Goal: Task Accomplishment & Management: Use online tool/utility

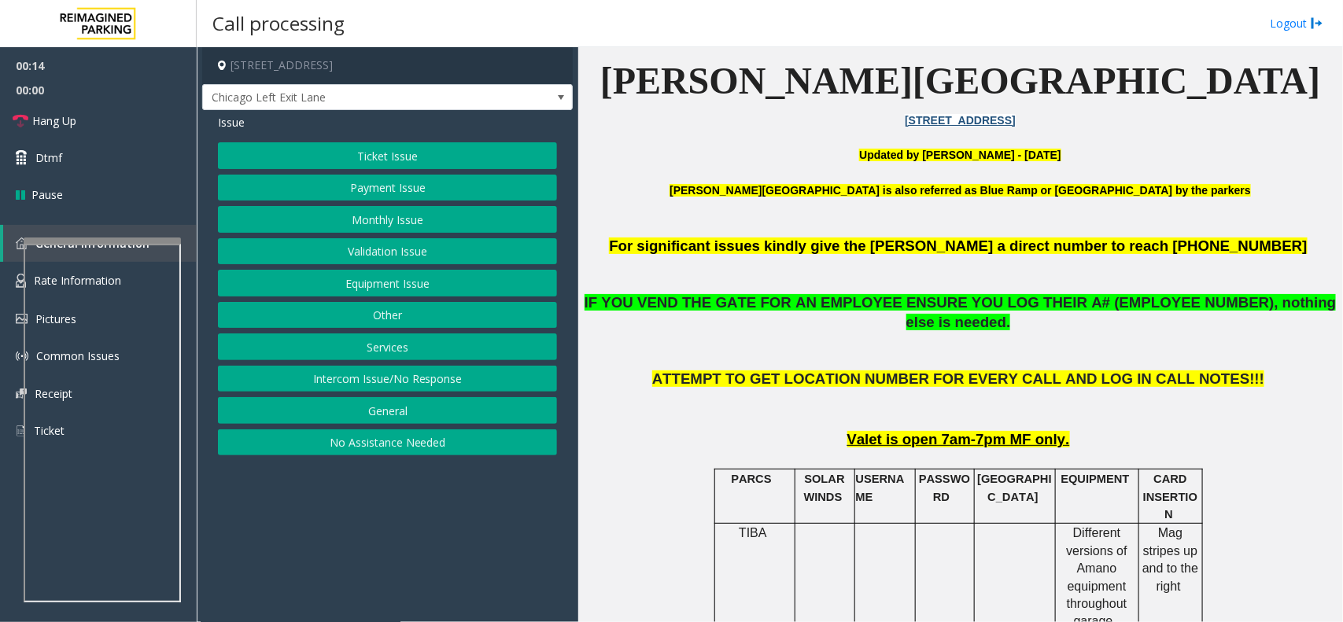
scroll to position [590, 0]
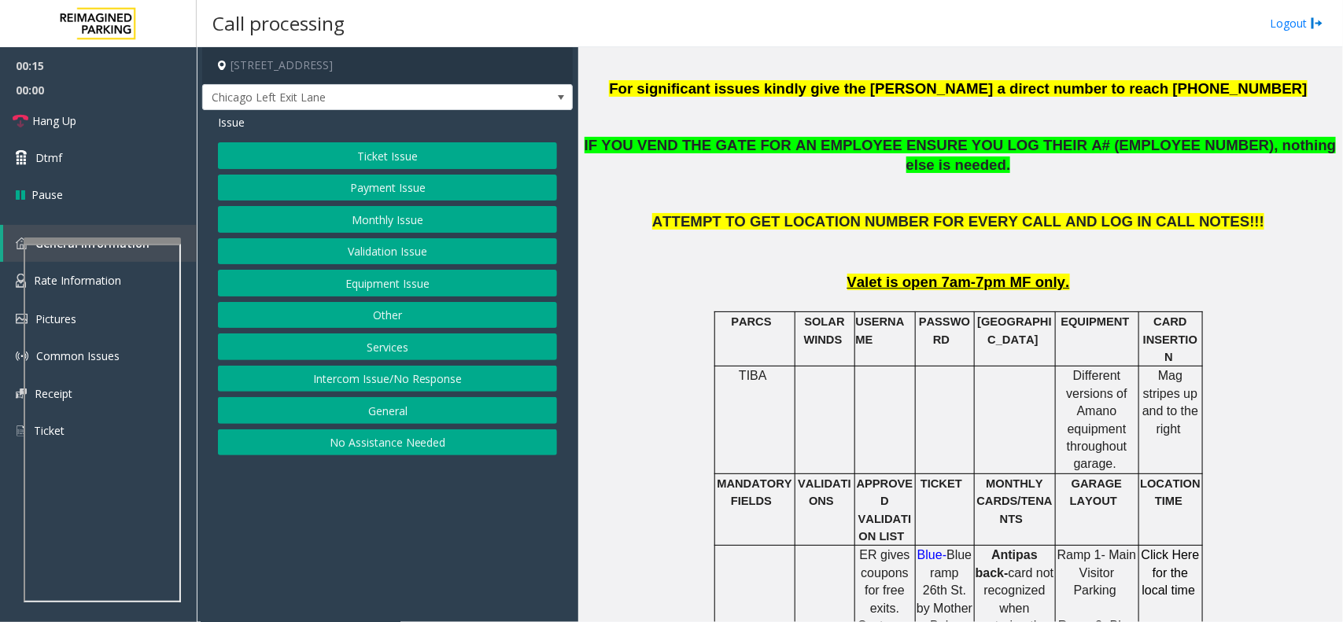
click at [819, 150] on span "IF YOU VEND THE GATE FOR AN EMPLOYEE ENSURE YOU LOG THEIR A# (EMPLOYEE NUMBER),…" at bounding box center [961, 155] width 752 height 36
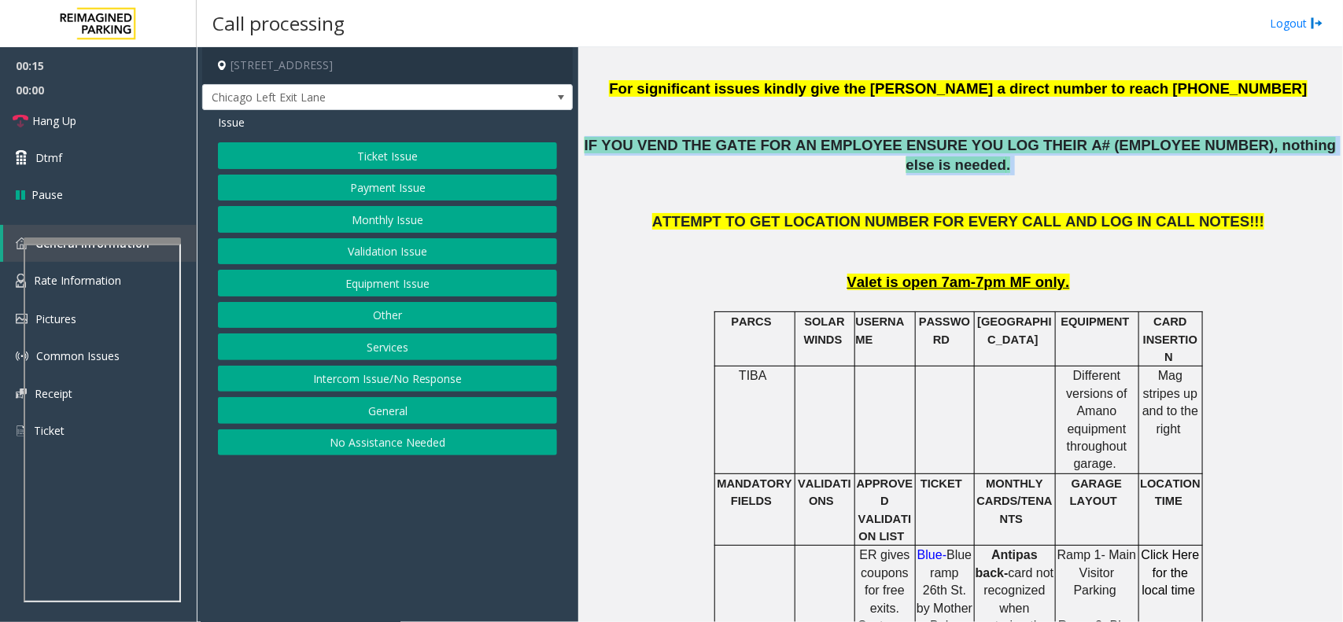
click at [819, 150] on span "IF YOU VEND THE GATE FOR AN EMPLOYEE ENSURE YOU LOG THEIR A# (EMPLOYEE NUMBER),…" at bounding box center [961, 155] width 752 height 36
drag, startPoint x: 427, startPoint y: 260, endPoint x: 438, endPoint y: 297, distance: 39.3
click at [438, 297] on div "Ticket Issue Payment Issue Monthly Issue Validation Issue Equipment Issue Other…" at bounding box center [387, 298] width 339 height 313
click at [438, 297] on button "Equipment Issue" at bounding box center [387, 283] width 339 height 27
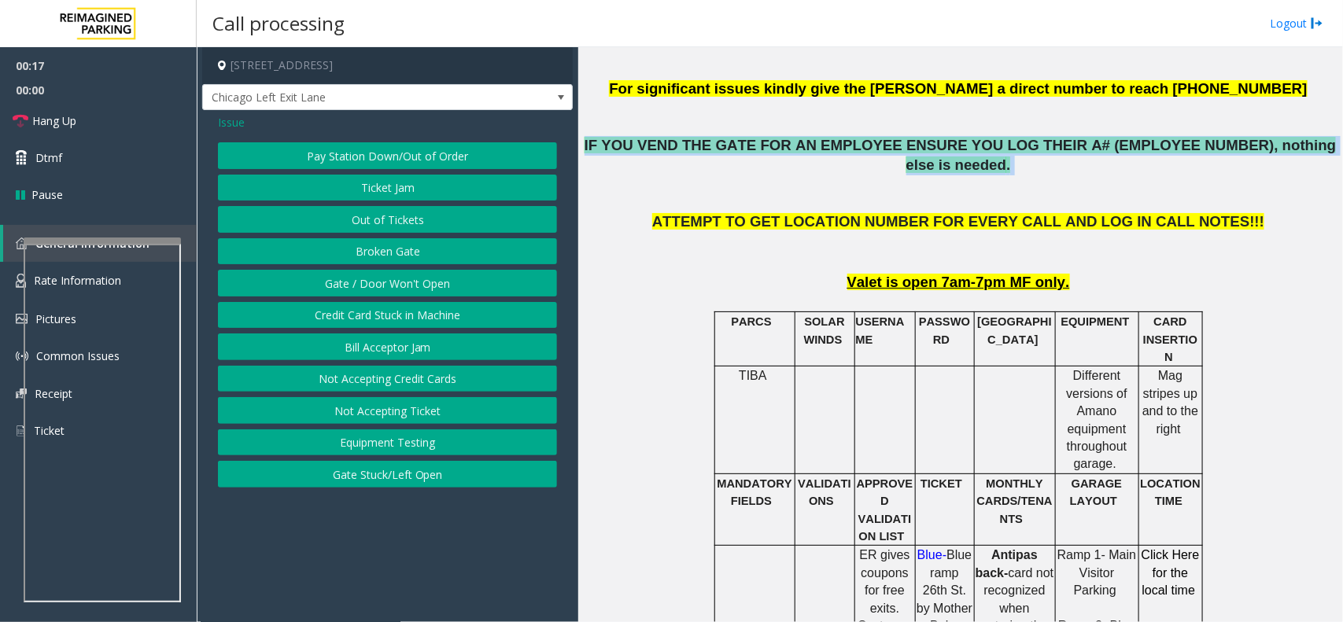
click at [438, 297] on button "Gate / Door Won't Open" at bounding box center [387, 283] width 339 height 27
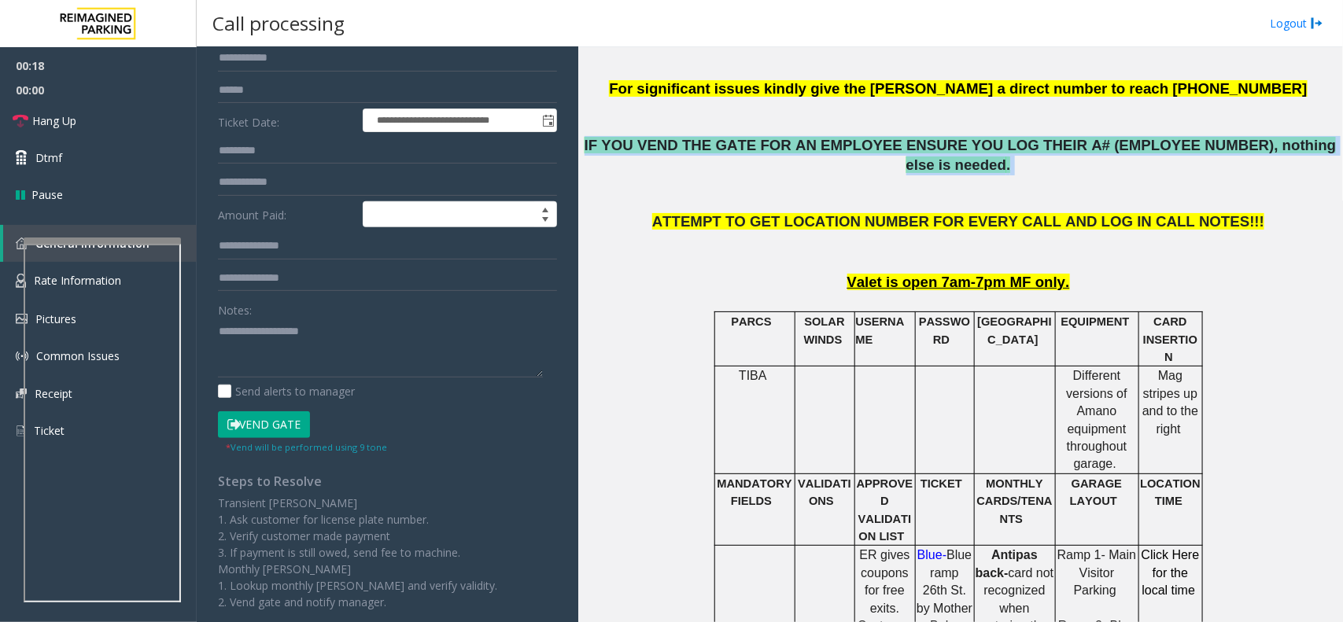
scroll to position [286, 0]
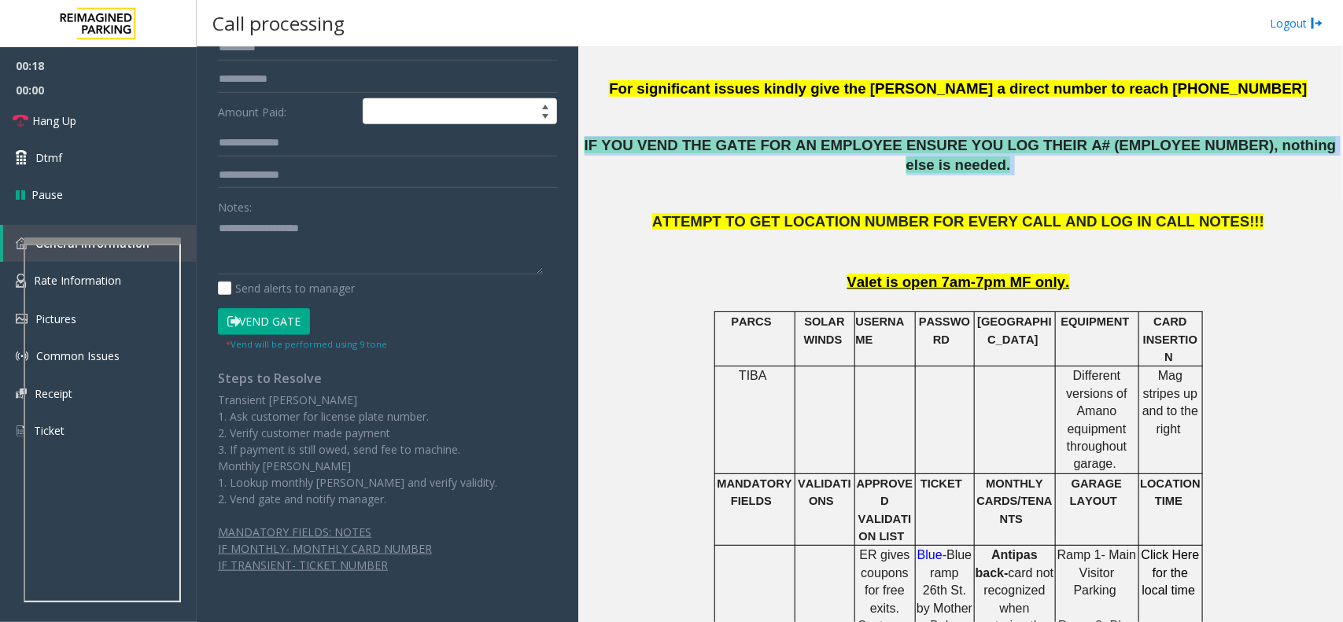
click at [266, 317] on button "Vend Gate" at bounding box center [264, 321] width 92 height 27
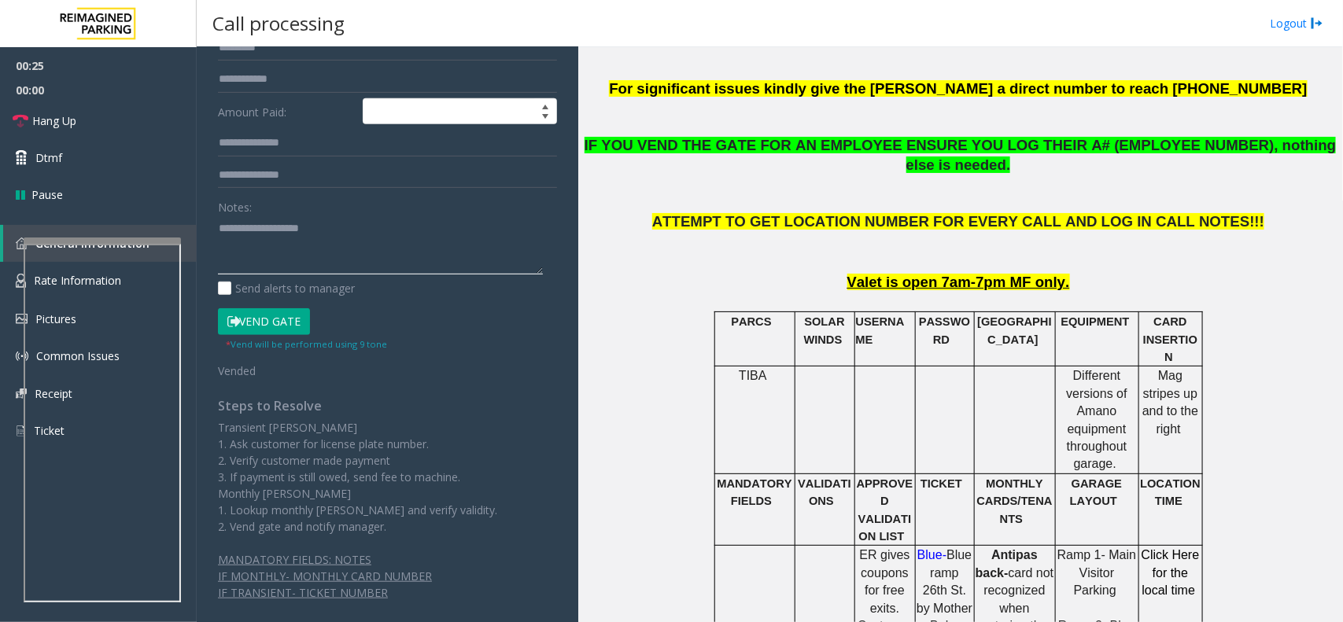
click at [333, 266] on textarea at bounding box center [380, 245] width 325 height 59
paste textarea "**********"
click at [102, 127] on link "Hang Up" at bounding box center [98, 120] width 197 height 37
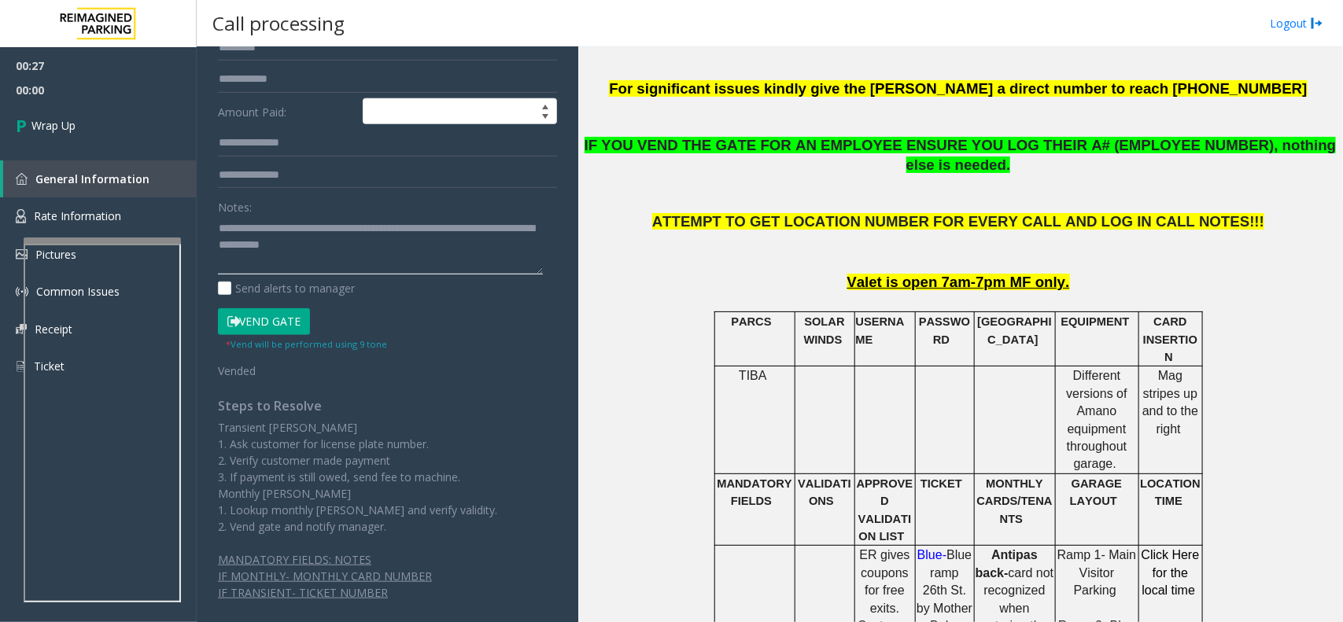
click at [291, 253] on textarea at bounding box center [380, 245] width 325 height 59
click at [386, 262] on textarea at bounding box center [380, 245] width 325 height 59
paste textarea "***"
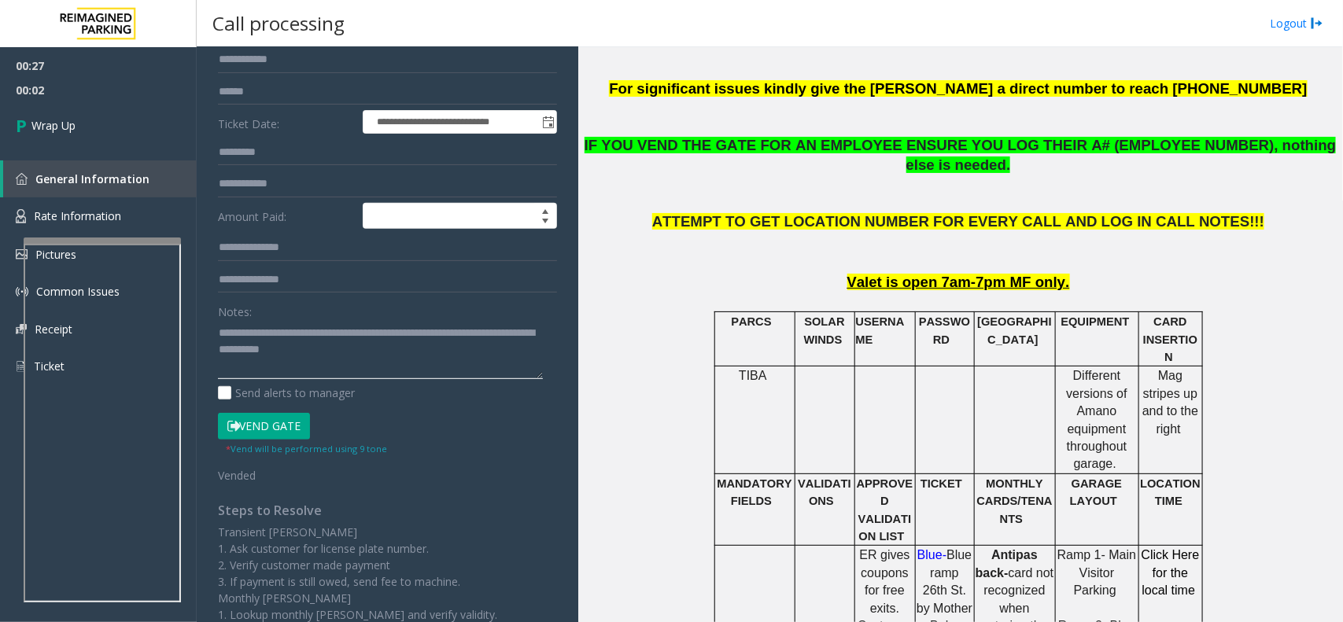
scroll to position [0, 0]
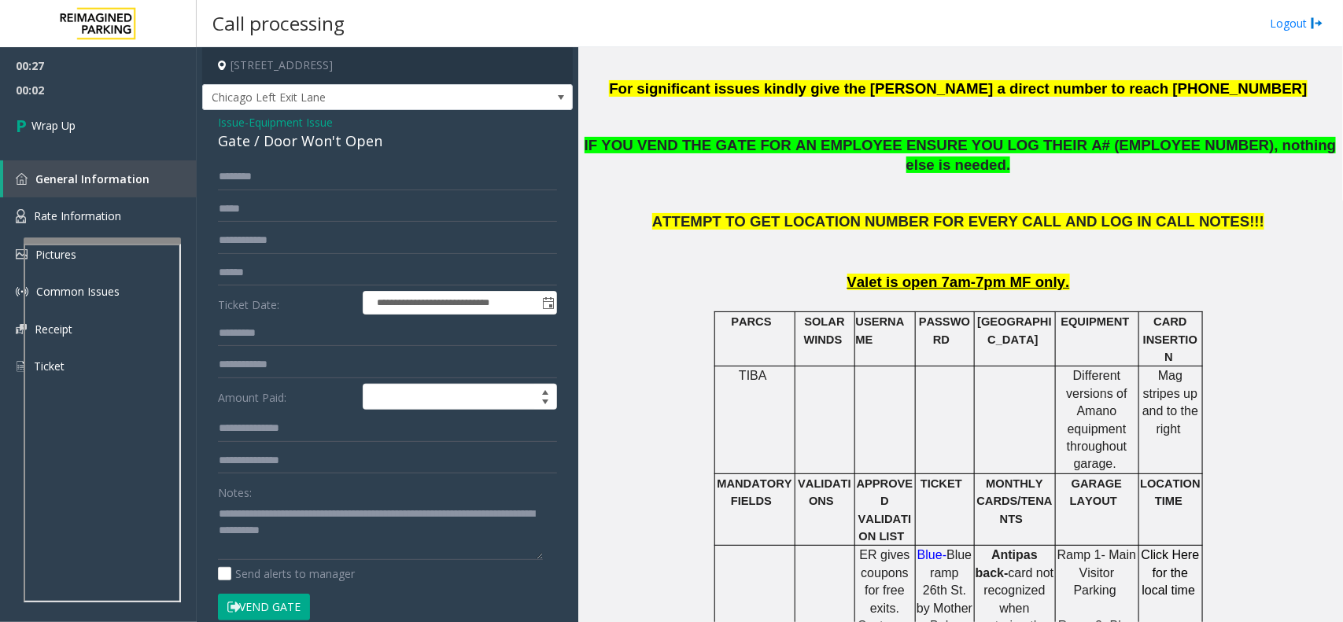
click at [289, 139] on div "Gate / Door Won't Open" at bounding box center [387, 141] width 339 height 21
copy div "Gate / Door Won't Open"
click at [214, 513] on div "**********" at bounding box center [387, 541] width 363 height 755
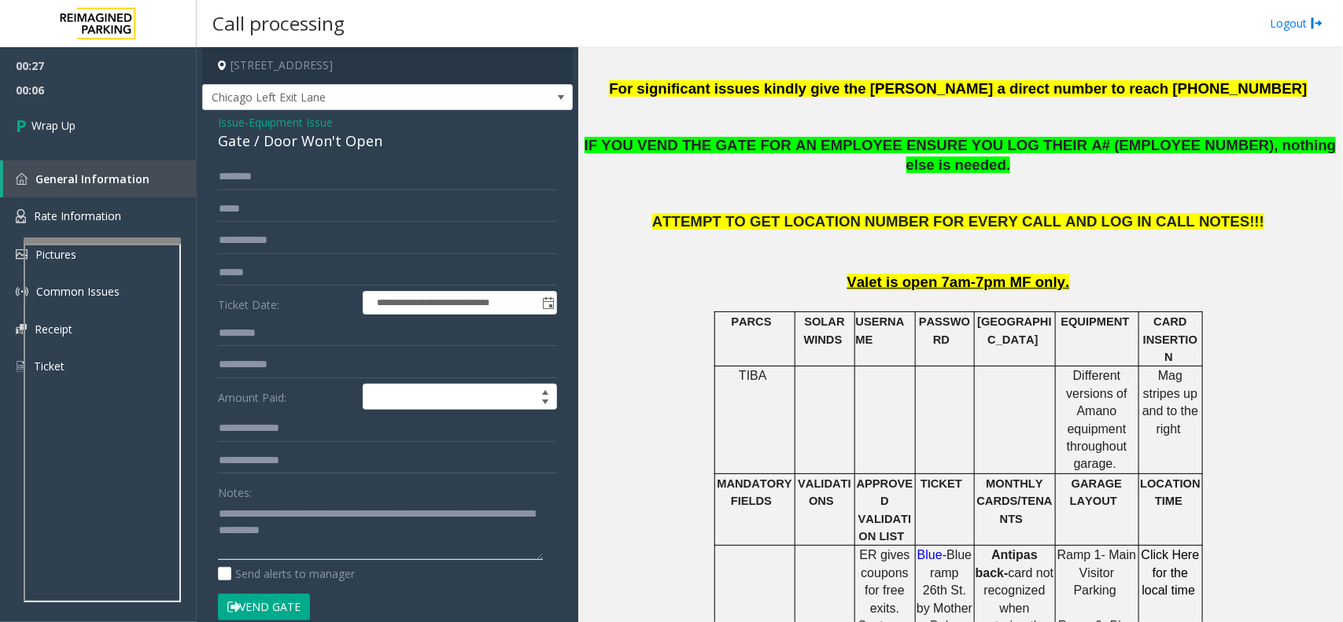
click at [218, 514] on textarea at bounding box center [380, 530] width 325 height 59
paste textarea "**********"
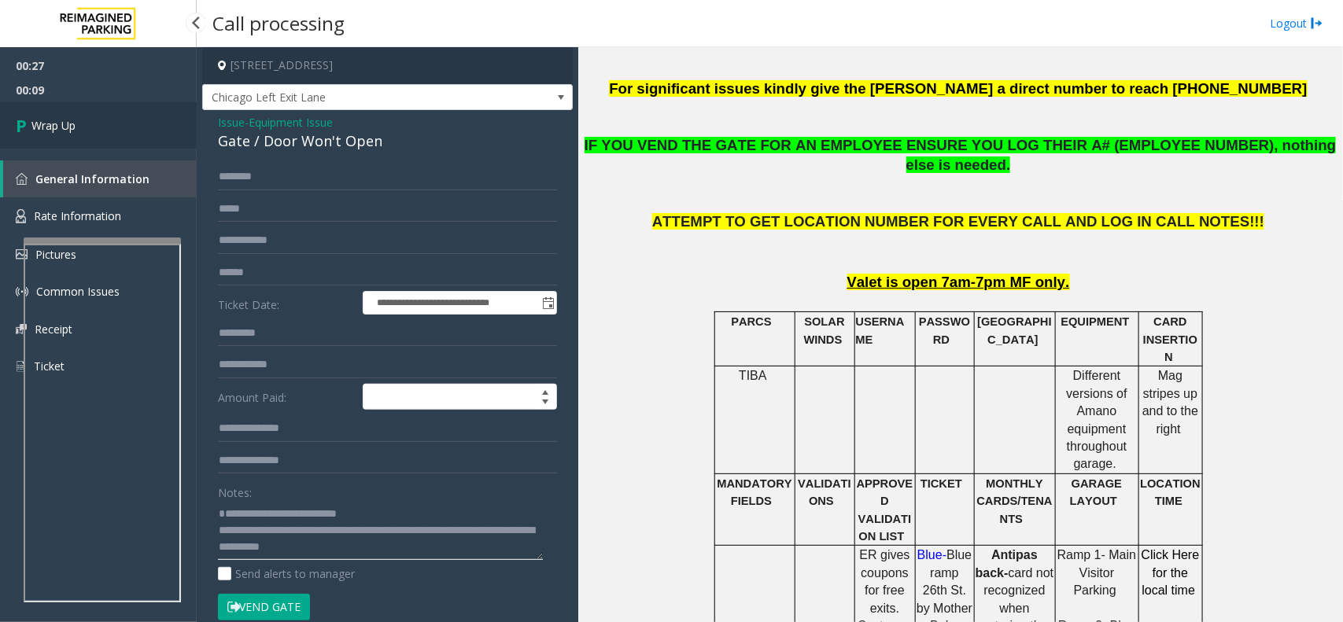
type textarea "**********"
click at [147, 116] on link "Wrap Up" at bounding box center [98, 125] width 197 height 46
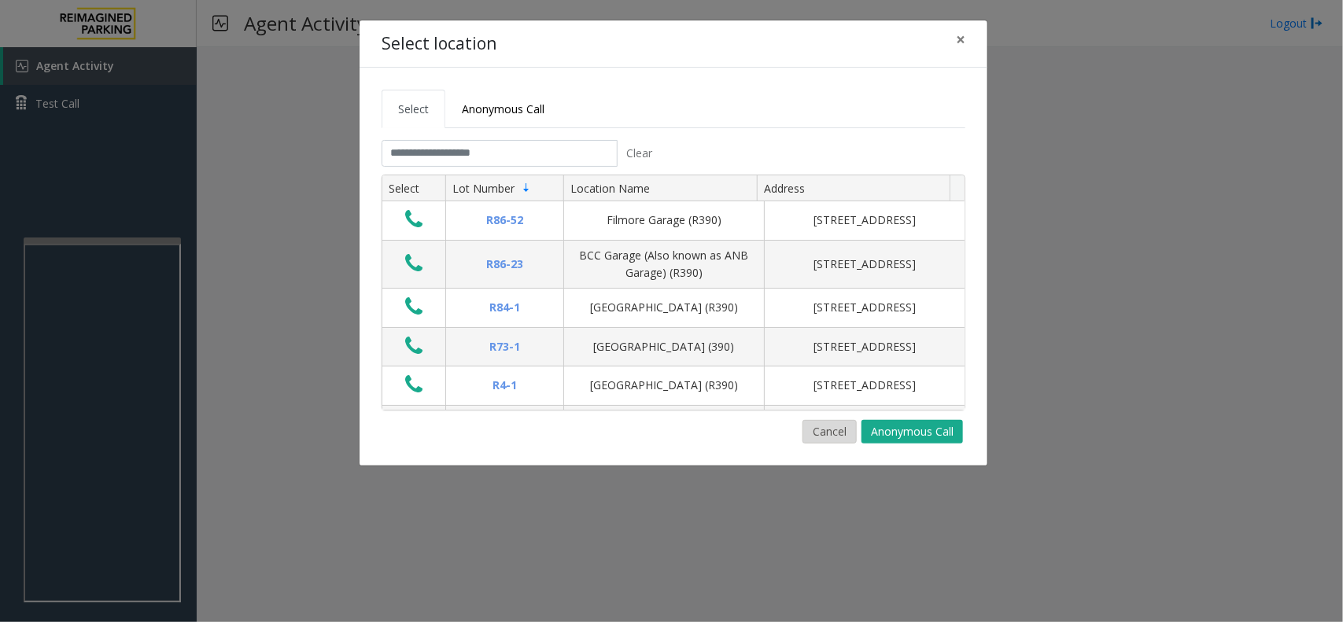
click at [809, 441] on button "Cancel" at bounding box center [830, 432] width 54 height 24
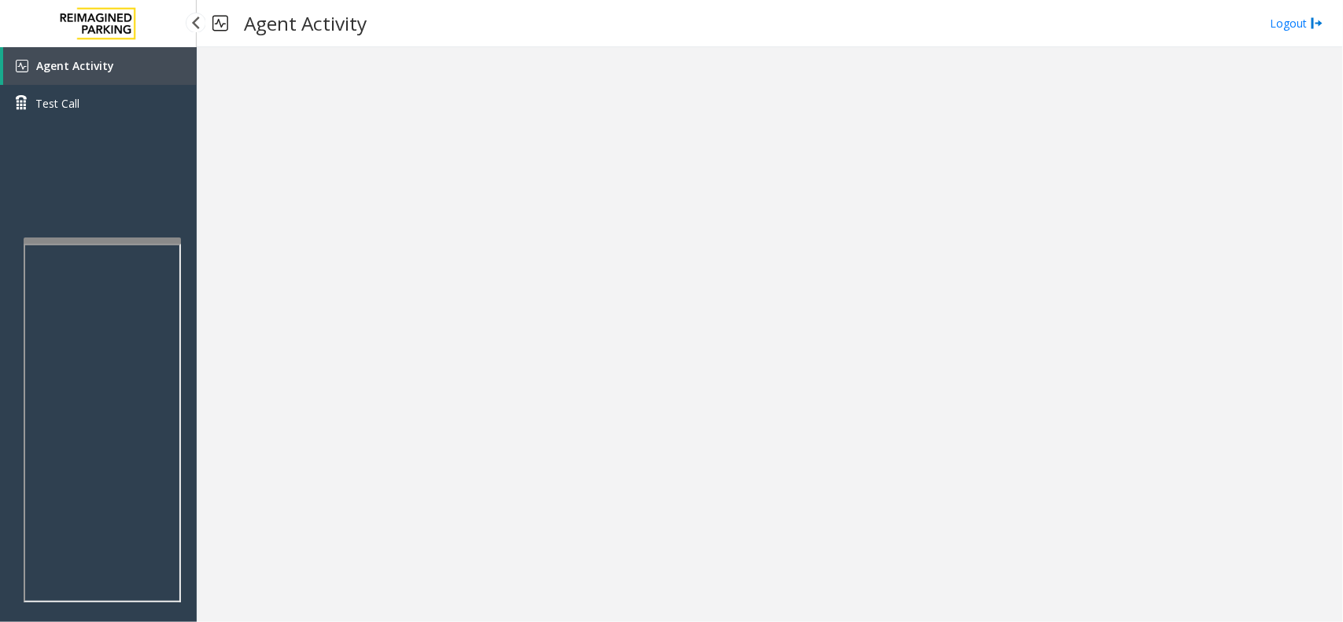
click at [150, 61] on link "Agent Activity" at bounding box center [100, 66] width 194 height 38
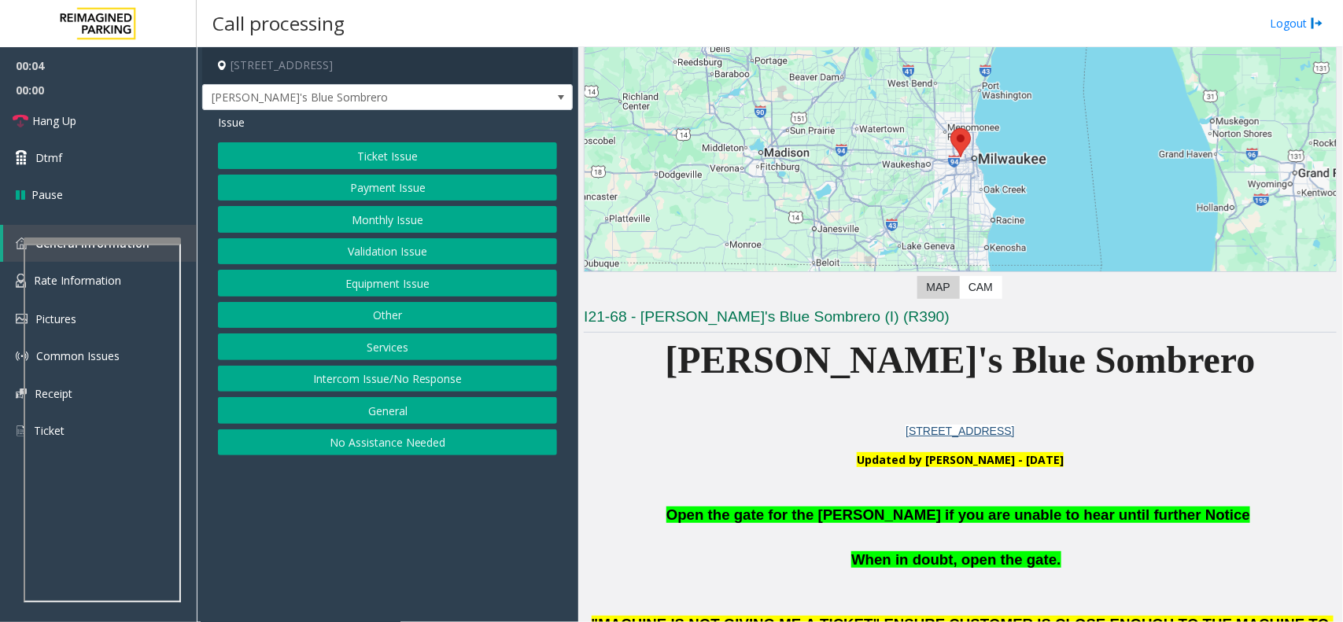
scroll to position [295, 0]
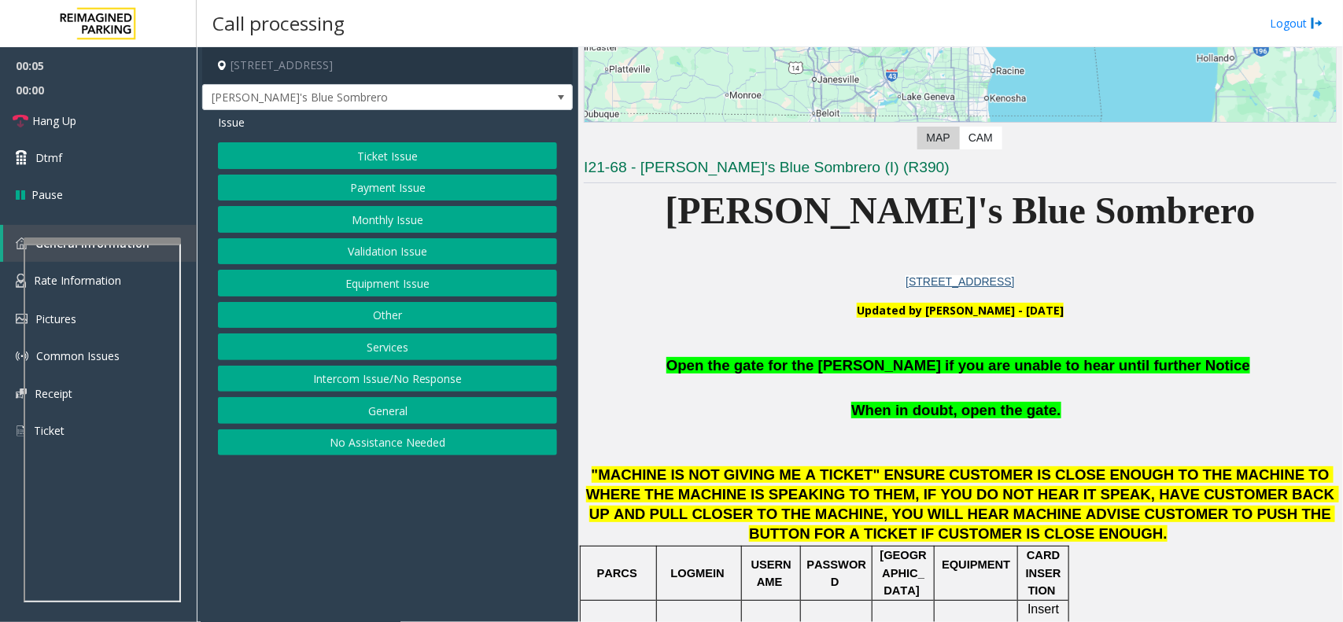
click at [840, 382] on p at bounding box center [960, 389] width 753 height 24
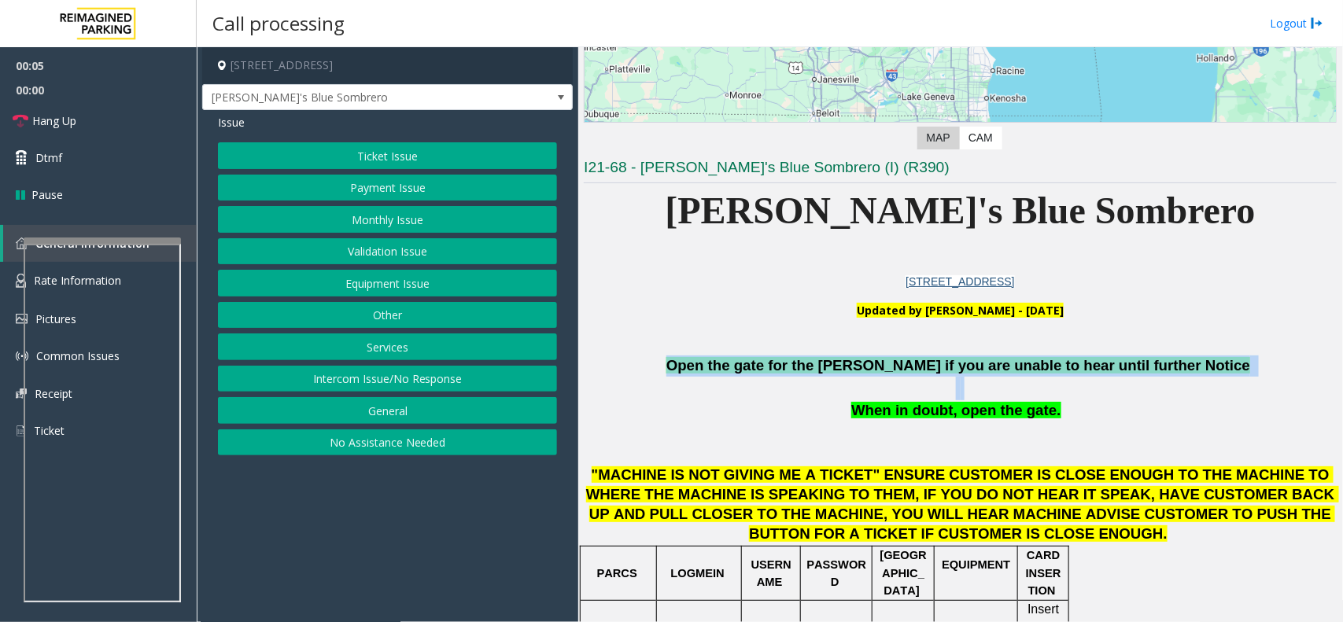
drag, startPoint x: 840, startPoint y: 382, endPoint x: 793, endPoint y: 360, distance: 51.8
click at [793, 360] on h1 "Open the gate for the [PERSON_NAME] if you are unable to hear until further Not…" at bounding box center [960, 439] width 753 height 209
click at [793, 360] on span "Open the gate for the [PERSON_NAME] if you are unable to hear until further Not…" at bounding box center [959, 365] width 584 height 17
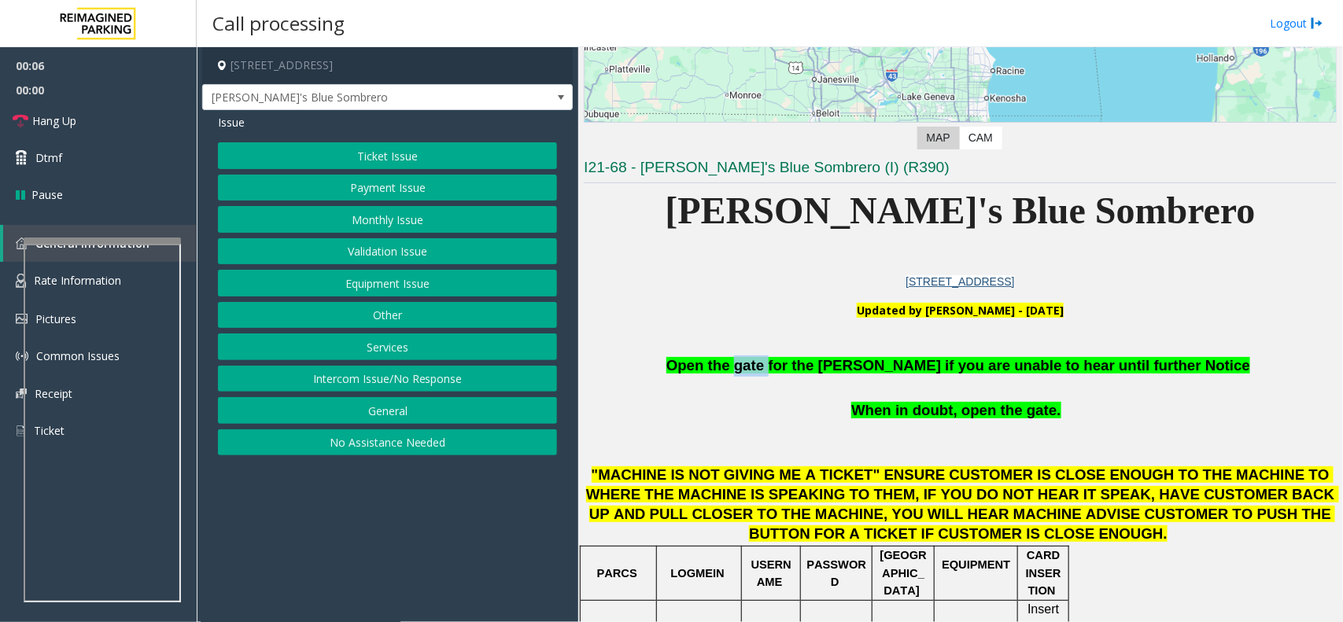
click at [793, 360] on span "Open the gate for the [PERSON_NAME] if you are unable to hear until further Not…" at bounding box center [959, 365] width 584 height 17
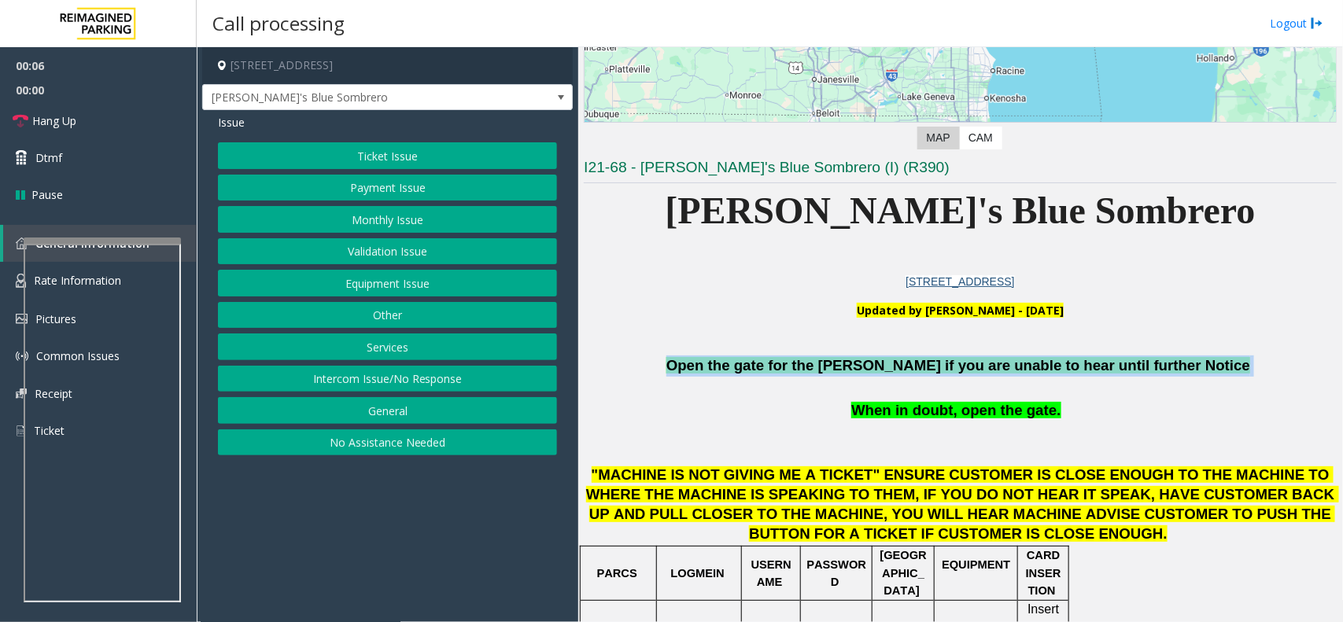
click at [793, 360] on span "Open the gate for the [PERSON_NAME] if you are unable to hear until further Not…" at bounding box center [959, 365] width 584 height 17
click at [395, 277] on button "Equipment Issue" at bounding box center [387, 283] width 339 height 27
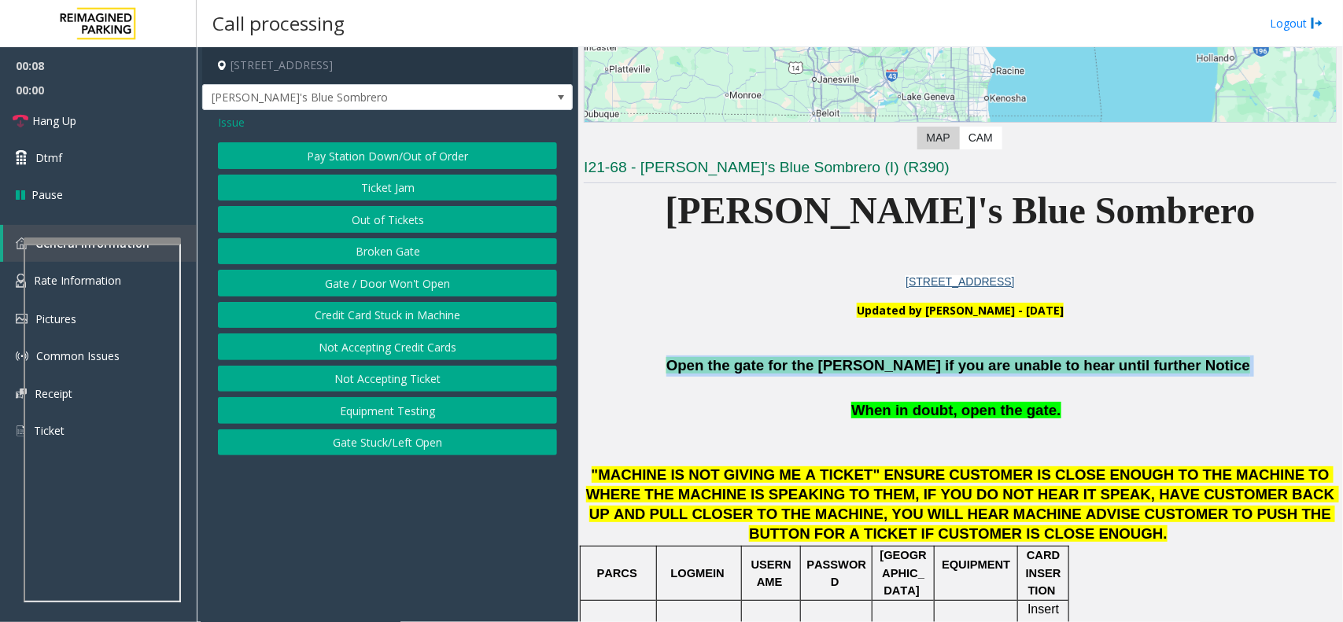
click at [395, 277] on button "Gate / Door Won't Open" at bounding box center [387, 283] width 339 height 27
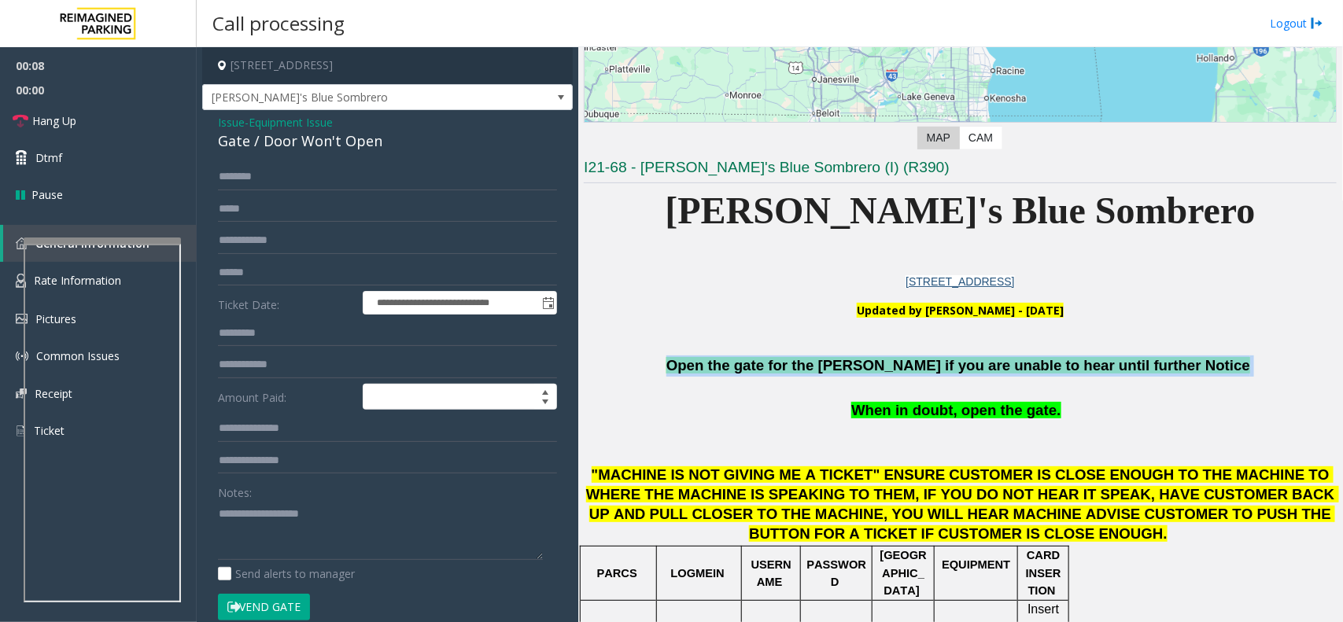
scroll to position [237, 0]
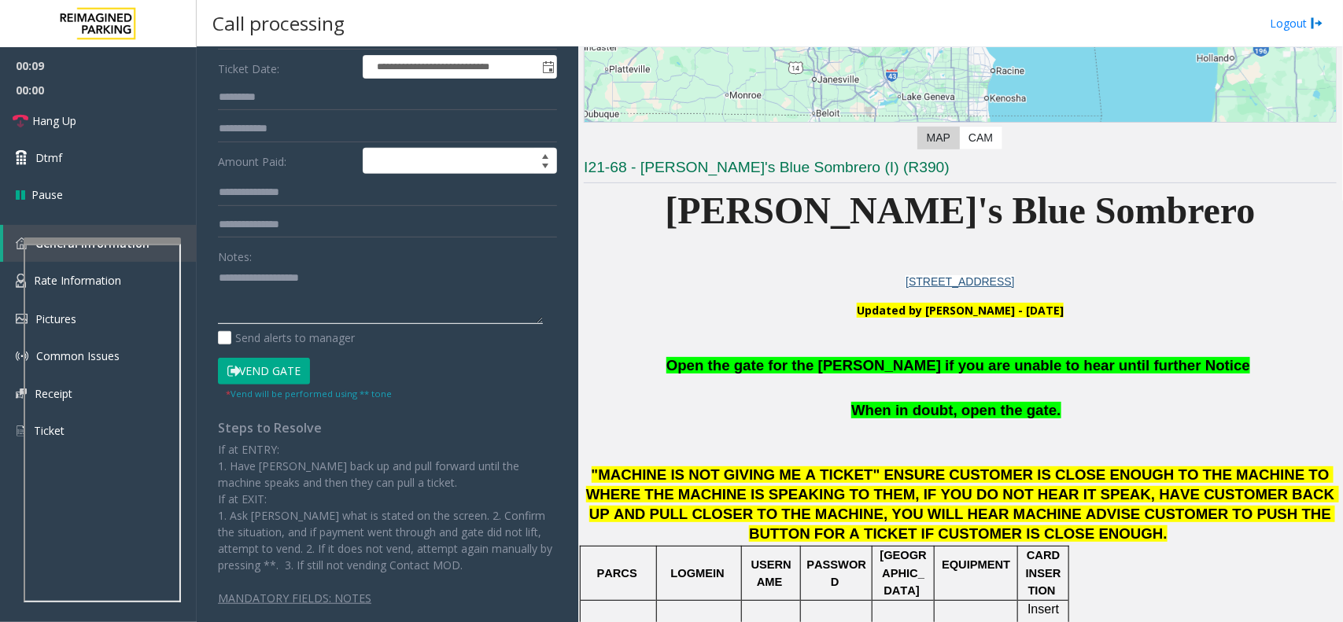
paste textarea "**********"
type textarea "**********"
click at [272, 372] on button "Vend Gate" at bounding box center [264, 371] width 92 height 27
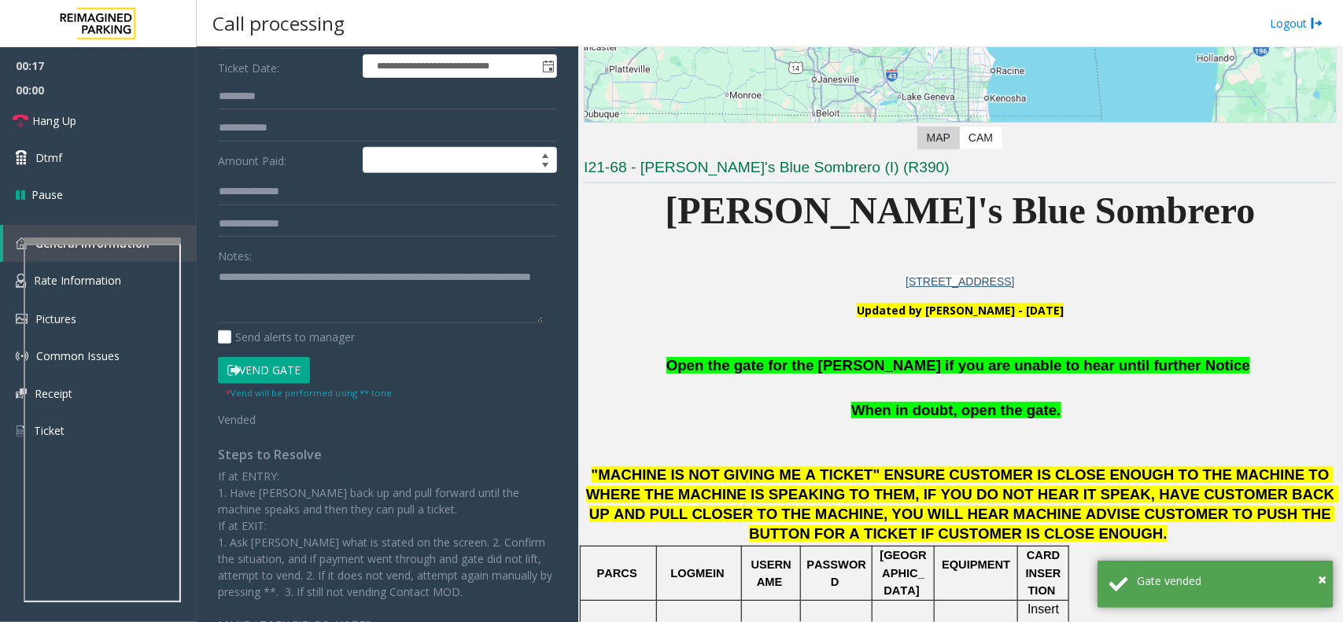
click at [871, 356] on p "Open the gate for the [PERSON_NAME] if you are unable to hear until further Not…" at bounding box center [960, 366] width 753 height 21
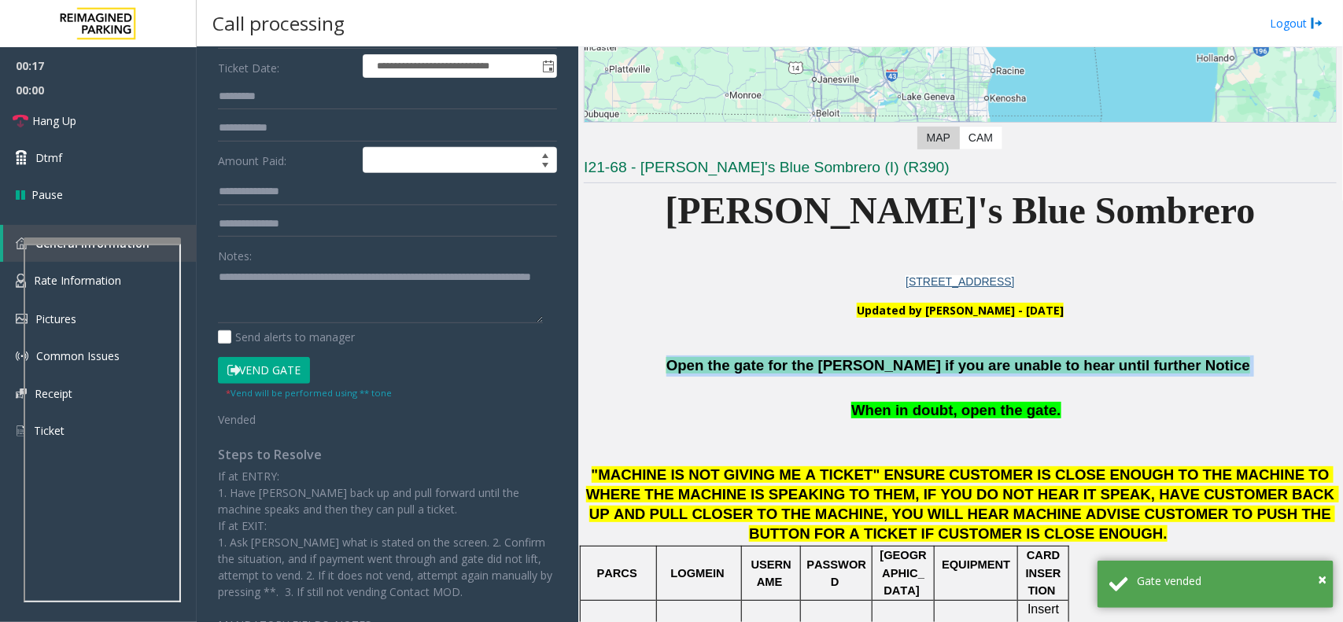
click at [871, 356] on p "Open the gate for the [PERSON_NAME] if you are unable to hear until further Not…" at bounding box center [960, 366] width 753 height 21
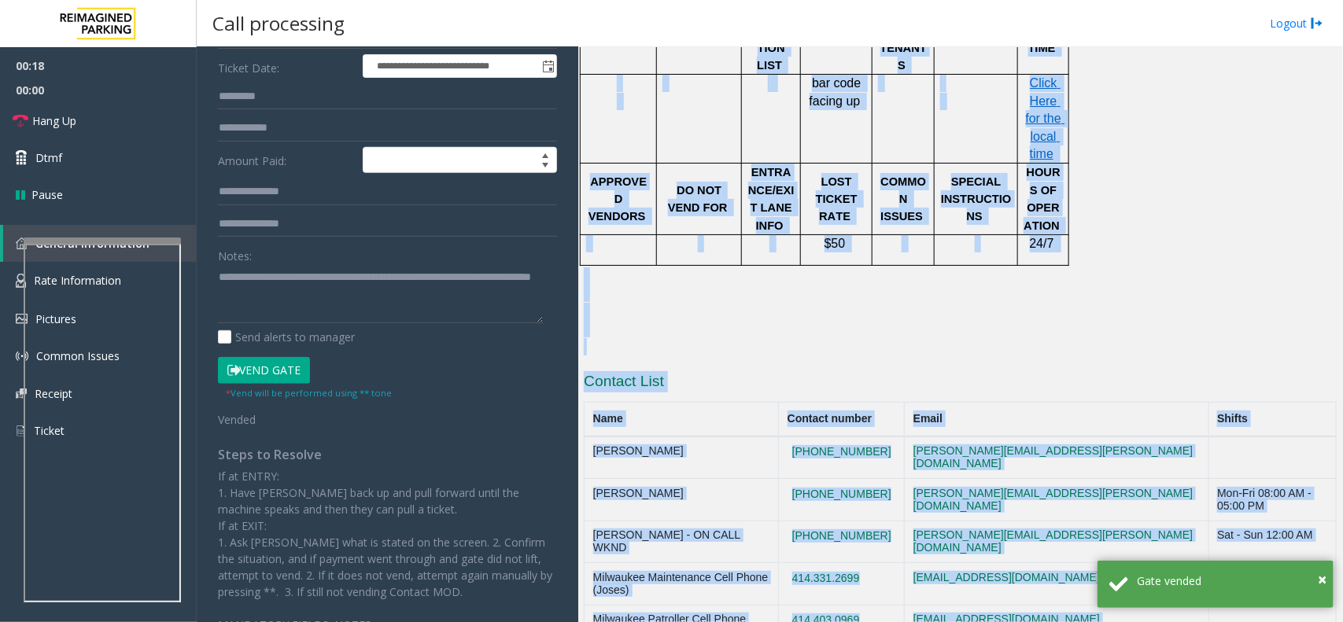
scroll to position [1103, 0]
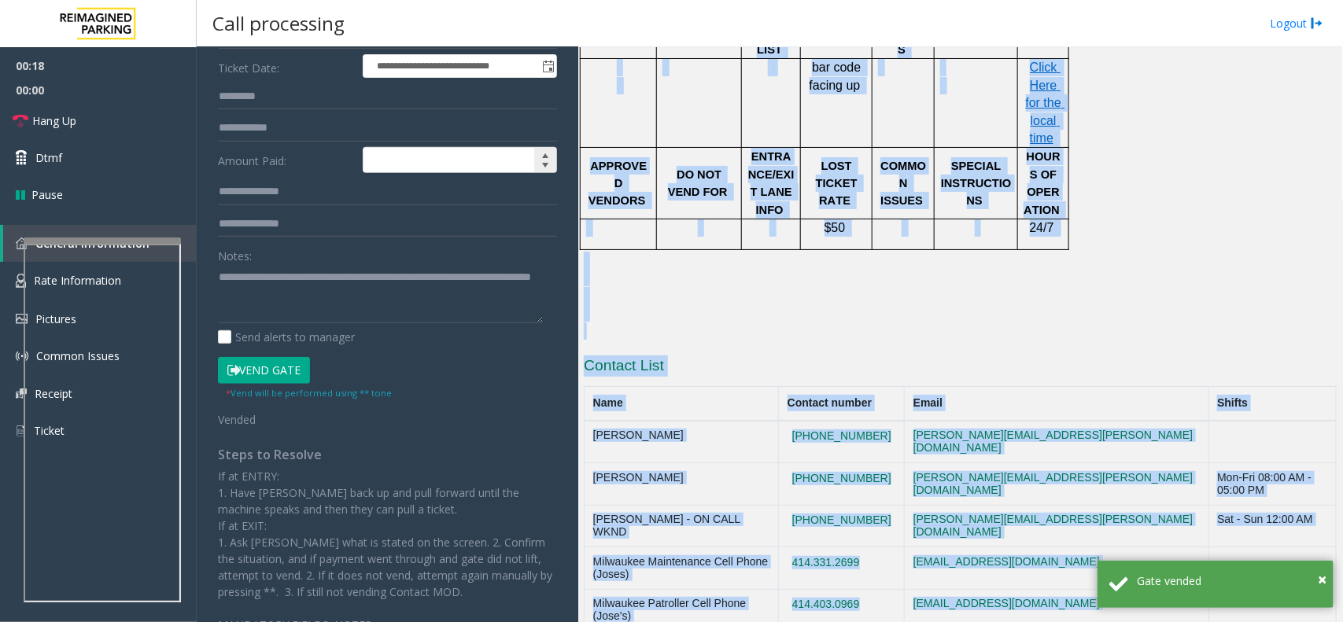
drag, startPoint x: 871, startPoint y: 355, endPoint x: 527, endPoint y: 153, distance: 398.6
click at [572, 224] on div "**********" at bounding box center [770, 334] width 1146 height 575
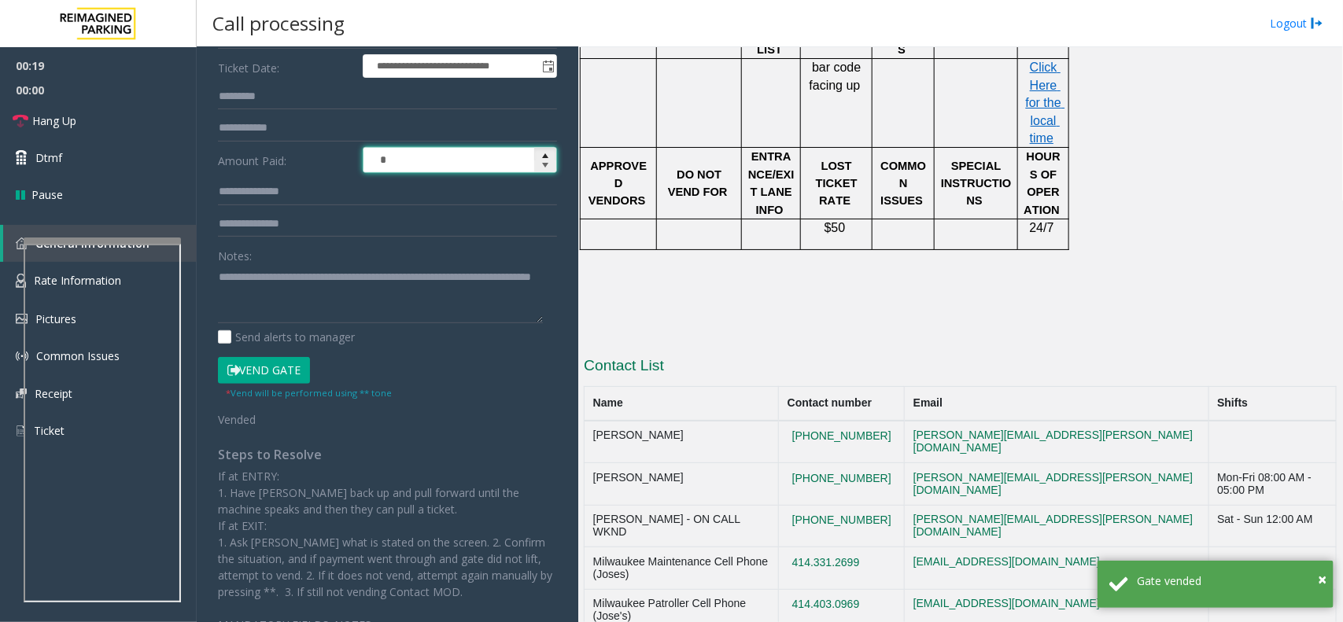
click at [539, 153] on span "Increase value" at bounding box center [545, 156] width 13 height 13
type input "****"
click at [847, 252] on p at bounding box center [960, 260] width 753 height 17
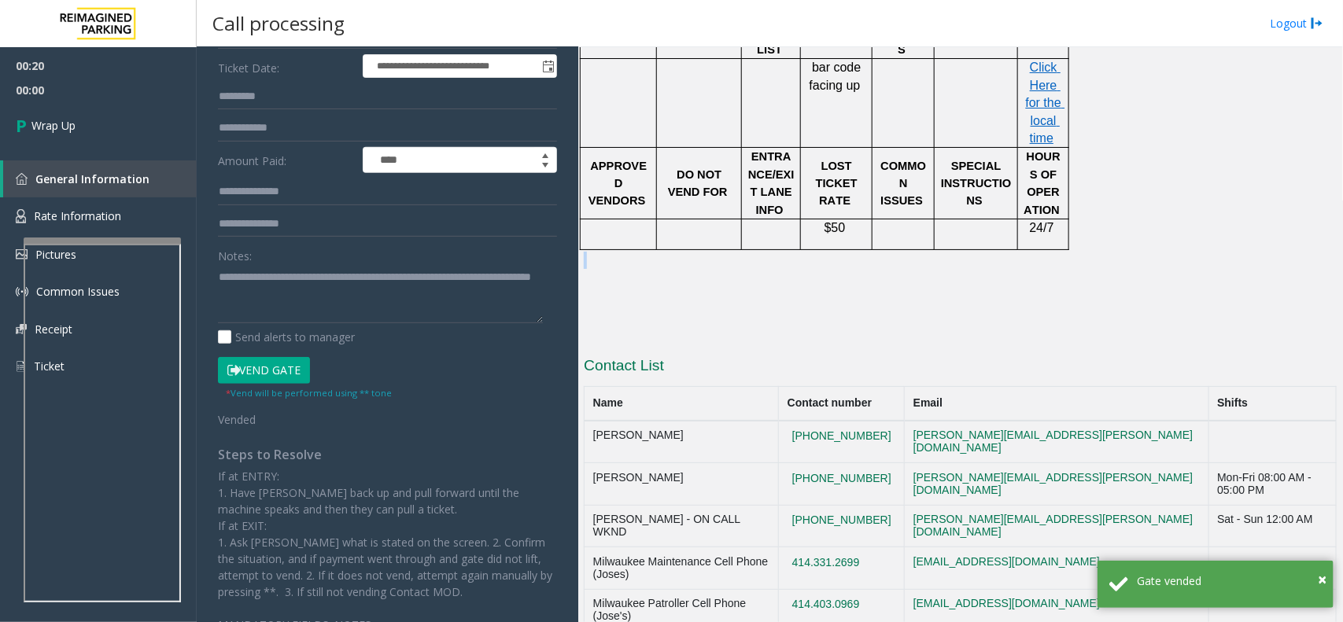
click at [847, 252] on p at bounding box center [960, 260] width 753 height 17
click at [335, 266] on textarea at bounding box center [380, 293] width 325 height 59
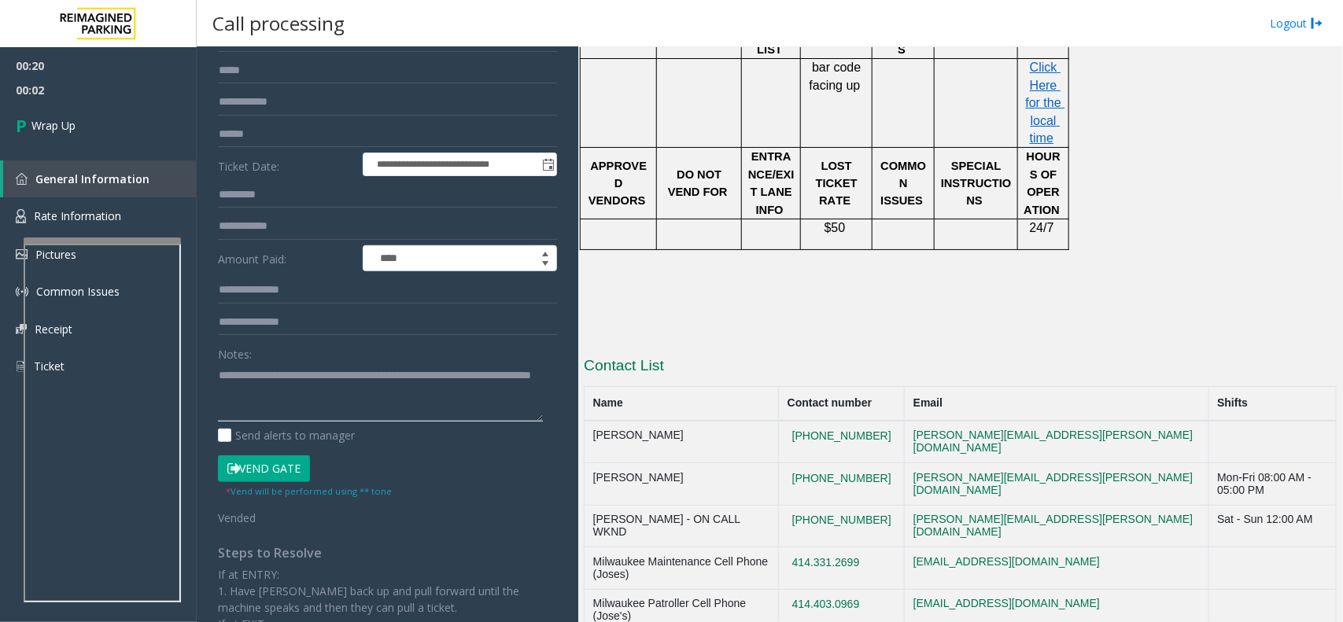
scroll to position [0, 0]
click at [323, 392] on textarea at bounding box center [380, 392] width 325 height 59
type textarea "*"
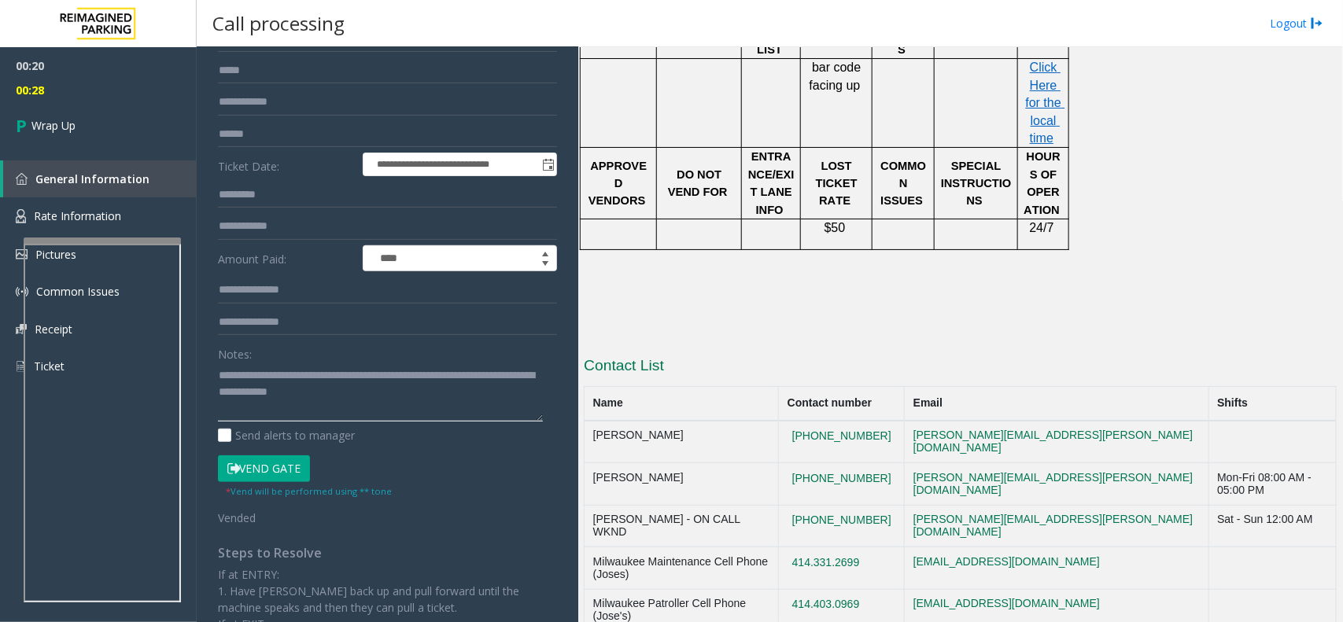
drag, startPoint x: 354, startPoint y: 386, endPoint x: 363, endPoint y: 386, distance: 8.7
type textarea "**********"
click at [135, 107] on link "Wrap Up" at bounding box center [98, 125] width 197 height 46
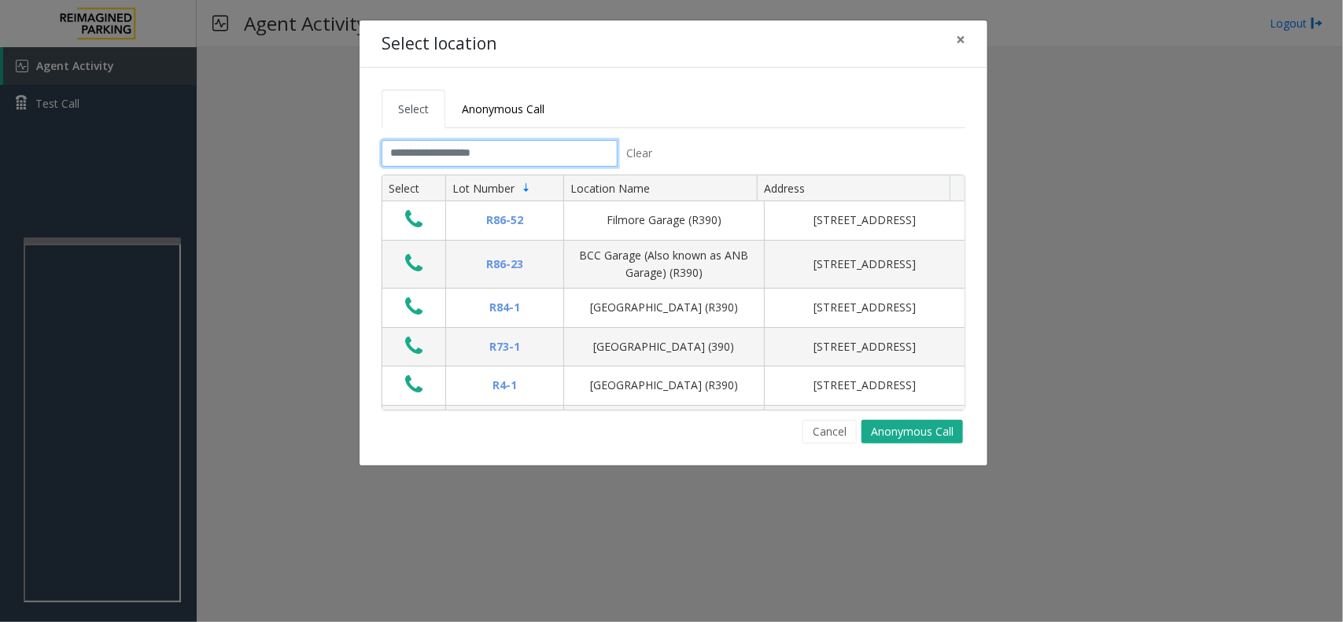
click at [457, 154] on input "text" at bounding box center [500, 153] width 236 height 27
drag, startPoint x: 836, startPoint y: 438, endPoint x: 500, endPoint y: 450, distance: 336.3
click at [836, 438] on button "Cancel" at bounding box center [830, 432] width 54 height 24
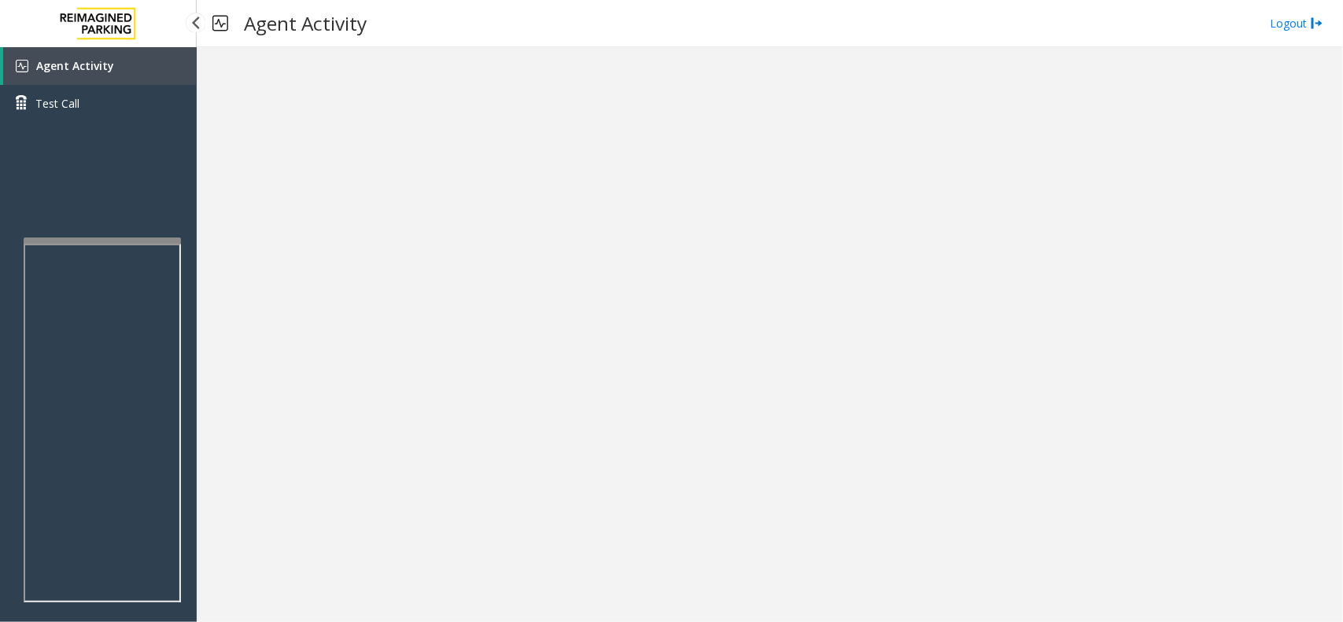
click at [161, 67] on link "Agent Activity" at bounding box center [100, 66] width 194 height 38
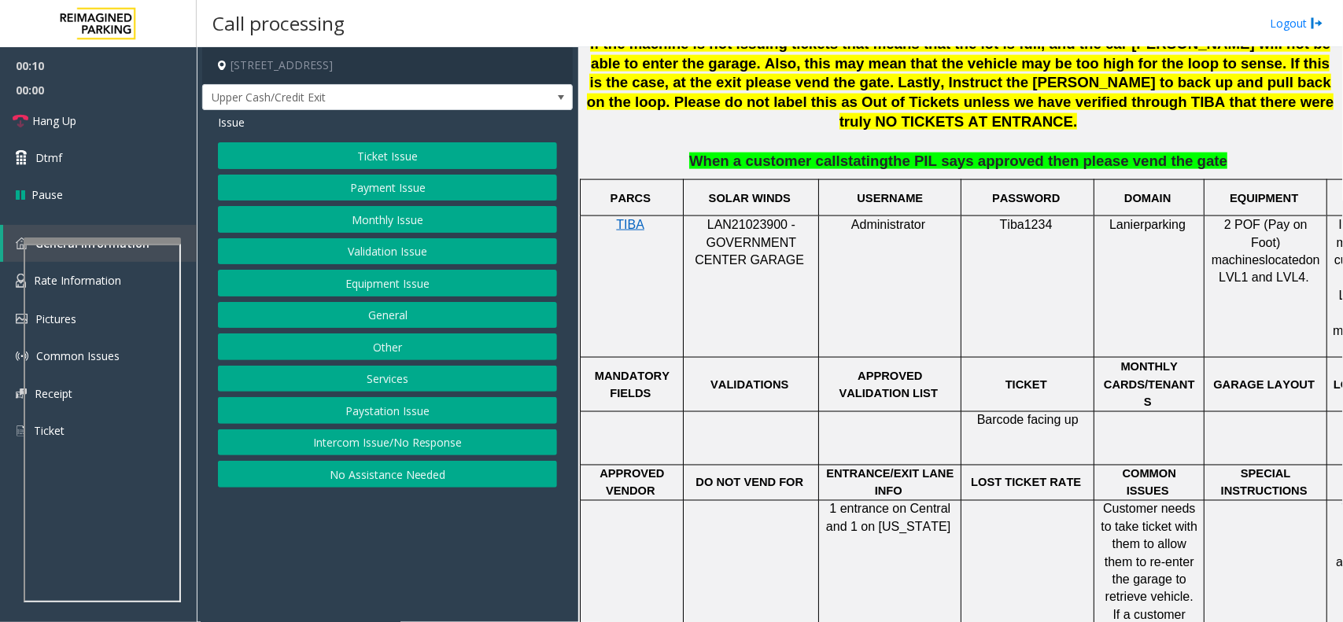
scroll to position [984, 0]
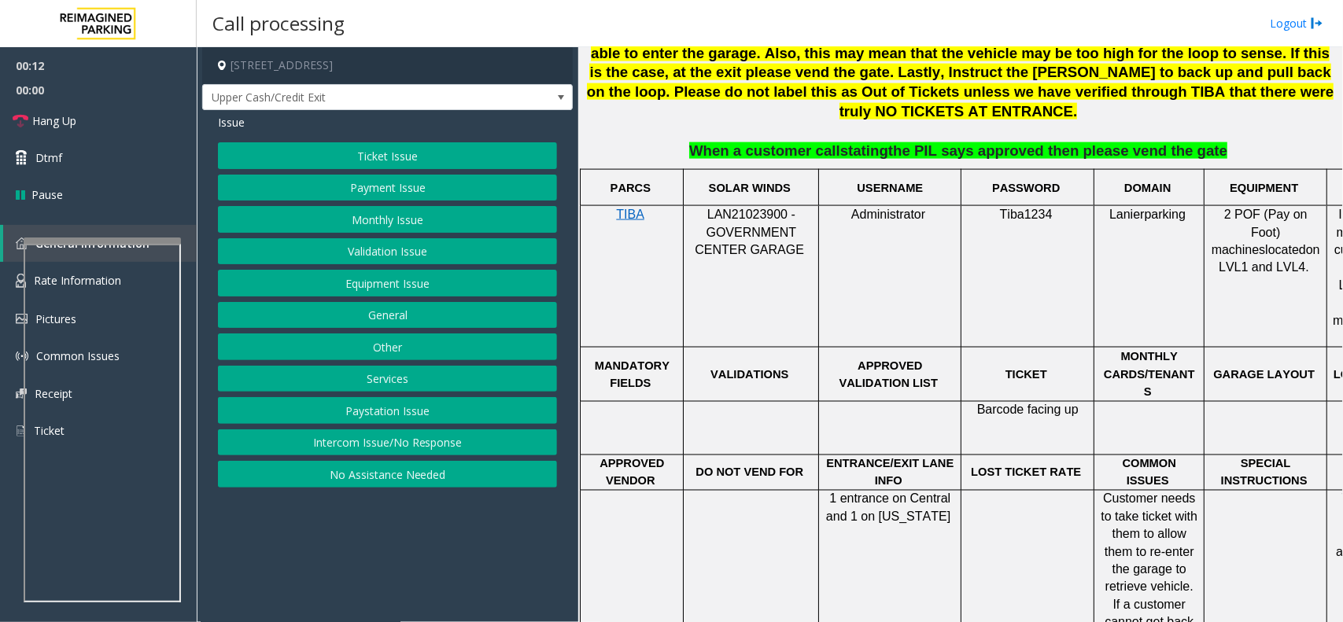
click at [748, 203] on div at bounding box center [751, 206] width 135 height 6
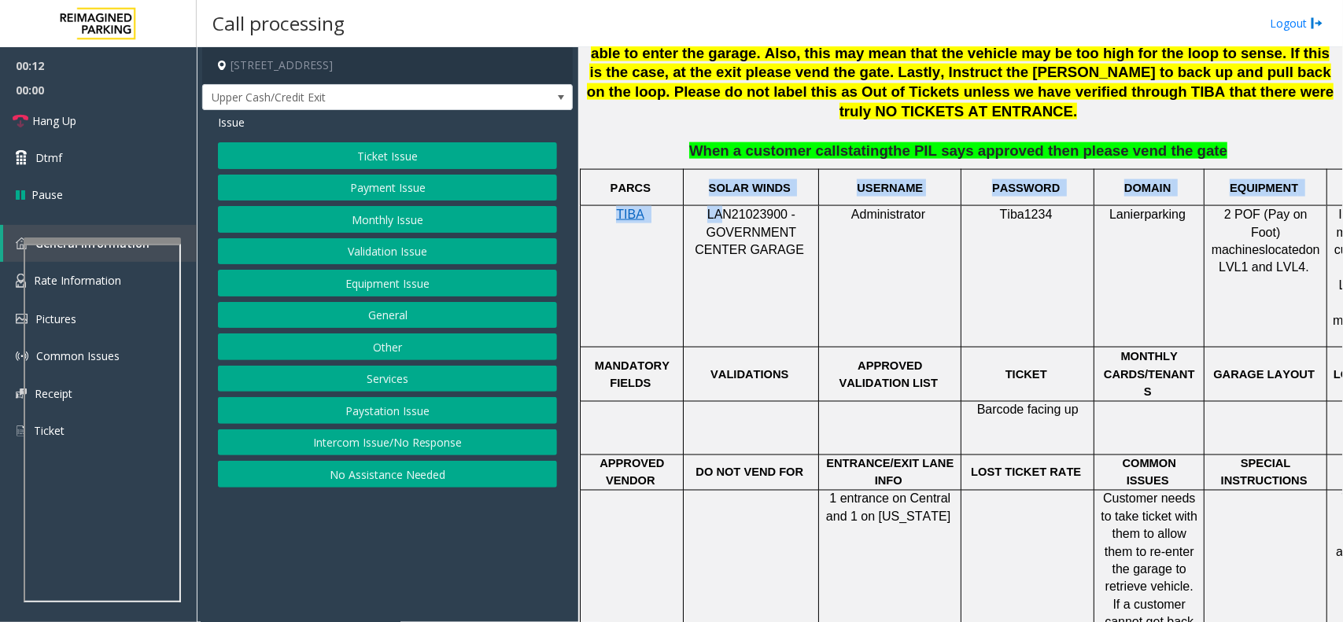
drag, startPoint x: 748, startPoint y: 165, endPoint x: 728, endPoint y: 169, distance: 20.1
click at [728, 170] on tbody "PARCS SOLAR WINDS USERNAME PASSWORD DOMAIN EQUIPMENT CARD INSERTION TIBA LAN210…" at bounding box center [1008, 472] width 854 height 604
click at [760, 203] on div at bounding box center [751, 206] width 135 height 6
click at [756, 170] on tbody "PARCS SOLAR WINDS USERNAME PASSWORD DOMAIN EQUIPMENT CARD INSERTION TIBA LAN210…" at bounding box center [1008, 472] width 854 height 604
click at [756, 208] on span "LAN21023900 - GOVERNMENT CENTER GARAGE" at bounding box center [749, 232] width 109 height 49
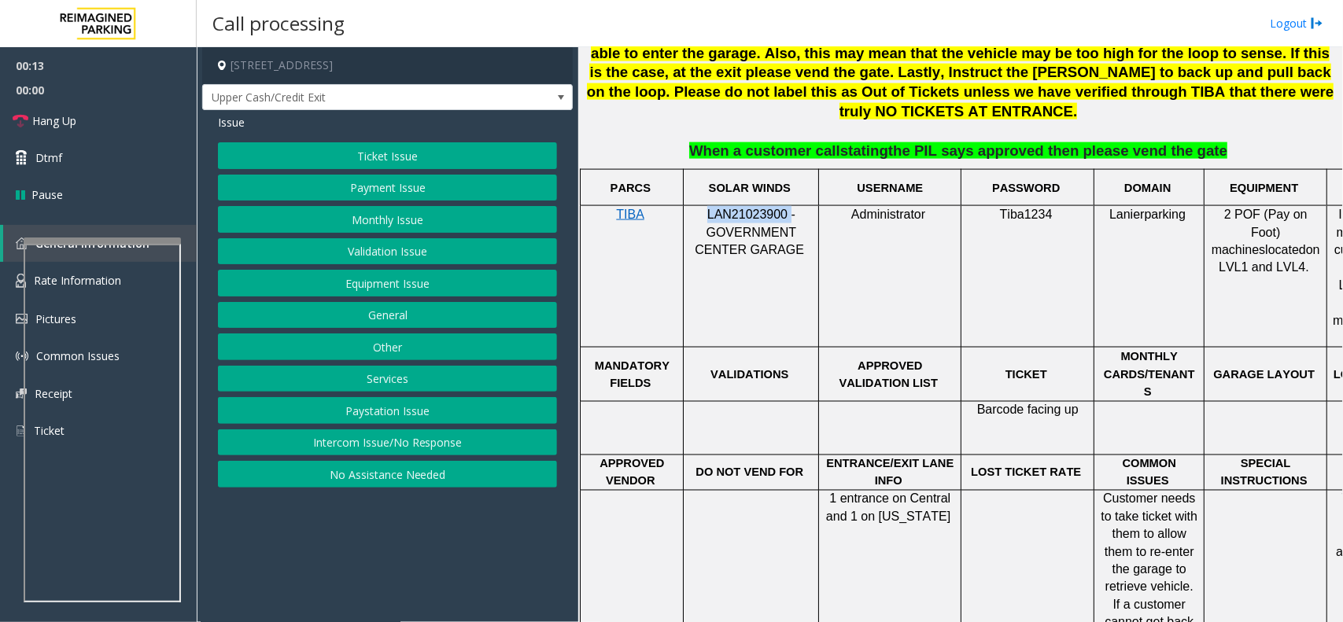
click at [756, 208] on span "LAN21023900 - GOVERNMENT CENTER GARAGE" at bounding box center [749, 232] width 109 height 49
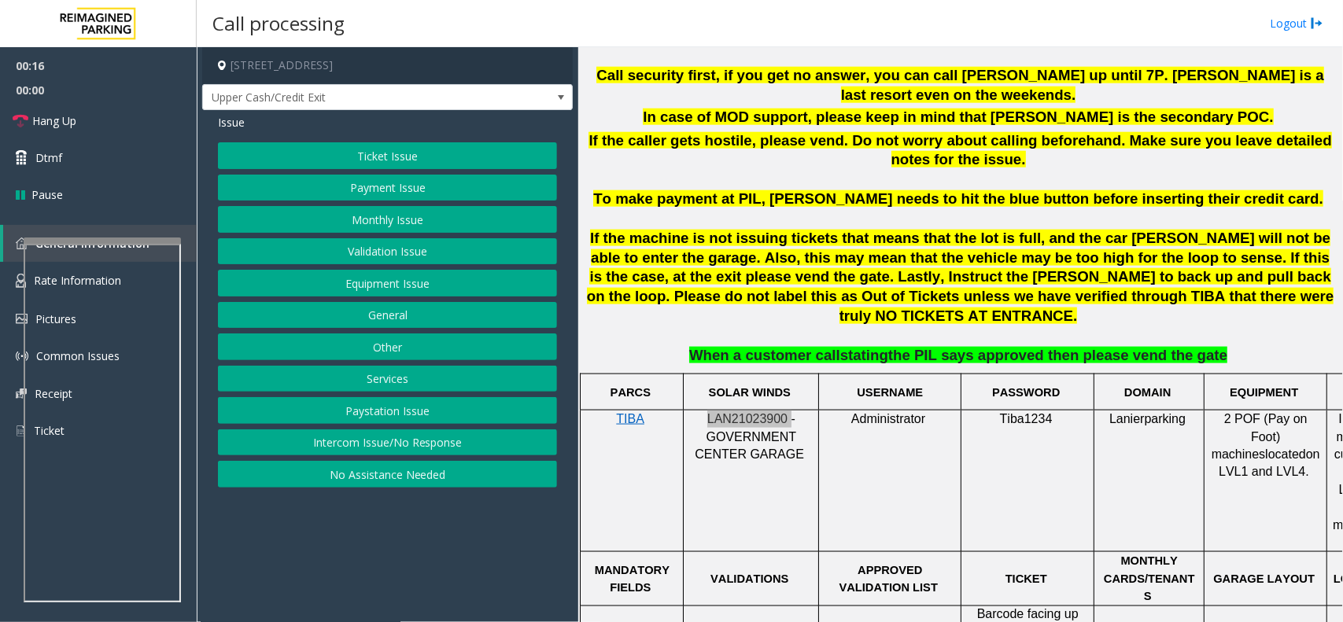
scroll to position [689, 0]
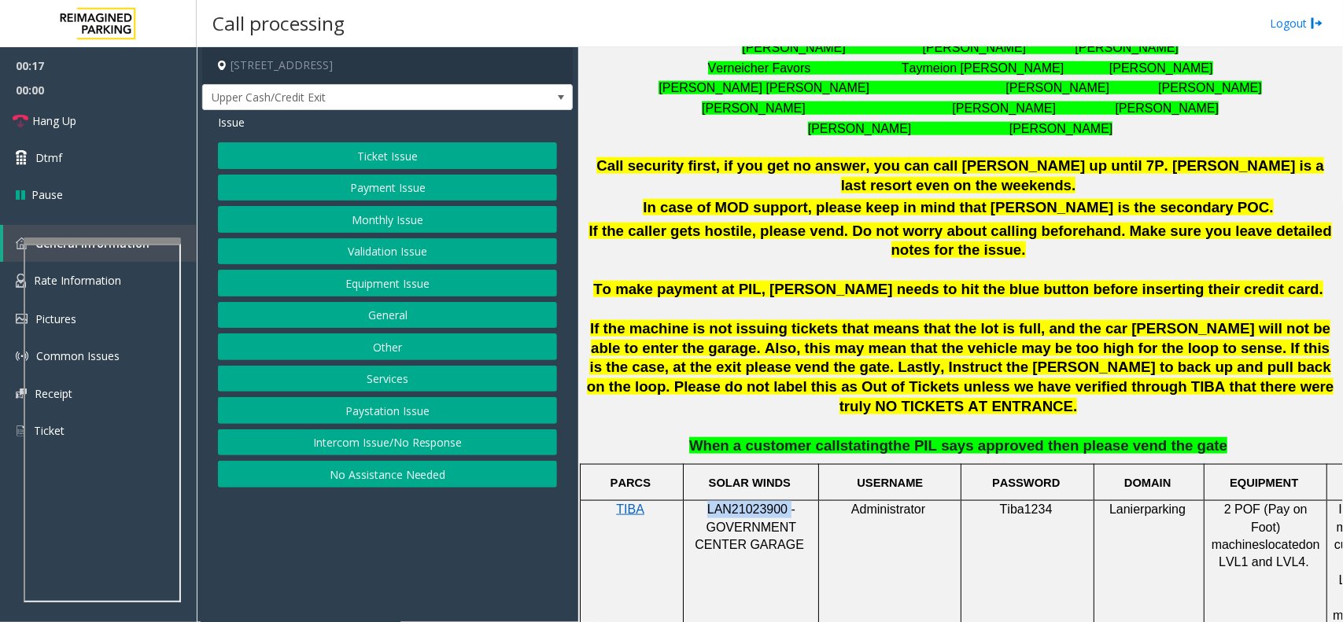
click at [754, 503] on span "LAN21023900 - GOVERNMENT CENTER GARAGE" at bounding box center [749, 527] width 109 height 49
drag, startPoint x: 754, startPoint y: 469, endPoint x: 745, endPoint y: 473, distance: 9.5
click at [745, 503] on span "LAN21023900 - GOVERNMENT CENTER GARAGE" at bounding box center [749, 527] width 109 height 49
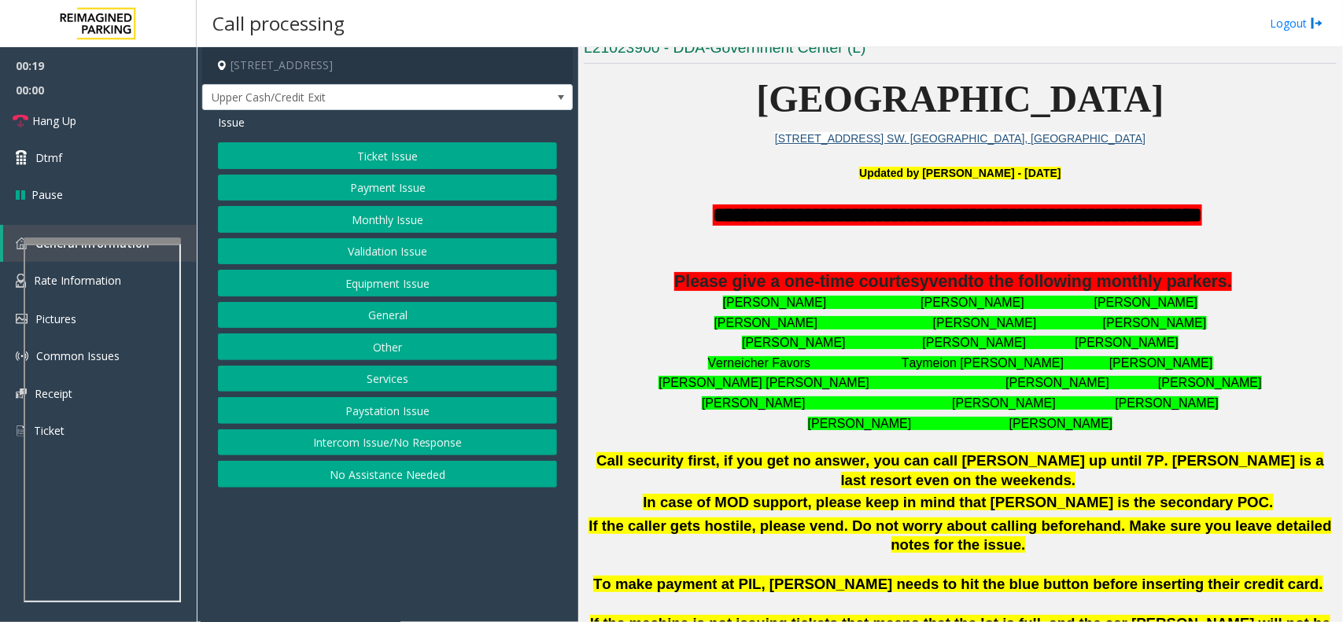
drag, startPoint x: 354, startPoint y: 227, endPoint x: 372, endPoint y: 242, distance: 24.0
click at [372, 242] on div "Ticket Issue Payment Issue Monthly Issue Validation Issue Equipment Issue Gener…" at bounding box center [387, 314] width 339 height 345
click at [372, 242] on button "Validation Issue" at bounding box center [387, 251] width 339 height 27
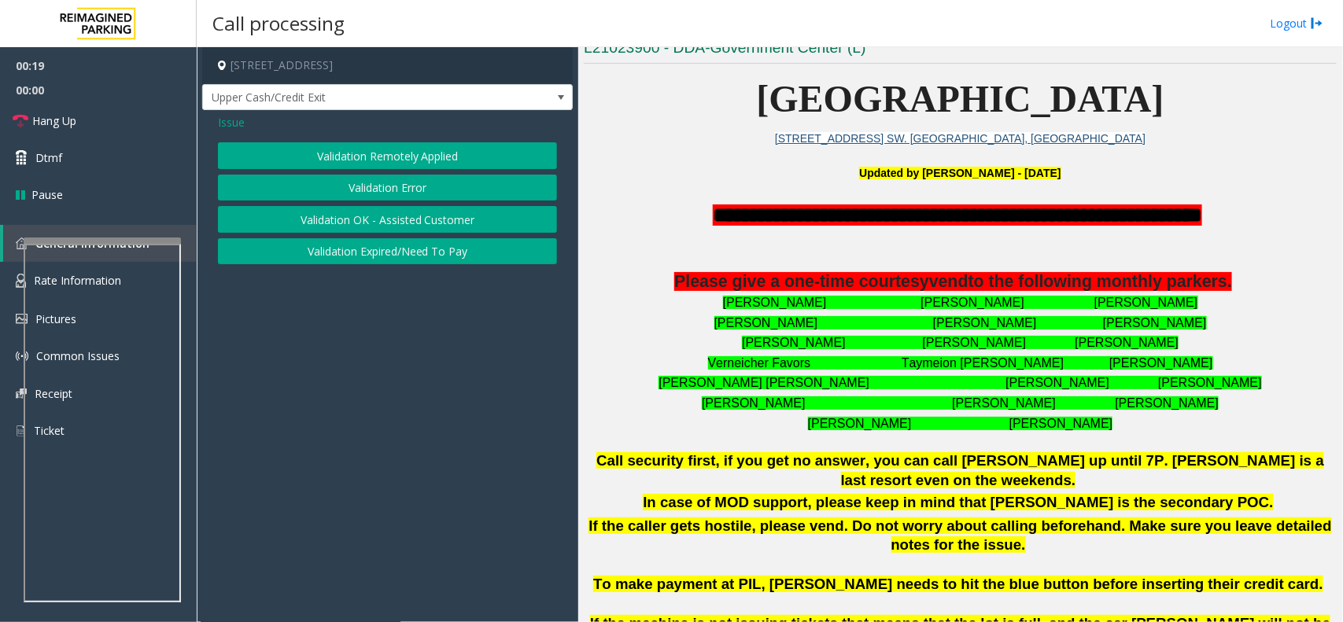
click at [372, 185] on button "Validation Error" at bounding box center [387, 188] width 339 height 27
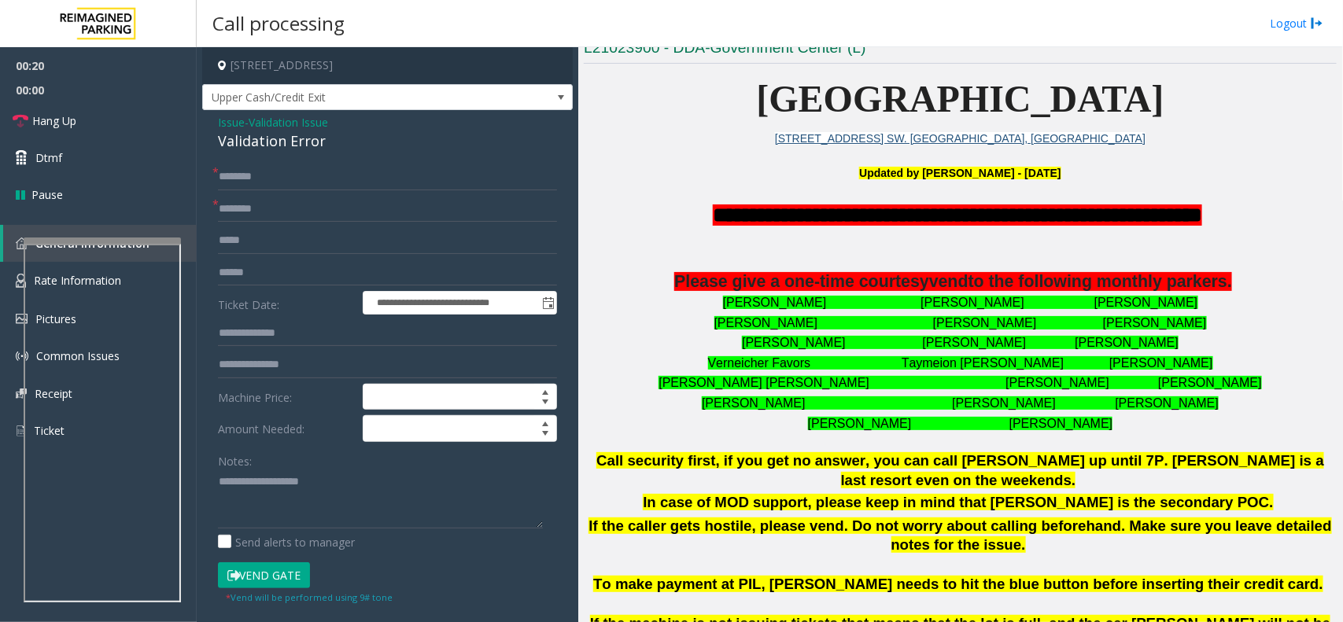
click at [282, 132] on div "Validation Error" at bounding box center [387, 141] width 339 height 21
copy div "Validation Error"
click at [364, 438] on input at bounding box center [460, 428] width 193 height 25
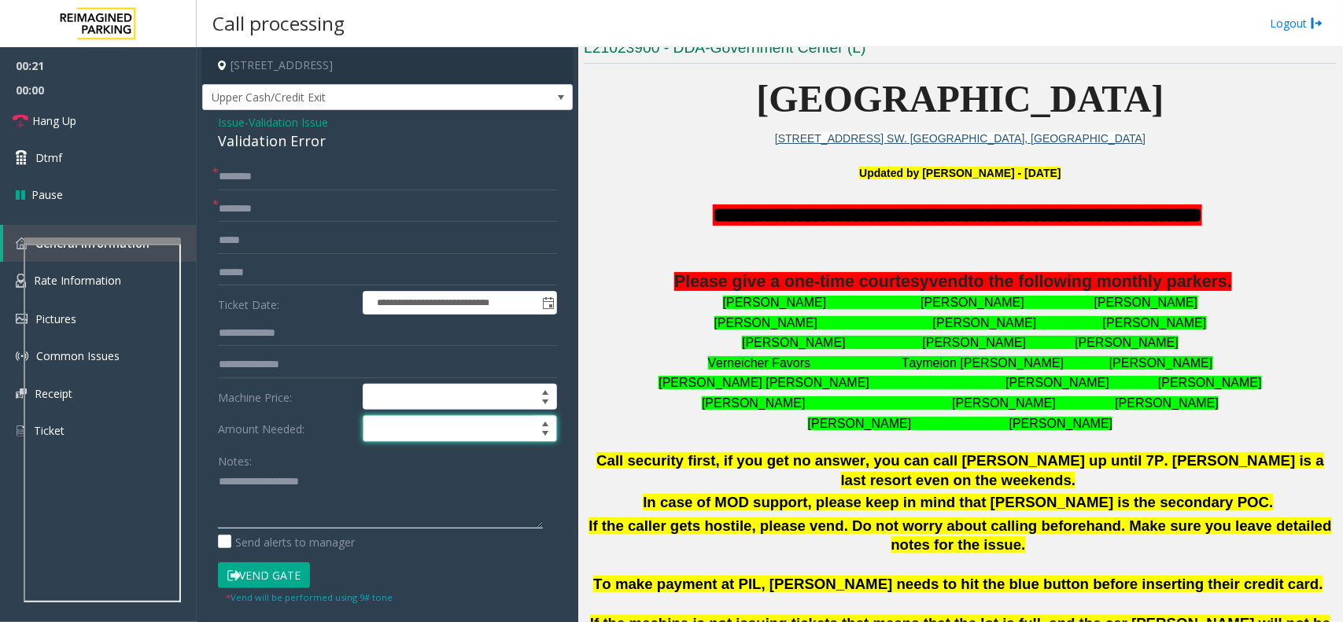
click at [383, 473] on textarea at bounding box center [380, 499] width 325 height 59
paste textarea "**********"
type textarea "**********"
click at [351, 193] on form "**********" at bounding box center [387, 384] width 339 height 441
click at [344, 171] on input "text" at bounding box center [387, 177] width 339 height 27
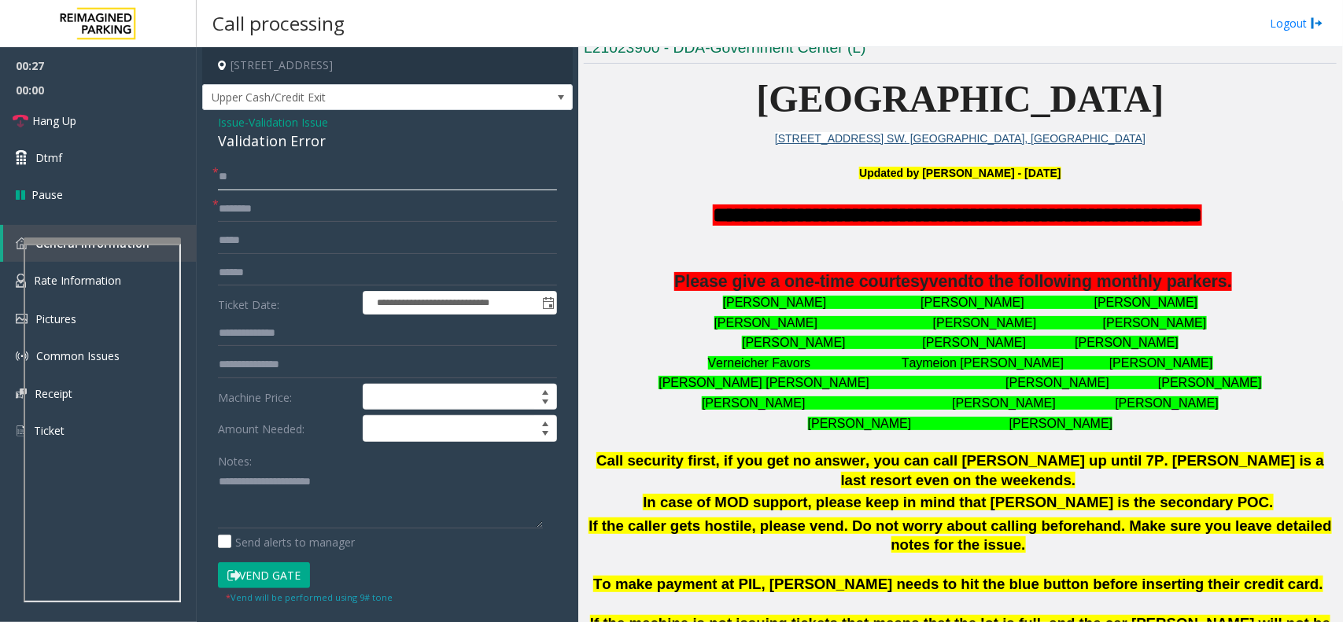
type input "**"
click at [104, 131] on link "Hang Up" at bounding box center [98, 120] width 197 height 37
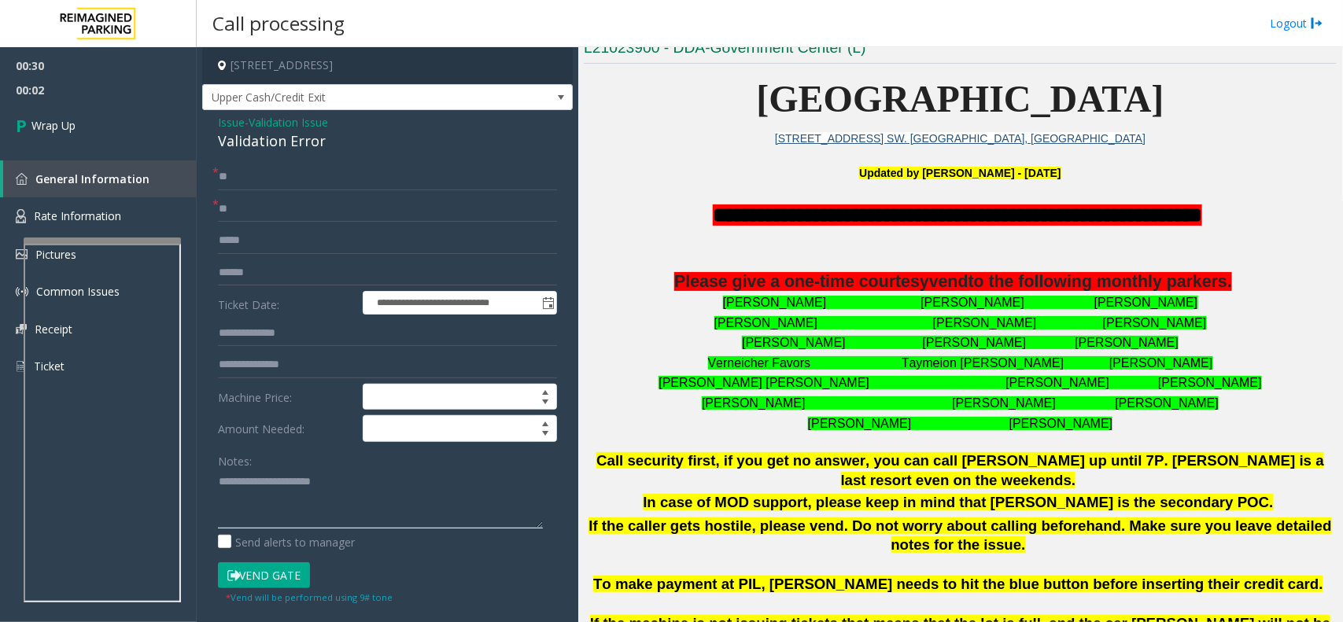
paste textarea "**********"
click at [250, 504] on textarea at bounding box center [380, 499] width 325 height 59
type textarea "**********"
click at [119, 111] on link "Wrap Up" at bounding box center [98, 125] width 197 height 46
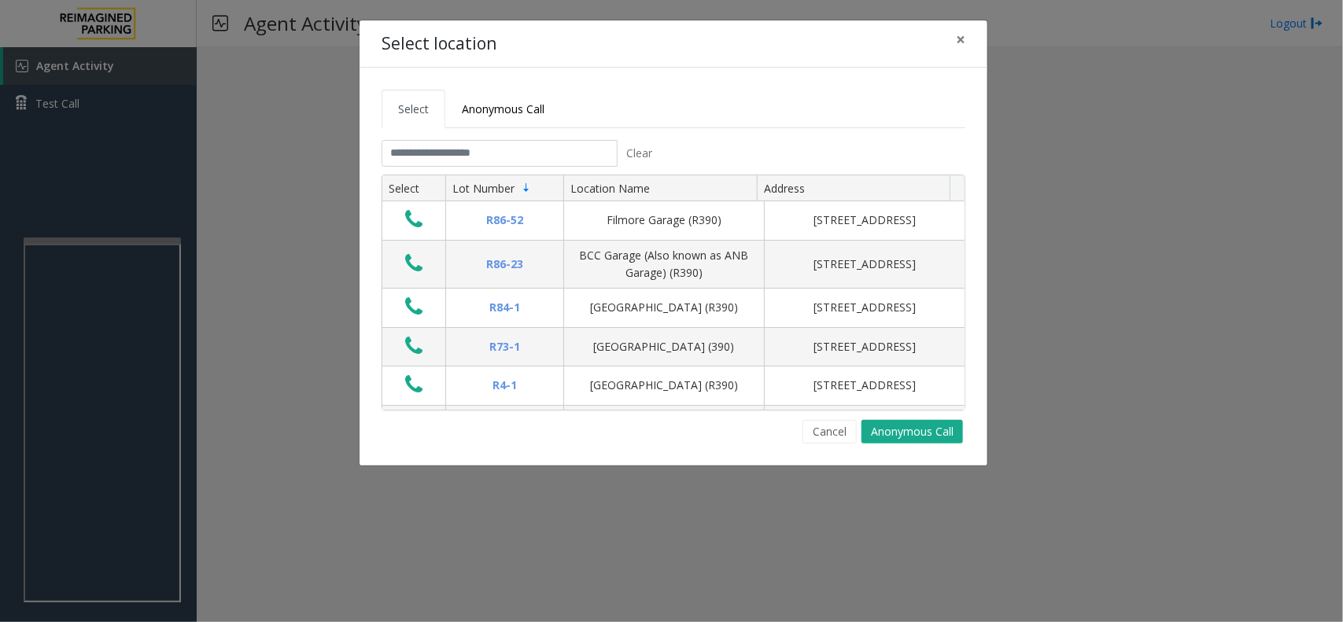
click at [822, 445] on div "Select Anonymous Call Clear Select Lot Number Location Name Address R86-52 Film…" at bounding box center [674, 267] width 628 height 398
click at [825, 435] on button "Cancel" at bounding box center [830, 432] width 54 height 24
click at [966, 50] on button "×" at bounding box center [960, 39] width 31 height 39
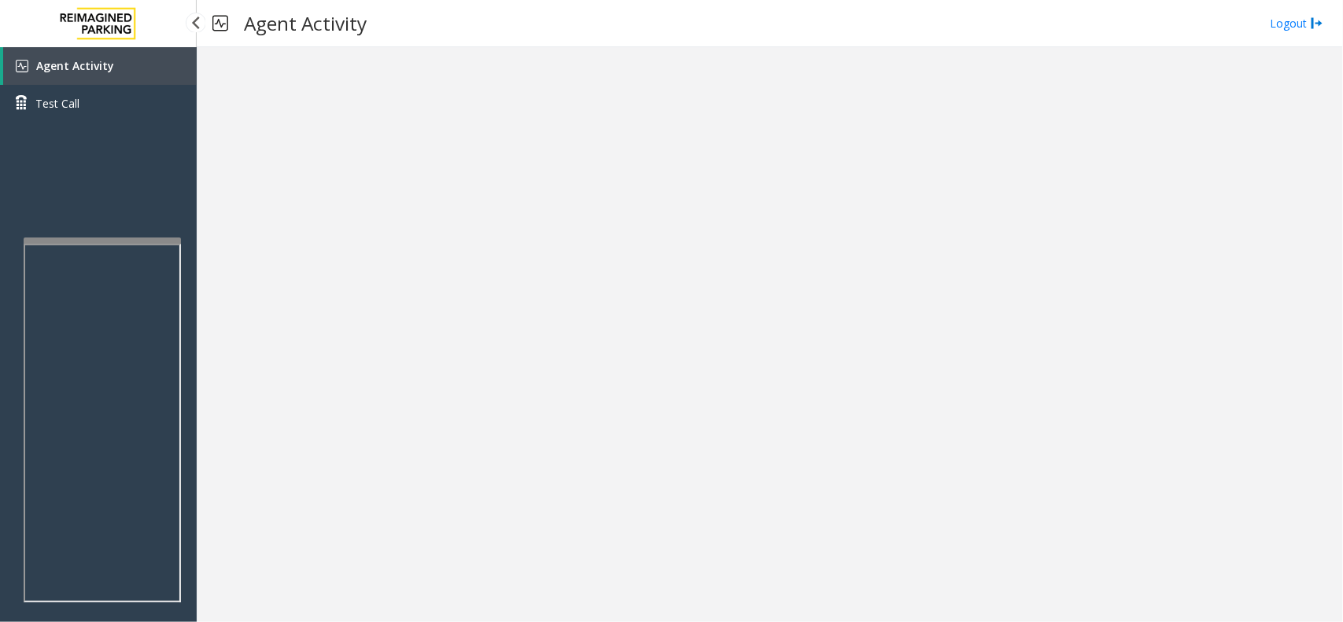
click at [139, 73] on link "Agent Activity" at bounding box center [100, 66] width 194 height 38
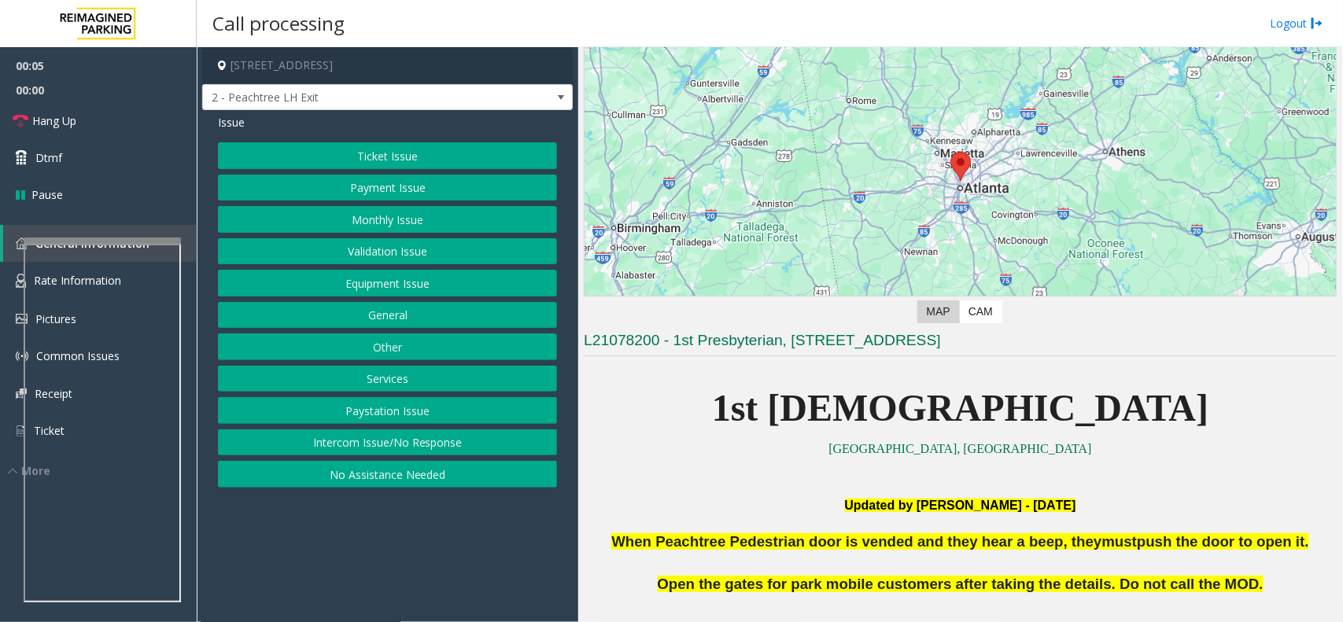
scroll to position [197, 0]
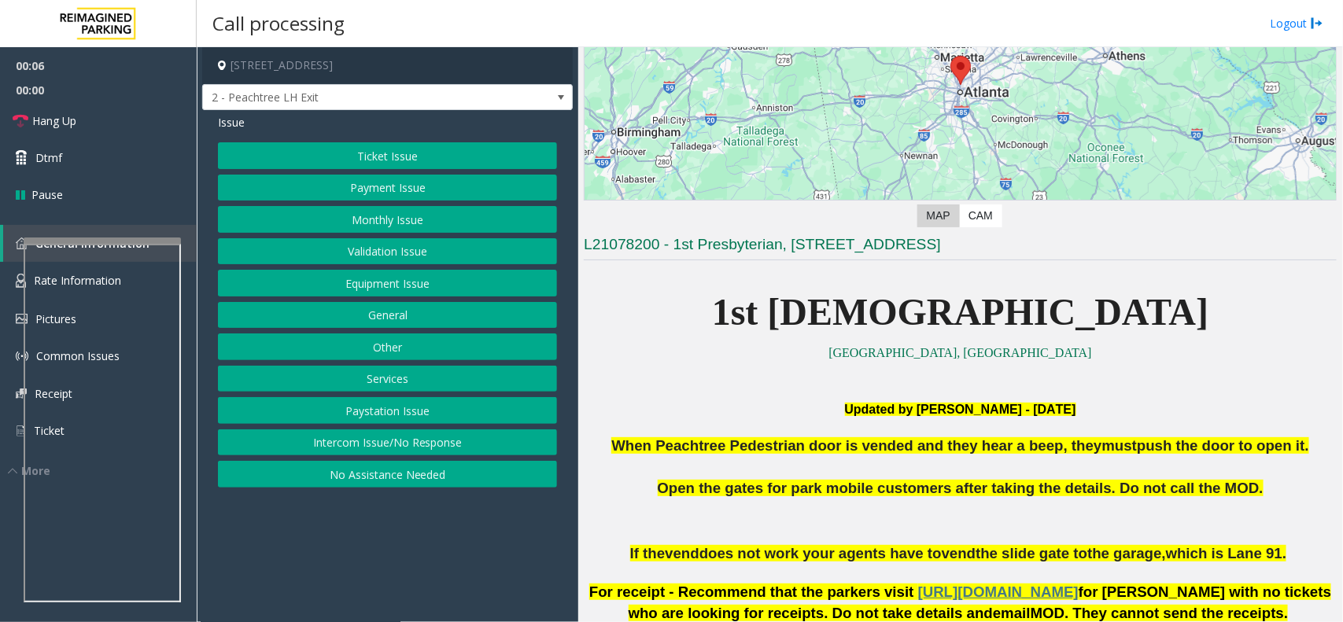
click at [691, 447] on span "When Peachtree Pedestrian door is vended and they hear a beep, they" at bounding box center [856, 446] width 490 height 17
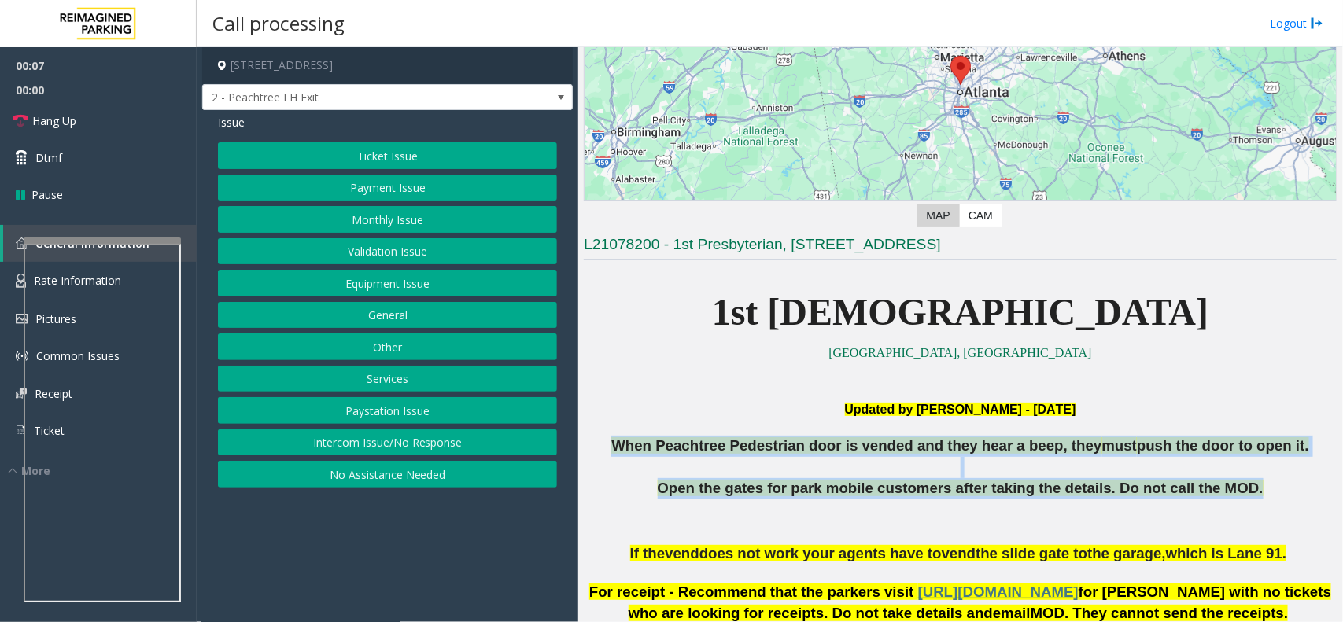
drag, startPoint x: 691, startPoint y: 447, endPoint x: 815, endPoint y: 500, distance: 135.1
click at [815, 500] on div "When Peachtree Pedestrian door is vended and they hear a beep, they must push t…" at bounding box center [960, 490] width 753 height 108
click at [815, 500] on p "Open the gates for park mobile customers after taking the details. Do not call …" at bounding box center [960, 488] width 753 height 21
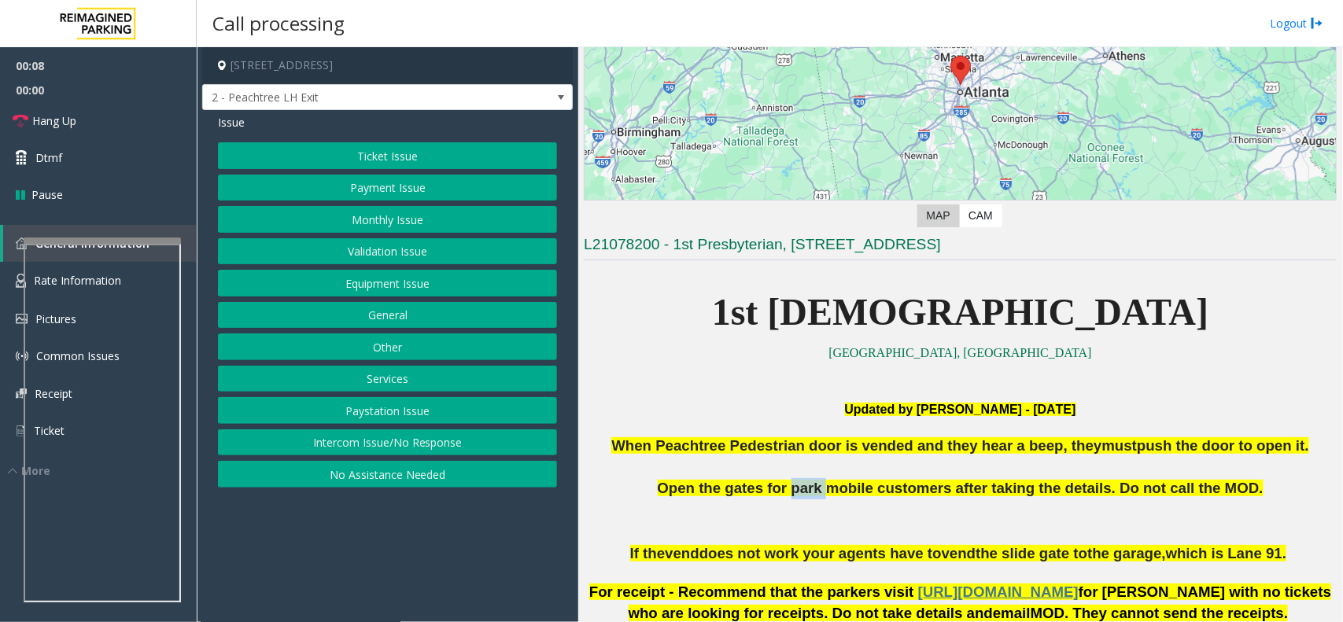
click at [815, 500] on p "Open the gates for park mobile customers after taking the details. Do not call …" at bounding box center [960, 488] width 753 height 21
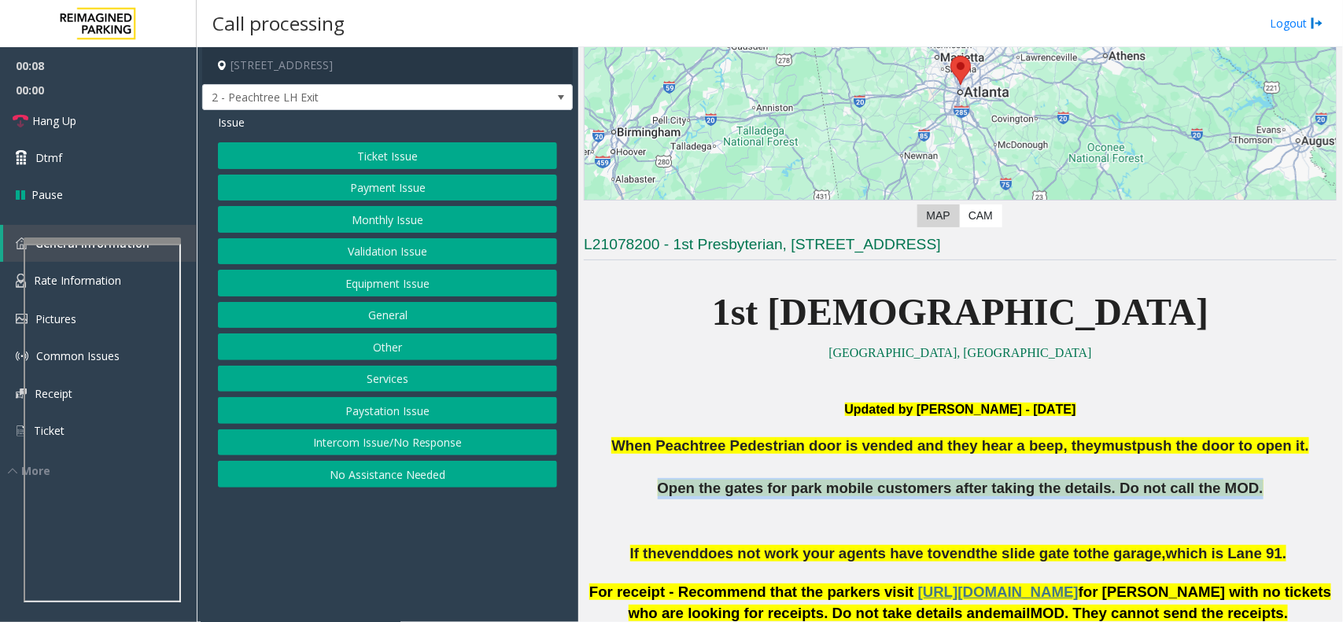
click at [815, 500] on p "Open the gates for park mobile customers after taking the details. Do not call …" at bounding box center [960, 488] width 753 height 21
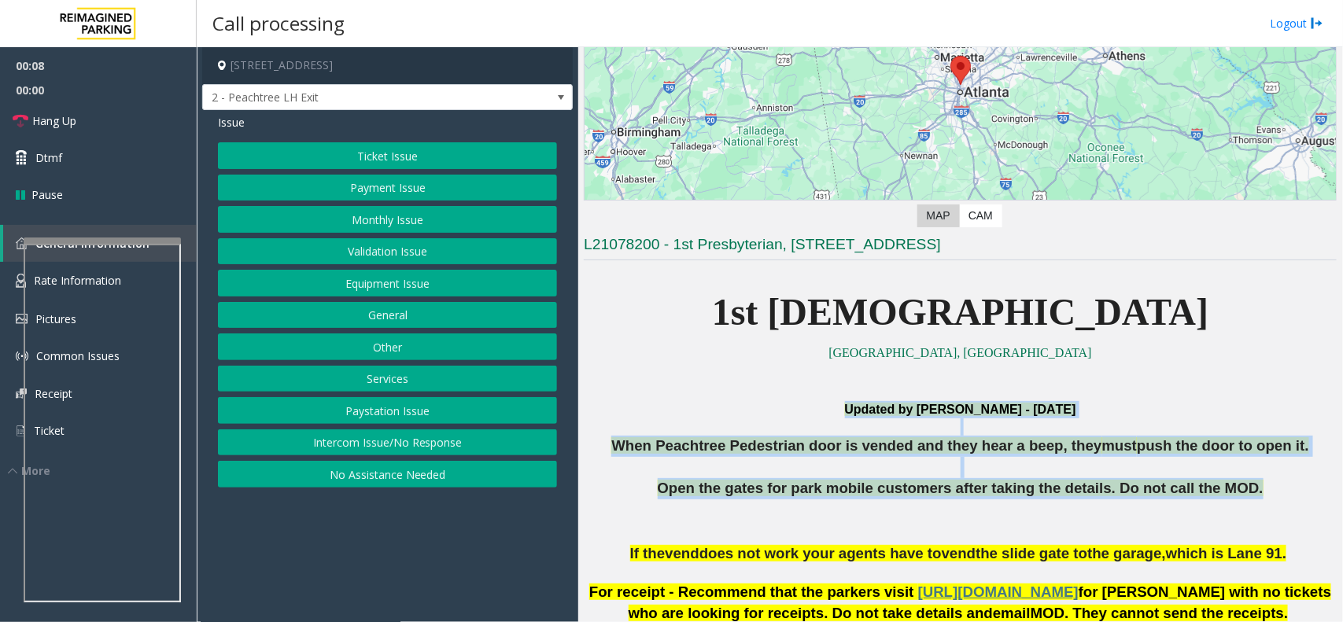
drag, startPoint x: 815, startPoint y: 500, endPoint x: 889, endPoint y: 411, distance: 115.7
click at [889, 411] on div "Updated by [PERSON_NAME] - [DATE] When Peachtree Pedestrian door is vended and …" at bounding box center [960, 483] width 753 height 164
click at [889, 411] on span "Updated by [PERSON_NAME] - [DATE]" at bounding box center [960, 409] width 231 height 13
drag, startPoint x: 889, startPoint y: 411, endPoint x: 1209, endPoint y: 494, distance: 330.2
click at [1209, 494] on div "Updated by [PERSON_NAME] - [DATE] When Peachtree Pedestrian door is vended and …" at bounding box center [960, 483] width 753 height 164
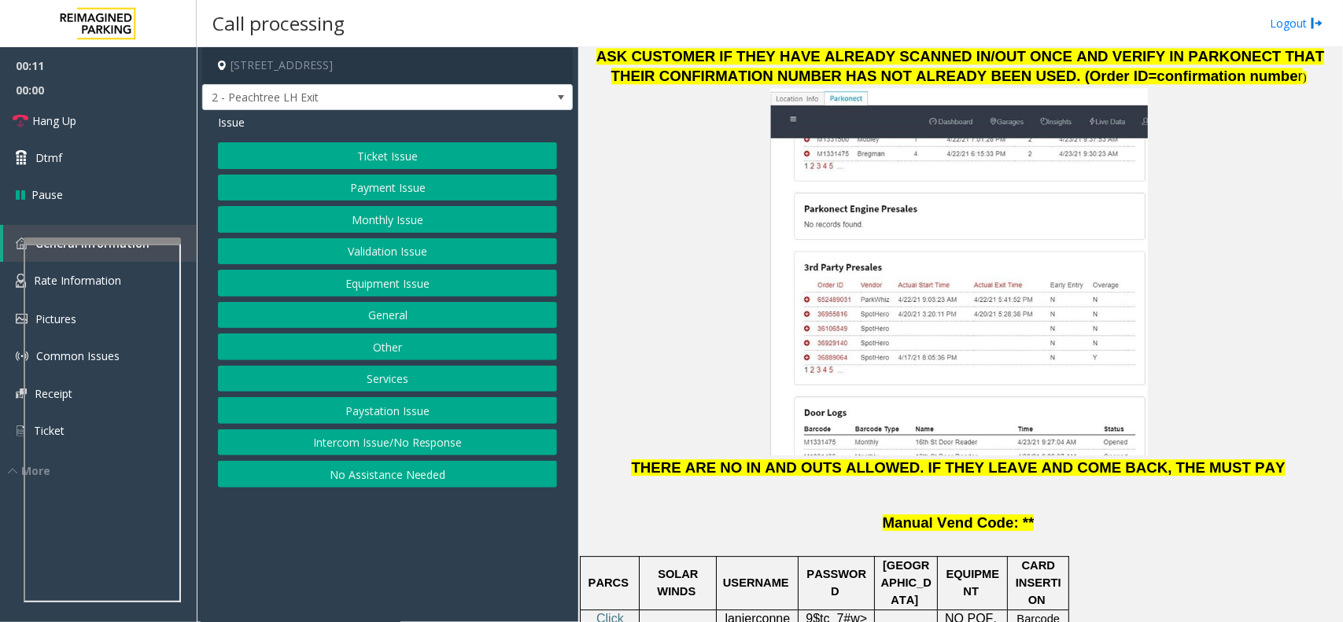
scroll to position [1967, 0]
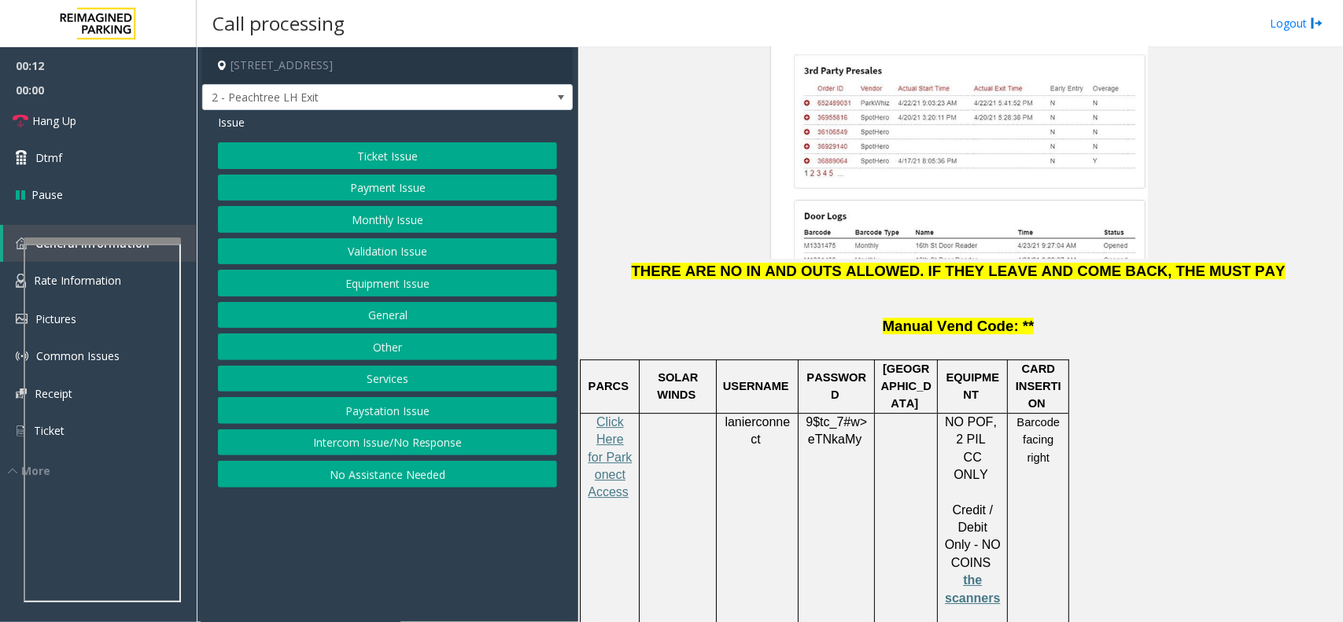
click at [589, 414] on p "Click Here for Parkonect Access" at bounding box center [609, 466] width 47 height 105
click at [600, 416] on span "Click Here for Parkonect Access" at bounding box center [610, 458] width 44 height 84
click at [757, 416] on span "lanierconnect" at bounding box center [757, 431] width 65 height 31
drag, startPoint x: 757, startPoint y: 301, endPoint x: 738, endPoint y: 295, distance: 19.7
click at [738, 416] on span "lanierconnect" at bounding box center [757, 431] width 65 height 31
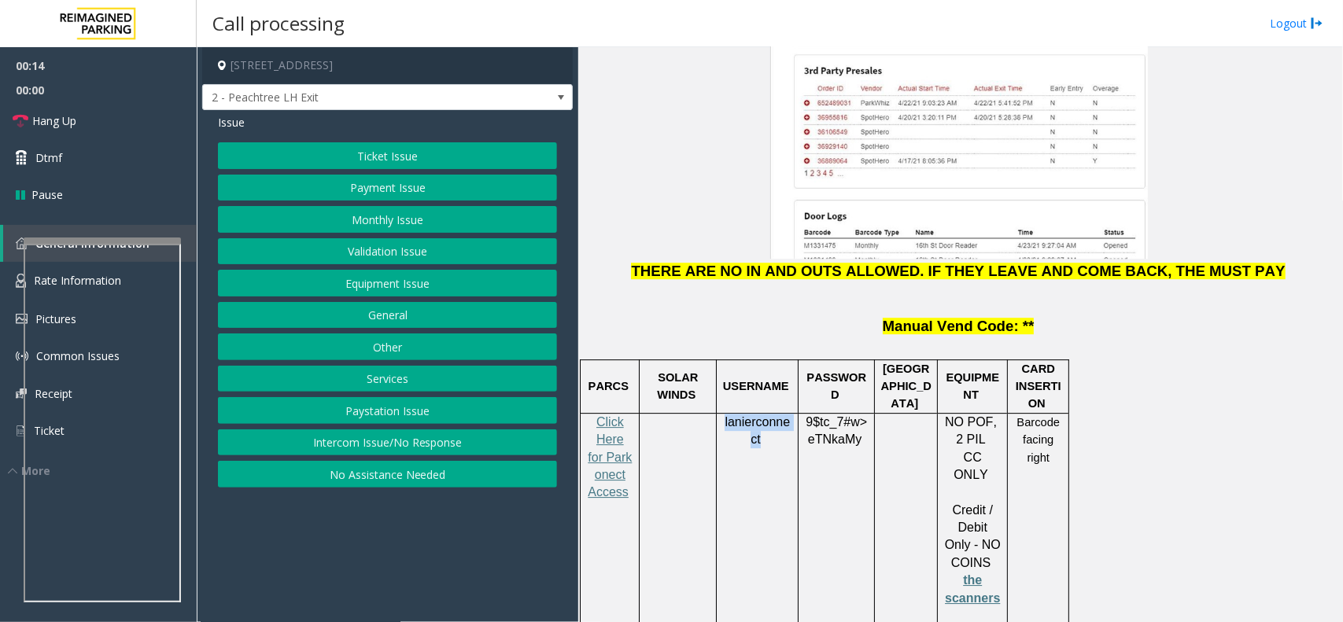
copy span "lanierconnect"
click at [831, 433] on span "eTNkaMy" at bounding box center [835, 440] width 54 height 14
copy p "9$tc_7#w> eTNkaMy"
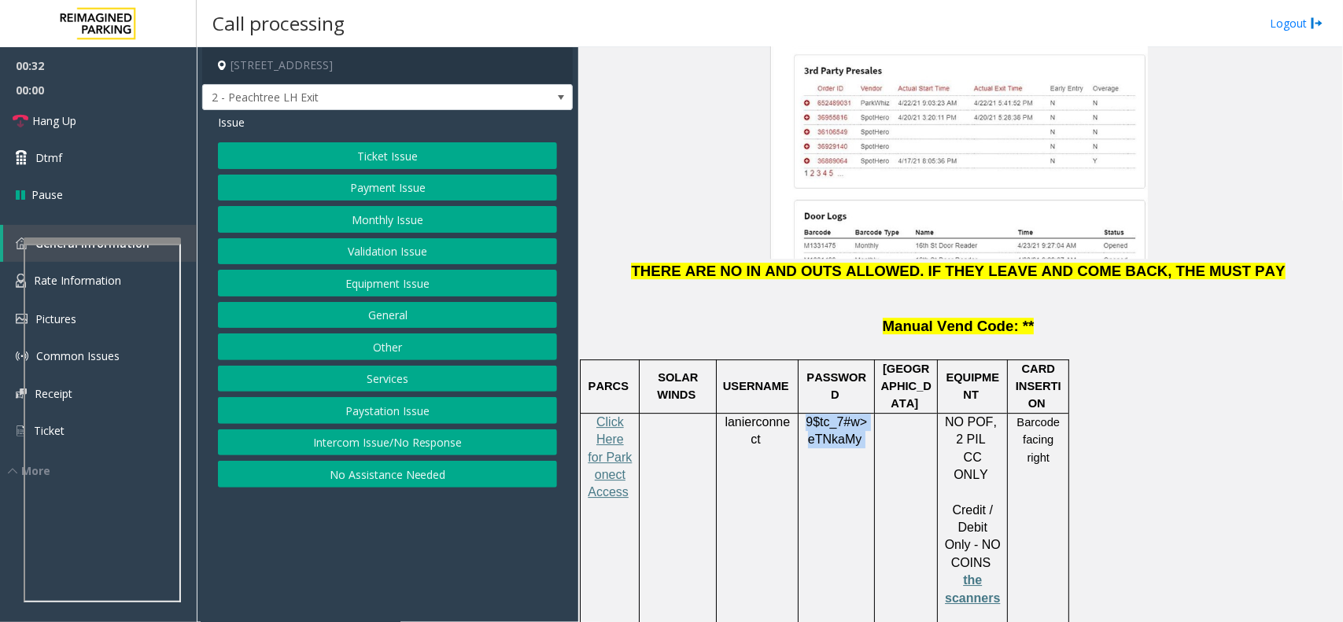
click at [362, 142] on button "Ticket Issue" at bounding box center [387, 155] width 339 height 27
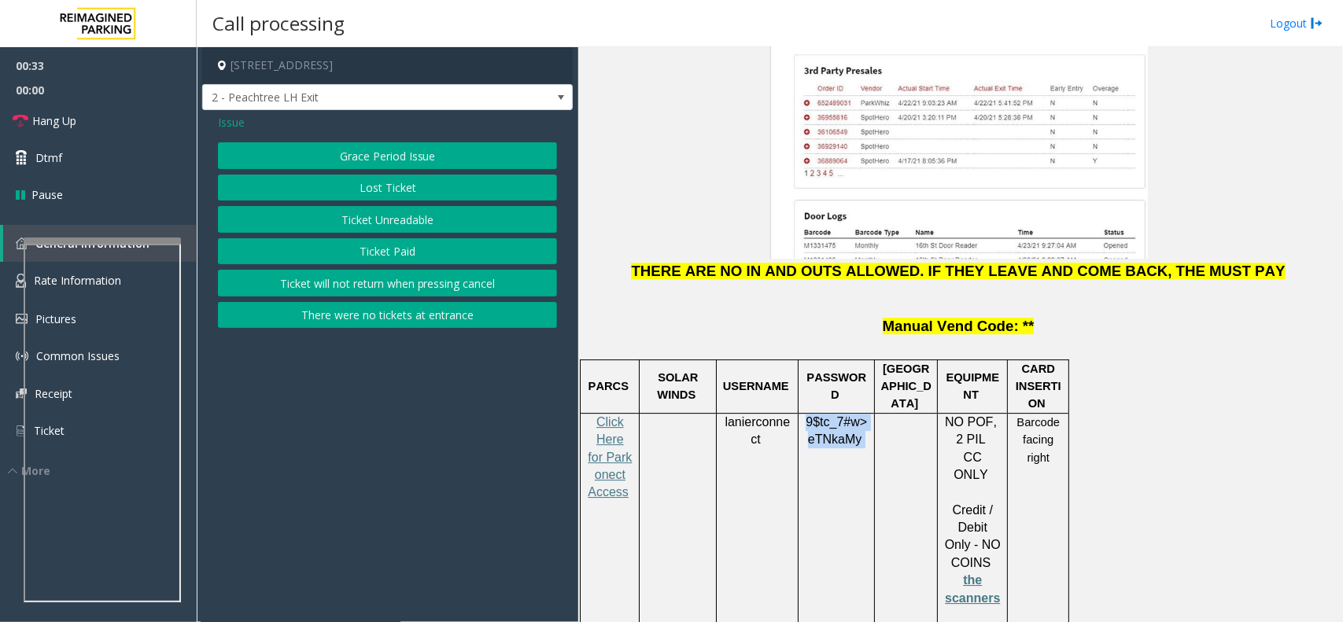
click at [390, 214] on button "Ticket Unreadable" at bounding box center [387, 219] width 339 height 27
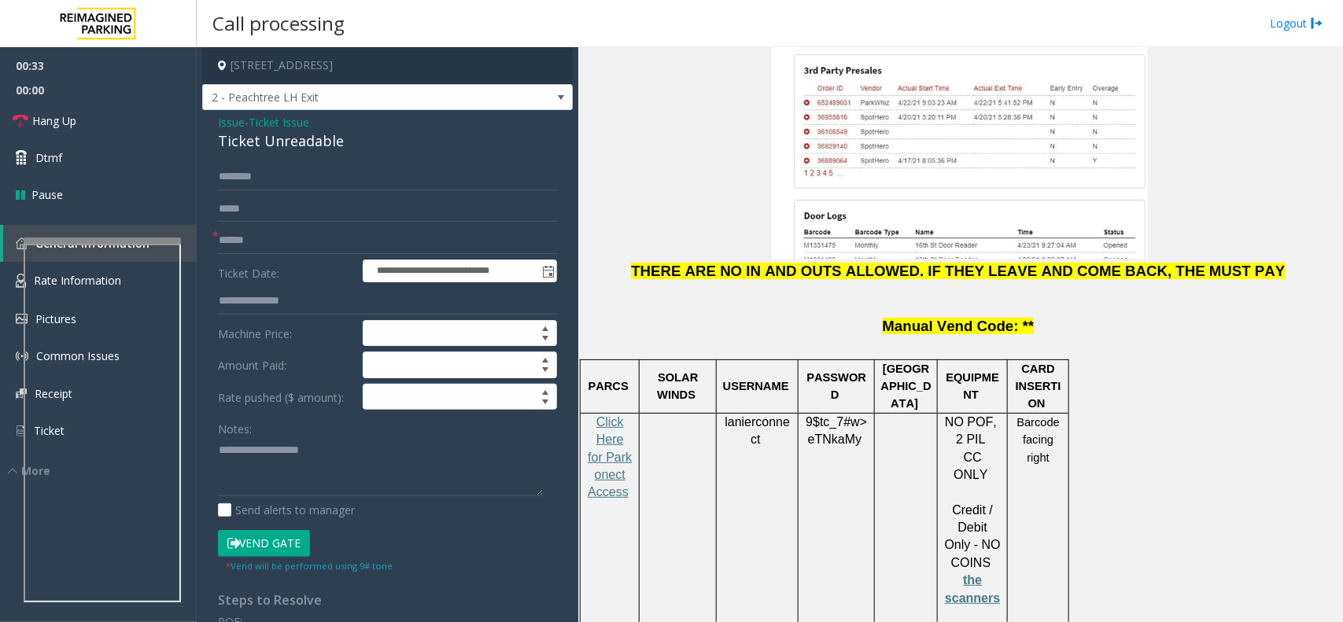
click at [354, 130] on div "Issue - Ticket Issue Ticket Unreadable" at bounding box center [387, 133] width 339 height 38
copy div "Issue - Ticket Issue"
click at [352, 152] on div "Ticket Unreadable" at bounding box center [387, 141] width 339 height 21
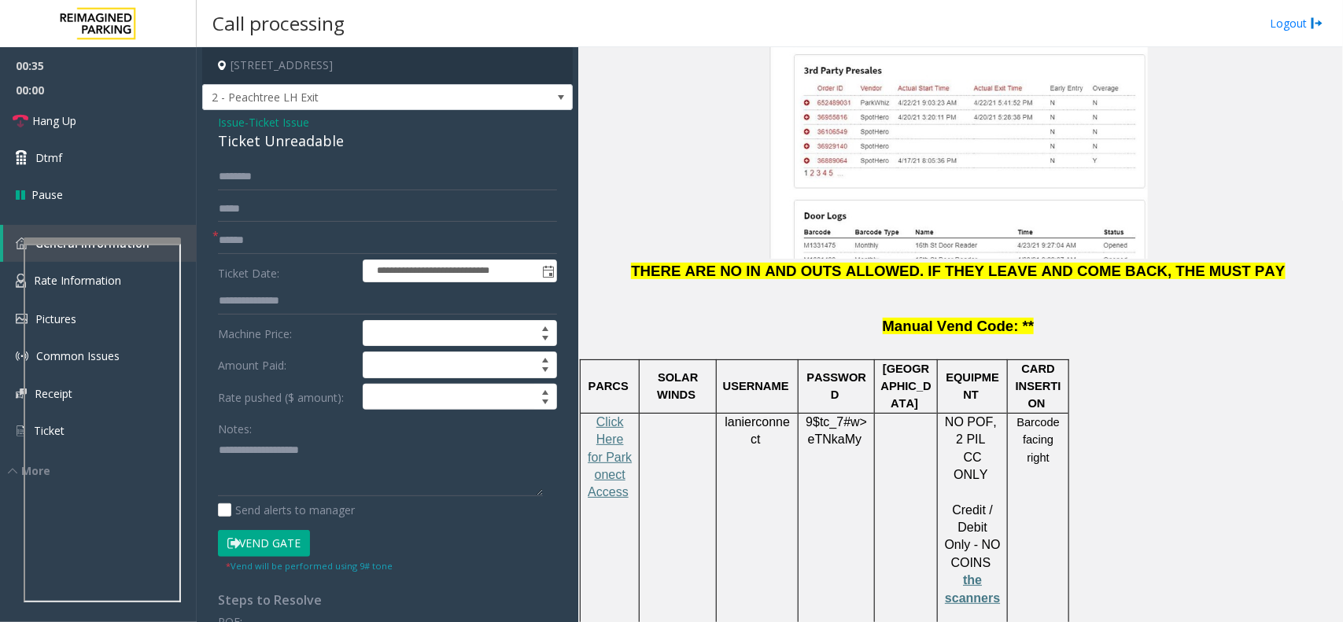
click at [352, 152] on div "Ticket Unreadable" at bounding box center [387, 141] width 339 height 21
click at [339, 140] on div "Ticket Unreadable" at bounding box center [387, 141] width 339 height 21
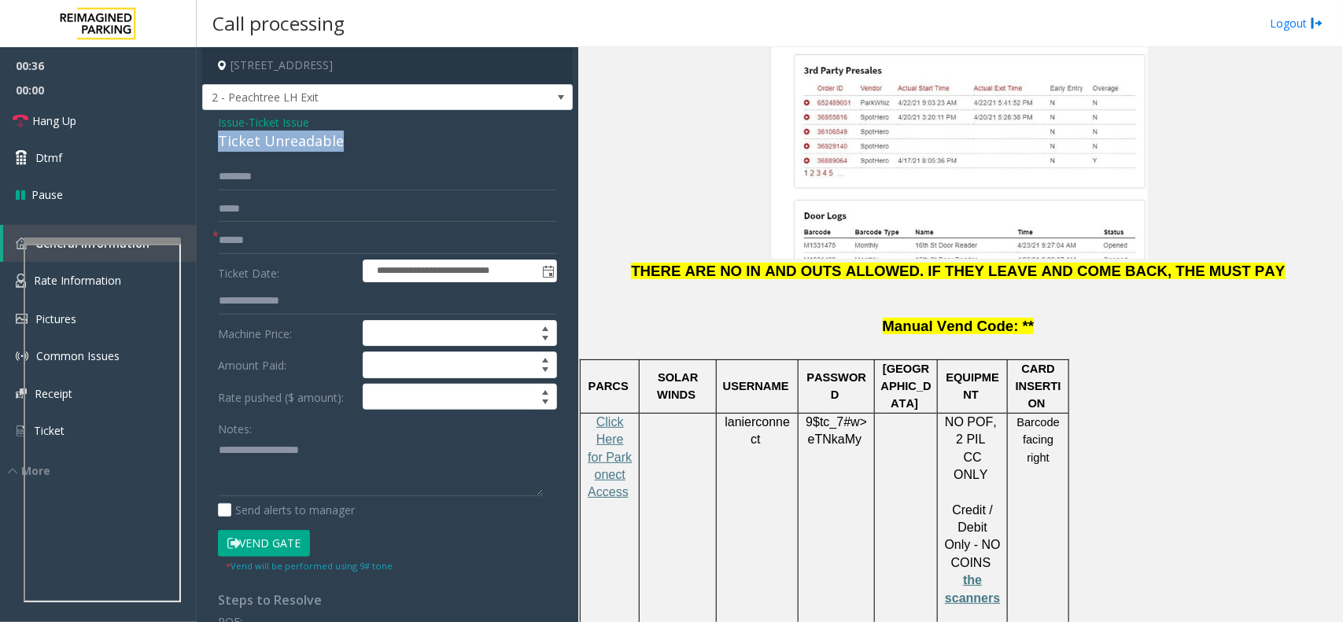
copy div "Ticket Unreadable"
click at [291, 233] on input "text" at bounding box center [387, 240] width 339 height 27
paste input "**********"
type input "**********"
click at [320, 131] on div "Ticket Unreadable" at bounding box center [387, 141] width 339 height 21
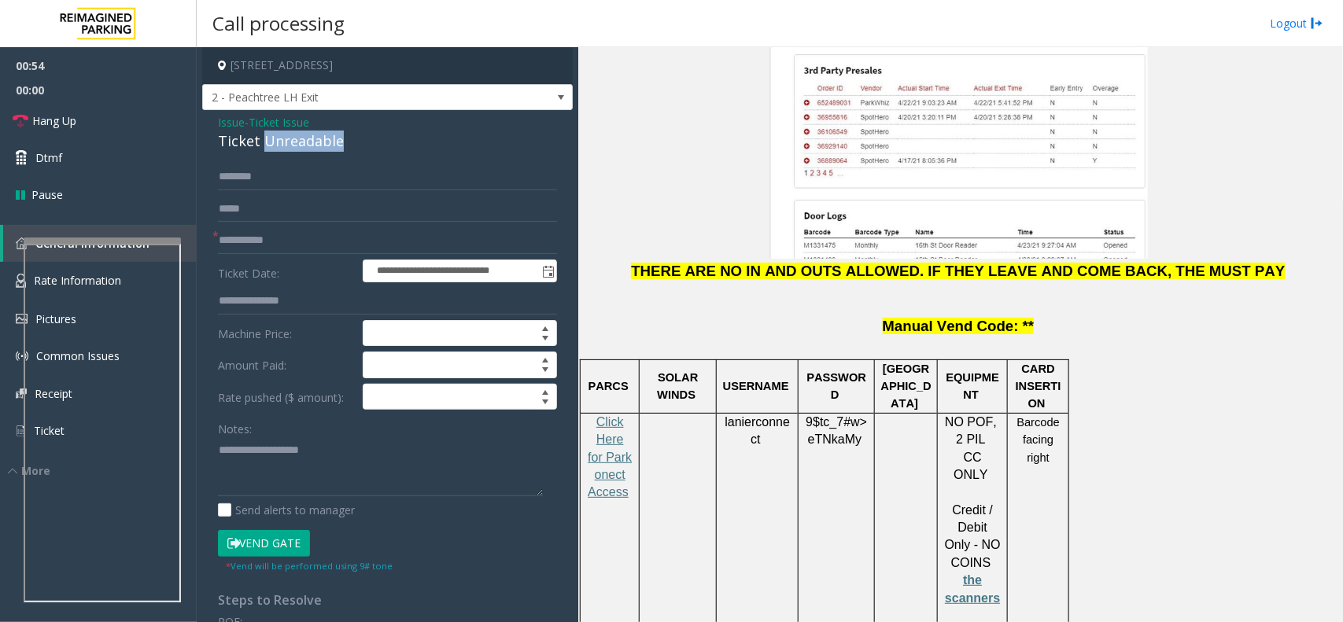
click at [320, 131] on div "Ticket Unreadable" at bounding box center [387, 141] width 339 height 21
copy div "Ticket Unreadable"
click at [320, 512] on label "Send alerts to manager" at bounding box center [286, 510] width 137 height 17
click at [311, 453] on textarea at bounding box center [380, 467] width 325 height 59
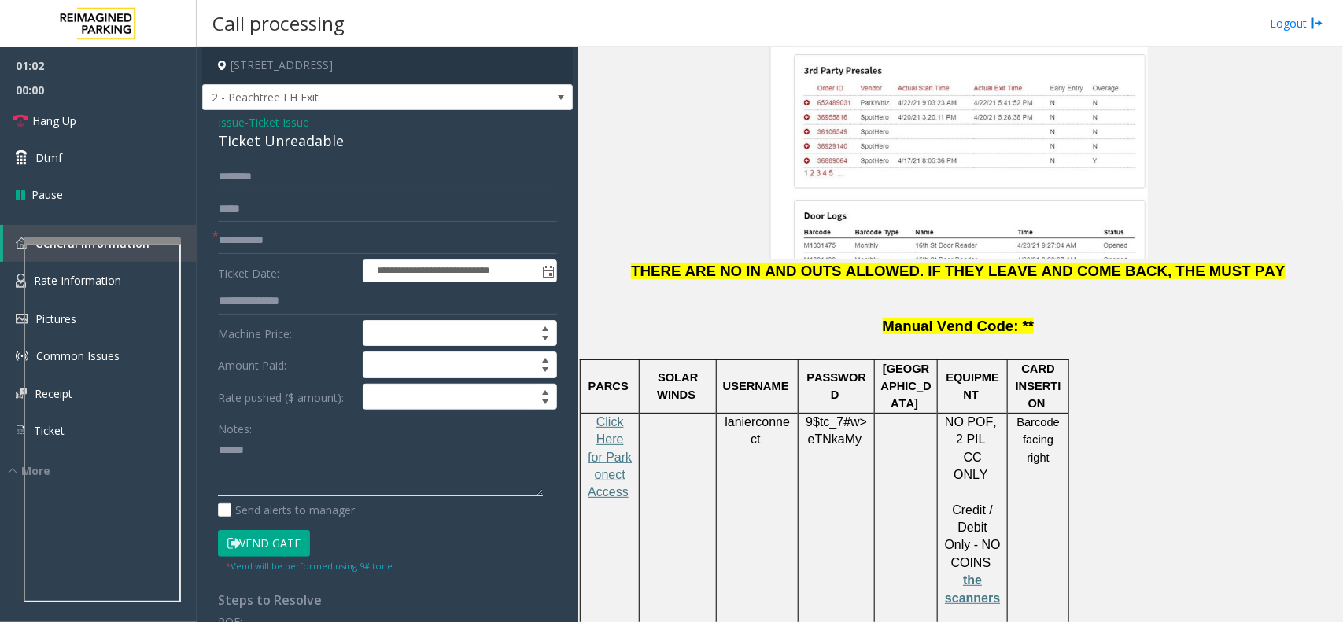
paste textarea "**********"
click at [171, 131] on link "Hang Up" at bounding box center [98, 120] width 197 height 37
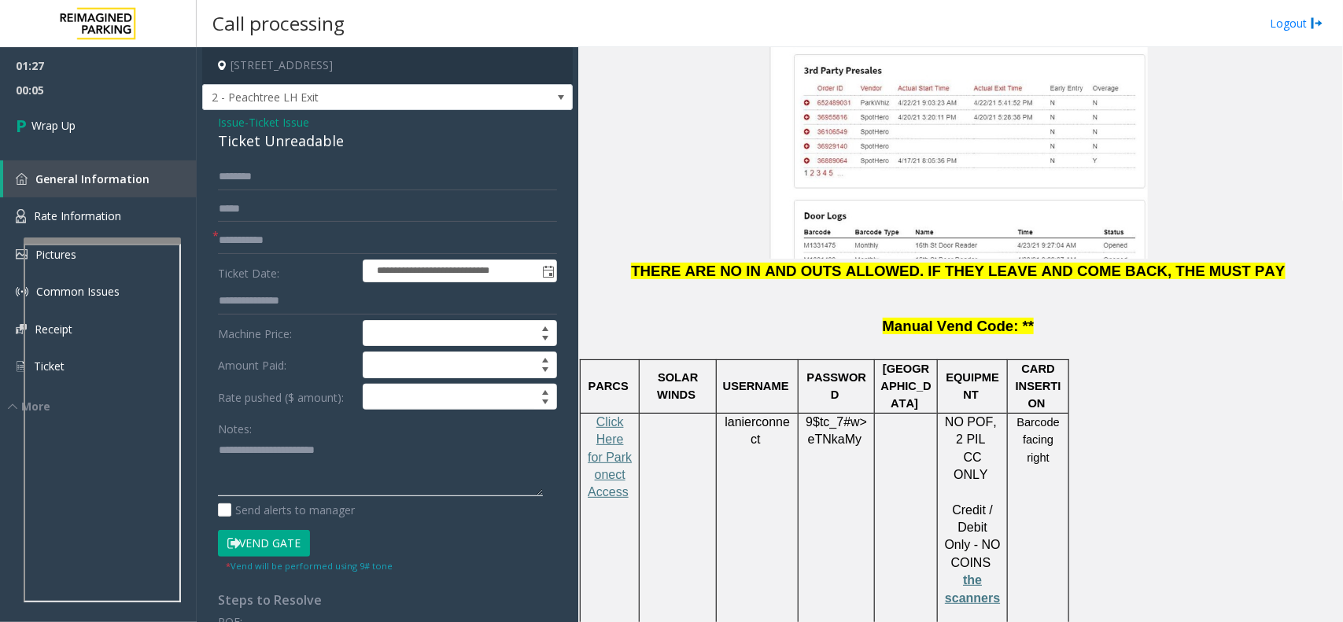
paste textarea "**********"
click at [265, 476] on textarea at bounding box center [380, 467] width 325 height 59
type textarea "**********"
click at [77, 126] on link "Wrap Up" at bounding box center [98, 125] width 197 height 46
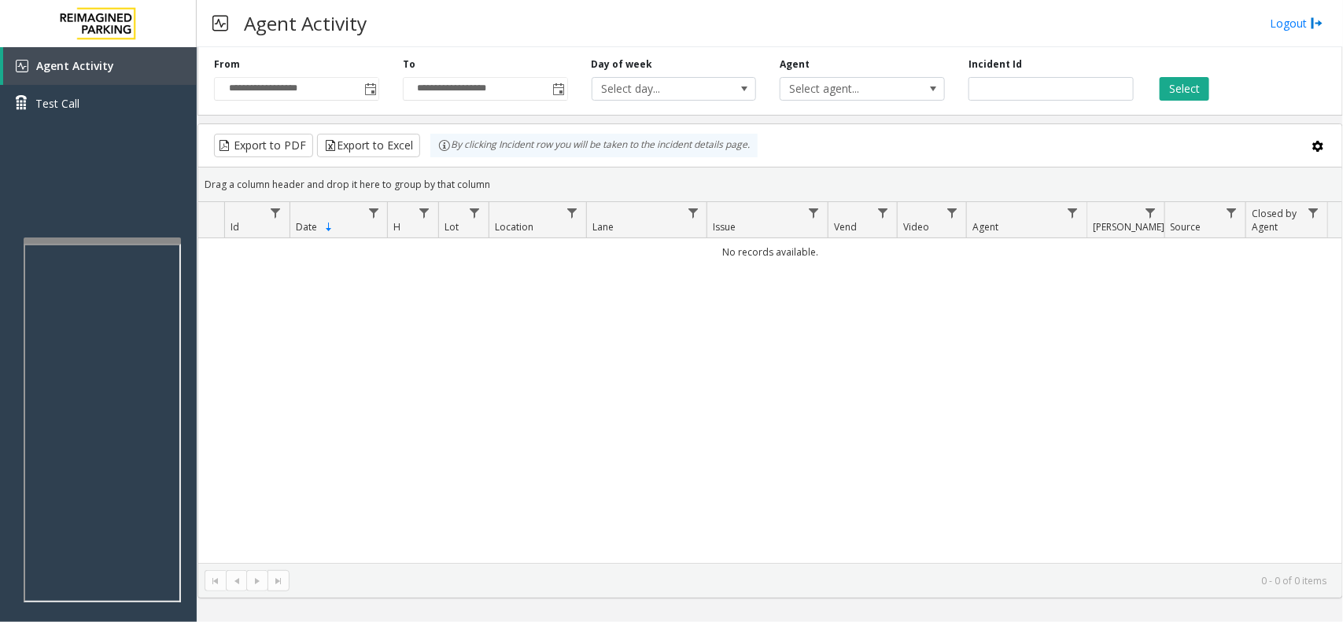
click at [1019, 28] on div "Agent Activity Logout" at bounding box center [770, 23] width 1147 height 47
drag, startPoint x: 1019, startPoint y: 28, endPoint x: 248, endPoint y: 24, distance: 771.2
click at [248, 24] on div "Agent Activity Logout" at bounding box center [770, 23] width 1147 height 47
click at [248, 24] on h3 "Agent Activity" at bounding box center [305, 23] width 139 height 39
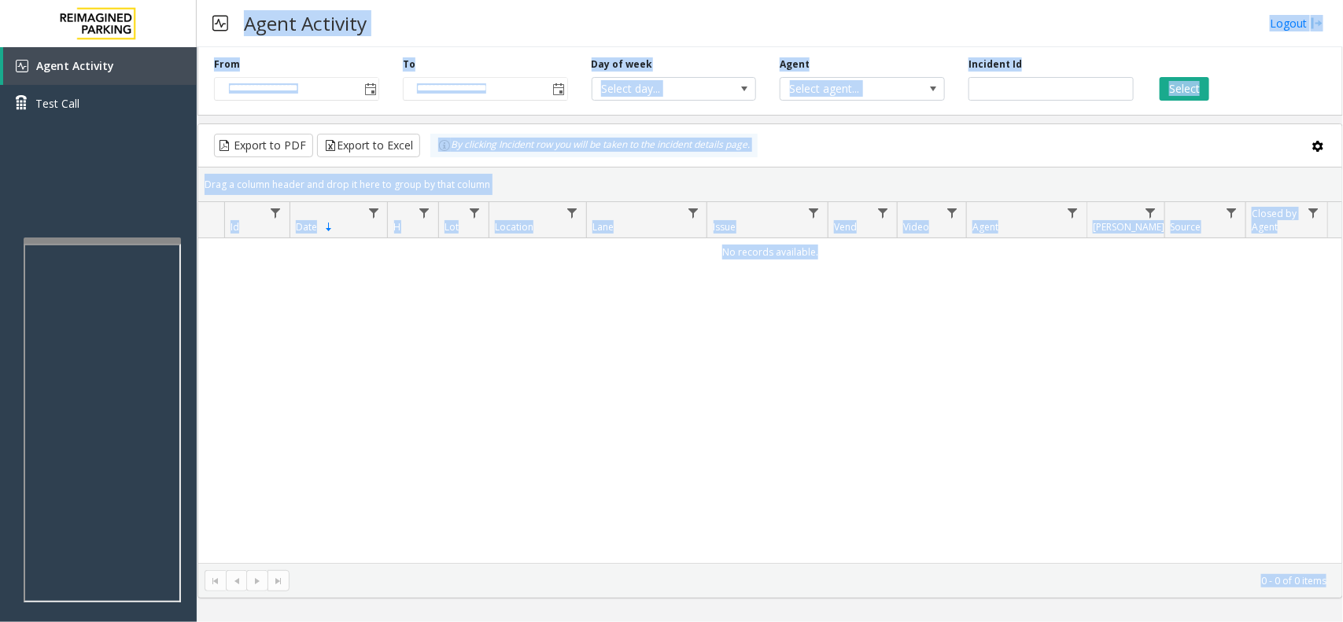
drag, startPoint x: 248, startPoint y: 24, endPoint x: 1170, endPoint y: 669, distance: 1125.7
click at [1170, 622] on html "**********" at bounding box center [671, 311] width 1343 height 622
click at [1280, 551] on div "No records available." at bounding box center [770, 400] width 1144 height 325
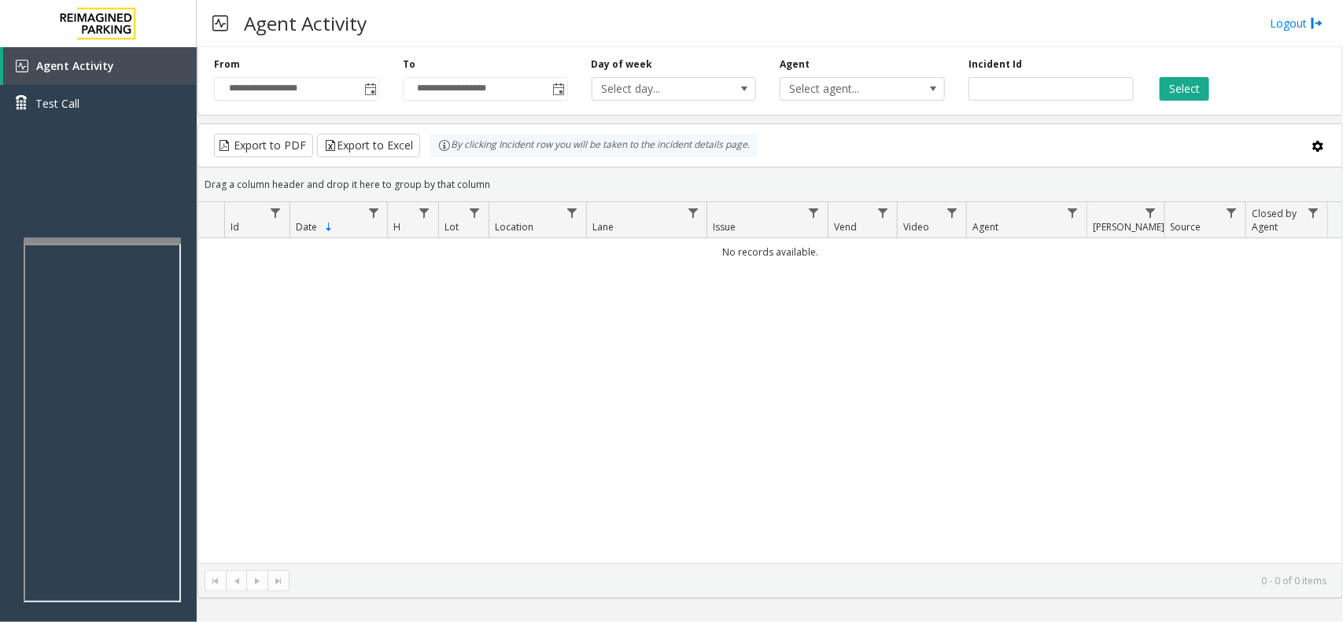
click at [1284, 583] on kendo-pager-info "0 - 0 of 0 items" at bounding box center [813, 580] width 1028 height 13
drag, startPoint x: 1285, startPoint y: 583, endPoint x: 1254, endPoint y: 593, distance: 32.9
click at [1254, 593] on kendo-pager "0 - 0 of 0 items" at bounding box center [770, 580] width 1144 height 35
drag, startPoint x: 1254, startPoint y: 593, endPoint x: 1309, endPoint y: 575, distance: 57.7
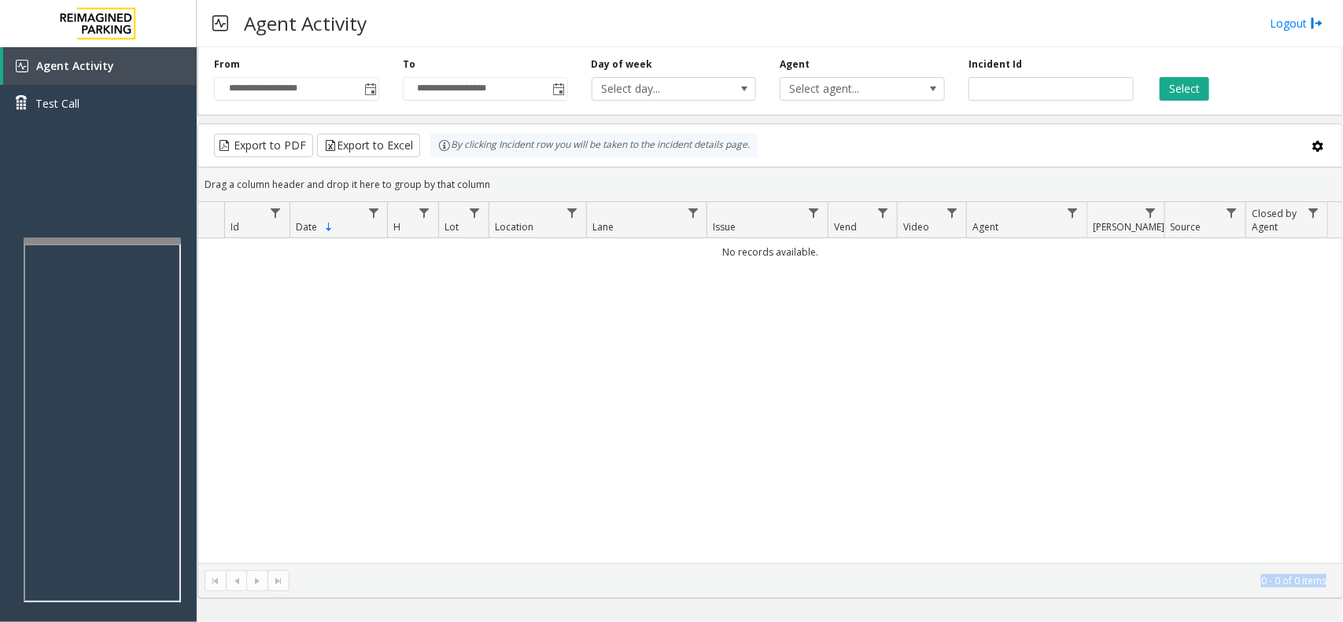
click at [1309, 575] on kendo-pager "0 - 0 of 0 items" at bounding box center [770, 580] width 1144 height 35
click at [1309, 575] on kendo-pager-info "0 - 0 of 0 items" at bounding box center [813, 580] width 1028 height 13
drag, startPoint x: 1309, startPoint y: 575, endPoint x: 1236, endPoint y: 581, distance: 72.6
click at [1236, 581] on kendo-pager-info "0 - 0 of 0 items" at bounding box center [813, 580] width 1028 height 13
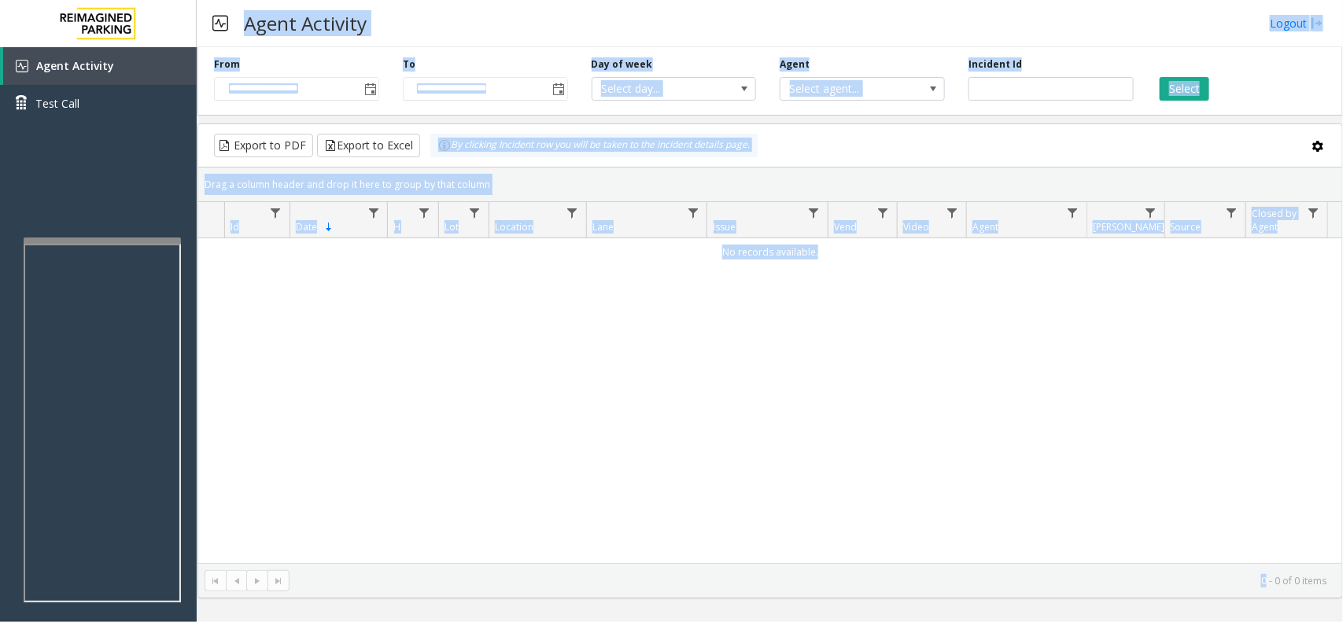
drag, startPoint x: 1236, startPoint y: 581, endPoint x: 238, endPoint y: 26, distance: 1141.7
click at [238, 26] on div "**********" at bounding box center [770, 311] width 1147 height 622
click at [238, 26] on h3 "Agent Activity" at bounding box center [305, 23] width 139 height 39
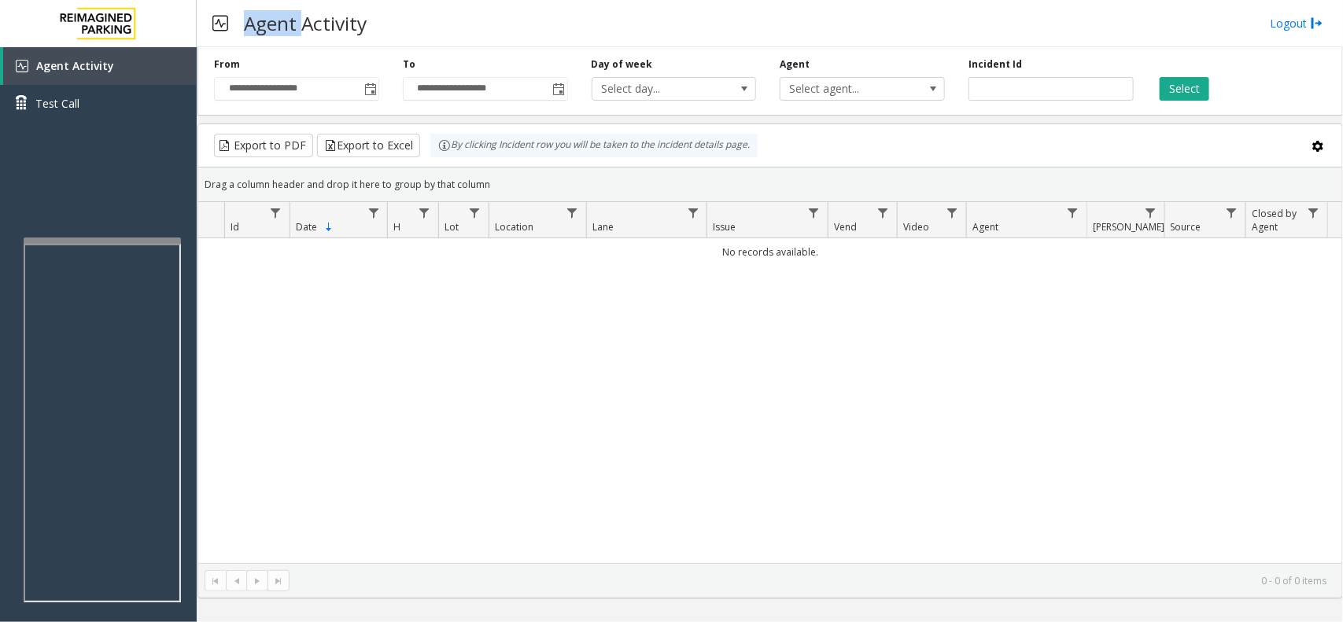
click at [238, 26] on h3 "Agent Activity" at bounding box center [305, 23] width 139 height 39
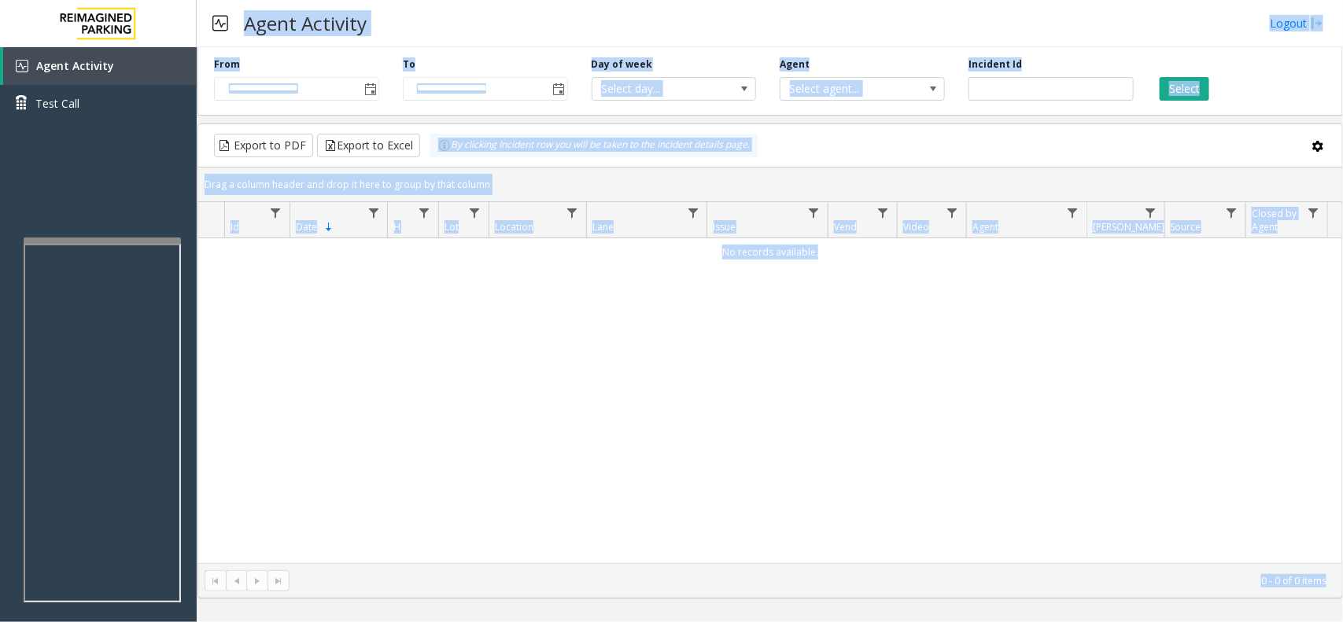
drag, startPoint x: 238, startPoint y: 26, endPoint x: 815, endPoint y: 244, distance: 616.7
click at [1170, 622] on html "**********" at bounding box center [671, 311] width 1343 height 622
click at [778, 244] on td "No records available." at bounding box center [770, 252] width 1144 height 28
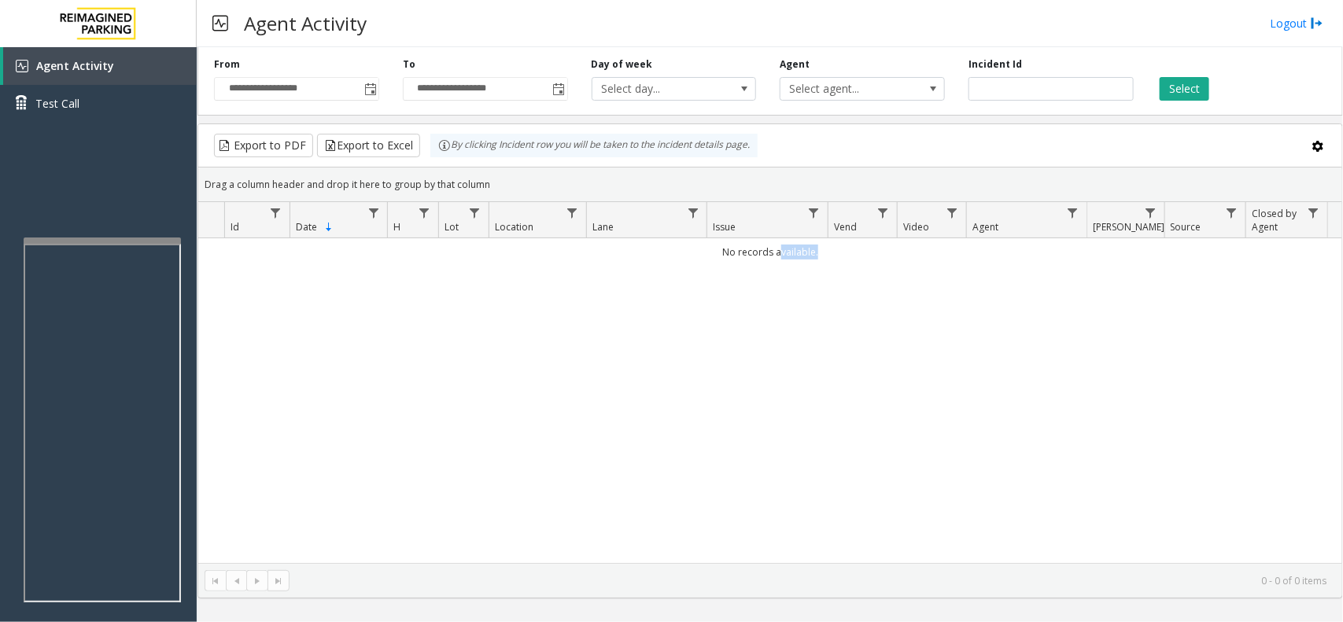
click at [778, 244] on td "No records available." at bounding box center [770, 252] width 1144 height 28
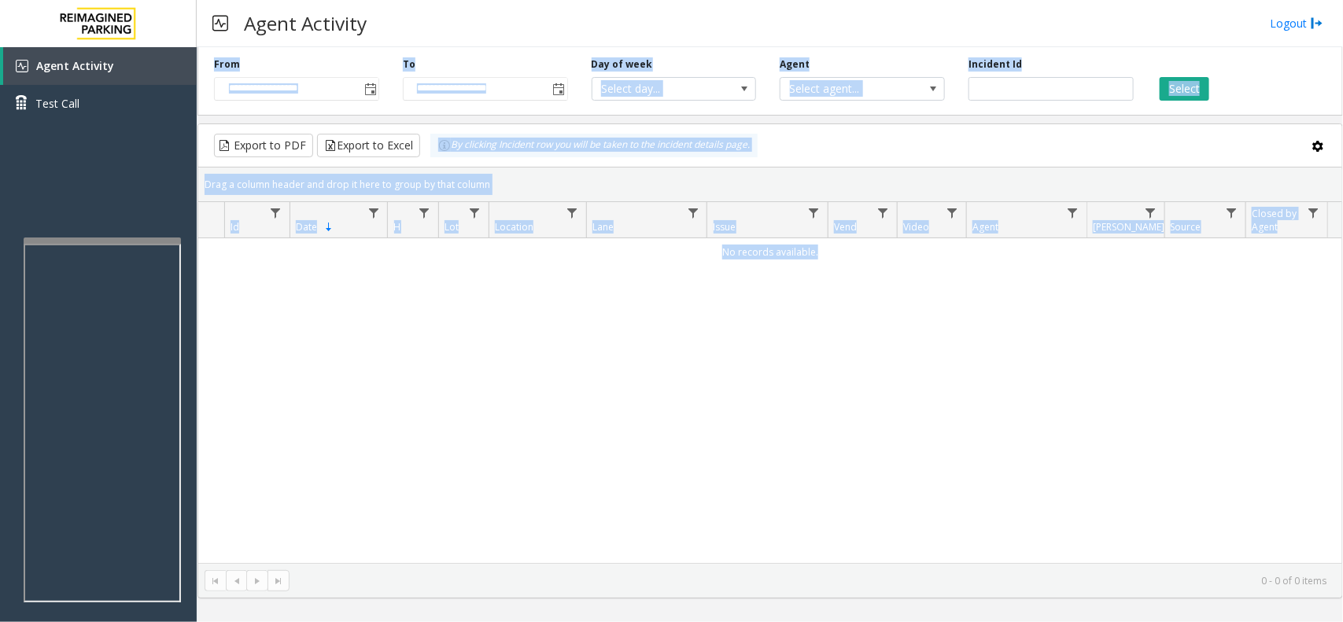
drag, startPoint x: 778, startPoint y: 244, endPoint x: 216, endPoint y: 49, distance: 594.1
click at [216, 49] on div "**********" at bounding box center [771, 320] width 1146 height 558
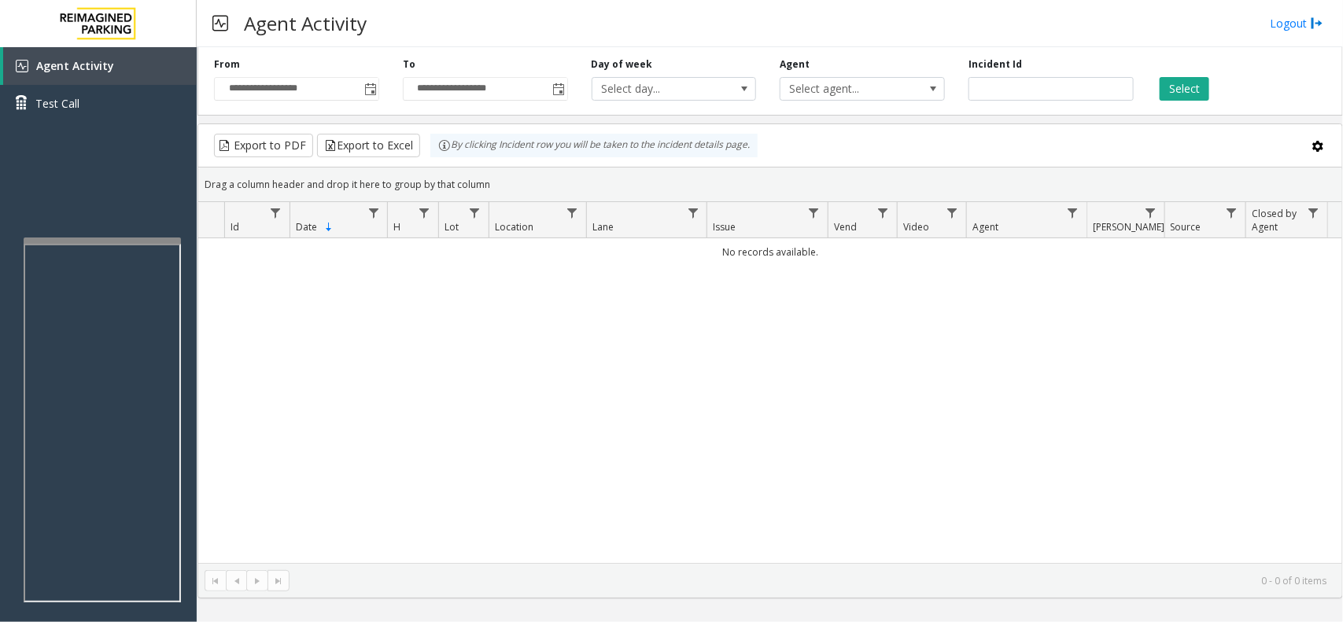
click at [228, 24] on div "Agent Activity" at bounding box center [290, 23] width 170 height 39
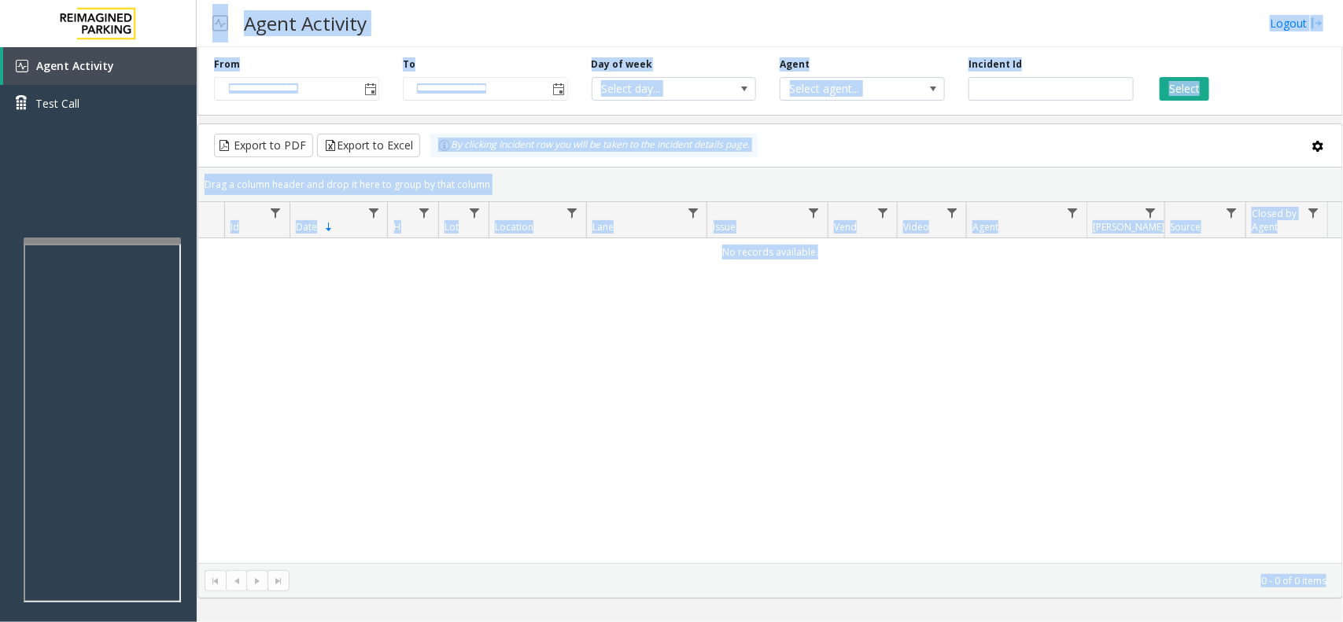
drag, startPoint x: 228, startPoint y: 24, endPoint x: 701, endPoint y: 198, distance: 503.9
click at [1311, 622] on html "**********" at bounding box center [671, 311] width 1343 height 622
click at [450, 83] on input "**********" at bounding box center [486, 89] width 164 height 22
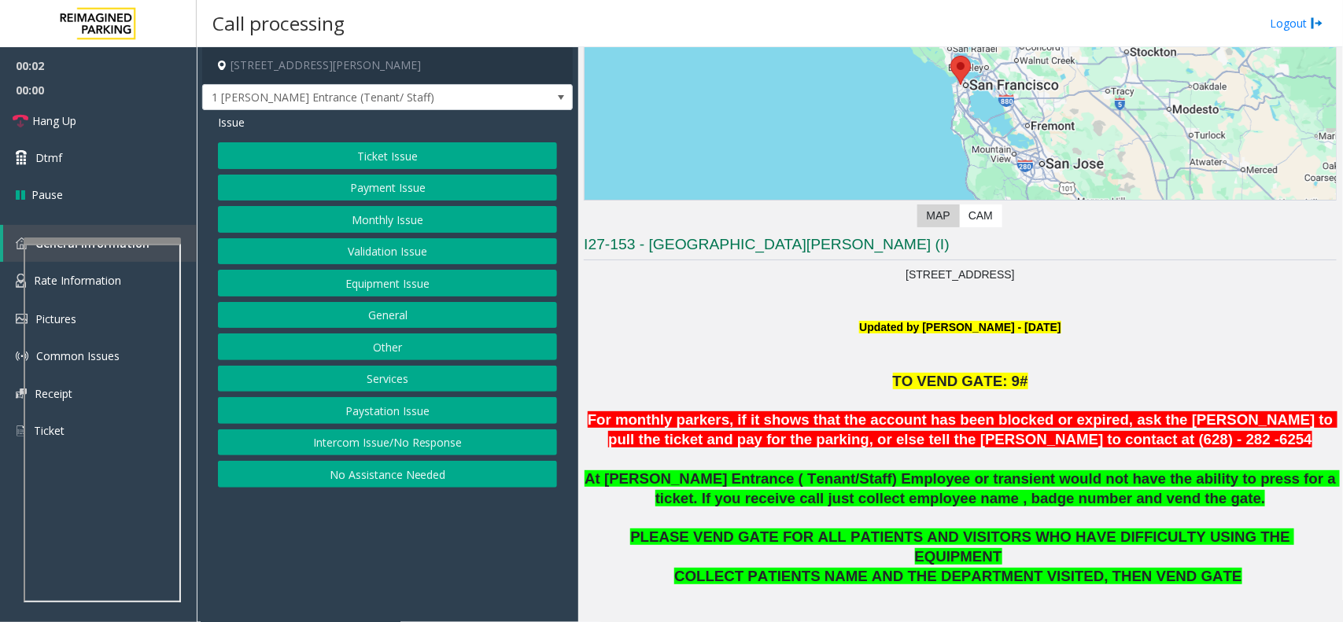
scroll to position [295, 0]
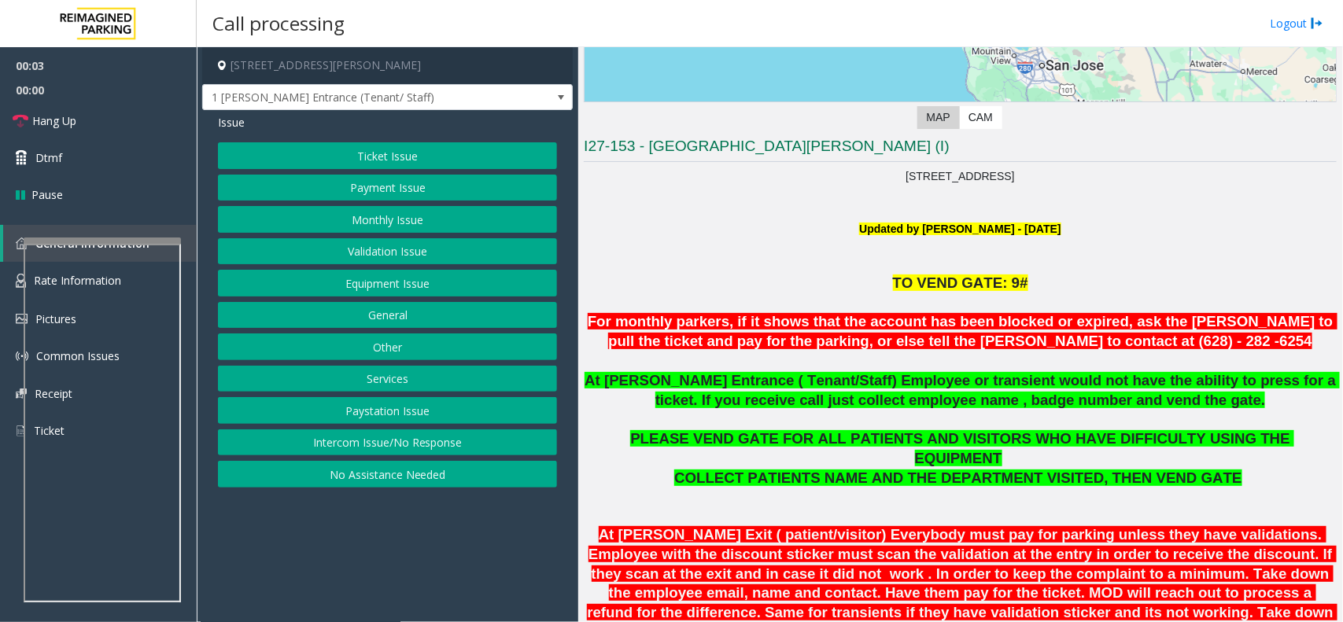
click at [673, 378] on span "At [PERSON_NAME] Entrance ( Tenant/Staff) Employee or transient would not have …" at bounding box center [962, 390] width 755 height 36
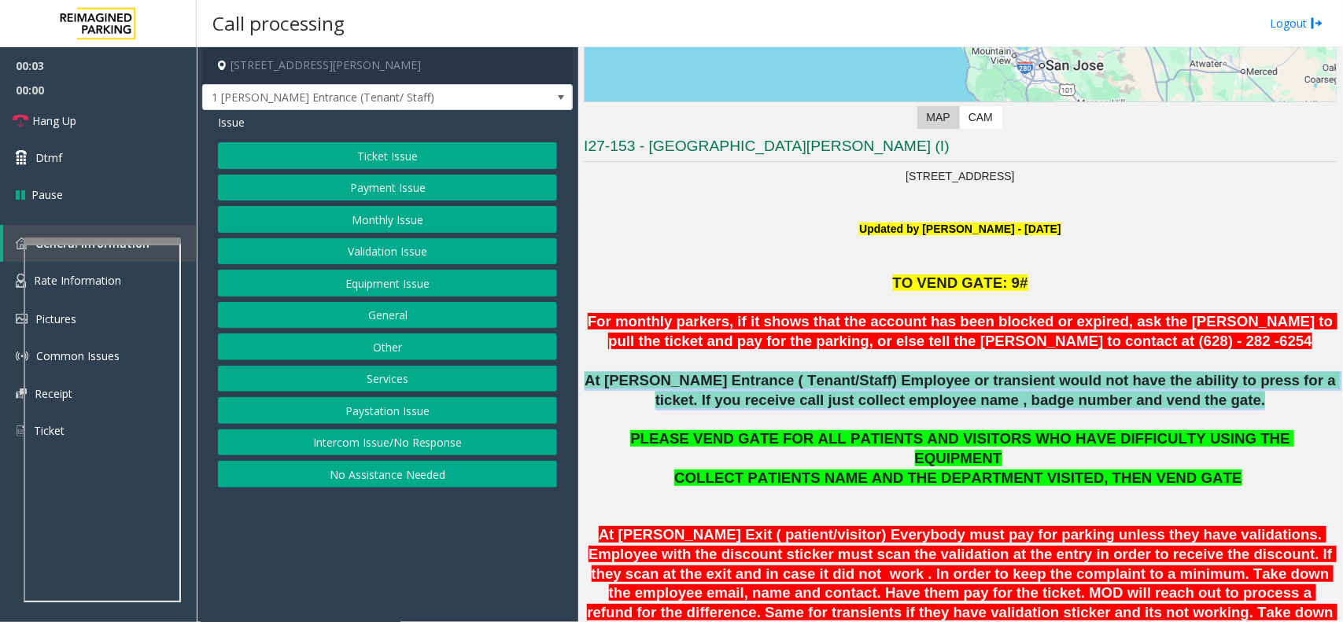
click at [673, 378] on span "At [PERSON_NAME] Entrance ( Tenant/Staff) Employee or transient would not have …" at bounding box center [962, 390] width 755 height 36
click at [355, 217] on button "Monthly Issue" at bounding box center [387, 219] width 339 height 27
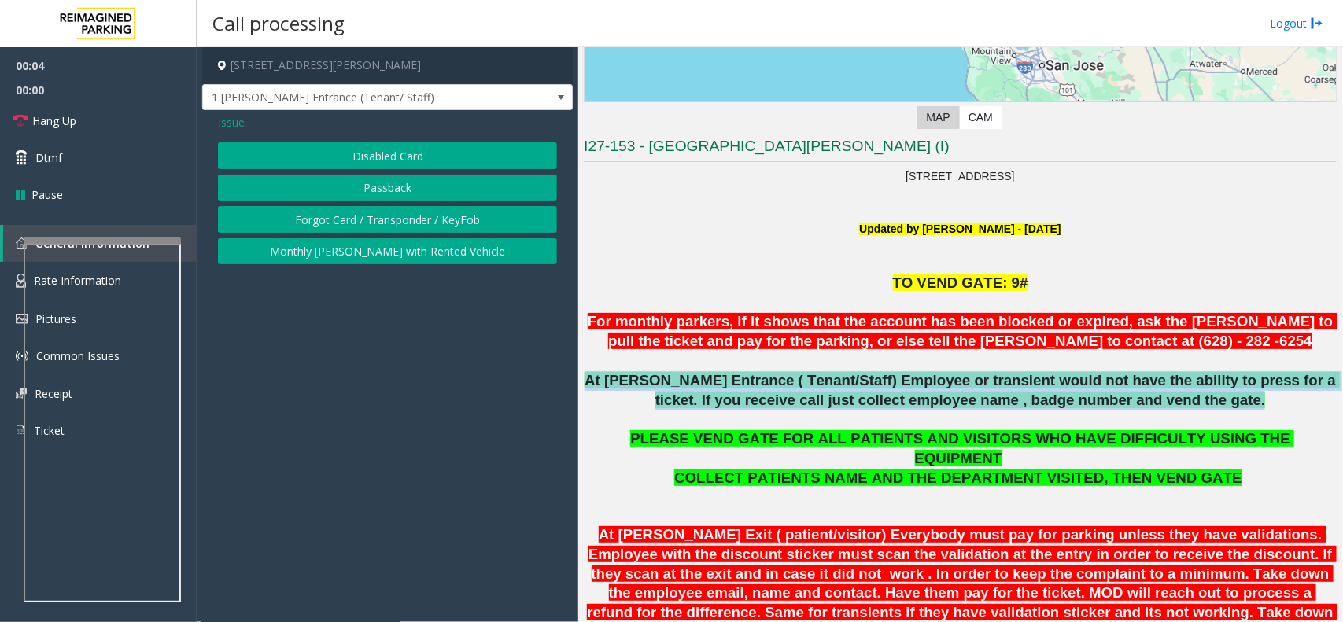
click at [354, 142] on button "Disabled Card" at bounding box center [387, 155] width 339 height 27
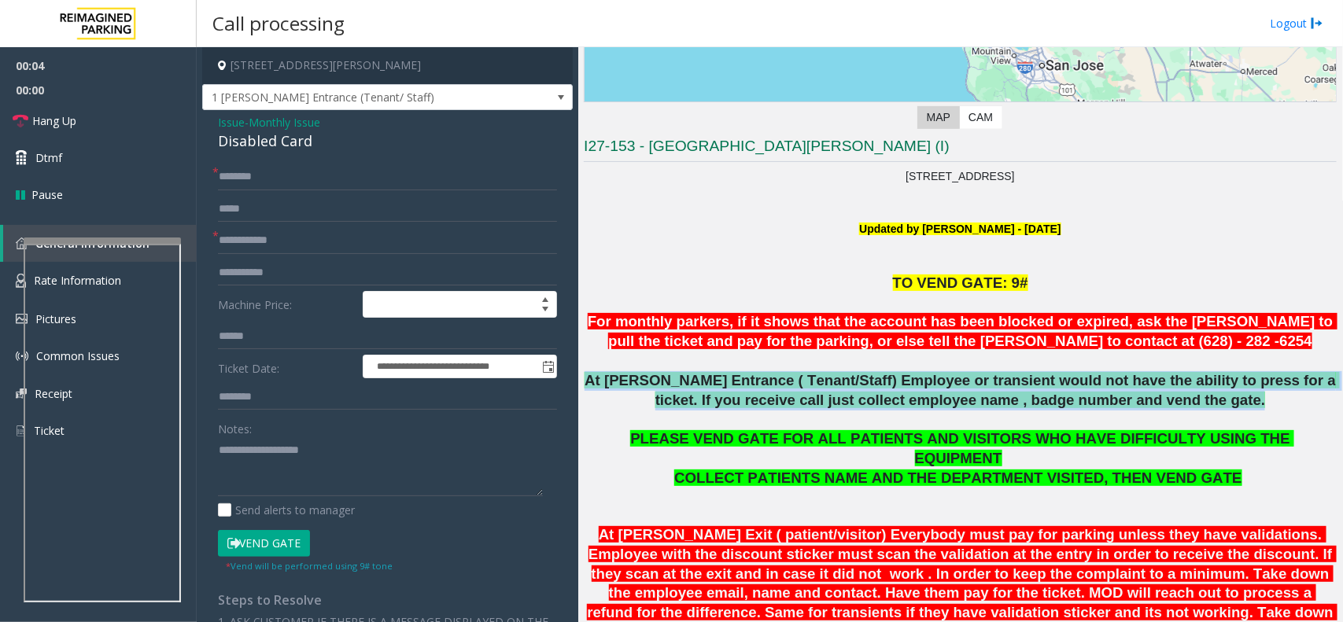
click at [354, 142] on div "Disabled Card" at bounding box center [387, 141] width 339 height 21
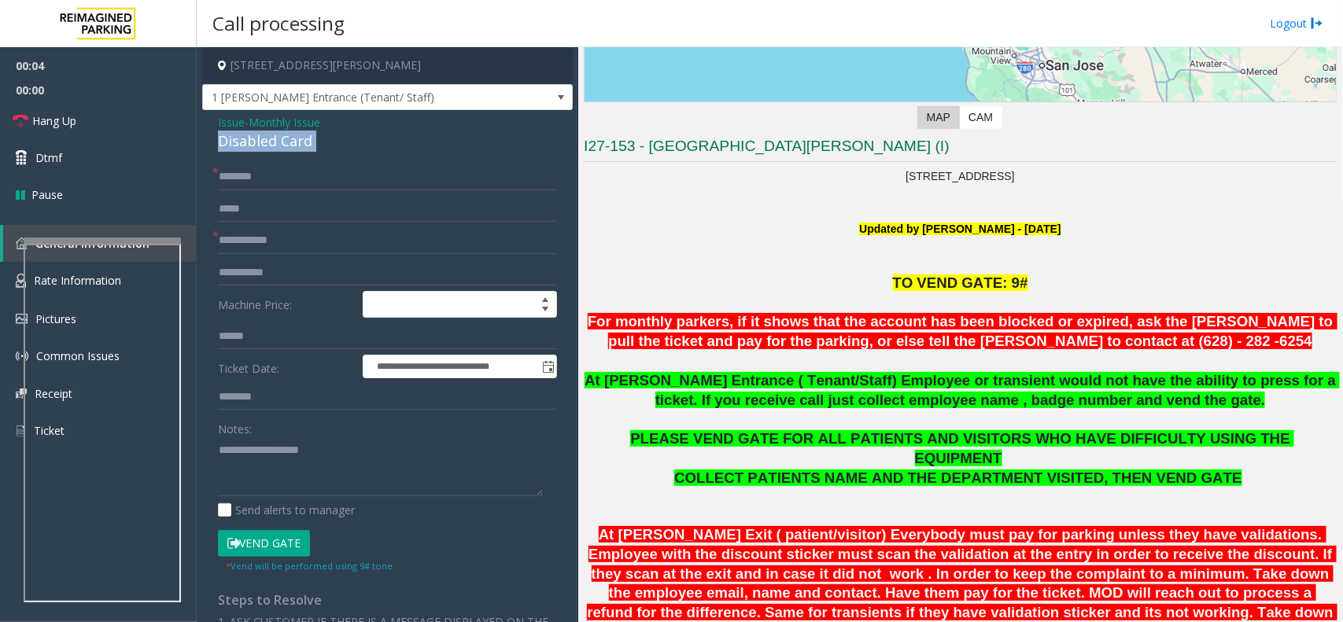
click at [354, 142] on div "Disabled Card" at bounding box center [387, 141] width 339 height 21
copy div "Disabled Card"
click at [386, 415] on form "**********" at bounding box center [387, 368] width 339 height 409
paste textarea "**********"
type textarea "**********"
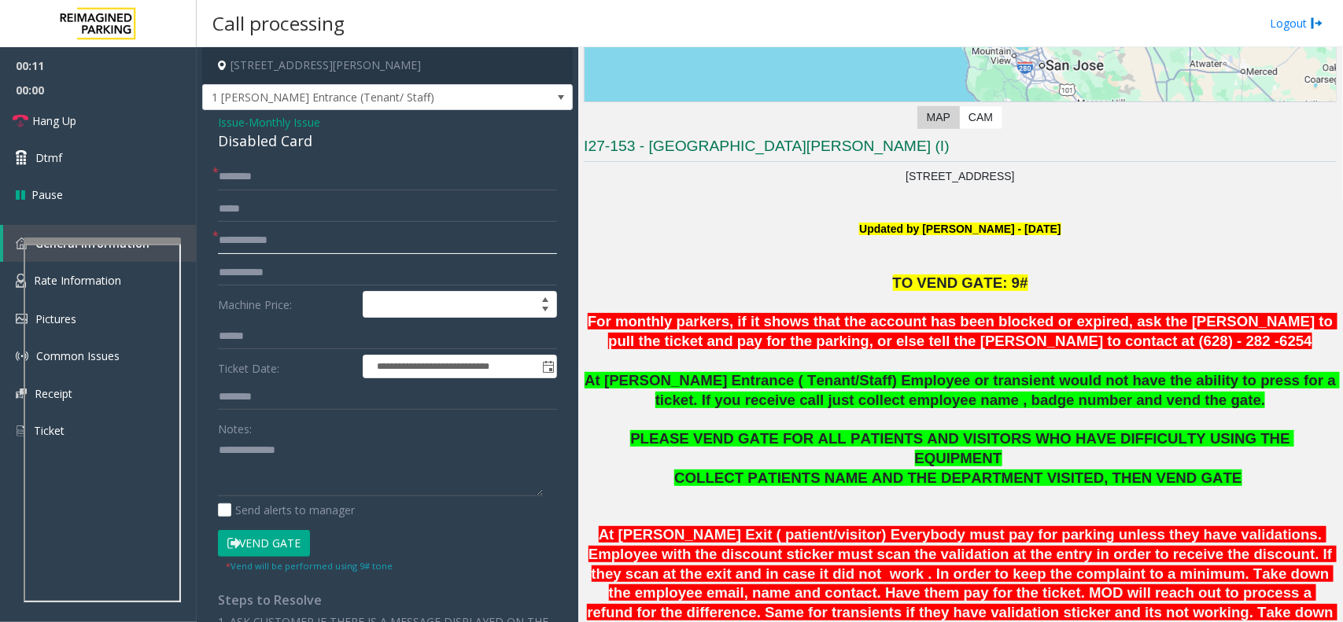
click at [323, 229] on input "text" at bounding box center [387, 240] width 339 height 27
type input "*****"
click at [219, 446] on textarea at bounding box center [380, 467] width 325 height 59
type textarea "**********"
click at [329, 178] on input "text" at bounding box center [387, 177] width 339 height 27
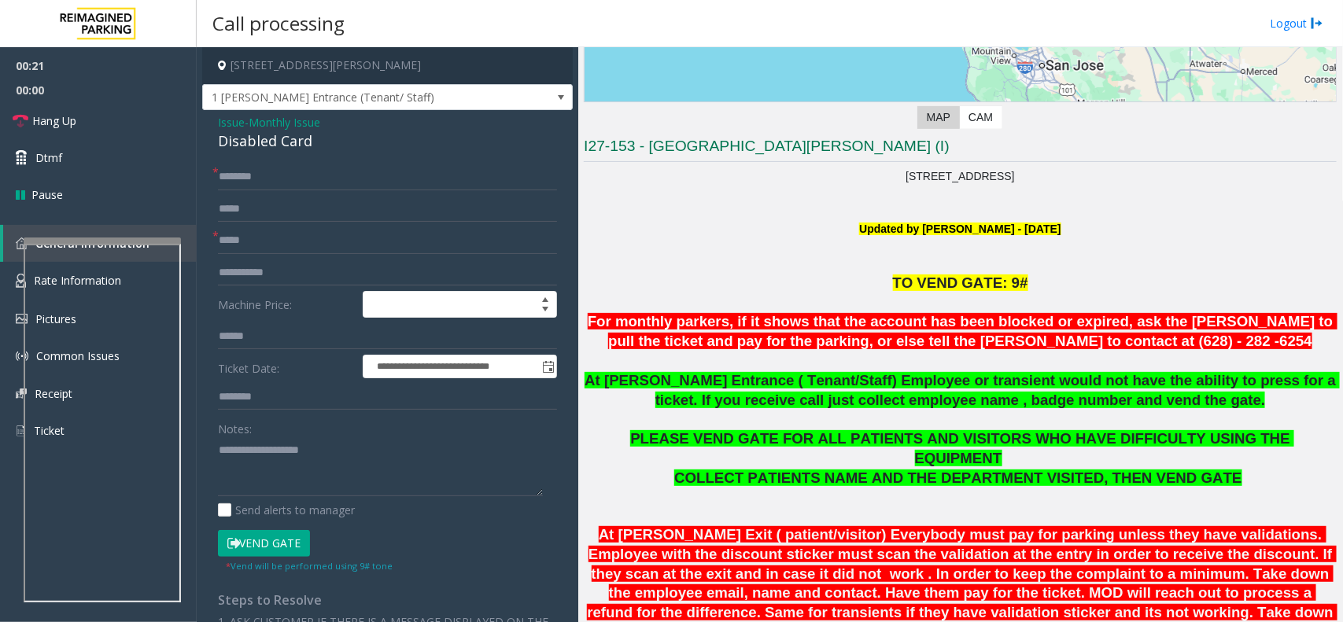
click at [289, 553] on button "Vend Gate" at bounding box center [264, 543] width 92 height 27
click at [390, 190] on form "**********" at bounding box center [387, 368] width 339 height 409
click at [386, 178] on input "text" at bounding box center [387, 177] width 339 height 27
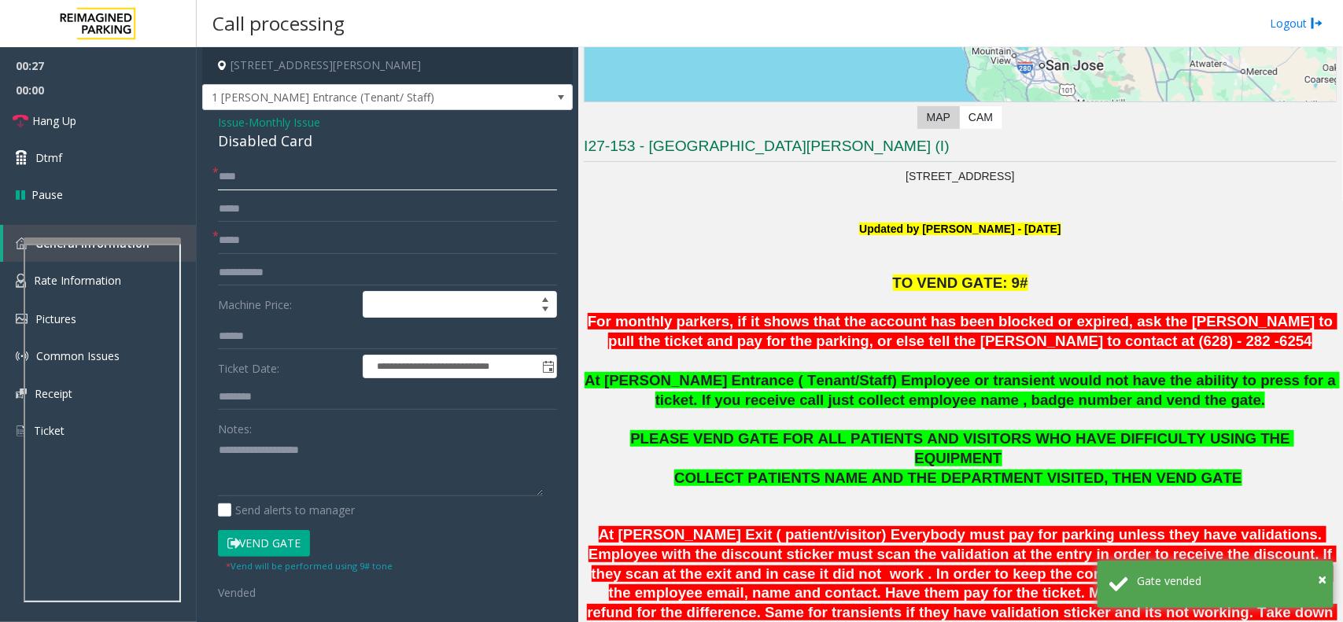
type input "***"
click at [347, 501] on div "Notes: Send alerts to manager" at bounding box center [387, 467] width 339 height 103
paste textarea "**********"
click at [338, 494] on textarea at bounding box center [380, 467] width 325 height 59
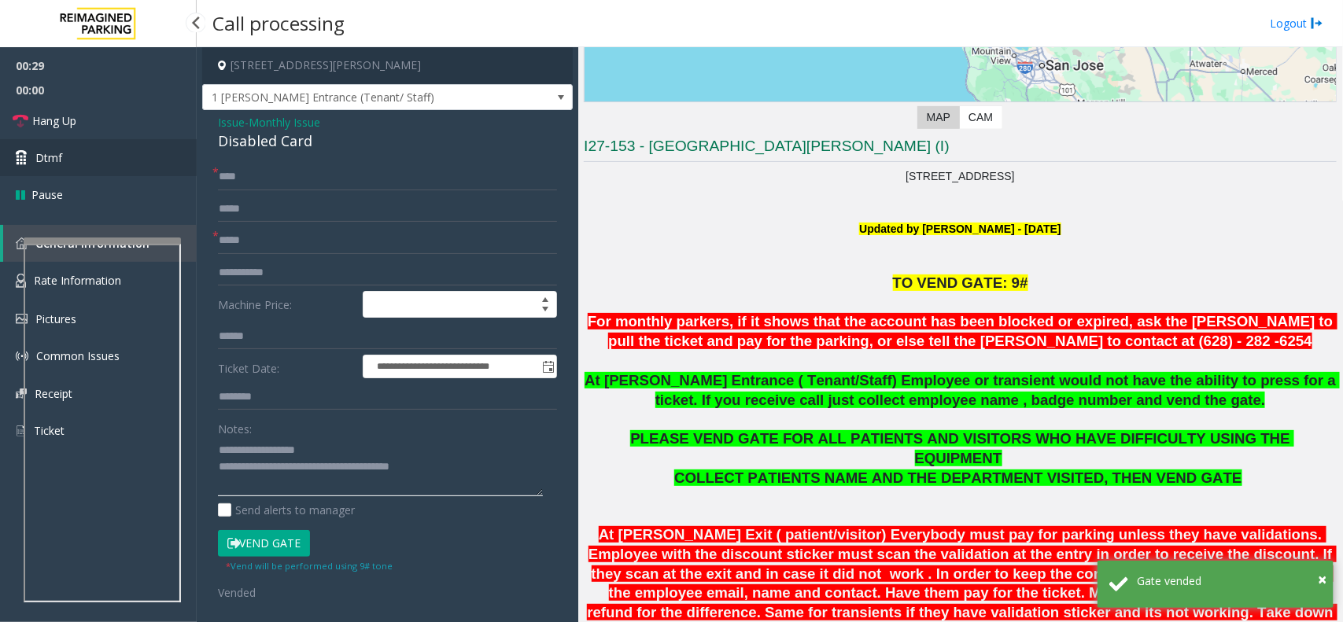
type textarea "**********"
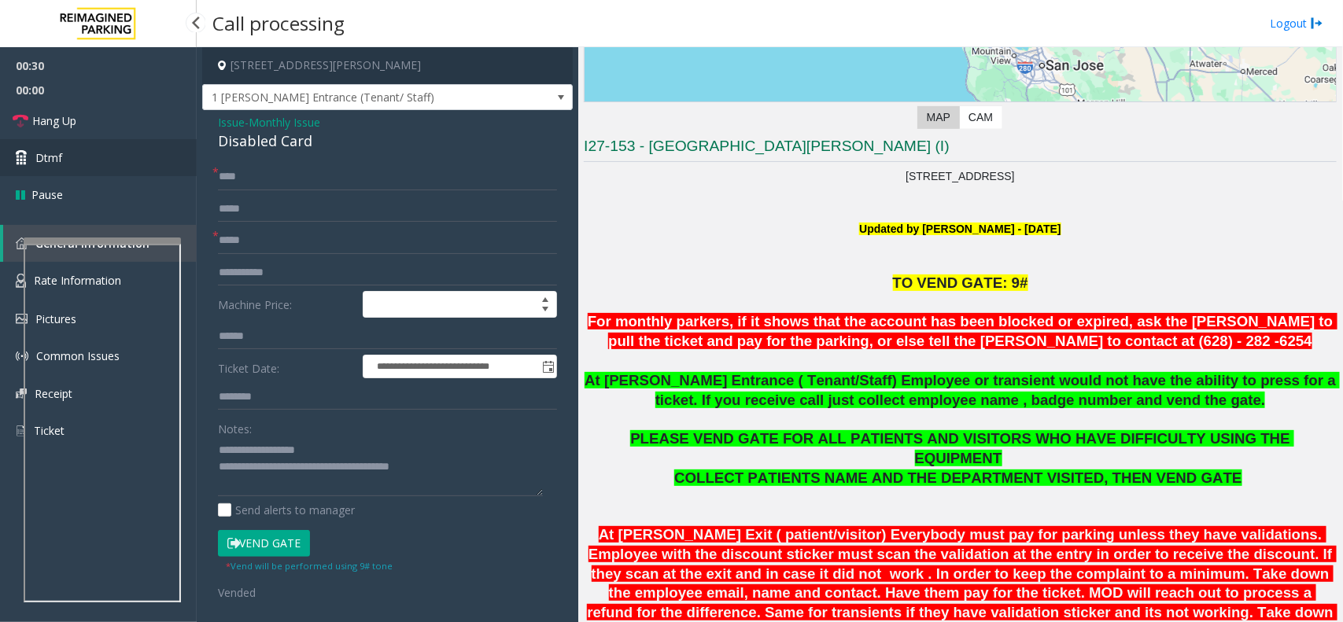
click at [79, 161] on link "Dtmf" at bounding box center [98, 157] width 197 height 37
click at [79, 161] on body "**********" at bounding box center [671, 311] width 1343 height 622
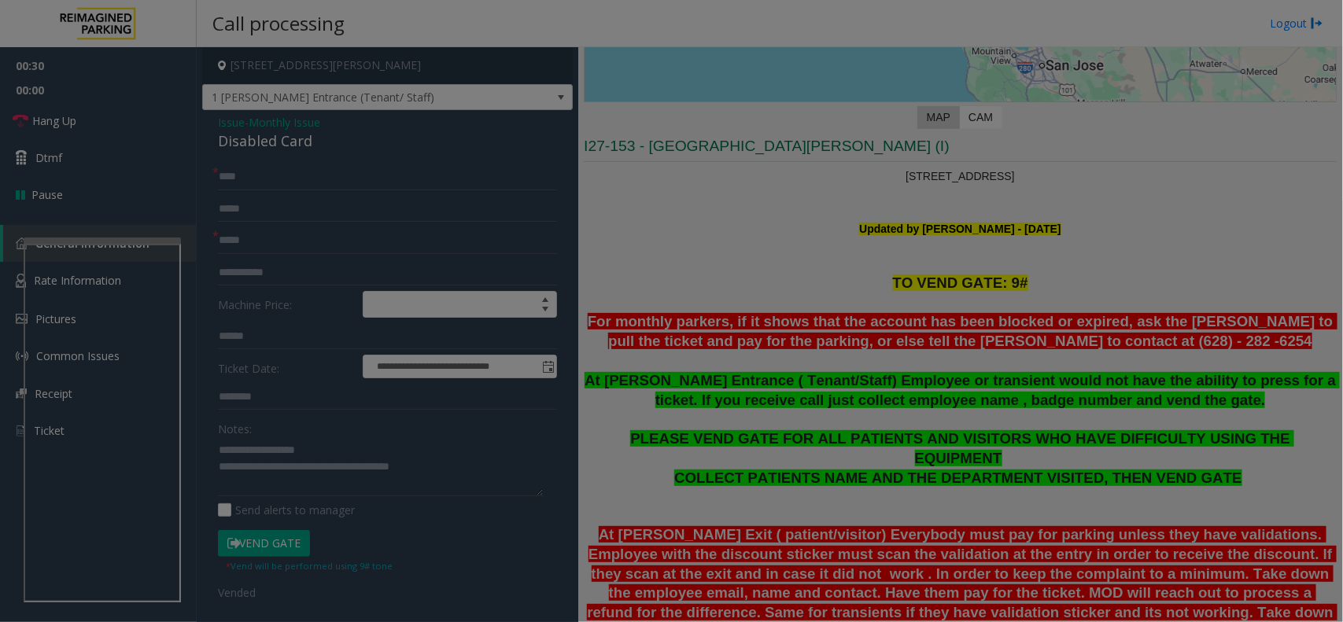
click at [68, 120] on body "**********" at bounding box center [671, 311] width 1343 height 622
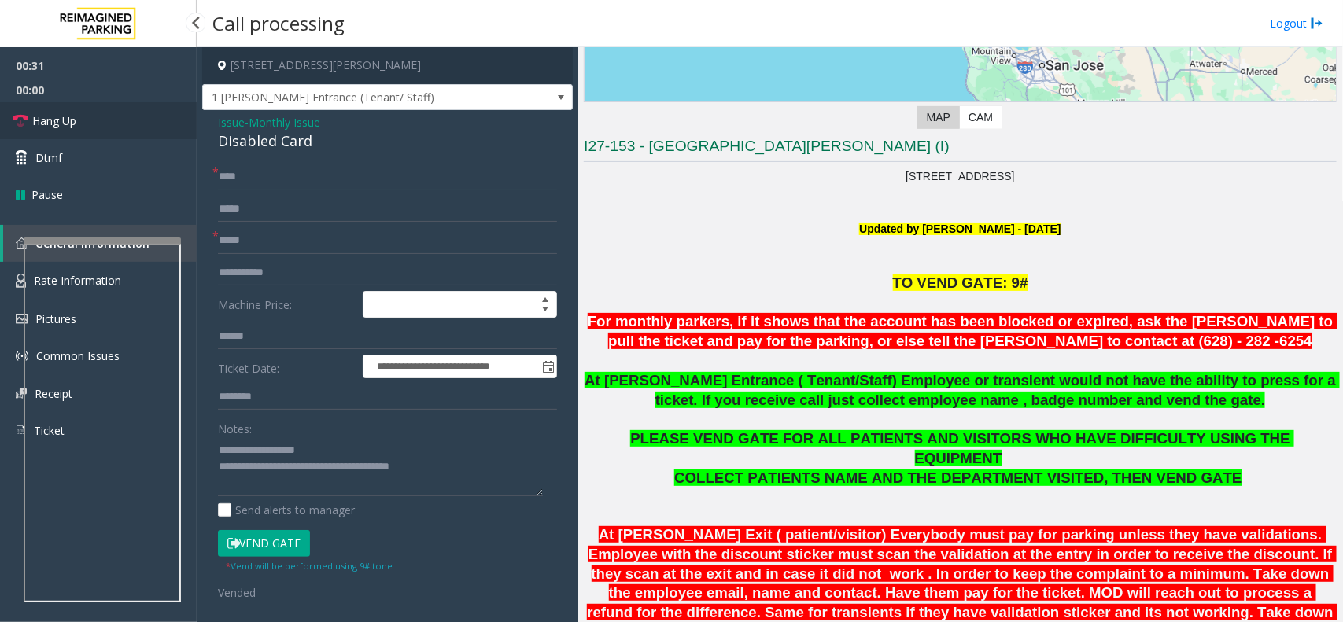
click at [68, 120] on span "Hang Up" at bounding box center [54, 121] width 44 height 17
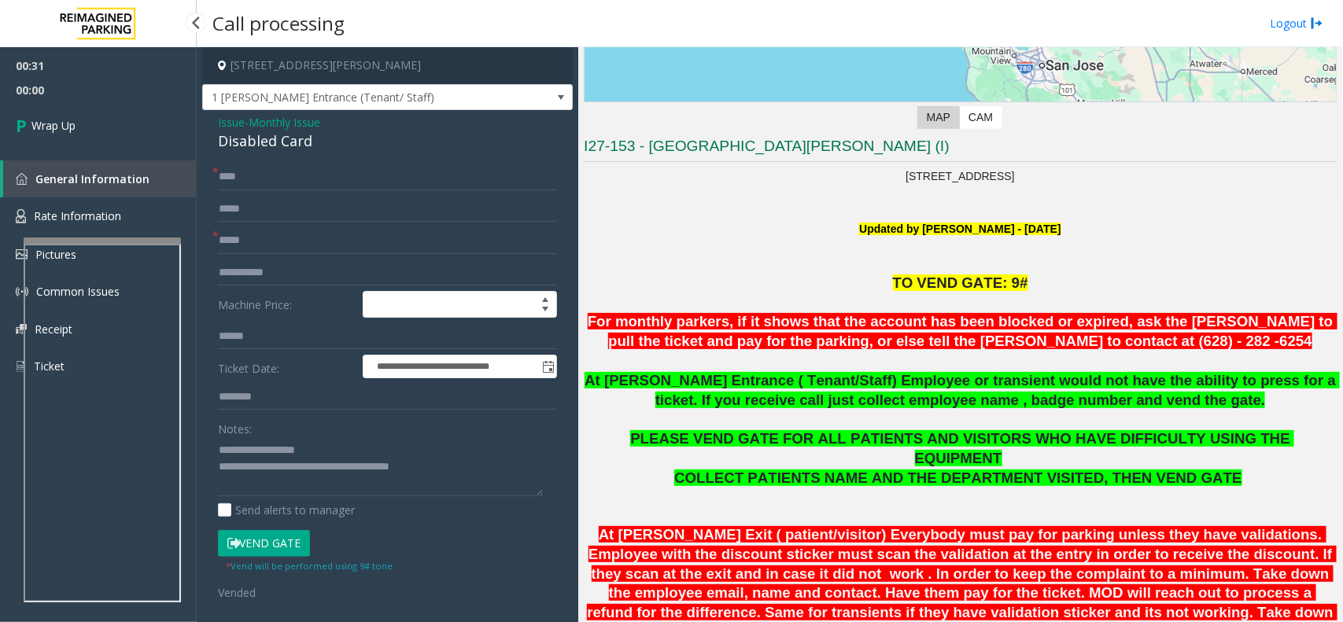
click at [68, 120] on span "Wrap Up" at bounding box center [53, 125] width 44 height 17
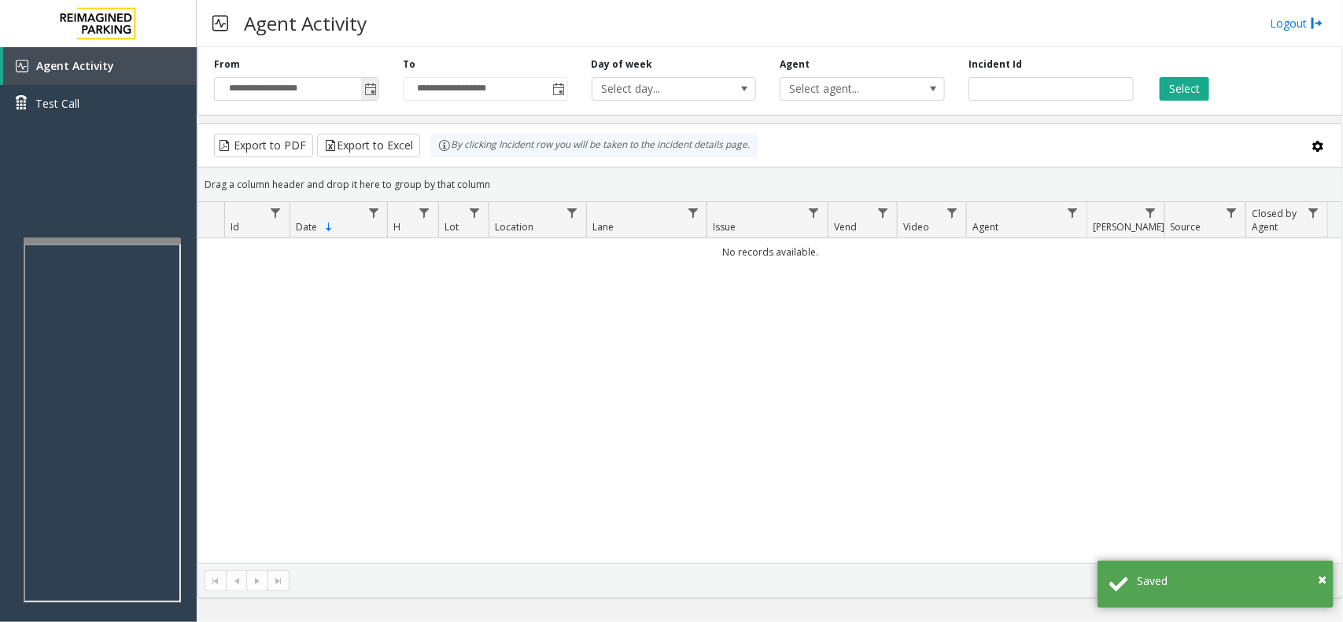
click at [371, 92] on span "Toggle popup" at bounding box center [370, 89] width 13 height 13
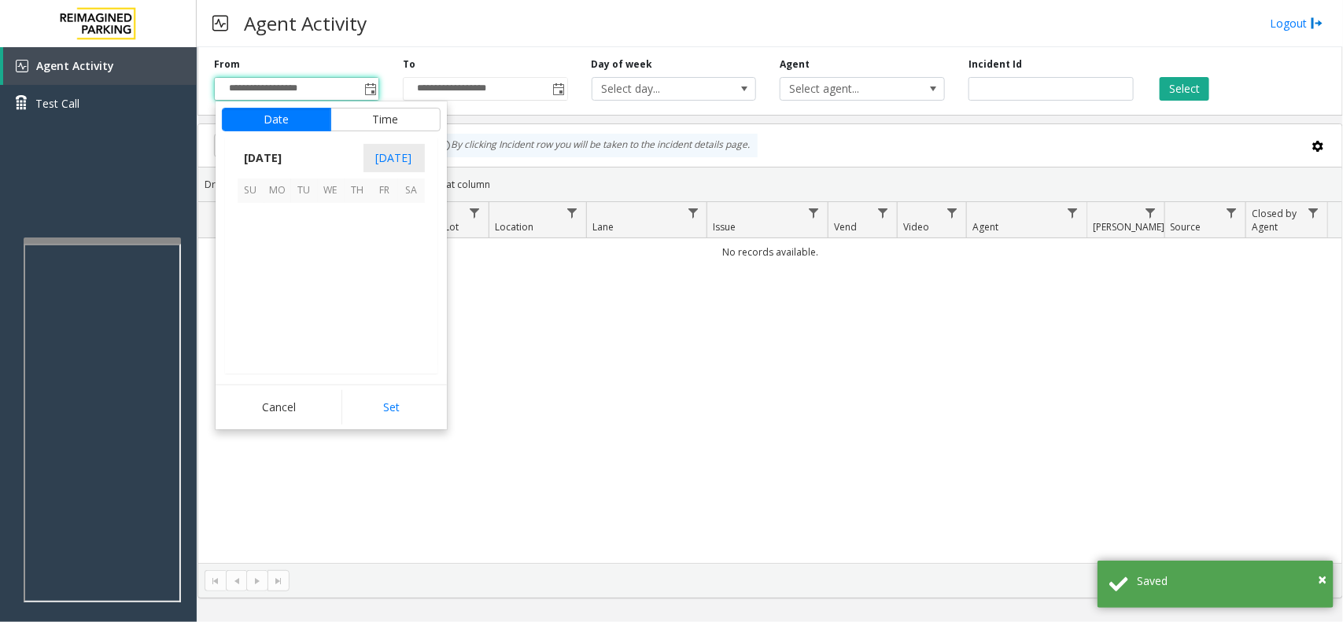
scroll to position [282129, 0]
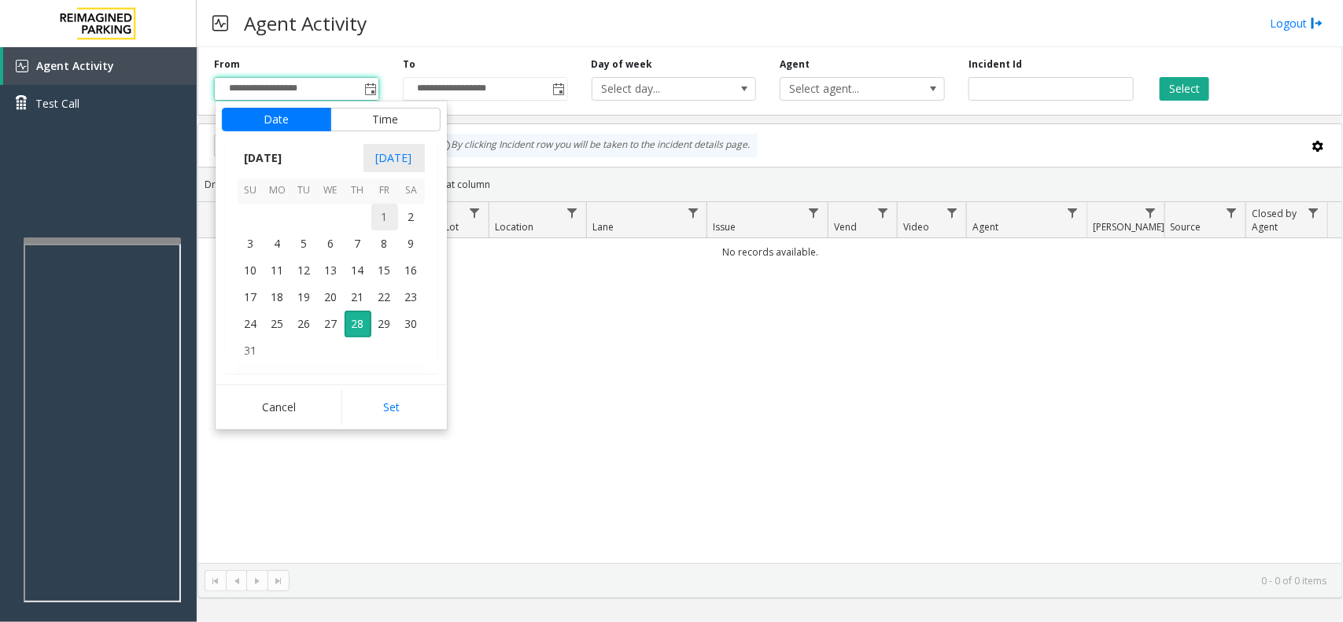
click at [388, 220] on span "1" at bounding box center [384, 217] width 27 height 27
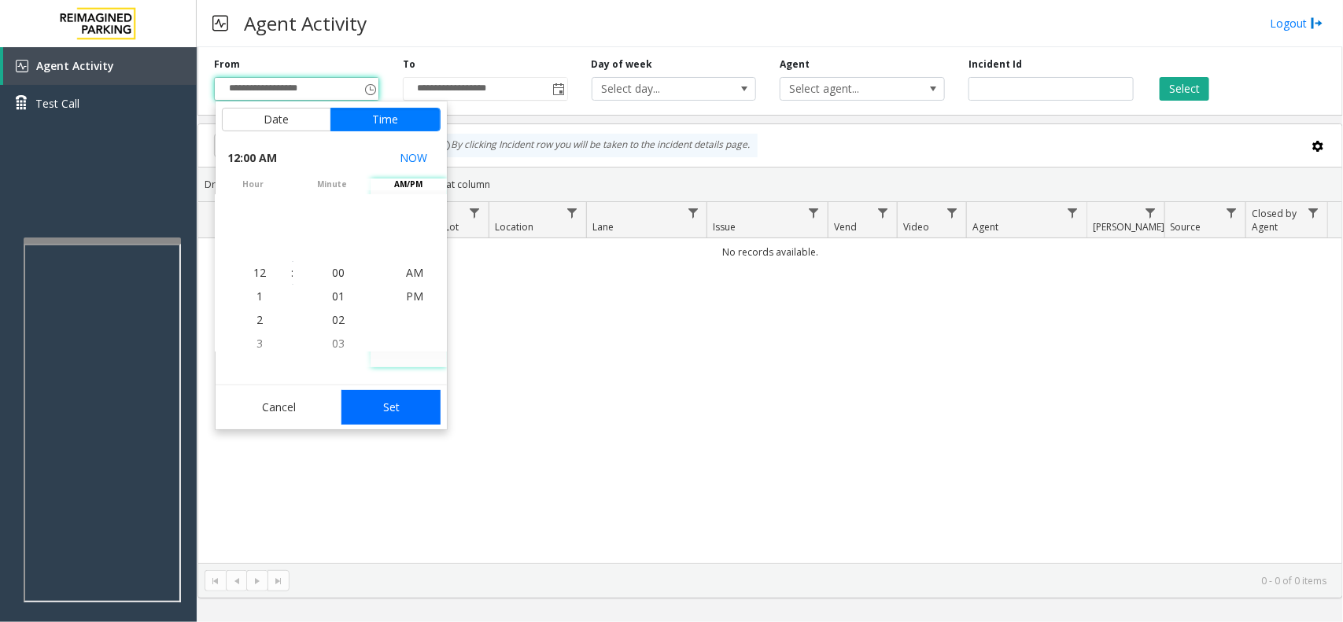
click at [403, 402] on button "Set" at bounding box center [391, 407] width 99 height 35
type input "**********"
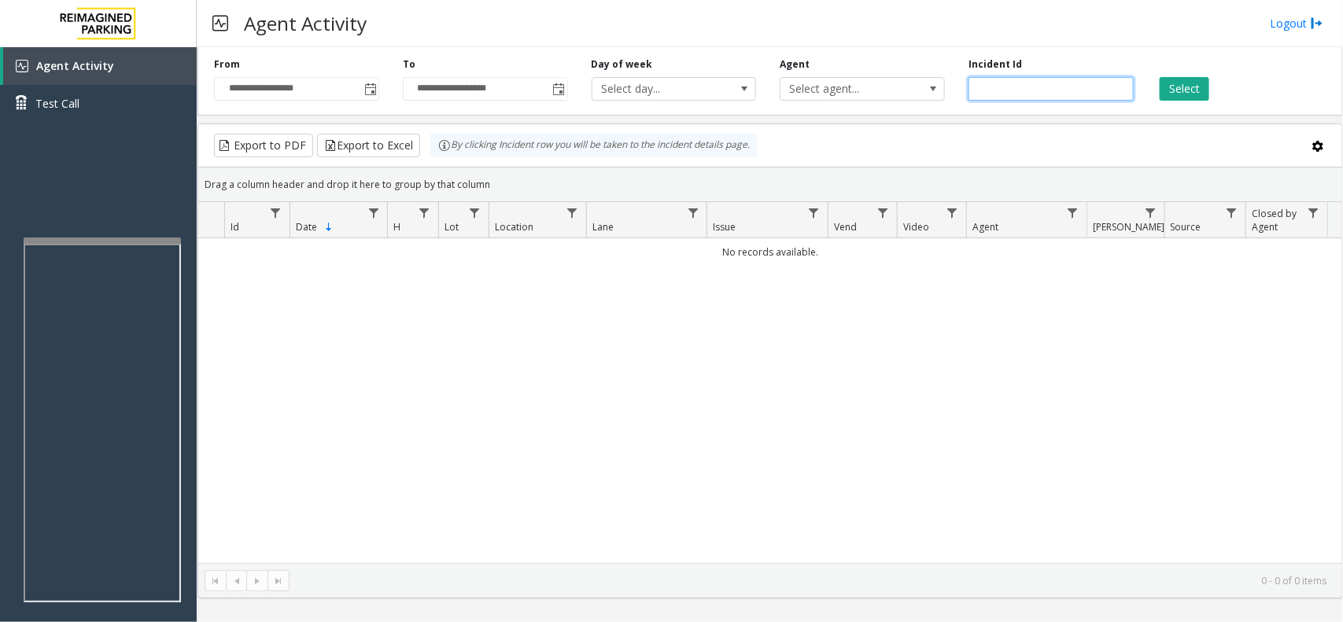
drag, startPoint x: 1114, startPoint y: 83, endPoint x: 1173, endPoint y: 101, distance: 61.7
click at [1112, 83] on input "number" at bounding box center [1051, 89] width 165 height 24
click at [1191, 85] on button "Select" at bounding box center [1185, 89] width 50 height 24
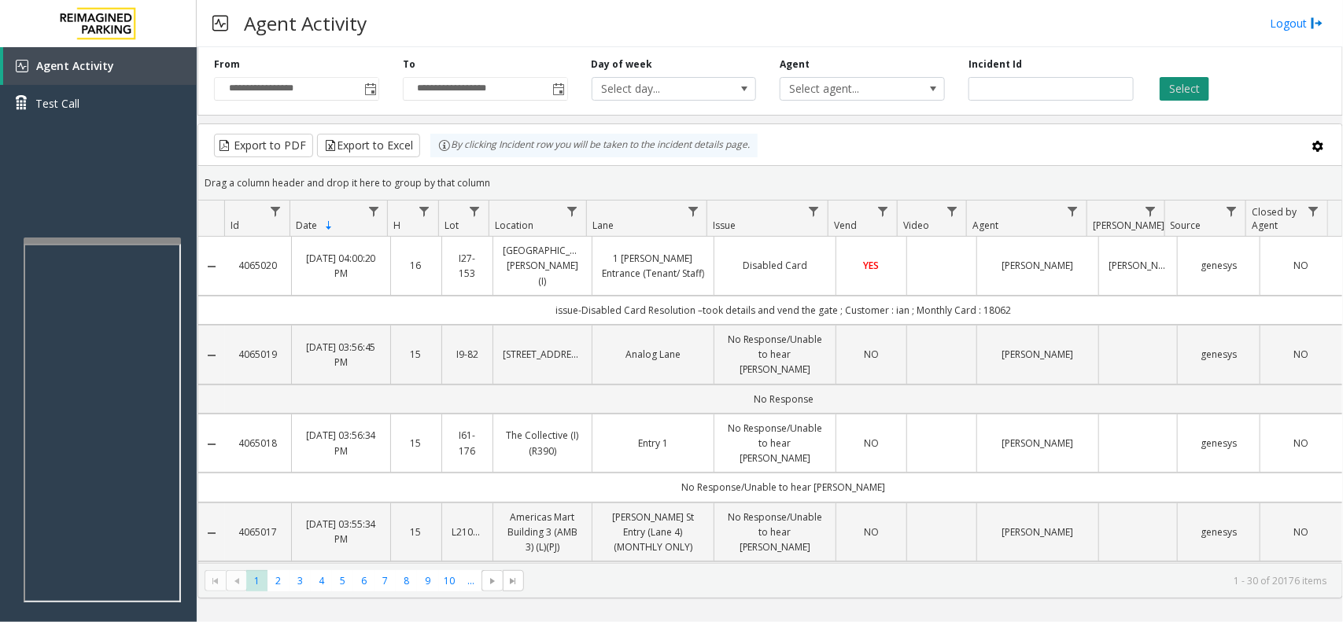
click at [1191, 85] on button "Select" at bounding box center [1185, 89] width 50 height 24
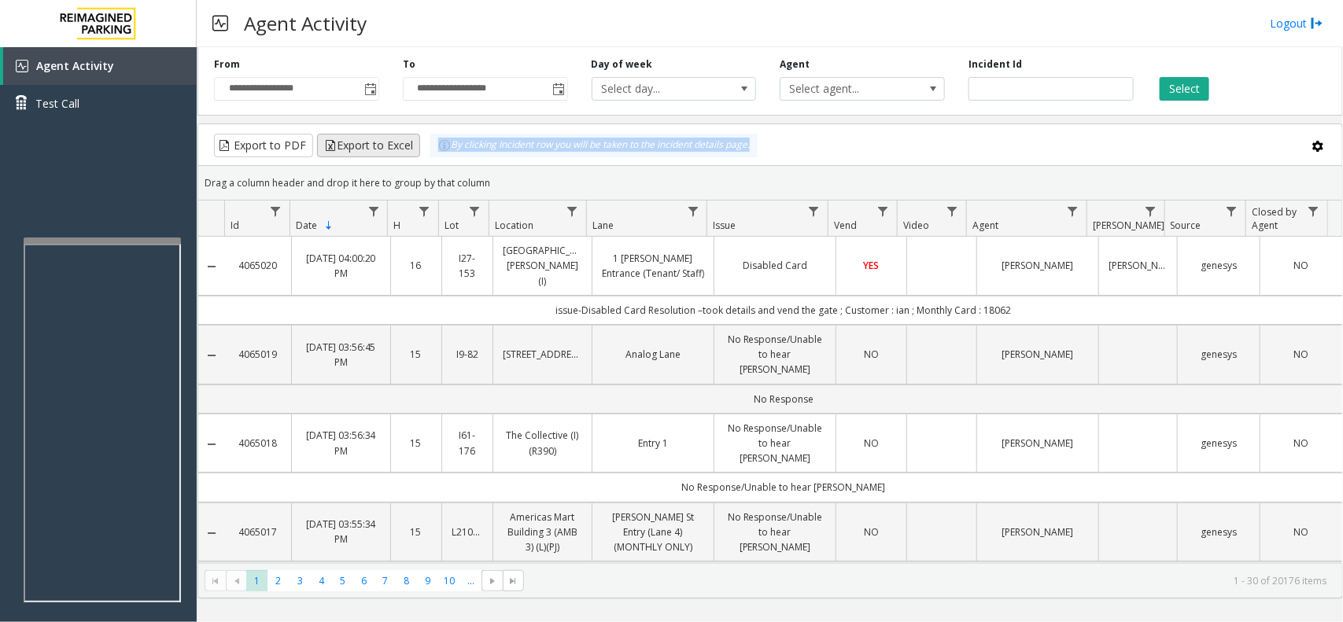
drag, startPoint x: 860, startPoint y: 155, endPoint x: 413, endPoint y: 135, distance: 447.4
click at [413, 135] on div "Export to PDF Export to Excel By clicking Incident row you will be taken to the…" at bounding box center [770, 146] width 1117 height 24
click at [455, 146] on div "By clicking Incident row you will be taken to the incident details page." at bounding box center [593, 146] width 327 height 24
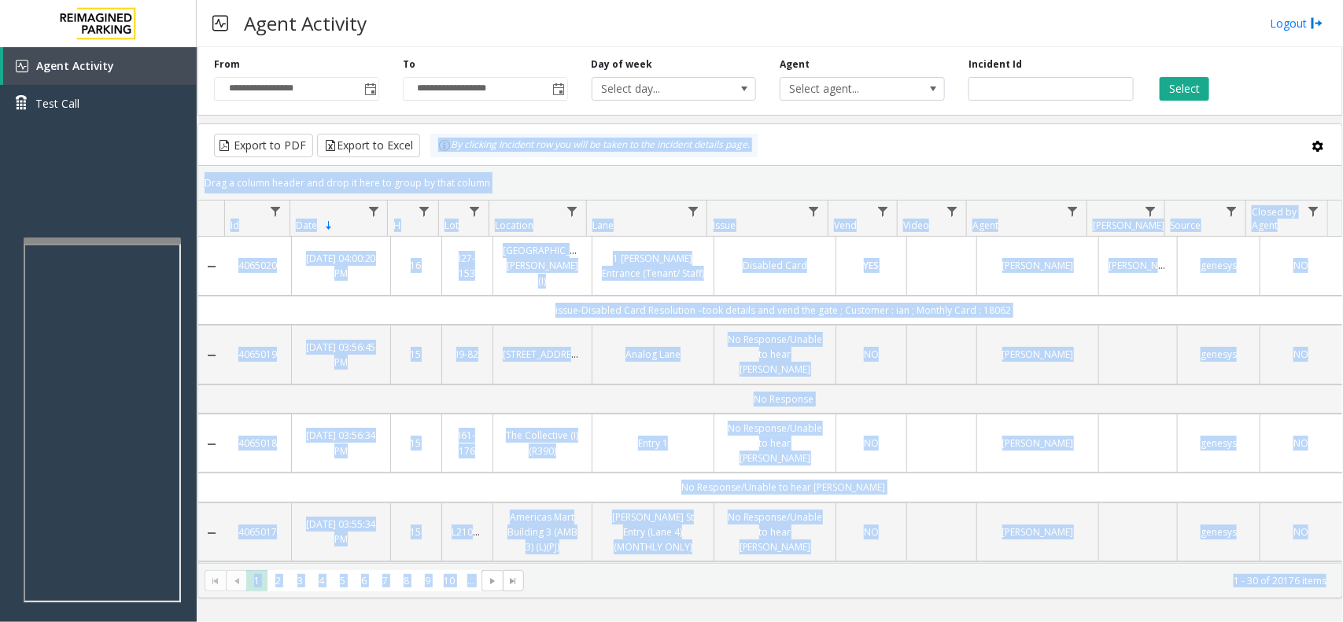
drag, startPoint x: 455, startPoint y: 146, endPoint x: 778, endPoint y: 669, distance: 614.8
click at [778, 622] on html "**********" at bounding box center [671, 311] width 1343 height 622
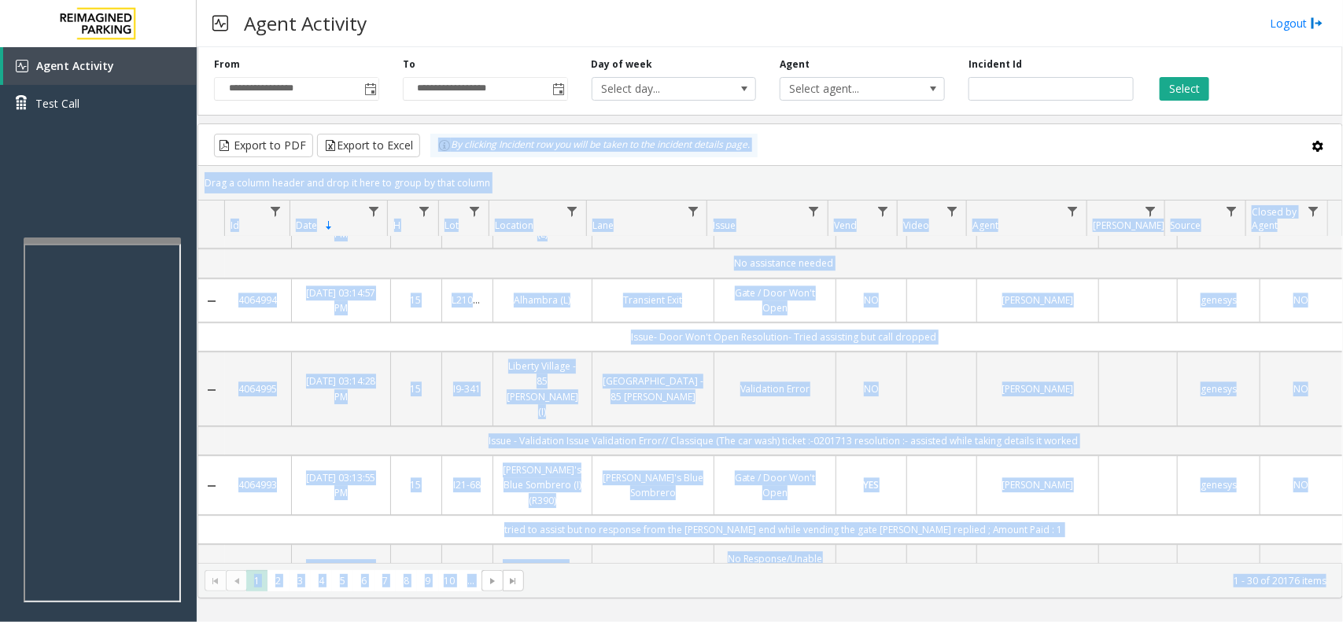
scroll to position [2115, 0]
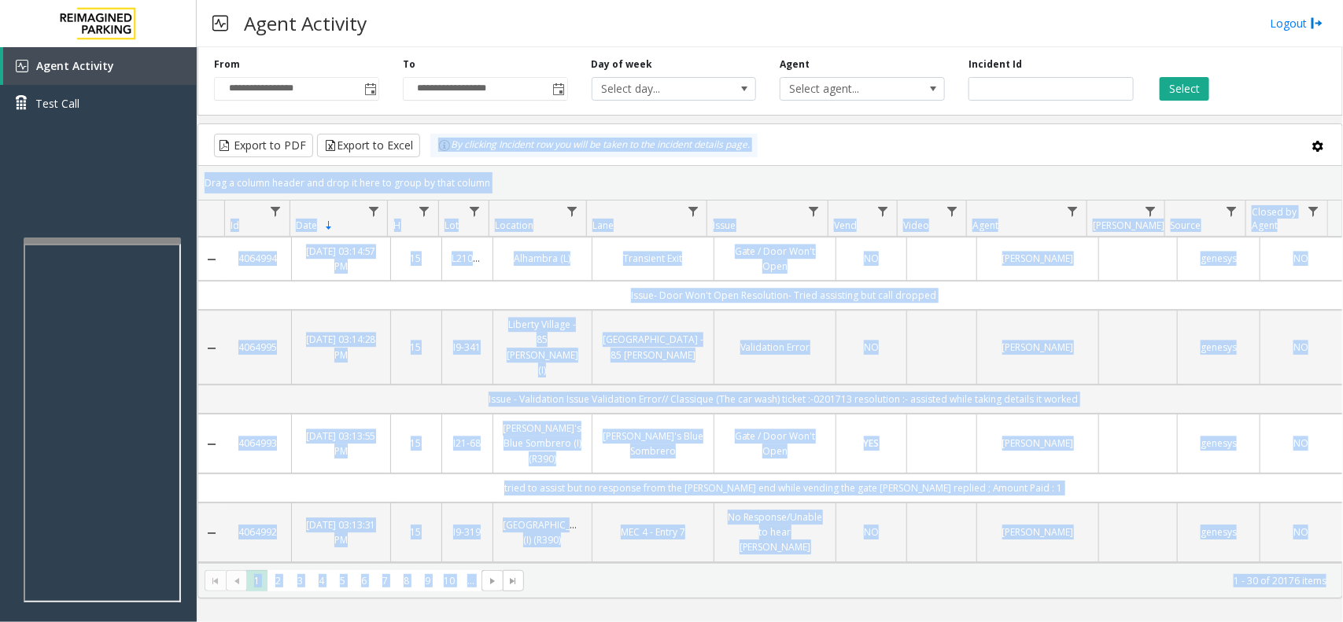
click at [1311, 572] on kendo-pager "* * * * * * * * * ** *** 1 2 3 4 5 6 7 8 9 10 ... 1 - 30 of 20176 items" at bounding box center [770, 580] width 1144 height 35
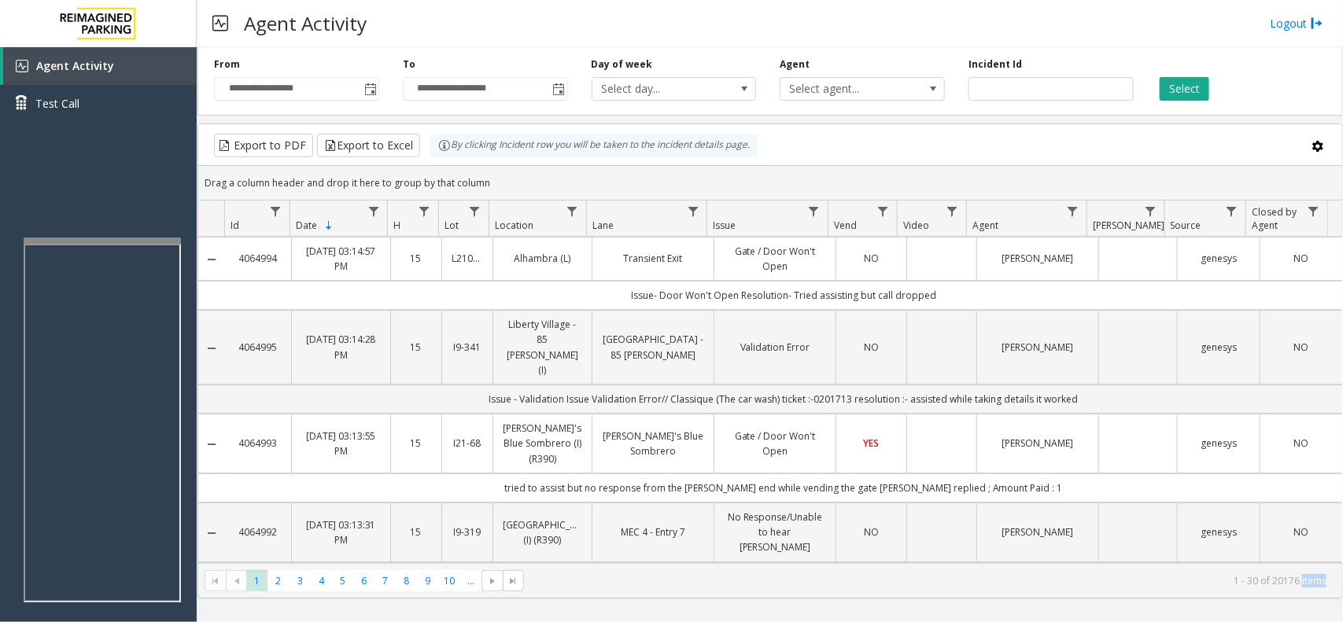
drag, startPoint x: 1311, startPoint y: 572, endPoint x: 1334, endPoint y: 560, distance: 25.7
click at [1316, 568] on kendo-pager "* * * * * * * * * ** *** 1 2 3 4 5 6 7 8 9 10 ... 1 - 30 of 20176 items" at bounding box center [770, 580] width 1144 height 35
click at [1292, 571] on kendo-pager "* * * * * * * * * ** *** 1 2 3 4 5 6 7 8 9 10 ... 1 - 30 of 20176 items" at bounding box center [770, 580] width 1144 height 35
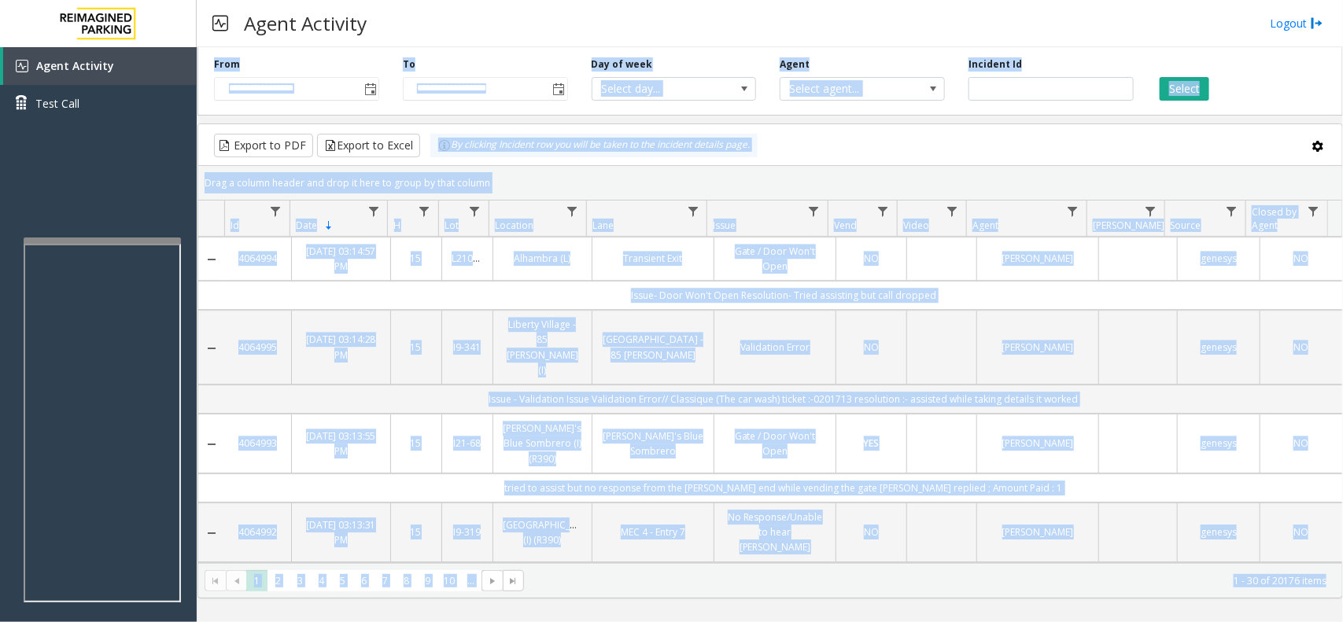
drag, startPoint x: 1292, startPoint y: 571, endPoint x: 320, endPoint y: 48, distance: 1103.8
click at [320, 48] on div "**********" at bounding box center [771, 320] width 1146 height 558
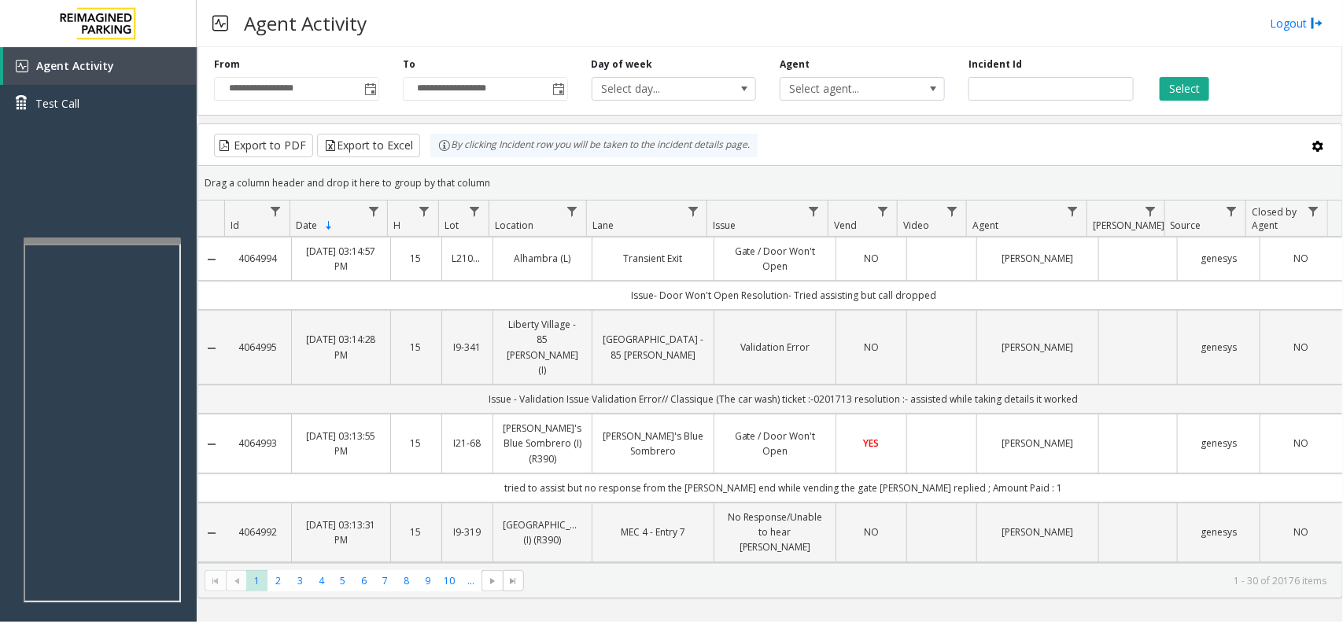
click at [323, 35] on h3 "Agent Activity" at bounding box center [305, 23] width 139 height 39
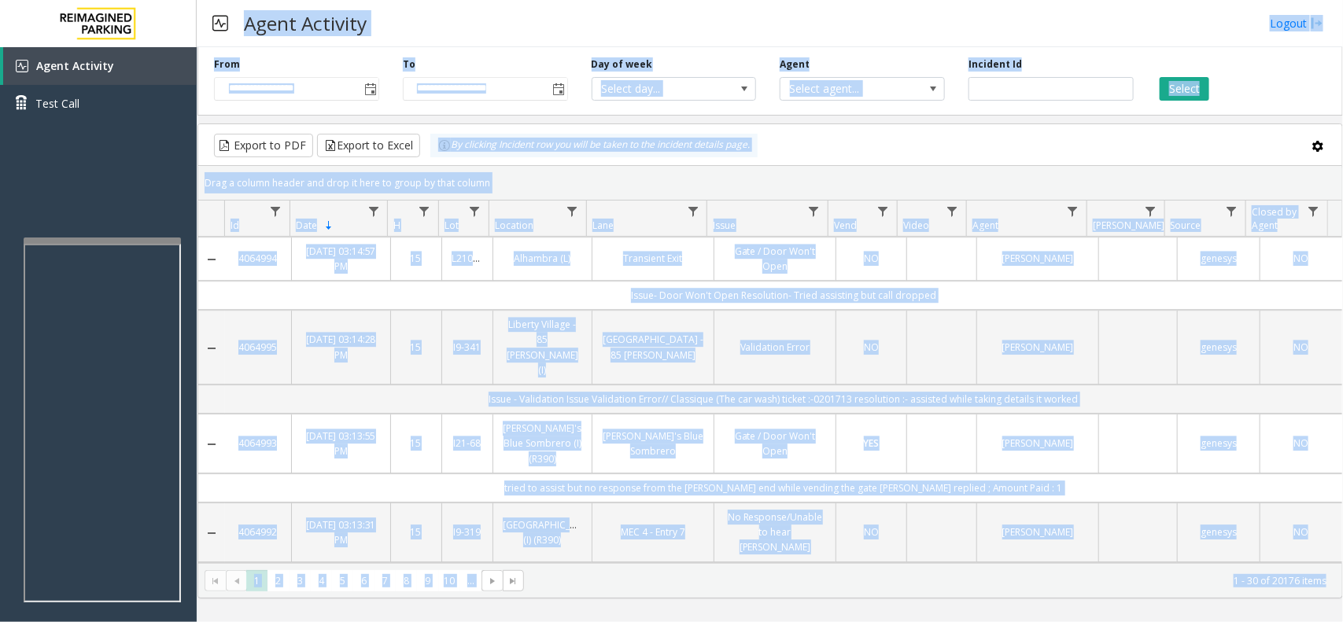
drag, startPoint x: 323, startPoint y: 35, endPoint x: 1343, endPoint y: 669, distance: 1200.6
click at [1343, 622] on html "**********" at bounding box center [671, 311] width 1343 height 622
click at [1302, 575] on kendo-pager-info "1 - 30 of 20176 items" at bounding box center [930, 580] width 793 height 13
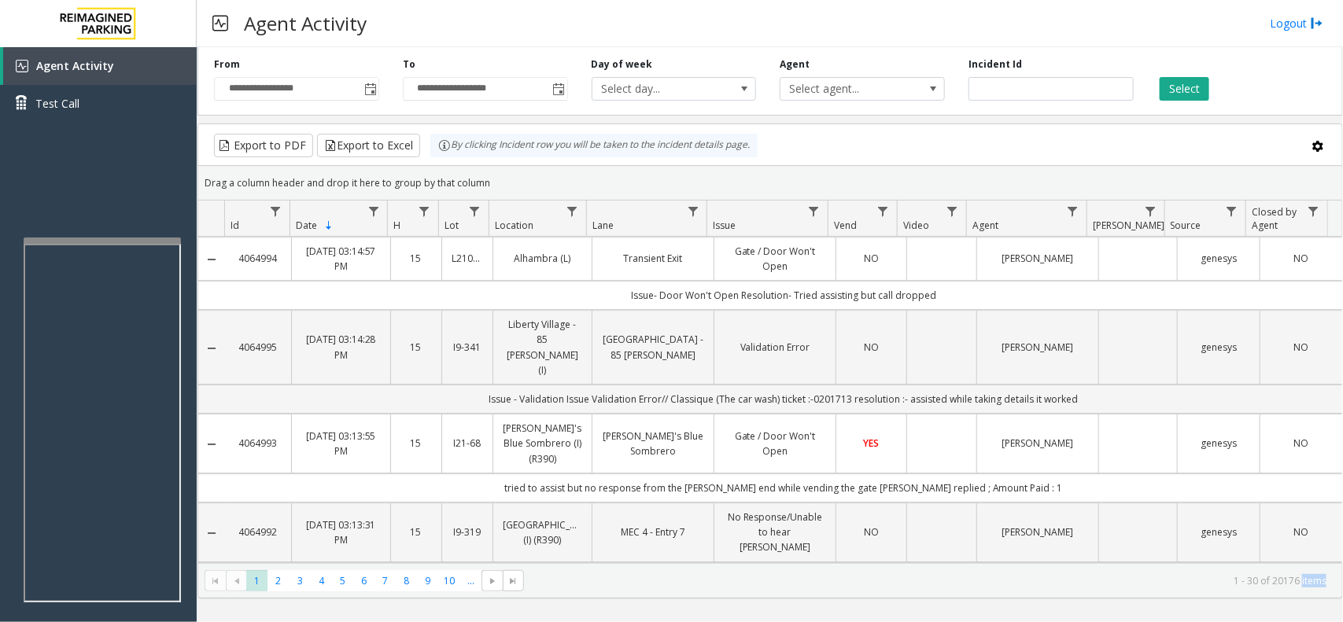
click at [1302, 575] on kendo-pager-info "1 - 30 of 20176 items" at bounding box center [930, 580] width 793 height 13
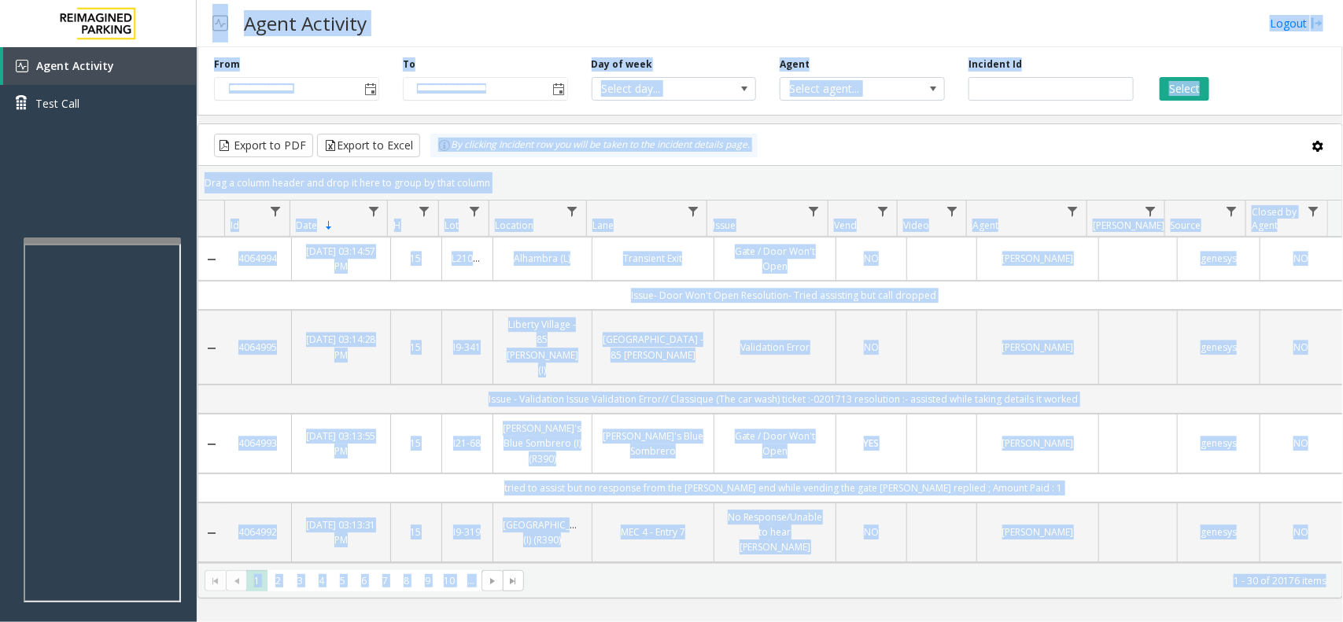
drag, startPoint x: 1302, startPoint y: 575, endPoint x: 217, endPoint y: 24, distance: 1217.0
click at [217, 24] on div "**********" at bounding box center [770, 311] width 1147 height 622
click at [217, 24] on img at bounding box center [220, 23] width 16 height 39
drag, startPoint x: 217, startPoint y: 24, endPoint x: 358, endPoint y: 53, distance: 143.7
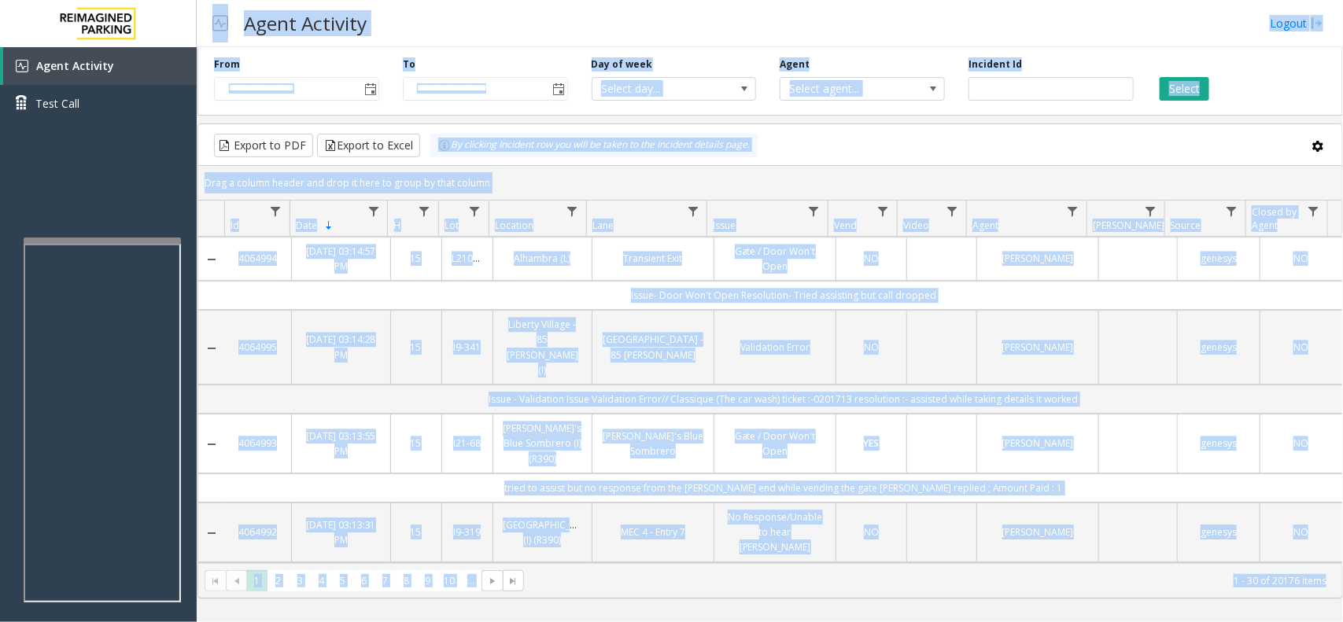
click at [358, 53] on div "**********" at bounding box center [770, 311] width 1147 height 622
click at [286, 8] on h3 "Agent Activity" at bounding box center [305, 23] width 139 height 39
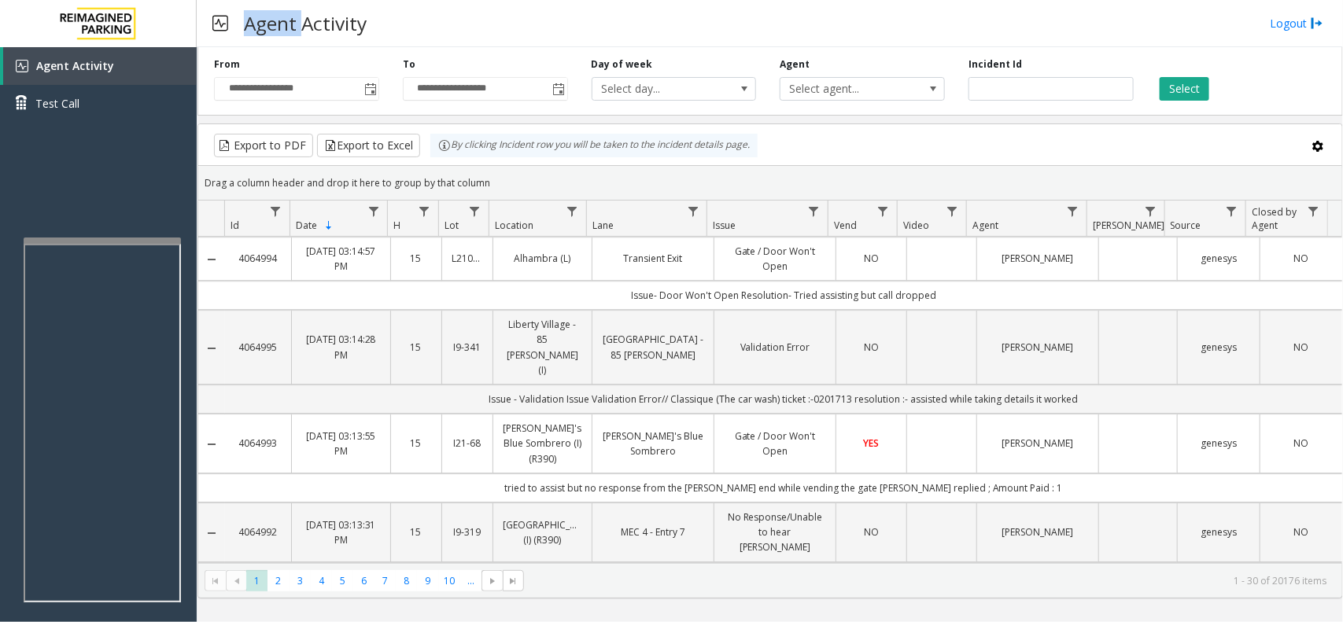
click at [286, 8] on h3 "Agent Activity" at bounding box center [305, 23] width 139 height 39
click at [1327, 596] on kendo-pager "* * * * * * * * * ** *** 1 2 3 4 5 6 7 8 9 10 ... 1 - 30 of 20176 items" at bounding box center [770, 580] width 1144 height 35
click at [1331, 593] on kendo-pager "* * * * * * * * * ** *** 1 2 3 4 5 6 7 8 9 10 ... 1 - 30 of 20176 items" at bounding box center [770, 580] width 1144 height 35
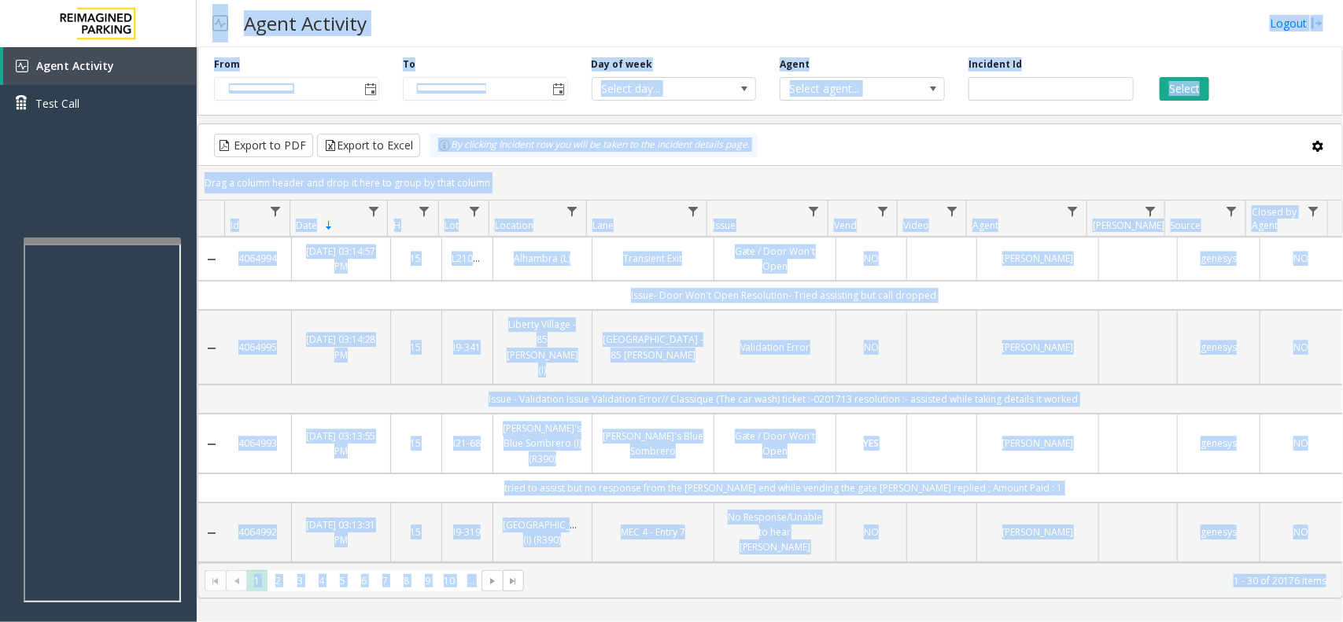
drag, startPoint x: 1331, startPoint y: 593, endPoint x: 237, endPoint y: 14, distance: 1237.4
click at [207, 28] on div "**********" at bounding box center [770, 311] width 1147 height 622
click at [303, 13] on h3 "Agent Activity" at bounding box center [305, 23] width 139 height 39
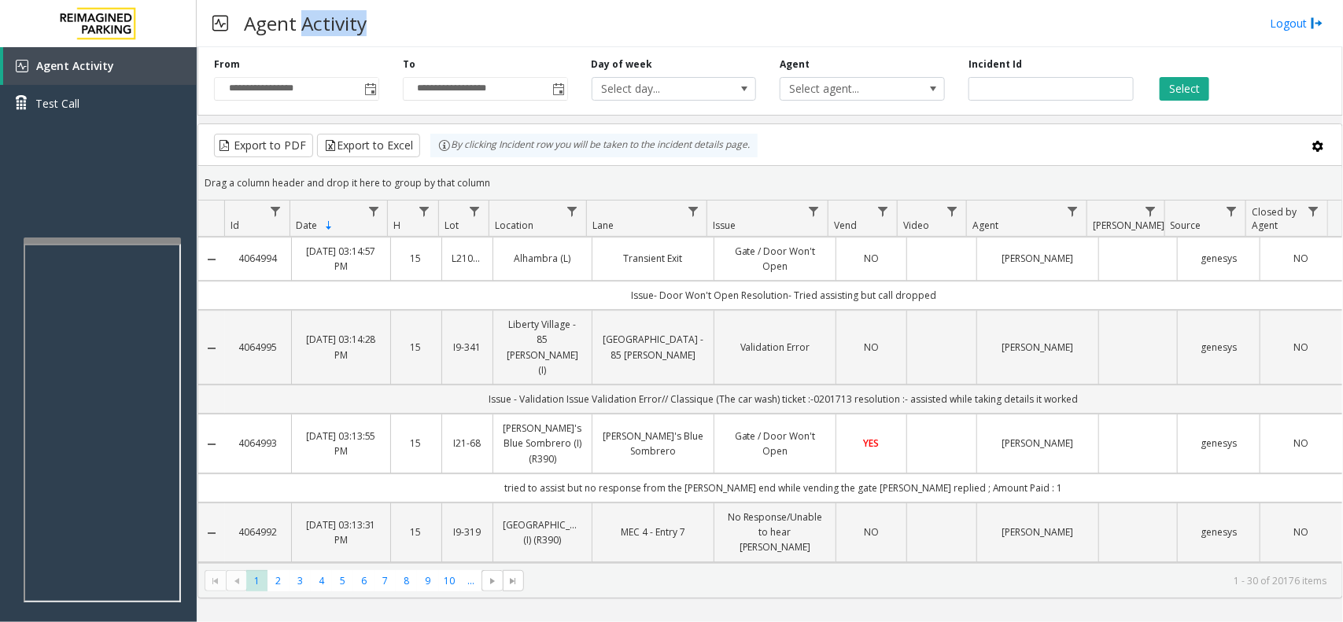
click at [303, 13] on h3 "Agent Activity" at bounding box center [305, 23] width 139 height 39
click at [315, 45] on div "Agent Activity Logout" at bounding box center [770, 23] width 1147 height 47
click at [312, 40] on h3 "Agent Activity" at bounding box center [305, 23] width 139 height 39
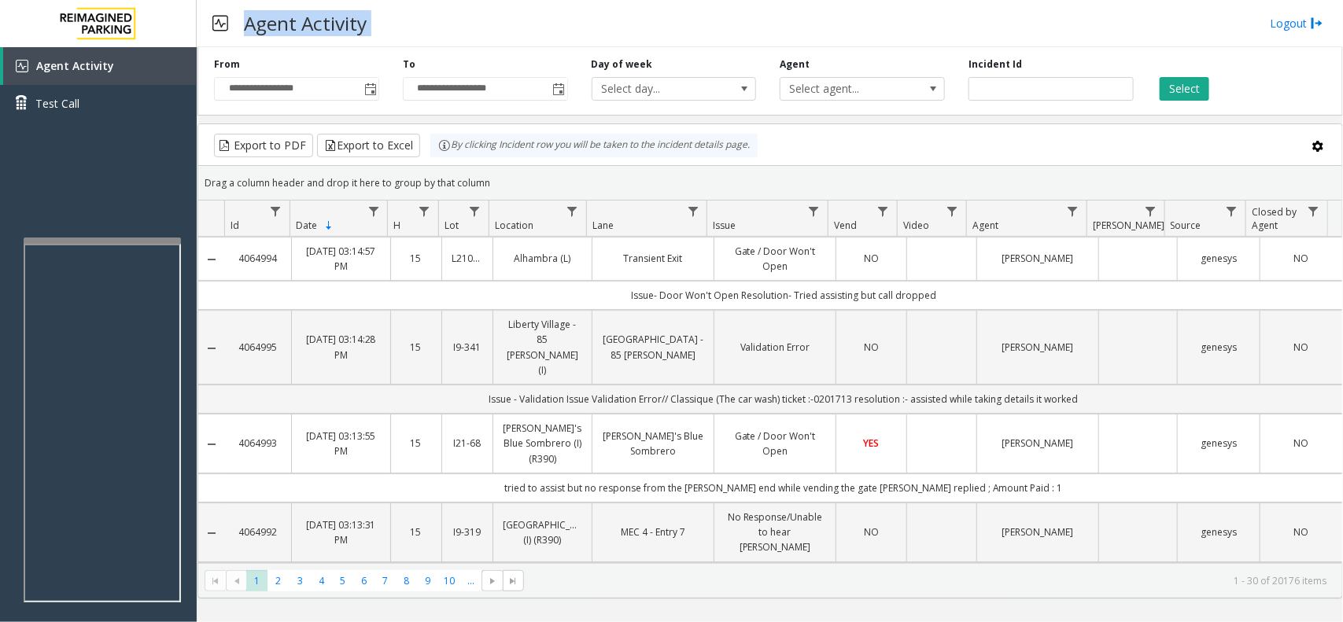
click at [312, 40] on h3 "Agent Activity" at bounding box center [305, 23] width 139 height 39
drag, startPoint x: 312, startPoint y: 40, endPoint x: 205, endPoint y: 16, distance: 109.0
click at [205, 16] on div "Agent Activity" at bounding box center [290, 23] width 170 height 39
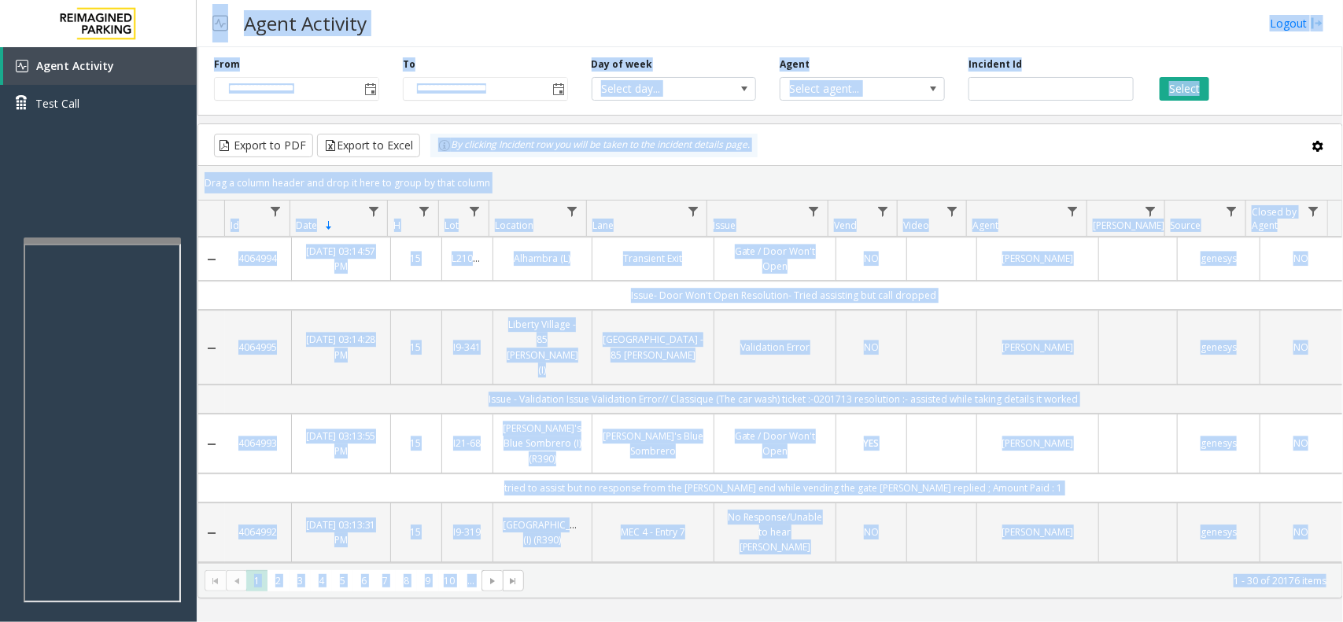
drag, startPoint x: 205, startPoint y: 16, endPoint x: 1265, endPoint y: 580, distance: 1200.2
click at [1265, 592] on div "**********" at bounding box center [770, 311] width 1147 height 622
click at [1265, 580] on kendo-pager-info "1 - 30 of 20176 items" at bounding box center [930, 580] width 793 height 13
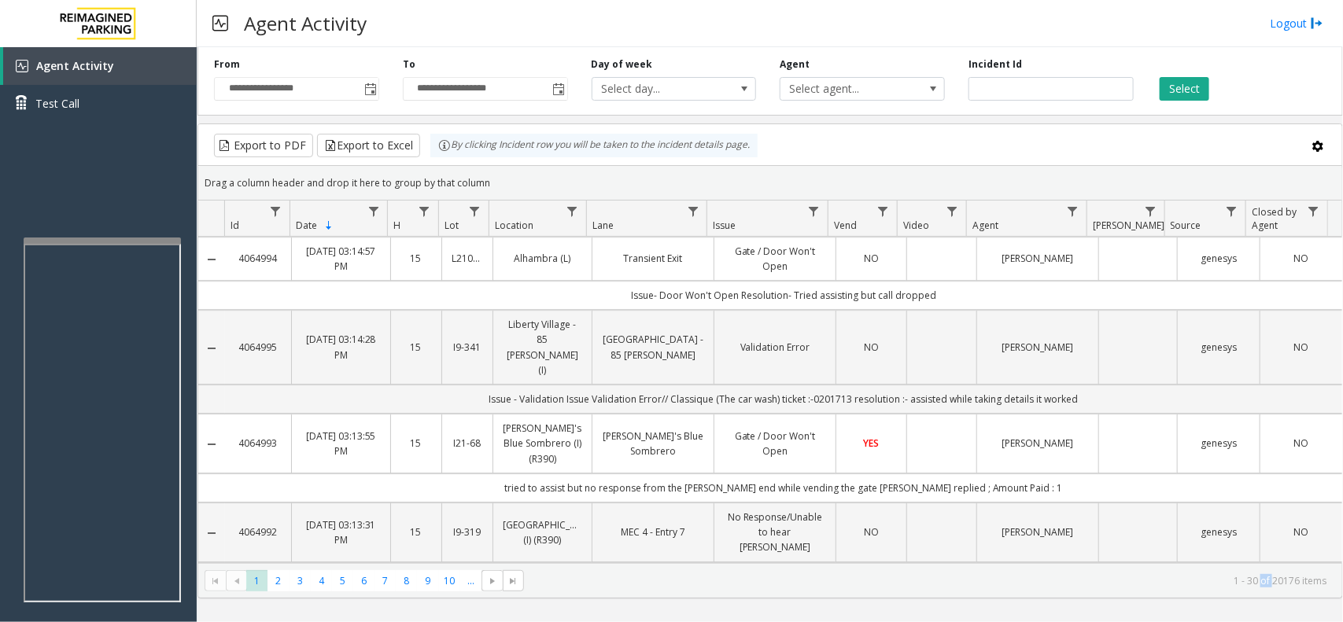
click at [1265, 580] on kendo-pager-info "1 - 30 of 20176 items" at bounding box center [930, 580] width 793 height 13
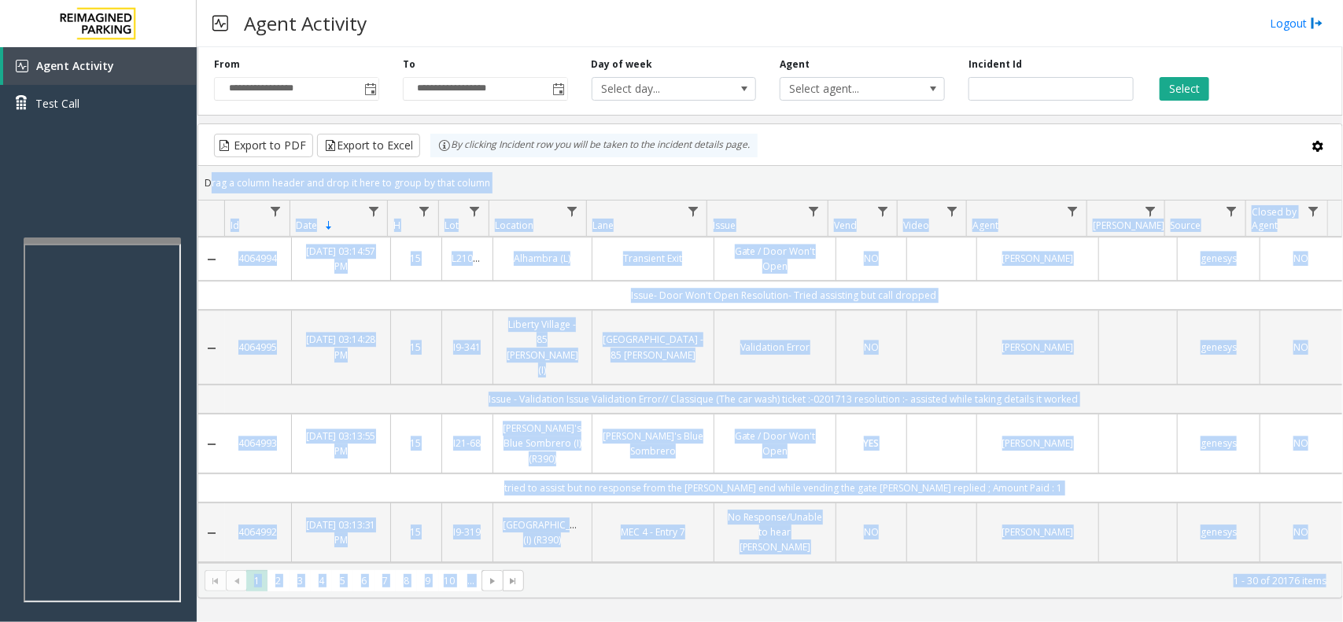
drag, startPoint x: 1265, startPoint y: 580, endPoint x: 190, endPoint y: 139, distance: 1161.8
click at [191, 157] on app-root "**********" at bounding box center [671, 311] width 1343 height 622
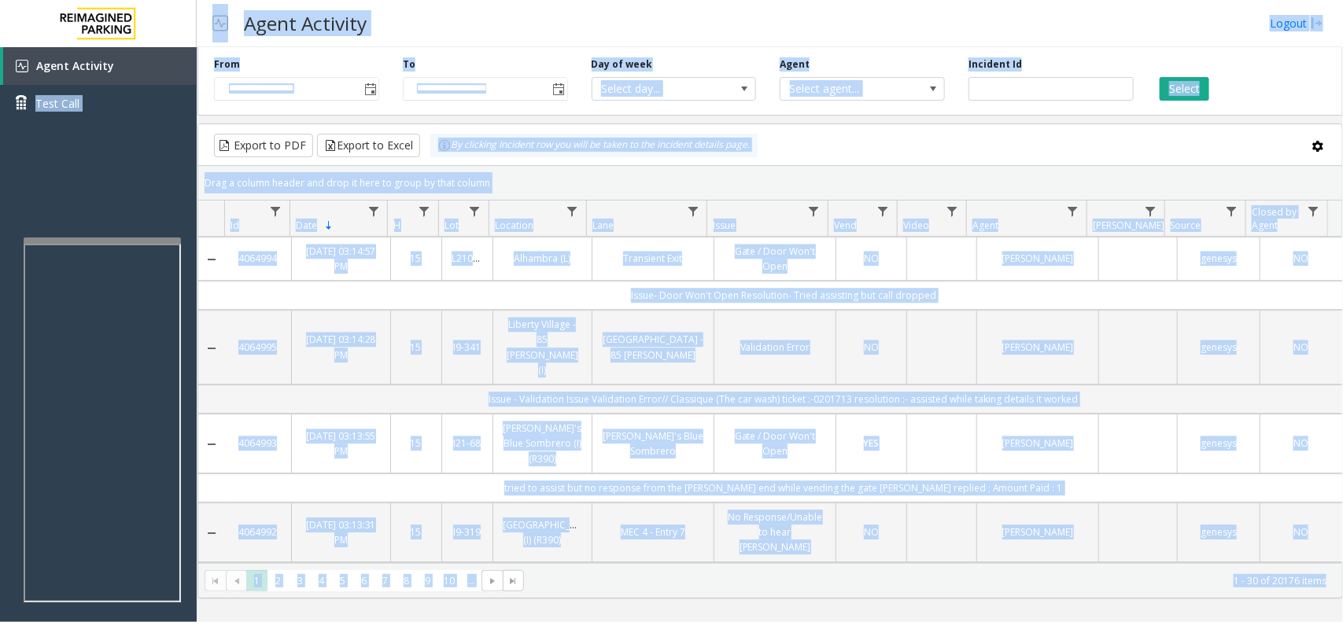
click at [422, 59] on div "**********" at bounding box center [485, 78] width 189 height 43
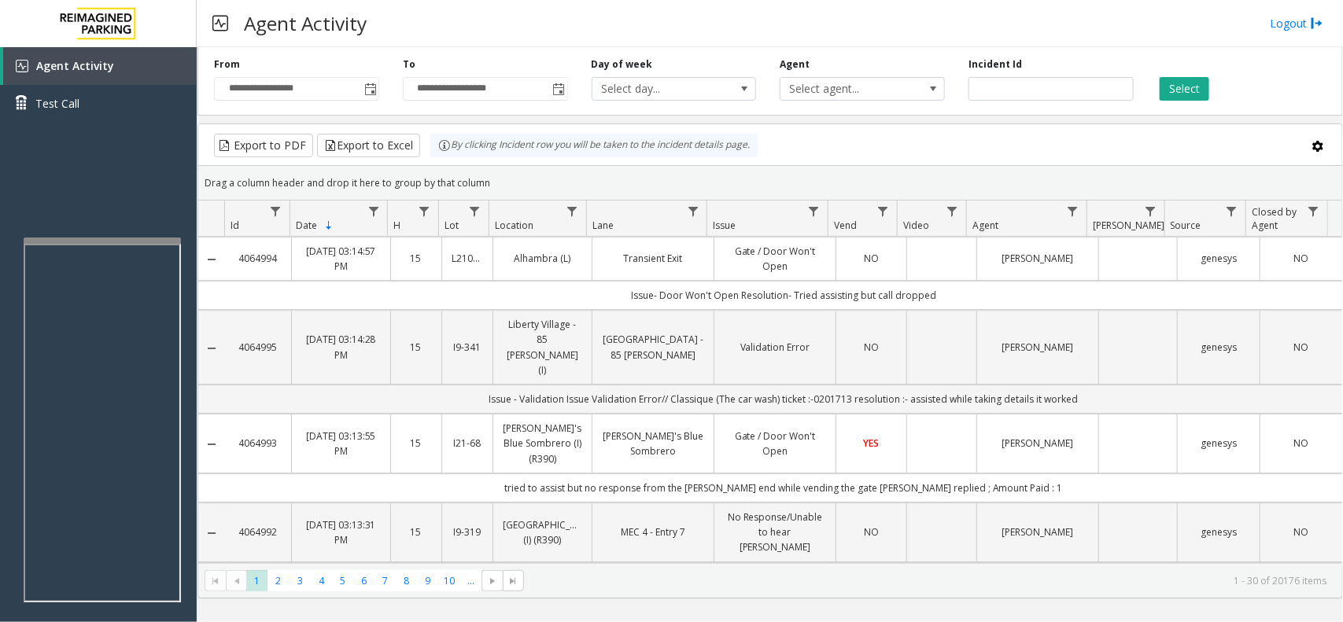
click at [370, 25] on h3 "Agent Activity" at bounding box center [305, 23] width 139 height 39
click at [450, 201] on th "Lot" at bounding box center [463, 219] width 50 height 36
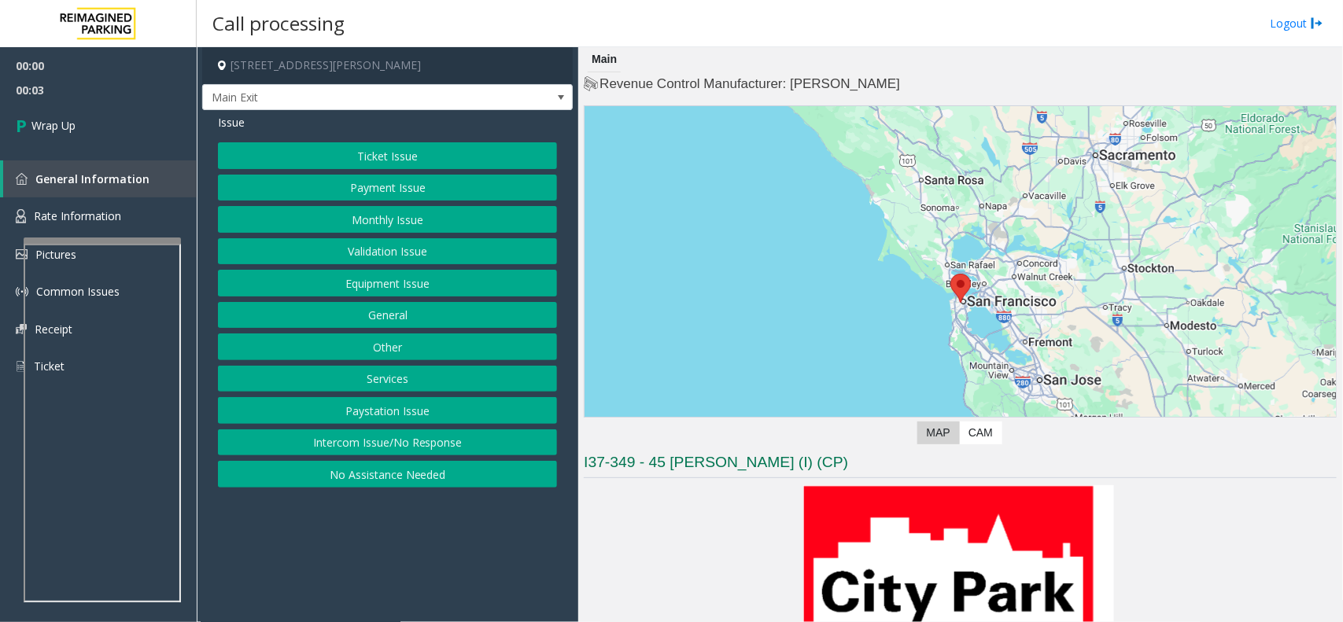
drag, startPoint x: 441, startPoint y: 449, endPoint x: 441, endPoint y: 320, distance: 129.1
click at [441, 449] on button "Intercom Issue/No Response" at bounding box center [387, 443] width 339 height 27
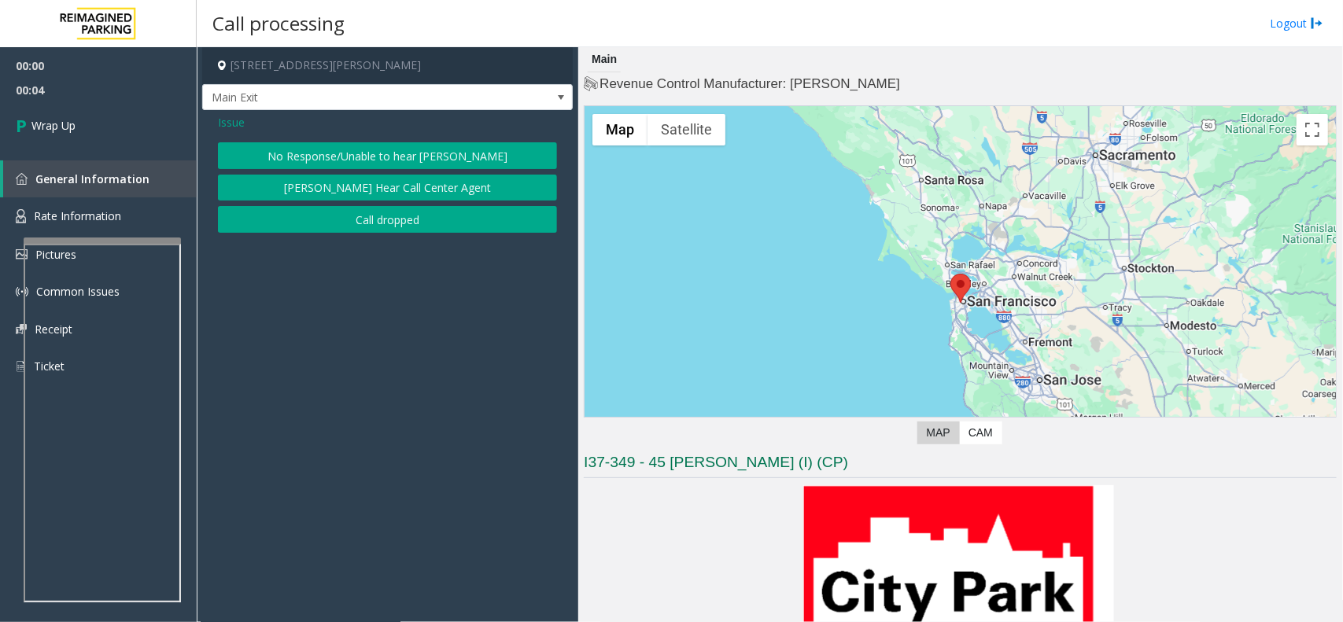
click at [390, 221] on button "Call dropped" at bounding box center [387, 219] width 339 height 27
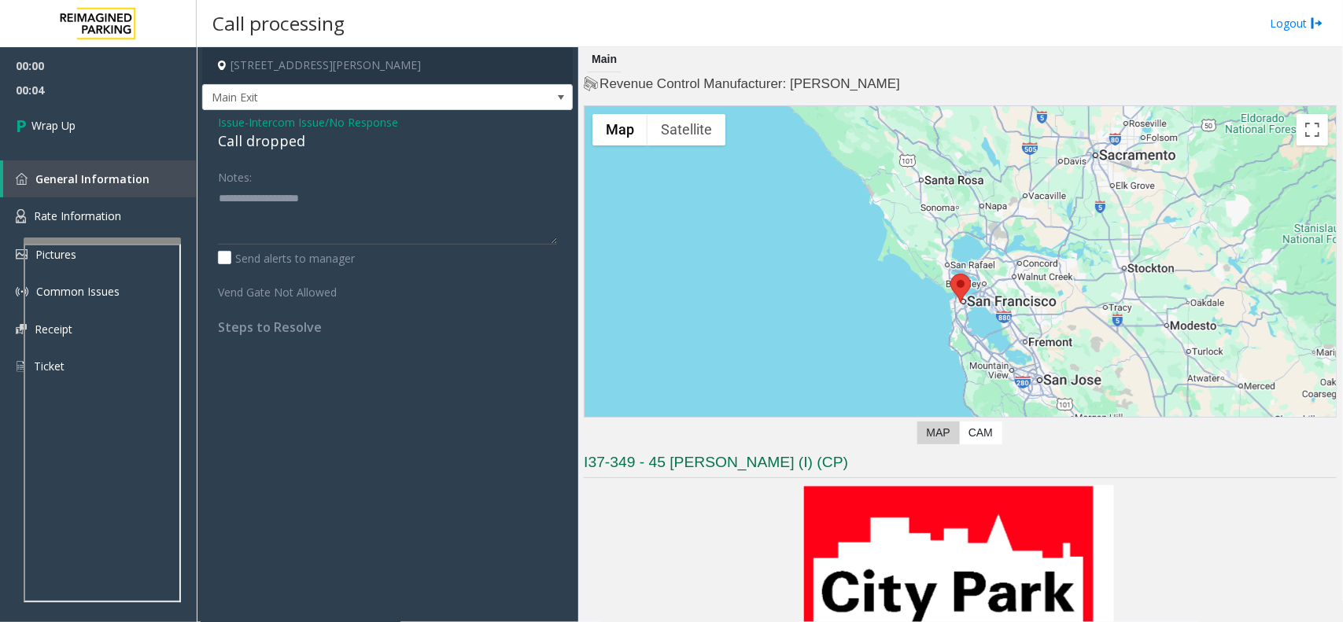
click at [273, 142] on div "Call dropped" at bounding box center [387, 141] width 339 height 21
type textarea "**********"
click at [151, 136] on link "Wrap Up" at bounding box center [98, 125] width 197 height 46
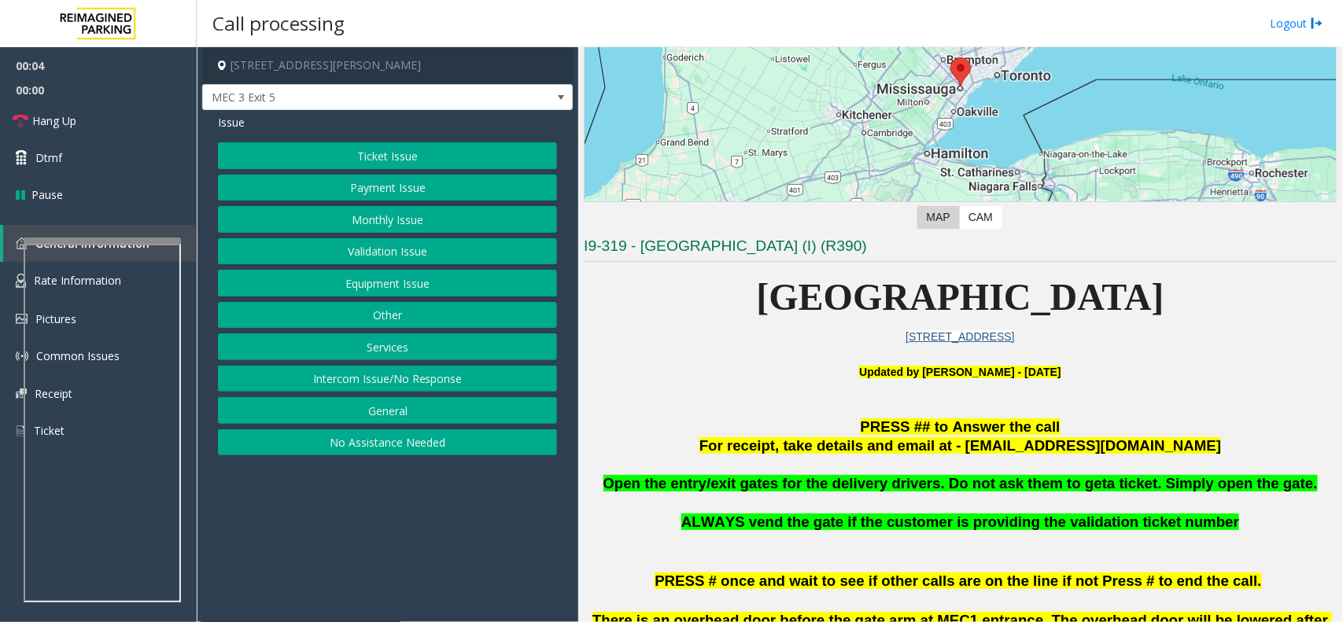
scroll to position [197, 0]
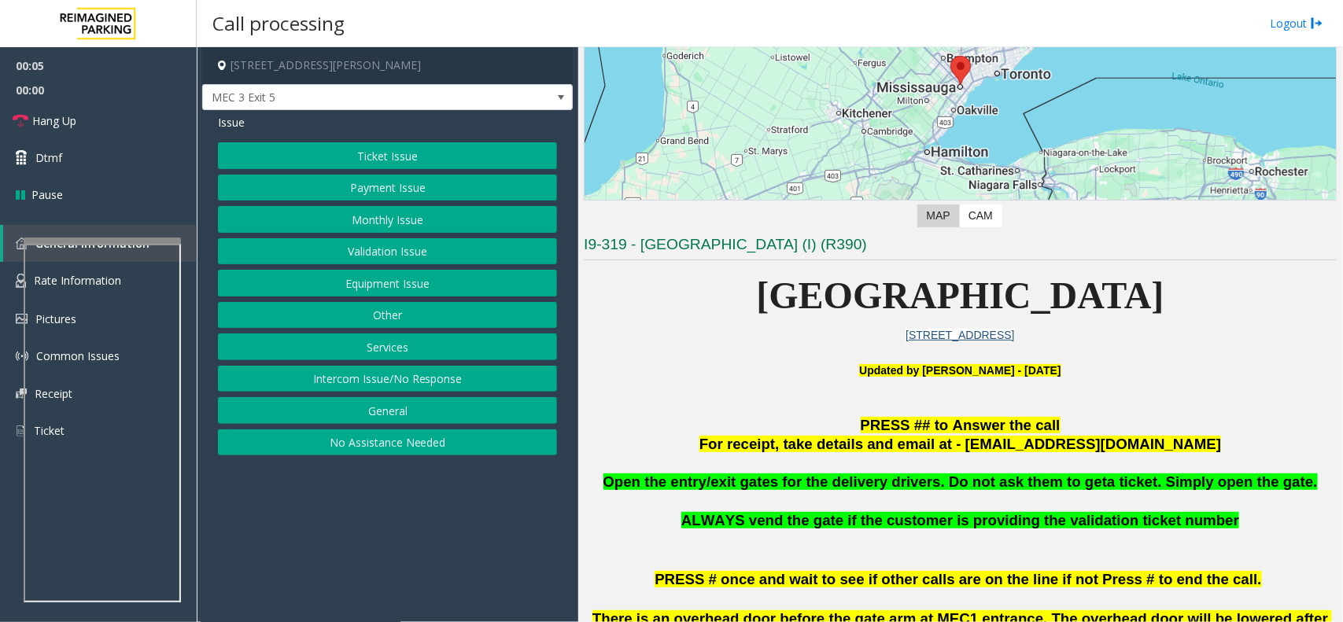
click at [776, 438] on span "For receipt, take details and email at - [EMAIL_ADDRESS][DOMAIN_NAME]" at bounding box center [961, 444] width 522 height 17
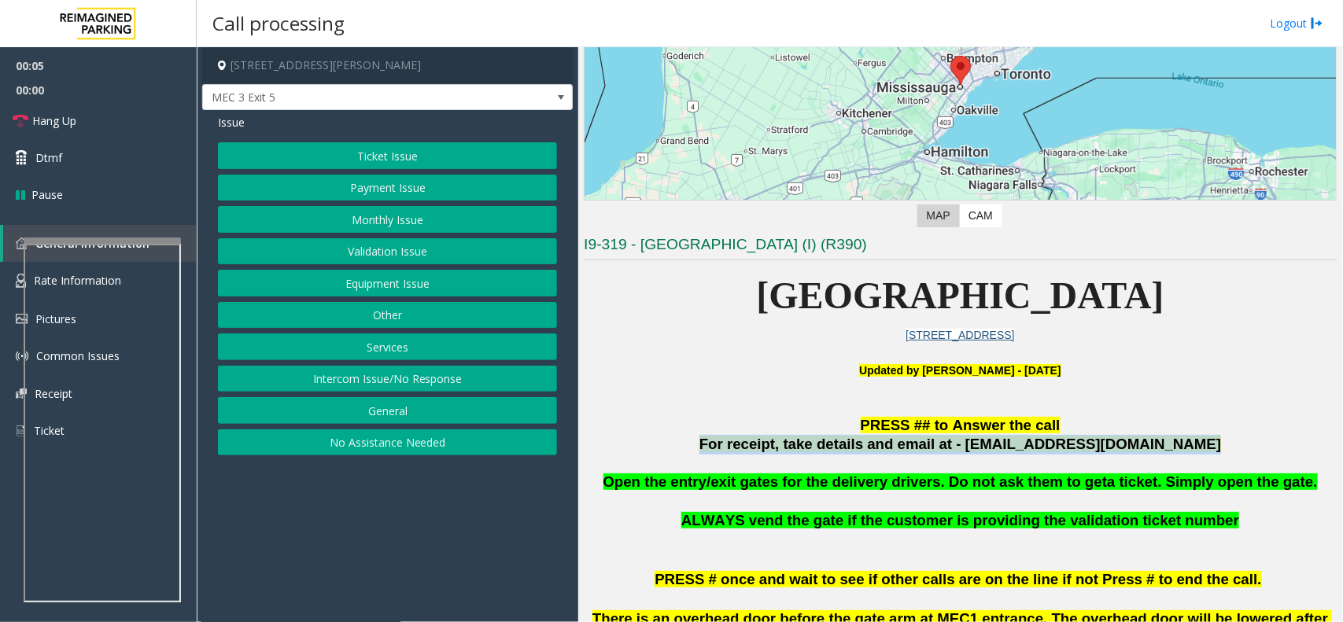
click at [776, 438] on span "For receipt, take details and email at - [EMAIL_ADDRESS][DOMAIN_NAME]" at bounding box center [961, 444] width 522 height 17
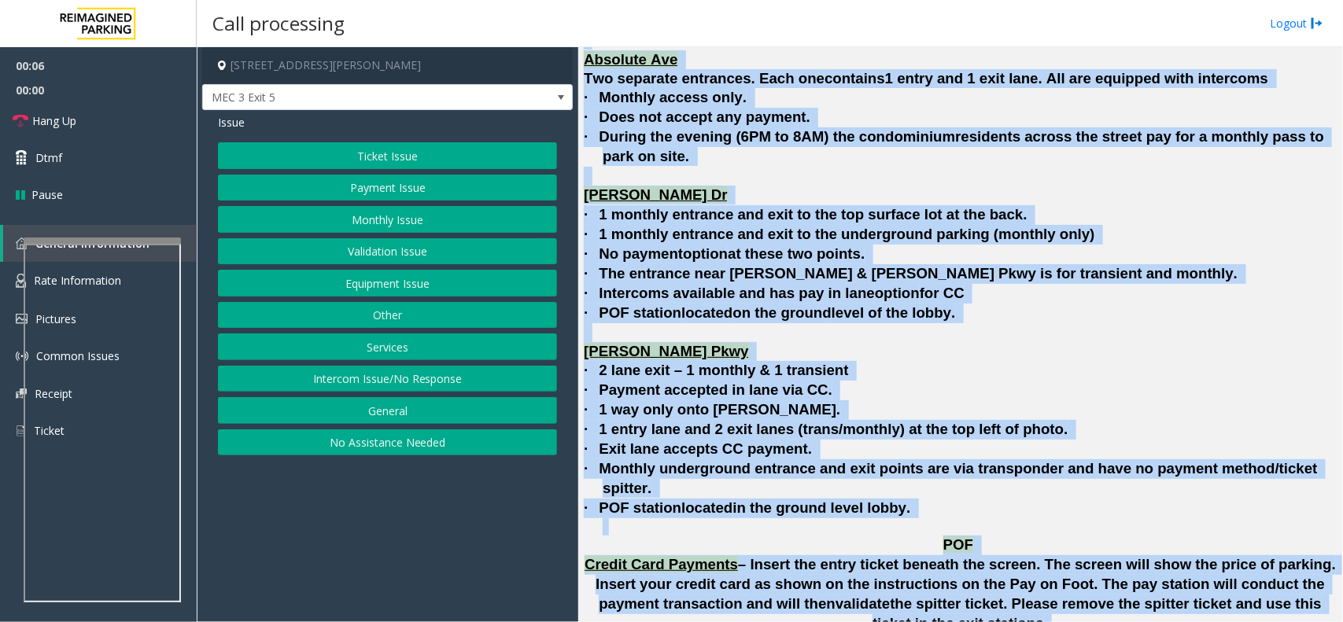
scroll to position [4006, 0]
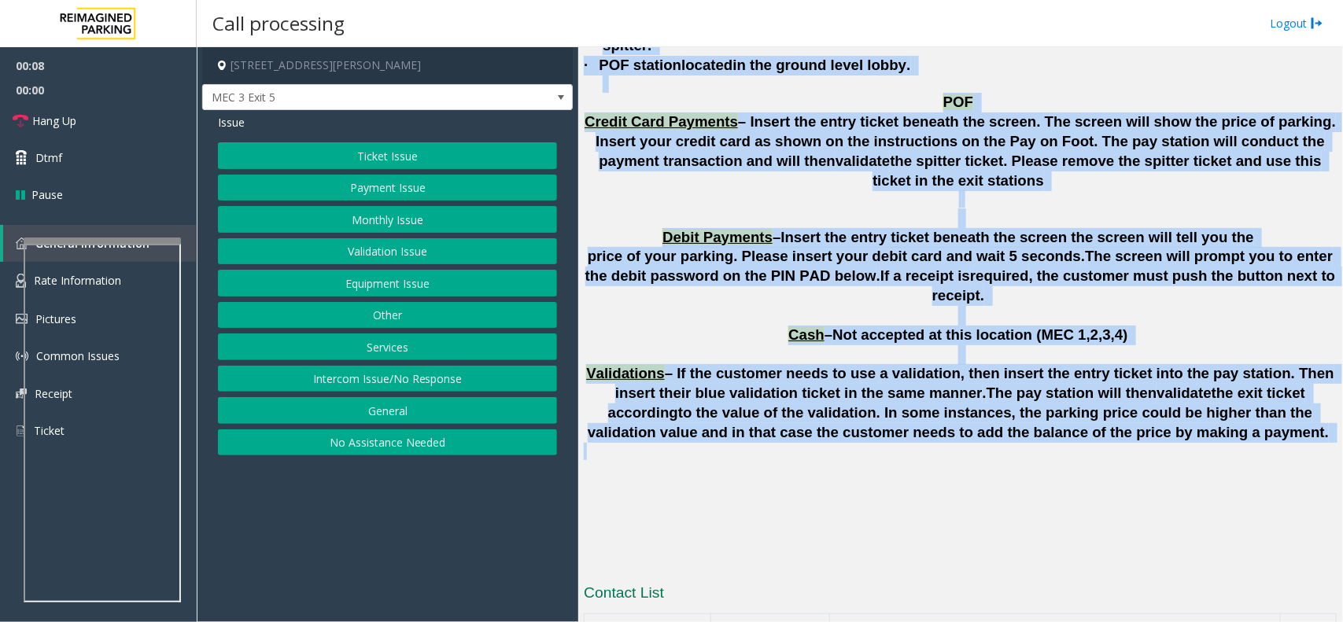
drag, startPoint x: 776, startPoint y: 438, endPoint x: 913, endPoint y: 312, distance: 186.0
click at [913, 443] on p at bounding box center [960, 451] width 753 height 17
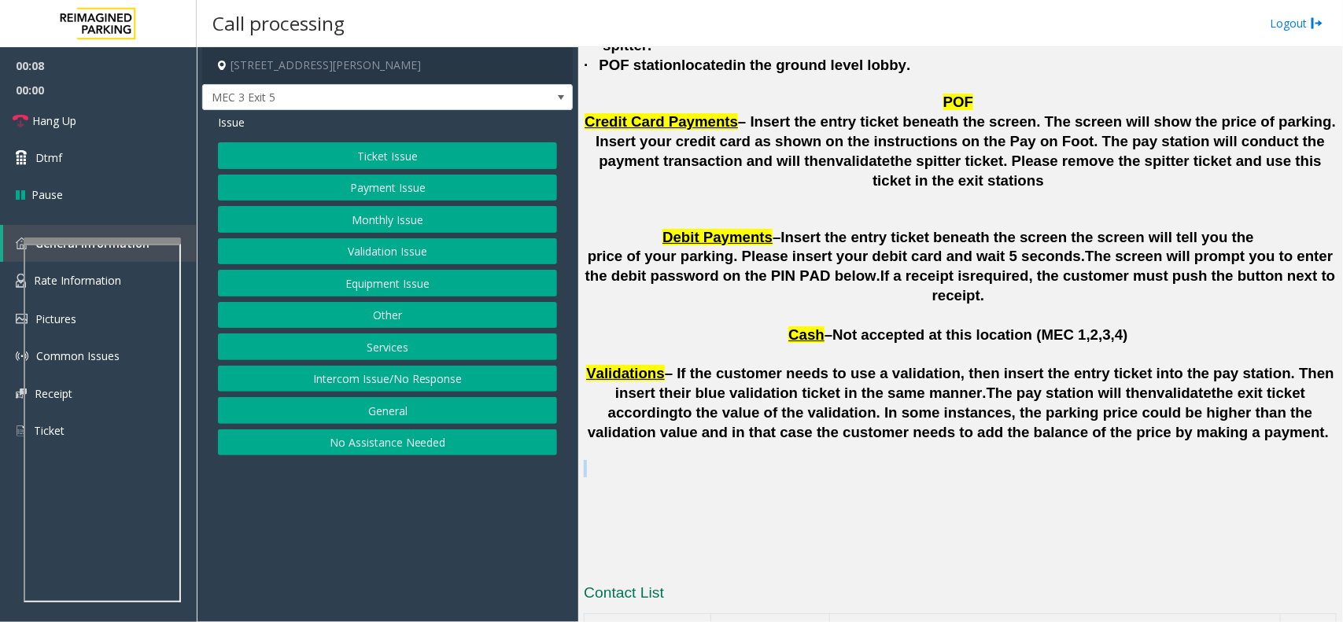
click at [913, 443] on p at bounding box center [960, 451] width 753 height 17
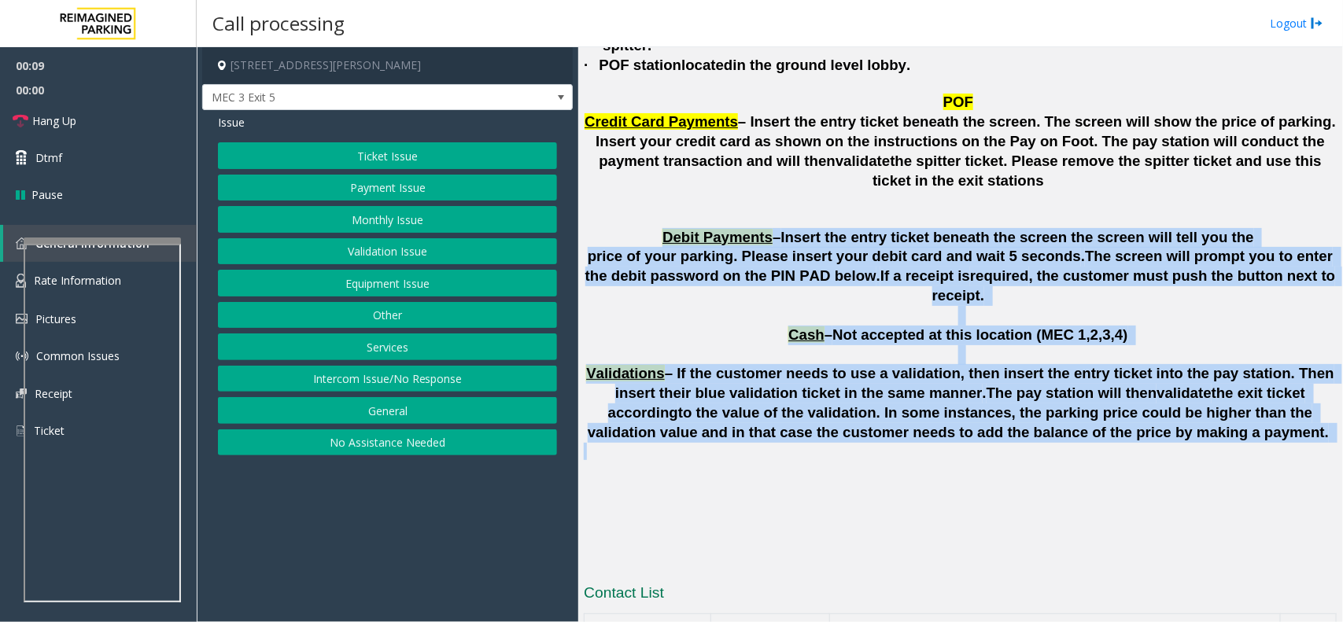
drag, startPoint x: 913, startPoint y: 312, endPoint x: 763, endPoint y: 113, distance: 249.0
click at [763, 229] on span "Debit Payments" at bounding box center [718, 237] width 110 height 17
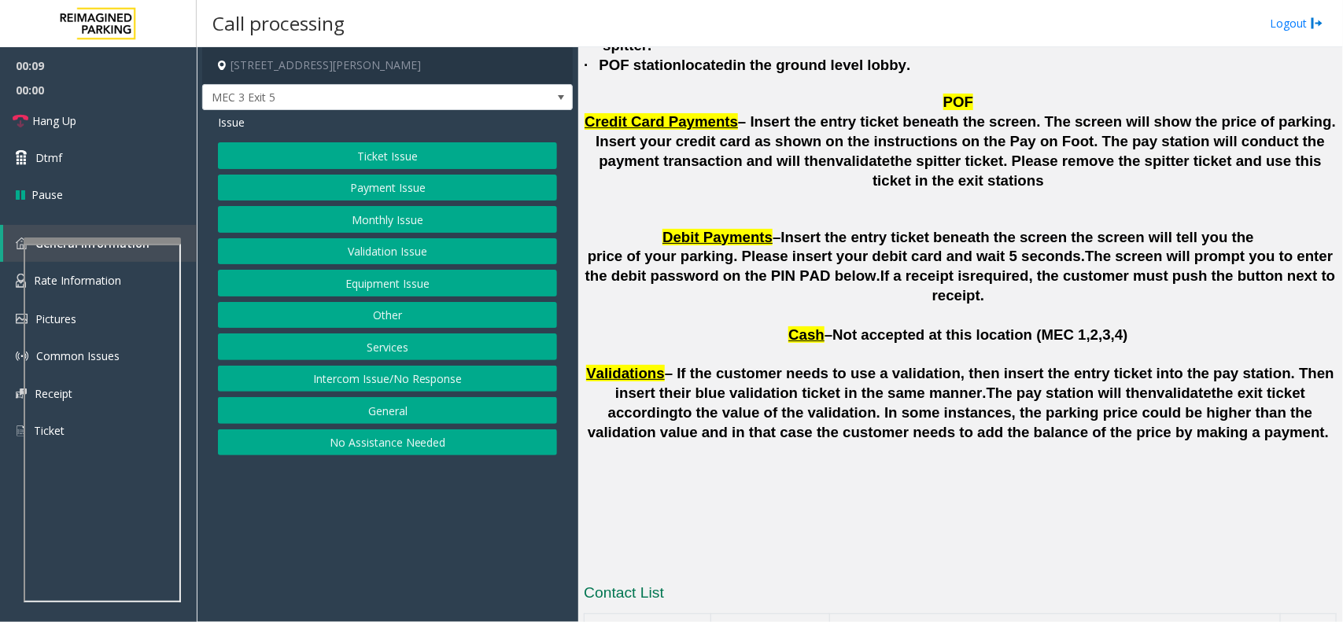
click at [763, 229] on span "Debit Payments" at bounding box center [718, 237] width 110 height 17
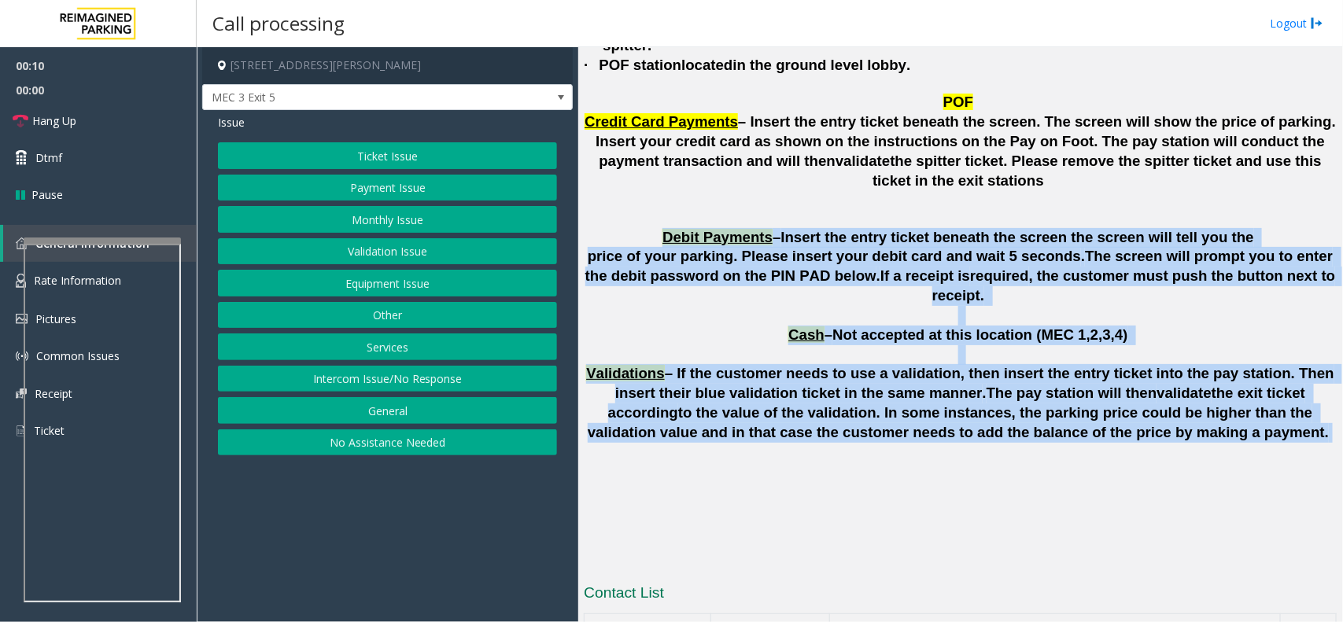
drag, startPoint x: 763, startPoint y: 113, endPoint x: 1057, endPoint y: 303, distance: 349.9
click at [1057, 405] on span "to the value of the validation. In some instances, the parking price could be h…" at bounding box center [958, 423] width 741 height 36
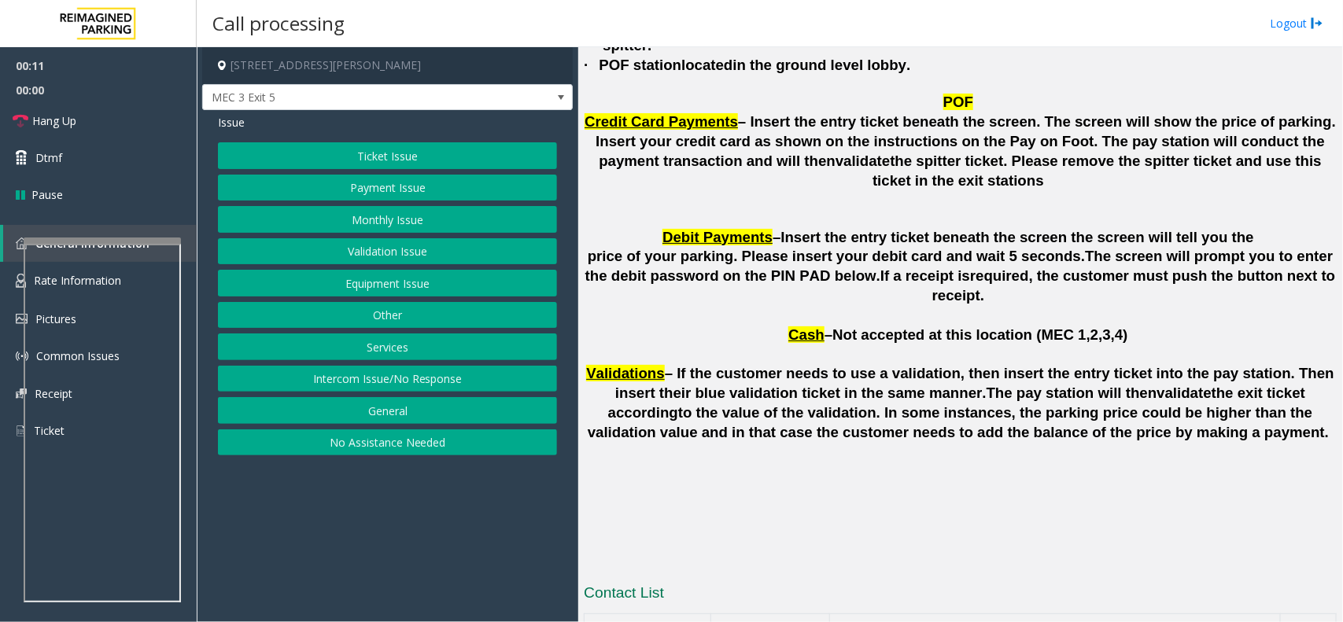
click at [386, 257] on button "Validation Issue" at bounding box center [387, 251] width 339 height 27
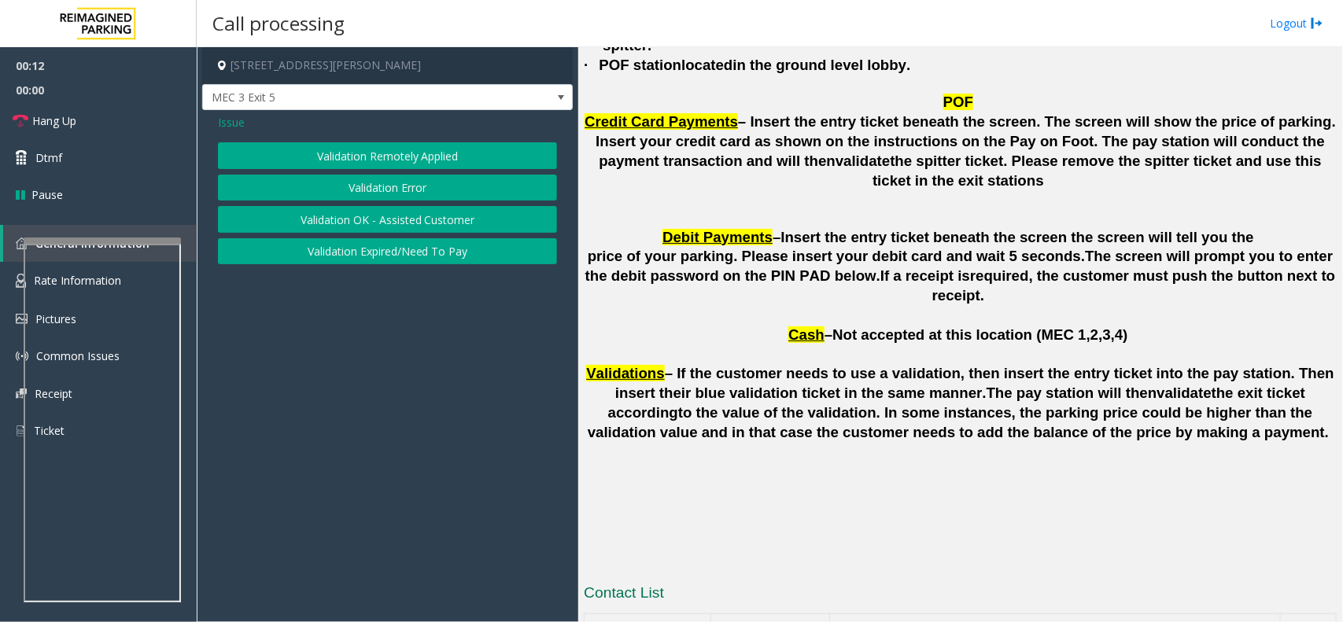
click at [342, 160] on button "Validation Remotely Applied" at bounding box center [387, 155] width 339 height 27
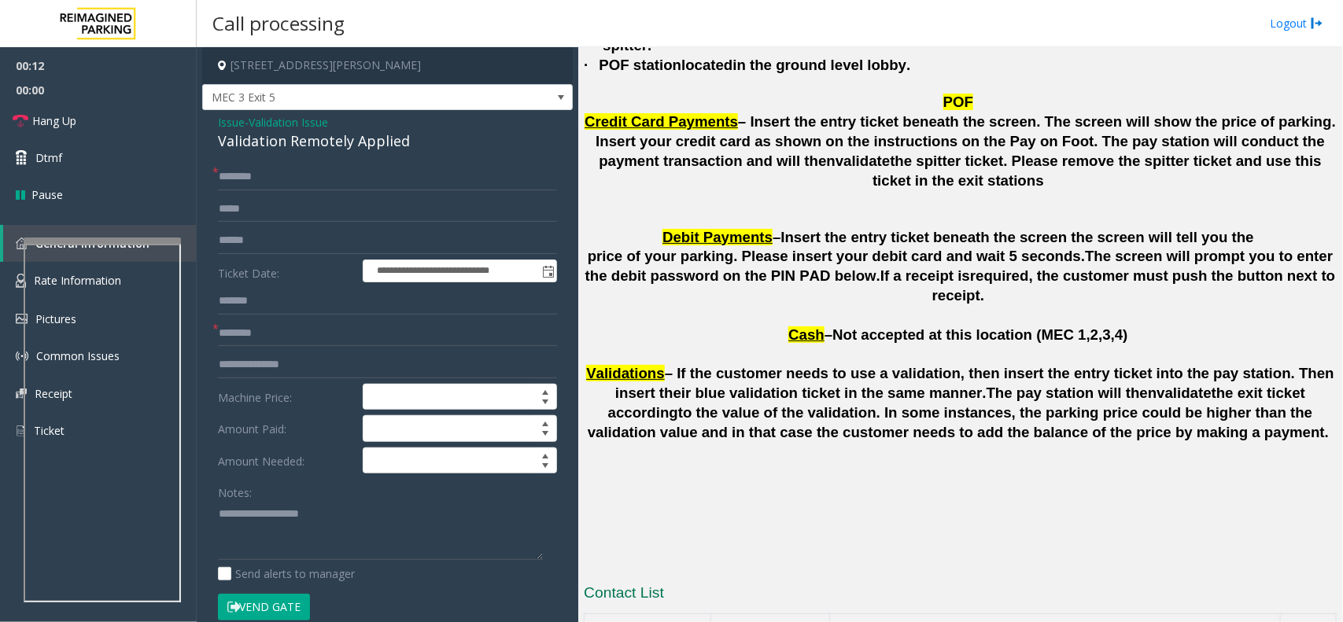
click at [352, 194] on form "**********" at bounding box center [387, 400] width 339 height 473
click at [316, 126] on span "Validation Issue" at bounding box center [288, 122] width 79 height 17
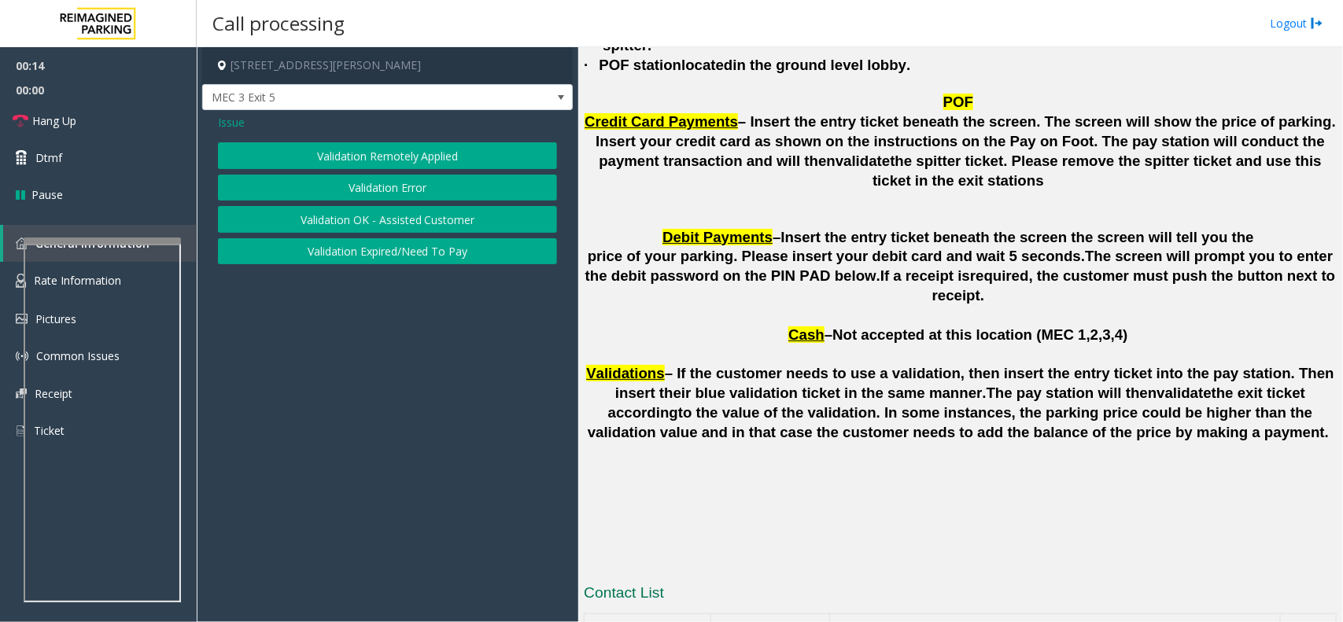
click at [371, 194] on button "Validation Error" at bounding box center [387, 188] width 339 height 27
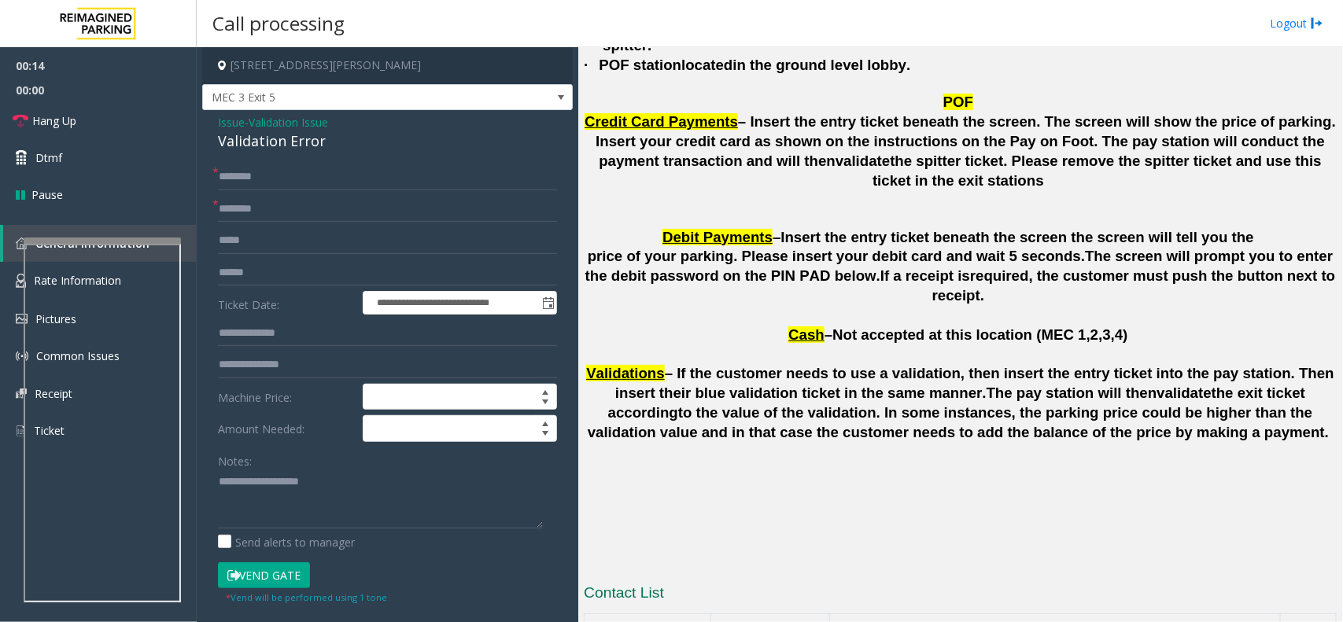
click at [286, 151] on div "Validation Error" at bounding box center [387, 141] width 339 height 21
click at [285, 150] on div "Validation Error" at bounding box center [387, 141] width 339 height 21
copy div "Validation Error"
click at [678, 228] on p "Debit Payments – Insert the entry ticket beneath the screen the screen will tel…" at bounding box center [960, 238] width 753 height 20
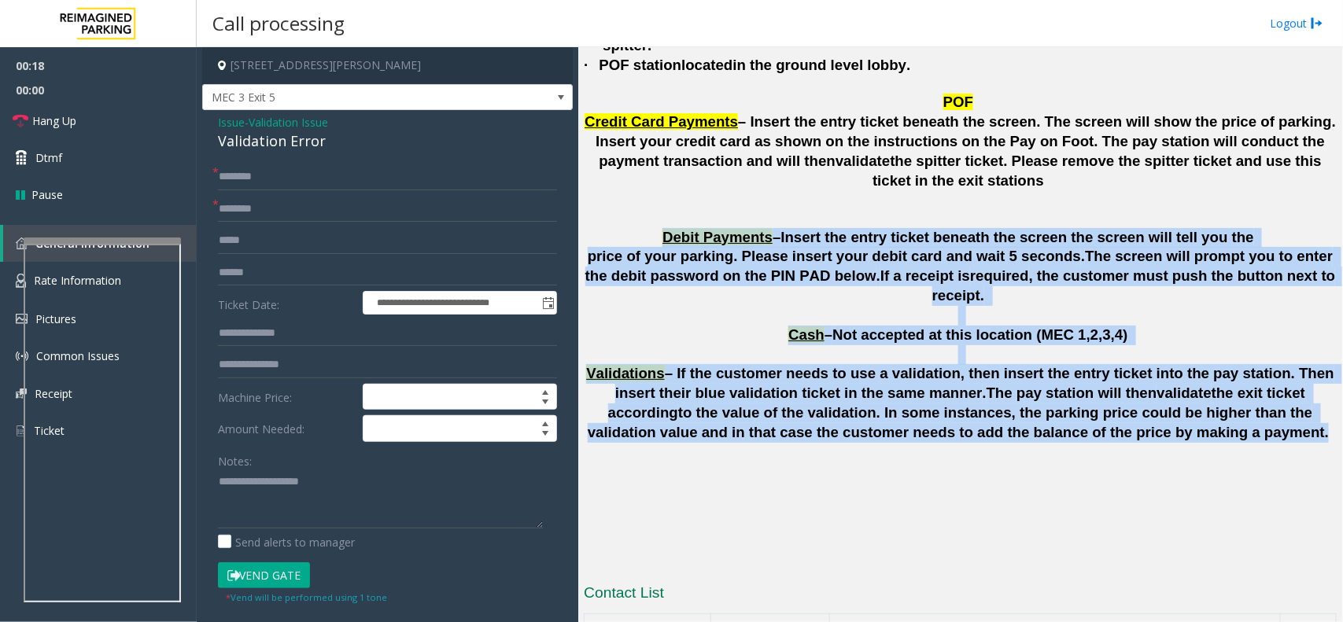
drag, startPoint x: 678, startPoint y: 115, endPoint x: 1076, endPoint y: 297, distance: 437.7
click at [1076, 405] on span "to the value of the validation. In some instances, the parking price could be h…" at bounding box center [958, 423] width 741 height 36
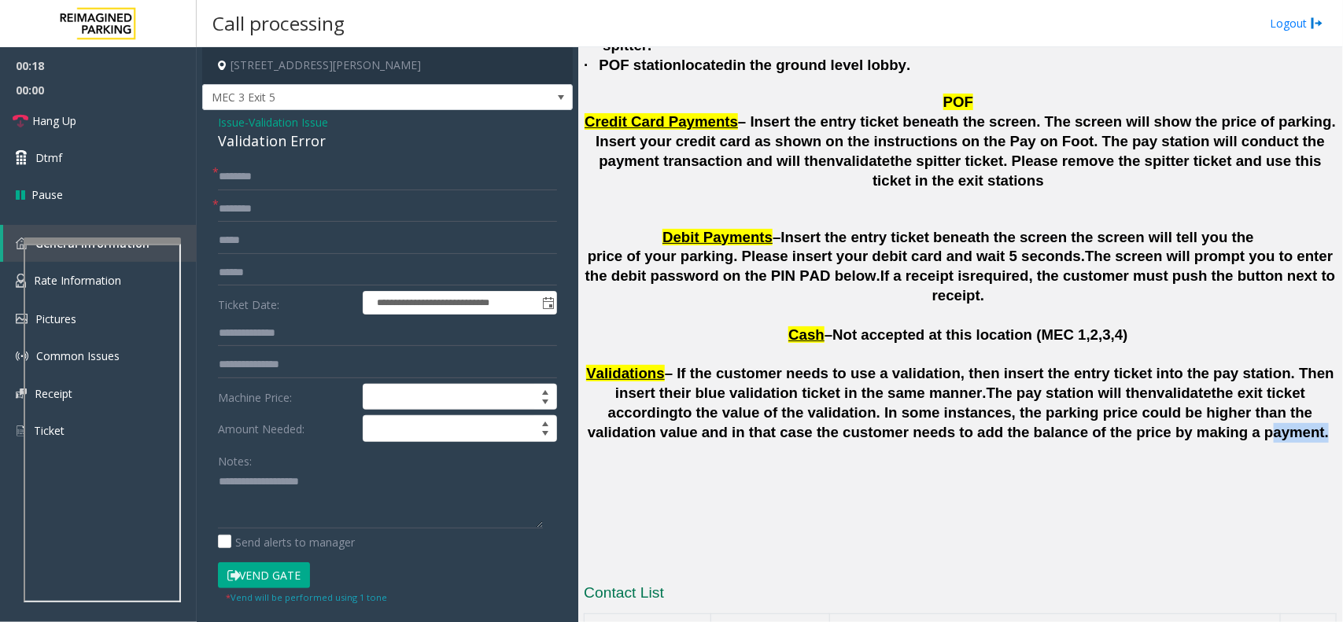
click at [1076, 405] on span "to the value of the validation. In some instances, the parking price could be h…" at bounding box center [958, 423] width 741 height 36
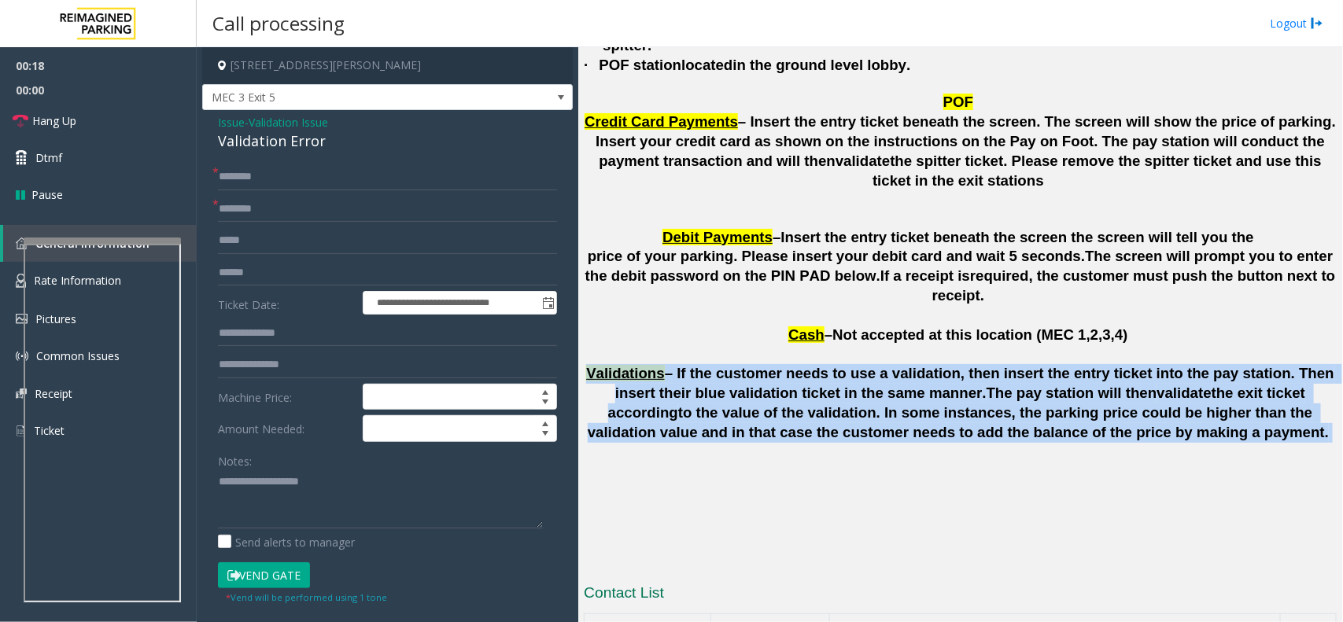
click at [1076, 405] on span "to the value of the validation. In some instances, the parking price could be h…" at bounding box center [958, 423] width 741 height 36
click at [683, 365] on span "– If the customer needs to use a validation, then insert the entry ticket into …" at bounding box center [976, 383] width 723 height 36
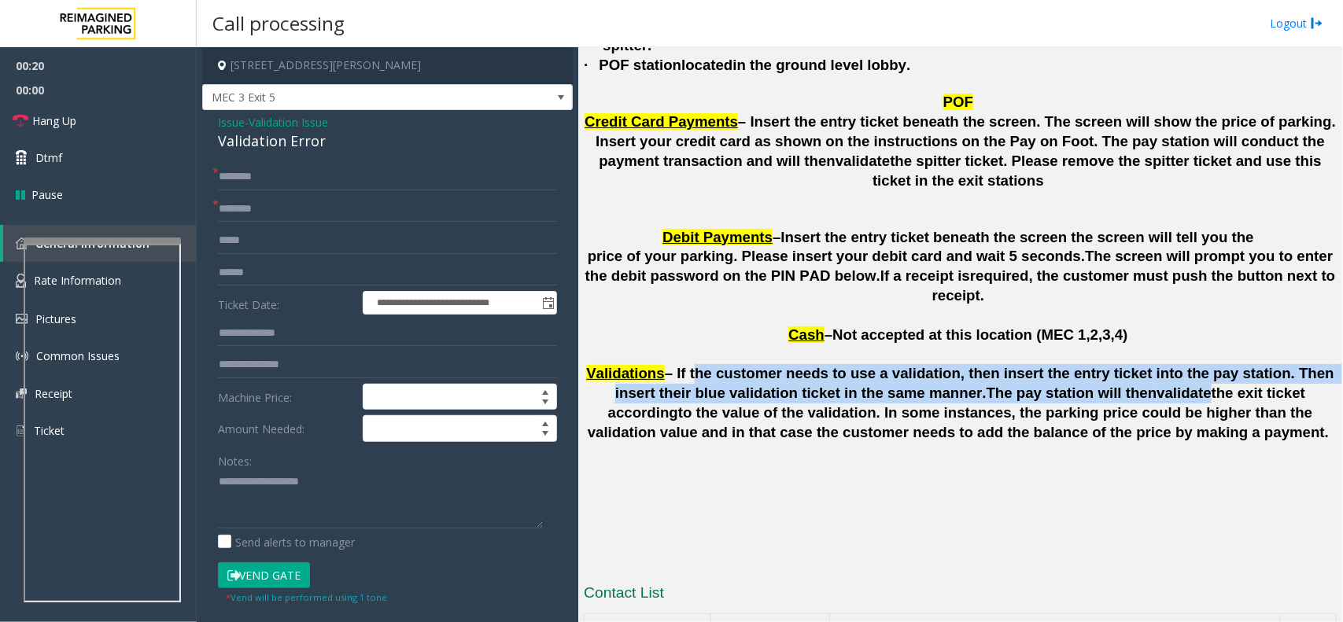
drag, startPoint x: 683, startPoint y: 233, endPoint x: 1048, endPoint y: 261, distance: 366.3
click at [1048, 365] on span "– If the customer needs to use a validation, then insert the entry ticket into …" at bounding box center [963, 402] width 751 height 75
click at [1225, 365] on span "– If the customer needs to use a validation, then insert the entry ticket into …" at bounding box center [976, 383] width 723 height 36
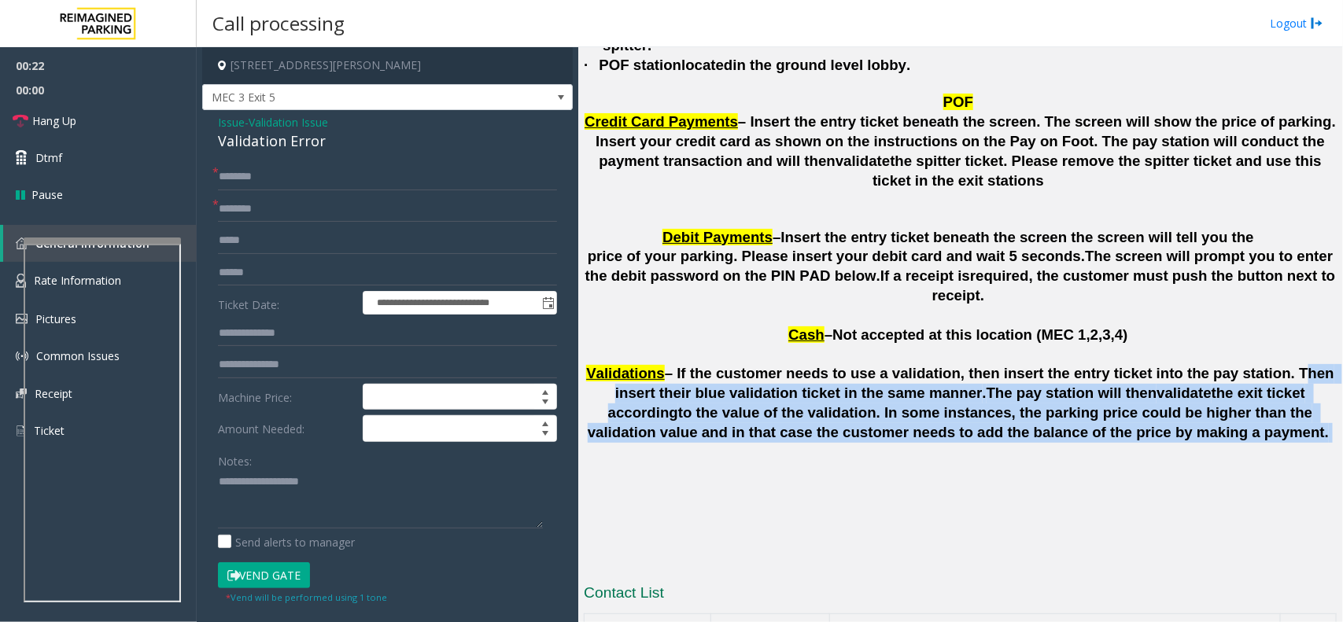
drag, startPoint x: 1225, startPoint y: 233, endPoint x: 1275, endPoint y: 297, distance: 81.4
click at [1275, 364] on p "Validations – If the customer needs to use a validation, then insert the entry …" at bounding box center [960, 403] width 753 height 78
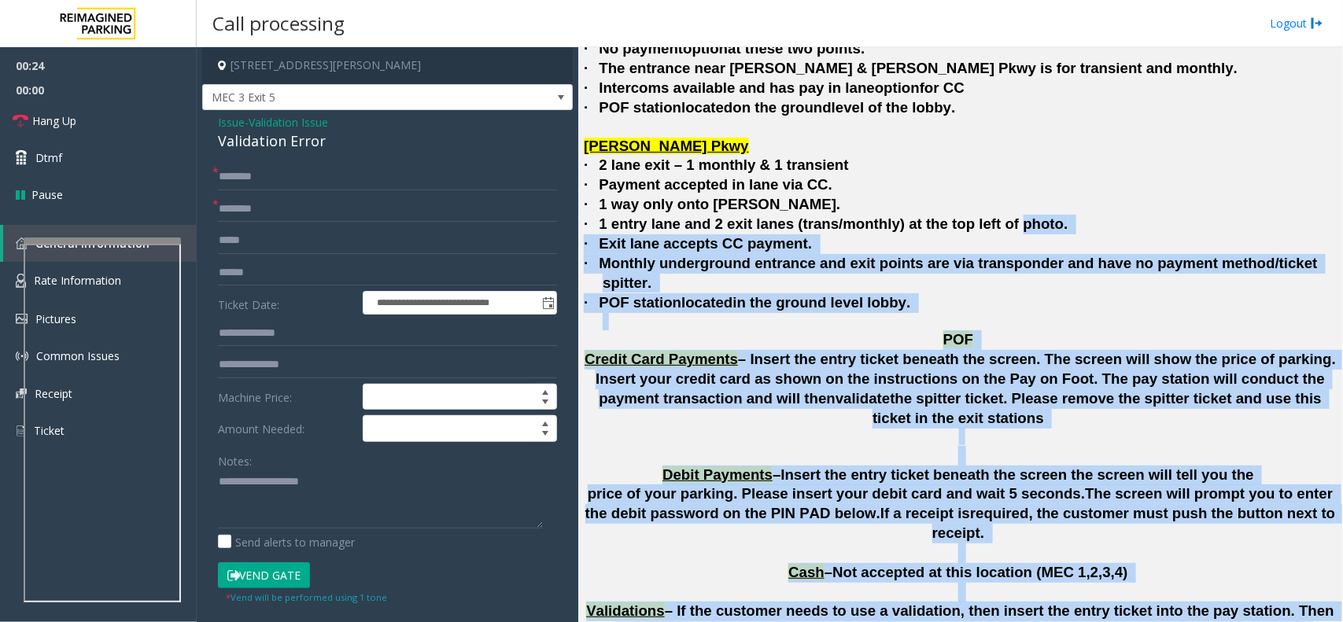
scroll to position [3711, 0]
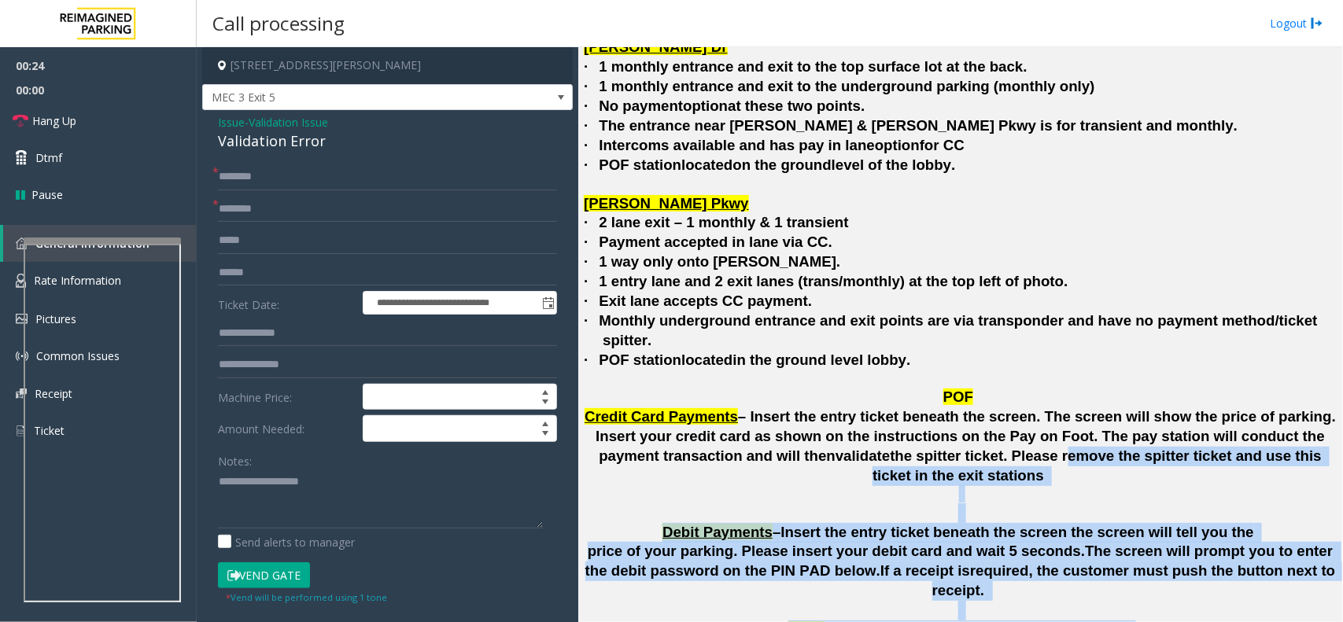
drag, startPoint x: 1275, startPoint y: 297, endPoint x: 901, endPoint y: 351, distance: 377.6
click at [899, 448] on span "the spitter ticket. Please remove the spitter ticket and use this ticket in the…" at bounding box center [1099, 466] width 453 height 36
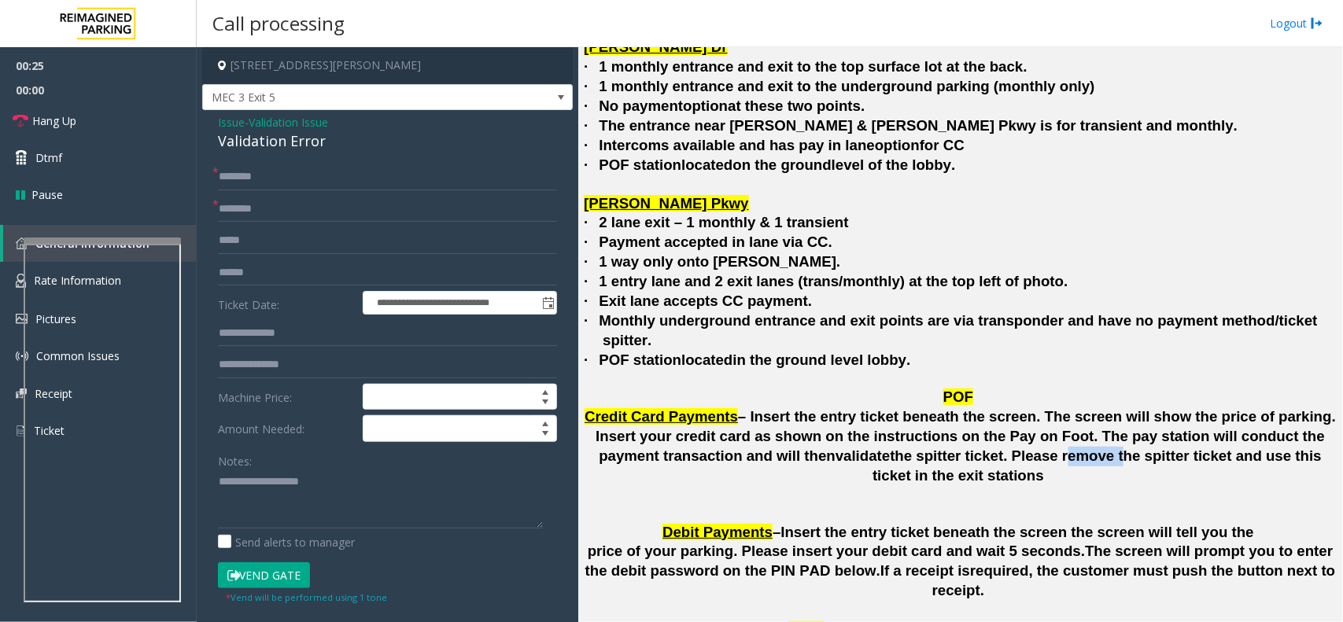
click at [899, 448] on span "the spitter ticket. Please remove the spitter ticket and use this ticket in the…" at bounding box center [1099, 466] width 453 height 36
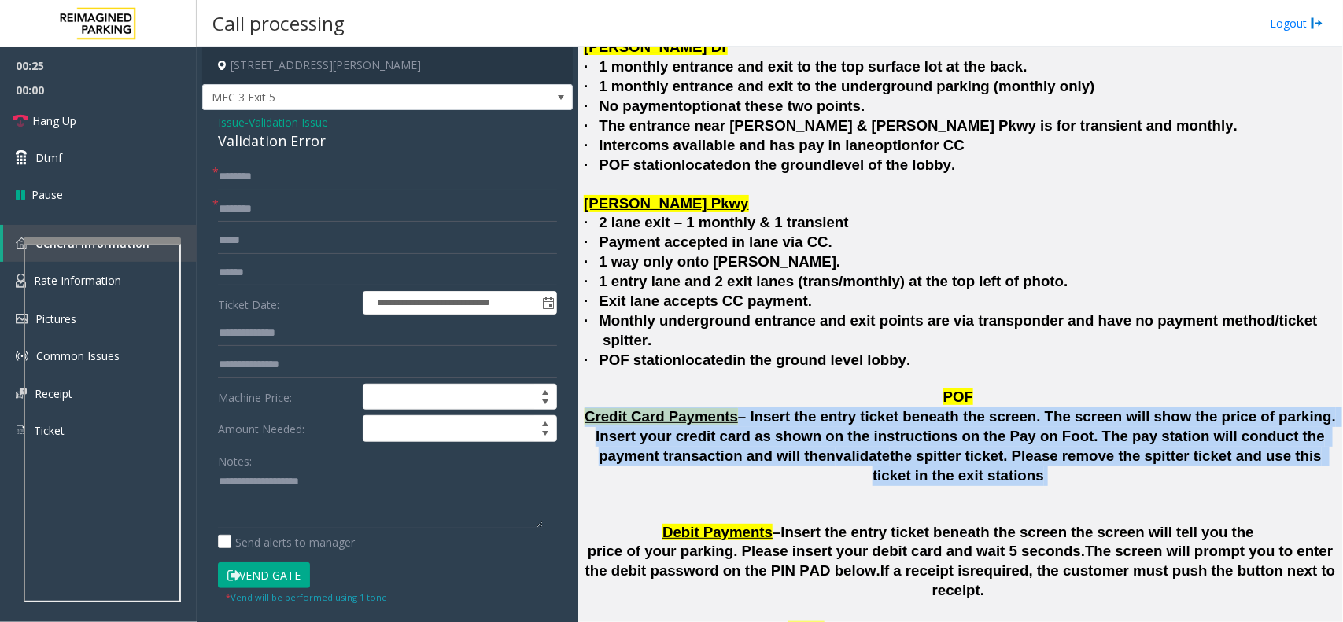
drag, startPoint x: 899, startPoint y: 351, endPoint x: 758, endPoint y: 323, distance: 143.5
click at [759, 408] on span "– Insert the entry ticket beneath the screen. The screen will show the price of…" at bounding box center [968, 445] width 744 height 75
click at [726, 408] on span "– Insert the entry ticket beneath the screen. The screen will show the price of…" at bounding box center [968, 436] width 744 height 56
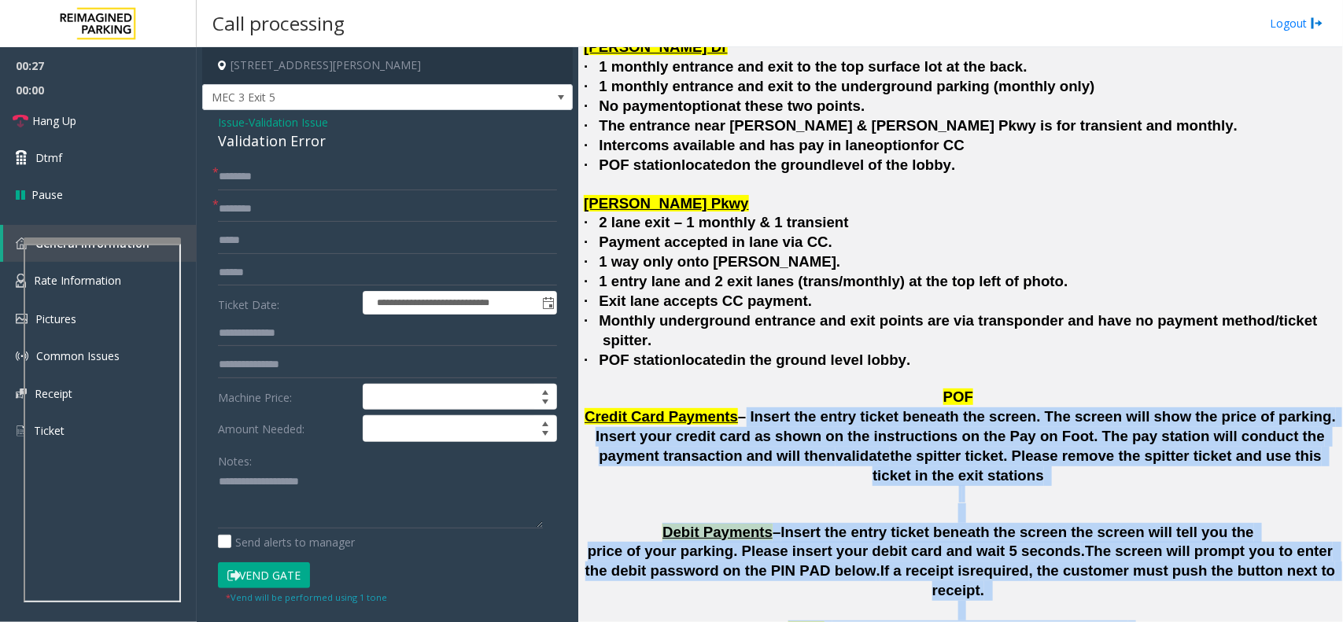
scroll to position [4006, 0]
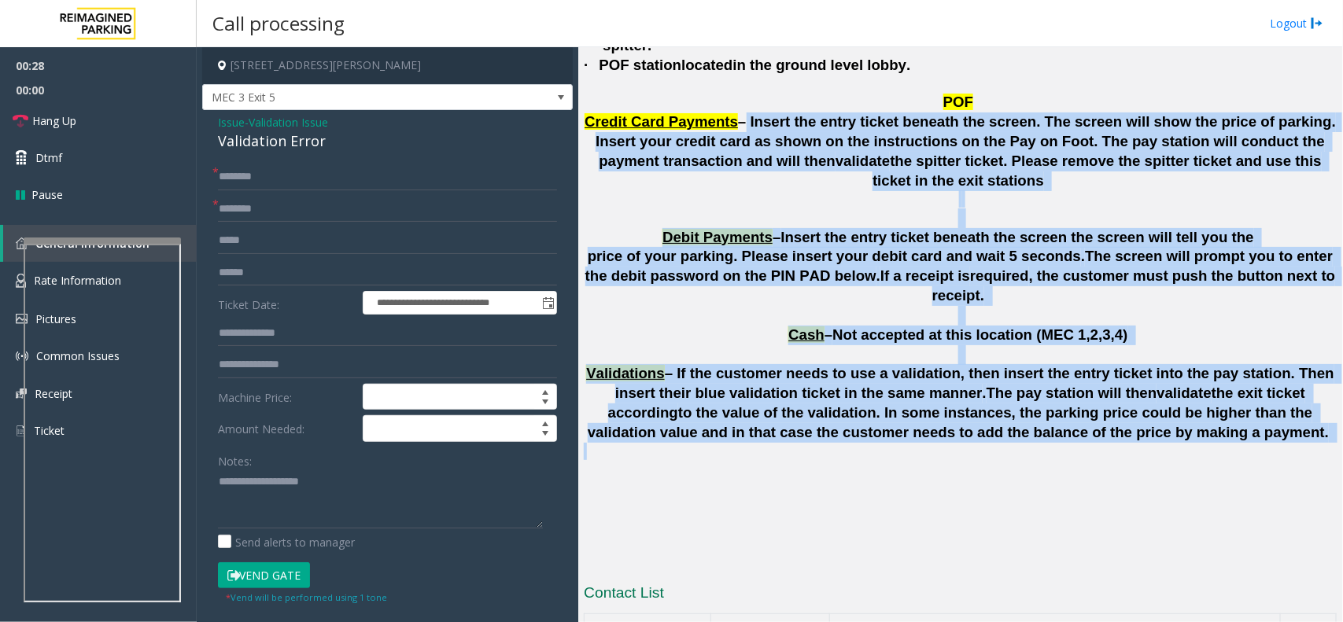
drag, startPoint x: 726, startPoint y: 321, endPoint x: 789, endPoint y: 316, distance: 63.1
click at [789, 443] on p at bounding box center [960, 451] width 753 height 17
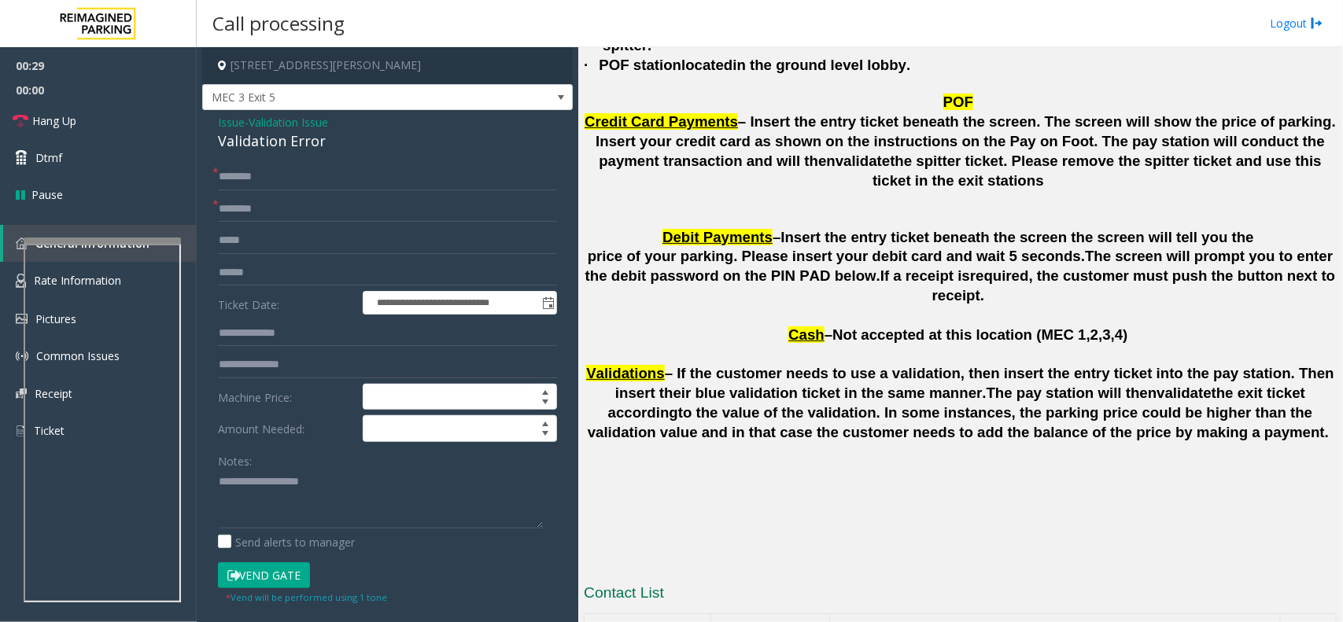
click at [262, 146] on div "Validation Error" at bounding box center [387, 141] width 339 height 21
copy div "Validation Error"
click at [292, 475] on textarea at bounding box center [380, 499] width 325 height 59
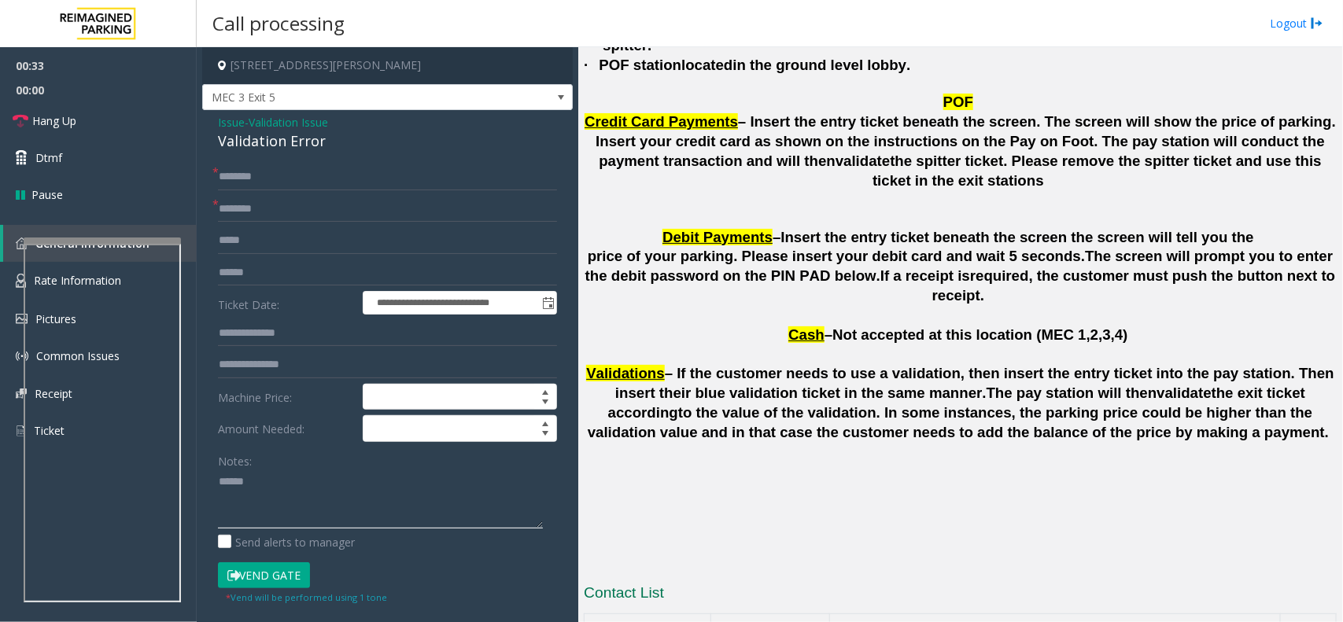
paste textarea "**********"
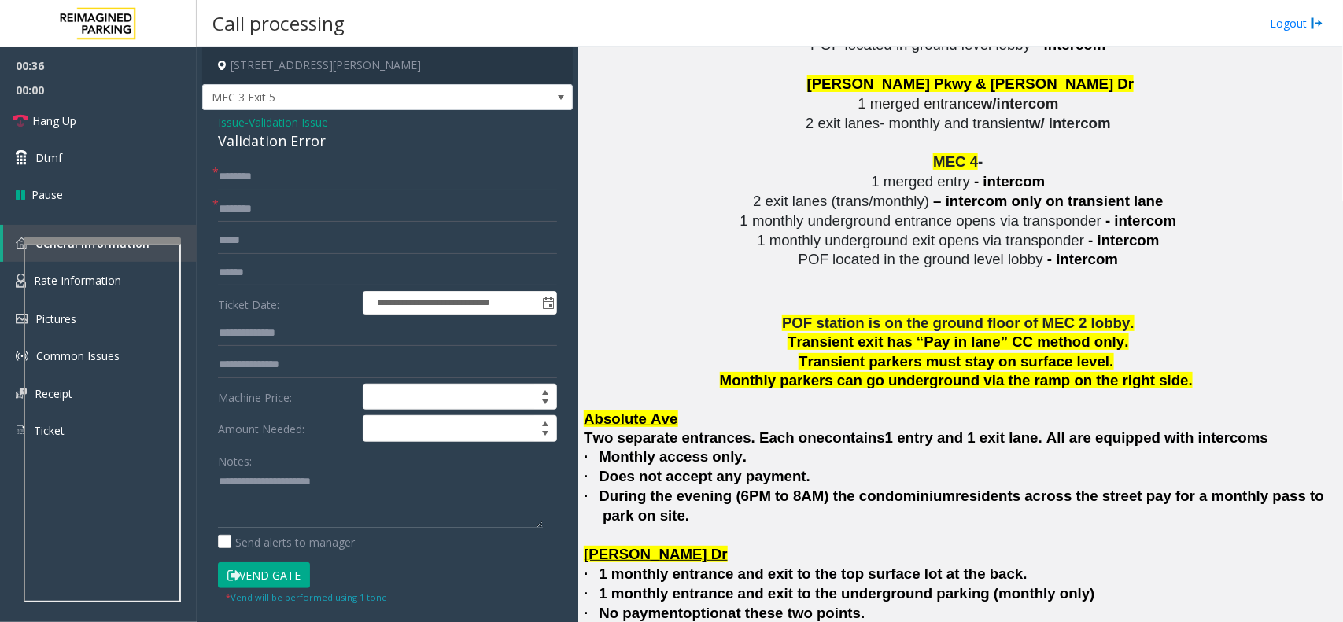
scroll to position [3317, 0]
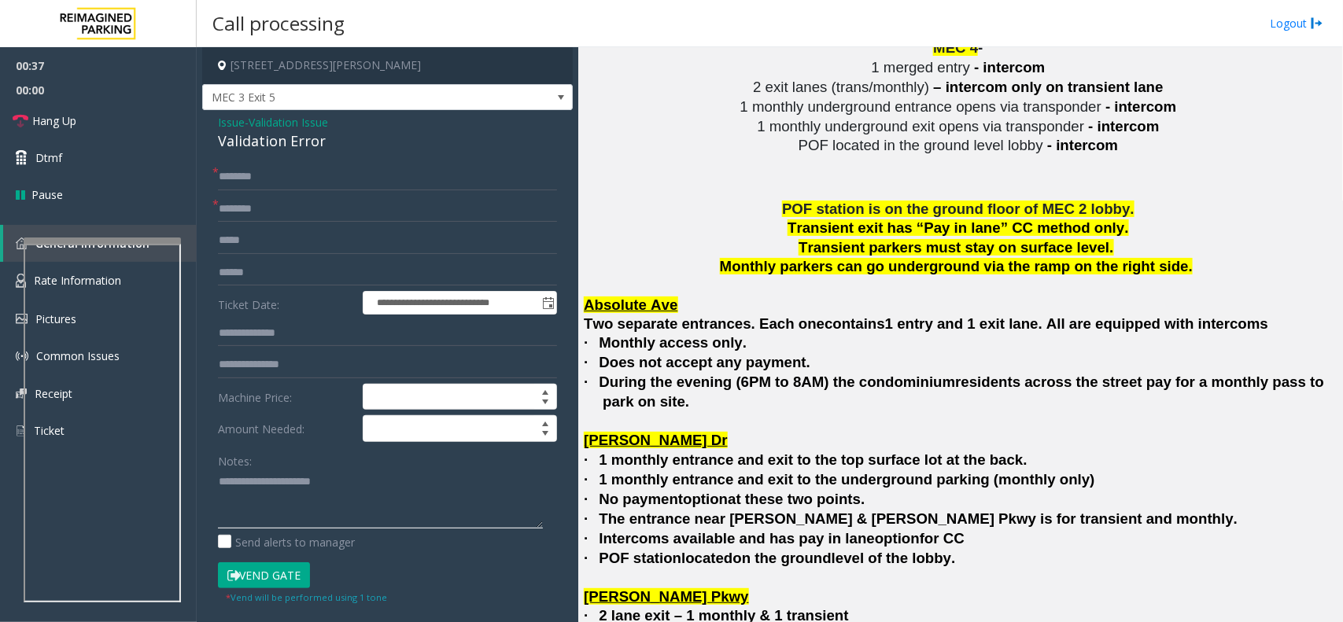
type textarea "**********"
click at [368, 167] on input "text" at bounding box center [387, 177] width 339 height 27
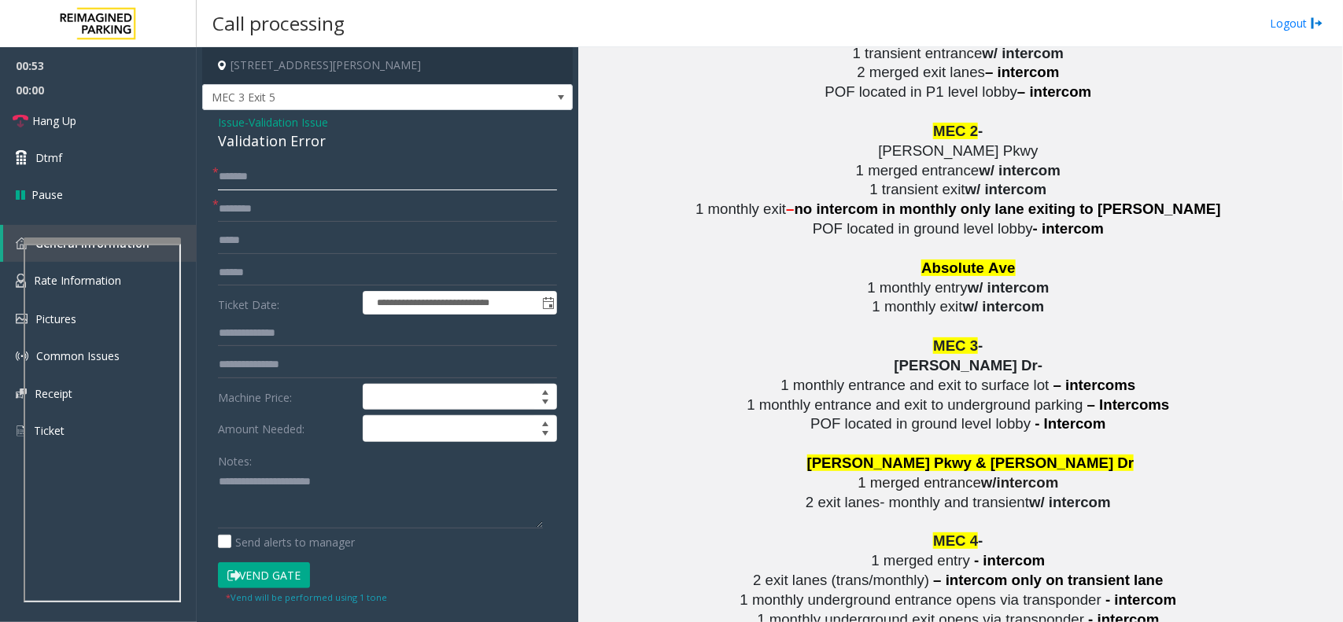
scroll to position [3022, 0]
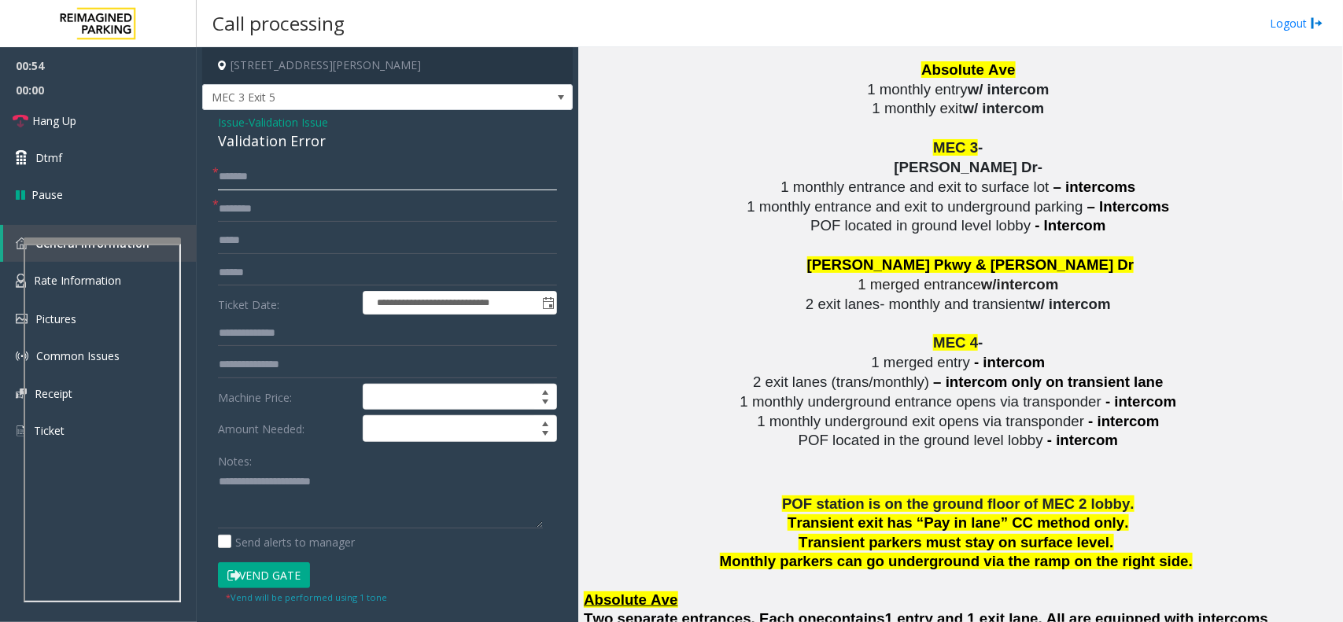
type input "******"
click at [274, 269] on input "text" at bounding box center [387, 273] width 339 height 27
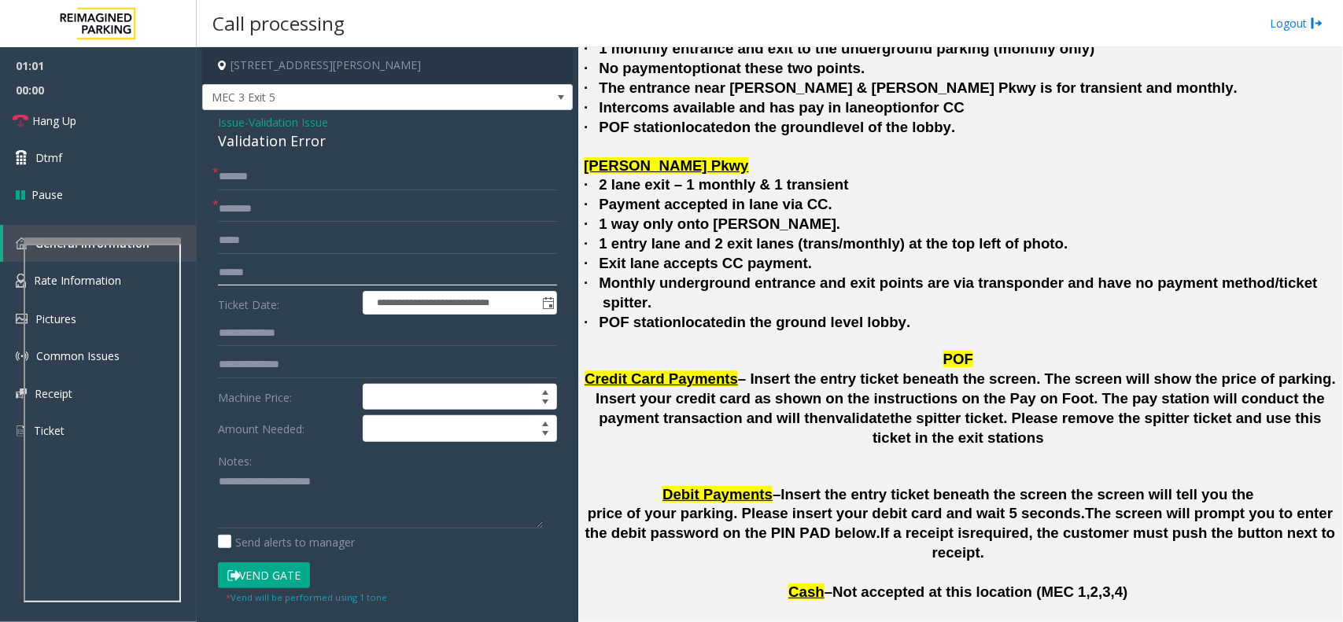
scroll to position [3809, 0]
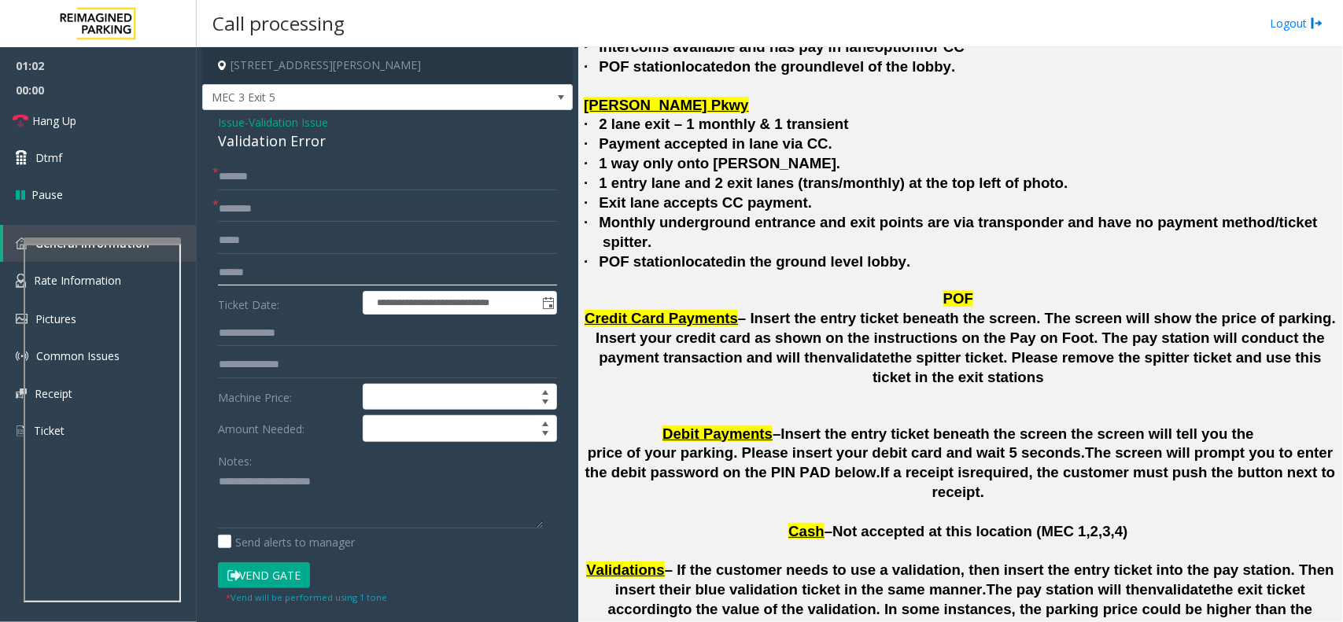
type input "******"
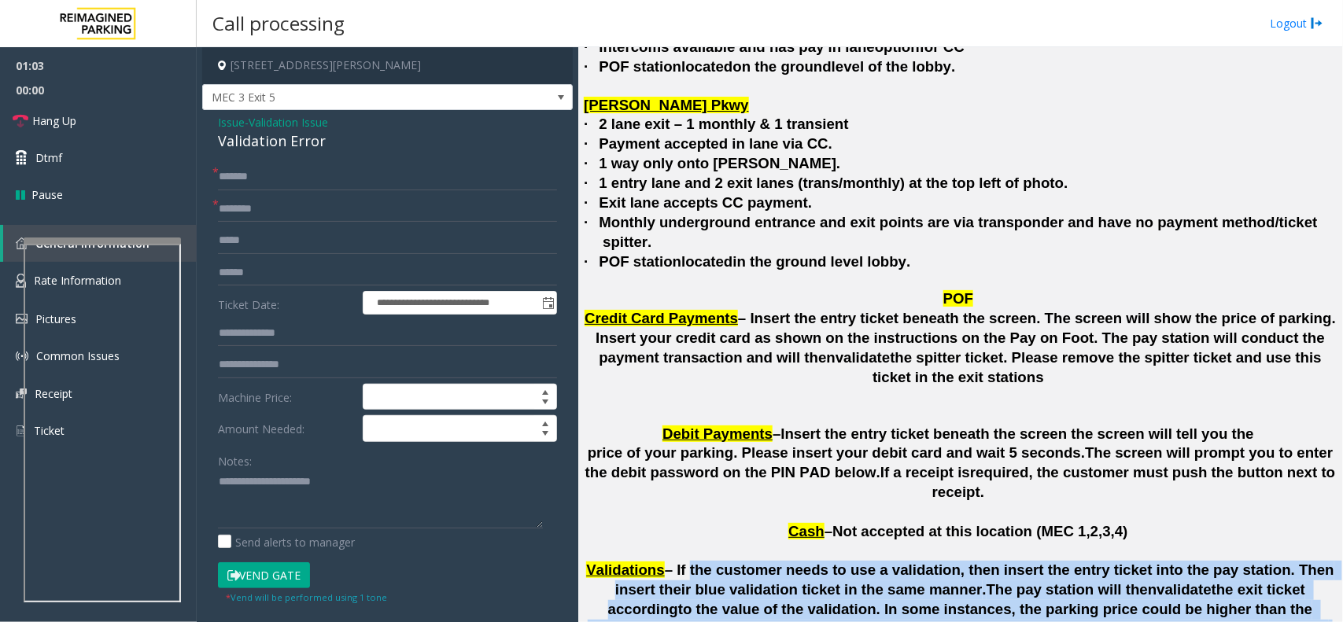
drag, startPoint x: 678, startPoint y: 427, endPoint x: 1206, endPoint y: 488, distance: 530.7
click at [1206, 561] on p "Validations – If the customer needs to use a validation, then insert the entry …" at bounding box center [960, 600] width 753 height 78
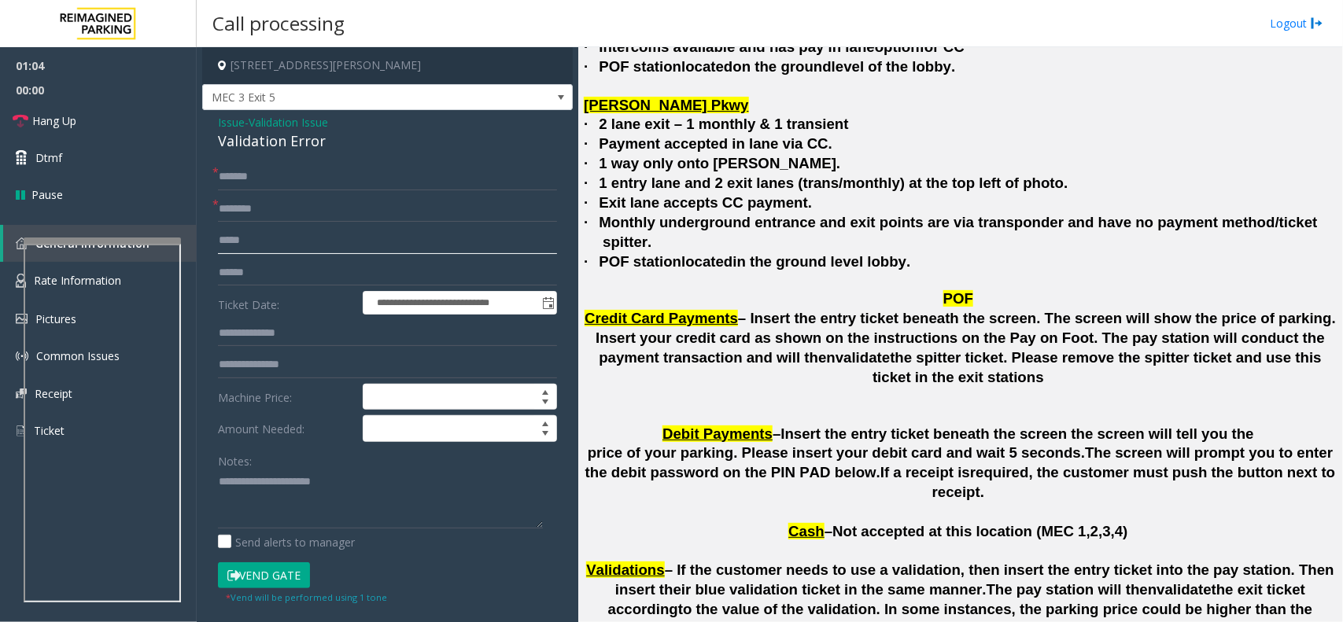
click at [333, 234] on input "text" at bounding box center [387, 240] width 339 height 27
click at [325, 220] on input "text" at bounding box center [387, 209] width 339 height 27
click at [386, 69] on h4 "[STREET_ADDRESS][PERSON_NAME]" at bounding box center [387, 65] width 371 height 37
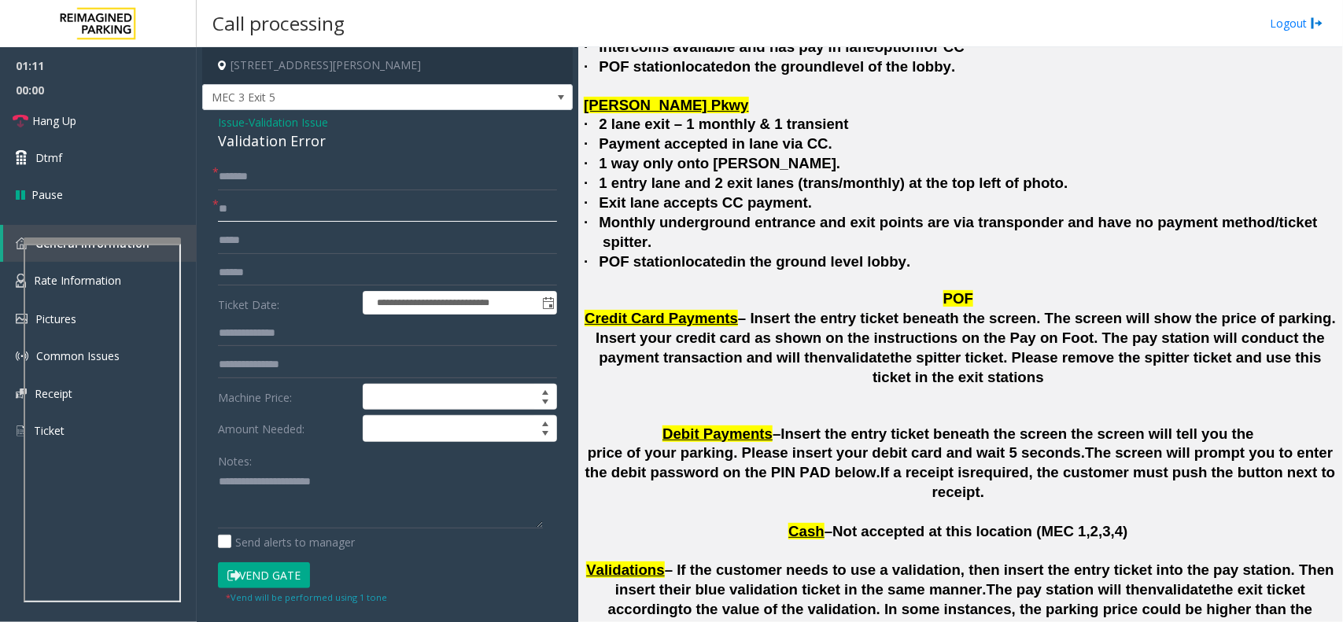
click at [360, 201] on input "*" at bounding box center [387, 209] width 339 height 27
type input "***"
click at [289, 563] on button "Vend Gate" at bounding box center [264, 576] width 92 height 27
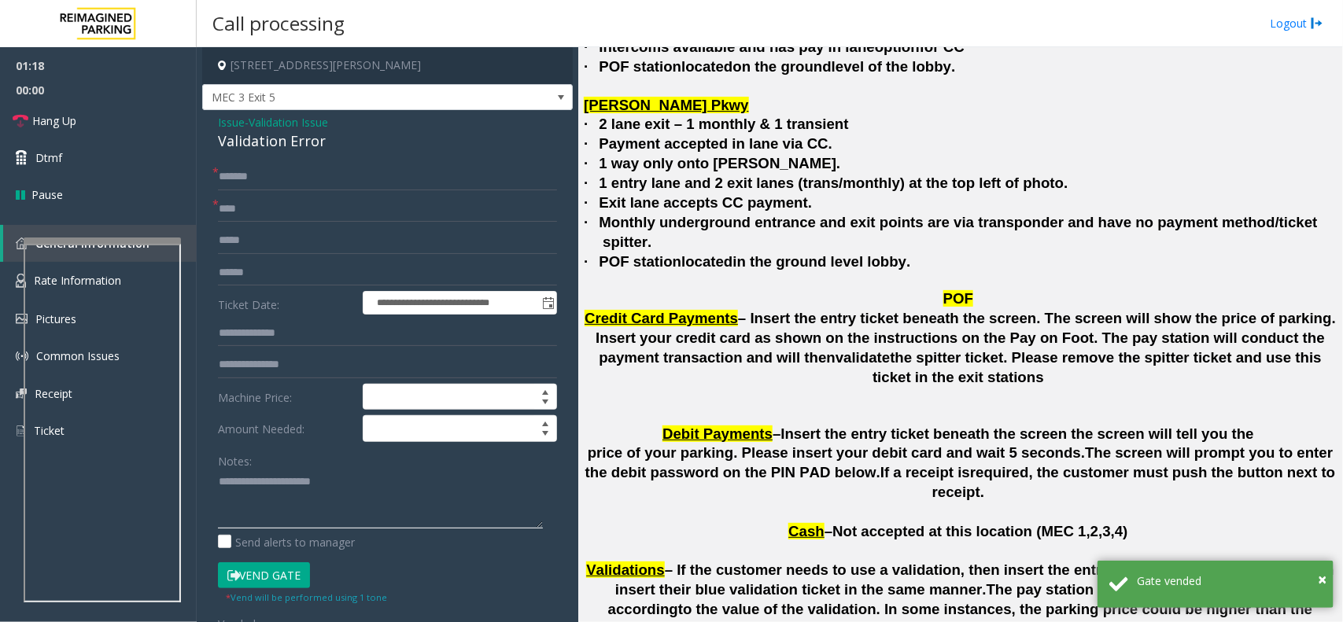
paste textarea "**********"
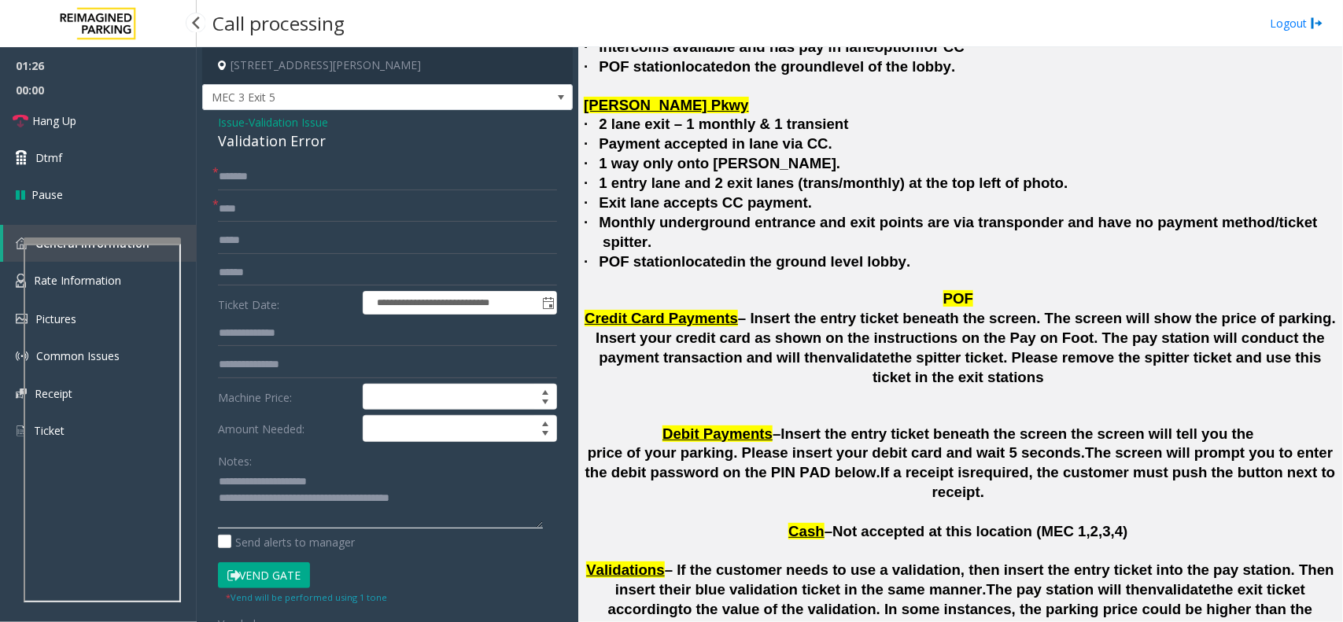
type textarea "**********"
click at [91, 107] on link "Hang Up" at bounding box center [98, 120] width 197 height 37
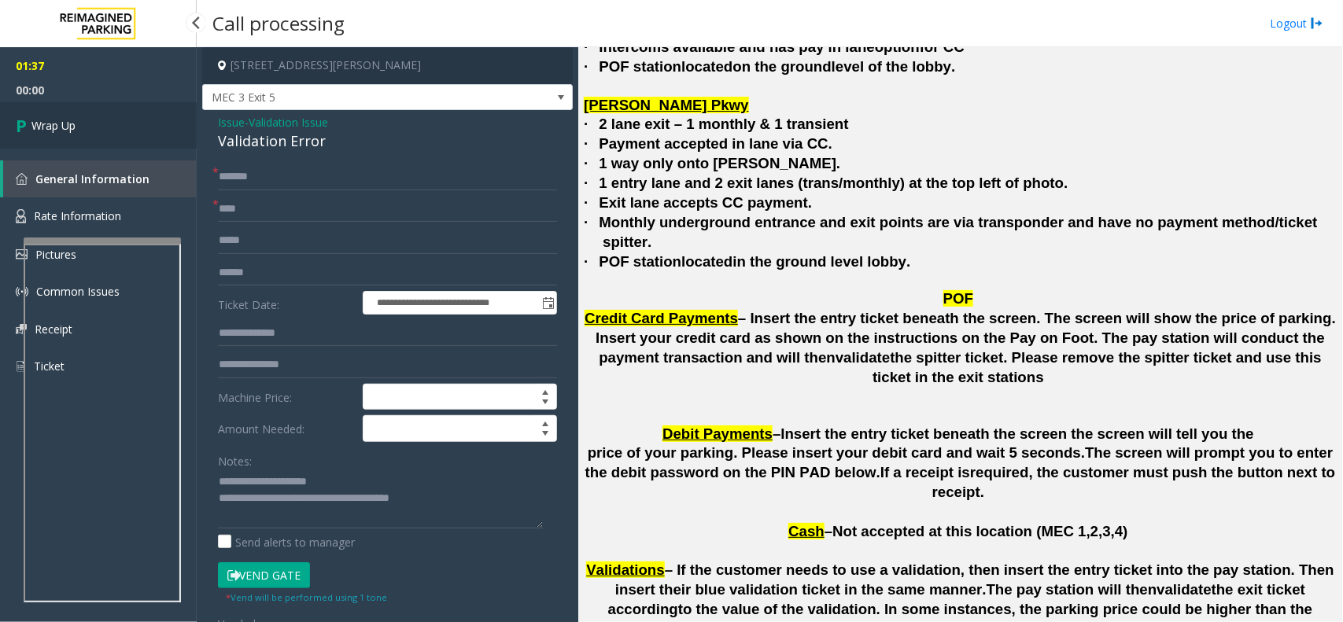
click at [91, 107] on link "Wrap Up" at bounding box center [98, 125] width 197 height 46
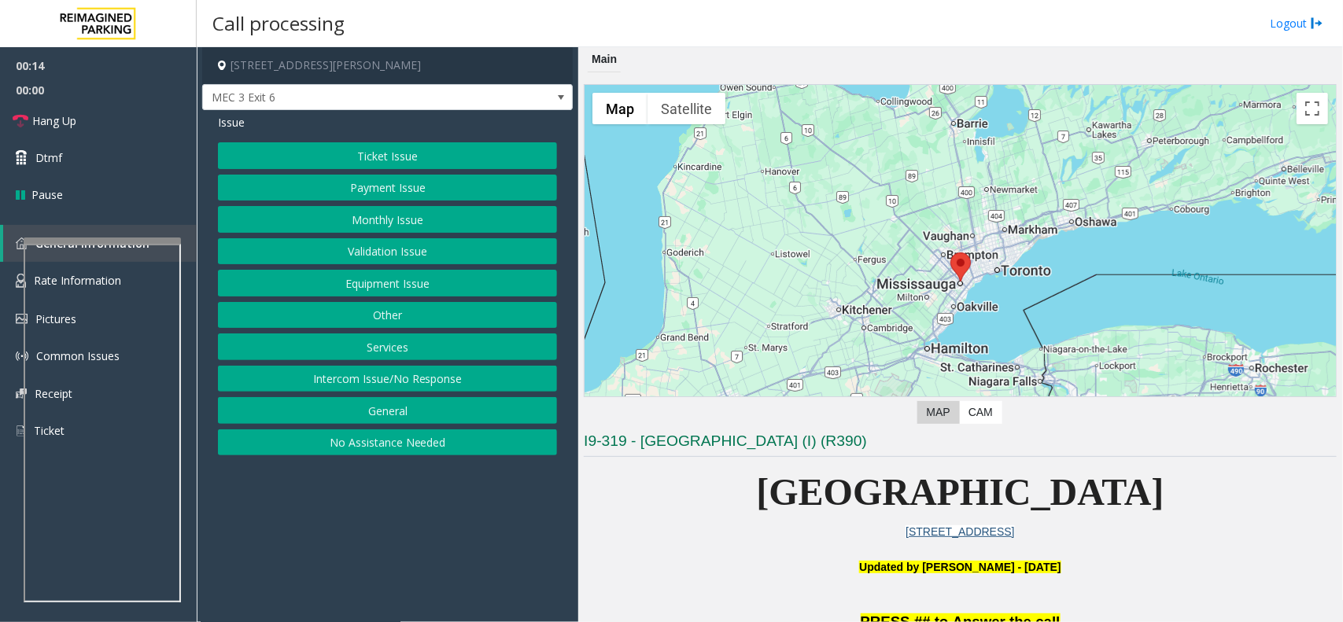
click at [368, 158] on button "Ticket Issue" at bounding box center [387, 155] width 339 height 27
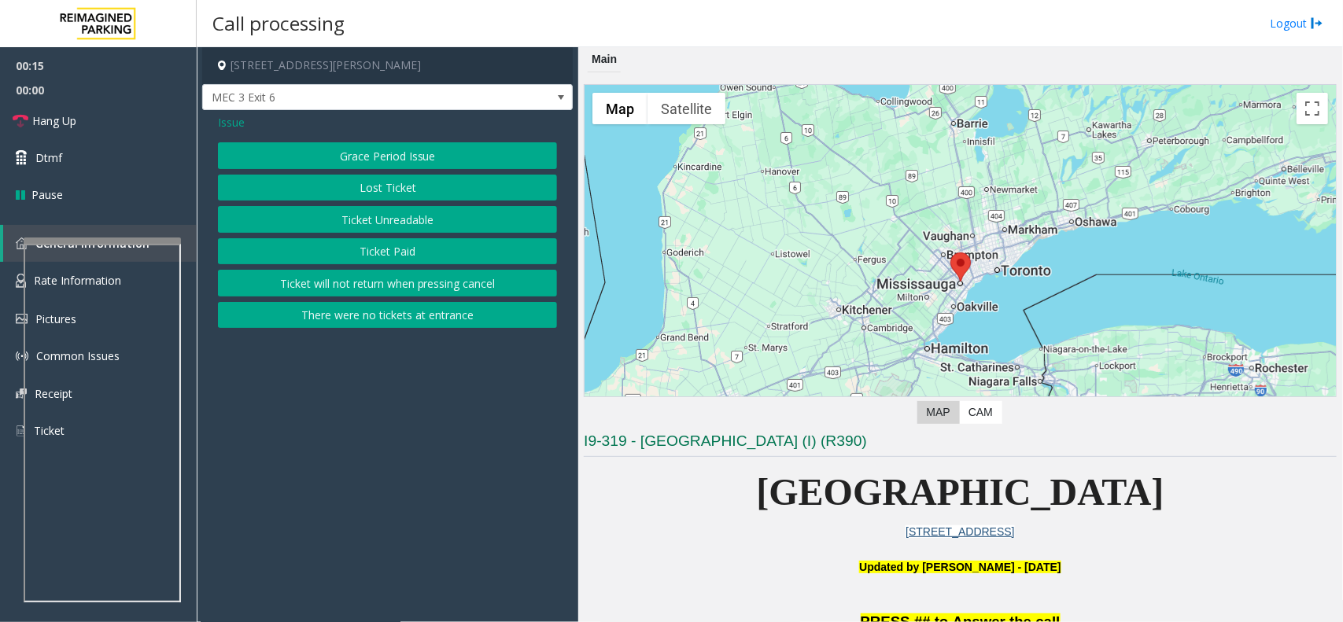
click at [371, 219] on button "Ticket Unreadable" at bounding box center [387, 219] width 339 height 27
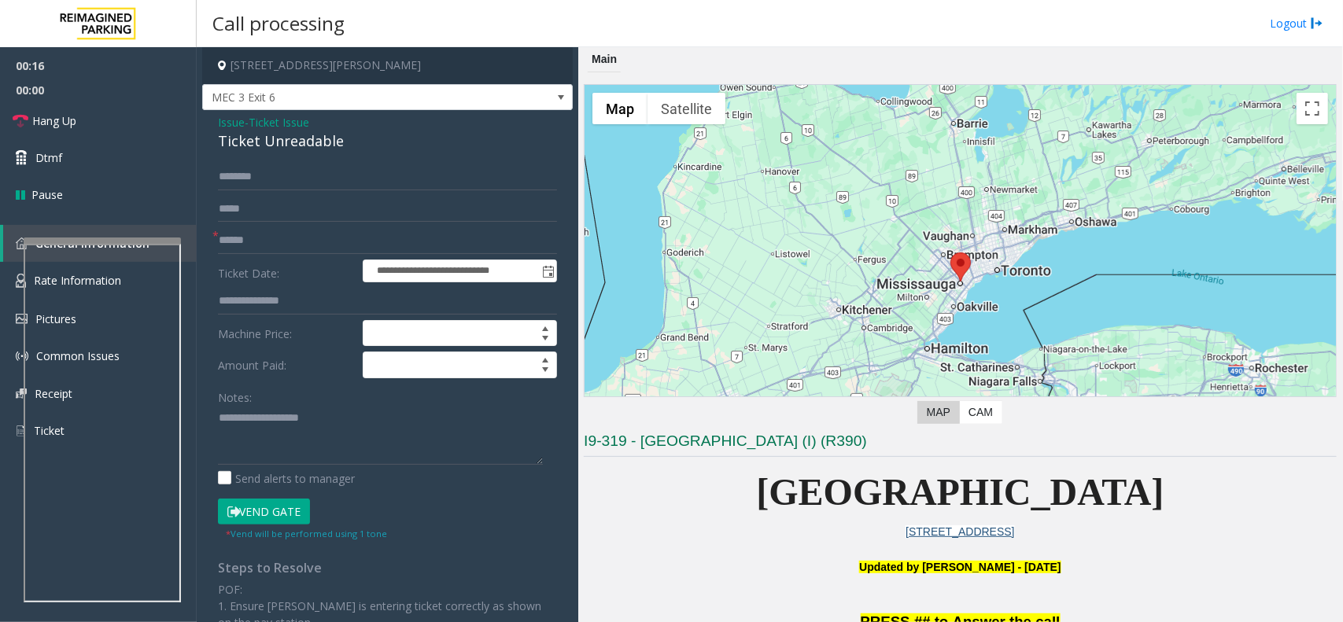
click at [288, 124] on span "Ticket Issue" at bounding box center [279, 122] width 61 height 17
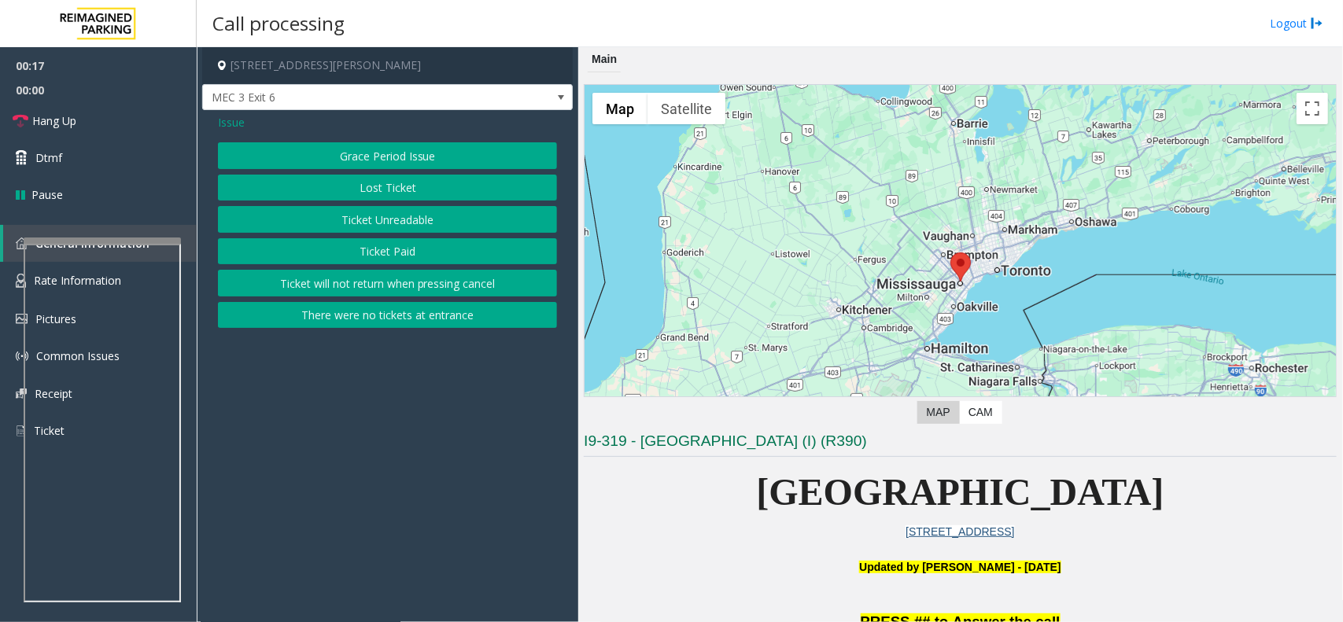
drag, startPoint x: 301, startPoint y: 151, endPoint x: 337, endPoint y: 220, distance: 77.8
click at [337, 220] on div "Grace Period Issue Lost Ticket Ticket Unreadable Ticket Paid Ticket will not re…" at bounding box center [387, 235] width 339 height 186
click at [337, 220] on button "Ticket Unreadable" at bounding box center [387, 219] width 339 height 27
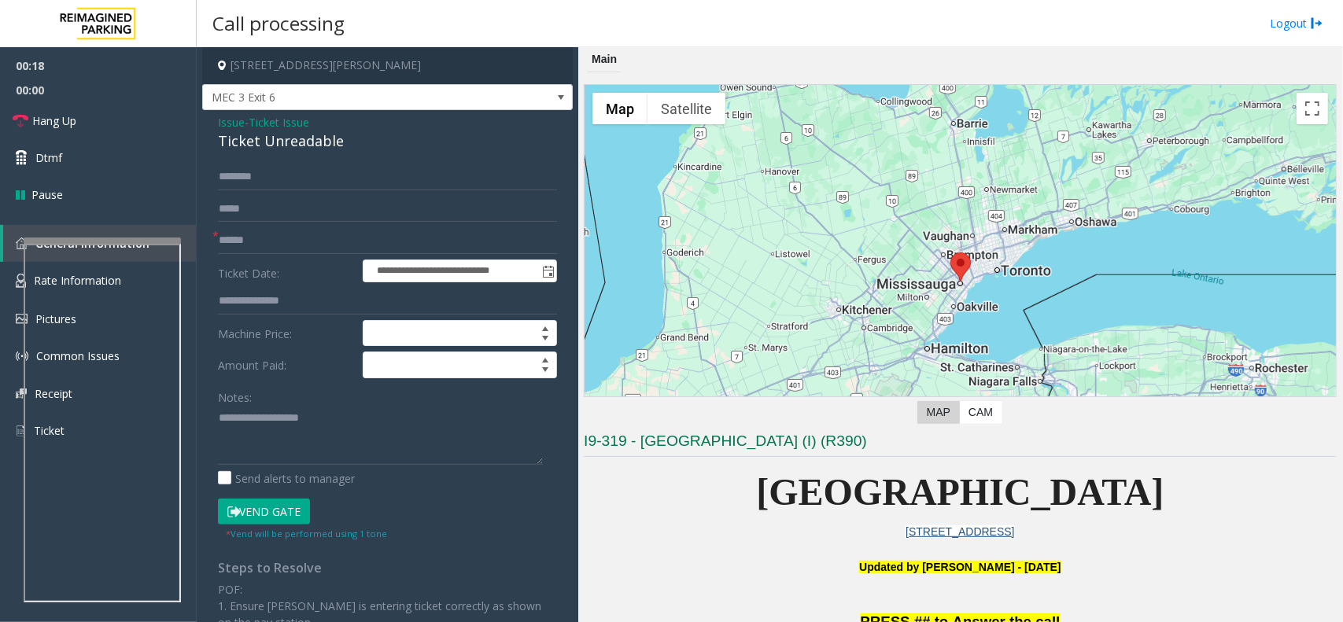
click at [305, 143] on div "Ticket Unreadable" at bounding box center [387, 141] width 339 height 21
click at [305, 142] on div "Ticket Unreadable" at bounding box center [387, 141] width 339 height 21
click at [380, 443] on textarea at bounding box center [380, 435] width 325 height 59
paste textarea "**********"
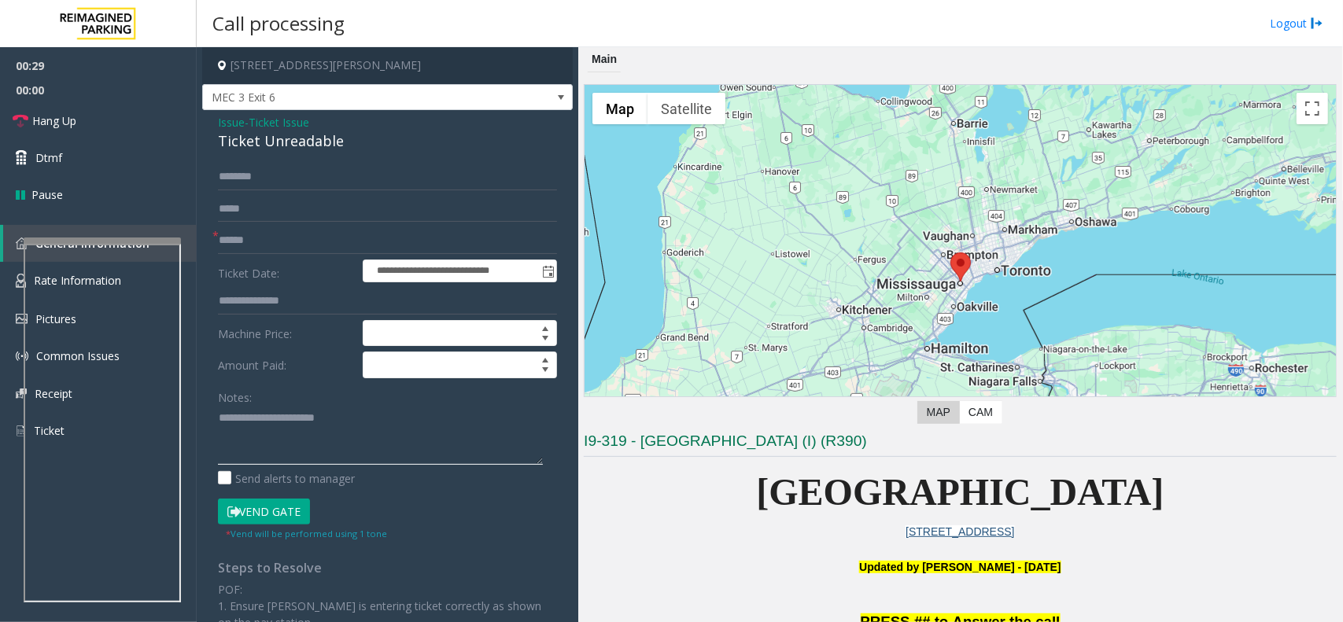
click at [265, 441] on textarea at bounding box center [380, 435] width 325 height 59
paste textarea "**********"
type textarea "**********"
click at [244, 238] on input "text" at bounding box center [387, 240] width 339 height 27
type input "********"
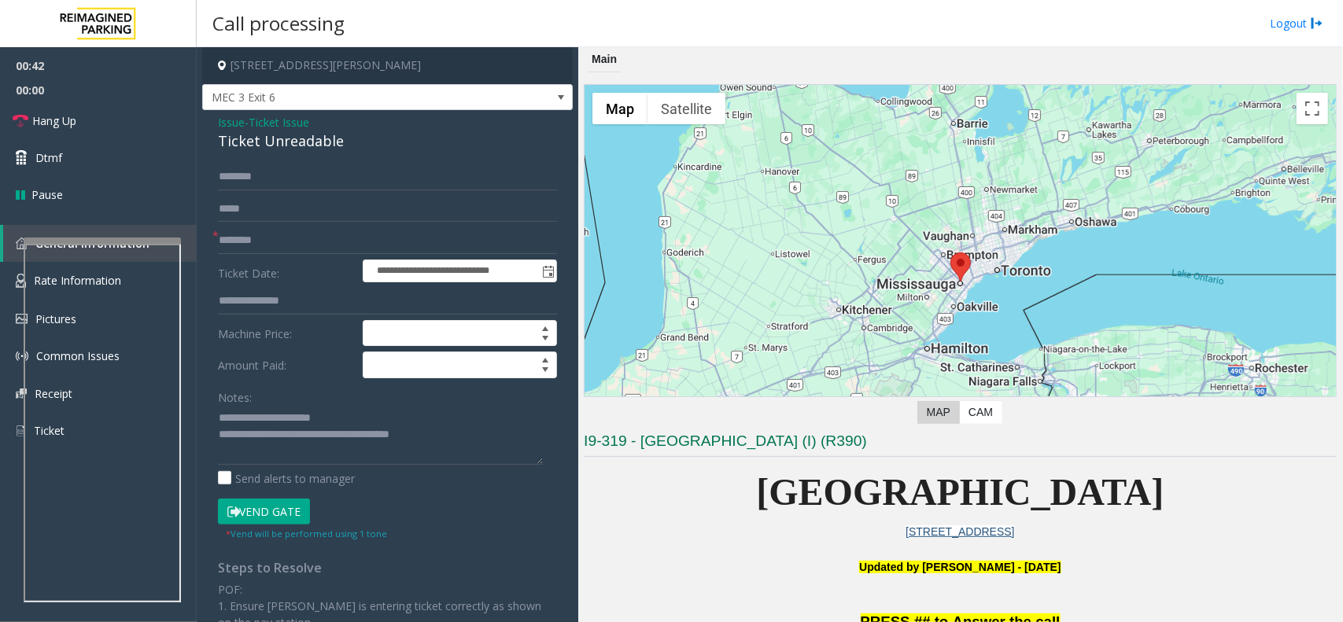
click at [757, 484] on span "[GEOGRAPHIC_DATA]" at bounding box center [961, 492] width 408 height 42
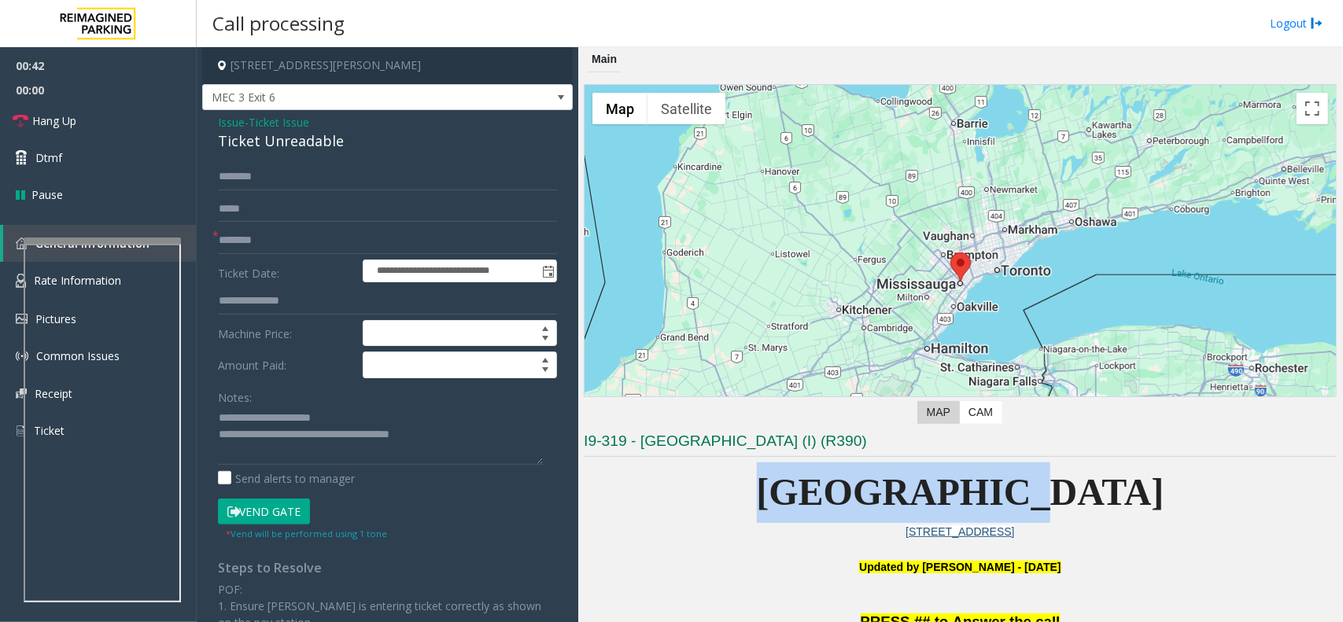
click at [757, 484] on span "[GEOGRAPHIC_DATA]" at bounding box center [961, 492] width 408 height 42
click at [757, 482] on span "[GEOGRAPHIC_DATA]" at bounding box center [961, 492] width 408 height 42
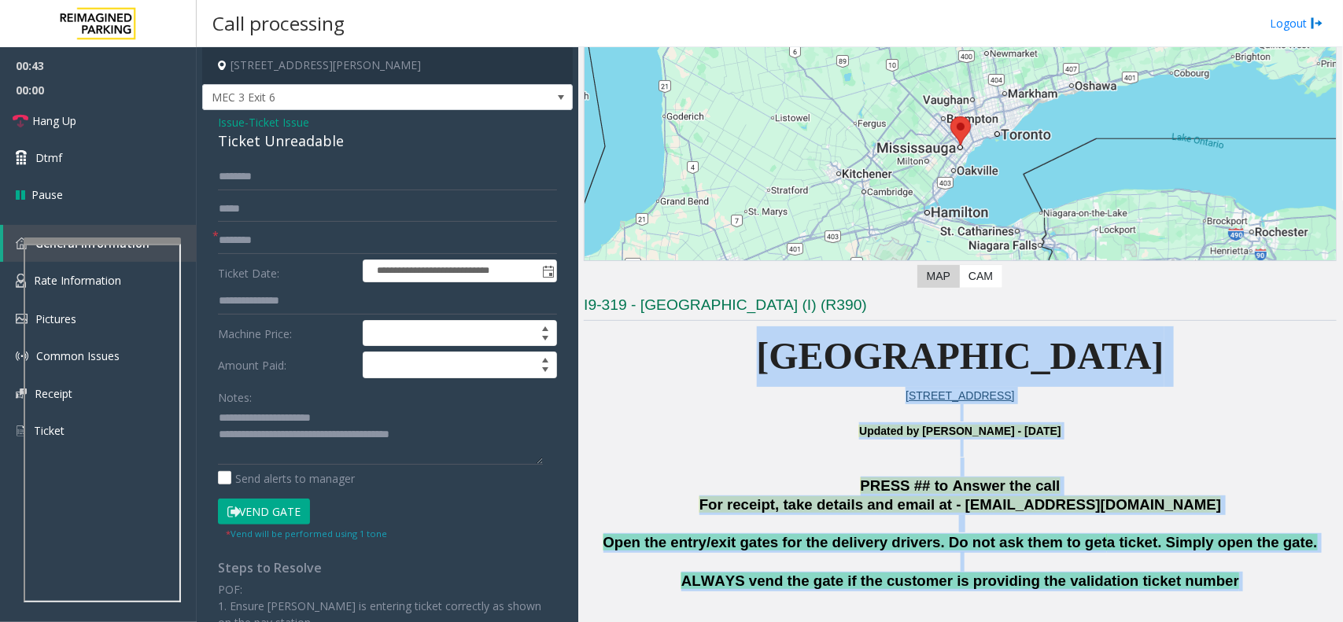
drag, startPoint x: 722, startPoint y: 482, endPoint x: 935, endPoint y: 607, distance: 246.6
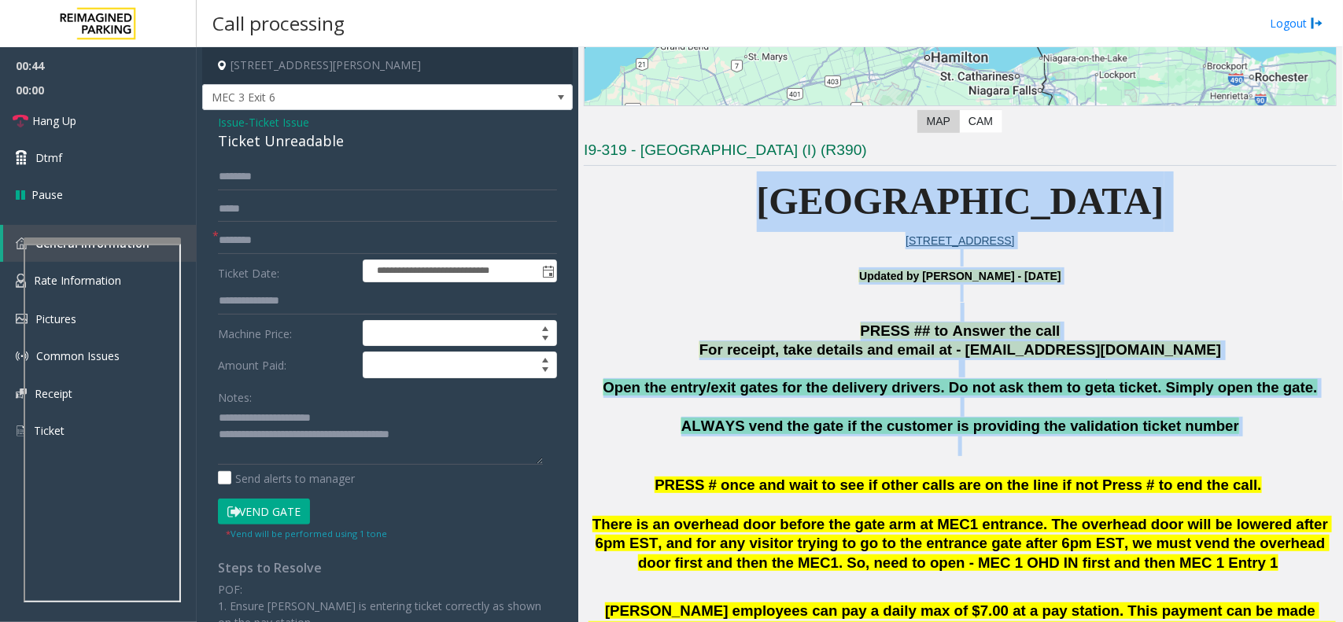
scroll to position [336, 0]
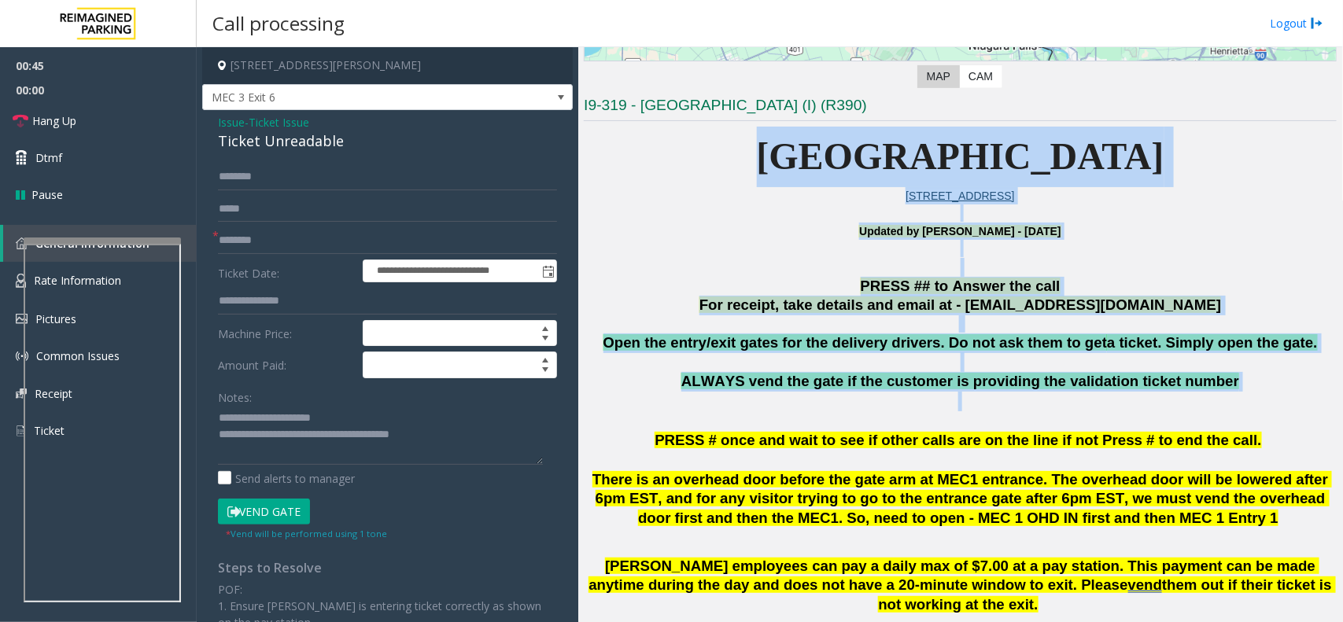
click at [305, 521] on button "Vend Gate" at bounding box center [264, 512] width 92 height 27
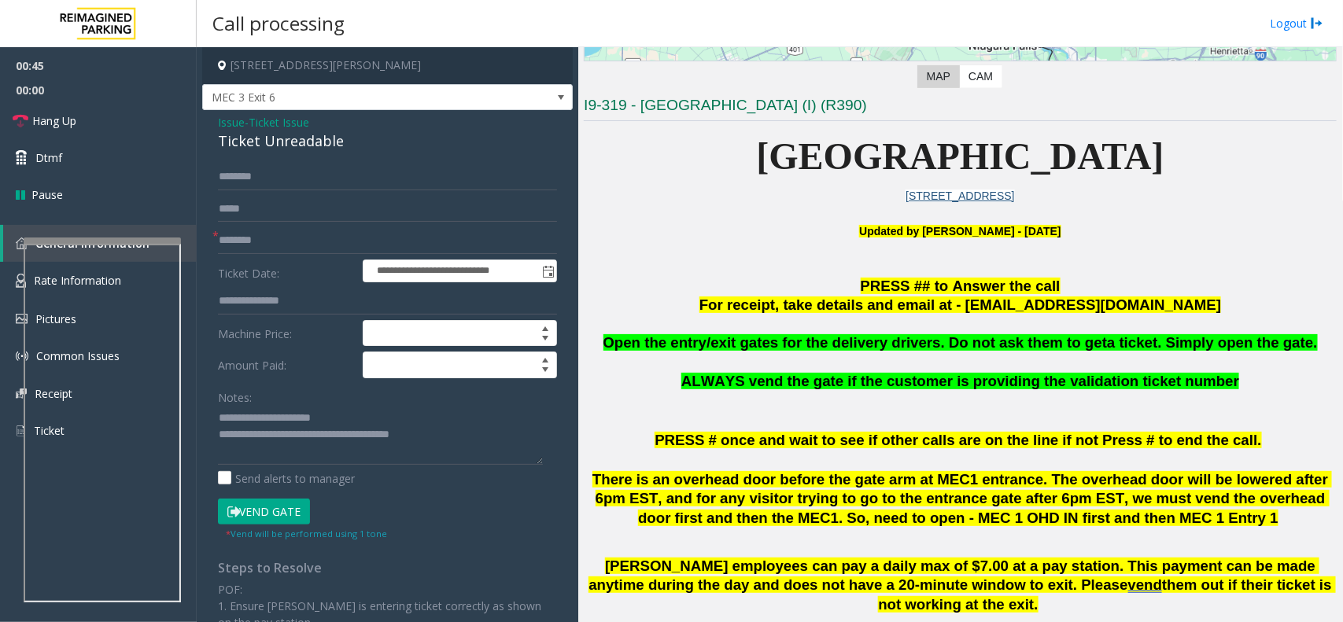
click at [338, 528] on small "* Vend will be performed using 1 tone" at bounding box center [306, 534] width 161 height 12
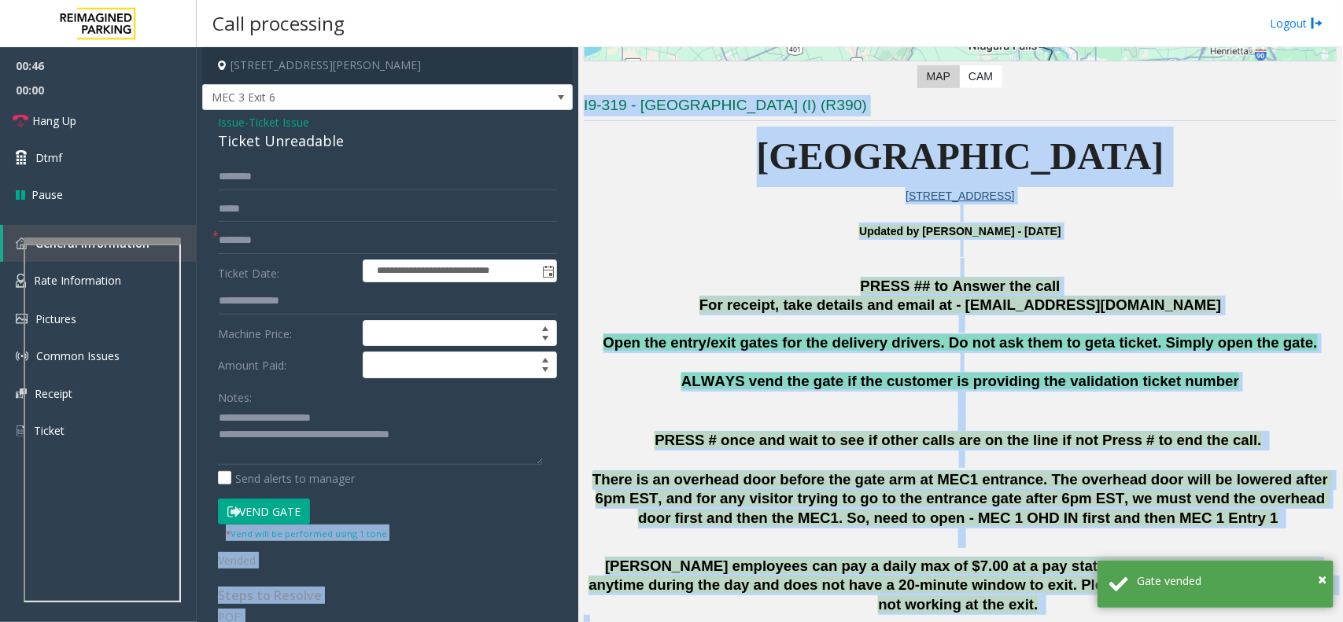
scroll to position [235, 0]
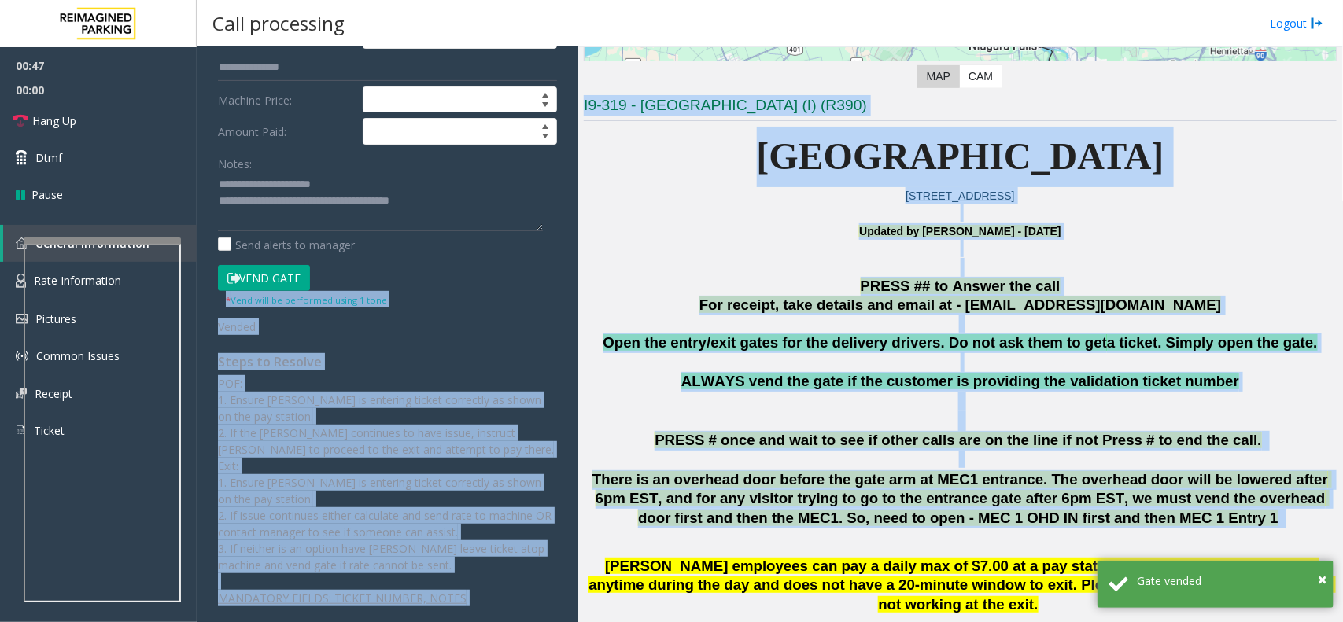
drag, startPoint x: 338, startPoint y: 528, endPoint x: 698, endPoint y: 472, distance: 364.0
click at [686, 478] on div "**********" at bounding box center [770, 334] width 1146 height 575
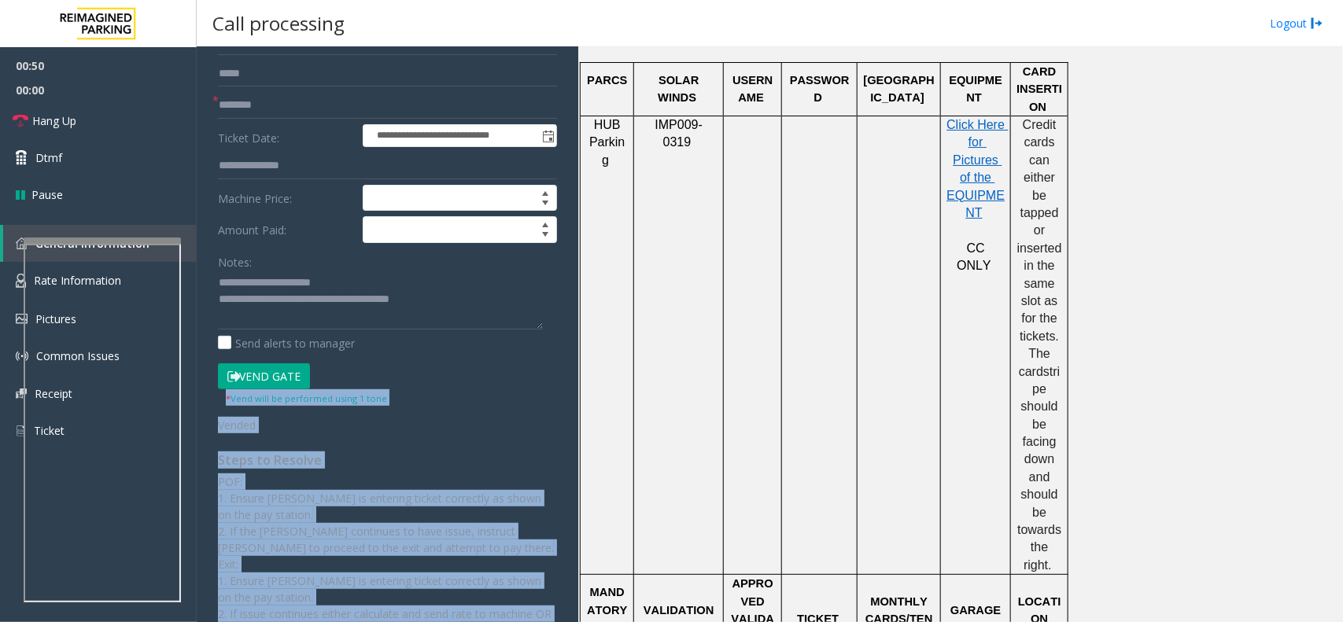
scroll to position [0, 0]
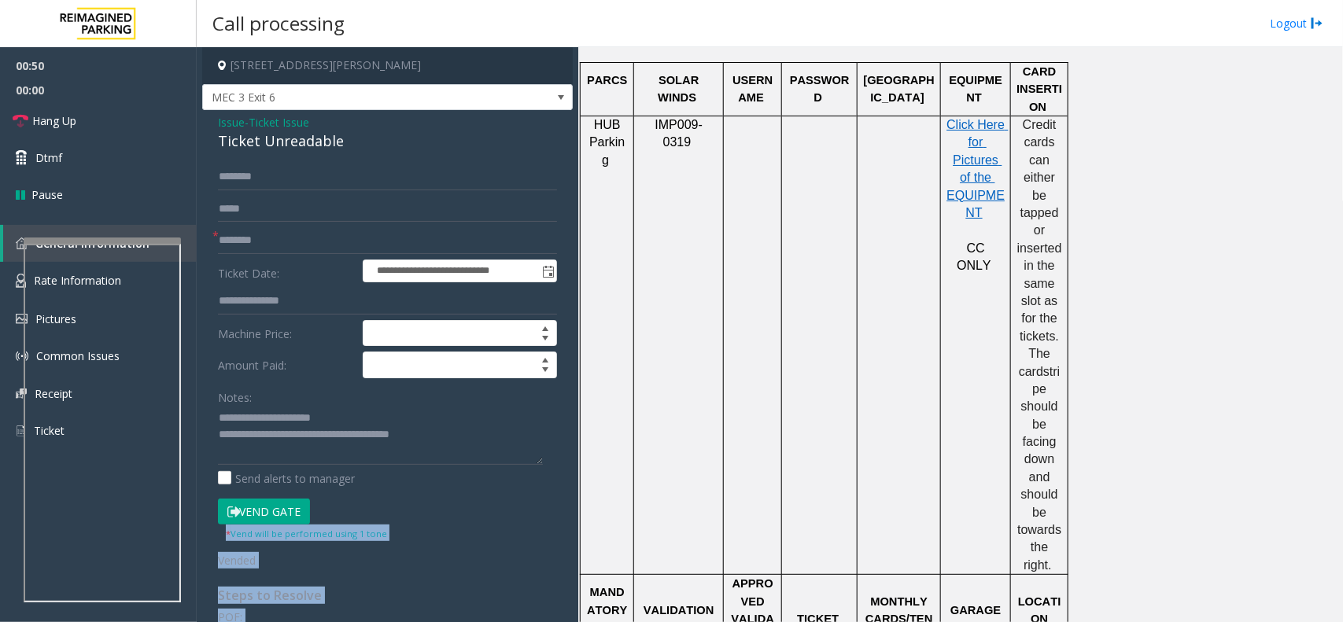
click at [305, 537] on small "* Vend will be performed using 1 tone" at bounding box center [306, 534] width 161 height 12
drag, startPoint x: 331, startPoint y: 549, endPoint x: 387, endPoint y: 588, distance: 68.3
click at [387, 588] on div "**********" at bounding box center [387, 502] width 363 height 677
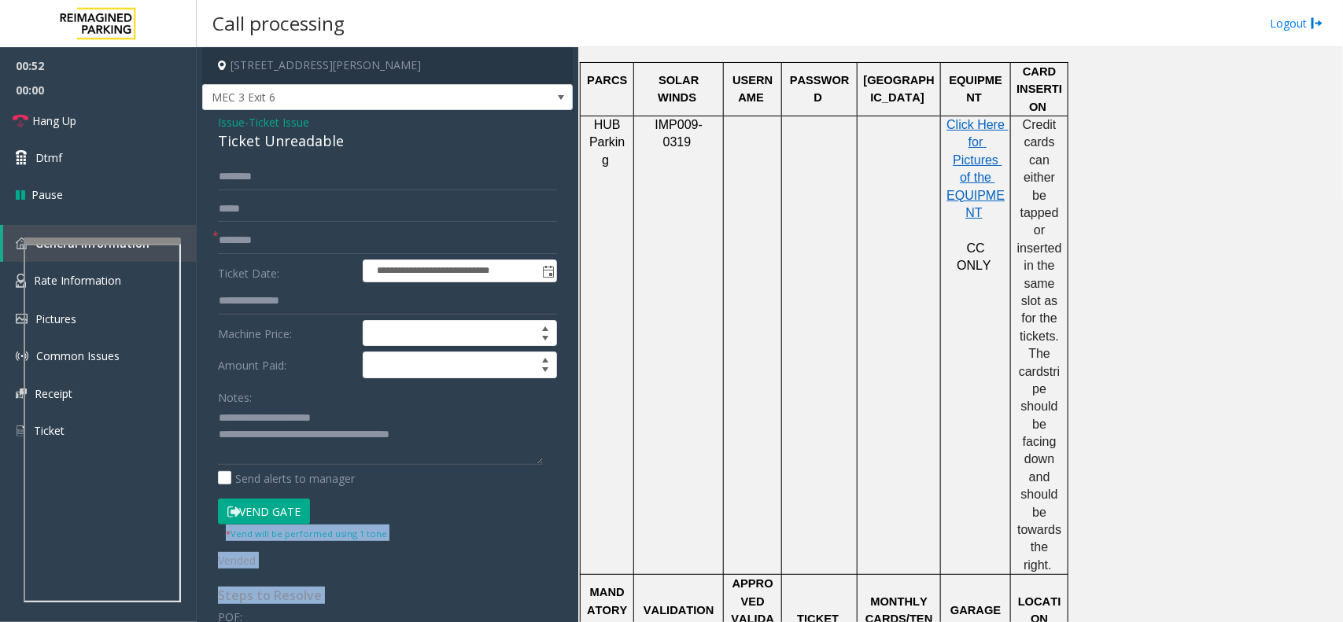
click at [279, 513] on button "Vend Gate" at bounding box center [264, 512] width 92 height 27
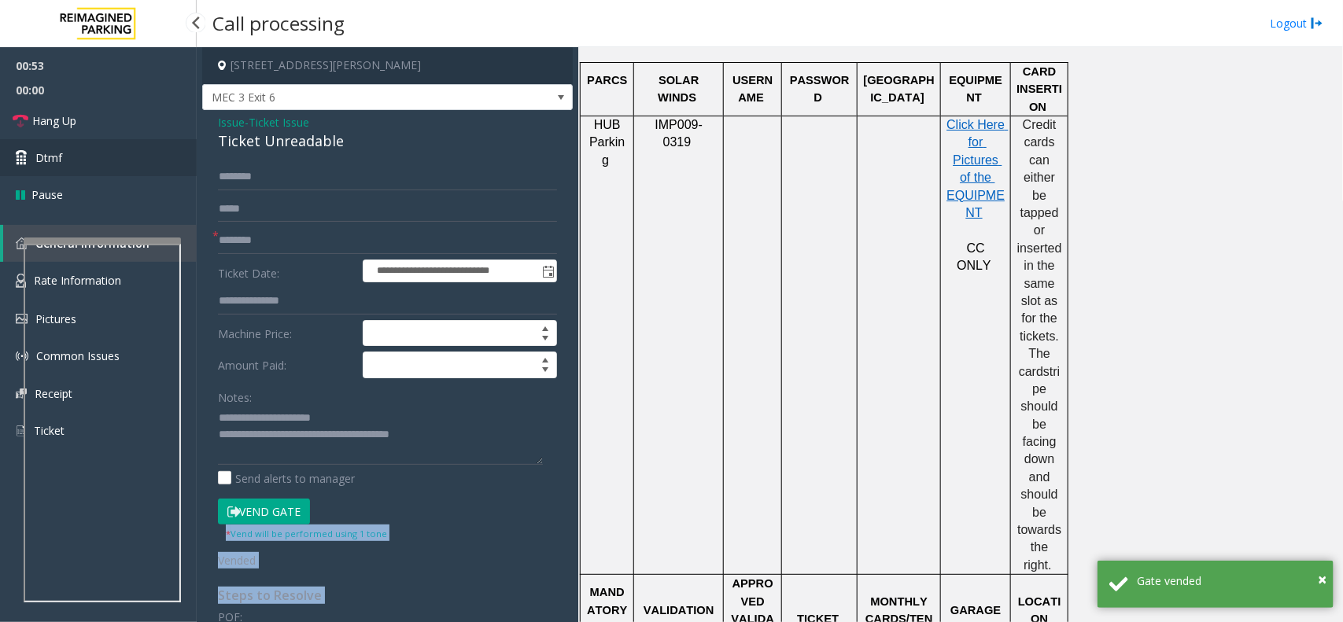
click at [134, 143] on link "Dtmf" at bounding box center [98, 157] width 197 height 37
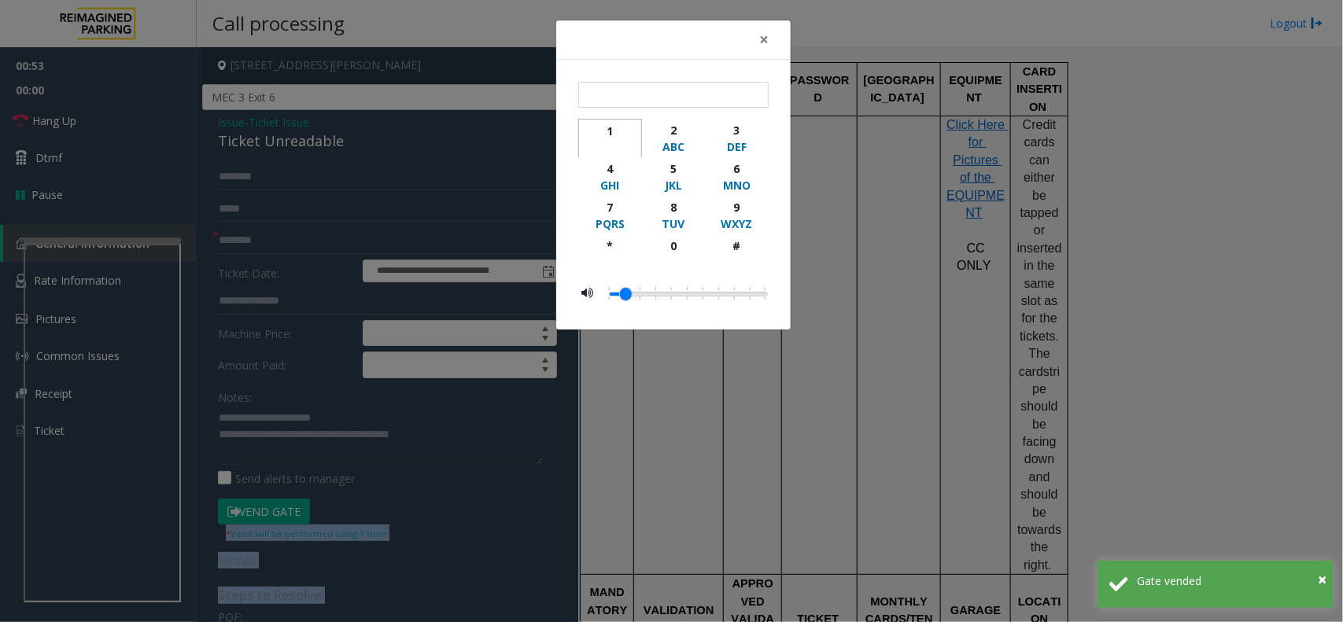
click at [637, 143] on button "1" at bounding box center [610, 138] width 64 height 39
type input "*"
click at [1044, 246] on div "× * 1 2 ABC 3 DEF 4 GHI 5 JKL 6 MNO 7 PQRS 8 TUV 9 WXYZ * 0 #" at bounding box center [671, 311] width 1343 height 622
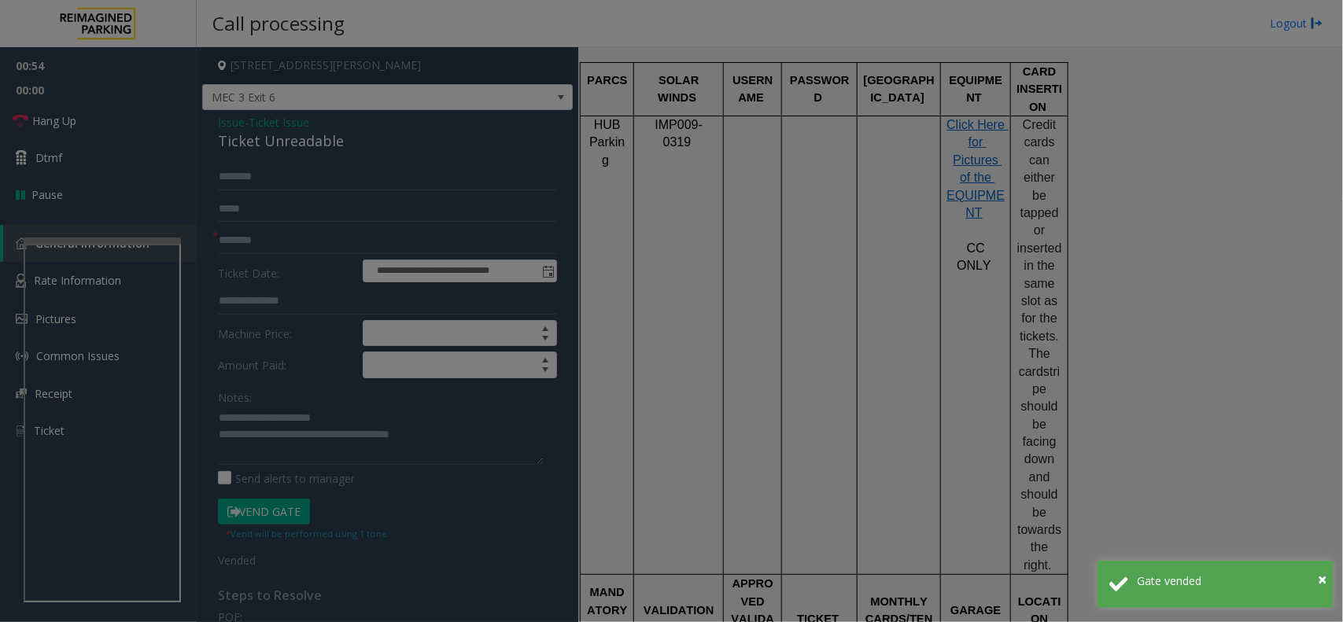
click at [1044, 246] on div "× * 1 2 ABC 3 DEF 4 GHI 5 JKL 6 MNO 7 PQRS 8 TUV 9 WXYZ * 0 #" at bounding box center [671, 311] width 1343 height 622
click at [1044, 246] on bs-modal-backdrop at bounding box center [671, 311] width 1343 height 622
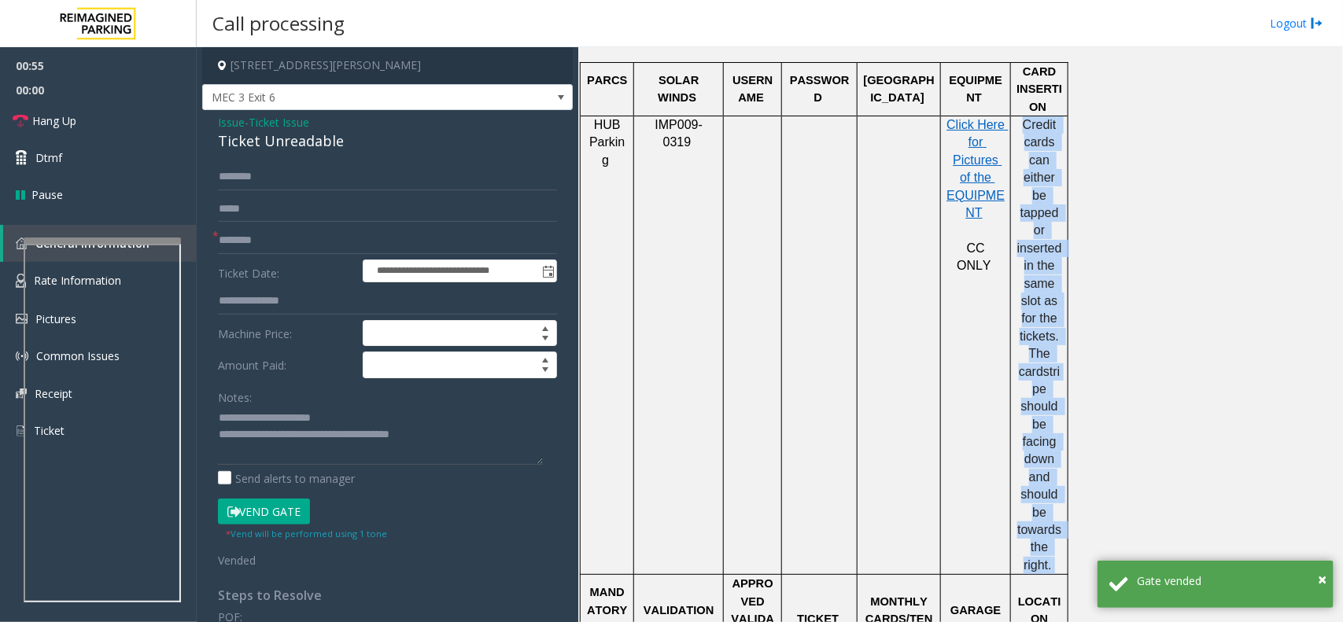
click at [1044, 246] on span "Credit cards can either be tapped or inserted in the same slot as for the ticke…" at bounding box center [1042, 248] width 48 height 260
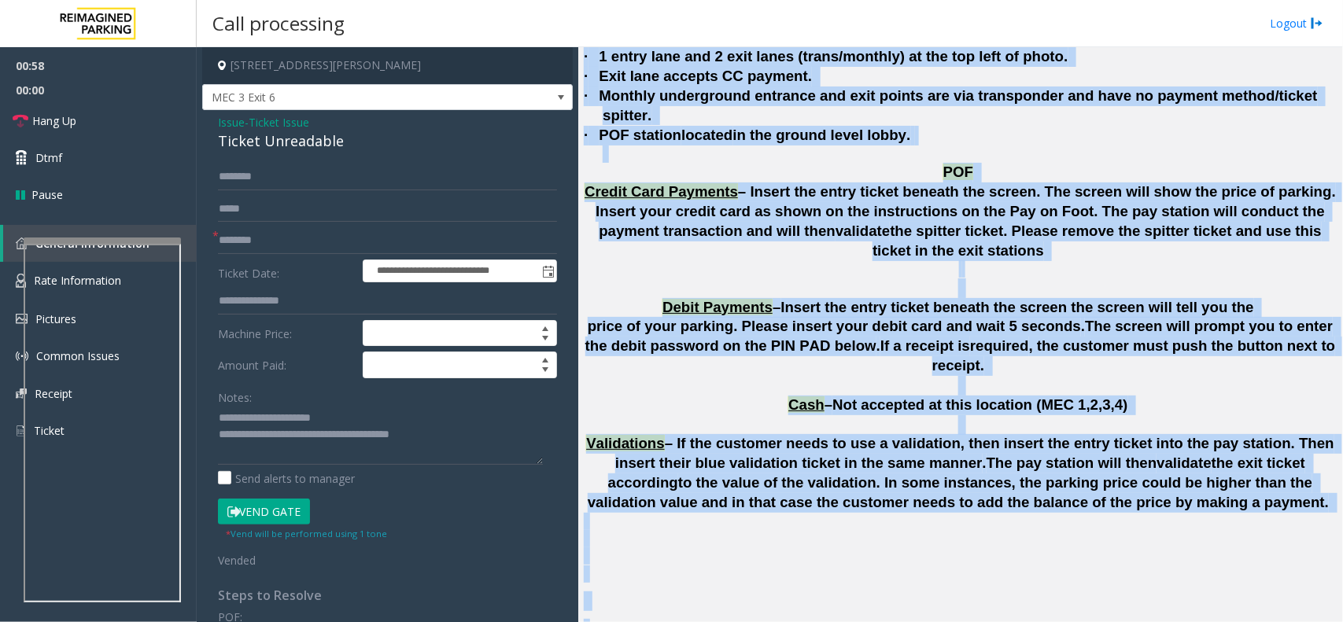
scroll to position [4006, 0]
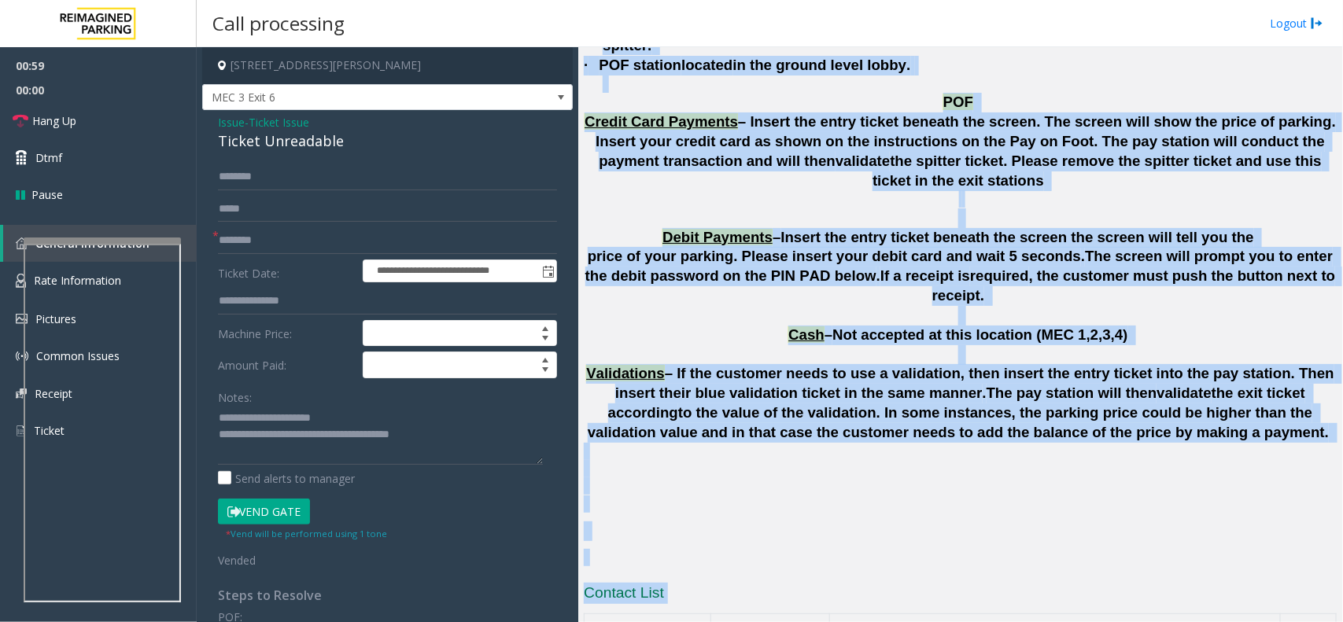
drag, startPoint x: 1044, startPoint y: 246, endPoint x: 871, endPoint y: 182, distance: 184.5
click at [792, 622] on html "**********" at bounding box center [671, 311] width 1343 height 622
click at [871, 306] on p at bounding box center [960, 316] width 753 height 20
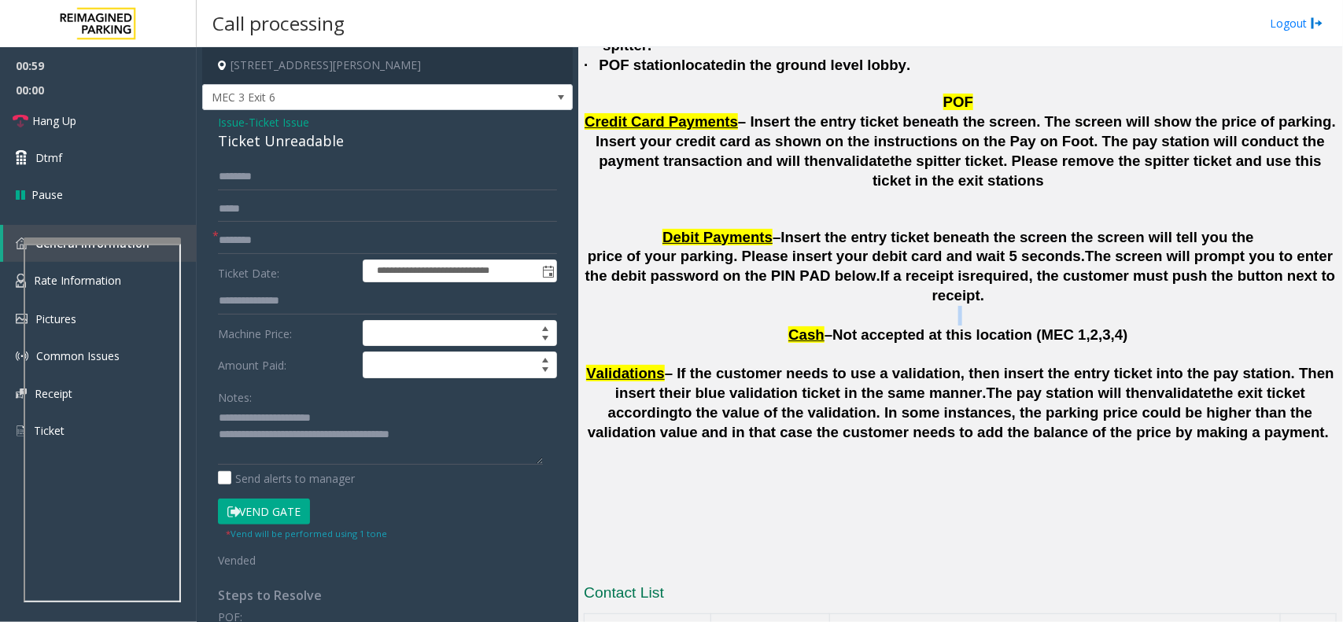
click at [871, 306] on p at bounding box center [960, 316] width 753 height 20
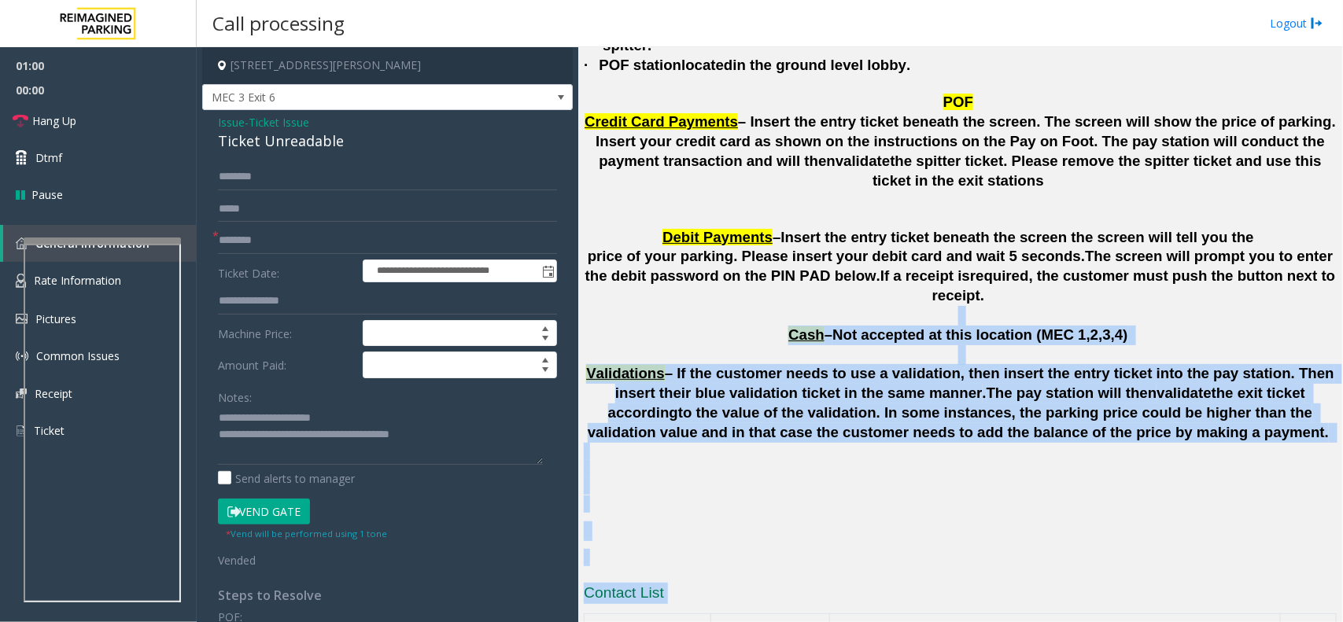
drag, startPoint x: 871, startPoint y: 177, endPoint x: 1343, endPoint y: 568, distance: 612.5
click at [1343, 568] on div "Main ← Move left → Move right ↑ Move up ↓ Move down + Zoom in - Zoom out Home J…" at bounding box center [960, 334] width 764 height 575
click at [929, 522] on p at bounding box center [960, 532] width 753 height 20
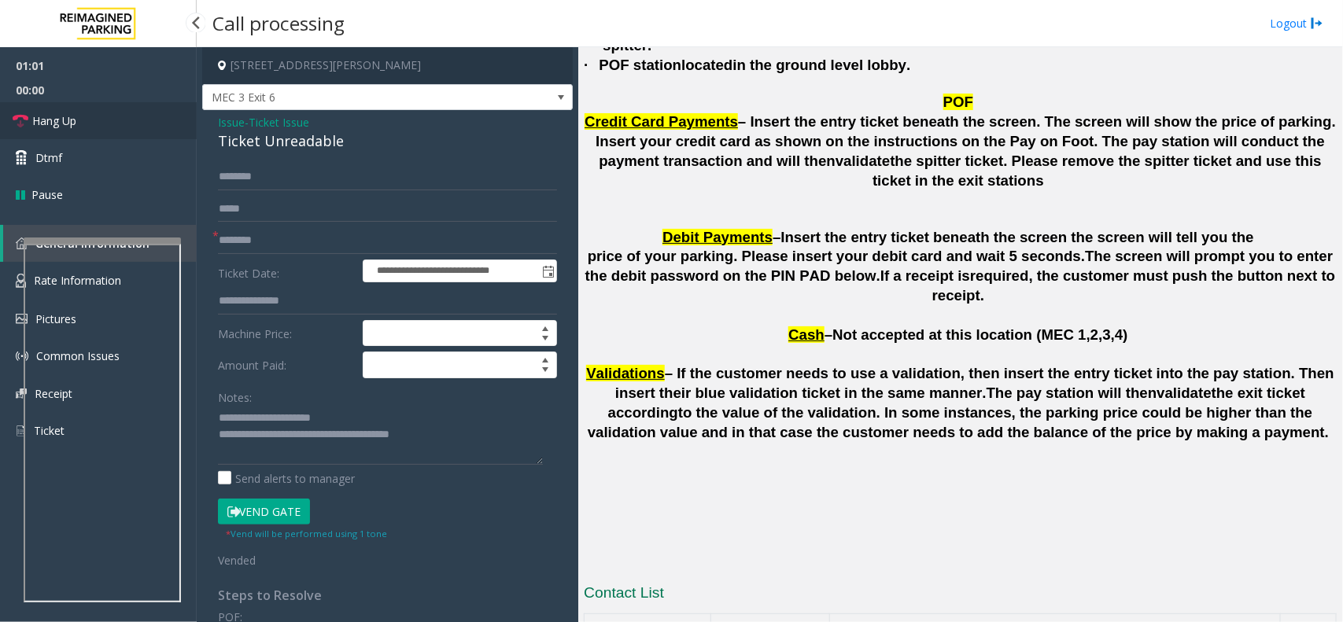
click at [68, 123] on span "Hang Up" at bounding box center [54, 121] width 44 height 17
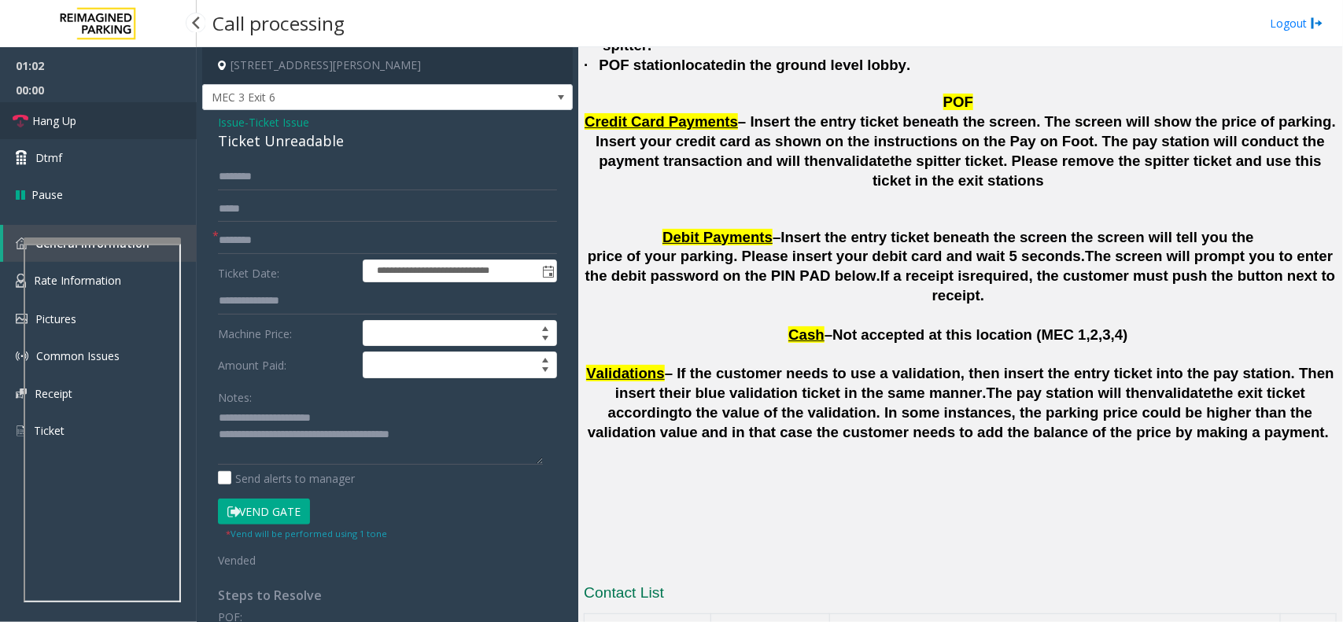
click at [68, 123] on span "Hang Up" at bounding box center [54, 121] width 44 height 17
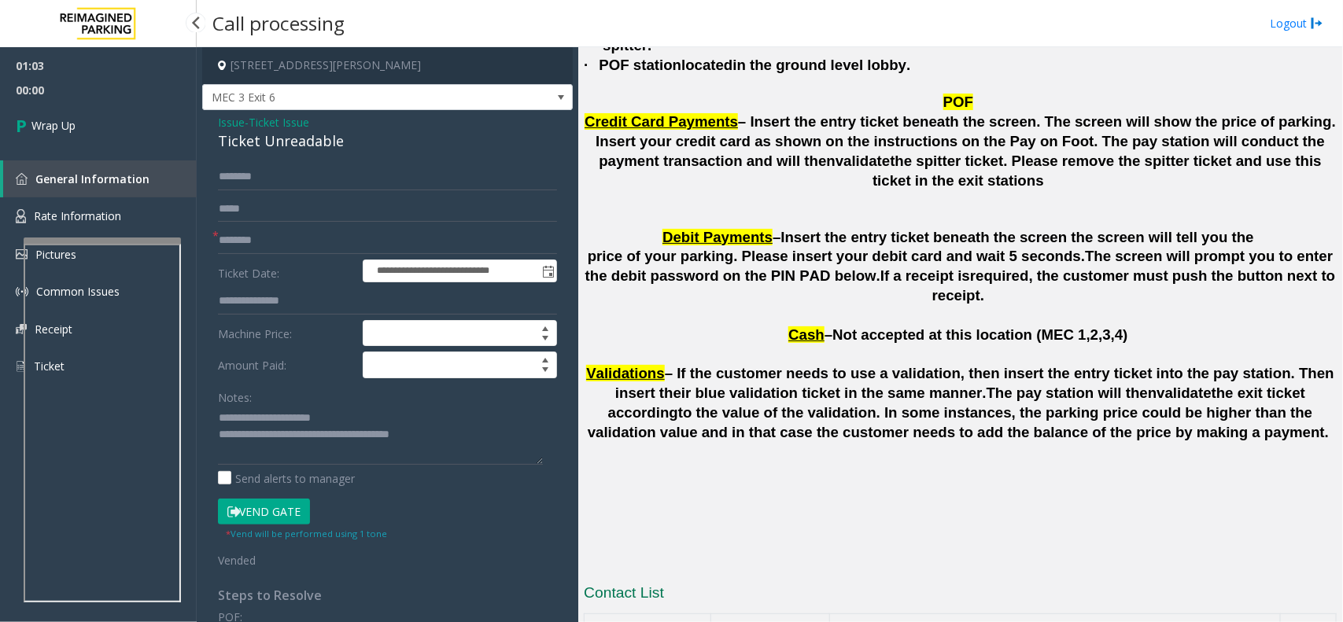
click at [68, 123] on span "Wrap Up" at bounding box center [53, 125] width 44 height 17
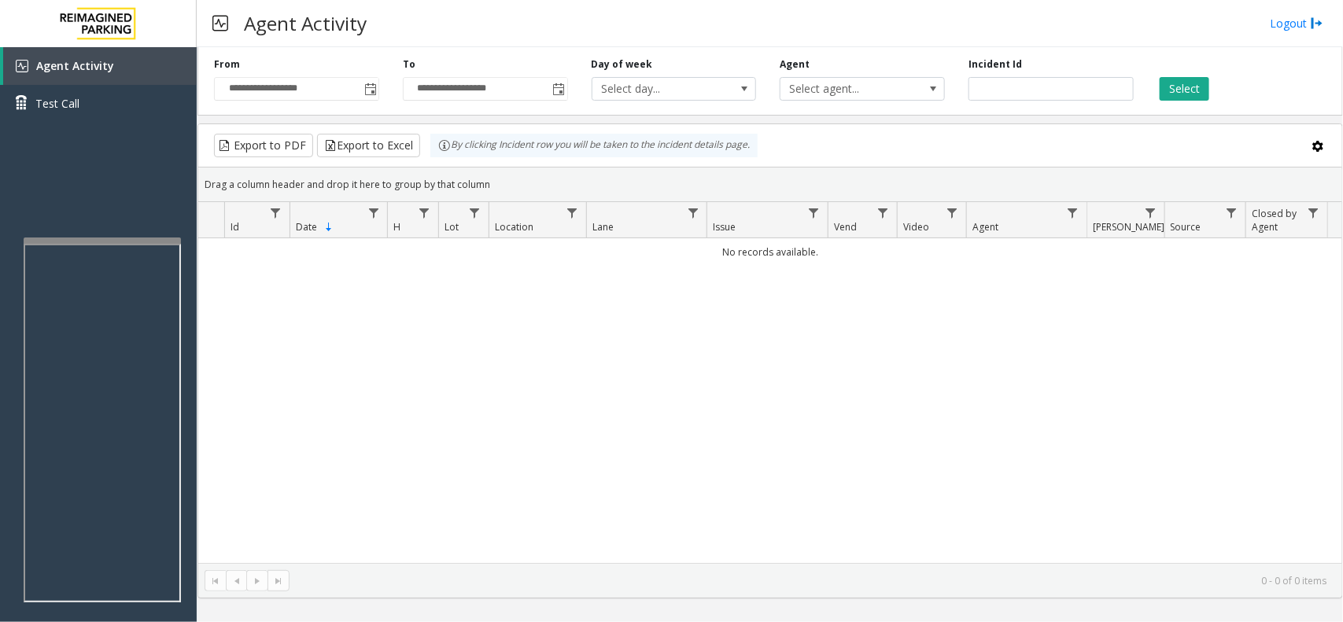
click at [807, 242] on td "No records available." at bounding box center [770, 252] width 1144 height 28
drag, startPoint x: 807, startPoint y: 242, endPoint x: 927, endPoint y: 449, distance: 240.1
click at [927, 449] on div "No records available." at bounding box center [770, 400] width 1144 height 325
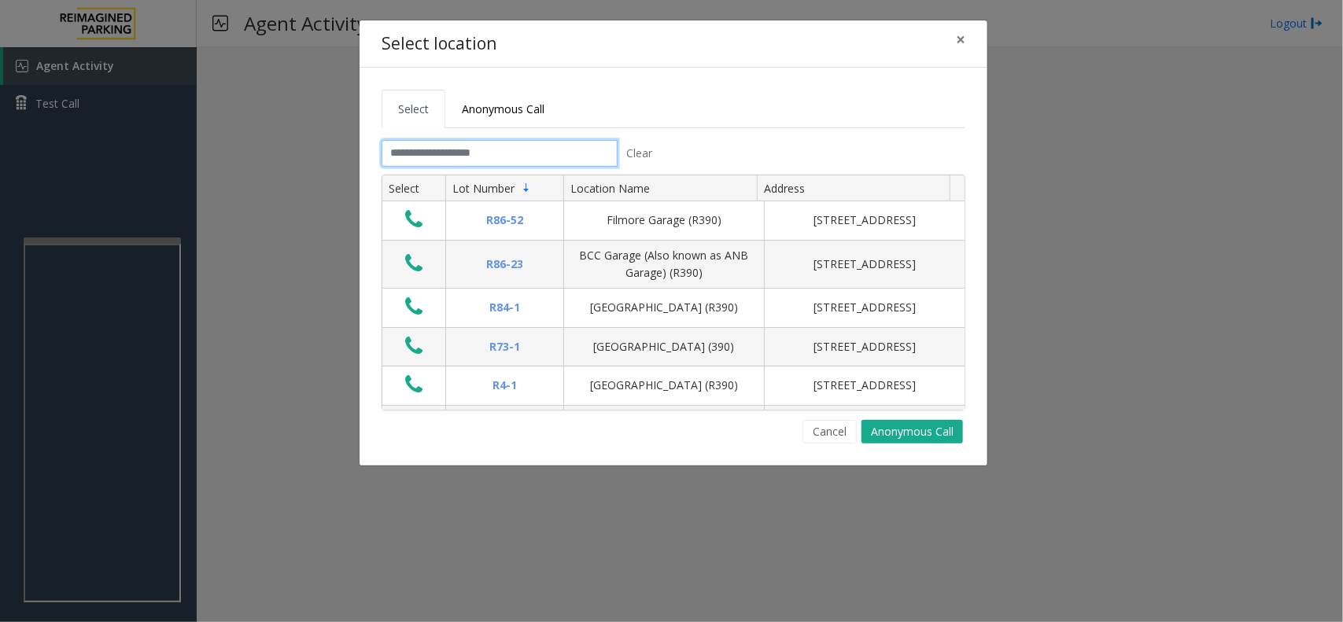
click at [506, 153] on input "text" at bounding box center [500, 153] width 236 height 27
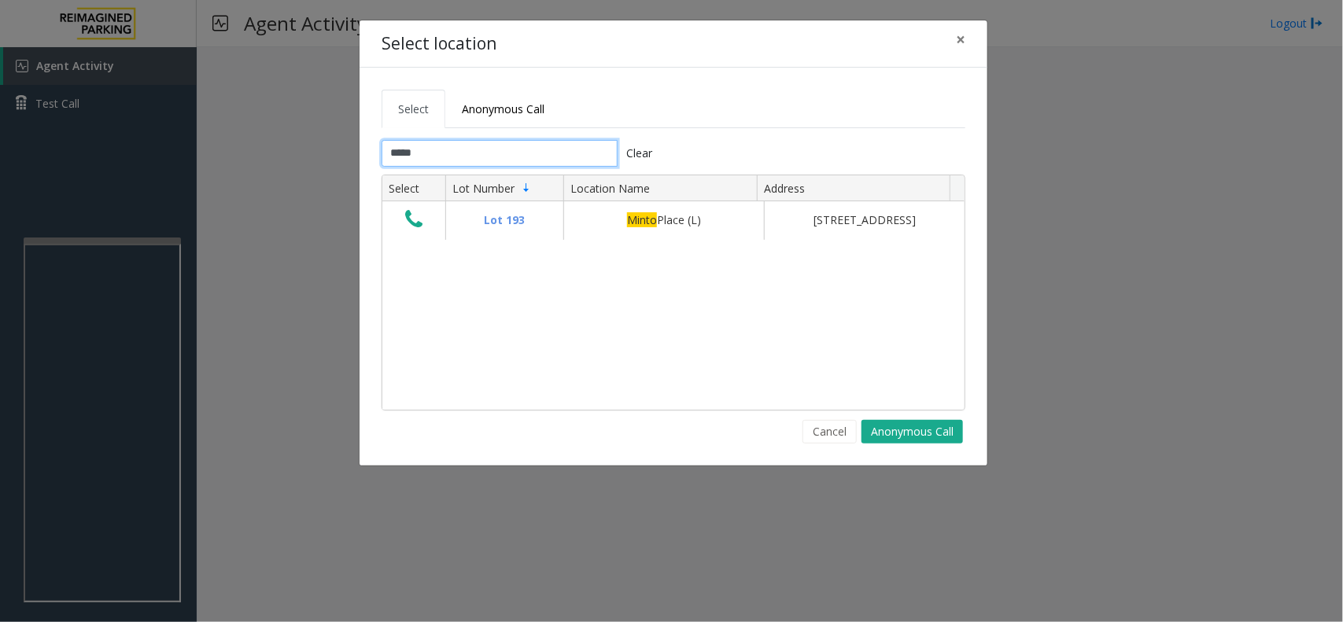
type input "*****"
click at [819, 423] on button "Cancel" at bounding box center [830, 432] width 54 height 24
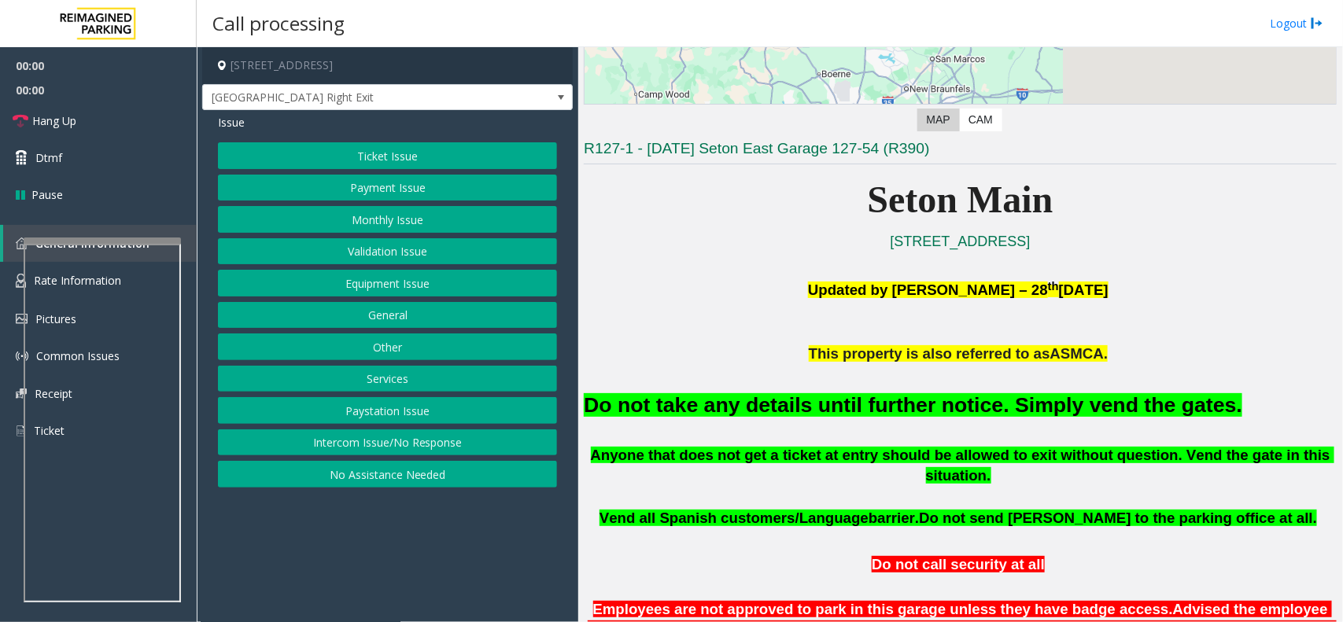
scroll to position [295, 0]
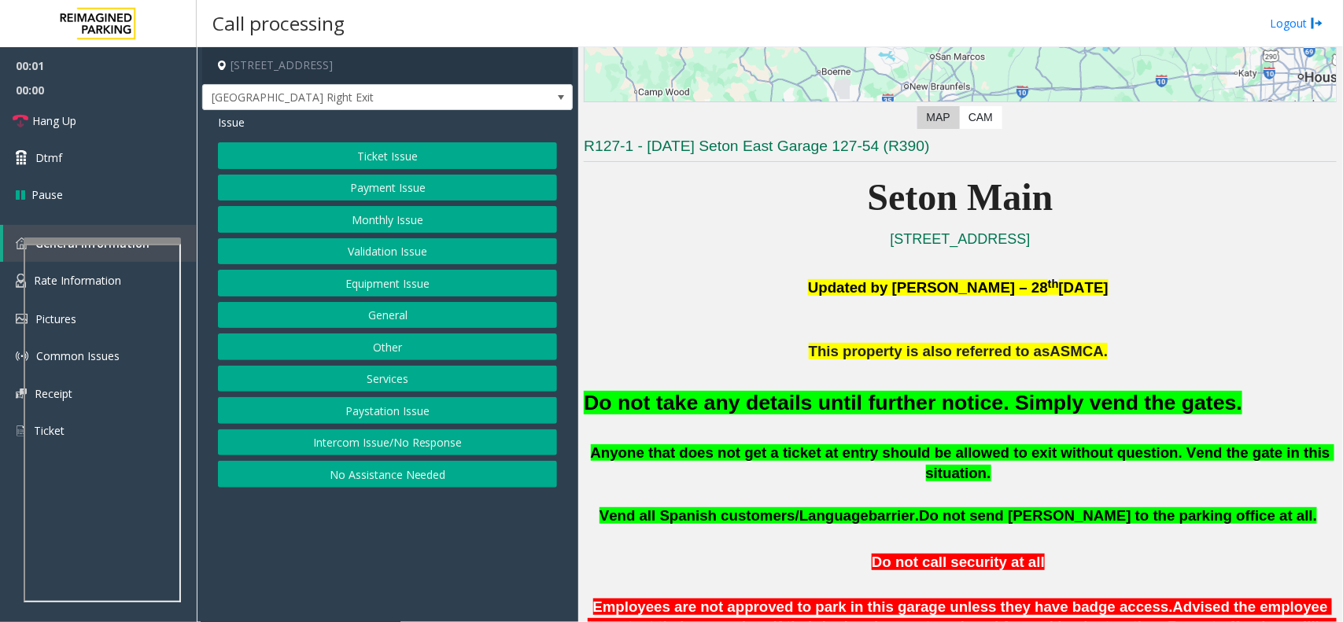
click at [825, 400] on font "Do not take any details until further notice. Simply vend the gates." at bounding box center [913, 403] width 659 height 24
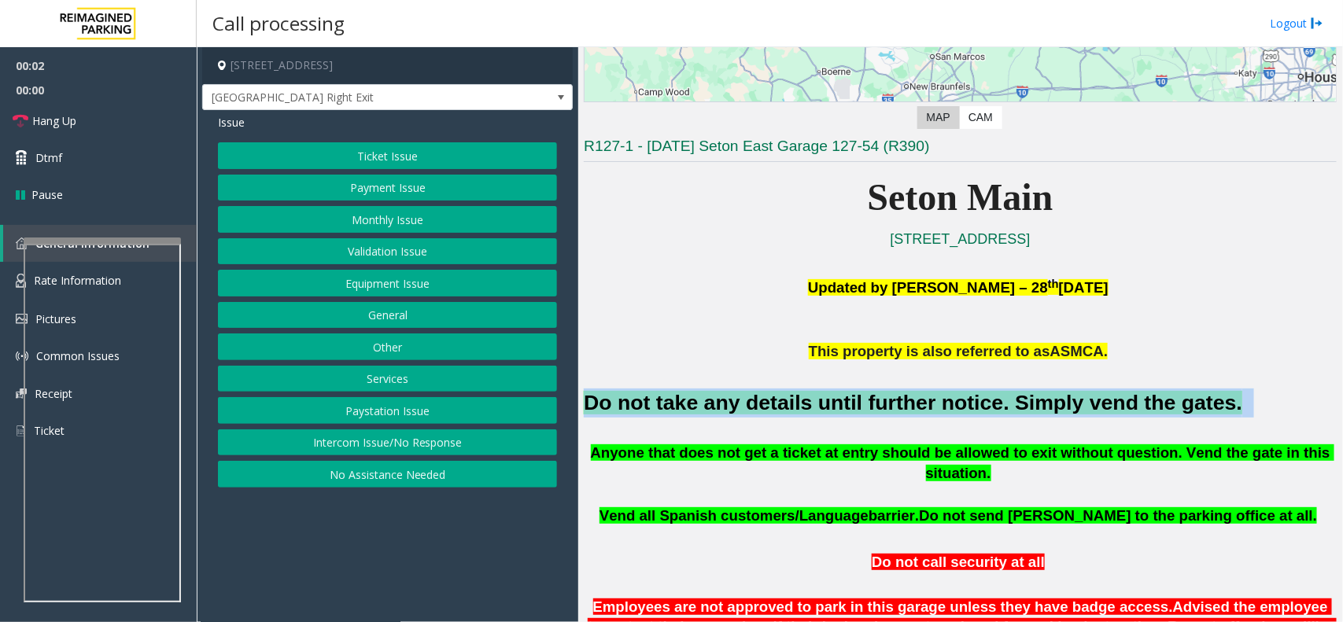
click at [825, 400] on font "Do not take any details until further notice. Simply vend the gates." at bounding box center [913, 403] width 659 height 24
click at [433, 285] on button "Equipment Issue" at bounding box center [387, 283] width 339 height 27
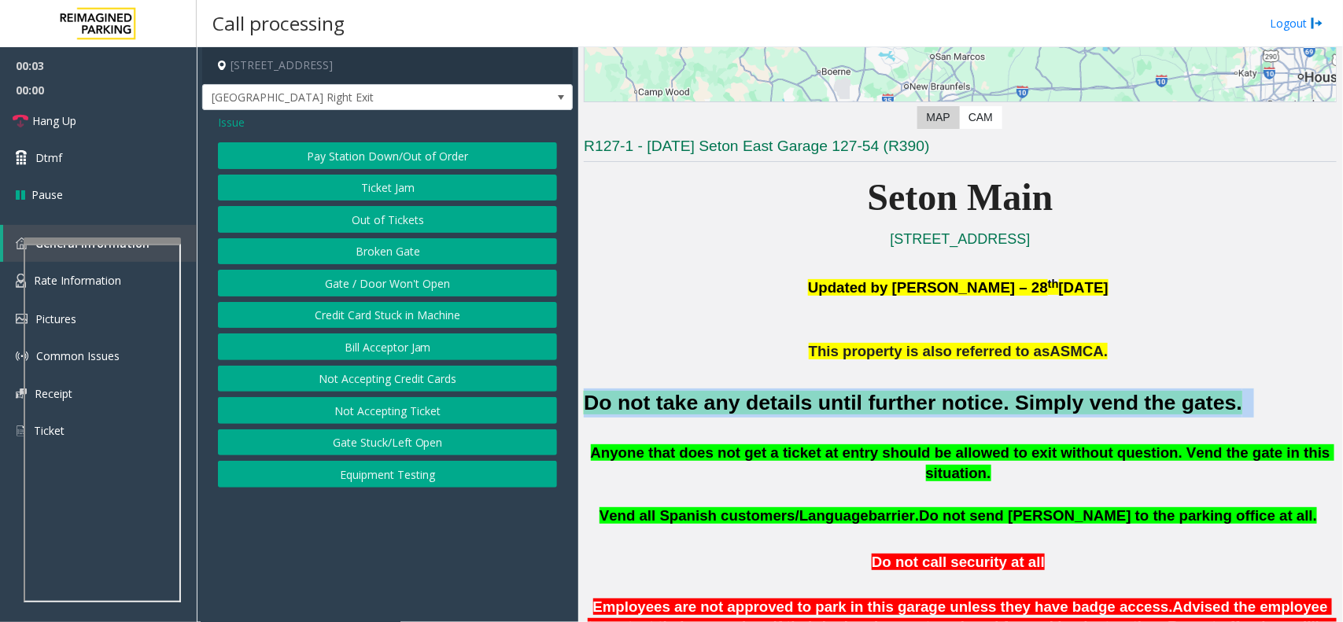
click at [433, 285] on button "Gate / Door Won't Open" at bounding box center [387, 283] width 339 height 27
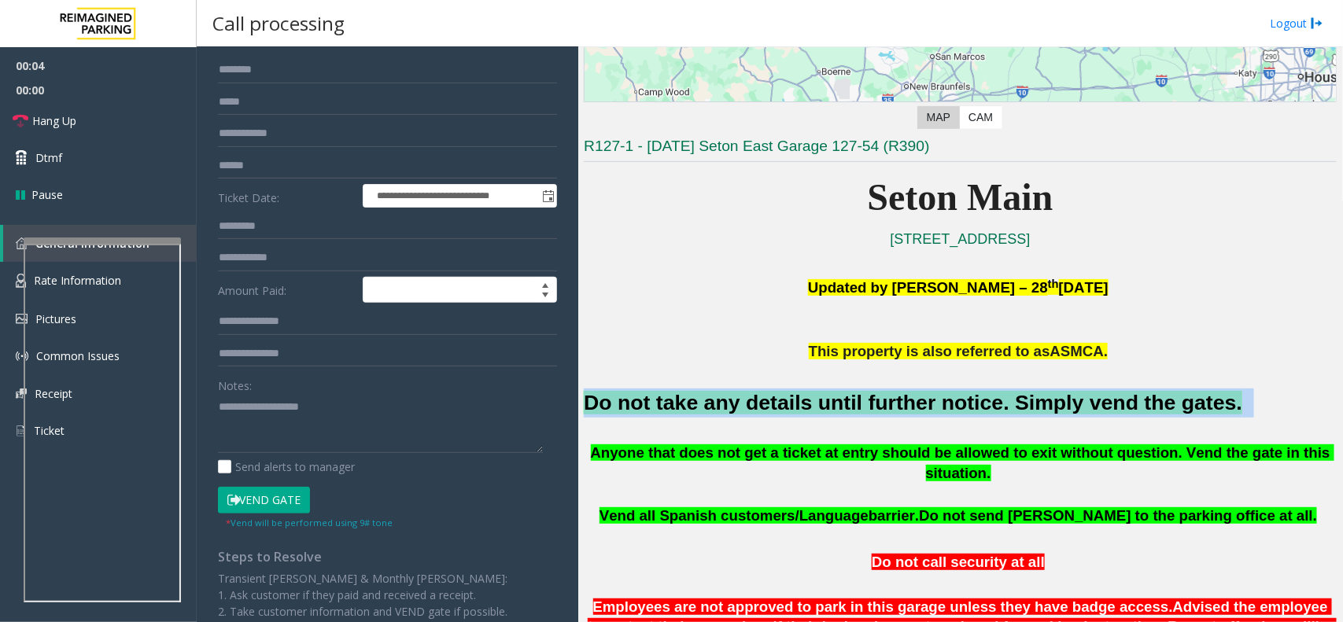
scroll to position [237, 0]
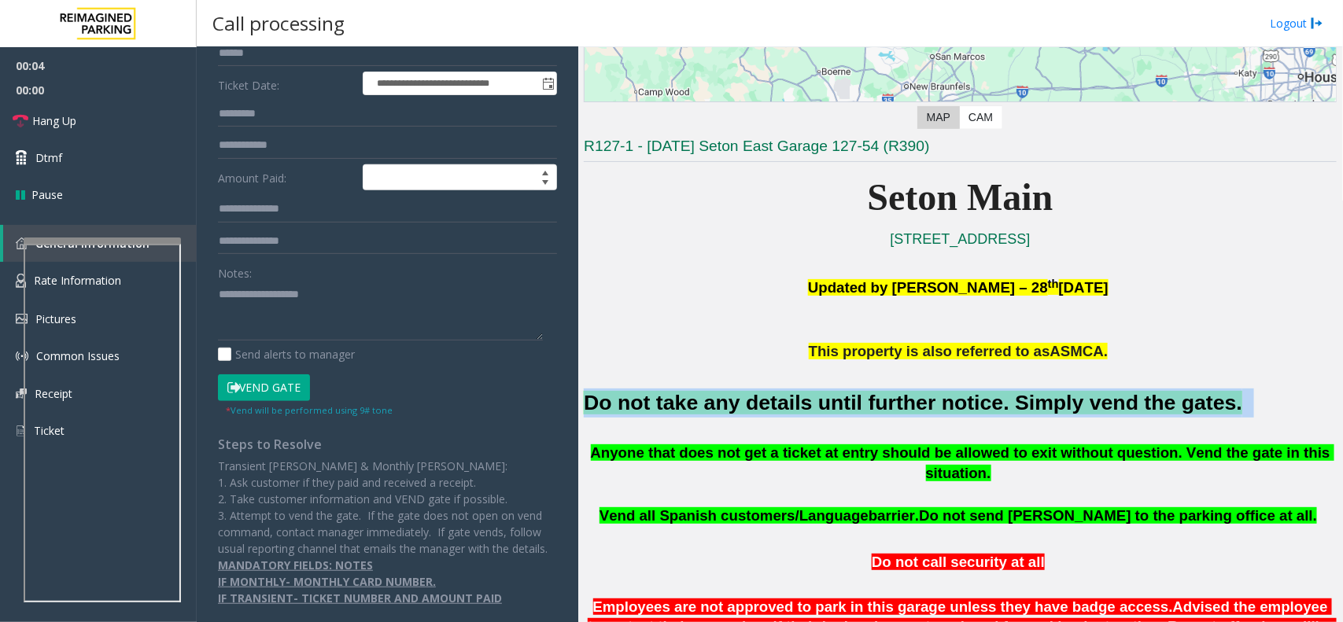
click at [291, 375] on button "Vend Gate" at bounding box center [264, 388] width 92 height 27
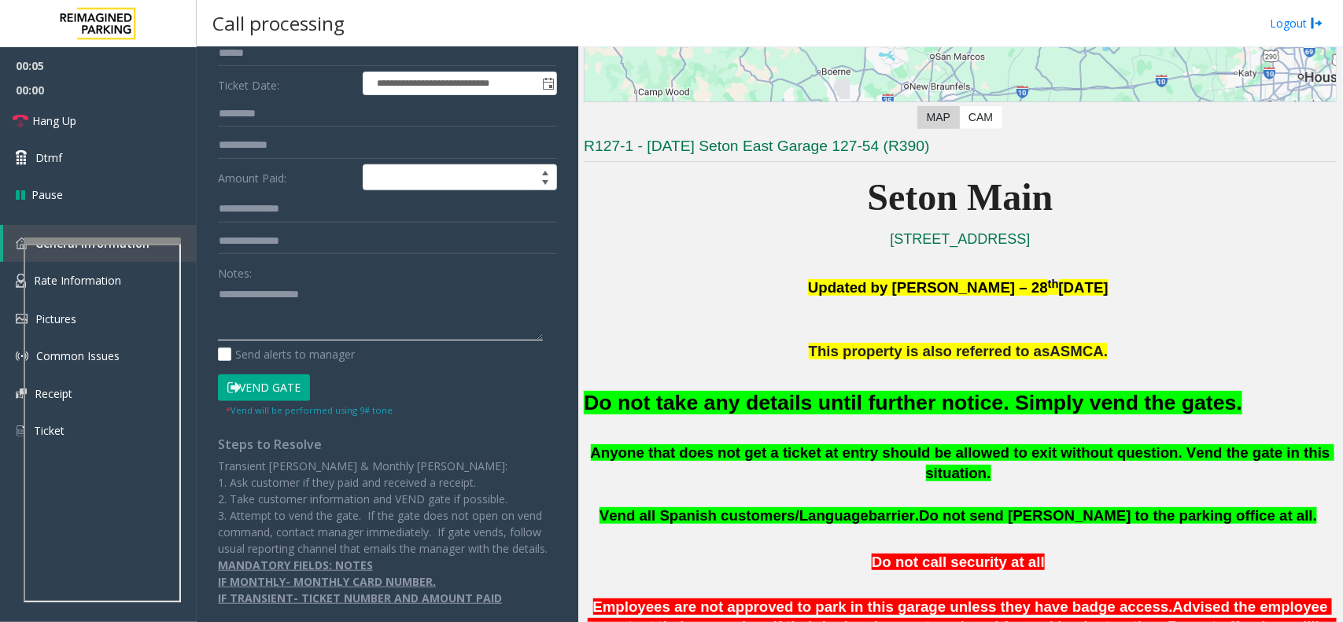
paste textarea "**********"
type textarea "**********"
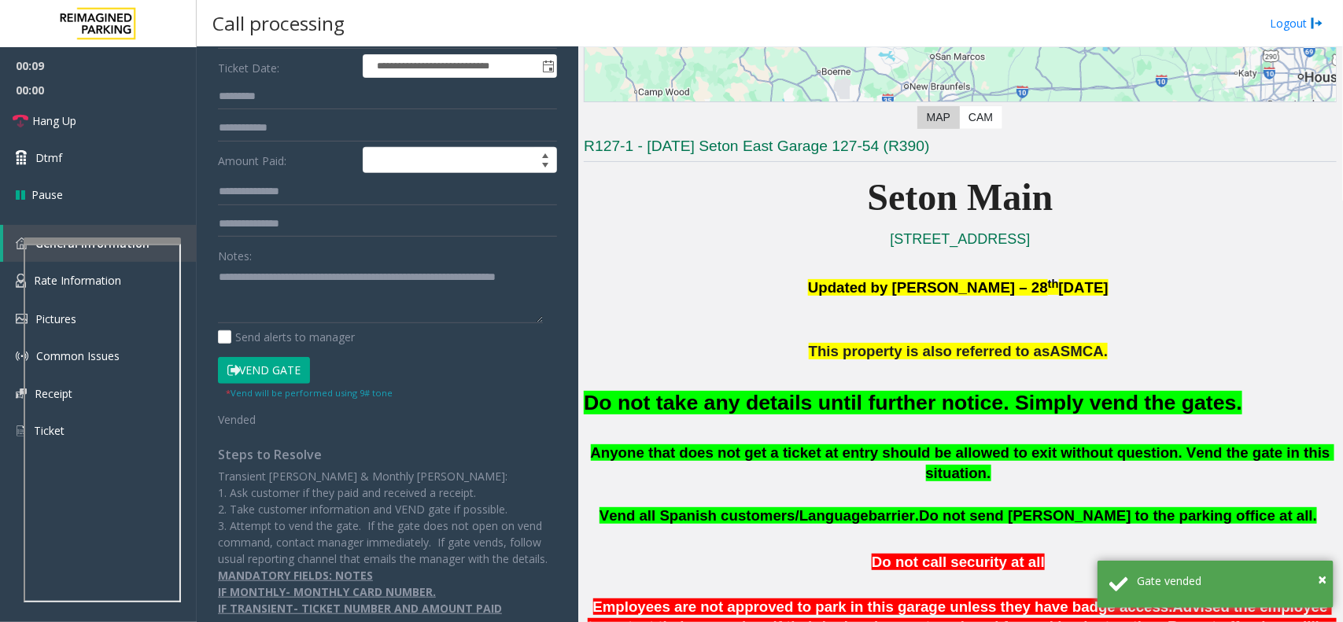
click at [583, 380] on div "Main ← Move left → Move right ↑ Move up ↓ Move down + Zoom in - Zoom out Home J…" at bounding box center [960, 334] width 764 height 575
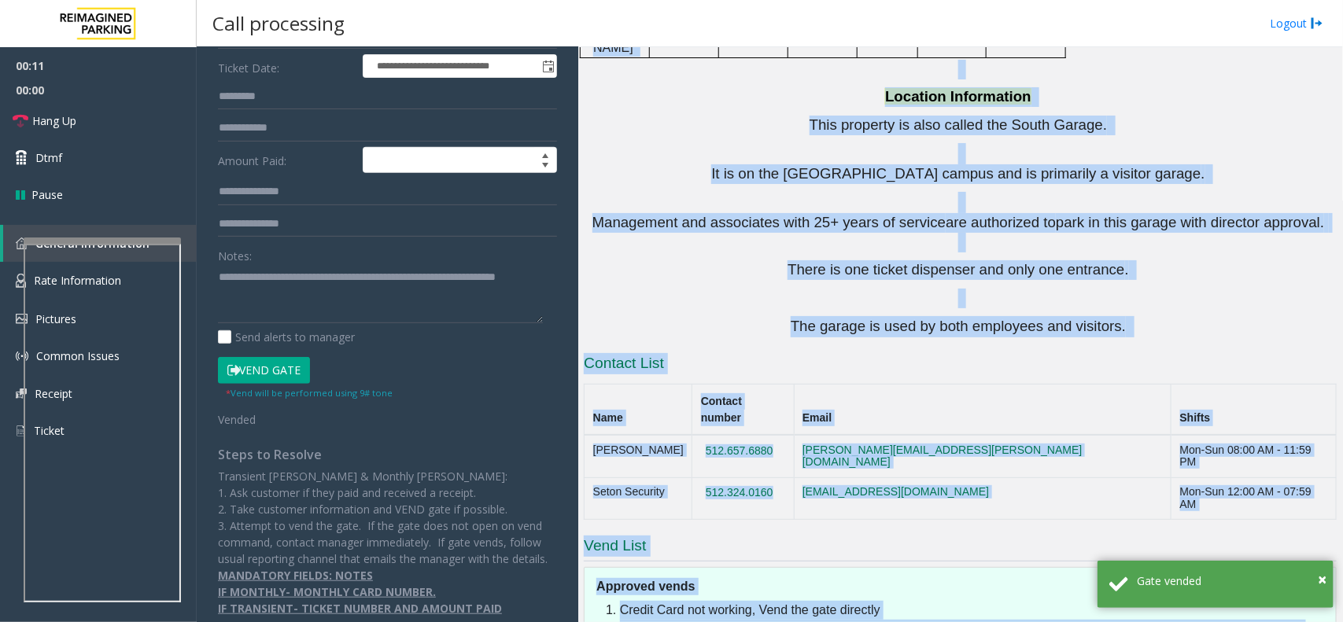
scroll to position [2196, 0]
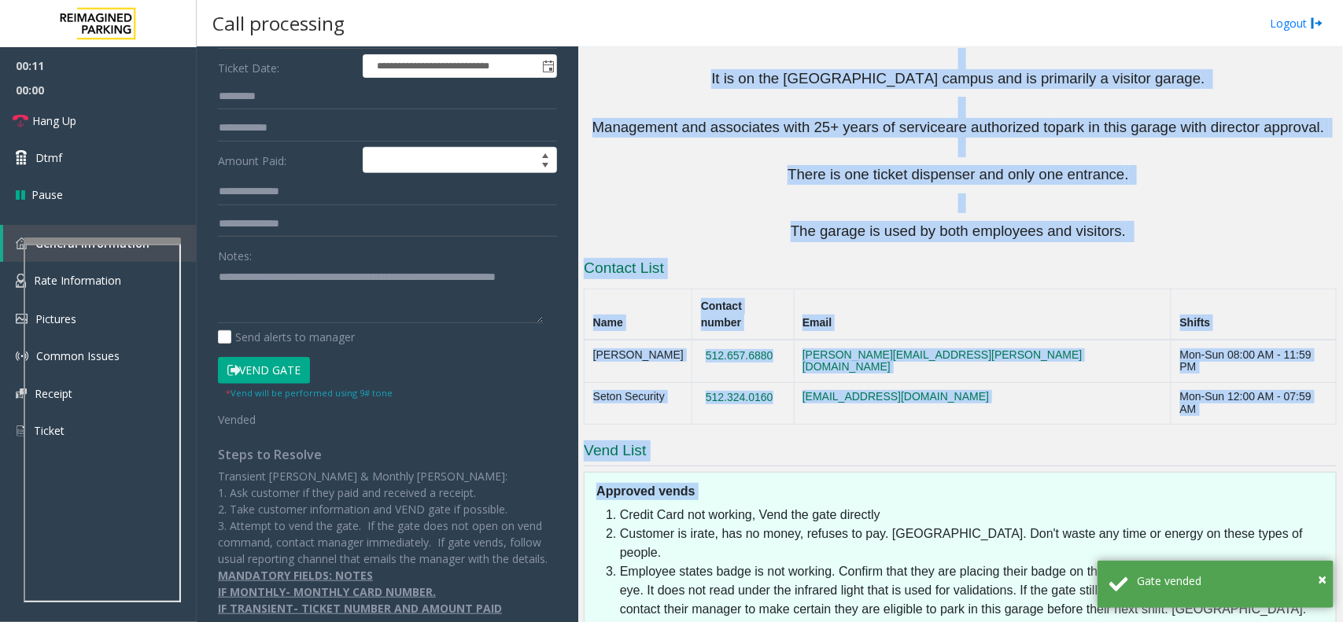
drag, startPoint x: 583, startPoint y: 380, endPoint x: 831, endPoint y: 253, distance: 278.8
click at [831, 253] on div "Main ← Move left → Move right ↑ Move up ↓ Move down + Zoom in - Zoom out Home J…" at bounding box center [960, 334] width 764 height 575
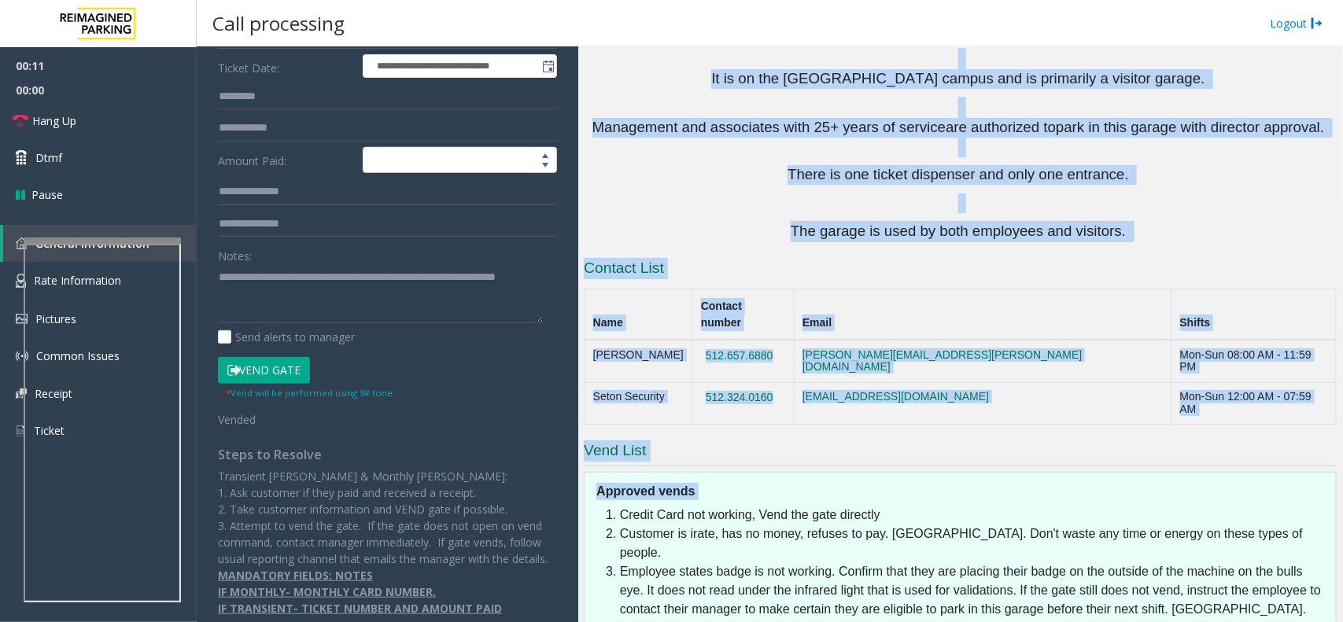
click at [831, 483] on h5 "Approved vends" at bounding box center [967, 491] width 740 height 17
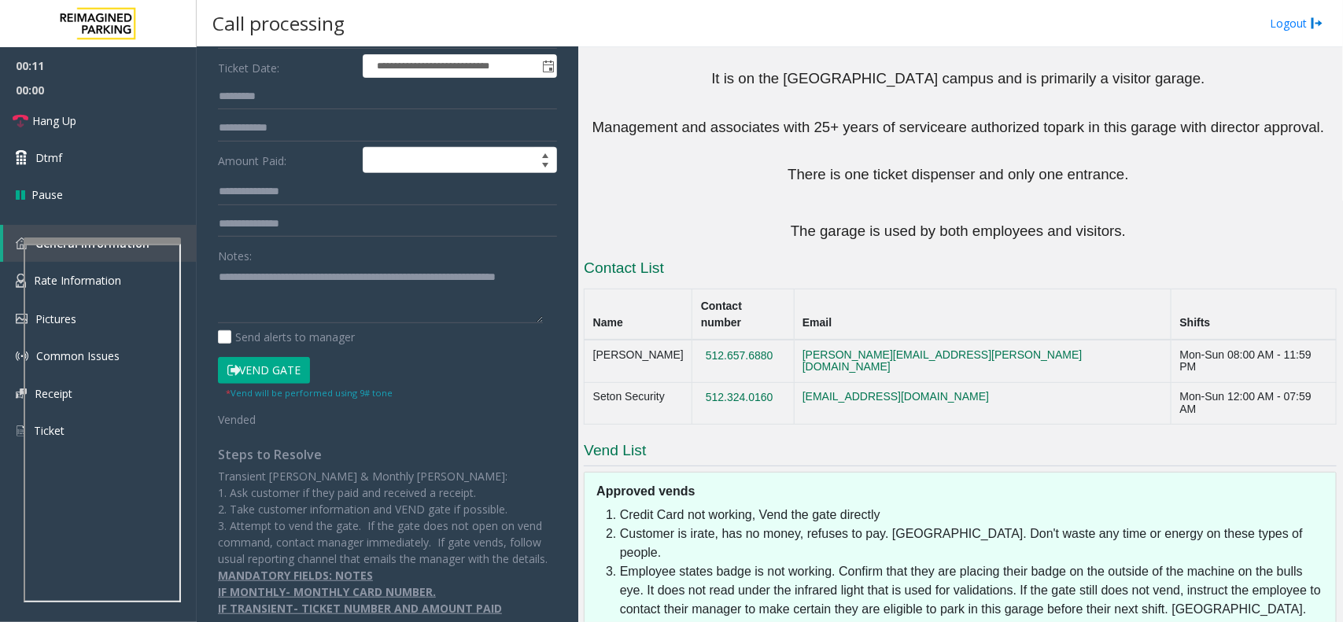
click at [831, 483] on h5 "Approved vends" at bounding box center [967, 491] width 740 height 17
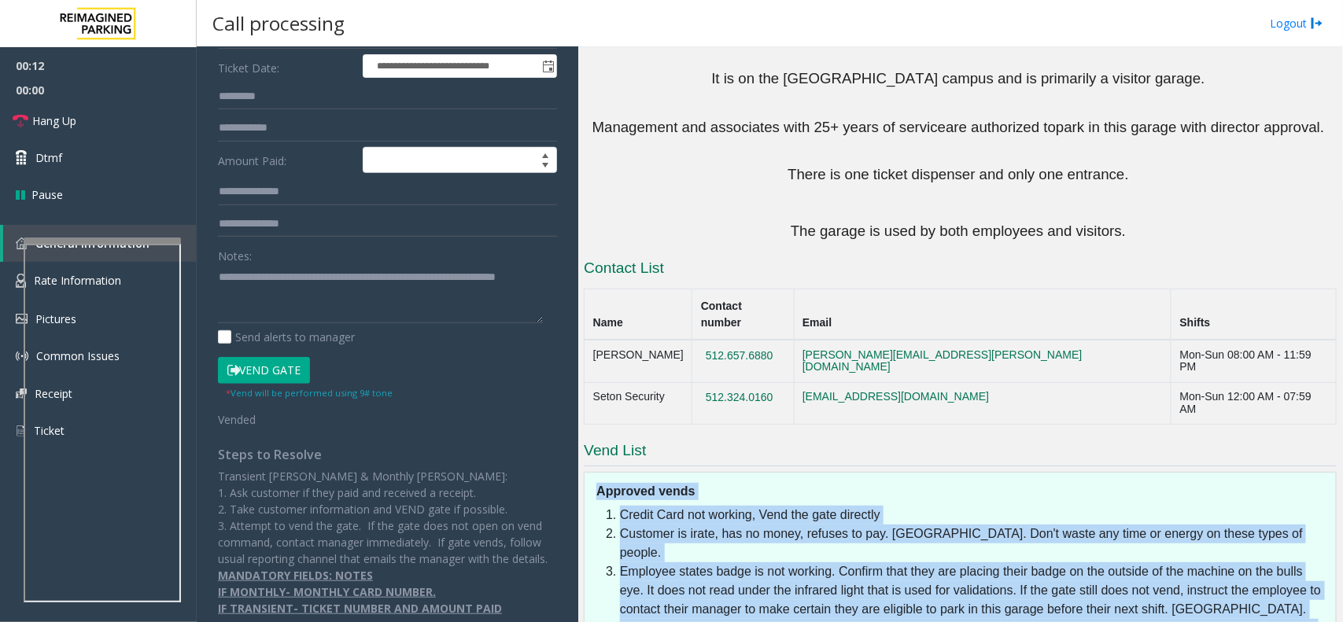
drag, startPoint x: 831, startPoint y: 253, endPoint x: 914, endPoint y: 508, distance: 269.0
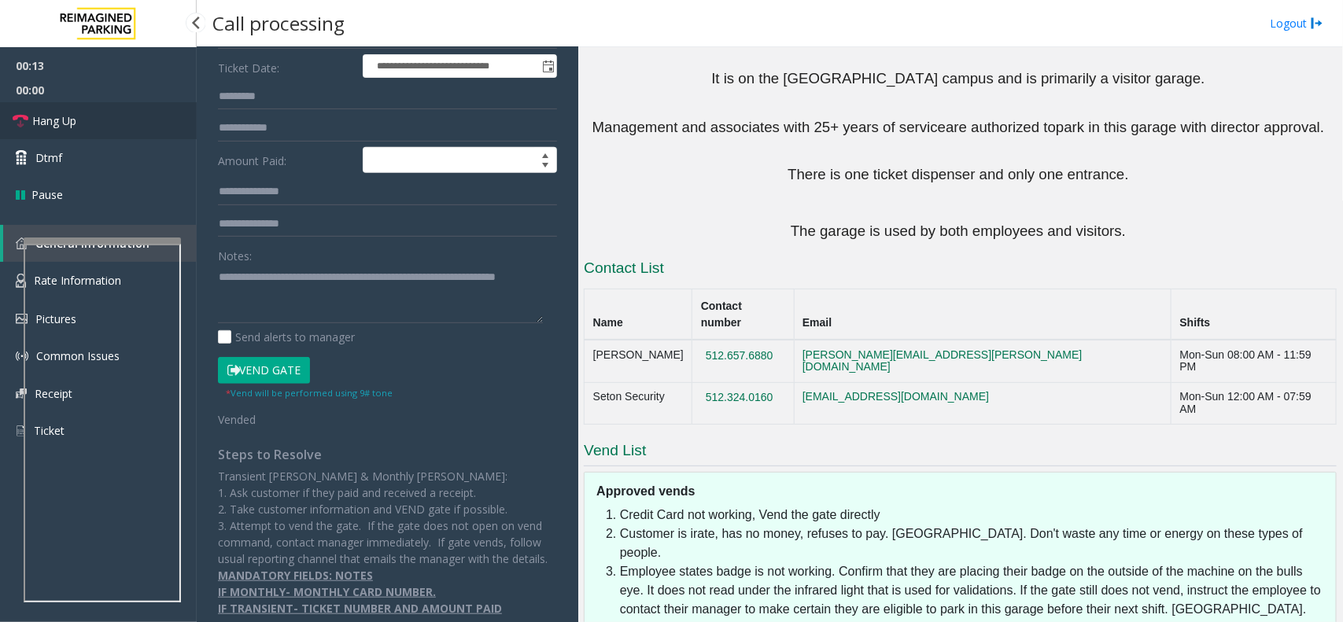
click at [80, 106] on link "Hang Up" at bounding box center [98, 120] width 197 height 37
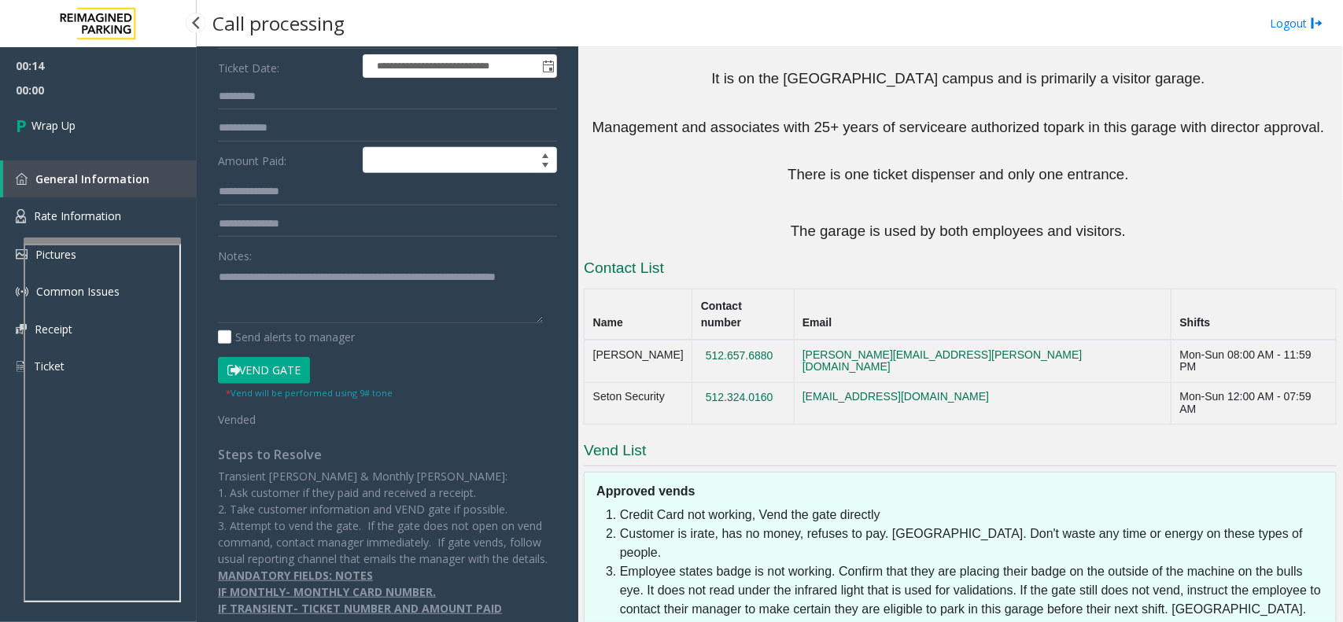
click at [80, 106] on link "Wrap Up" at bounding box center [98, 125] width 197 height 46
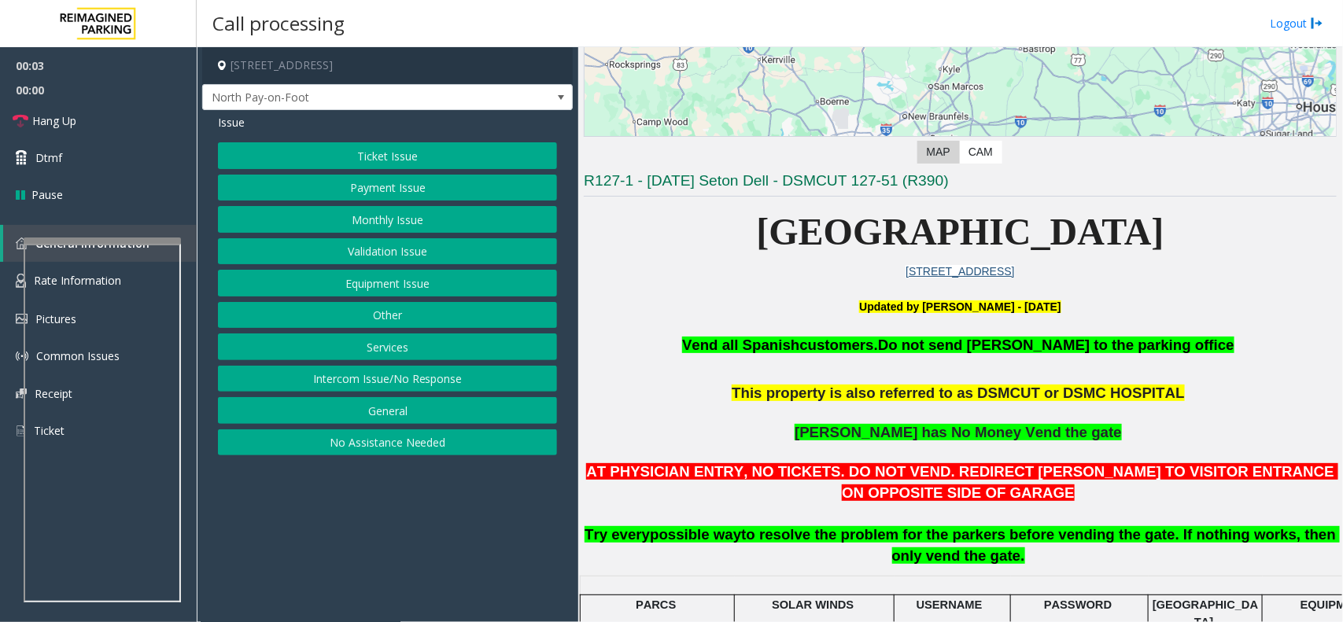
scroll to position [295, 0]
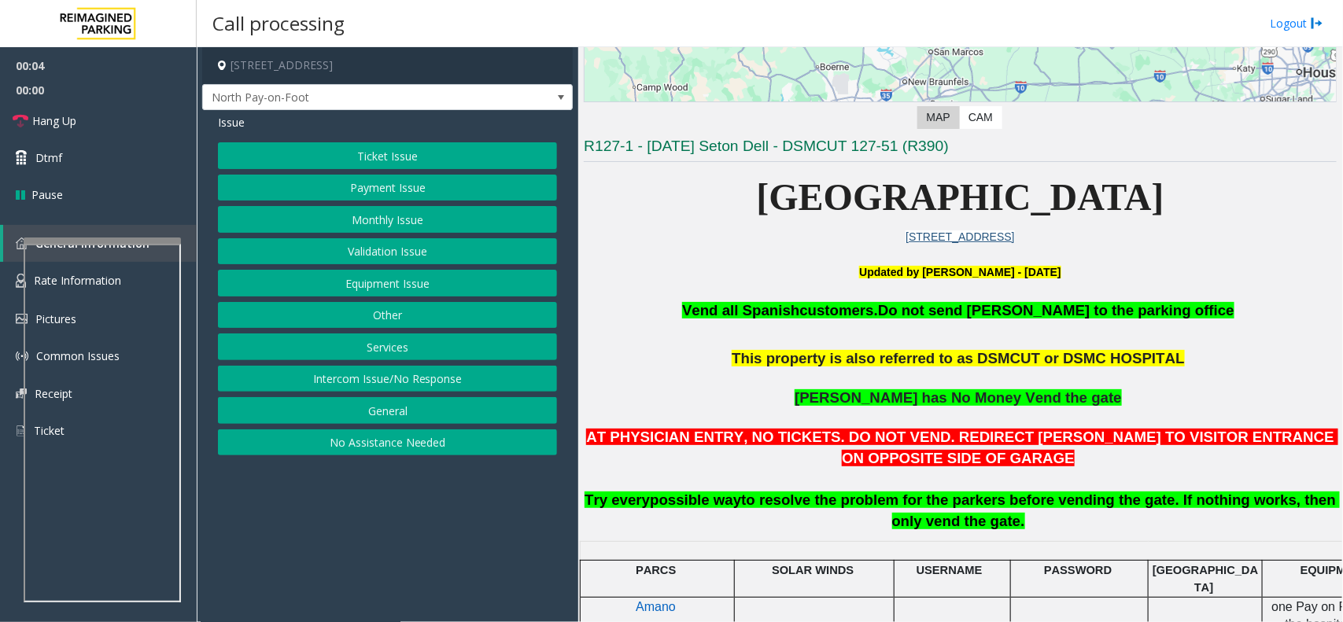
click at [753, 471] on p "AT PHYSICIAN ENTRY, NO TICKETS. DO NOT VEND. REDIRECT [PERSON_NAME] TO VISITOR …" at bounding box center [960, 479] width 753 height 105
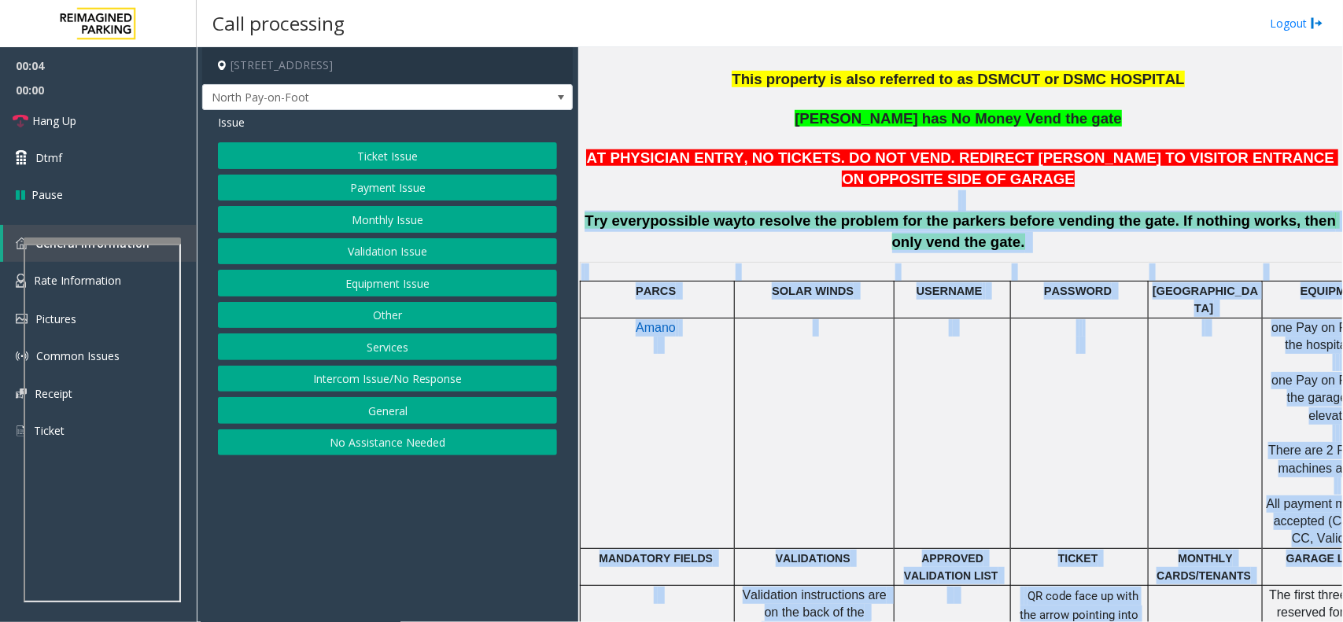
drag, startPoint x: 753, startPoint y: 471, endPoint x: 1037, endPoint y: 628, distance: 324.8
click at [1037, 622] on html "00:04 00:00 Hang Up Dtmf Pause General Information Rate Information Pictures Co…" at bounding box center [671, 311] width 1343 height 622
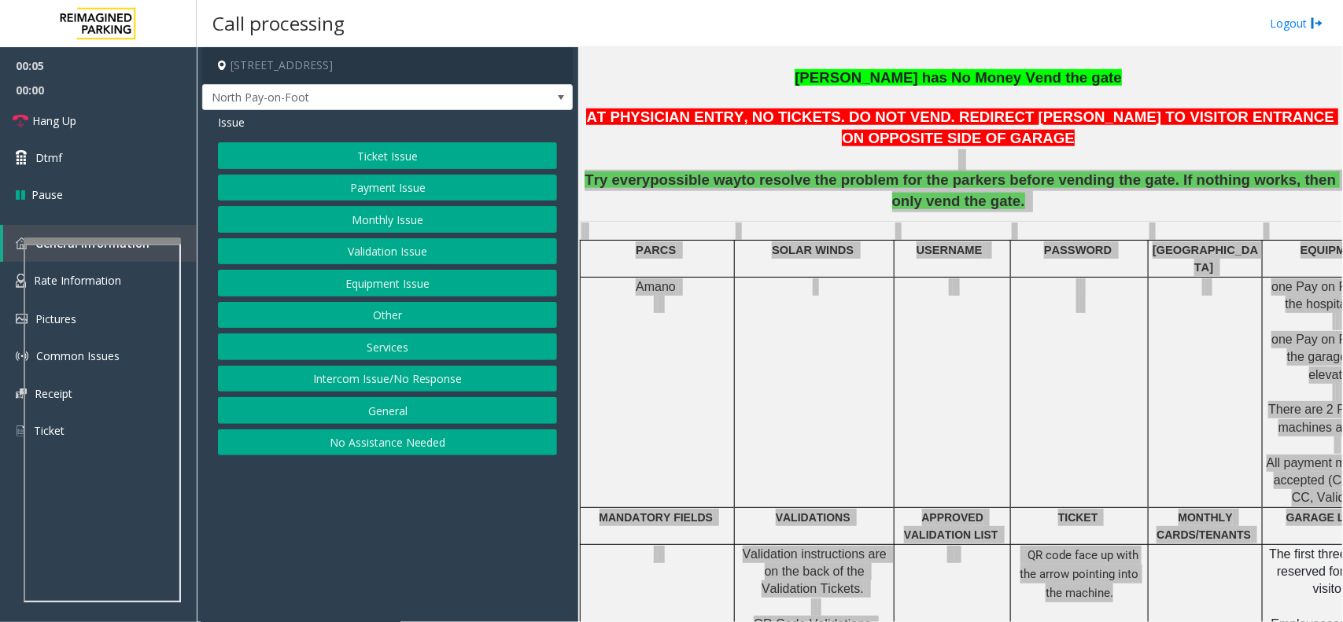
scroll to position [320, 0]
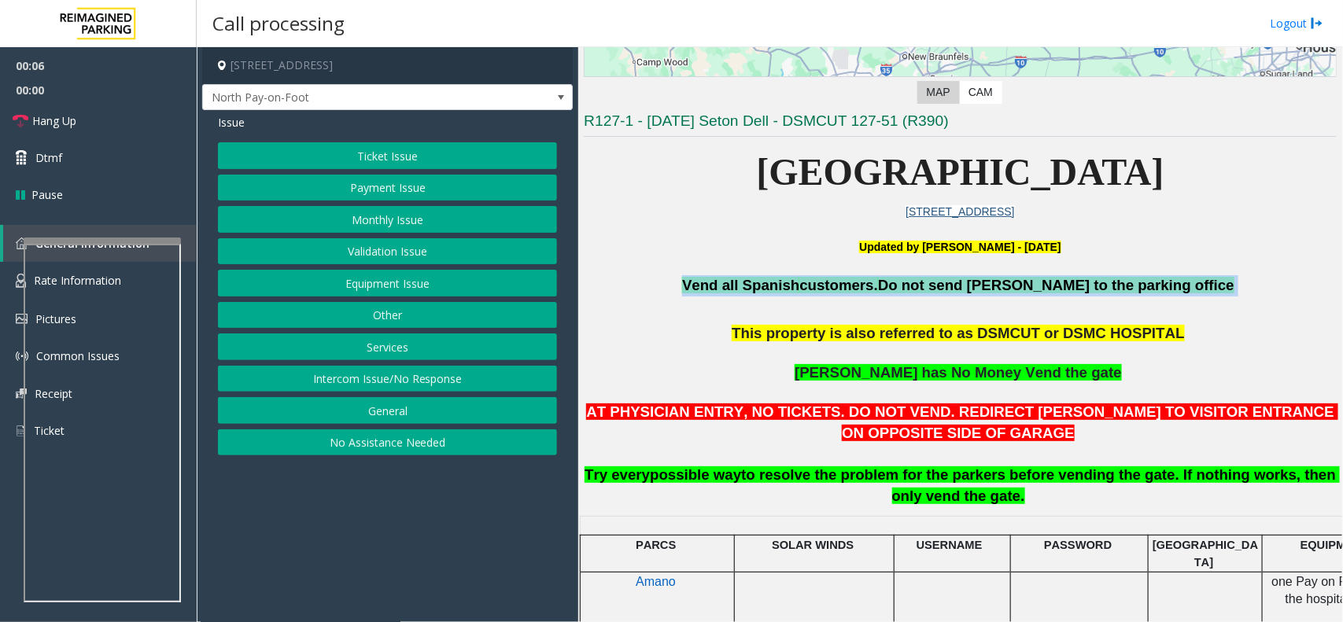
click at [837, 299] on h3 "Vend all [DEMOGRAPHIC_DATA] customers. Do not send parkers to the parking offic…" at bounding box center [960, 390] width 753 height 231
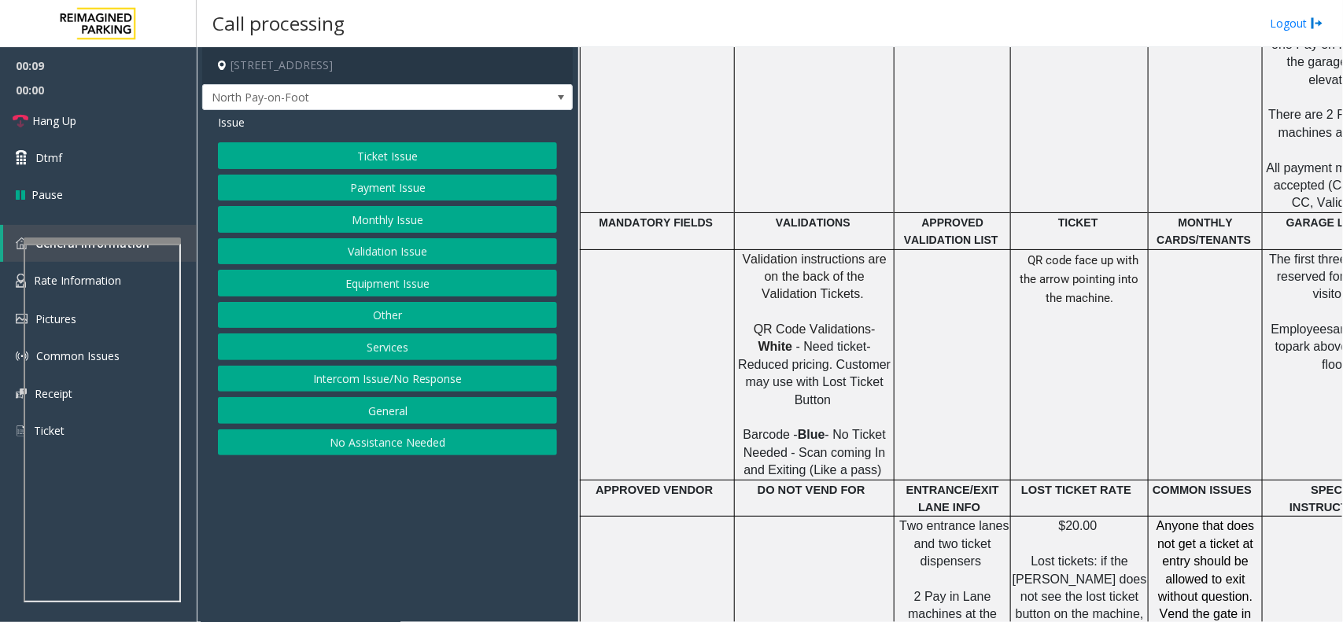
scroll to position [1009, 0]
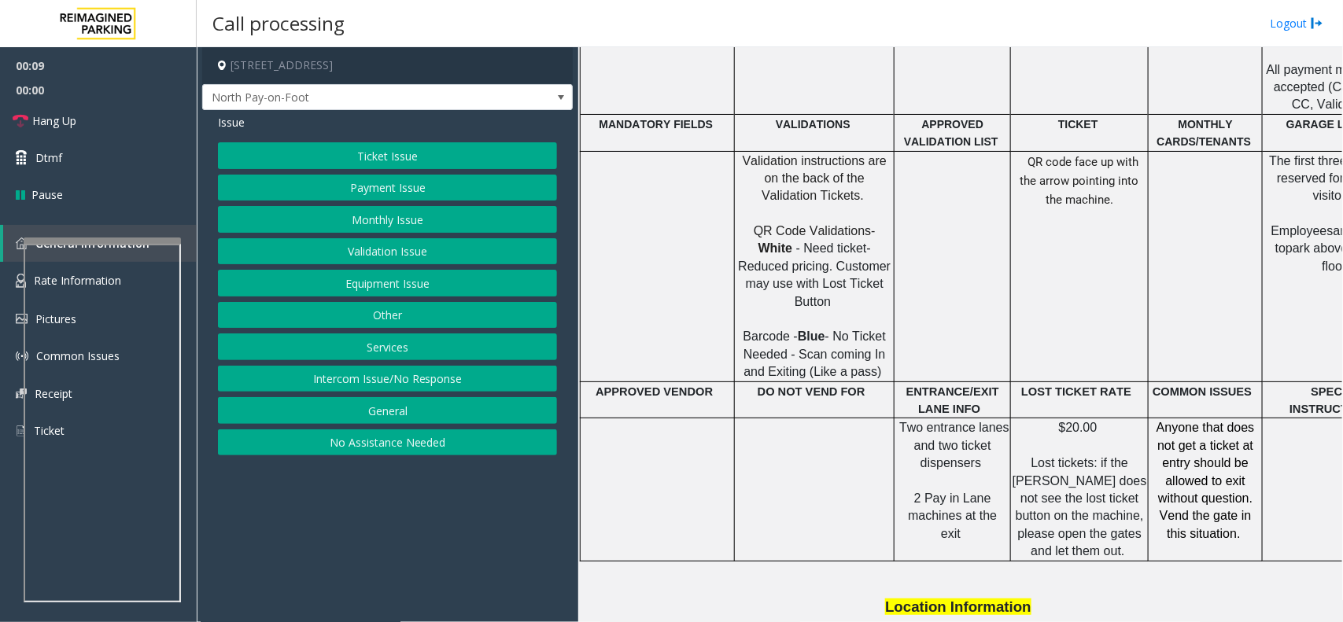
click at [1044, 456] on span "Lost tickets: if the [PERSON_NAME] does not see the lost ticket button on the m…" at bounding box center [1082, 507] width 138 height 102
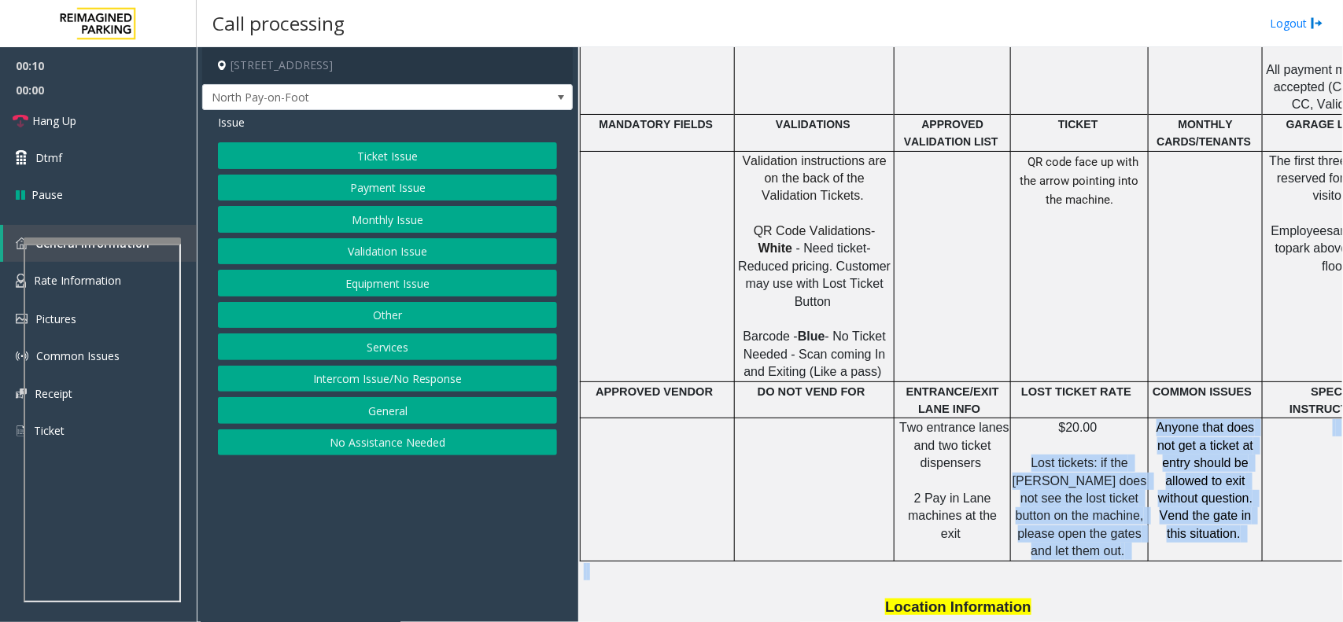
drag, startPoint x: 1043, startPoint y: 409, endPoint x: 1116, endPoint y: 497, distance: 114.0
click at [1116, 497] on div "PARCS SOLAR WINDS USERNAME PASSWORD PARIS EQUIPMENT CARD INSERTION Amano one Pa…" at bounding box center [960, 348] width 753 height 1041
click at [1116, 563] on p at bounding box center [960, 580] width 753 height 35
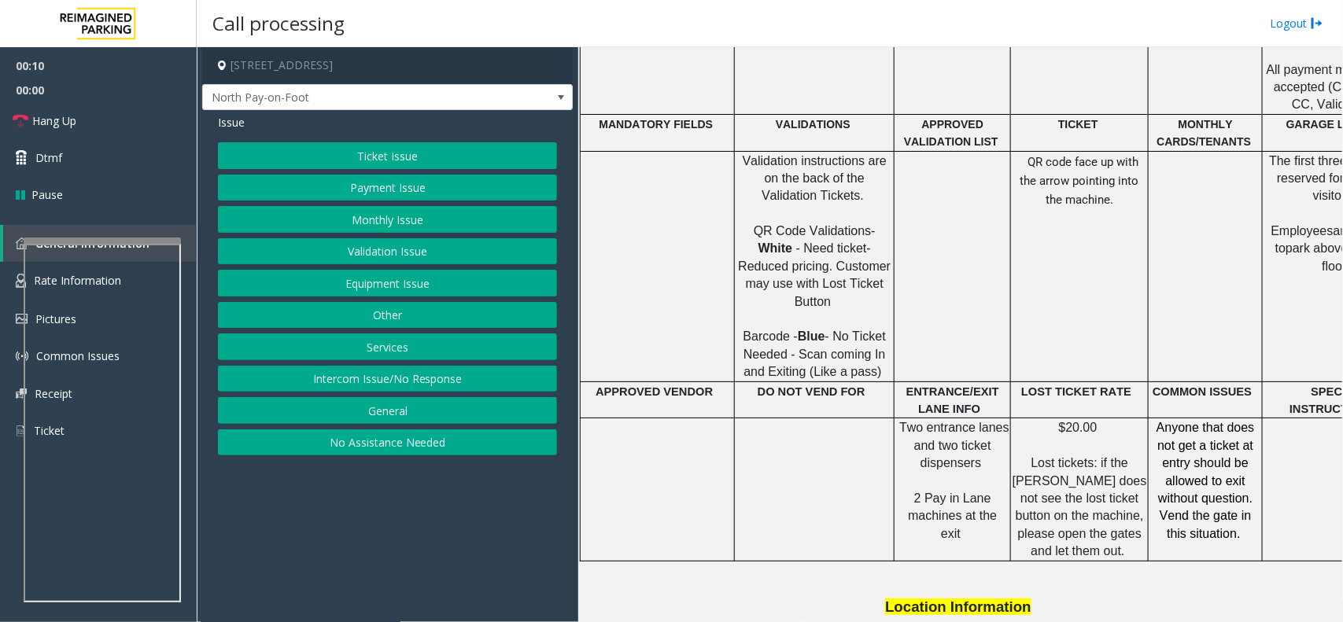
click at [1127, 485] on span "Lost tickets: if the [PERSON_NAME] does not see the lost ticket button on the m…" at bounding box center [1082, 507] width 138 height 102
drag, startPoint x: 1127, startPoint y: 485, endPoint x: 1060, endPoint y: 469, distance: 68.7
click at [1060, 469] on span "Lost tickets: if the [PERSON_NAME] does not see the lost ticket button on the m…" at bounding box center [1082, 507] width 138 height 102
click at [1061, 468] on span "Lost tickets: if the [PERSON_NAME] does not see the lost ticket button on the m…" at bounding box center [1082, 507] width 138 height 102
drag, startPoint x: 1061, startPoint y: 468, endPoint x: 1135, endPoint y: 478, distance: 74.6
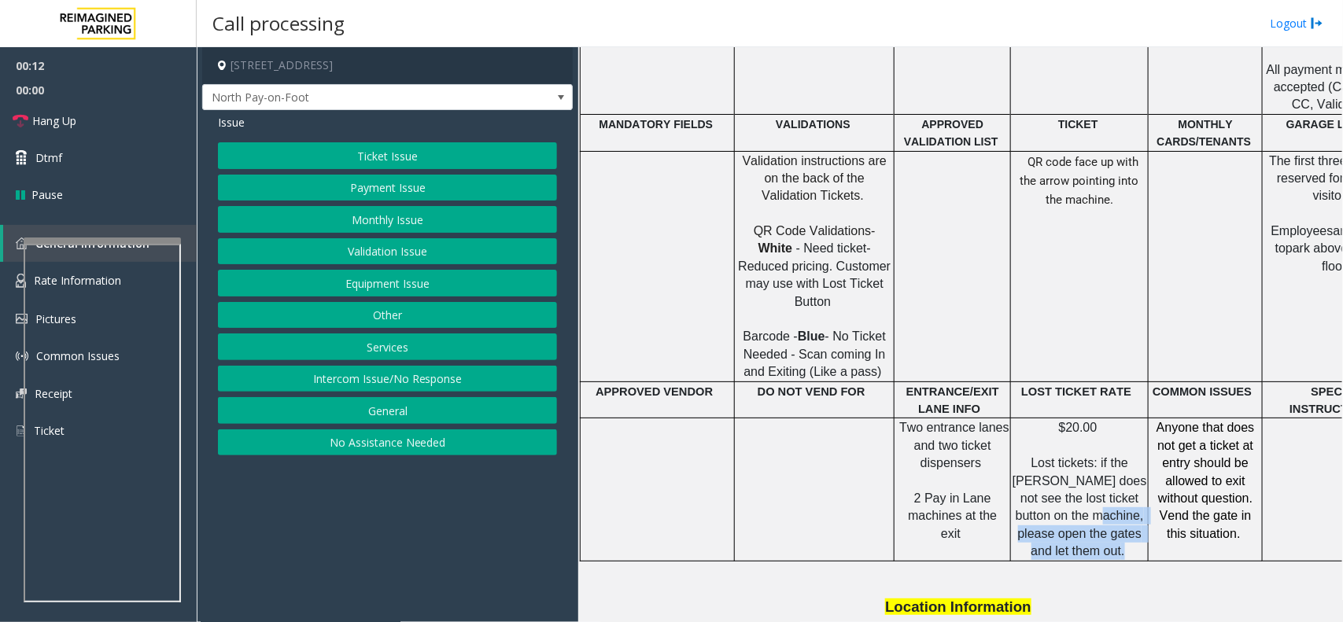
click at [1135, 478] on span "Lost tickets: if the [PERSON_NAME] does not see the lost ticket button on the m…" at bounding box center [1082, 507] width 138 height 102
click at [1125, 545] on span "." at bounding box center [1122, 551] width 3 height 13
drag, startPoint x: 1135, startPoint y: 478, endPoint x: 1095, endPoint y: 409, distance: 79.4
click at [1095, 456] on span "Lost tickets: if the [PERSON_NAME] does not see the lost ticket button on the m…" at bounding box center [1082, 507] width 138 height 102
click at [1092, 456] on span "Lost tickets: if the [PERSON_NAME] does not see the lost ticket button on the m…" at bounding box center [1082, 507] width 138 height 102
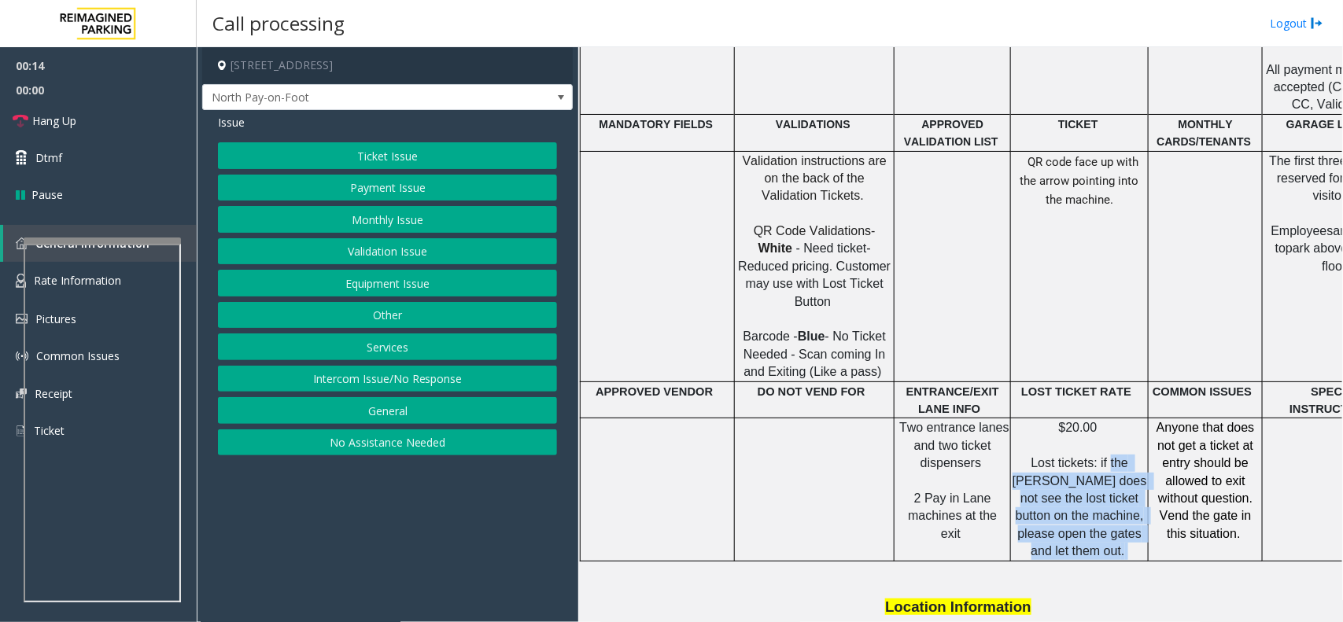
drag, startPoint x: 1092, startPoint y: 409, endPoint x: 1158, endPoint y: 490, distance: 105.1
click at [1158, 490] on tr "T wo entrance lanes and two ticket dispensers 2 Pay in Lane machines at the exi…" at bounding box center [1057, 490] width 952 height 142
click at [1158, 559] on div at bounding box center [1206, 562] width 114 height 6
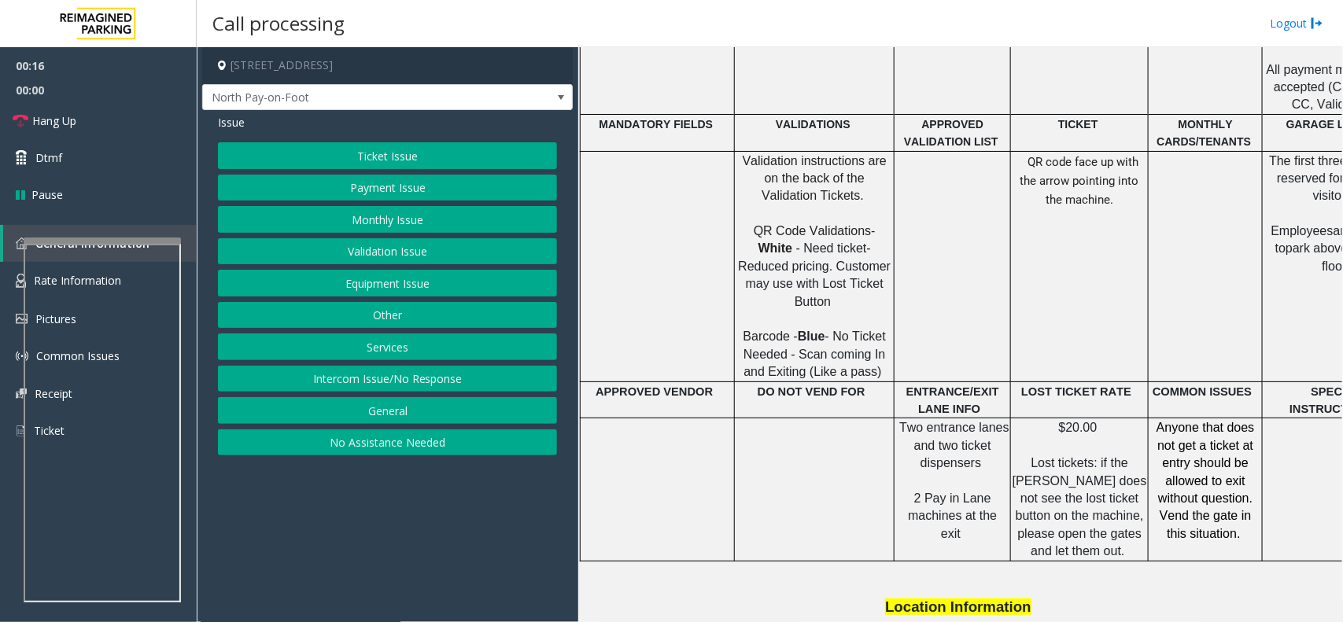
click at [445, 147] on button "Ticket Issue" at bounding box center [387, 155] width 339 height 27
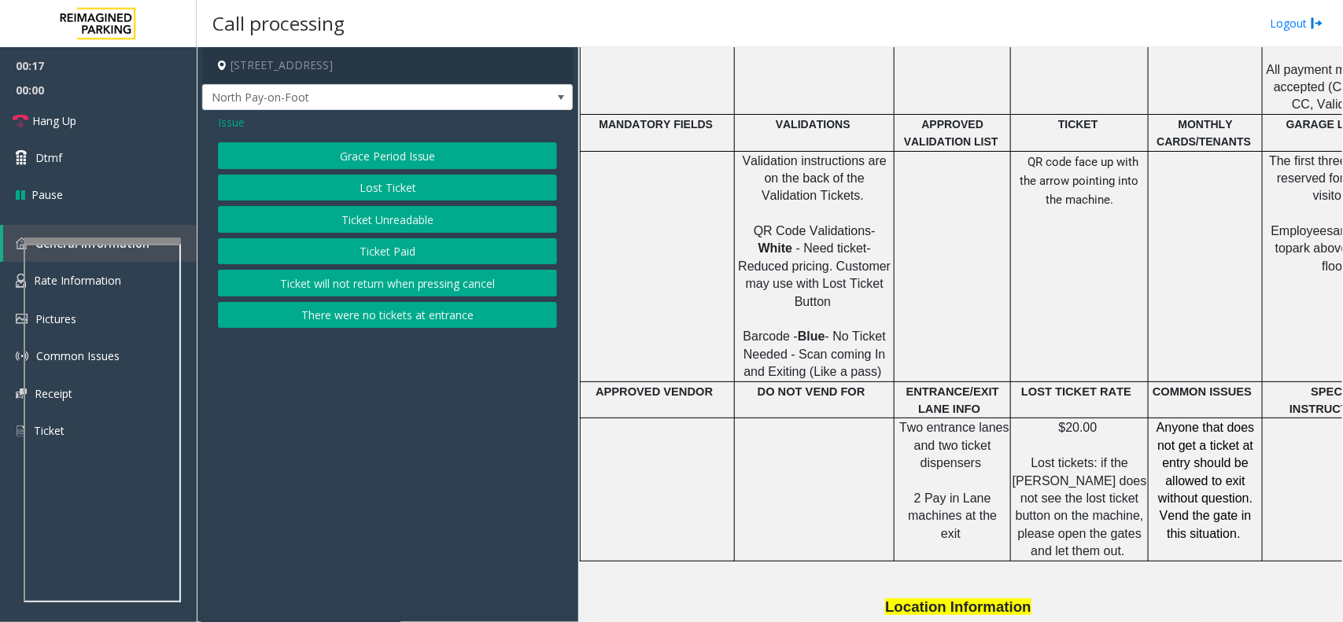
click at [387, 187] on button "Lost Ticket" at bounding box center [387, 188] width 339 height 27
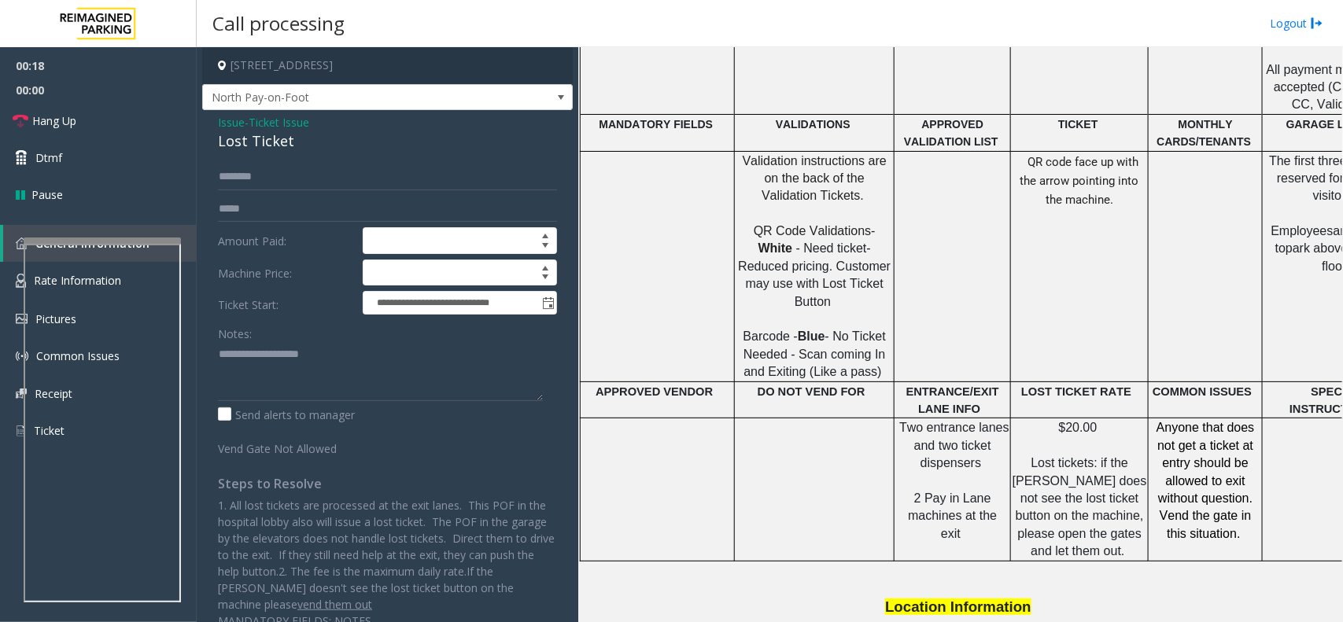
click at [277, 150] on div "Lost Ticket" at bounding box center [387, 141] width 339 height 21
click at [309, 371] on textarea at bounding box center [380, 371] width 325 height 59
paste textarea "**********"
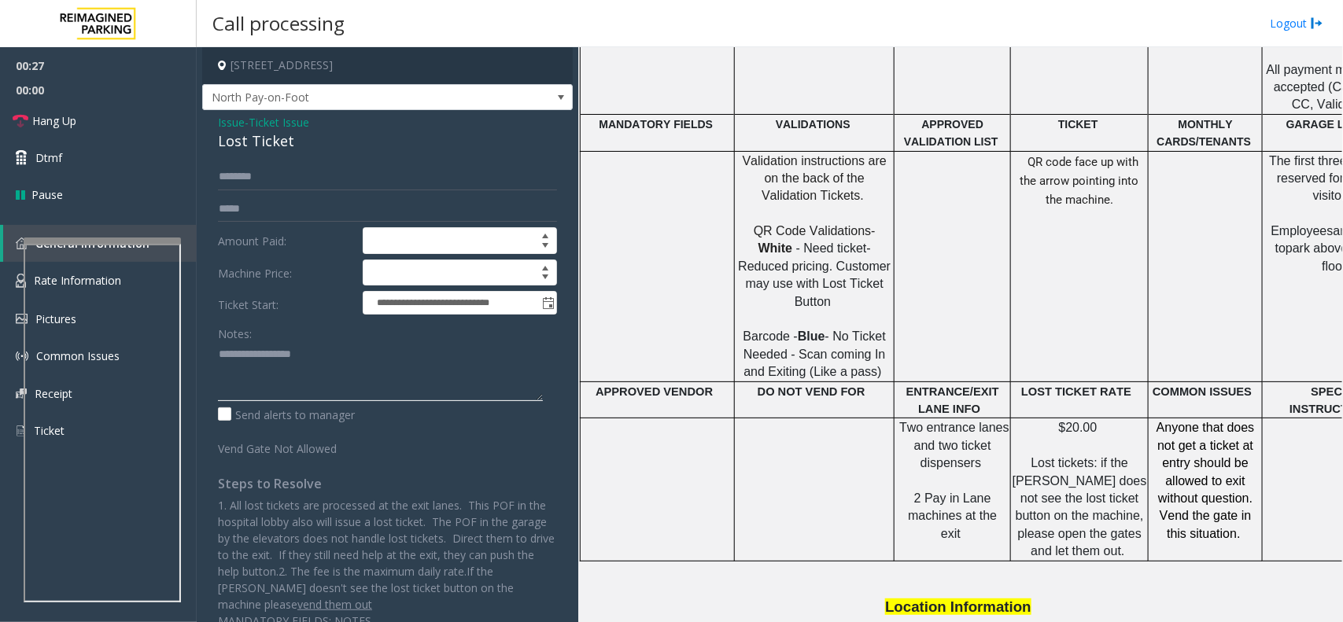
click at [278, 379] on textarea at bounding box center [380, 371] width 325 height 59
paste textarea "**********"
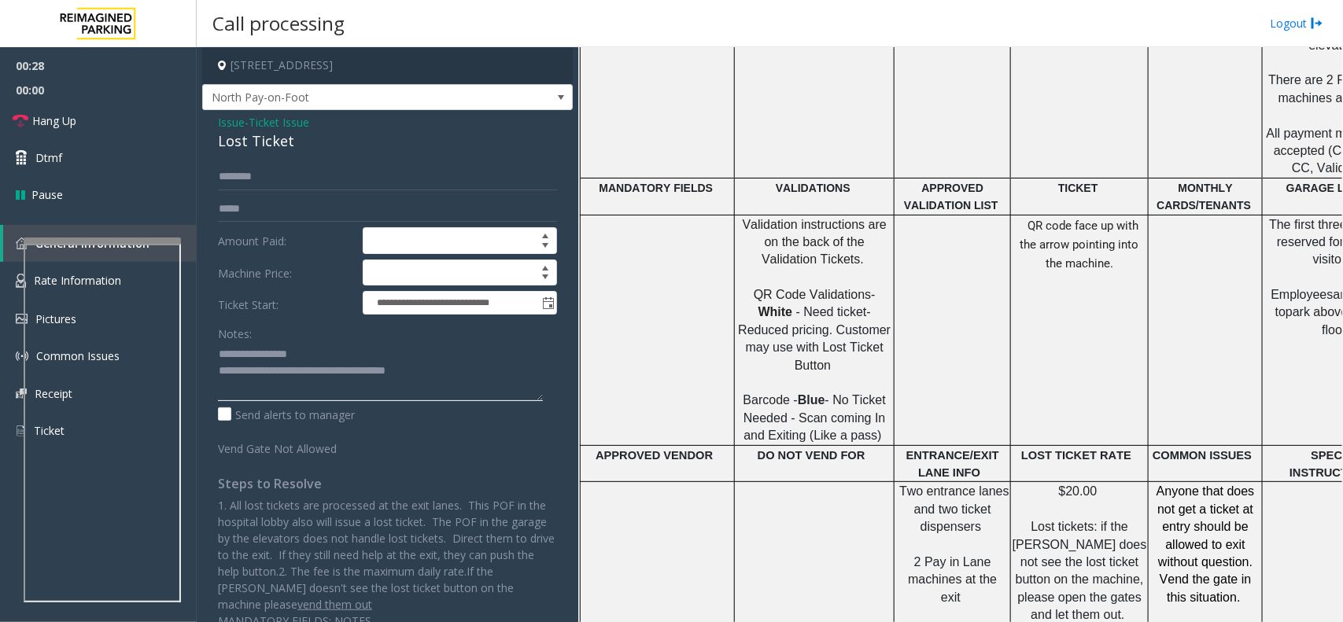
scroll to position [911, 0]
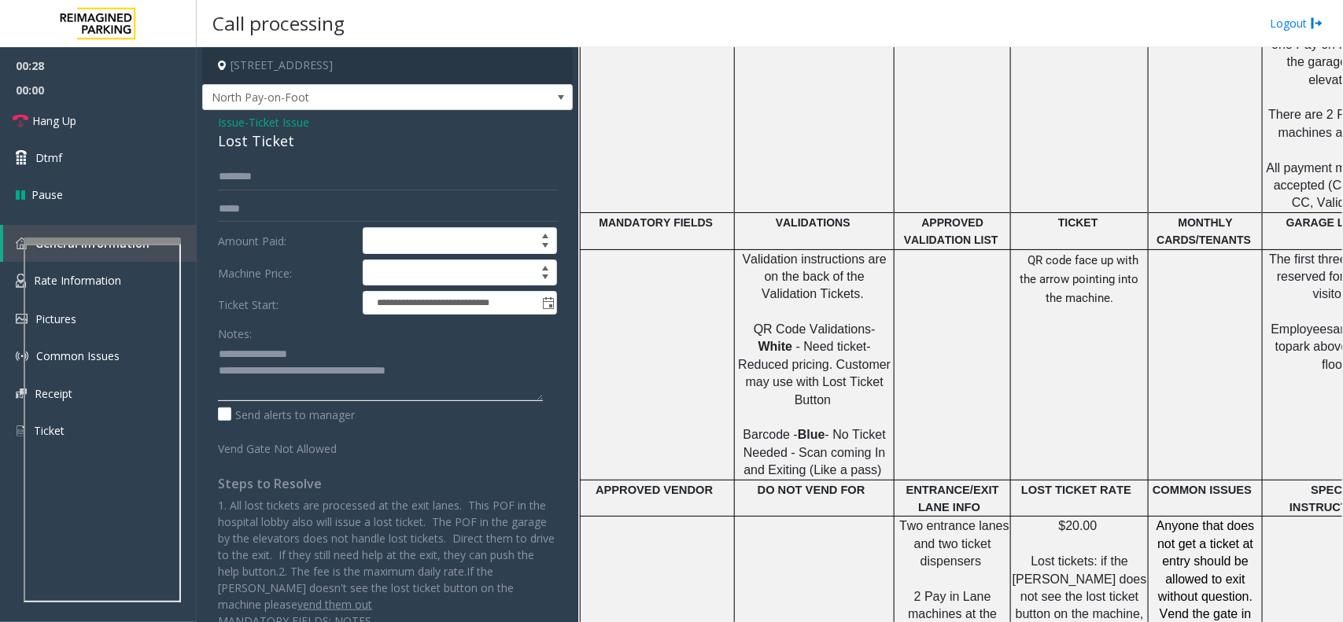
type textarea "**********"
click at [925, 519] on span "wo entrance lanes and two ticket dispensers" at bounding box center [959, 543] width 105 height 49
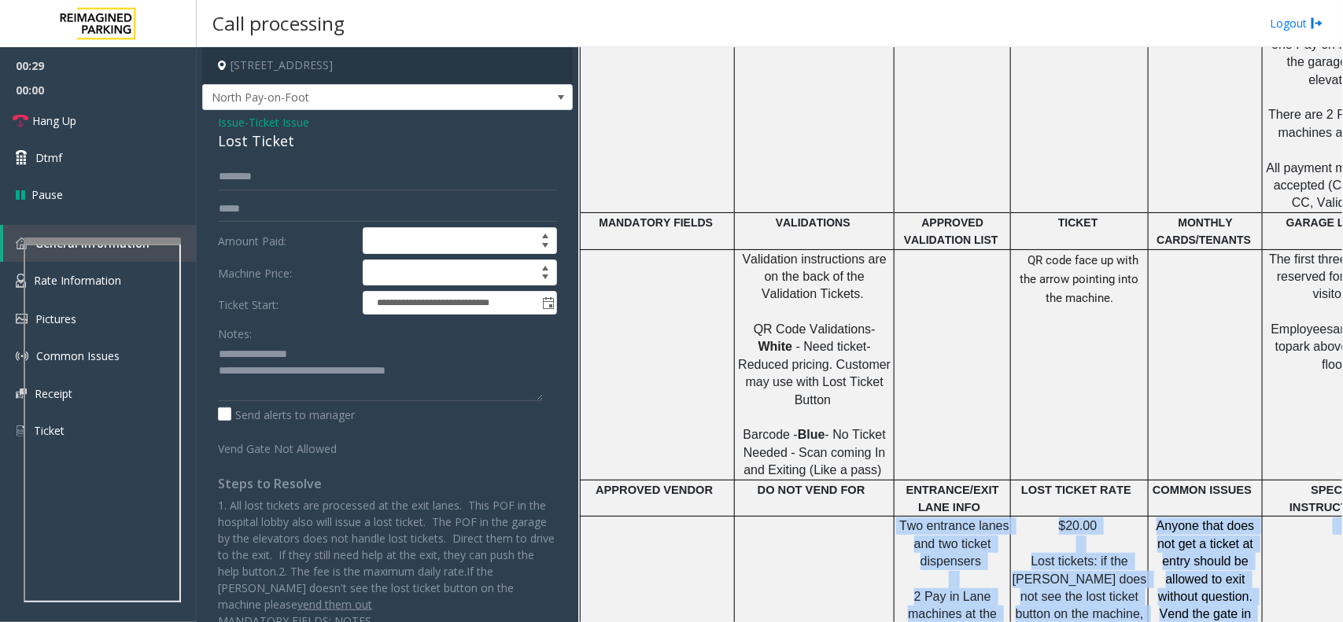
scroll to position [1190, 0]
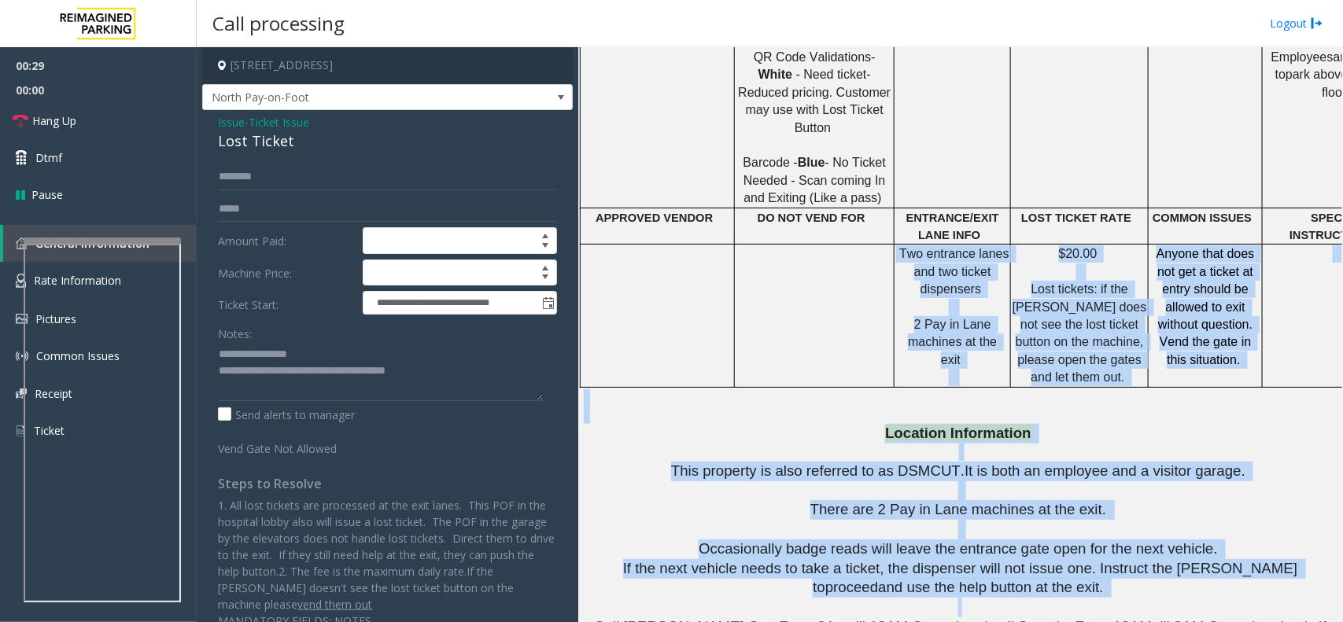
drag, startPoint x: 925, startPoint y: 488, endPoint x: 1165, endPoint y: 610, distance: 269.9
click at [1165, 610] on div "Main ← Move left → Move right ↑ Move up ↓ Move down + Zoom in - Zoom out Home J…" at bounding box center [960, 334] width 764 height 575
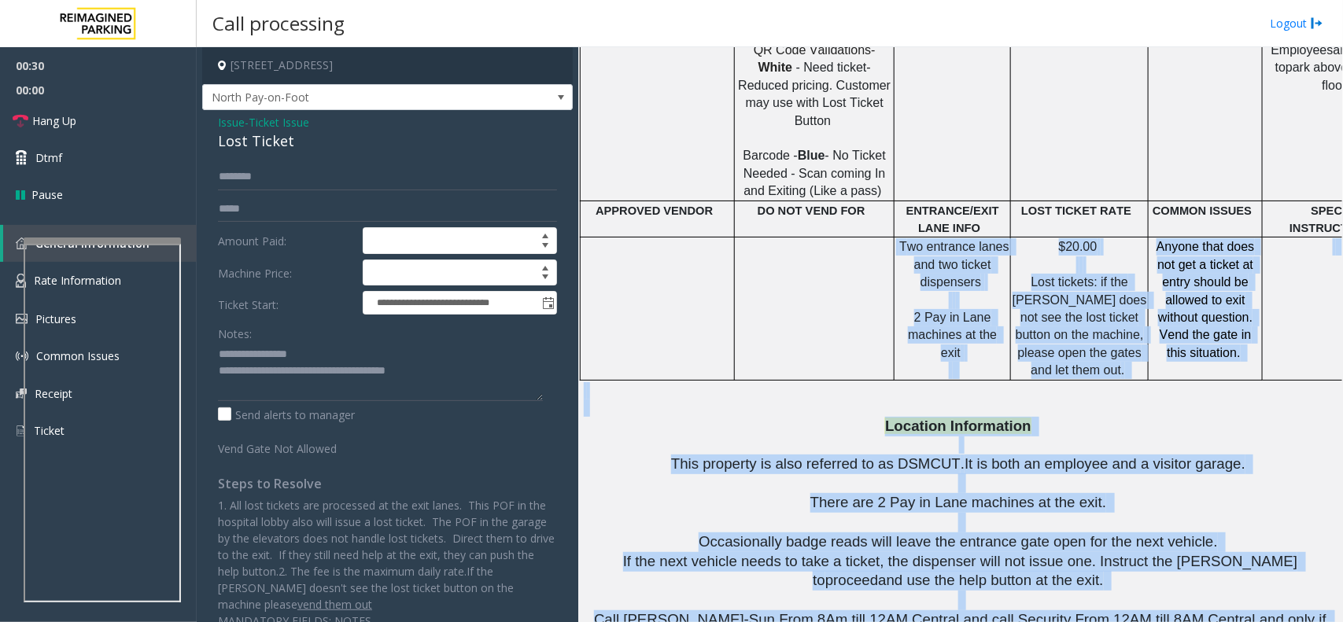
click at [1052, 275] on span "Lost tickets: if the [PERSON_NAME] does not see the lost ticket button on the m…" at bounding box center [1082, 326] width 138 height 102
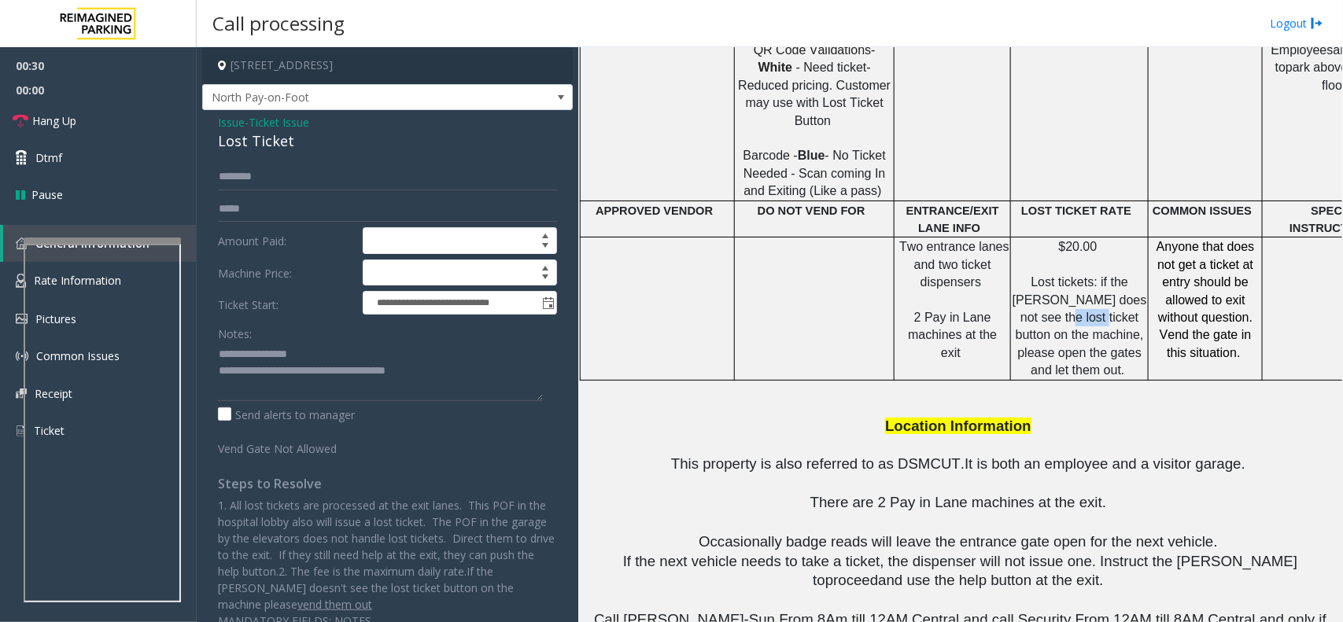
click at [1052, 275] on span "Lost tickets: if the [PERSON_NAME] does not see the lost ticket button on the m…" at bounding box center [1082, 326] width 138 height 102
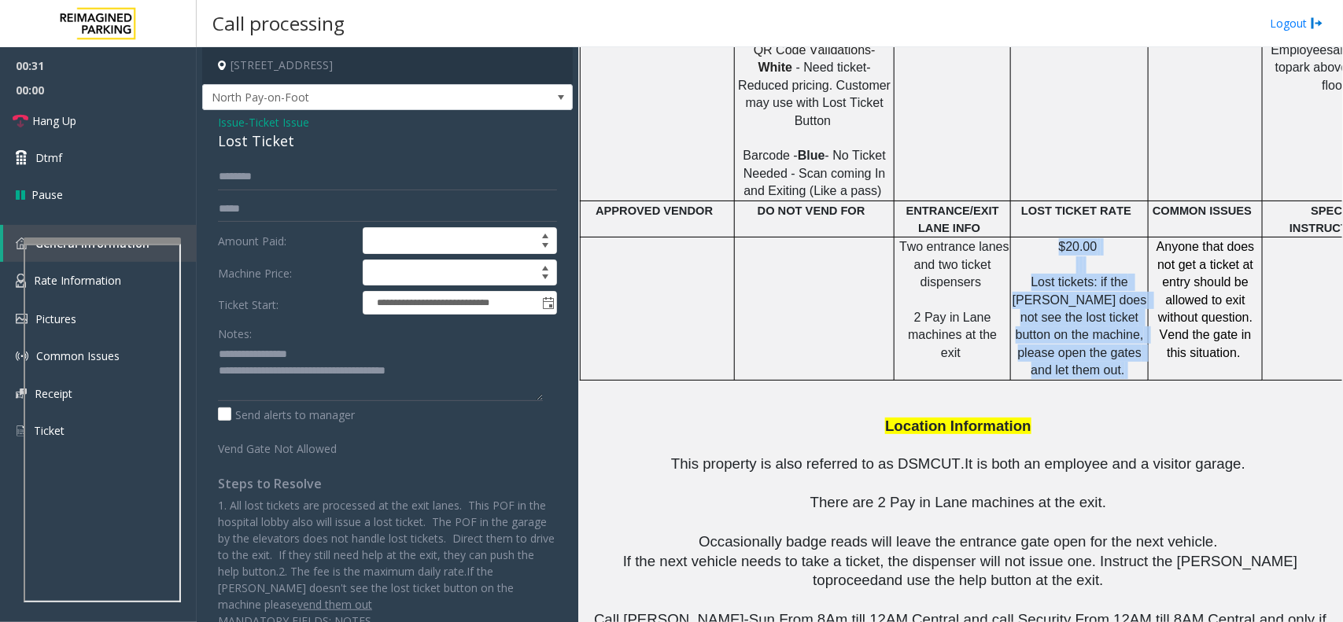
drag, startPoint x: 1052, startPoint y: 266, endPoint x: 1053, endPoint y: 194, distance: 71.6
click at [1053, 238] on p "$20.00 Lost tickets: if the [PERSON_NAME] does not see the lost ticket button o…" at bounding box center [1079, 308] width 135 height 141
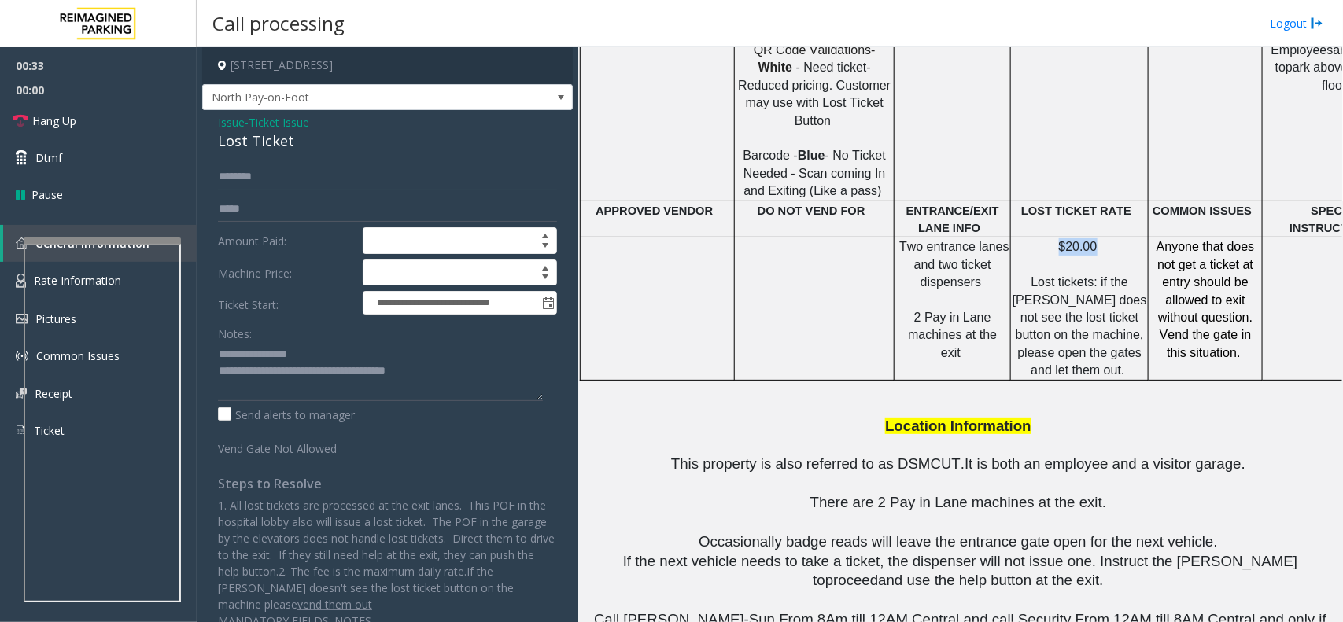
drag, startPoint x: 1053, startPoint y: 194, endPoint x: 1082, endPoint y: 198, distance: 29.4
click at [1082, 238] on p "$20.00 Lost tickets: if the [PERSON_NAME] does not see the lost ticket button o…" at bounding box center [1079, 308] width 135 height 141
click at [1082, 240] on span "$20.00" at bounding box center [1078, 246] width 39 height 13
drag, startPoint x: 514, startPoint y: 122, endPoint x: 459, endPoint y: 114, distance: 55.6
click at [460, 114] on div "**********" at bounding box center [387, 377] width 371 height 534
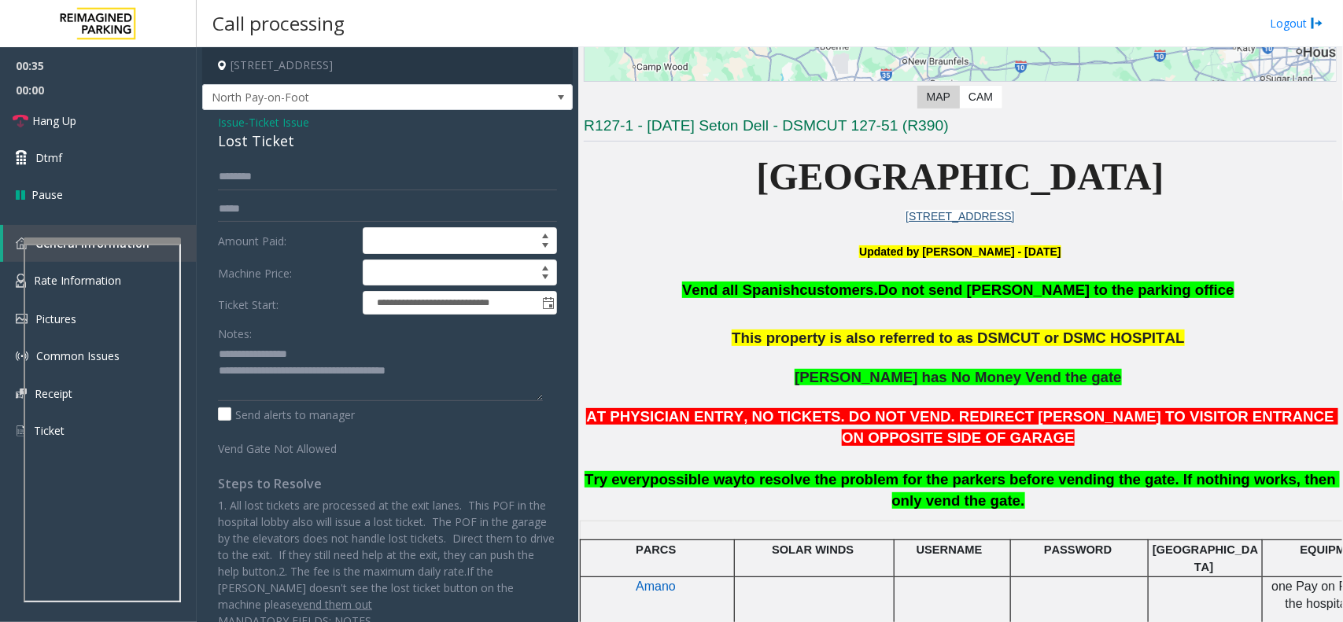
scroll to position [305, 0]
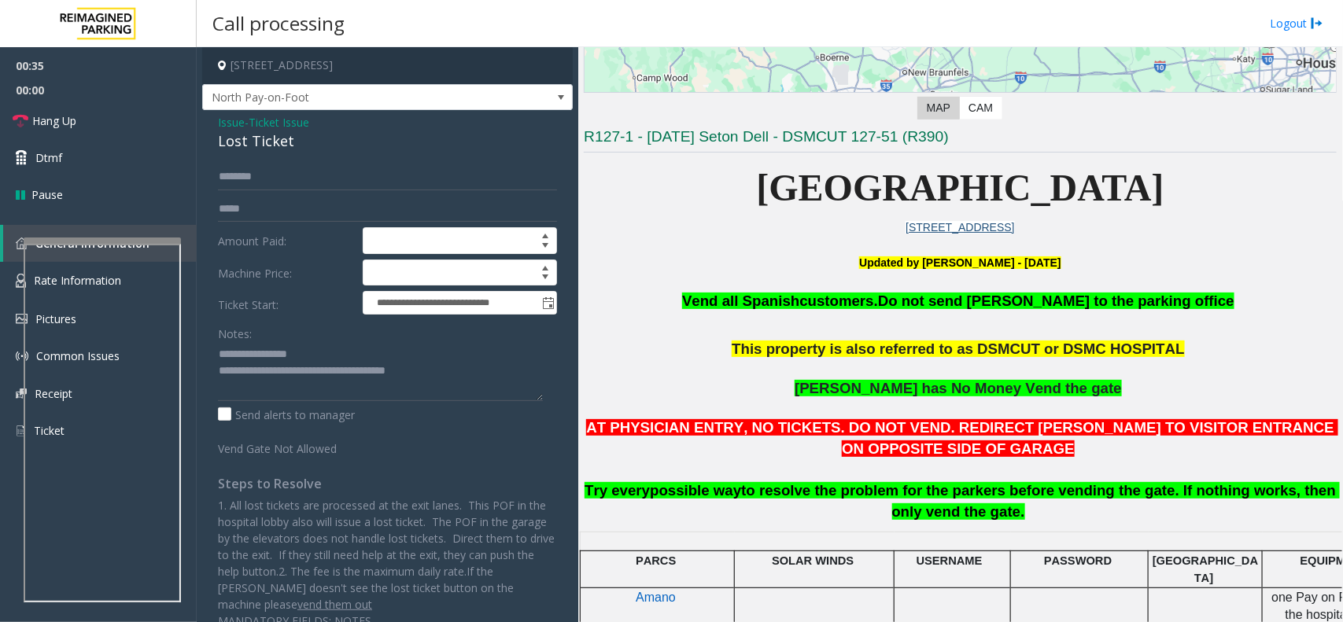
click at [770, 278] on p at bounding box center [960, 280] width 753 height 17
click at [780, 272] on p at bounding box center [960, 280] width 753 height 17
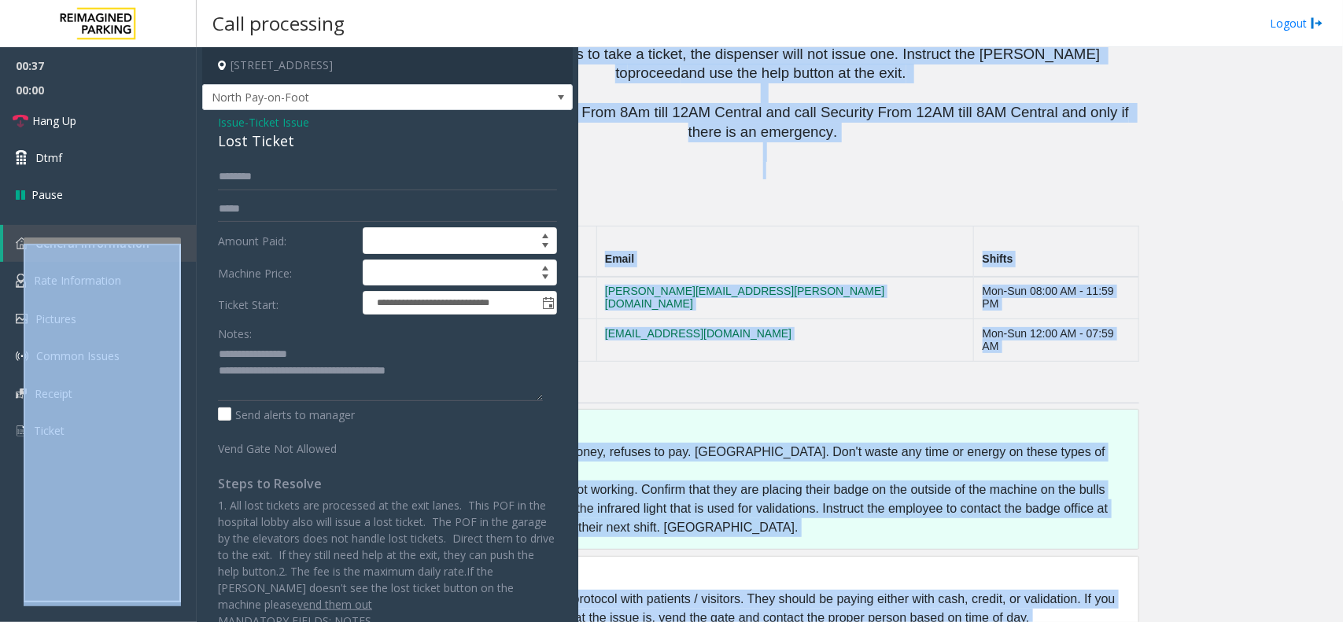
scroll to position [1697, 0]
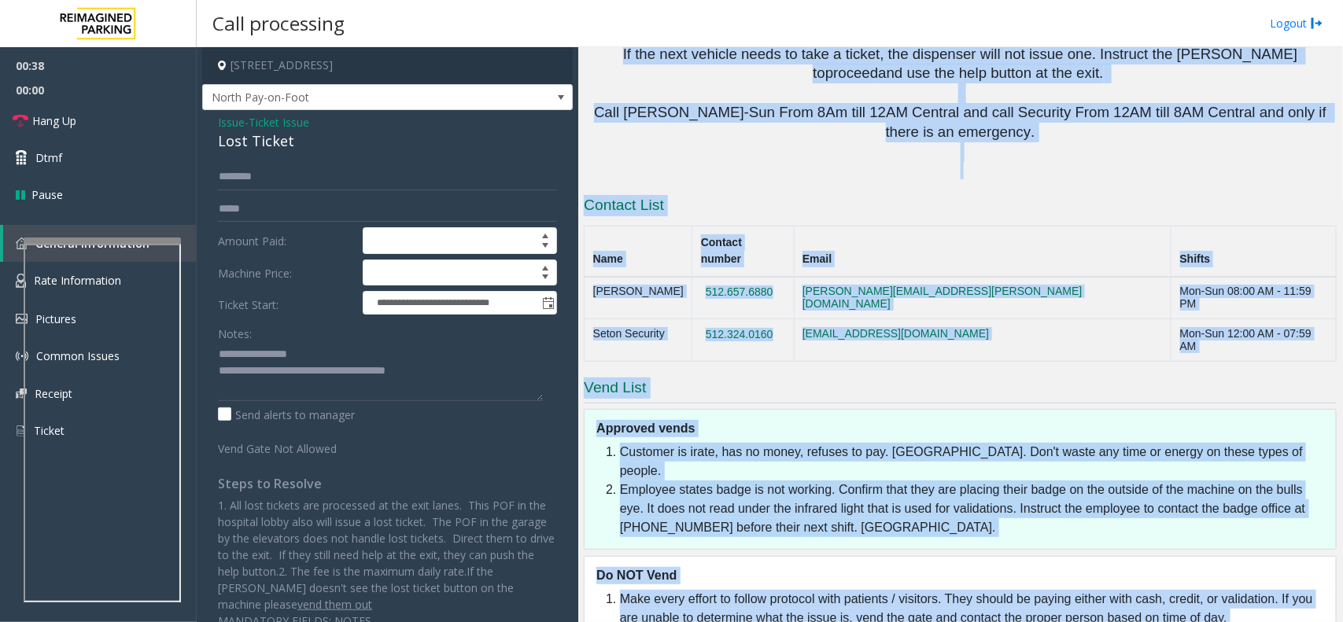
drag, startPoint x: 780, startPoint y: 272, endPoint x: 933, endPoint y: 602, distance: 363.4
click at [933, 602] on div "Main ← Move left → Move right ↑ Move up ↓ Move down + Zoom in - Zoom out Home J…" at bounding box center [960, 334] width 764 height 575
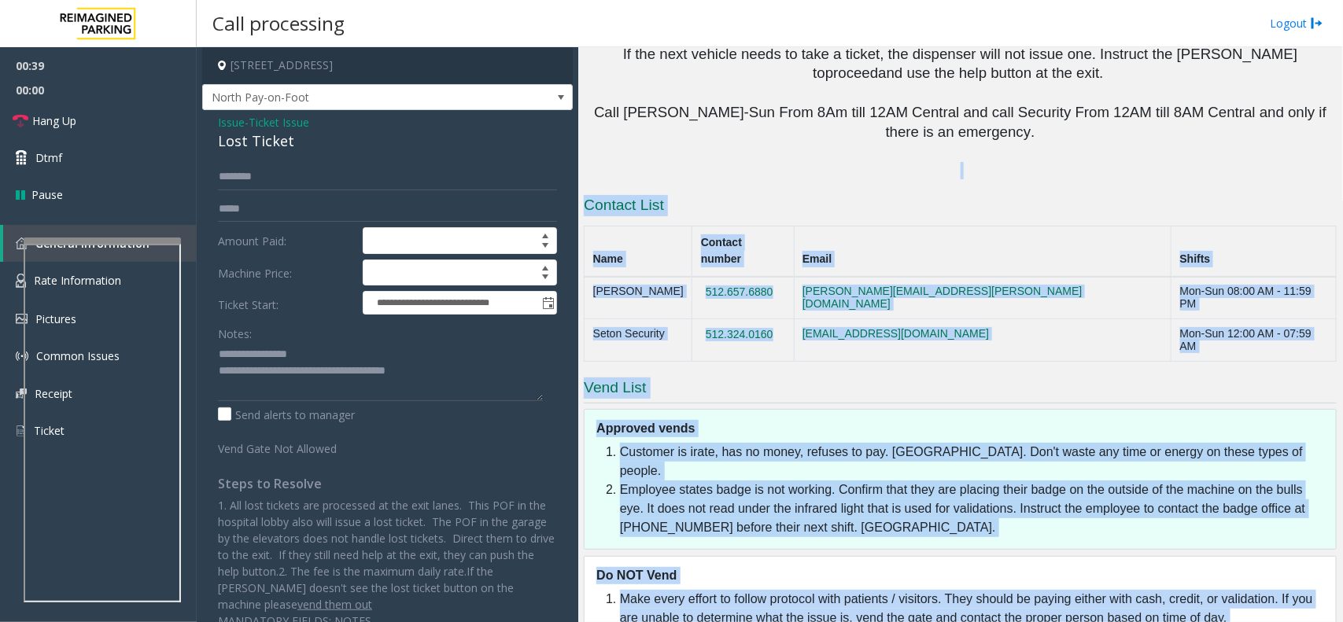
drag, startPoint x: 933, startPoint y: 602, endPoint x: 689, endPoint y: 102, distance: 555.7
click at [689, 102] on div "Main ← Move left → Move right ↑ Move up ↓ Move down + Zoom in - Zoom out Home J…" at bounding box center [960, 334] width 764 height 575
click at [689, 162] on p at bounding box center [960, 170] width 753 height 17
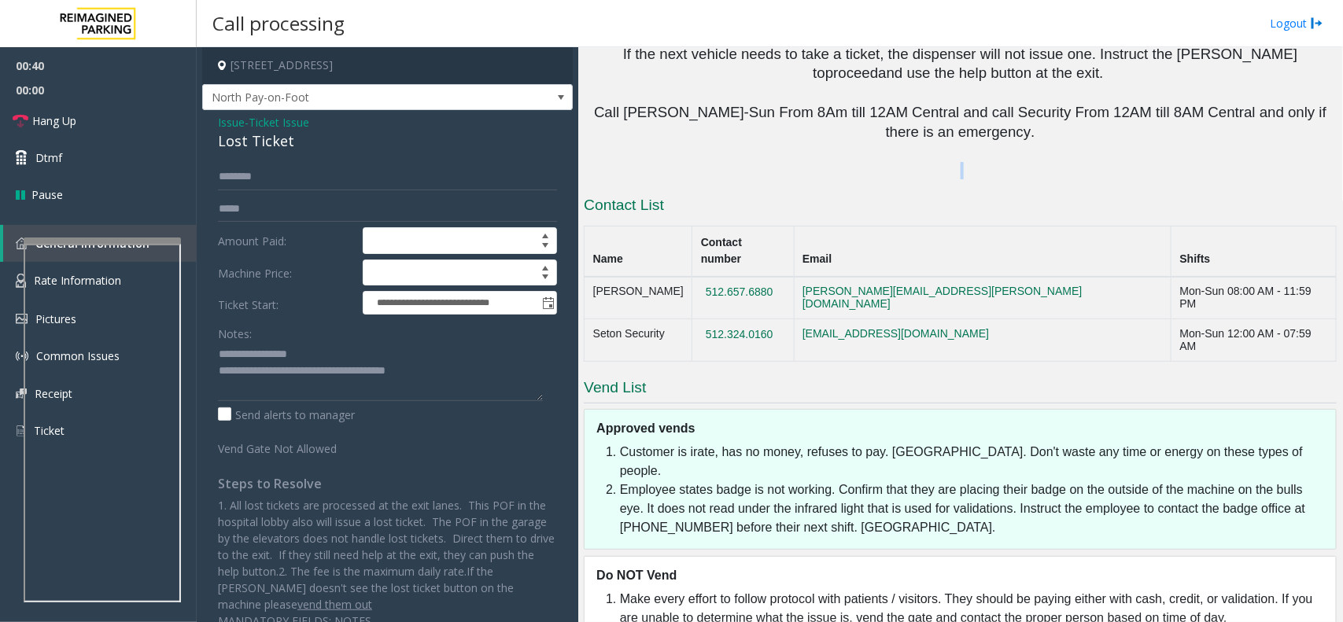
click at [689, 162] on p at bounding box center [960, 170] width 753 height 17
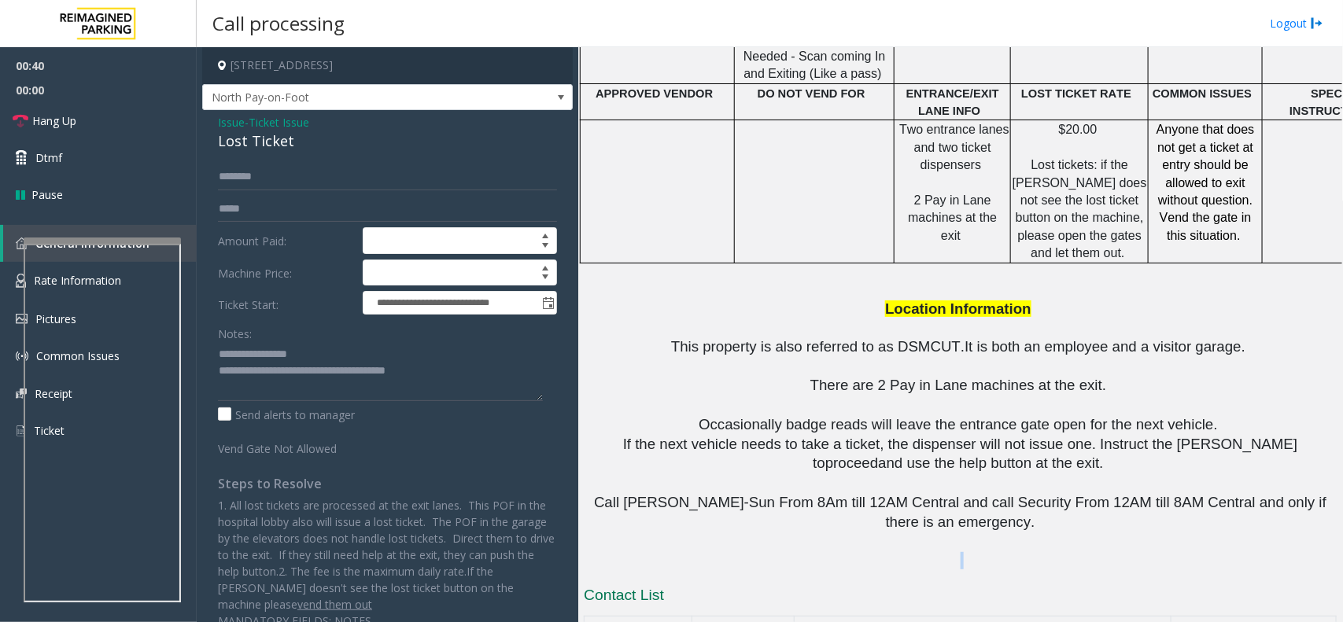
scroll to position [1304, 0]
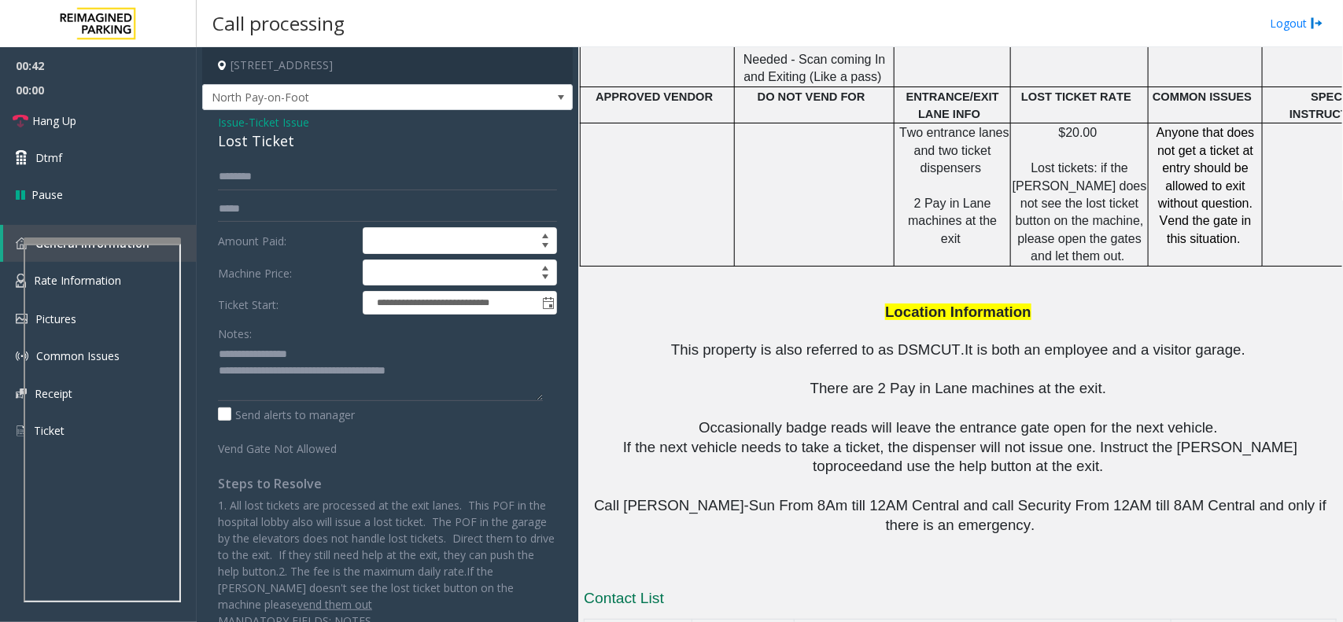
click at [942, 268] on p at bounding box center [960, 285] width 753 height 35
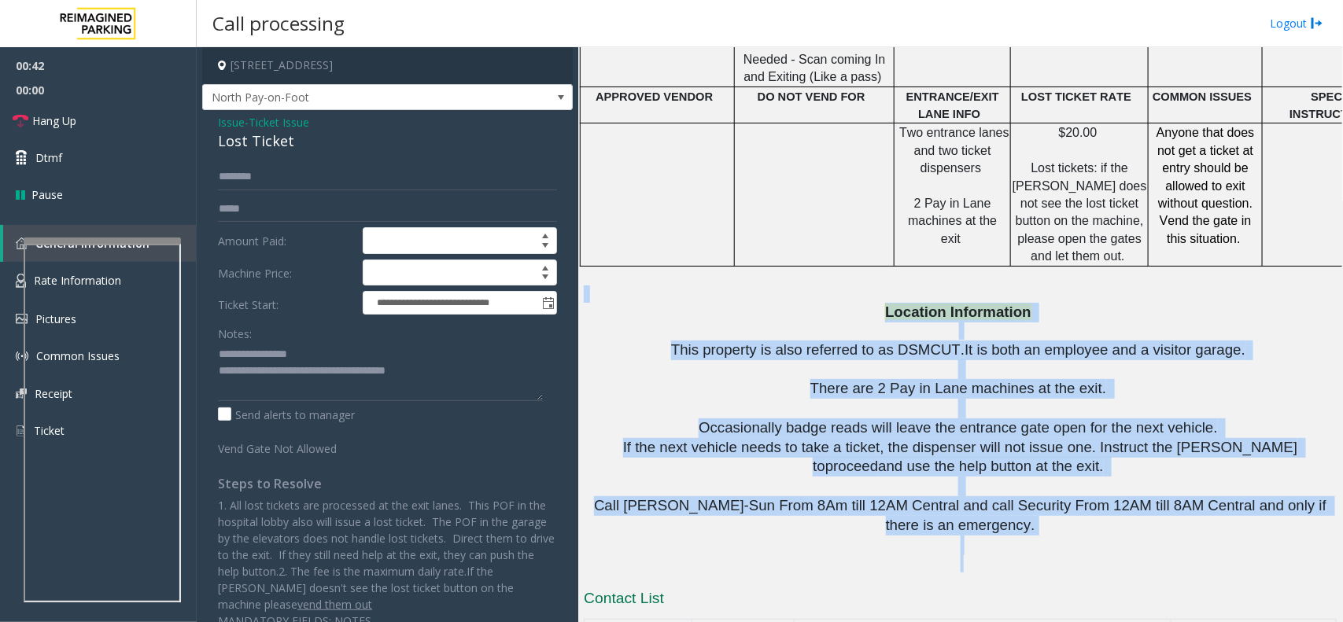
drag, startPoint x: 942, startPoint y: 225, endPoint x: 956, endPoint y: 478, distance: 253.8
click at [956, 478] on div "PARCS SOLAR WINDS USERNAME PASSWORD PARIS EQUIPMENT CARD INSERTION Amano one Pa…" at bounding box center [960, 53] width 753 height 1041
click at [956, 536] on p at bounding box center [960, 546] width 753 height 20
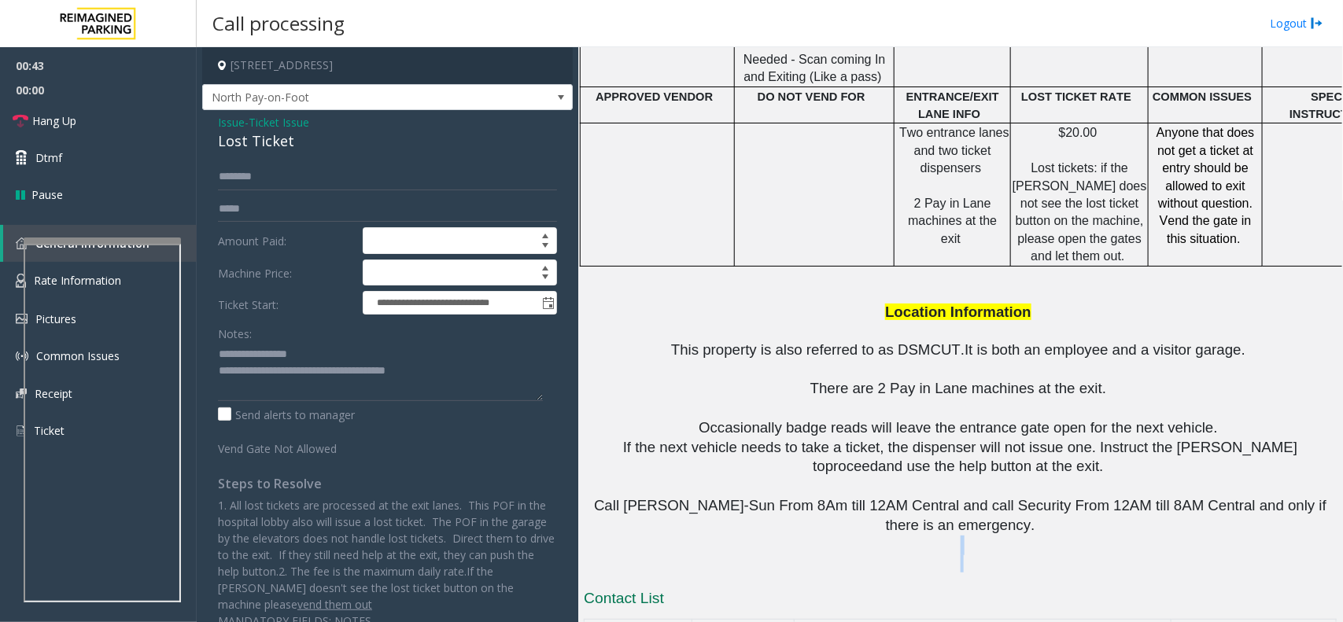
click at [956, 536] on p at bounding box center [960, 546] width 753 height 20
click at [910, 342] on span "This property is also referred to as DSMCUT" at bounding box center [816, 350] width 290 height 17
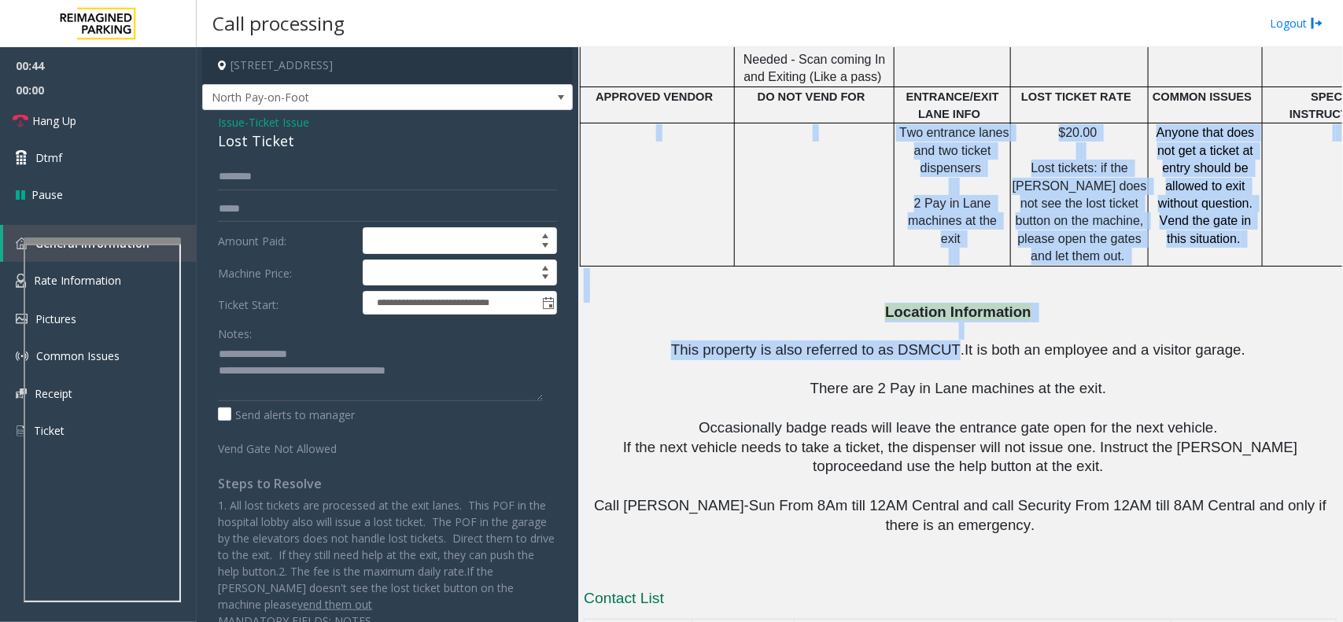
drag, startPoint x: 910, startPoint y: 284, endPoint x: 584, endPoint y: 134, distance: 358.8
click at [584, 134] on div "PARCS SOLAR WINDS USERNAME PASSWORD PARIS EQUIPMENT CARD INSERTION Amano one Pa…" at bounding box center [960, 53] width 753 height 1041
click at [587, 135] on td at bounding box center [658, 195] width 154 height 142
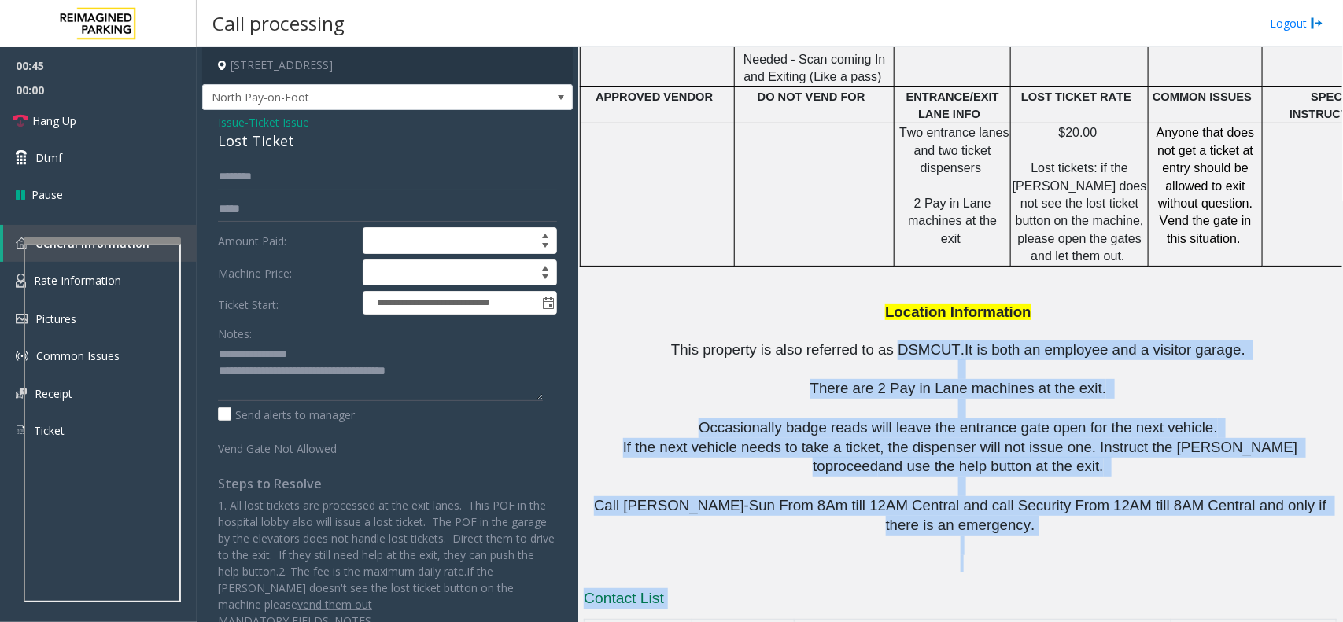
scroll to position [1697, 0]
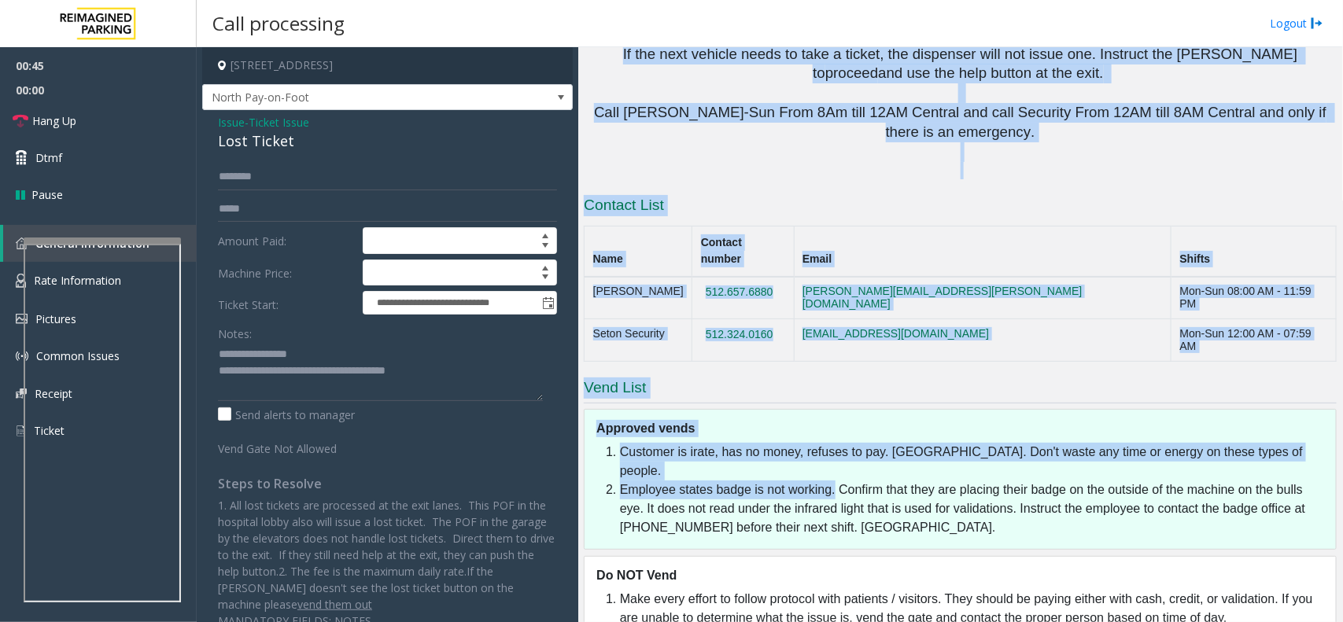
drag, startPoint x: 590, startPoint y: 136, endPoint x: 471, endPoint y: 194, distance: 132.7
click at [471, 194] on div "**********" at bounding box center [770, 334] width 1146 height 575
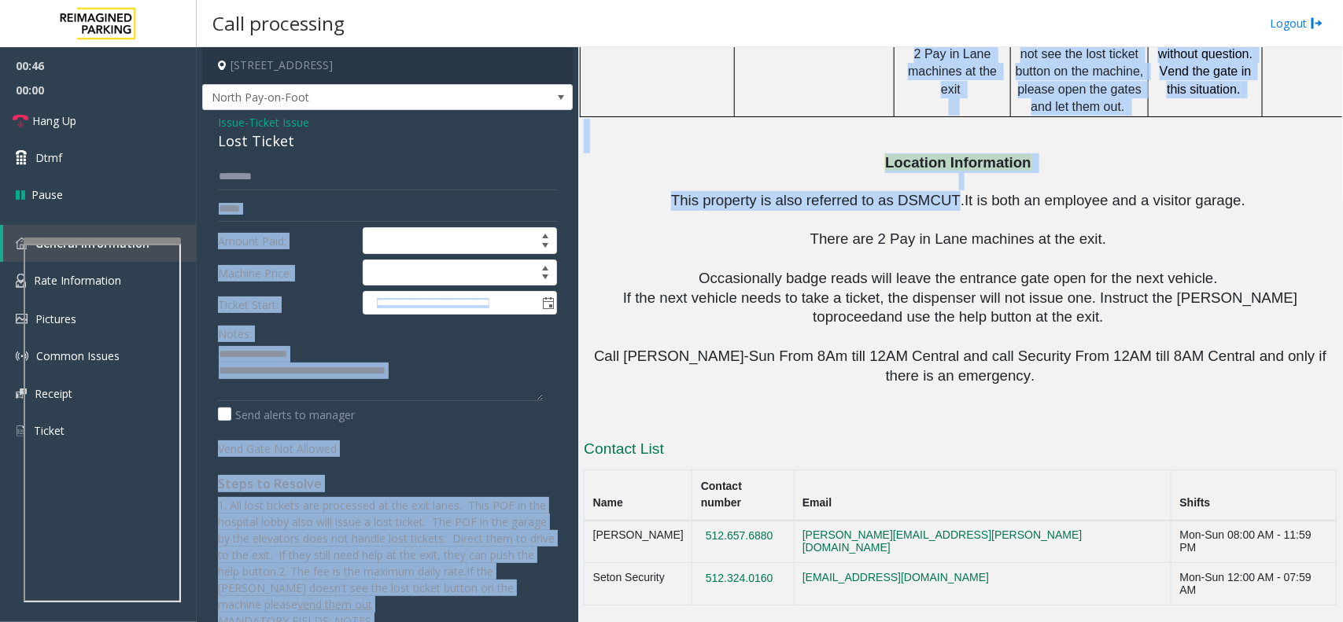
scroll to position [1402, 0]
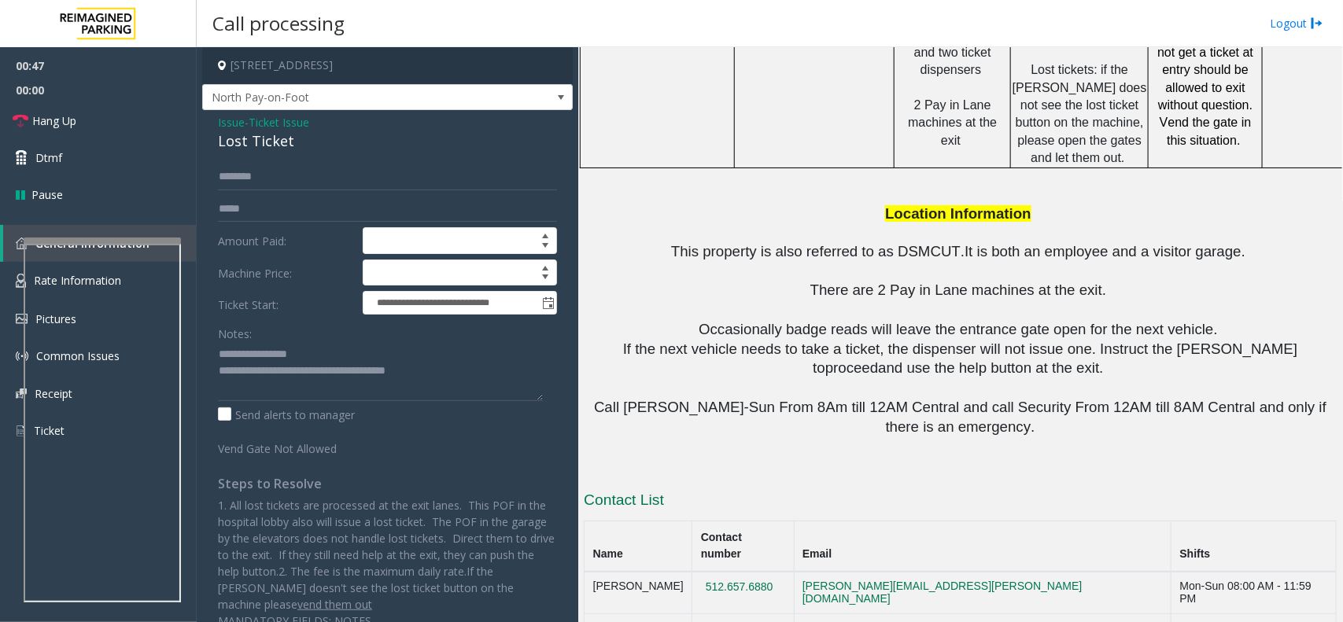
click at [902, 399] on span "Call [PERSON_NAME]-Sun From 8Am till 12AM Central and call Security From 12AM t…" at bounding box center [962, 417] width 737 height 36
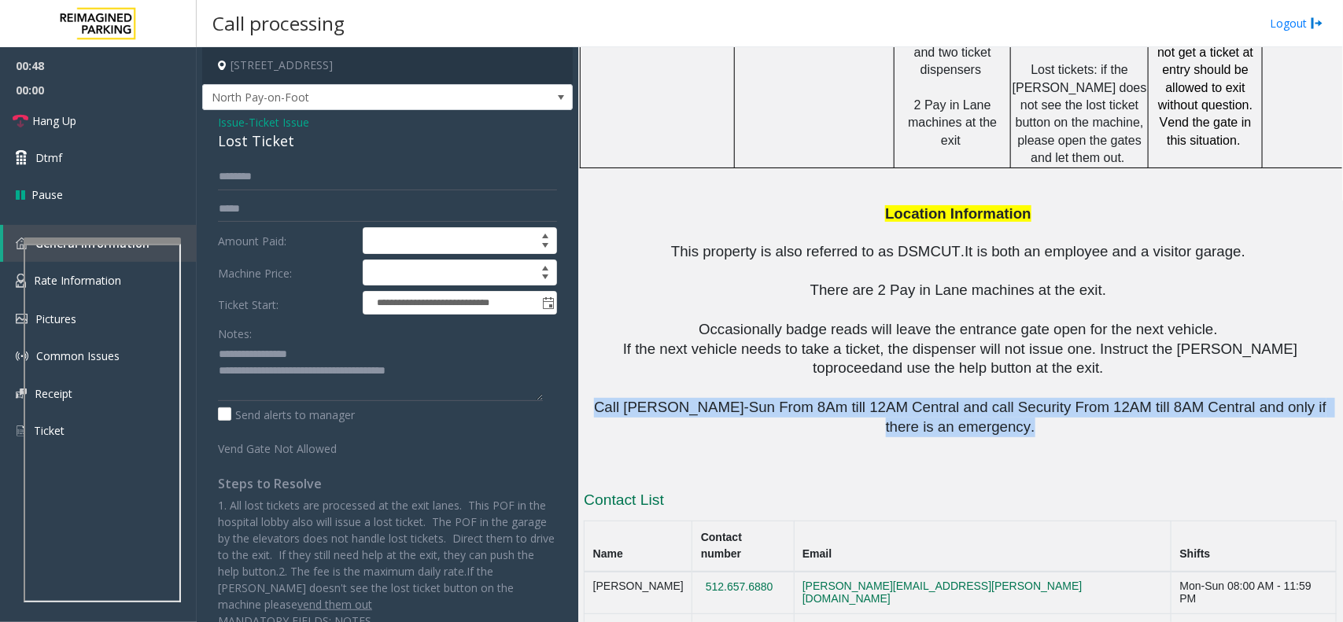
drag, startPoint x: 902, startPoint y: 339, endPoint x: 960, endPoint y: 360, distance: 62.0
click at [960, 399] on span "Call [PERSON_NAME]-Sun From 8Am till 12AM Central and call Security From 12AM t…" at bounding box center [962, 417] width 737 height 36
click at [962, 399] on span "Call [PERSON_NAME]-Sun From 8Am till 12AM Central and call Security From 12AM t…" at bounding box center [962, 417] width 737 height 36
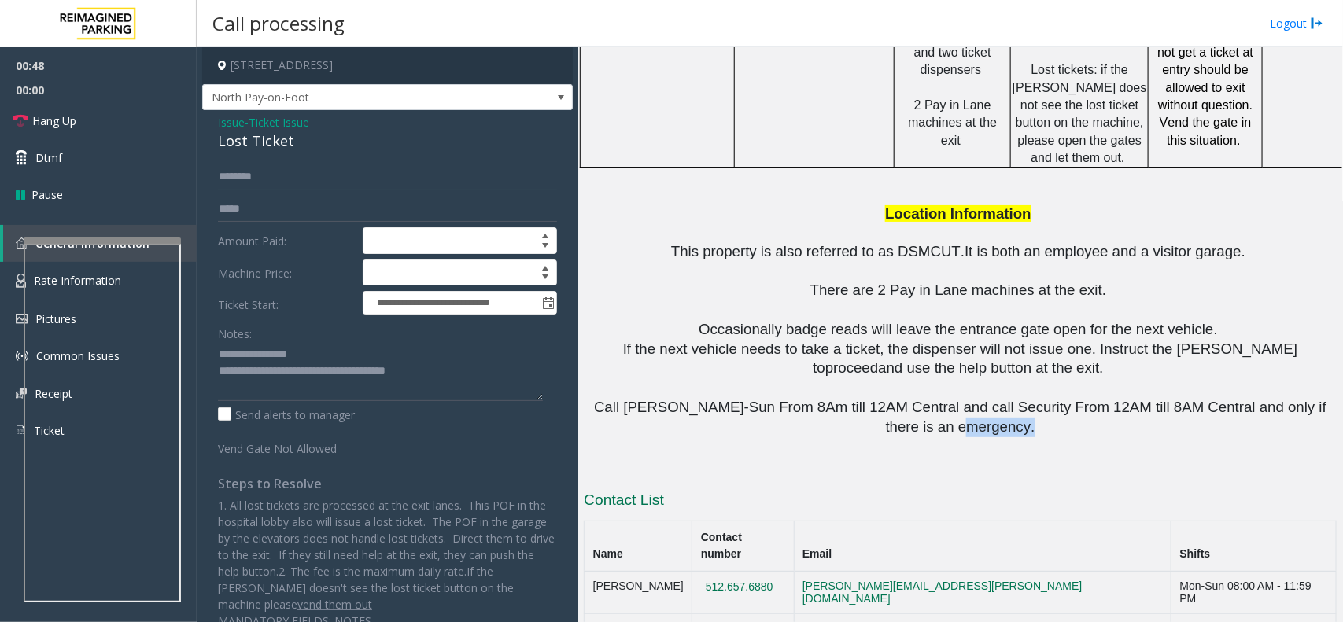
click at [962, 399] on span "Call [PERSON_NAME]-Sun From 8Am till 12AM Central and call Security From 12AM t…" at bounding box center [962, 417] width 737 height 36
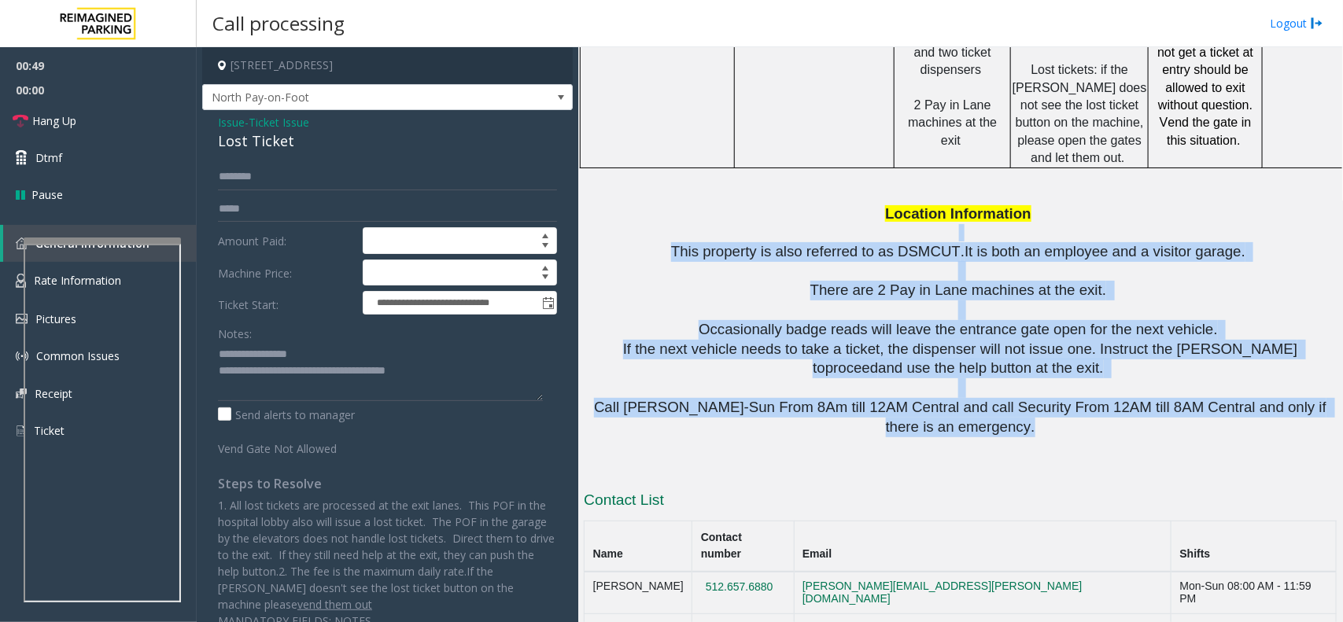
drag, startPoint x: 962, startPoint y: 360, endPoint x: 898, endPoint y: 161, distance: 209.1
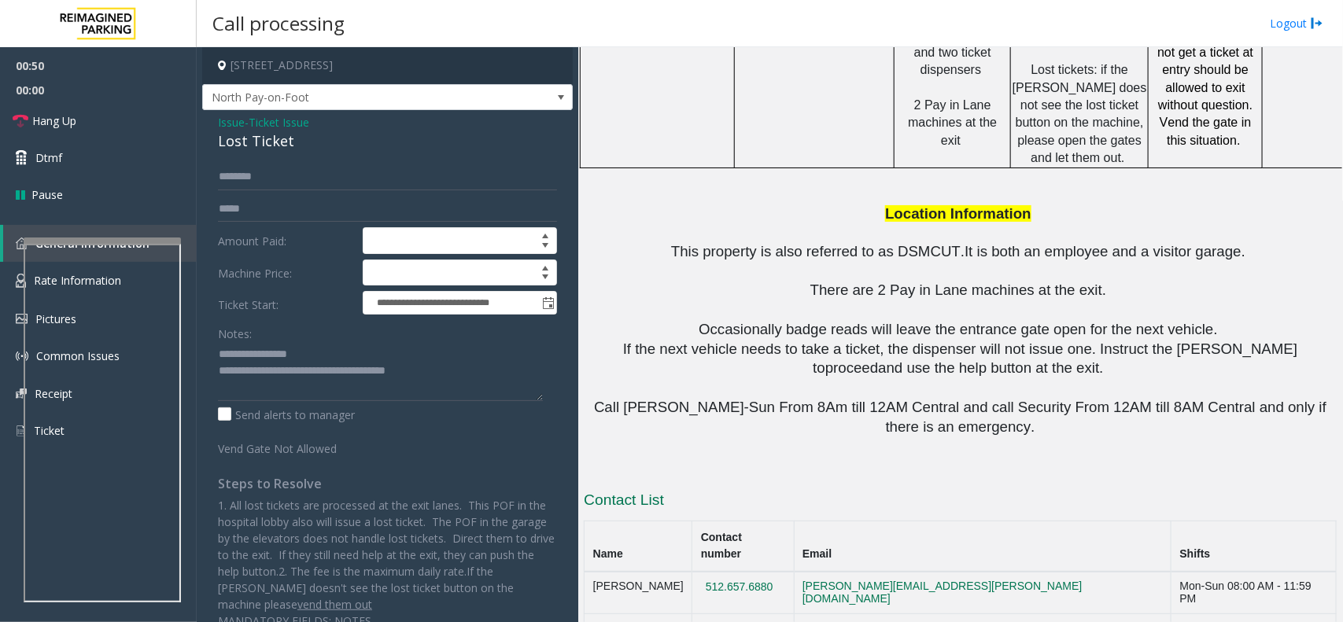
click at [898, 205] on span "Location Information" at bounding box center [958, 213] width 146 height 17
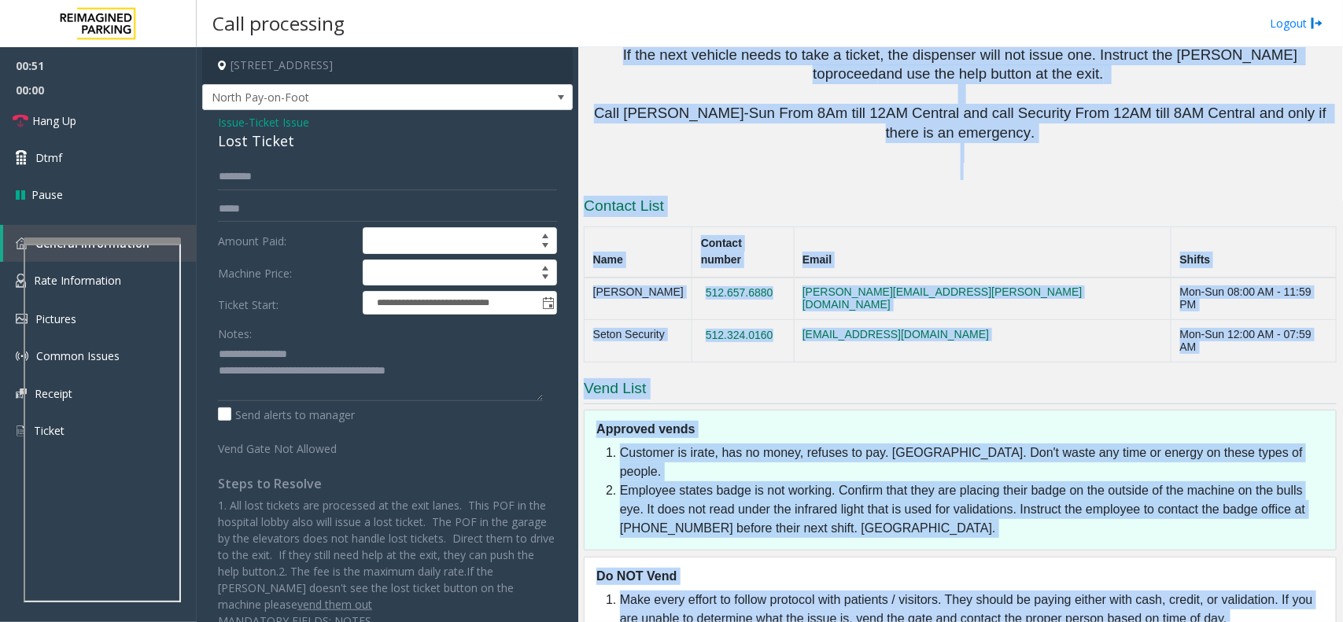
scroll to position [1697, 0]
drag, startPoint x: 898, startPoint y: 148, endPoint x: 1025, endPoint y: 669, distance: 536.2
click at [1025, 622] on html "**********" at bounding box center [671, 311] width 1343 height 622
click at [118, 110] on link "Hang Up" at bounding box center [98, 120] width 197 height 37
click at [119, 110] on link "Hang Up" at bounding box center [98, 120] width 197 height 37
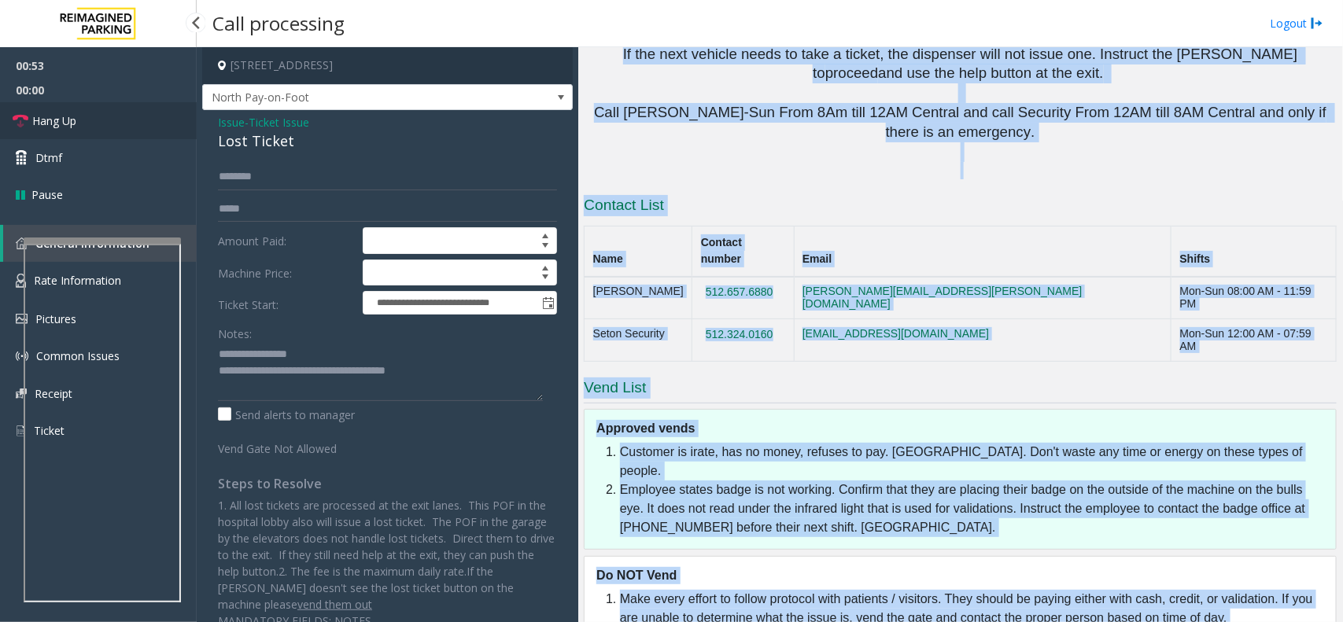
click at [119, 110] on link "Hang Up" at bounding box center [98, 120] width 197 height 37
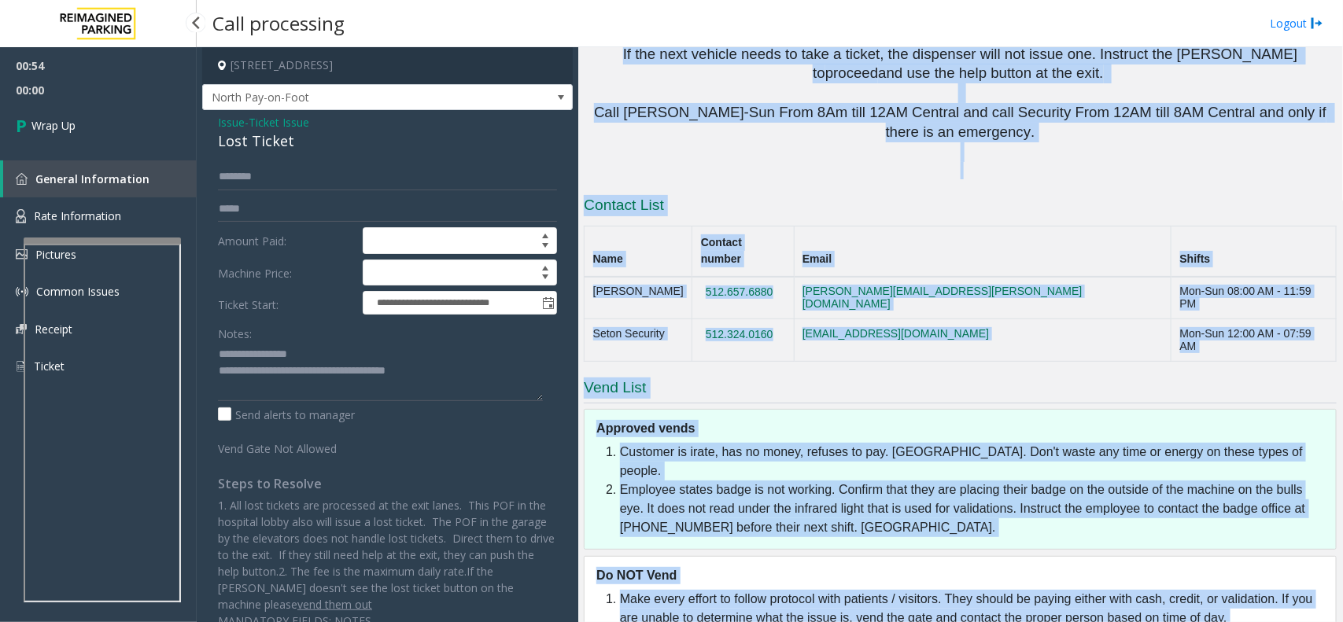
click at [119, 110] on link "Wrap Up" at bounding box center [98, 125] width 197 height 46
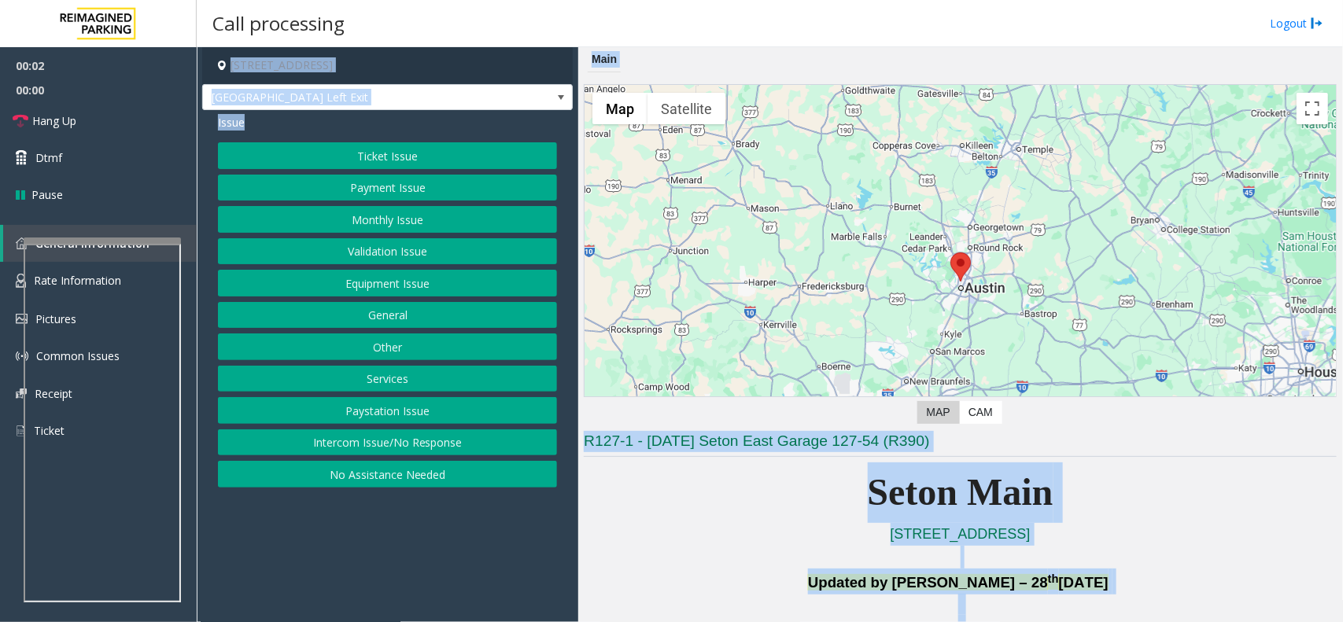
click at [712, 534] on p "[STREET_ADDRESS]" at bounding box center [960, 534] width 753 height 23
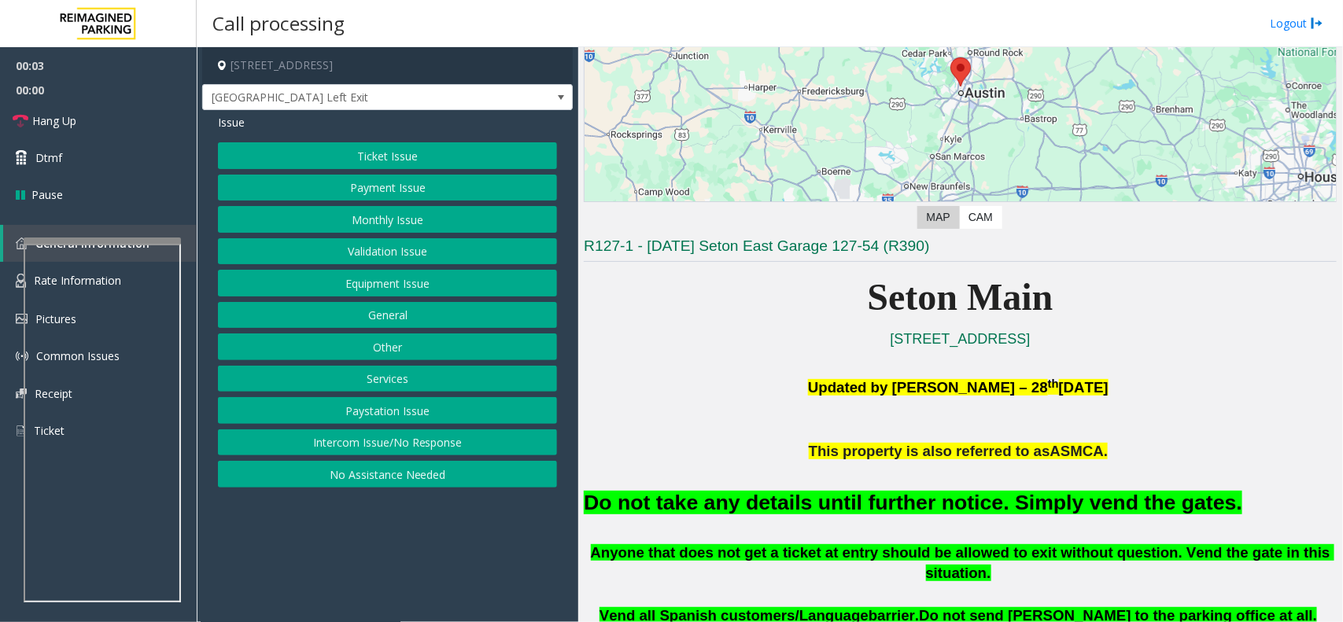
scroll to position [197, 0]
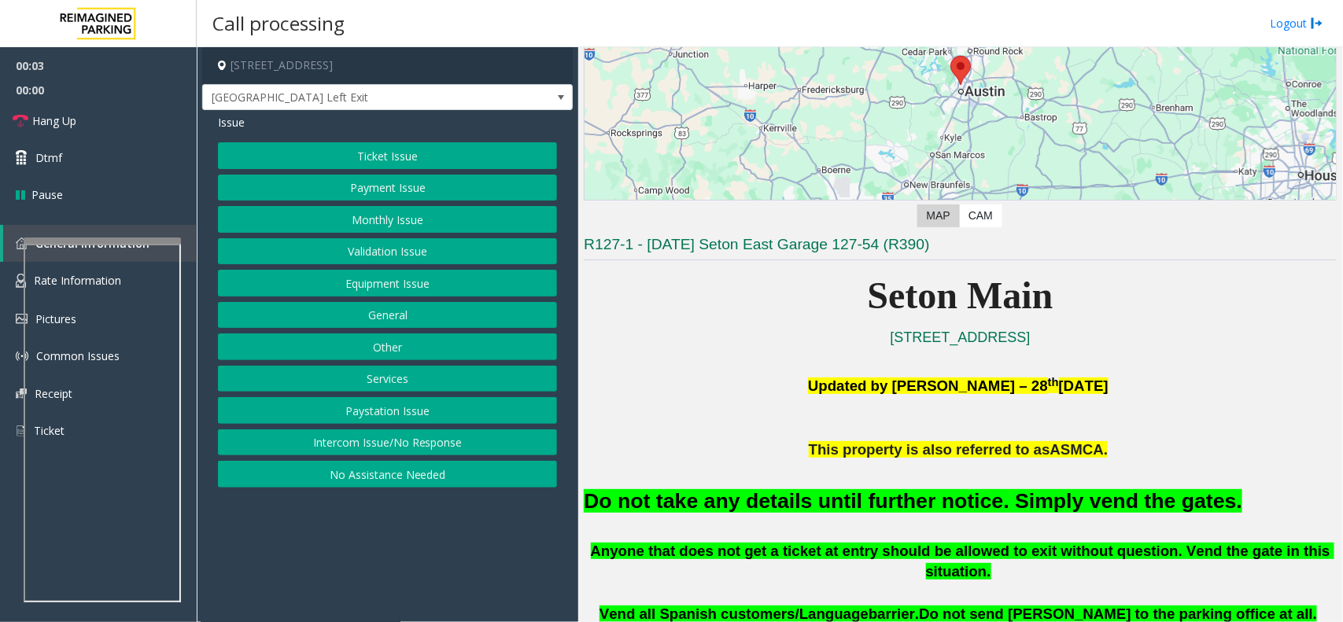
click at [815, 506] on font "Do not take any details until further notice. Simply vend the gates." at bounding box center [913, 501] width 659 height 24
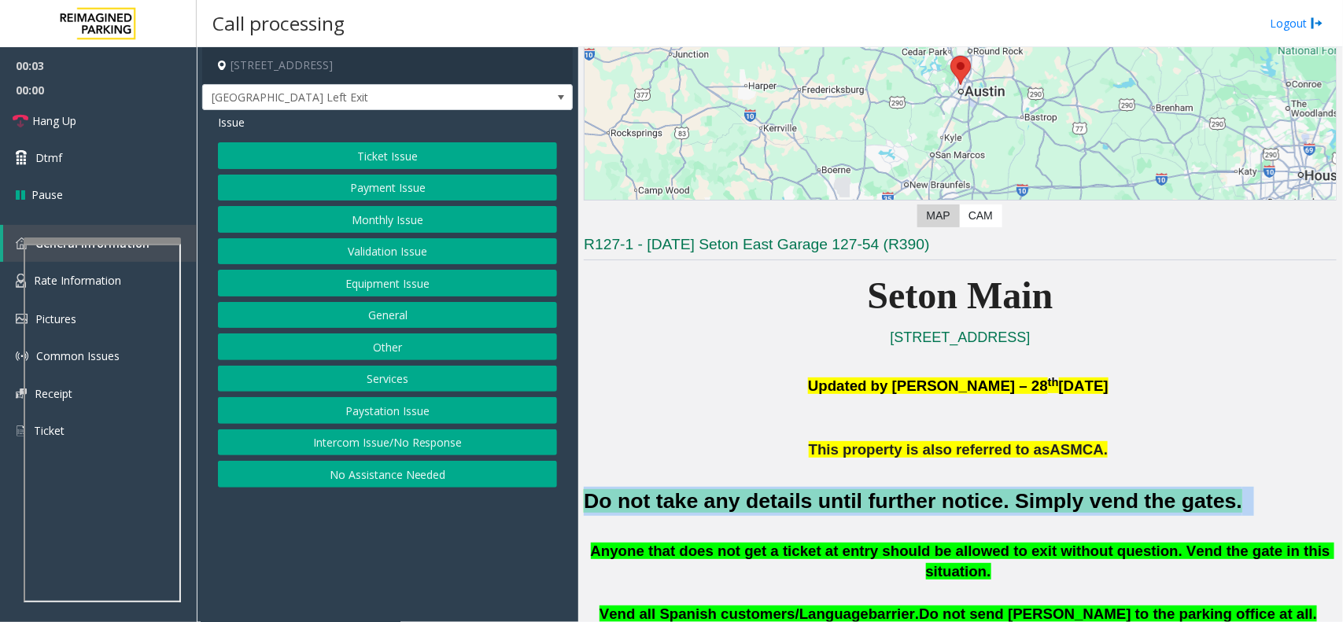
click at [815, 506] on font "Do not take any details until further notice. Simply vend the gates." at bounding box center [913, 501] width 659 height 24
drag, startPoint x: 815, startPoint y: 506, endPoint x: 805, endPoint y: 524, distance: 20.8
drag, startPoint x: 805, startPoint y: 524, endPoint x: 783, endPoint y: 505, distance: 29.0
click at [783, 505] on font "Do not take any details until further notice. Simply vend the gates." at bounding box center [913, 501] width 659 height 24
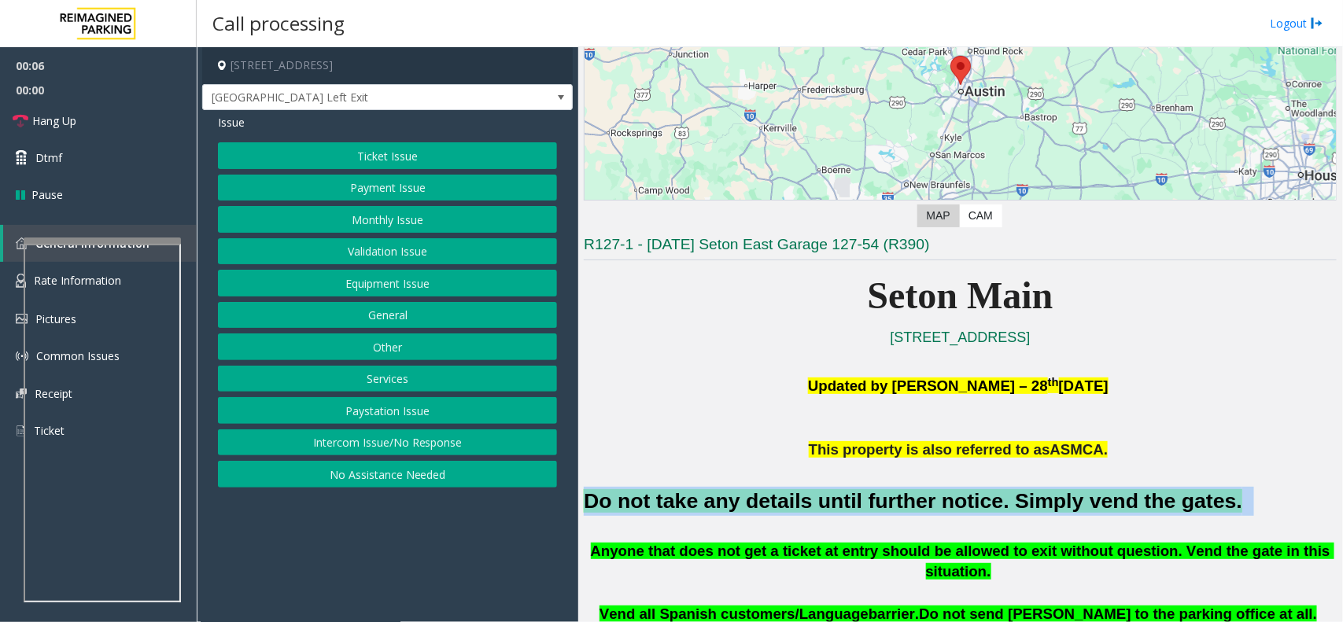
click at [783, 505] on font "Do not take any details until further notice. Simply vend the gates." at bounding box center [913, 501] width 659 height 24
click at [494, 293] on button "Equipment Issue" at bounding box center [387, 283] width 339 height 27
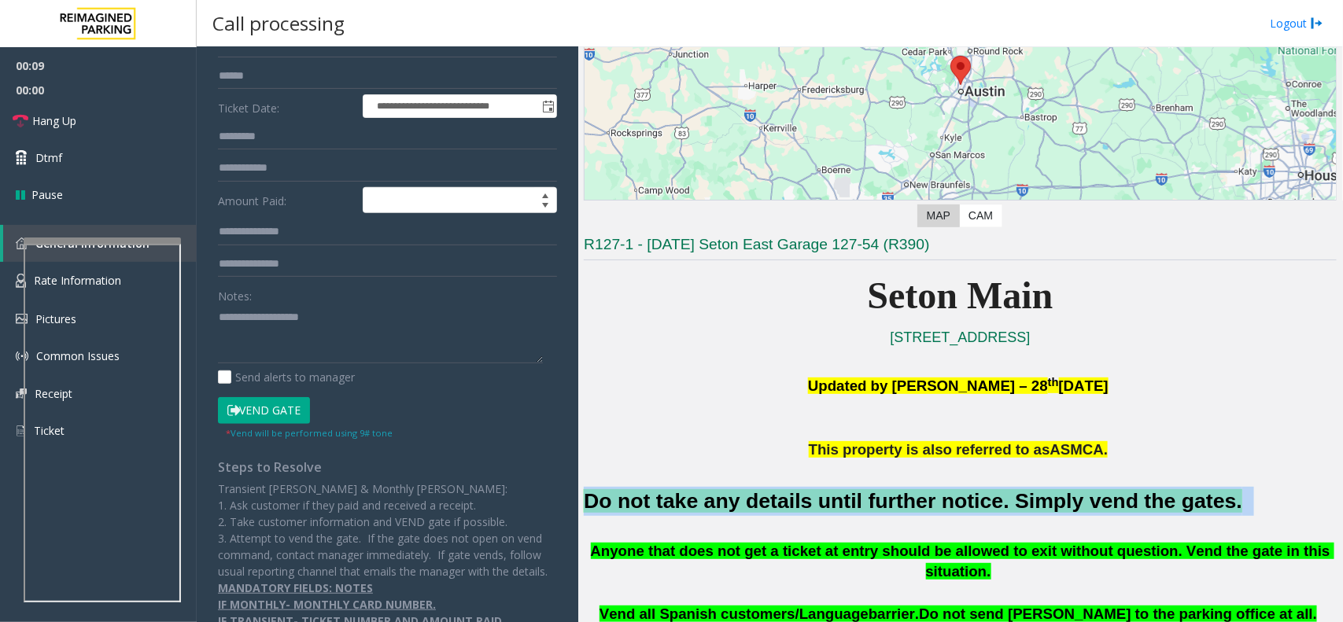
click at [310, 418] on button "Vend Gate" at bounding box center [264, 410] width 92 height 27
click at [296, 412] on button "Vend Gate" at bounding box center [264, 410] width 92 height 27
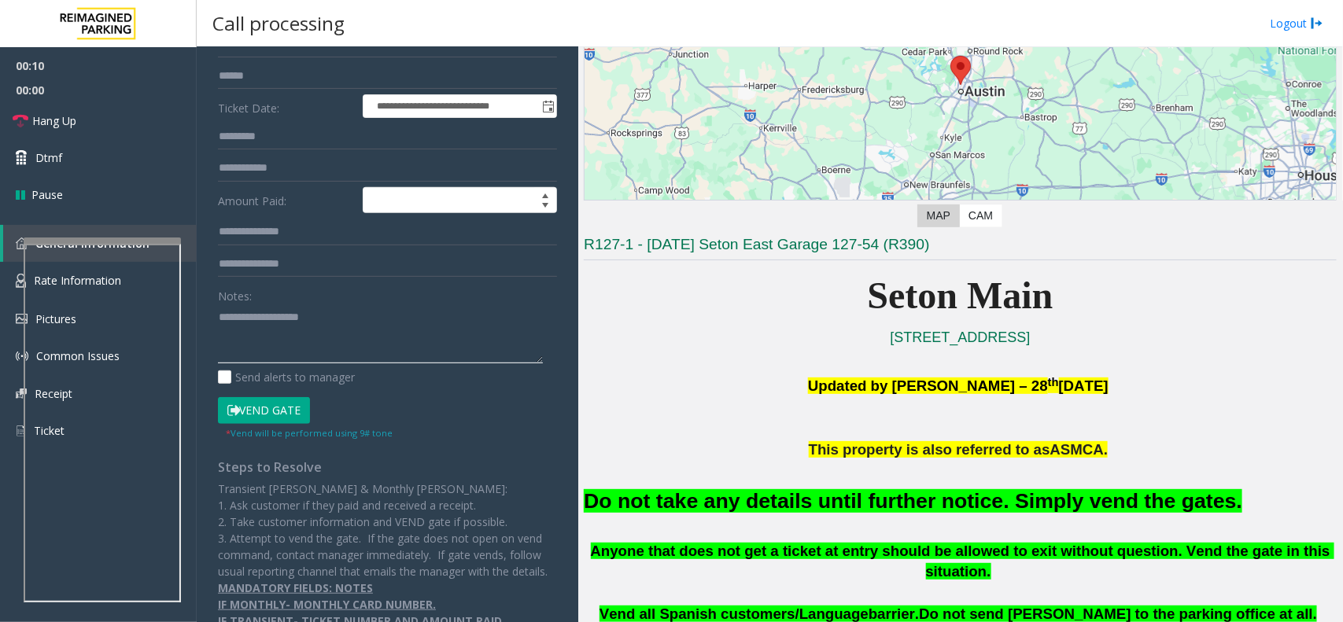
paste textarea "**********"
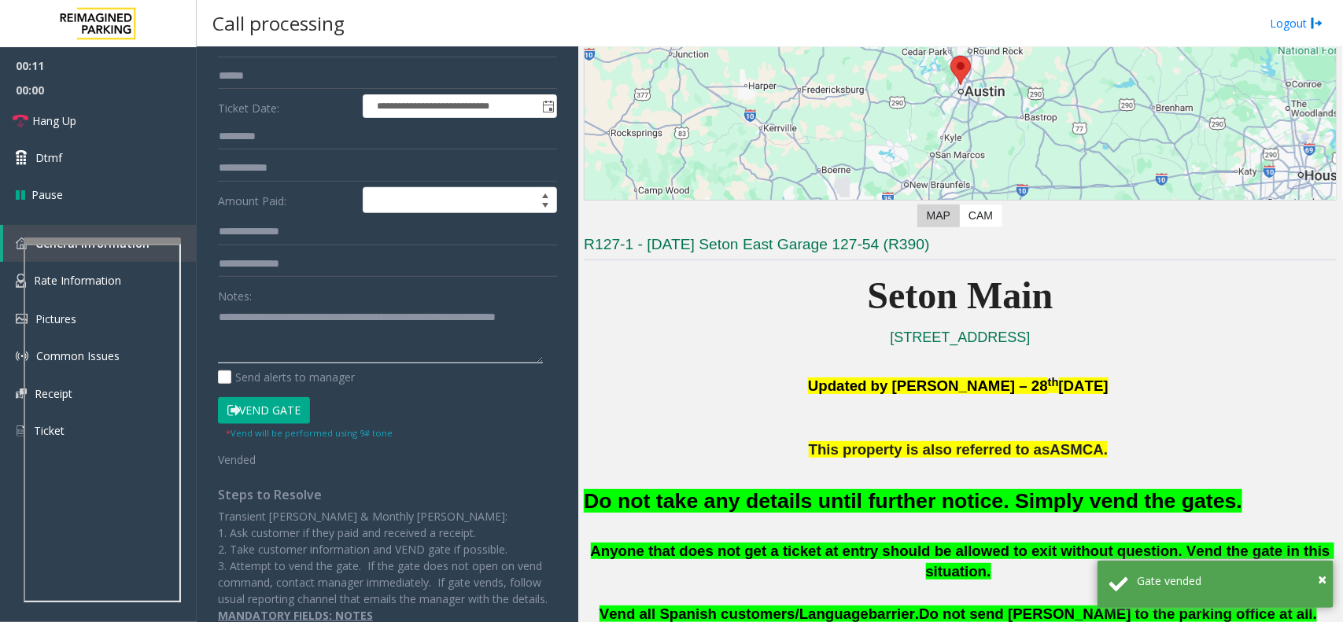
type textarea "**********"
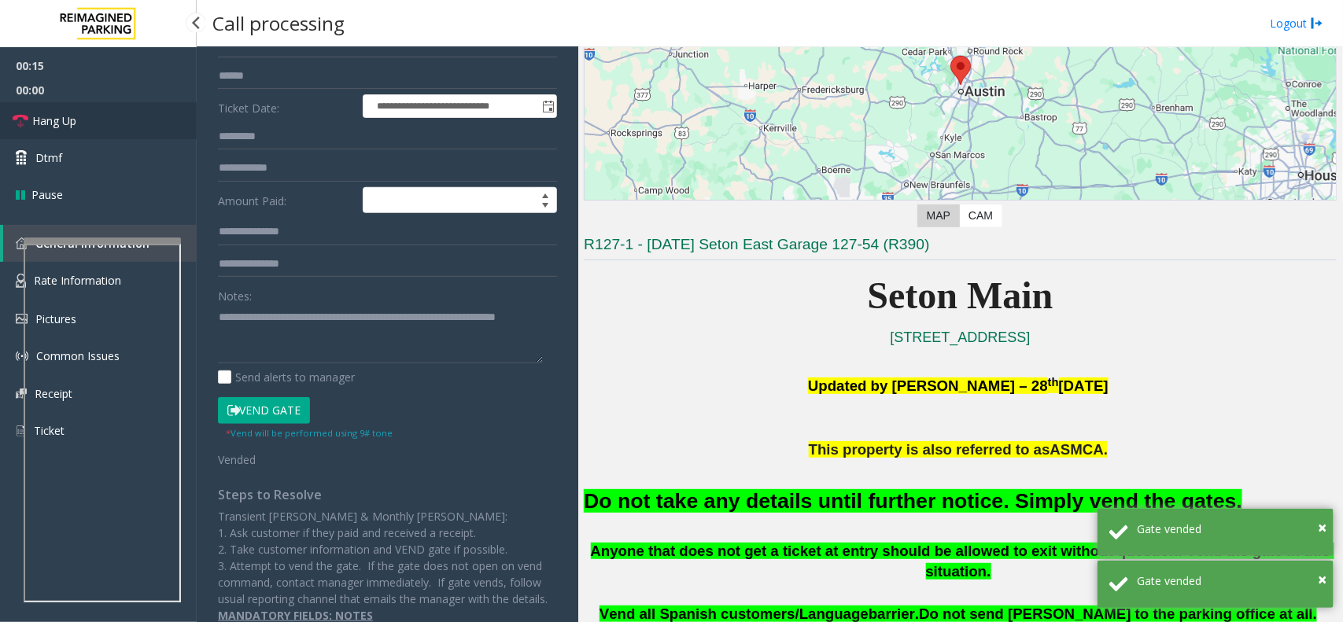
click at [169, 127] on link "Hang Up" at bounding box center [98, 120] width 197 height 37
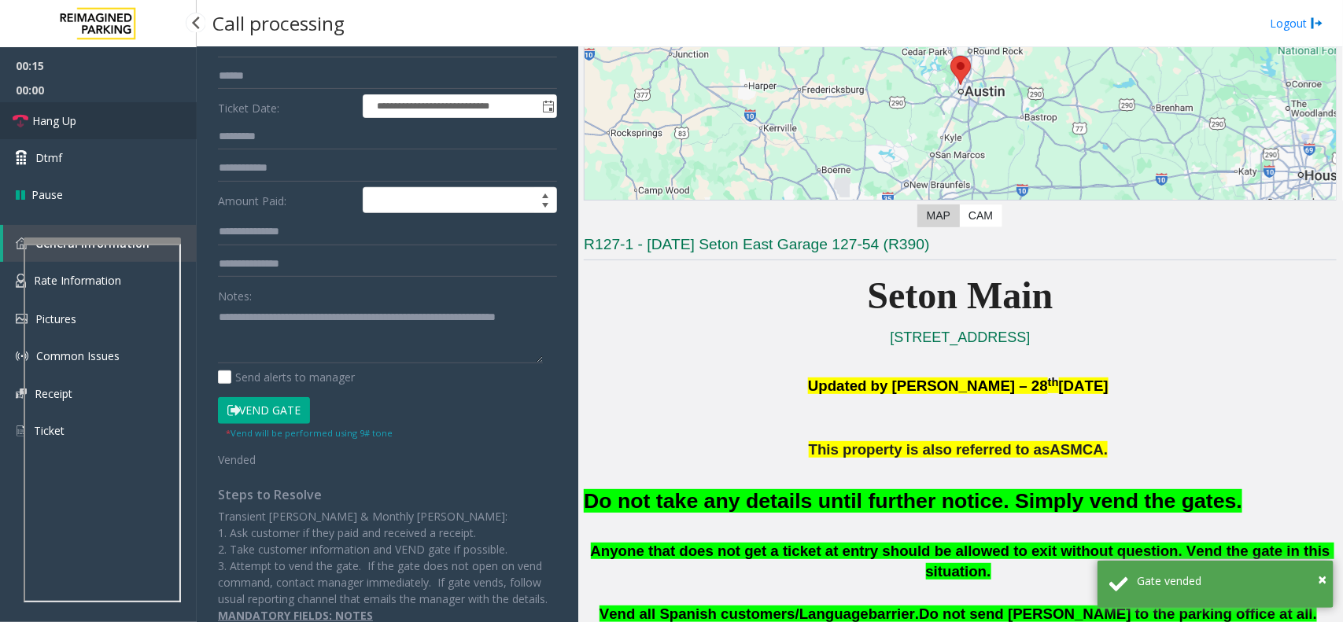
click at [169, 127] on link "Hang Up" at bounding box center [98, 120] width 197 height 37
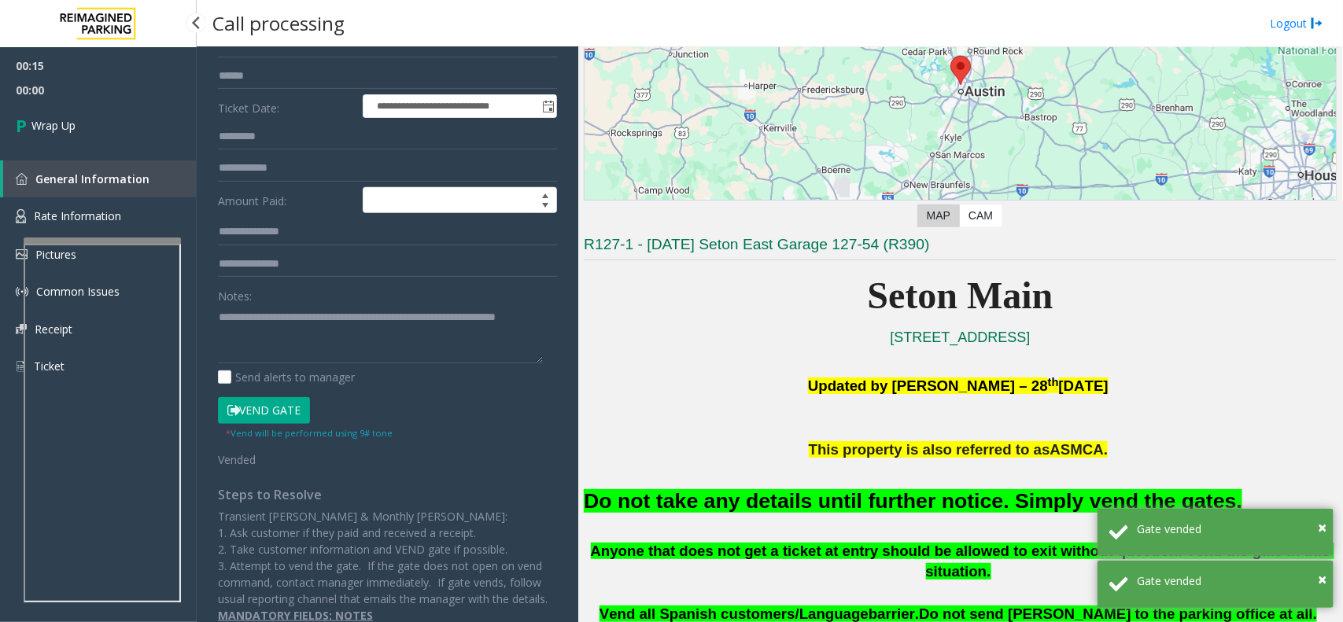
click at [169, 127] on link "Wrap Up" at bounding box center [98, 125] width 197 height 46
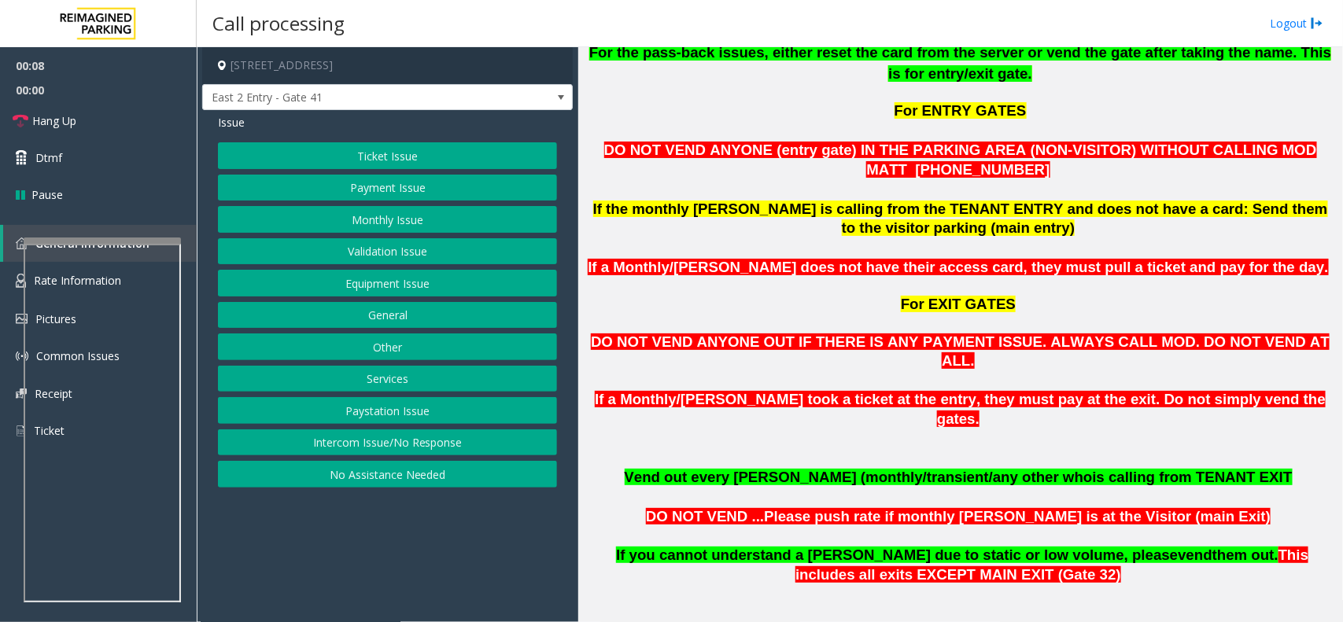
scroll to position [1180, 0]
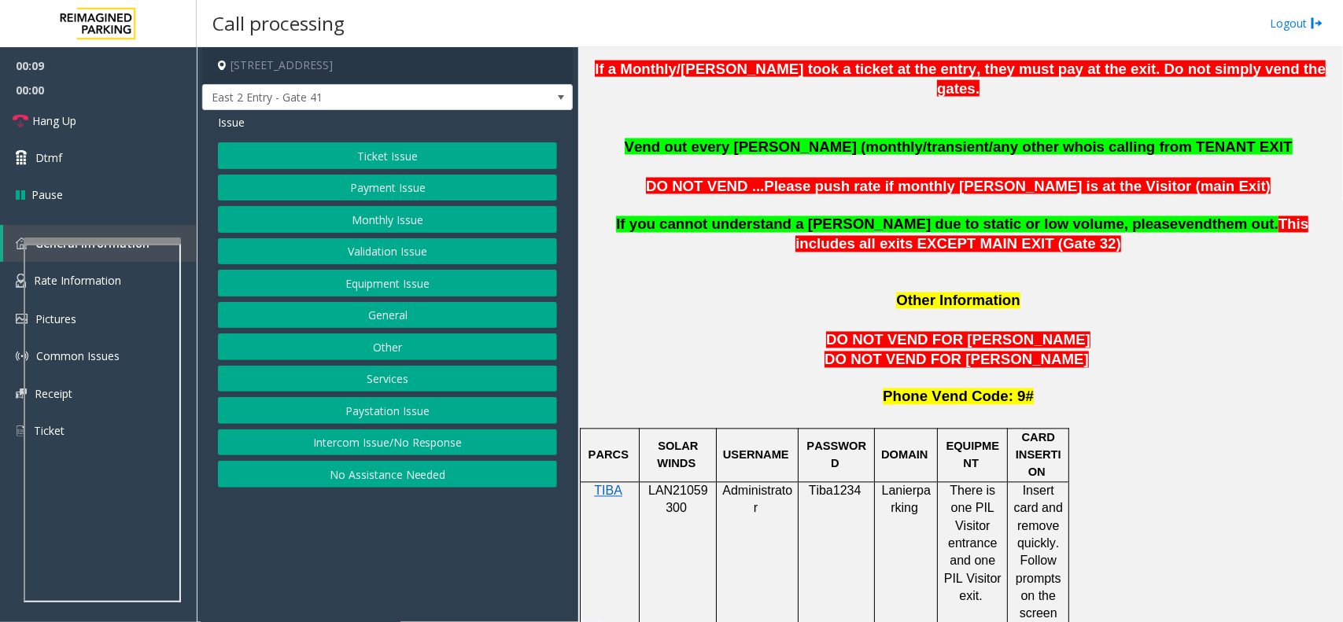
click at [677, 485] on span "LAN21059300" at bounding box center [678, 500] width 60 height 31
click at [674, 485] on span "LAN21059300" at bounding box center [678, 500] width 60 height 31
click at [370, 350] on button "Other" at bounding box center [387, 347] width 339 height 27
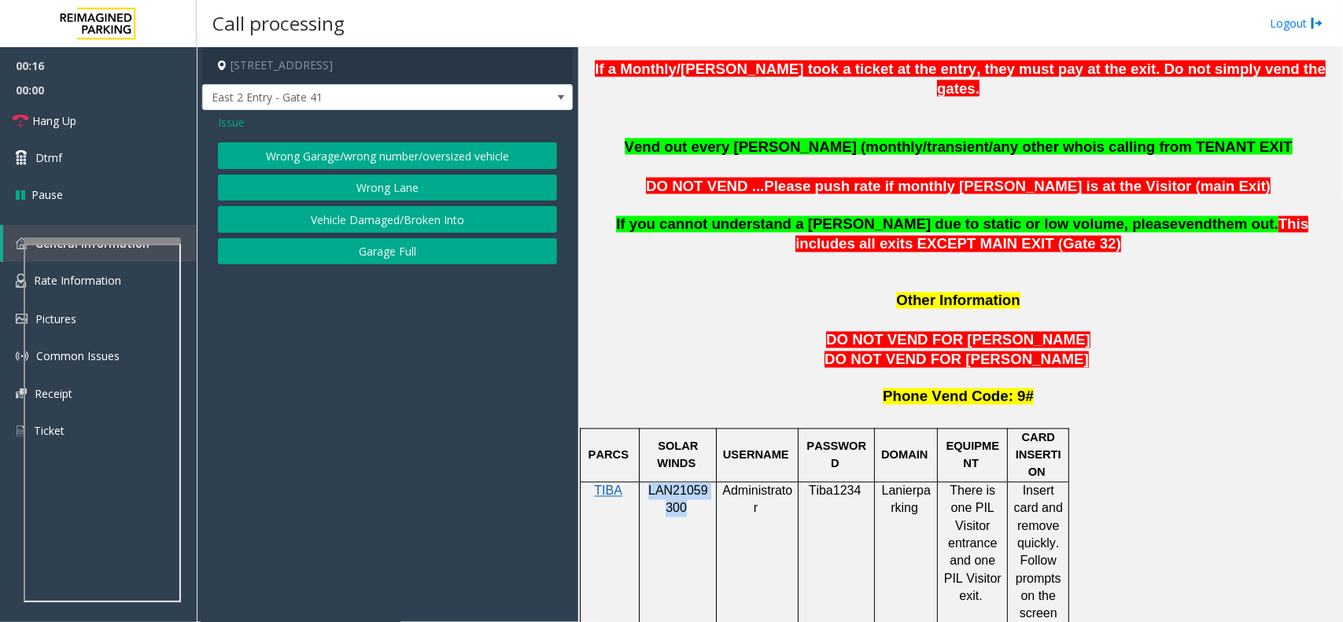
drag, startPoint x: 337, startPoint y: 165, endPoint x: 362, endPoint y: 189, distance: 34.5
click at [362, 189] on div "Wrong Garage/wrong number/oversized vehicle Wrong Lane Vehicle Damaged/Broken I…" at bounding box center [387, 203] width 339 height 122
click at [362, 189] on button "Wrong Lane" at bounding box center [387, 188] width 339 height 27
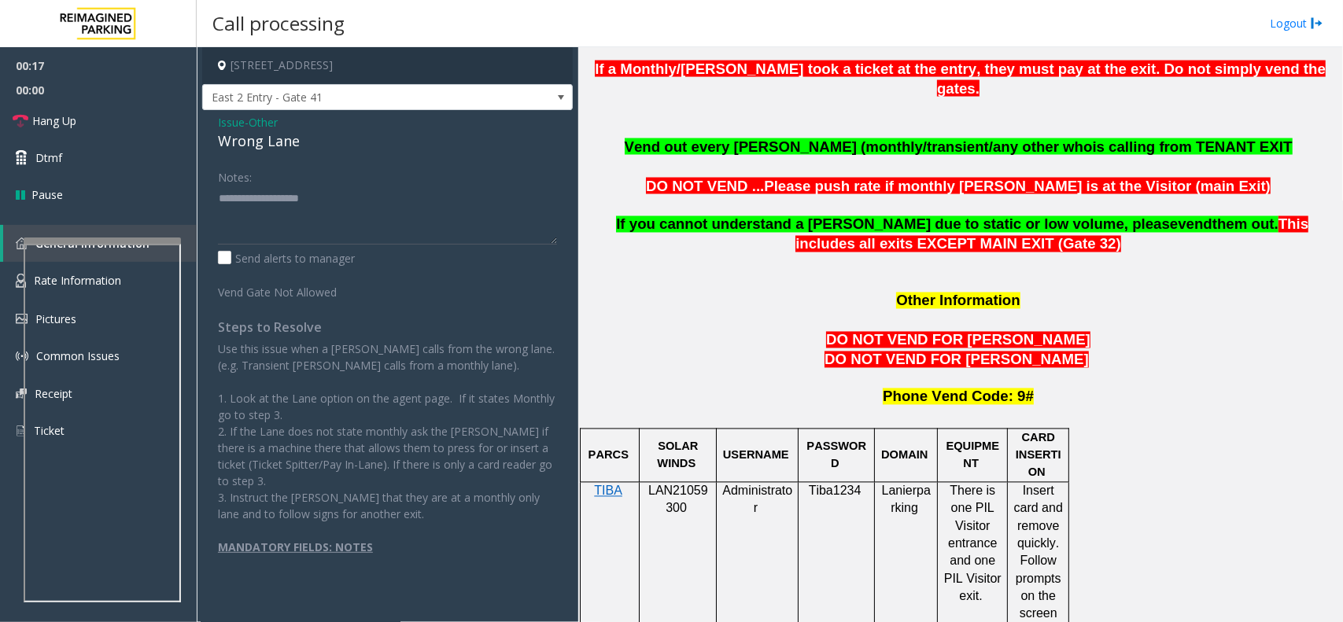
click at [252, 150] on div "Wrong Lane" at bounding box center [387, 141] width 339 height 21
click at [324, 236] on textarea at bounding box center [387, 215] width 339 height 59
paste textarea "**********"
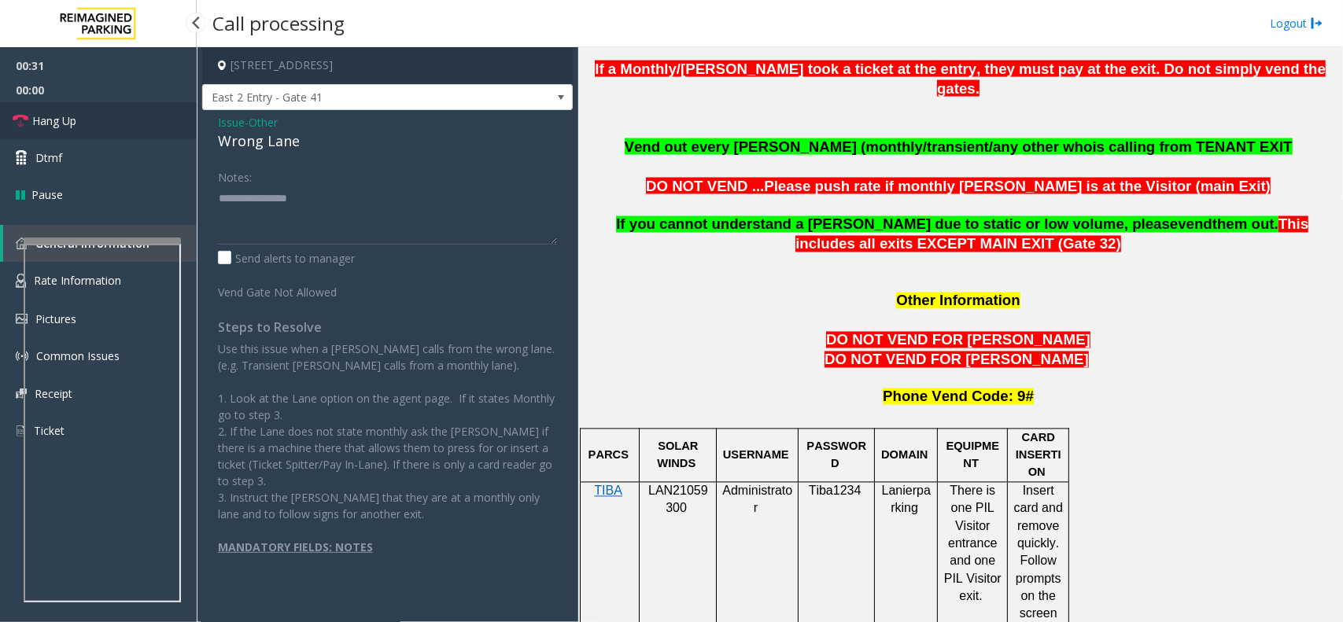
drag, startPoint x: 72, startPoint y: 116, endPoint x: 79, endPoint y: 122, distance: 10.1
click at [72, 116] on span "Hang Up" at bounding box center [54, 121] width 44 height 17
paste textarea "**********"
type textarea "**********"
click at [89, 131] on link "Hang Up" at bounding box center [98, 120] width 197 height 37
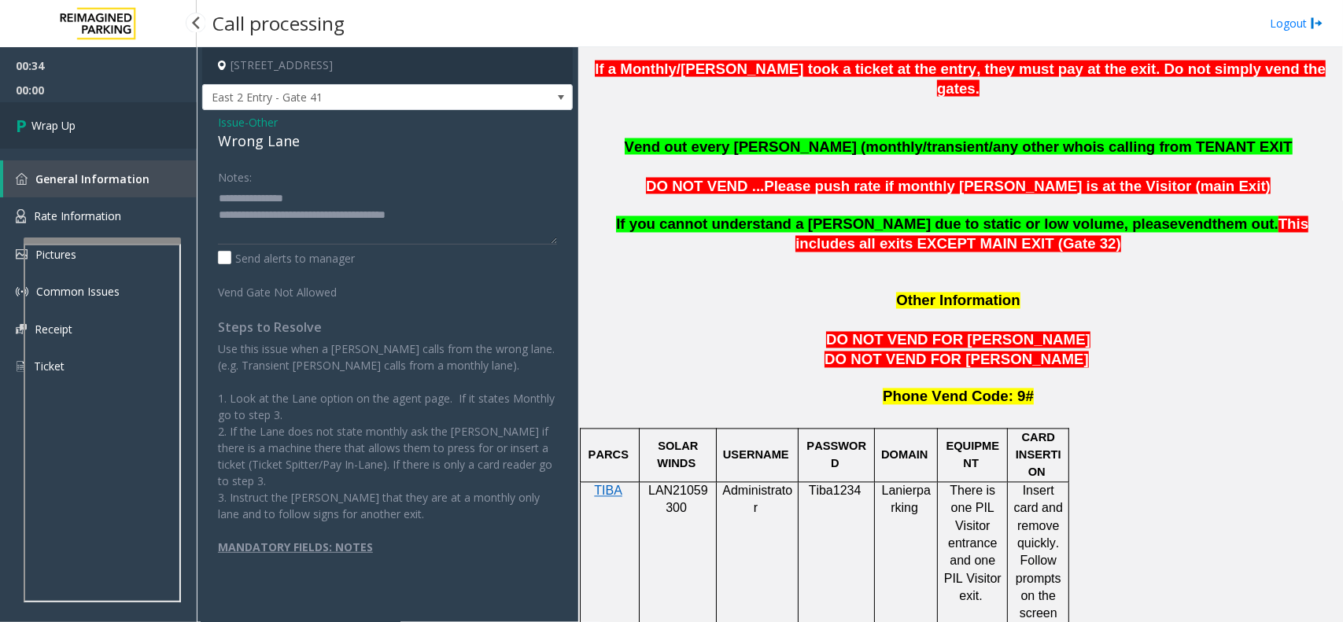
click at [108, 118] on link "Wrap Up" at bounding box center [98, 125] width 197 height 46
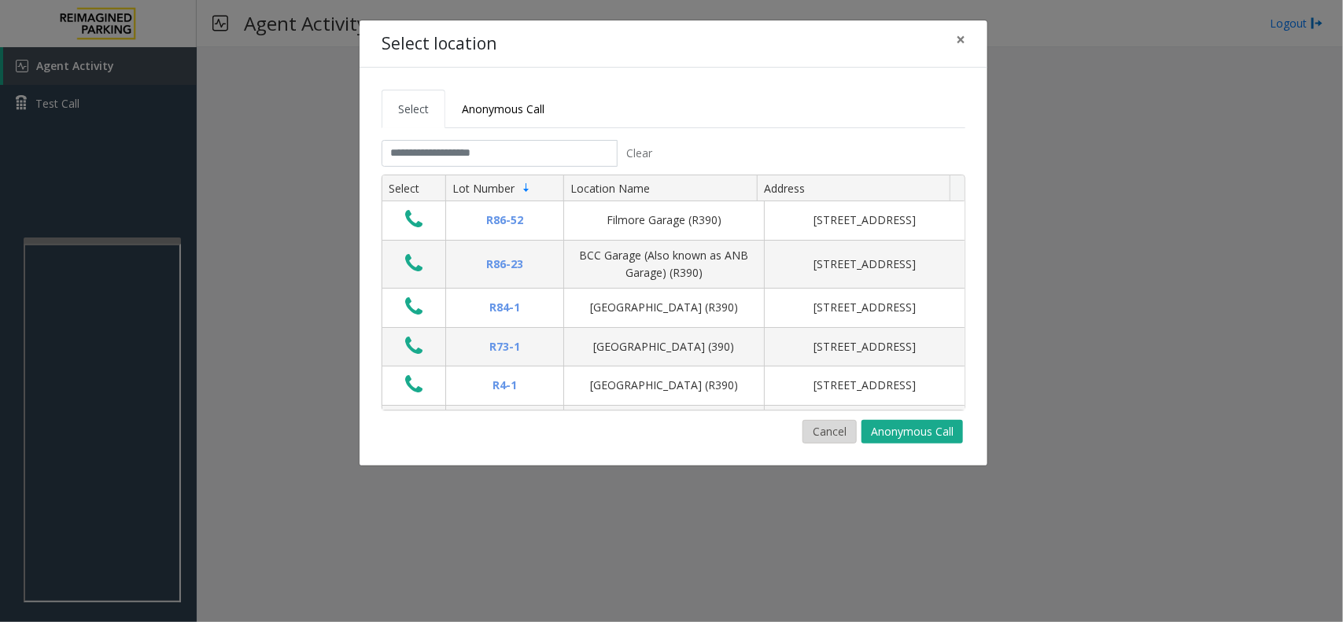
click at [823, 441] on button "Cancel" at bounding box center [830, 432] width 54 height 24
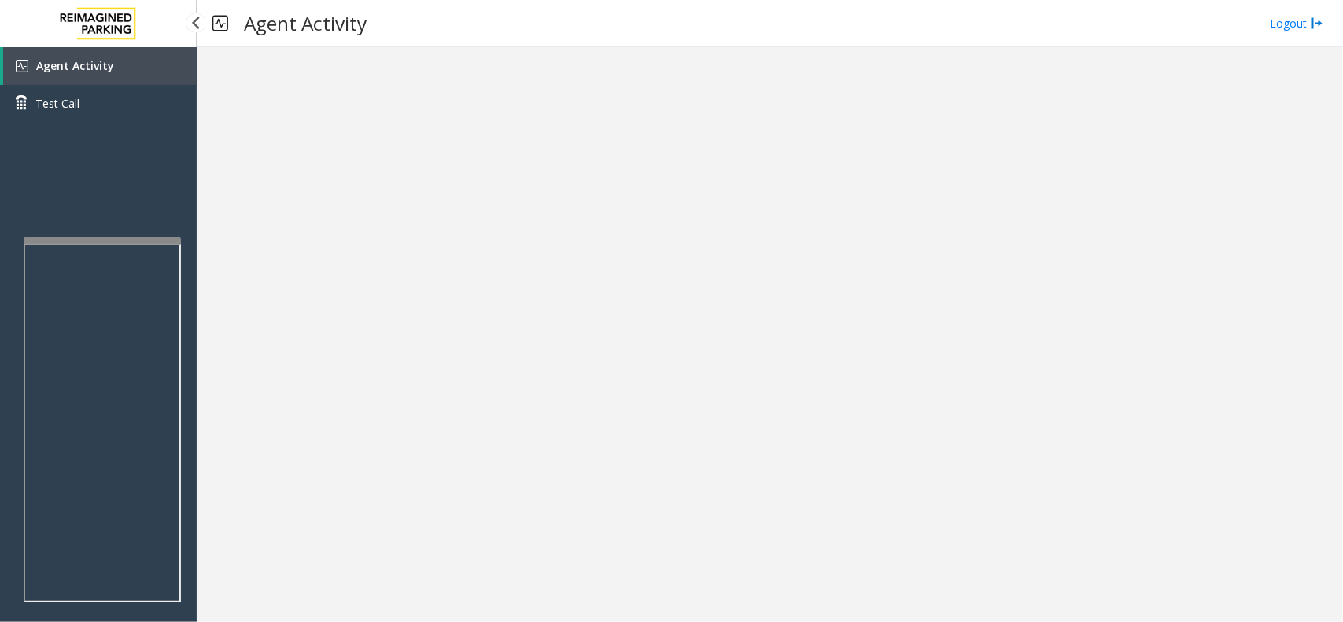
drag, startPoint x: 107, startPoint y: 72, endPoint x: 97, endPoint y: 20, distance: 52.9
click at [107, 69] on link "Agent Activity" at bounding box center [100, 66] width 194 height 38
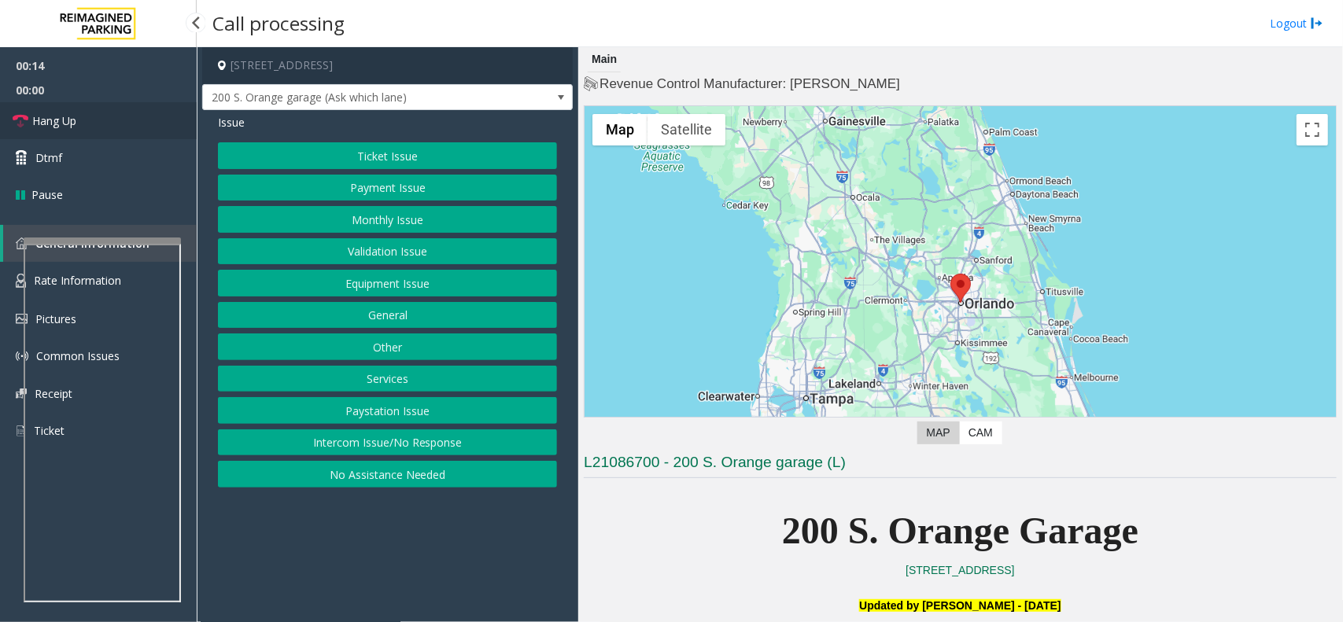
click at [142, 122] on link "Hang Up" at bounding box center [98, 120] width 197 height 37
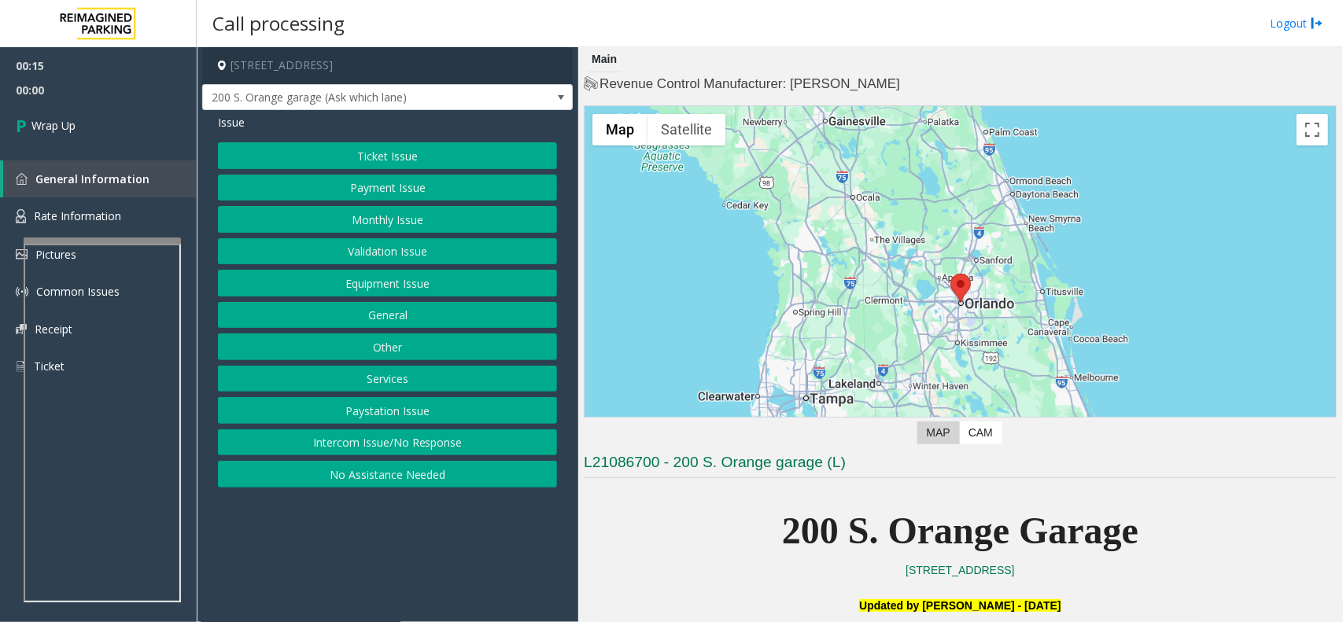
click at [443, 480] on button "No Assistance Needed" at bounding box center [387, 474] width 339 height 27
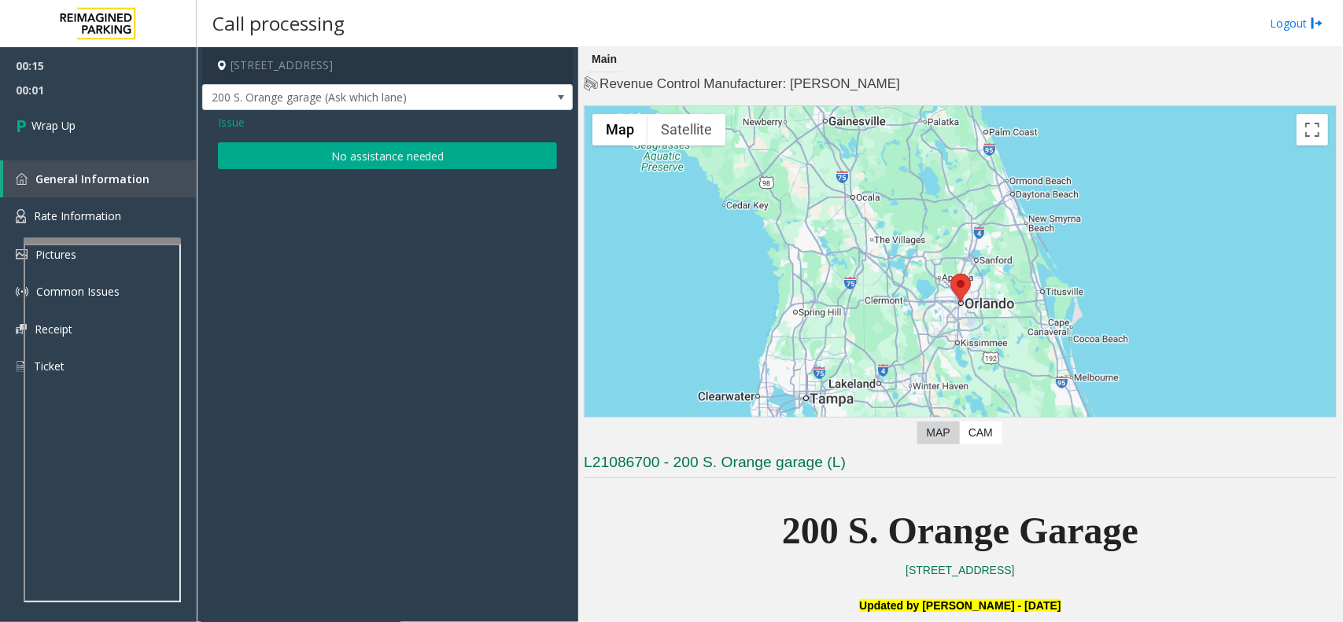
click at [397, 155] on button "No assistance needed" at bounding box center [387, 155] width 339 height 27
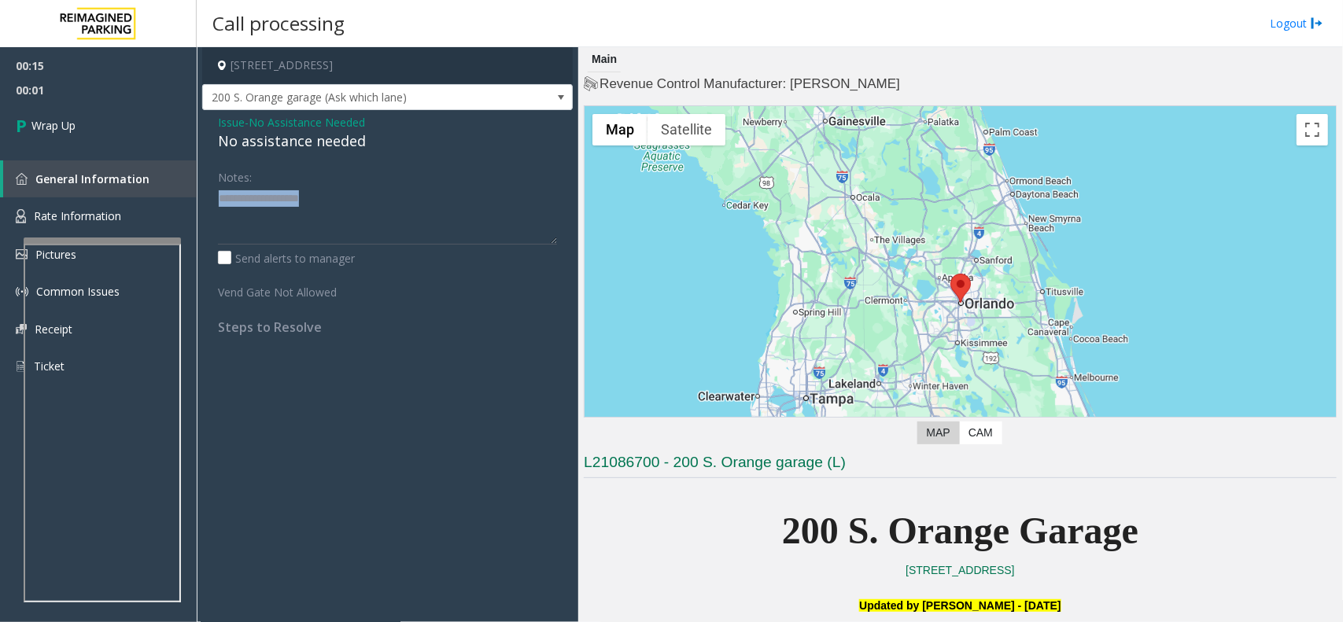
click at [397, 155] on div "Issue - No Assistance Needed No assistance needed Notes: Send alerts to manager…" at bounding box center [387, 230] width 371 height 241
drag, startPoint x: 351, startPoint y: 142, endPoint x: 347, endPoint y: 221, distance: 78.8
click at [347, 221] on div "Issue - No Assistance Needed No assistance needed Notes: Send alerts to manager…" at bounding box center [387, 230] width 371 height 241
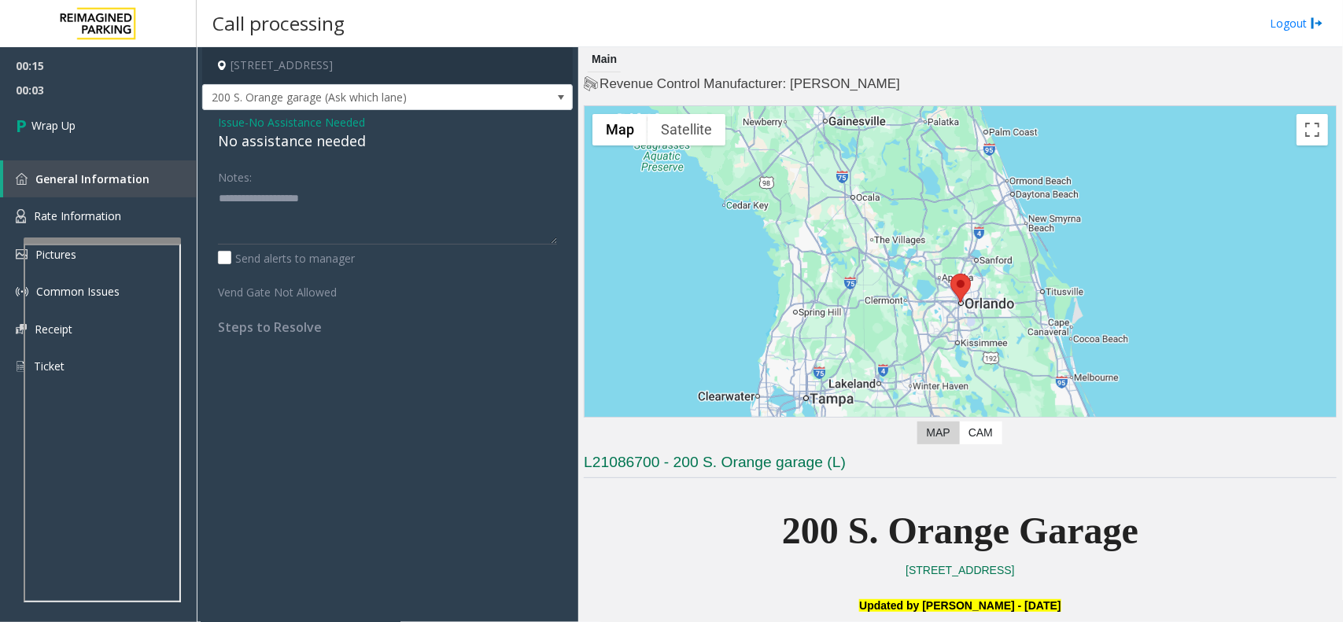
click at [331, 122] on span "No Assistance Needed" at bounding box center [307, 122] width 116 height 17
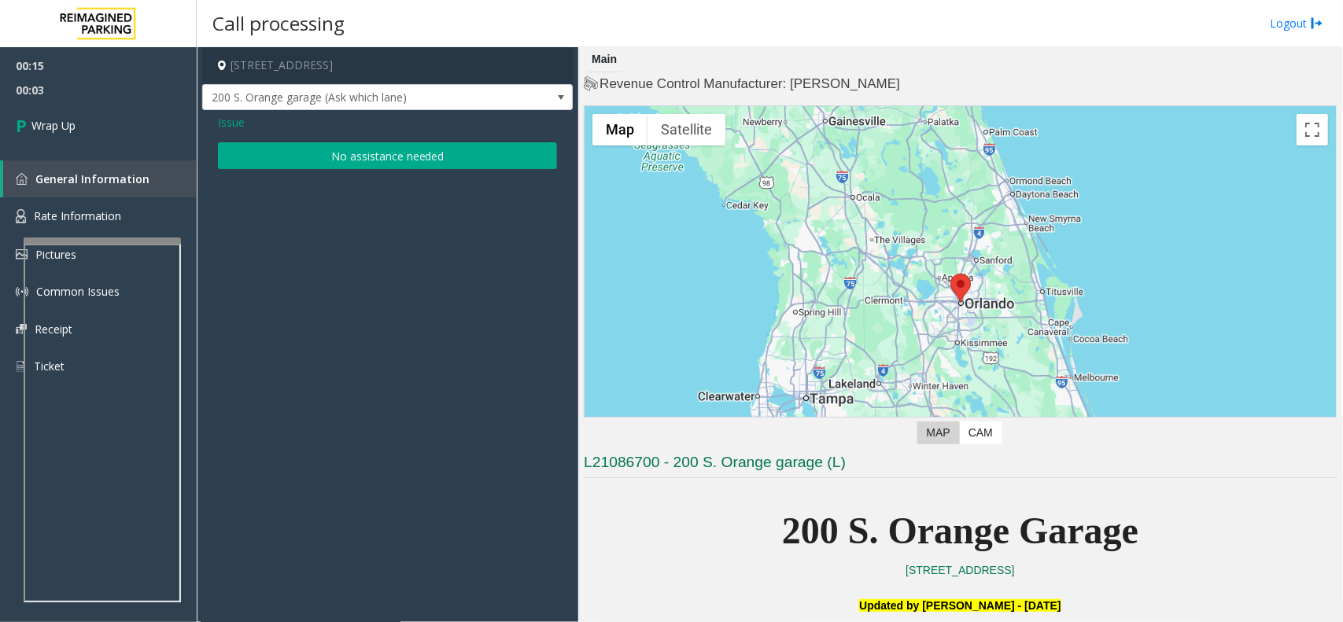
click at [331, 155] on button "No assistance needed" at bounding box center [387, 155] width 339 height 27
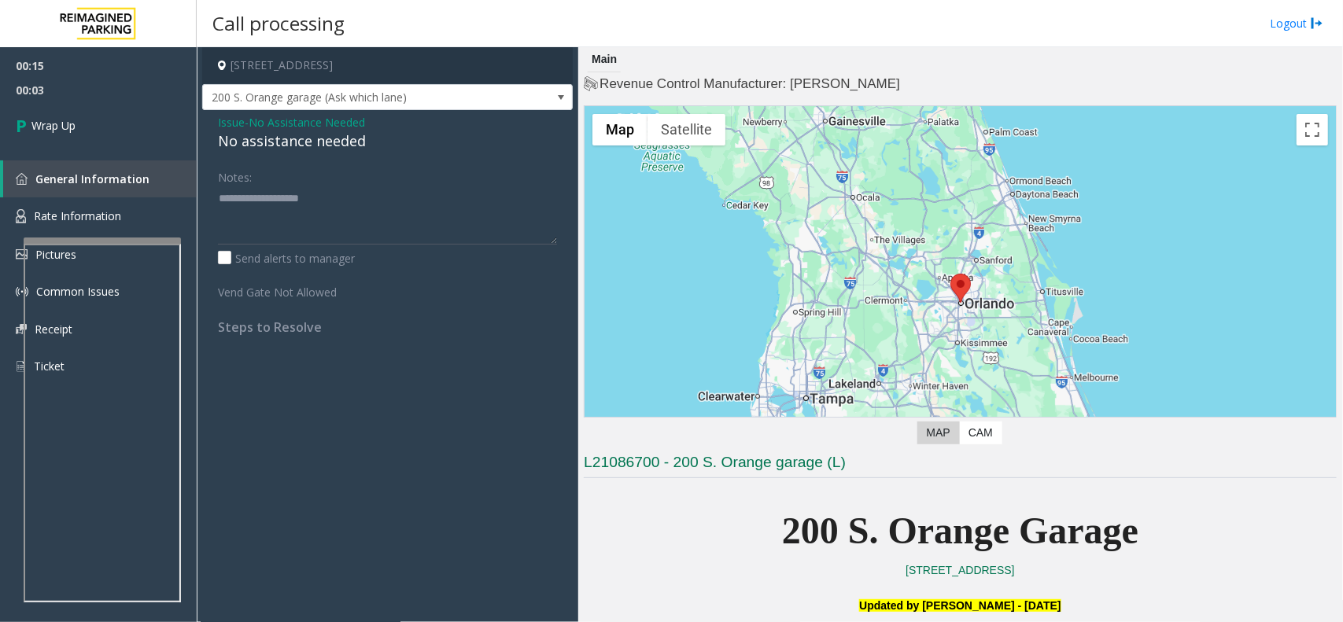
click at [331, 144] on div "No assistance needed" at bounding box center [387, 141] width 339 height 21
type textarea "**********"
click at [124, 108] on link "Wrap Up" at bounding box center [98, 125] width 197 height 46
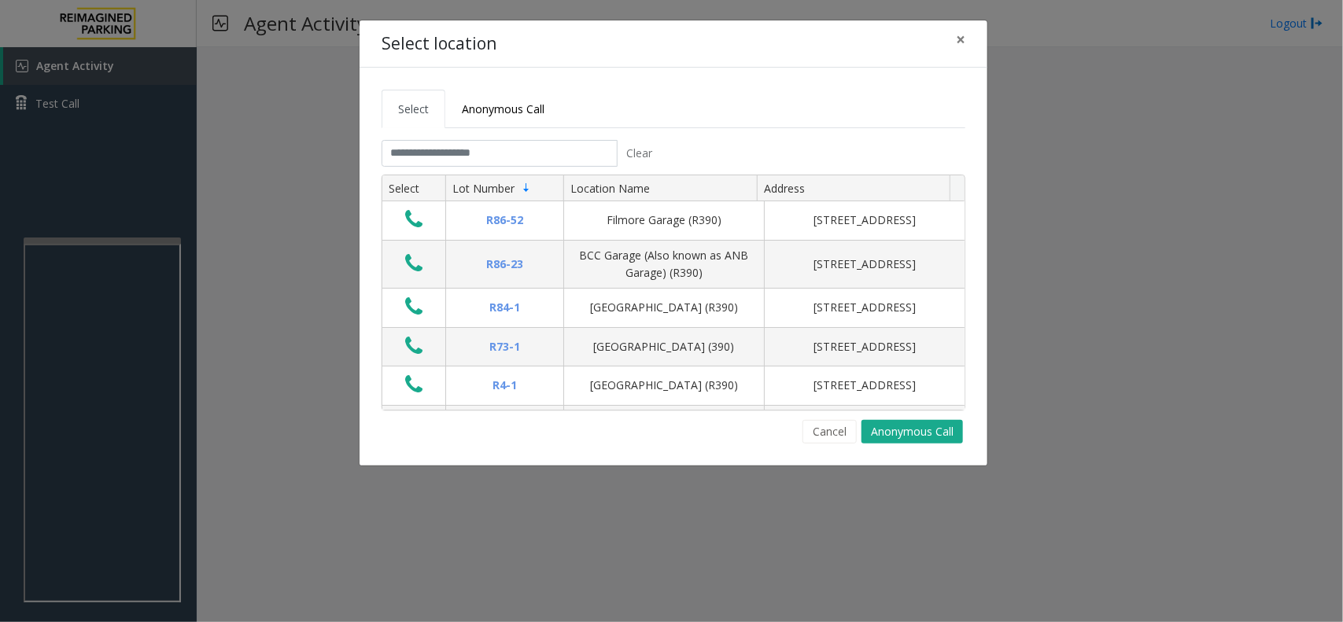
drag, startPoint x: 741, startPoint y: 405, endPoint x: 796, endPoint y: 429, distance: 59.2
click at [744, 411] on kendo-grid "Select Lot Number Location Name Address R86-[GEOGRAPHIC_DATA][STREET_ADDRESS] B…" at bounding box center [674, 293] width 584 height 236
drag, startPoint x: 796, startPoint y: 429, endPoint x: 838, endPoint y: 431, distance: 42.6
click at [804, 427] on div "Cancel Anonymous Call" at bounding box center [674, 432] width 584 height 24
drag, startPoint x: 838, startPoint y: 427, endPoint x: 822, endPoint y: 433, distance: 16.7
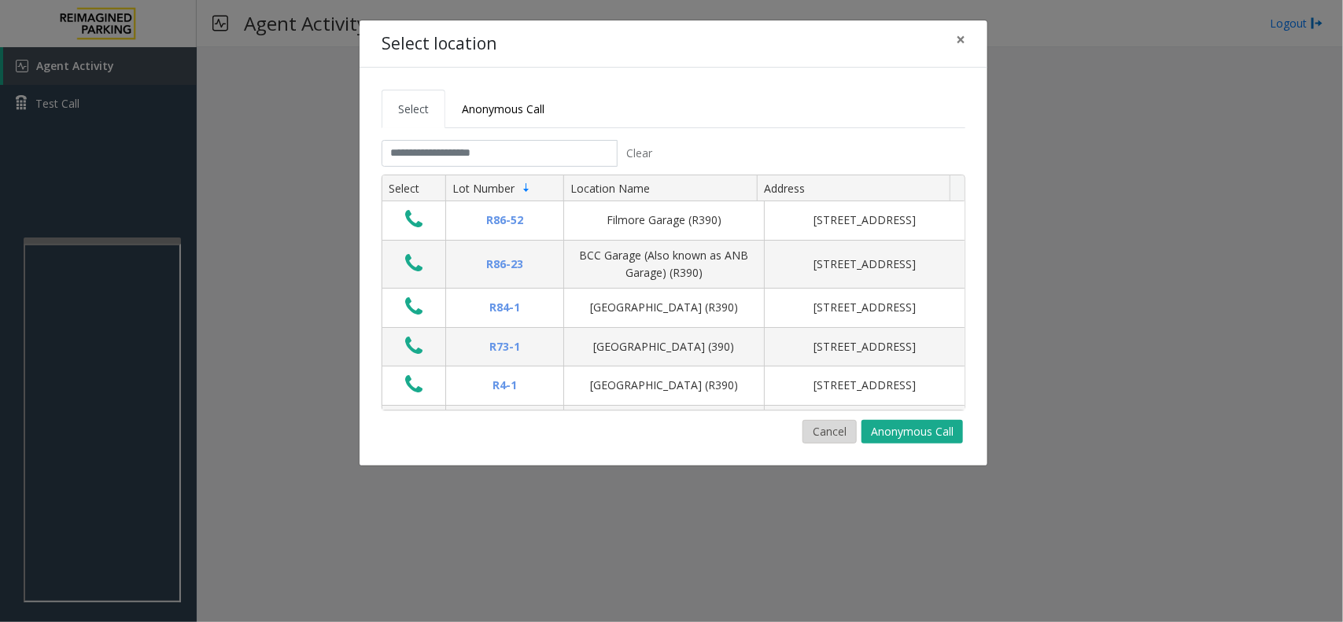
click at [837, 427] on button "Cancel" at bounding box center [830, 432] width 54 height 24
click at [851, 433] on button "Cancel" at bounding box center [830, 432] width 54 height 24
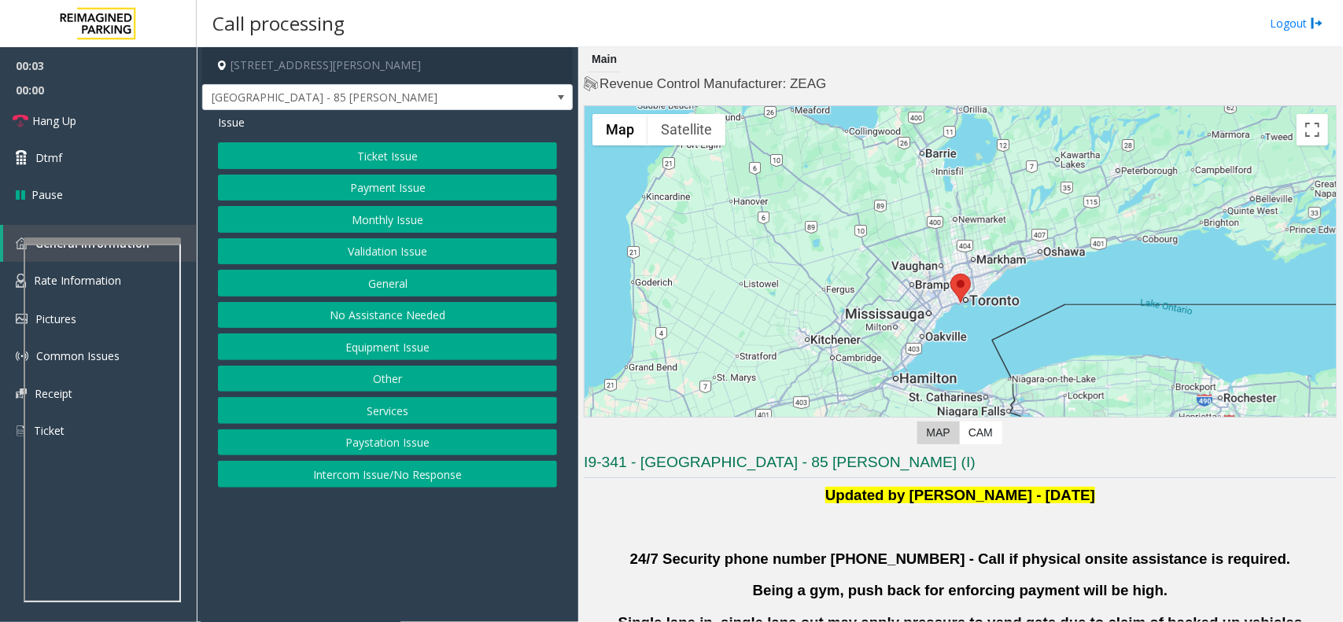
click at [376, 242] on button "Validation Issue" at bounding box center [387, 251] width 339 height 27
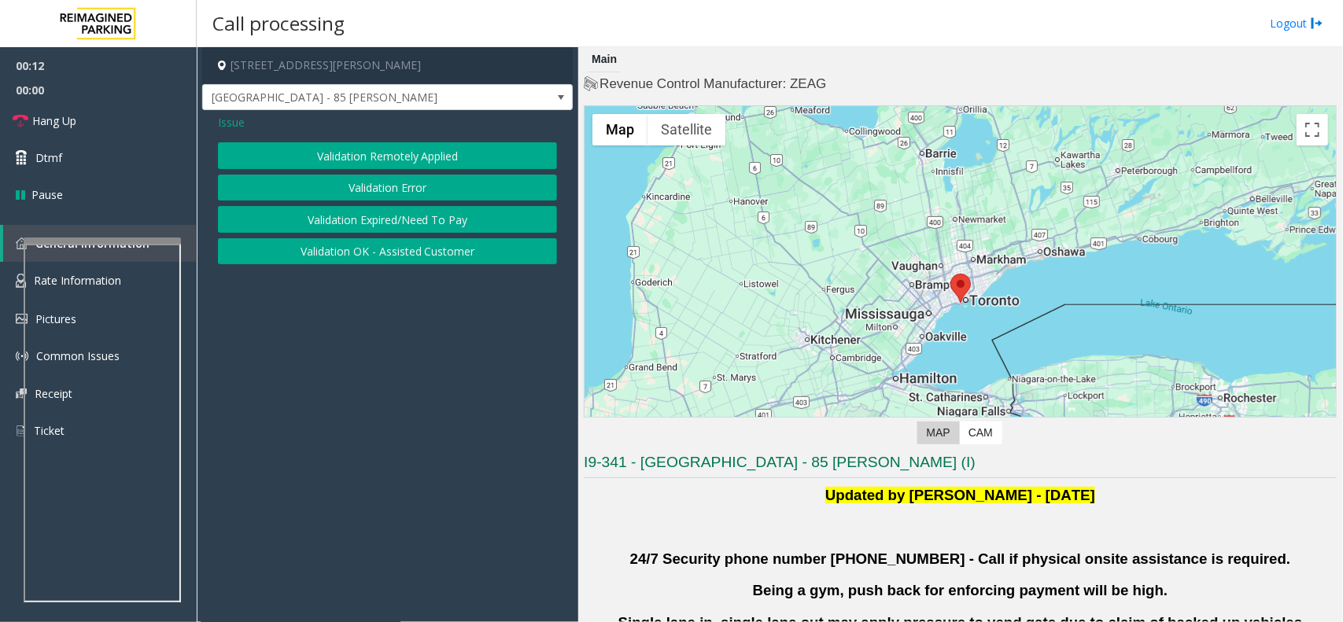
click at [414, 194] on button "Validation Error" at bounding box center [387, 188] width 339 height 27
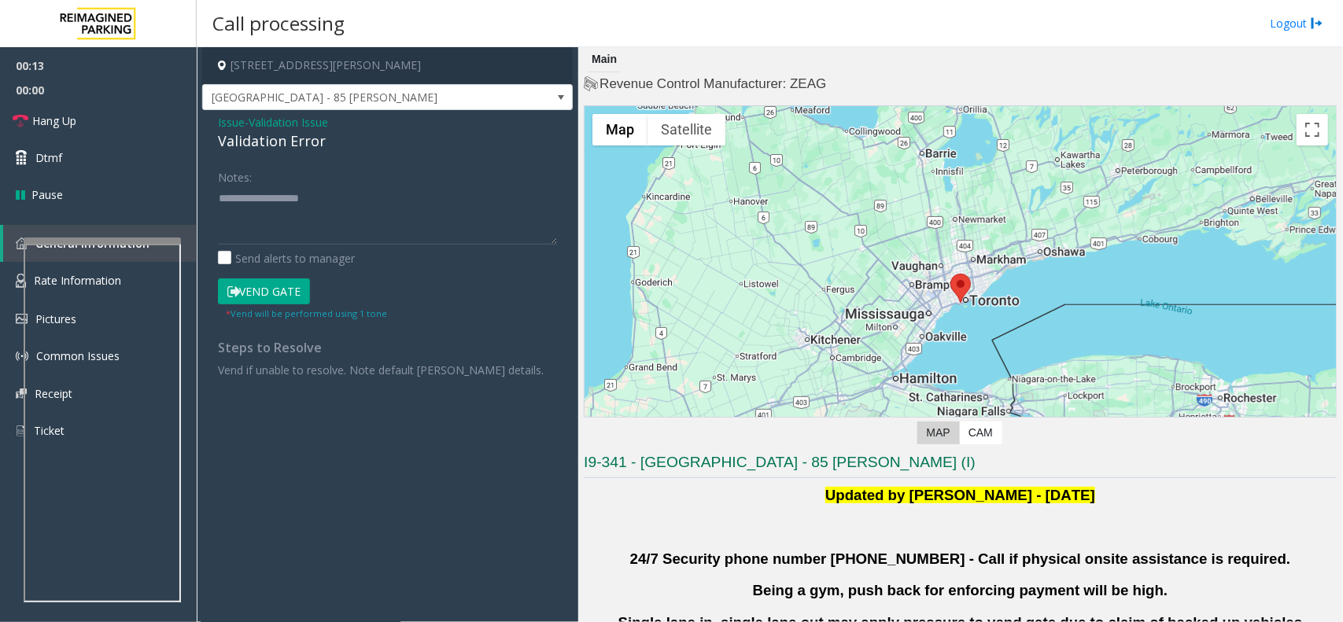
click at [260, 130] on span "Validation Issue" at bounding box center [288, 122] width 79 height 17
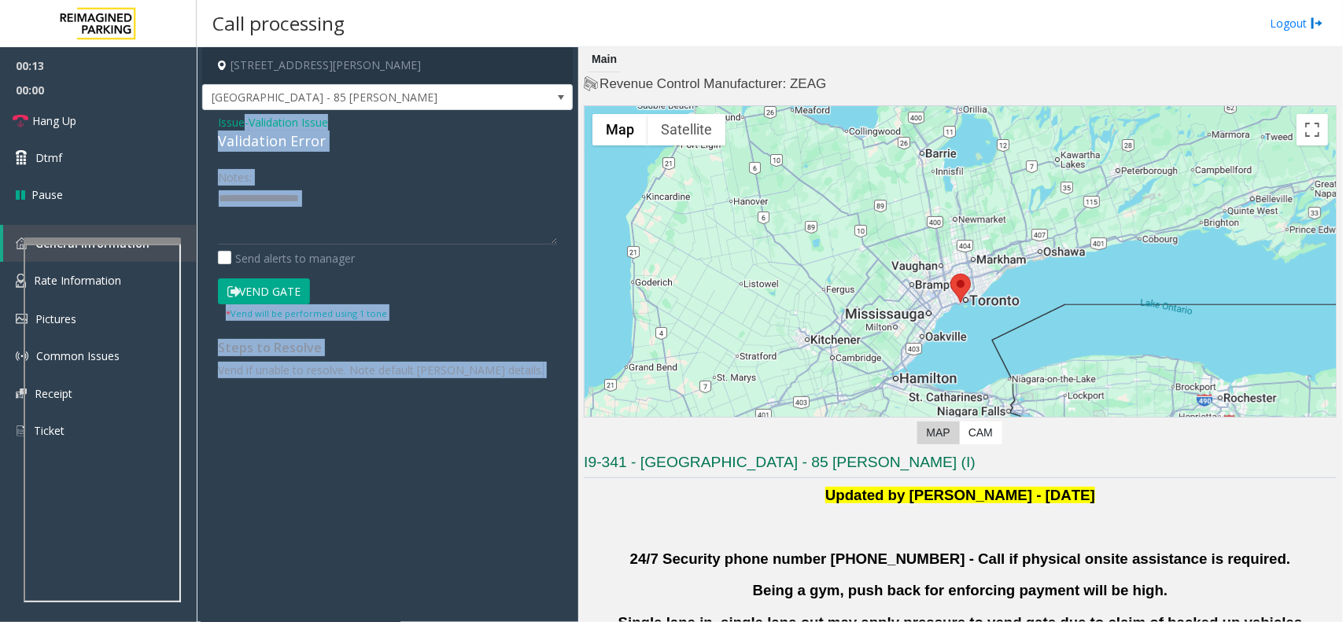
click at [260, 130] on div "Issue - Validation Issue Validation Error" at bounding box center [387, 133] width 339 height 38
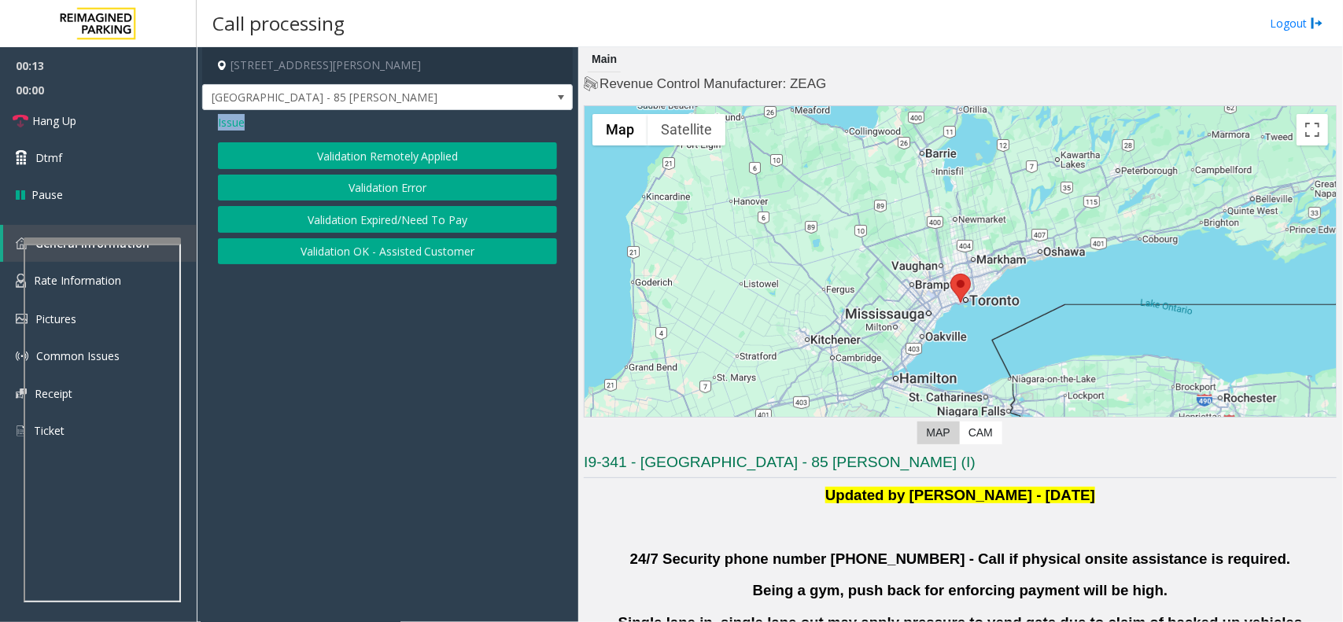
click at [260, 130] on div "Issue" at bounding box center [387, 122] width 339 height 17
click at [237, 120] on span "Issue" at bounding box center [231, 122] width 27 height 17
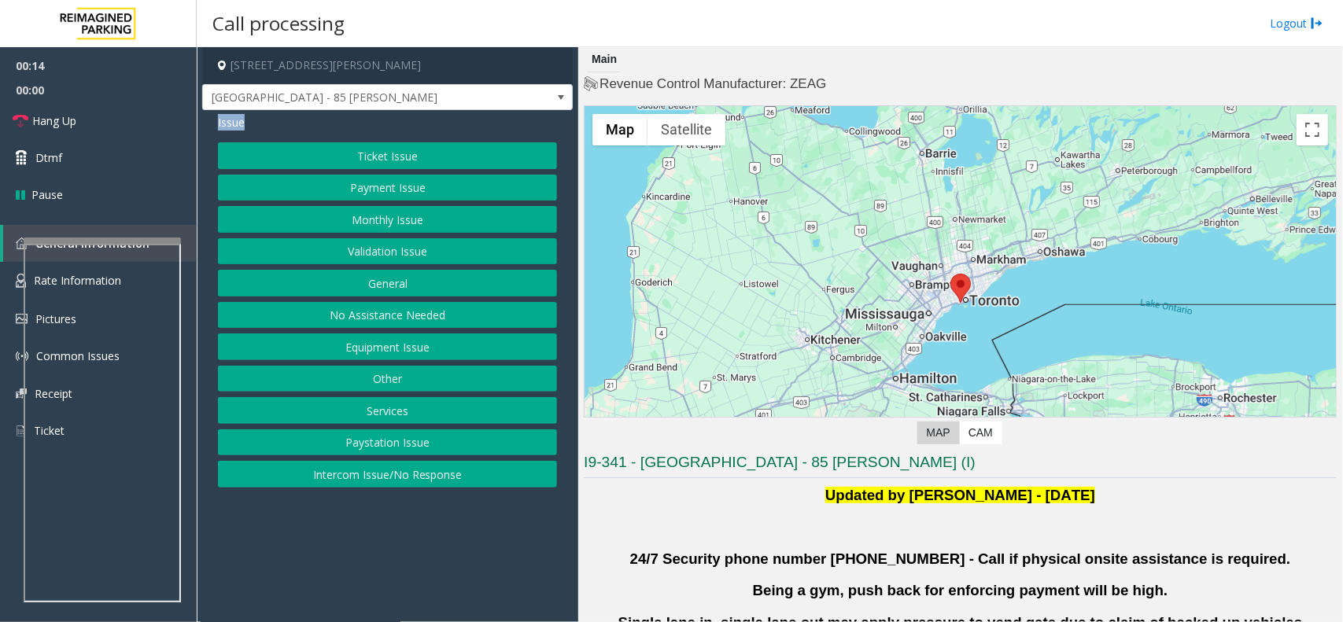
click at [237, 120] on span "Issue" at bounding box center [231, 122] width 27 height 17
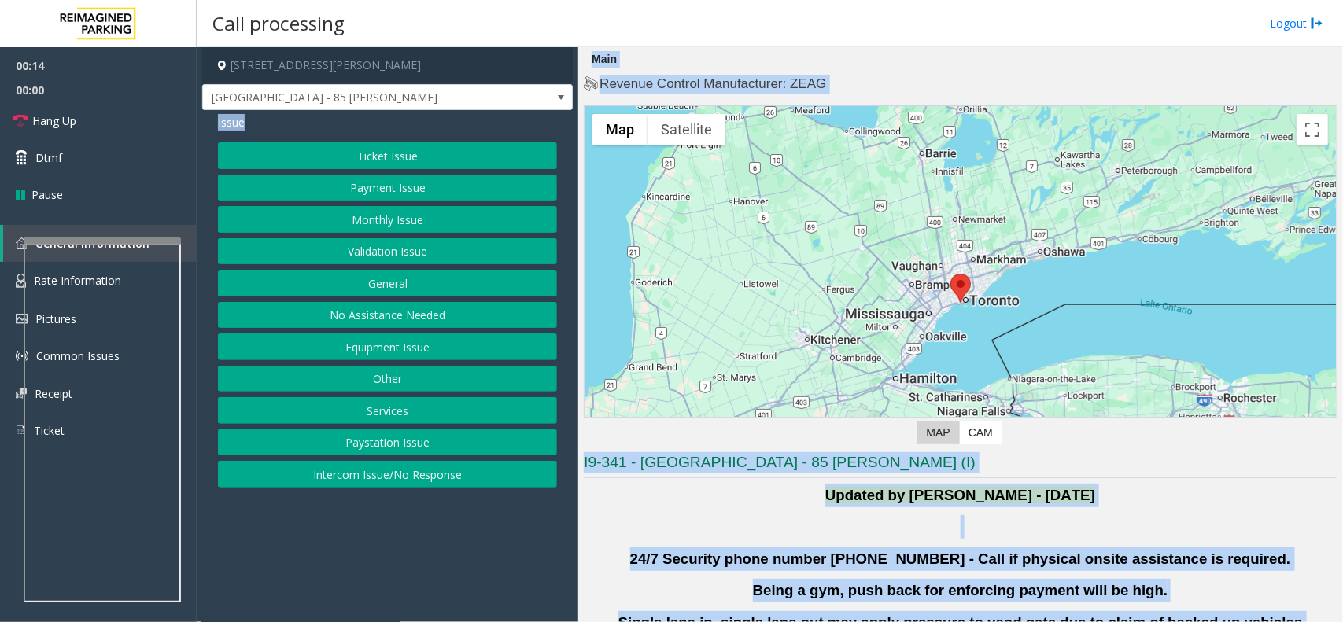
drag, startPoint x: 237, startPoint y: 120, endPoint x: 1343, endPoint y: 669, distance: 1234.6
click at [1343, 622] on html "00:14 00:00 Hang Up Dtmf Pause General Information Rate Information Pictures Co…" at bounding box center [671, 311] width 1343 height 622
click at [386, 219] on button "Monthly Issue" at bounding box center [387, 219] width 339 height 27
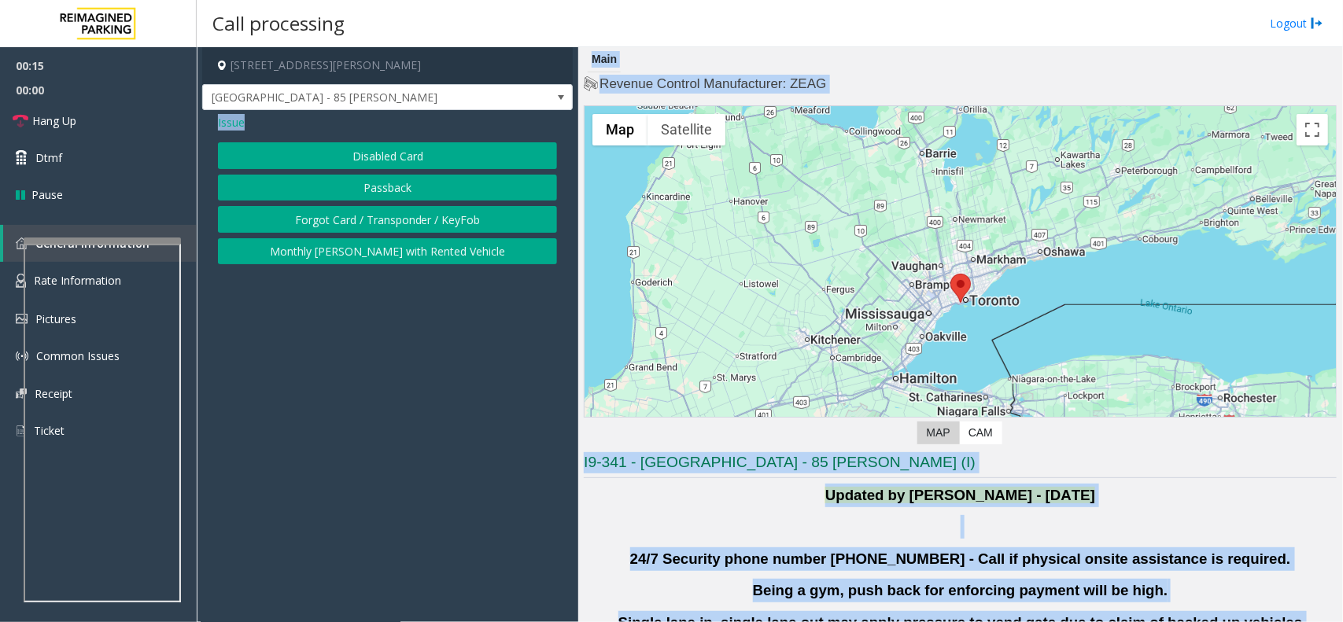
click at [371, 161] on button "Disabled Card" at bounding box center [387, 155] width 339 height 27
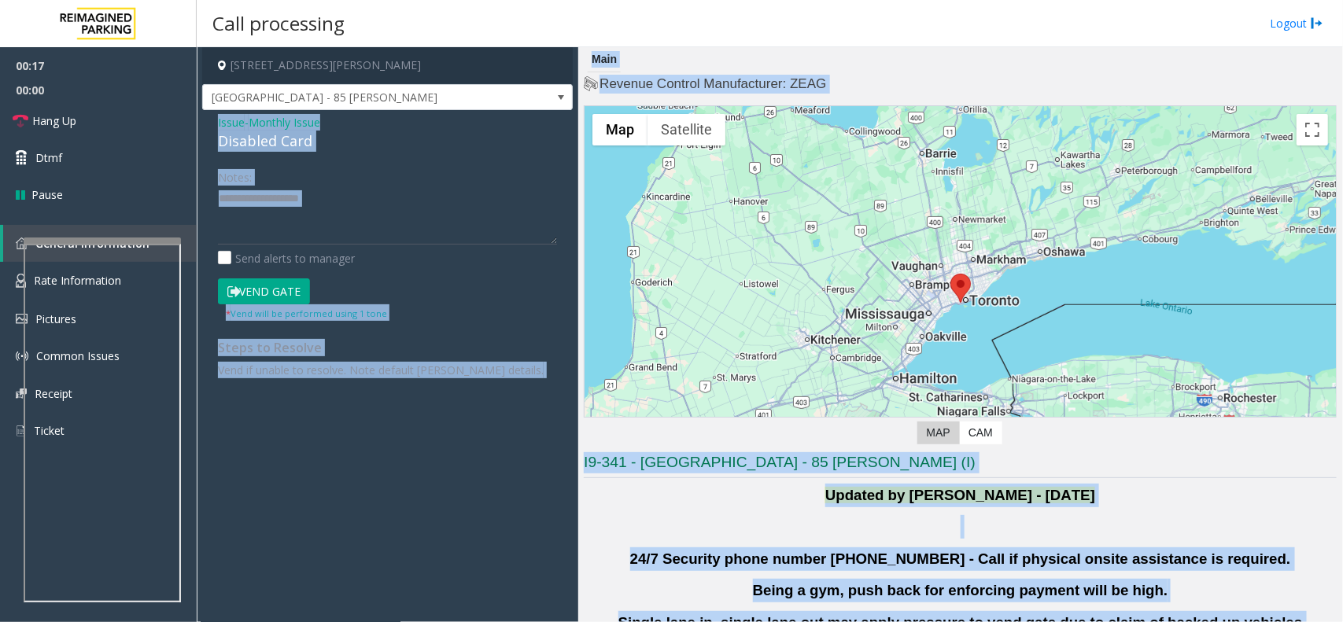
click at [294, 134] on div "Disabled Card" at bounding box center [387, 141] width 339 height 21
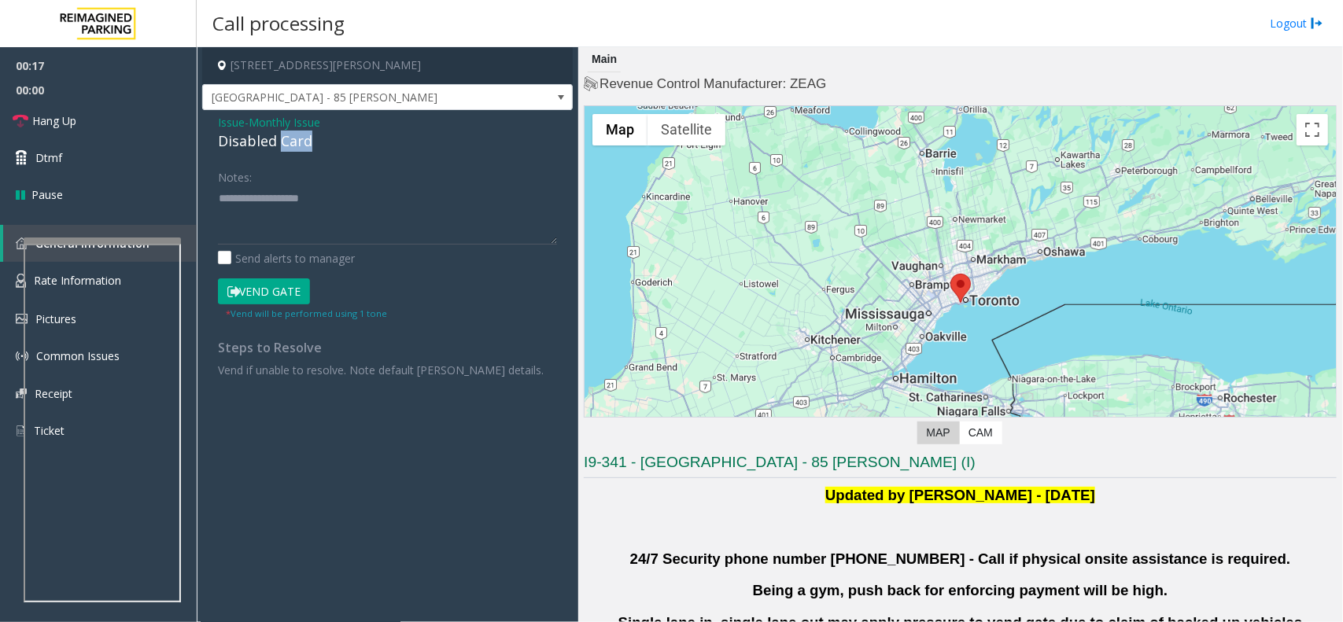
click at [294, 134] on div "Disabled Card" at bounding box center [387, 141] width 339 height 21
click at [292, 123] on span "Monthly Issue" at bounding box center [285, 122] width 72 height 17
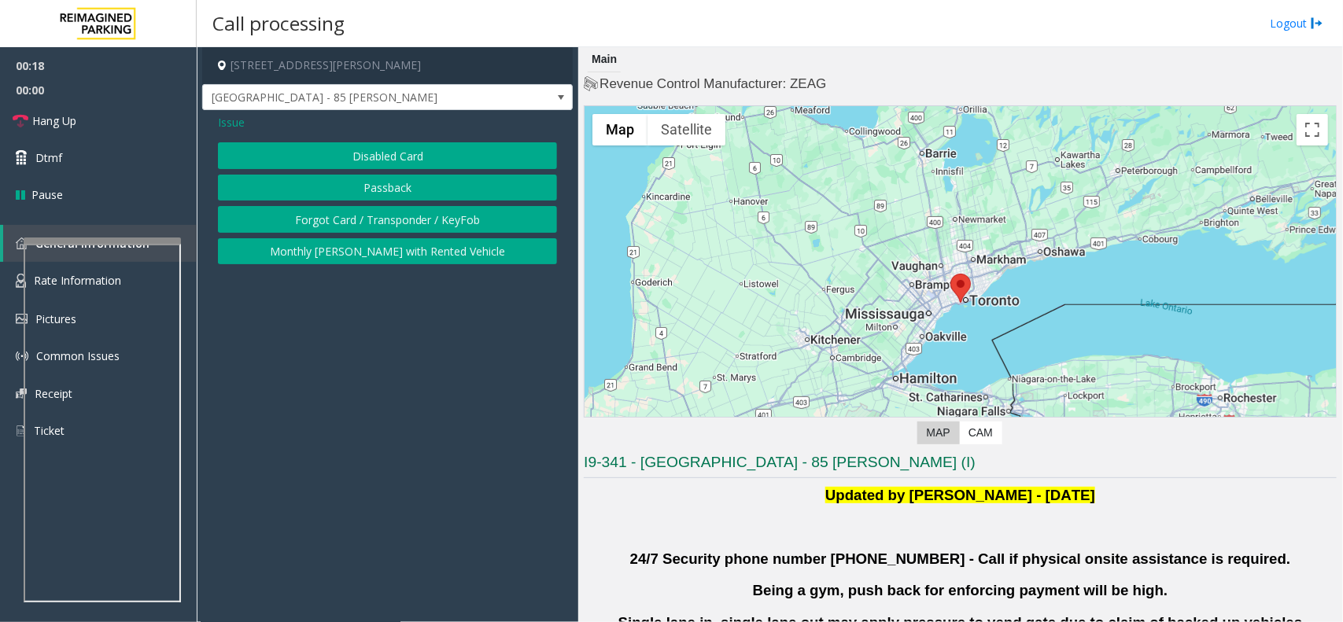
click at [228, 124] on span "Issue" at bounding box center [231, 122] width 27 height 17
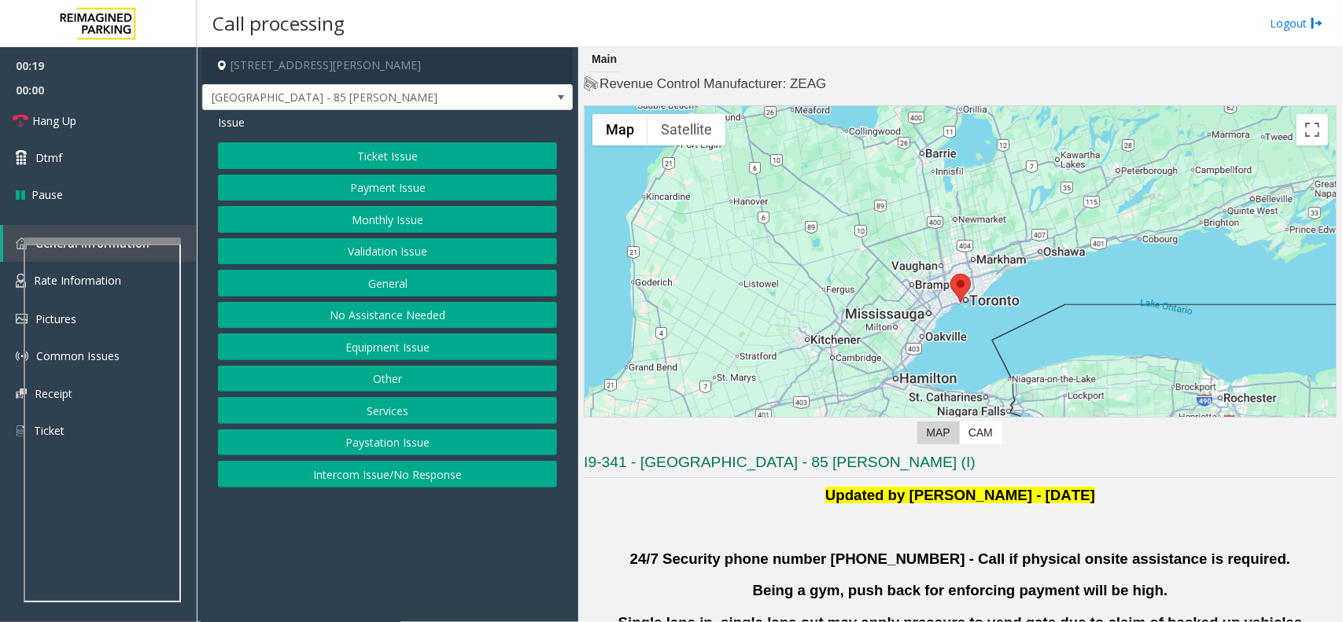
click at [412, 248] on button "Validation Issue" at bounding box center [387, 251] width 339 height 27
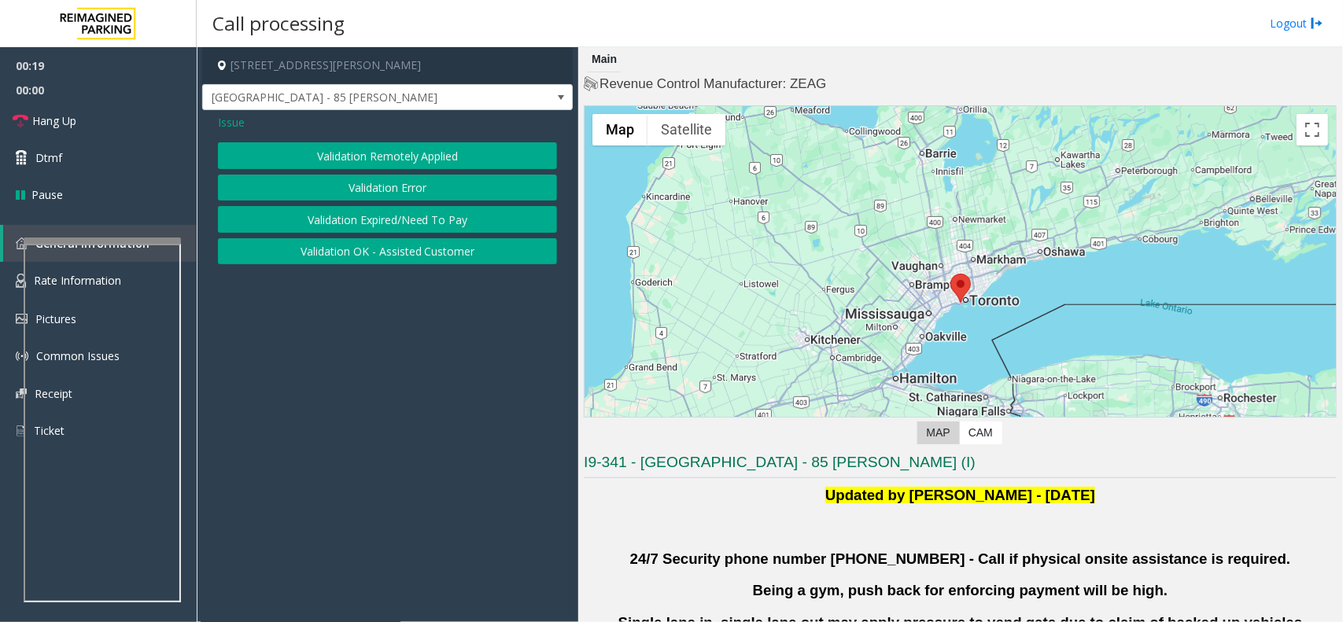
click at [378, 185] on button "Validation Error" at bounding box center [387, 188] width 339 height 27
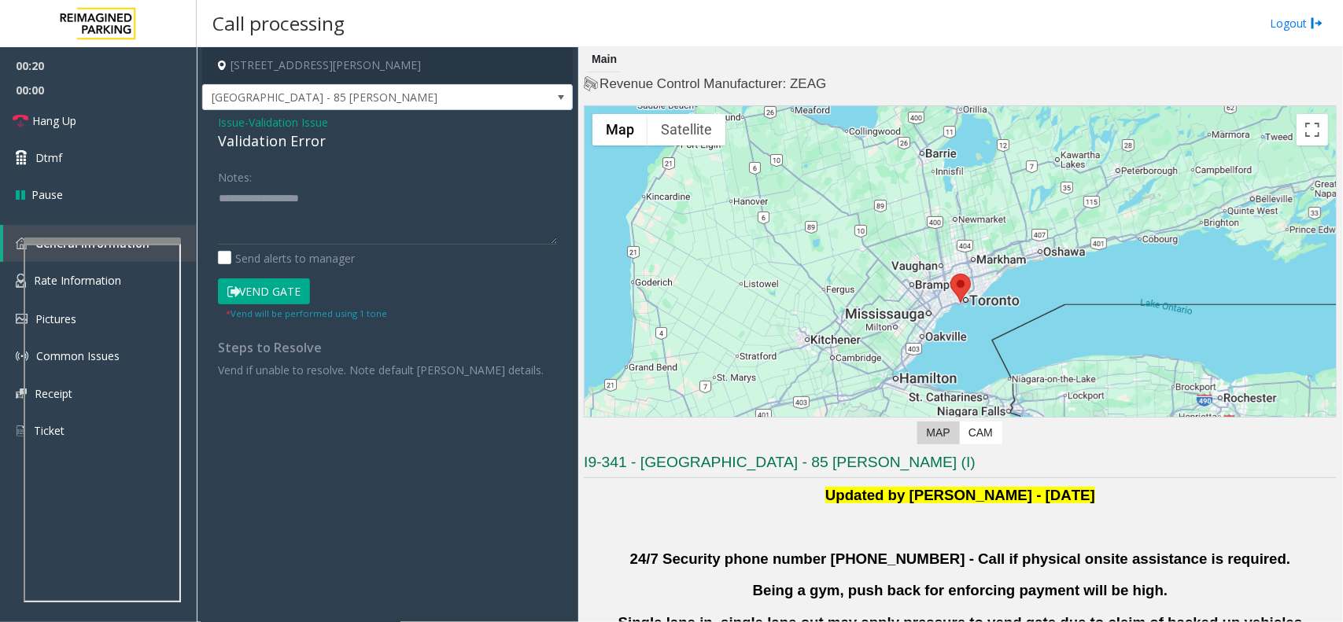
click at [272, 136] on div "Validation Error" at bounding box center [387, 141] width 339 height 21
click at [270, 136] on div "Validation Error" at bounding box center [387, 141] width 339 height 21
click at [344, 231] on textarea at bounding box center [387, 215] width 339 height 59
paste textarea "**********"
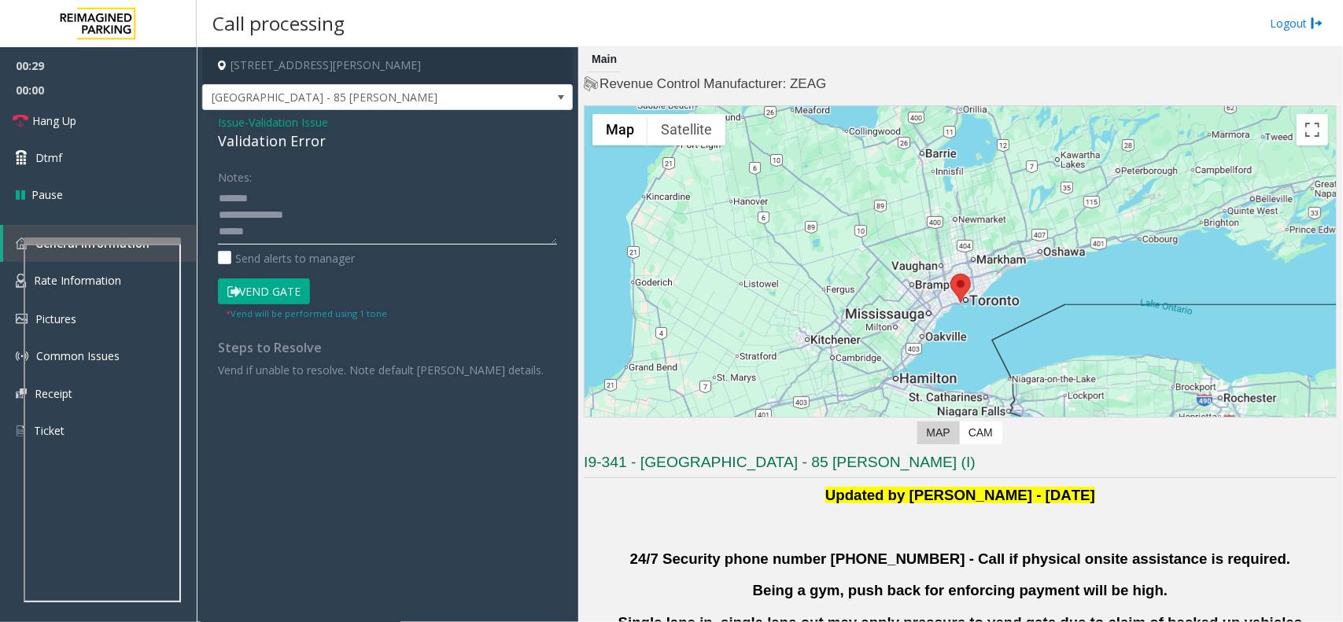
scroll to position [10, 0]
click at [233, 146] on div "Validation Error" at bounding box center [387, 141] width 339 height 21
click at [287, 237] on textarea at bounding box center [387, 215] width 339 height 59
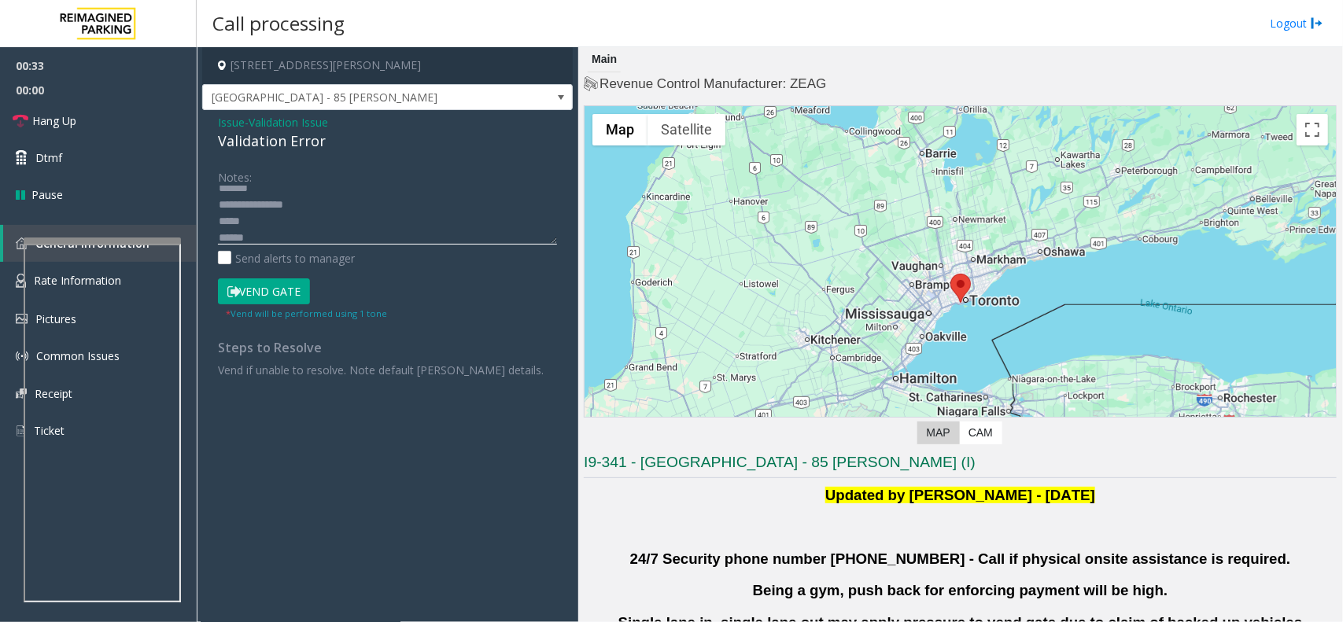
paste textarea "**********"
drag, startPoint x: 301, startPoint y: 233, endPoint x: 194, endPoint y: 189, distance: 115.7
click at [194, 189] on app-root "00:36 00:00 Hang Up Dtmf Pause General Information Rate Information Pictures Co…" at bounding box center [671, 311] width 1343 height 622
type textarea "**********"
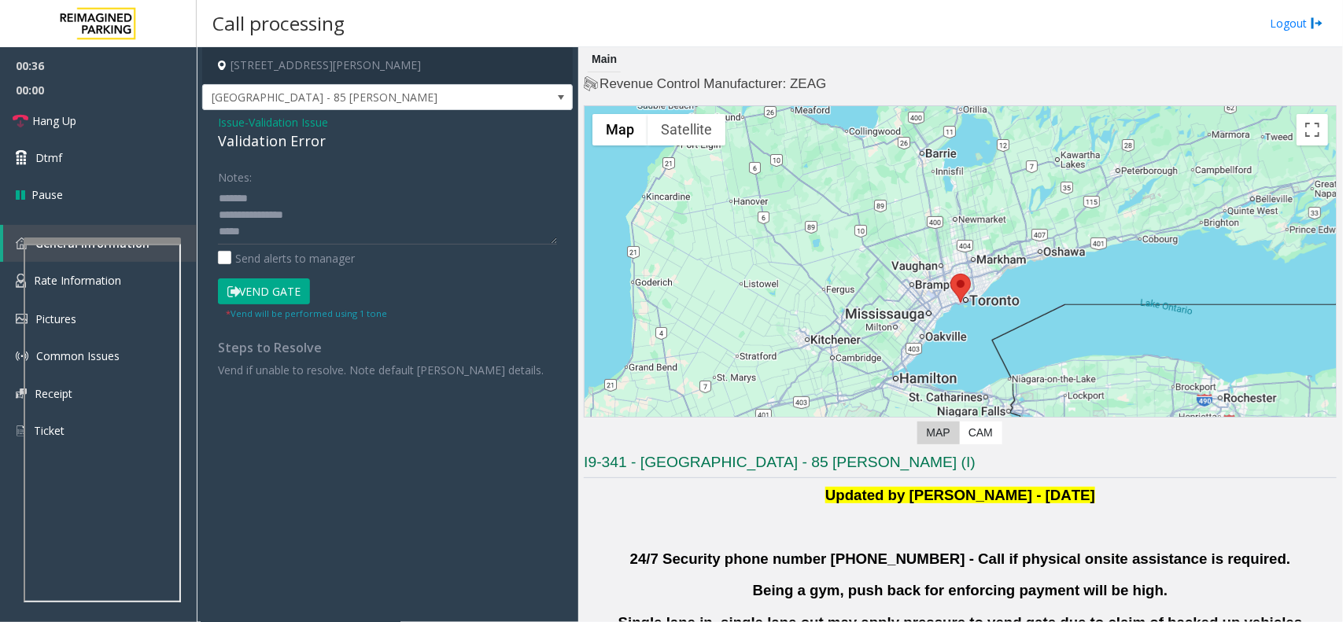
click at [277, 116] on span "Validation Issue" at bounding box center [288, 122] width 79 height 17
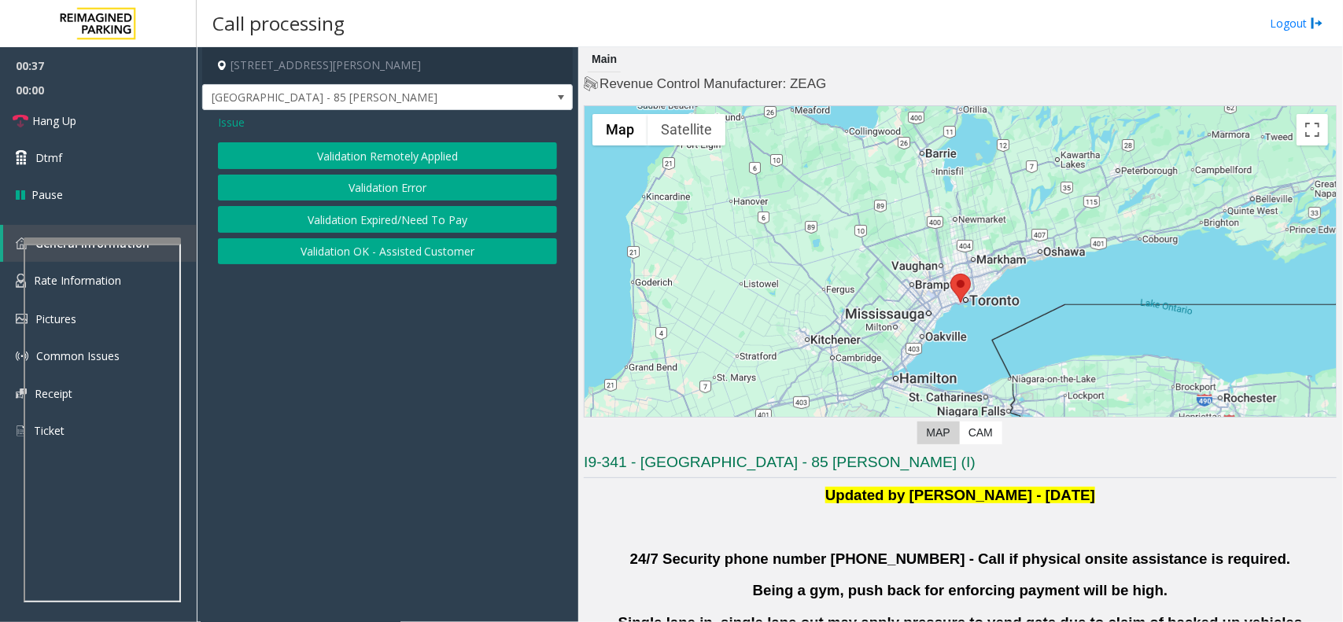
click at [213, 122] on div "Issue Validation Remotely Applied Validation Error Validation Expired/Need To P…" at bounding box center [387, 191] width 371 height 162
click at [363, 201] on button "Validation Error" at bounding box center [387, 188] width 339 height 27
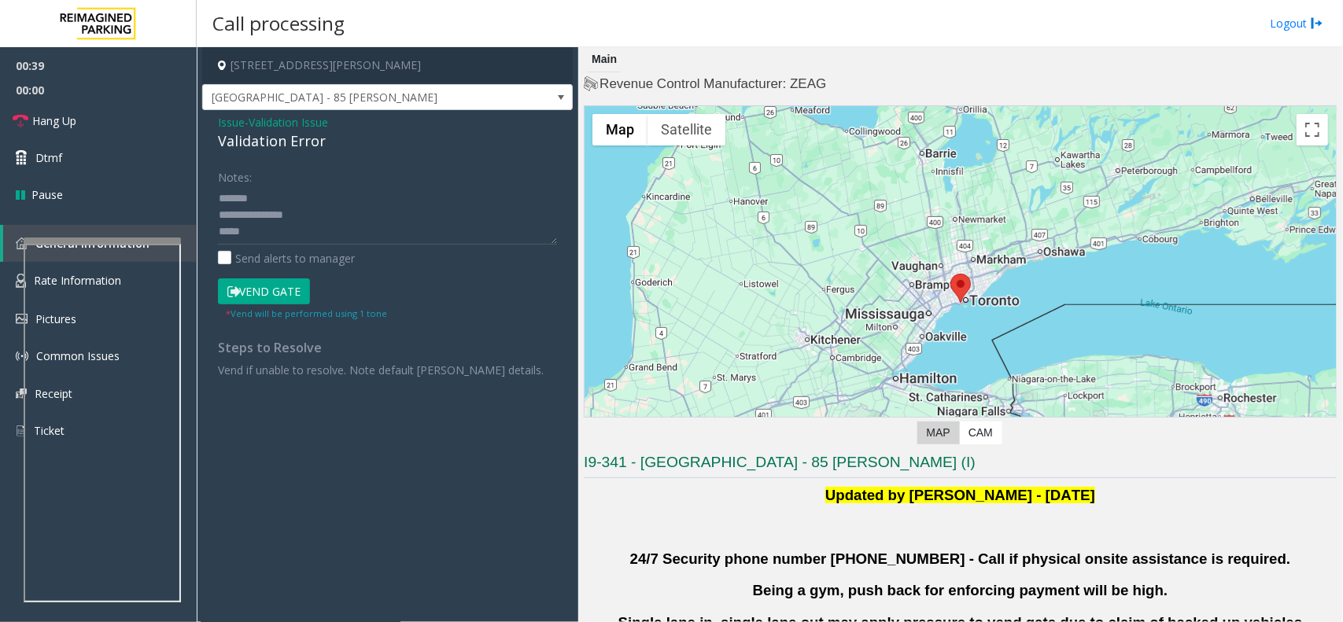
click at [284, 142] on div "Validation Error" at bounding box center [387, 141] width 339 height 21
click at [286, 140] on div "Validation Error" at bounding box center [387, 141] width 339 height 21
click at [233, 191] on textarea at bounding box center [387, 215] width 339 height 59
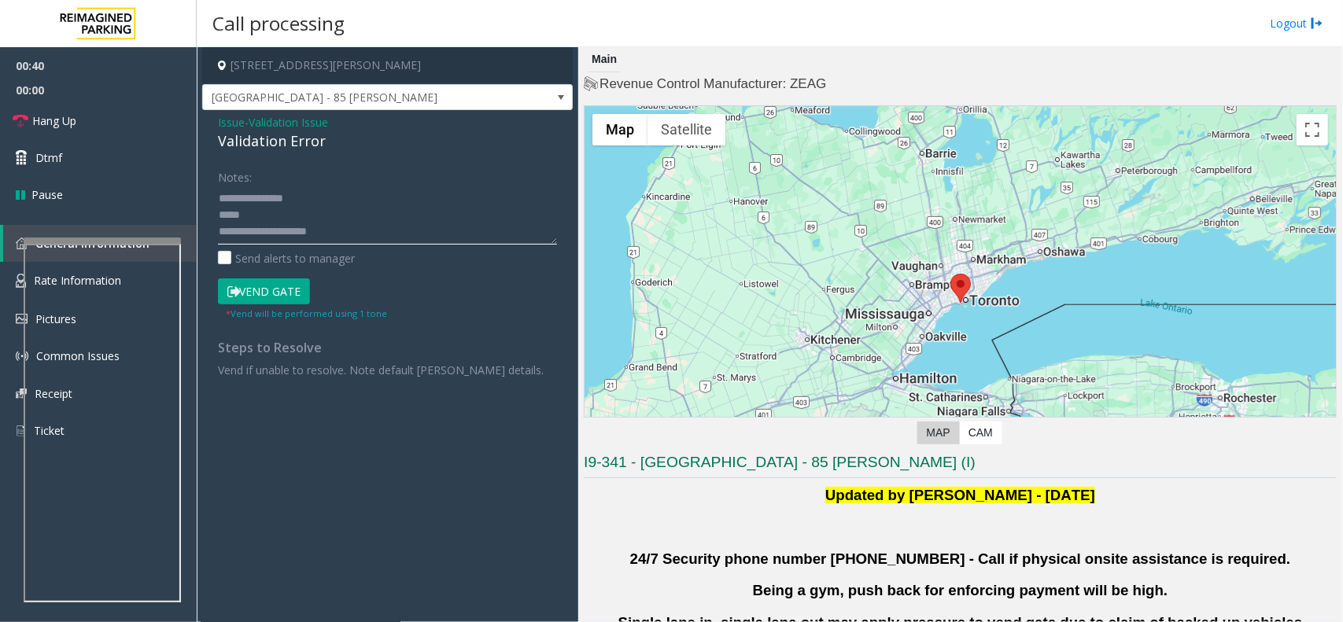
drag, startPoint x: 233, startPoint y: 191, endPoint x: 504, endPoint y: 358, distance: 318.7
click at [504, 358] on div "Notes: Send alerts to manager Vend Gate * Vend will be performed using 1 tone S…" at bounding box center [387, 271] width 363 height 214
paste textarea
click at [134, 126] on link "Hang Up" at bounding box center [98, 120] width 197 height 37
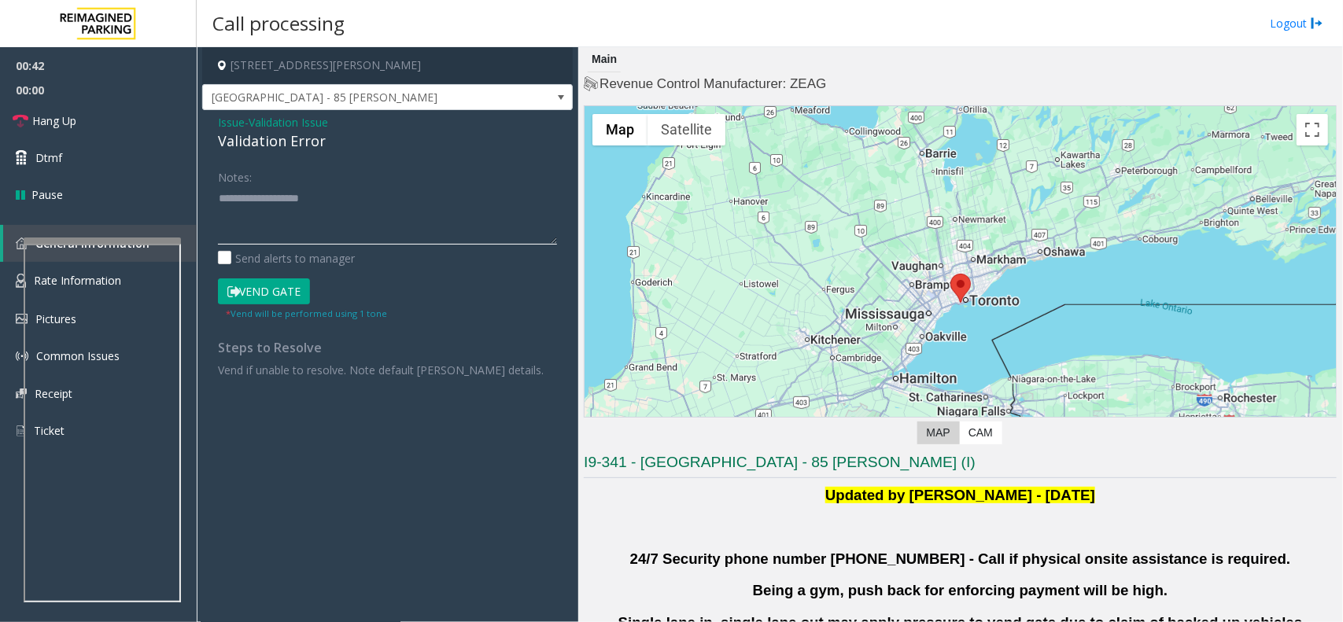
click at [308, 209] on textarea at bounding box center [387, 215] width 339 height 59
paste textarea
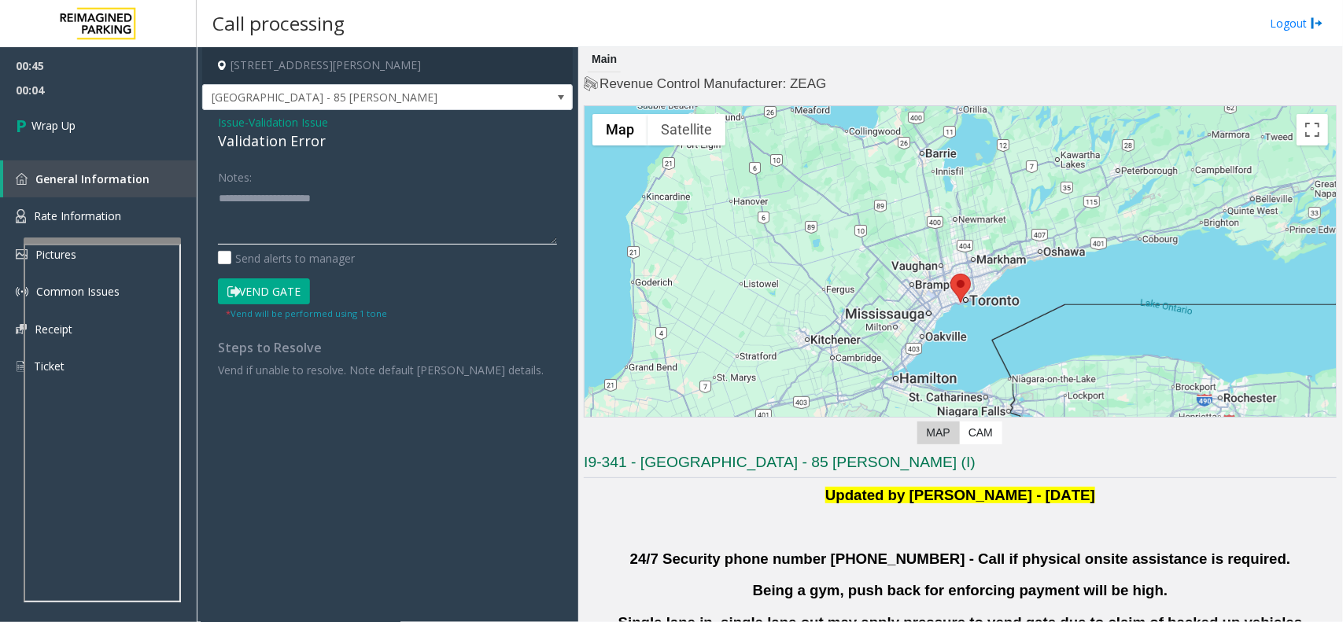
click at [257, 228] on textarea at bounding box center [387, 215] width 339 height 59
paste textarea "**********"
type textarea "**********"
click at [93, 85] on span "00:04" at bounding box center [98, 90] width 197 height 24
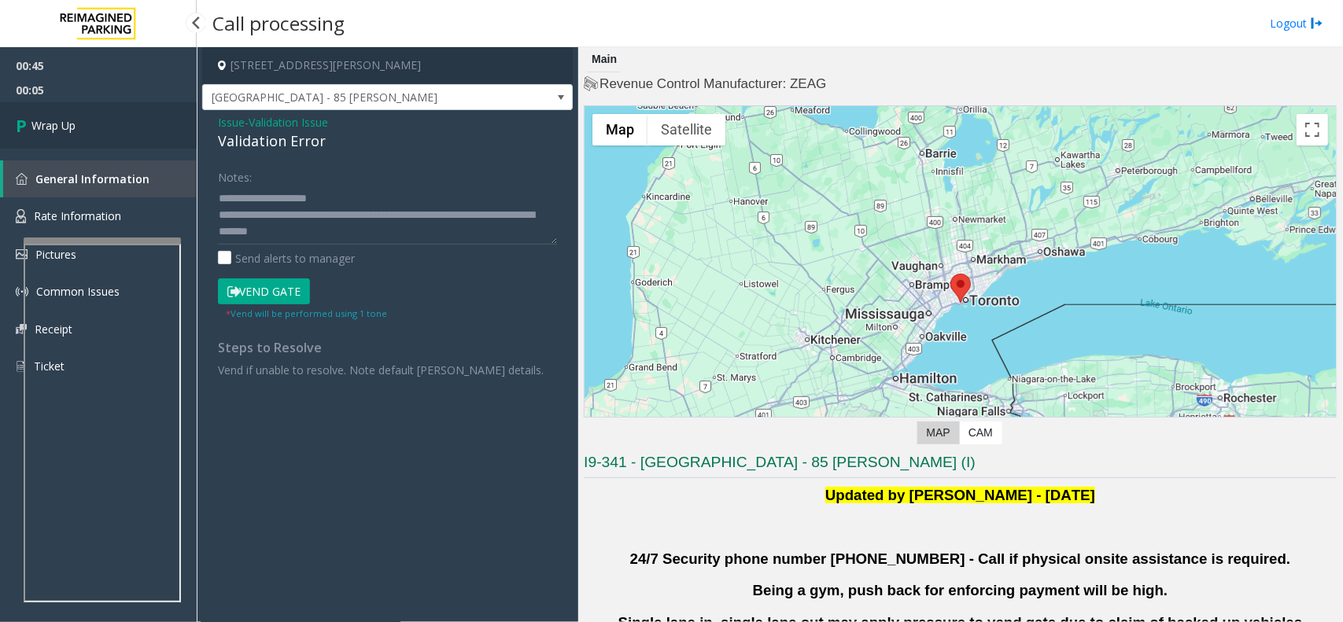
click at [97, 104] on link "Wrap Up" at bounding box center [98, 125] width 197 height 46
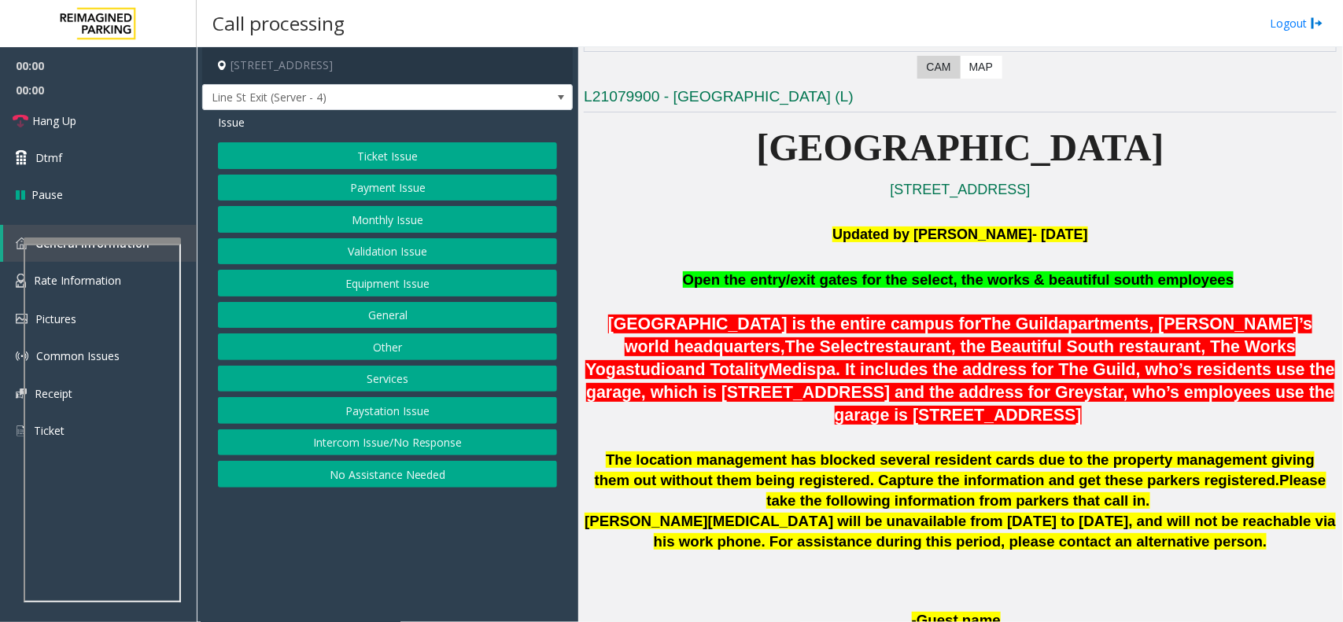
scroll to position [393, 0]
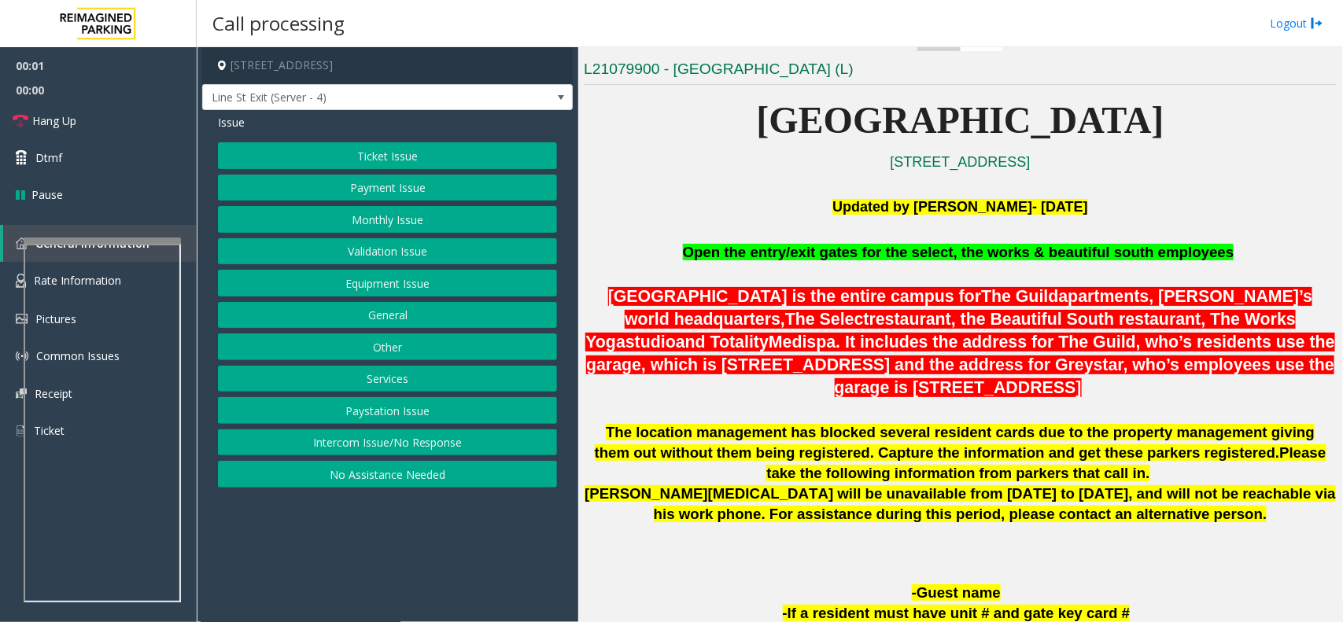
click at [795, 282] on p at bounding box center [960, 275] width 753 height 23
click at [792, 276] on p at bounding box center [960, 275] width 753 height 23
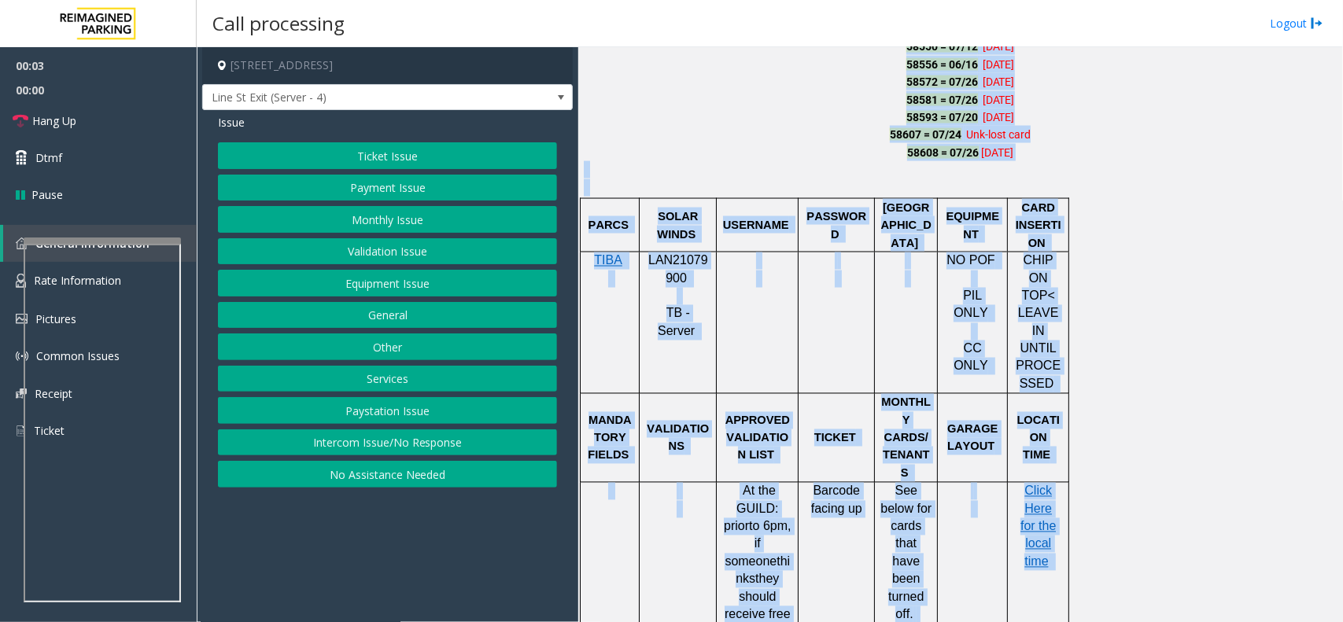
drag, startPoint x: 792, startPoint y: 276, endPoint x: 988, endPoint y: 627, distance: 402.0
click at [988, 622] on html "00:03 00:00 Hang Up Dtmf Pause General Information Rate Information Pictures Co…" at bounding box center [671, 311] width 1343 height 622
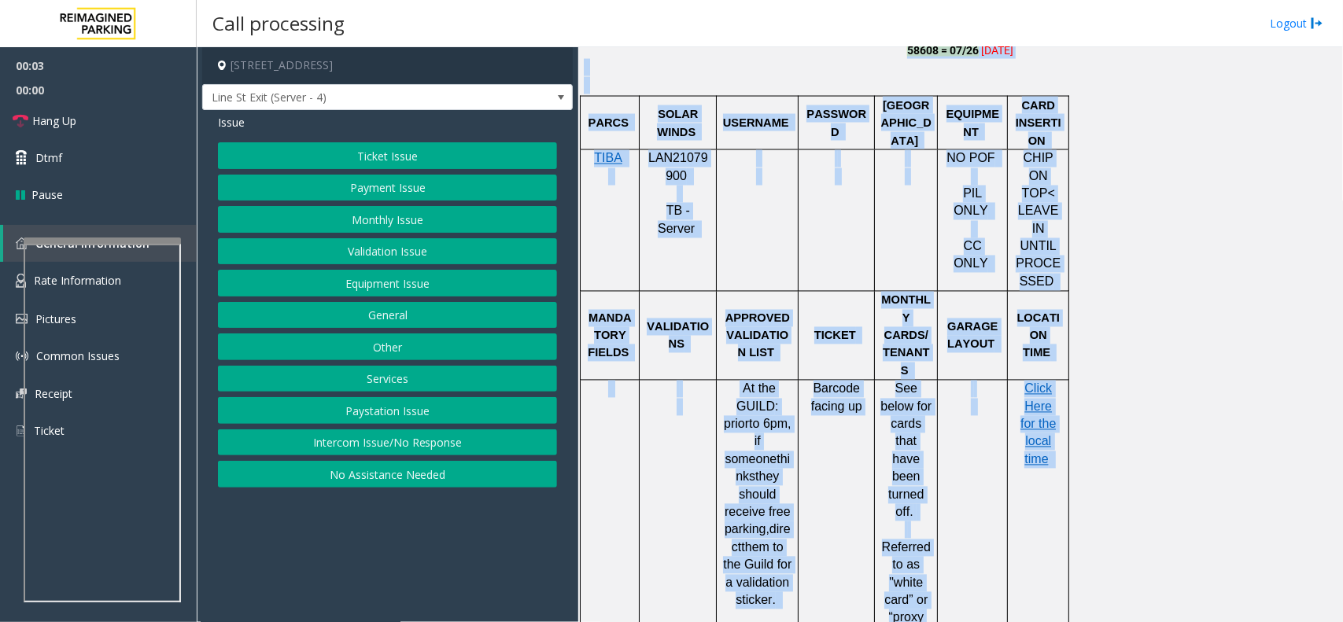
click at [649, 147] on div at bounding box center [678, 150] width 77 height 6
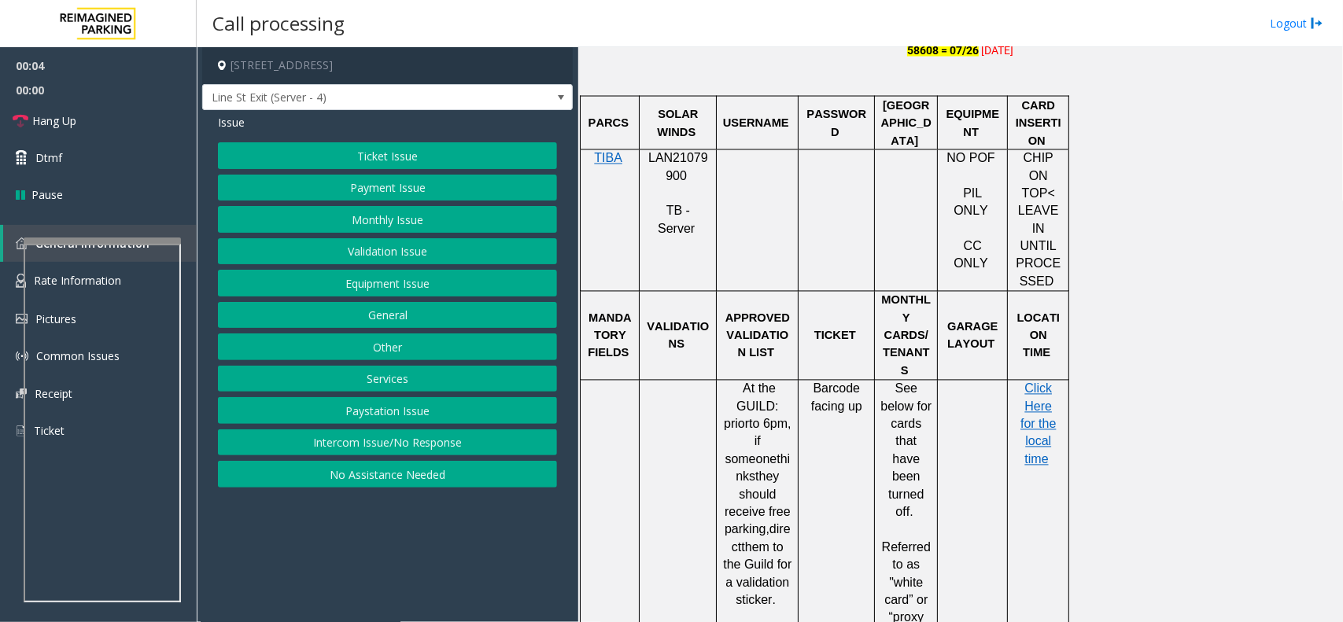
click at [657, 158] on span "LAN21079900" at bounding box center [678, 167] width 60 height 31
click at [657, 161] on span "LAN21079900" at bounding box center [678, 167] width 60 height 31
click at [438, 443] on button "Intercom Issue/No Response" at bounding box center [387, 443] width 339 height 27
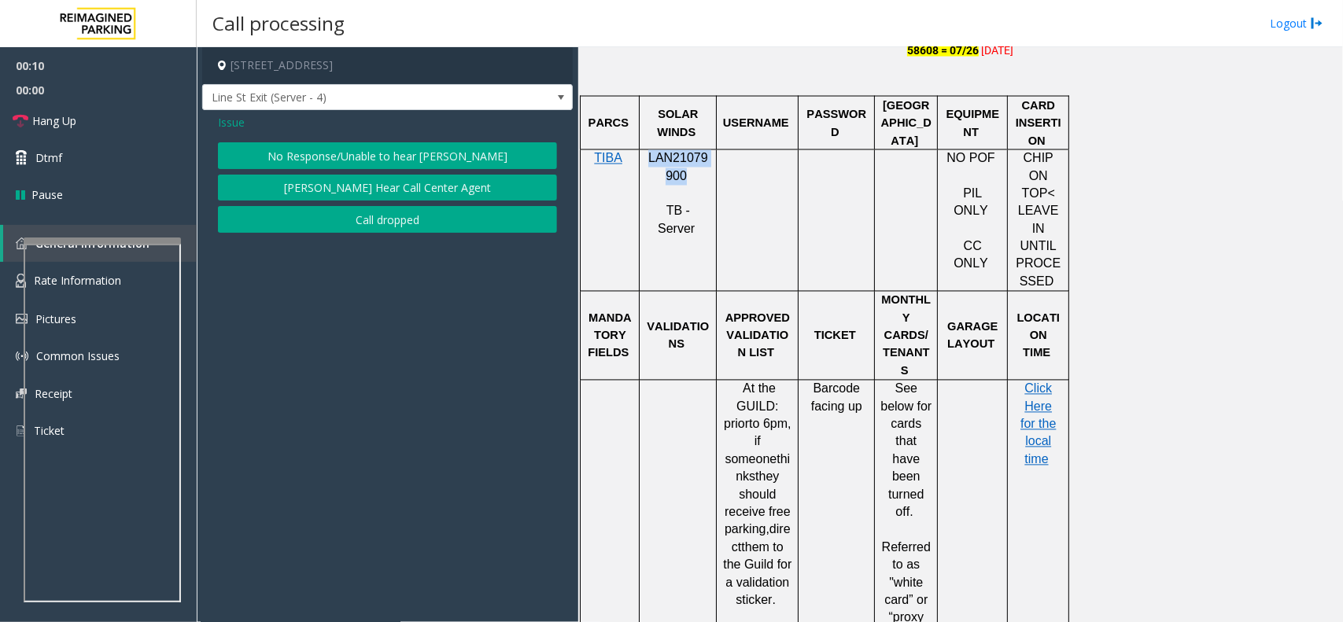
click at [360, 162] on button "No Response/Unable to hear [PERSON_NAME]" at bounding box center [387, 155] width 339 height 27
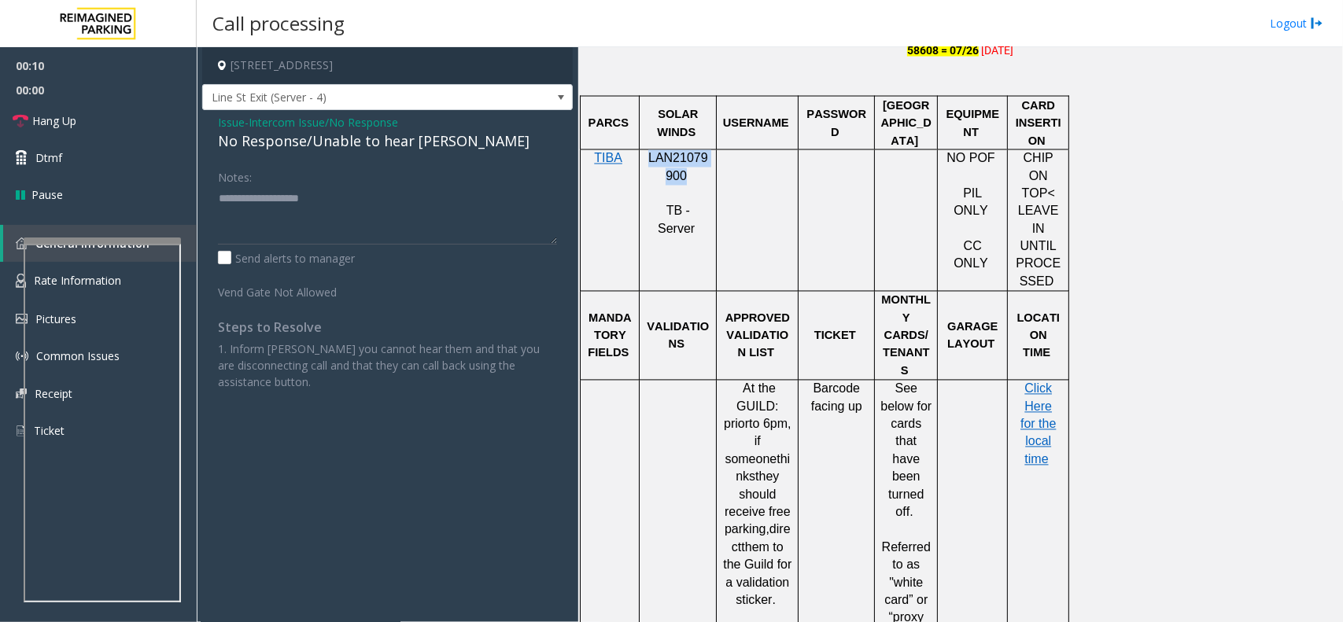
click at [360, 162] on div "Issue - Intercom Issue/No Response No Response/Unable to hear [PERSON_NAME] Not…" at bounding box center [387, 258] width 371 height 296
click at [360, 143] on div "No Response/Unable to hear [PERSON_NAME]" at bounding box center [387, 141] width 339 height 21
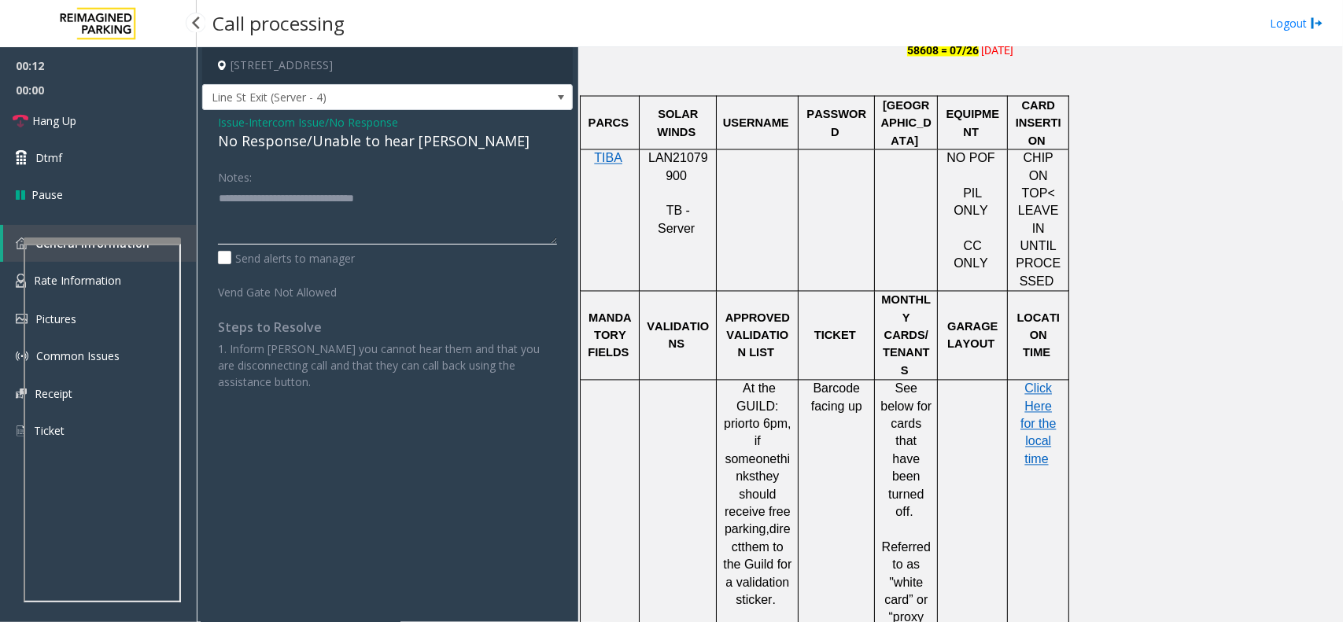
type textarea "**********"
click at [60, 83] on span "00:00" at bounding box center [98, 90] width 197 height 24
click at [81, 111] on link "Hang Up" at bounding box center [98, 120] width 197 height 37
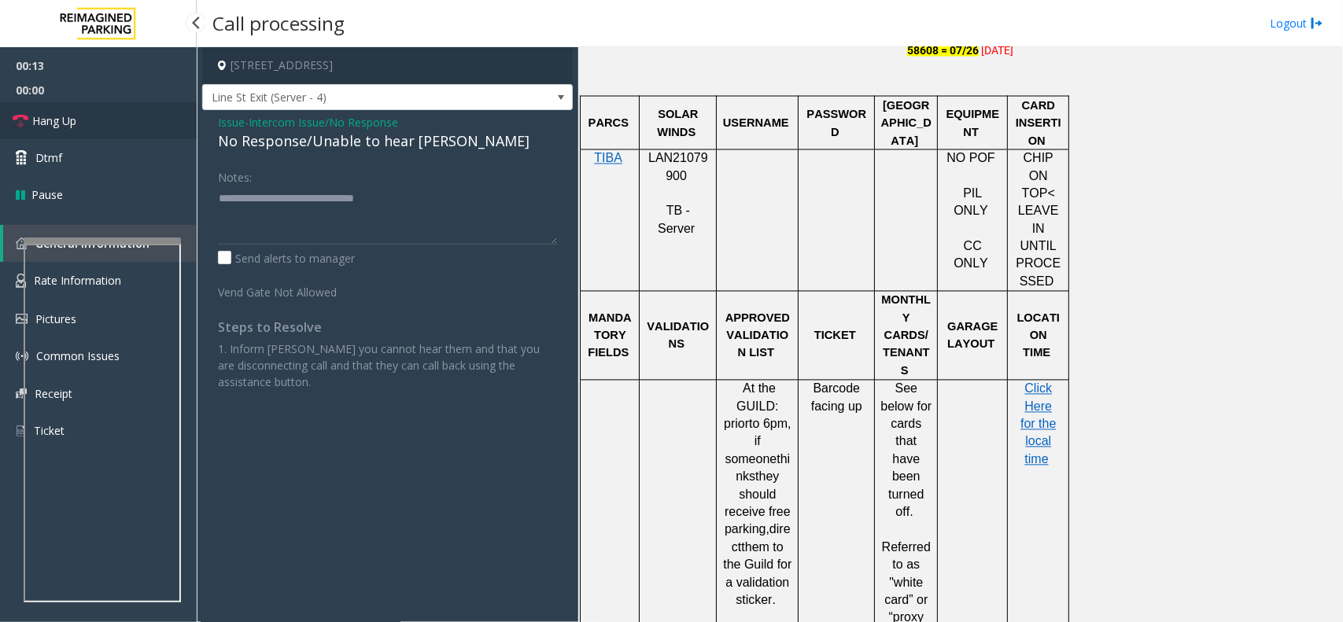
click at [81, 111] on link "Hang Up" at bounding box center [98, 120] width 197 height 37
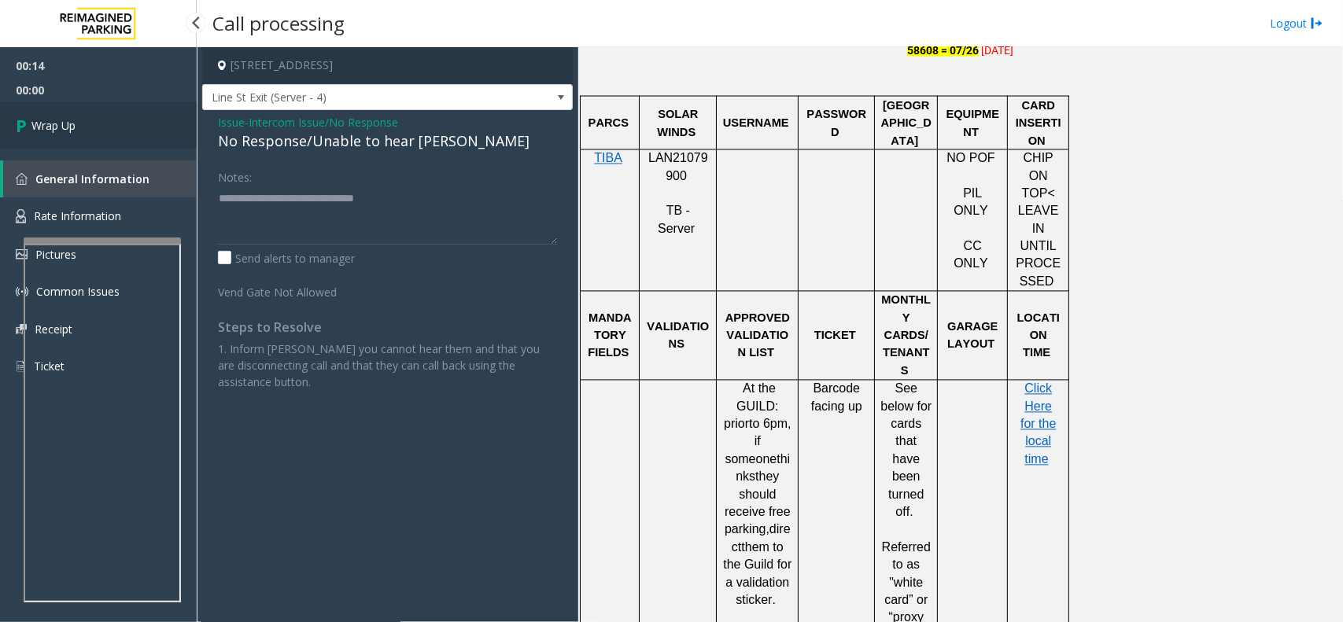
click at [83, 111] on link "Wrap Up" at bounding box center [98, 125] width 197 height 46
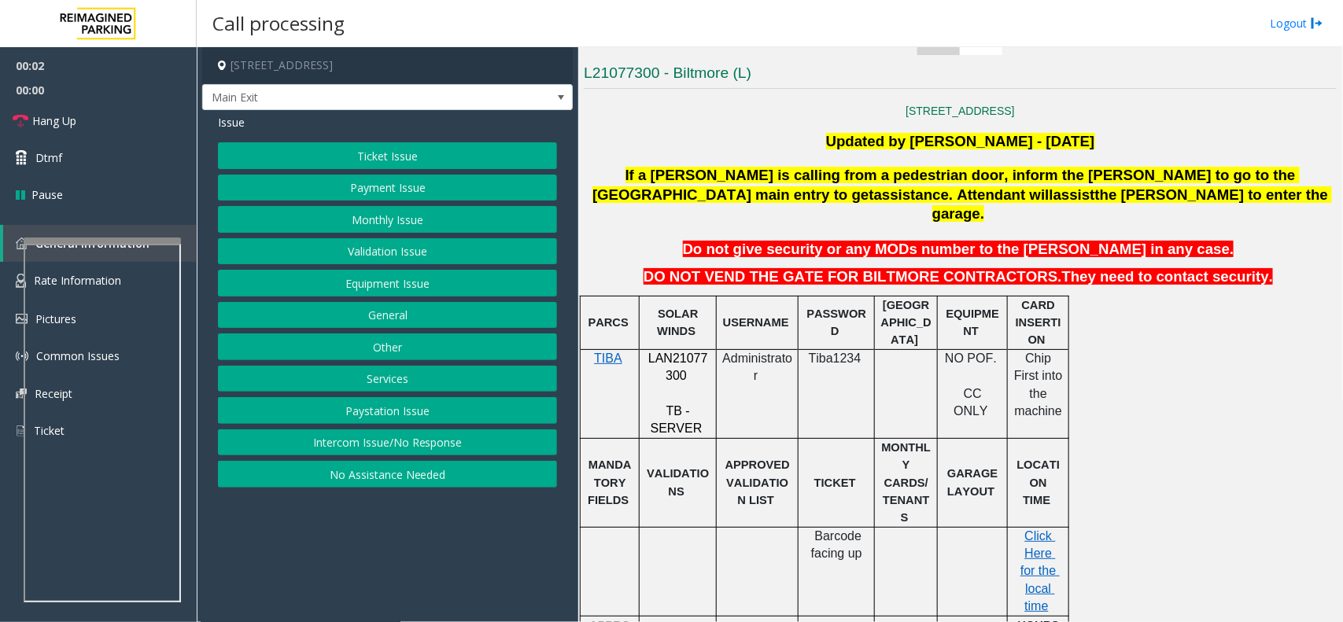
scroll to position [393, 0]
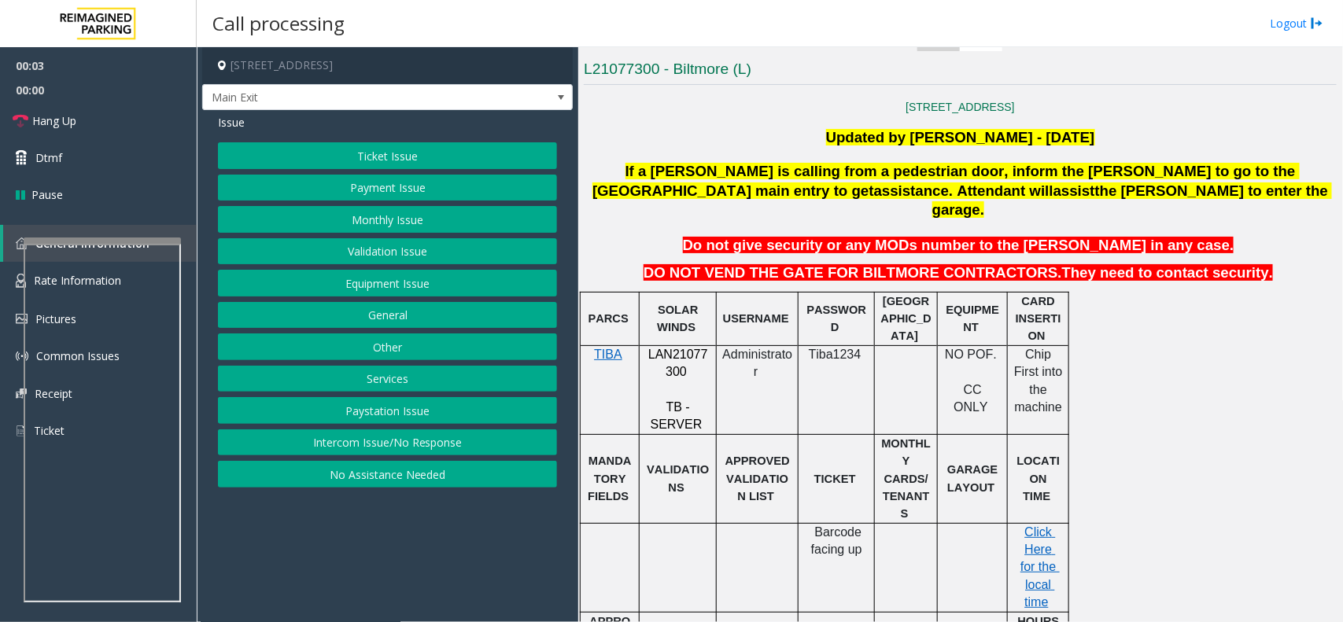
click at [670, 312] on span "SOLAR WINDS" at bounding box center [679, 319] width 44 height 30
click at [681, 348] on span "LAN21077300" at bounding box center [678, 363] width 60 height 31
drag, startPoint x: 681, startPoint y: 332, endPoint x: 662, endPoint y: 336, distance: 19.3
click at [662, 348] on span "LAN21077300" at bounding box center [678, 363] width 60 height 31
click at [391, 187] on button "Payment Issue" at bounding box center [387, 188] width 339 height 27
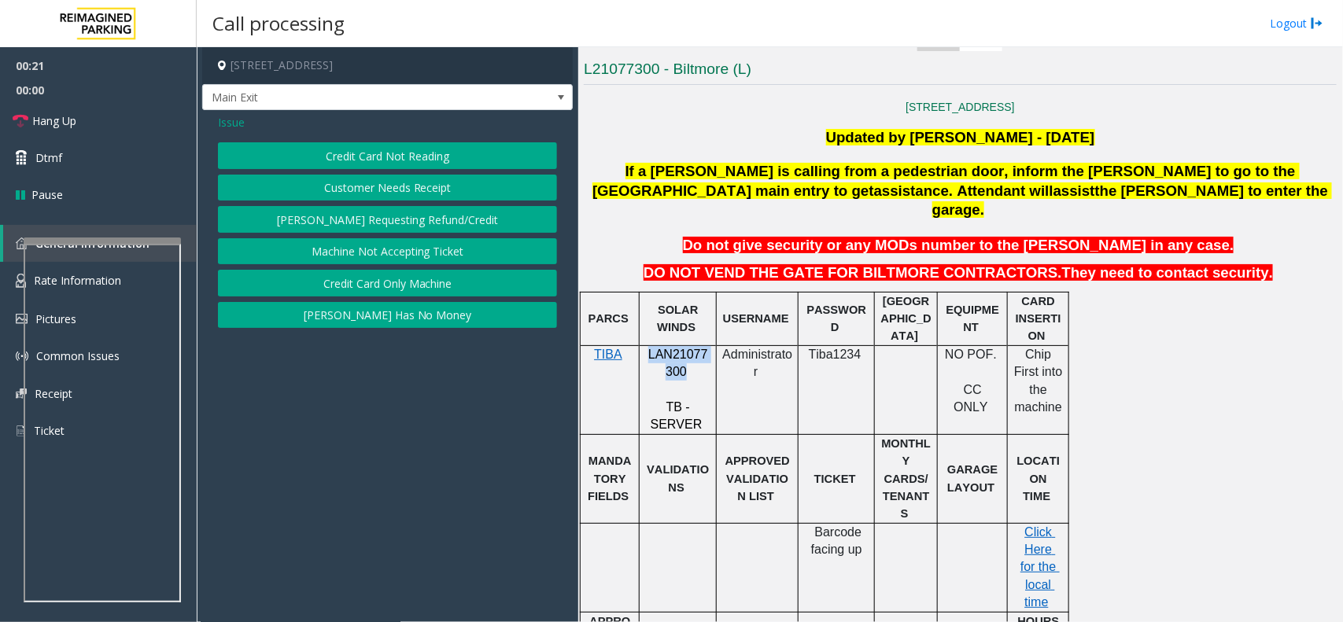
click at [382, 151] on button "Credit Card Not Reading" at bounding box center [387, 155] width 339 height 27
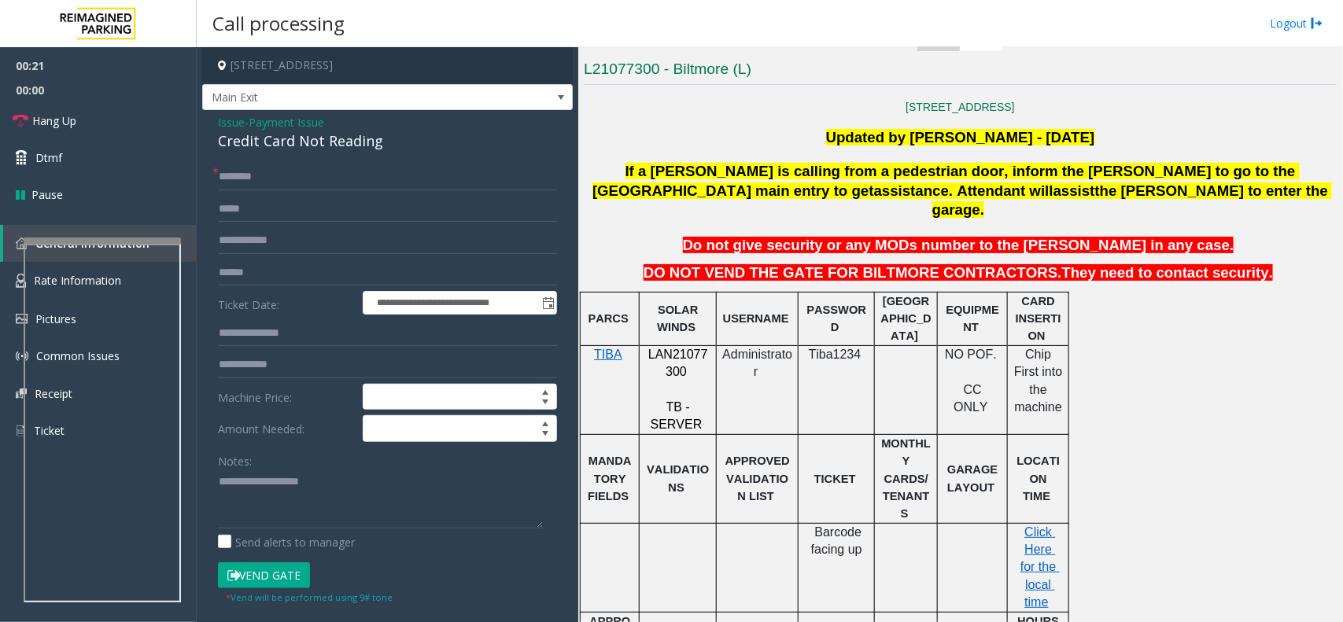
click at [364, 136] on div "Credit Card Not Reading" at bounding box center [387, 141] width 339 height 21
paste textarea "**********"
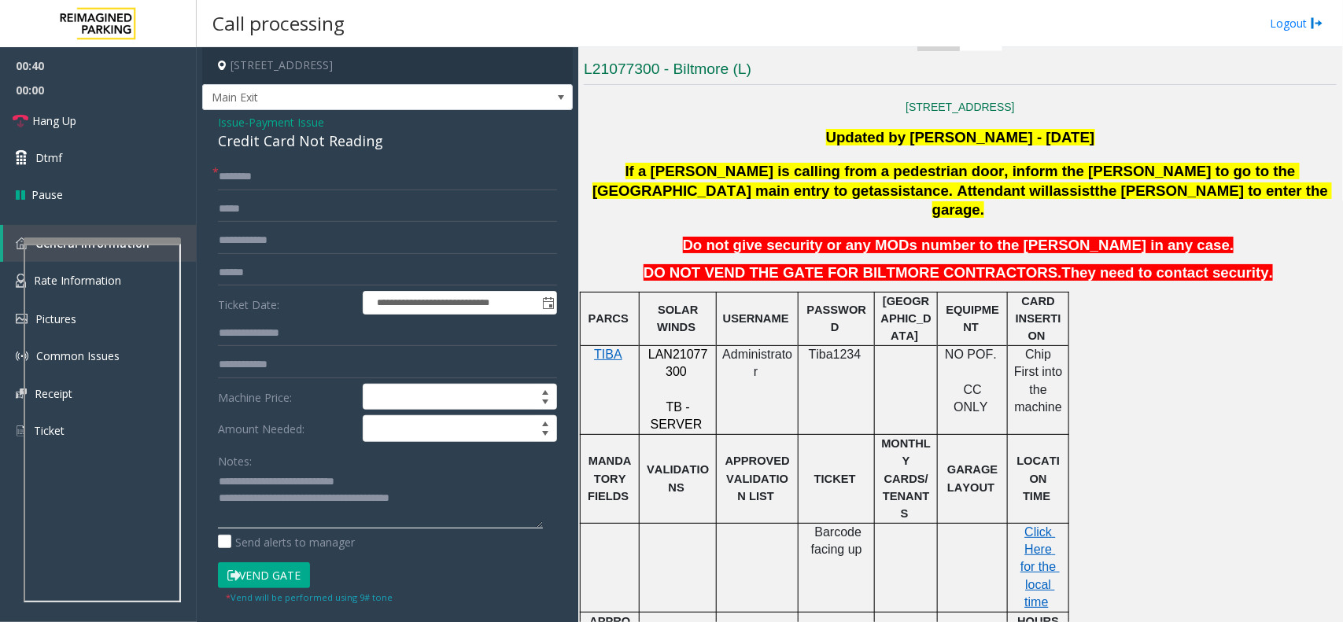
click at [363, 509] on textarea at bounding box center [380, 499] width 325 height 59
drag, startPoint x: 363, startPoint y: 509, endPoint x: 280, endPoint y: 473, distance: 90.2
click at [280, 473] on textarea at bounding box center [380, 499] width 325 height 59
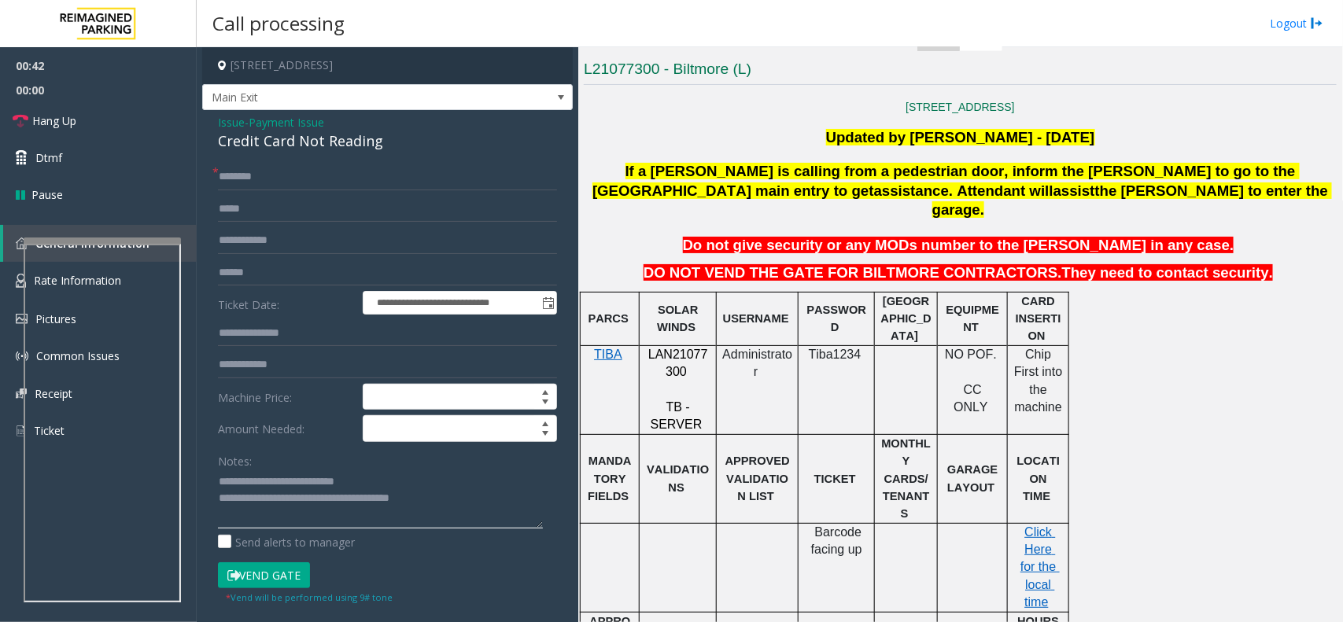
type textarea "**********"
click at [648, 156] on div "817 W. Peachtree [GEOGRAPHIC_DATA], [GEOGRAPHIC_DATA] Updated by [PERSON_NAME] …" at bounding box center [960, 622] width 753 height 1043
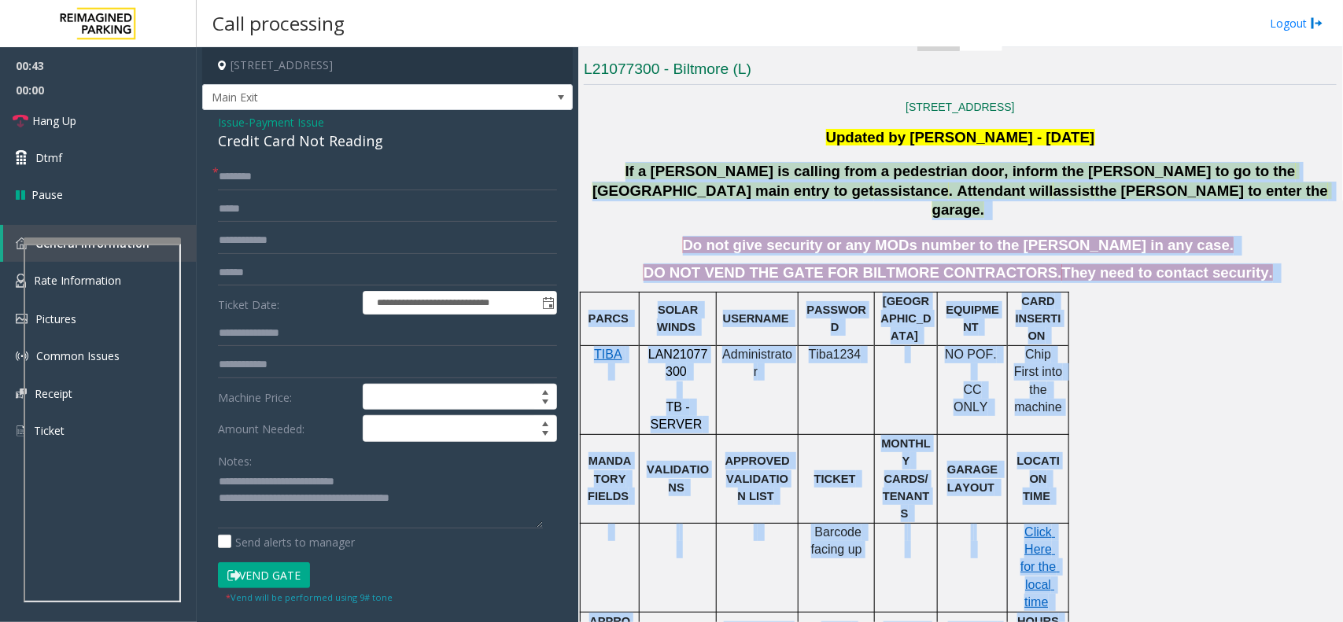
scroll to position [1032, 0]
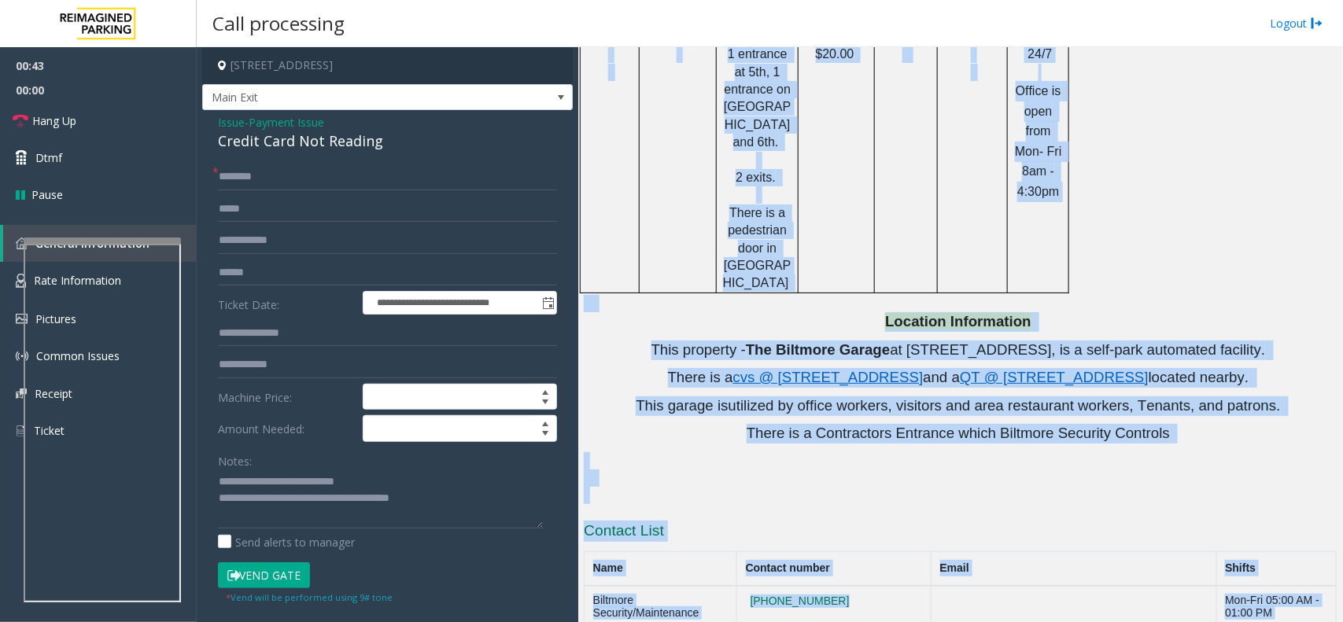
drag, startPoint x: 648, startPoint y: 156, endPoint x: 1339, endPoint y: 669, distance: 860.6
click at [1339, 622] on html "**********" at bounding box center [671, 311] width 1343 height 622
click at [820, 312] on div "Location Information This property - [GEOGRAPHIC_DATA] at [STREET_ADDRESS], is …" at bounding box center [960, 377] width 753 height 131
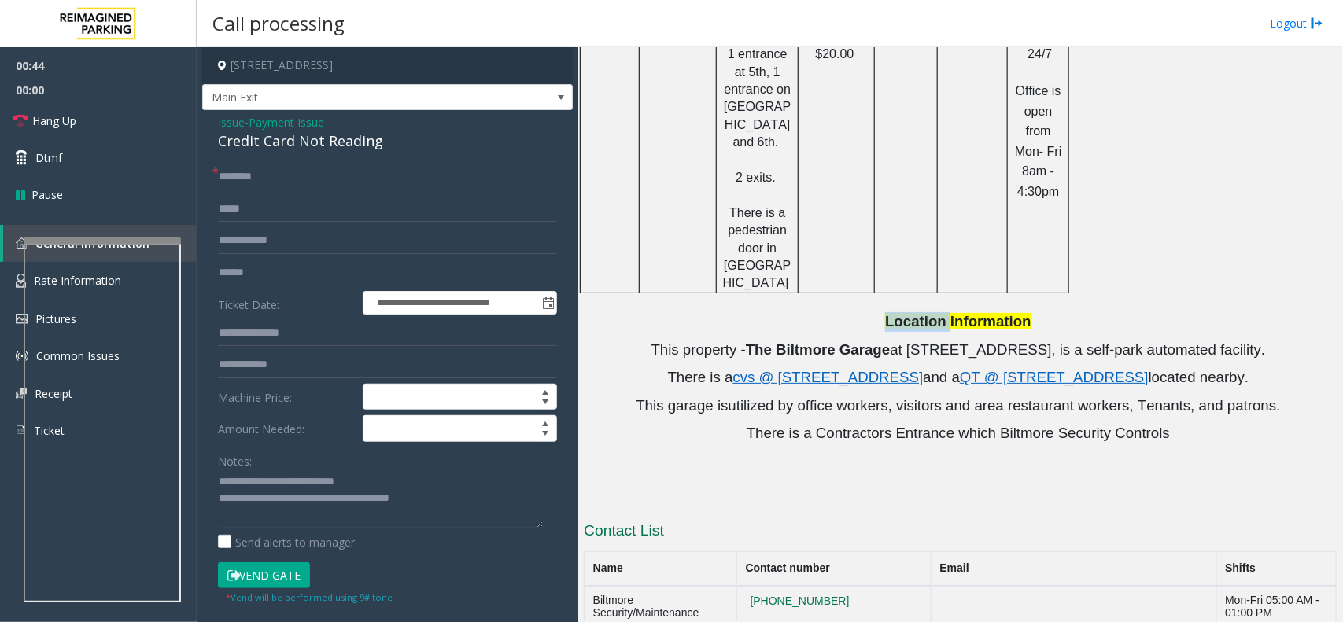
click at [820, 312] on p "Location Information" at bounding box center [960, 322] width 753 height 20
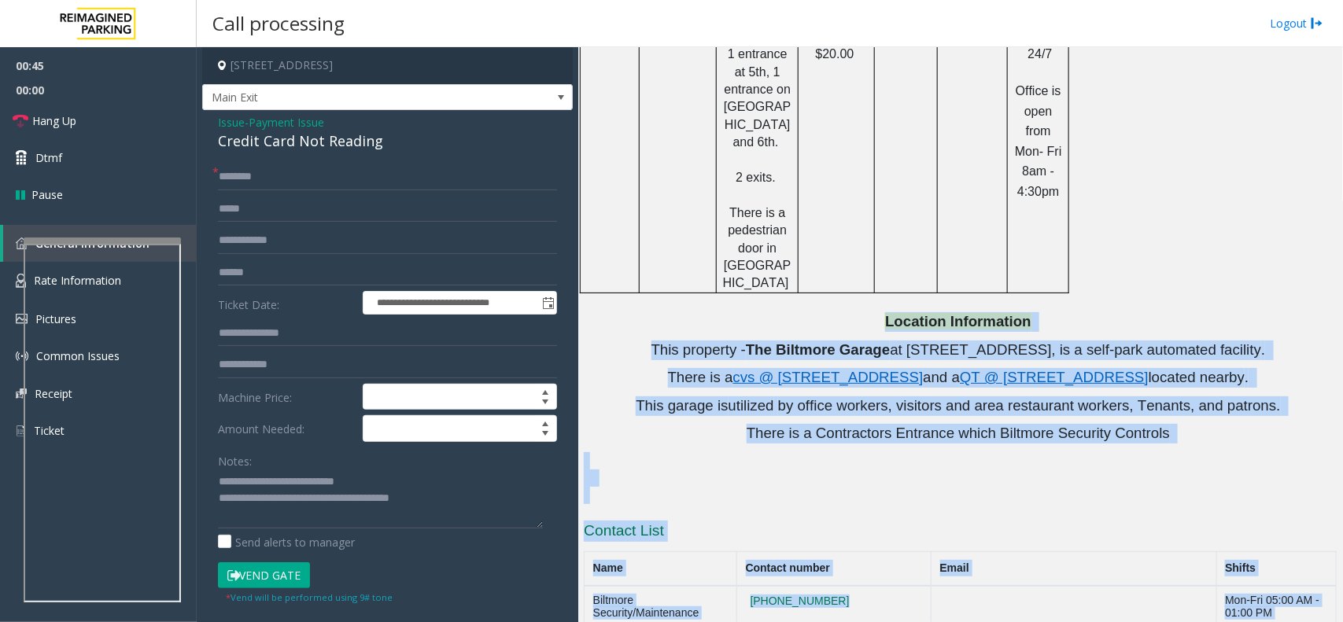
drag, startPoint x: 820, startPoint y: 225, endPoint x: 1200, endPoint y: 669, distance: 584.4
click at [1200, 622] on html "**********" at bounding box center [671, 311] width 1343 height 622
click at [1205, 397] on span "by office workers, visitors and area restaurant workers, Tenants, and patrons." at bounding box center [1029, 405] width 503 height 17
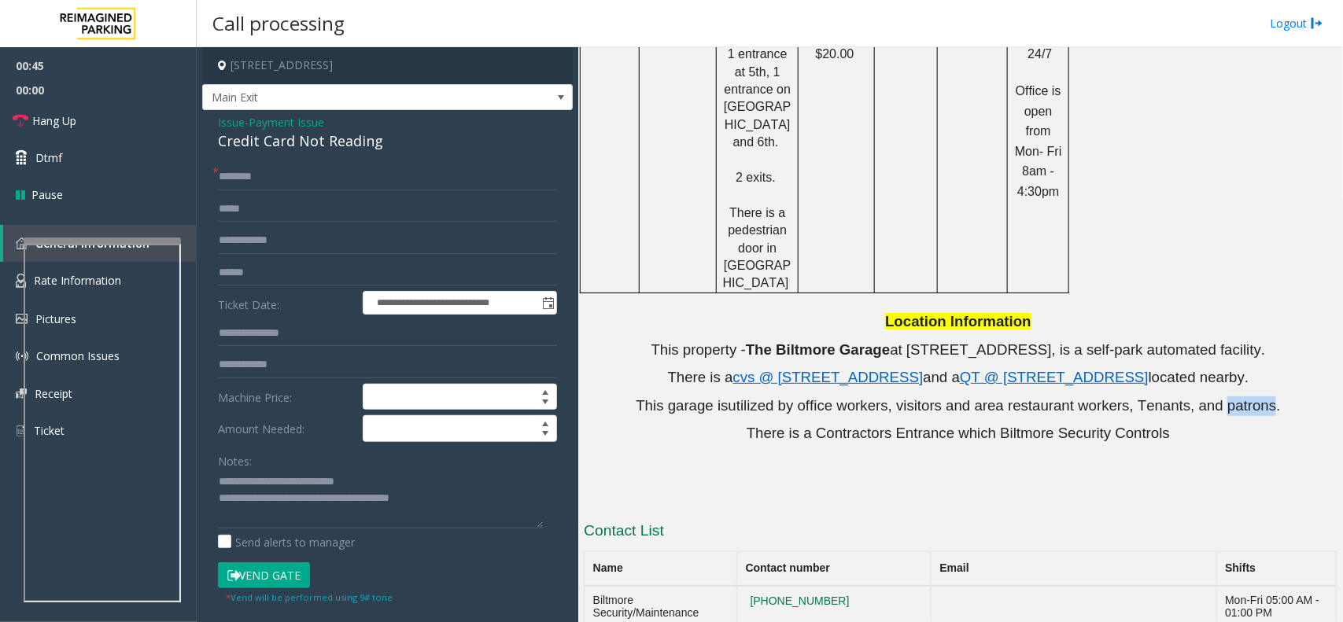
click at [1205, 397] on span "by office workers, visitors and area restaurant workers, Tenants, and patrons." at bounding box center [1029, 405] width 503 height 17
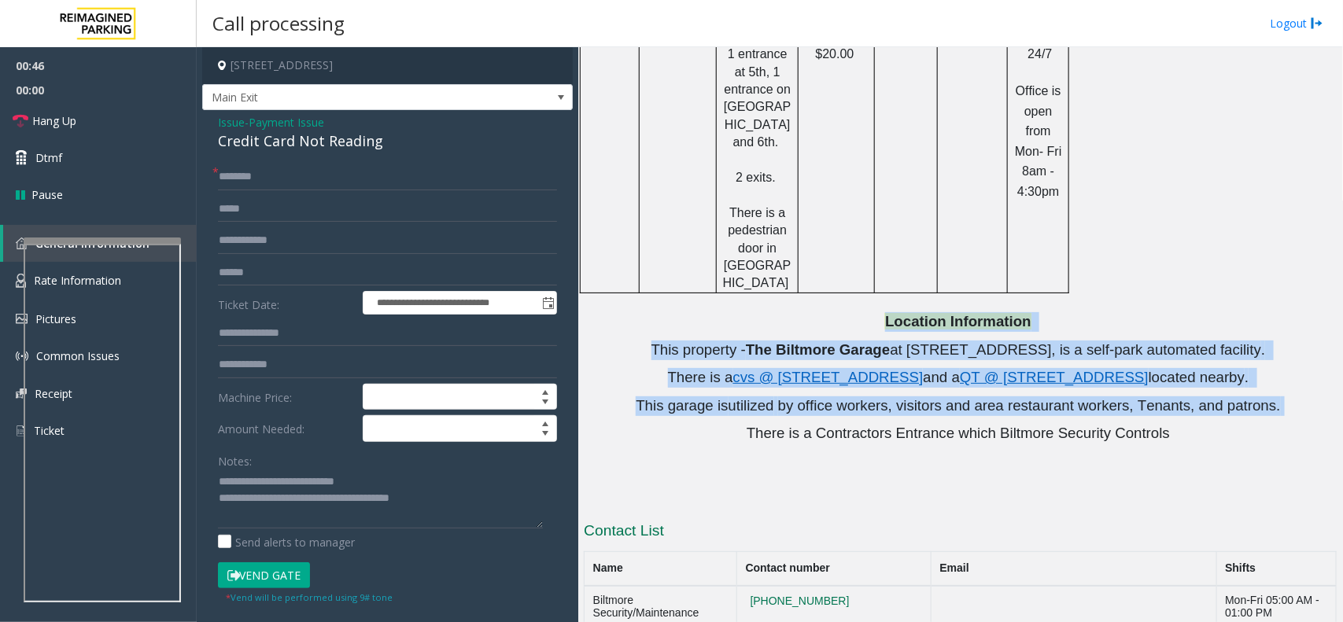
drag, startPoint x: 1205, startPoint y: 307, endPoint x: 788, endPoint y: 221, distance: 425.8
click at [788, 312] on div "Location Information This property - [GEOGRAPHIC_DATA] at [STREET_ADDRESS], is …" at bounding box center [960, 377] width 753 height 131
click at [788, 312] on p "Location Information" at bounding box center [960, 322] width 753 height 20
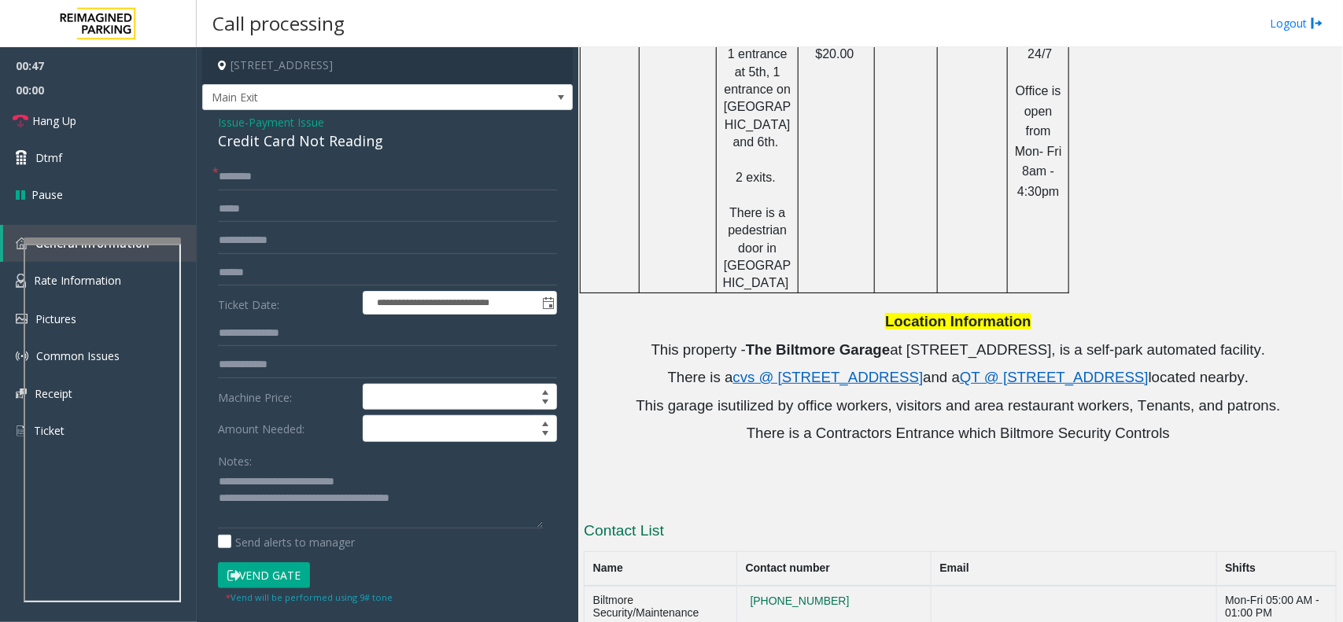
click at [341, 163] on div "**********" at bounding box center [387, 435] width 371 height 650
click at [342, 183] on input "text" at bounding box center [387, 177] width 339 height 27
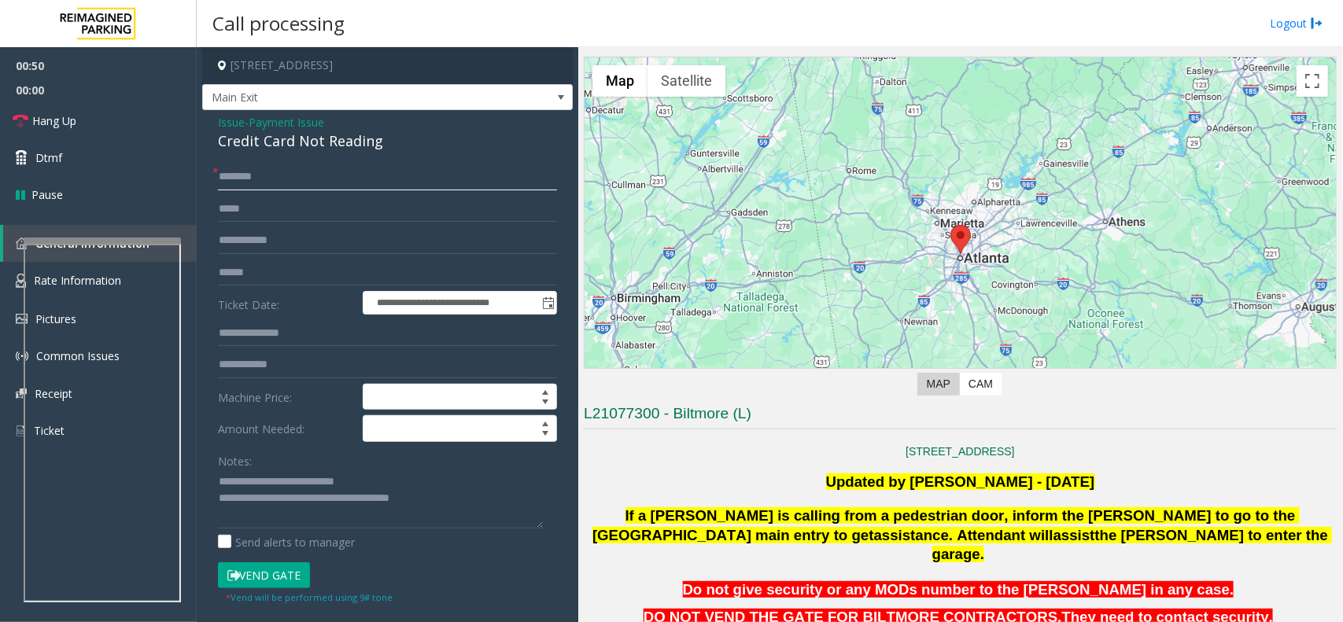
scroll to position [48, 0]
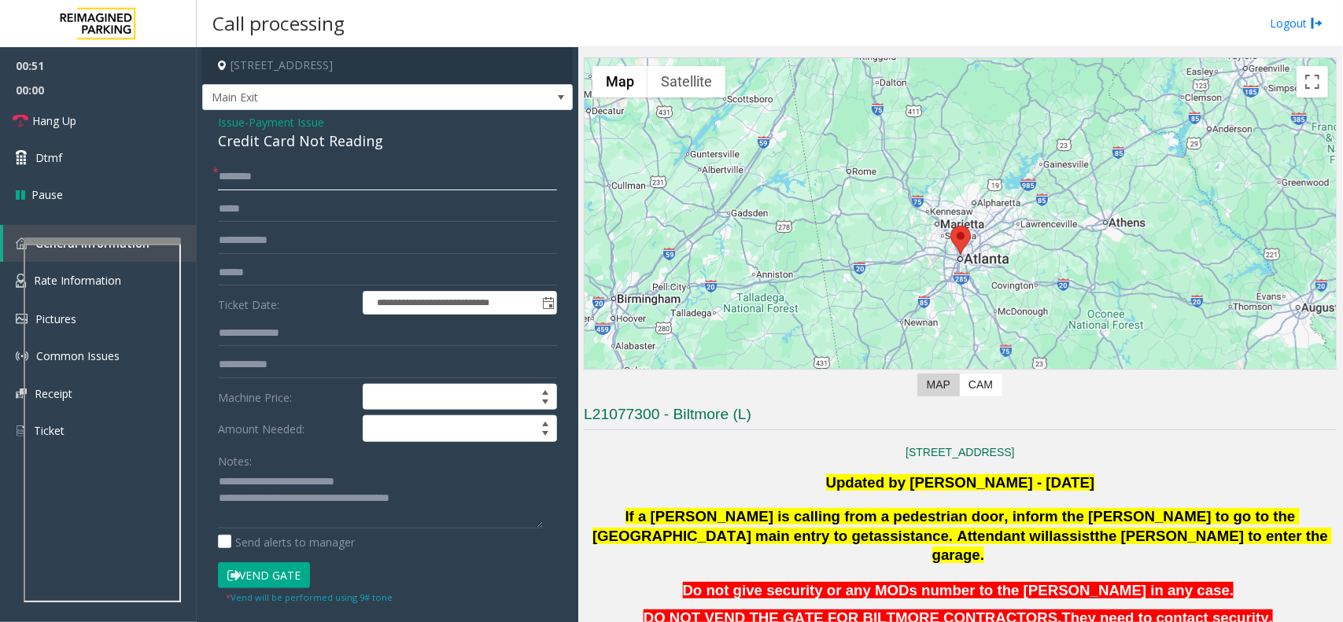
click at [316, 177] on input "text" at bounding box center [387, 177] width 339 height 27
type input "****"
drag, startPoint x: 300, startPoint y: 260, endPoint x: 313, endPoint y: 230, distance: 33.5
click at [308, 250] on form "**********" at bounding box center [387, 384] width 339 height 441
type input "*******"
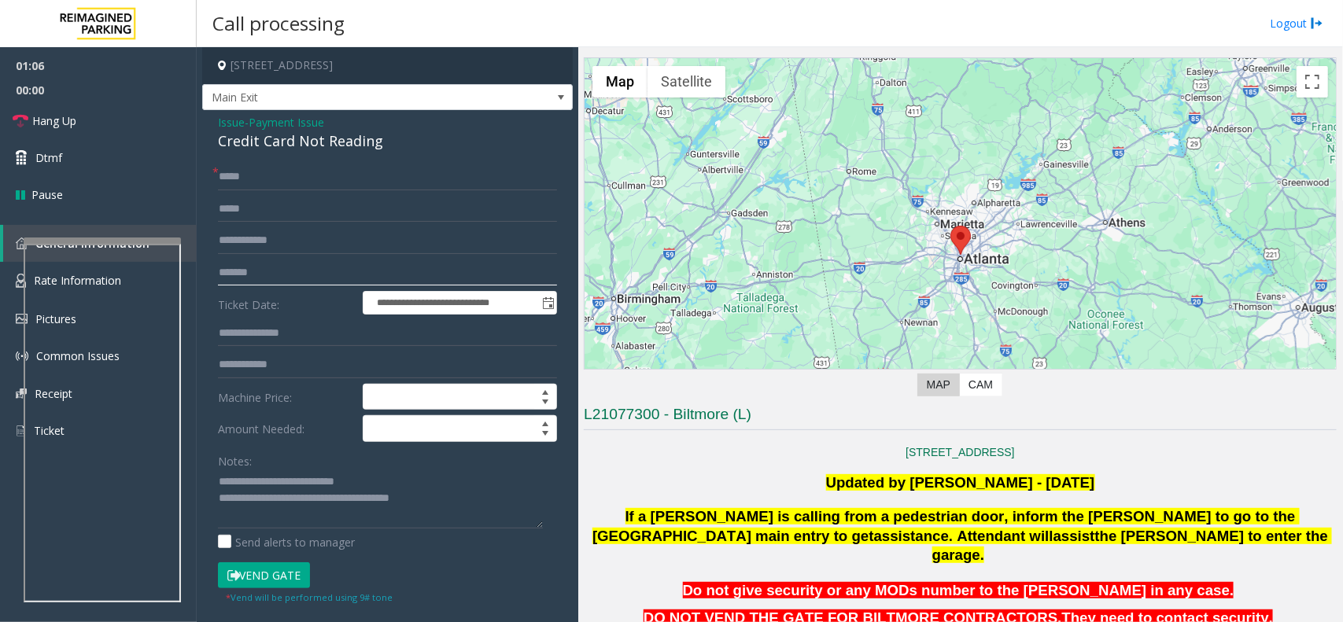
click at [218, 563] on button "Vend Gate" at bounding box center [264, 576] width 92 height 27
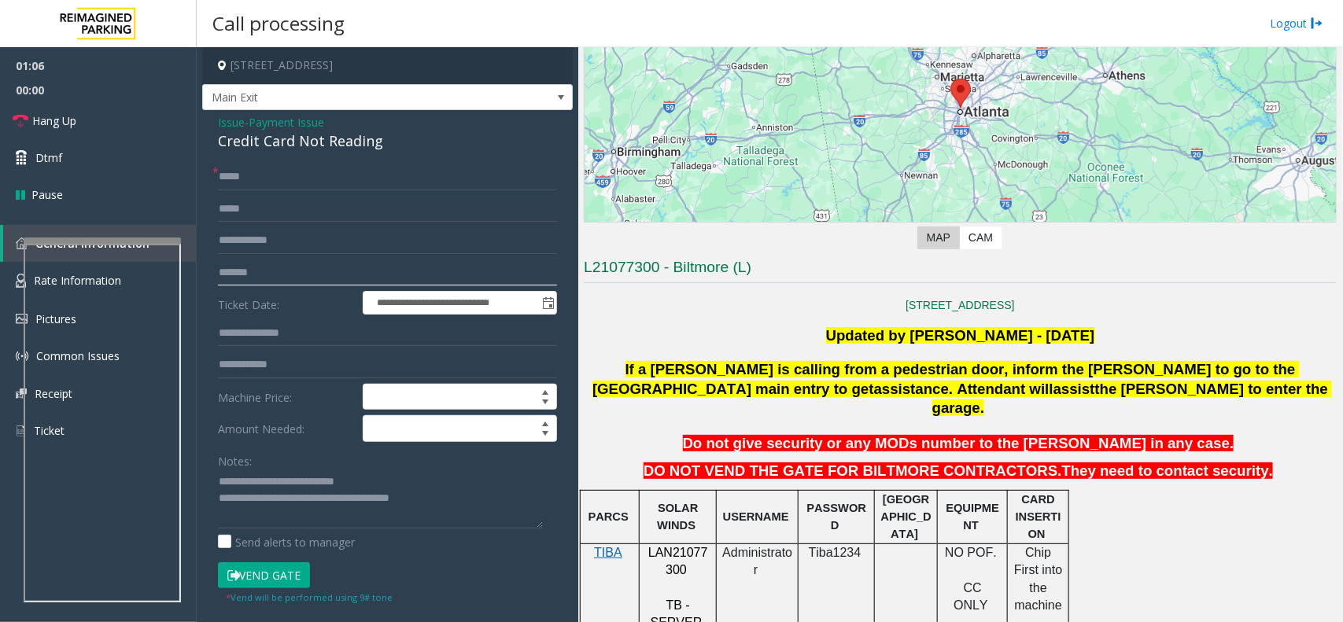
scroll to position [343, 0]
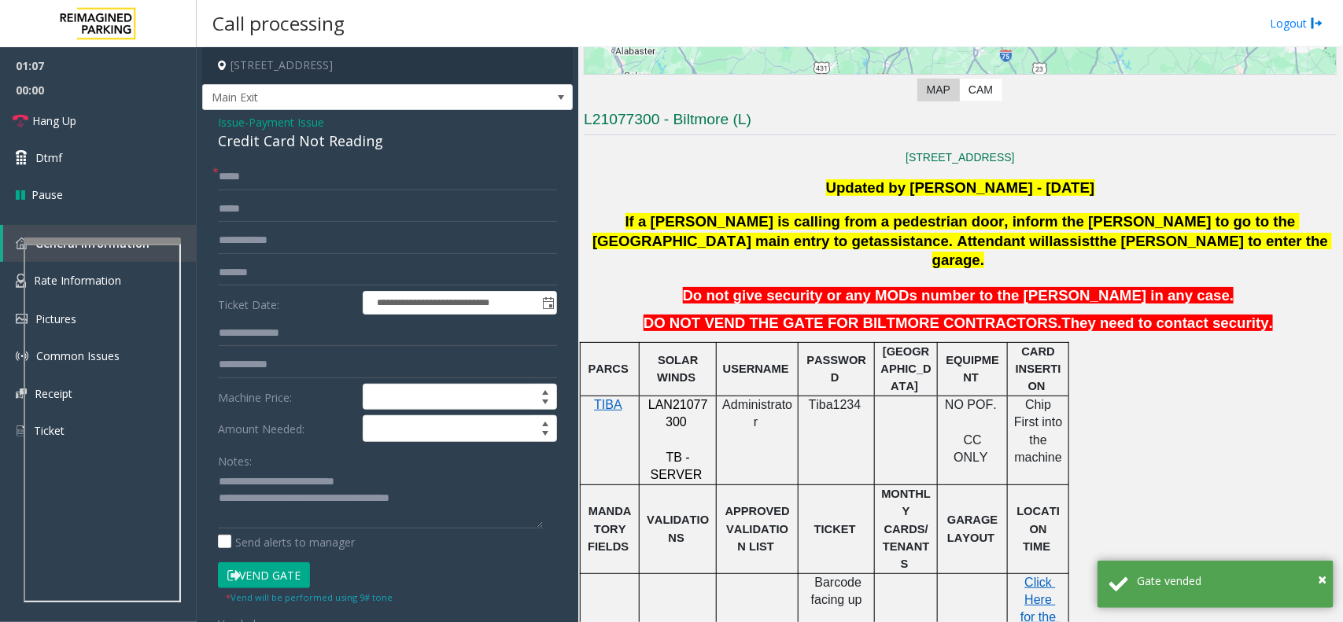
click at [312, 600] on small "* Vend will be performed using 9# tone" at bounding box center [309, 598] width 167 height 12
click at [54, 163] on span "Dtmf" at bounding box center [48, 158] width 27 height 17
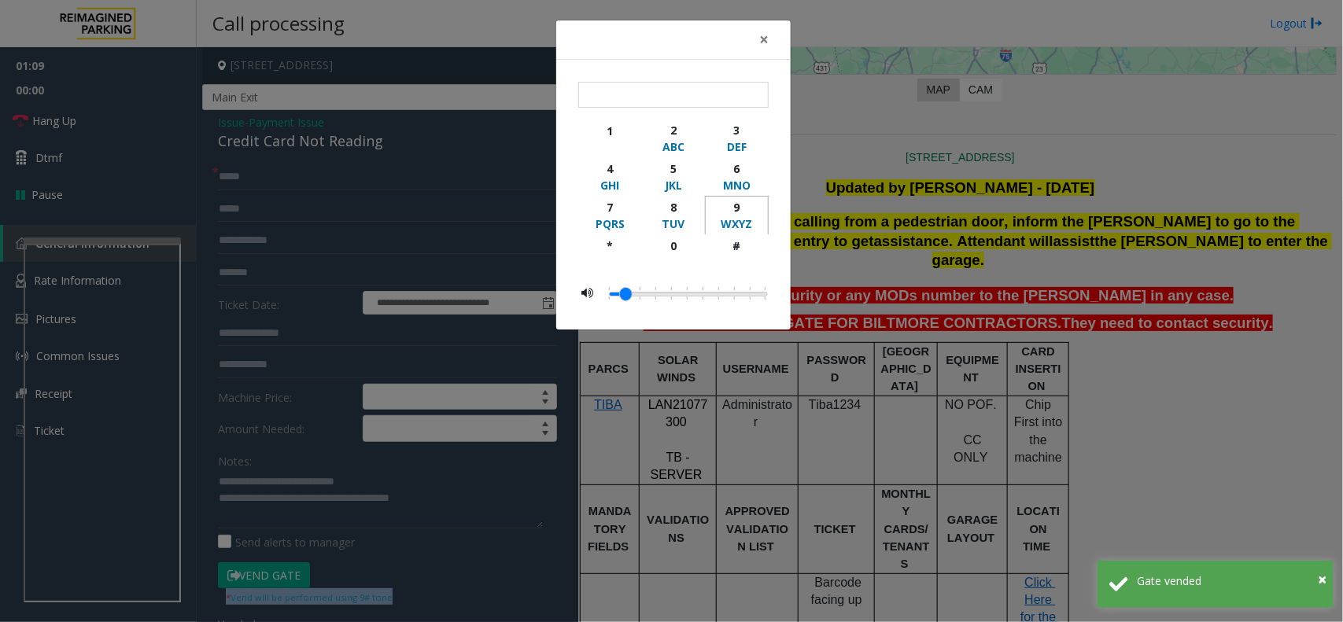
click at [744, 216] on div "WXYZ" at bounding box center [736, 224] width 43 height 17
click at [744, 249] on div "#" at bounding box center [736, 246] width 43 height 17
type input "**"
click at [953, 264] on div "× ** 1 2 ABC 3 DEF 4 GHI 5 JKL 6 MNO 7 PQRS 8 TUV 9 WXYZ * 0 #" at bounding box center [671, 311] width 1343 height 622
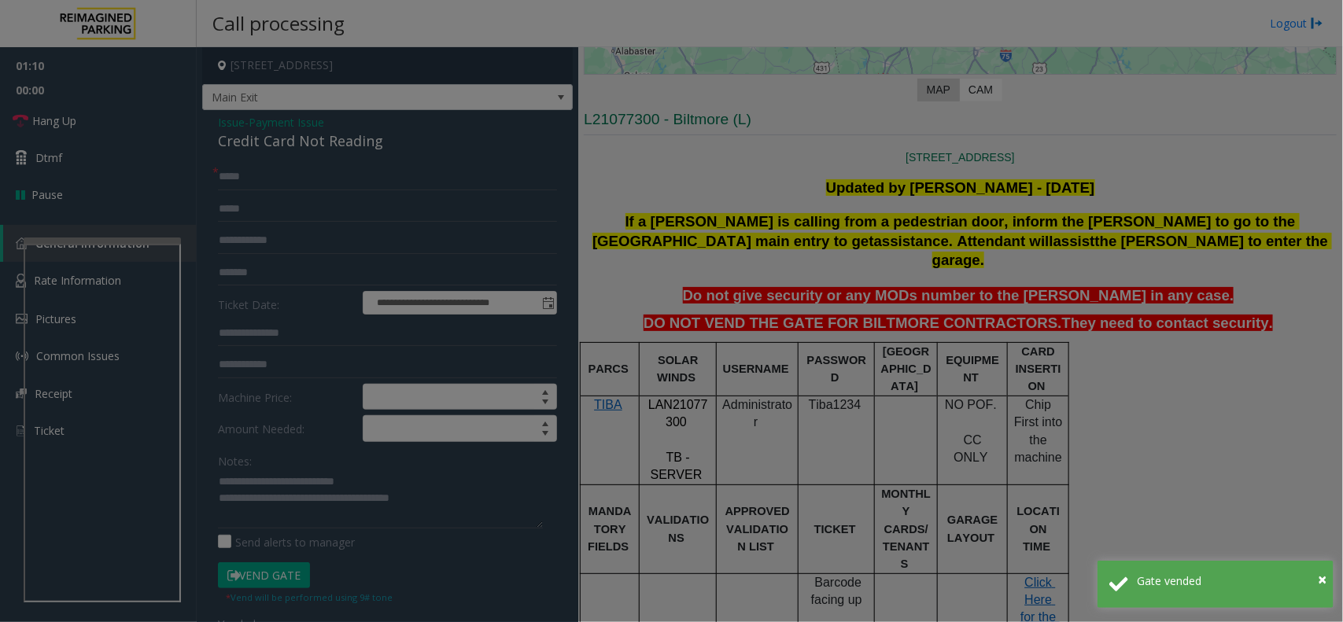
click at [953, 264] on div "× ** 1 2 ABC 3 DEF 4 GHI 5 JKL 6 MNO 7 PQRS 8 TUV 9 WXYZ * 0 #" at bounding box center [671, 311] width 1343 height 622
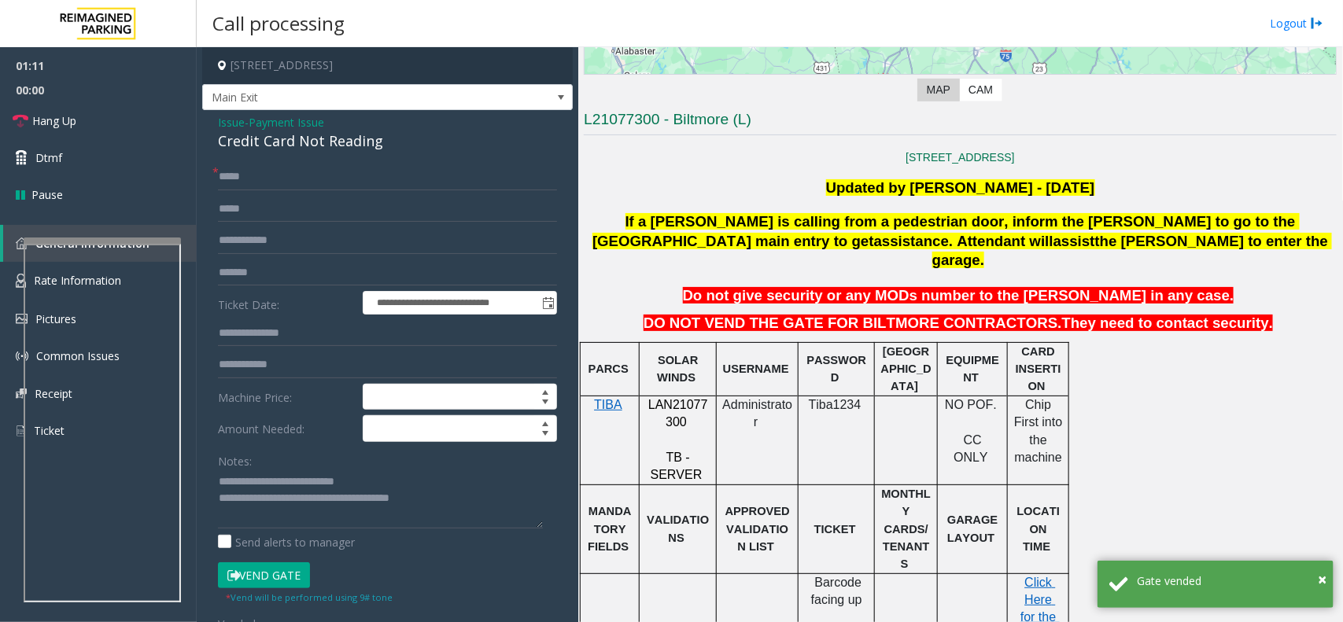
click at [953, 264] on body "**********" at bounding box center [671, 311] width 1343 height 622
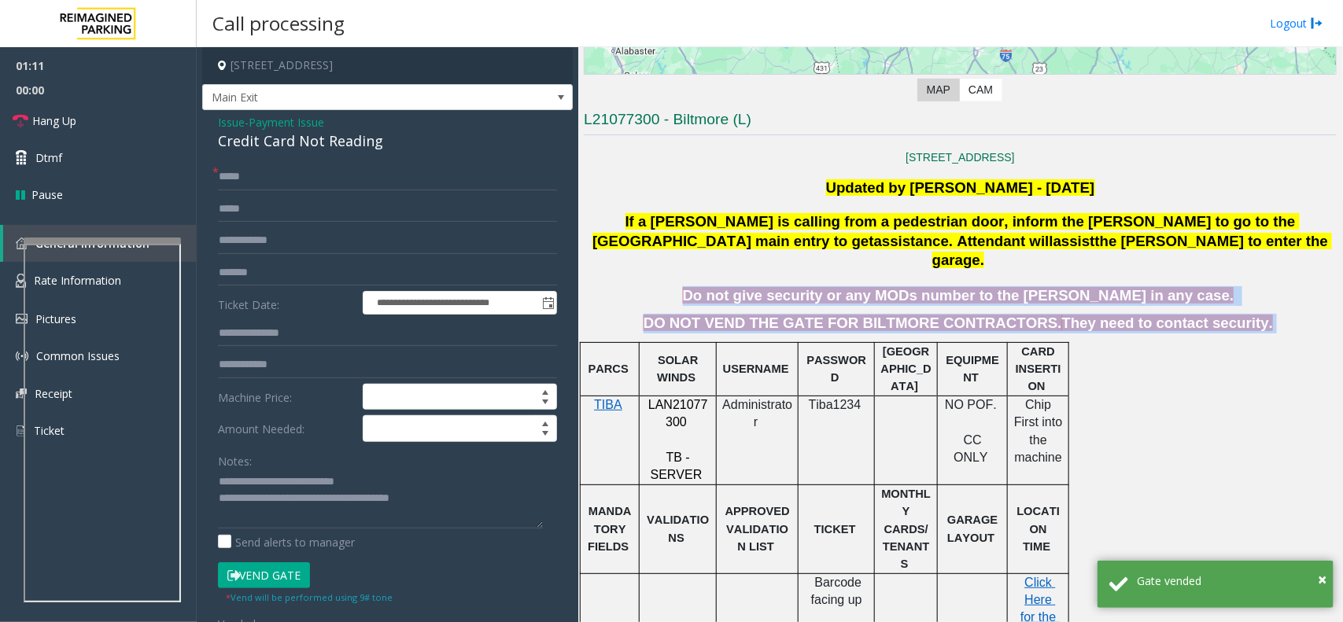
drag, startPoint x: 953, startPoint y: 264, endPoint x: 1169, endPoint y: 312, distance: 221.7
click at [1169, 315] on span "They need to contact security." at bounding box center [1168, 323] width 212 height 17
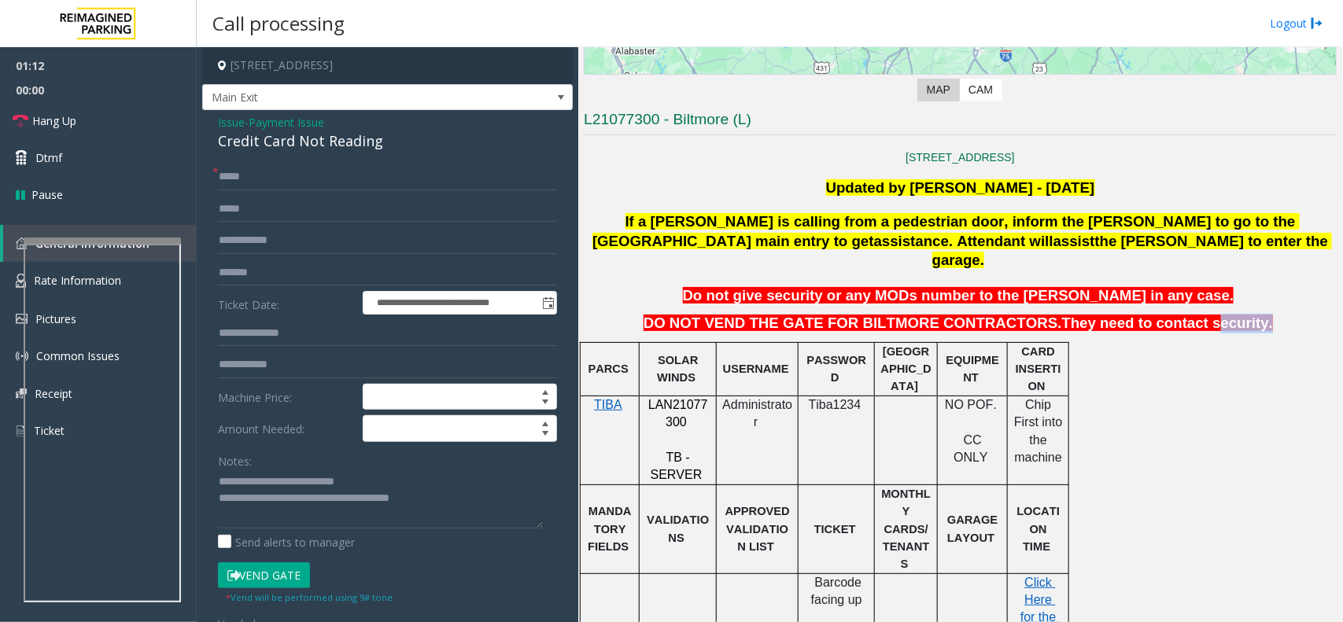
click at [1169, 315] on span "They need to contact security." at bounding box center [1168, 323] width 212 height 17
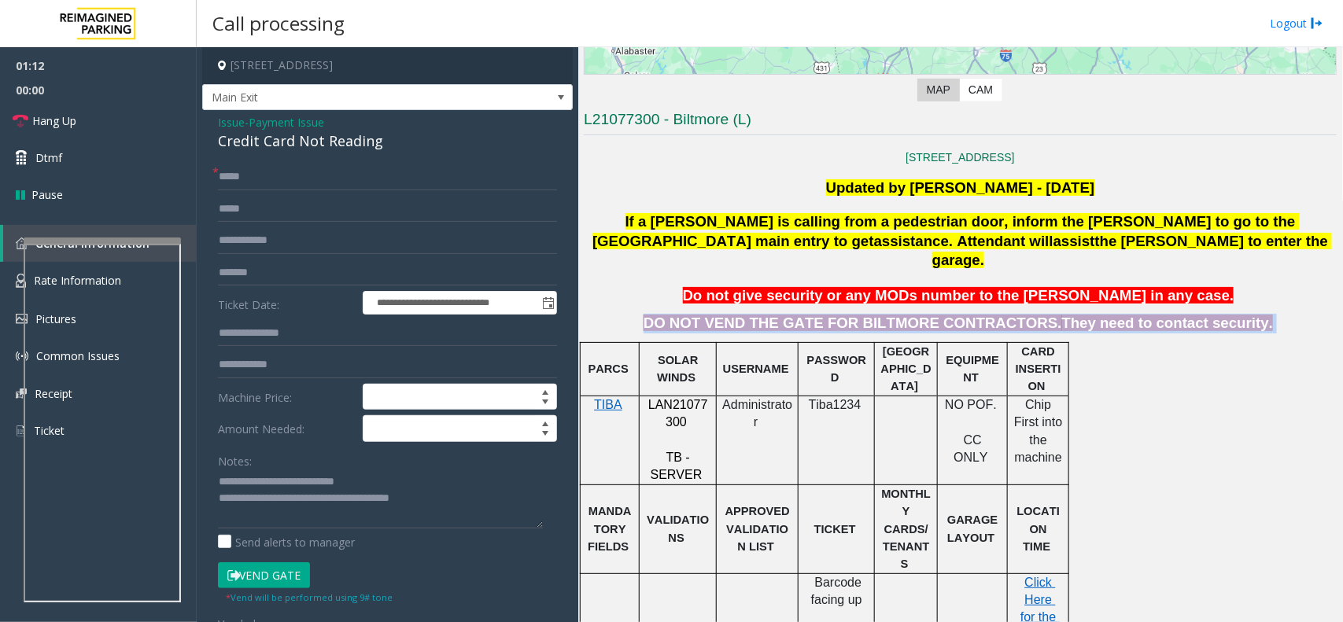
click at [1169, 315] on span "They need to contact security." at bounding box center [1168, 323] width 212 height 17
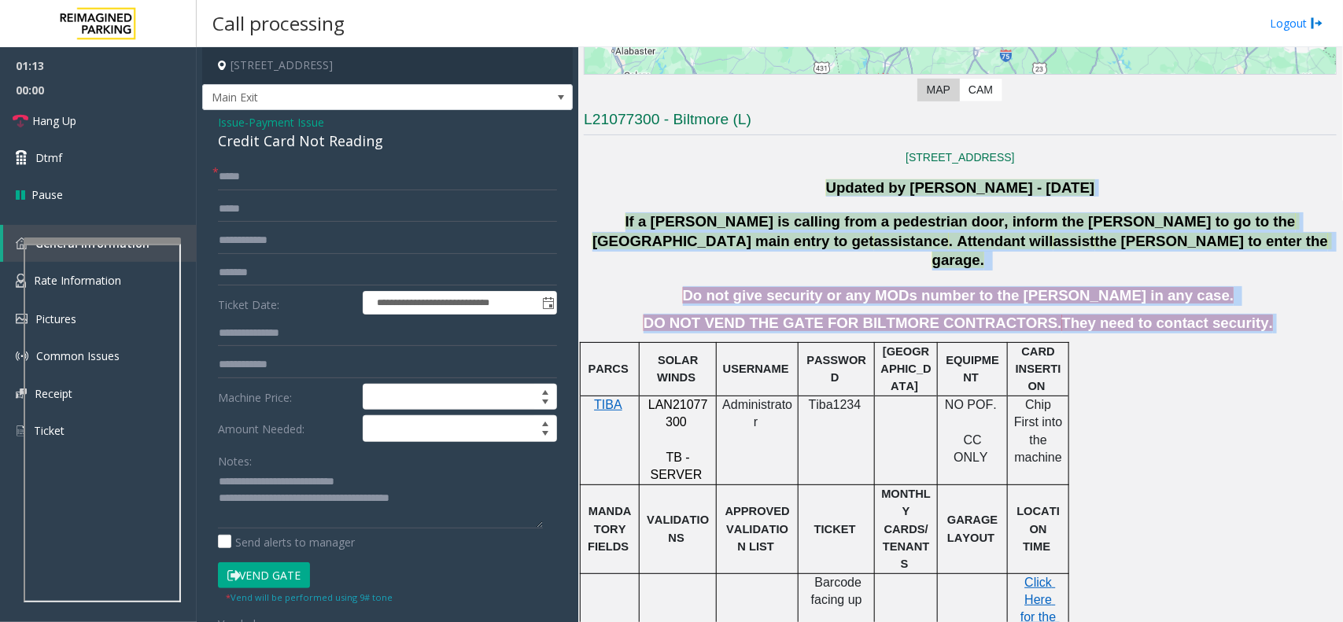
drag, startPoint x: 1169, startPoint y: 312, endPoint x: 859, endPoint y: 190, distance: 333.6
click at [859, 190] on font "Updated by [PERSON_NAME] - [DATE]" at bounding box center [960, 187] width 269 height 17
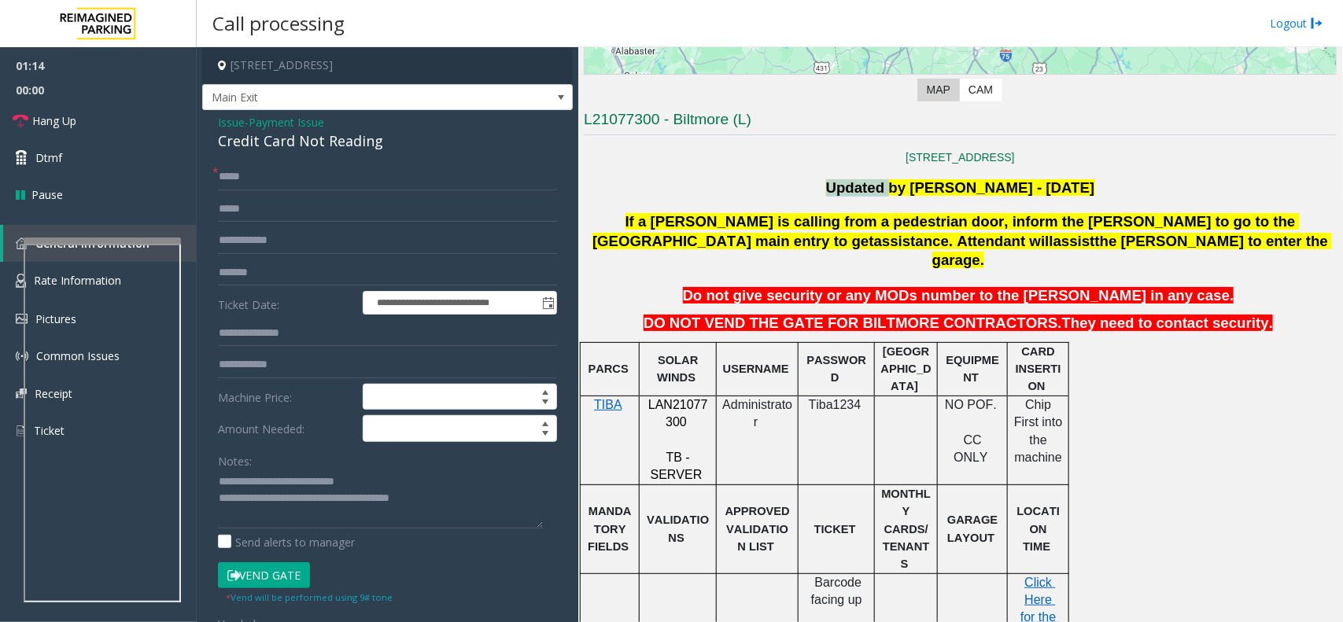
click at [859, 190] on font "Updated by [PERSON_NAME] - [DATE]" at bounding box center [960, 187] width 269 height 17
click at [1210, 315] on span "They need to contact security." at bounding box center [1168, 323] width 212 height 17
click at [99, 116] on link "Hang Up" at bounding box center [98, 120] width 197 height 37
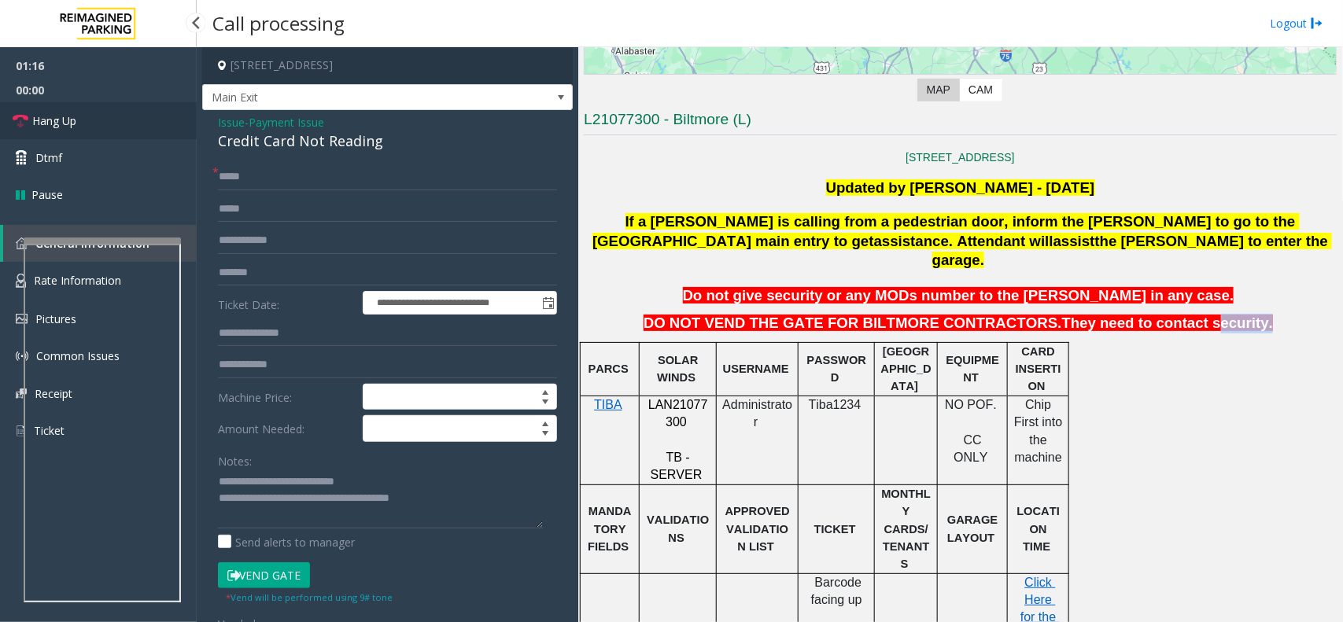
click at [99, 116] on link "Hang Up" at bounding box center [98, 120] width 197 height 37
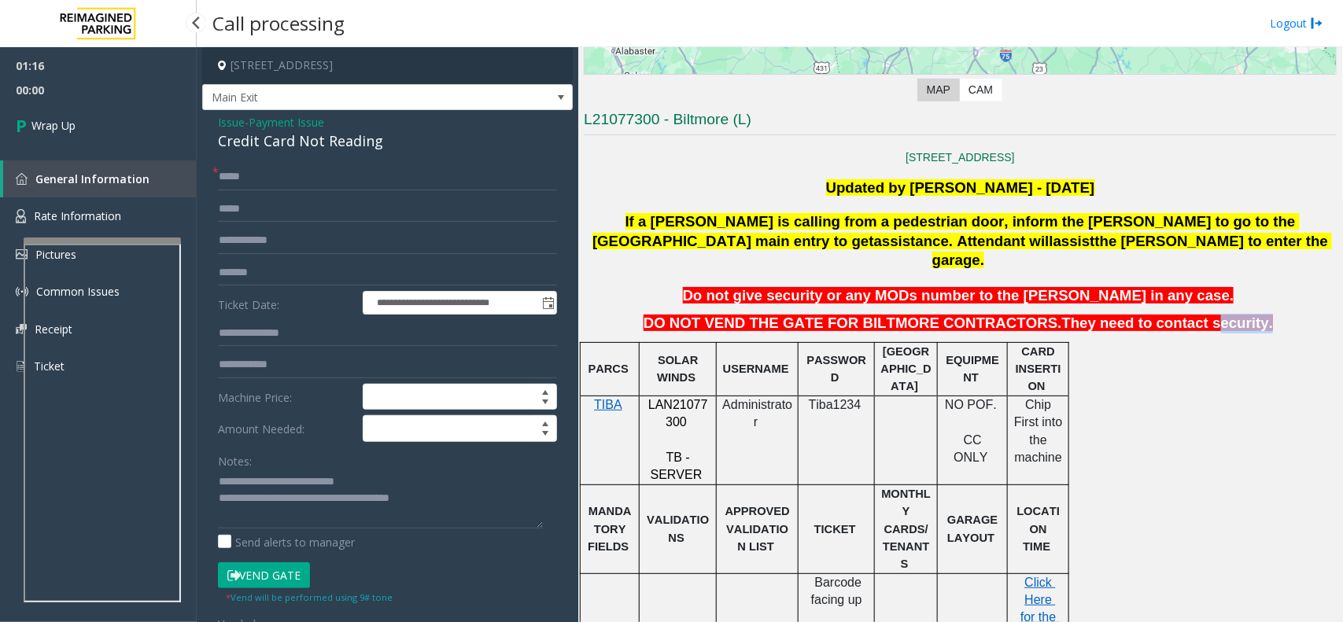
click at [99, 116] on link "Wrap Up" at bounding box center [98, 125] width 197 height 46
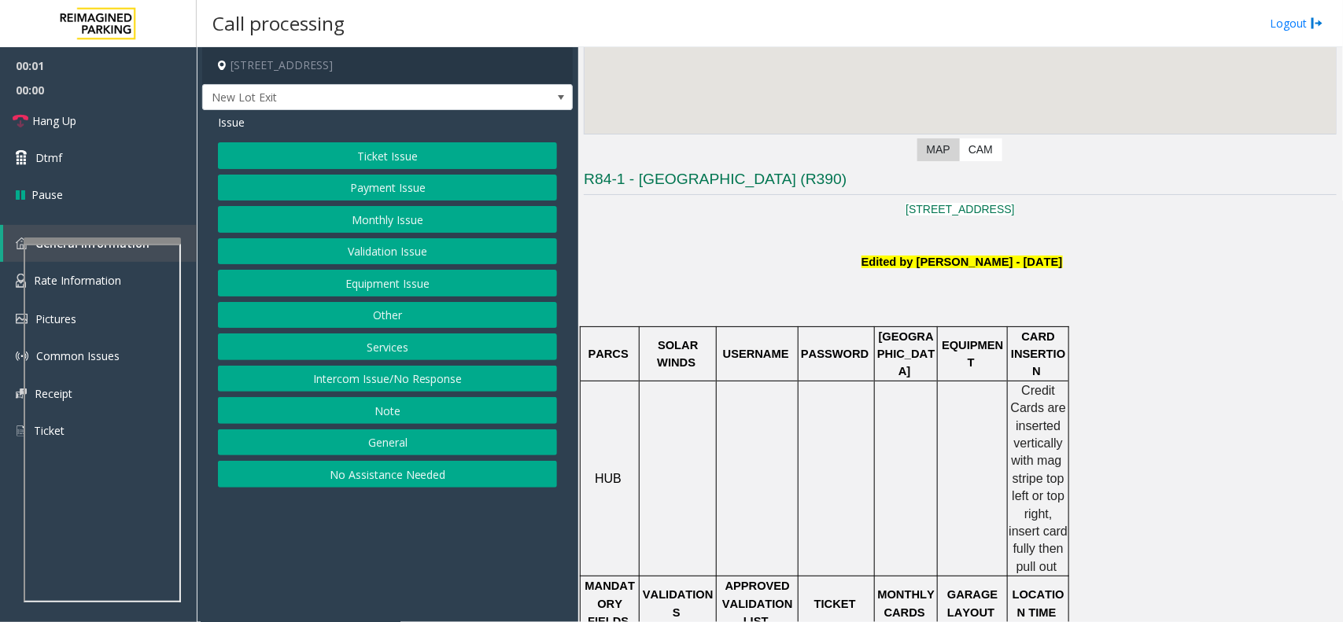
scroll to position [295, 0]
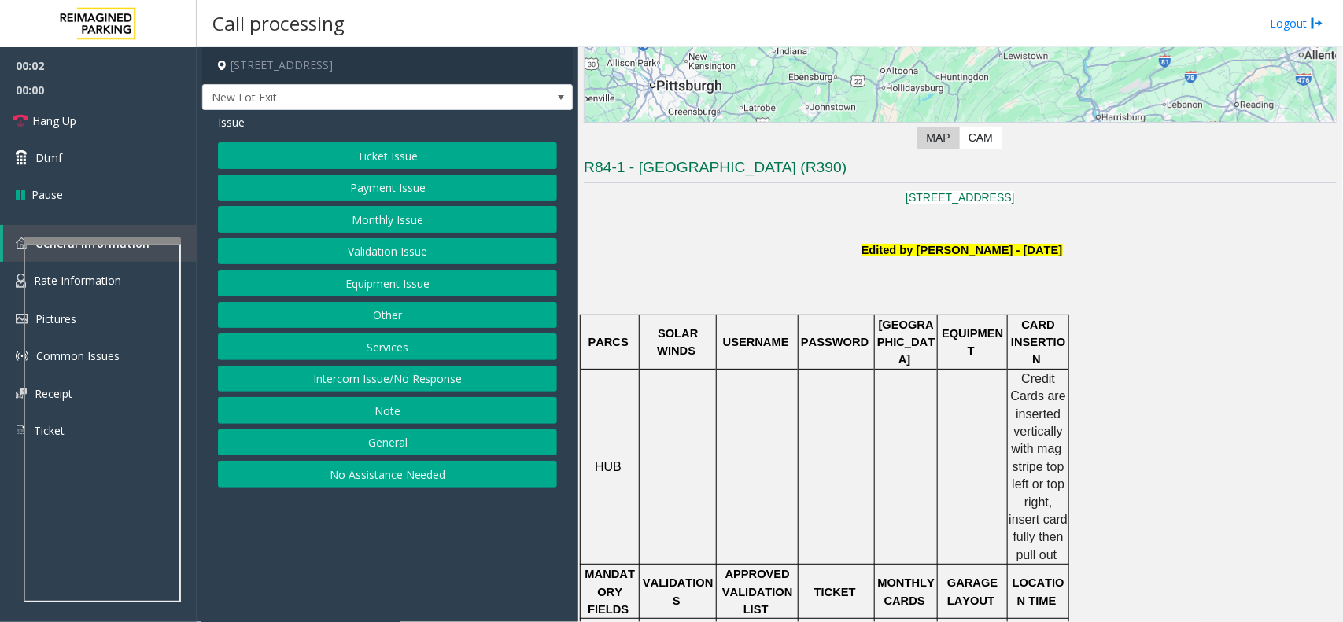
click at [866, 254] on font "Edited by [PERSON_NAME] - [DATE]" at bounding box center [962, 250] width 201 height 13
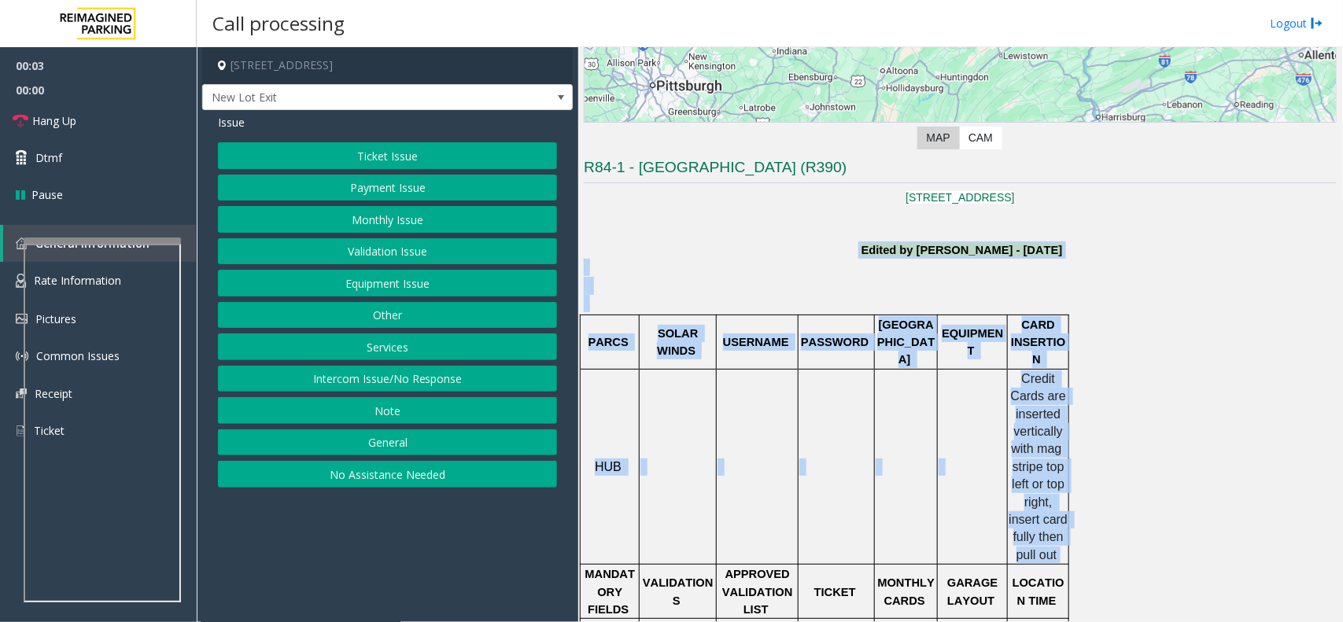
drag, startPoint x: 866, startPoint y: 254, endPoint x: 1051, endPoint y: 533, distance: 333.9
click at [1049, 534] on span "stripe top left or top right, insert card fully then pull out" at bounding box center [1040, 511] width 62 height 102
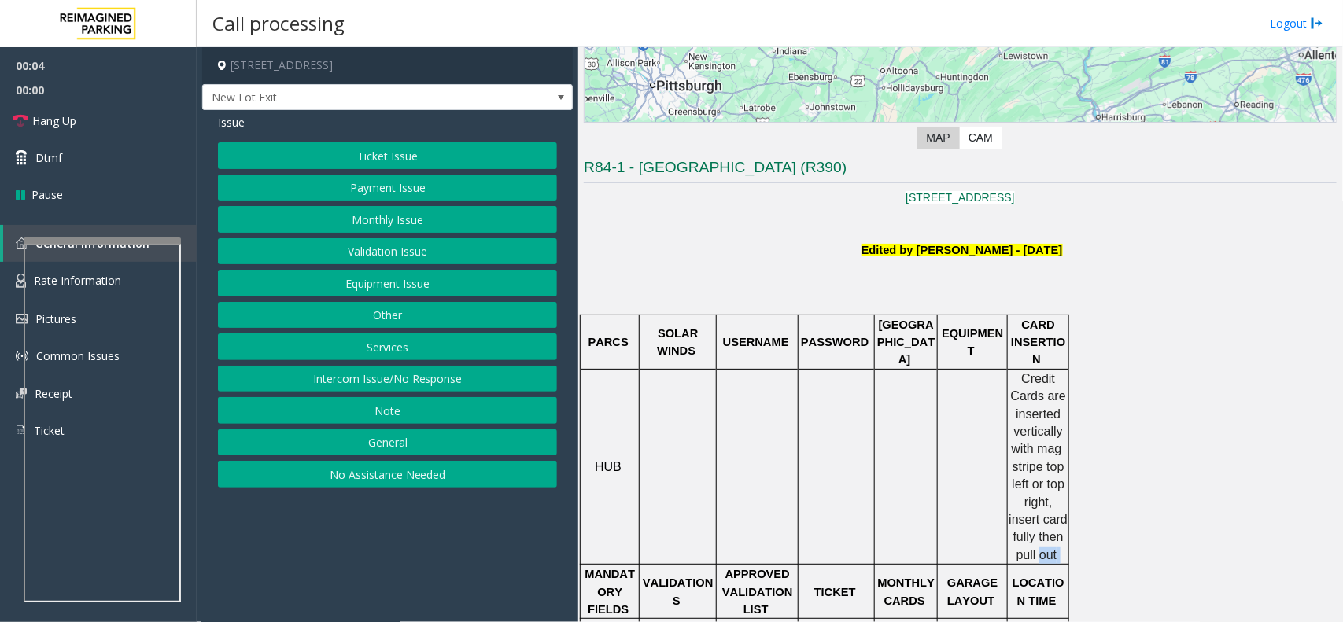
click at [1049, 534] on span "stripe top left or top right, insert card fully then pull out" at bounding box center [1040, 511] width 62 height 102
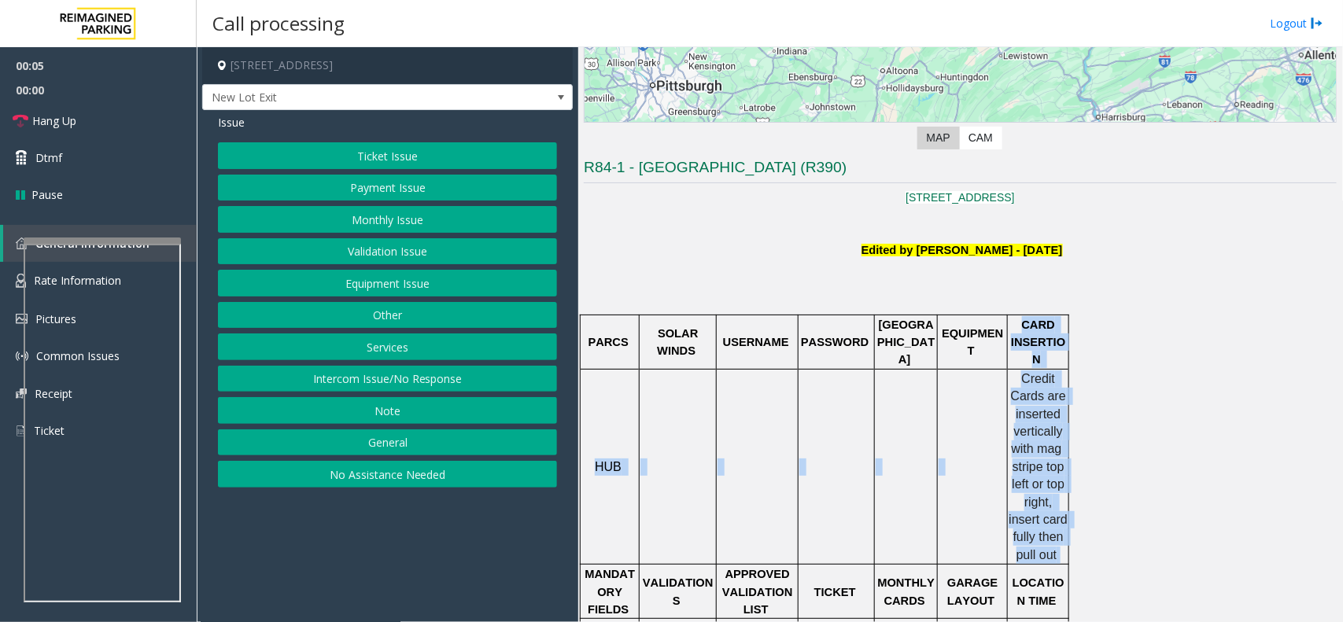
drag, startPoint x: 1049, startPoint y: 534, endPoint x: 1035, endPoint y: 337, distance: 197.3
click at [1035, 337] on span "CARD INSERTION" at bounding box center [1038, 343] width 54 height 48
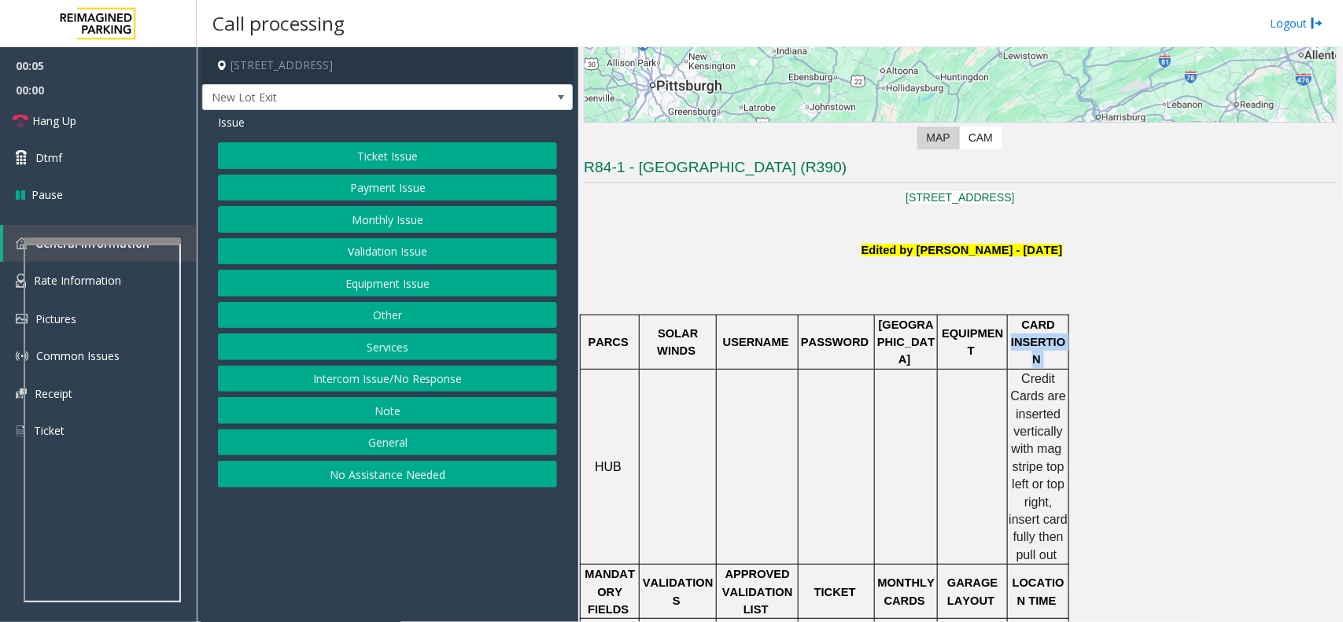
click at [1035, 337] on span "CARD INSERTION" at bounding box center [1038, 343] width 54 height 48
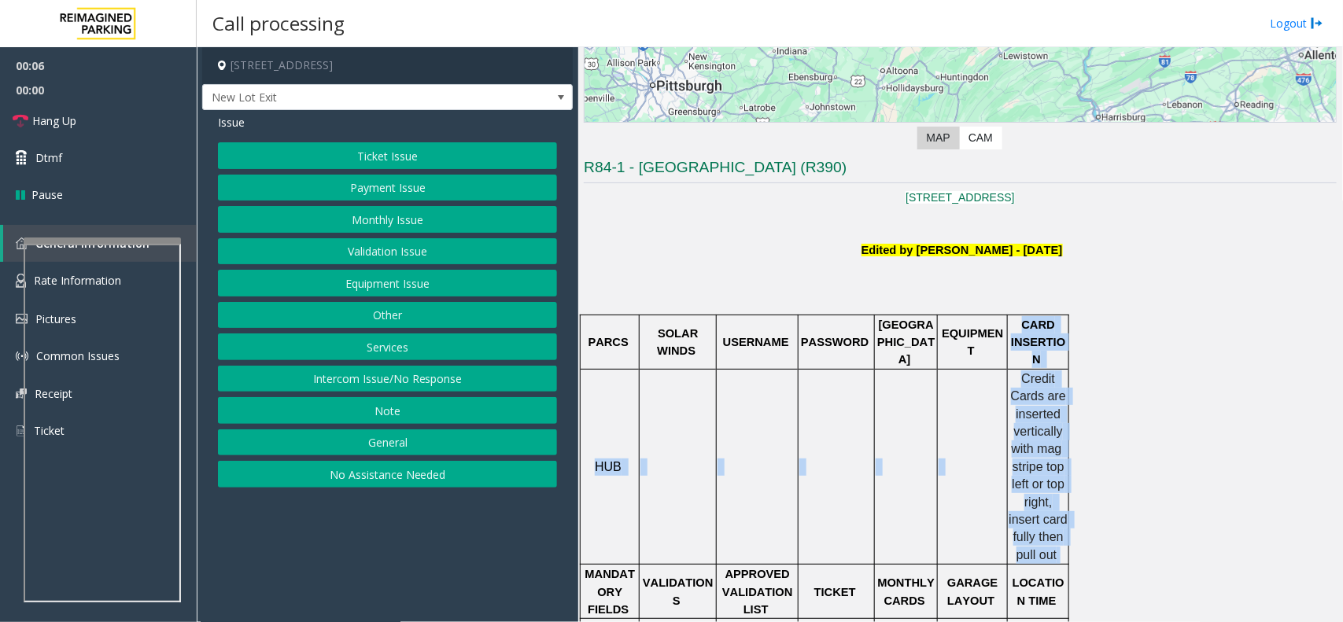
drag, startPoint x: 1035, startPoint y: 337, endPoint x: 1049, endPoint y: 512, distance: 176.1
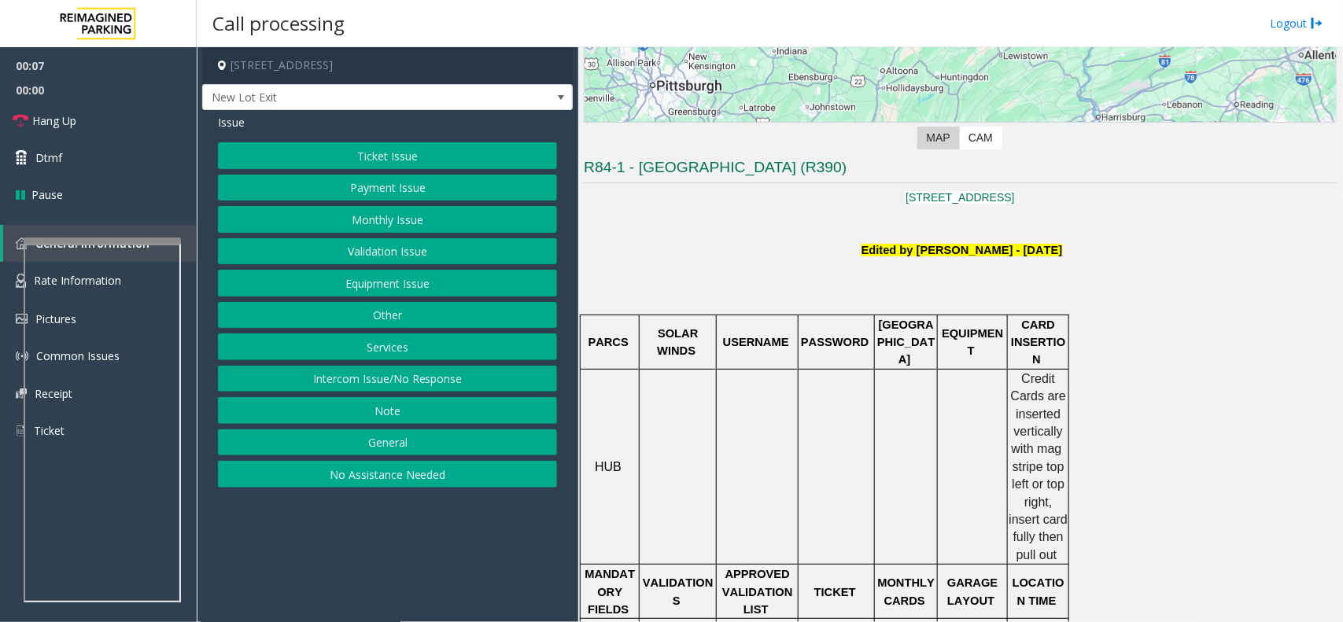
click at [864, 246] on font "Edited by [PERSON_NAME] - [DATE]" at bounding box center [962, 250] width 201 height 13
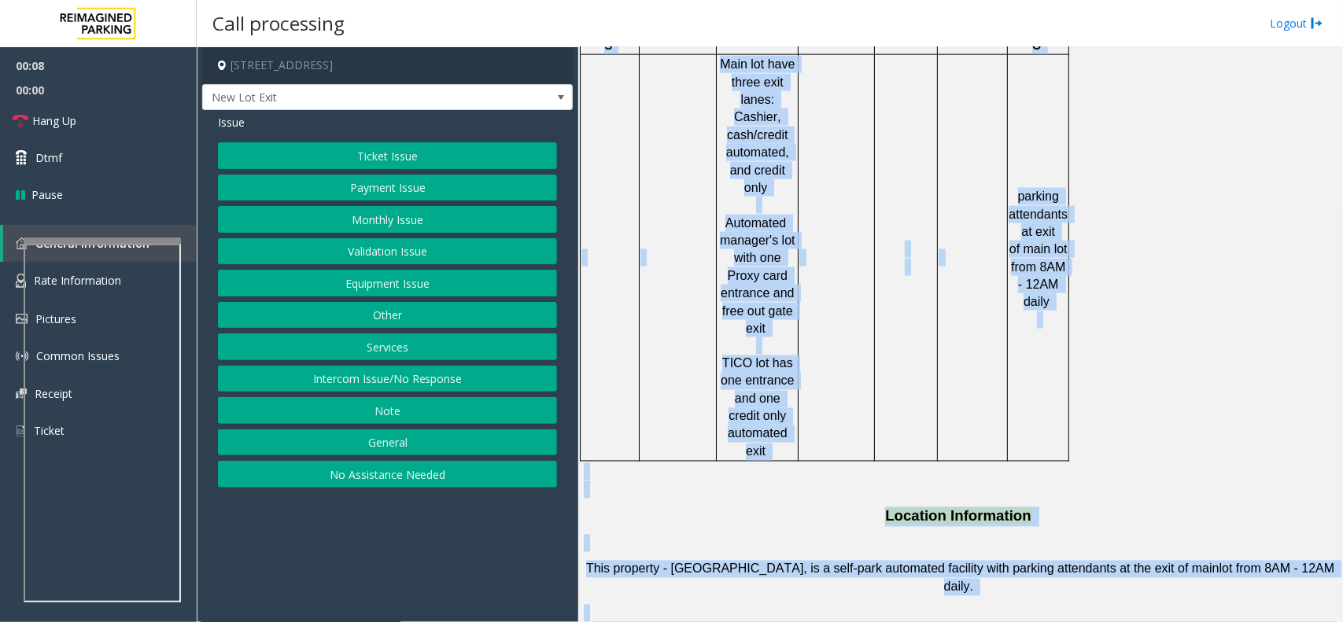
scroll to position [1492, 0]
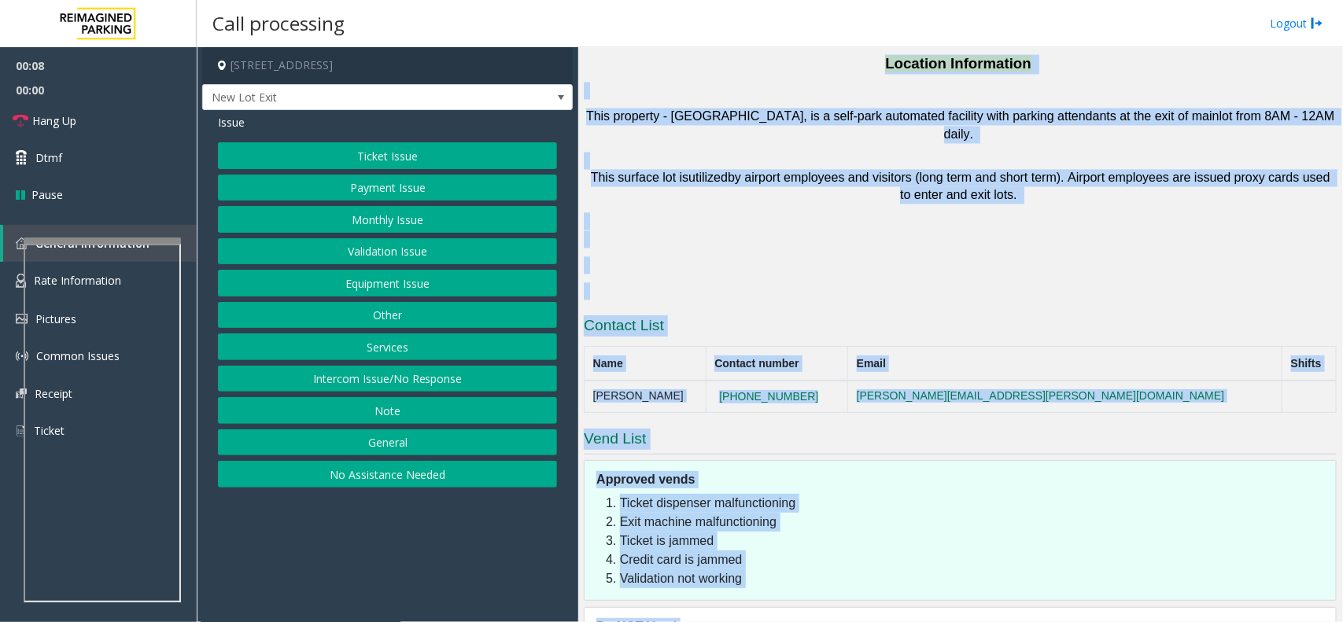
drag, startPoint x: 864, startPoint y: 246, endPoint x: 1083, endPoint y: 669, distance: 476.6
click at [1083, 622] on html "00:08 00:00 Hang Up Dtmf Pause General Information Rate Information Pictures Co…" at bounding box center [671, 311] width 1343 height 622
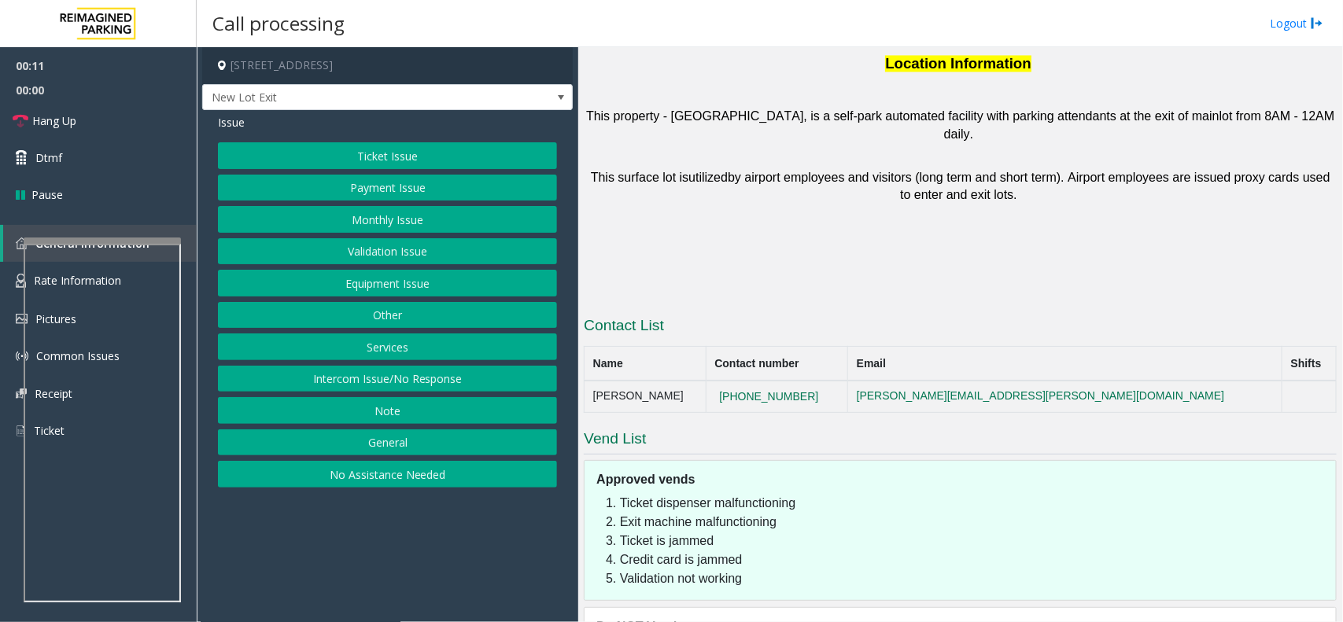
drag, startPoint x: 941, startPoint y: 575, endPoint x: 888, endPoint y: 573, distance: 53.6
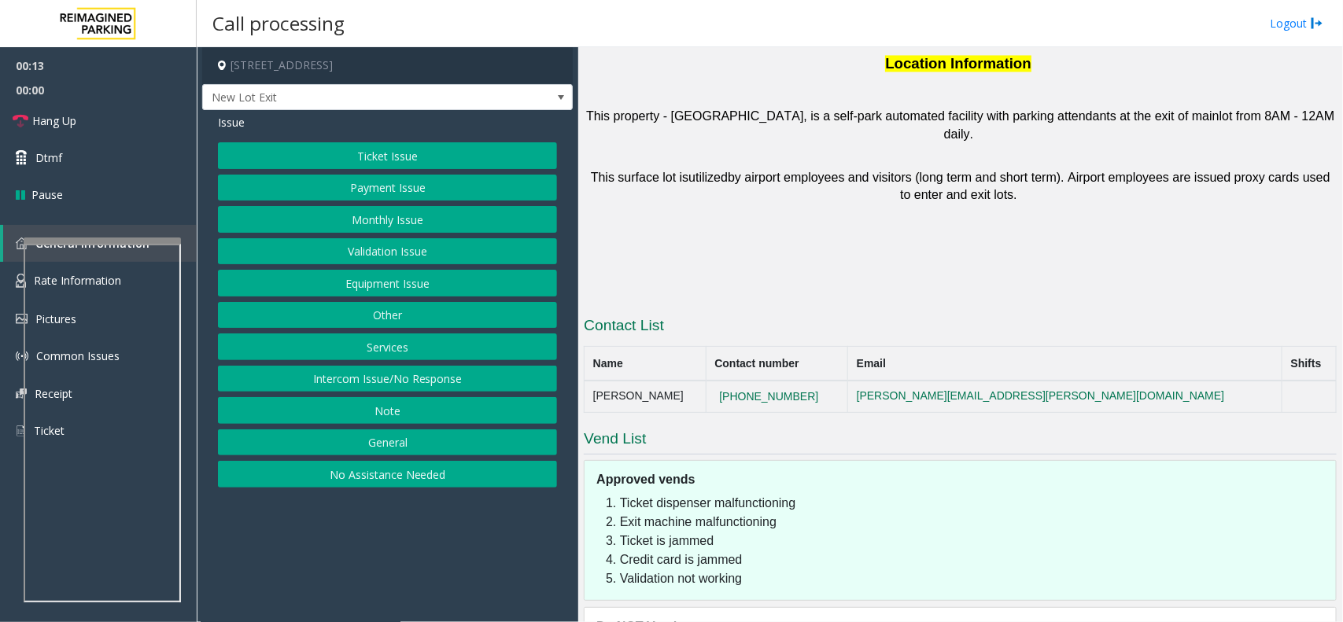
drag, startPoint x: 874, startPoint y: 564, endPoint x: 933, endPoint y: 583, distance: 62.7
click at [449, 182] on button "Payment Issue" at bounding box center [387, 188] width 339 height 27
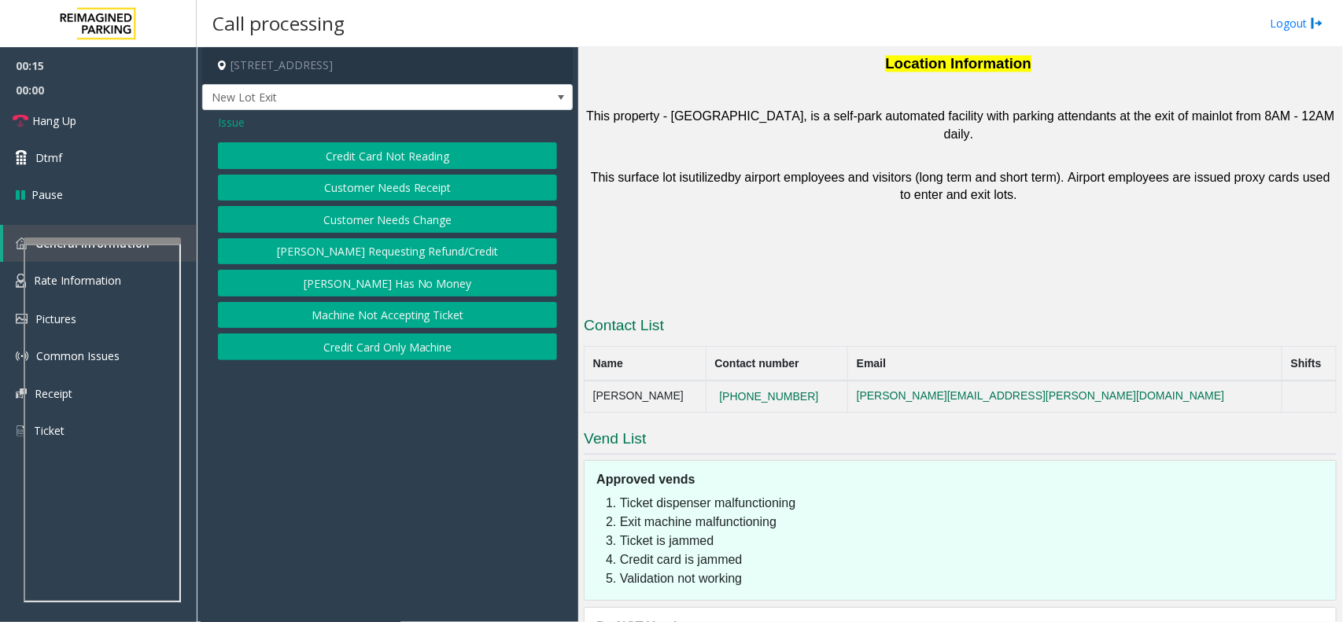
click at [419, 159] on button "Credit Card Not Reading" at bounding box center [387, 155] width 339 height 27
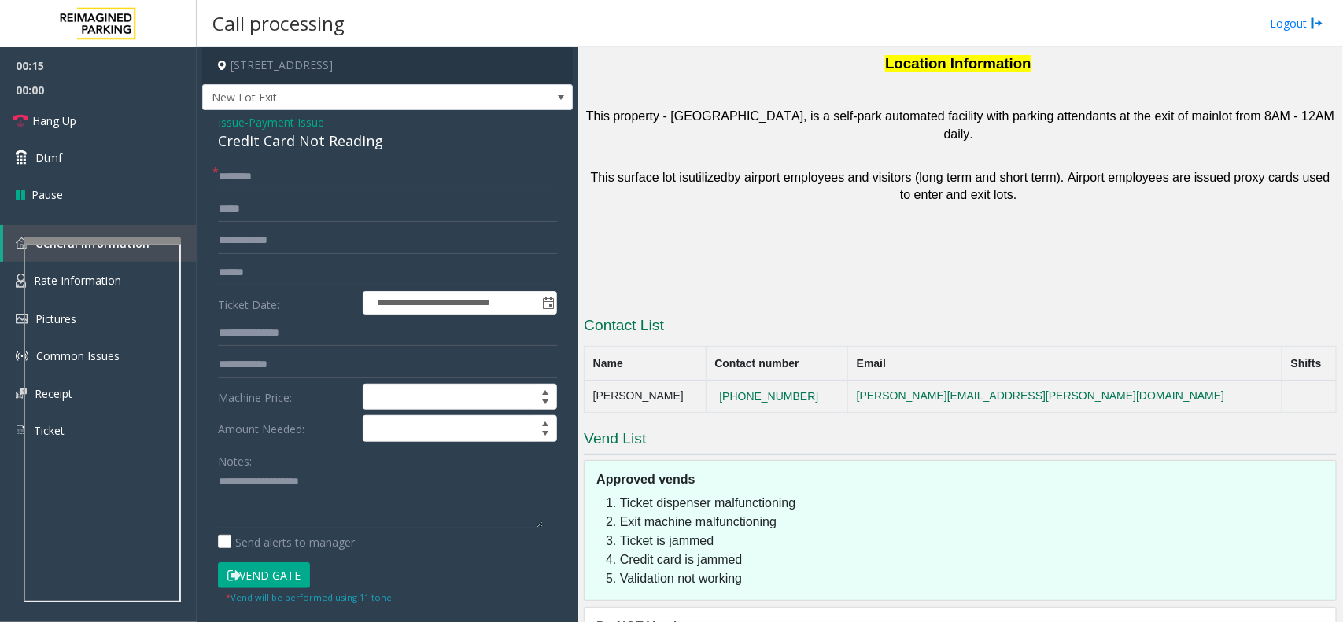
click at [391, 150] on div "Credit Card Not Reading" at bounding box center [387, 141] width 339 height 21
drag, startPoint x: 343, startPoint y: 508, endPoint x: 305, endPoint y: 459, distance: 61.7
click at [340, 506] on textarea at bounding box center [380, 499] width 325 height 59
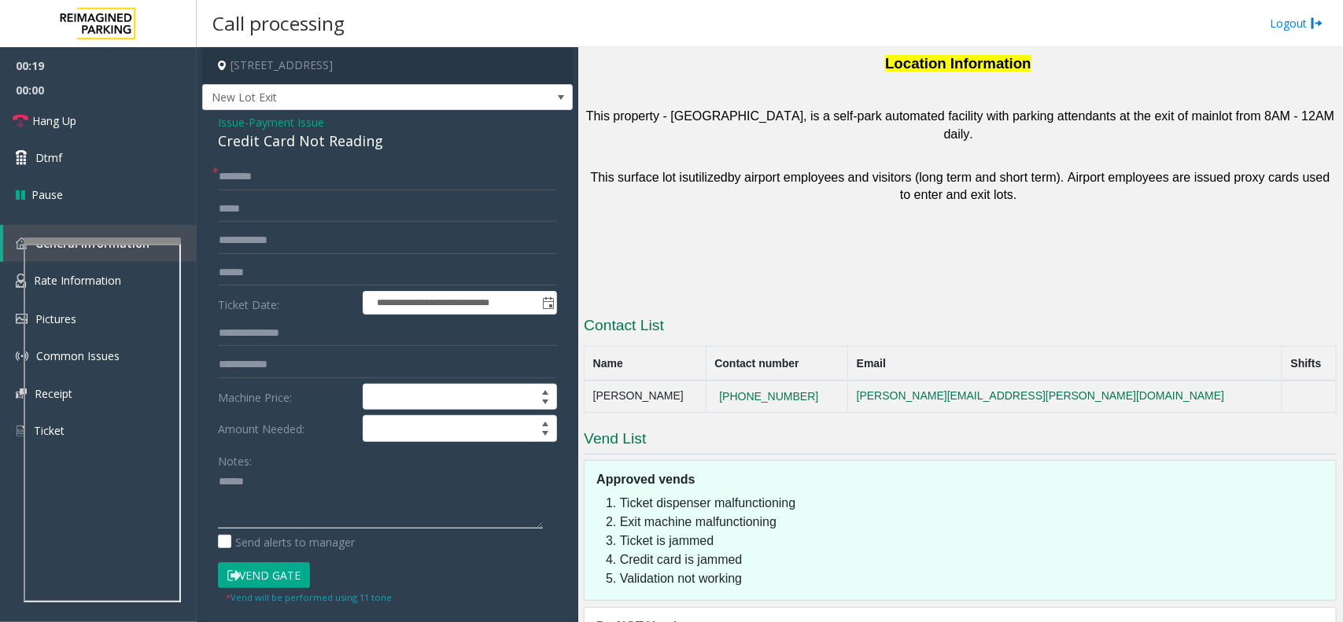
paste textarea "**********"
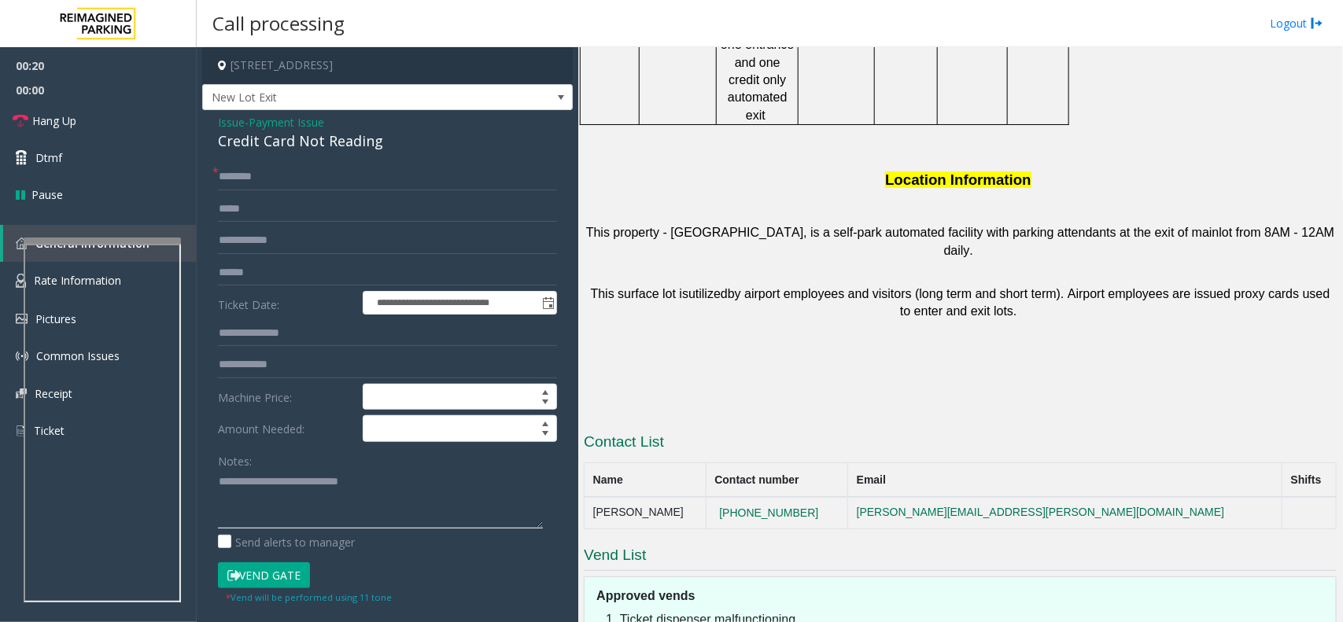
scroll to position [1197, 0]
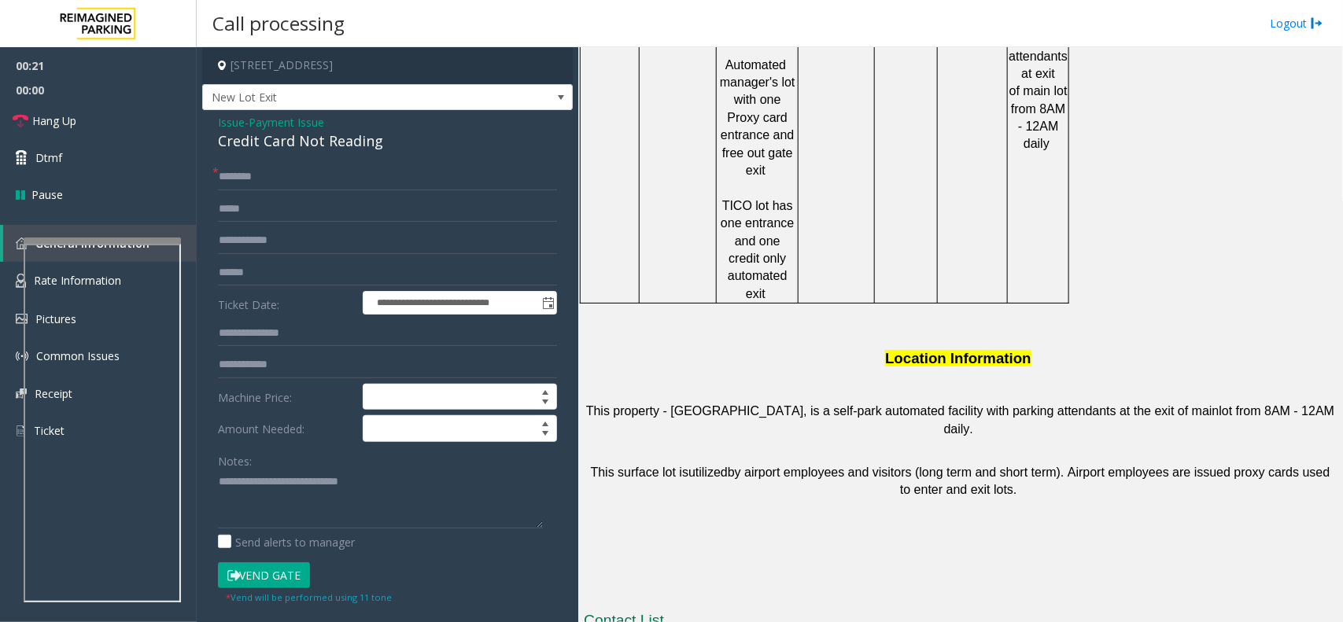
click at [610, 405] on span "This property - [GEOGRAPHIC_DATA], is a self-park automated facility with parki…" at bounding box center [903, 411] width 634 height 13
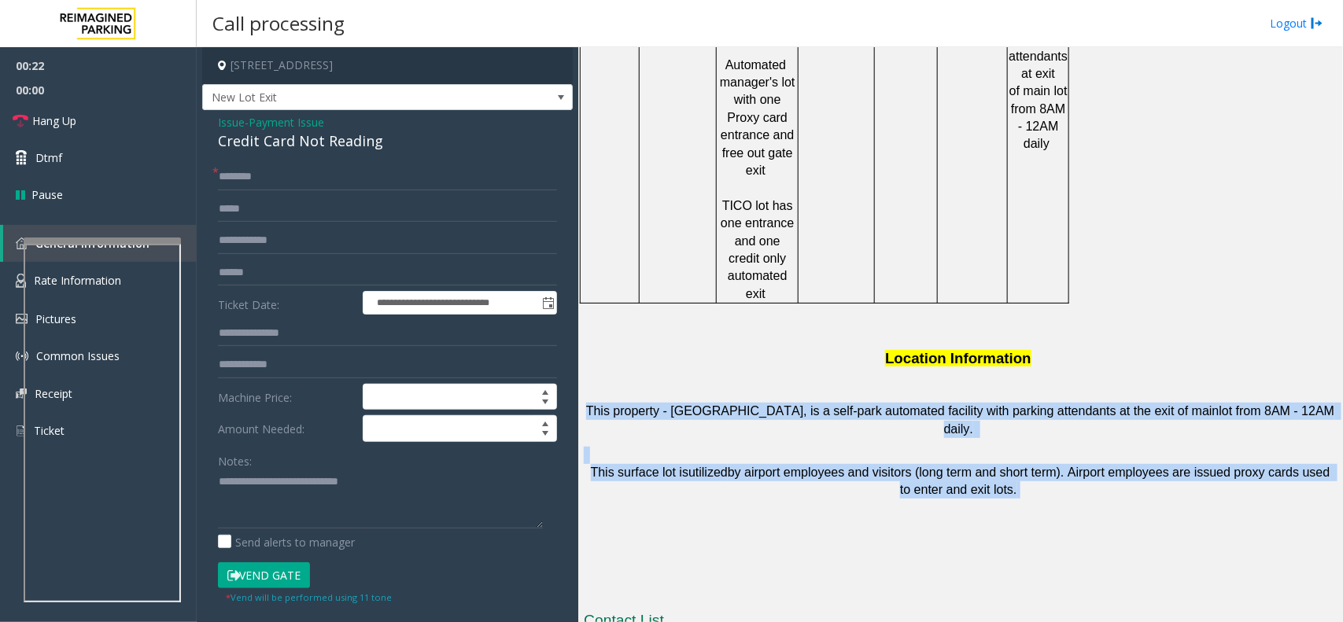
drag, startPoint x: 610, startPoint y: 345, endPoint x: 1137, endPoint y: 388, distance: 529.0
click at [1137, 466] on span "by airport employees and visitors (long term and short term). Airport employees…" at bounding box center [1031, 481] width 606 height 31
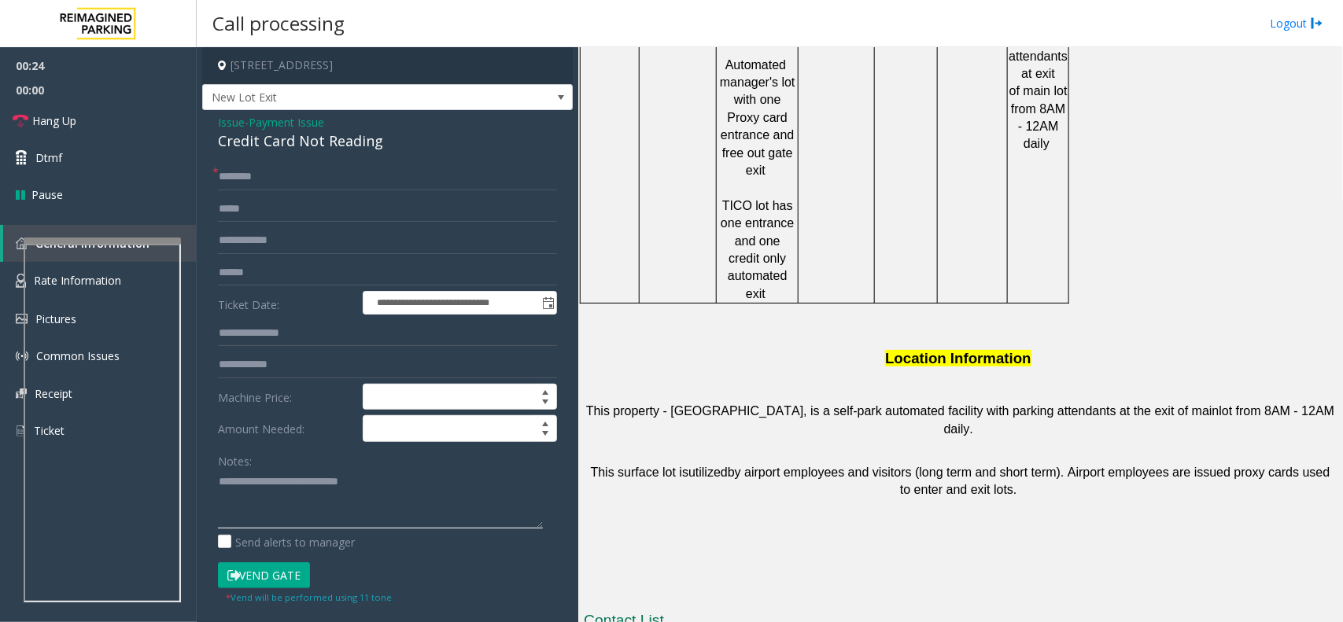
click at [391, 521] on textarea at bounding box center [380, 499] width 325 height 59
paste textarea "**********"
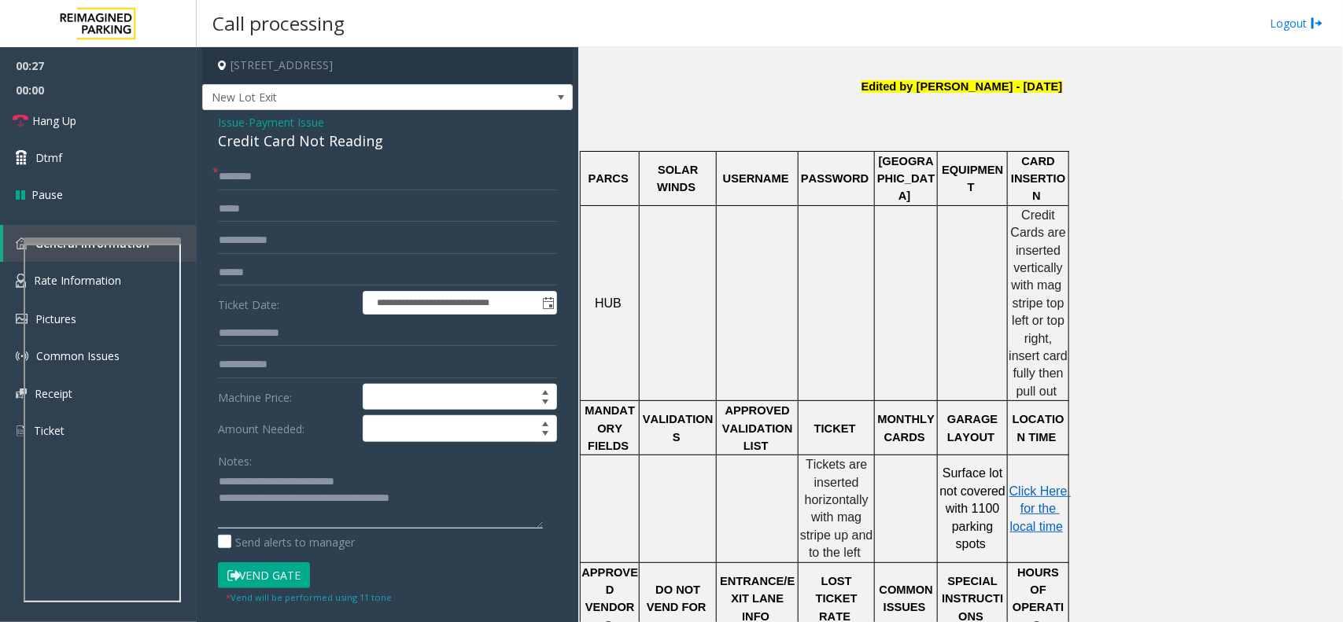
scroll to position [410, 0]
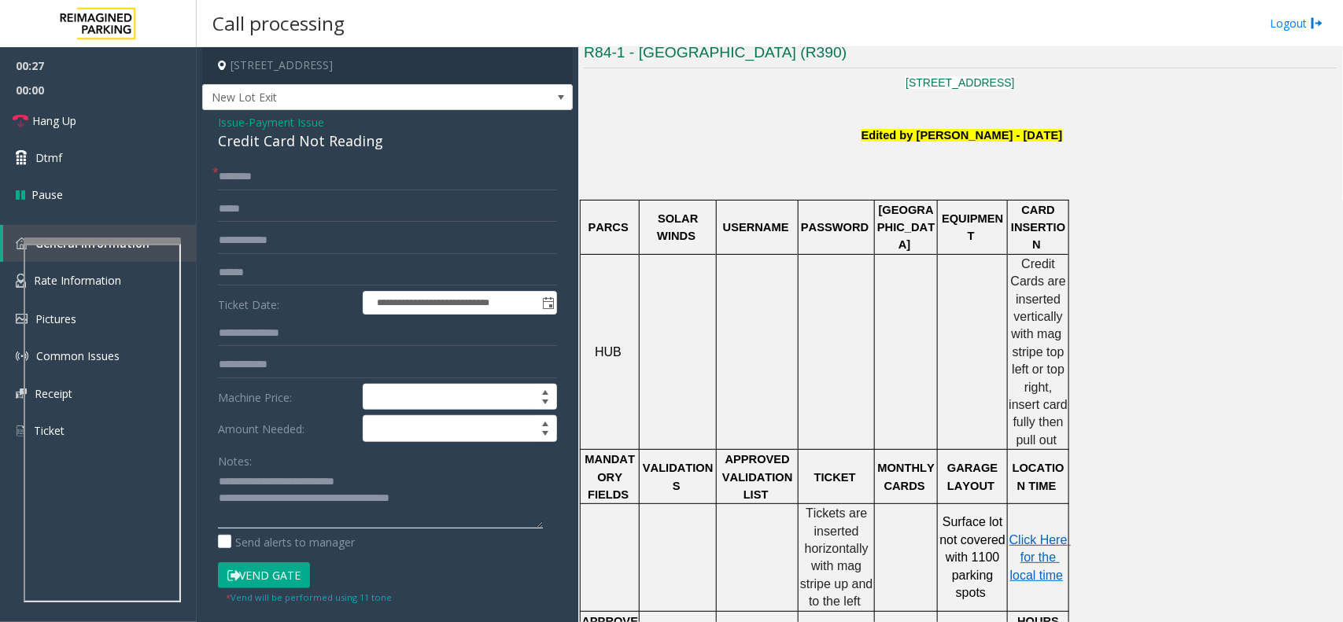
type textarea "**********"
click at [1021, 256] on p "Credit Cards are inserted vertically with mag" at bounding box center [1038, 300] width 59 height 88
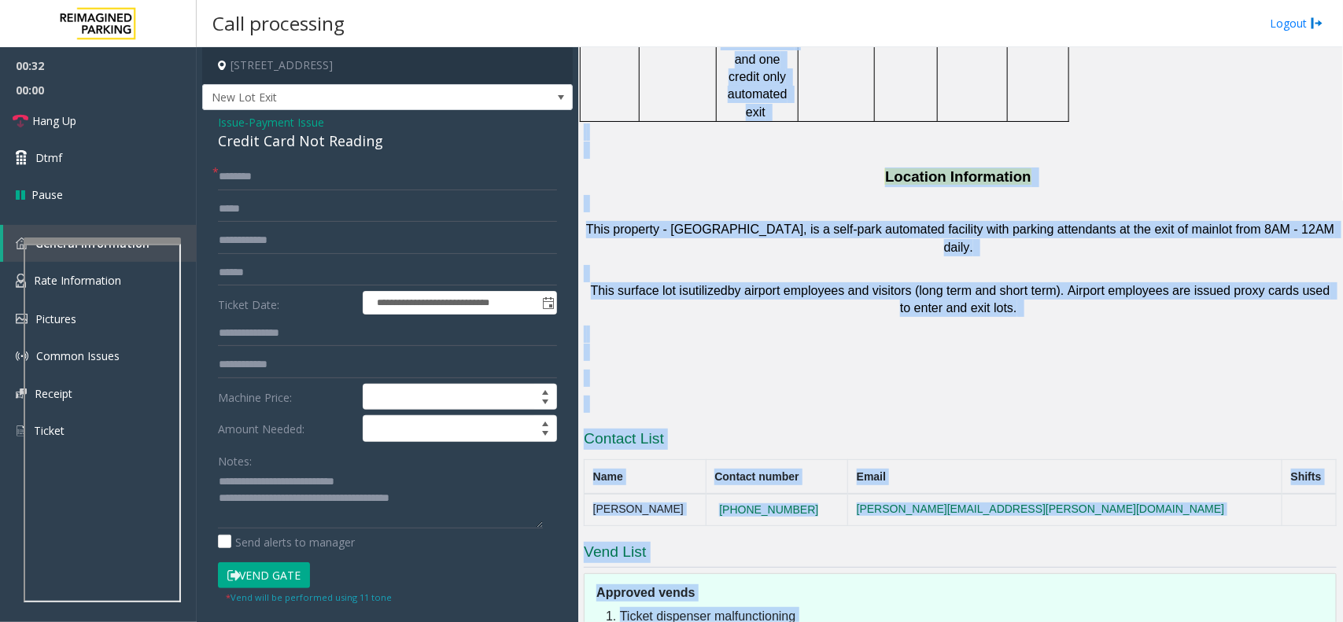
scroll to position [1492, 0]
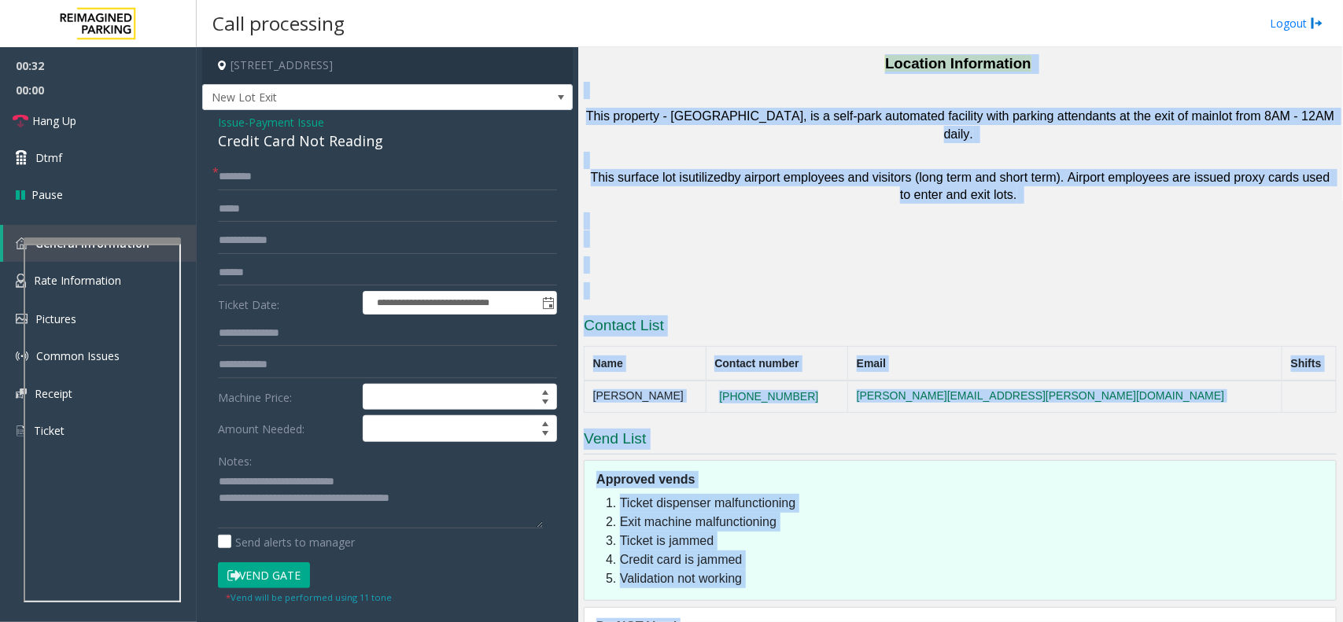
drag, startPoint x: 1021, startPoint y: 248, endPoint x: 962, endPoint y: 567, distance: 324.9
click at [974, 622] on html "**********" at bounding box center [671, 311] width 1343 height 622
click at [988, 169] on p "This surface lot is utilized by airport employees and visitors (long term and s…" at bounding box center [960, 186] width 753 height 35
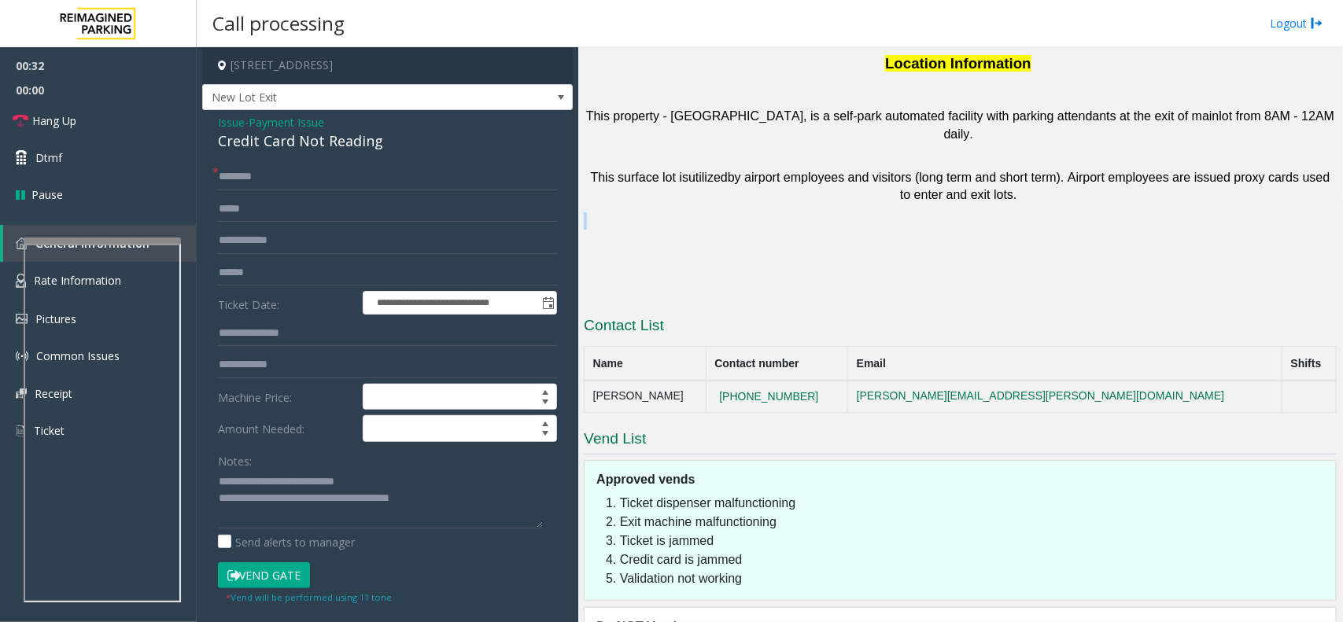
click at [988, 169] on p "This surface lot is utilized by airport employees and visitors (long term and s…" at bounding box center [960, 186] width 753 height 35
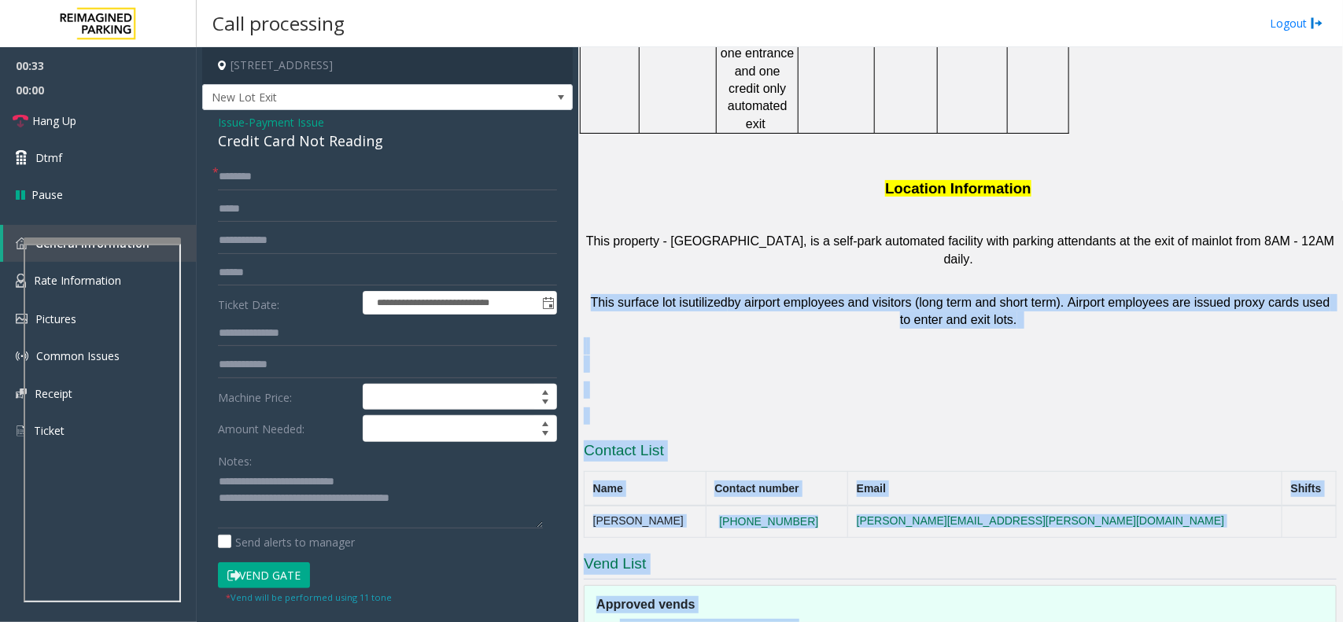
drag, startPoint x: 988, startPoint y: 111, endPoint x: 799, endPoint y: 559, distance: 486.3
click at [763, 622] on html "**********" at bounding box center [671, 311] width 1343 height 622
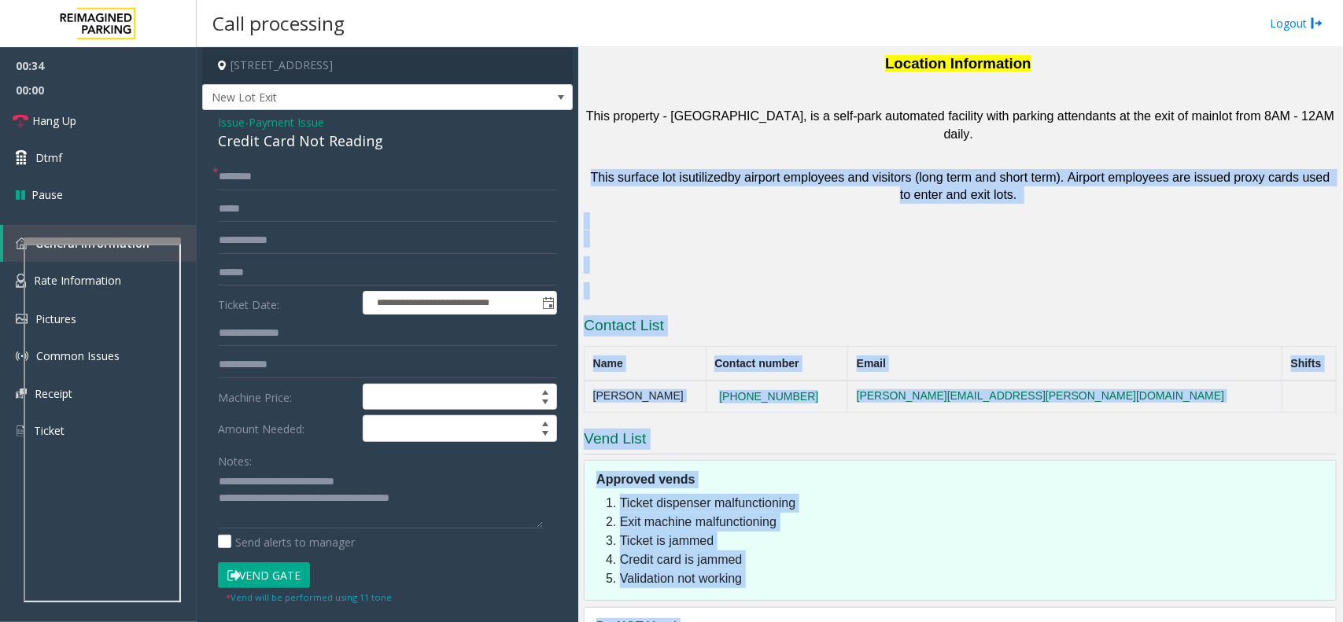
click at [933, 171] on span "by airport employees and visitors (long term and short term). Airport employees…" at bounding box center [1031, 186] width 606 height 31
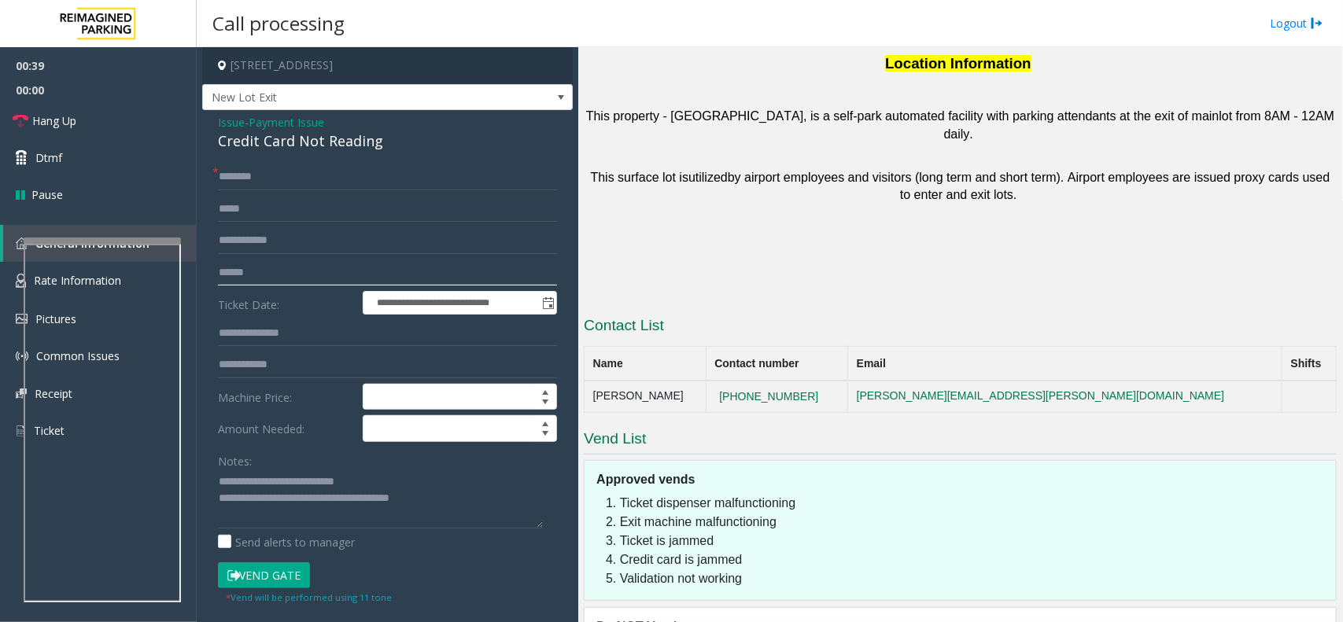
click at [249, 262] on input "text" at bounding box center [387, 273] width 339 height 27
type input "********"
click at [313, 187] on input "text" at bounding box center [387, 177] width 339 height 27
type input "***"
click at [279, 576] on button "Vend Gate" at bounding box center [264, 576] width 92 height 27
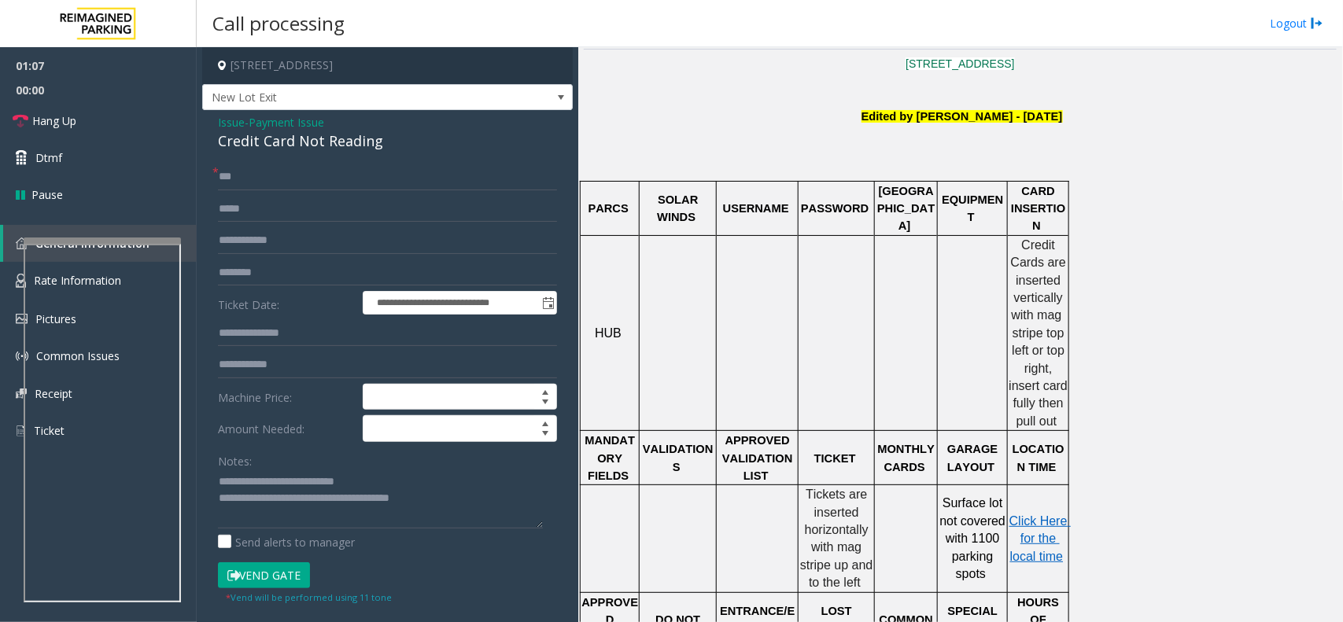
scroll to position [410, 0]
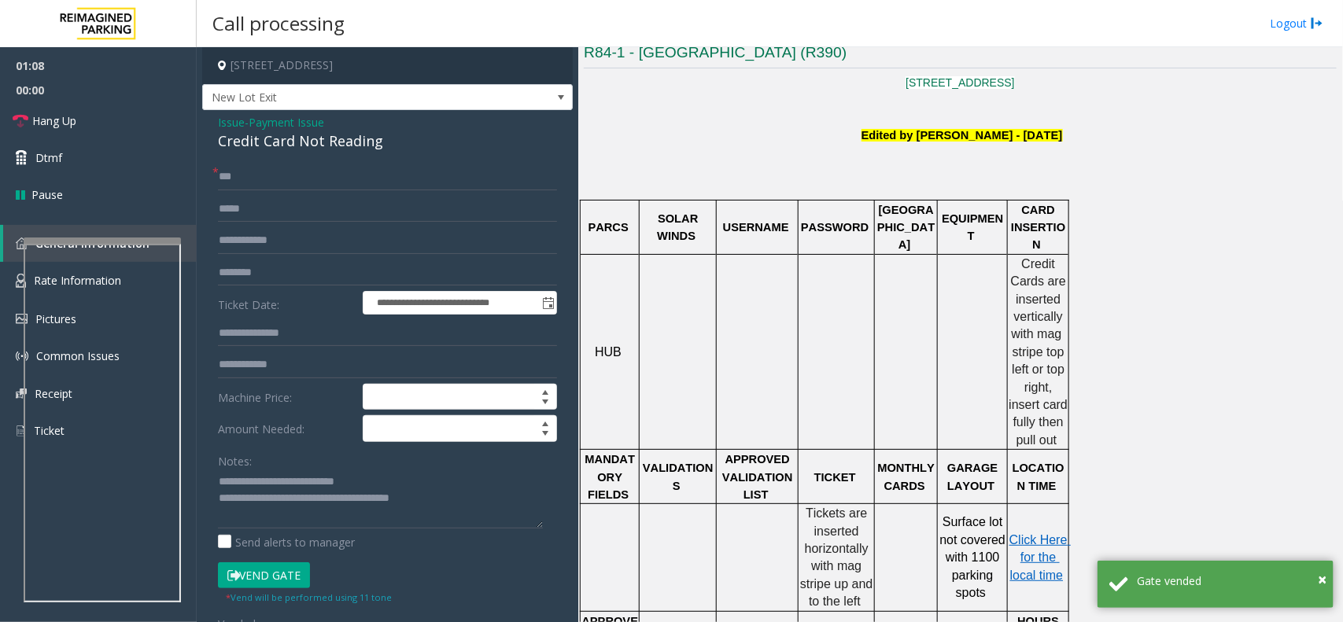
click at [891, 105] on p at bounding box center [960, 99] width 753 height 17
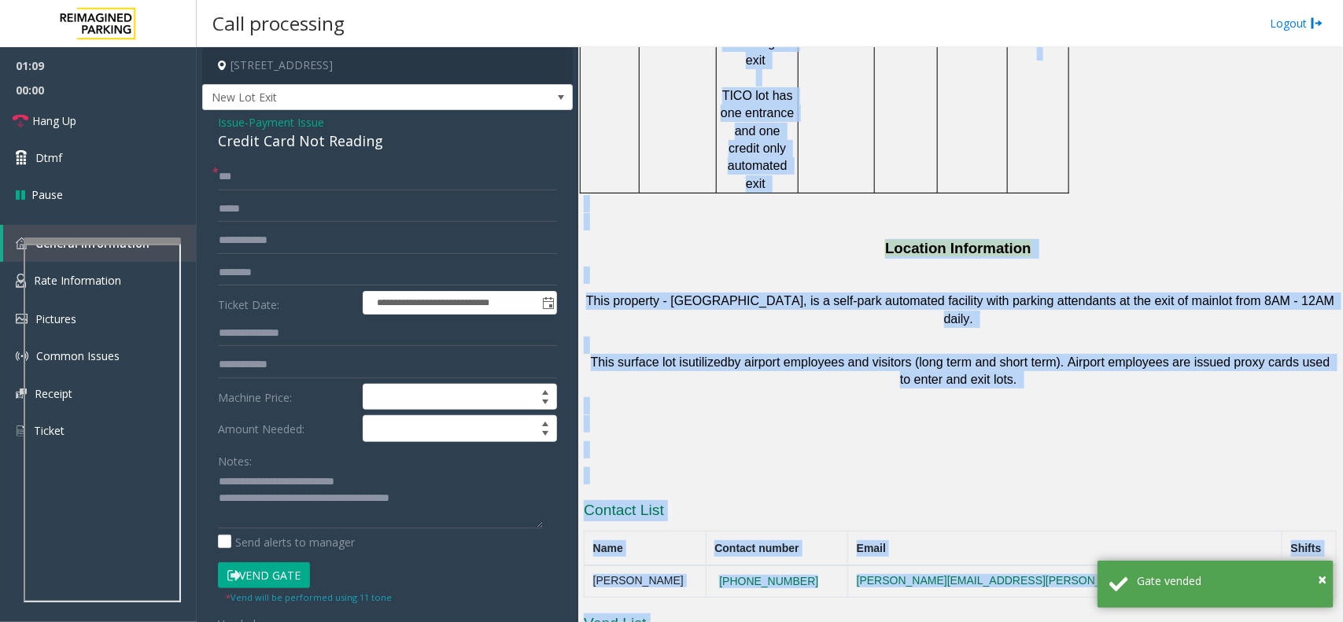
scroll to position [1492, 0]
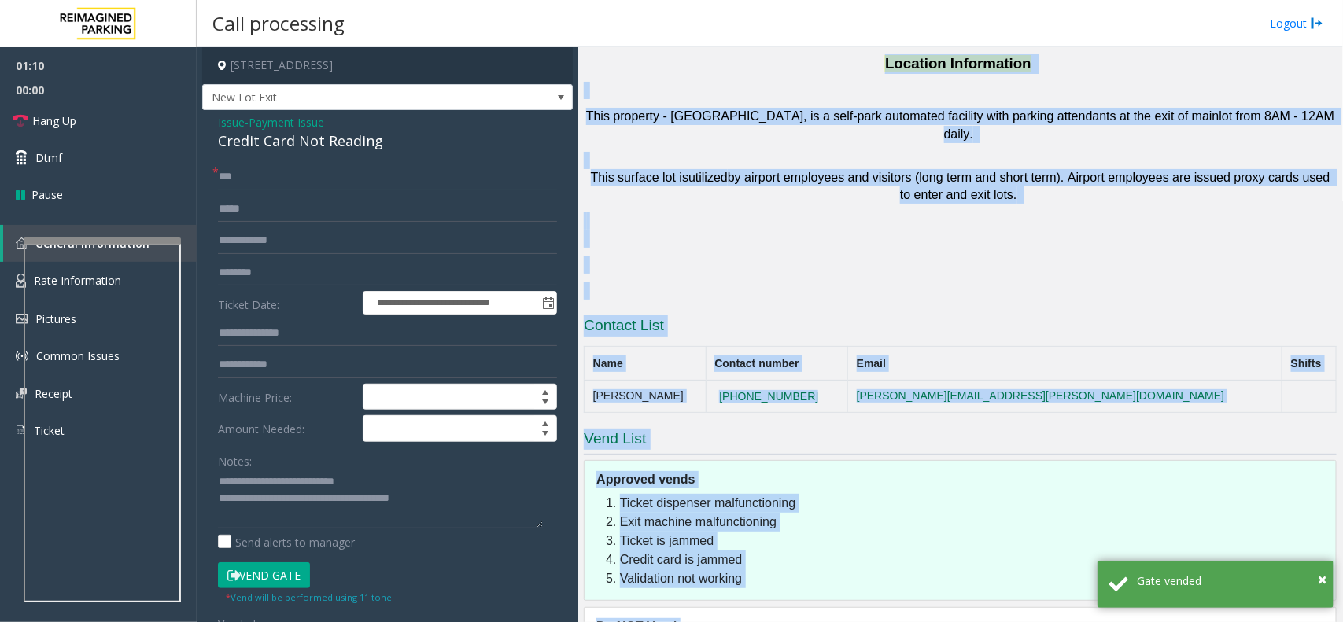
drag, startPoint x: 891, startPoint y: 105, endPoint x: 717, endPoint y: 669, distance: 590.5
click at [717, 622] on html "**********" at bounding box center [671, 311] width 1343 height 622
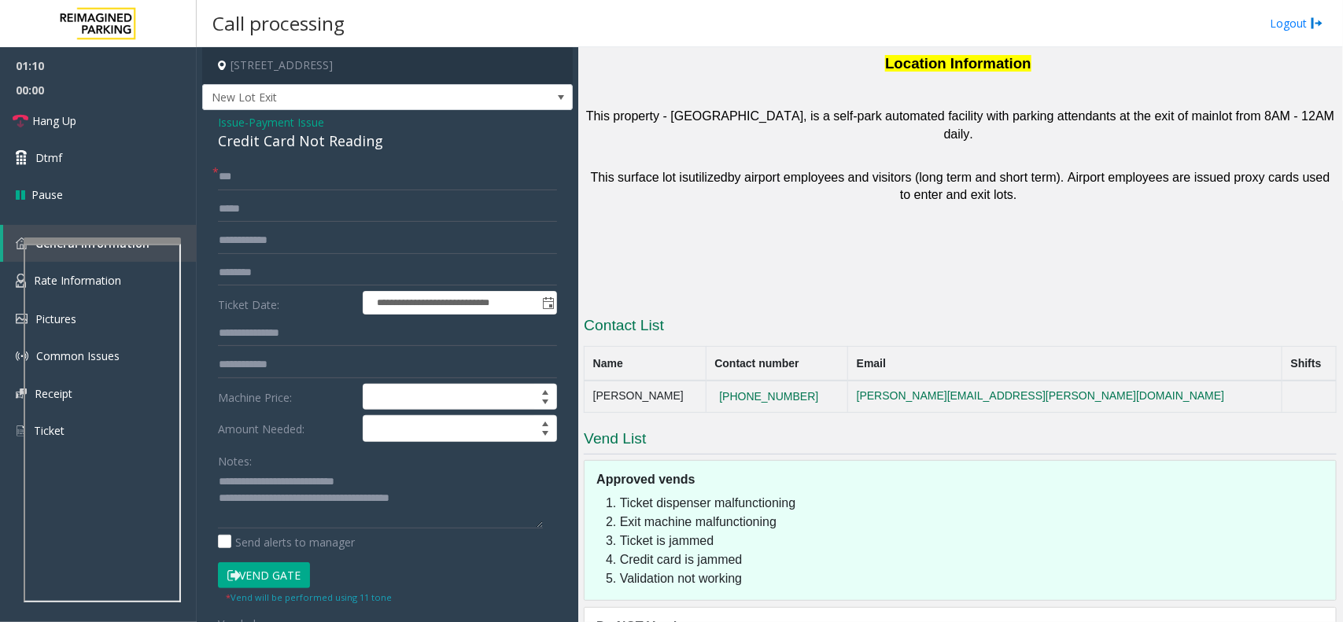
drag, startPoint x: 757, startPoint y: 575, endPoint x: 646, endPoint y: 555, distance: 112.8
click at [636, 619] on h5 "Do NOT Vend" at bounding box center [967, 627] width 740 height 17
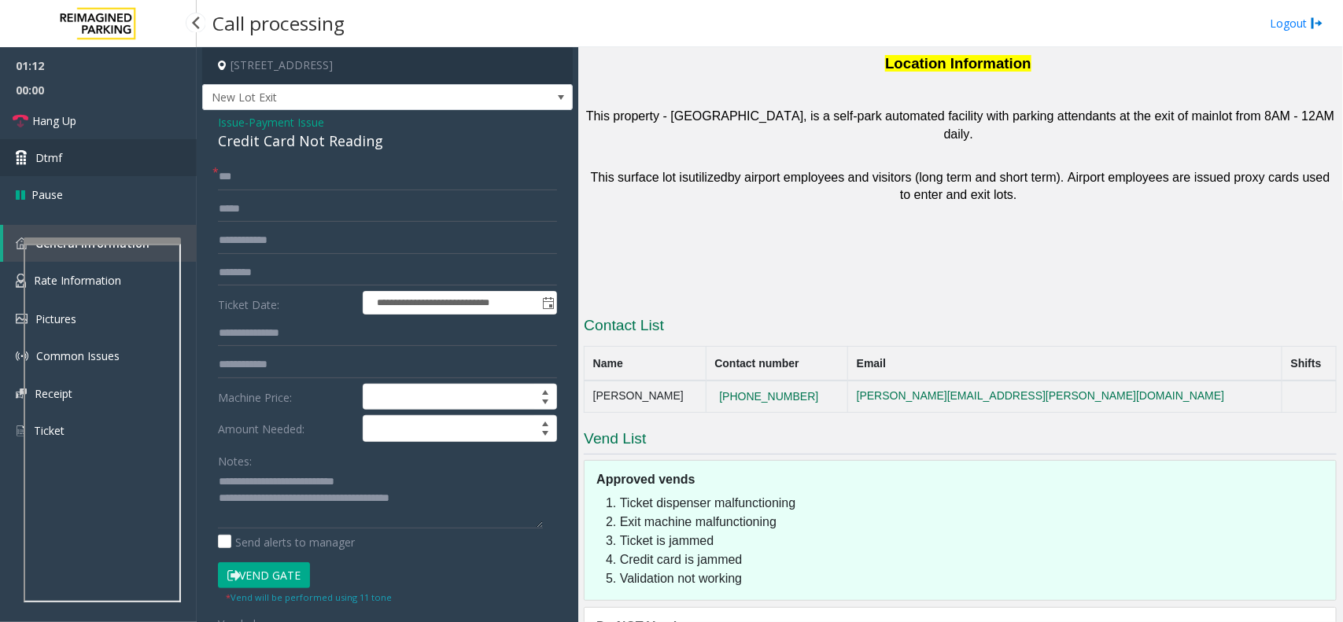
click at [79, 164] on link "Dtmf" at bounding box center [98, 157] width 197 height 37
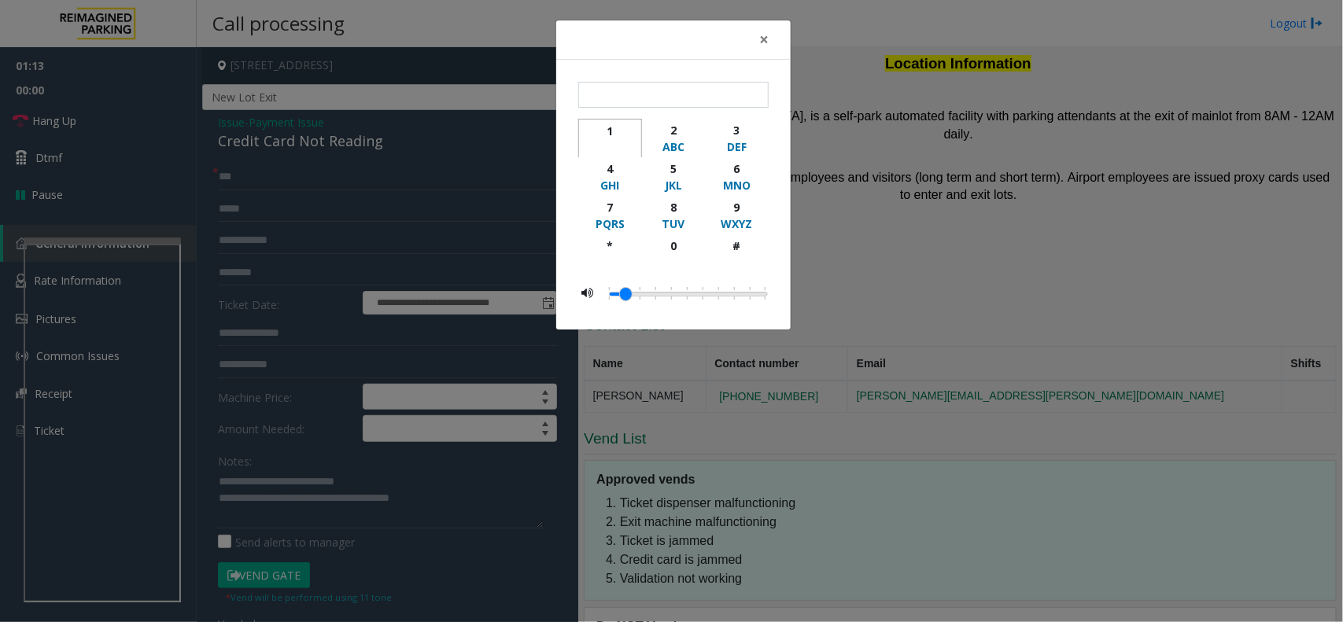
click at [608, 140] on div "button" at bounding box center [610, 147] width 43 height 16
type input "**"
click at [1214, 59] on div "× ** 1 2 ABC 3 DEF 4 GHI 5 JKL 6 MNO 7 PQRS 8 TUV 9 WXYZ * 0 #" at bounding box center [671, 311] width 1343 height 622
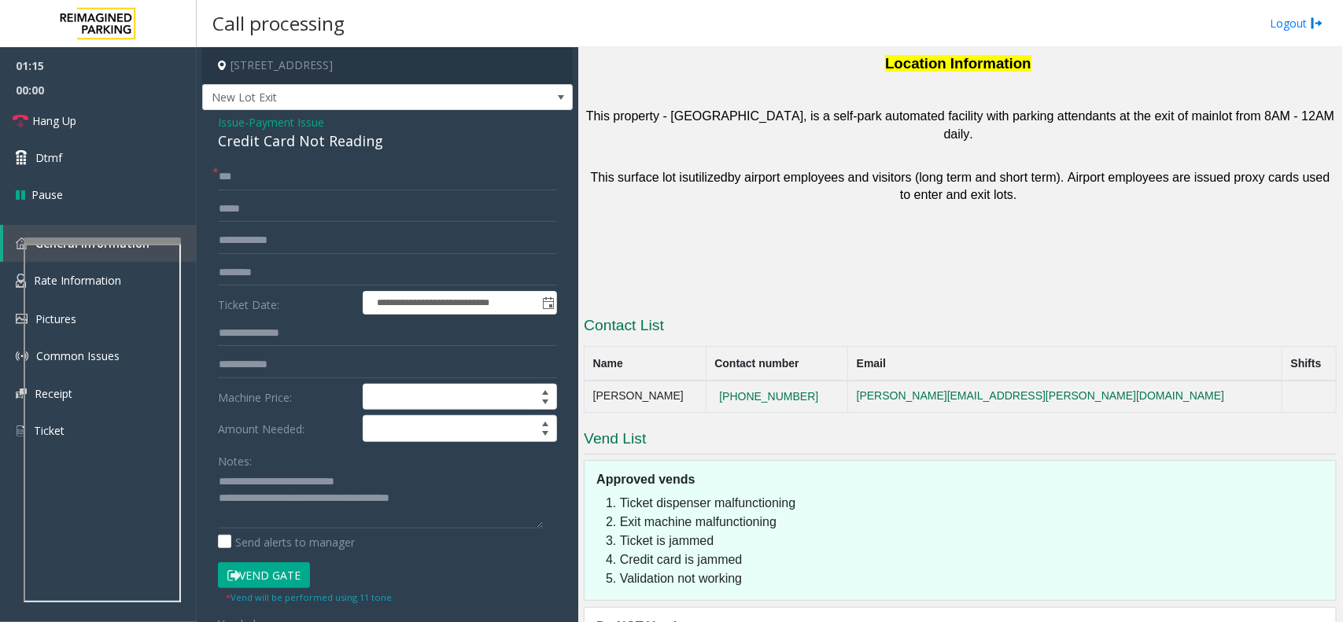
click at [1040, 152] on p at bounding box center [960, 160] width 753 height 17
click at [1044, 171] on span "by airport employees and visitors (long term and short term). Airport employees…" at bounding box center [1031, 186] width 606 height 31
drag, startPoint x: 1044, startPoint y: 88, endPoint x: 604, endPoint y: 172, distance: 447.0
click at [604, 257] on p at bounding box center [960, 265] width 753 height 17
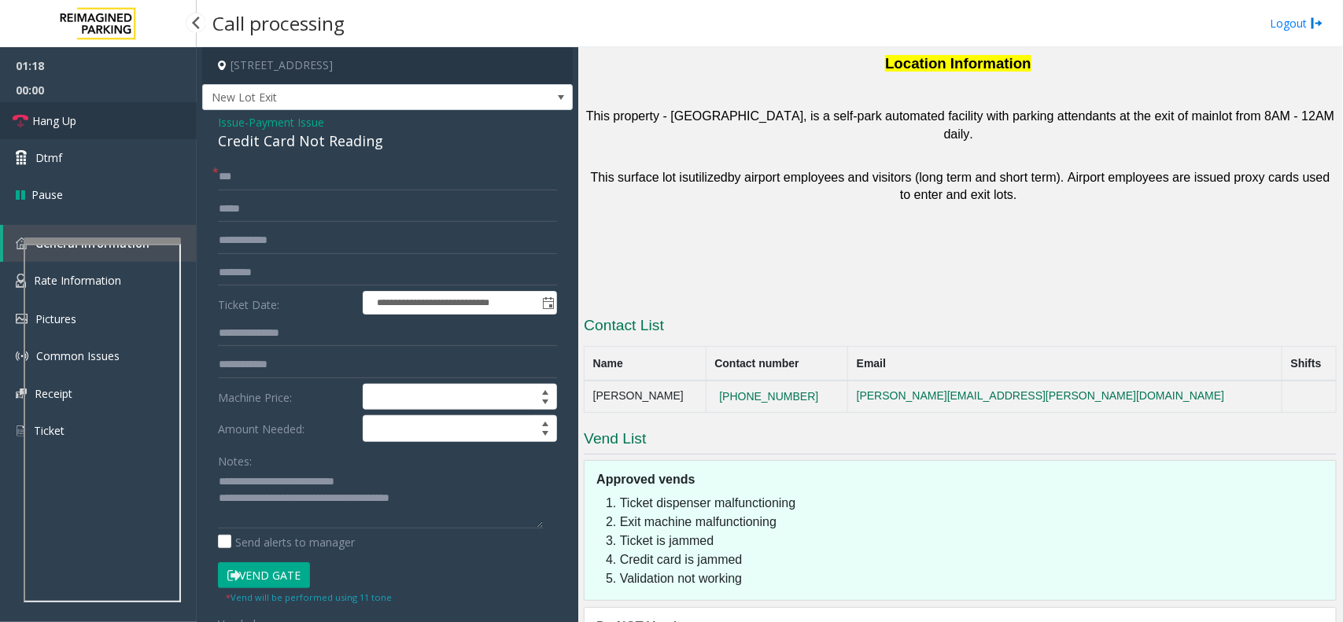
click at [101, 127] on link "Hang Up" at bounding box center [98, 120] width 197 height 37
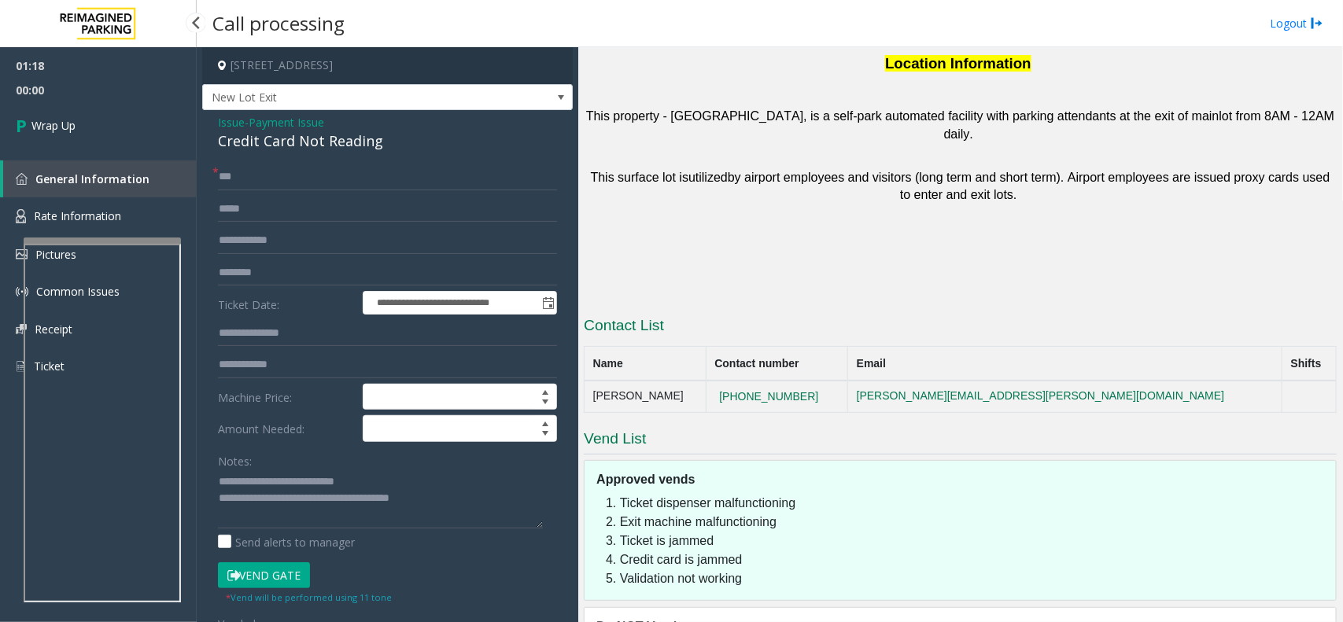
click at [101, 127] on link "Wrap Up" at bounding box center [98, 125] width 197 height 46
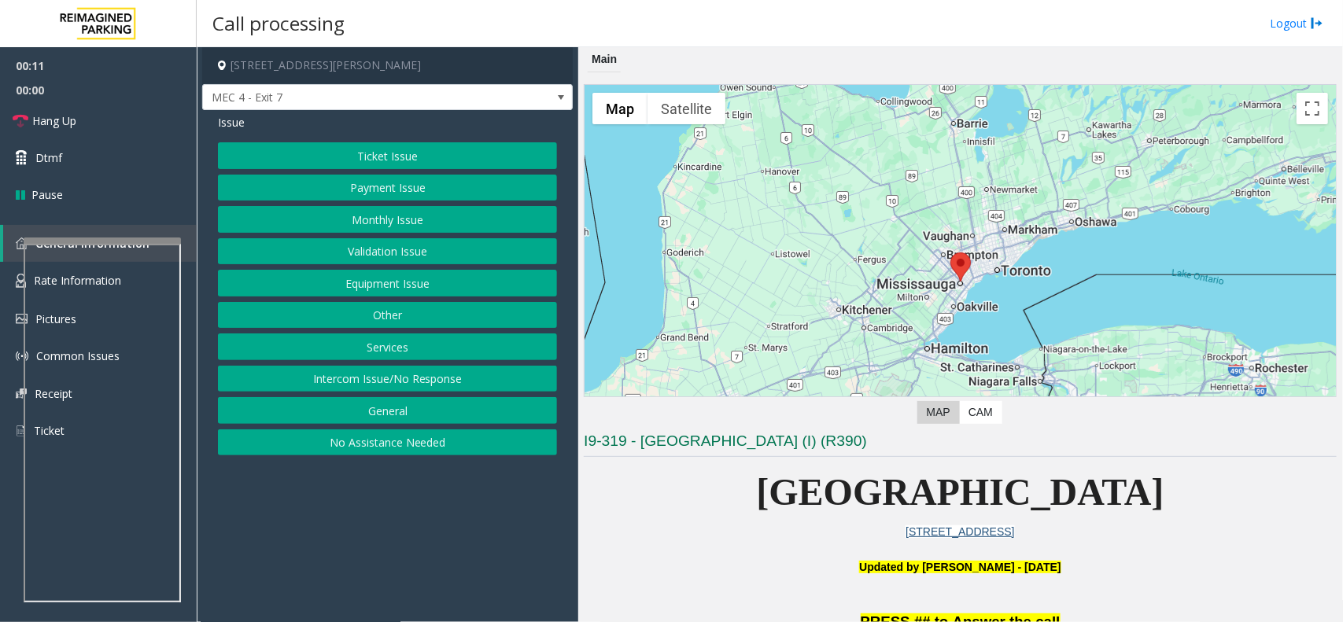
click at [463, 171] on div "Ticket Issue Payment Issue Monthly Issue Validation Issue Equipment Issue Other…" at bounding box center [387, 298] width 339 height 313
click at [468, 158] on button "Ticket Issue" at bounding box center [387, 155] width 339 height 27
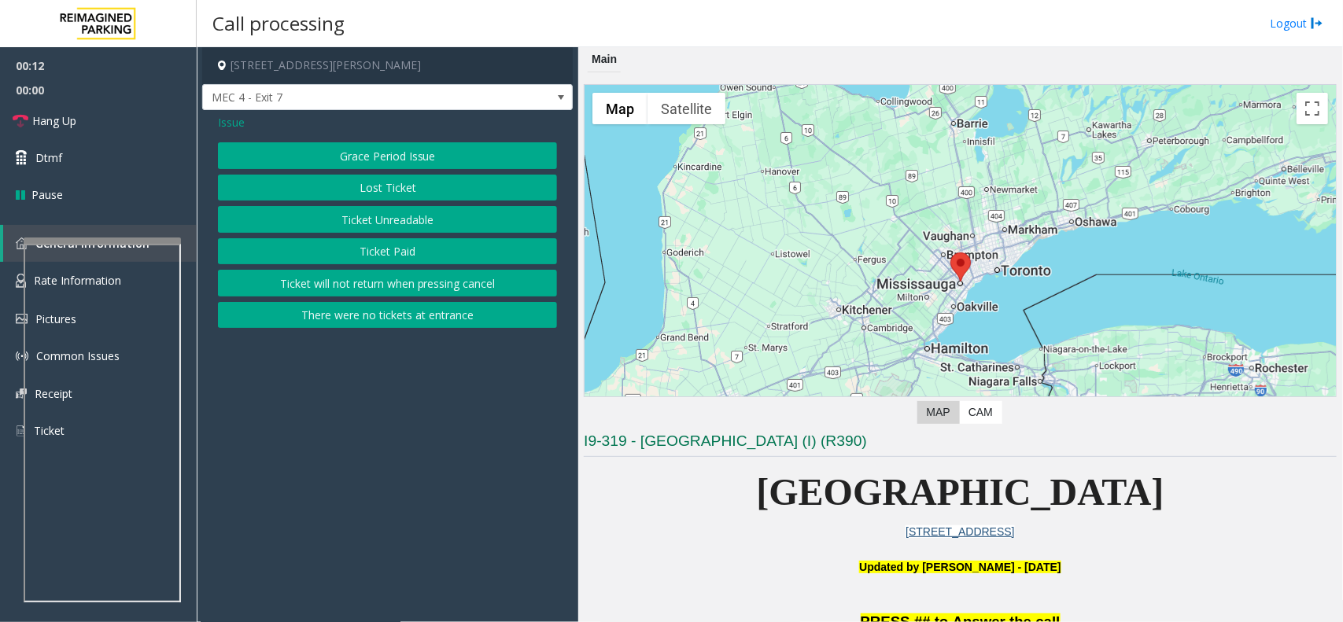
click at [459, 219] on button "Ticket Unreadable" at bounding box center [387, 219] width 339 height 27
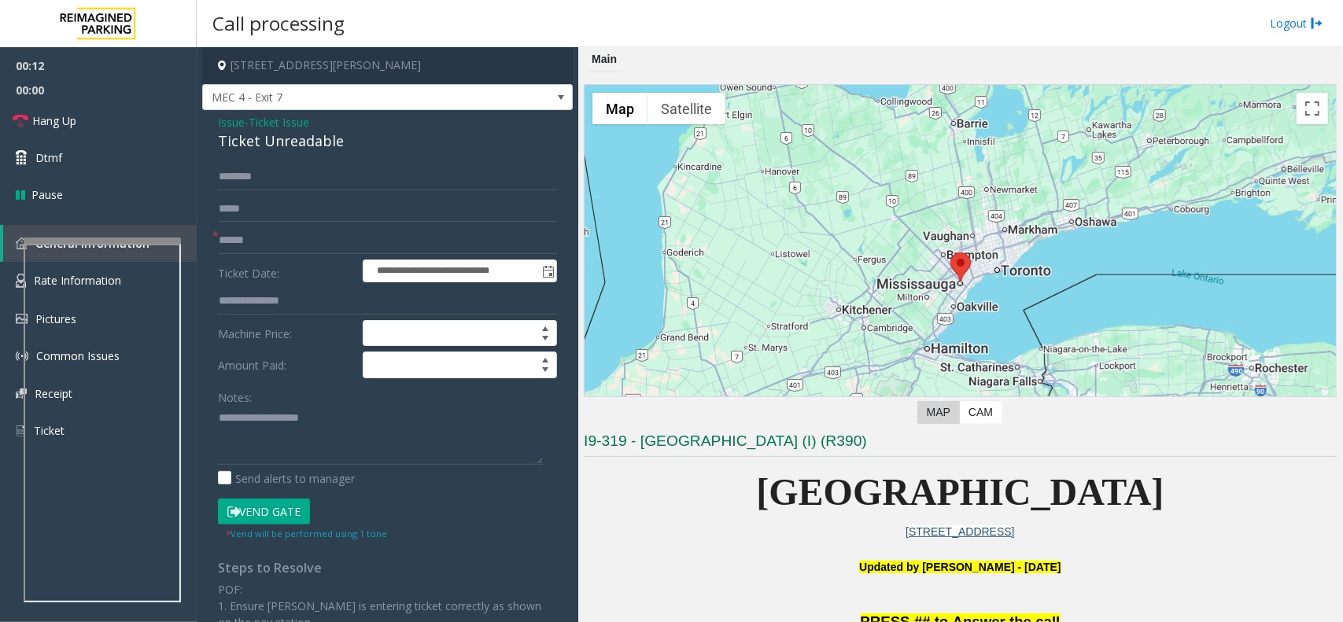
click at [319, 148] on div "Ticket Unreadable" at bounding box center [387, 141] width 339 height 21
drag, startPoint x: 352, startPoint y: 421, endPoint x: 336, endPoint y: 404, distance: 23.4
click at [331, 418] on textarea at bounding box center [380, 435] width 325 height 59
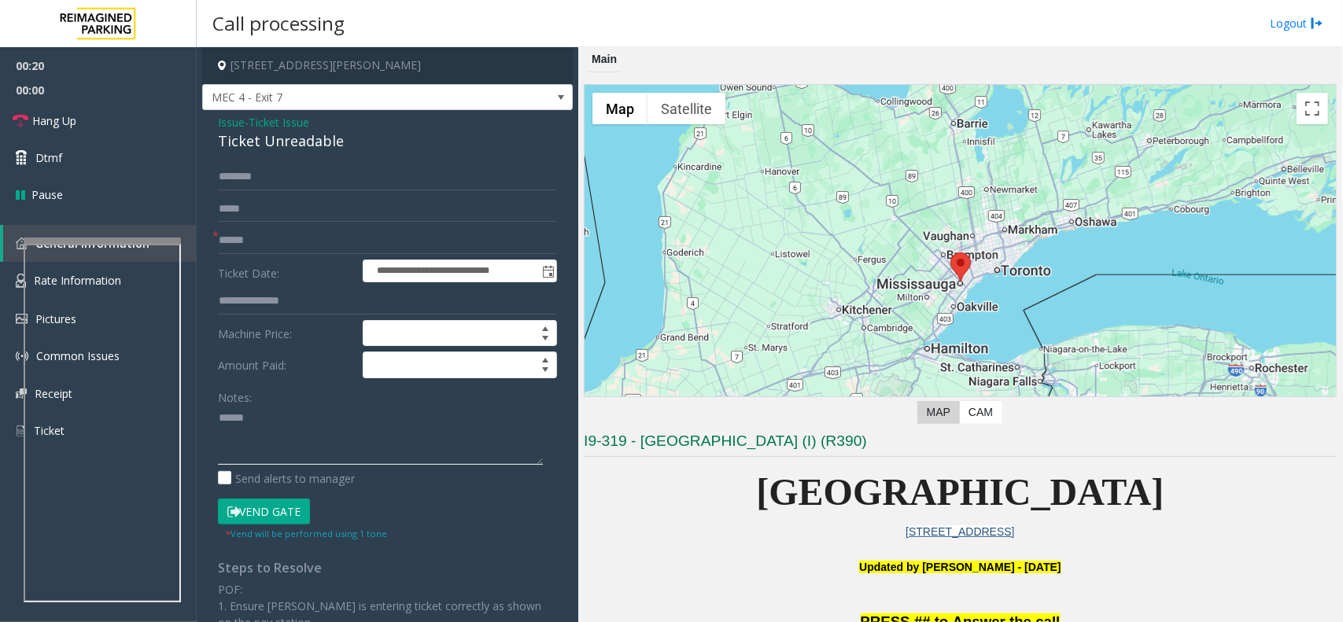
paste textarea "**********"
click at [346, 453] on textarea at bounding box center [380, 435] width 325 height 59
paste textarea "**********"
type textarea "**********"
click at [325, 252] on input "text" at bounding box center [387, 240] width 339 height 27
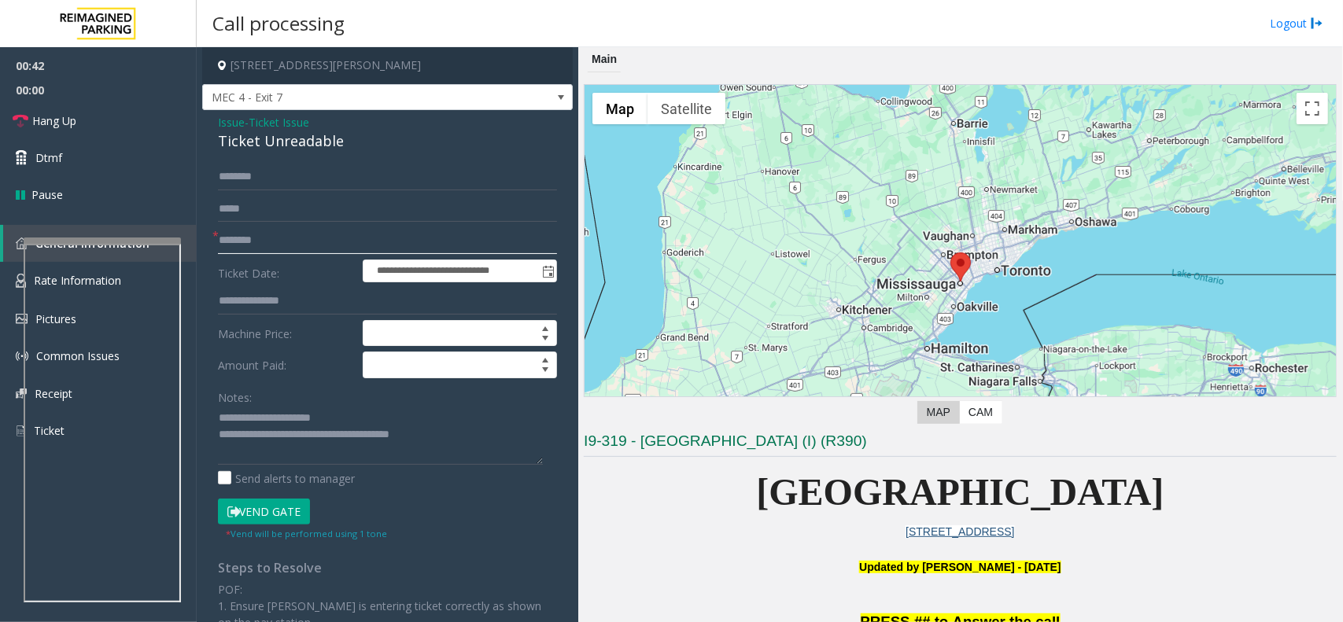
type input "********"
click at [275, 501] on button "Vend Gate" at bounding box center [264, 512] width 92 height 27
click at [96, 120] on link "Hang Up" at bounding box center [98, 120] width 197 height 37
click at [71, 124] on span "Hang Up" at bounding box center [54, 121] width 44 height 17
click at [87, 122] on link "Hang Up" at bounding box center [98, 120] width 197 height 37
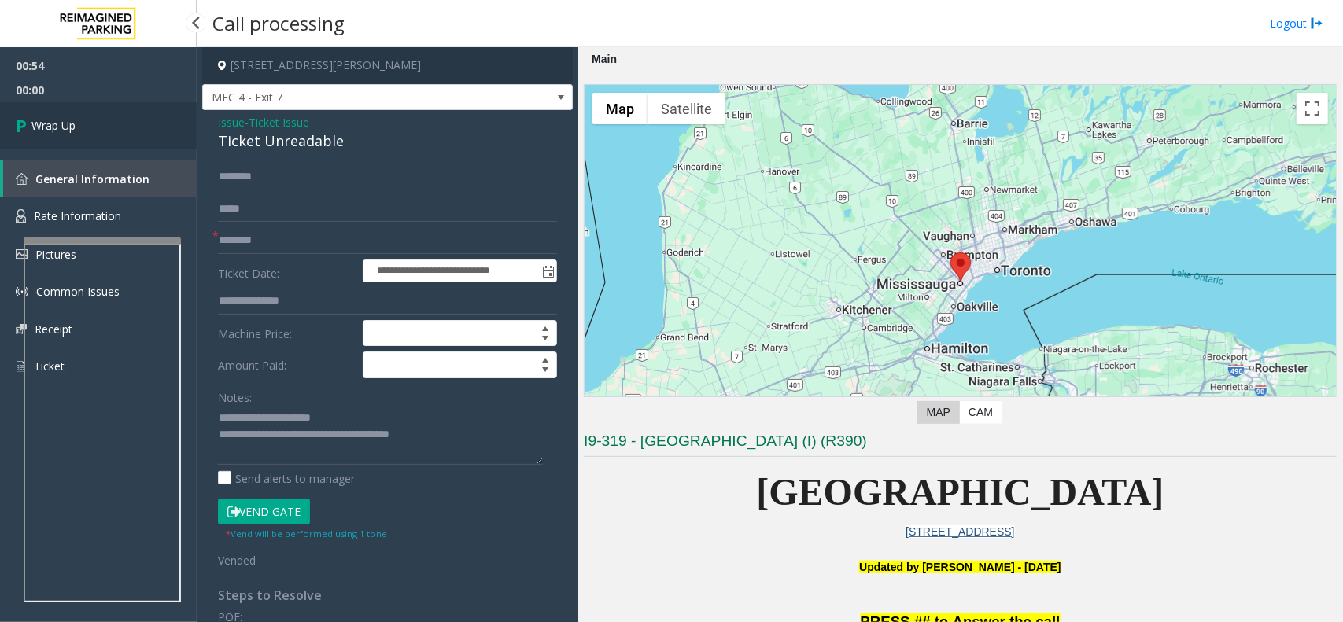
click at [87, 122] on link "Wrap Up" at bounding box center [98, 125] width 197 height 46
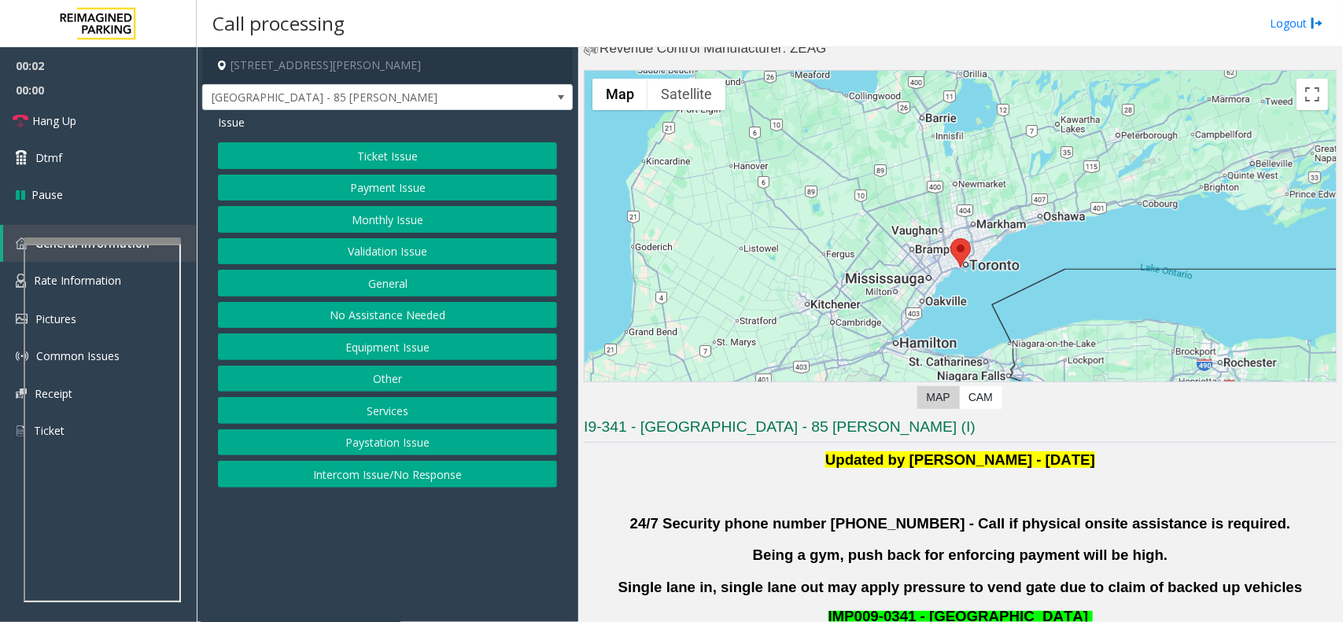
scroll to position [98, 0]
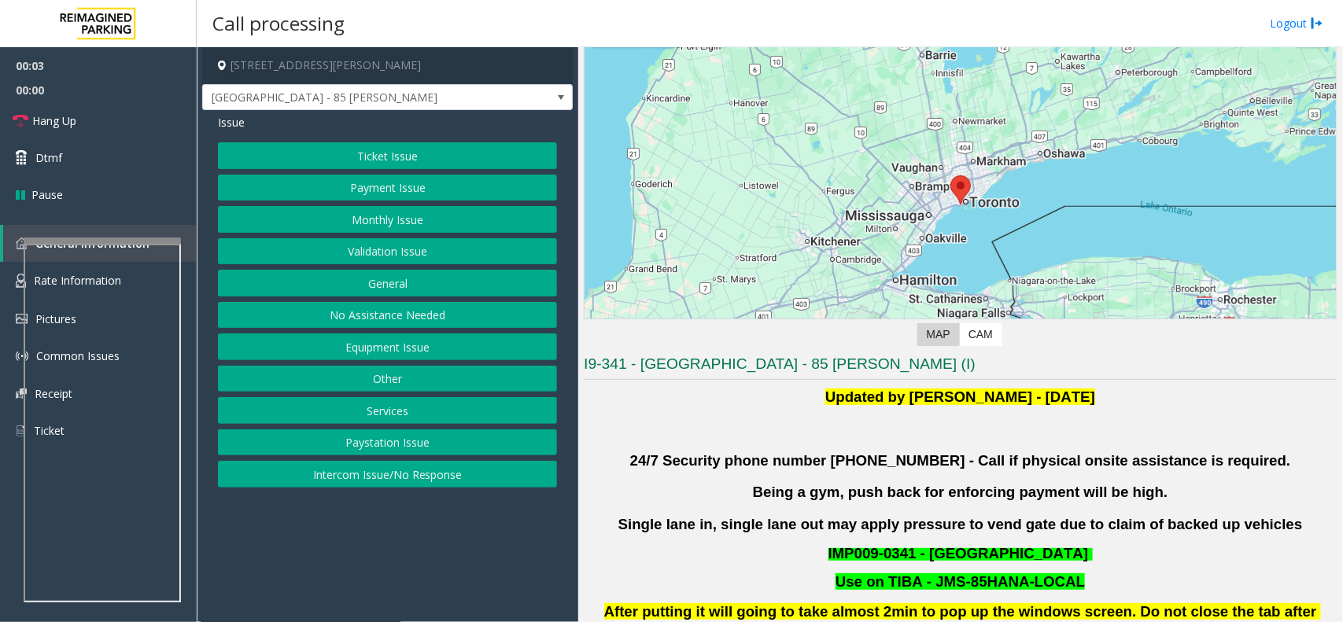
click at [461, 258] on button "Validation Issue" at bounding box center [387, 251] width 339 height 27
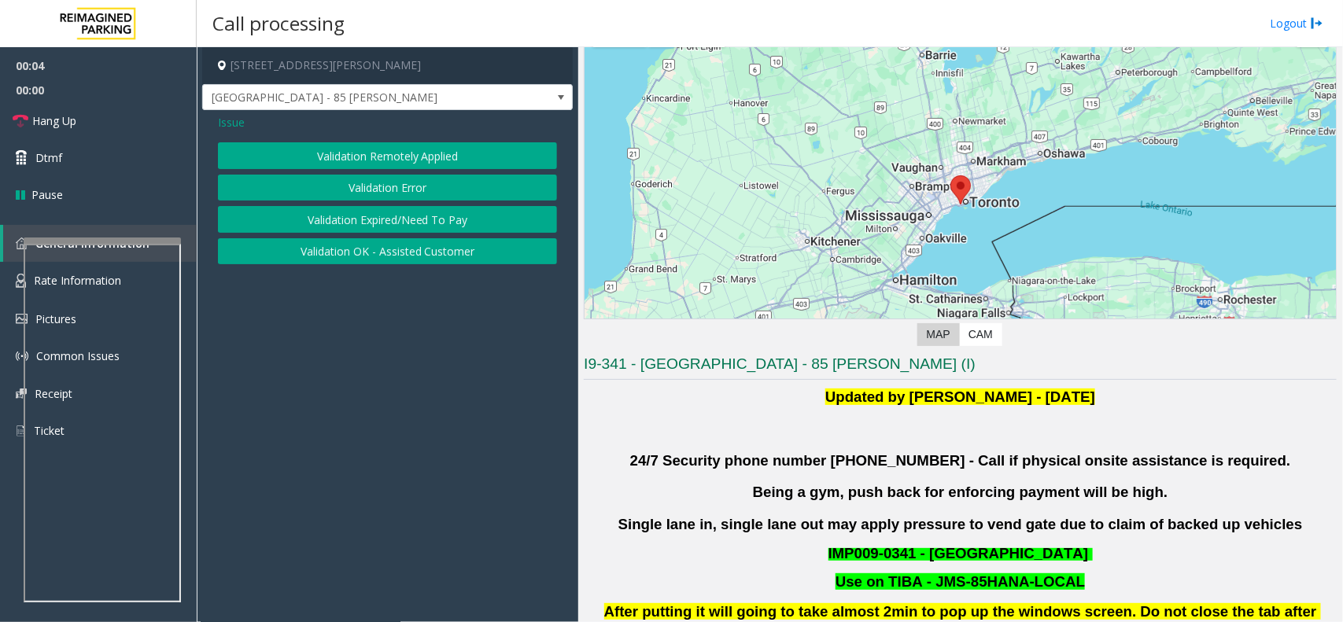
drag, startPoint x: 418, startPoint y: 174, endPoint x: 431, endPoint y: 194, distance: 24.4
click at [431, 194] on div "Validation Remotely Applied Validation Error Validation Expired/Need To Pay Val…" at bounding box center [387, 203] width 339 height 122
click at [430, 190] on button "Validation Error" at bounding box center [387, 188] width 339 height 27
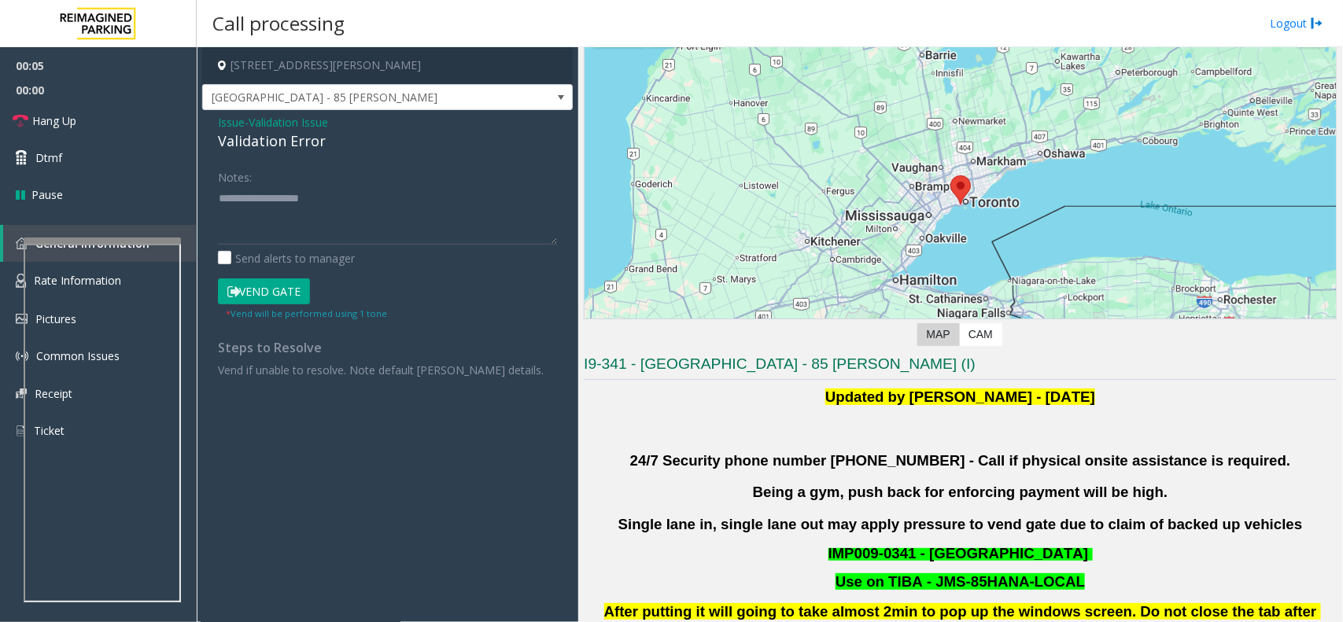
click at [299, 139] on div "Validation Error" at bounding box center [387, 141] width 339 height 21
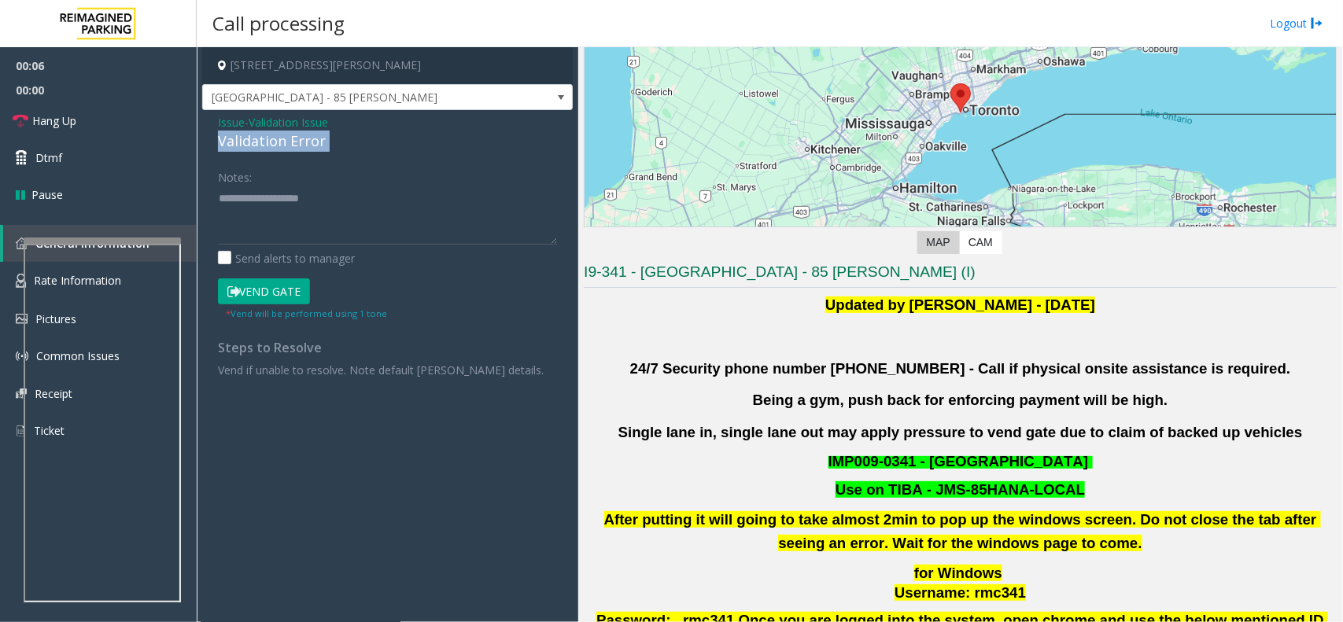
scroll to position [590, 0]
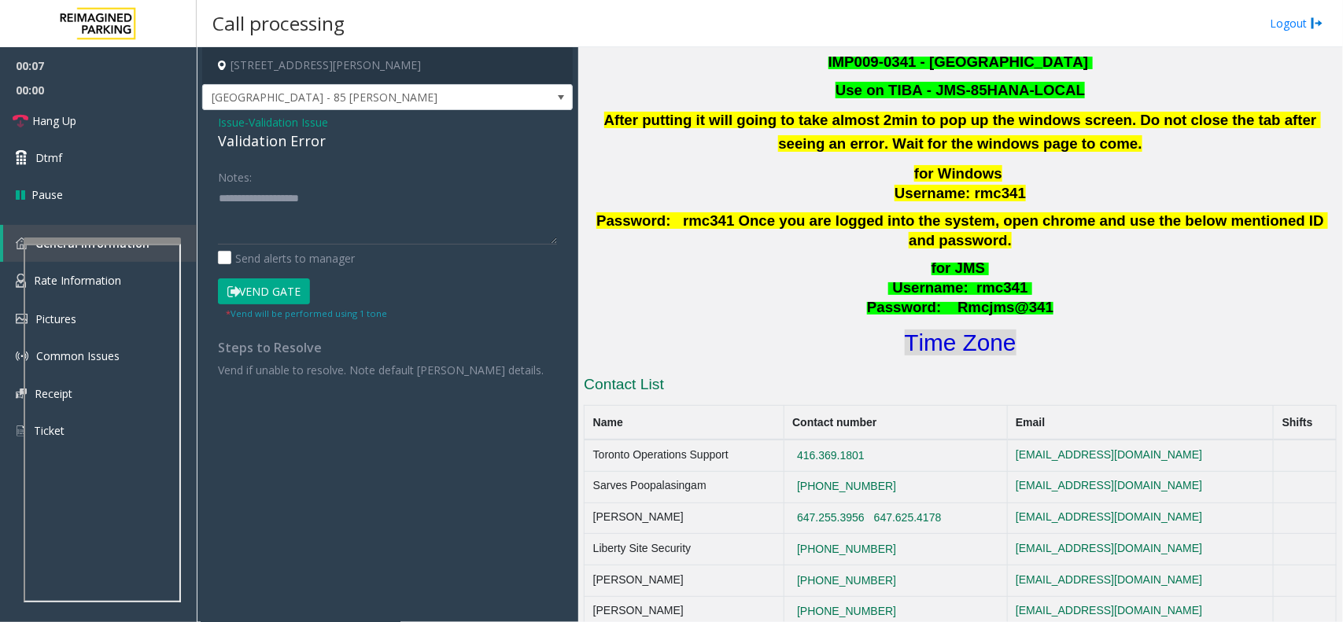
click at [935, 330] on font "Time Zone" at bounding box center [961, 343] width 112 height 26
click at [323, 203] on textarea at bounding box center [387, 215] width 339 height 59
drag, startPoint x: 213, startPoint y: 198, endPoint x: 233, endPoint y: 202, distance: 20.2
click at [213, 198] on div "Notes: Send alerts to manager Vend Gate * Vend will be performed using 1 tone S…" at bounding box center [387, 271] width 363 height 214
click at [287, 211] on textarea at bounding box center [387, 215] width 339 height 59
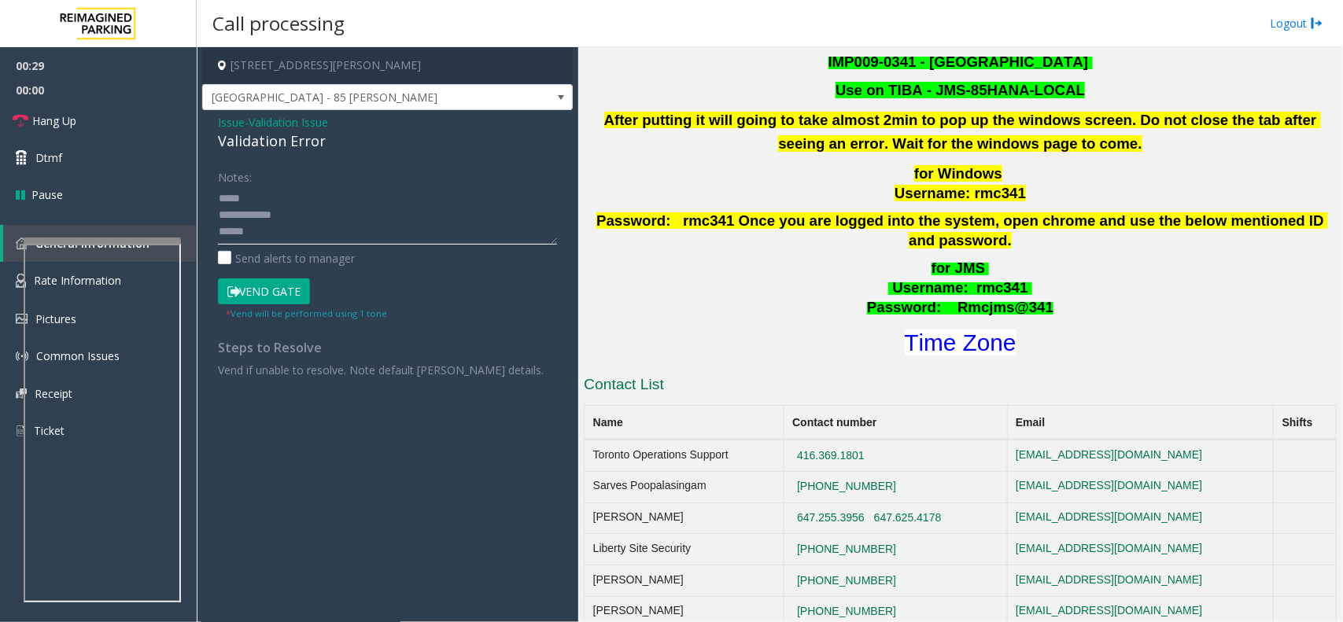
scroll to position [10, 0]
drag, startPoint x: 300, startPoint y: 293, endPoint x: 293, endPoint y: 287, distance: 9.0
click at [296, 296] on button "Vend Gate" at bounding box center [264, 292] width 92 height 27
click at [283, 213] on textarea at bounding box center [387, 215] width 339 height 59
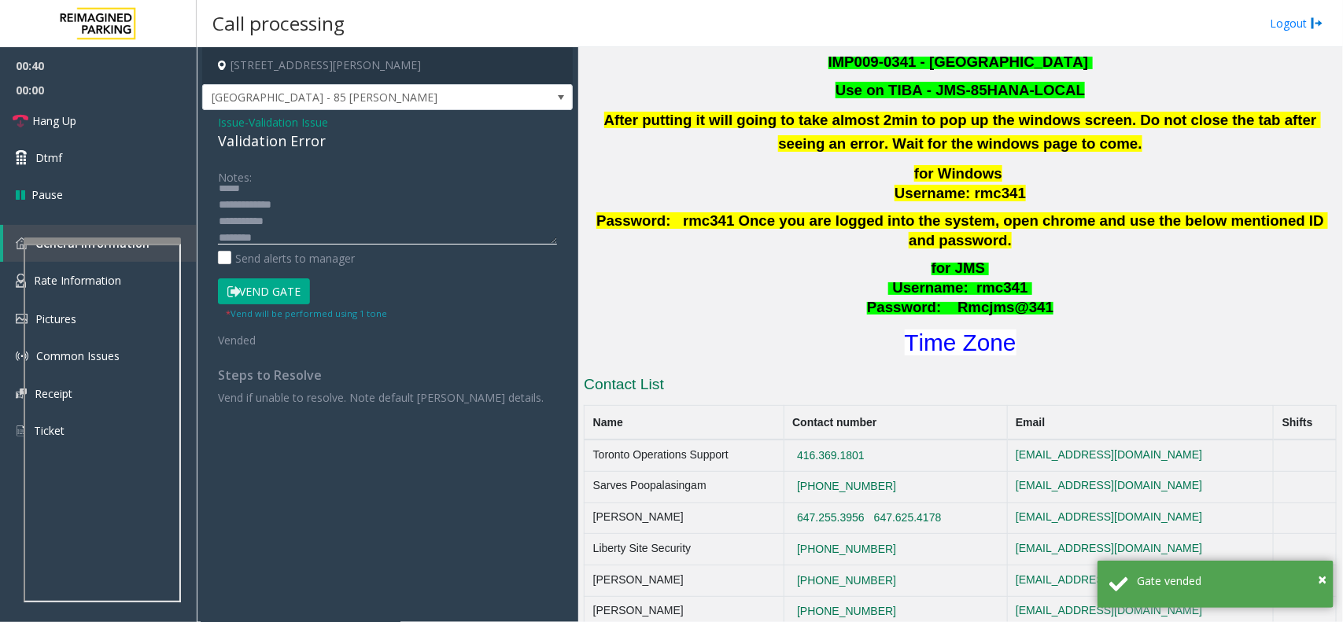
scroll to position [0, 0]
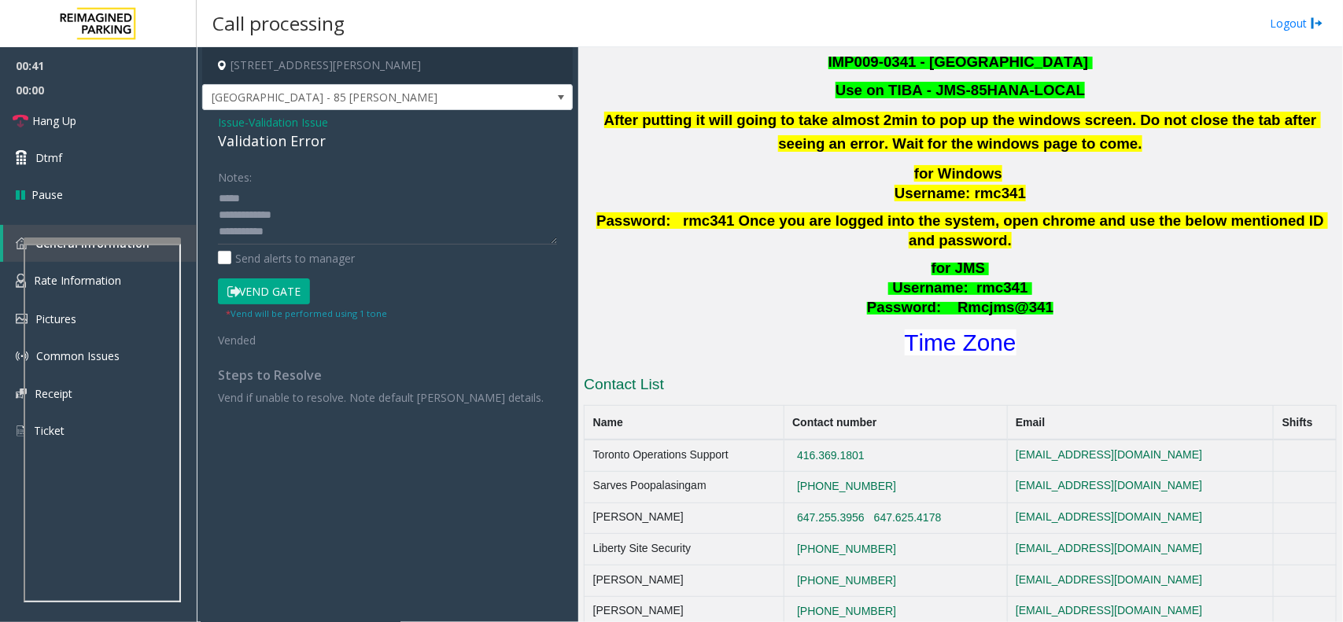
click at [215, 203] on div "Notes: Send alerts to manager Vend Gate * Vend will be performed using 1 tone V…" at bounding box center [387, 285] width 363 height 242
click at [127, 130] on link "Hang Up" at bounding box center [98, 120] width 197 height 37
click at [228, 198] on textarea at bounding box center [387, 215] width 339 height 59
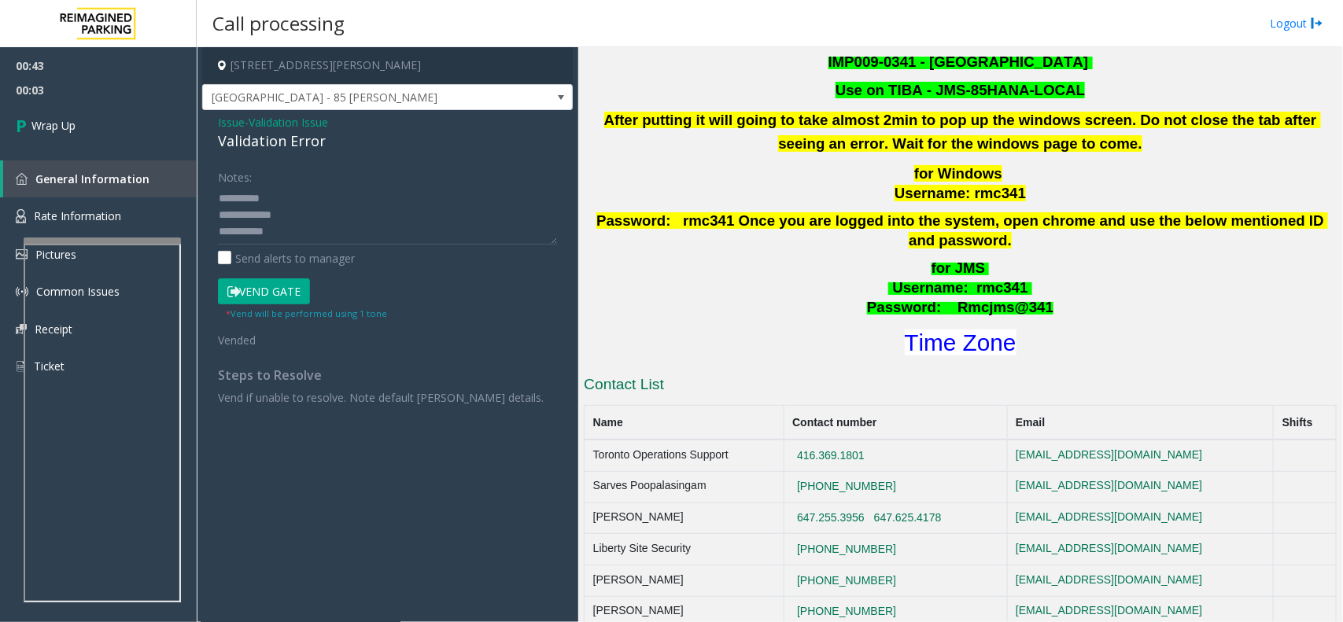
click at [293, 131] on div "Validation Error" at bounding box center [387, 141] width 339 height 21
click at [305, 197] on textarea at bounding box center [387, 215] width 339 height 59
paste textarea "**********"
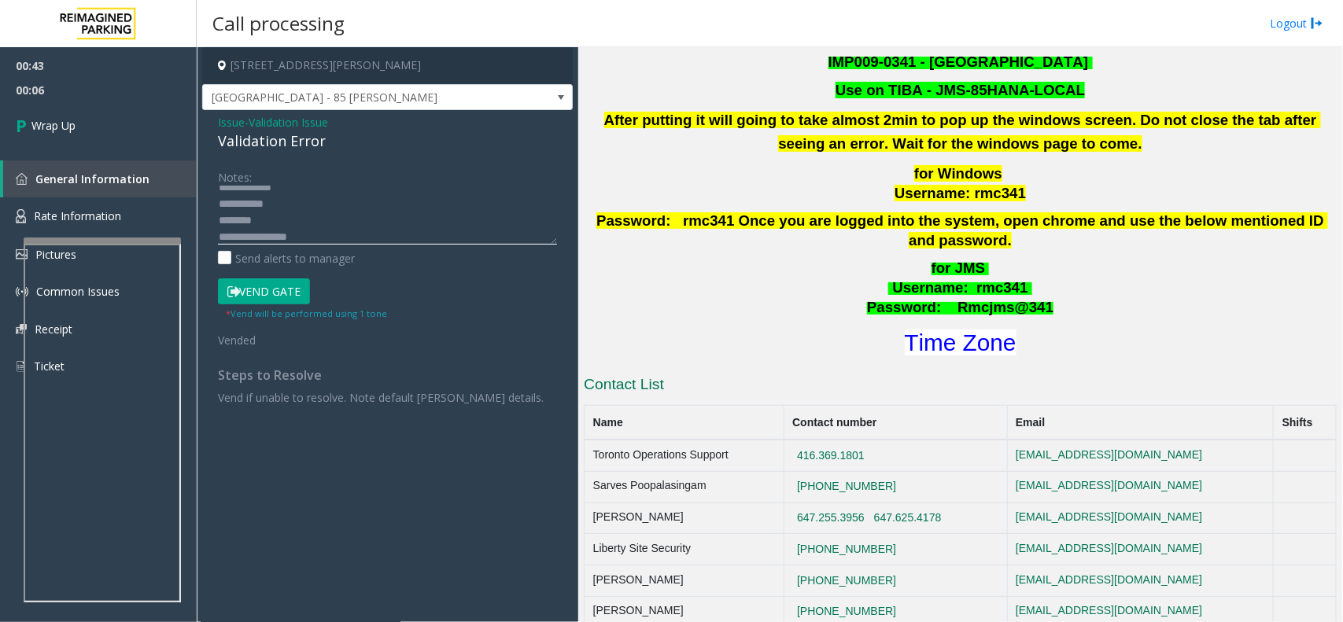
scroll to position [44, 0]
click at [254, 230] on textarea at bounding box center [387, 215] width 339 height 59
paste textarea "**********"
click at [219, 220] on textarea at bounding box center [387, 215] width 339 height 59
type textarea "**********"
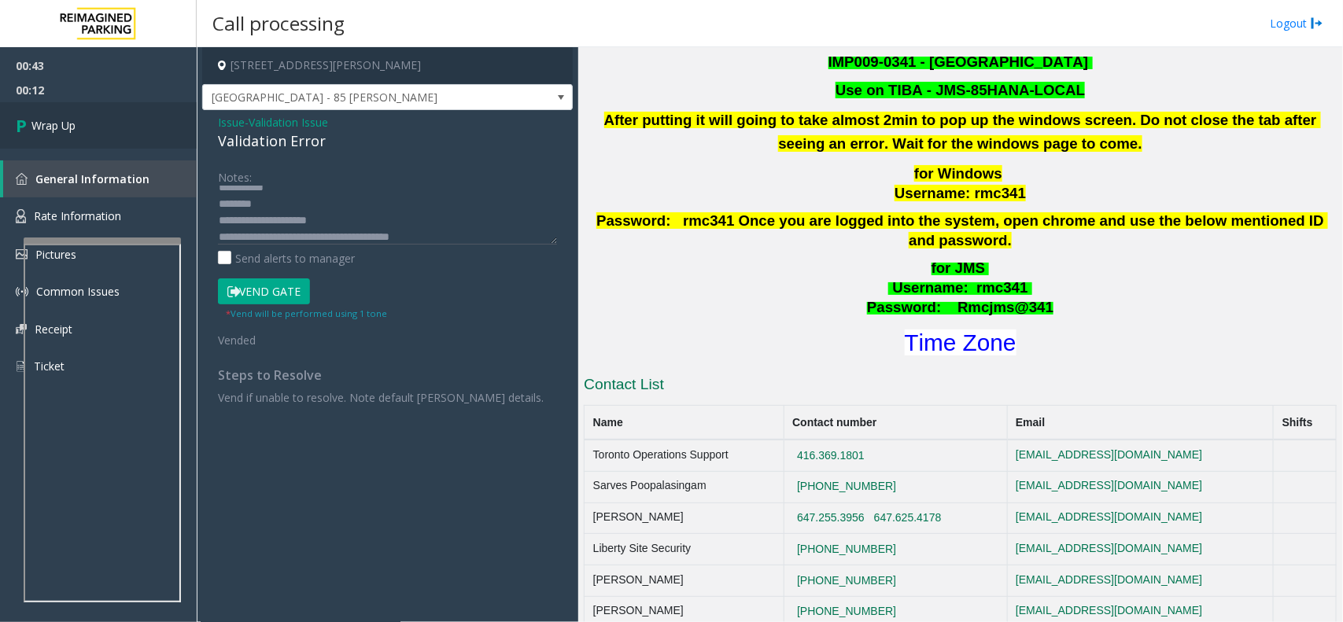
click at [160, 135] on link "Wrap Up" at bounding box center [98, 125] width 197 height 46
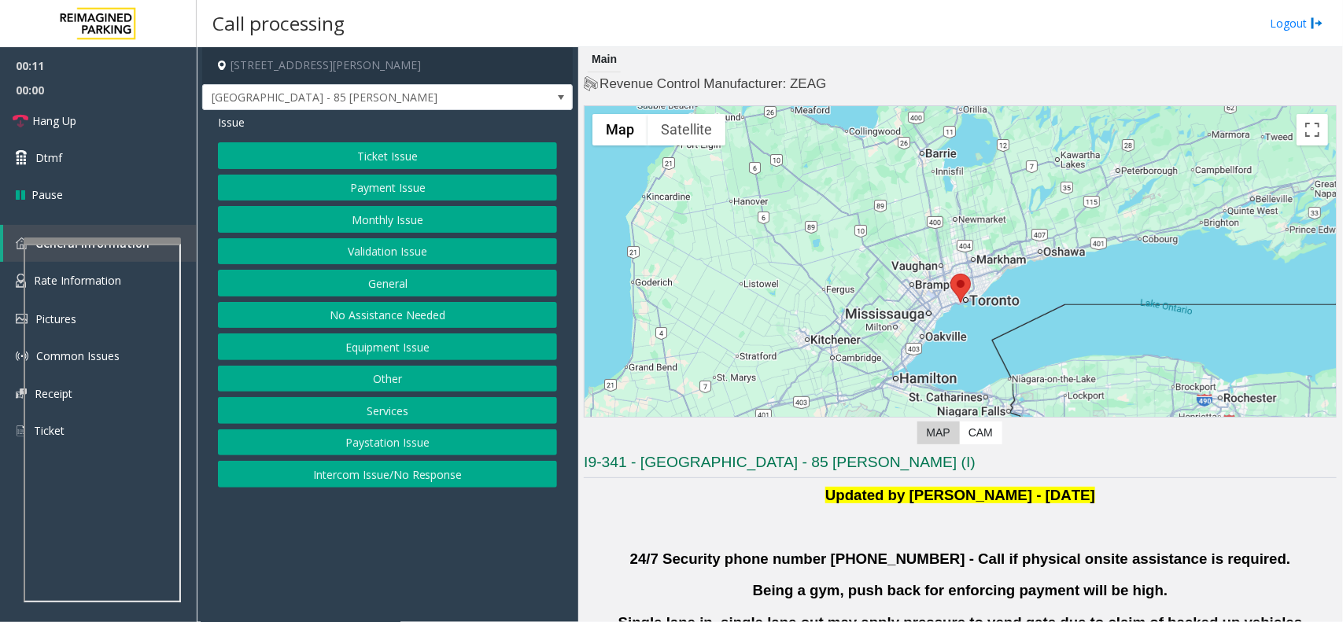
click at [370, 260] on button "Validation Issue" at bounding box center [387, 251] width 339 height 27
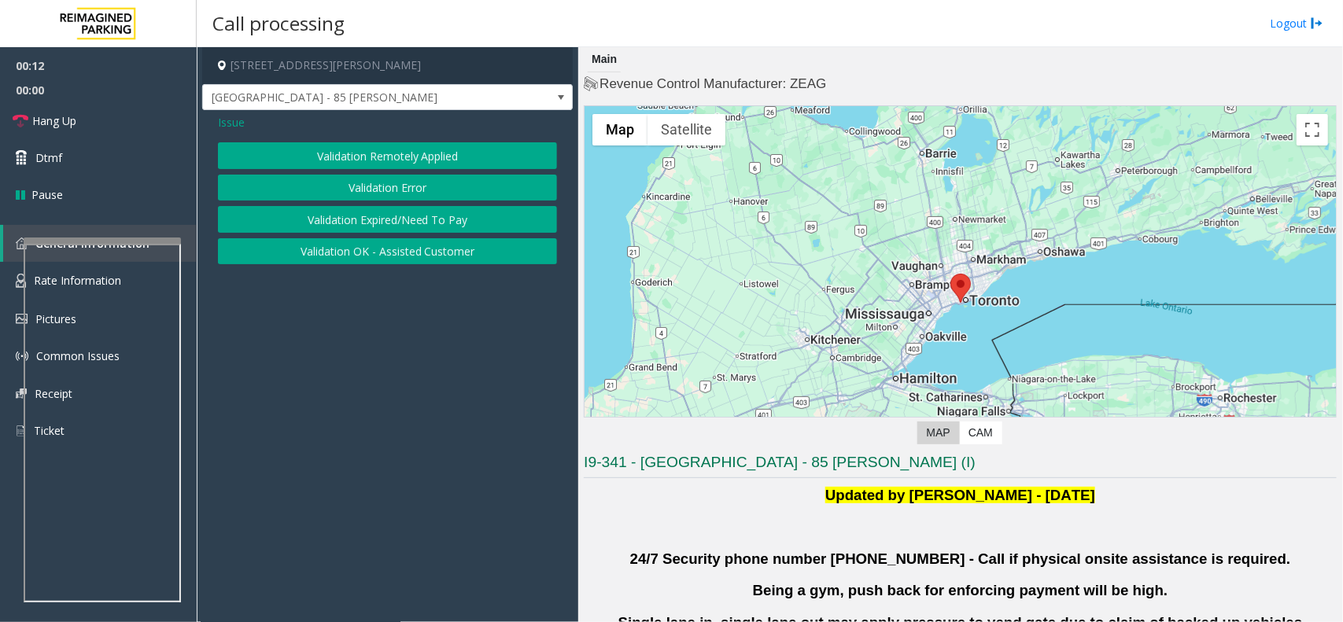
click at [364, 190] on button "Validation Error" at bounding box center [387, 188] width 339 height 27
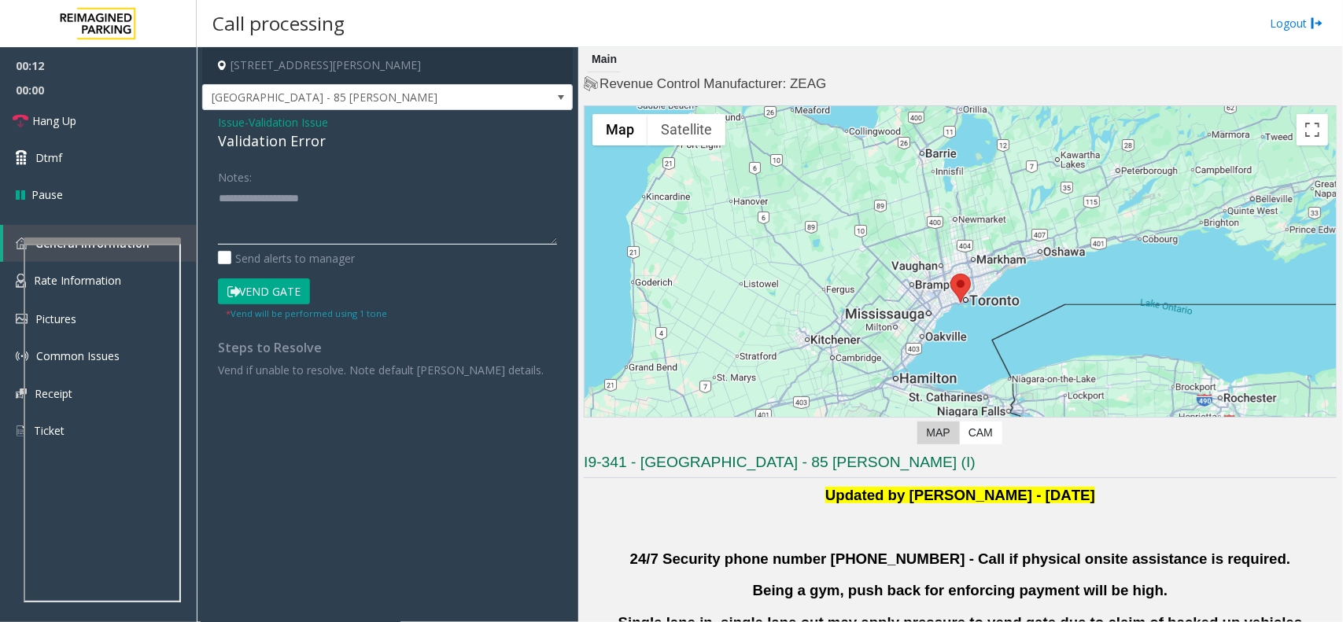
click at [363, 225] on textarea at bounding box center [387, 215] width 339 height 59
click at [264, 131] on div "Validation Error" at bounding box center [387, 141] width 339 height 21
click at [276, 185] on div "Notes:" at bounding box center [387, 204] width 339 height 81
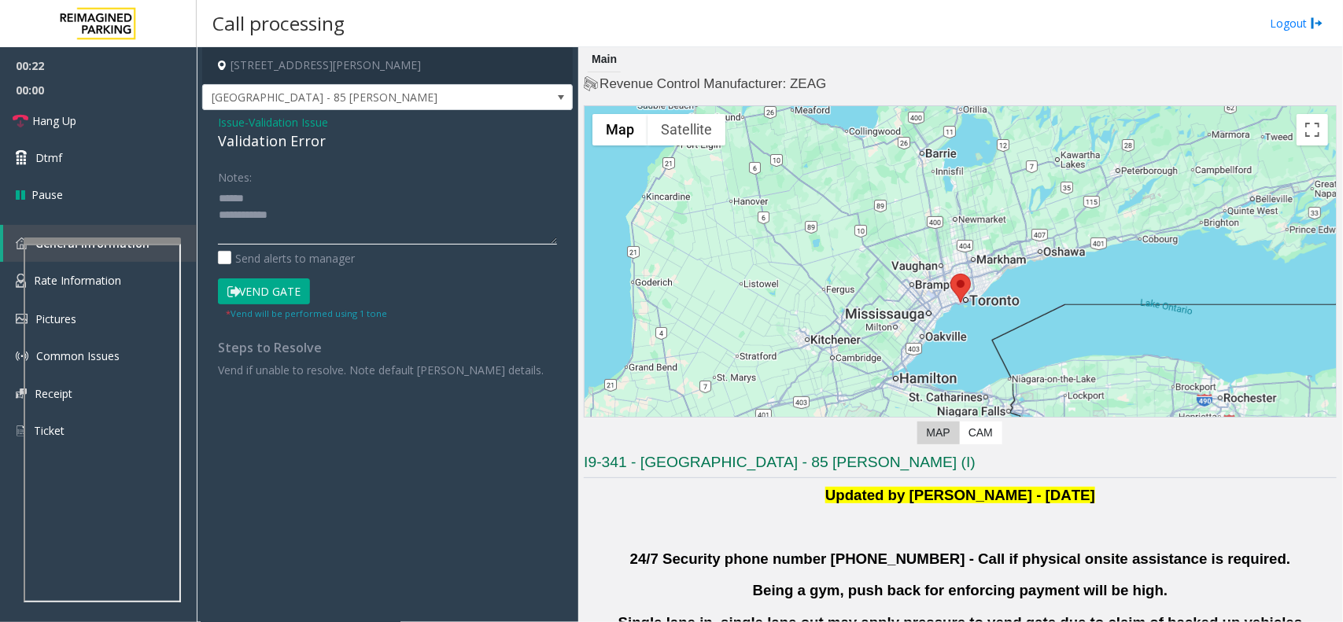
paste textarea "**********"
click at [281, 198] on textarea at bounding box center [387, 215] width 339 height 59
click at [449, 215] on textarea at bounding box center [387, 215] width 339 height 59
drag, startPoint x: 281, startPoint y: 224, endPoint x: 269, endPoint y: 213, distance: 16.1
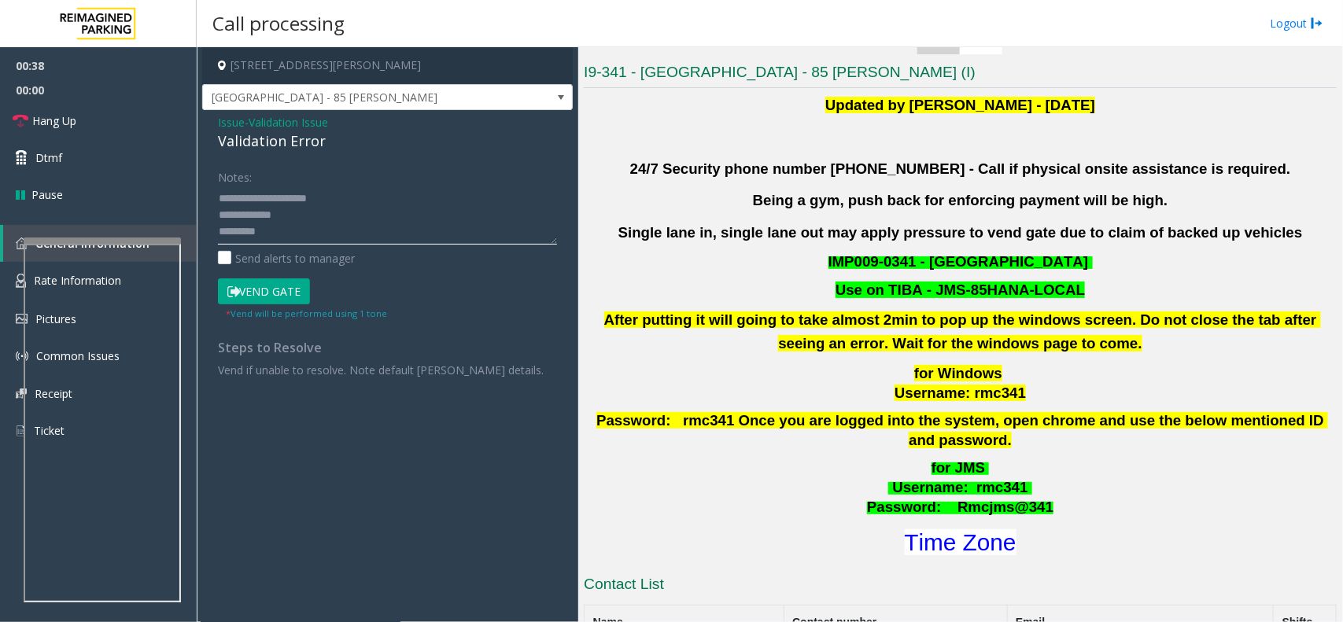
scroll to position [393, 0]
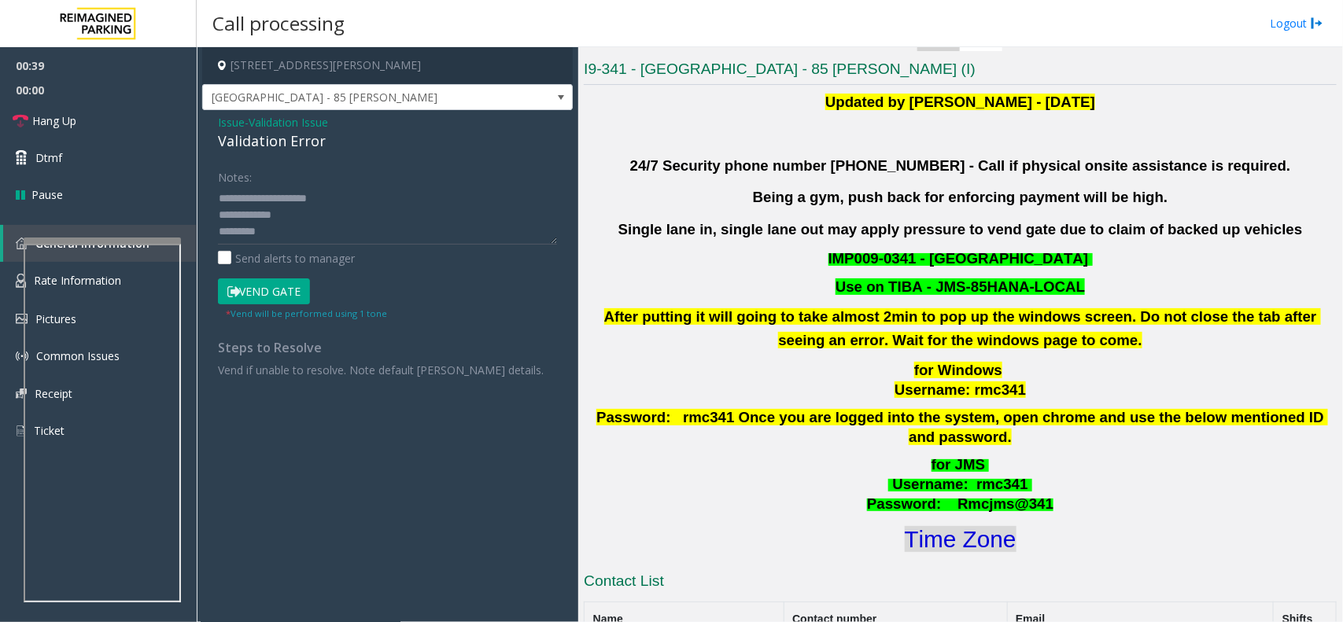
click at [955, 526] on font "Time Zone" at bounding box center [961, 539] width 112 height 26
click at [249, 301] on button "Vend Gate" at bounding box center [264, 292] width 92 height 27
click at [273, 238] on textarea at bounding box center [387, 215] width 339 height 59
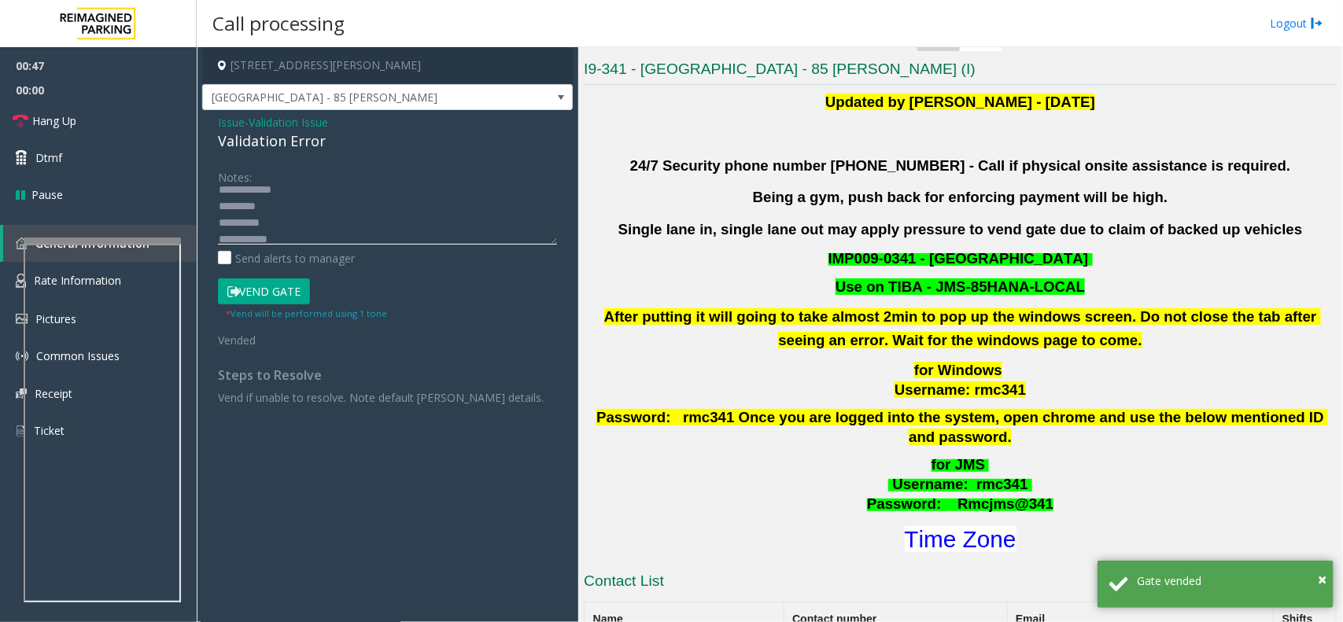
scroll to position [32, 0]
click at [308, 225] on textarea at bounding box center [387, 215] width 339 height 59
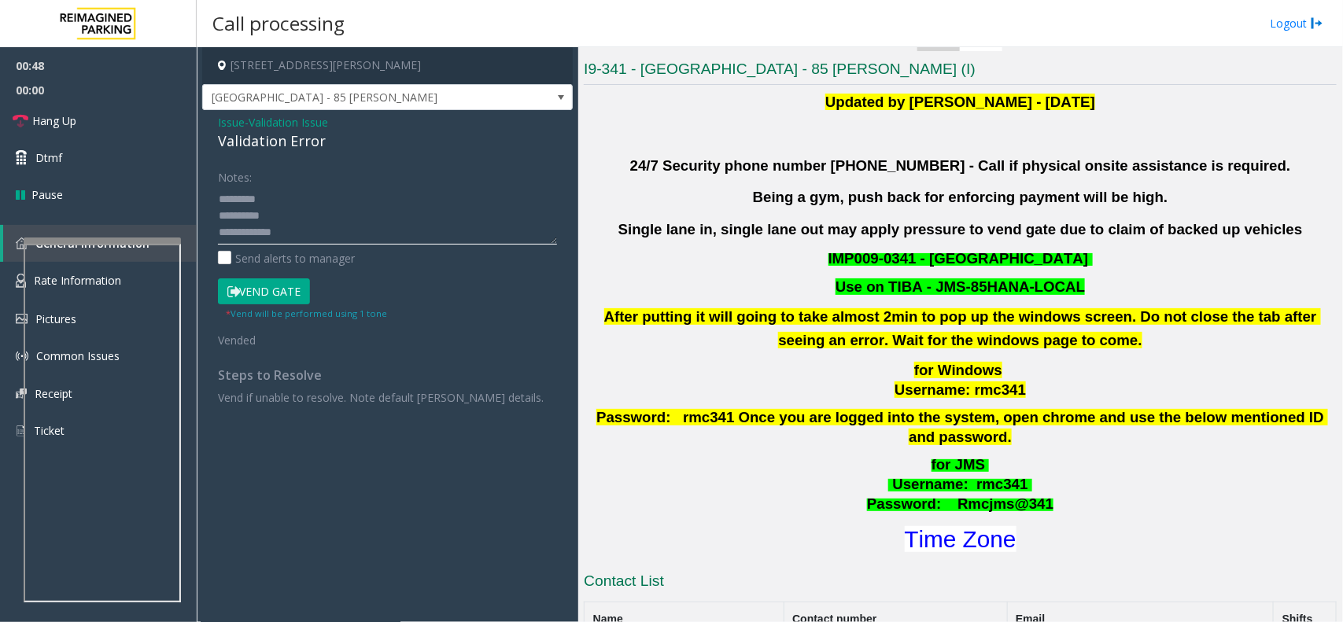
scroll to position [44, 0]
click at [81, 124] on link "Hang Up" at bounding box center [98, 120] width 197 height 37
click at [260, 246] on div "Notes: Send alerts to manager" at bounding box center [387, 215] width 339 height 103
click at [260, 230] on textarea at bounding box center [387, 215] width 339 height 59
paste textarea "**********"
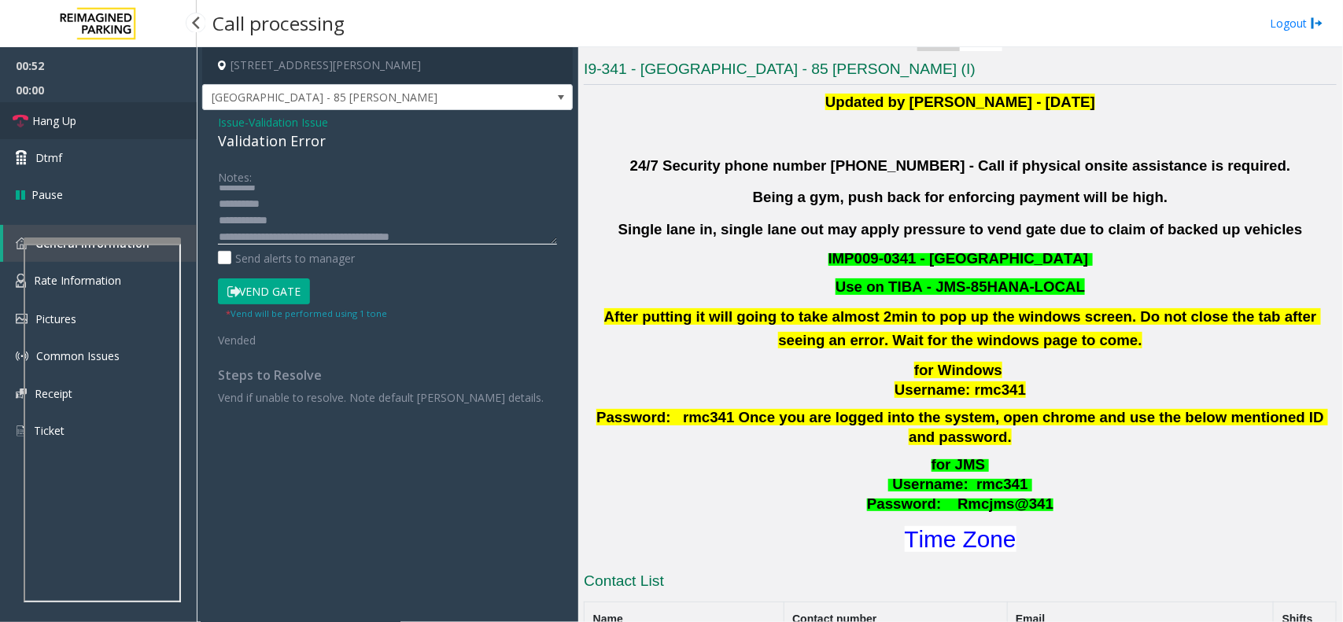
type textarea "**********"
click at [139, 115] on link "Hang Up" at bounding box center [98, 120] width 197 height 37
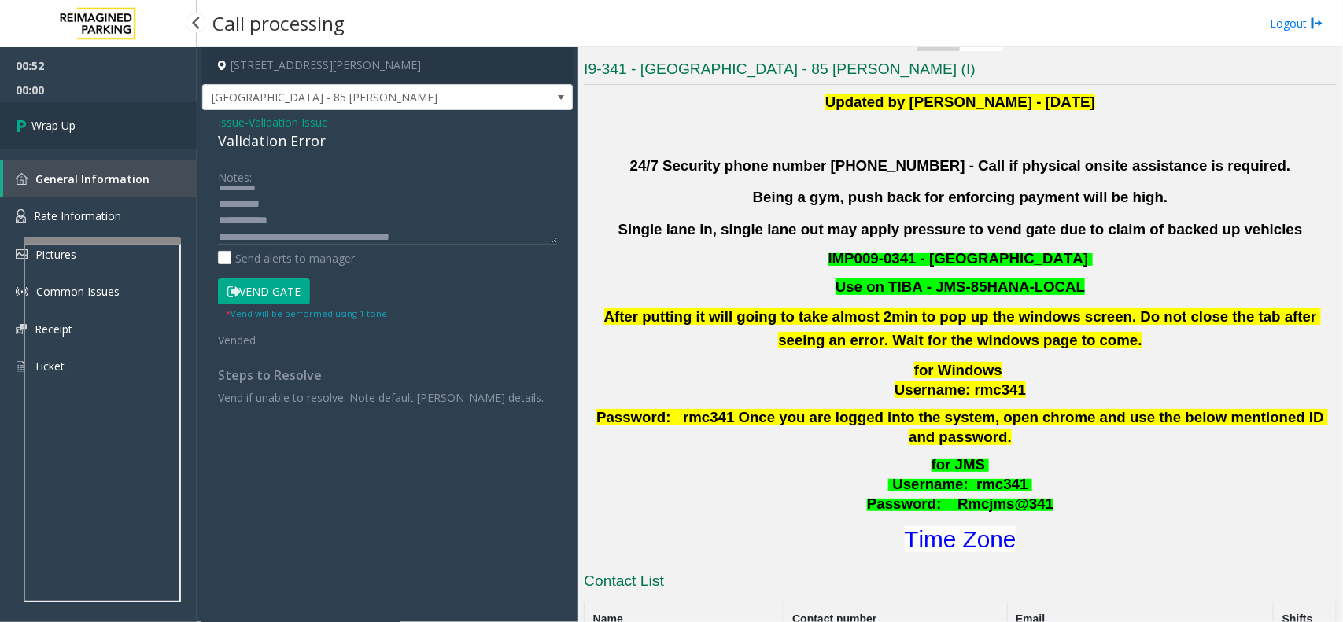
drag, startPoint x: 139, startPoint y: 115, endPoint x: 135, endPoint y: 93, distance: 22.3
click at [135, 114] on link "Wrap Up" at bounding box center [98, 125] width 197 height 46
click at [135, 93] on span "00:00" at bounding box center [98, 90] width 197 height 24
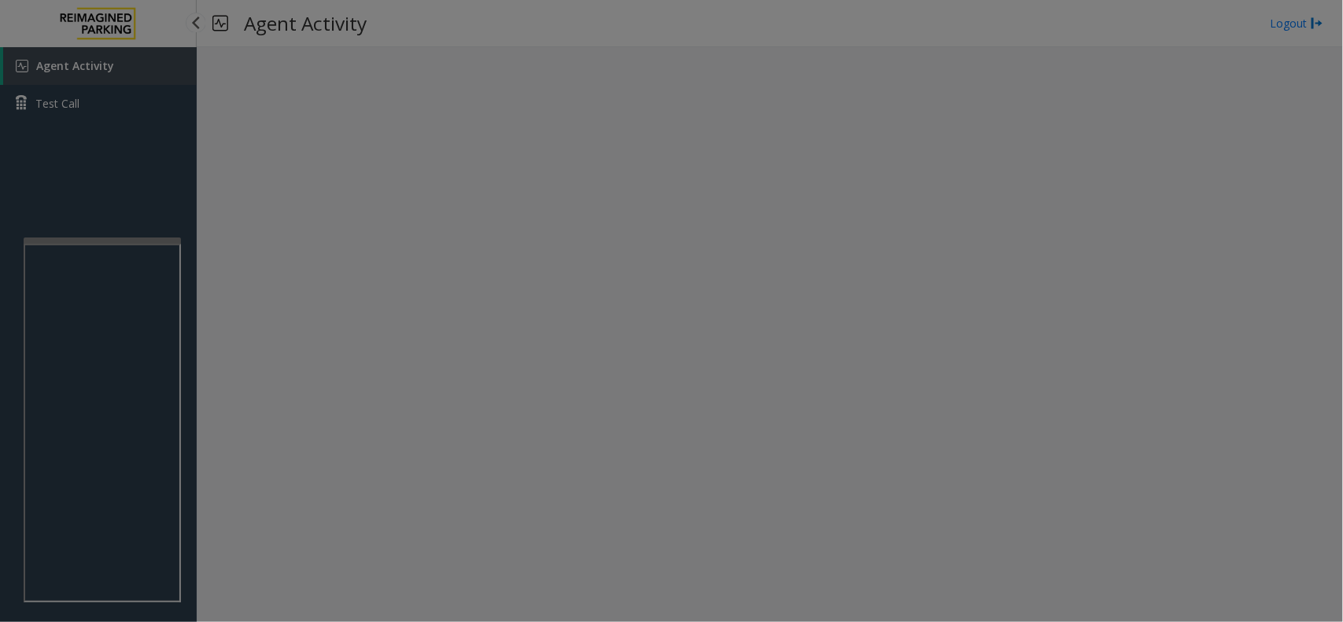
click at [135, 93] on body "Agent Activity Test Call × Close Powered by Umojo © 2025 Agent Activity Logout …" at bounding box center [671, 311] width 1343 height 622
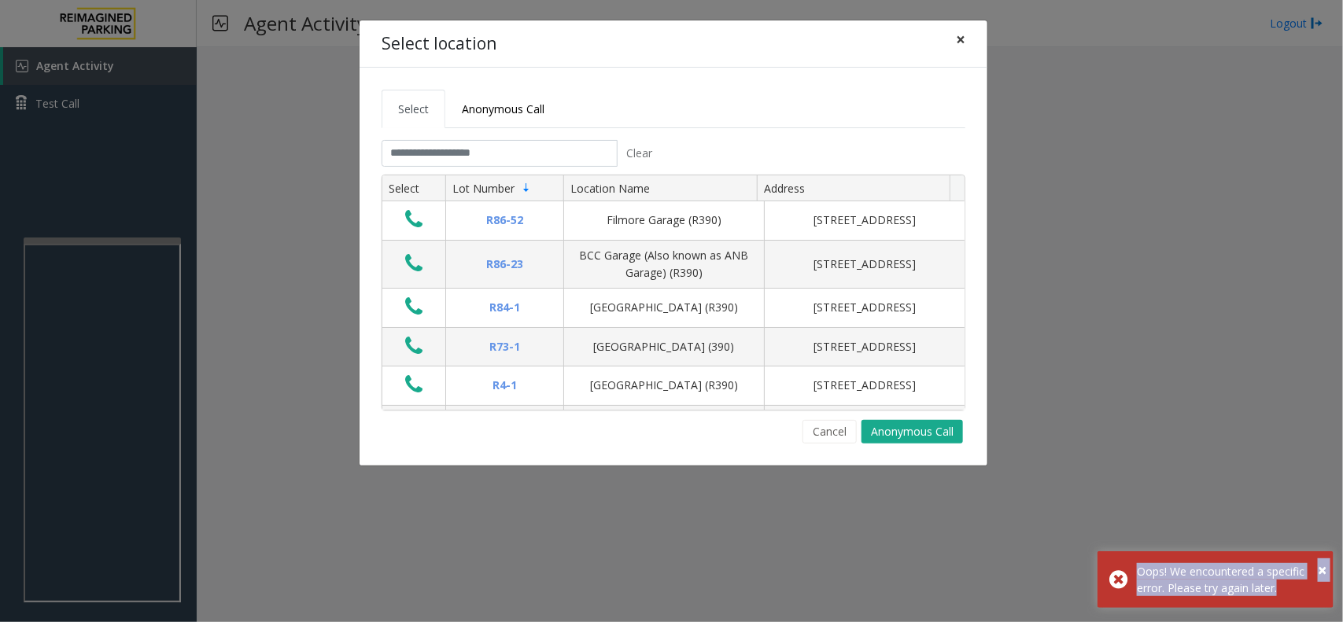
click at [960, 35] on span "×" at bounding box center [960, 39] width 9 height 22
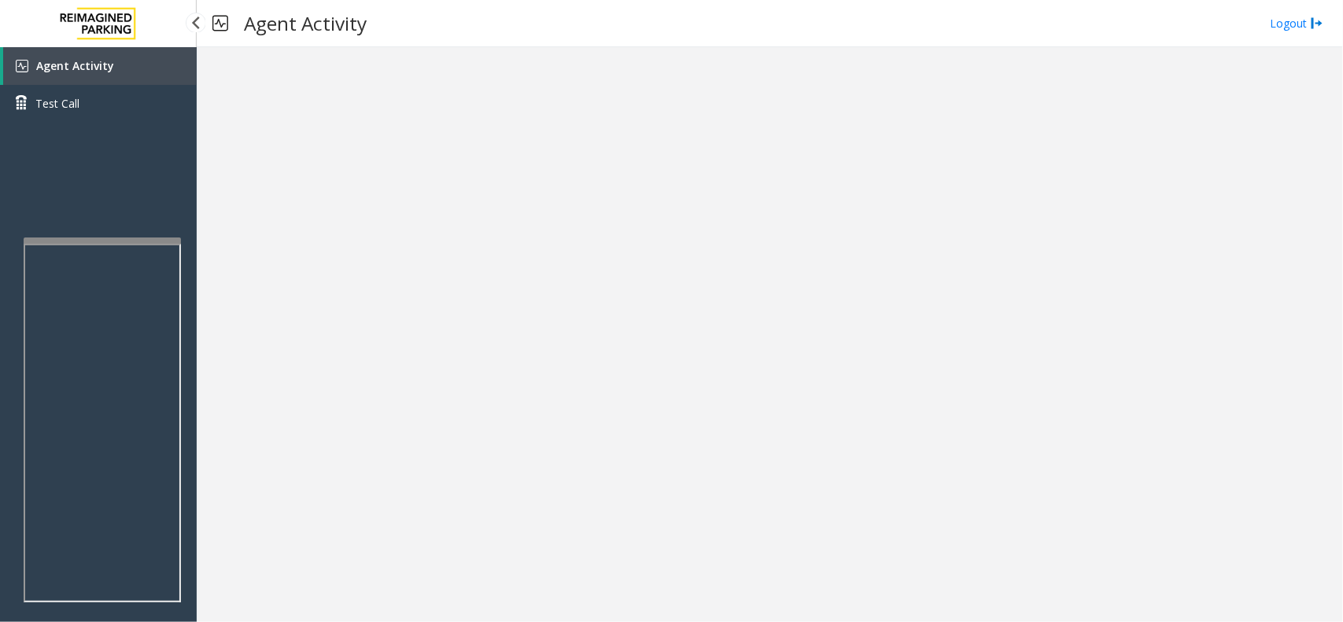
click at [159, 64] on link "Agent Activity" at bounding box center [100, 66] width 194 height 38
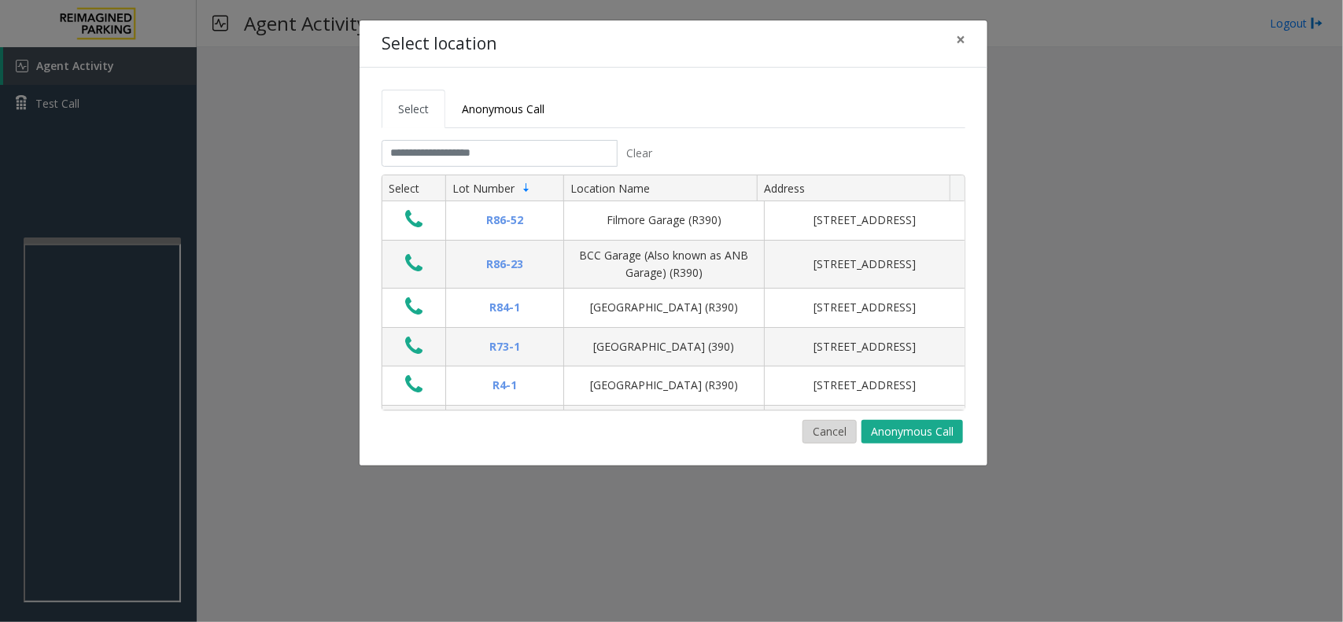
click at [834, 430] on button "Cancel" at bounding box center [830, 432] width 54 height 24
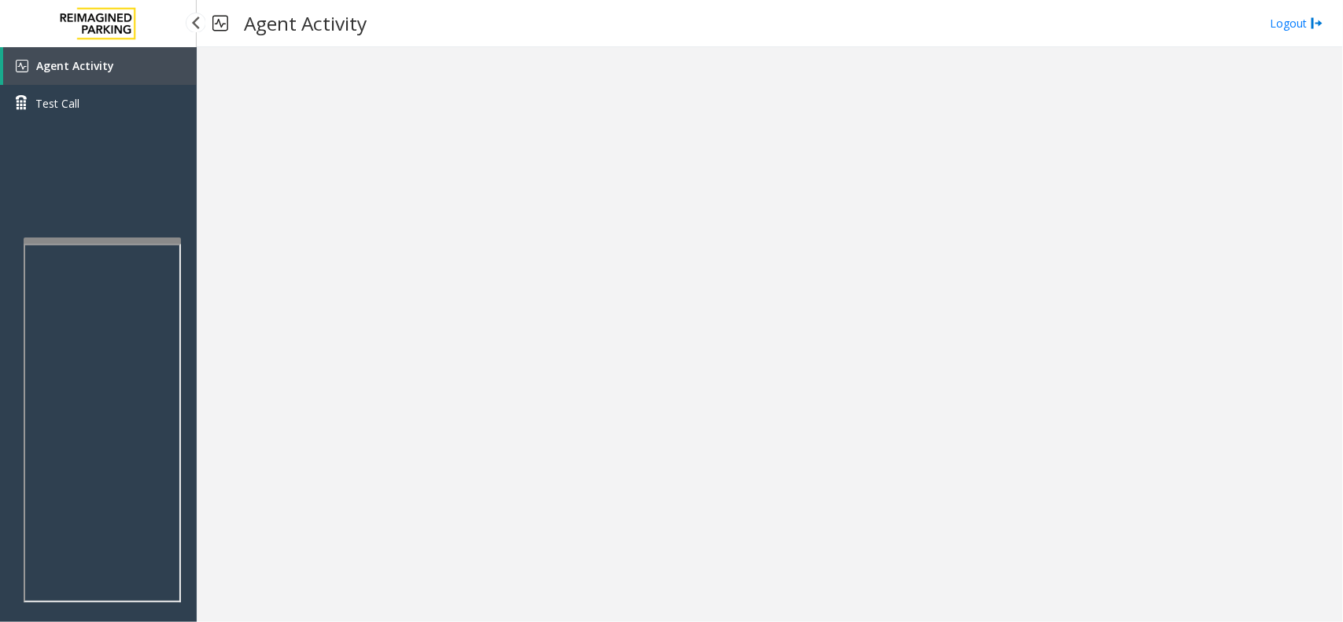
click at [120, 63] on link "Agent Activity" at bounding box center [100, 66] width 194 height 38
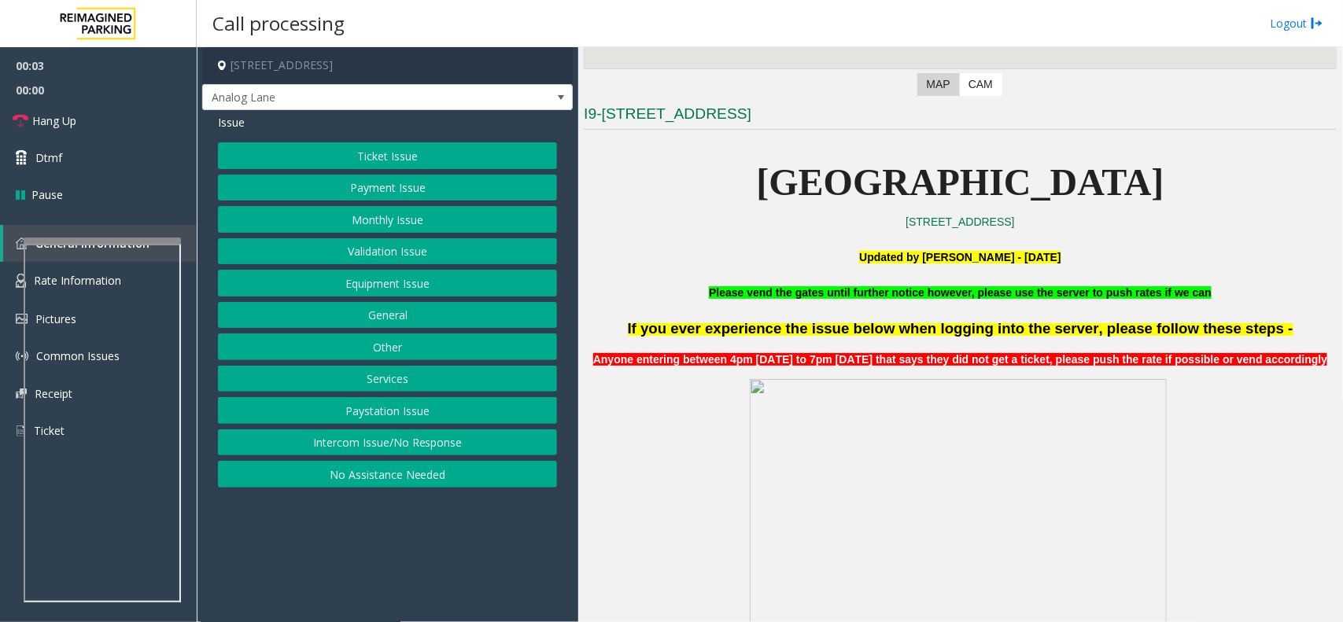
scroll to position [393, 0]
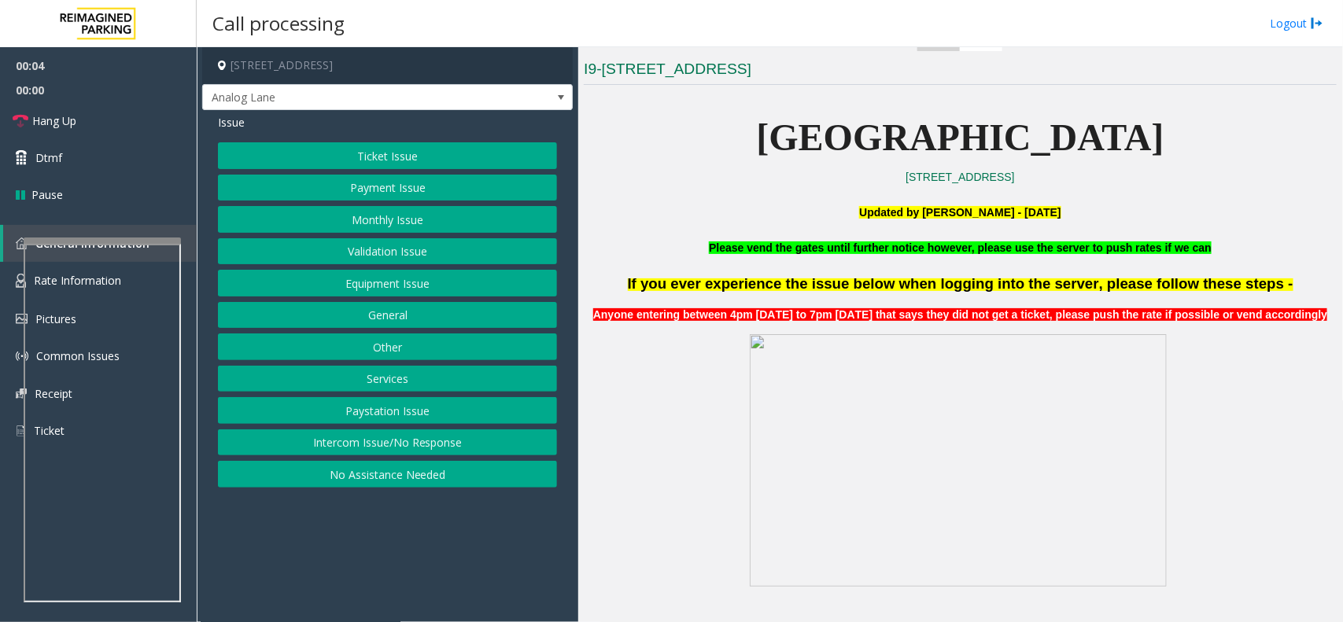
click at [737, 341] on p at bounding box center [960, 461] width 753 height 257
click at [733, 335] on p at bounding box center [960, 461] width 753 height 257
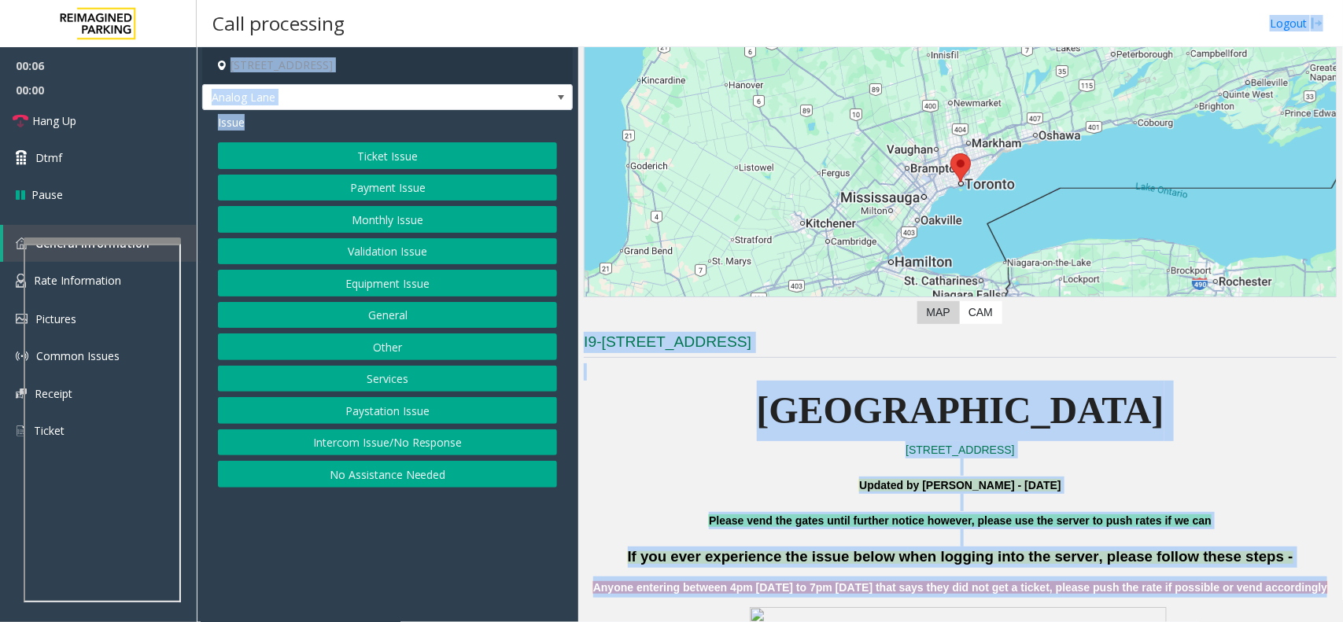
scroll to position [0, 0]
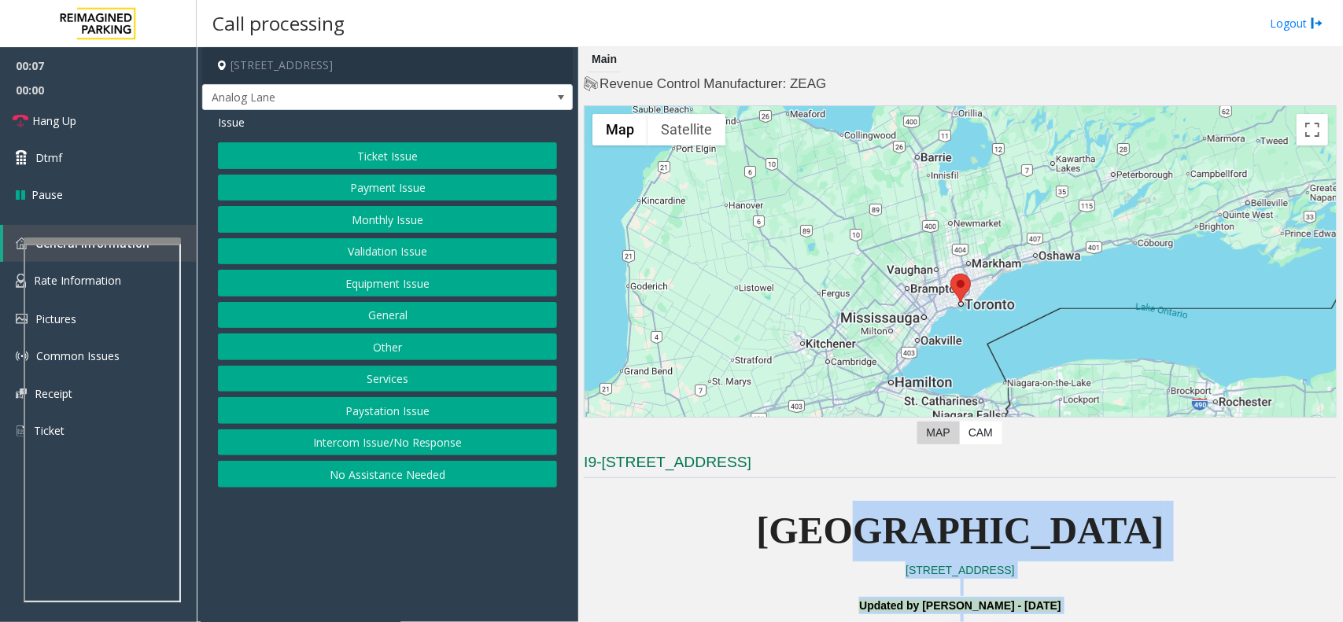
drag, startPoint x: 733, startPoint y: 335, endPoint x: 885, endPoint y: 535, distance: 251.5
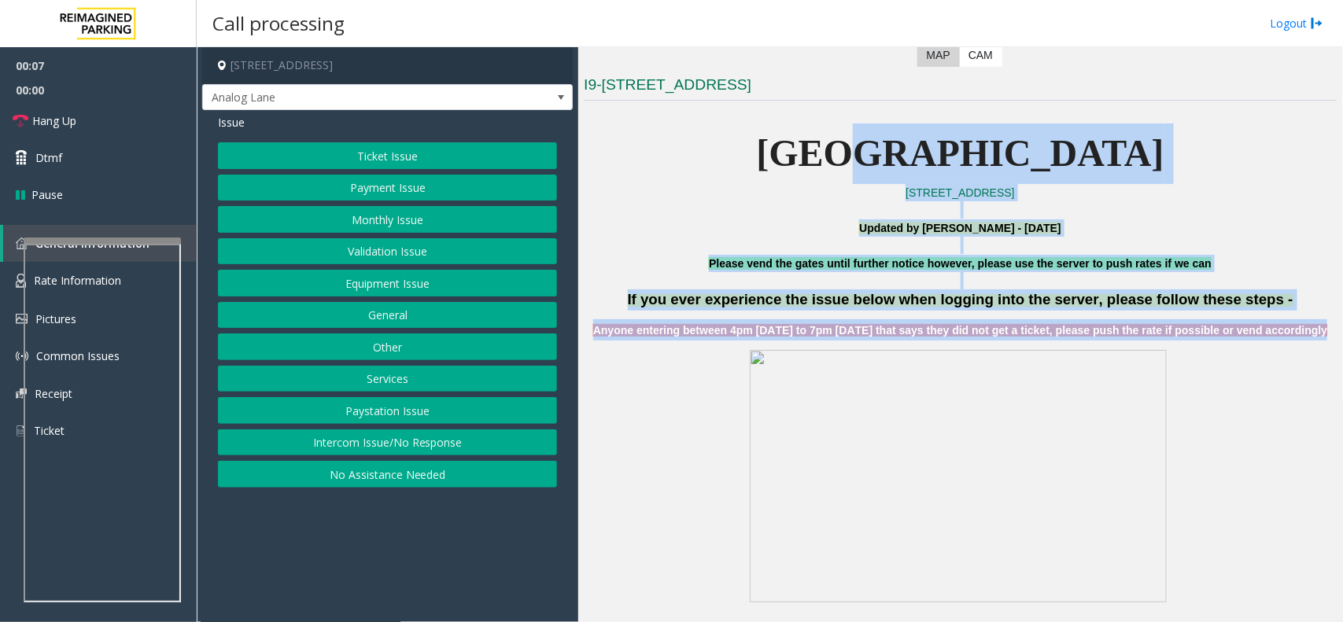
scroll to position [393, 0]
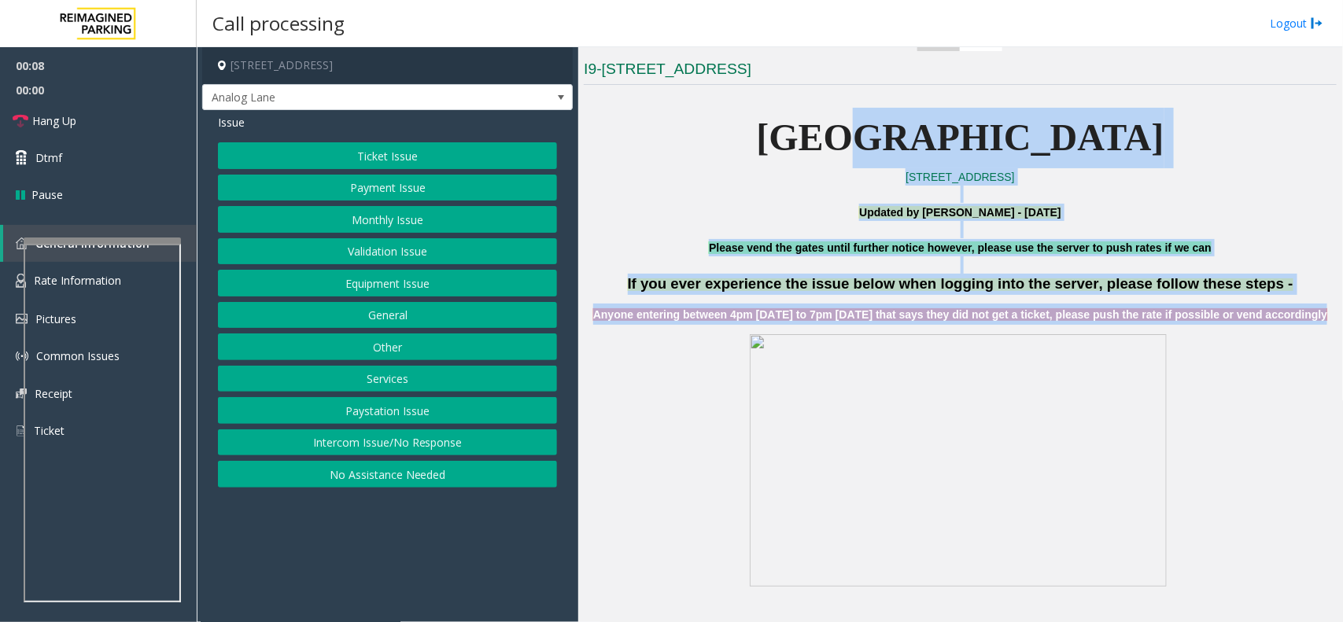
click at [784, 320] on span "Anyone entering between 4pm [DATE] to 7pm [DATE] that says they did not get a t…" at bounding box center [960, 314] width 735 height 13
click at [785, 320] on span "Anyone entering between 4pm [DATE] to 7pm [DATE] that says they did not get a t…" at bounding box center [960, 314] width 735 height 13
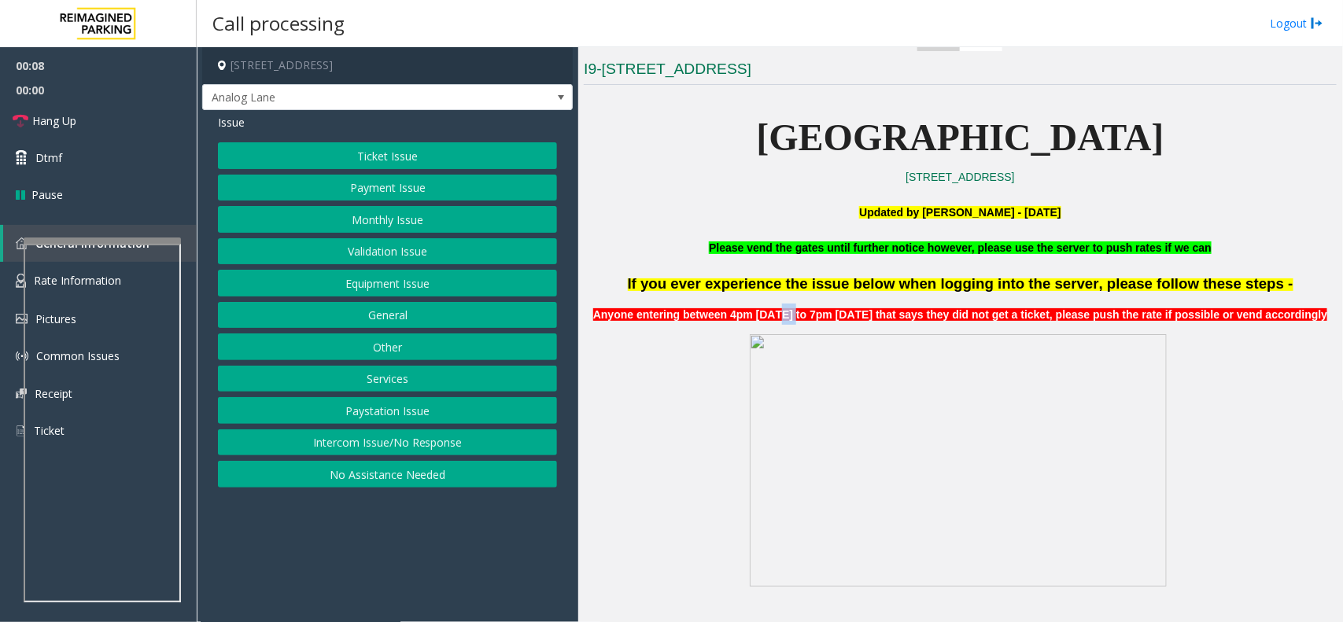
click at [785, 320] on span "Anyone entering between 4pm [DATE] to 7pm [DATE] that says they did not get a t…" at bounding box center [960, 314] width 735 height 13
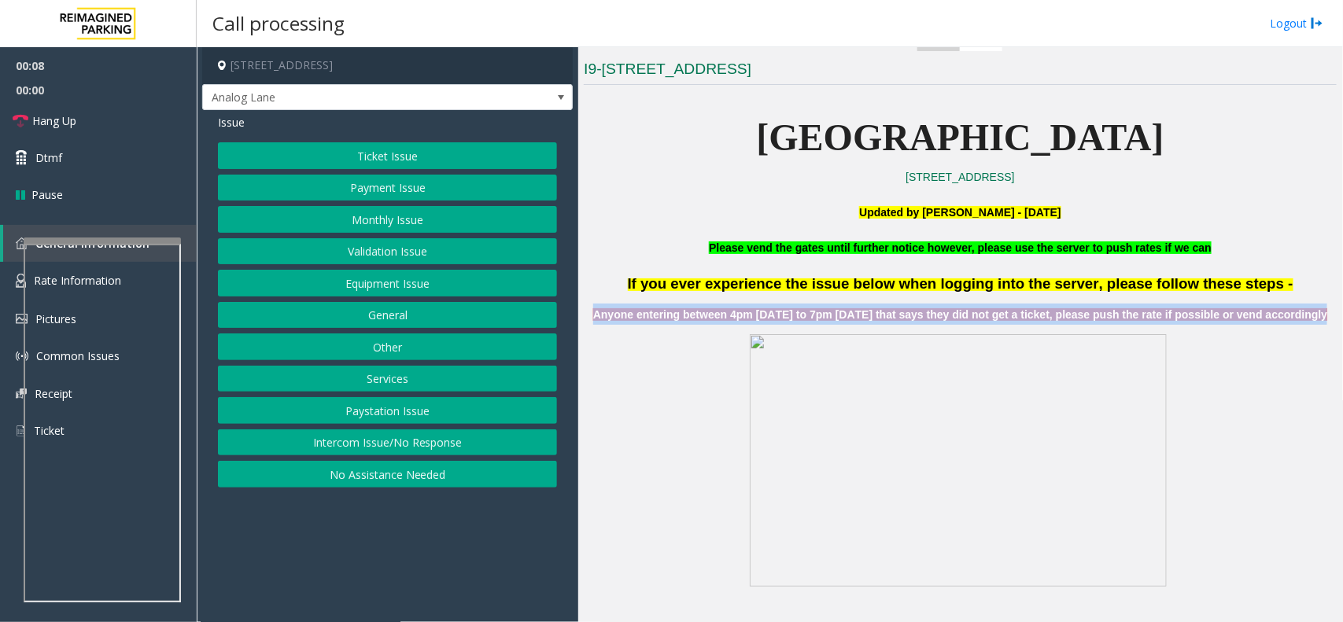
click at [785, 320] on span "Anyone entering between 4pm [DATE] to 7pm [DATE] that says they did not get a t…" at bounding box center [960, 314] width 735 height 13
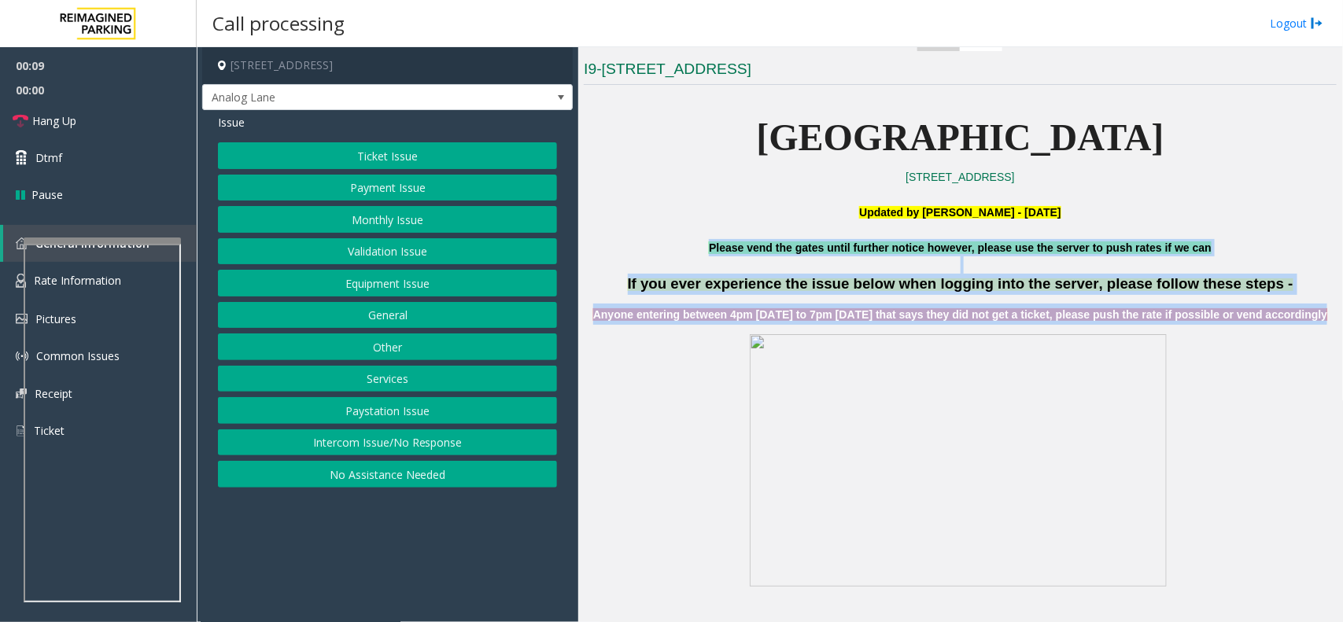
drag, startPoint x: 785, startPoint y: 320, endPoint x: 689, endPoint y: 249, distance: 119.3
click at [689, 249] on p "Please vend the gates until further notice however, please use the server to pu…" at bounding box center [960, 247] width 753 height 17
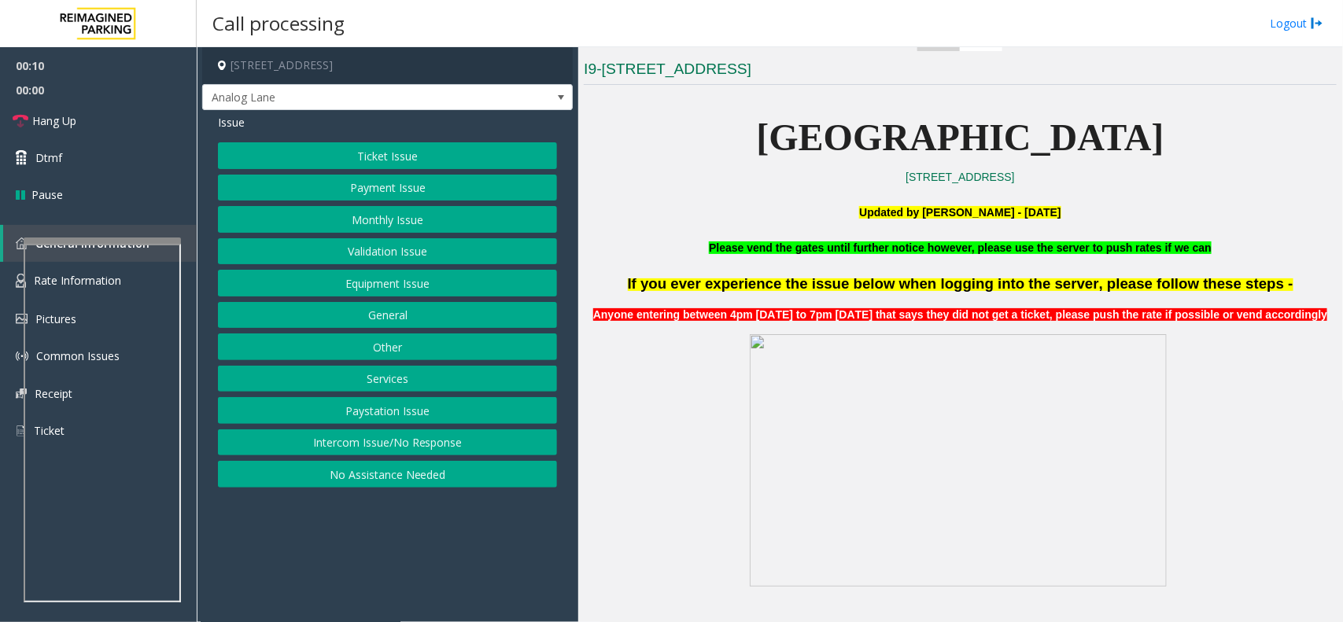
click at [612, 320] on span "Anyone entering between 4pm [DATE] to 7pm [DATE] that says they did not get a t…" at bounding box center [960, 314] width 735 height 13
drag, startPoint x: 612, startPoint y: 320, endPoint x: 854, endPoint y: 313, distance: 241.7
click at [854, 313] on span "Anyone entering between 4pm [DATE] to 7pm [DATE] that says they did not get a t…" at bounding box center [960, 314] width 735 height 13
click at [855, 313] on span "Anyone entering between 4pm [DATE] to 7pm [DATE] that says they did not get a t…" at bounding box center [960, 314] width 735 height 13
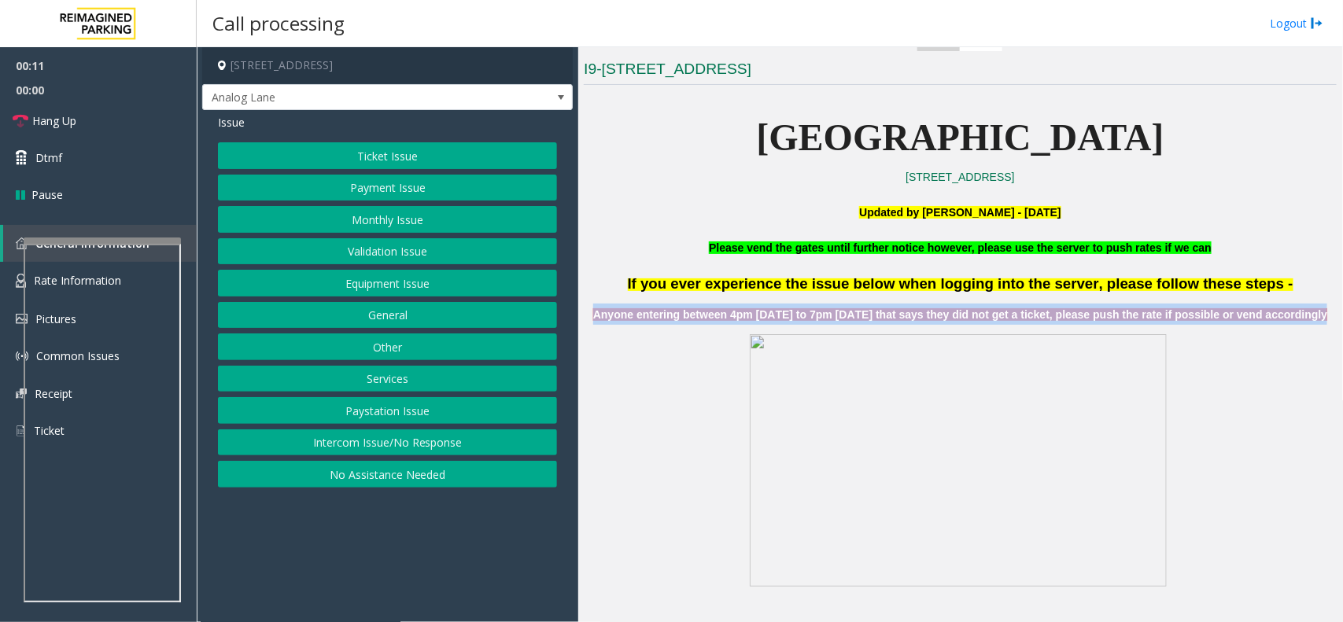
drag, startPoint x: 855, startPoint y: 313, endPoint x: 752, endPoint y: 297, distance: 103.6
click at [752, 297] on div "If you ever experience the issue below when logging into the server, please fol…" at bounding box center [960, 299] width 753 height 50
click at [766, 311] on span "Anyone entering between 4pm [DATE] to 7pm [DATE] that says they did not get a t…" at bounding box center [960, 314] width 735 height 13
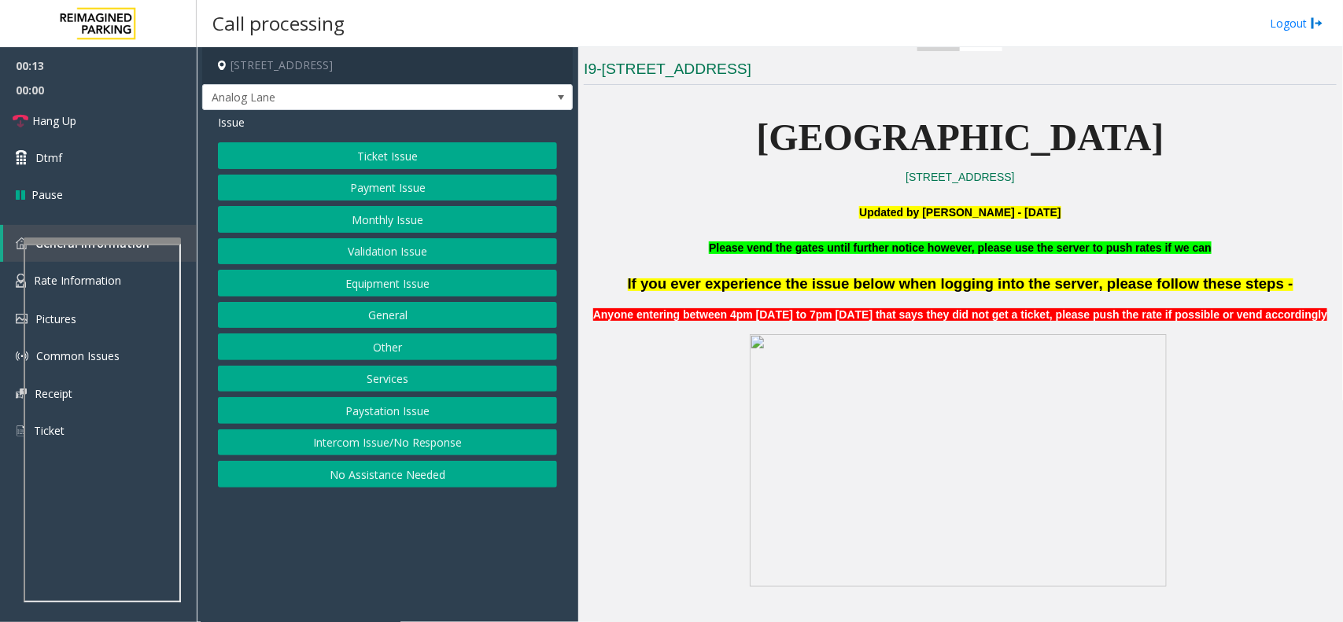
click at [773, 312] on span "Anyone entering between 4pm [DATE] to 7pm [DATE] that says they did not get a t…" at bounding box center [960, 314] width 735 height 13
drag, startPoint x: 773, startPoint y: 312, endPoint x: 622, endPoint y: 305, distance: 151.2
click at [623, 305] on p "Anyone entering between 4pm [DATE] to 7pm [DATE] that says they did not get a t…" at bounding box center [960, 314] width 753 height 21
click at [622, 305] on p "Anyone entering between 4pm [DATE] to 7pm [DATE] that says they did not get a t…" at bounding box center [960, 314] width 753 height 21
drag, startPoint x: 622, startPoint y: 305, endPoint x: 994, endPoint y: 304, distance: 372.2
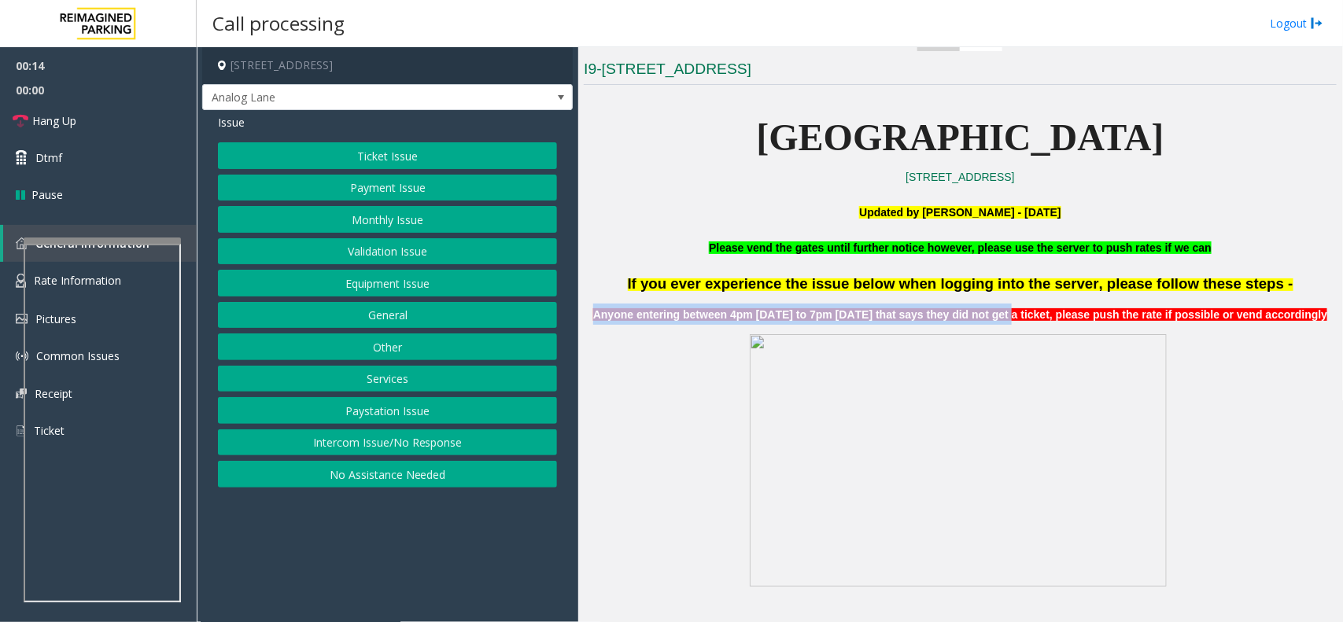
click at [1006, 308] on p "Anyone entering between 4pm [DATE] to 7pm [DATE] that says they did not get a t…" at bounding box center [960, 314] width 753 height 21
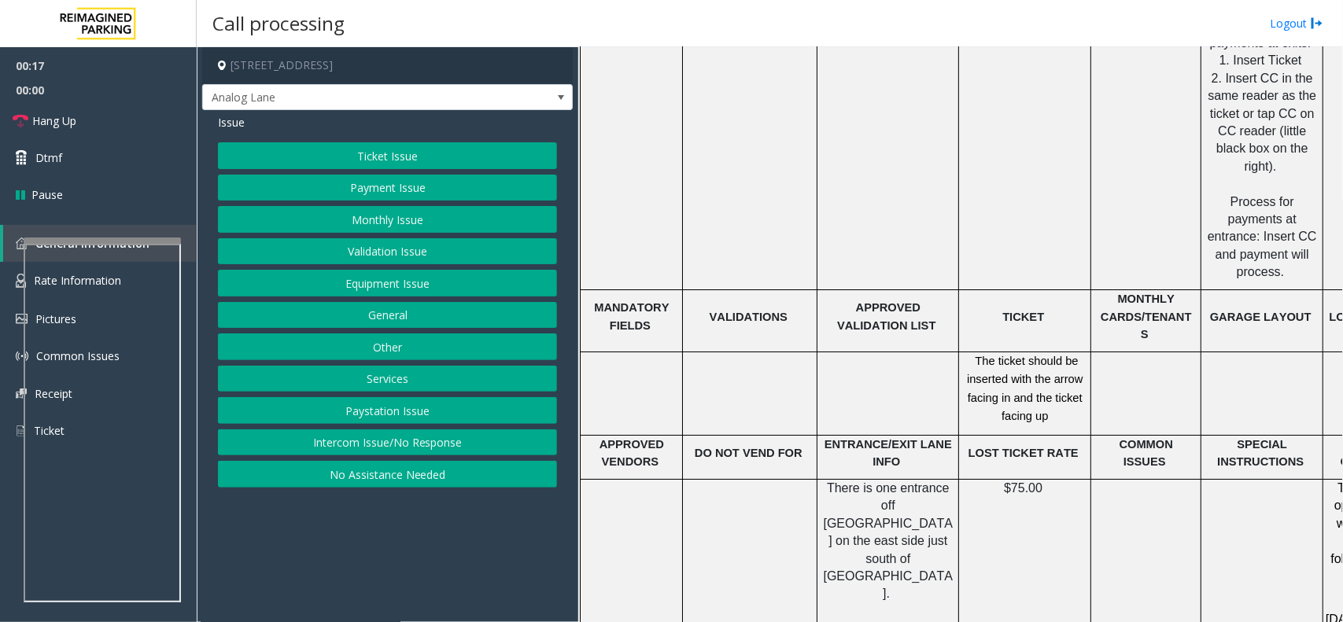
scroll to position [1967, 0]
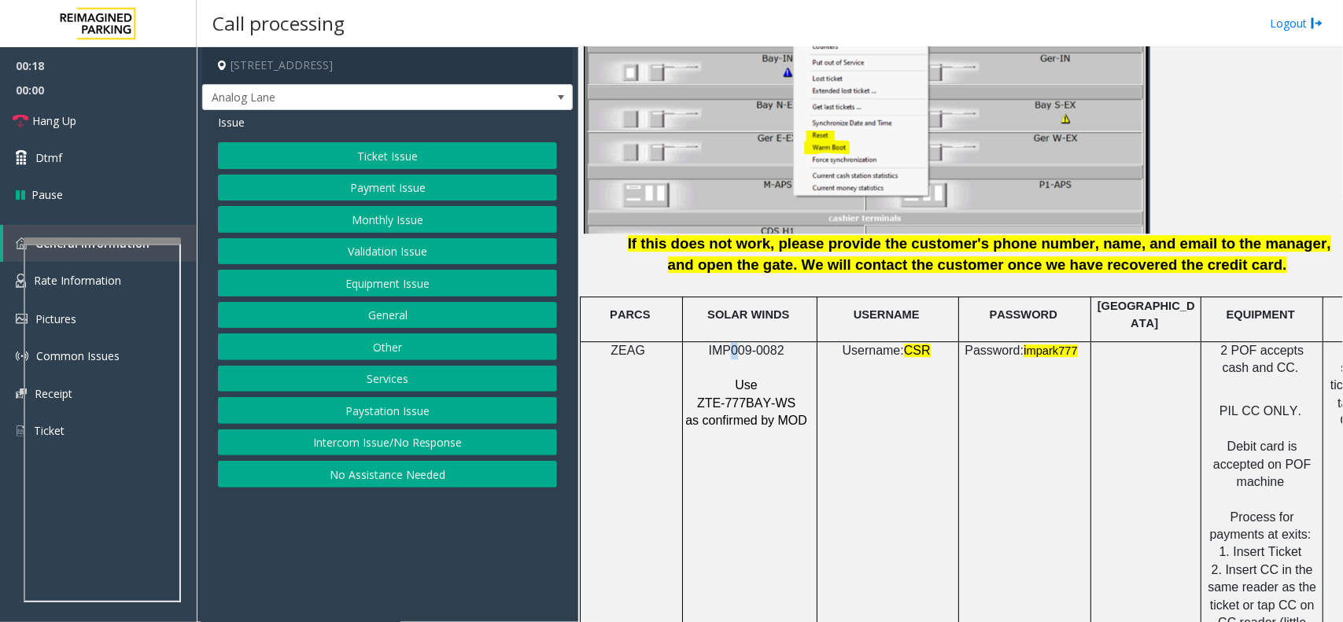
drag, startPoint x: 737, startPoint y: 335, endPoint x: 734, endPoint y: 343, distance: 8.5
click at [734, 344] on span "IMP009-0082" at bounding box center [747, 350] width 76 height 13
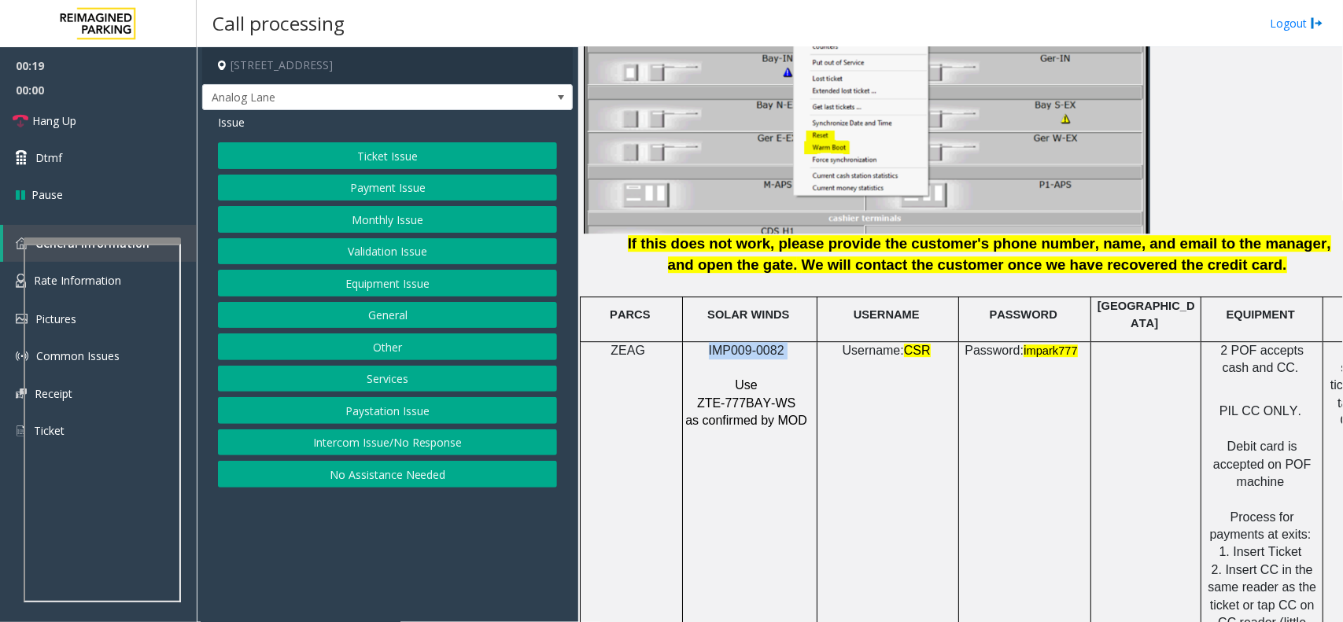
click at [384, 158] on button "Ticket Issue" at bounding box center [387, 155] width 339 height 27
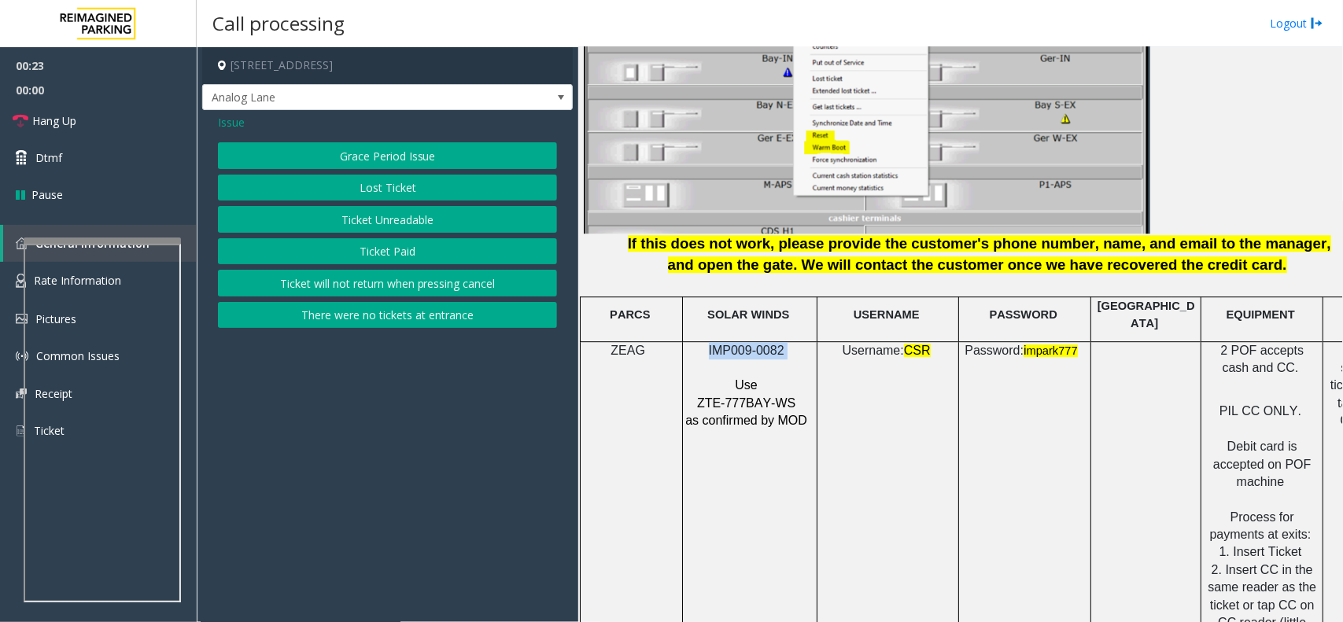
click at [336, 183] on button "Lost Ticket" at bounding box center [387, 188] width 339 height 27
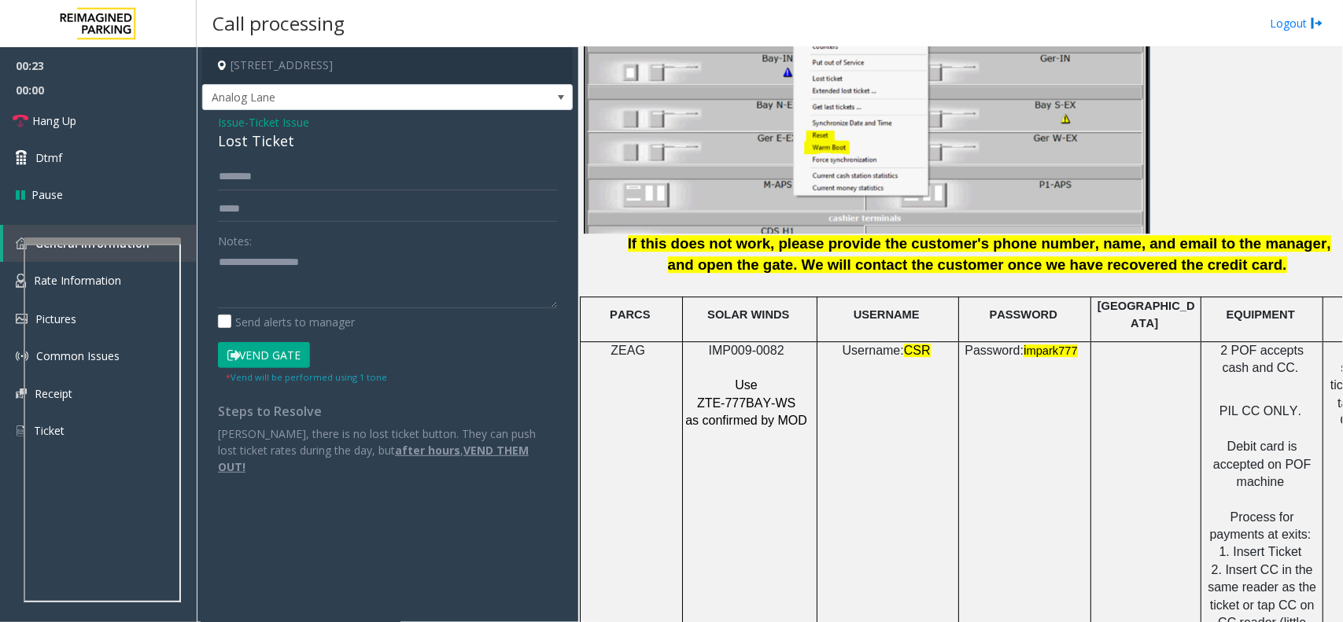
click at [281, 150] on div "Lost Ticket" at bounding box center [387, 141] width 339 height 21
click at [280, 150] on div "Lost Ticket" at bounding box center [387, 141] width 339 height 21
click at [292, 307] on textarea at bounding box center [387, 278] width 339 height 59
paste textarea "**********"
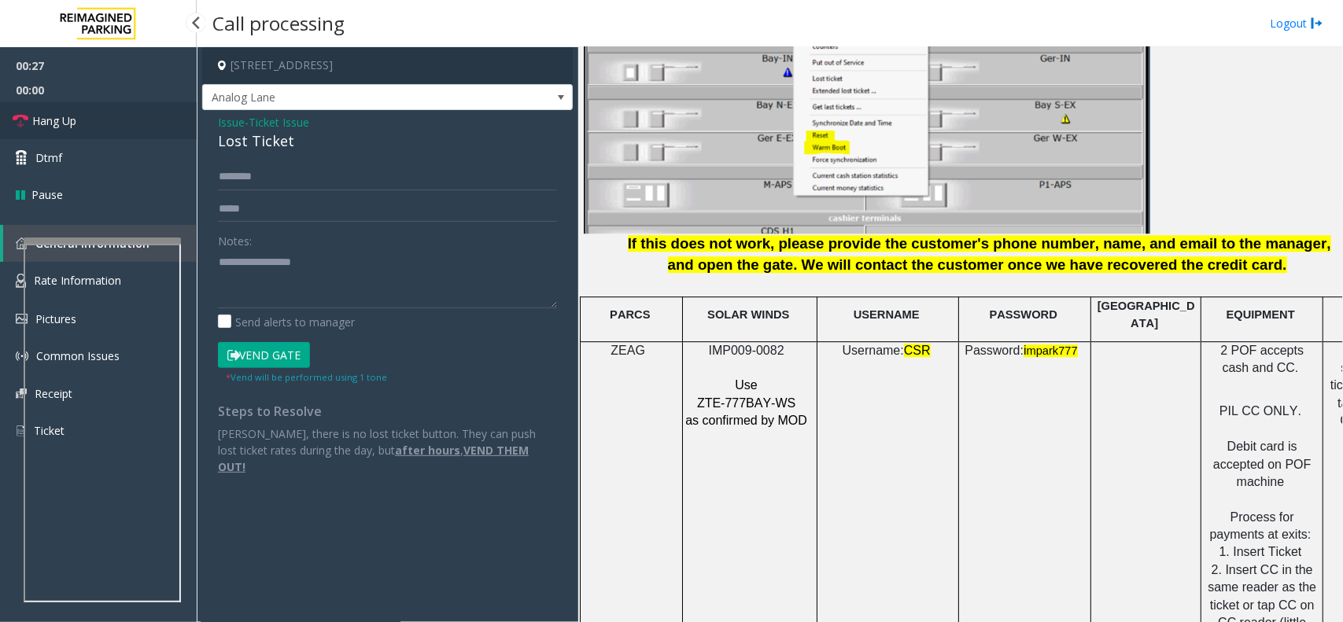
click at [47, 126] on span "Hang Up" at bounding box center [54, 121] width 44 height 17
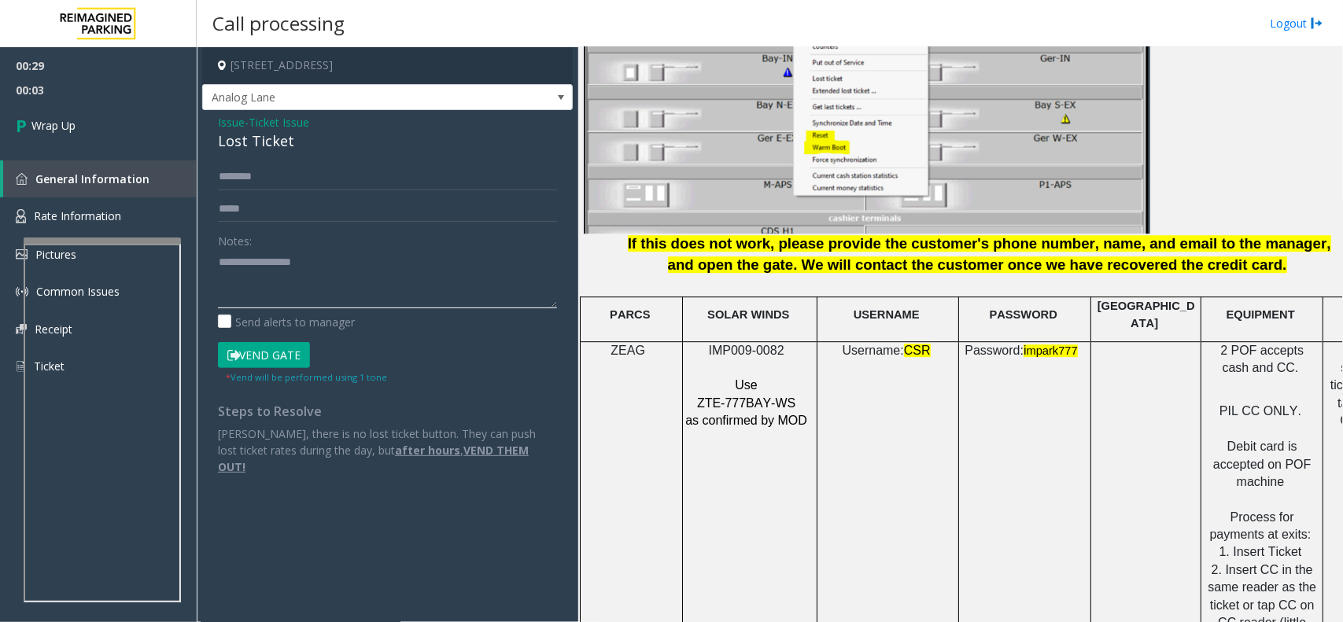
click at [275, 278] on textarea at bounding box center [387, 278] width 339 height 59
paste textarea "**********"
type textarea "**********"
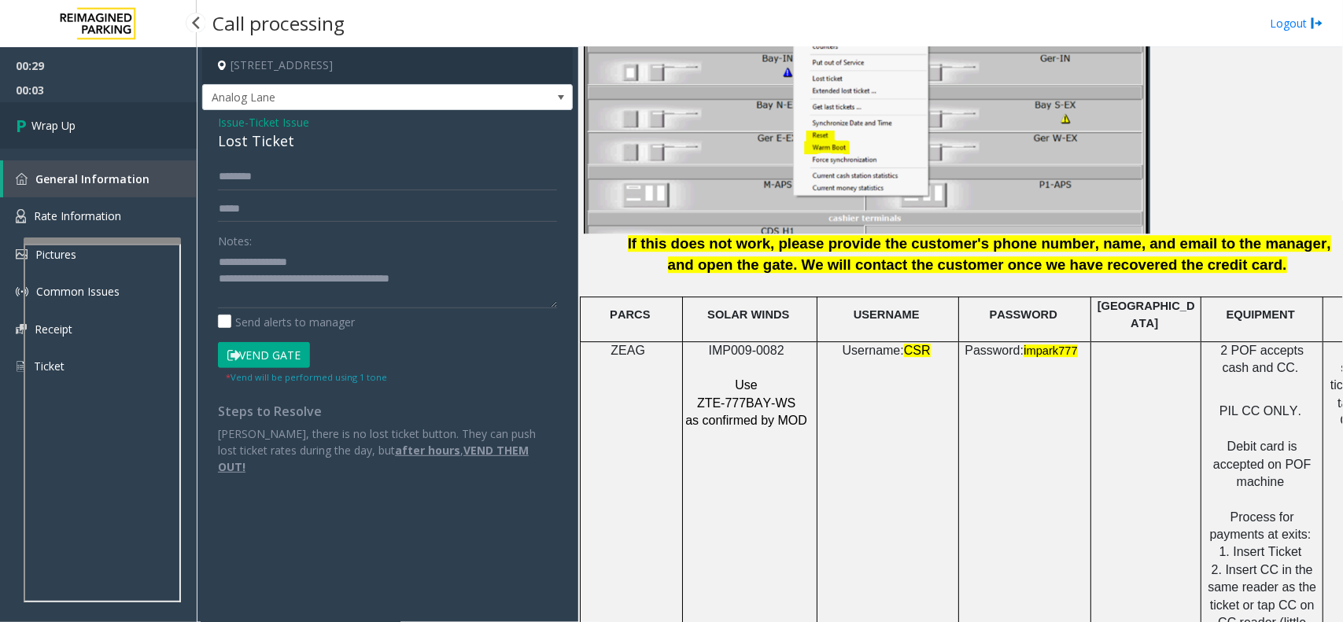
click at [159, 139] on link "Wrap Up" at bounding box center [98, 125] width 197 height 46
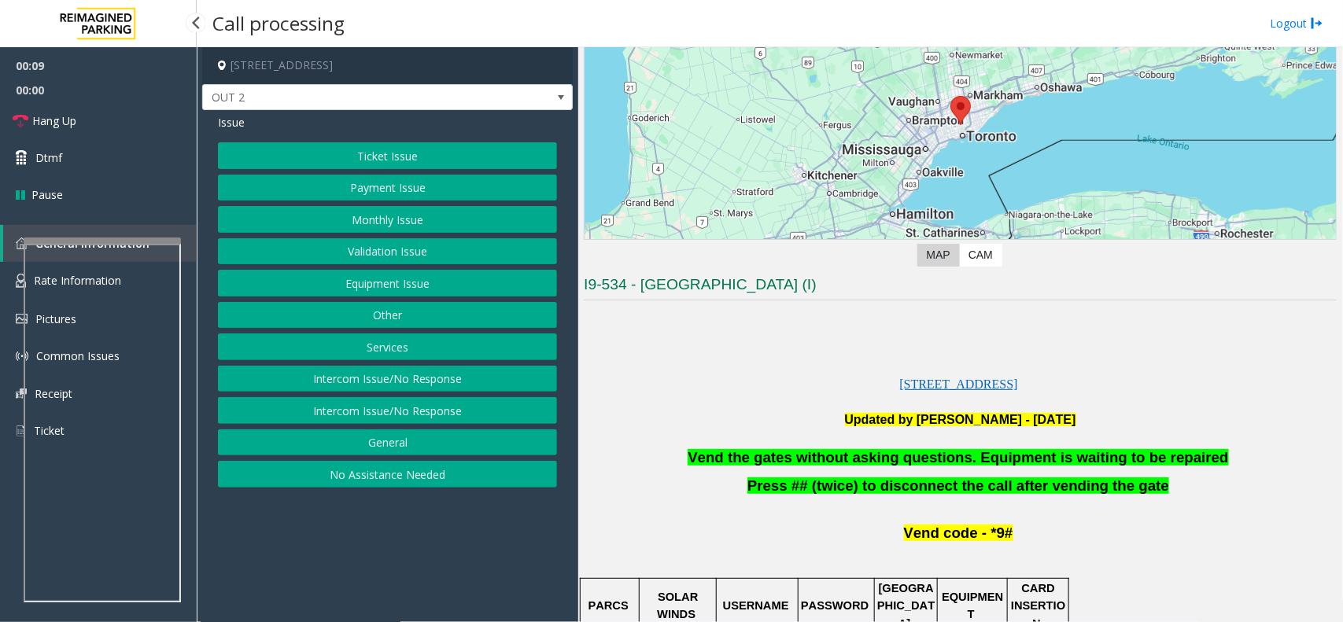
scroll to position [197, 0]
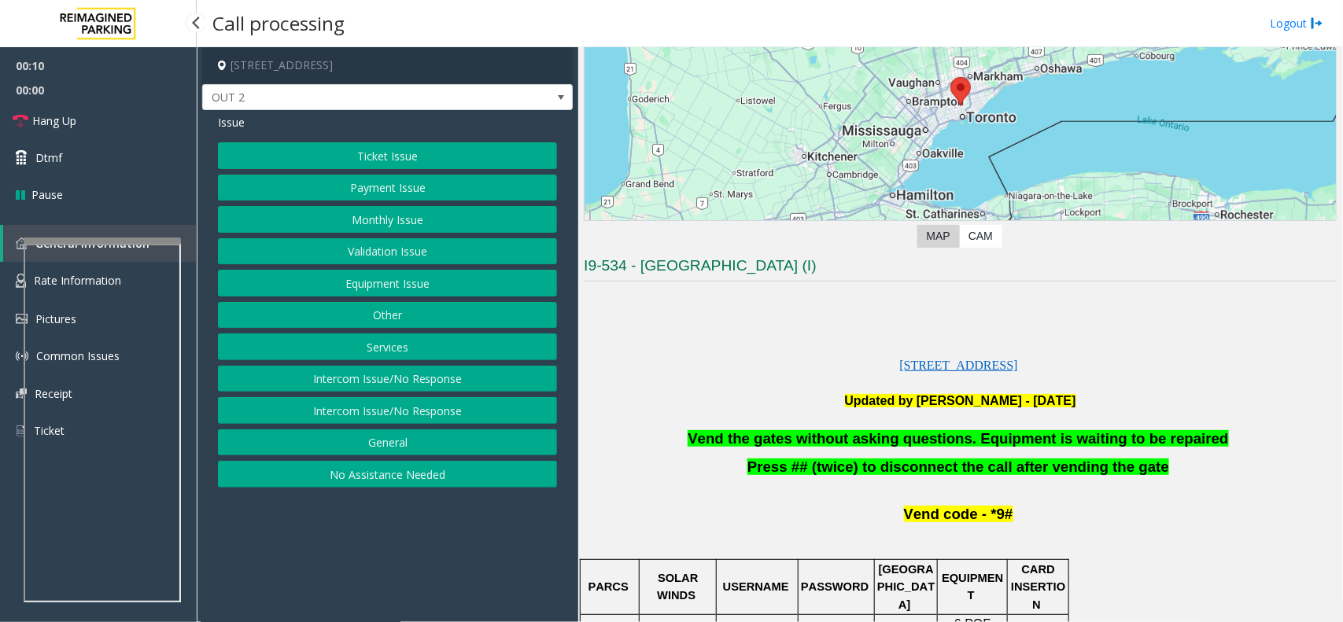
click at [833, 443] on span "Vend the gates without asking questions. Equipment is waiting to be repaired" at bounding box center [958, 438] width 541 height 17
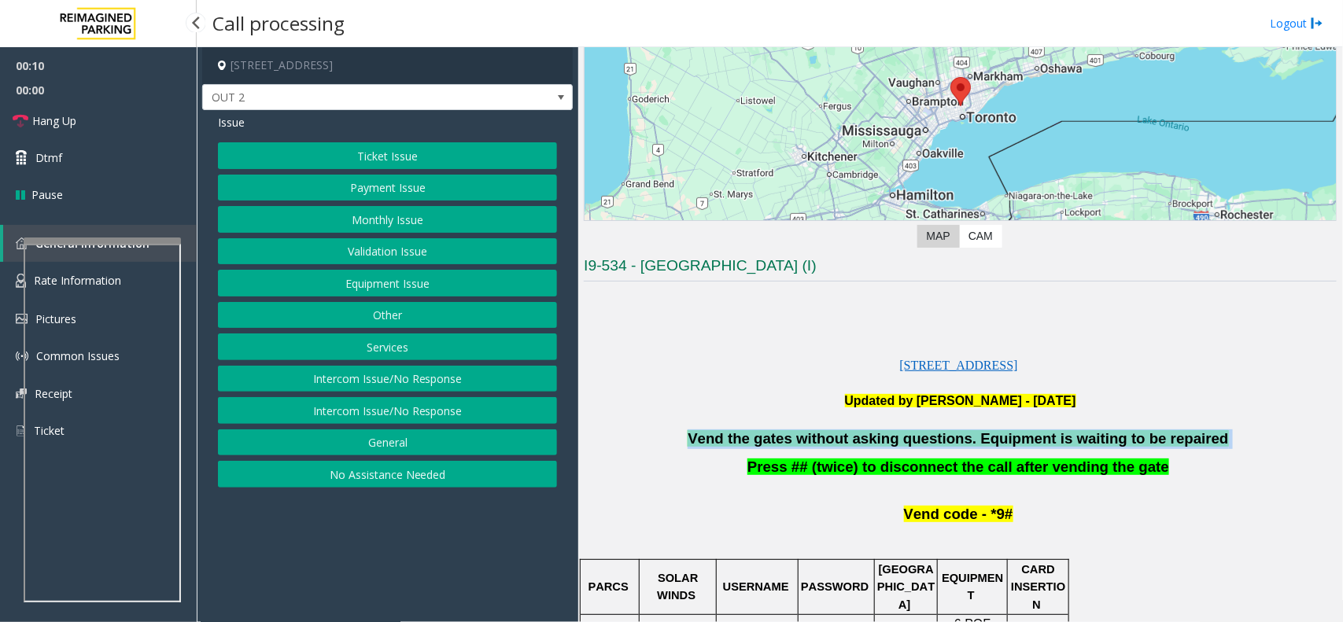
click at [833, 443] on span "Vend the gates without asking questions. Equipment is waiting to be repaired" at bounding box center [958, 438] width 541 height 17
click at [338, 282] on button "Equipment Issue" at bounding box center [387, 283] width 339 height 27
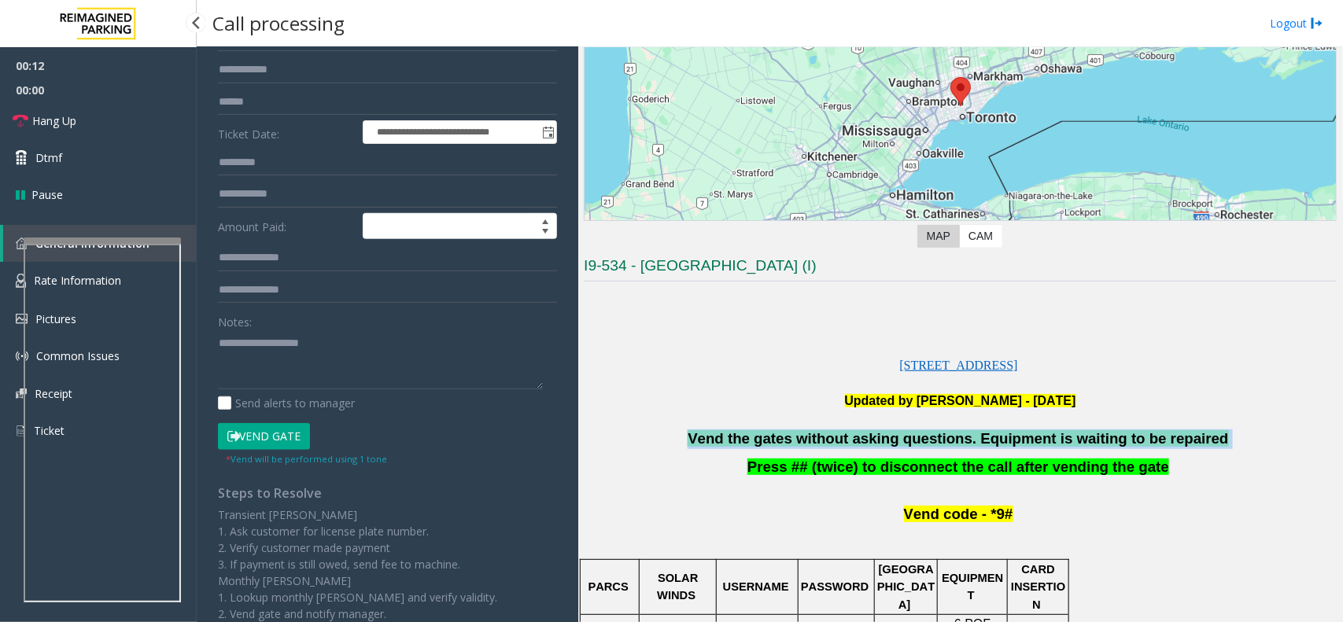
scroll to position [219, 0]
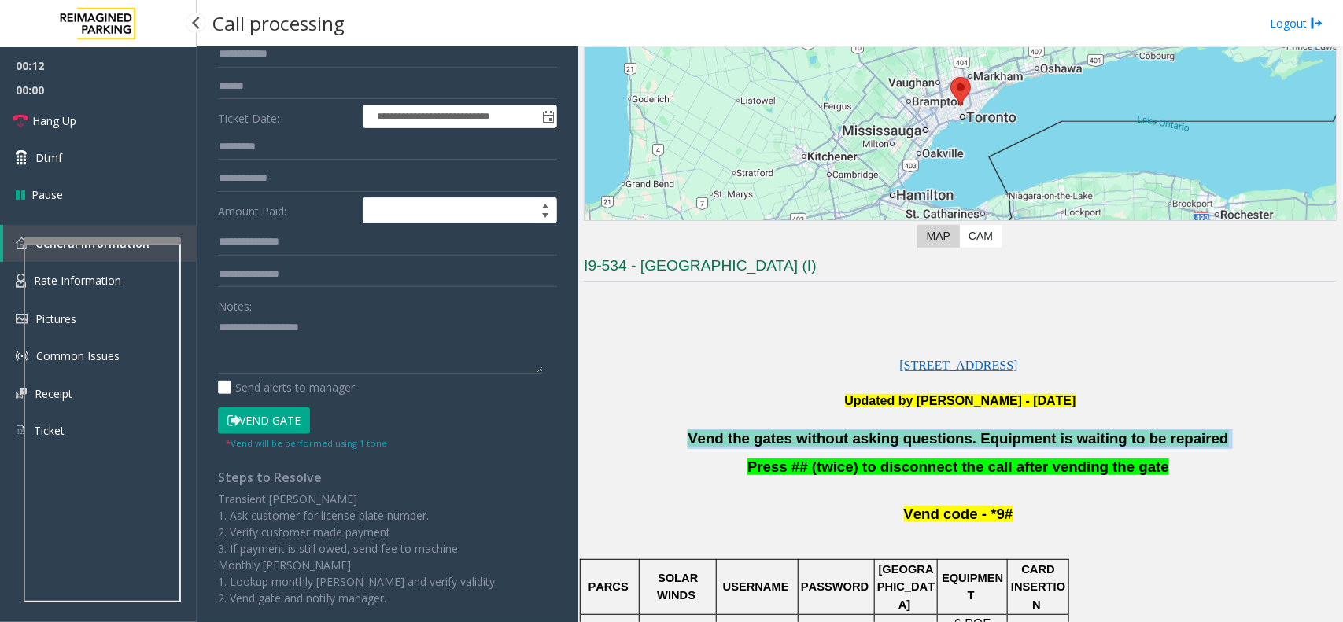
click at [290, 413] on button "Vend Gate" at bounding box center [264, 421] width 92 height 27
click at [156, 159] on link "Dtmf" at bounding box center [98, 157] width 197 height 37
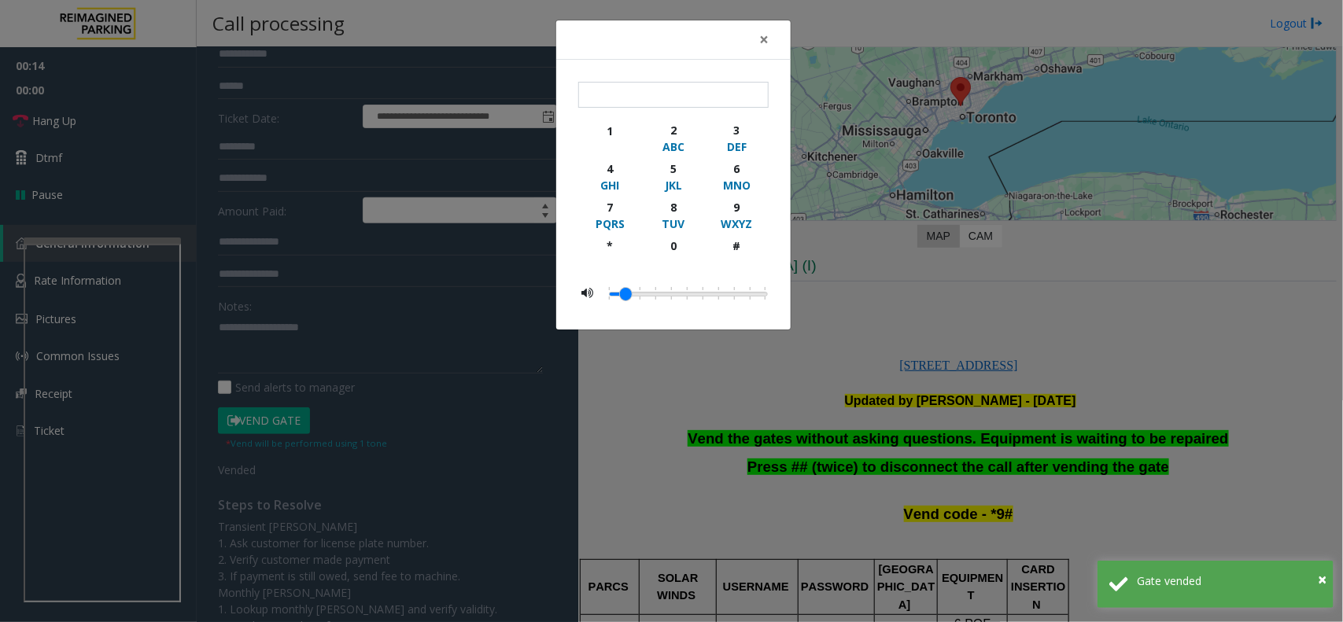
click at [577, 253] on div "1 2 ABC 3 DEF 4 GHI 5 JKL 6 MNO 7 PQRS 8 TUV 9 WXYZ * 0 #" at bounding box center [673, 195] width 235 height 271
click at [630, 250] on button "*" at bounding box center [610, 253] width 64 height 37
click at [717, 219] on div "WXYZ" at bounding box center [736, 224] width 43 height 17
click at [730, 249] on div "#" at bounding box center [736, 246] width 43 height 17
type input "***"
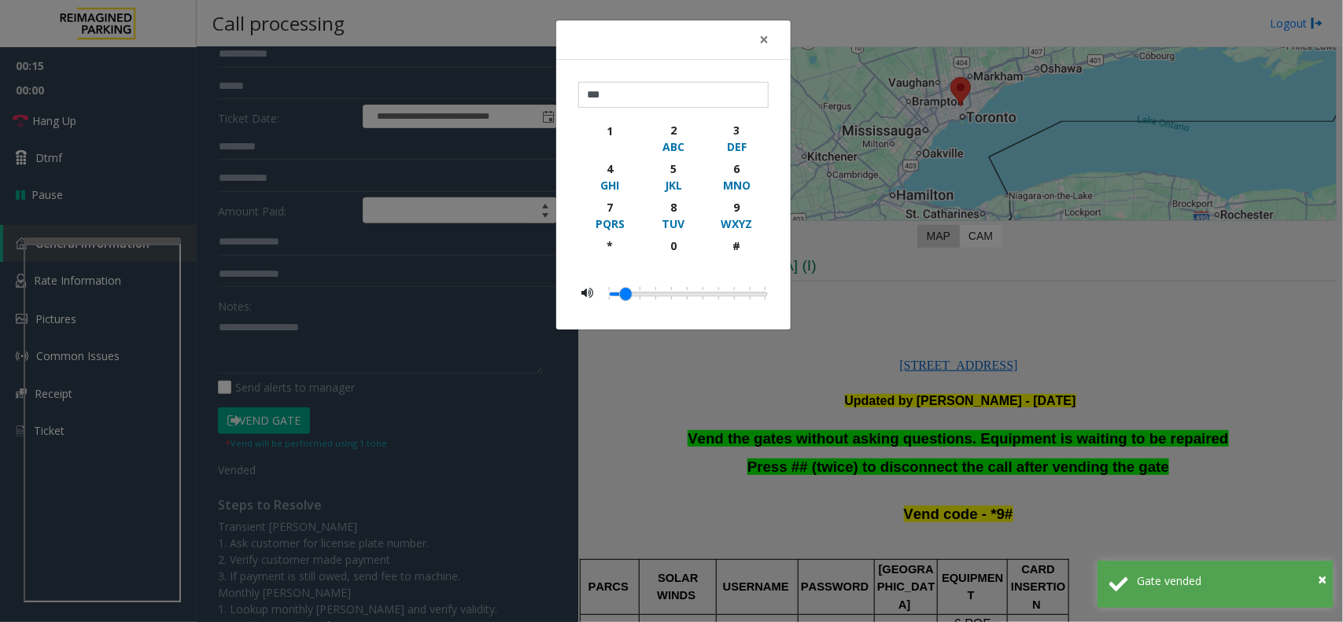
click at [942, 257] on div "× *** 1 2 ABC 3 DEF 4 GHI 5 JKL 6 MNO 7 PQRS 8 TUV 9 WXYZ * 0 #" at bounding box center [671, 311] width 1343 height 622
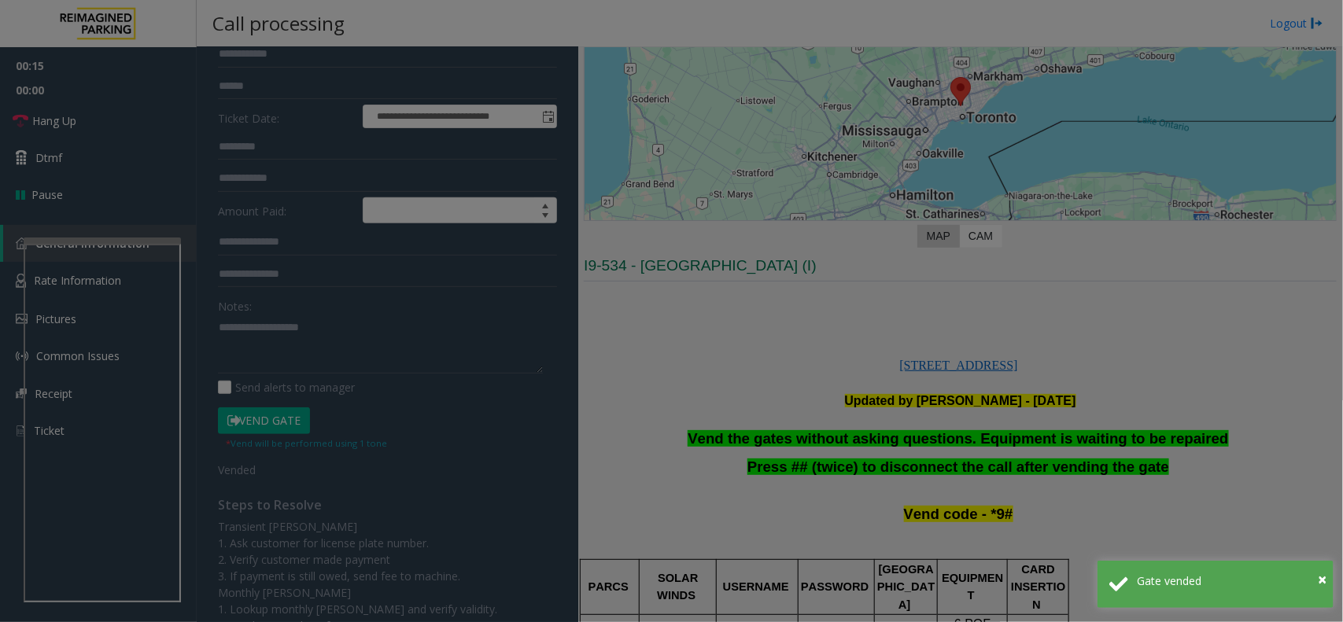
click at [942, 257] on div "× *** 1 2 ABC 3 DEF 4 GHI 5 JKL 6 MNO 7 PQRS 8 TUV 9 WXYZ * 0 #" at bounding box center [671, 311] width 1343 height 622
click at [942, 257] on bs-modal-backdrop at bounding box center [671, 311] width 1343 height 622
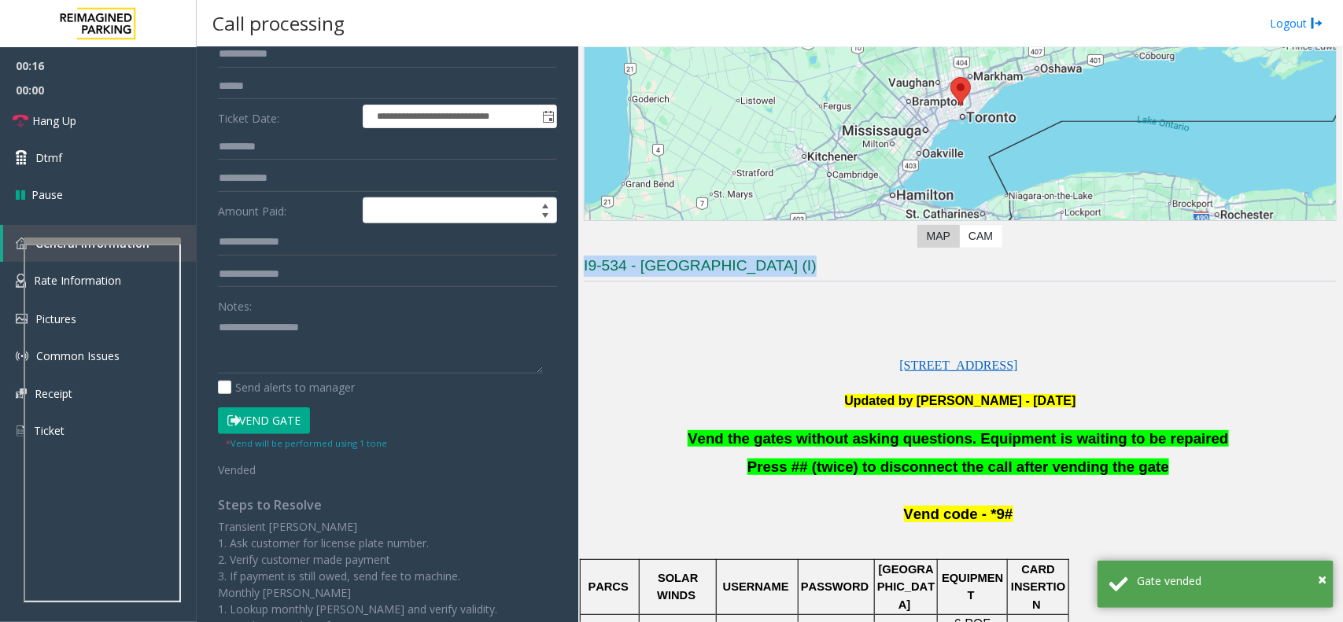
click at [943, 257] on h3 "I9-534 - [GEOGRAPHIC_DATA] (I)" at bounding box center [960, 269] width 753 height 26
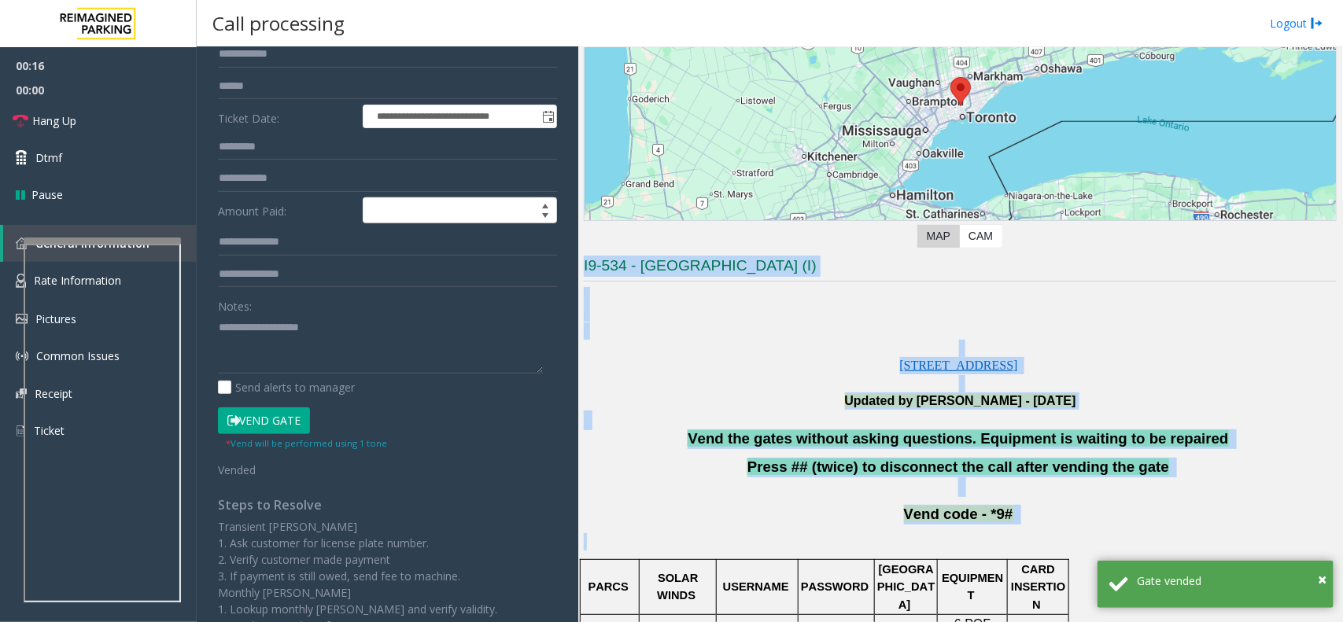
drag, startPoint x: 943, startPoint y: 257, endPoint x: 1005, endPoint y: 501, distance: 251.0
click at [858, 427] on p at bounding box center [960, 421] width 753 height 20
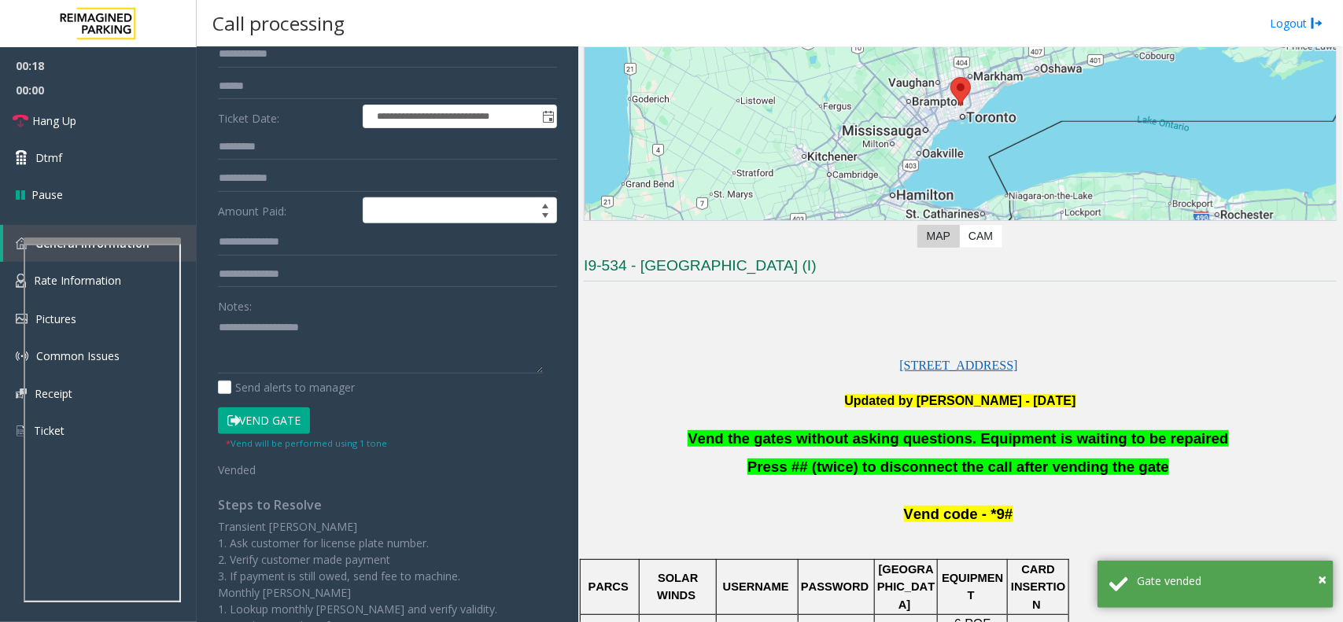
click at [858, 427] on p at bounding box center [960, 421] width 753 height 20
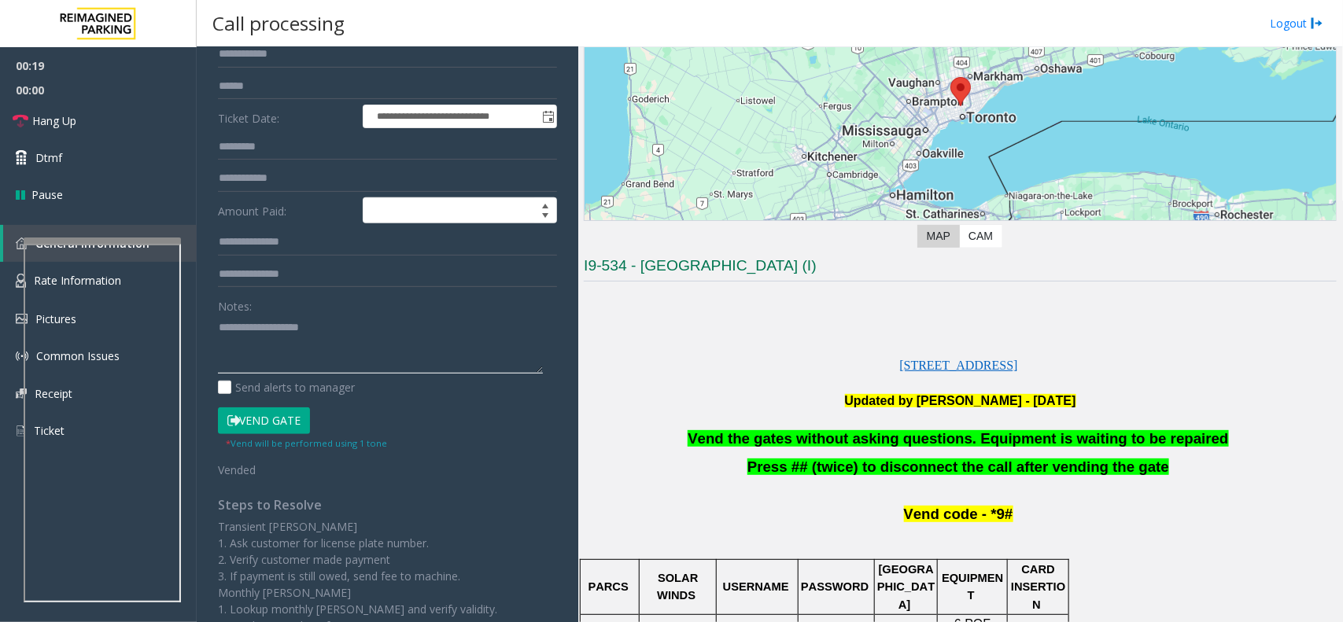
click at [339, 346] on textarea at bounding box center [380, 344] width 325 height 59
paste textarea
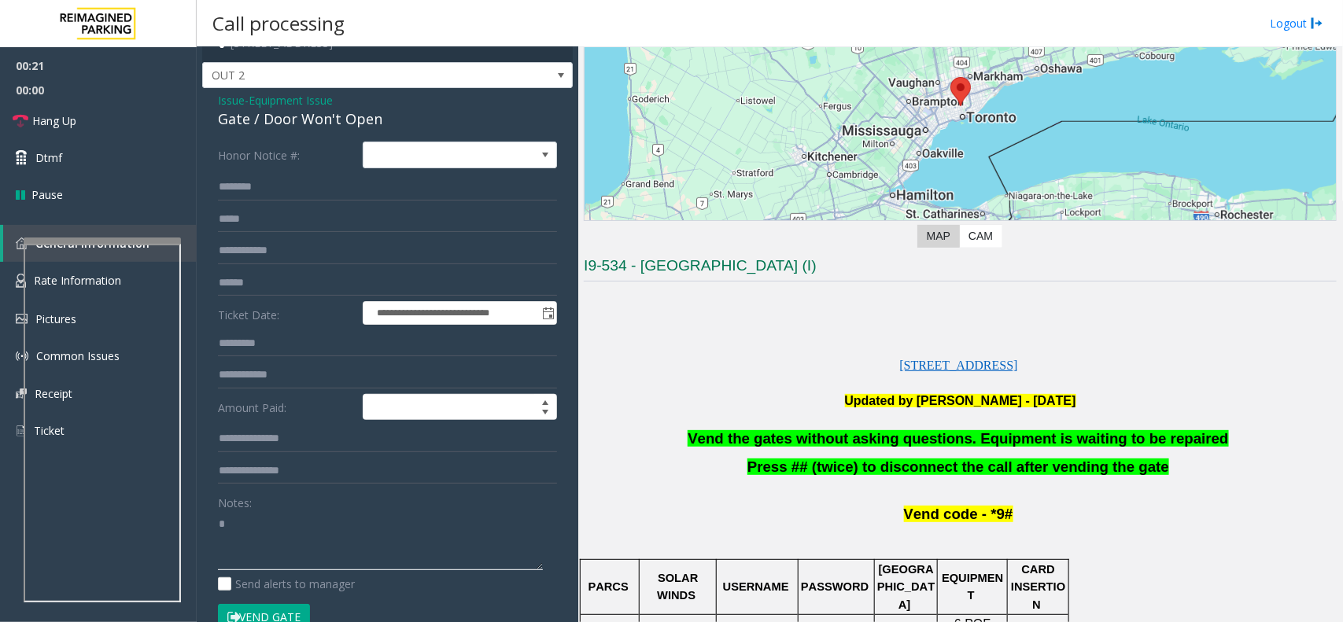
scroll to position [0, 0]
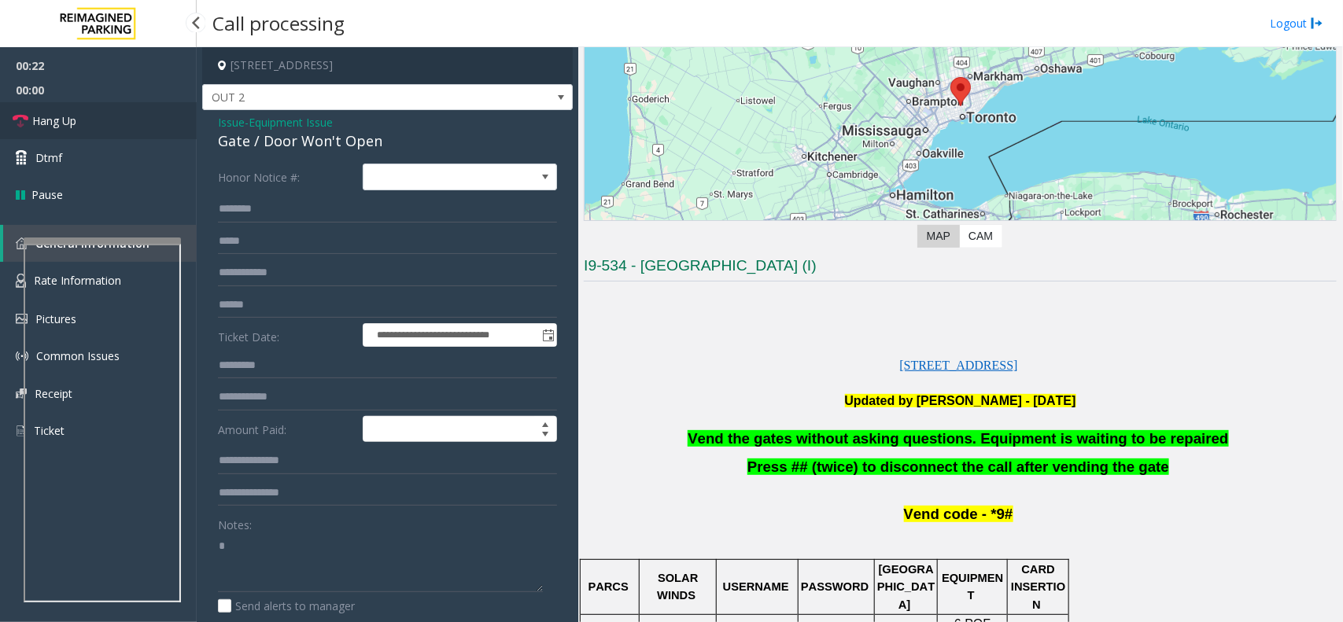
click at [91, 119] on link "Hang Up" at bounding box center [98, 120] width 197 height 37
click at [875, 445] on span "Vend the gates without asking questions. Equipment is waiting to be repaired" at bounding box center [958, 438] width 541 height 17
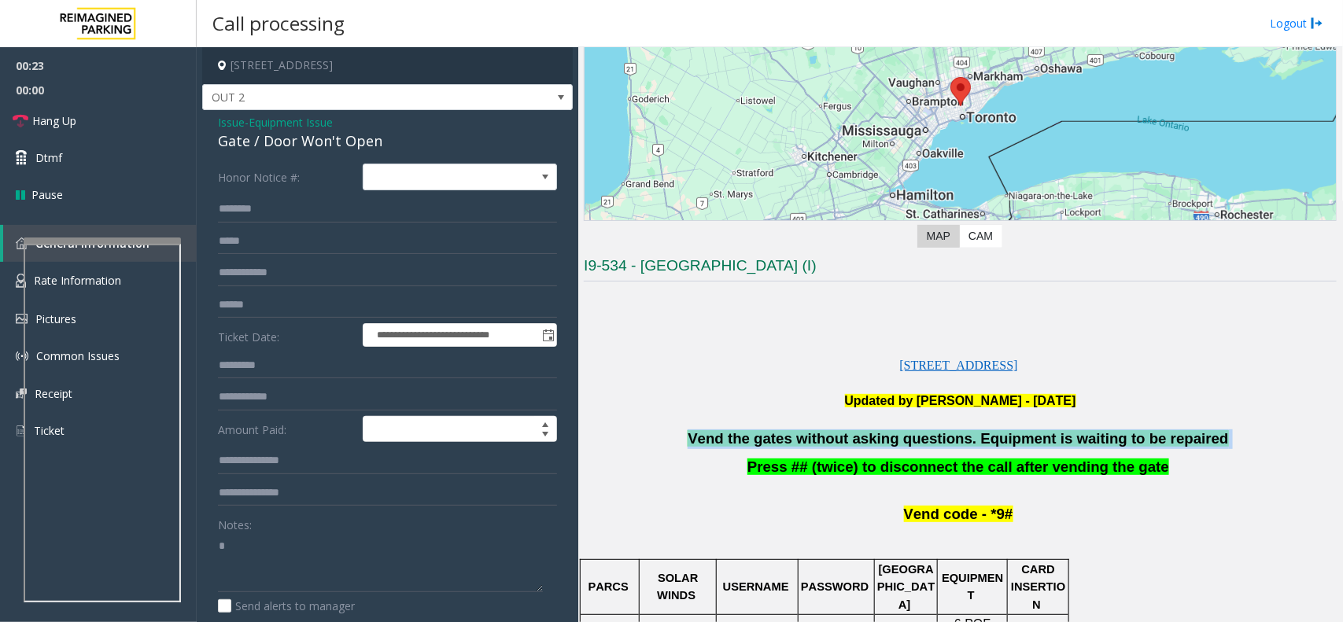
click at [875, 445] on span "Vend the gates without asking questions. Equipment is waiting to be repaired" at bounding box center [958, 438] width 541 height 17
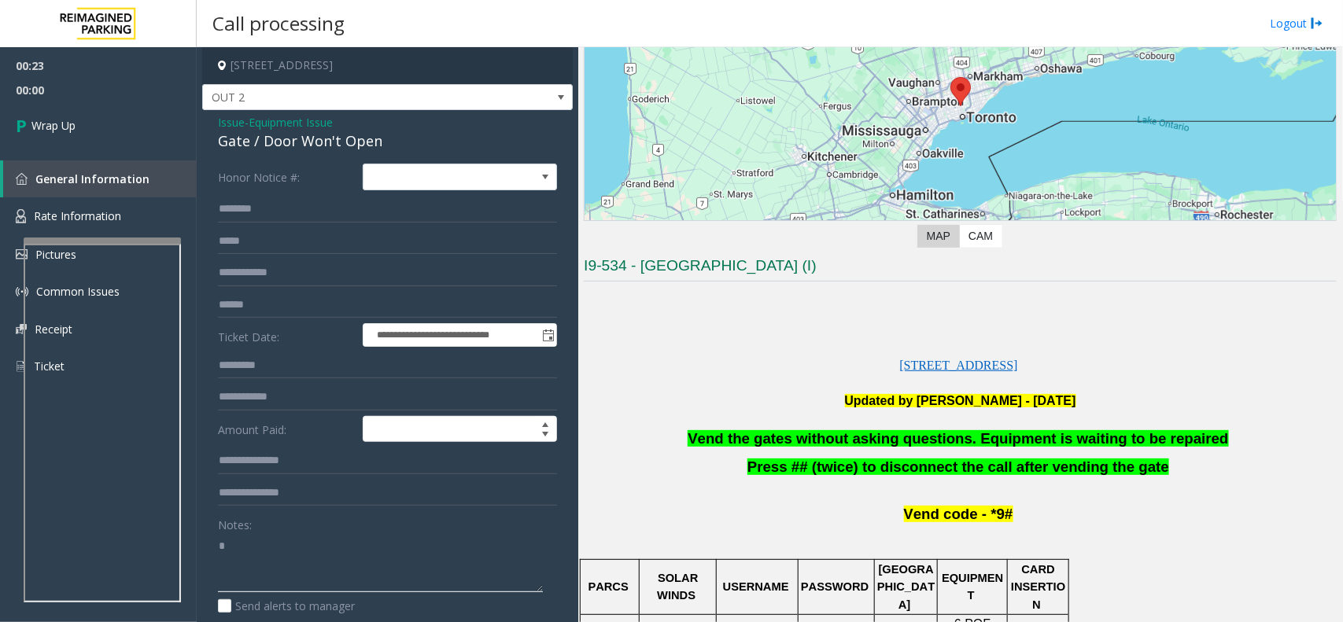
click at [532, 543] on textarea at bounding box center [380, 563] width 325 height 59
paste textarea "**********"
type textarea "**********"
click at [89, 124] on link "Wrap Up" at bounding box center [98, 125] width 197 height 46
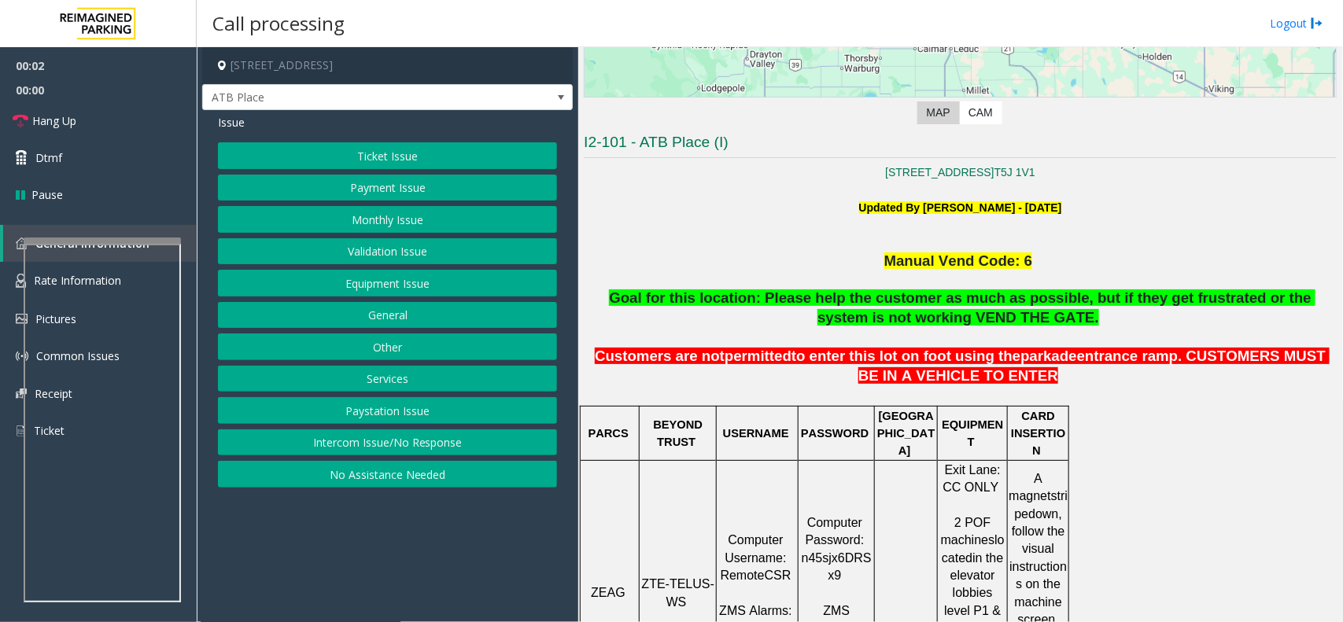
scroll to position [393, 0]
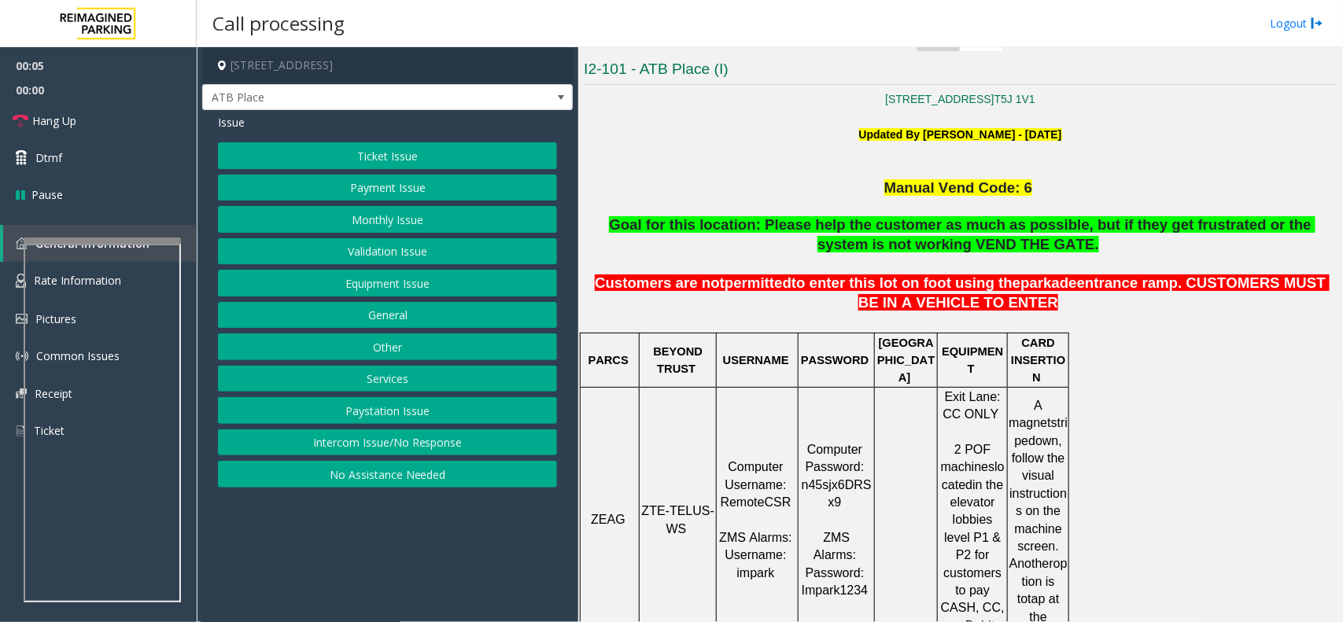
click at [353, 454] on button "Intercom Issue/No Response" at bounding box center [387, 443] width 339 height 27
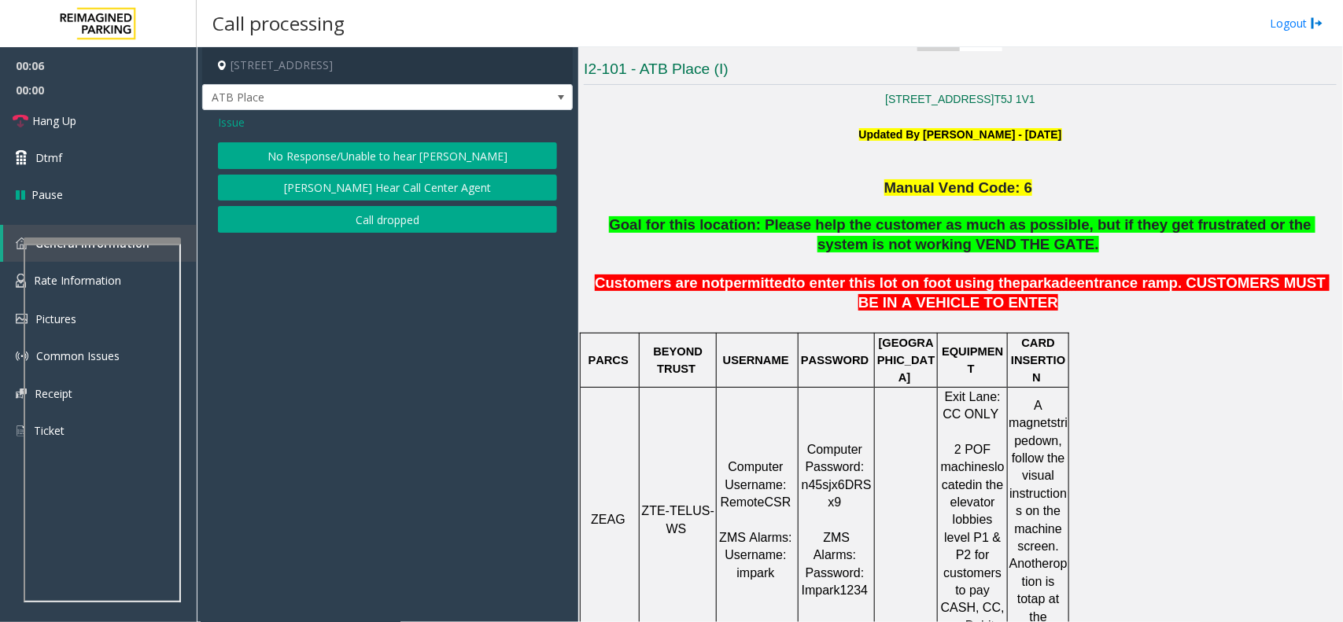
click at [328, 138] on div "Issue No Response/Unable to hear [PERSON_NAME] Cannot Hear Call Center Agent Ca…" at bounding box center [387, 175] width 371 height 131
click at [339, 162] on button "No Response/Unable to hear [PERSON_NAME]" at bounding box center [387, 155] width 339 height 27
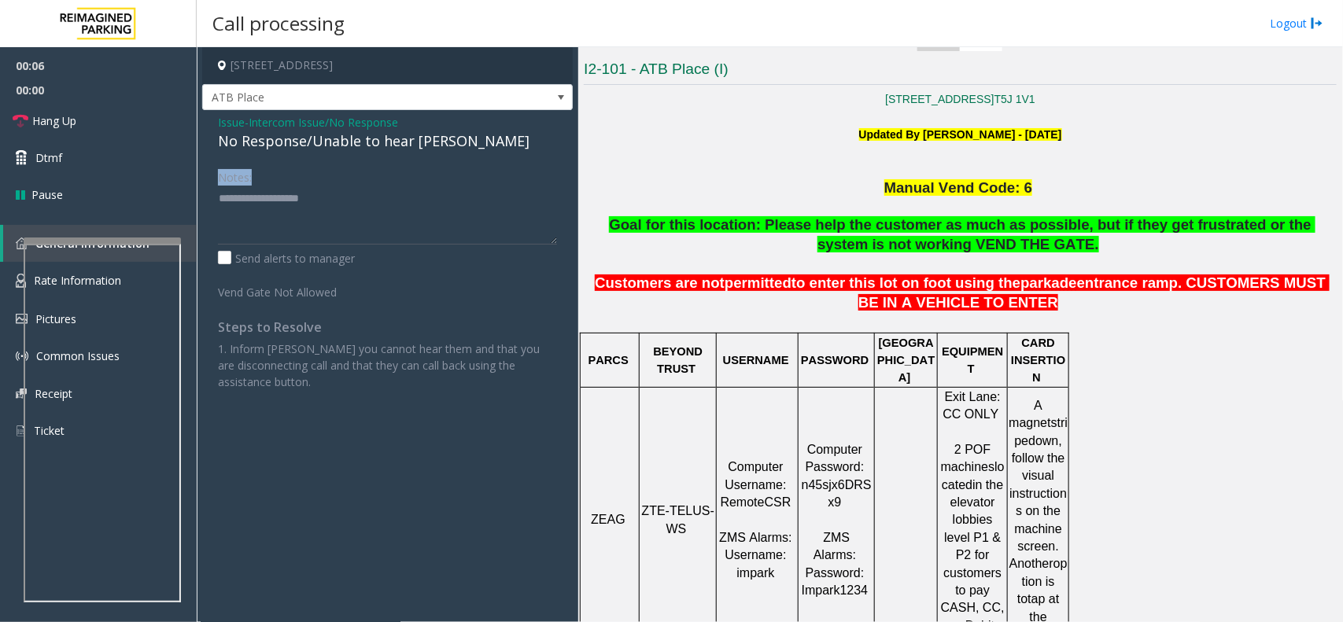
click at [339, 162] on div "Issue - Intercom Issue/No Response No Response/Unable to hear [PERSON_NAME] Not…" at bounding box center [387, 258] width 371 height 296
click at [328, 158] on div "Issue - Intercom Issue/No Response No Response/Unable to hear [PERSON_NAME] Not…" at bounding box center [387, 258] width 371 height 296
click at [320, 153] on div "Issue - Intercom Issue/No Response No Response/Unable to hear [PERSON_NAME] Not…" at bounding box center [387, 258] width 371 height 296
click at [317, 152] on div "No Response/Unable to hear [PERSON_NAME]" at bounding box center [387, 141] width 339 height 21
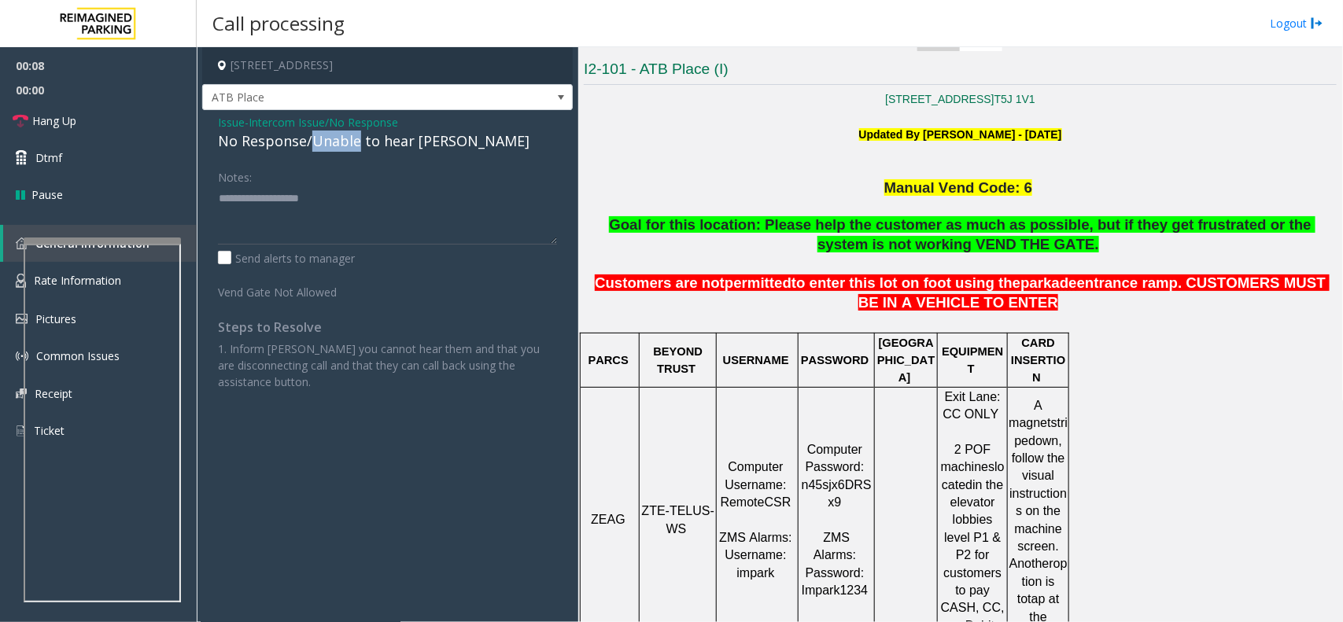
click at [317, 152] on div "No Response/Unable to hear [PERSON_NAME]" at bounding box center [387, 141] width 339 height 21
click at [249, 143] on div "No Response/Unable to hear [PERSON_NAME]" at bounding box center [387, 141] width 339 height 21
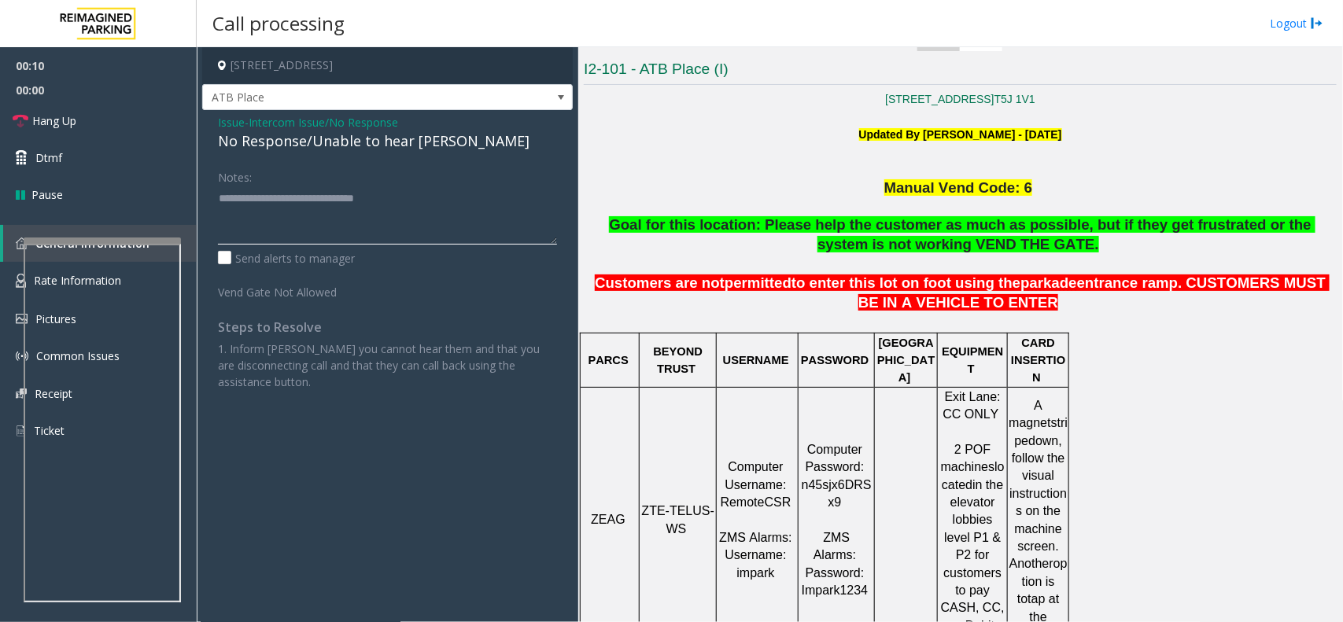
type textarea "**********"
click at [65, 124] on span "Hang Up" at bounding box center [54, 121] width 44 height 17
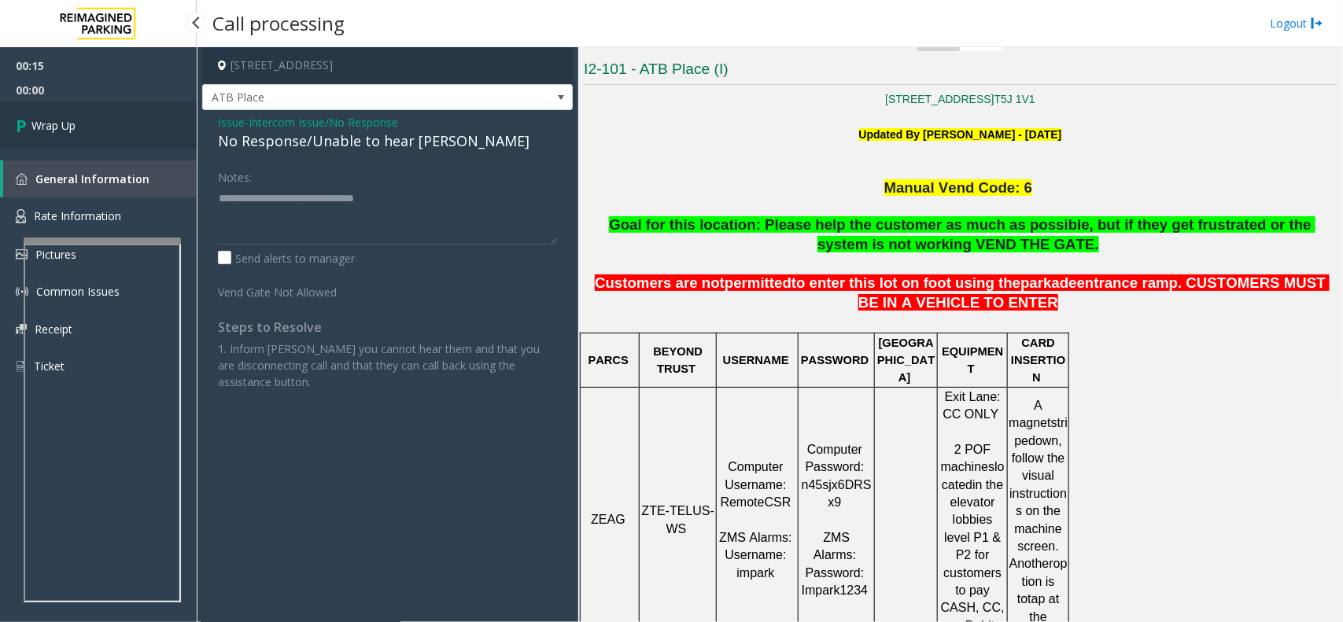
click at [65, 124] on span "Wrap Up" at bounding box center [53, 125] width 44 height 17
click at [68, 124] on span "Wrap Up" at bounding box center [53, 125] width 44 height 17
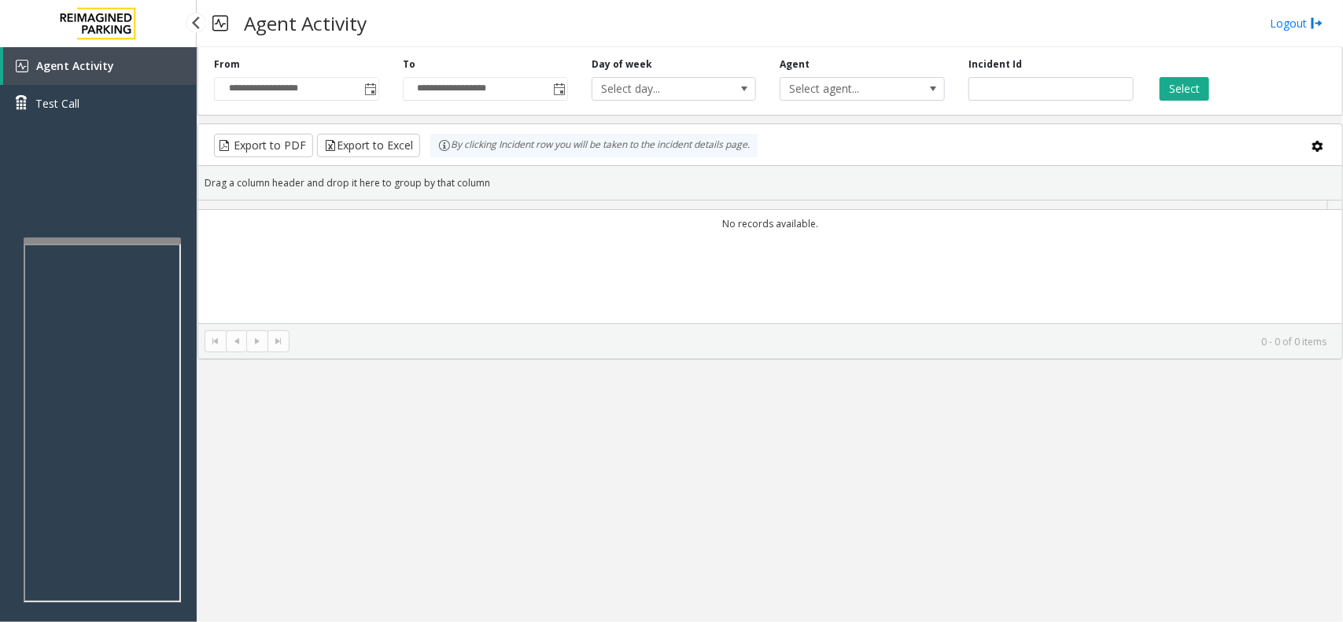
click at [68, 124] on div "Agent Activity Test Call" at bounding box center [98, 90] width 197 height 87
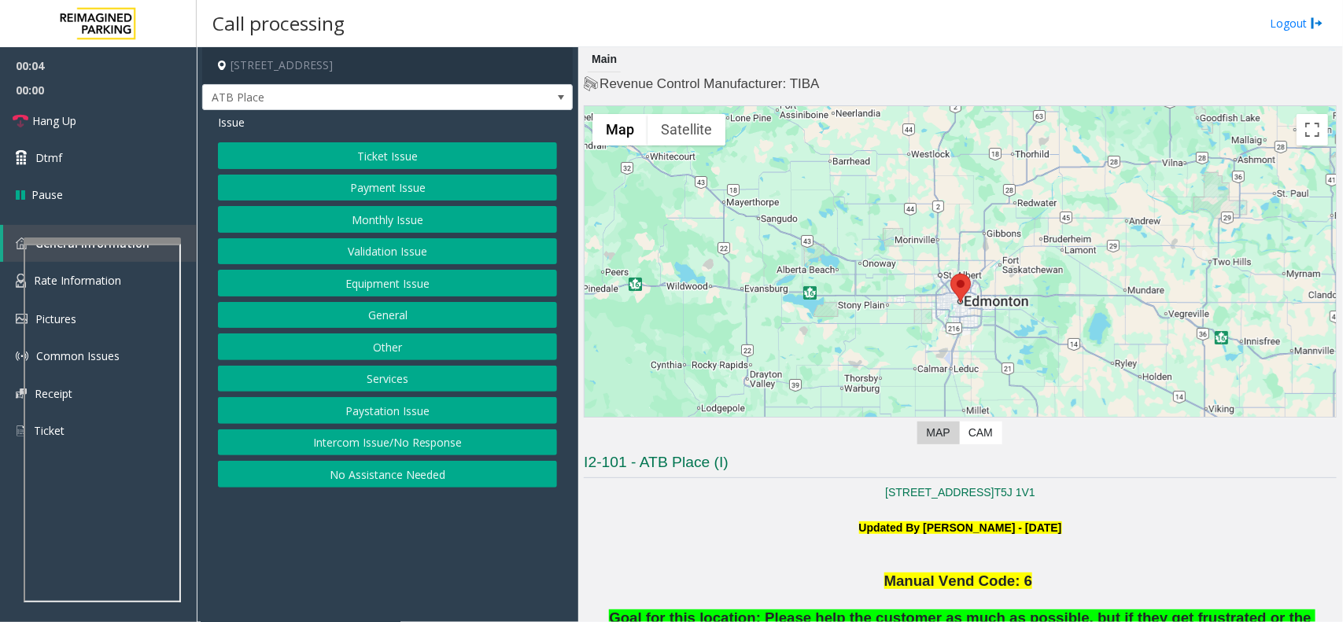
click at [477, 435] on button "Intercom Issue/No Response" at bounding box center [387, 443] width 339 height 27
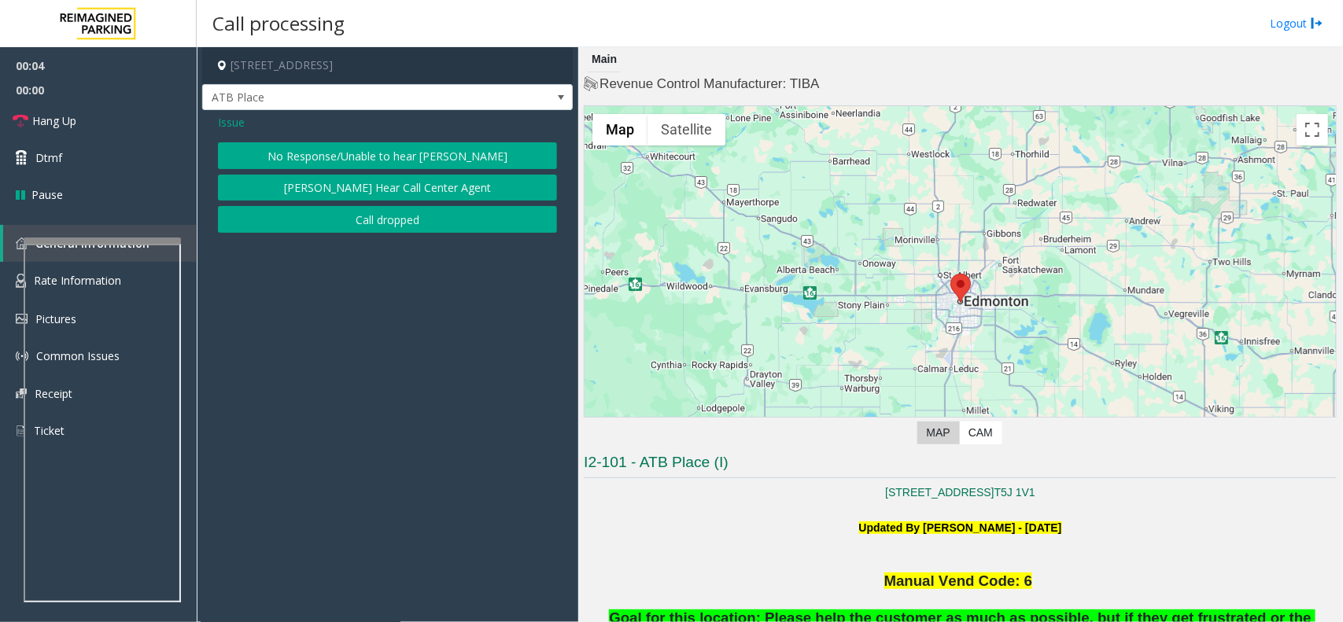
click at [461, 158] on button "No Response/Unable to hear [PERSON_NAME]" at bounding box center [387, 155] width 339 height 27
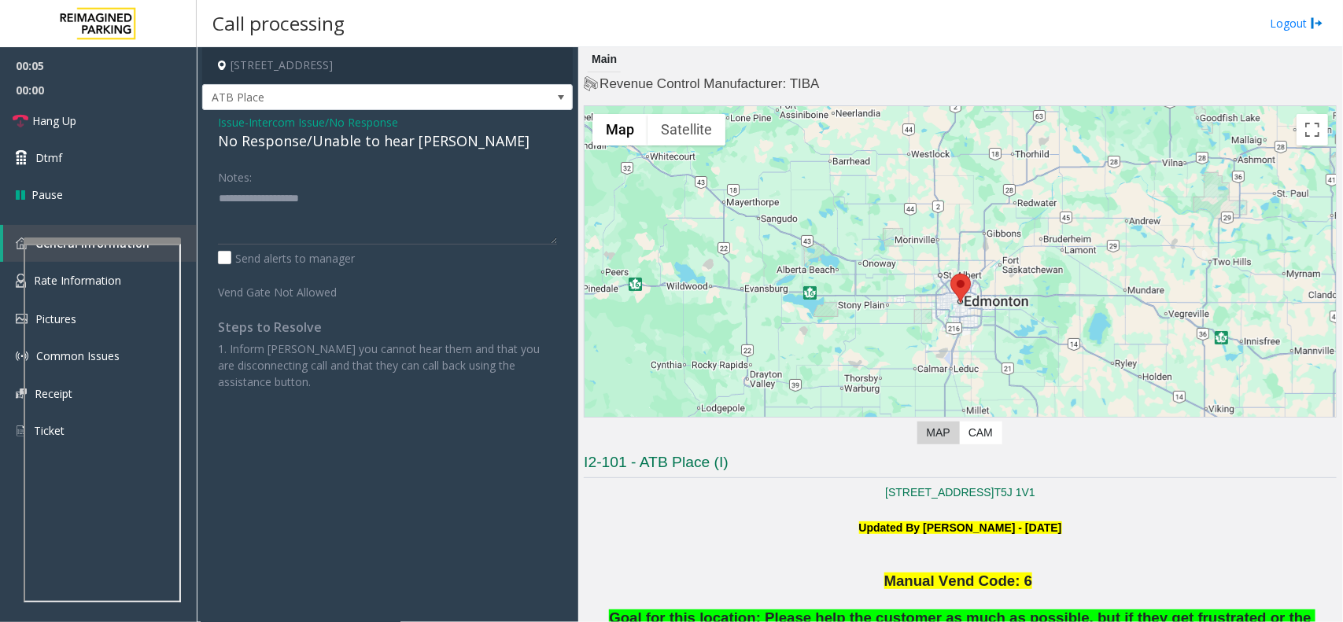
click at [453, 150] on div "No Response/Unable to hear [PERSON_NAME]" at bounding box center [387, 141] width 339 height 21
type textarea "**********"
click at [390, 193] on textarea at bounding box center [387, 215] width 339 height 59
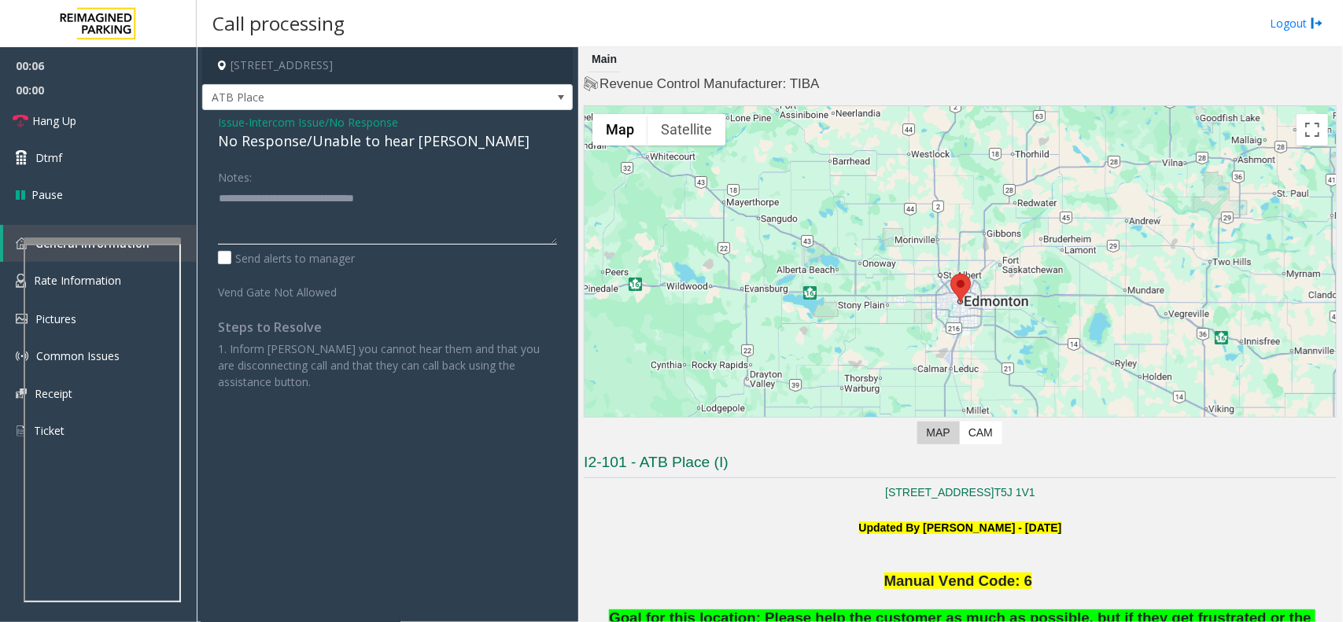
click at [390, 193] on textarea at bounding box center [387, 215] width 339 height 59
click at [395, 186] on textarea at bounding box center [387, 215] width 339 height 59
click at [284, 127] on span "Intercom Issue/No Response" at bounding box center [324, 122] width 150 height 17
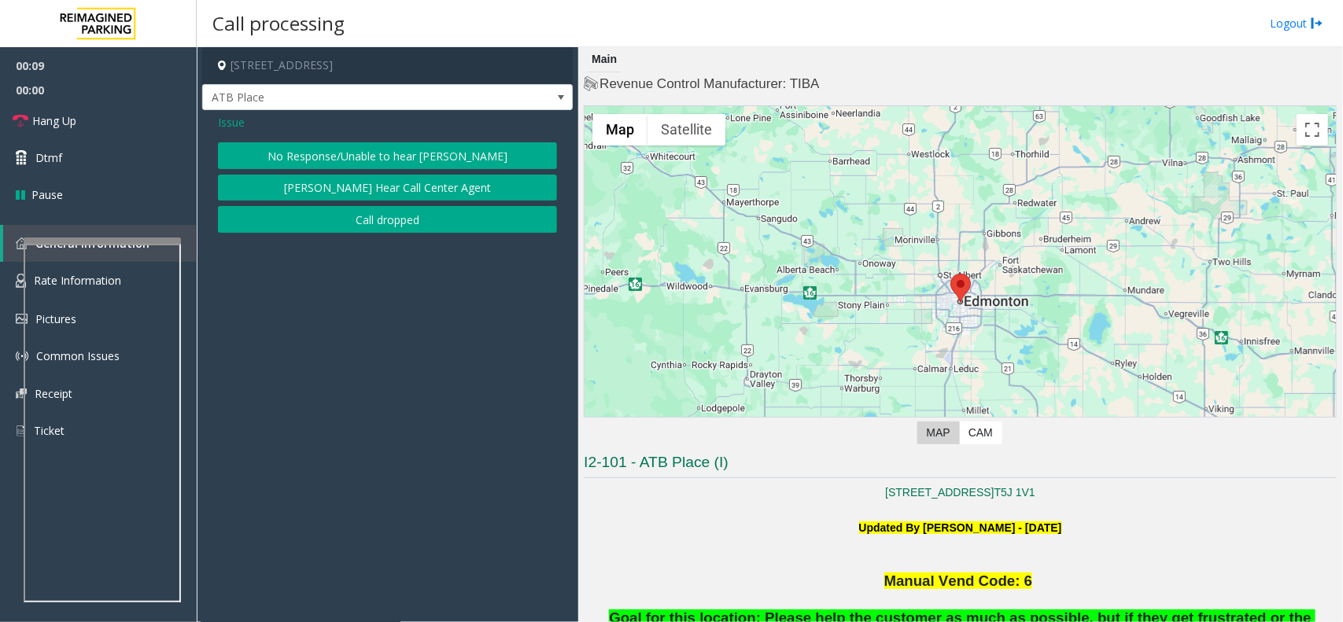
click at [249, 120] on div "Issue" at bounding box center [387, 122] width 339 height 17
click at [230, 120] on span "Issue" at bounding box center [231, 122] width 27 height 17
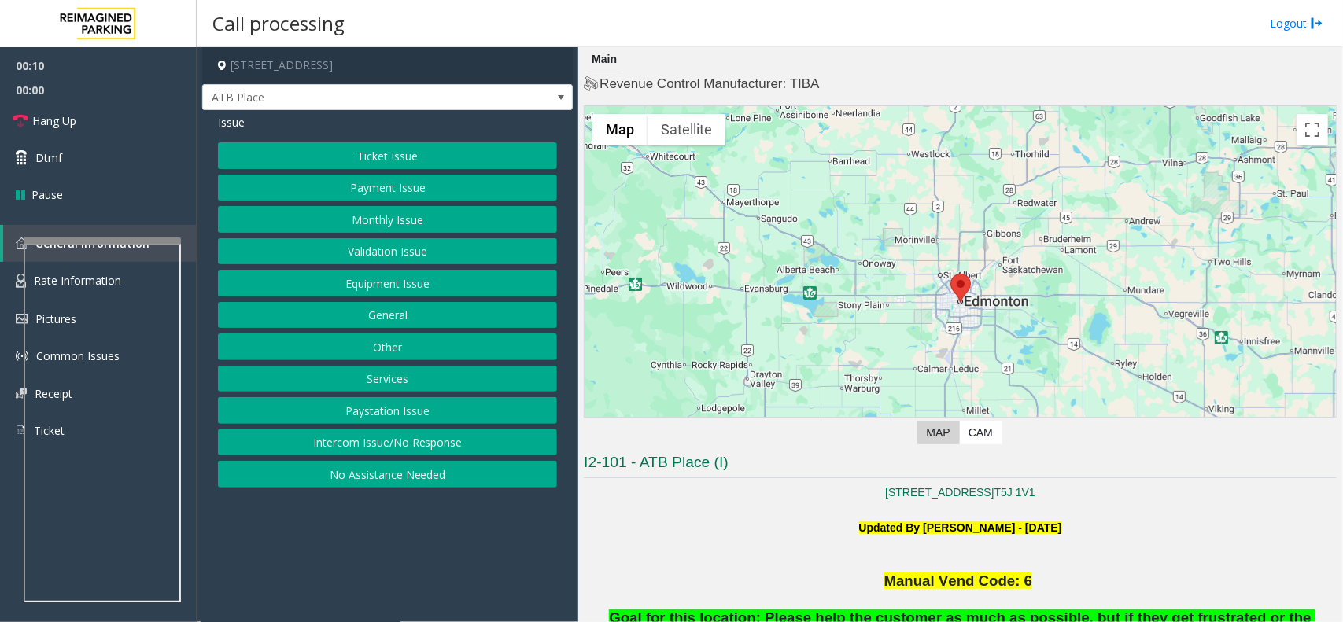
click at [344, 163] on button "Ticket Issue" at bounding box center [387, 155] width 339 height 27
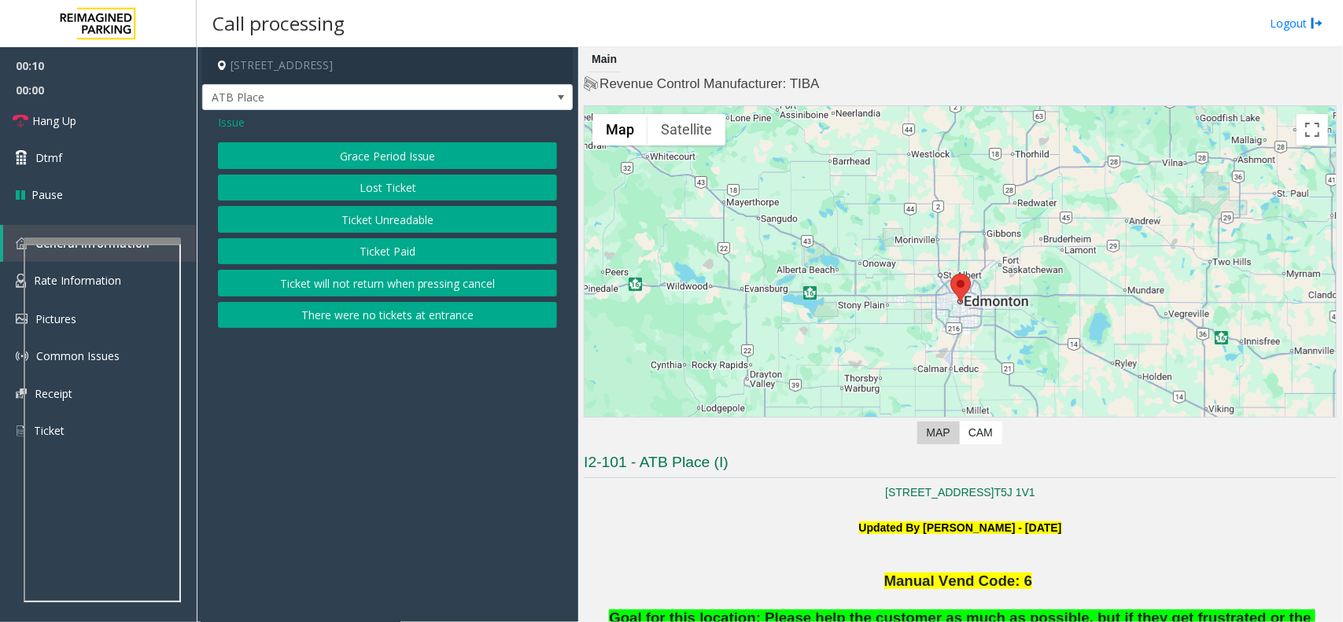
click at [371, 216] on button "Ticket Unreadable" at bounding box center [387, 219] width 339 height 27
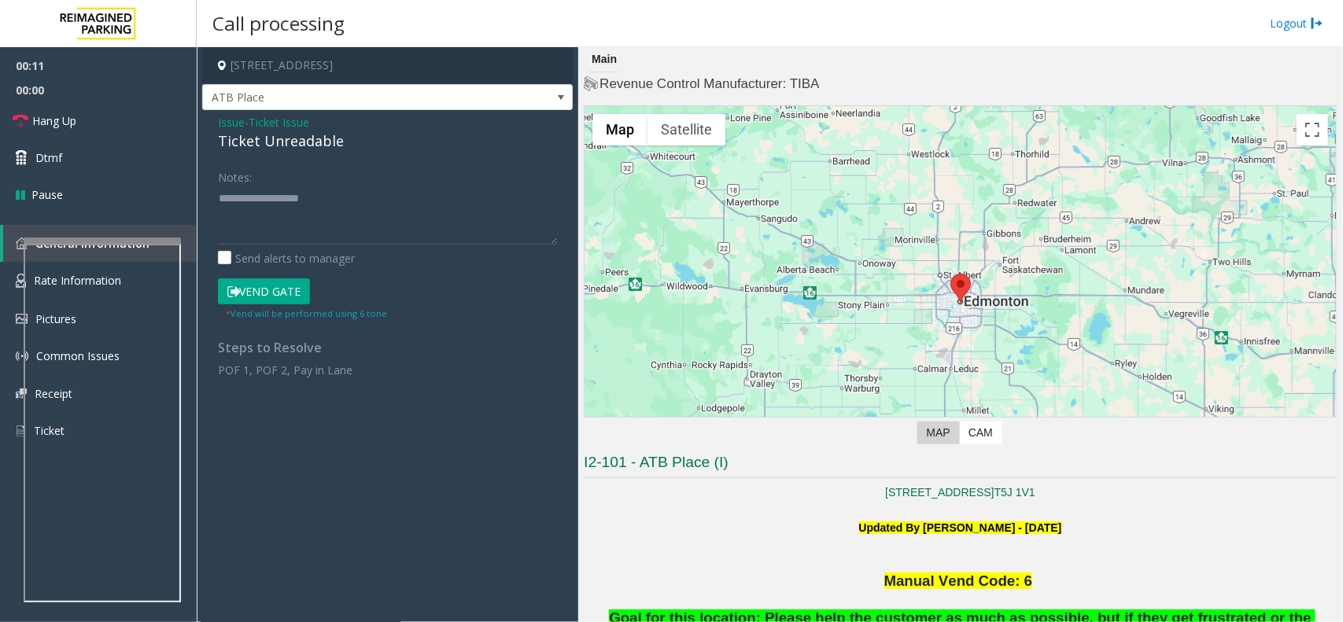
click at [309, 152] on div "Ticket Unreadable" at bounding box center [387, 141] width 339 height 21
click at [308, 146] on div "Ticket Unreadable" at bounding box center [387, 141] width 339 height 21
click at [305, 187] on textarea at bounding box center [387, 215] width 339 height 59
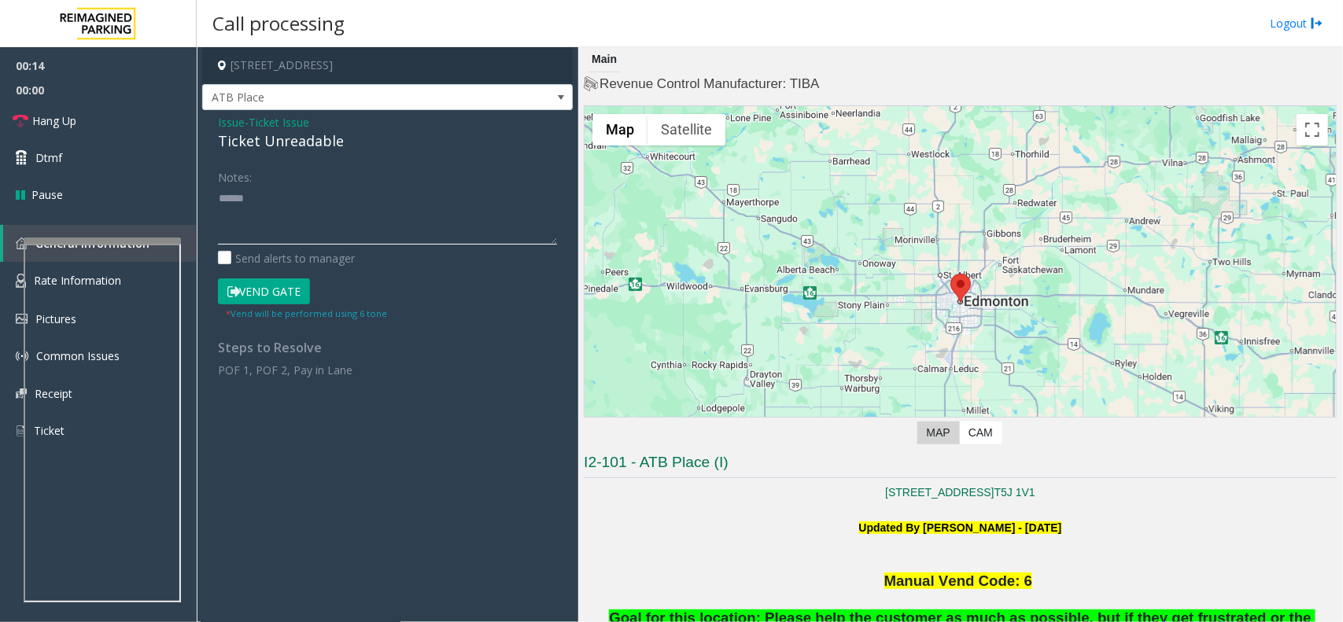
paste textarea "**********"
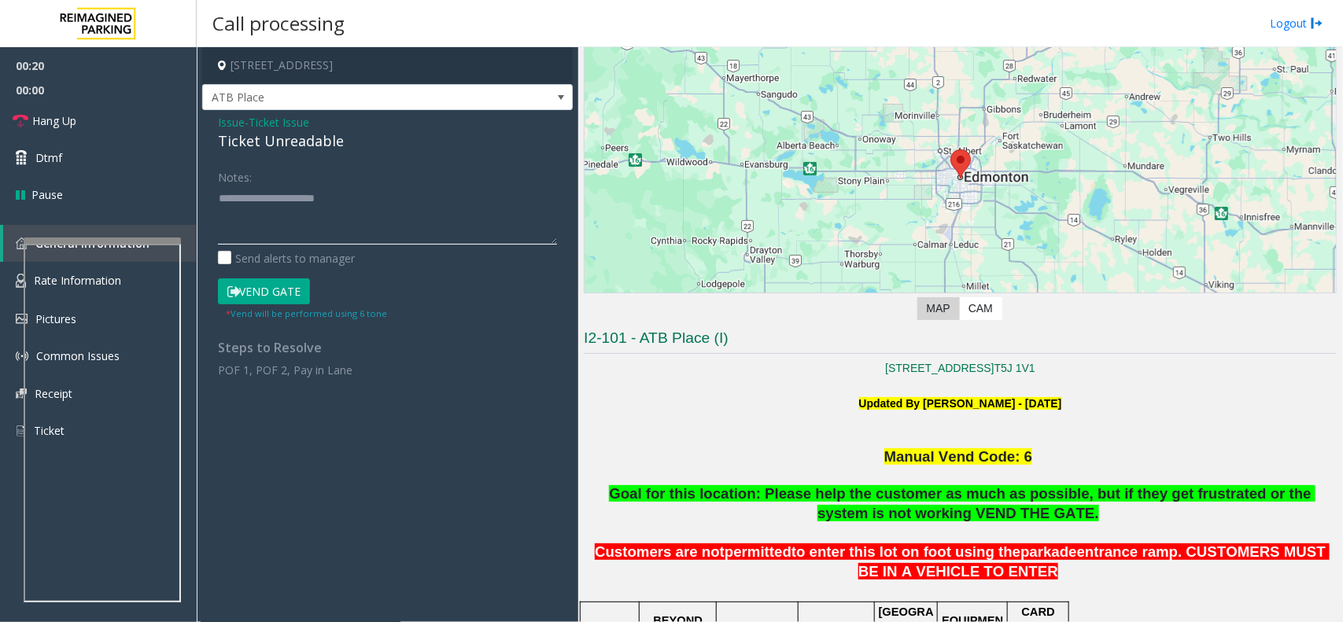
scroll to position [295, 0]
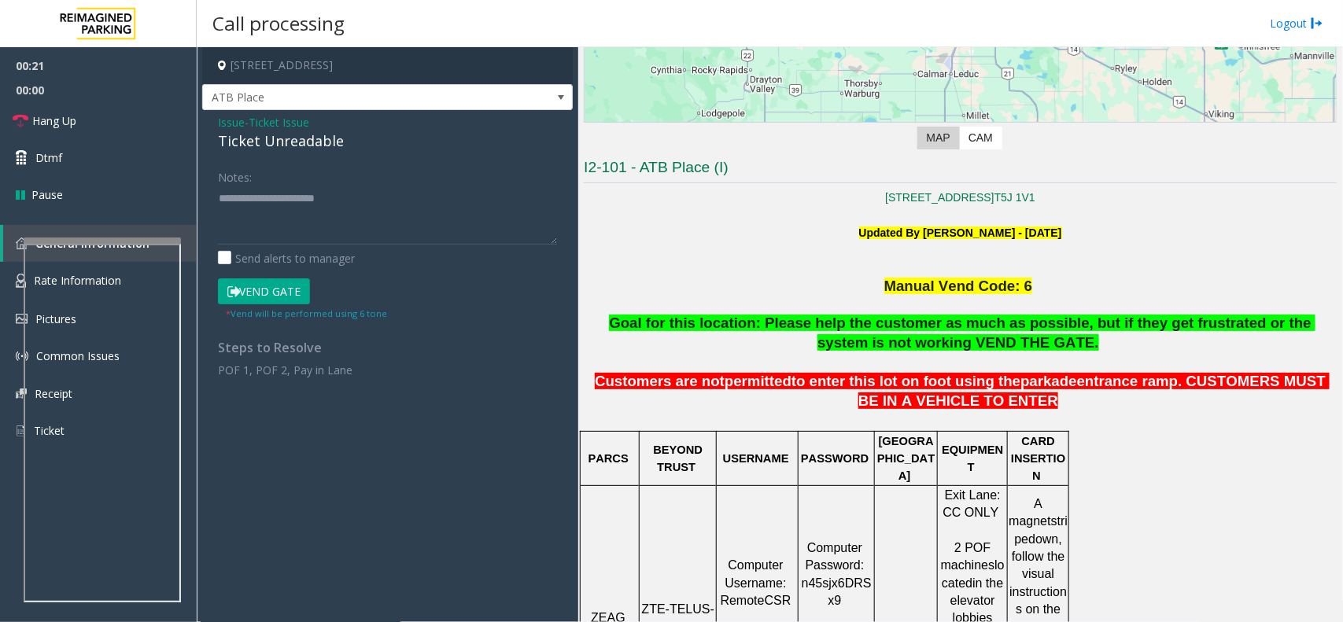
click at [918, 327] on span "Goal for this location: Please help the customer as much as possible, but if th…" at bounding box center [962, 333] width 707 height 36
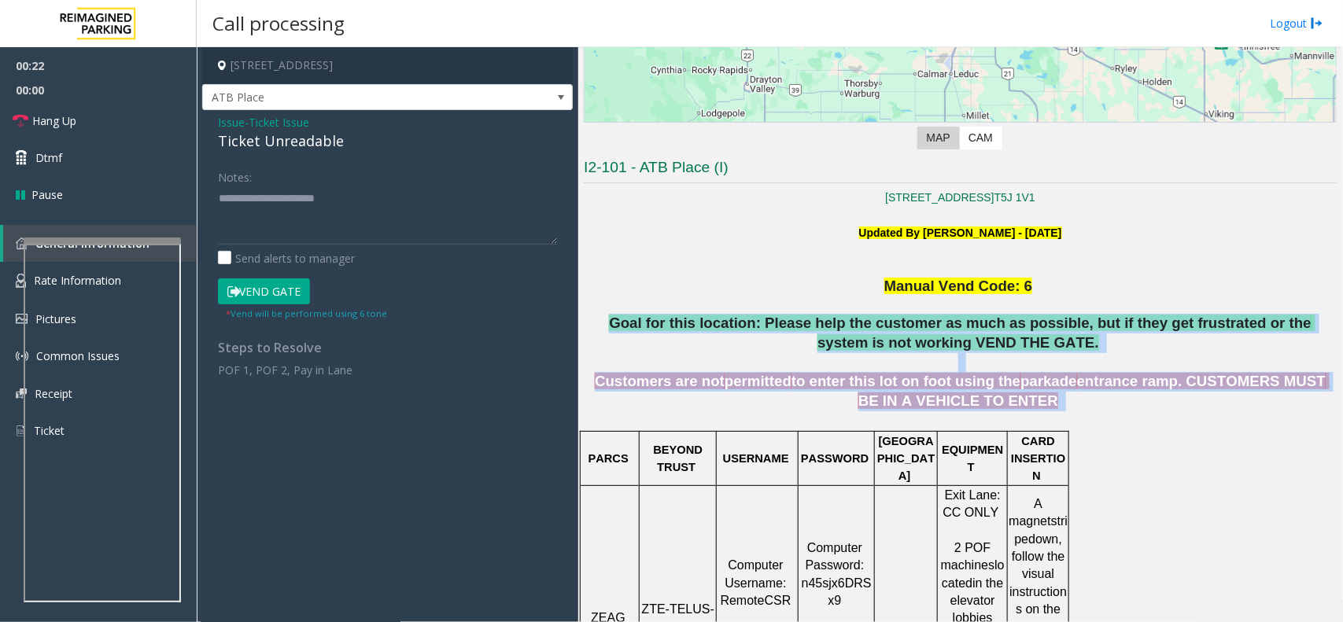
drag, startPoint x: 918, startPoint y: 327, endPoint x: 947, endPoint y: 388, distance: 66.9
click at [947, 388] on span "to enter this lot on foot using the" at bounding box center [906, 381] width 229 height 17
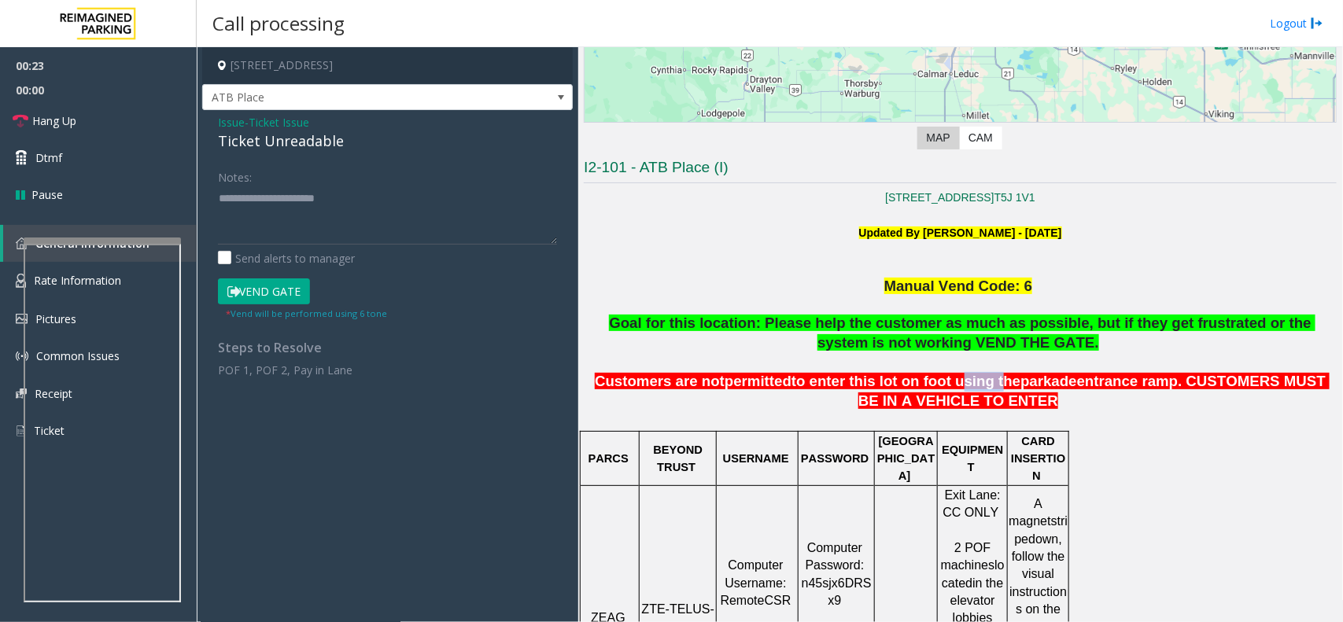
click at [947, 388] on span "to enter this lot on foot using the" at bounding box center [906, 381] width 229 height 17
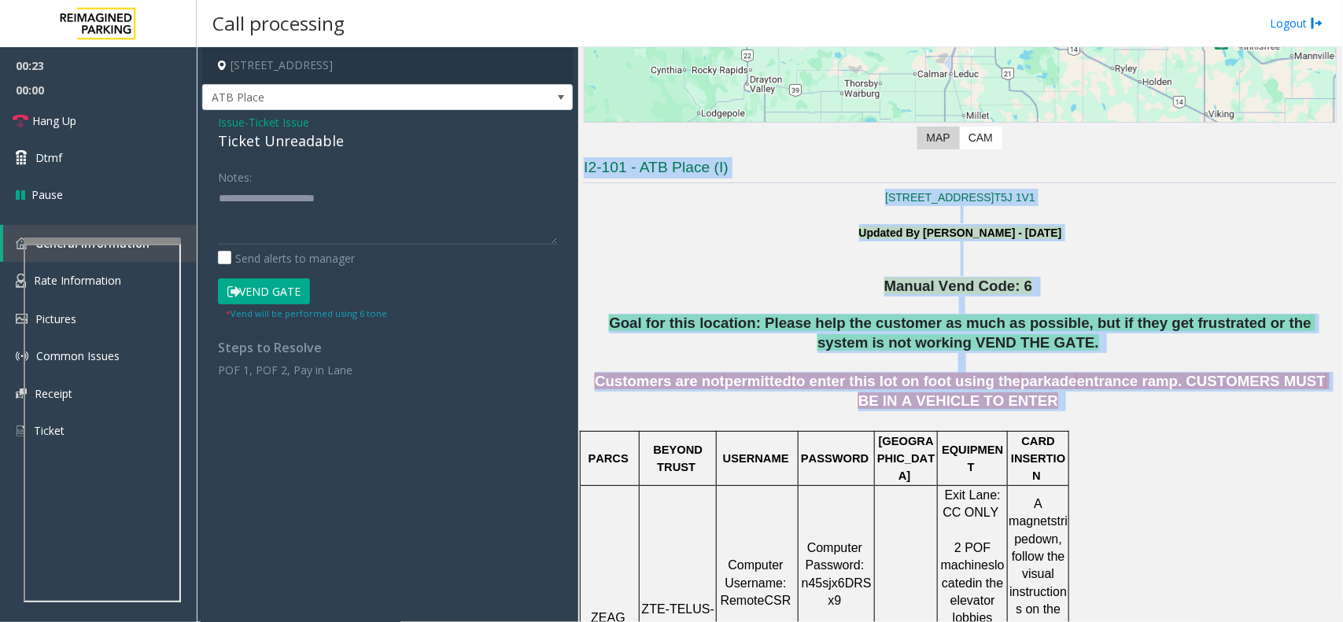
drag, startPoint x: 947, startPoint y: 388, endPoint x: 745, endPoint y: 168, distance: 298.6
click at [619, 158] on h3 "I2-101 - ATB Place (I)" at bounding box center [960, 170] width 753 height 26
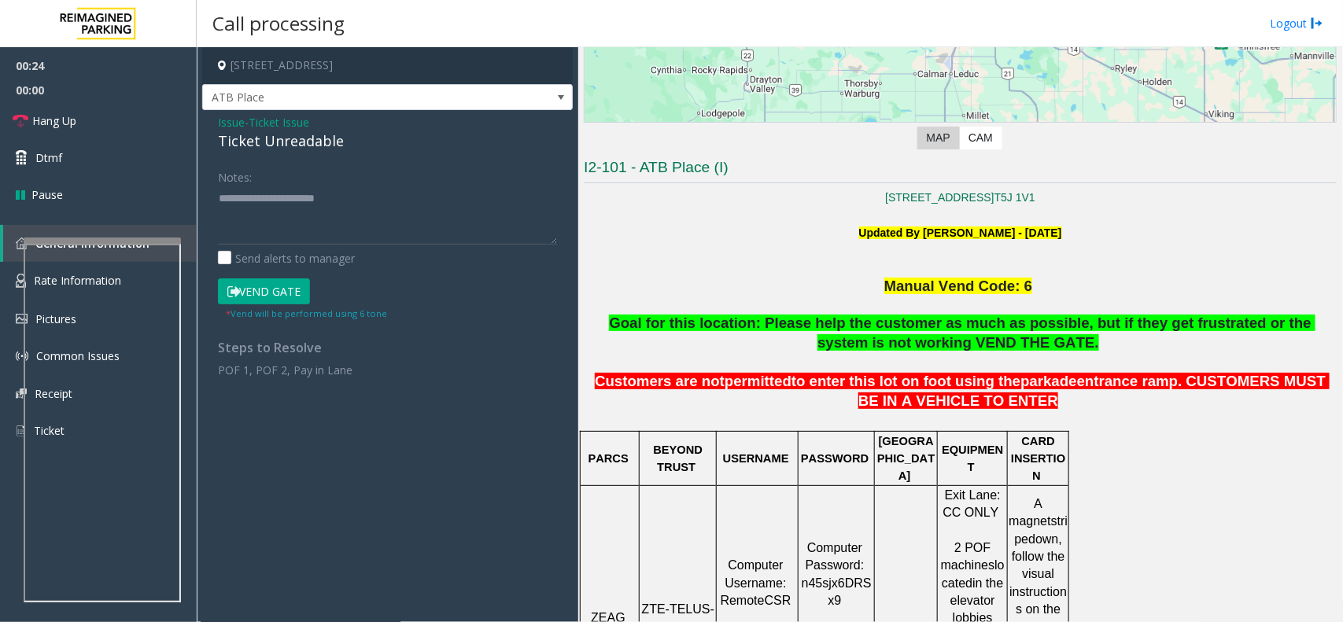
click at [644, 164] on h3 "I2-101 - ATB Place (I)" at bounding box center [960, 170] width 753 height 26
click at [650, 165] on h3 "I2-101 - ATB Place (I)" at bounding box center [960, 170] width 753 height 26
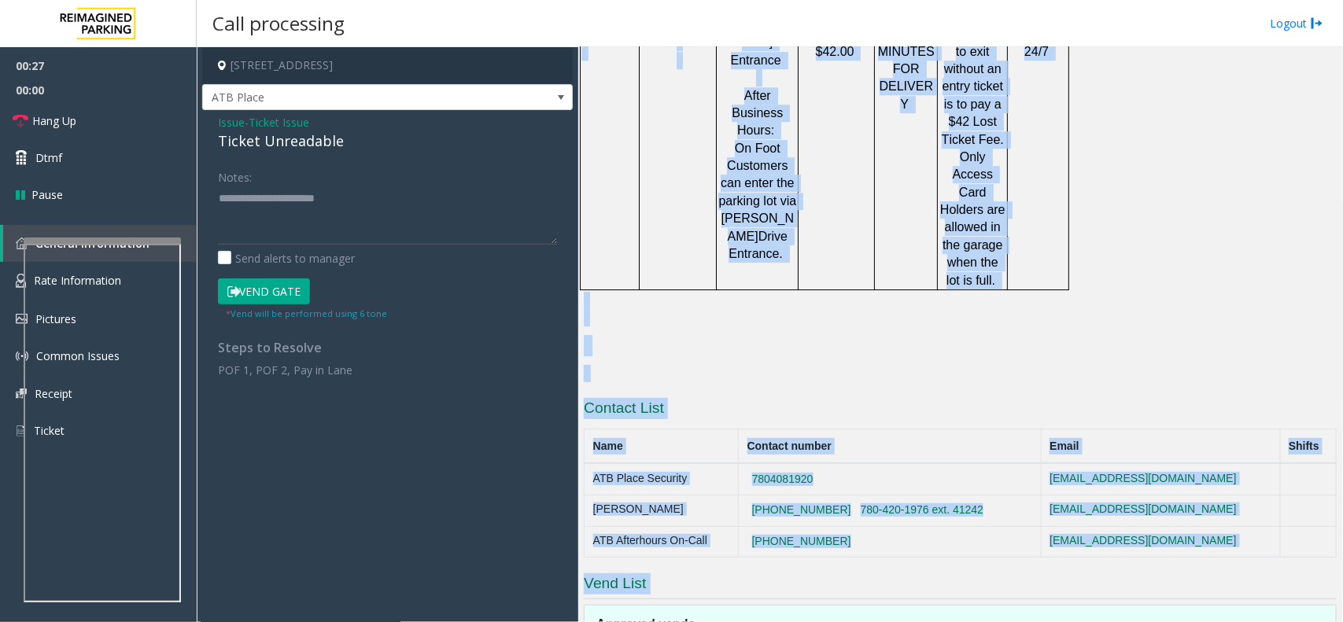
scroll to position [2149, 0]
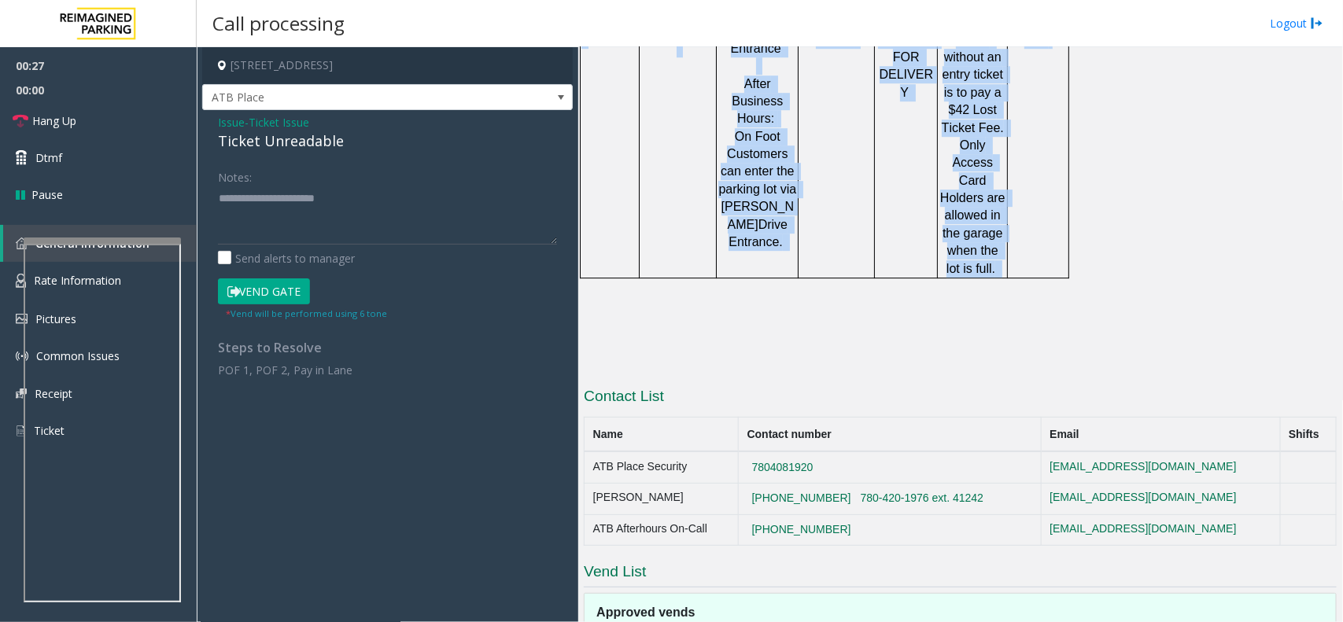
drag, startPoint x: 701, startPoint y: 186, endPoint x: 1095, endPoint y: 92, distance: 404.5
click at [1051, 68] on td "24/7" at bounding box center [1038, 40] width 61 height 478
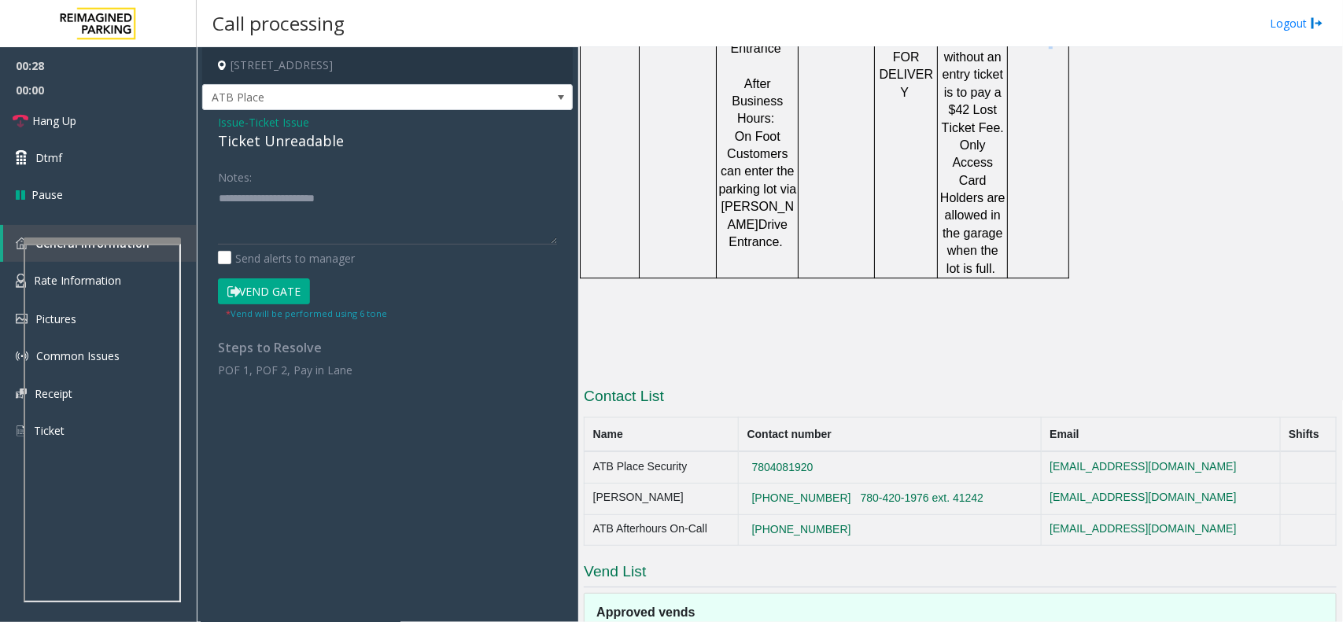
click at [1051, 68] on td "24/7" at bounding box center [1038, 40] width 61 height 478
click at [146, 131] on link "Hang Up" at bounding box center [98, 120] width 197 height 37
click at [294, 238] on textarea at bounding box center [387, 215] width 339 height 59
paste textarea "**********"
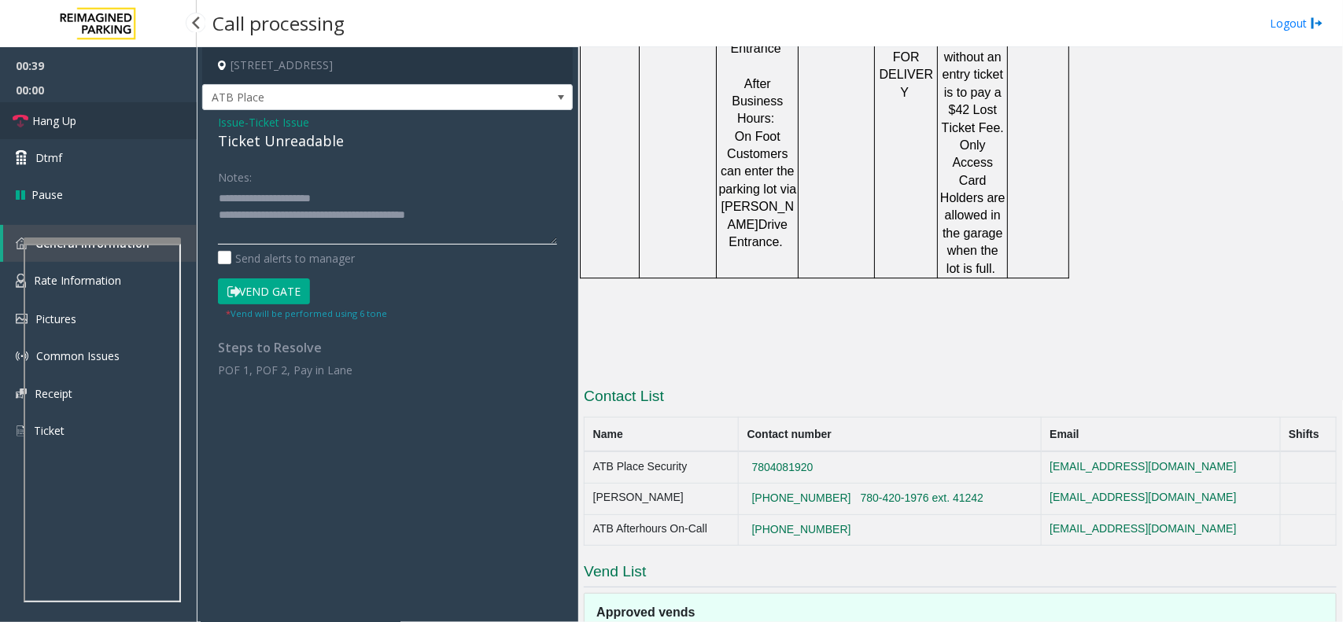
type textarea "**********"
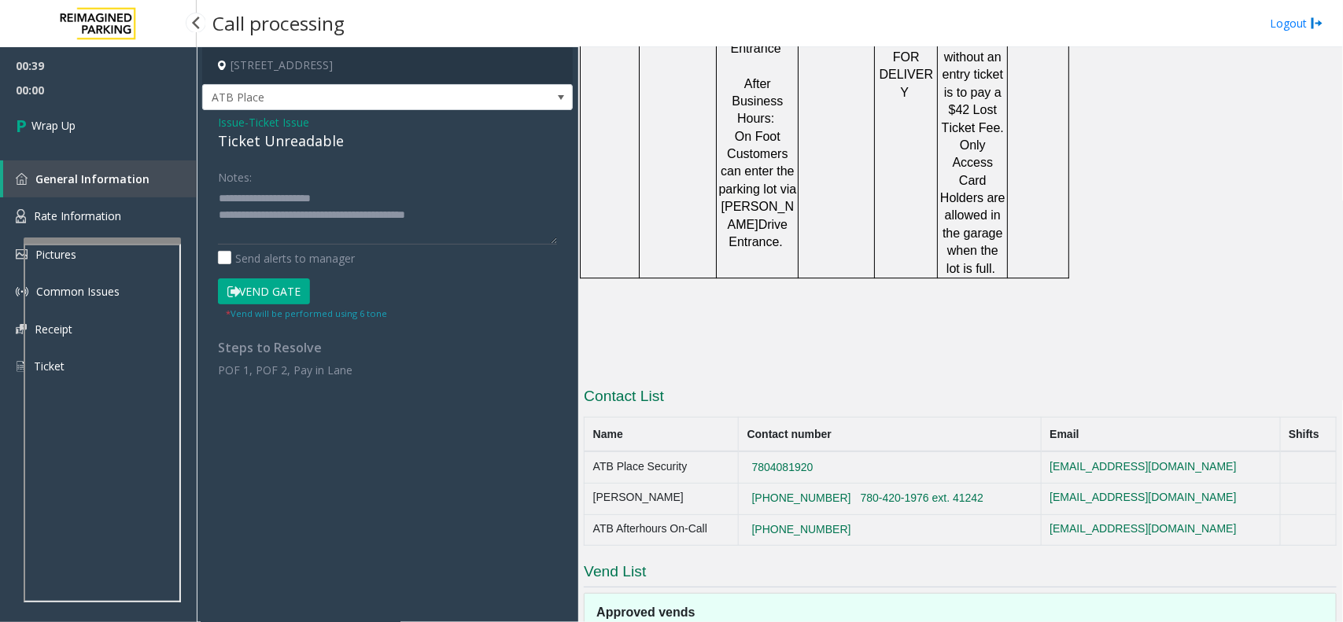
click at [95, 113] on link "Wrap Up" at bounding box center [98, 125] width 197 height 46
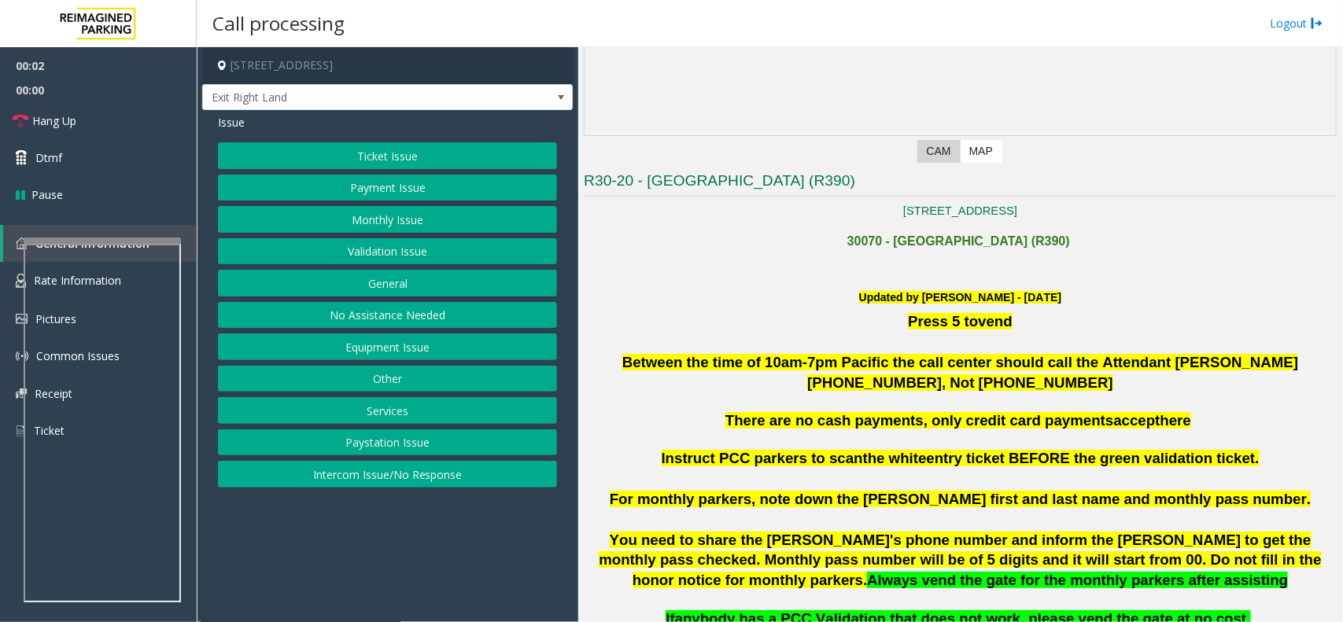
scroll to position [393, 0]
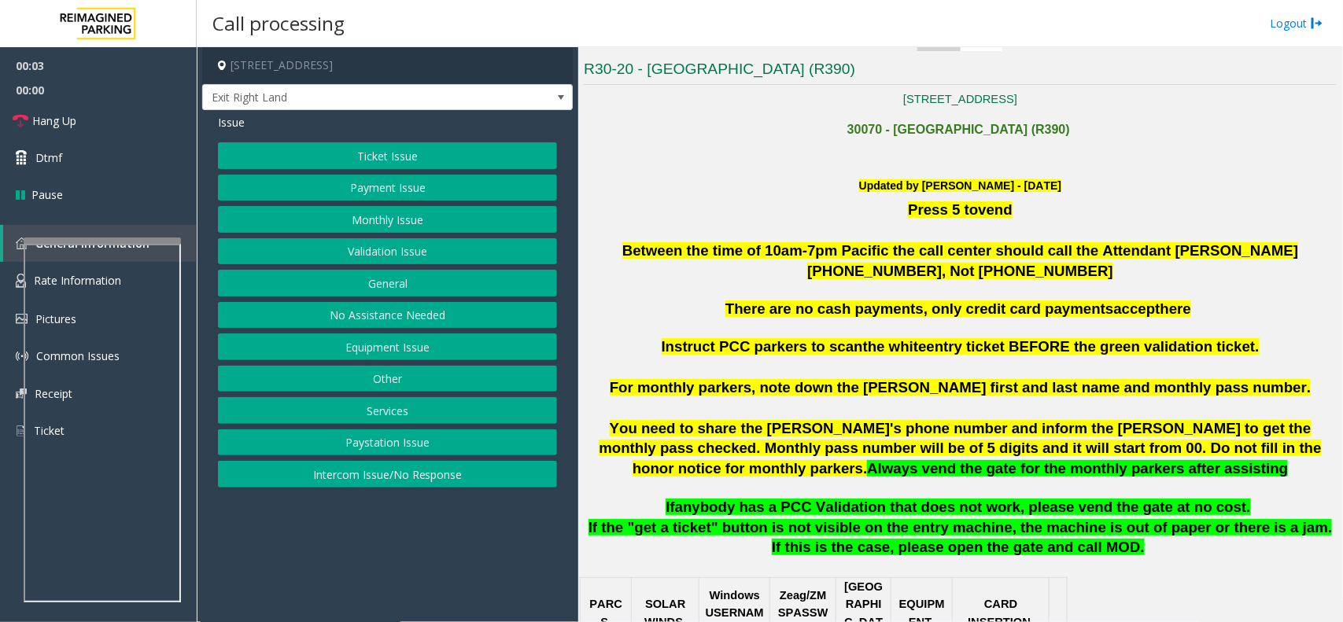
click at [809, 292] on p at bounding box center [960, 290] width 753 height 17
click at [811, 292] on p at bounding box center [960, 290] width 753 height 17
click at [813, 292] on p at bounding box center [960, 290] width 753 height 17
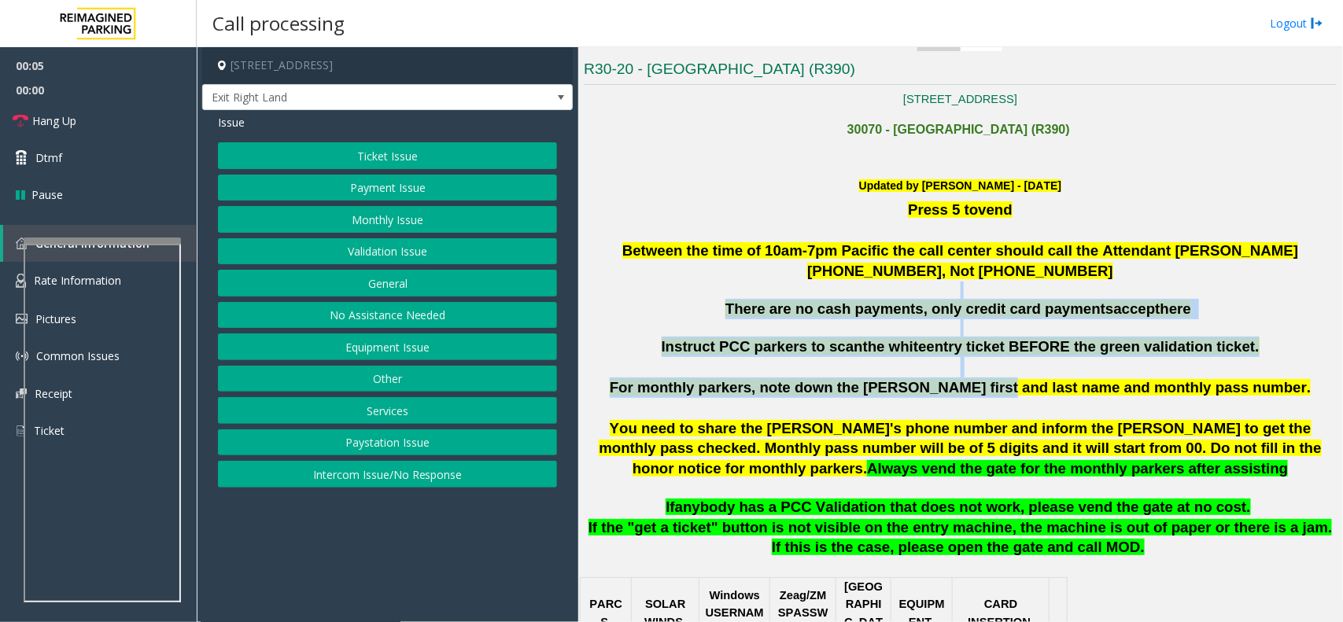
drag, startPoint x: 813, startPoint y: 292, endPoint x: 1002, endPoint y: 382, distance: 209.4
click at [1002, 382] on span "For monthly parkers, note down the [PERSON_NAME] first and last name and monthl…" at bounding box center [960, 387] width 701 height 17
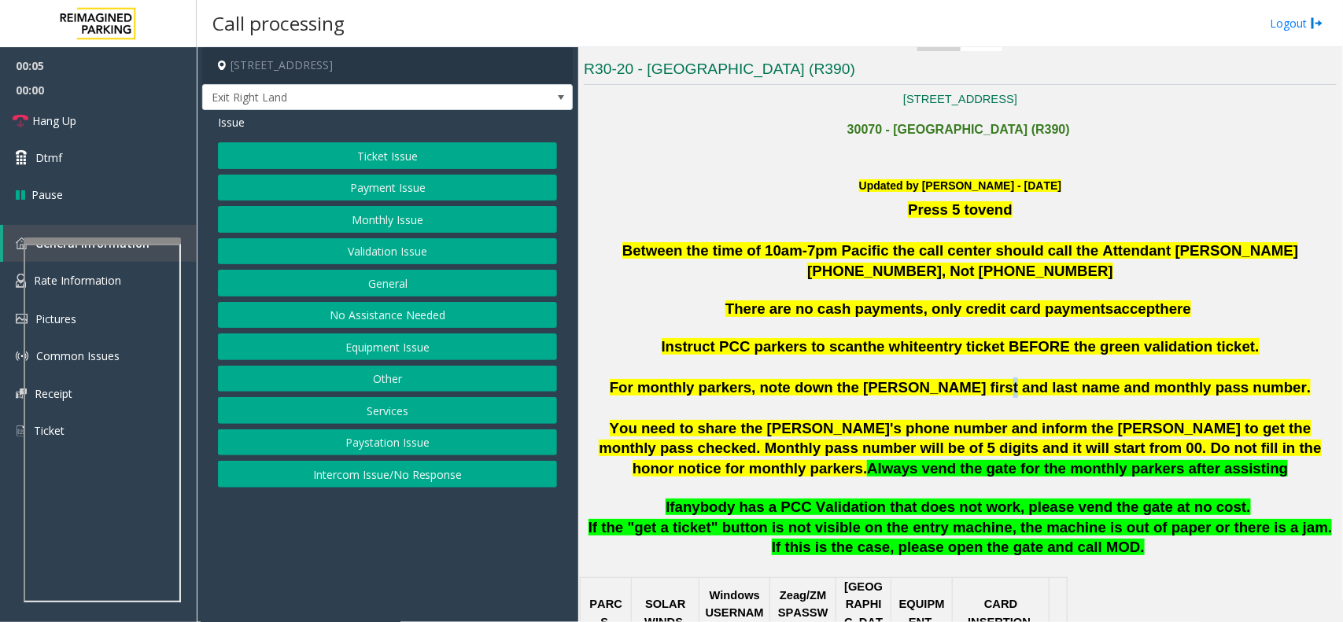
click at [1002, 382] on span "For monthly parkers, note down the [PERSON_NAME] first and last name and monthl…" at bounding box center [960, 387] width 701 height 17
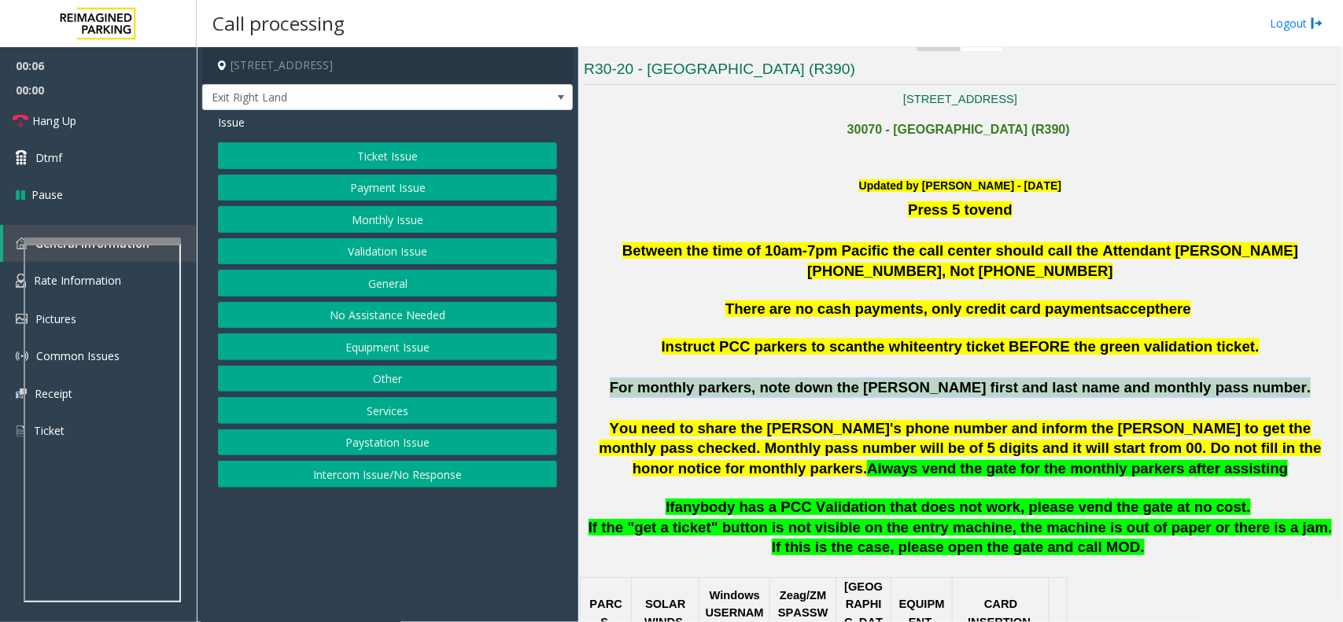
click at [1002, 382] on span "For monthly parkers, note down the [PERSON_NAME] first and last name and monthl…" at bounding box center [960, 387] width 701 height 17
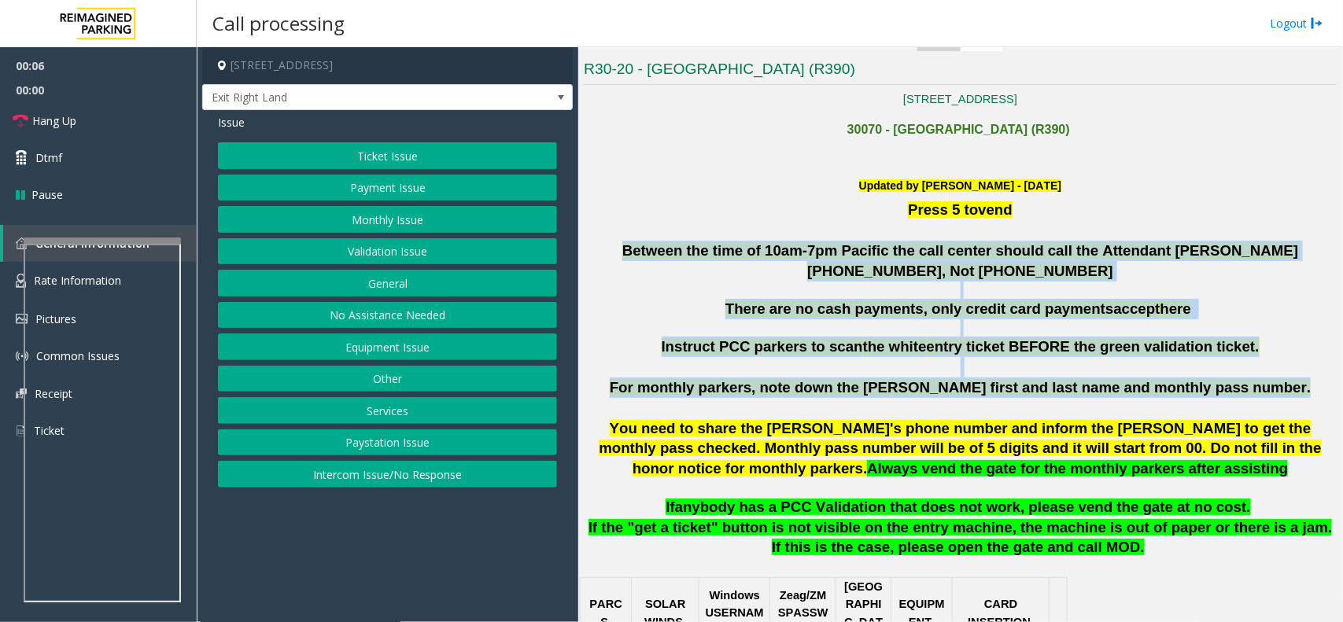
drag, startPoint x: 1002, startPoint y: 382, endPoint x: 860, endPoint y: 253, distance: 192.2
click at [860, 253] on span "Between the time of 10am-7pm Pacific the call center should call the Attendant …" at bounding box center [960, 260] width 676 height 37
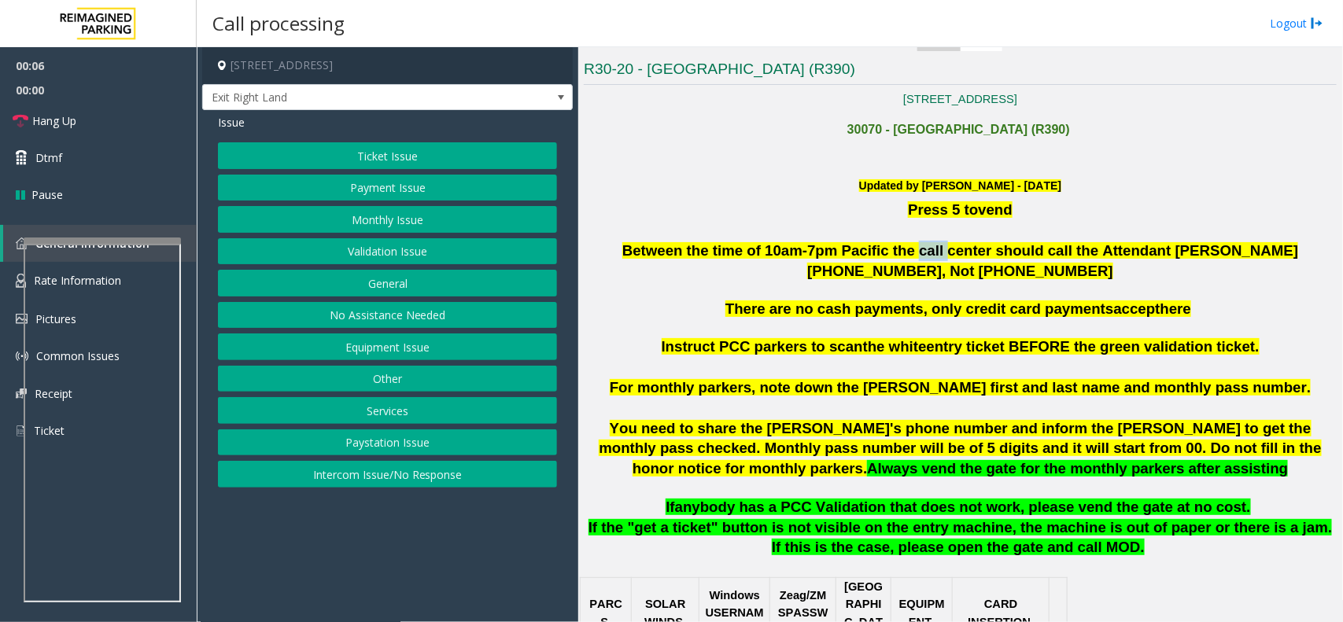
click at [860, 253] on span "Between the time of 10am-7pm Pacific the call center should call the Attendant …" at bounding box center [960, 260] width 676 height 37
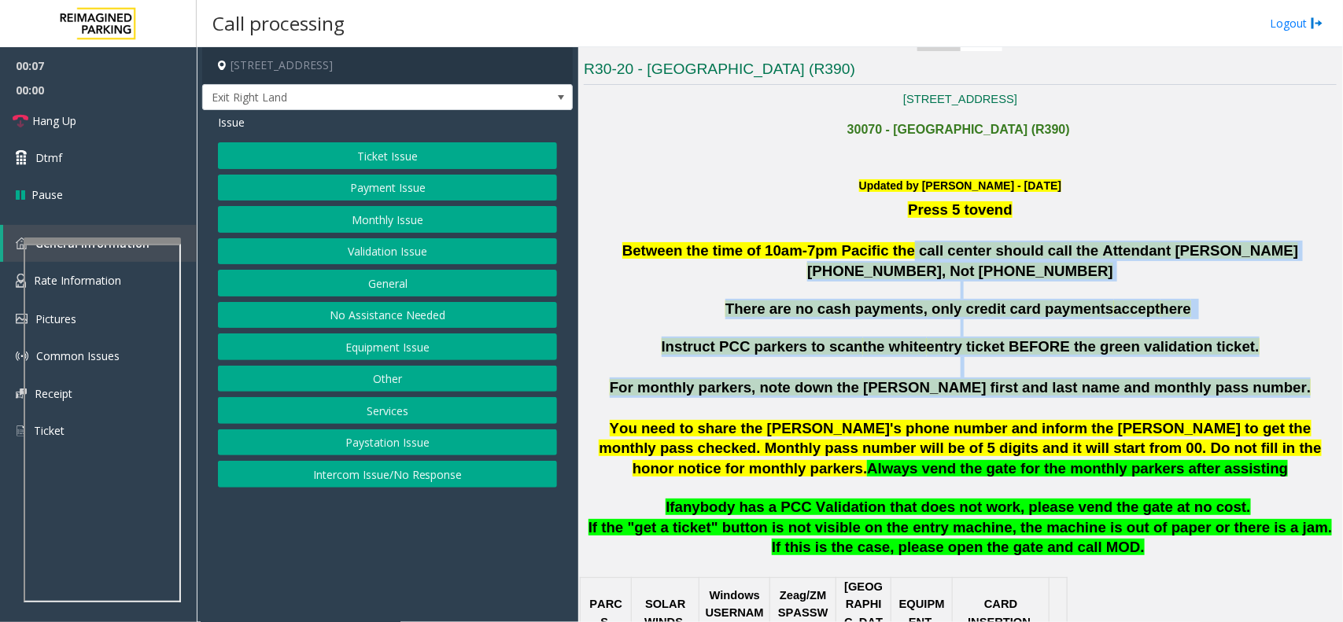
drag, startPoint x: 855, startPoint y: 252, endPoint x: 1018, endPoint y: 412, distance: 227.6
click at [1018, 412] on p at bounding box center [960, 408] width 753 height 20
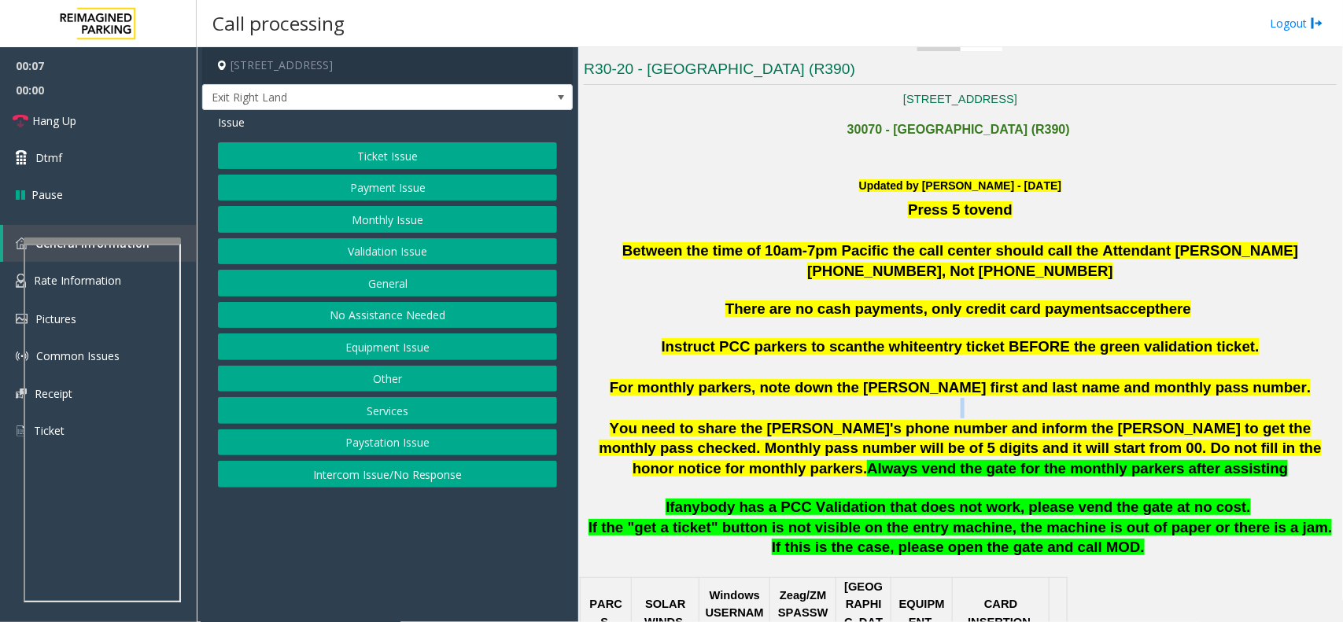
click at [1018, 412] on p at bounding box center [960, 408] width 753 height 20
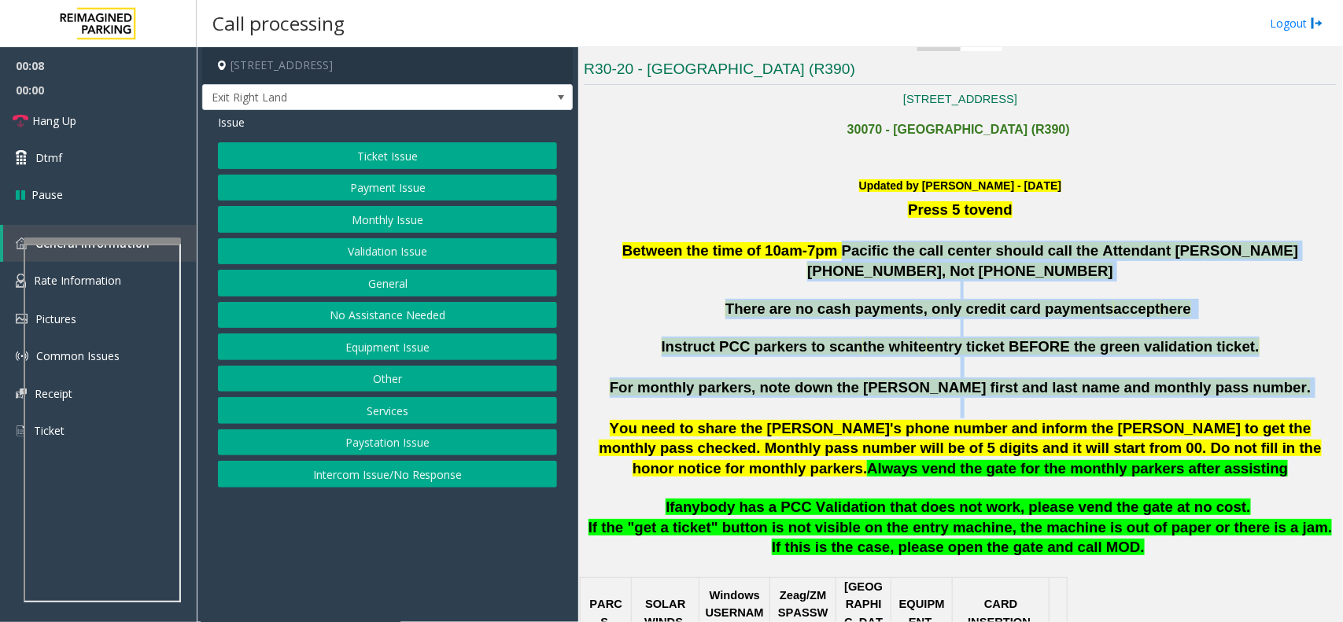
drag, startPoint x: 1018, startPoint y: 412, endPoint x: 799, endPoint y: 253, distance: 270.4
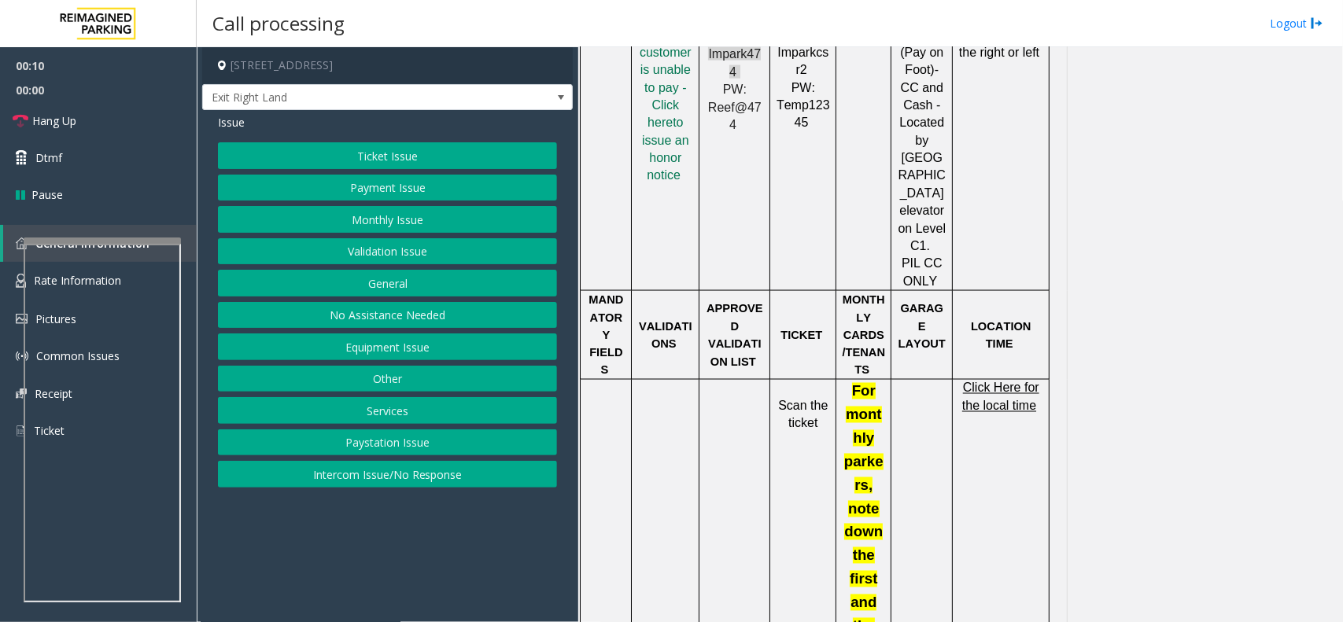
scroll to position [984, 0]
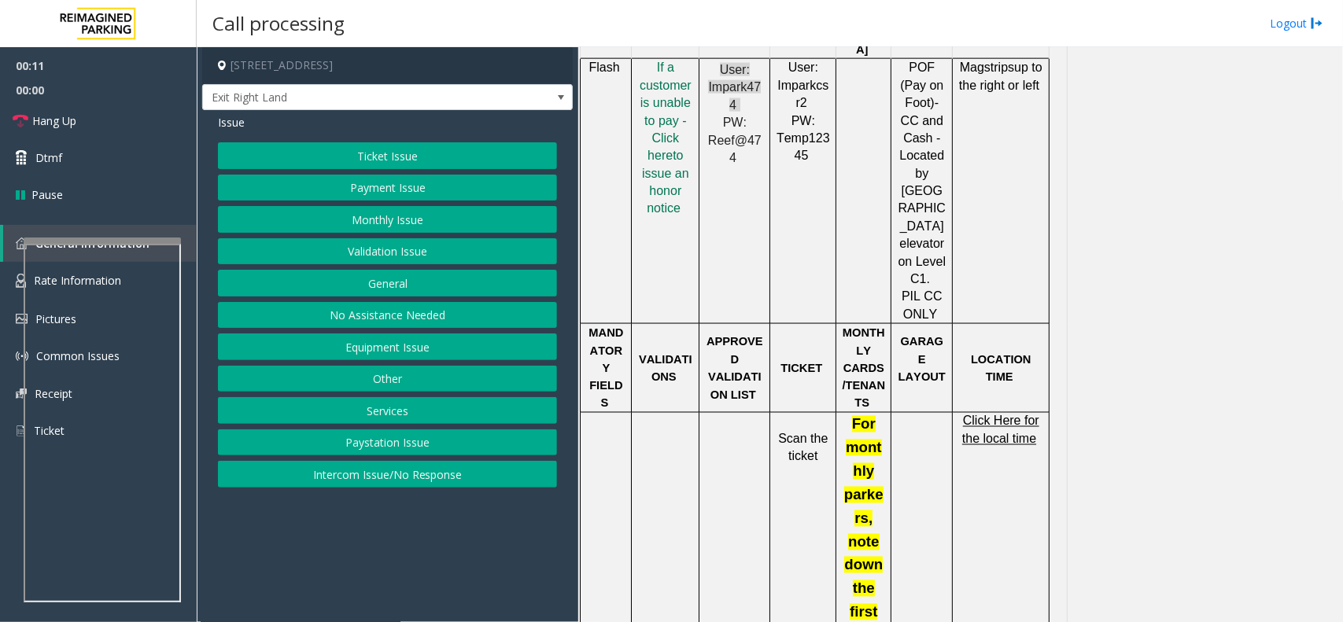
click at [681, 113] on p "I f a customer is unable to pay - Click her e to issue an honor notice" at bounding box center [665, 138] width 56 height 159
click at [670, 105] on span "f a customer is unable to pay - Click her" at bounding box center [666, 112] width 52 height 102
click at [327, 142] on div "Issue Ticket Issue Payment Issue Monthly Issue Validation Issue General No Assi…" at bounding box center [387, 303] width 371 height 386
click at [332, 150] on button "Ticket Issue" at bounding box center [387, 155] width 339 height 27
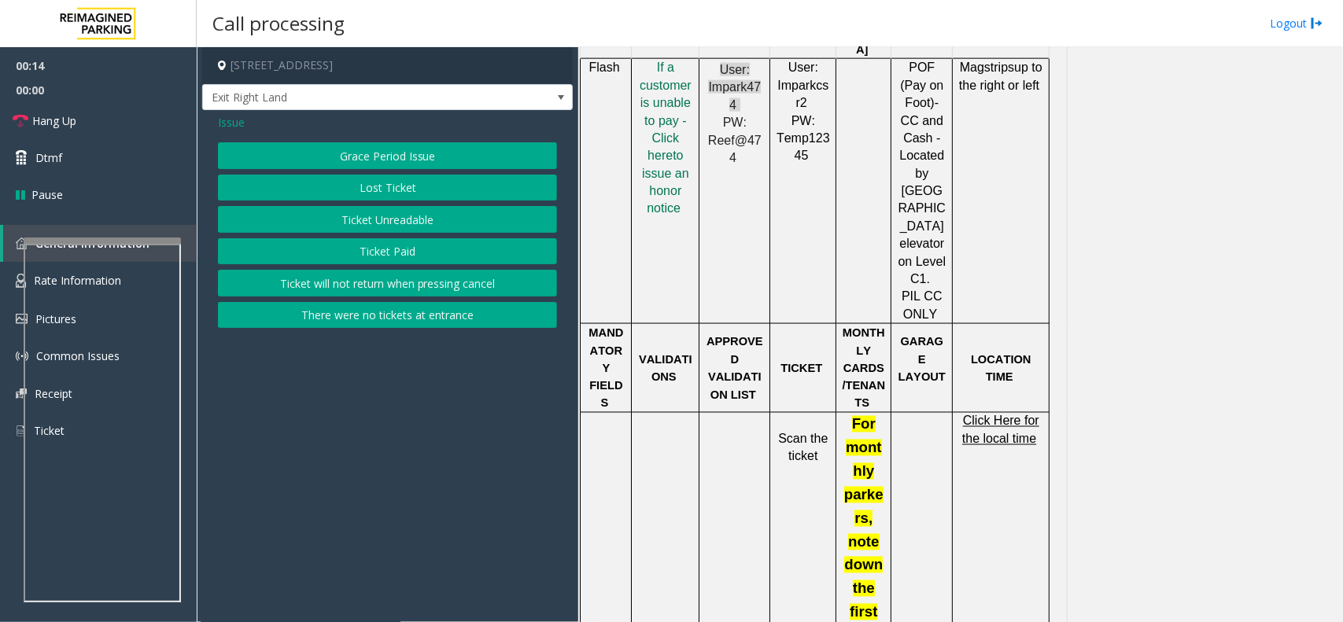
click at [332, 150] on button "Grace Period Issue" at bounding box center [387, 155] width 339 height 27
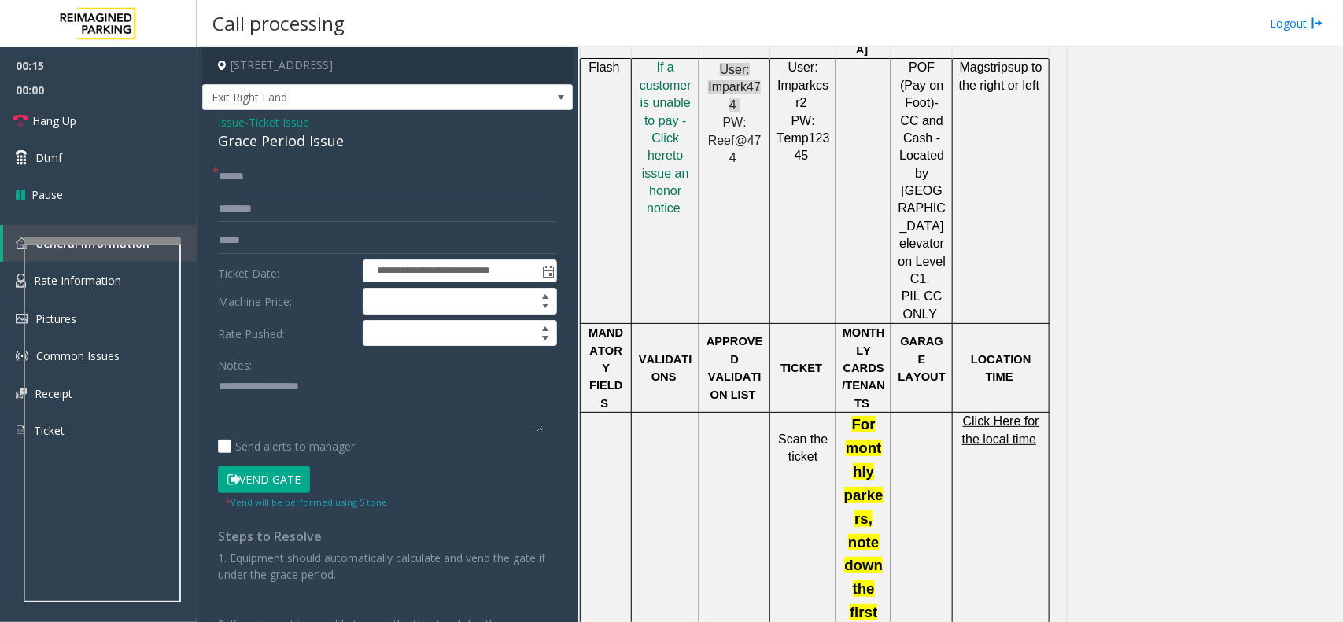
click at [268, 119] on span "Ticket Issue" at bounding box center [279, 122] width 61 height 17
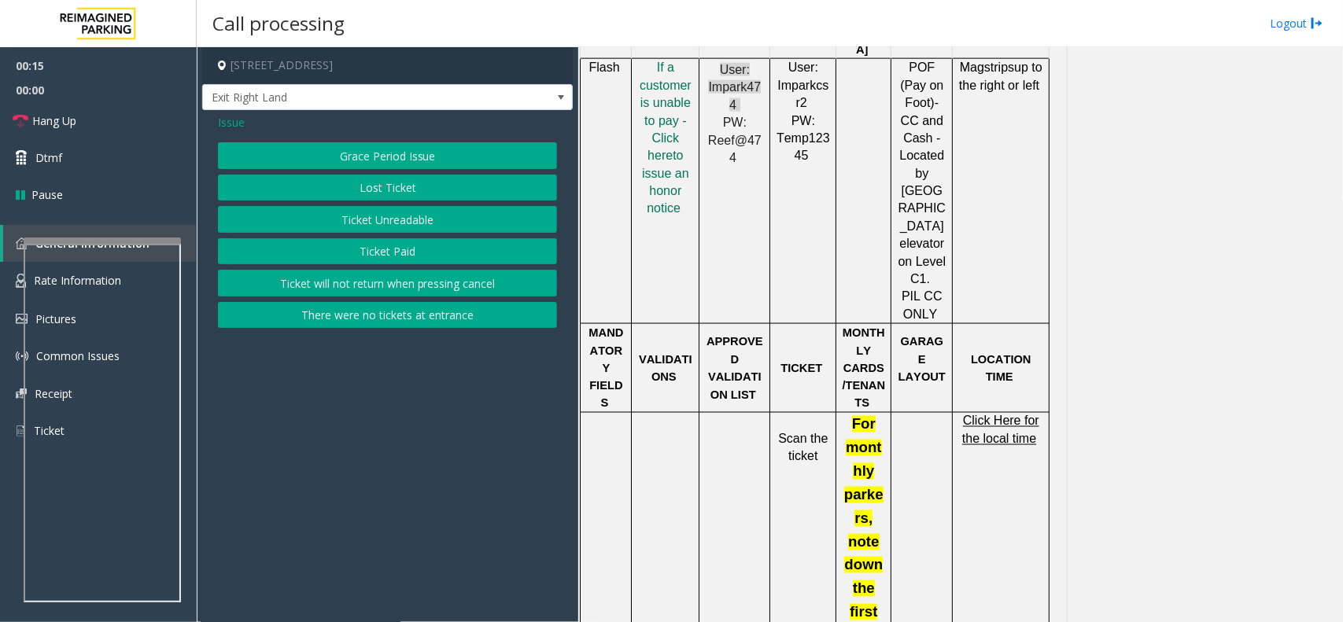
click at [242, 119] on span "Issue" at bounding box center [231, 122] width 27 height 17
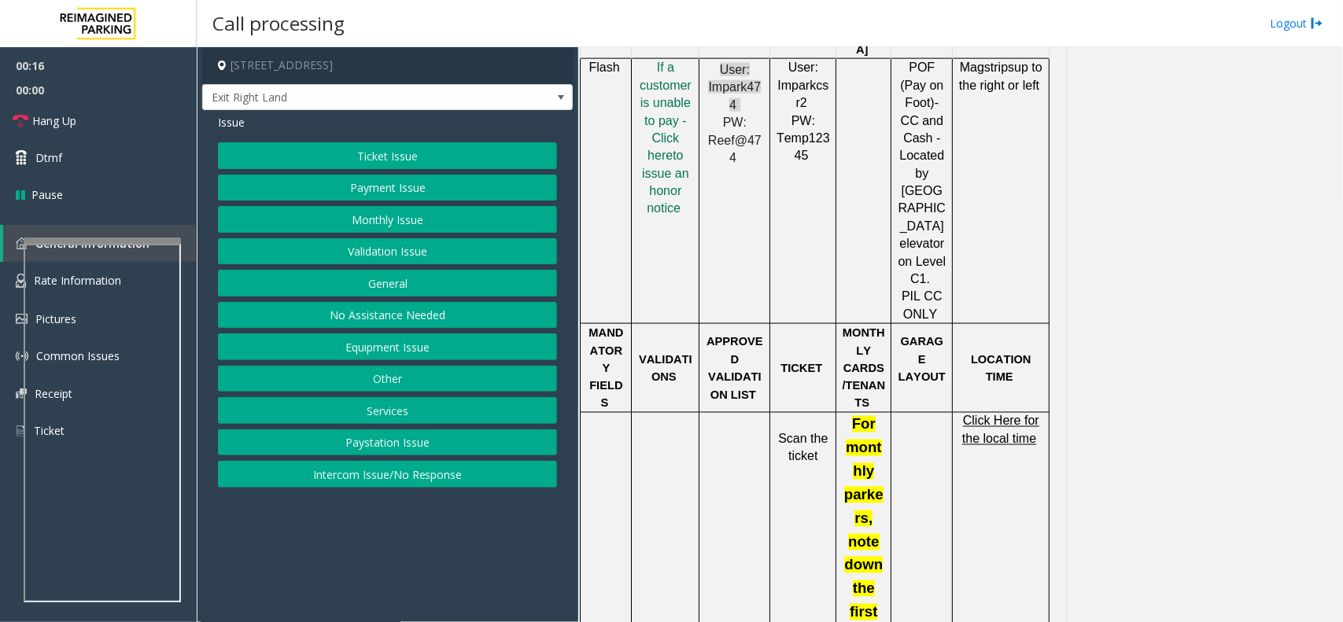
click at [242, 119] on span "Issue" at bounding box center [231, 122] width 27 height 17
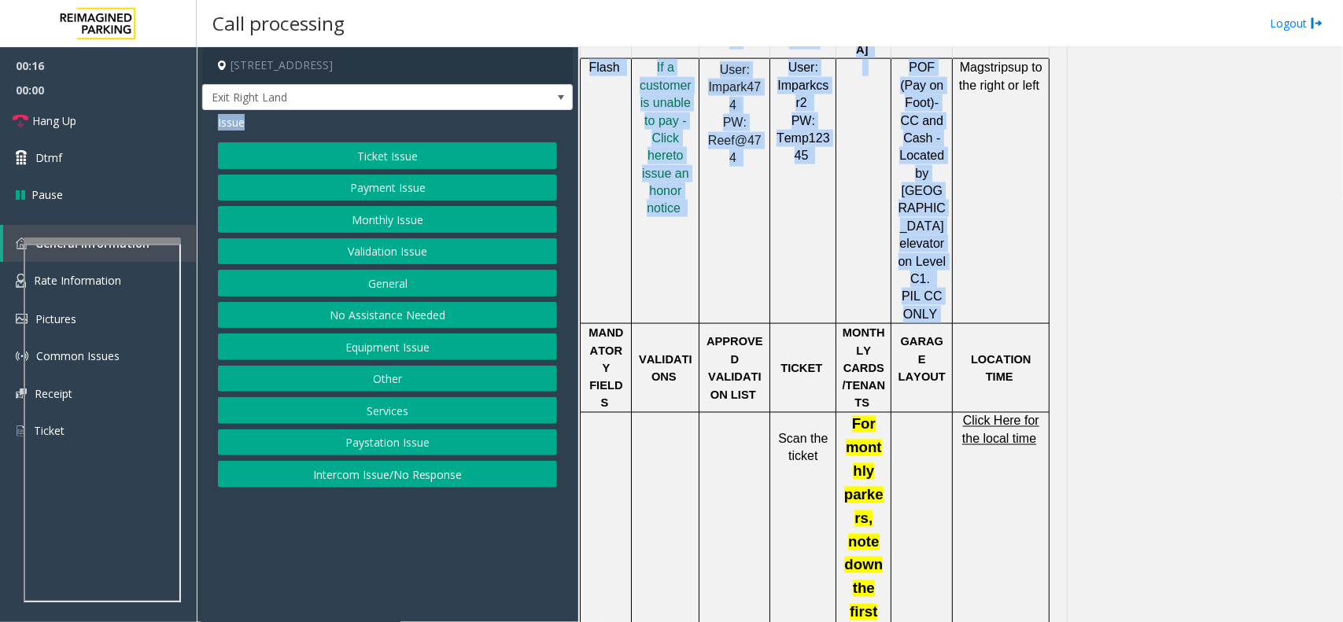
drag, startPoint x: 242, startPoint y: 119, endPoint x: 947, endPoint y: 258, distance: 718.8
click at [947, 258] on div "[STREET_ADDRESS] Exit Right Land Issue Ticket Issue Payment Issue Monthly Issue…" at bounding box center [770, 334] width 1146 height 575
click at [947, 258] on div "POF (Pay on Foot) -CC and Cash - Located by [GEOGRAPHIC_DATA] elevator on Level…" at bounding box center [922, 191] width 61 height 264
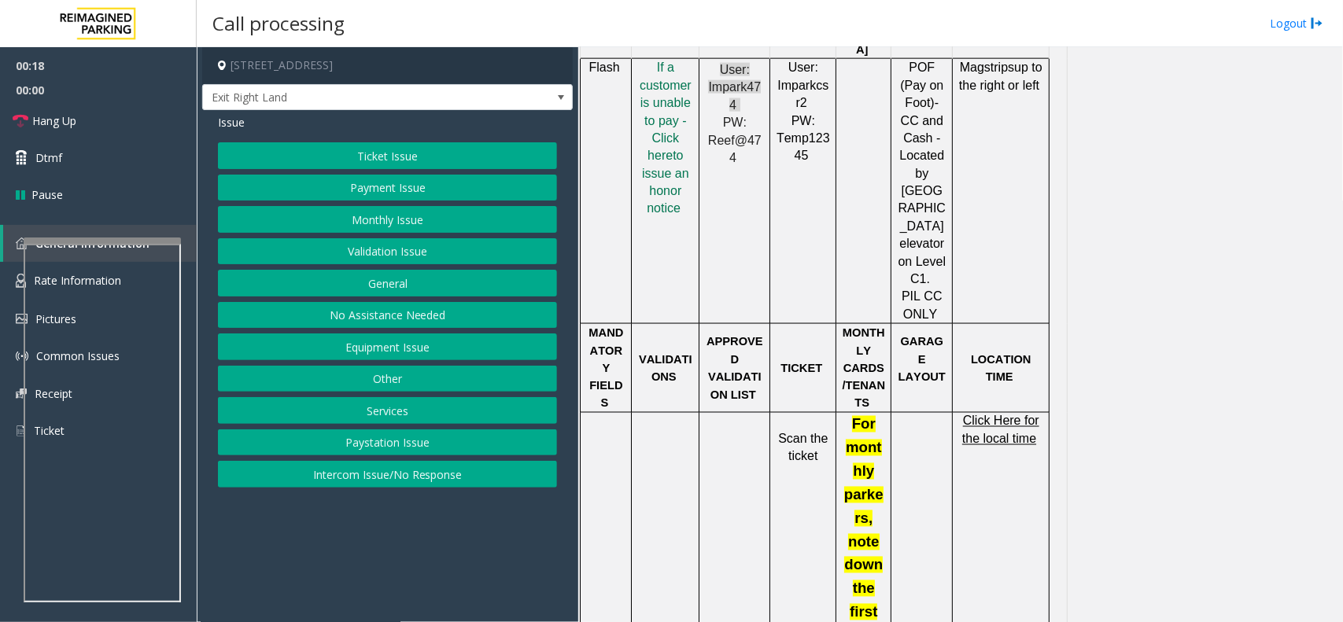
click at [399, 244] on button "Validation Issue" at bounding box center [387, 251] width 339 height 27
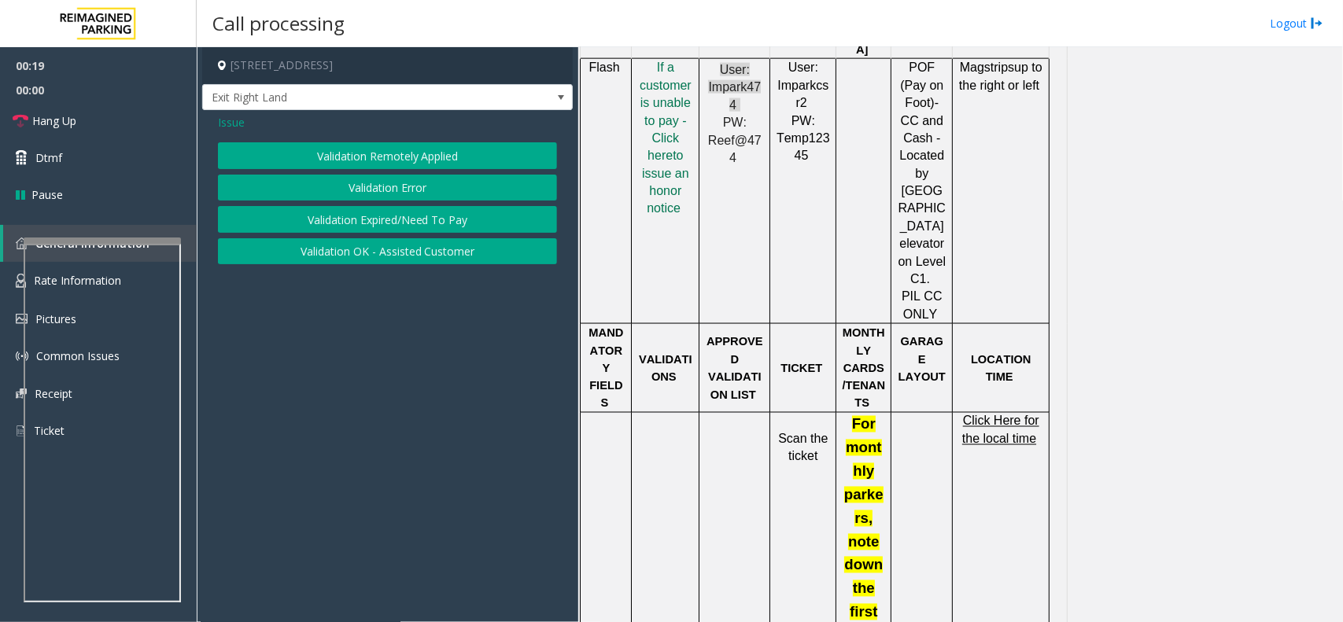
click at [370, 186] on button "Validation Error" at bounding box center [387, 188] width 339 height 27
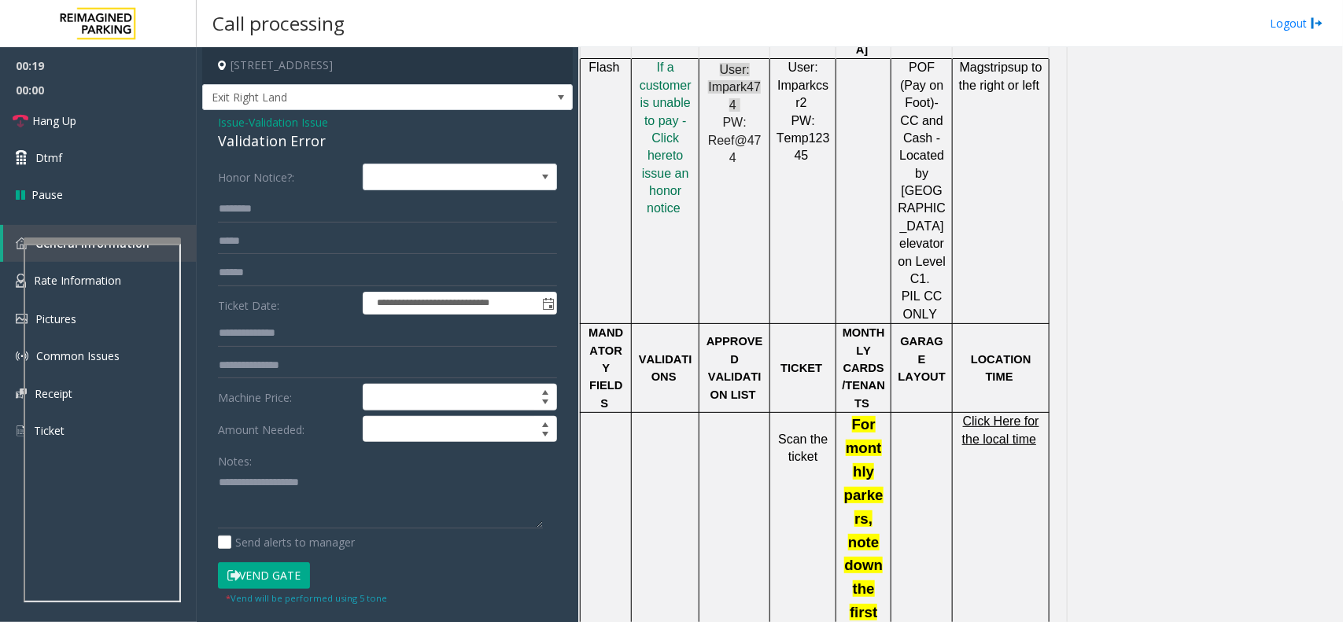
click at [291, 152] on div "Validation Error" at bounding box center [387, 141] width 339 height 21
drag, startPoint x: 337, startPoint y: 486, endPoint x: 378, endPoint y: 386, distance: 107.3
click at [355, 438] on form "**********" at bounding box center [387, 384] width 339 height 441
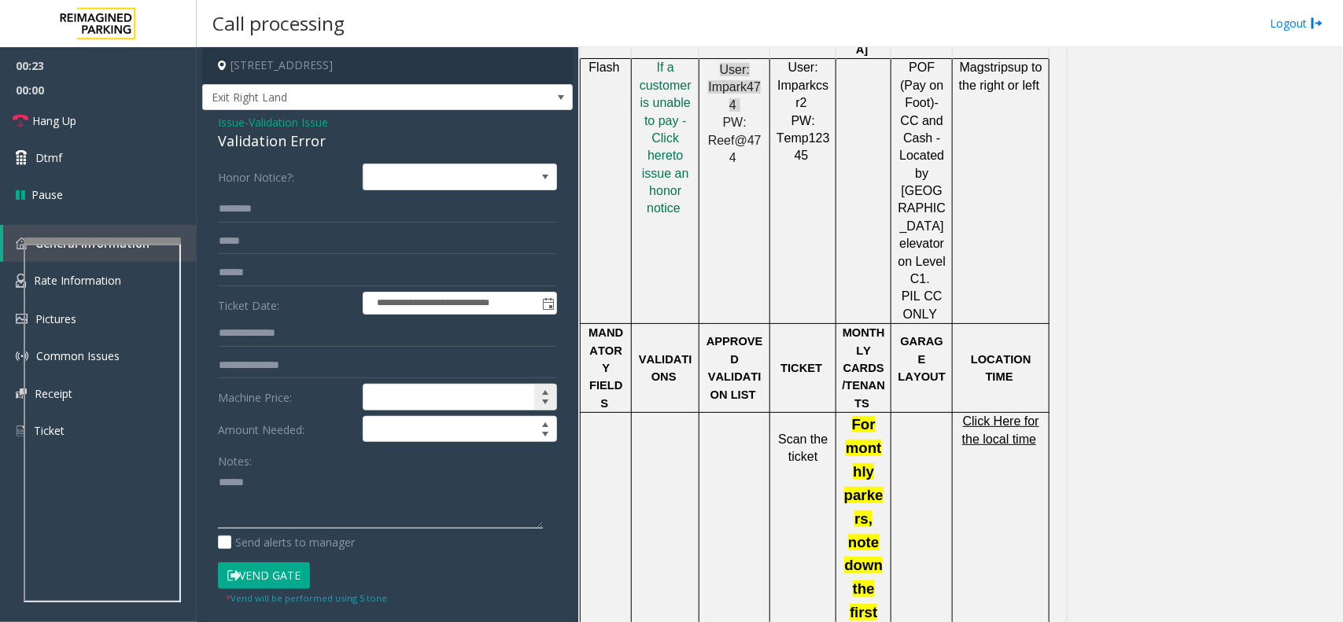
paste textarea "**********"
type textarea "**********"
click at [274, 214] on input "text" at bounding box center [387, 209] width 339 height 27
click at [287, 246] on input "text" at bounding box center [387, 241] width 339 height 27
type input "***"
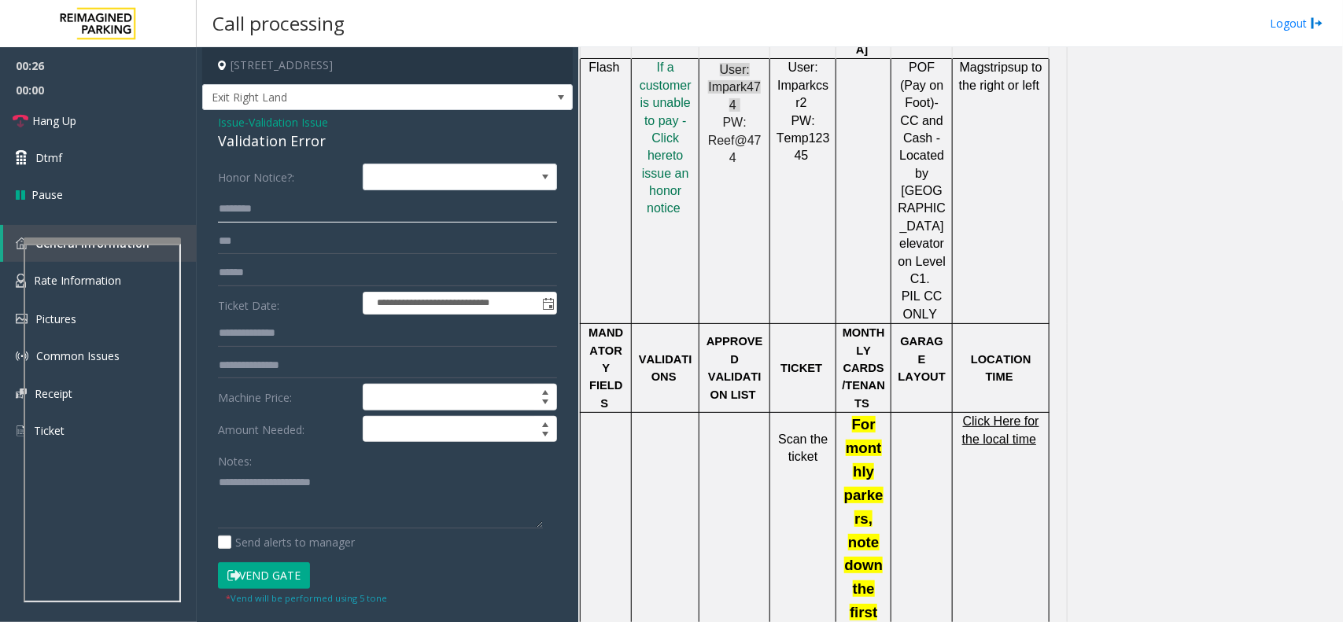
click at [331, 218] on input "text" at bounding box center [387, 209] width 339 height 27
type input "*****"
click at [1000, 415] on span "Click Here for the local time" at bounding box center [1000, 430] width 77 height 31
click at [283, 242] on input "***" at bounding box center [387, 241] width 339 height 27
type input "***"
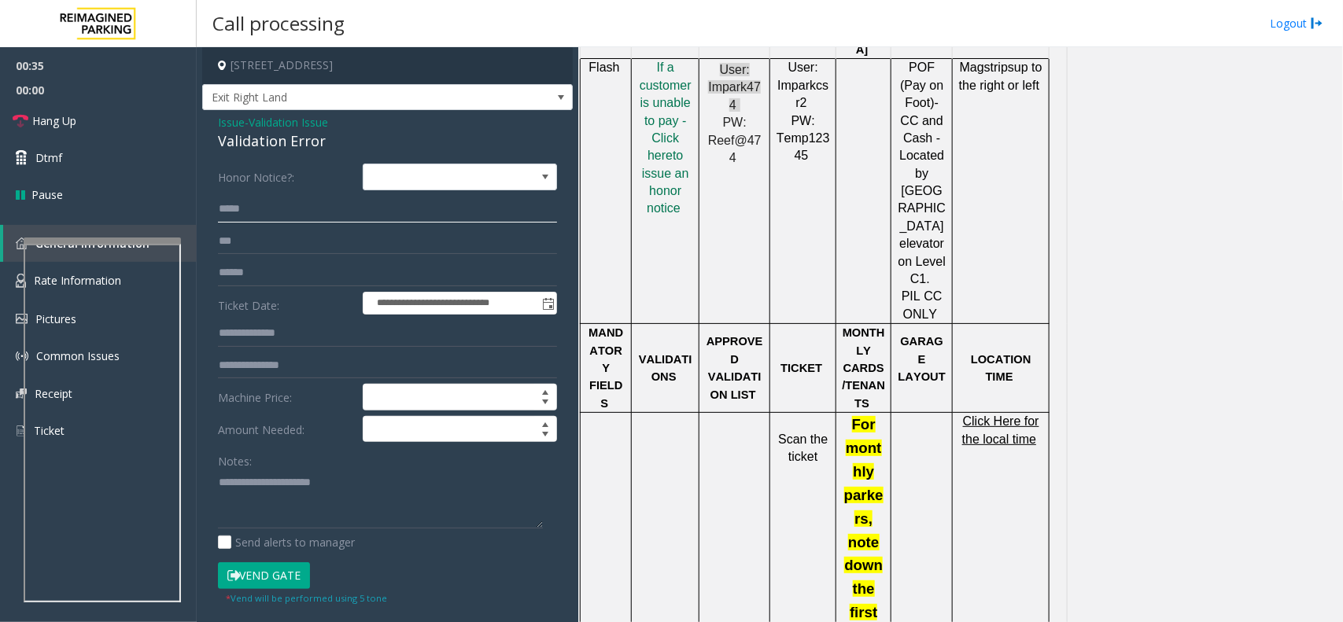
click at [337, 198] on input "*****" at bounding box center [387, 209] width 339 height 27
type input "*********"
click at [262, 265] on input "text" at bounding box center [387, 273] width 339 height 27
click at [317, 273] on input "text" at bounding box center [387, 273] width 339 height 27
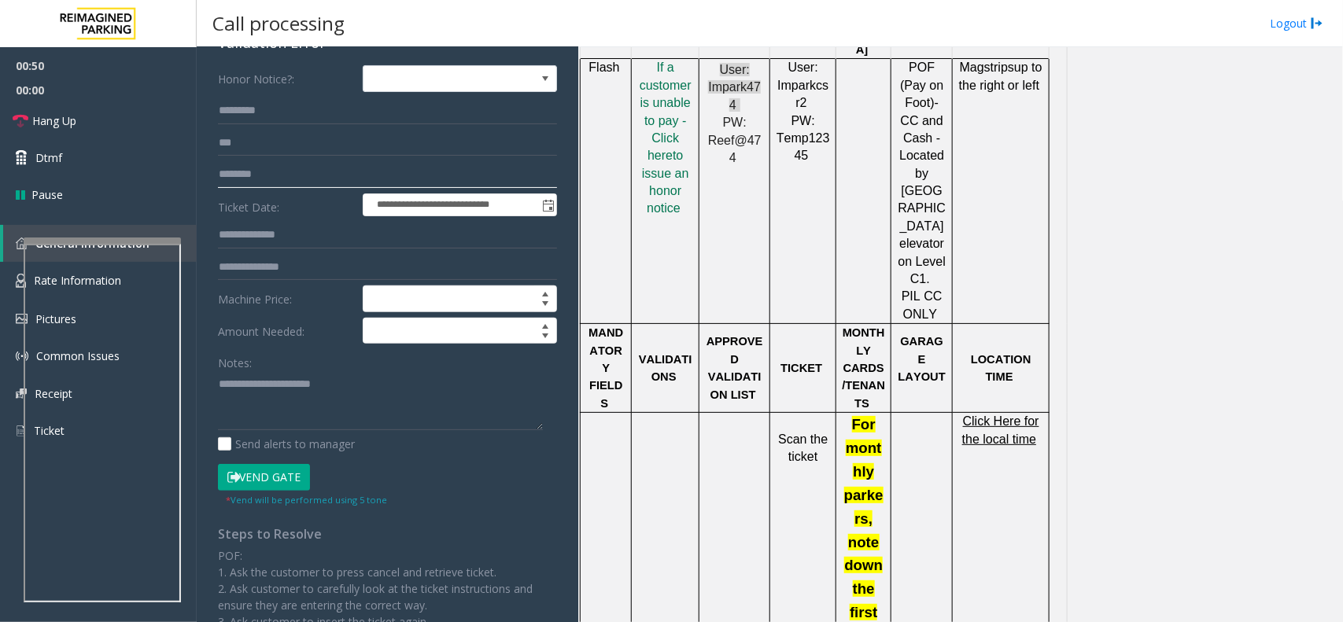
type input "********"
click at [290, 476] on button "Vend Gate" at bounding box center [264, 477] width 92 height 27
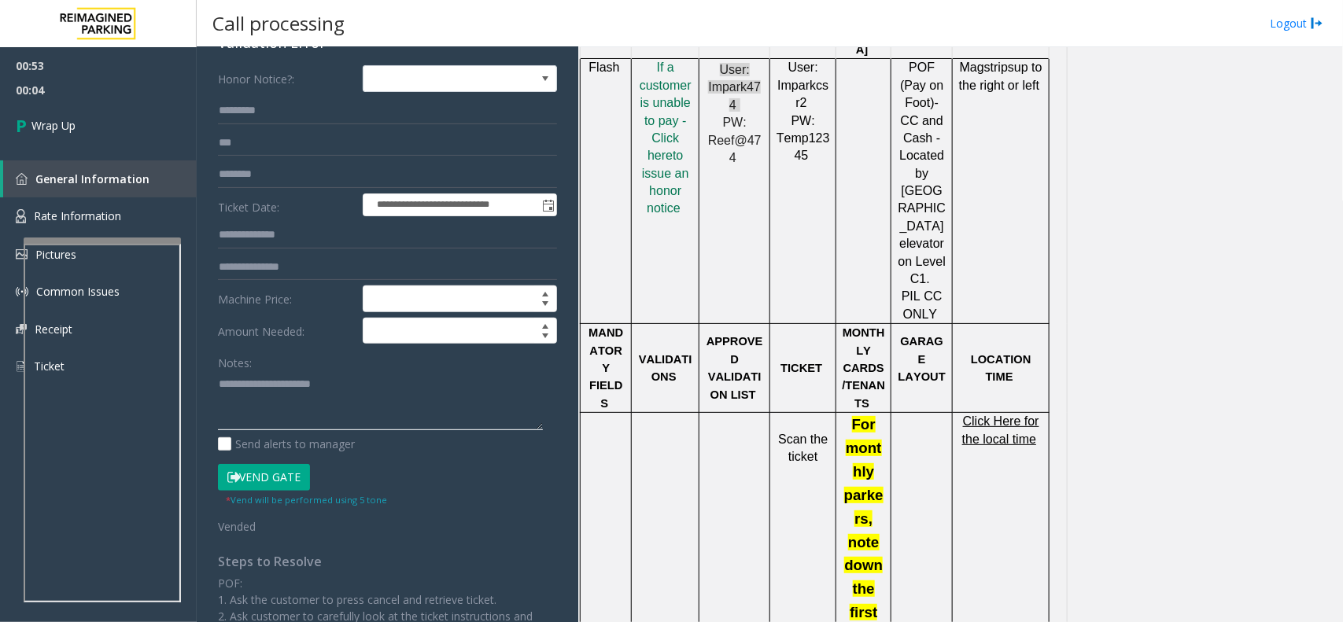
click at [305, 407] on textarea at bounding box center [380, 400] width 325 height 59
paste textarea "**********"
type textarea "**********"
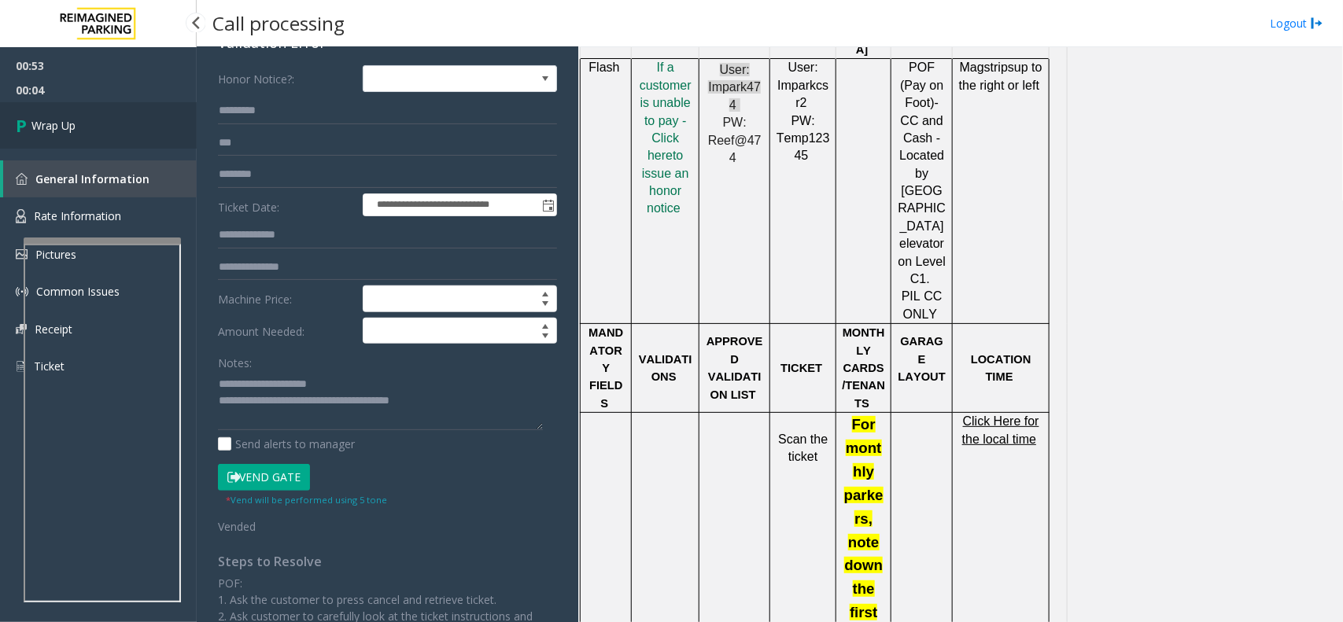
click at [142, 118] on link "Wrap Up" at bounding box center [98, 125] width 197 height 46
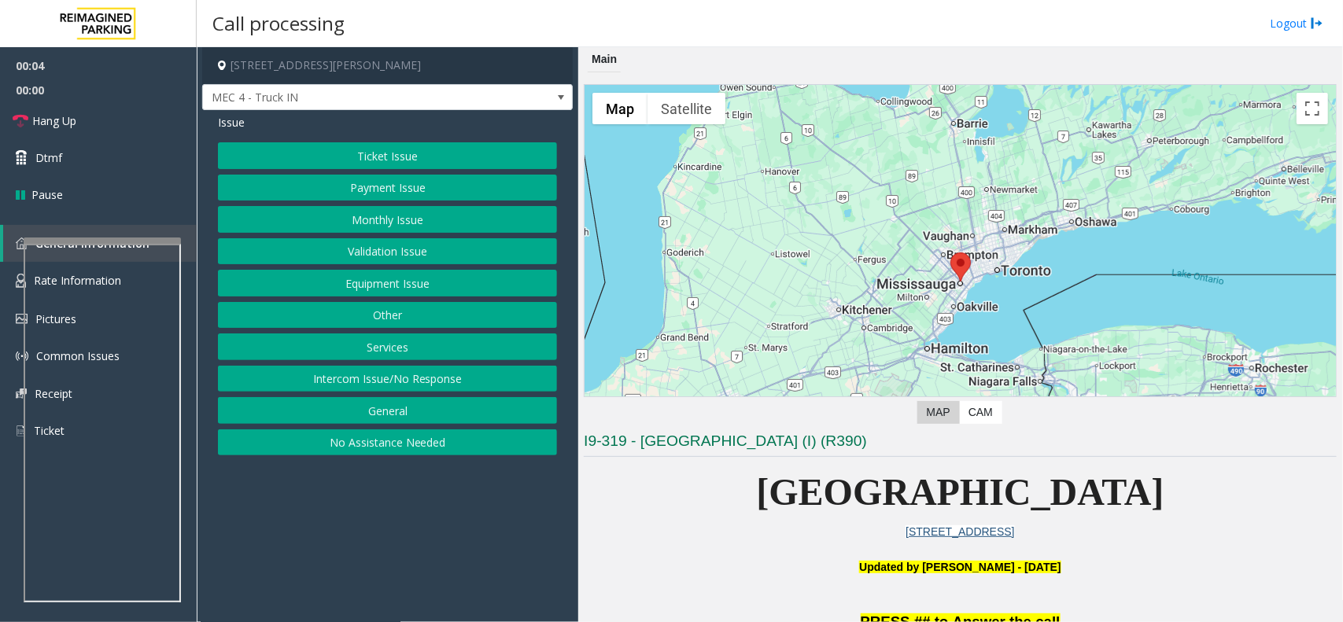
click at [337, 283] on button "Equipment Issue" at bounding box center [387, 283] width 339 height 27
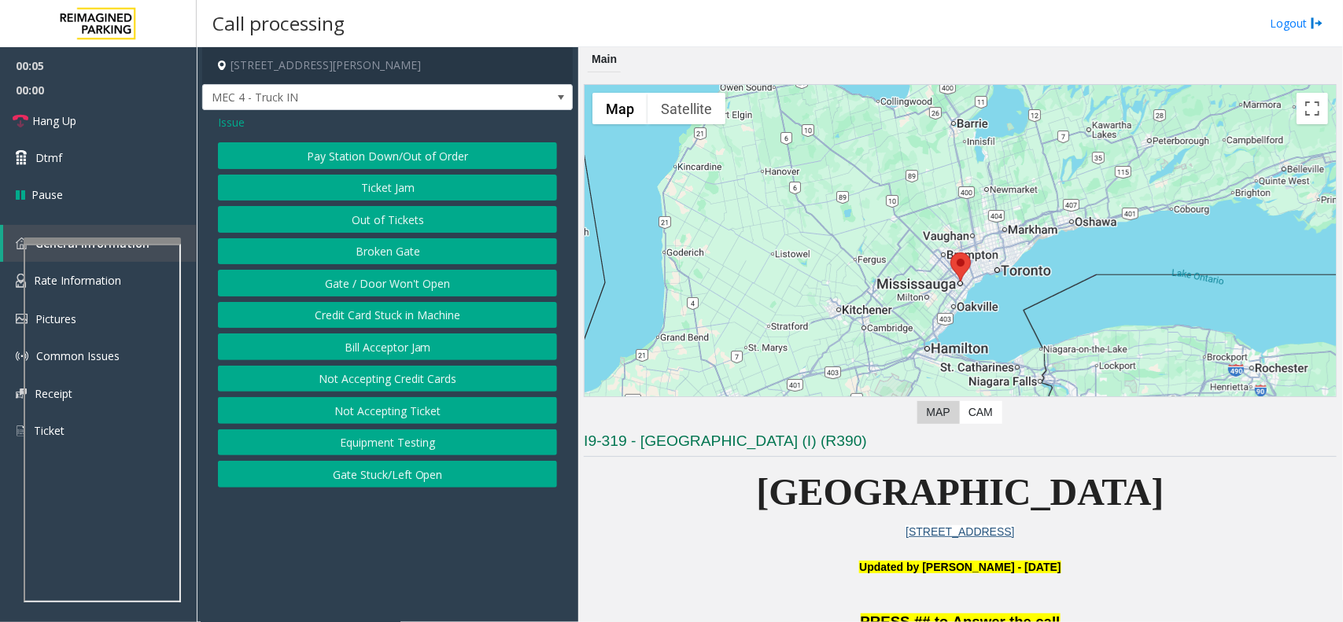
click at [337, 283] on button "Gate / Door Won't Open" at bounding box center [387, 283] width 339 height 27
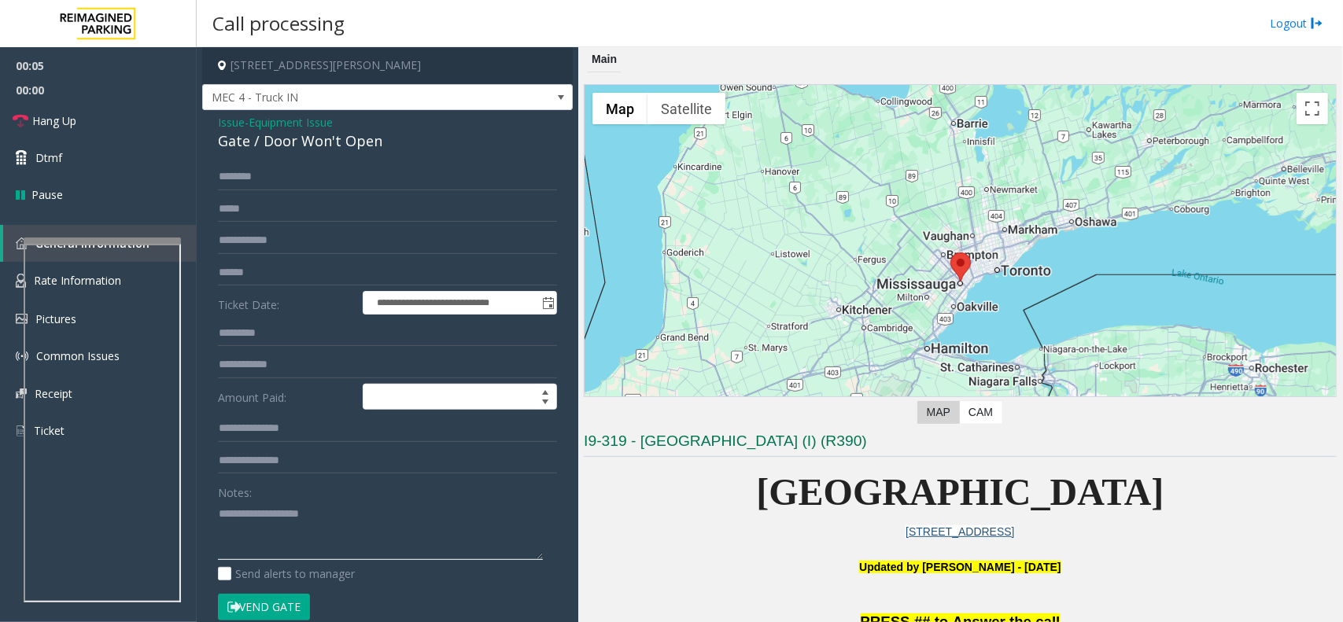
drag, startPoint x: 312, startPoint y: 512, endPoint x: 324, endPoint y: 497, distance: 19.0
click at [312, 512] on textarea at bounding box center [380, 530] width 325 height 59
click at [253, 608] on button "Vend Gate" at bounding box center [264, 607] width 92 height 27
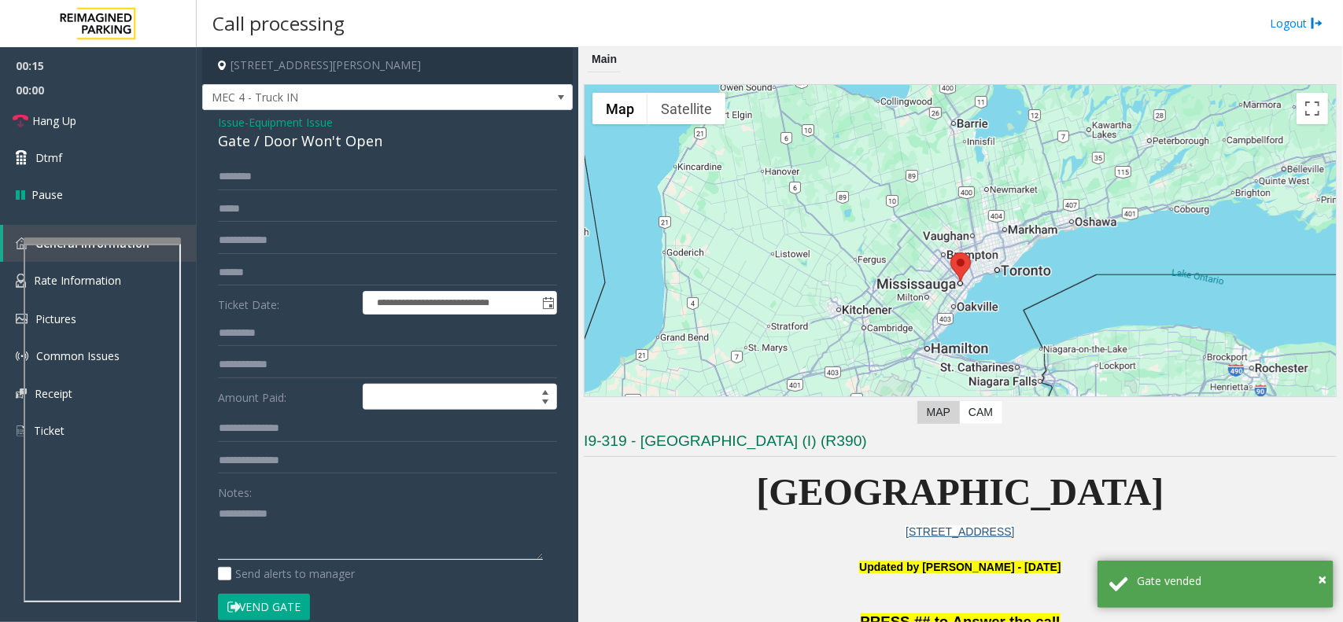
drag, startPoint x: 264, startPoint y: 519, endPoint x: 229, endPoint y: 530, distance: 36.1
click at [229, 530] on textarea at bounding box center [380, 530] width 325 height 59
click at [270, 522] on textarea at bounding box center [380, 530] width 325 height 59
click at [268, 522] on textarea at bounding box center [380, 530] width 325 height 59
click at [307, 525] on textarea at bounding box center [380, 530] width 325 height 59
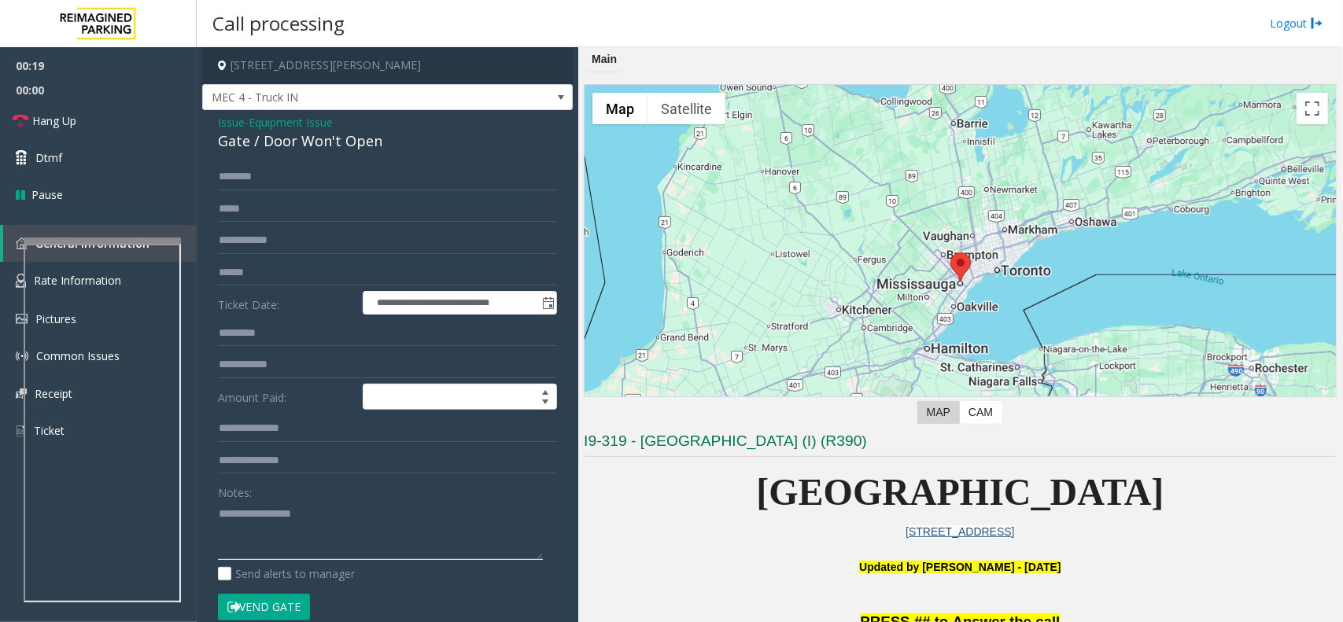
paste textarea "**********"
type textarea "**********"
click at [112, 99] on span "00:00" at bounding box center [98, 90] width 197 height 24
click at [118, 120] on link "Hang Up" at bounding box center [98, 120] width 197 height 37
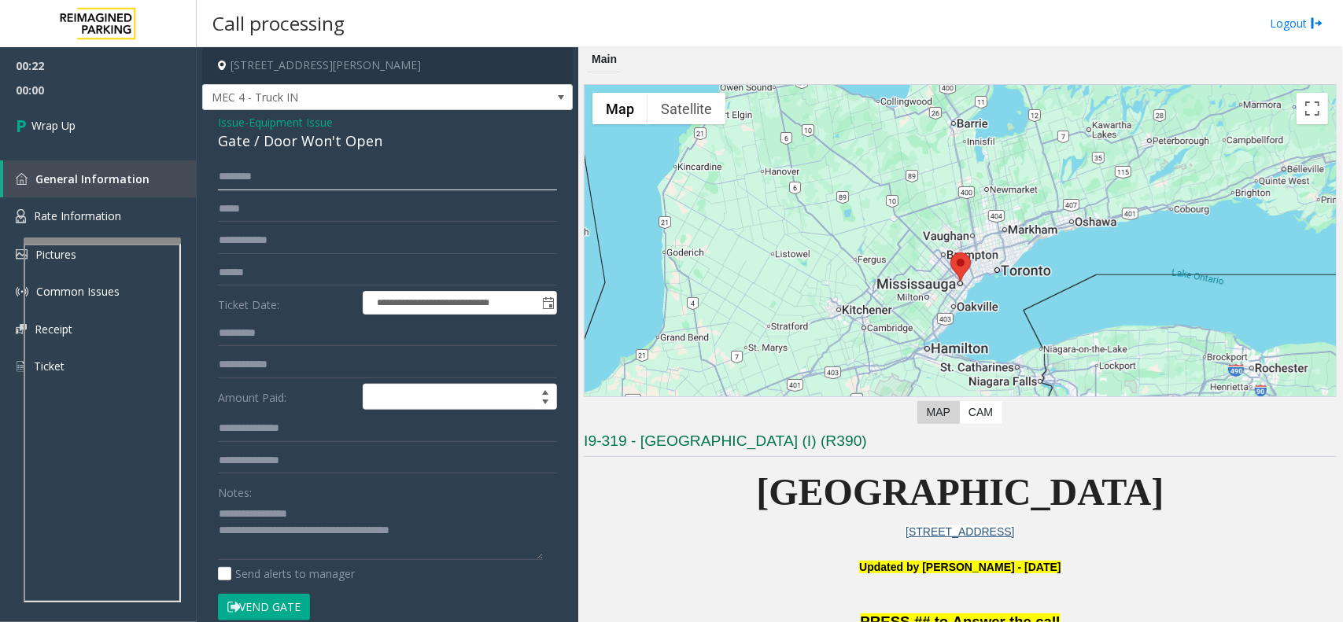
click at [319, 175] on input "text" at bounding box center [387, 177] width 339 height 27
type input "******"
click at [103, 139] on link "Wrap Up" at bounding box center [98, 125] width 197 height 46
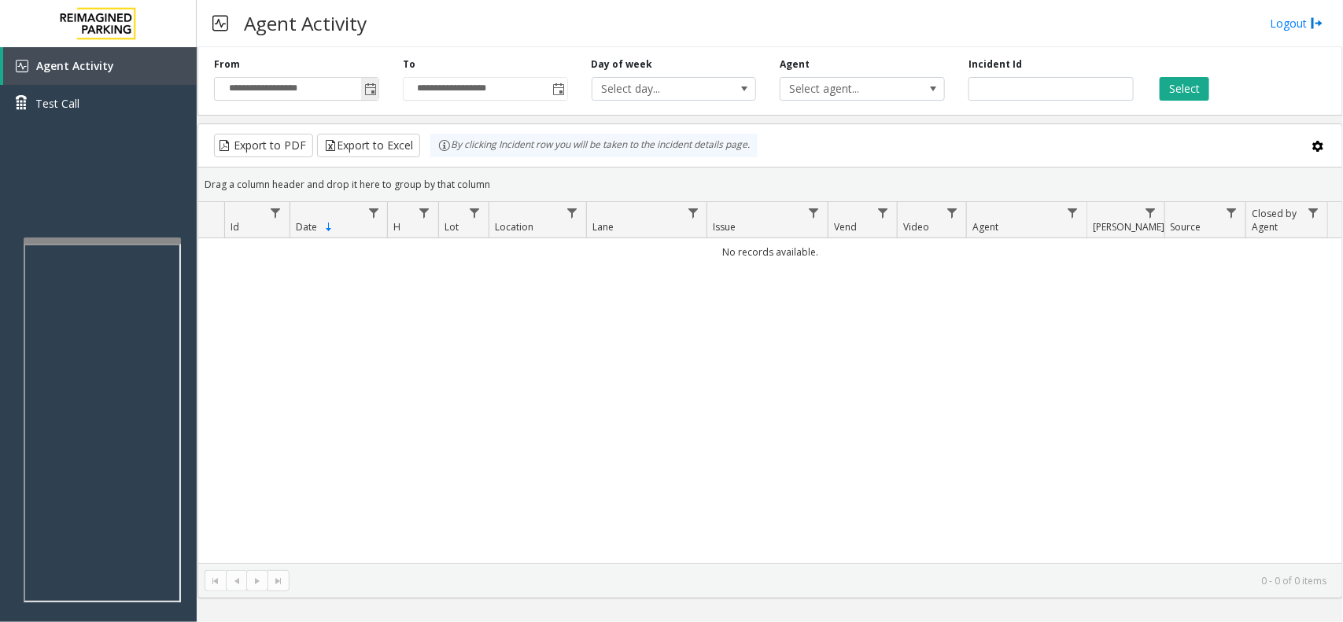
click at [375, 87] on span "Toggle popup" at bounding box center [370, 89] width 13 height 13
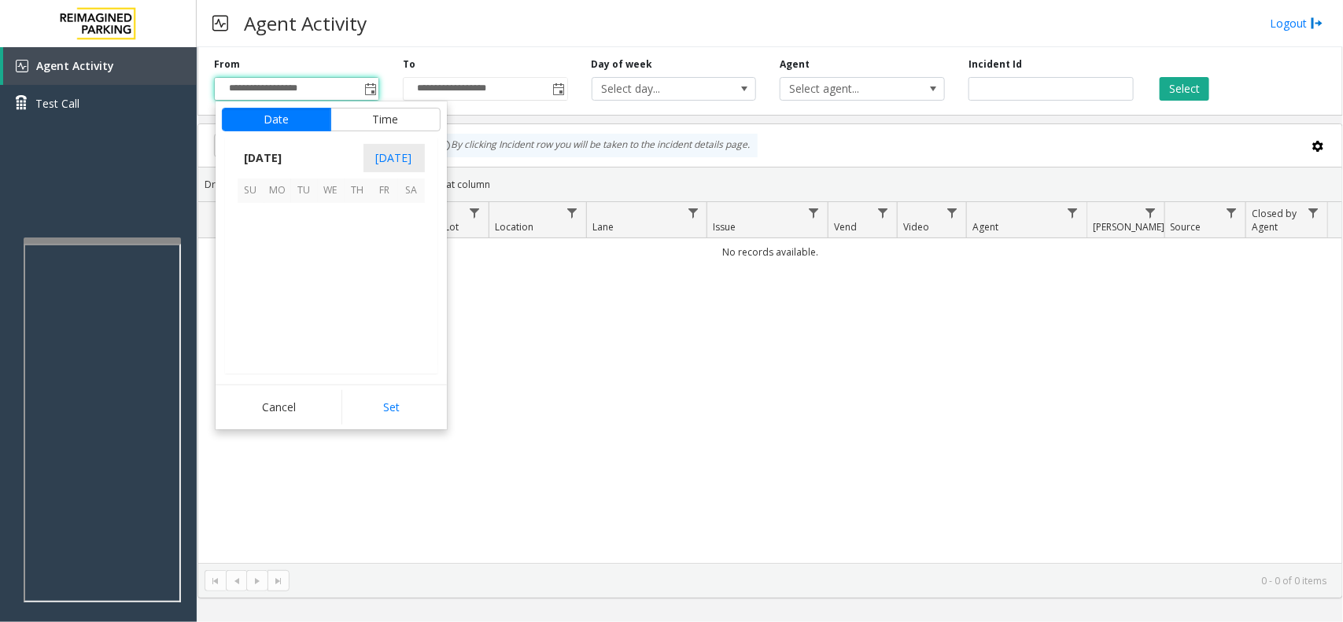
scroll to position [282129, 0]
click at [341, 238] on span "6" at bounding box center [331, 244] width 27 height 27
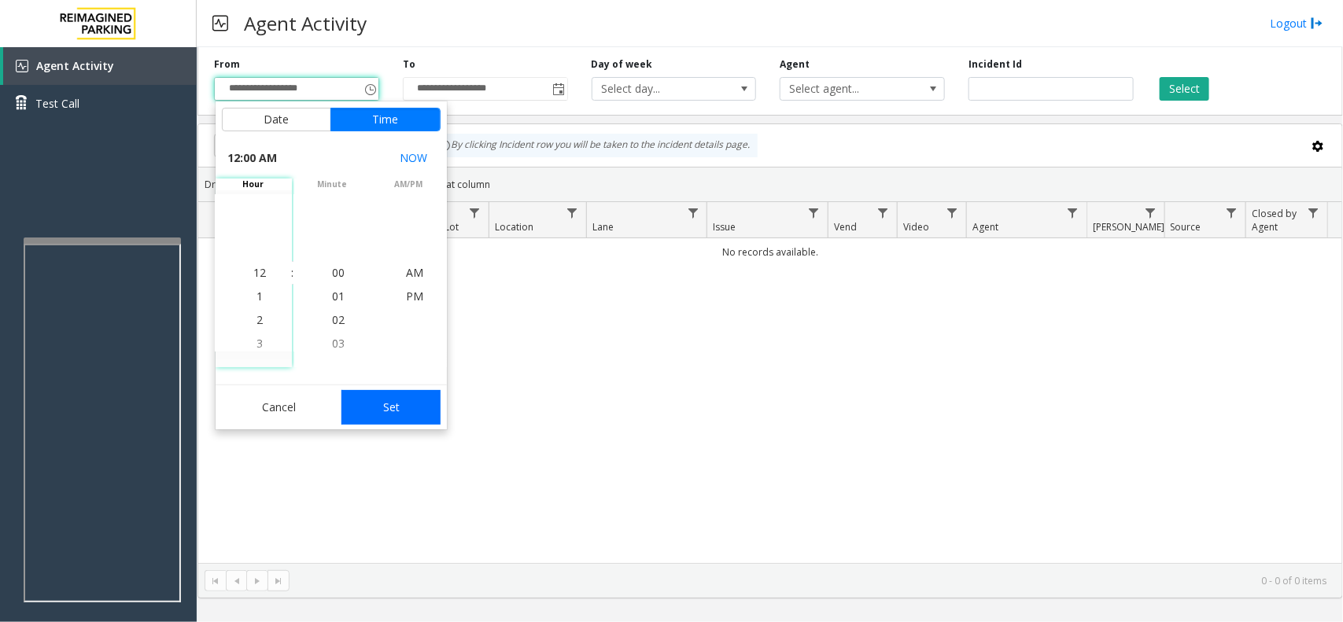
click at [417, 405] on button "Set" at bounding box center [391, 407] width 99 height 35
type input "**********"
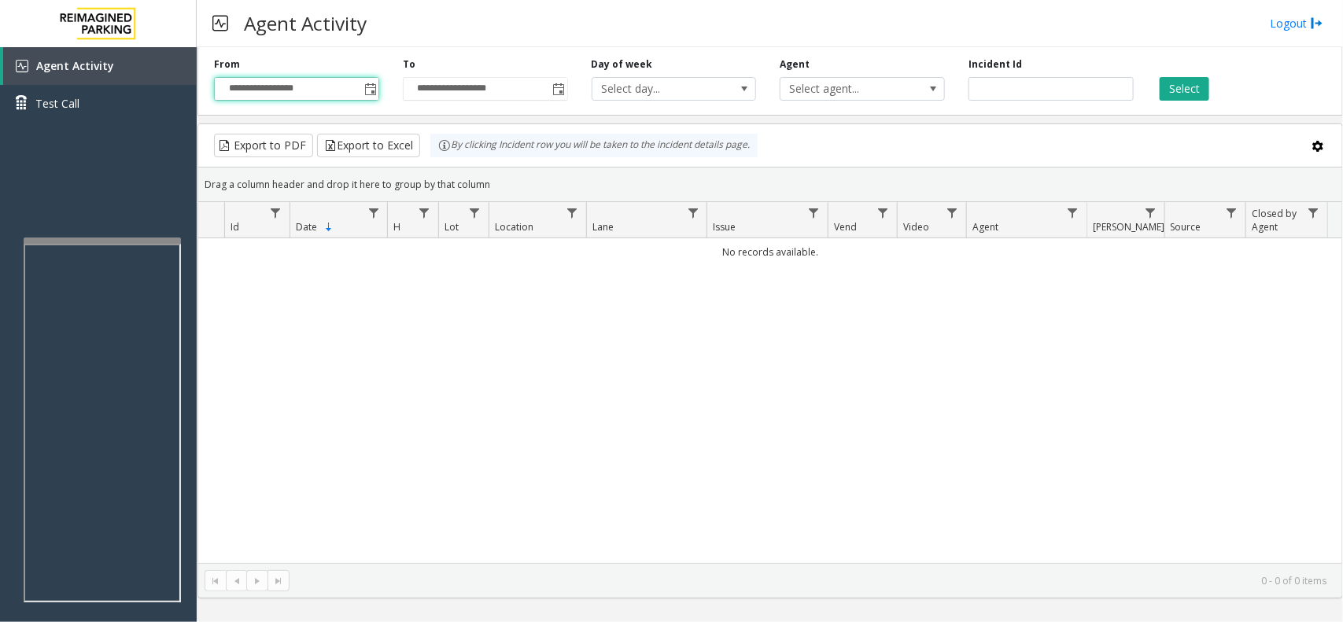
click at [1173, 102] on div "**********" at bounding box center [771, 78] width 1146 height 75
click at [1171, 91] on button "Select" at bounding box center [1185, 89] width 50 height 24
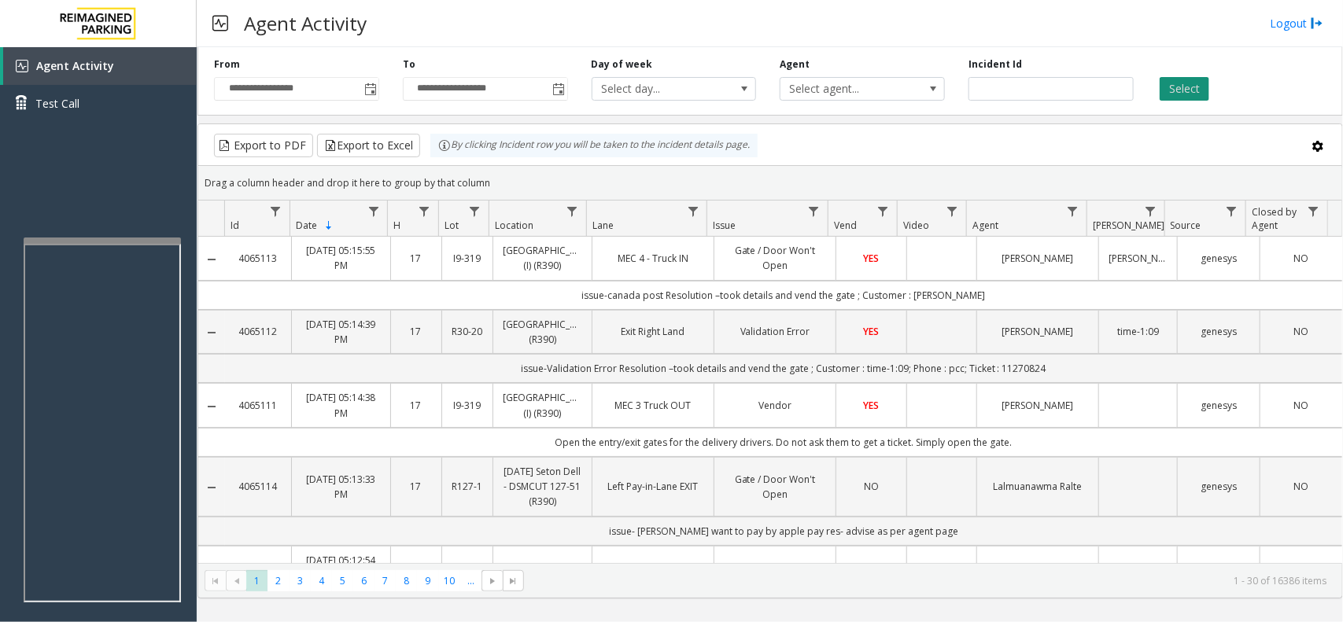
click at [1163, 83] on button "Select" at bounding box center [1185, 89] width 50 height 24
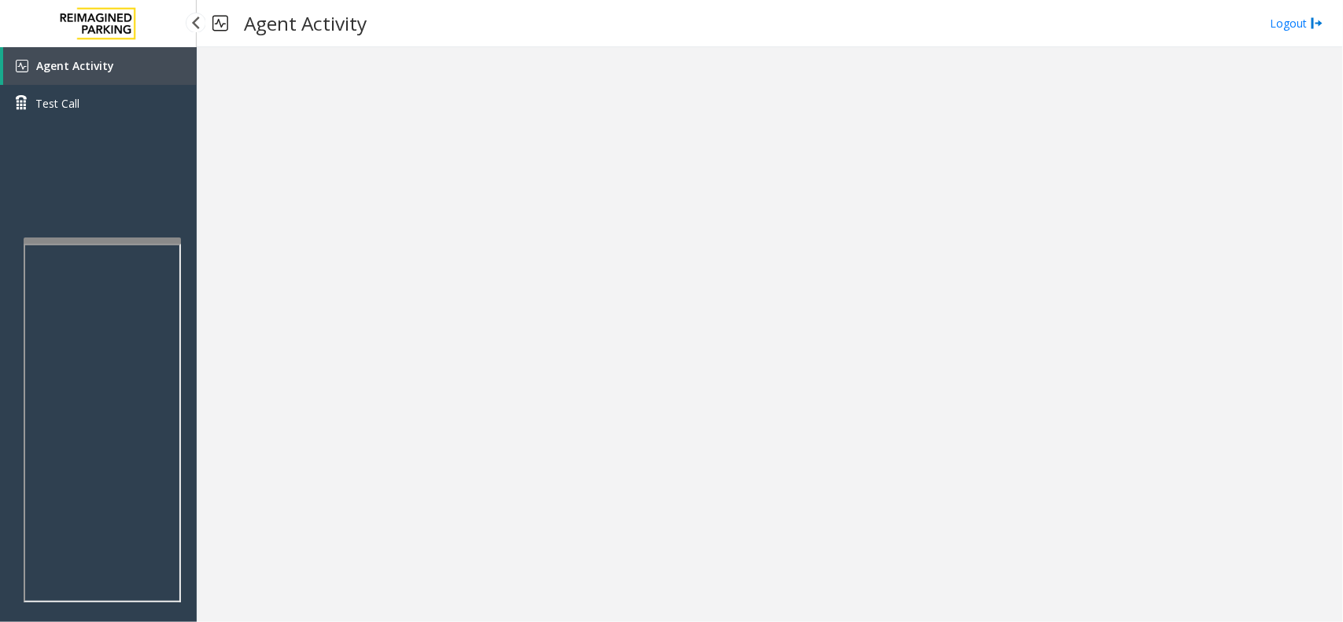
click at [83, 65] on span "Agent Activity" at bounding box center [75, 65] width 78 height 15
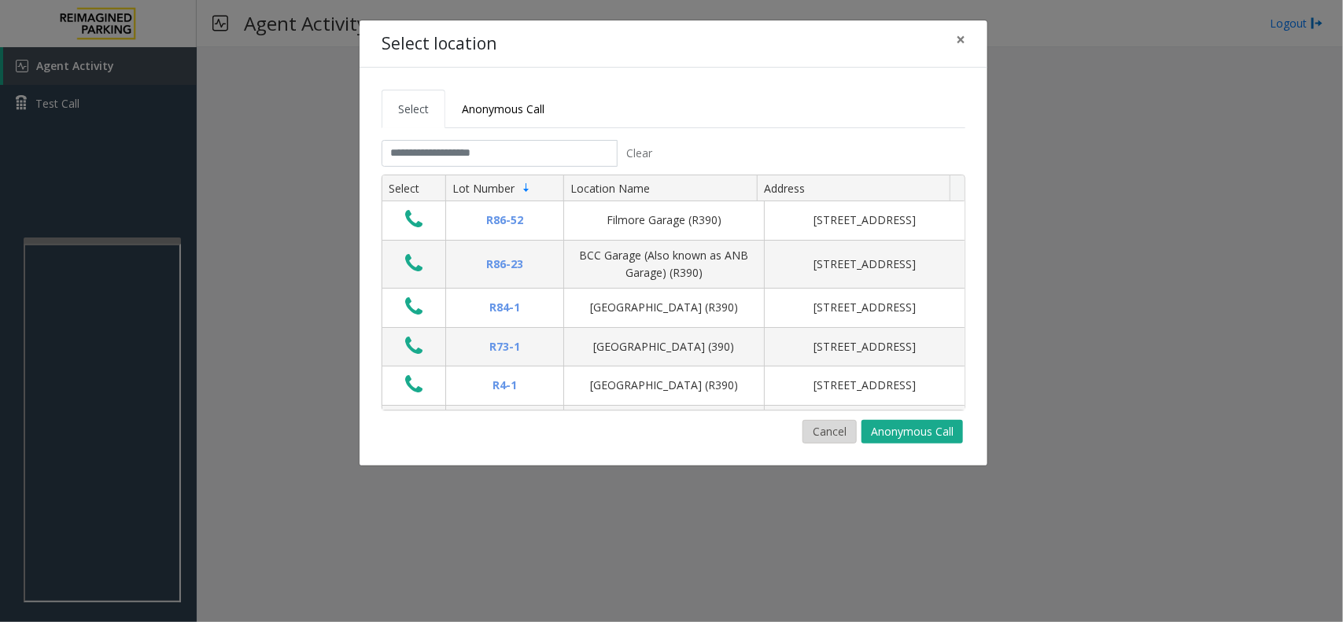
click at [805, 444] on button "Cancel" at bounding box center [830, 432] width 54 height 24
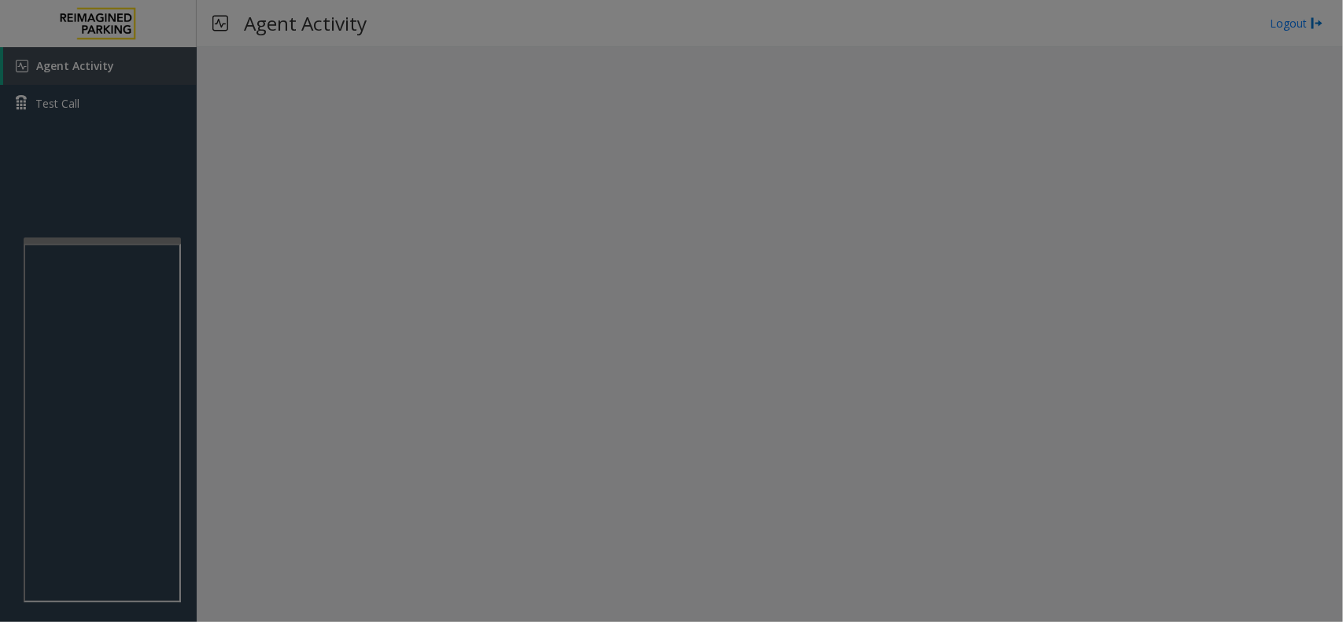
click at [823, 427] on div "Select Anonymous Call Clear Select Lot Number Location Name Address R86-52 Film…" at bounding box center [672, 227] width 628 height 398
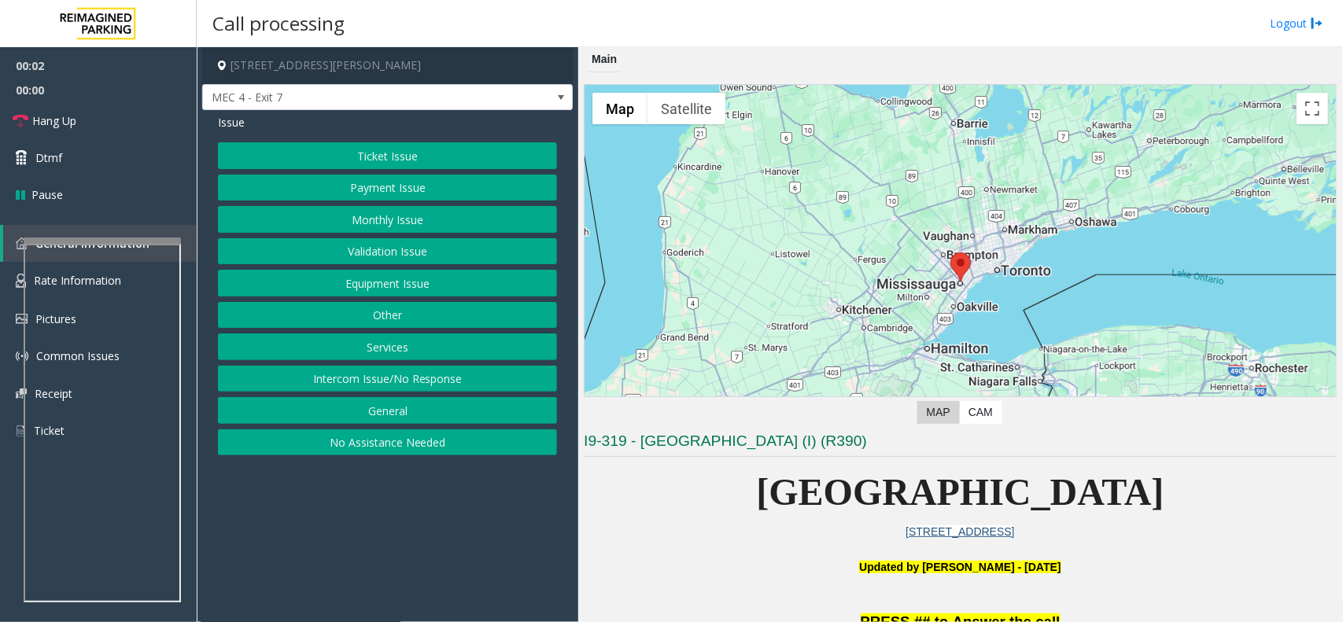
click at [383, 217] on button "Monthly Issue" at bounding box center [387, 219] width 339 height 27
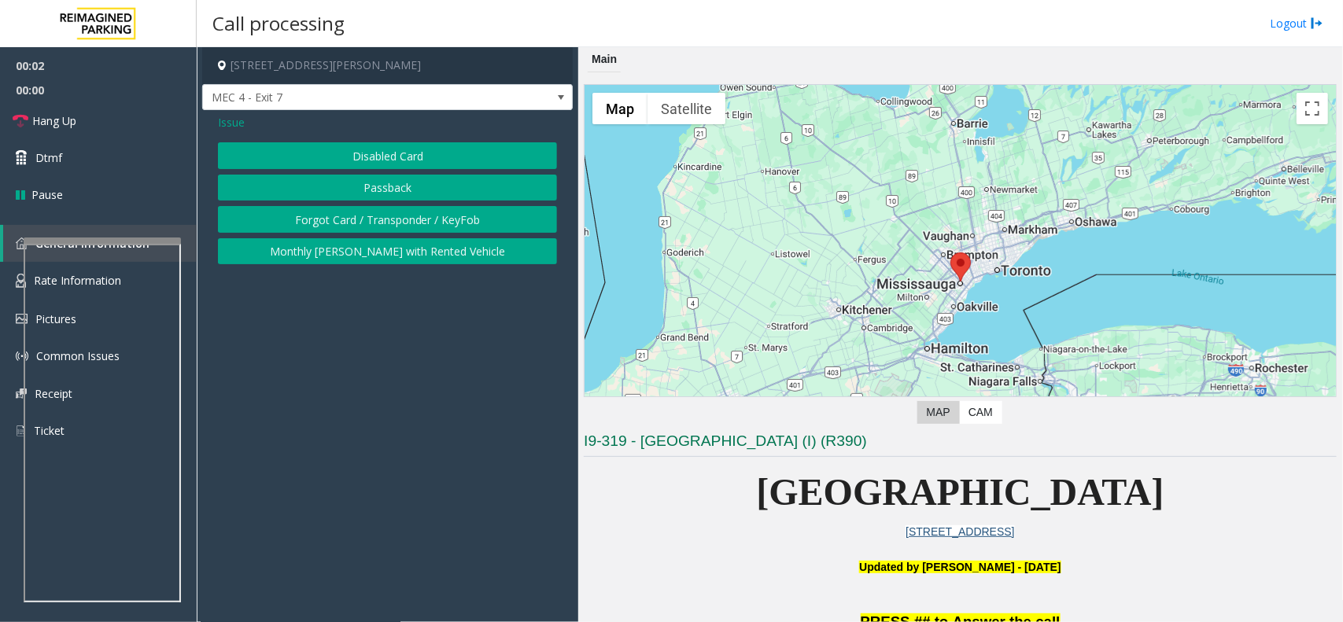
click at [383, 217] on button "Forgot Card / Transponder / KeyFob" at bounding box center [387, 219] width 339 height 27
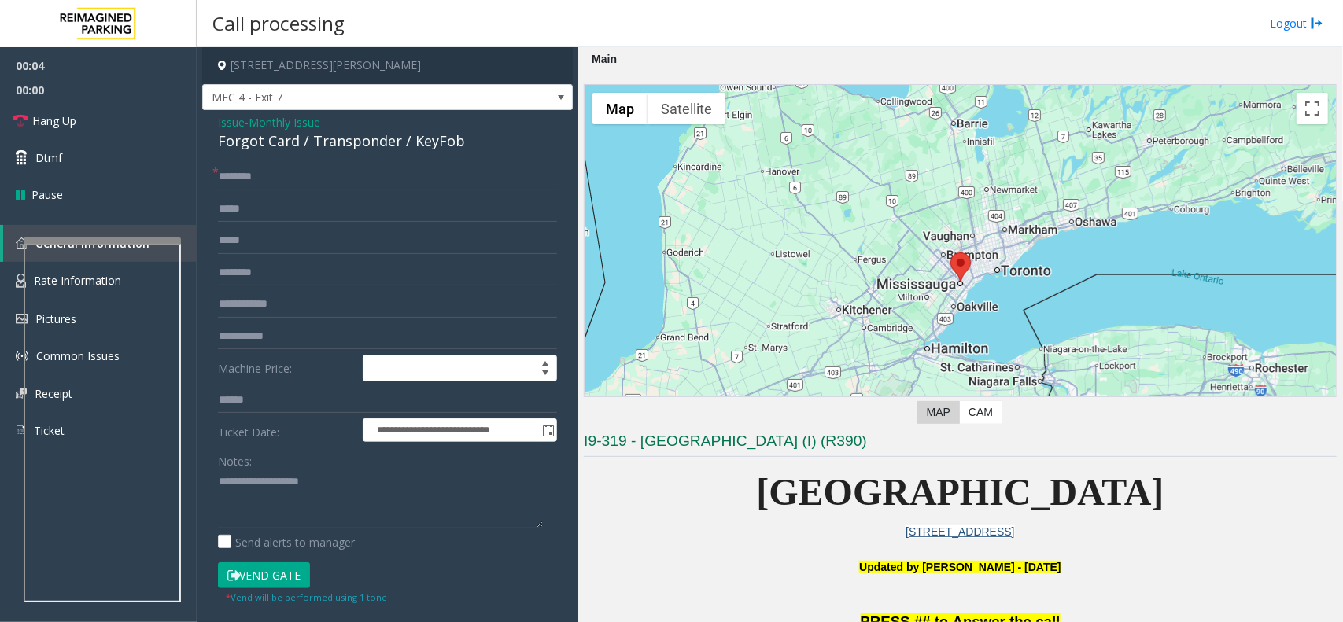
click at [264, 138] on div "Forgot Card / Transponder / KeyFob" at bounding box center [387, 141] width 339 height 21
click at [248, 132] on div "Forgot Card / Transponder / KeyFob" at bounding box center [387, 141] width 339 height 21
click at [238, 127] on span "Issue" at bounding box center [231, 122] width 27 height 17
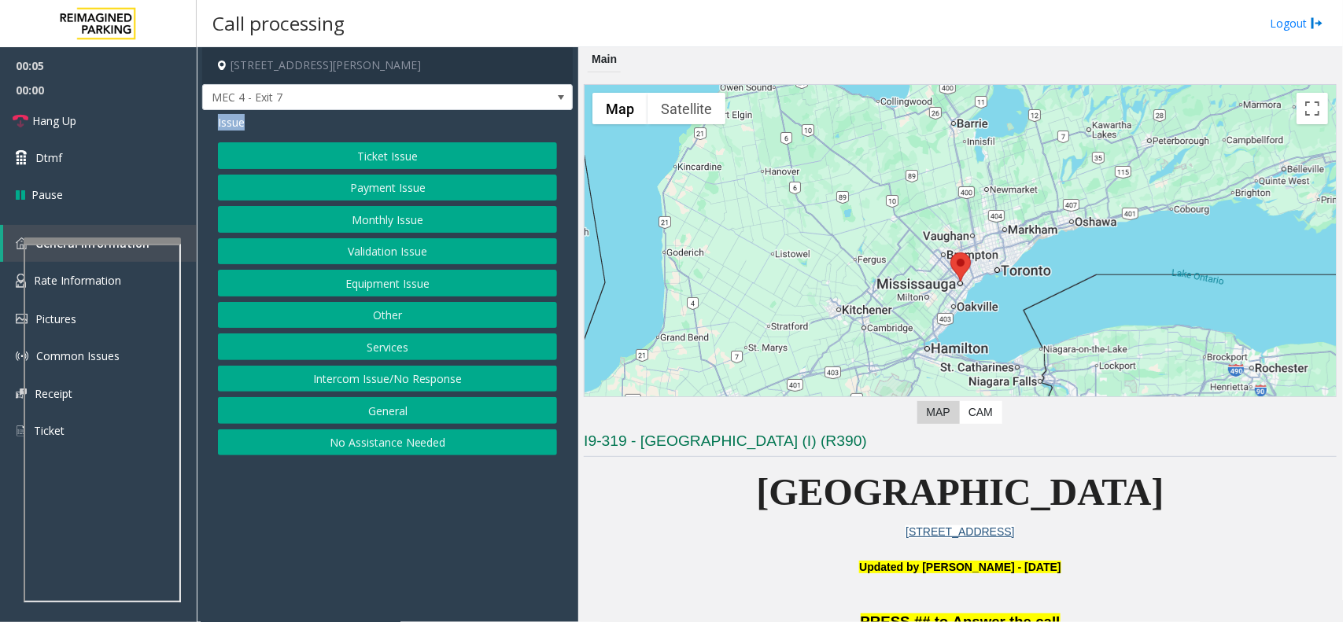
click at [344, 371] on button "Intercom Issue/No Response" at bounding box center [387, 379] width 339 height 27
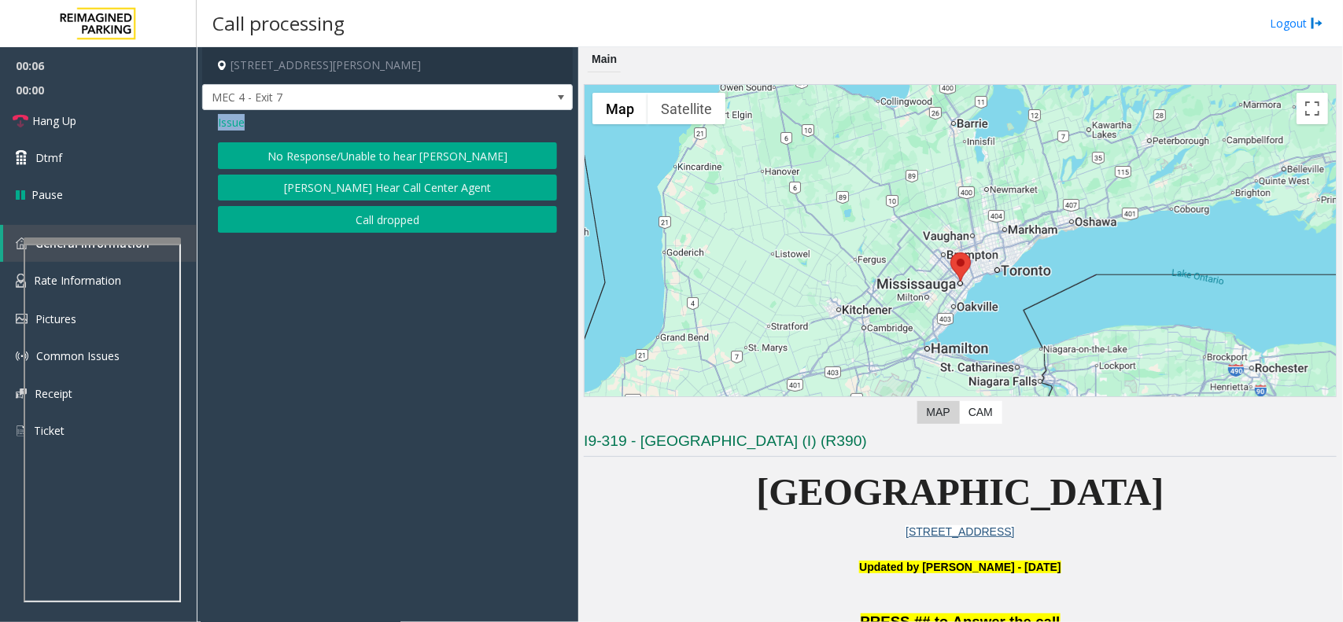
click at [321, 155] on button "No Response/Unable to hear [PERSON_NAME]" at bounding box center [387, 155] width 339 height 27
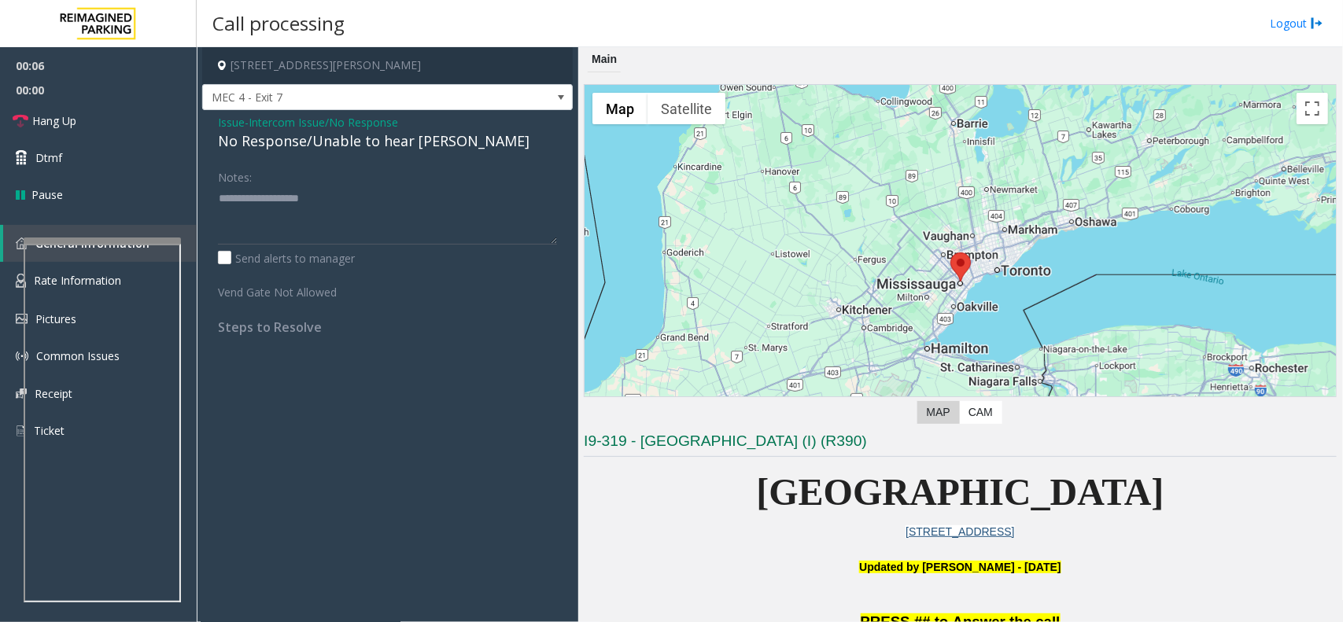
click at [320, 152] on div "No Response/Unable to hear [PERSON_NAME]" at bounding box center [387, 141] width 339 height 21
click at [345, 250] on label "Send alerts to manager" at bounding box center [286, 258] width 137 height 17
paste textarea "**********"
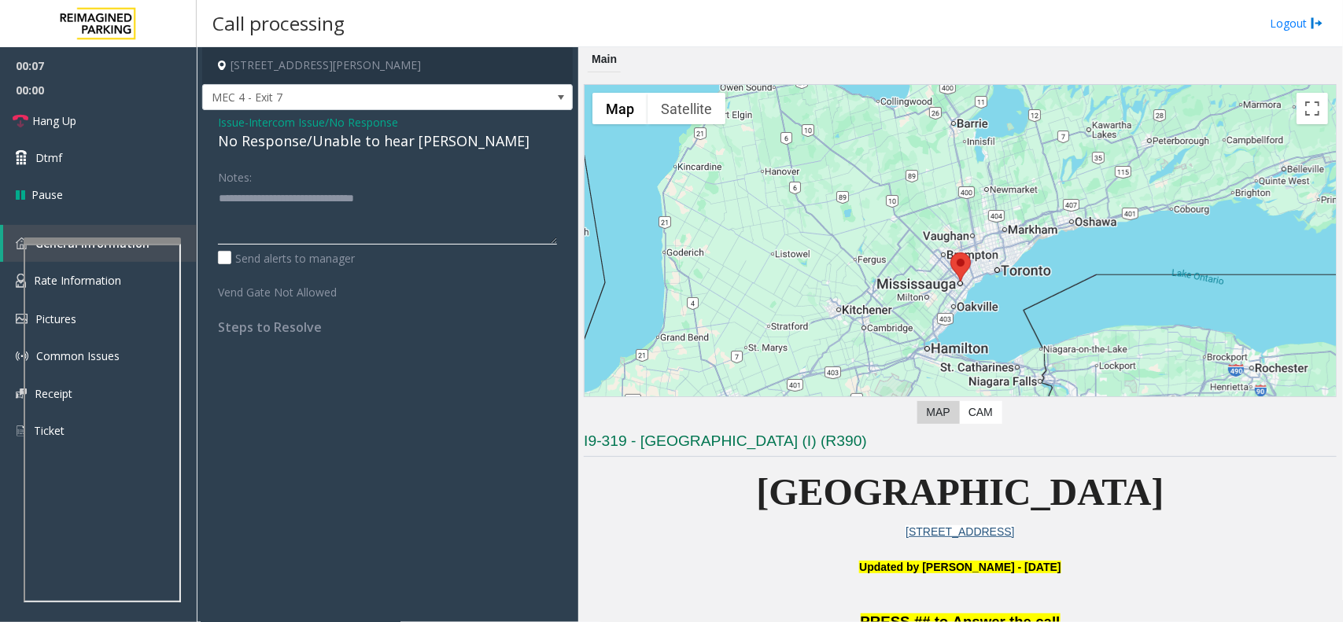
click at [353, 190] on textarea at bounding box center [387, 215] width 339 height 59
type textarea "**********"
click at [645, 451] on h3 "I9-319 - [GEOGRAPHIC_DATA] (I) (R390)" at bounding box center [960, 444] width 753 height 26
click at [645, 449] on h3 "I9-319 - [GEOGRAPHIC_DATA] (I) (R390)" at bounding box center [960, 444] width 753 height 26
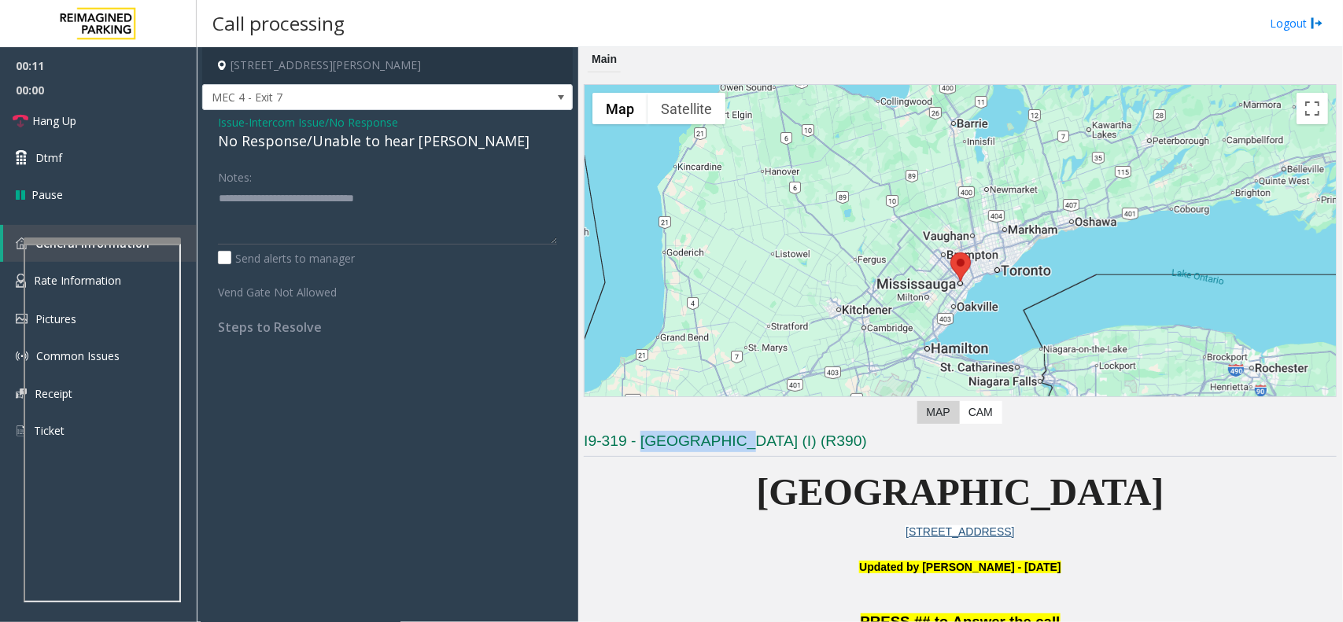
click at [679, 441] on h3 "I9-319 - [GEOGRAPHIC_DATA] (I) (R390)" at bounding box center [960, 444] width 753 height 26
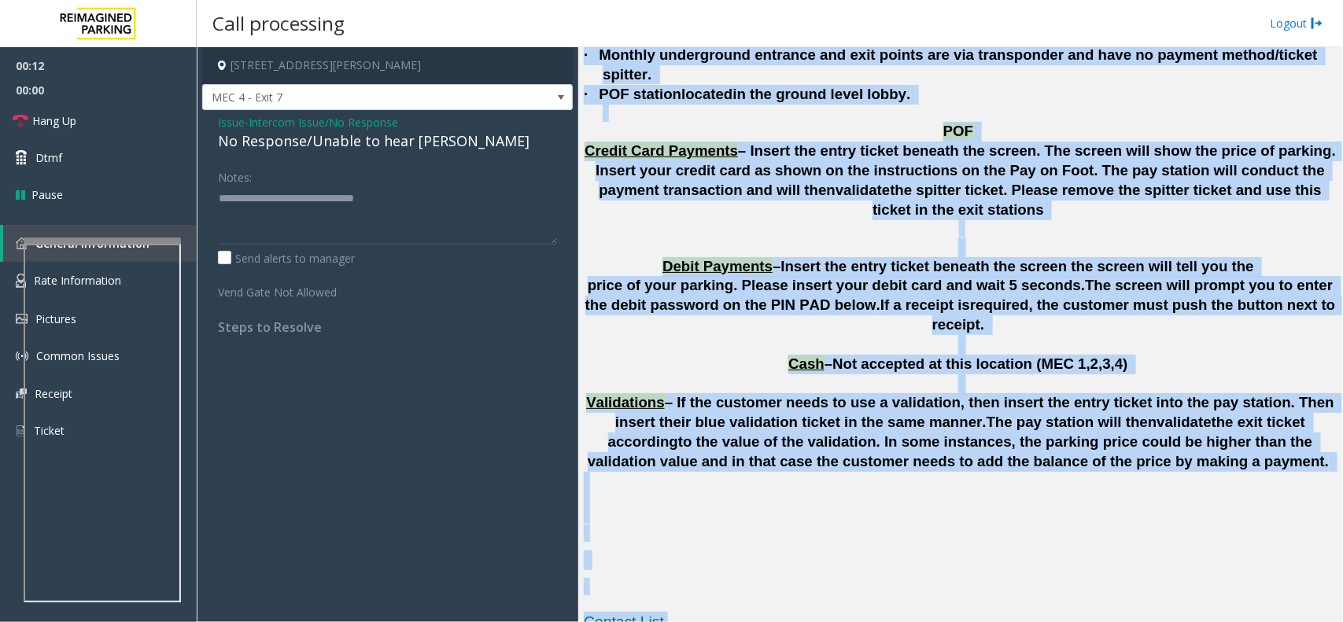
scroll to position [4006, 0]
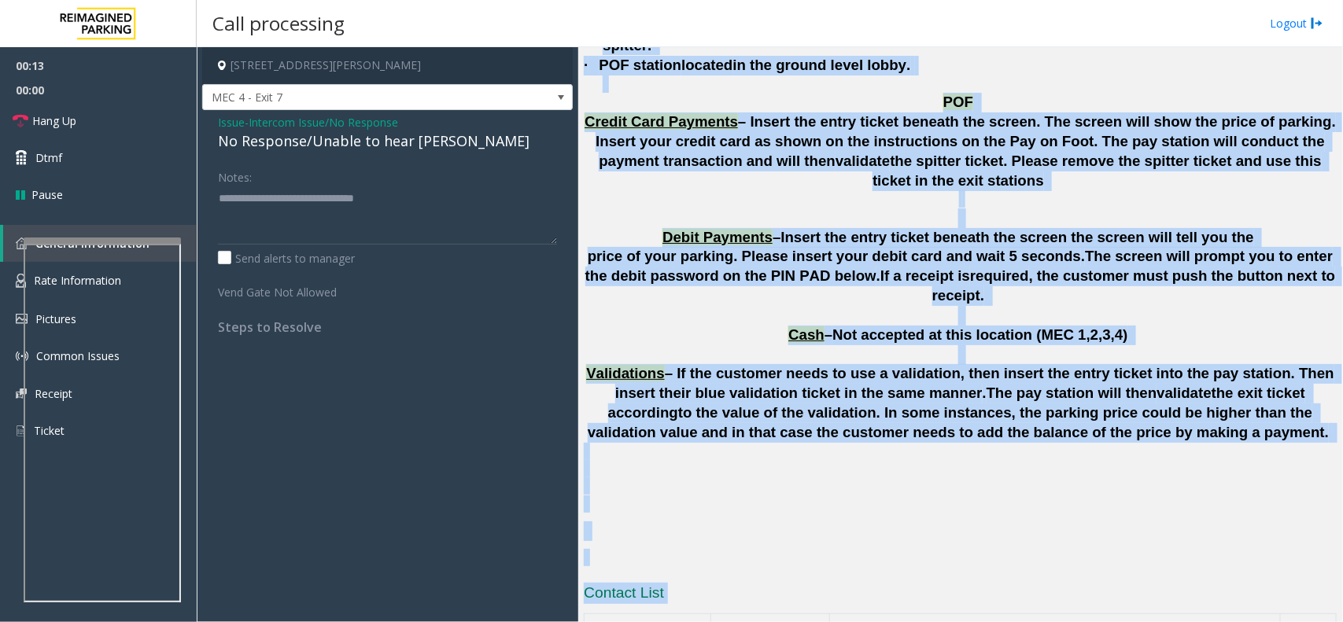
drag, startPoint x: 679, startPoint y: 441, endPoint x: 999, endPoint y: 559, distance: 341.1
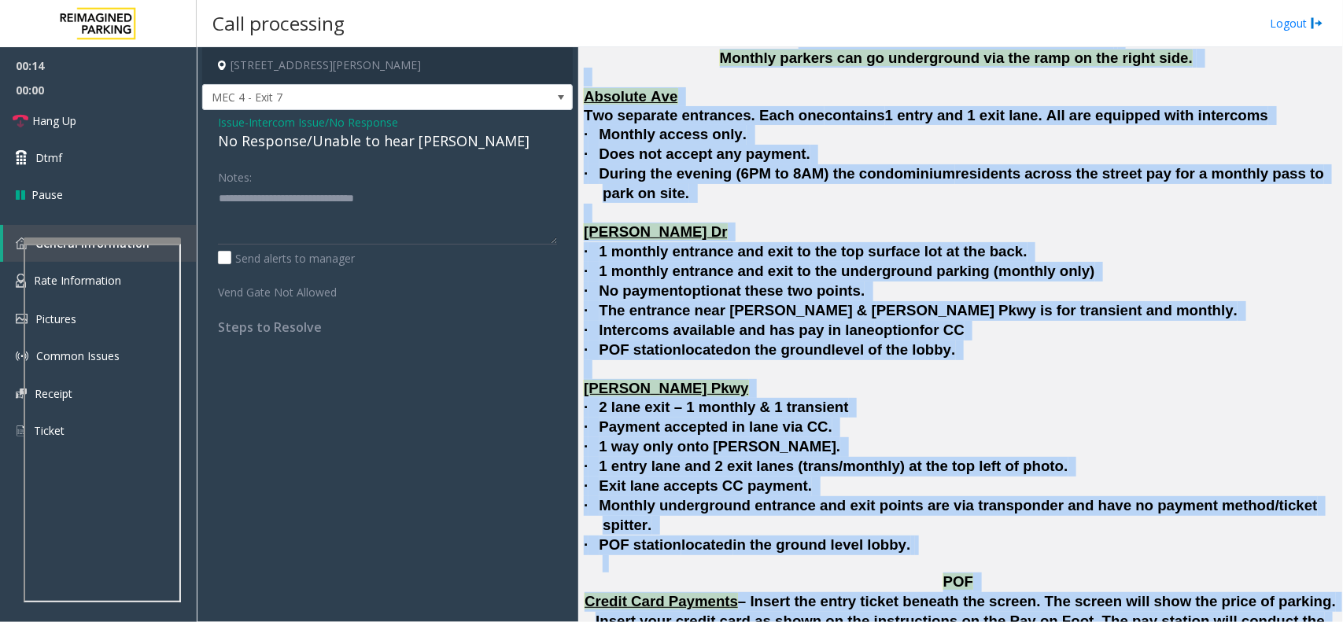
scroll to position [3514, 0]
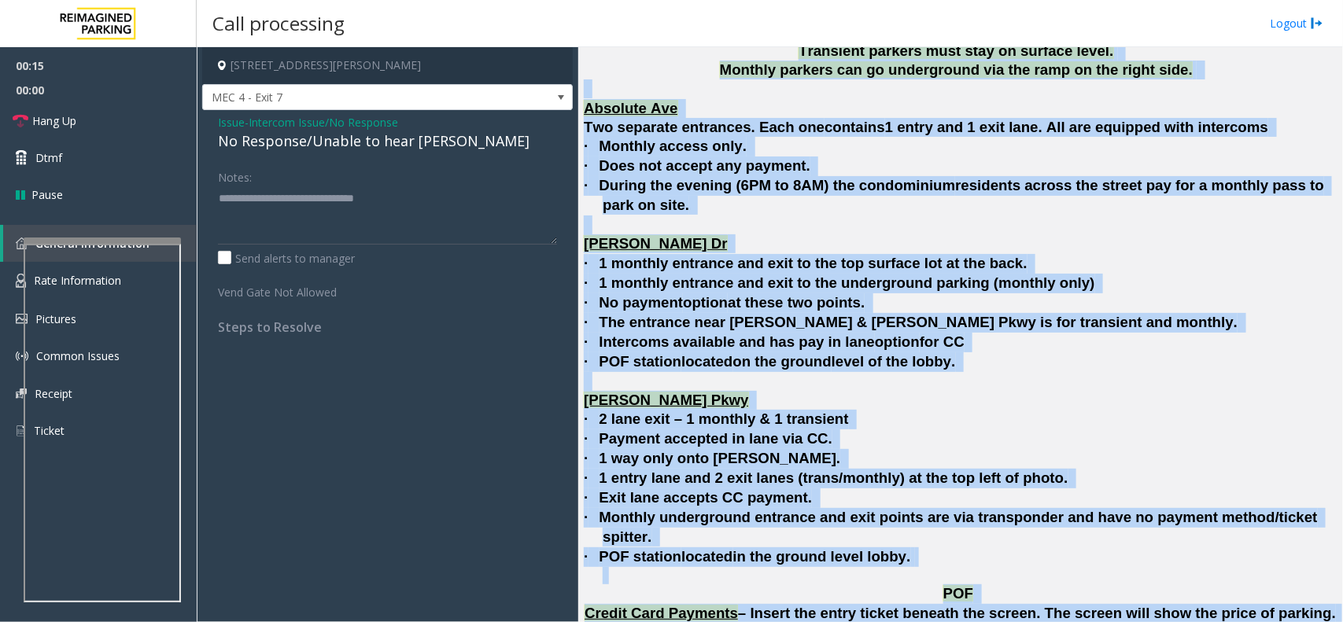
click at [674, 392] on span "[PERSON_NAME] Pkwy" at bounding box center [666, 400] width 164 height 17
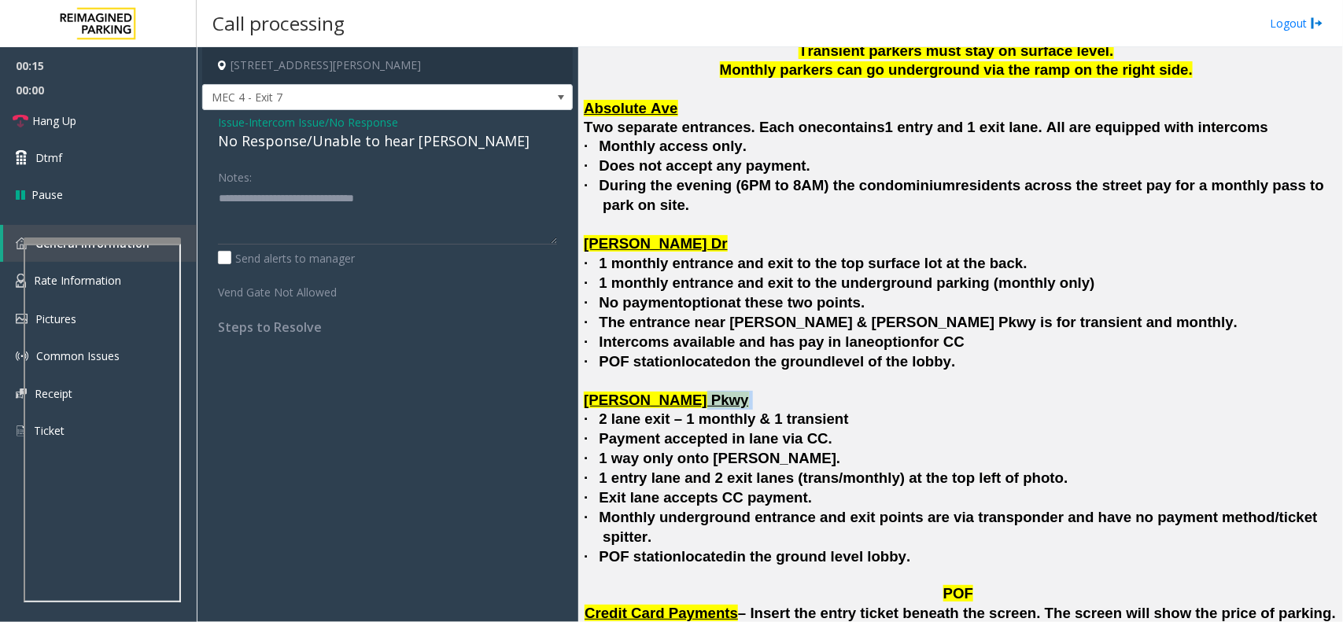
click at [674, 392] on span "[PERSON_NAME] Pkwy" at bounding box center [666, 400] width 164 height 17
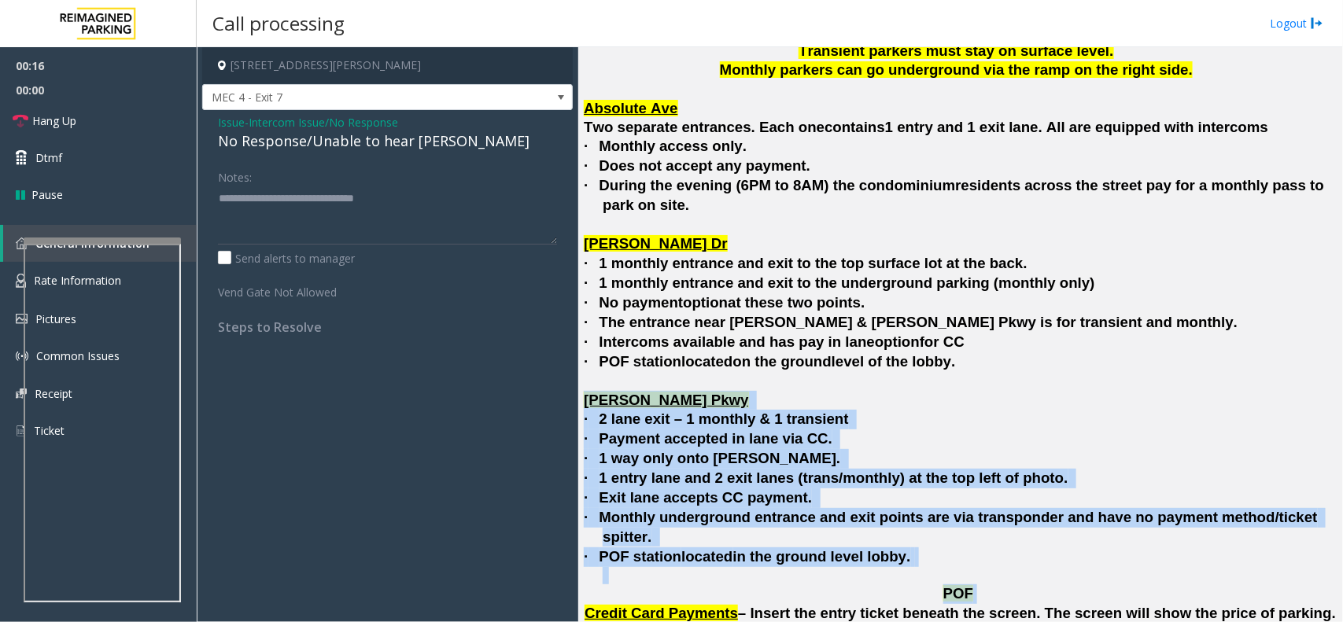
drag, startPoint x: 674, startPoint y: 311, endPoint x: 925, endPoint y: 488, distance: 307.8
click at [925, 585] on p "POF" at bounding box center [960, 595] width 753 height 20
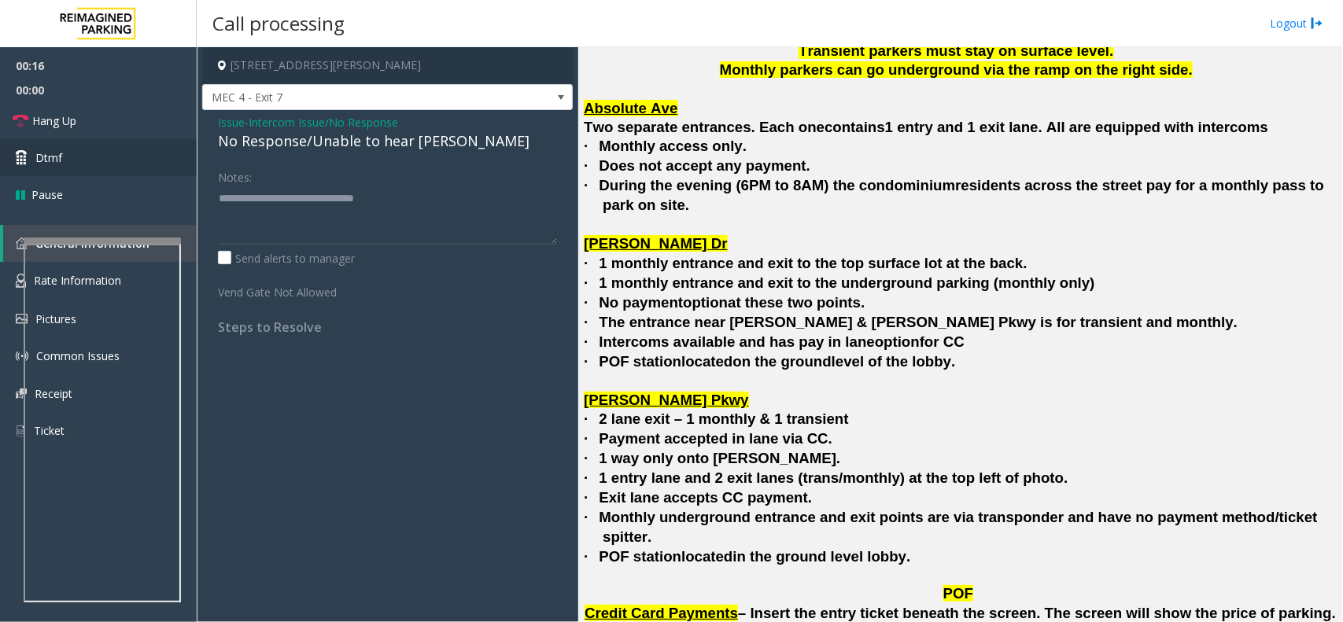
click at [127, 146] on link "Dtmf" at bounding box center [98, 157] width 197 height 37
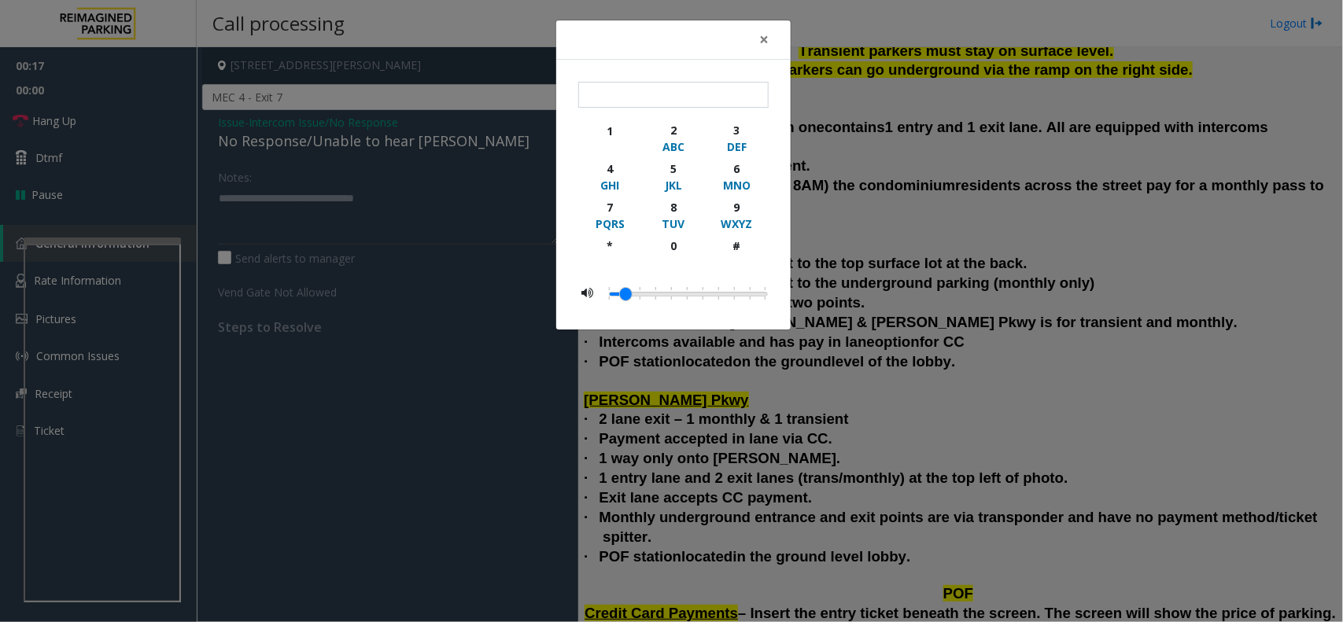
click at [113, 101] on div "× 1 2 ABC 3 DEF 4 GHI 5 JKL 6 MNO 7 PQRS 8 TUV 9 WXYZ * 0 #" at bounding box center [671, 311] width 1343 height 622
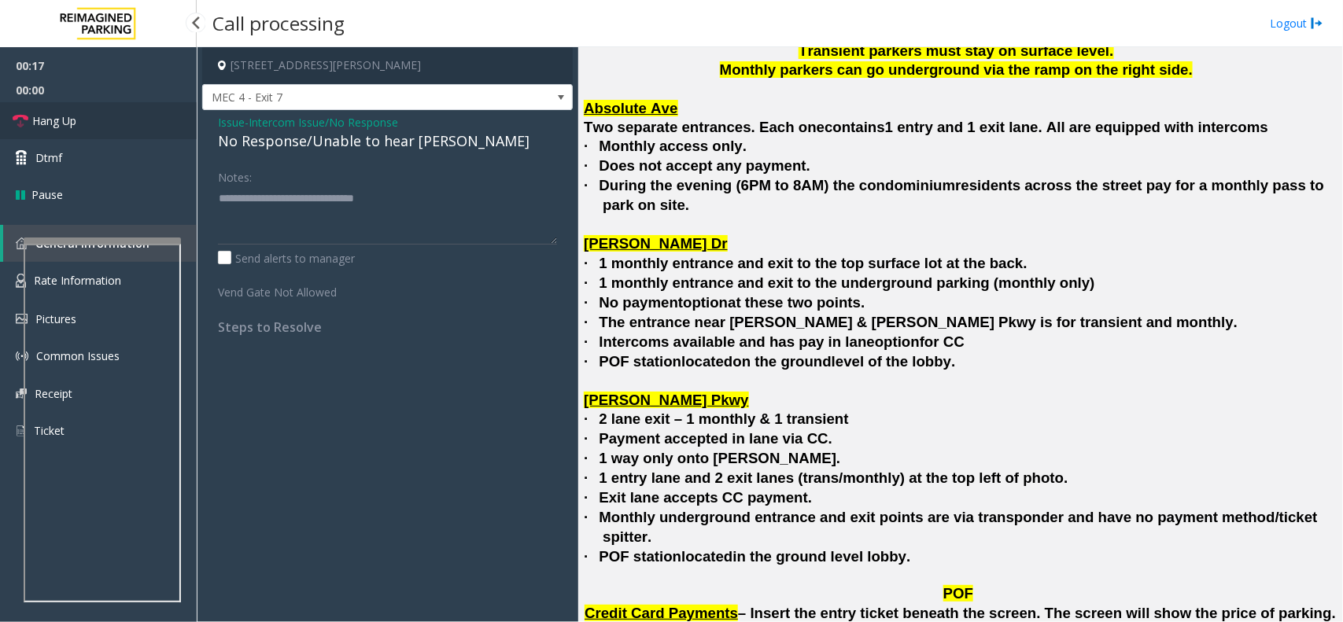
click at [75, 126] on span "Hang Up" at bounding box center [54, 121] width 44 height 17
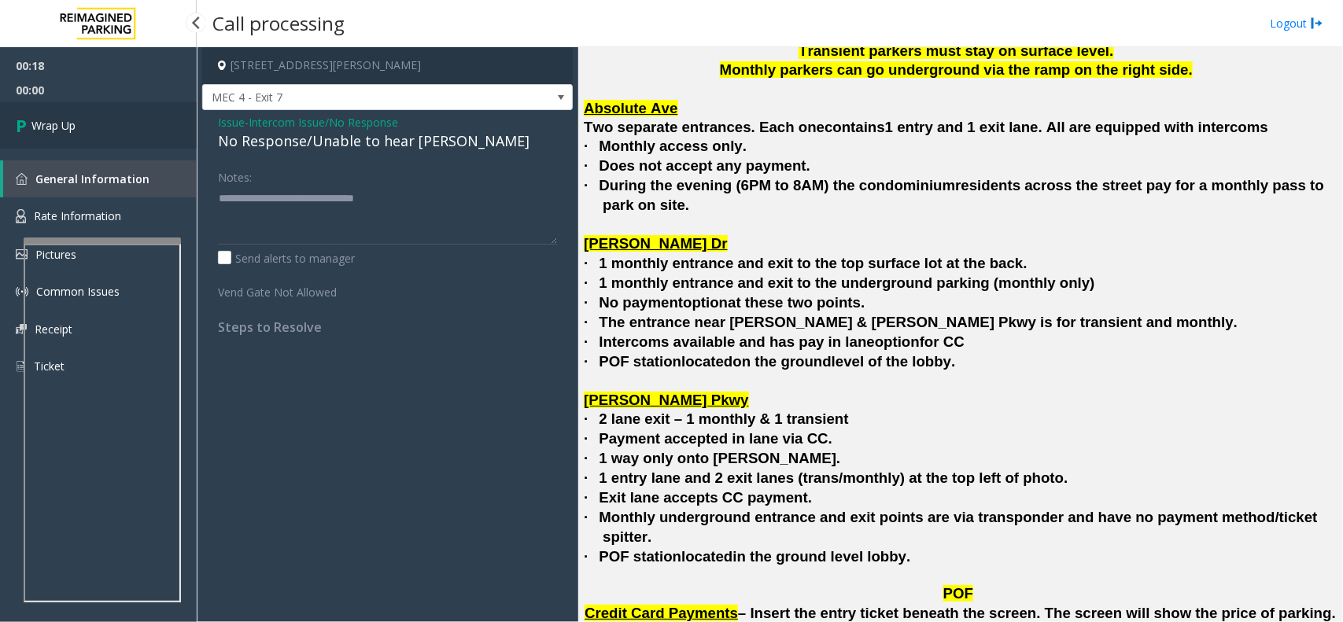
click at [75, 126] on span "Wrap Up" at bounding box center [53, 125] width 44 height 17
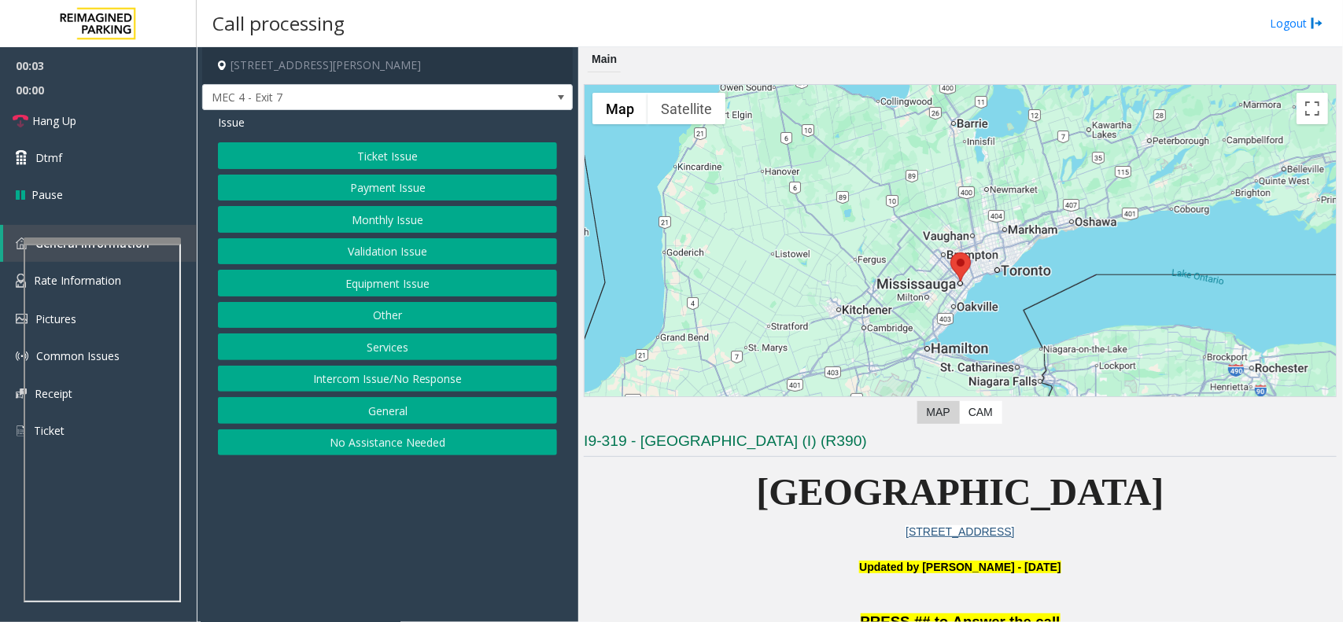
click at [484, 367] on div "Ticket Issue Payment Issue Monthly Issue Validation Issue Equipment Issue Other…" at bounding box center [387, 298] width 339 height 313
click at [476, 383] on button "Intercom Issue/No Response" at bounding box center [387, 379] width 339 height 27
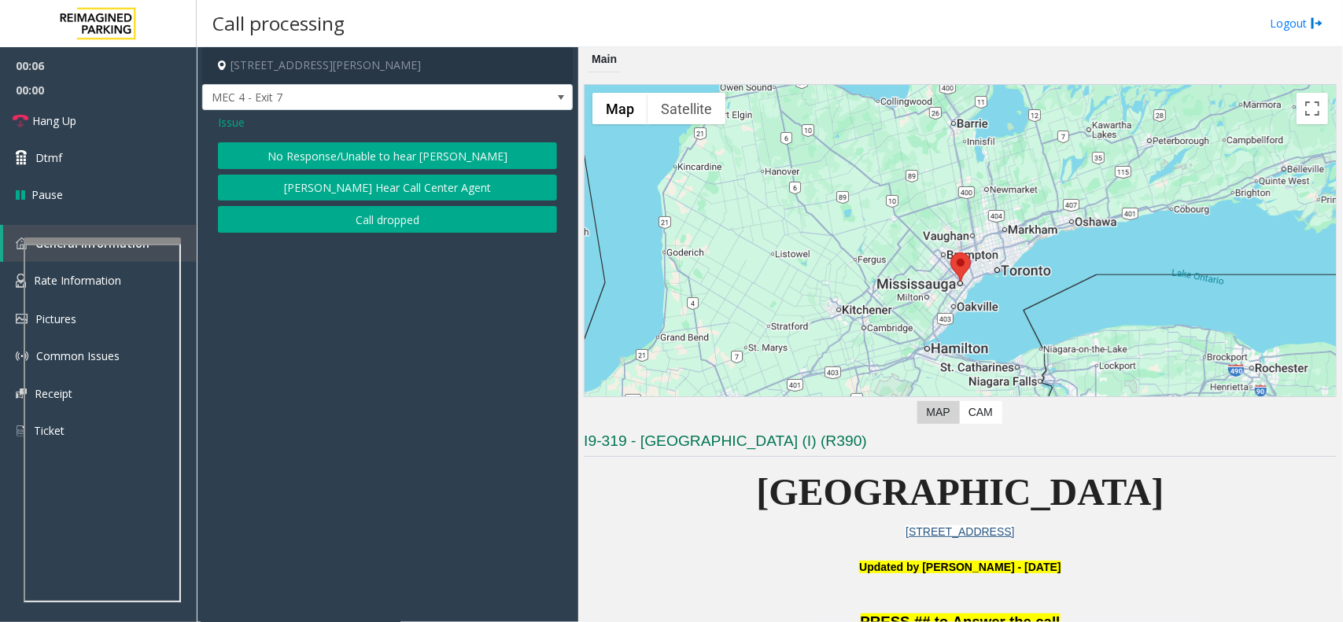
click at [401, 148] on button "No Response/Unable to hear [PERSON_NAME]" at bounding box center [387, 155] width 339 height 27
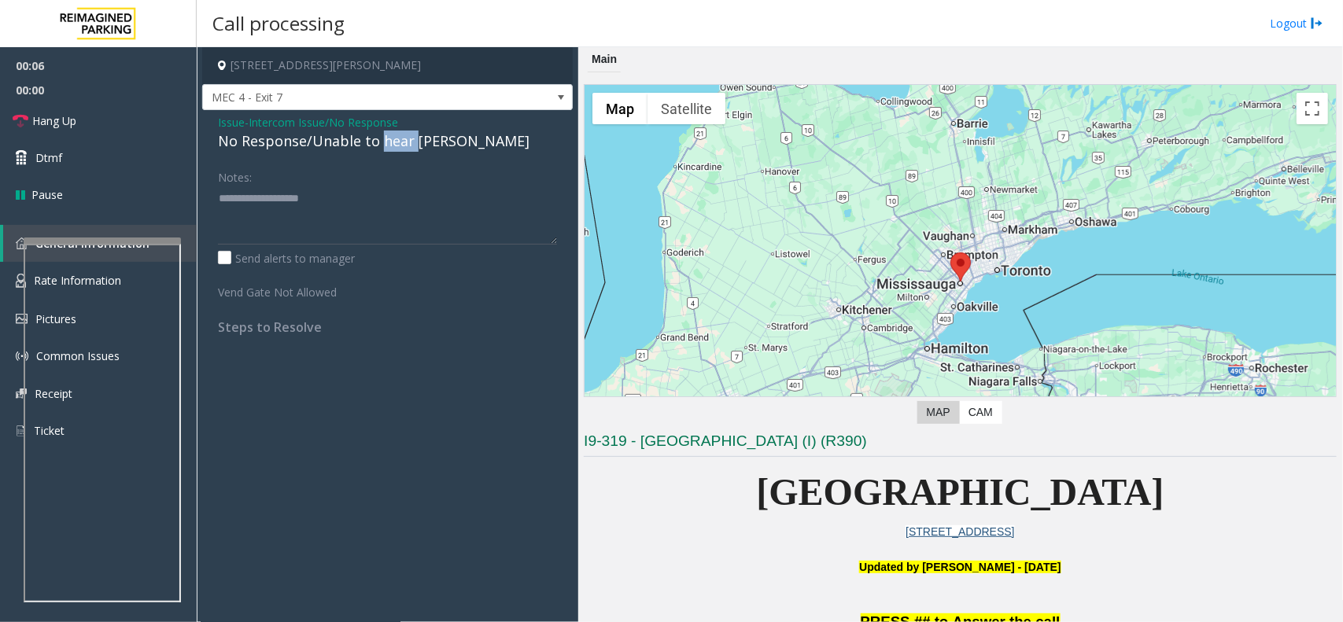
click at [401, 148] on div "No Response/Unable to hear [PERSON_NAME]" at bounding box center [387, 141] width 339 height 21
type textarea "**********"
click at [135, 110] on link "Hang Up" at bounding box center [98, 120] width 197 height 37
click at [135, 114] on link "Hang Up" at bounding box center [98, 120] width 197 height 37
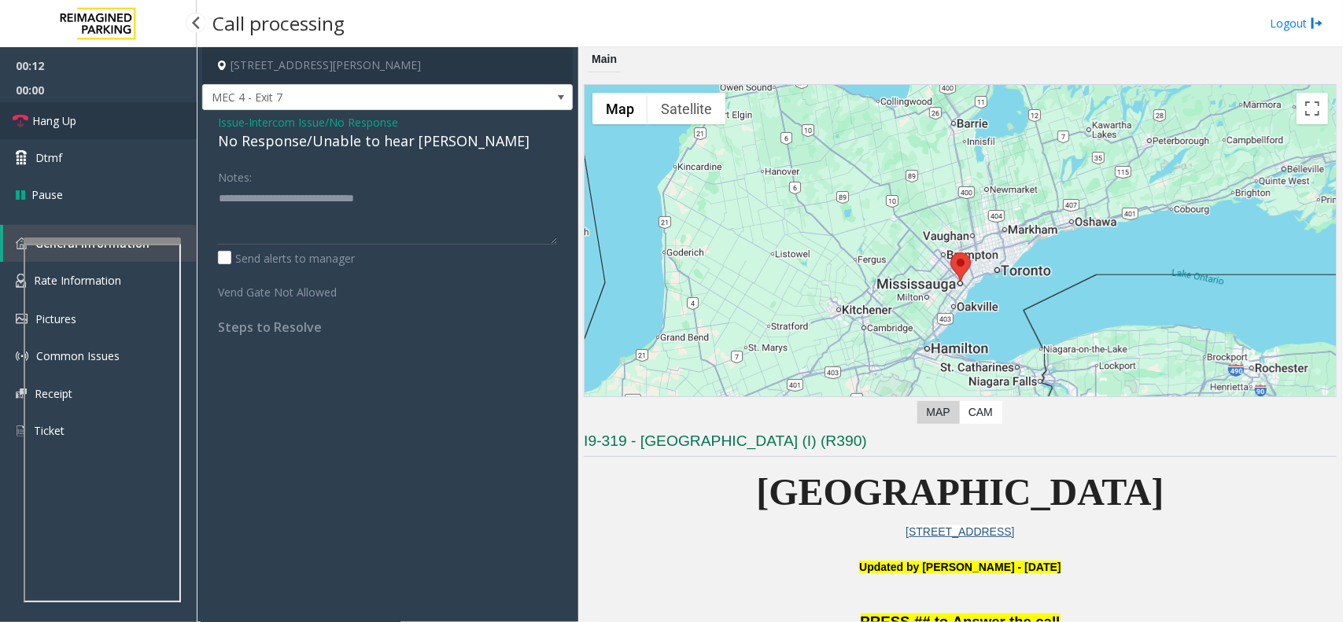
click at [135, 114] on link "Hang Up" at bounding box center [98, 120] width 197 height 37
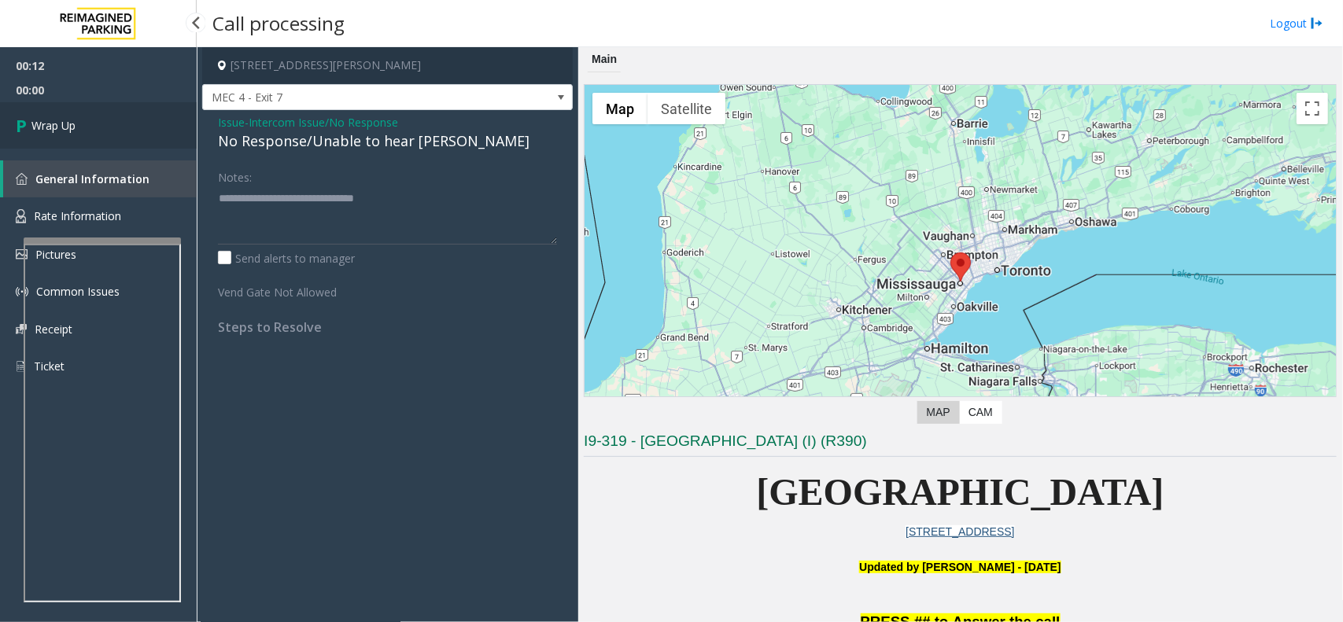
click at [135, 114] on link "Wrap Up" at bounding box center [98, 125] width 197 height 46
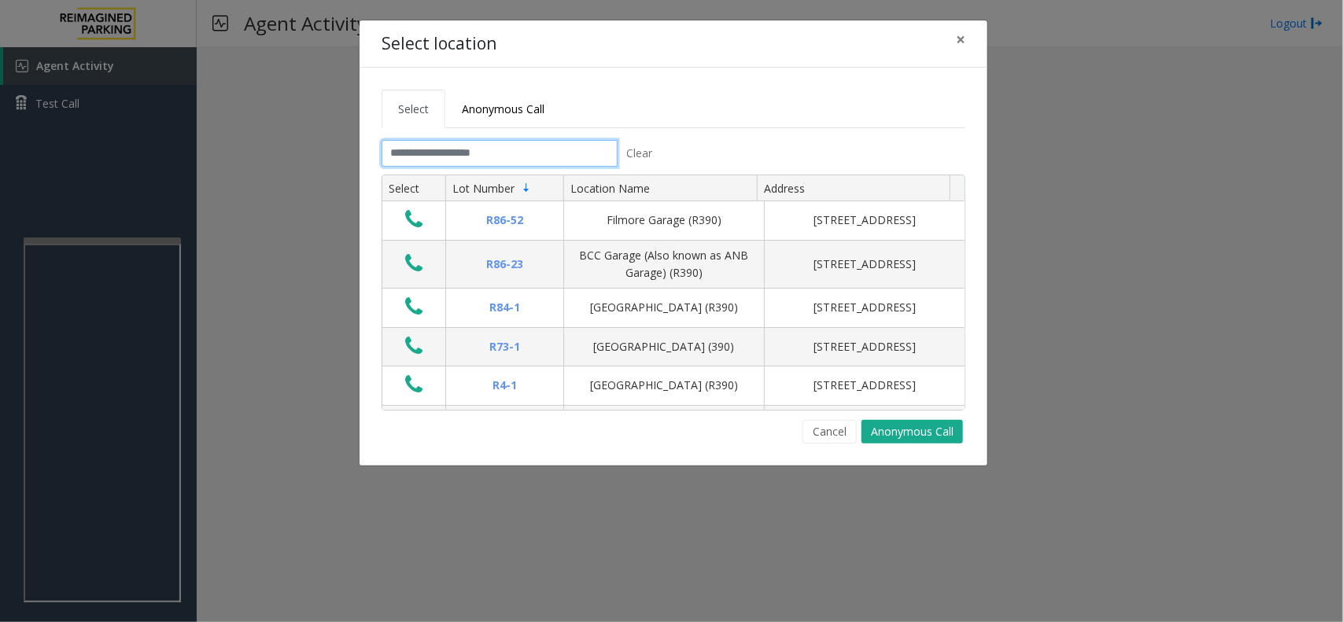
click at [513, 154] on input "text" at bounding box center [500, 153] width 236 height 27
click at [472, 144] on input "text" at bounding box center [500, 153] width 236 height 27
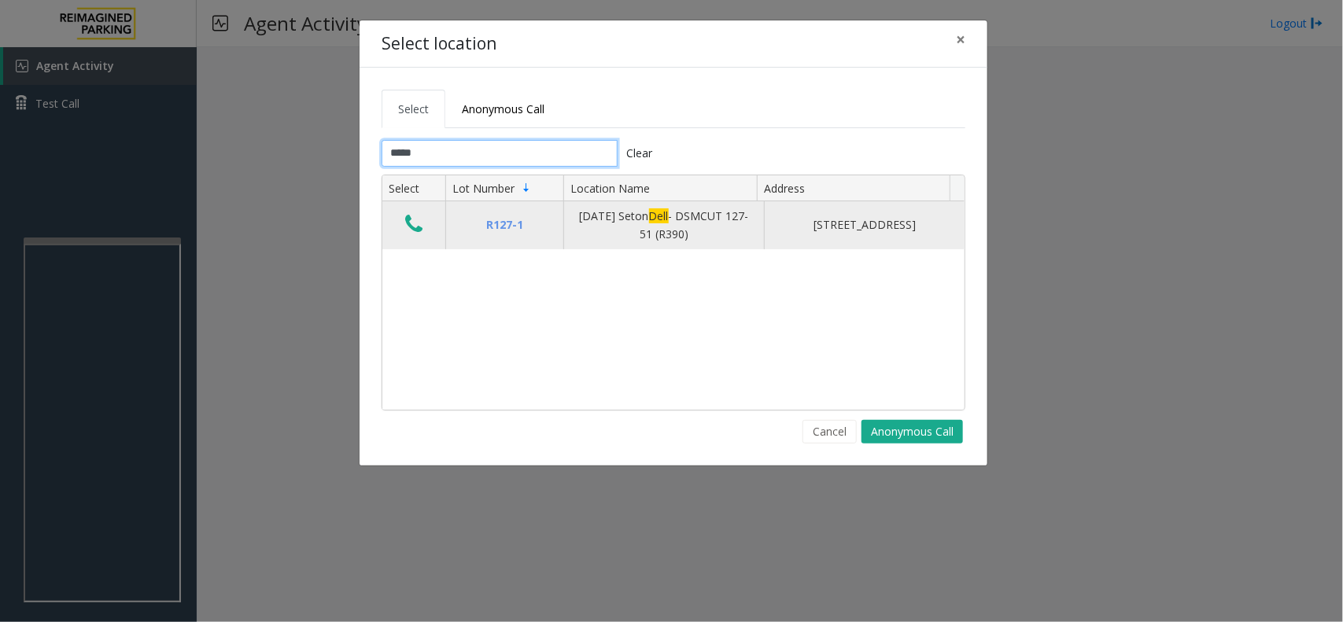
type input "****"
click at [415, 242] on td "Data table" at bounding box center [413, 225] width 63 height 48
click at [417, 215] on icon "Data table" at bounding box center [413, 224] width 17 height 22
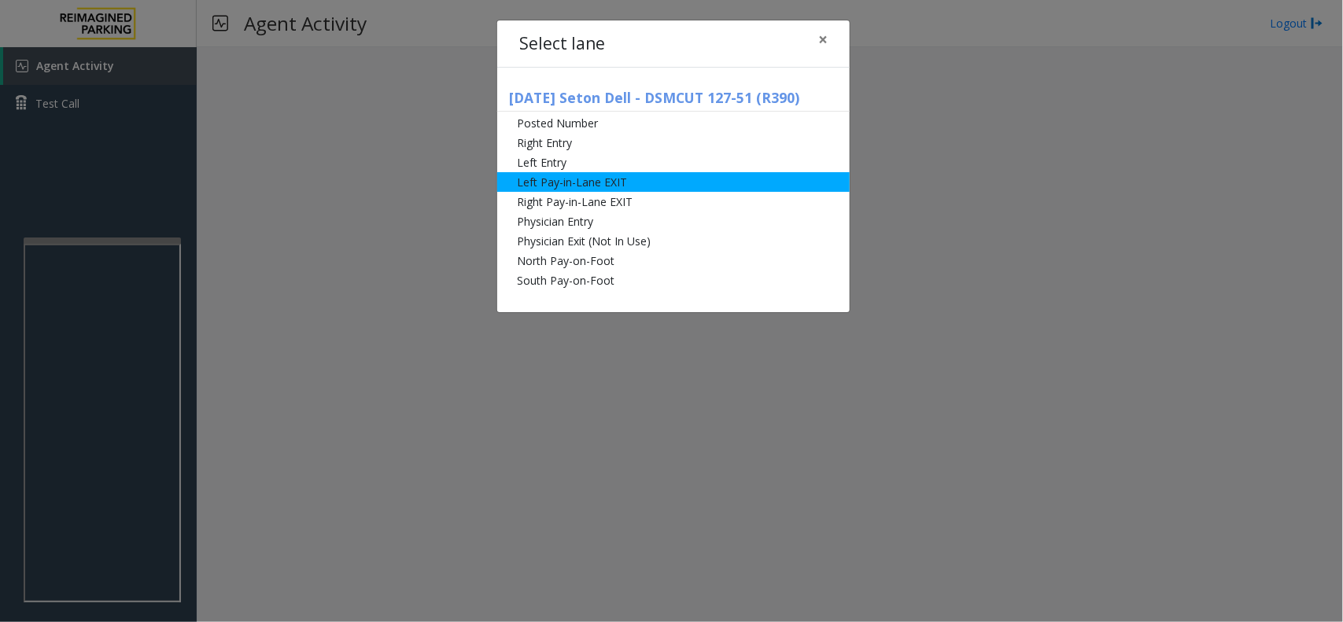
click at [640, 181] on li "Left Pay-in-Lane EXIT" at bounding box center [673, 182] width 353 height 20
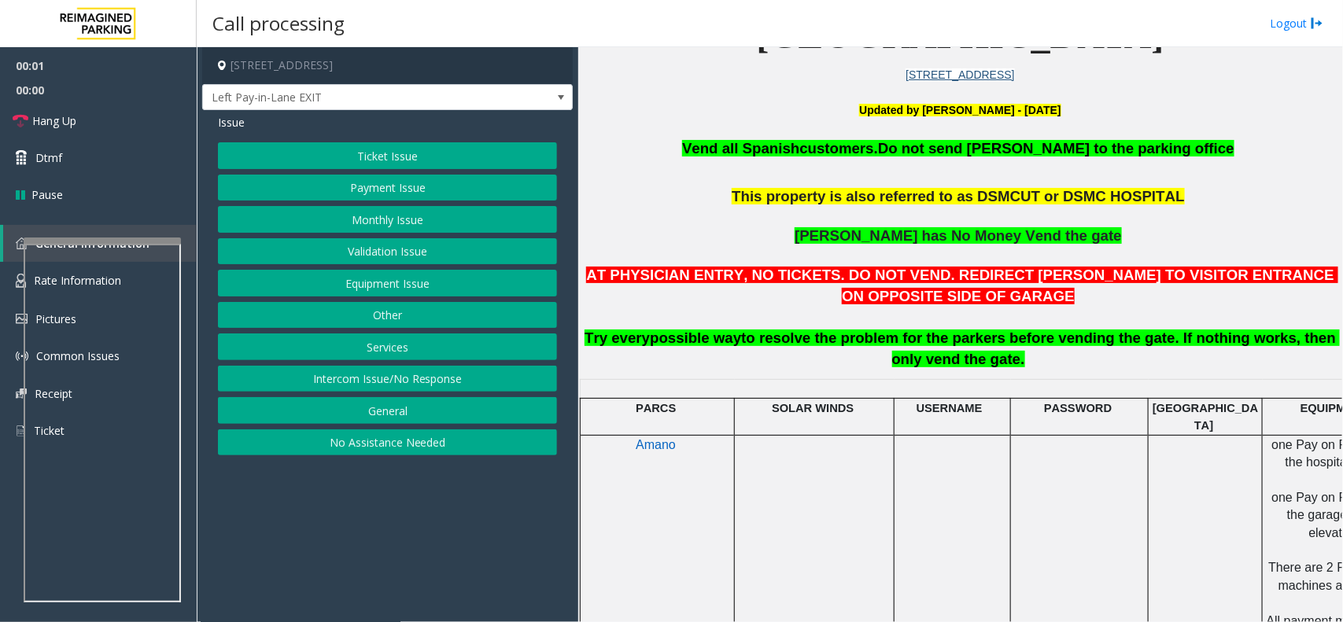
scroll to position [492, 0]
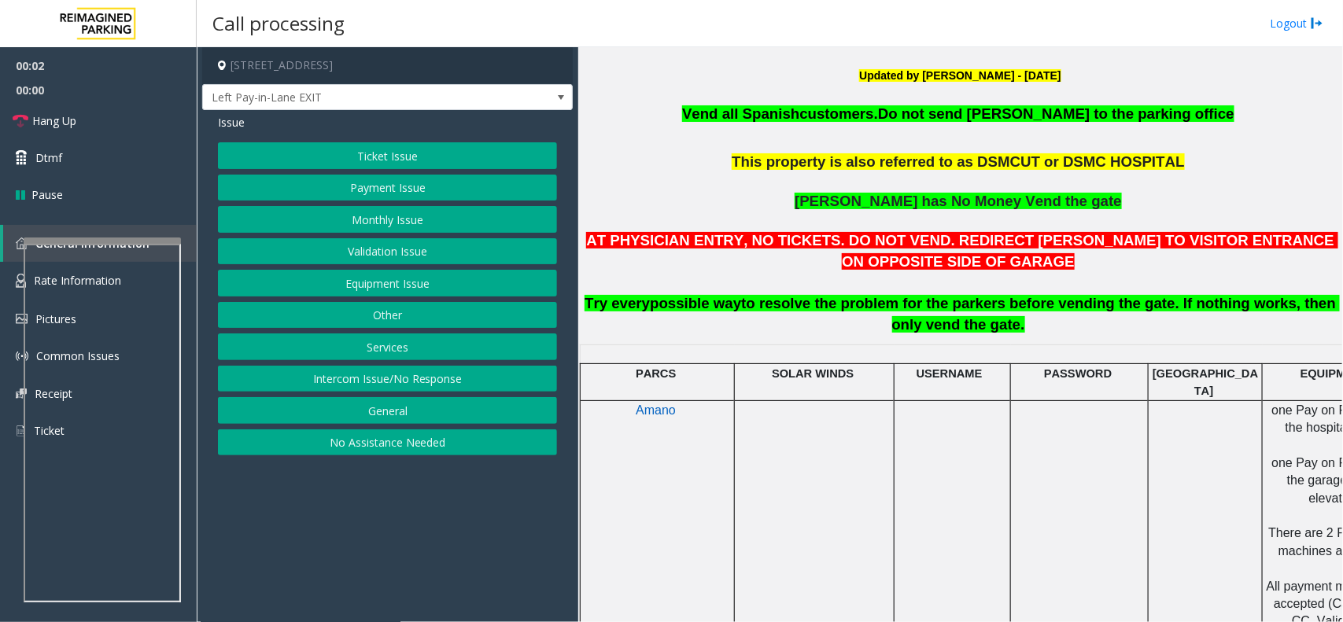
click at [366, 193] on button "Payment Issue" at bounding box center [387, 188] width 339 height 27
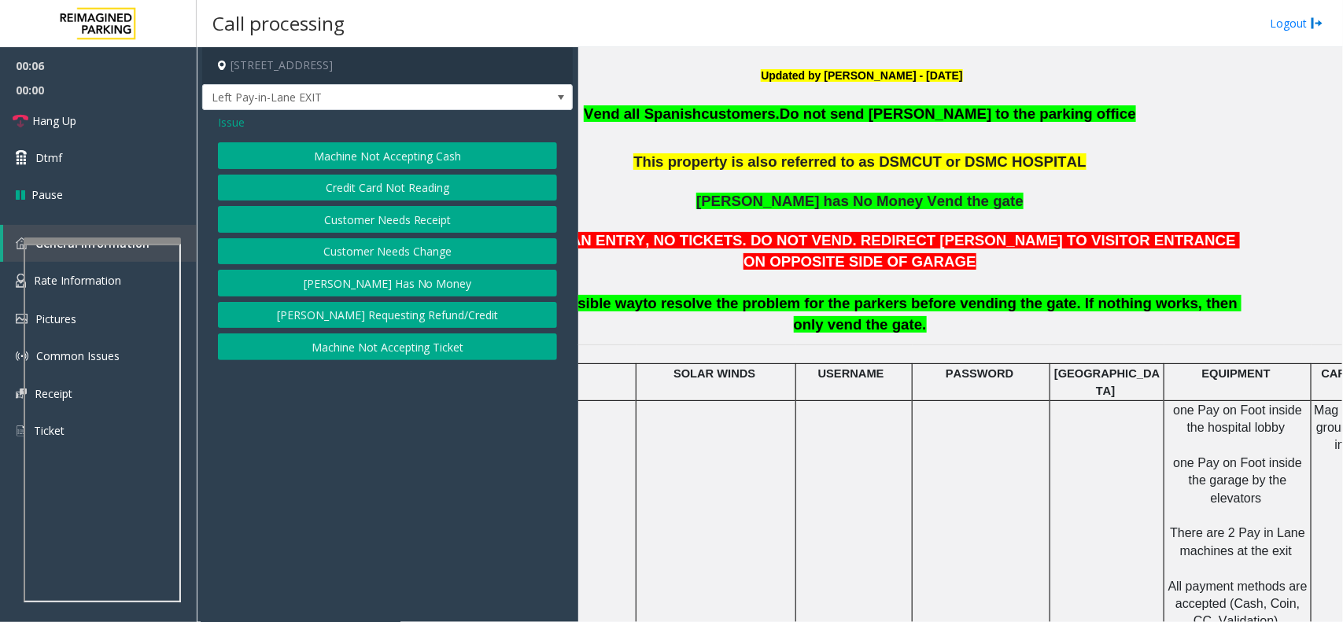
scroll to position [492, 212]
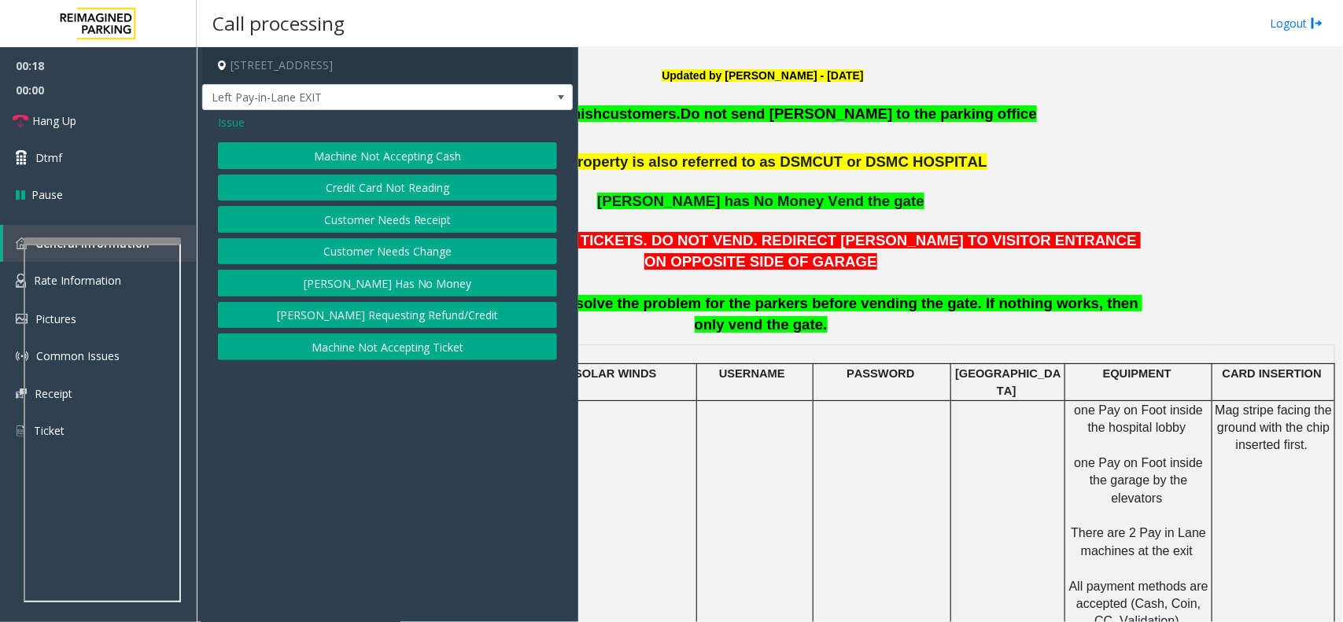
click at [414, 183] on button "Credit Card Not Reading" at bounding box center [387, 188] width 339 height 27
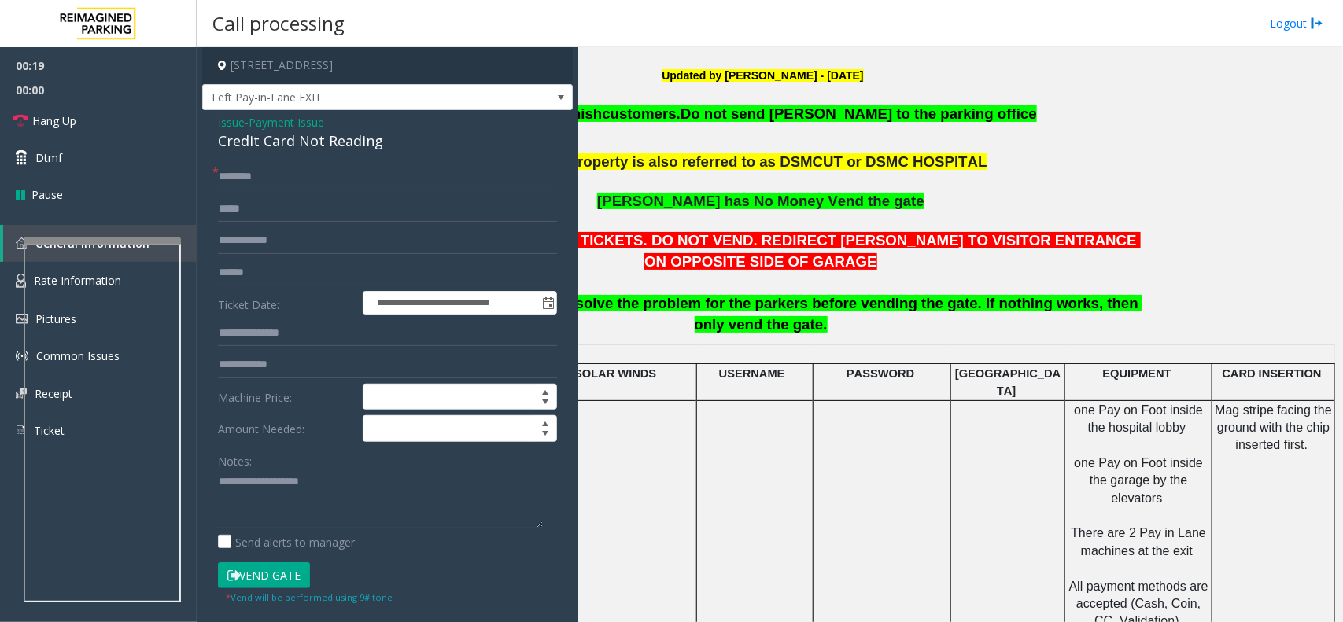
click at [235, 142] on div "Credit Card Not Reading" at bounding box center [387, 141] width 339 height 21
drag, startPoint x: 235, startPoint y: 142, endPoint x: 289, endPoint y: 142, distance: 54.3
click at [289, 142] on div "Credit Card Not Reading" at bounding box center [387, 141] width 339 height 21
copy div "Credit Card"
drag, startPoint x: 360, startPoint y: 447, endPoint x: 363, endPoint y: 481, distance: 34.0
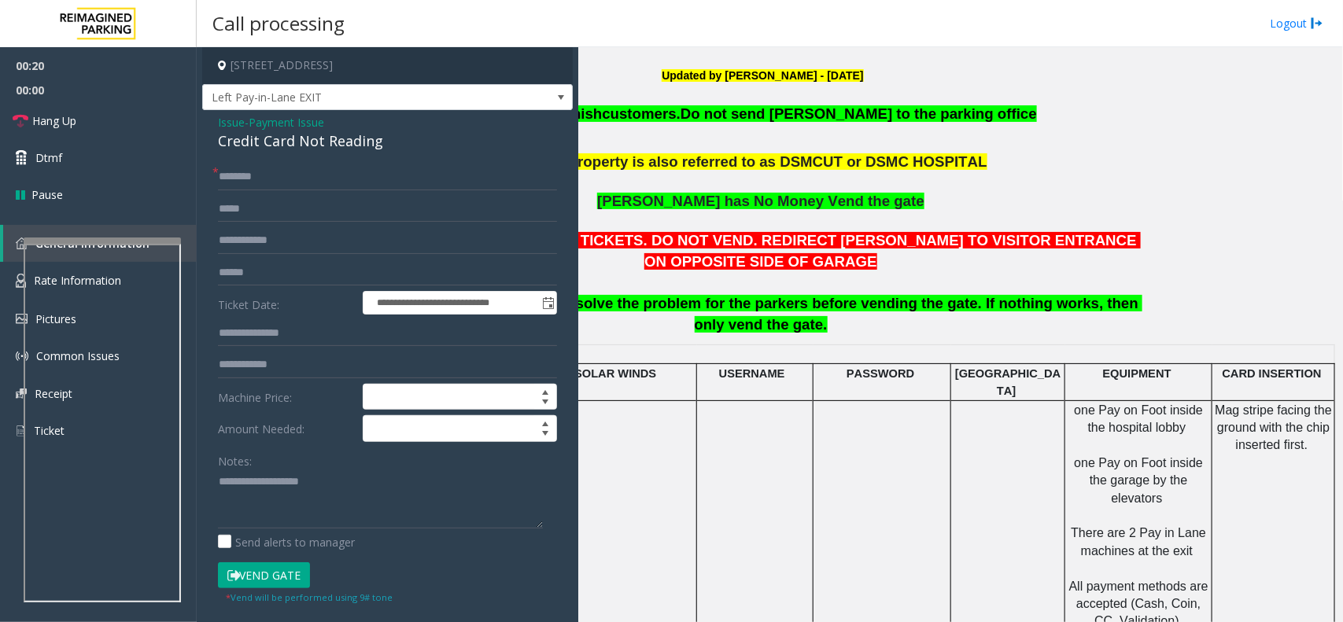
click at [362, 449] on form "**********" at bounding box center [387, 384] width 339 height 441
drag, startPoint x: 363, startPoint y: 481, endPoint x: 286, endPoint y: 614, distance: 153.7
click at [392, 508] on textarea at bounding box center [380, 499] width 325 height 59
paste textarea "**********"
type textarea "**********"
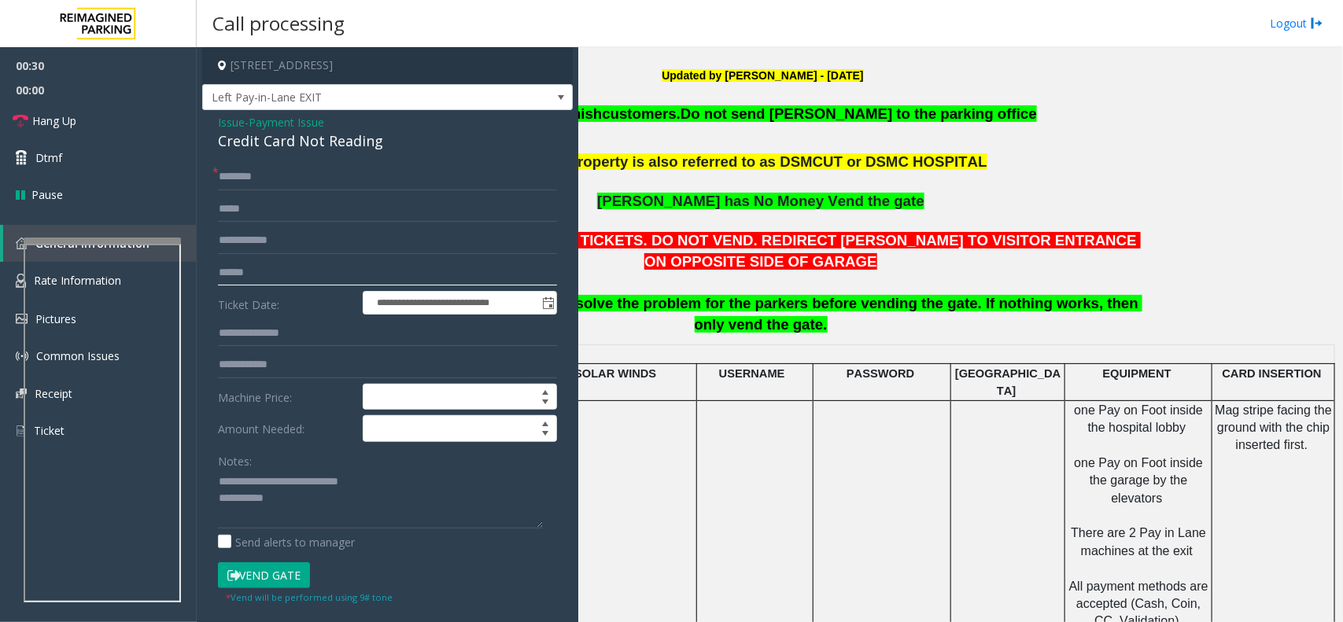
drag, startPoint x: 299, startPoint y: 275, endPoint x: 307, endPoint y: 277, distance: 8.0
click at [299, 275] on input "text" at bounding box center [387, 273] width 339 height 27
type input "**********"
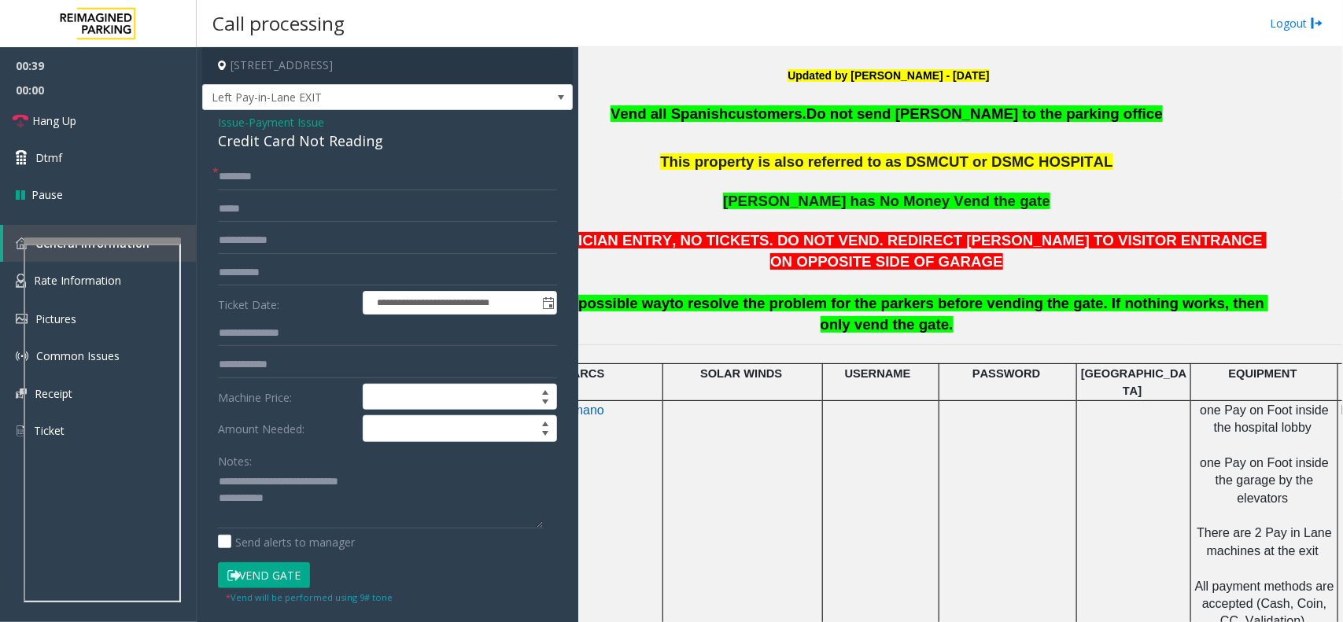
scroll to position [492, 0]
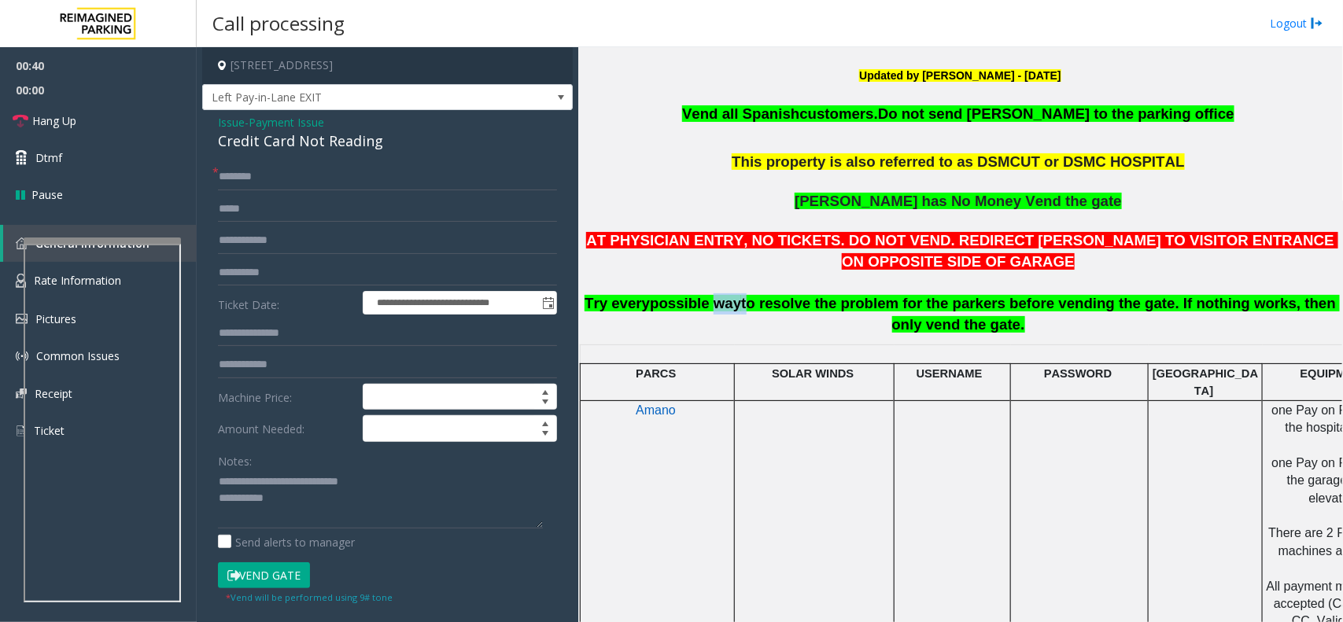
click at [700, 308] on span "possible way" at bounding box center [695, 303] width 91 height 17
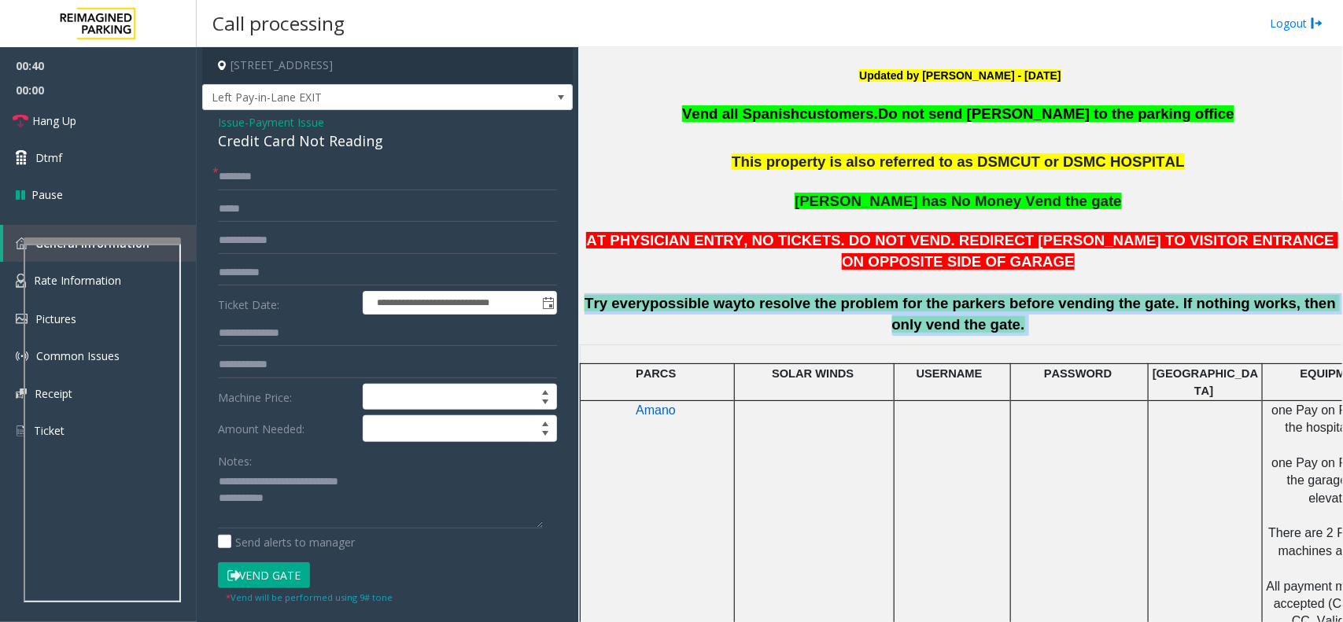
click at [700, 308] on span "possible way" at bounding box center [695, 303] width 91 height 17
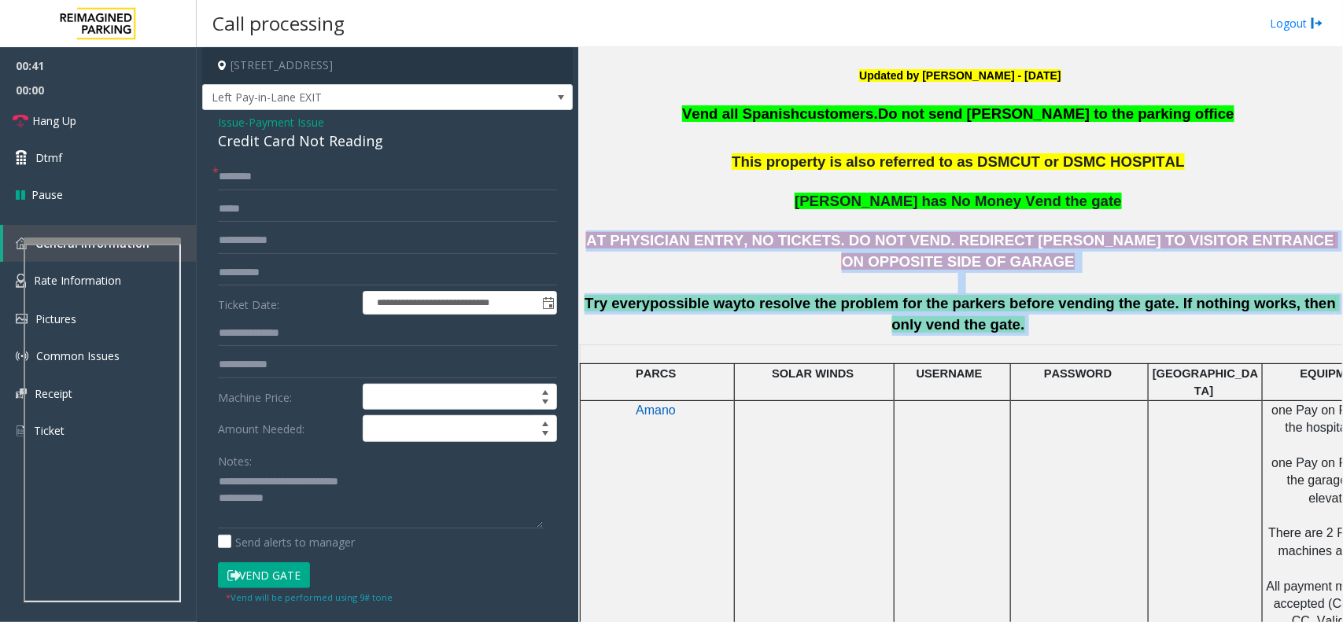
drag, startPoint x: 700, startPoint y: 308, endPoint x: 634, endPoint y: 246, distance: 90.2
click at [634, 246] on p "AT PHYSICIAN ENTRY, NO TICKETS. DO NOT VEND. REDIRECT [PERSON_NAME] TO VISITOR …" at bounding box center [960, 283] width 753 height 105
click at [632, 246] on span "AT PHYSICIAN ENTRY, NO TICKETS. DO NOT VEND. REDIRECT [PERSON_NAME] TO VISITOR …" at bounding box center [962, 251] width 752 height 38
click at [631, 246] on span "AT PHYSICIAN ENTRY, NO TICKETS. DO NOT VEND. REDIRECT [PERSON_NAME] TO VISITOR …" at bounding box center [962, 251] width 752 height 38
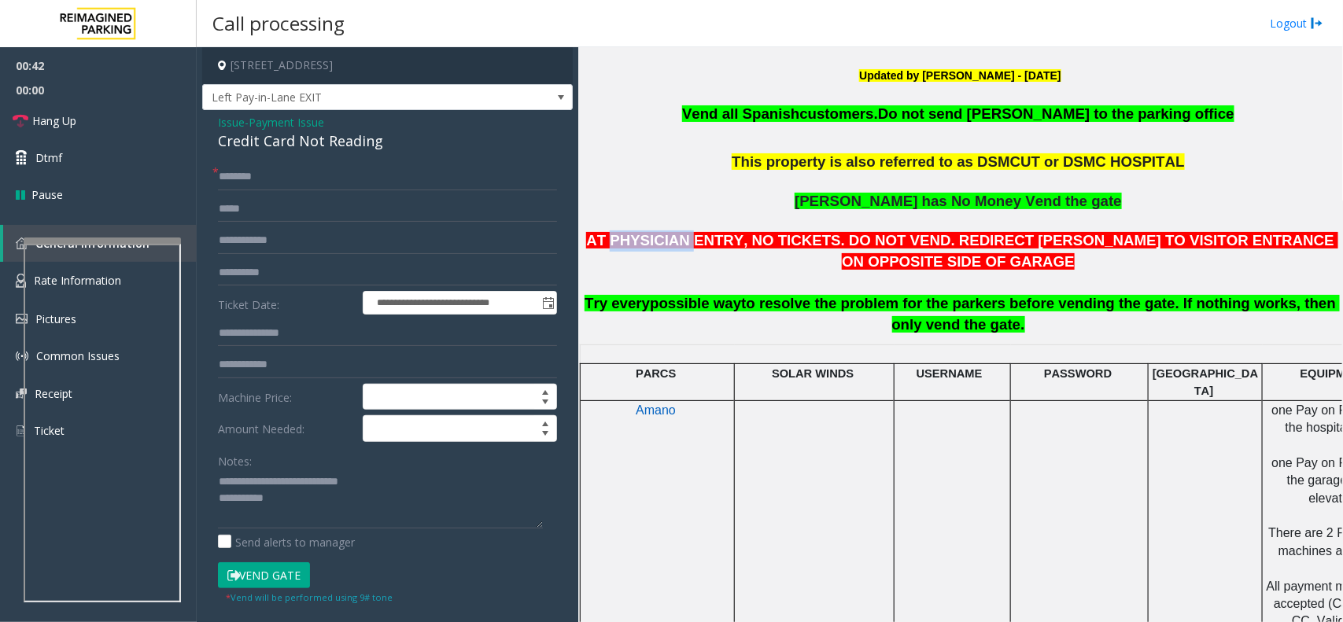
click at [631, 246] on span "AT PHYSICIAN ENTRY, NO TICKETS. DO NOT VEND. REDIRECT [PERSON_NAME] TO VISITOR …" at bounding box center [962, 251] width 752 height 38
click at [604, 253] on p "AT PHYSICIAN ENTRY, NO TICKETS. DO NOT VEND. REDIRECT [PERSON_NAME] TO VISITOR …" at bounding box center [960, 283] width 753 height 105
click at [606, 235] on span "AT PHYSICIAN ENTRY, NO TICKETS. DO NOT VEND. REDIRECT [PERSON_NAME] TO VISITOR …" at bounding box center [962, 251] width 752 height 38
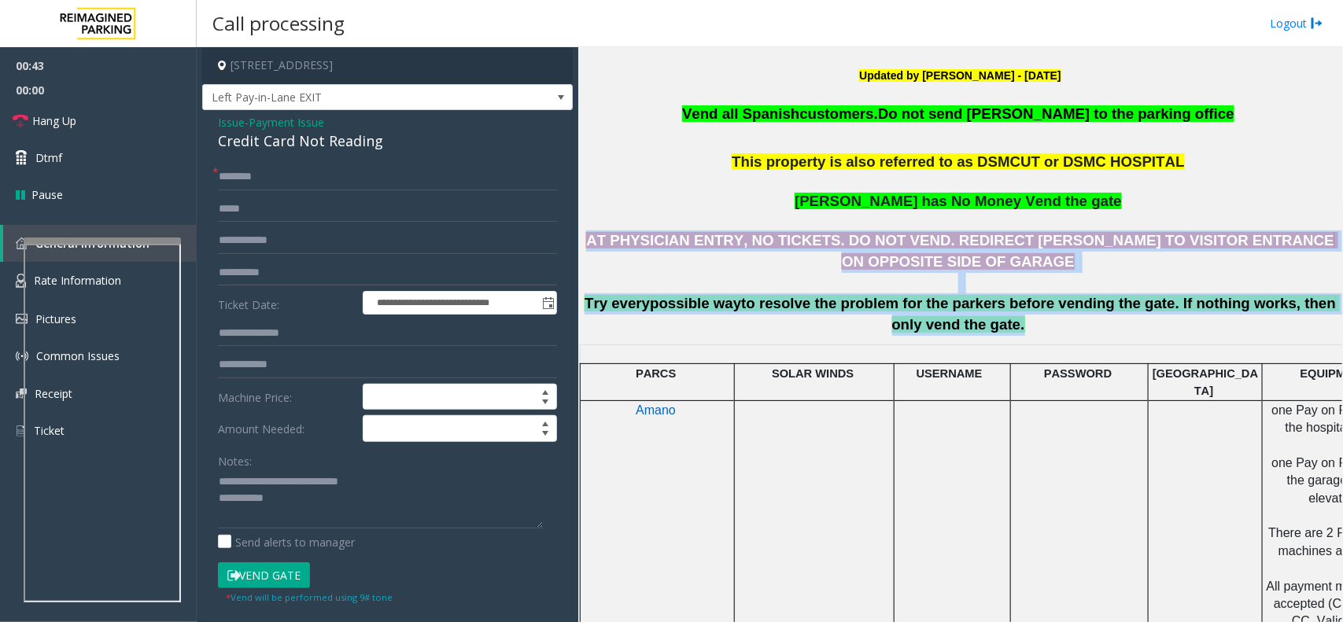
drag, startPoint x: 606, startPoint y: 235, endPoint x: 962, endPoint y: 321, distance: 366.9
click at [962, 321] on p "AT PHYSICIAN ENTRY, NO TICKETS. DO NOT VEND. REDIRECT [PERSON_NAME] TO VISITOR …" at bounding box center [960, 283] width 753 height 105
click at [962, 321] on span "to resolve the problem for the parkers before vending the gate. If nothing work…" at bounding box center [1040, 314] width 599 height 38
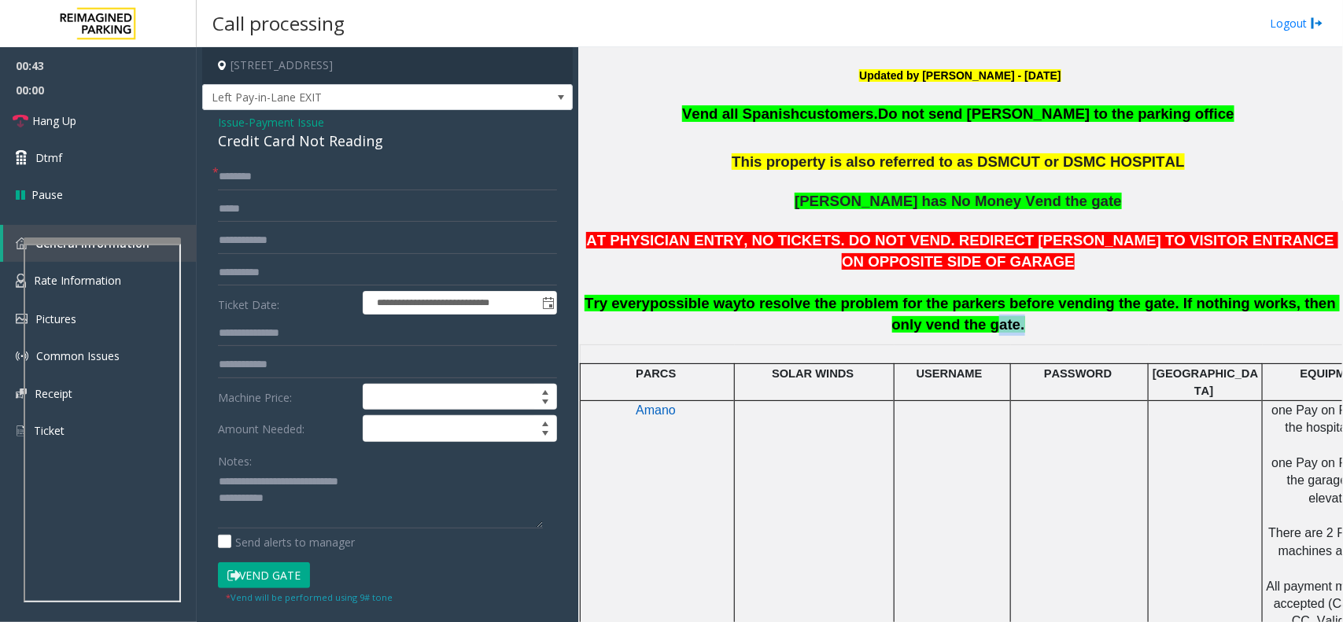
click at [962, 321] on span "to resolve the problem for the parkers before vending the gate. If nothing work…" at bounding box center [1040, 314] width 599 height 38
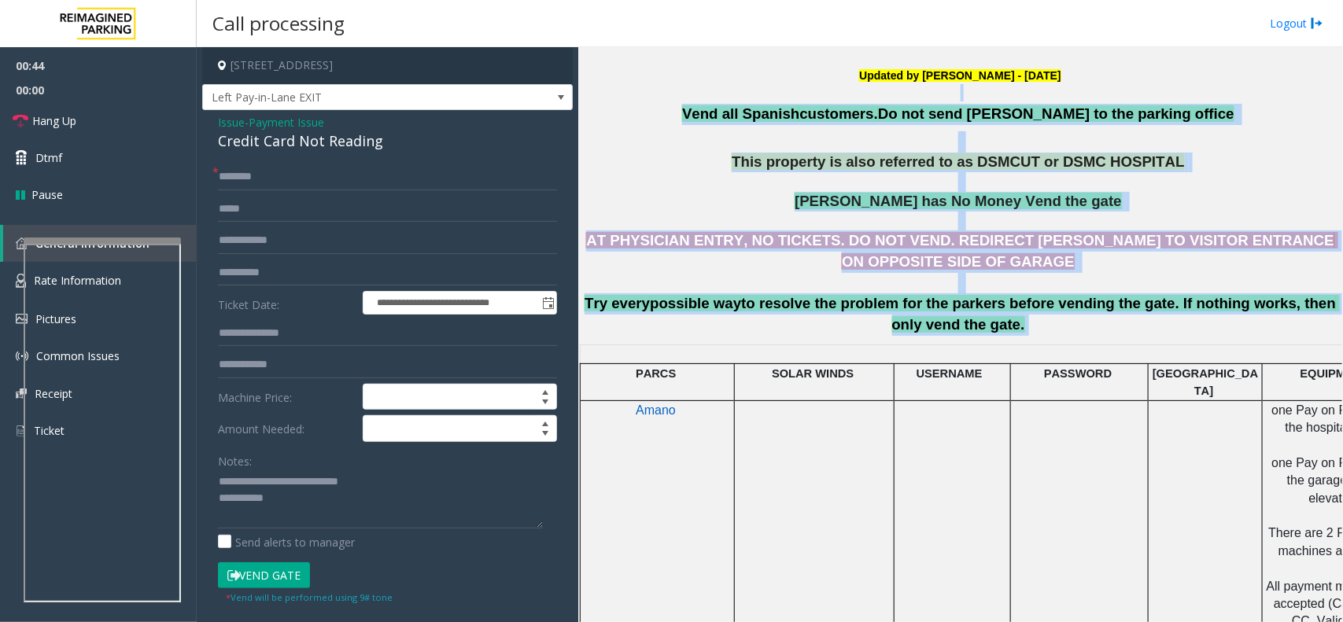
drag, startPoint x: 962, startPoint y: 321, endPoint x: 820, endPoint y: 99, distance: 263.7
click at [820, 99] on p at bounding box center [960, 92] width 753 height 17
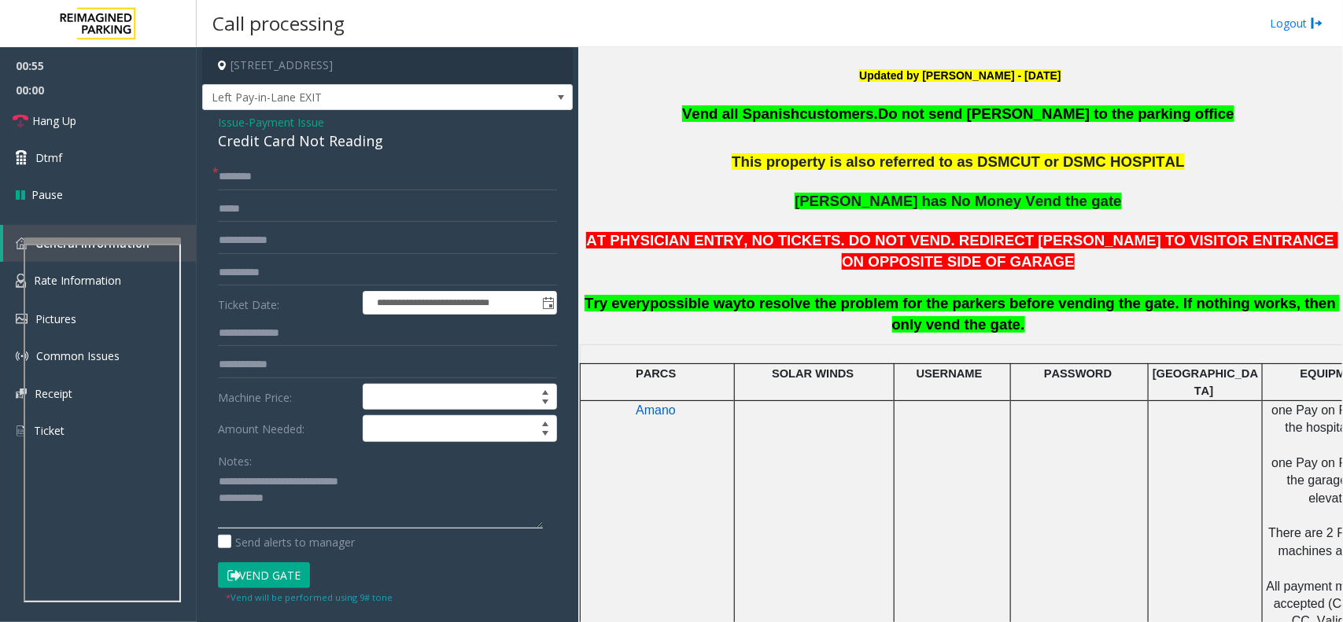
click at [379, 492] on textarea at bounding box center [380, 499] width 325 height 59
paste textarea "**********"
type textarea "**********"
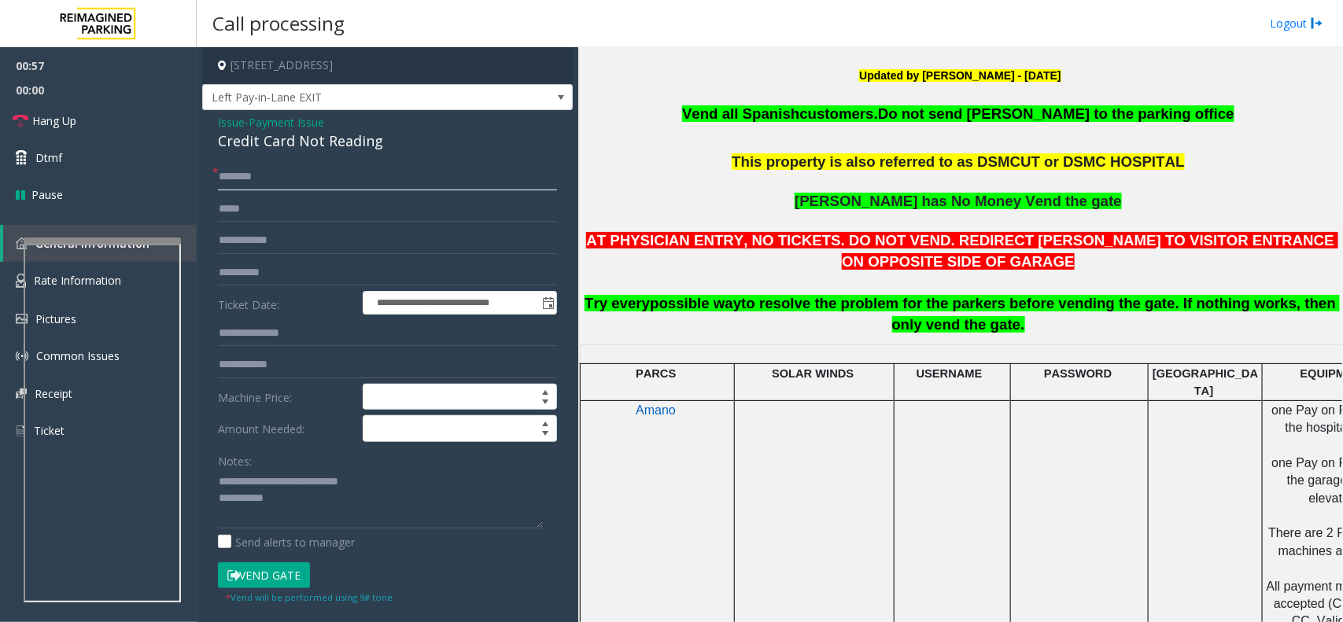
click at [319, 166] on input "text" at bounding box center [387, 177] width 339 height 27
type input "**"
click at [101, 106] on link "Hang Up" at bounding box center [98, 120] width 197 height 37
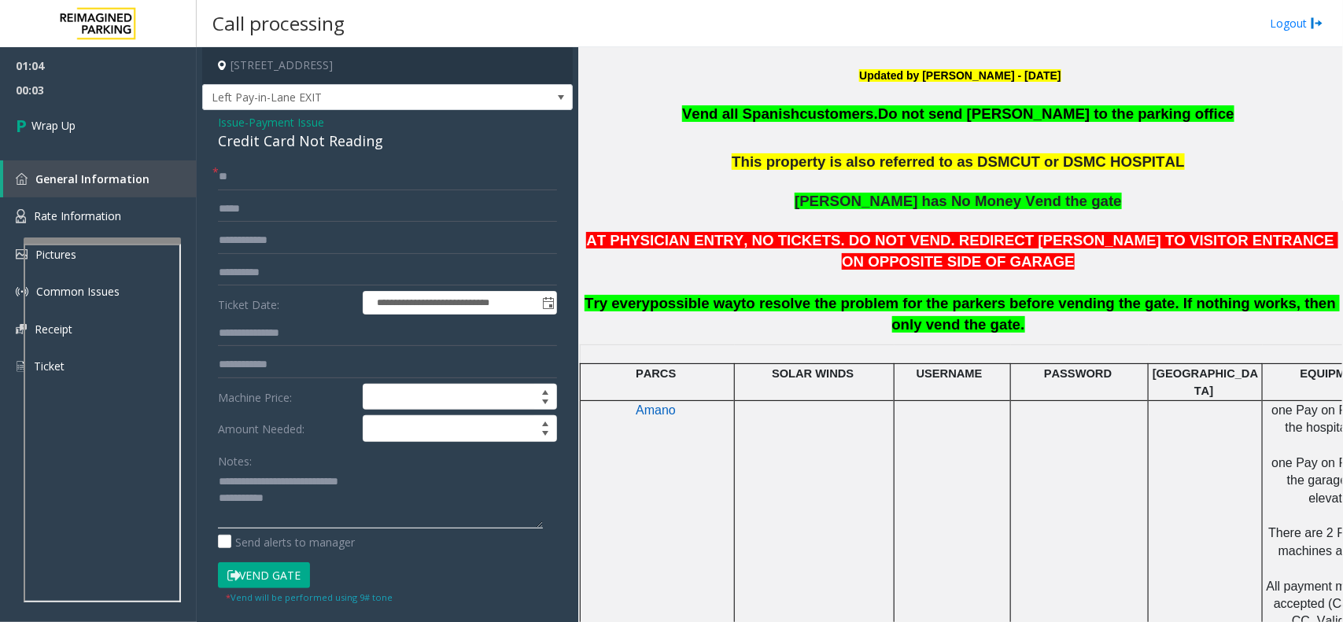
click at [275, 508] on textarea at bounding box center [380, 499] width 325 height 59
paste textarea "**********"
type textarea "**********"
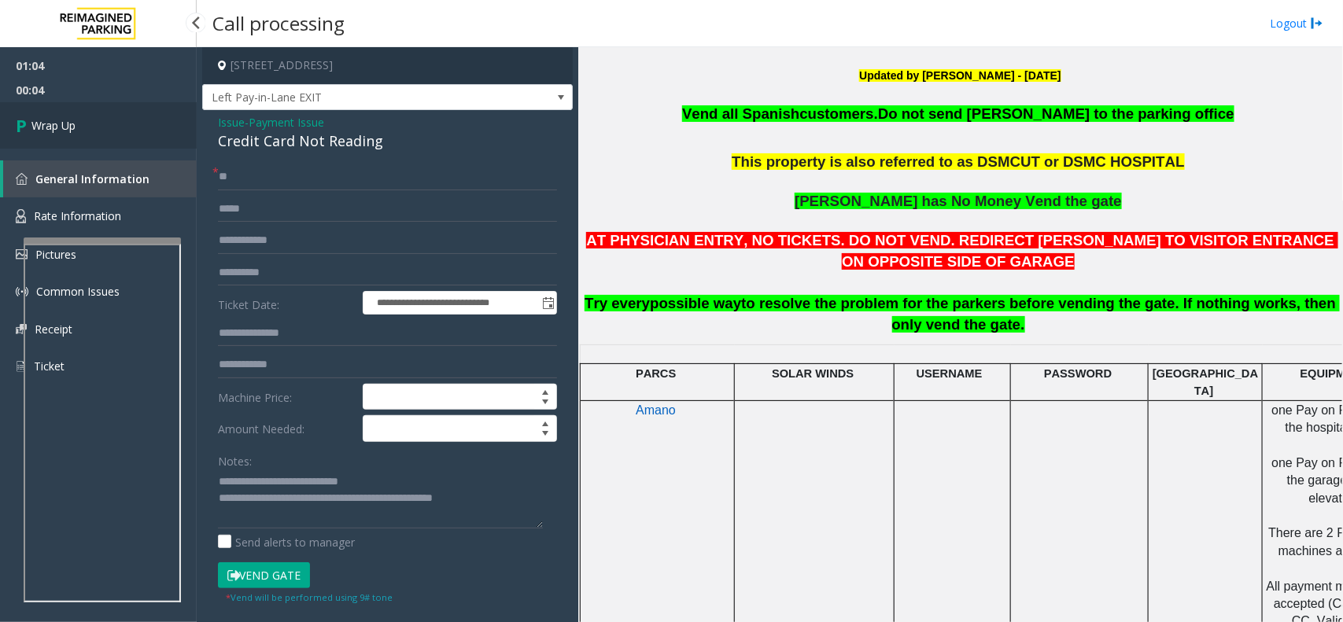
click at [79, 128] on link "Wrap Up" at bounding box center [98, 125] width 197 height 46
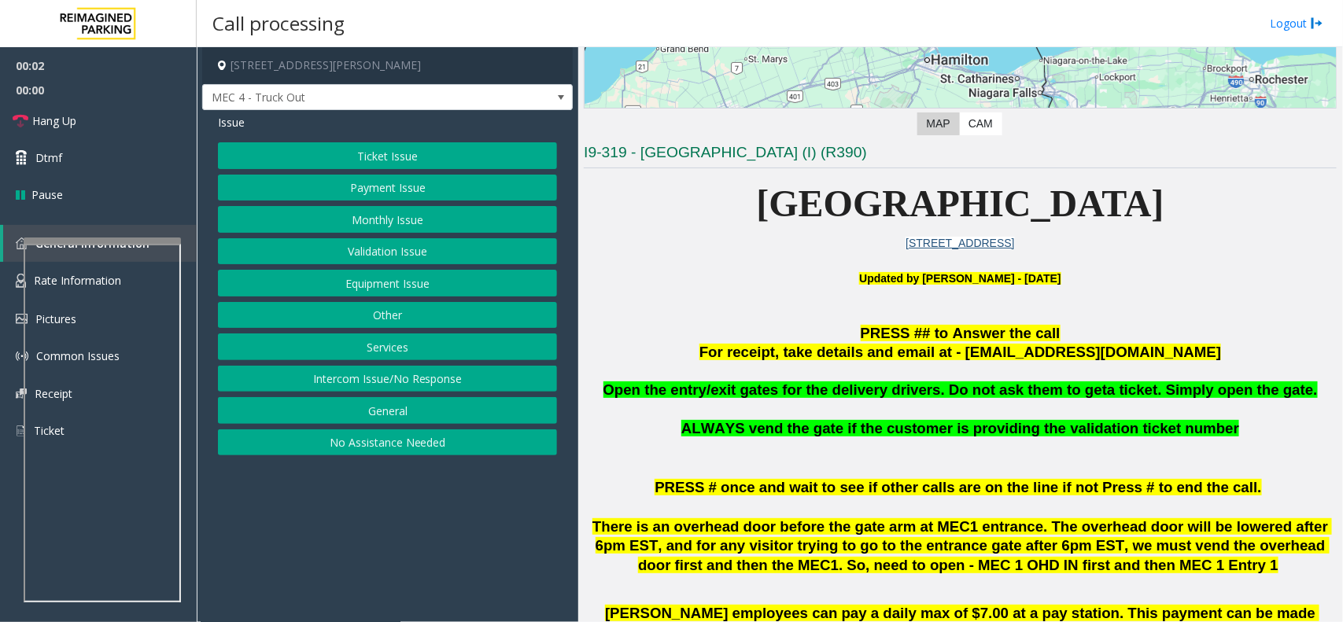
scroll to position [295, 0]
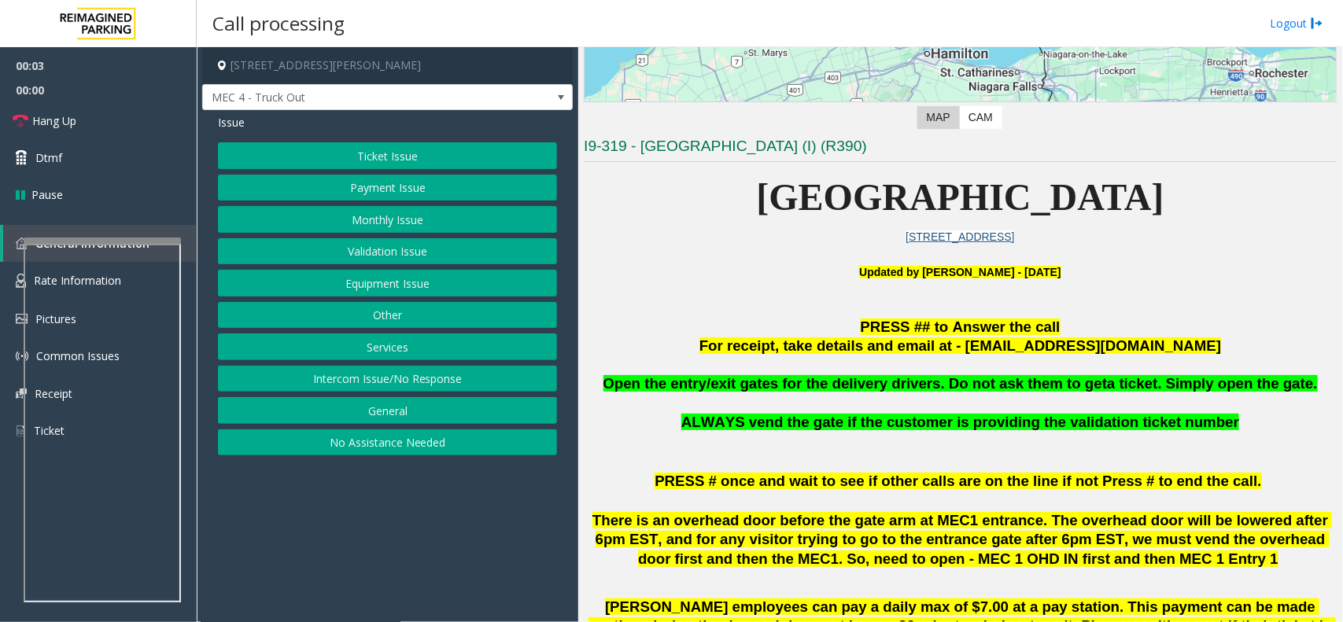
click at [362, 272] on button "Equipment Issue" at bounding box center [387, 283] width 339 height 27
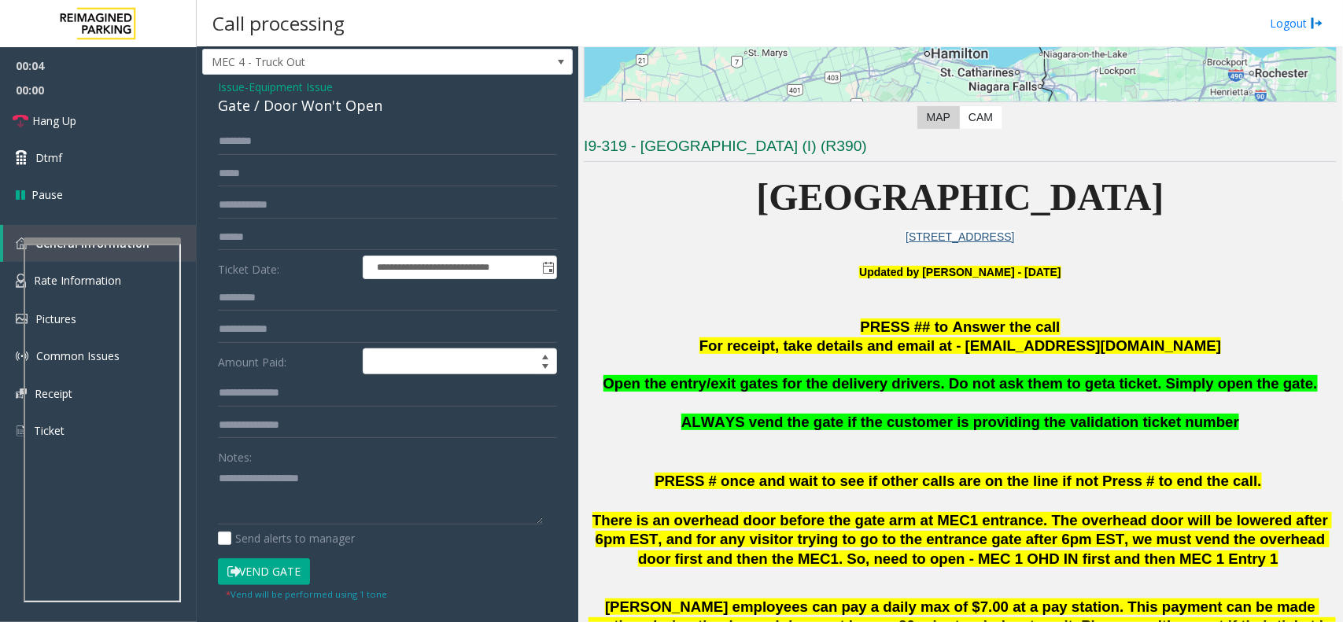
scroll to position [98, 0]
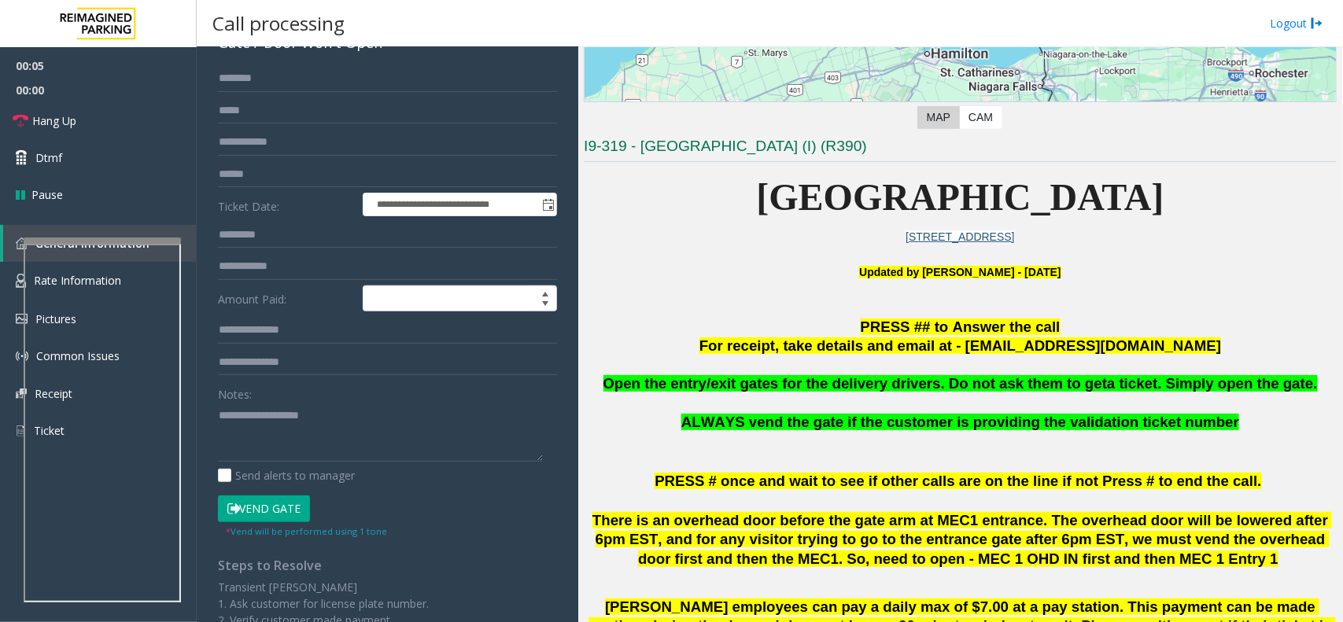
drag, startPoint x: 234, startPoint y: 513, endPoint x: 237, endPoint y: 292, distance: 221.2
click at [234, 504] on icon at bounding box center [233, 509] width 13 height 11
click at [264, 73] on input "text" at bounding box center [387, 78] width 339 height 27
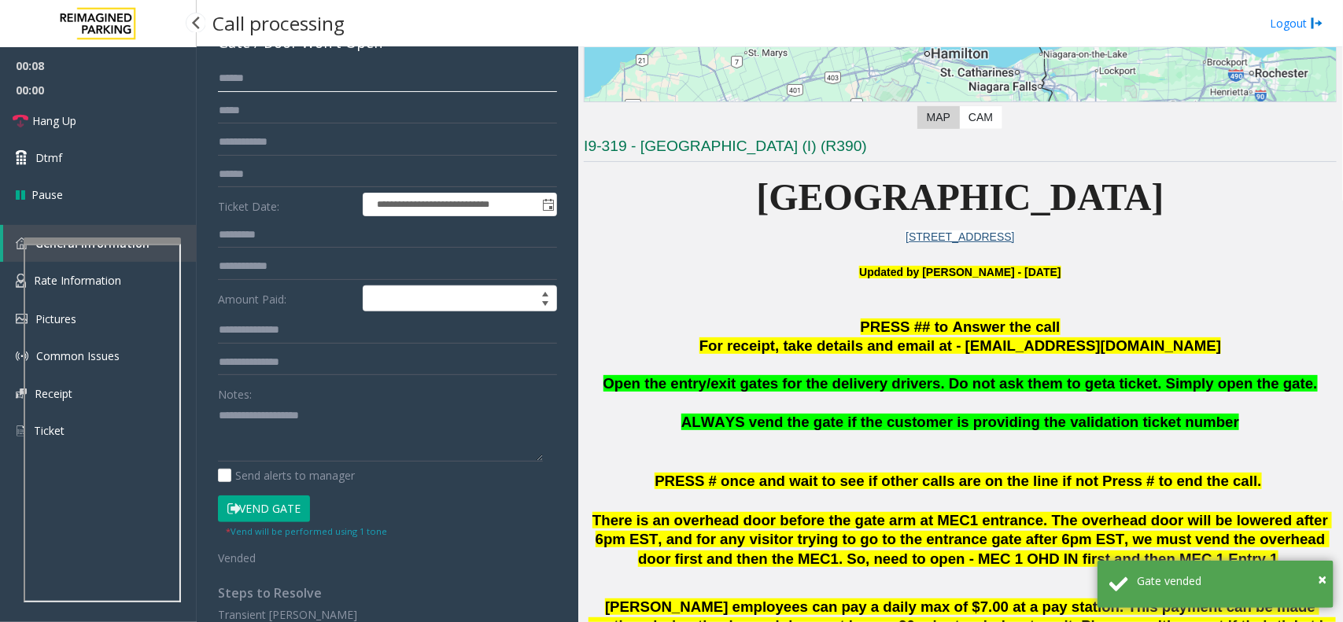
type input "******"
click at [262, 427] on textarea at bounding box center [380, 432] width 325 height 59
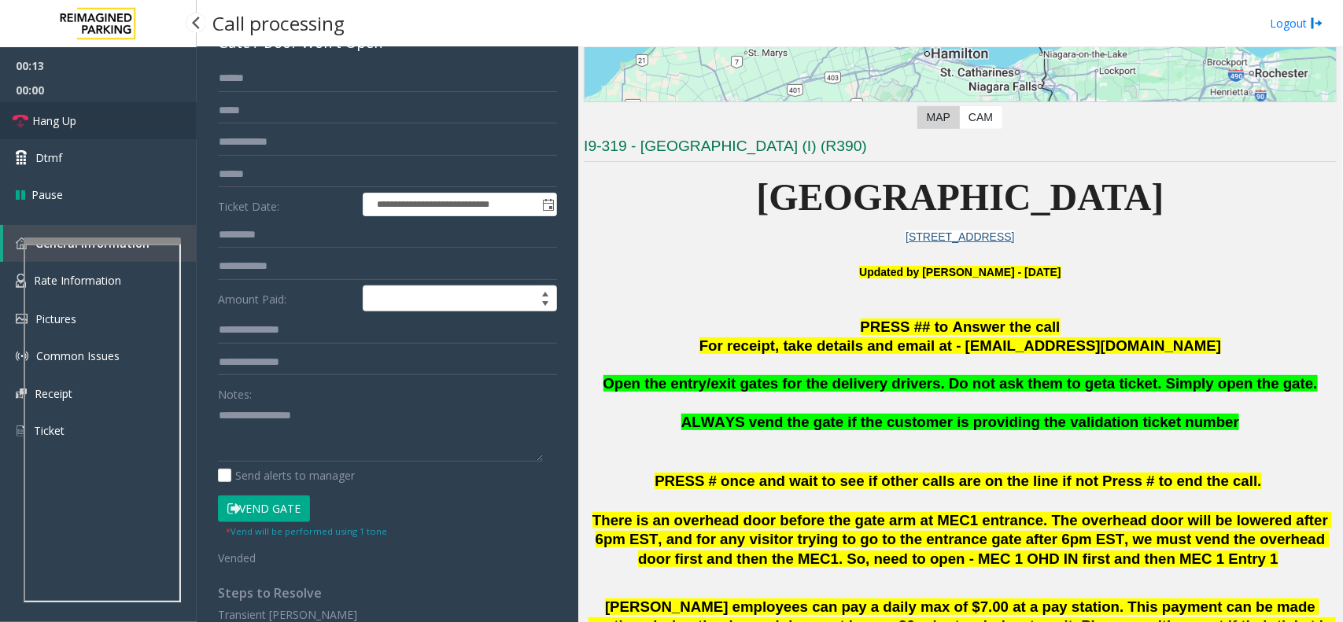
click at [123, 126] on link "Hang Up" at bounding box center [98, 120] width 197 height 37
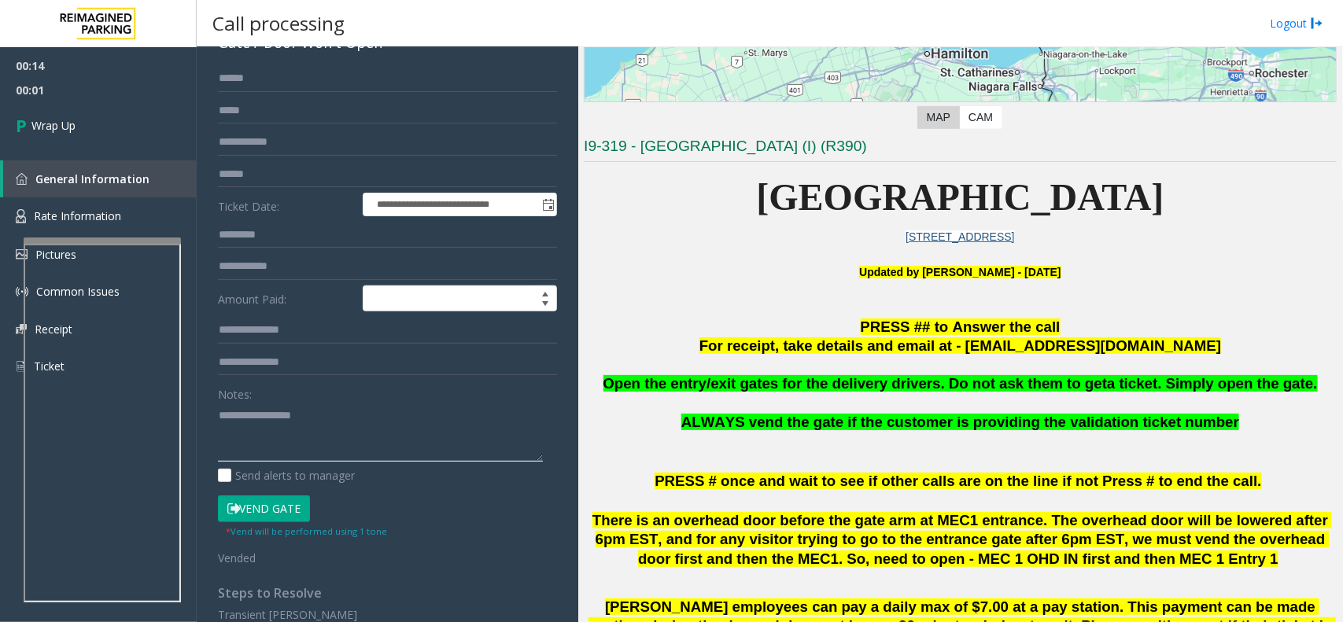
click at [352, 447] on textarea at bounding box center [380, 432] width 325 height 59
paste textarea "**********"
type textarea "**********"
click at [92, 134] on link "Wrap Up" at bounding box center [98, 125] width 197 height 46
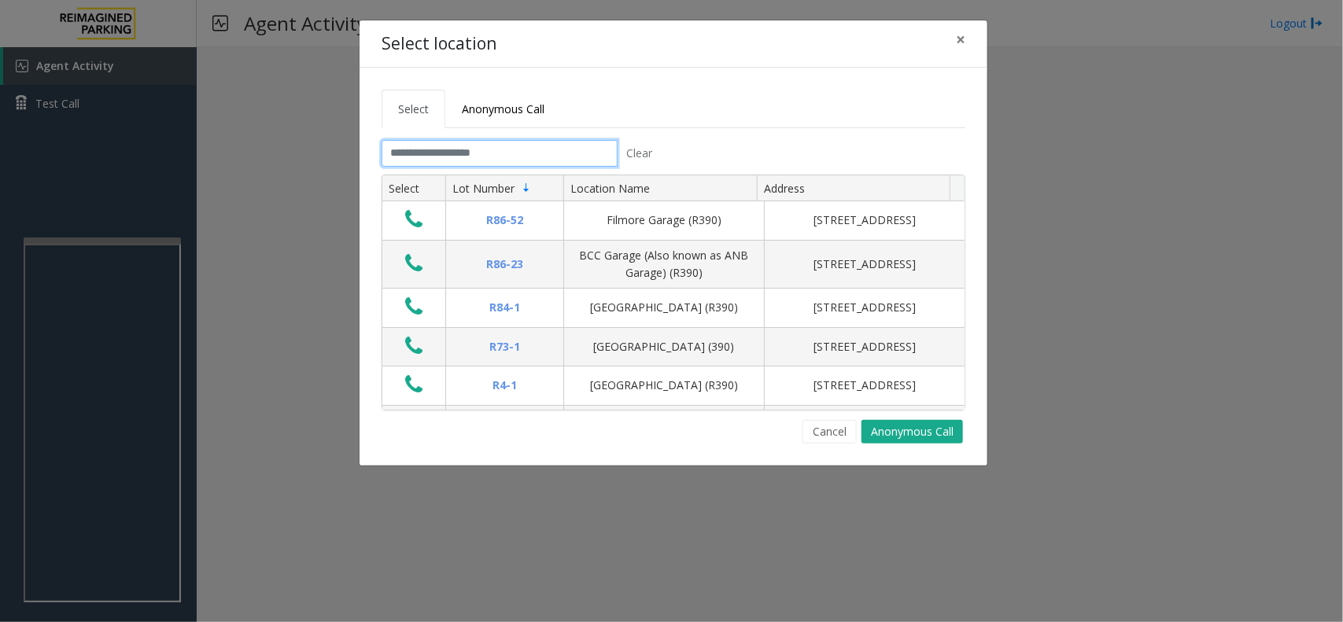
click at [466, 158] on input "text" at bounding box center [500, 153] width 236 height 27
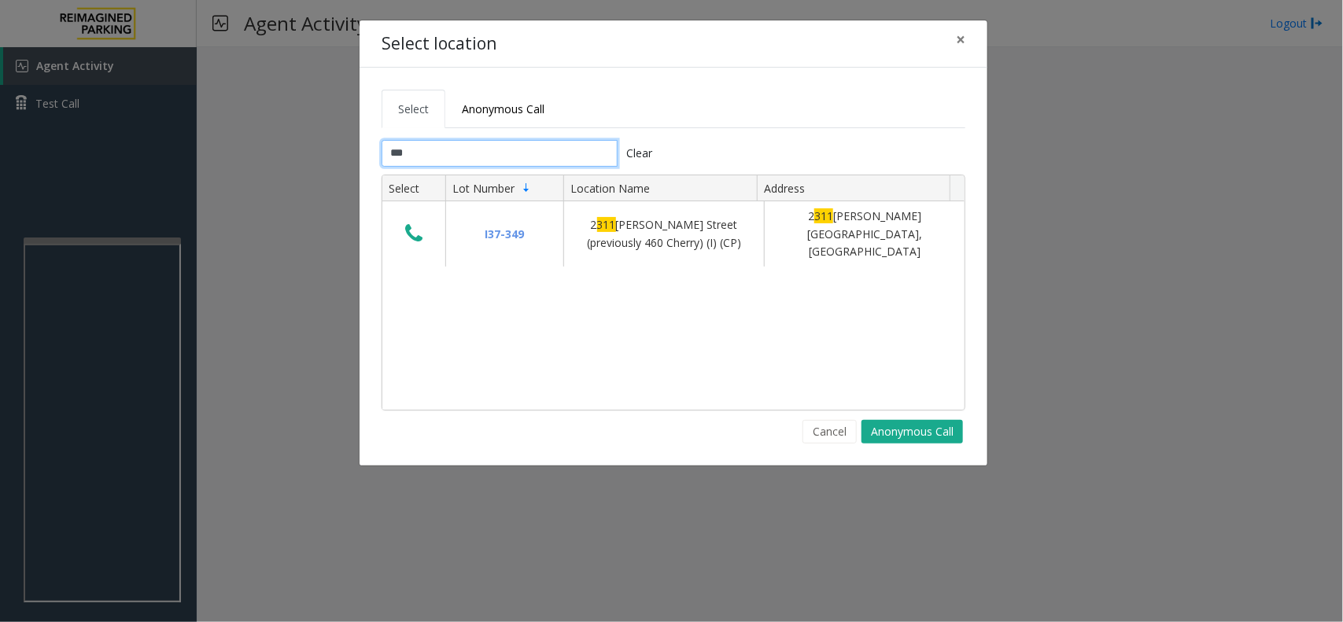
type input "***"
click at [818, 441] on button "Cancel" at bounding box center [830, 432] width 54 height 24
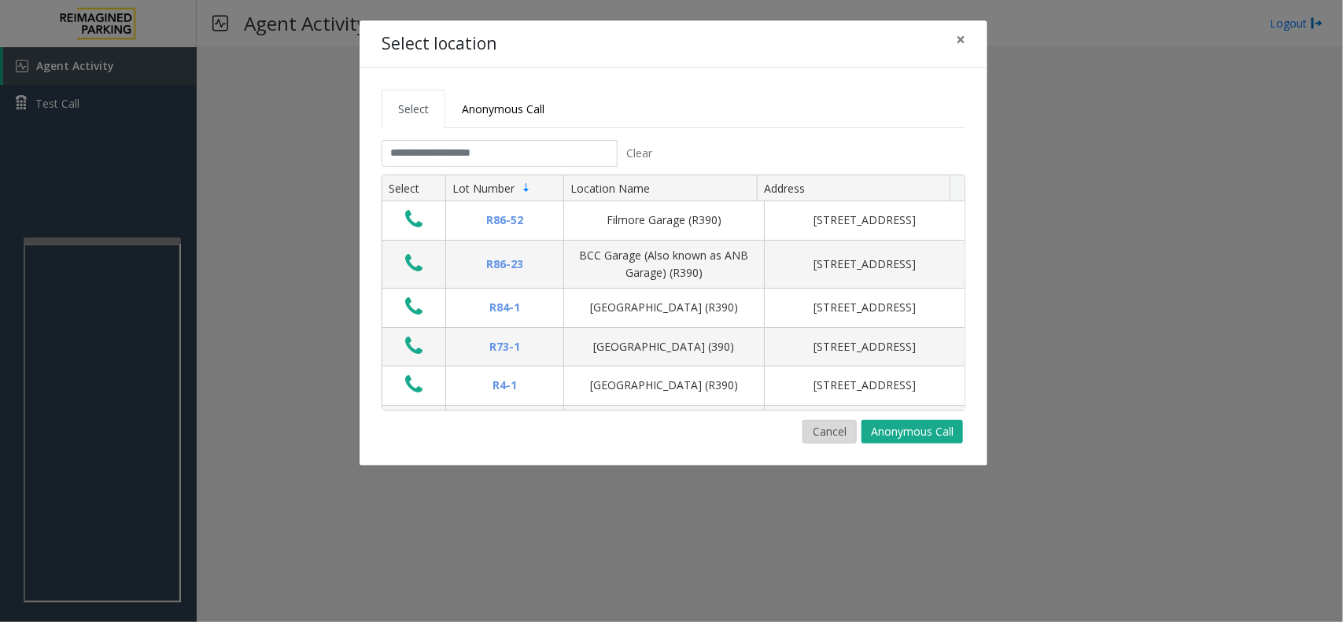
click at [828, 438] on button "Cancel" at bounding box center [830, 432] width 54 height 24
click at [482, 158] on input "text" at bounding box center [500, 153] width 236 height 27
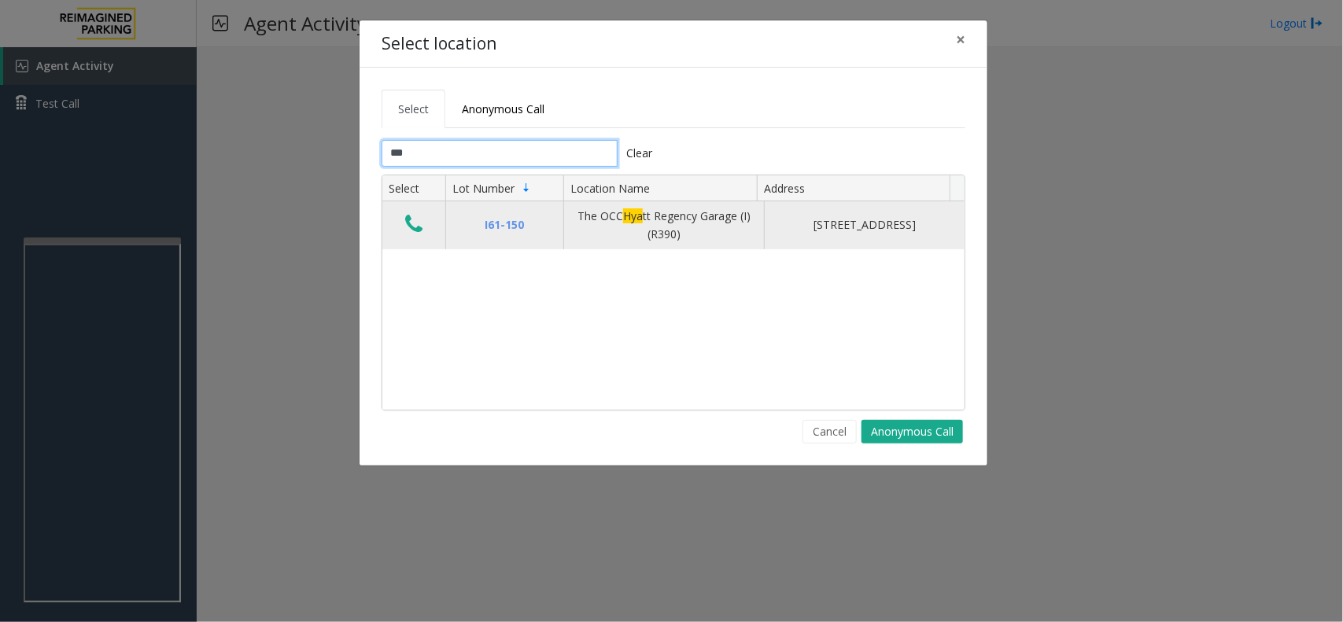
type input "***"
drag, startPoint x: 398, startPoint y: 222, endPoint x: 410, endPoint y: 223, distance: 11.8
click at [399, 222] on td "Data table" at bounding box center [413, 225] width 63 height 48
click at [413, 224] on icon "Data table" at bounding box center [413, 224] width 17 height 22
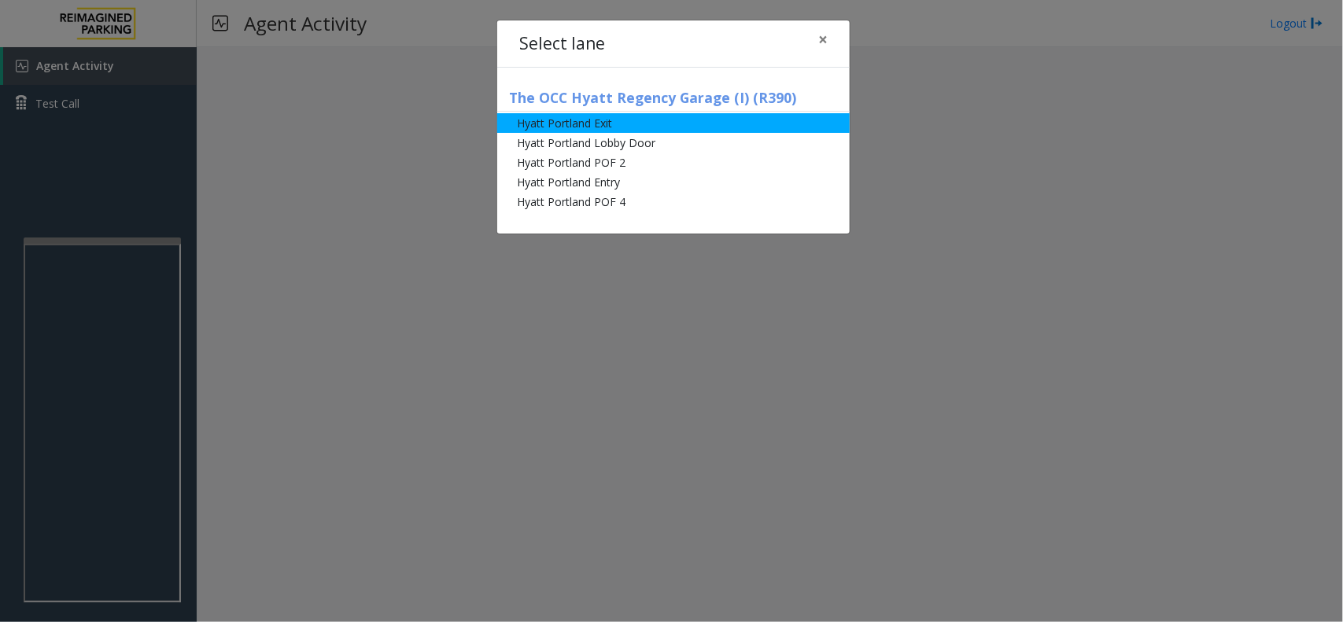
click at [619, 114] on li "Hyatt Portland Exit" at bounding box center [673, 123] width 353 height 20
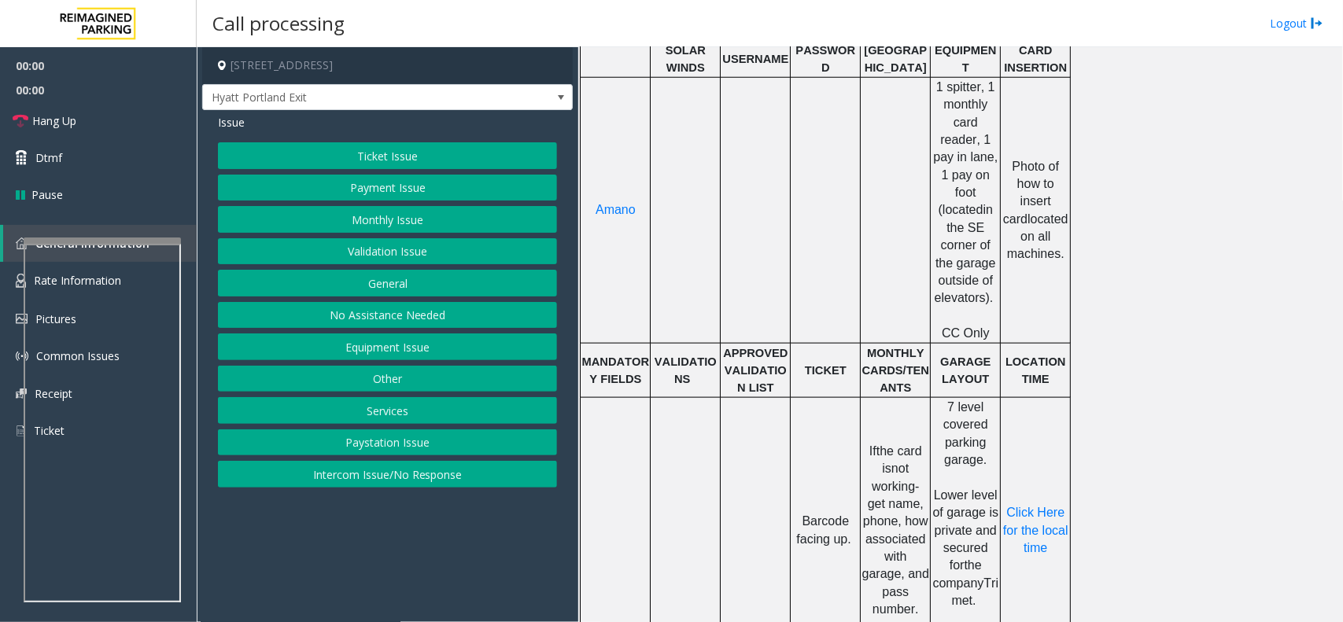
scroll to position [787, 0]
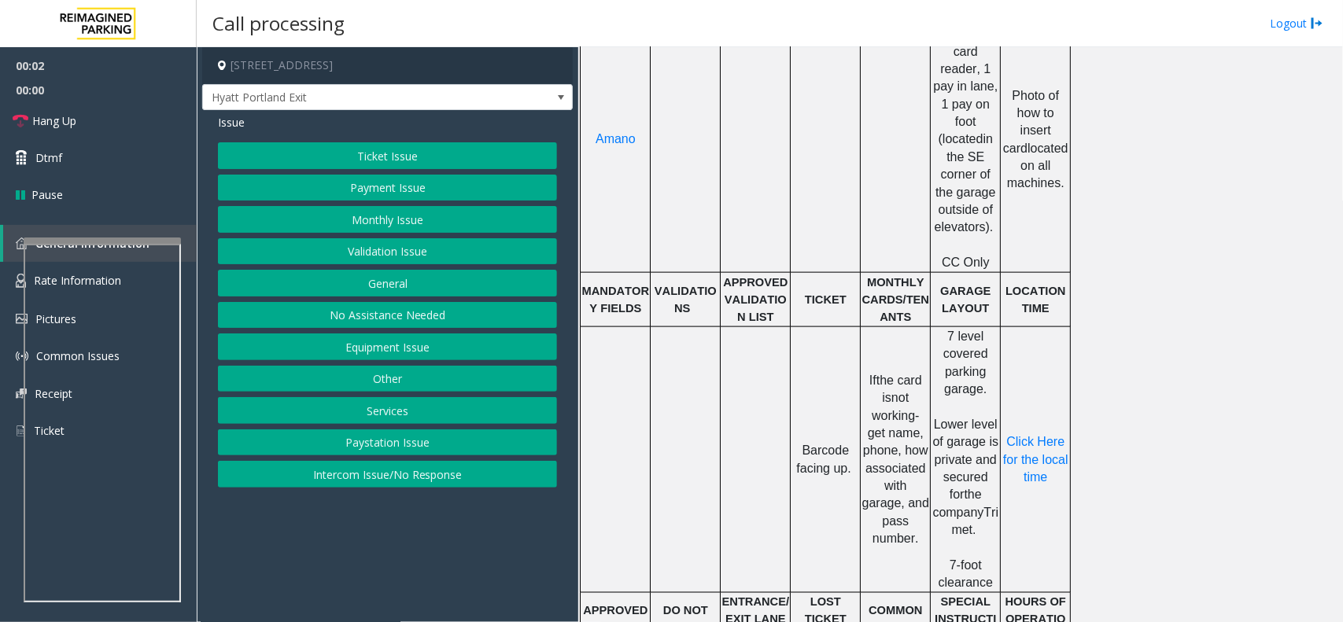
click at [352, 262] on button "Validation Issue" at bounding box center [387, 251] width 339 height 27
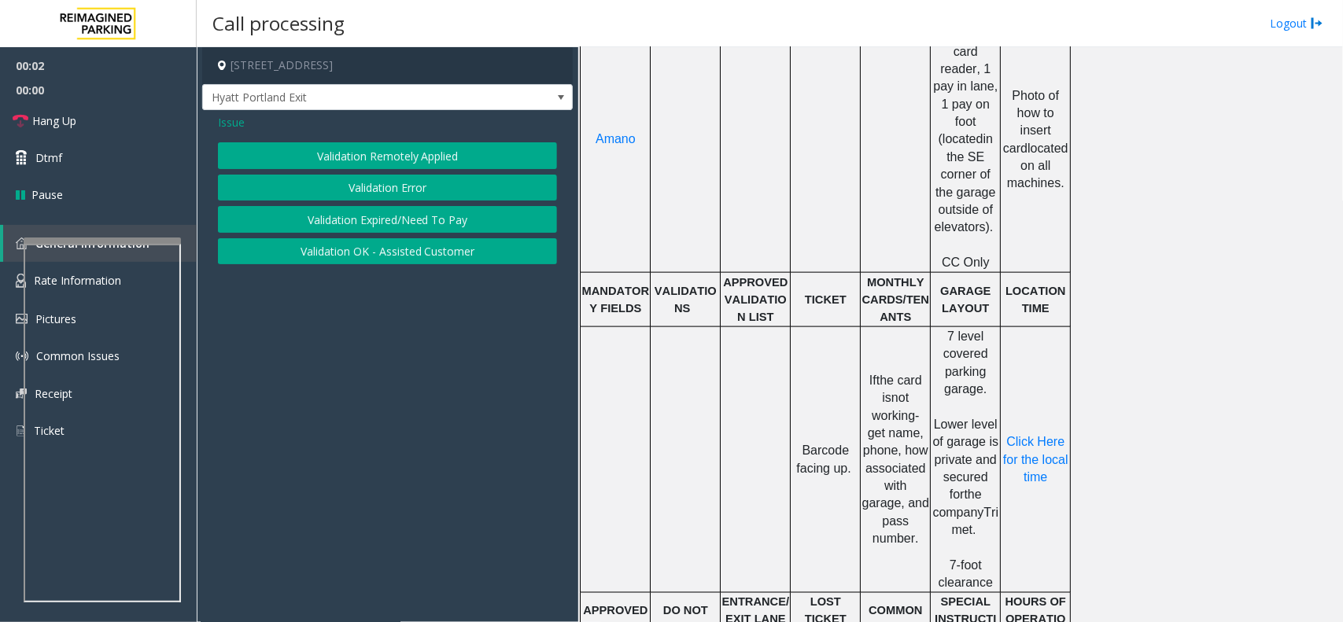
click at [353, 198] on button "Validation Error" at bounding box center [387, 188] width 339 height 27
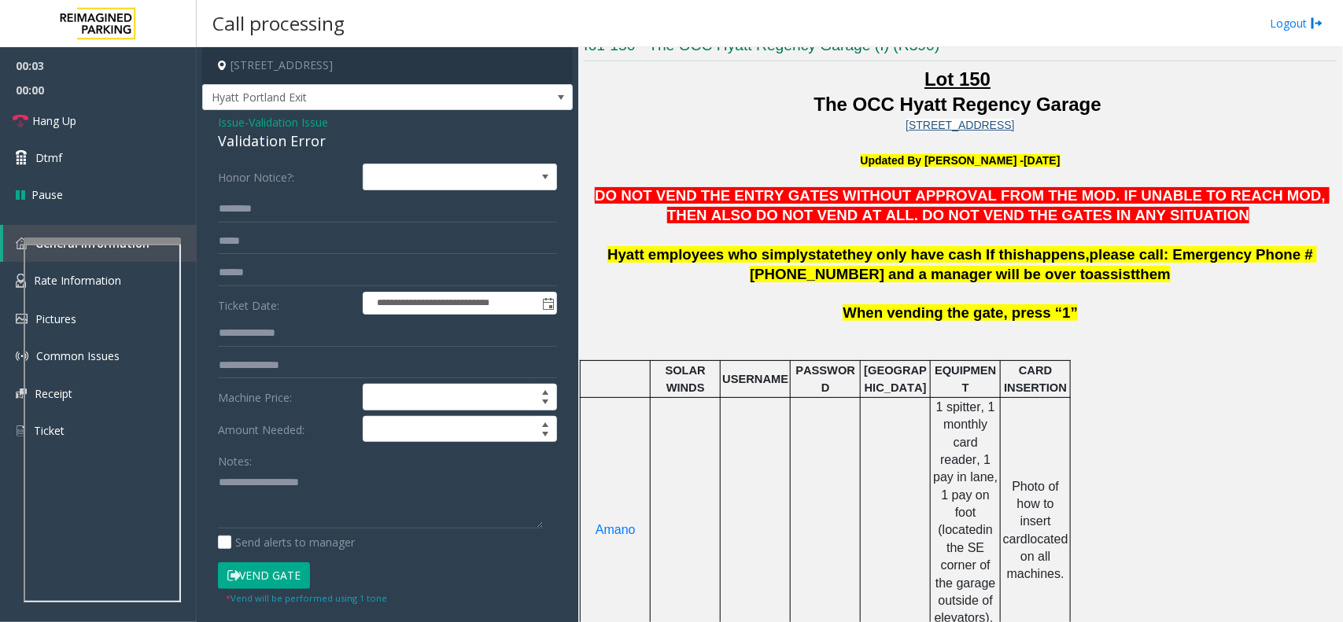
scroll to position [393, 0]
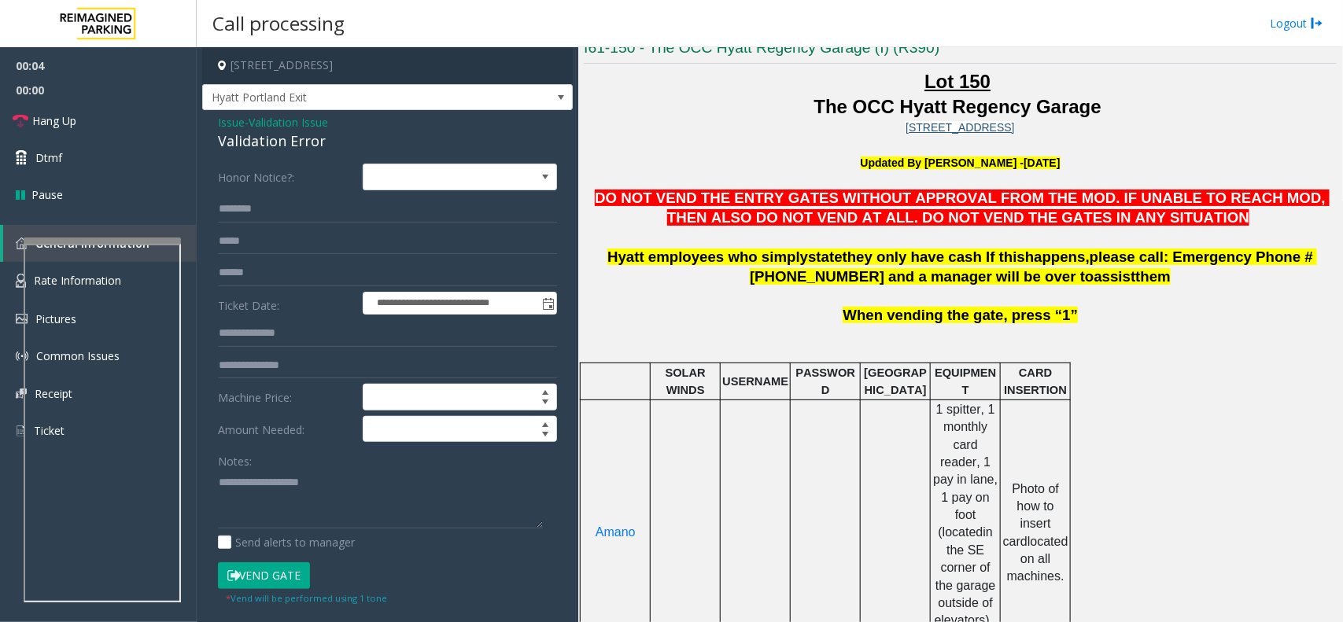
click at [696, 228] on p "DO NOT VEND THE ENTRY GATES WITHOUT APPROVAL FROM THE MOD. IF UNABLE TO REACH M…" at bounding box center [960, 218] width 753 height 58
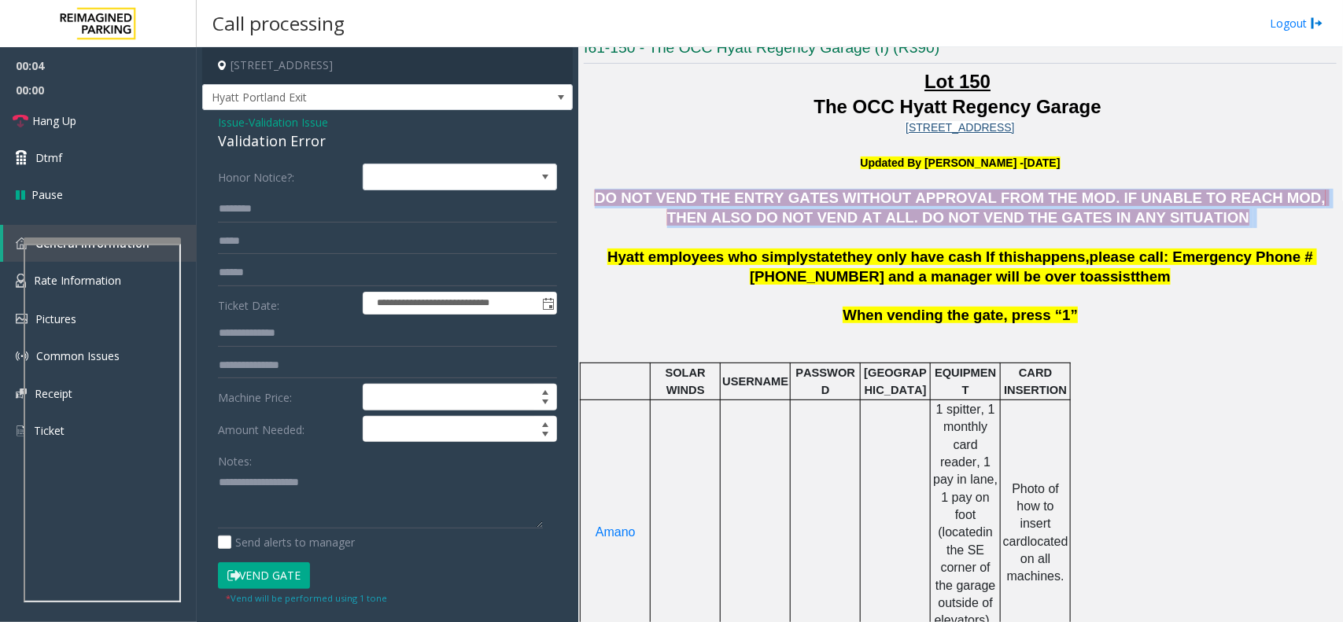
drag, startPoint x: 696, startPoint y: 228, endPoint x: 1011, endPoint y: 193, distance: 316.8
click at [1011, 193] on p "DO NOT VEND THE ENTRY GATES WITHOUT APPROVAL FROM THE MOD. IF UNABLE TO REACH M…" at bounding box center [960, 218] width 753 height 58
click at [1011, 193] on span "DO NOT VEND THE ENTRY GATES WITHOUT APPROVAL FROM THE MOD. IF UNABLE TO REACH M…" at bounding box center [962, 208] width 735 height 36
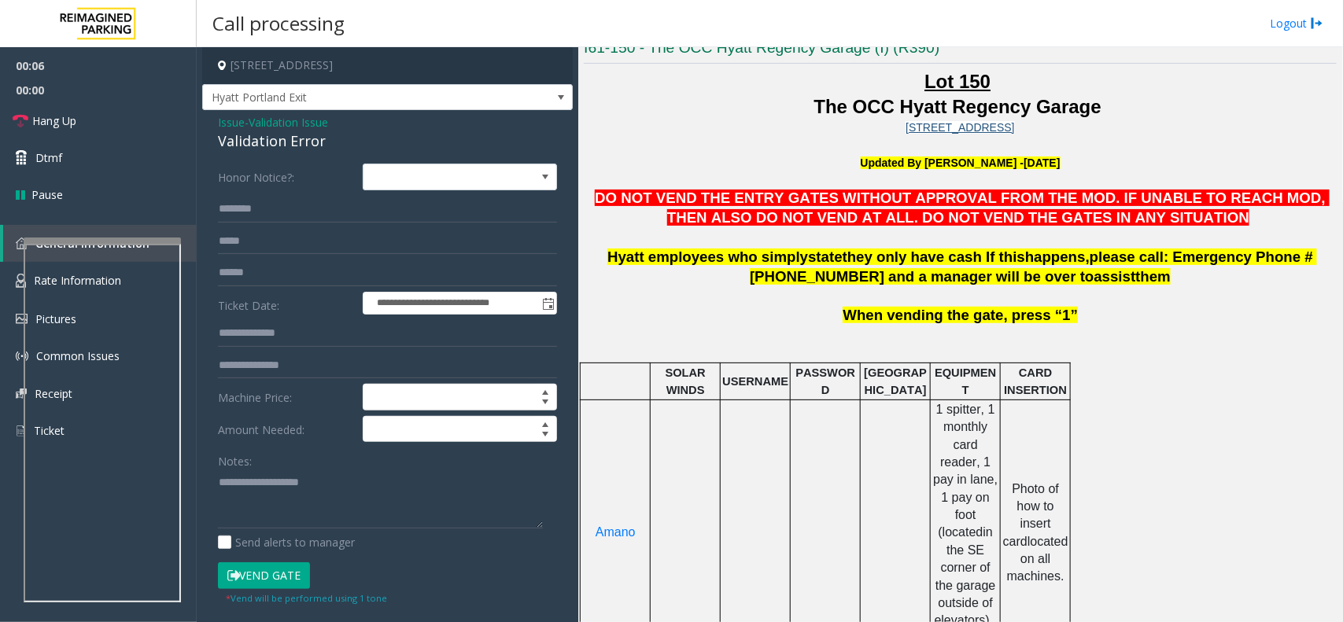
click at [1019, 206] on span "DO NOT VEND THE ENTRY GATES WITHOUT APPROVAL FROM THE MOD. IF UNABLE TO REACH M…" at bounding box center [962, 208] width 735 height 36
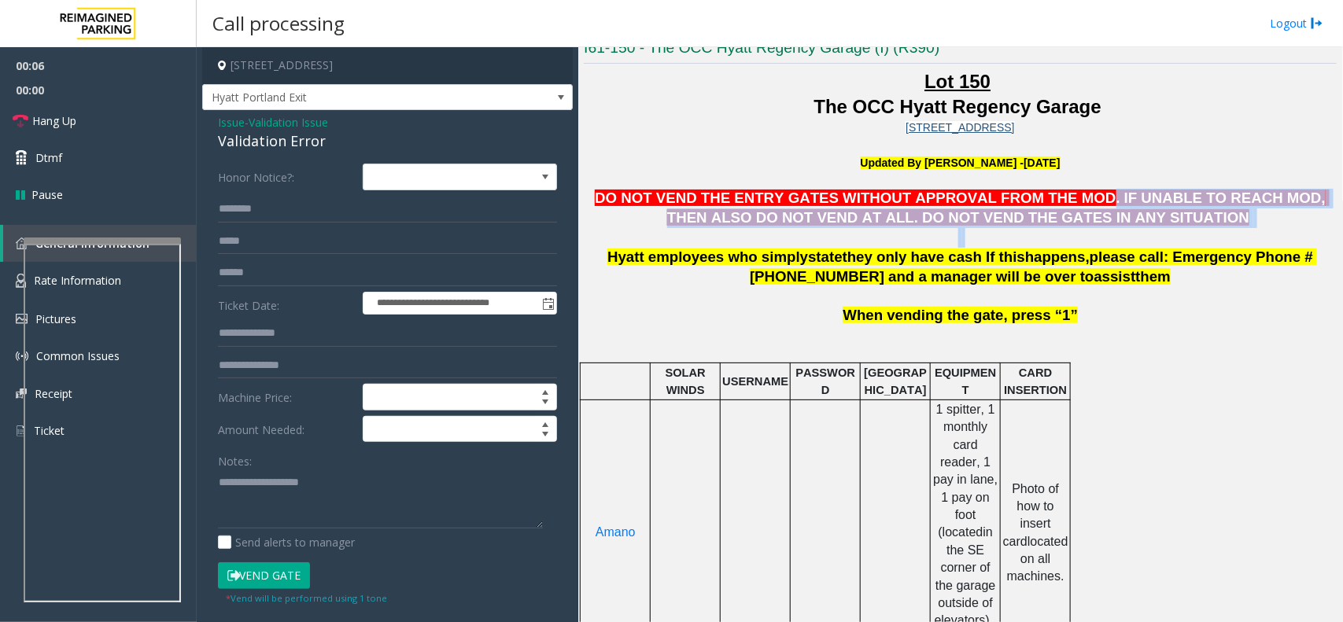
drag, startPoint x: 1019, startPoint y: 206, endPoint x: 1220, endPoint y: 242, distance: 203.8
click at [1220, 242] on p "DO NOT VEND THE ENTRY GATES WITHOUT APPROVAL FROM THE MOD. IF UNABLE TO REACH M…" at bounding box center [960, 218] width 753 height 58
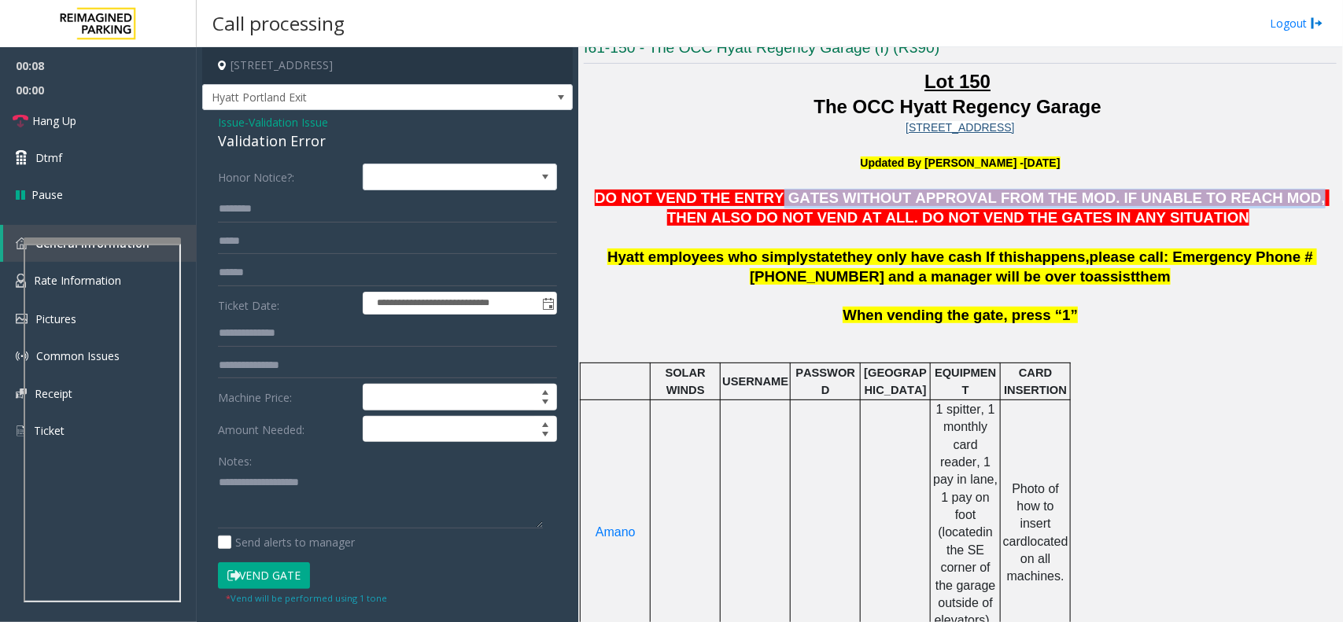
drag, startPoint x: 1198, startPoint y: 207, endPoint x: 733, endPoint y: 198, distance: 464.4
click at [736, 198] on span "DO NOT VEND THE ENTRY GATES WITHOUT APPROVAL FROM THE MOD. IF UNABLE TO REACH M…" at bounding box center [962, 208] width 735 height 36
click at [733, 198] on span "DO NOT VEND THE ENTRY GATES WITHOUT APPROVAL FROM THE MOD. IF UNABLE TO REACH M…" at bounding box center [962, 208] width 735 height 36
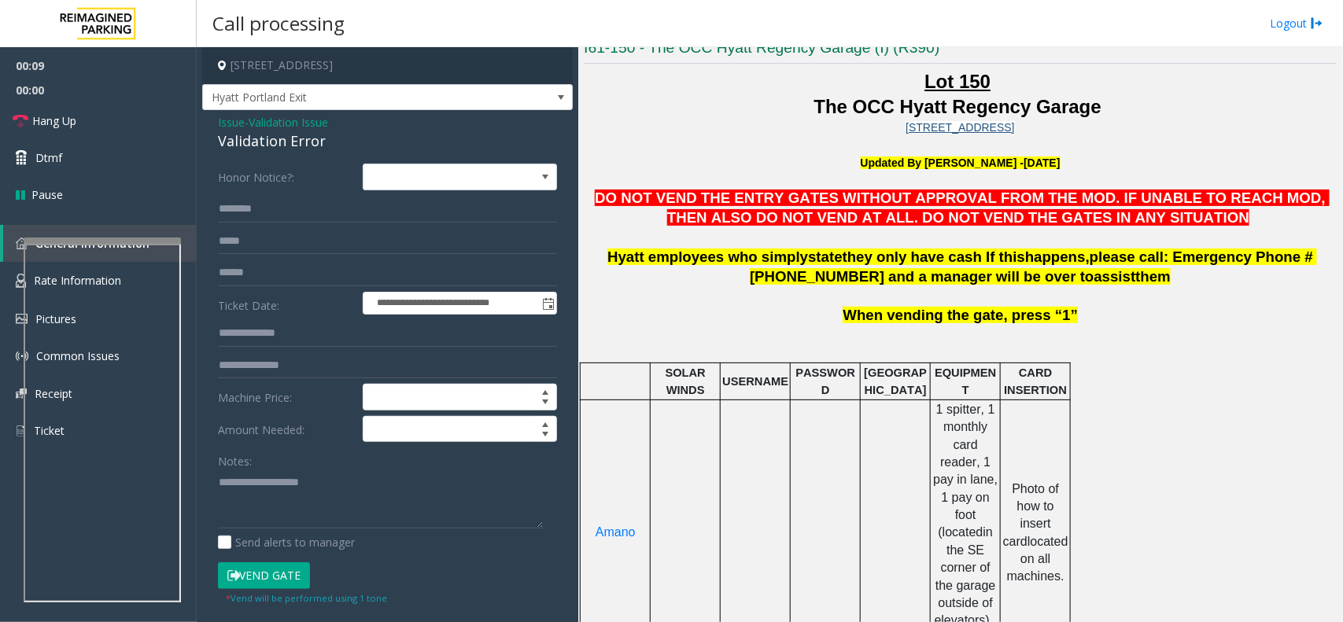
click at [317, 142] on div "Validation Error" at bounding box center [387, 141] width 339 height 21
click at [317, 140] on div "Validation Error" at bounding box center [387, 141] width 339 height 21
copy div "Validation Error"
click at [340, 498] on textarea at bounding box center [380, 499] width 325 height 59
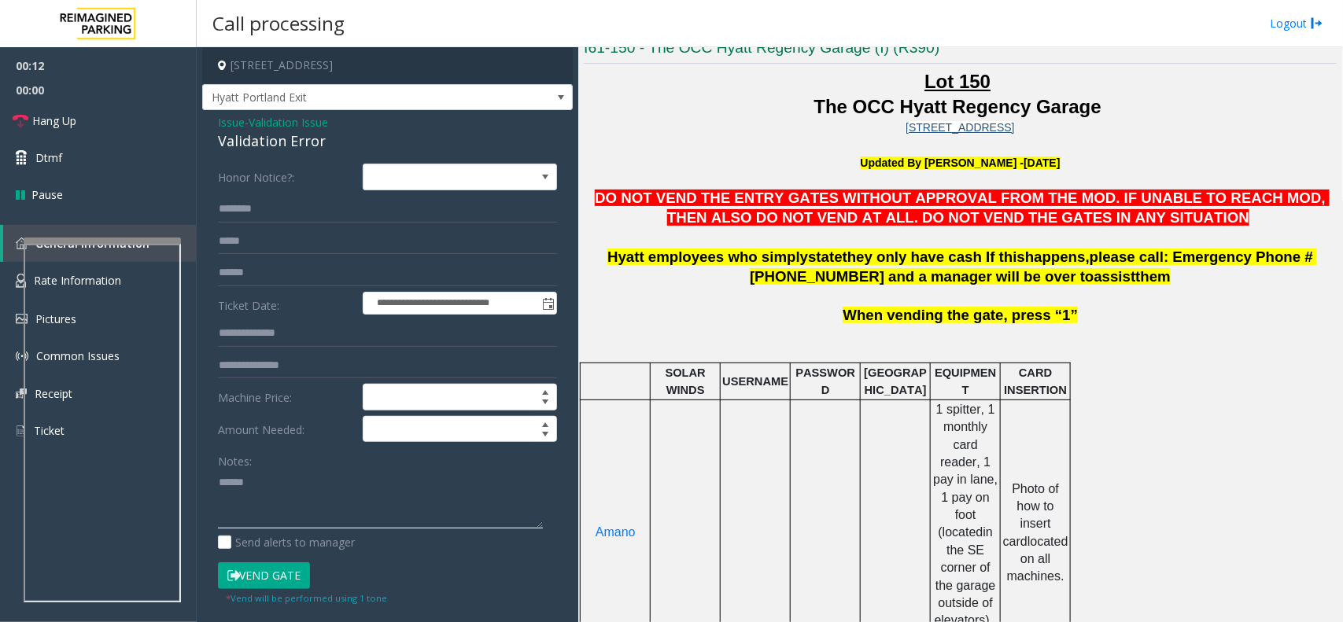
paste textarea "**********"
click at [286, 509] on textarea at bounding box center [380, 499] width 325 height 59
paste textarea "**********"
type textarea "**********"
click at [879, 116] on span "The OCC Hyatt Regency Garage" at bounding box center [958, 106] width 287 height 21
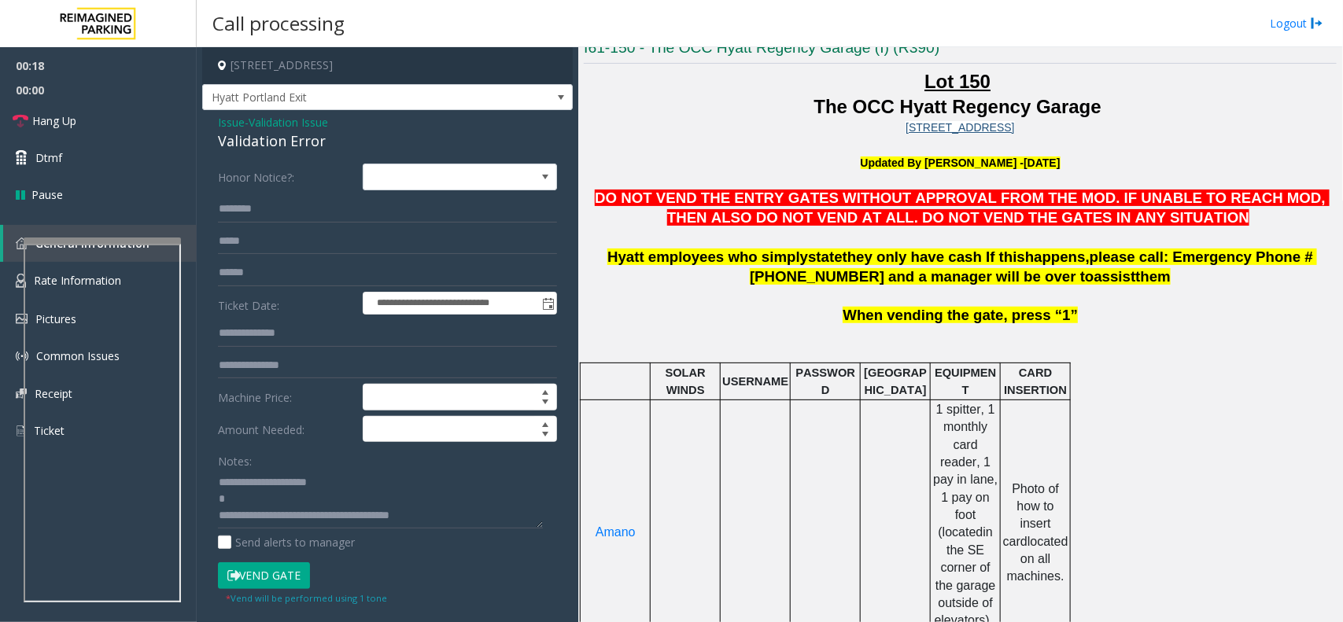
click at [903, 104] on span "The OCC Hyatt Regency Garage" at bounding box center [958, 106] width 287 height 21
copy span "Hyatt"
click at [258, 253] on input "text" at bounding box center [387, 241] width 339 height 27
paste input "*****"
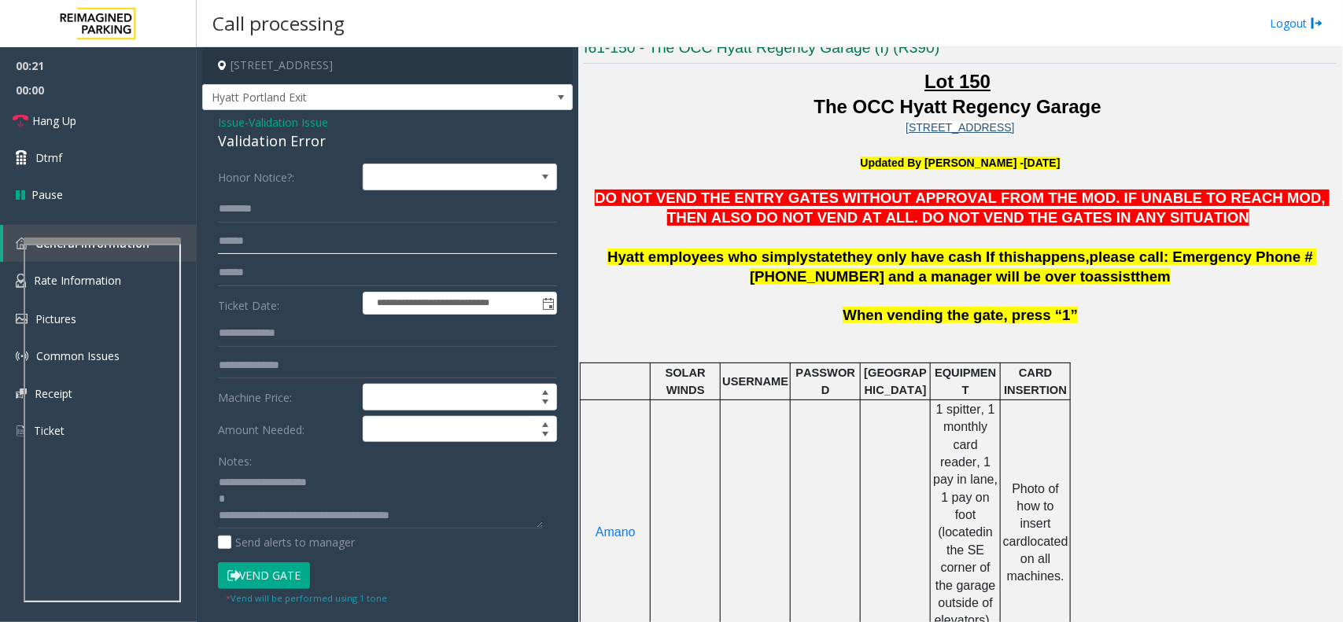
click at [316, 236] on input "*****" at bounding box center [387, 241] width 339 height 27
type input "*****"
click at [315, 221] on input "text" at bounding box center [387, 209] width 339 height 27
click at [942, 102] on span "The OCC Hyatt Regency Garage" at bounding box center [958, 106] width 287 height 21
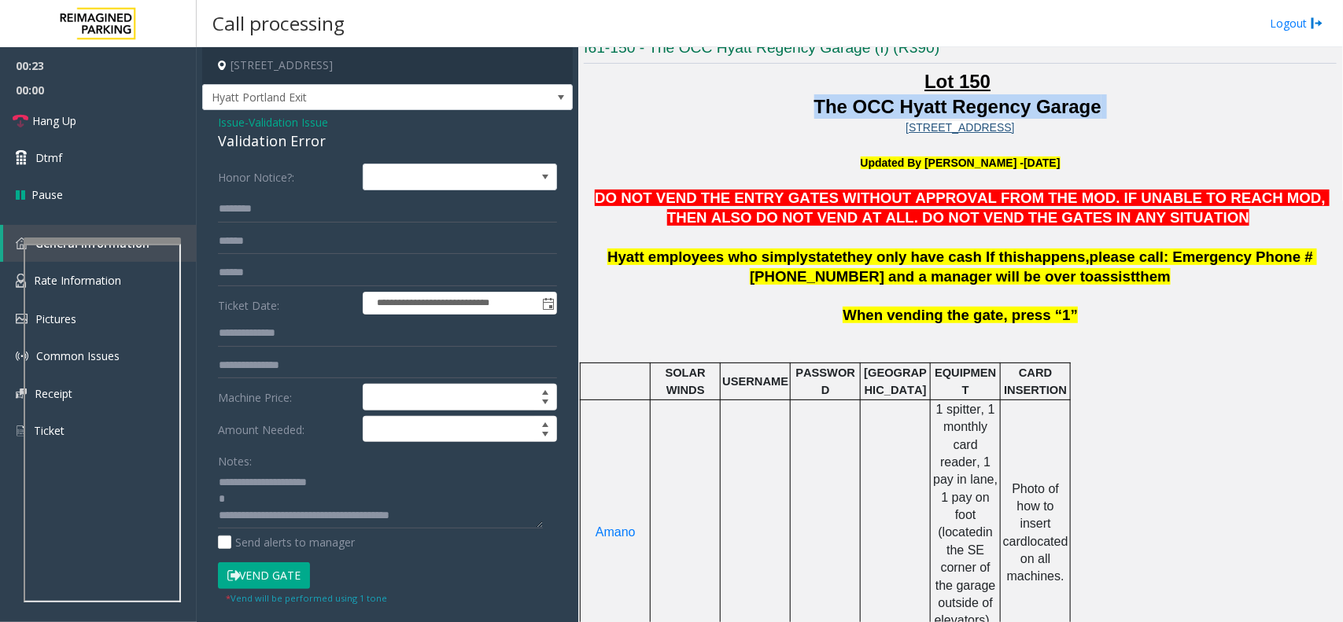
click at [942, 102] on span "The OCC Hyatt Regency Garage" at bounding box center [958, 106] width 287 height 21
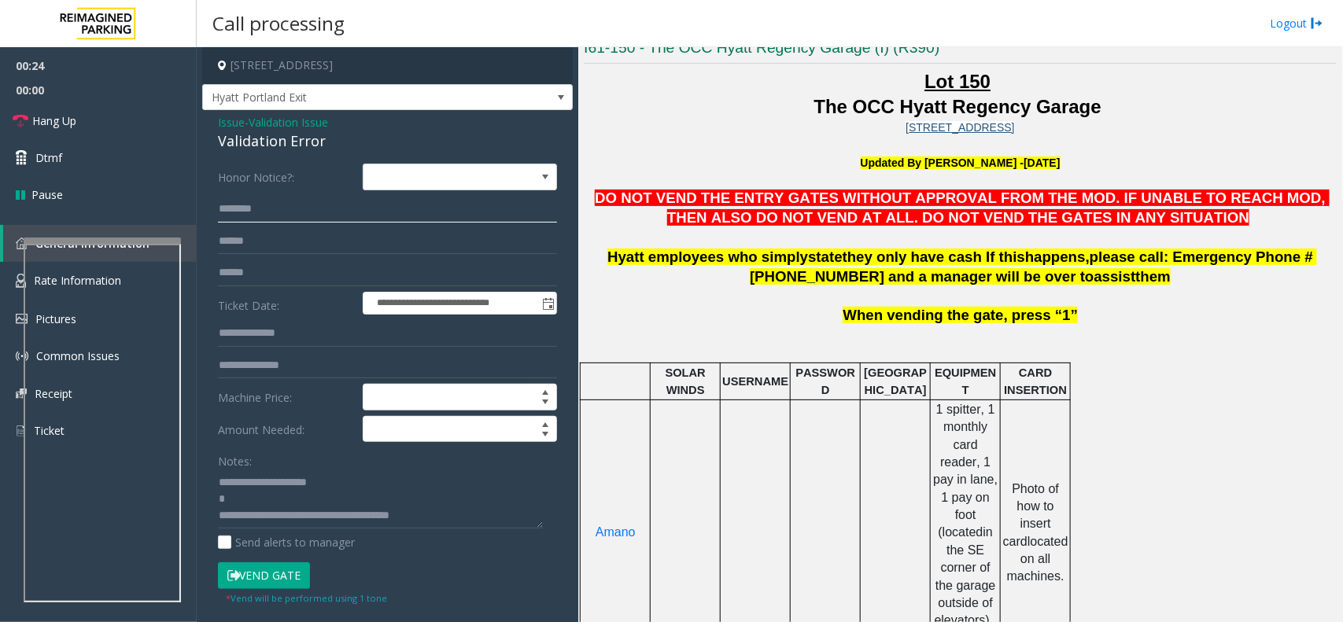
click at [311, 202] on input "text" at bounding box center [387, 209] width 339 height 27
drag, startPoint x: 250, startPoint y: 212, endPoint x: 516, endPoint y: 209, distance: 266.0
click at [516, 209] on input "******" at bounding box center [387, 209] width 339 height 27
click at [233, 221] on input "******" at bounding box center [387, 209] width 339 height 27
type input "******"
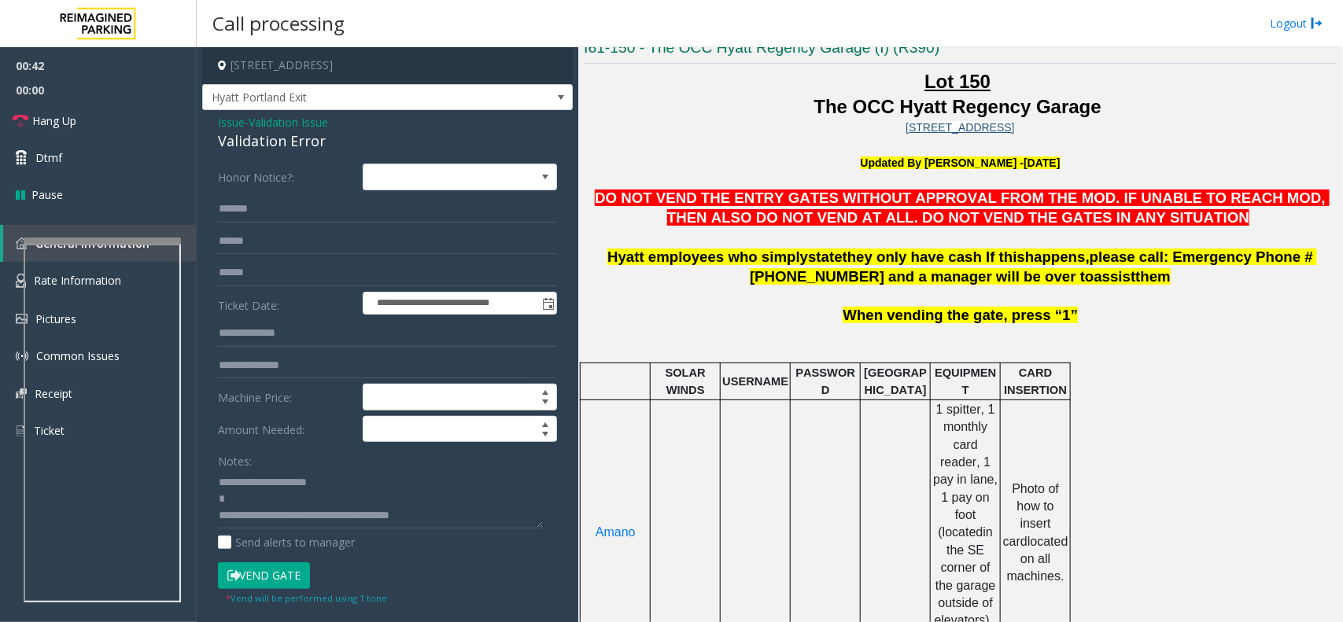
click at [820, 222] on span "DO NOT VEND THE ENTRY GATES WITHOUT APPROVAL FROM THE MOD. IF UNABLE TO REACH M…" at bounding box center [962, 208] width 735 height 36
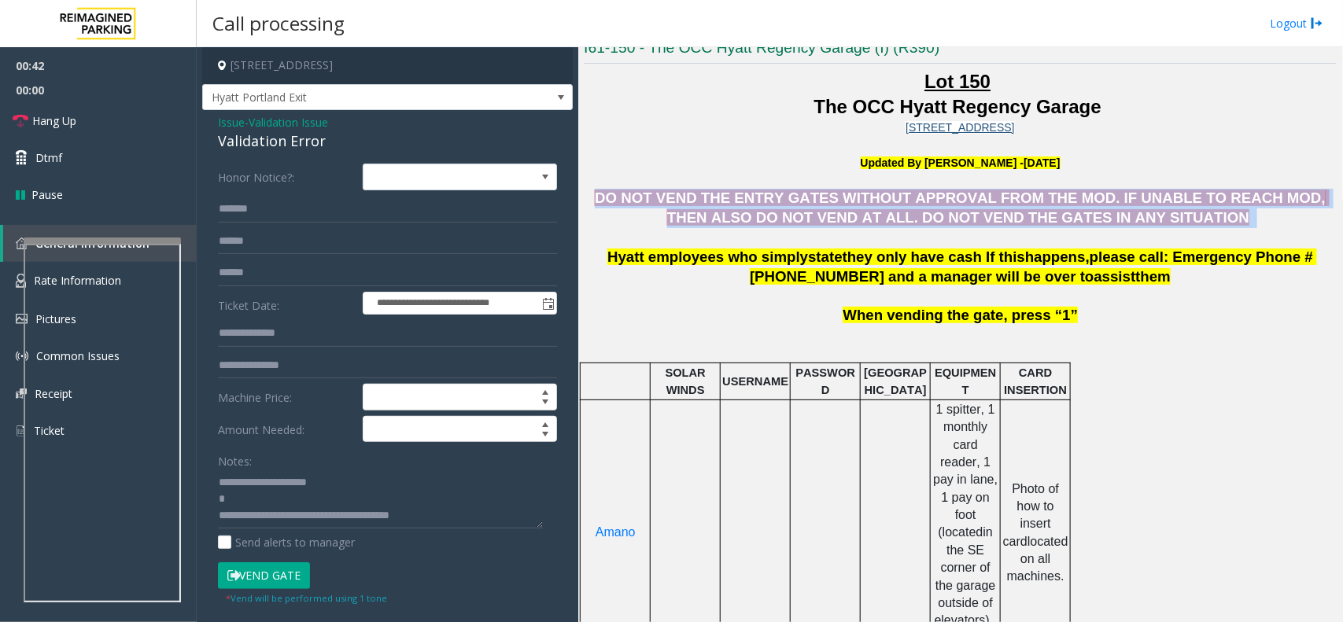
click at [820, 222] on span "DO NOT VEND THE ENTRY GATES WITHOUT APPROVAL FROM THE MOD. IF UNABLE TO REACH M…" at bounding box center [962, 208] width 735 height 36
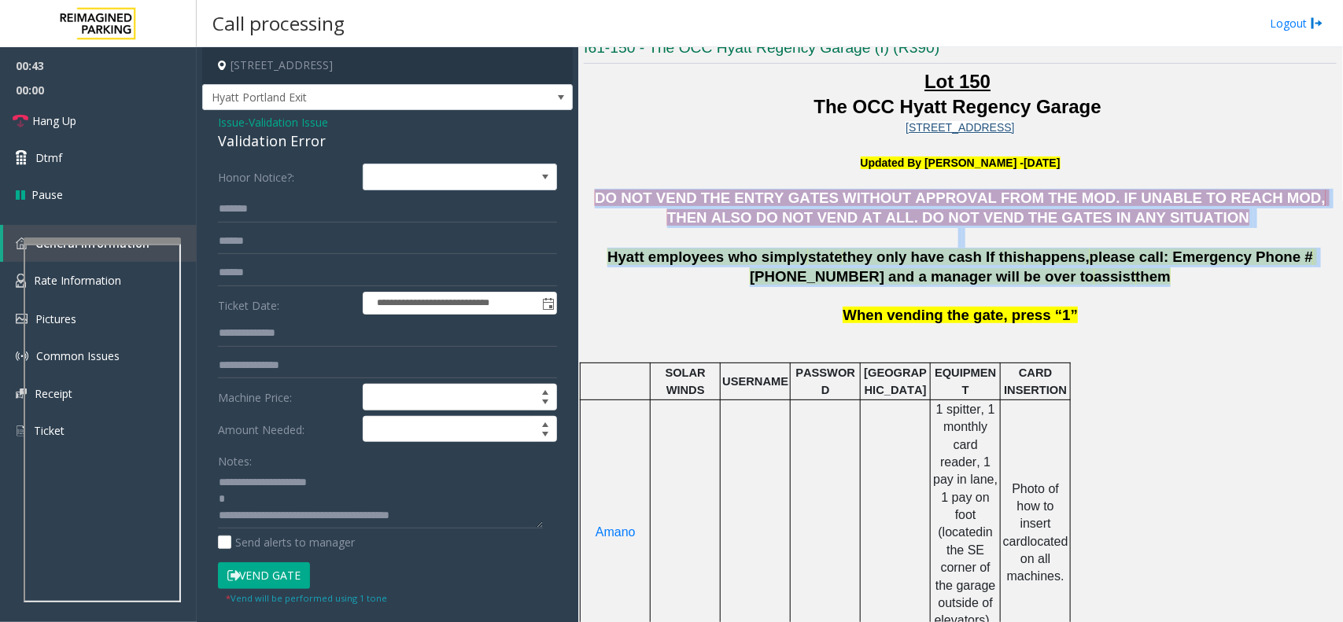
drag, startPoint x: 820, startPoint y: 222, endPoint x: 962, endPoint y: 268, distance: 149.1
click at [962, 268] on span "please call: Emergency Phone # 971-347-6725 and a manager will be over to" at bounding box center [1033, 267] width 567 height 36
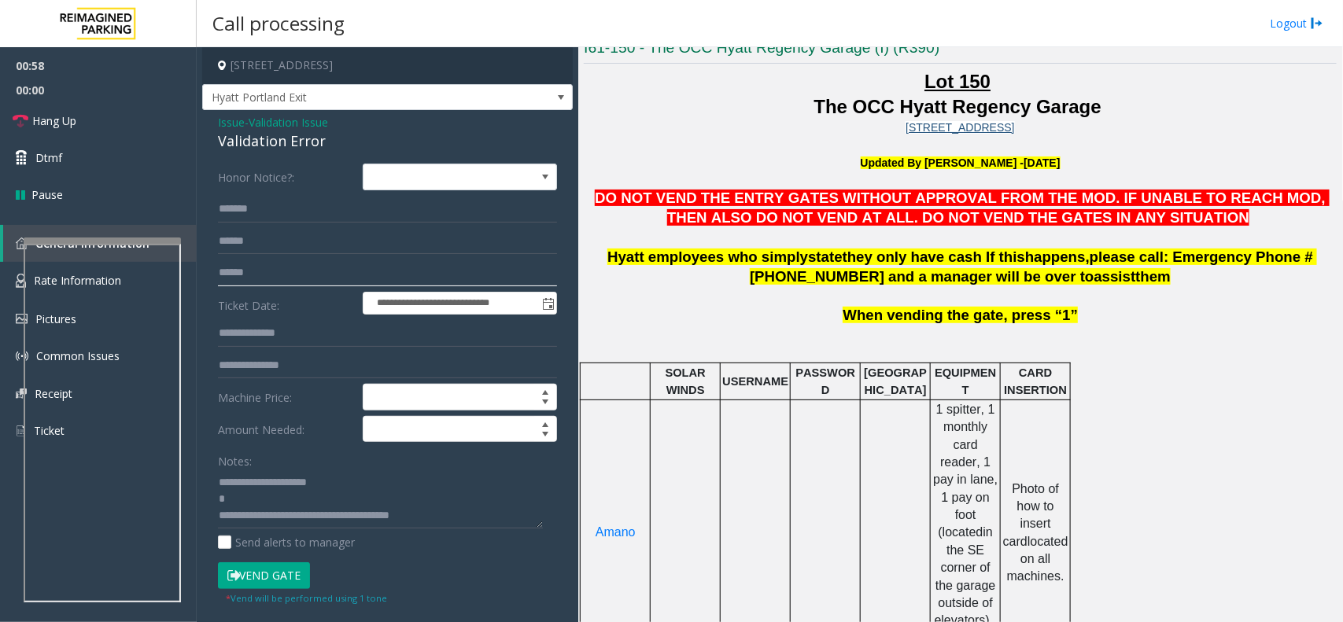
click at [316, 264] on input "text" at bounding box center [387, 273] width 339 height 27
click at [288, 571] on button "Vend Gate" at bounding box center [264, 576] width 92 height 27
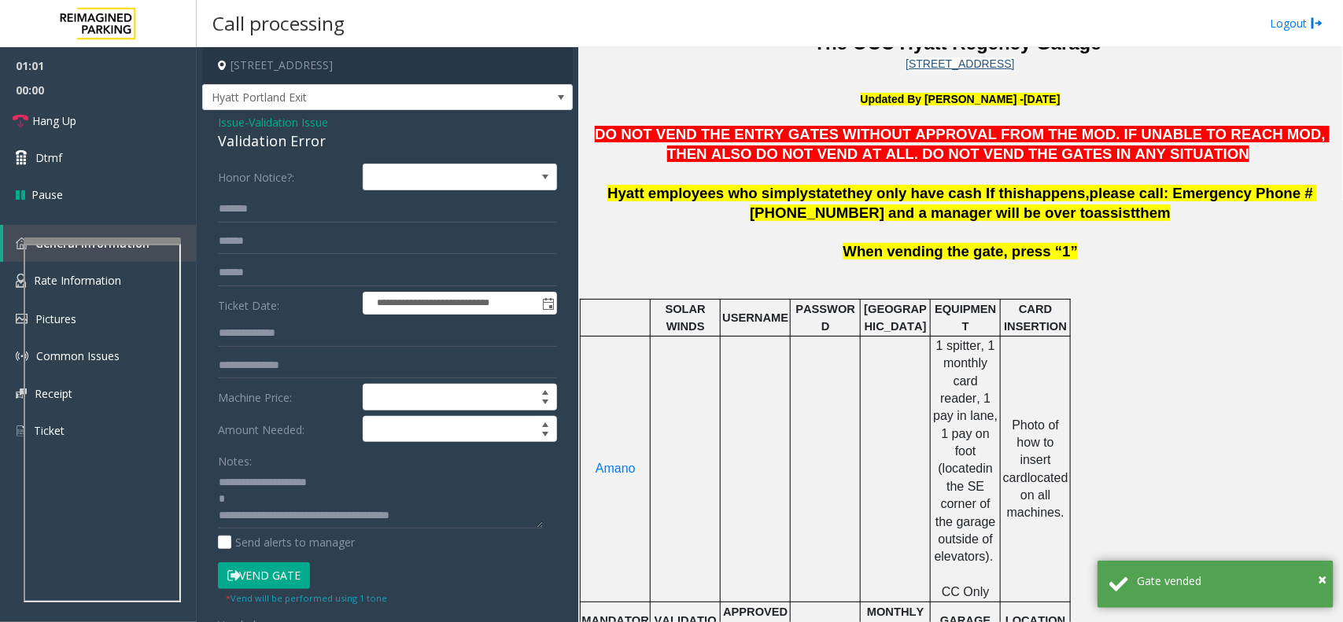
scroll to position [492, 0]
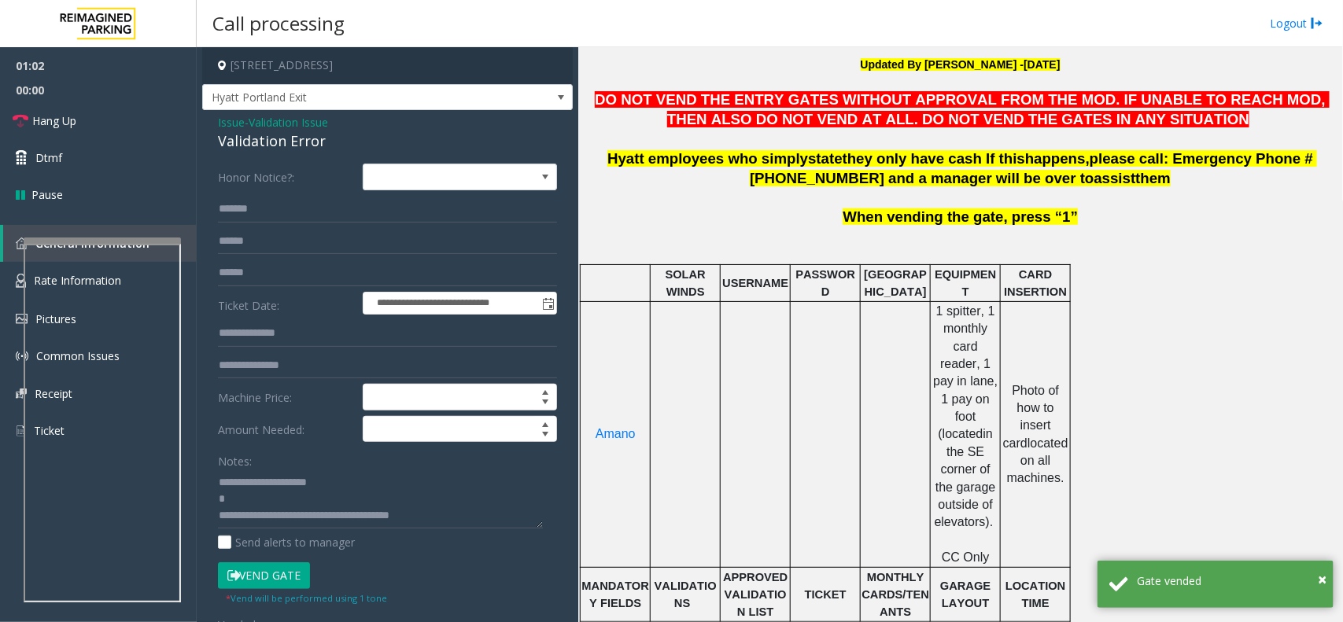
click at [1040, 110] on p "DO NOT VEND THE ENTRY GATES WITHOUT APPROVAL FROM THE MOD. IF UNABLE TO REACH M…" at bounding box center [960, 120] width 753 height 58
click at [1040, 109] on span "DO NOT VEND THE ENTRY GATES WITHOUT APPROVAL FROM THE MOD. IF UNABLE TO REACH M…" at bounding box center [962, 109] width 735 height 36
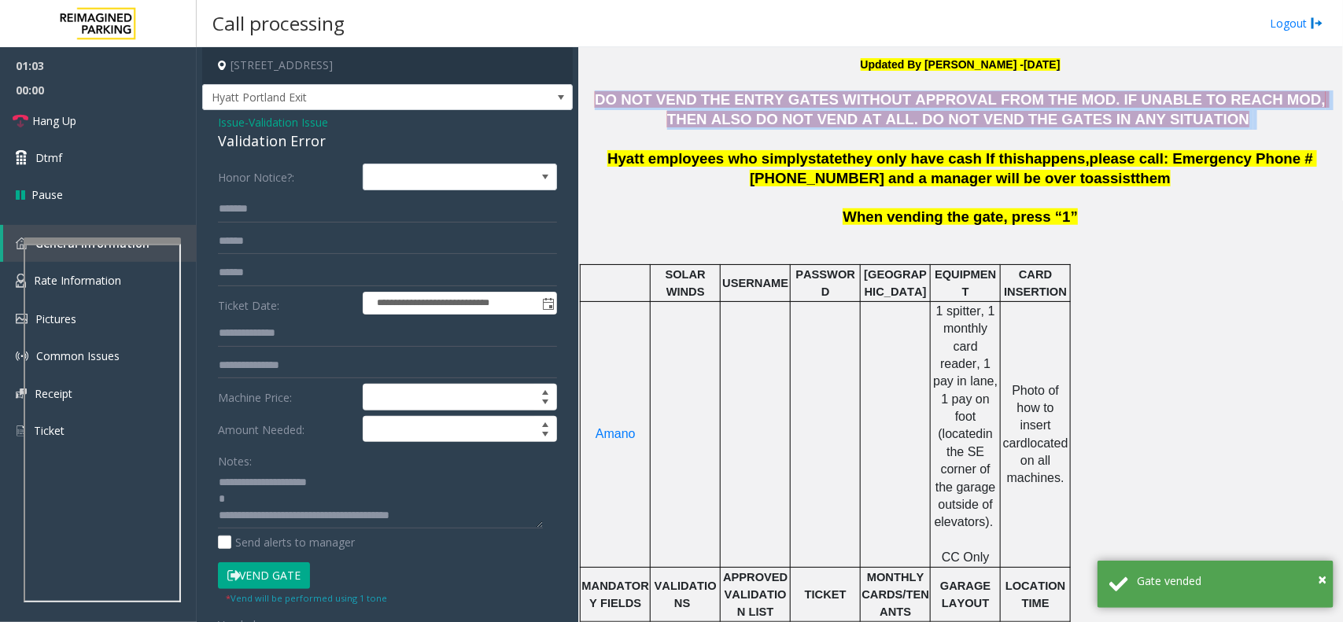
drag, startPoint x: 1040, startPoint y: 109, endPoint x: 1108, endPoint y: 113, distance: 67.8
click at [1108, 113] on span "DO NOT VEND THE ENTRY GATES WITHOUT APPROVAL FROM THE MOD. IF UNABLE TO REACH M…" at bounding box center [962, 109] width 735 height 36
drag, startPoint x: 1108, startPoint y: 113, endPoint x: 635, endPoint y: 94, distance: 473.3
click at [635, 94] on span "DO NOT VEND THE ENTRY GATES WITHOUT APPROVAL FROM THE MOD. IF UNABLE TO REACH M…" at bounding box center [962, 109] width 735 height 36
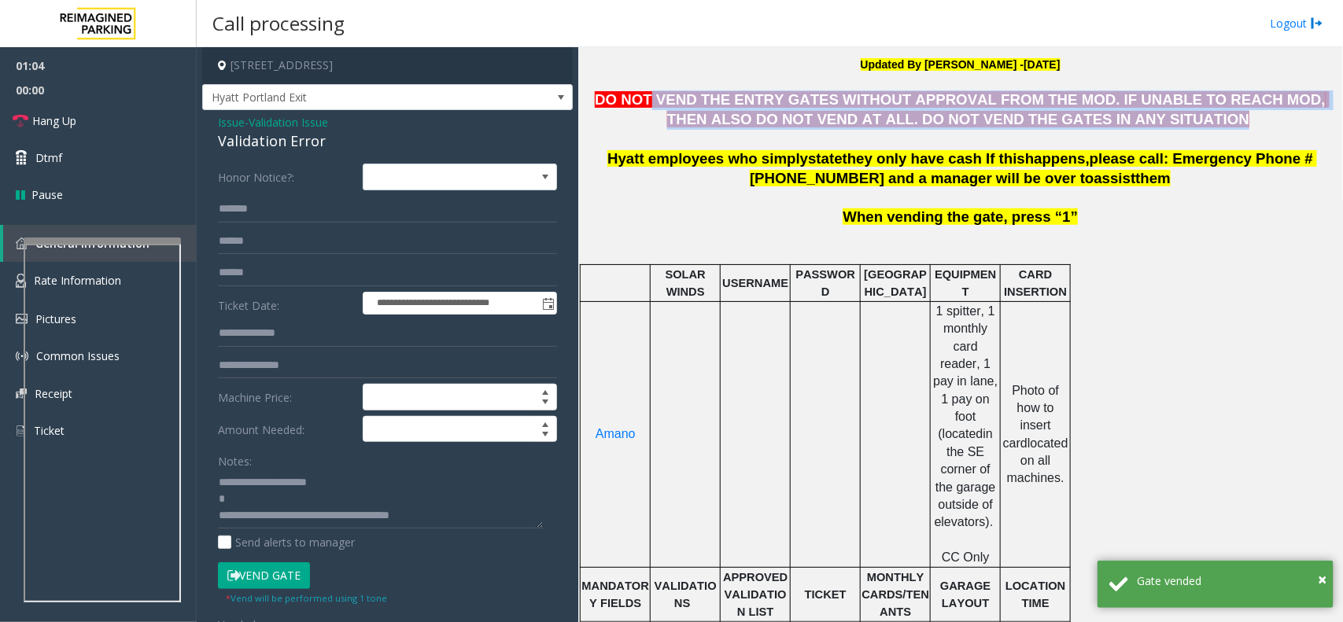
click at [635, 94] on span "DO NOT VEND THE ENTRY GATES WITHOUT APPROVAL FROM THE MOD. IF UNABLE TO REACH M…" at bounding box center [962, 109] width 735 height 36
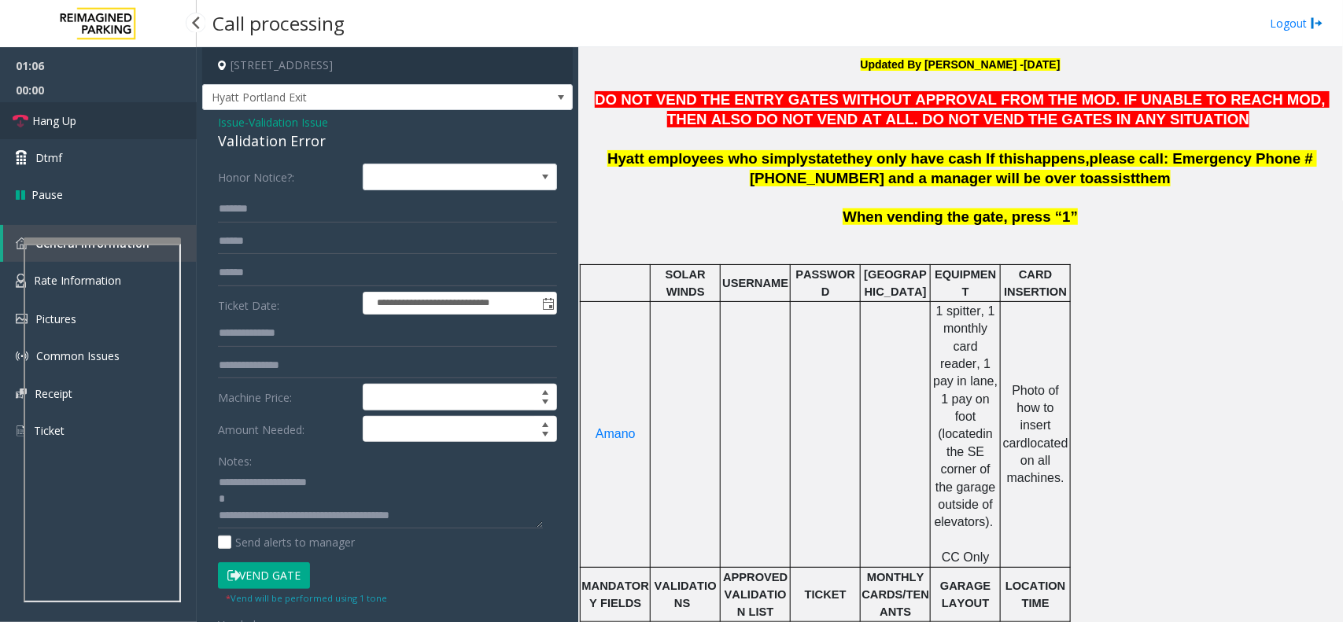
click at [68, 116] on span "Hang Up" at bounding box center [54, 121] width 44 height 17
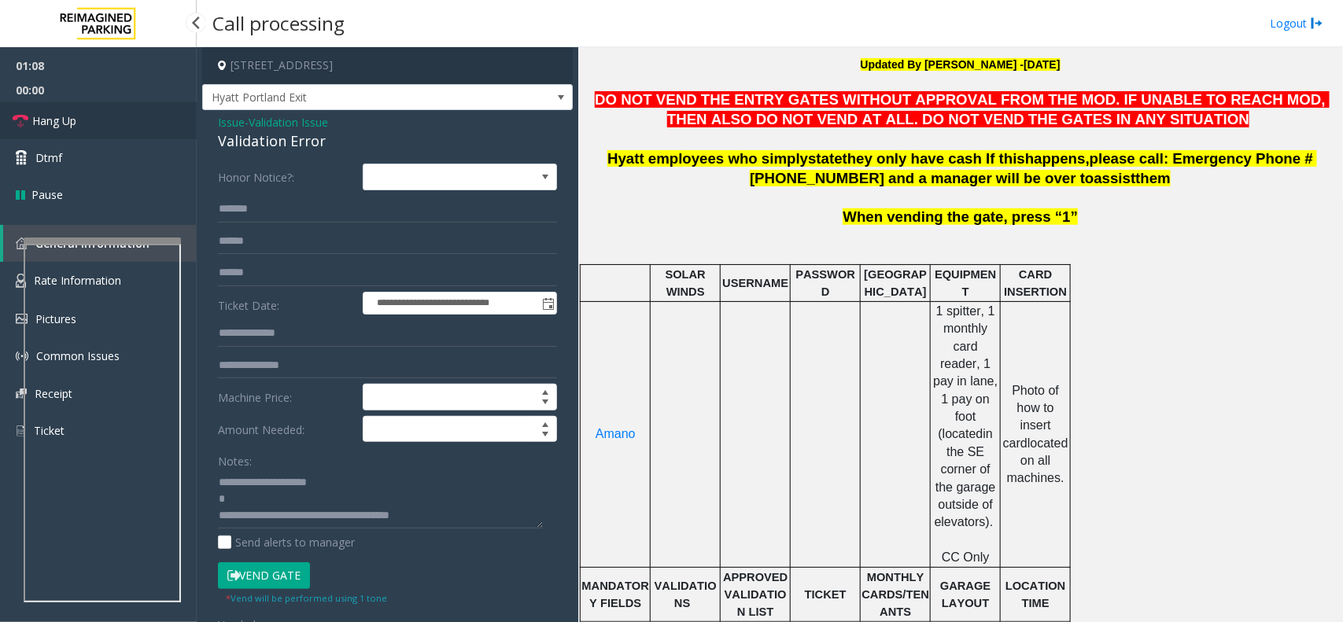
click at [68, 116] on span "Hang Up" at bounding box center [54, 121] width 44 height 17
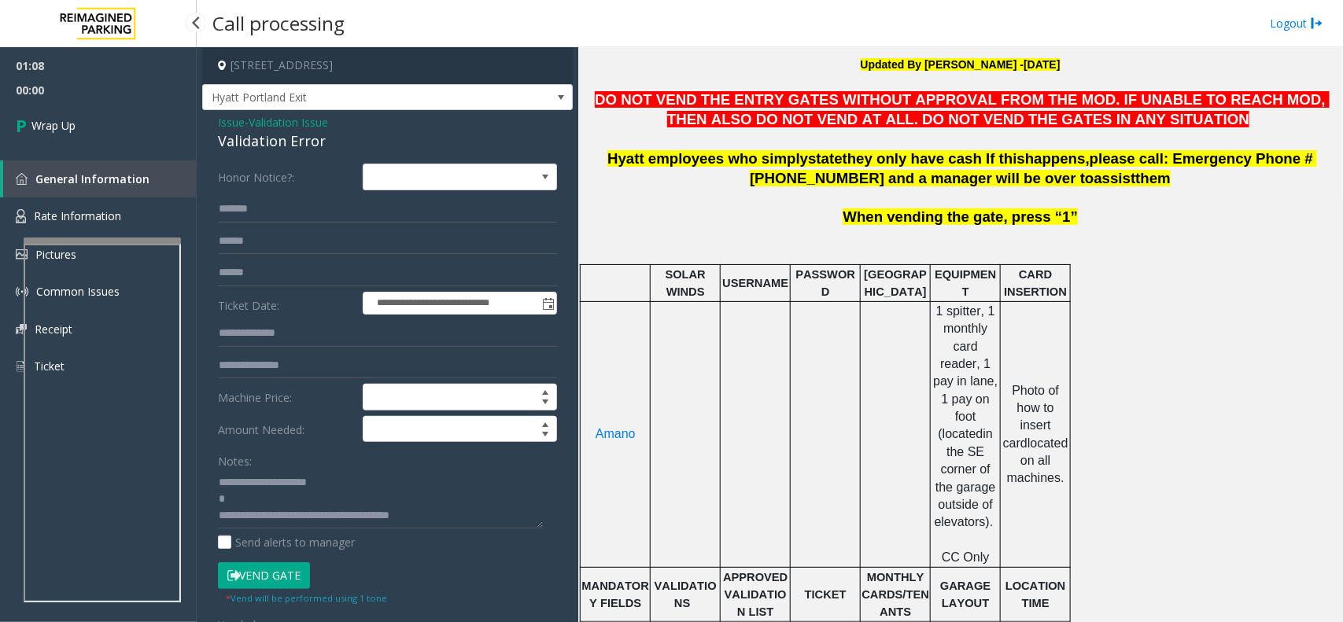
click at [68, 116] on link "Wrap Up" at bounding box center [98, 125] width 197 height 46
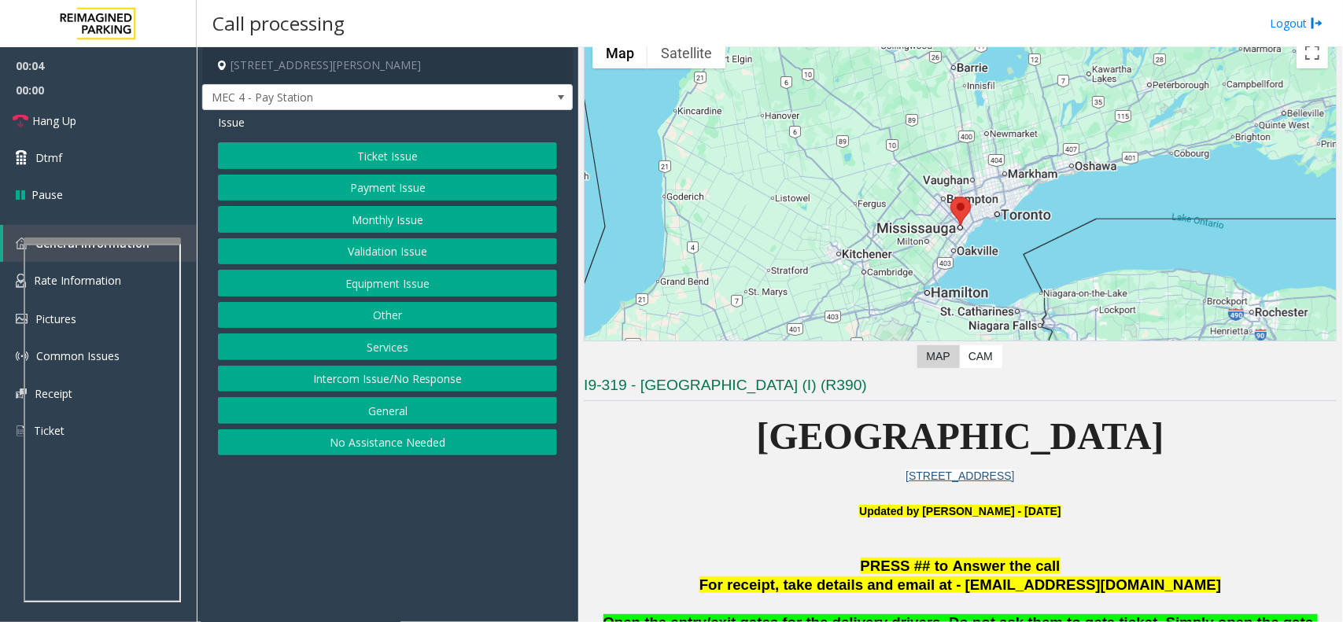
scroll to position [98, 0]
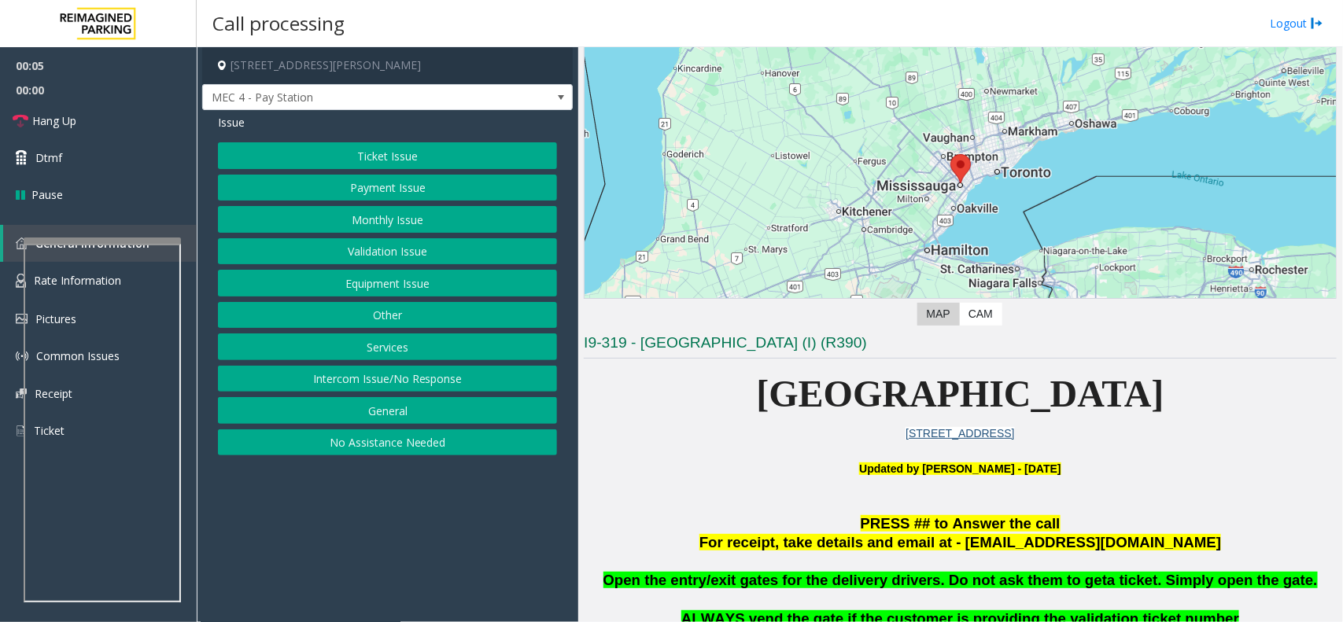
click at [321, 148] on button "Ticket Issue" at bounding box center [387, 155] width 339 height 27
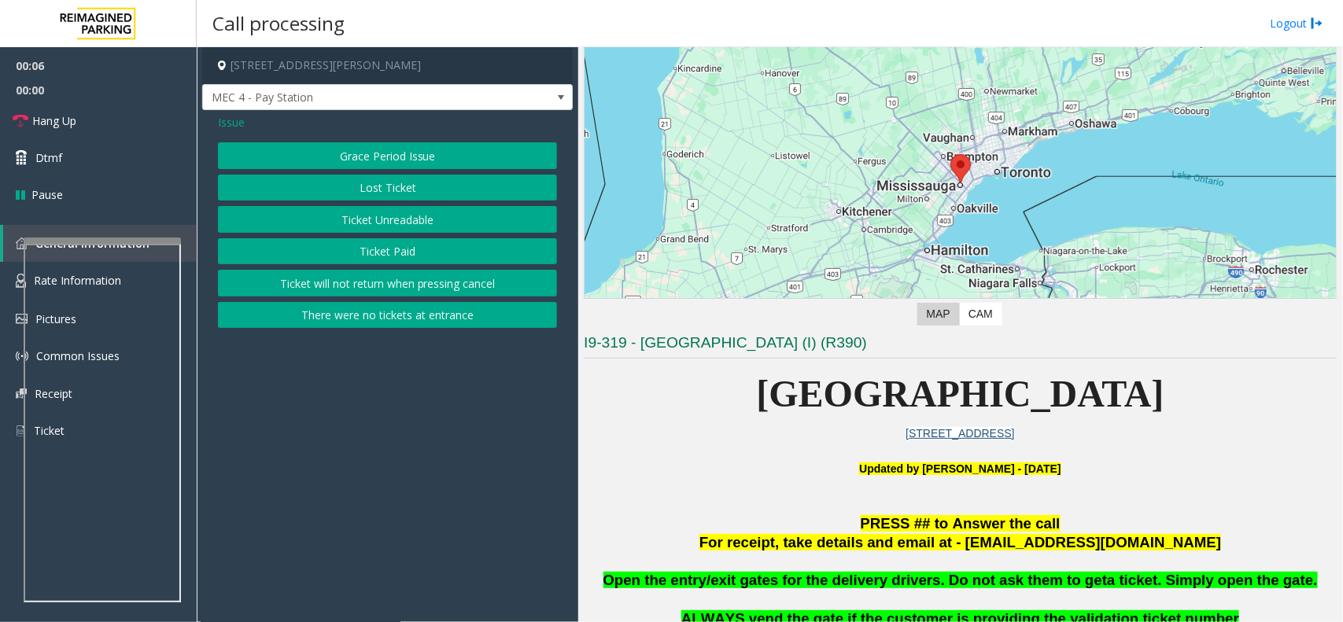
click at [362, 230] on button "Ticket Unreadable" at bounding box center [387, 219] width 339 height 27
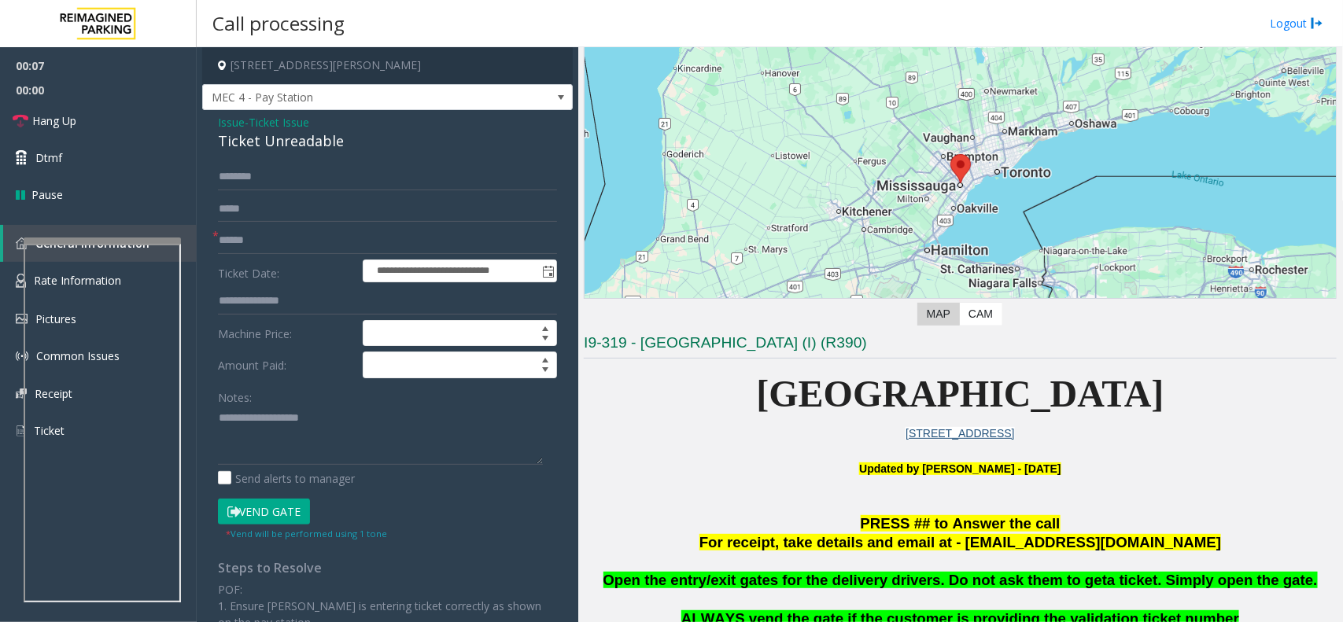
click at [305, 154] on div "**********" at bounding box center [387, 469] width 371 height 719
click at [301, 147] on div "Ticket Unreadable" at bounding box center [387, 141] width 339 height 21
click at [300, 147] on div "Ticket Unreadable" at bounding box center [387, 141] width 339 height 21
copy div "Ticket Unreadable"
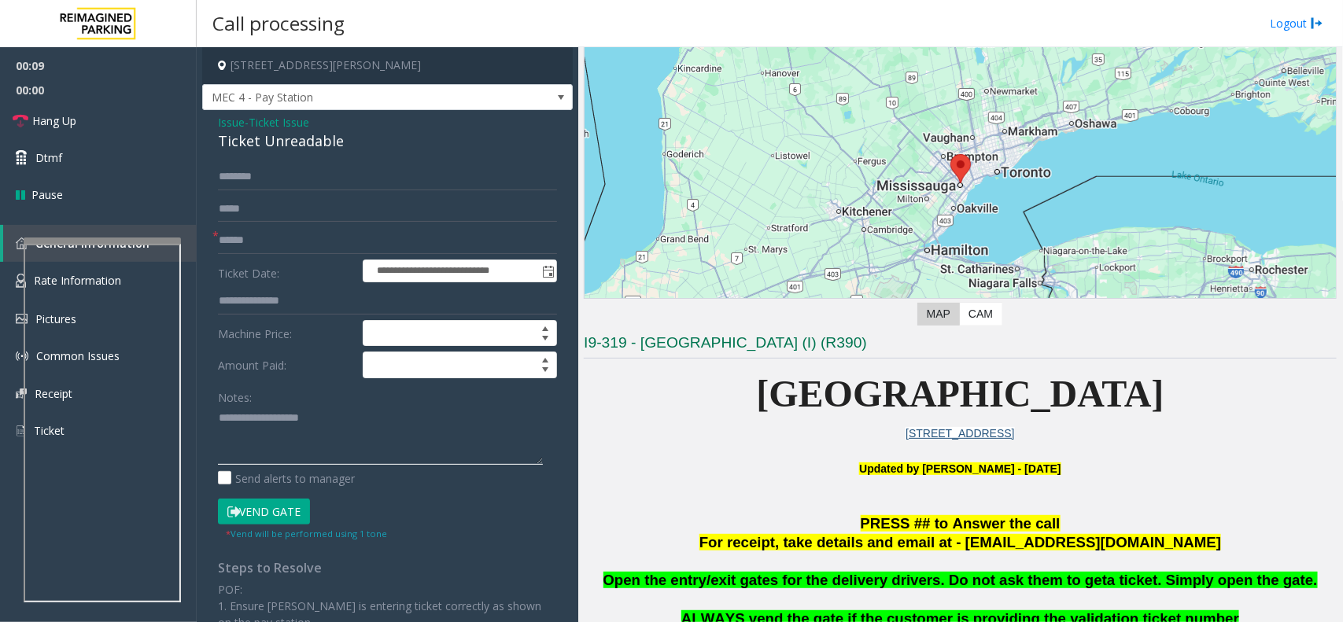
click at [378, 417] on textarea at bounding box center [380, 435] width 325 height 59
paste textarea "**********"
click at [328, 425] on textarea at bounding box center [380, 435] width 325 height 59
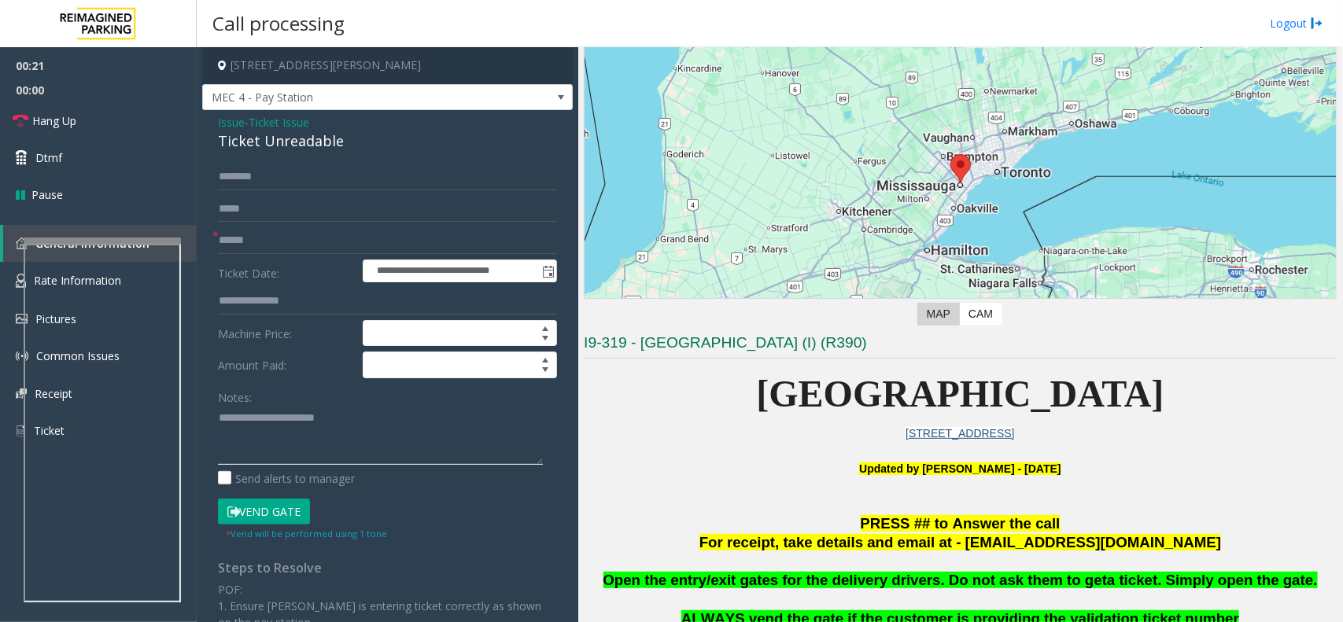
paste textarea "**********"
type textarea "**********"
click at [262, 238] on input "text" at bounding box center [387, 240] width 339 height 27
type input "**"
click at [106, 116] on link "Hang Up" at bounding box center [98, 120] width 197 height 37
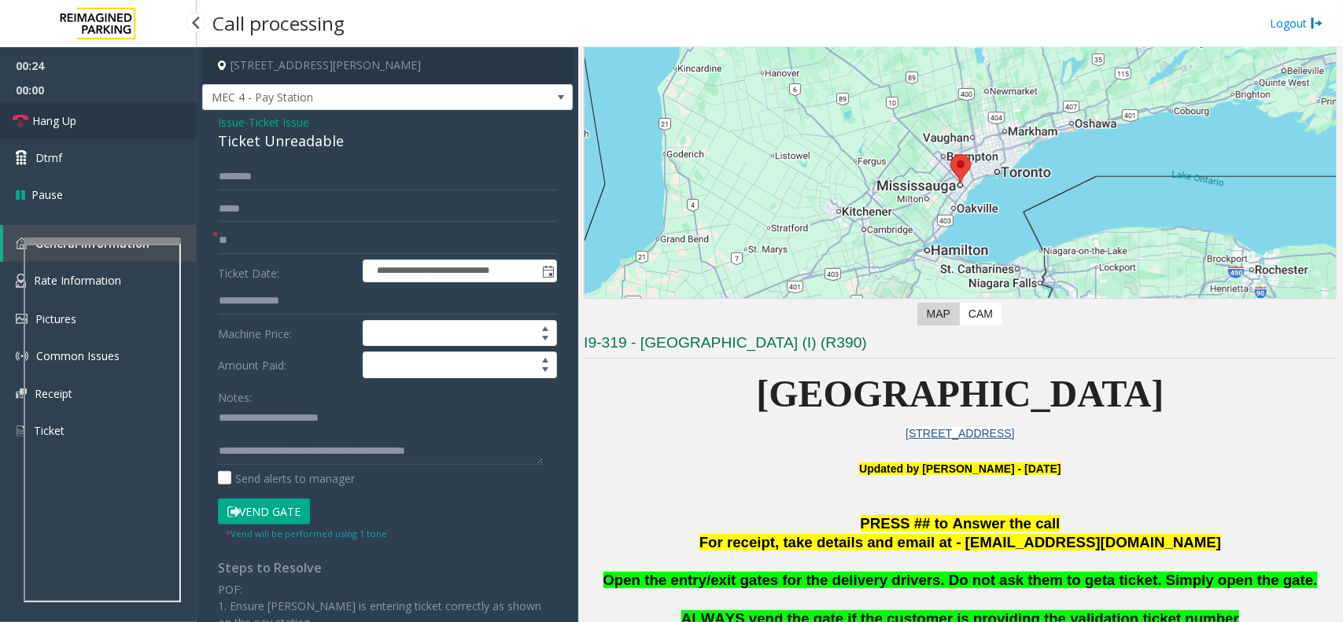
click at [106, 116] on link "Hang Up" at bounding box center [98, 120] width 197 height 37
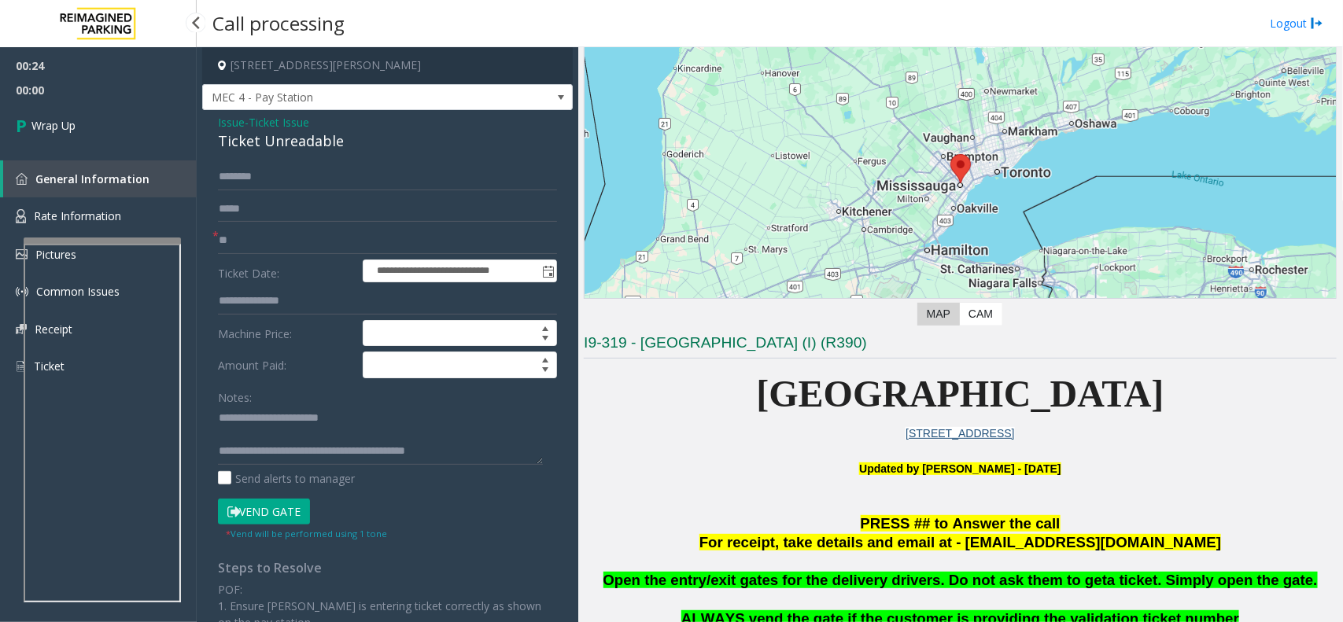
click at [106, 116] on link "Wrap Up" at bounding box center [98, 125] width 197 height 46
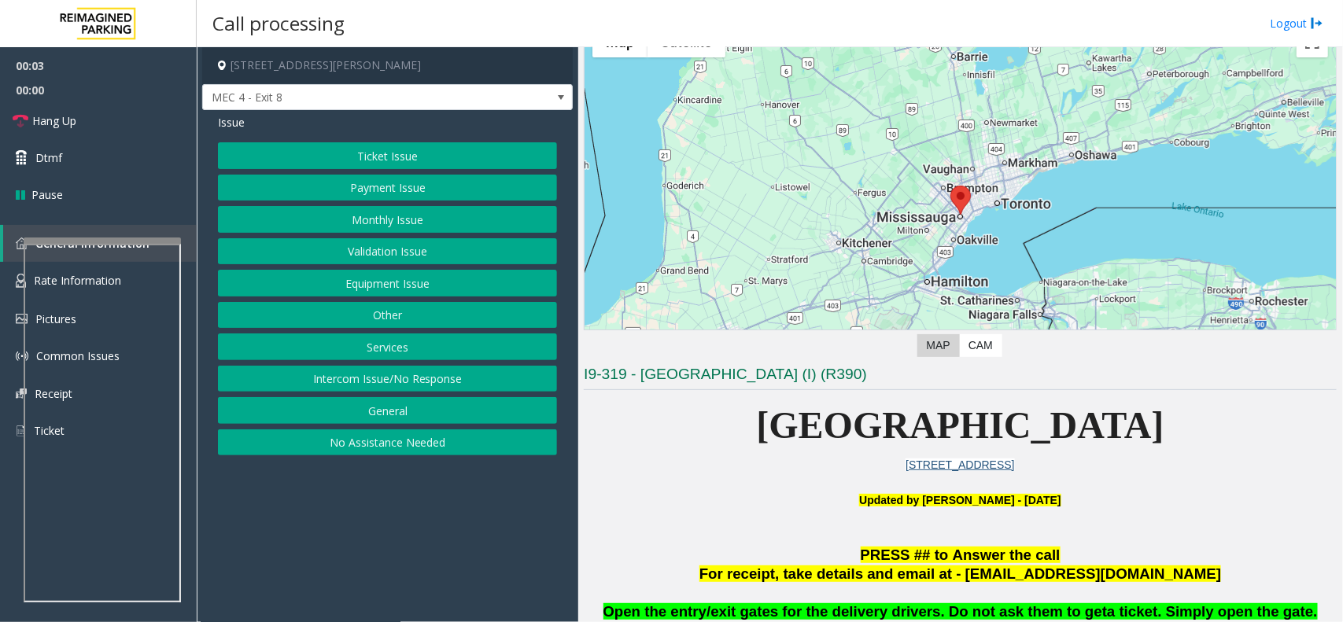
scroll to position [98, 0]
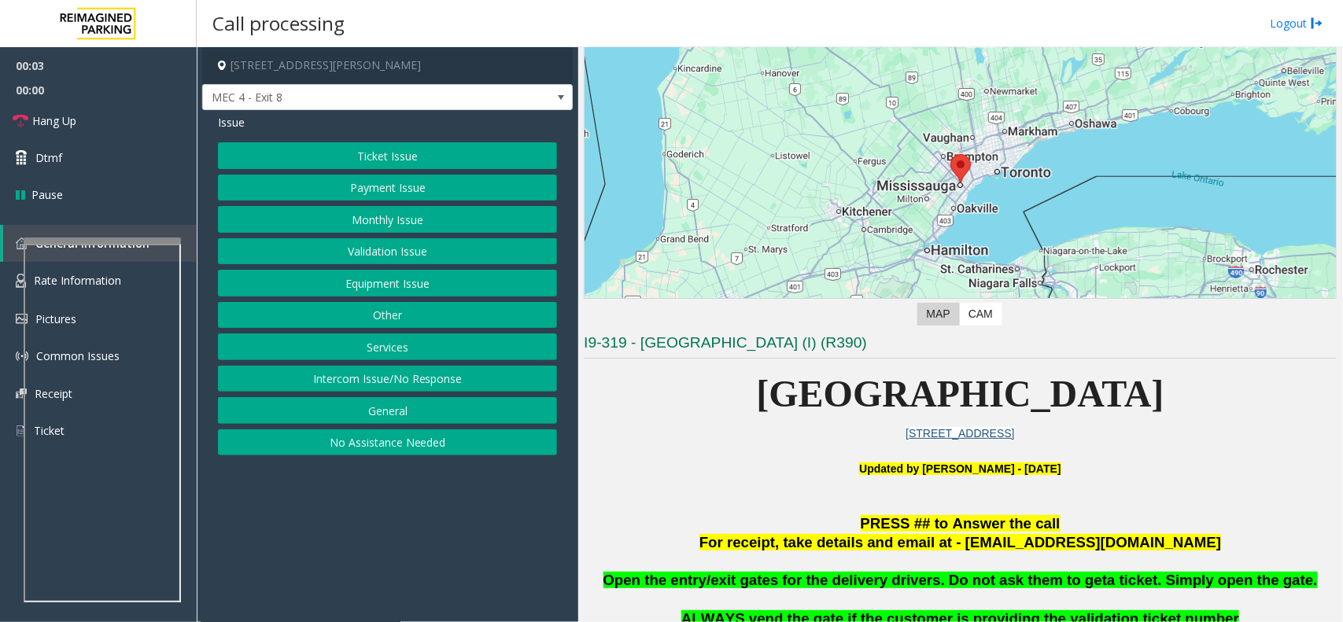
click at [780, 374] on span "[GEOGRAPHIC_DATA]" at bounding box center [961, 394] width 408 height 42
click at [779, 372] on p "[GEOGRAPHIC_DATA]" at bounding box center [960, 394] width 753 height 61
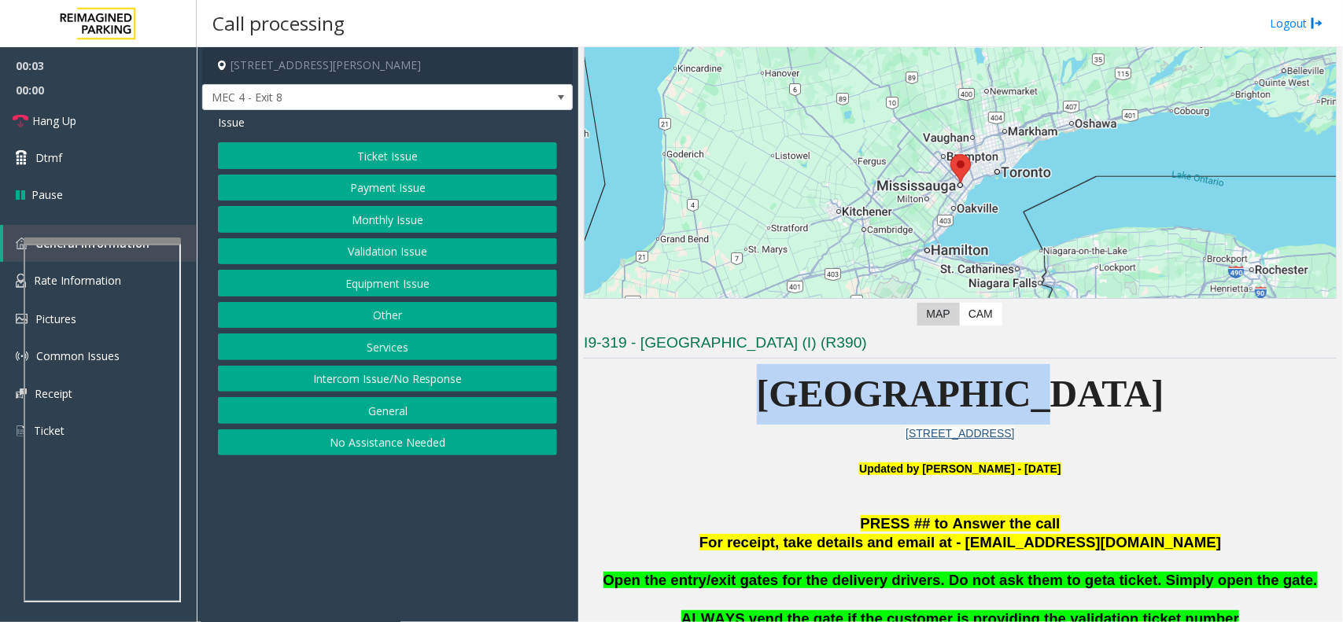
click at [779, 372] on p "[GEOGRAPHIC_DATA]" at bounding box center [960, 394] width 753 height 61
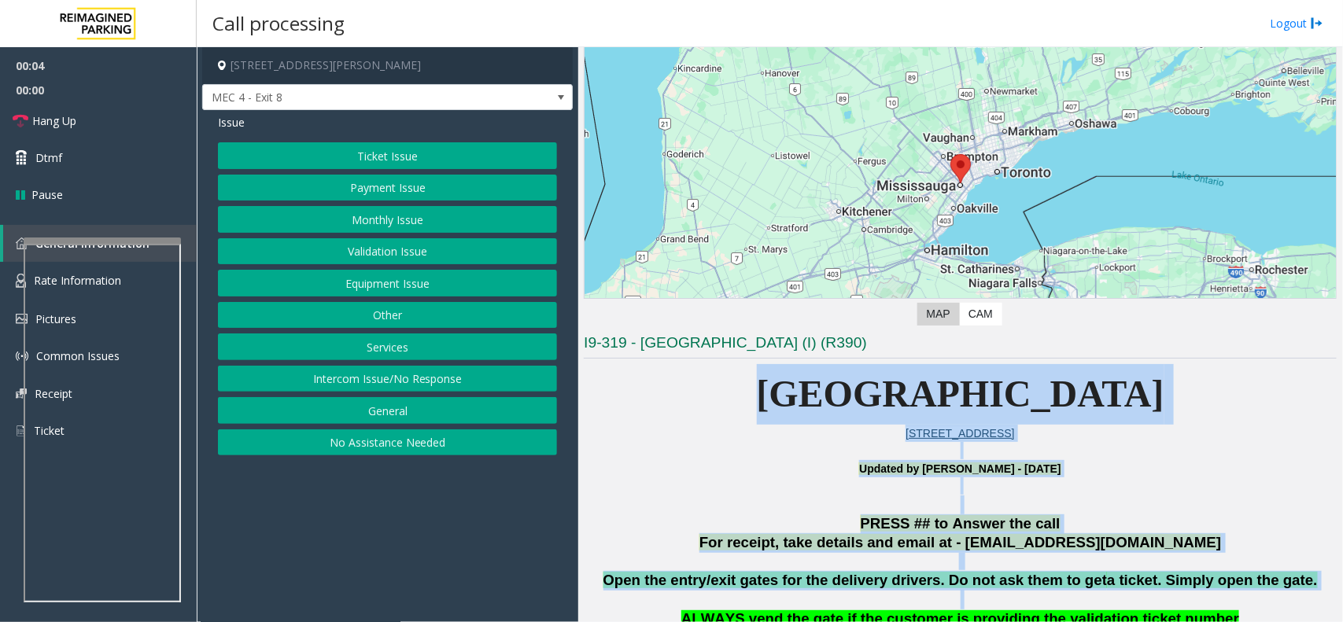
drag, startPoint x: 779, startPoint y: 372, endPoint x: 1092, endPoint y: 596, distance: 384.8
drag, startPoint x: 1096, startPoint y: 594, endPoint x: 1096, endPoint y: 585, distance: 9.4
click at [1096, 593] on p at bounding box center [960, 600] width 753 height 20
click at [1107, 585] on span "a ticket. Simply open the gate." at bounding box center [1212, 580] width 210 height 17
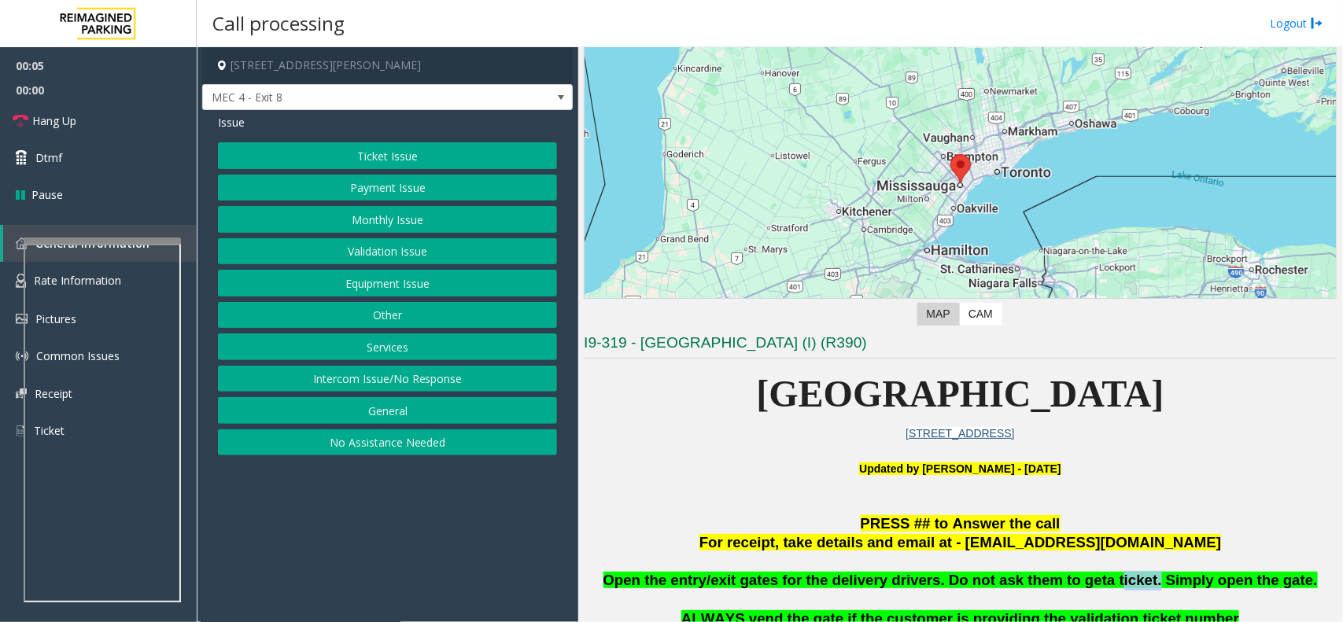
click at [1107, 585] on span "a ticket. Simply open the gate." at bounding box center [1212, 580] width 210 height 17
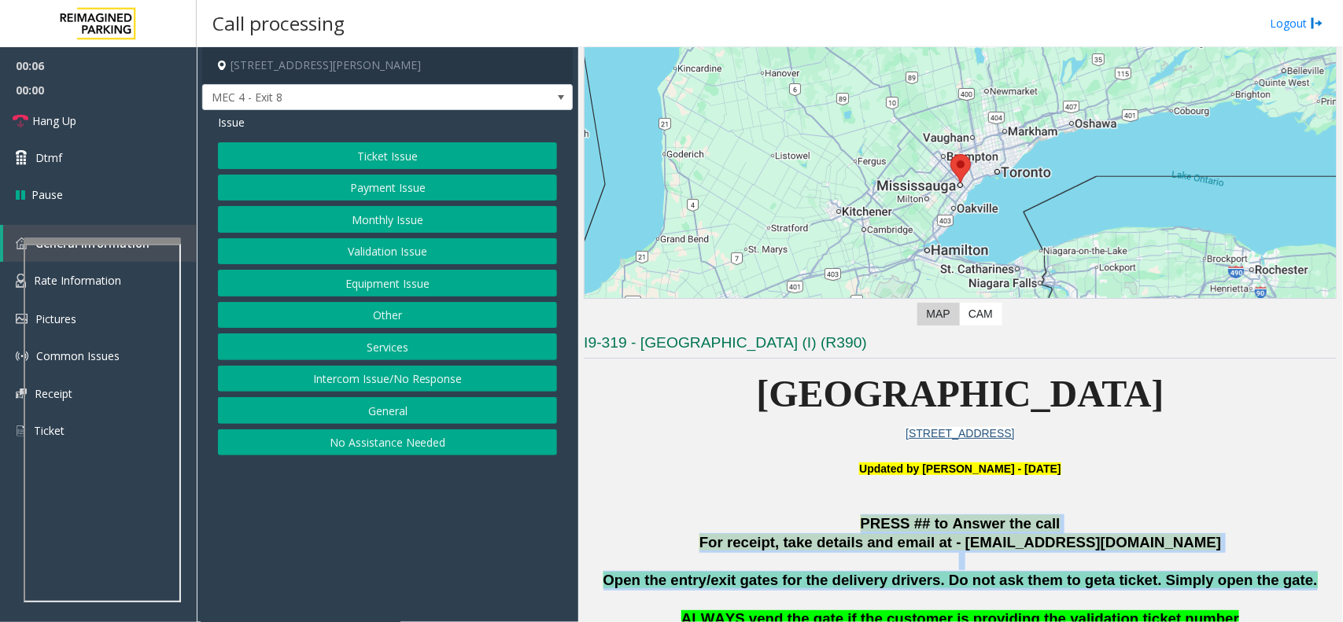
drag, startPoint x: 1096, startPoint y: 585, endPoint x: 886, endPoint y: 525, distance: 218.5
click at [886, 525] on span "PRESS ## to Answer the call" at bounding box center [961, 523] width 200 height 17
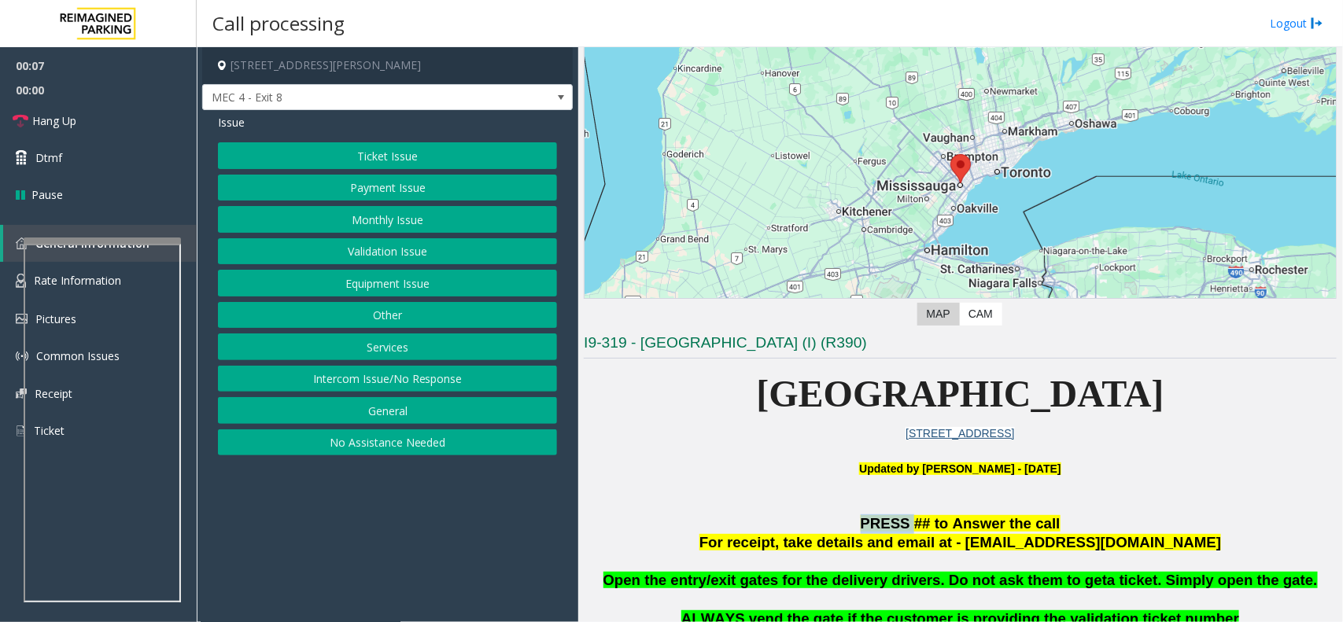
click at [886, 525] on span "PRESS ## to Answer the call" at bounding box center [961, 523] width 200 height 17
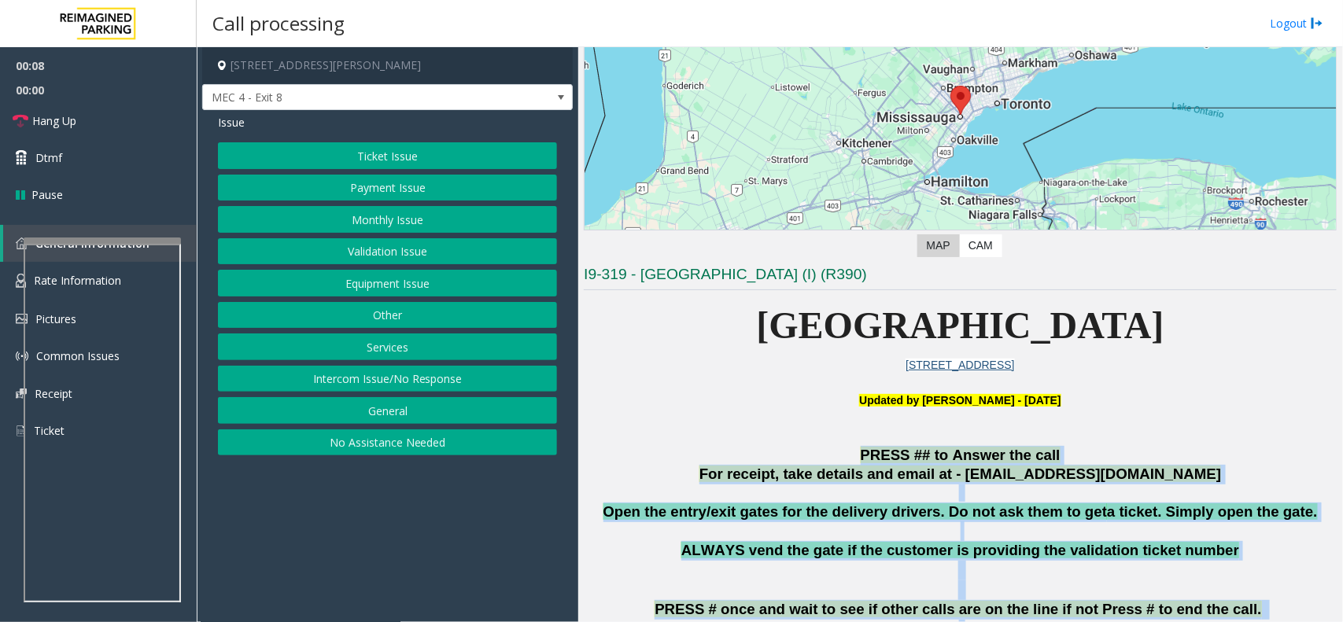
scroll to position [295, 0]
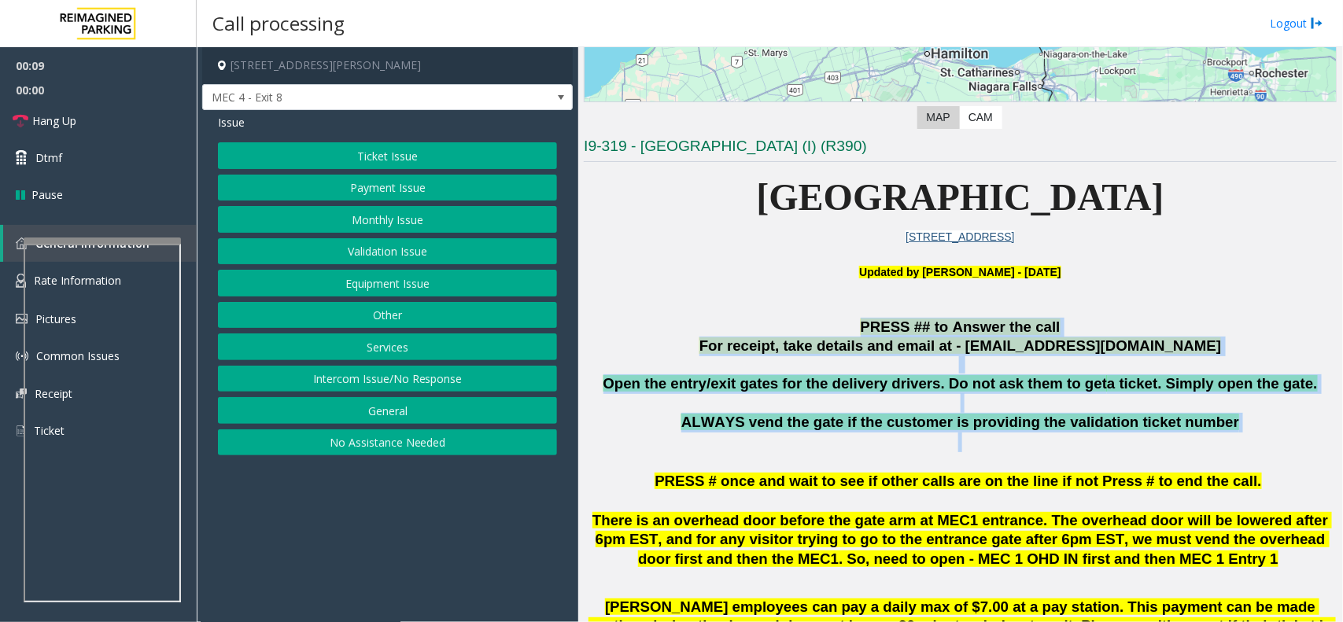
drag, startPoint x: 886, startPoint y: 525, endPoint x: 1136, endPoint y: 434, distance: 265.4
click at [1136, 434] on p "ALWAYS vend the gate if the customer is providing the validation ticket number" at bounding box center [960, 432] width 753 height 39
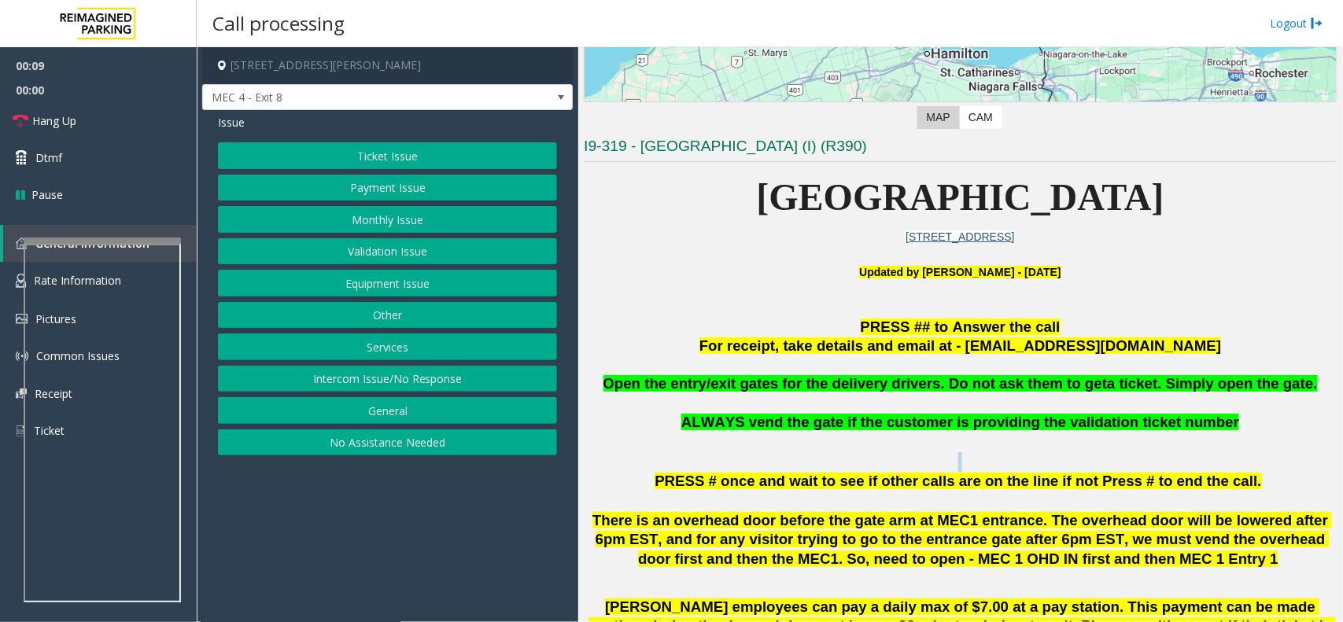
click at [1136, 434] on p "ALWAYS vend the gate if the customer is providing the validation ticket number" at bounding box center [960, 432] width 753 height 39
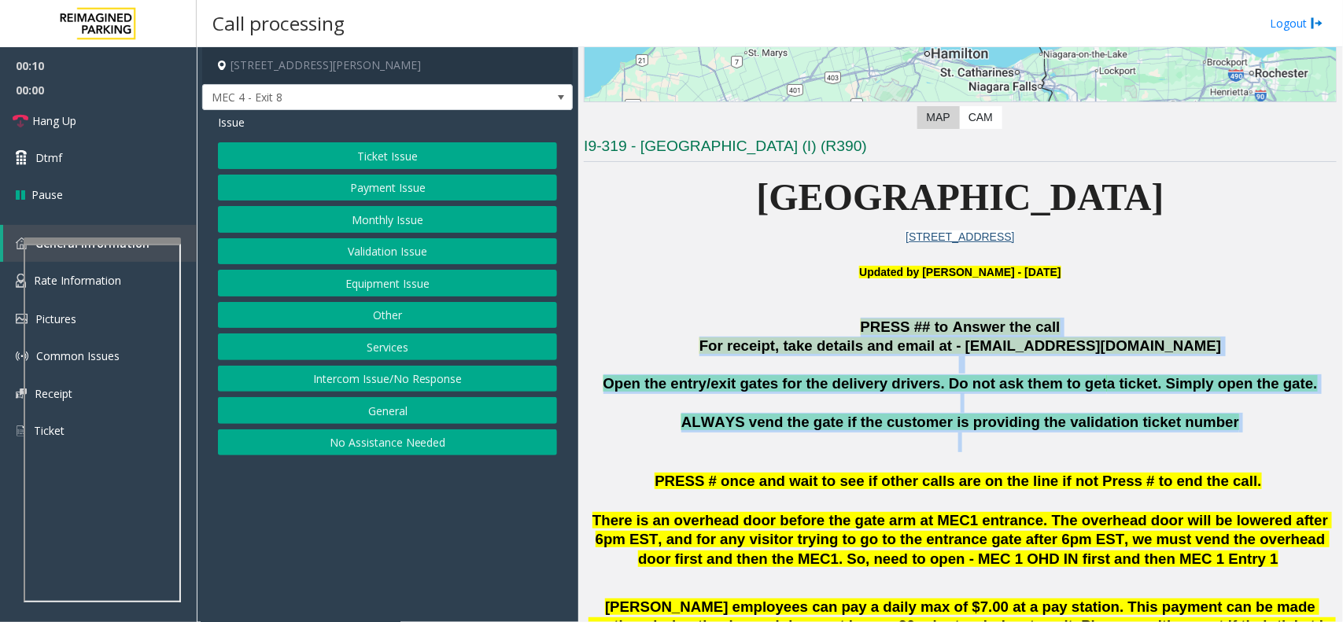
drag, startPoint x: 1136, startPoint y: 434, endPoint x: 892, endPoint y: 323, distance: 268.0
click at [892, 323] on span "PRESS ## to Answer the call" at bounding box center [961, 327] width 200 height 17
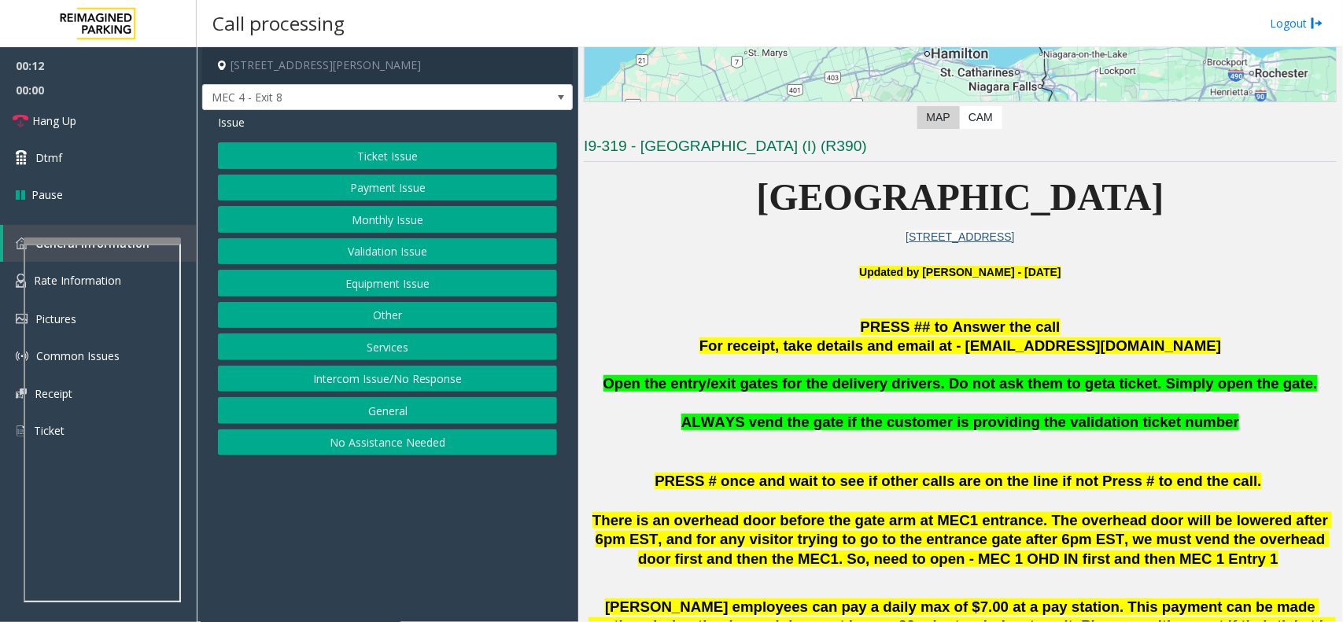
click at [327, 181] on button "Payment Issue" at bounding box center [387, 188] width 339 height 27
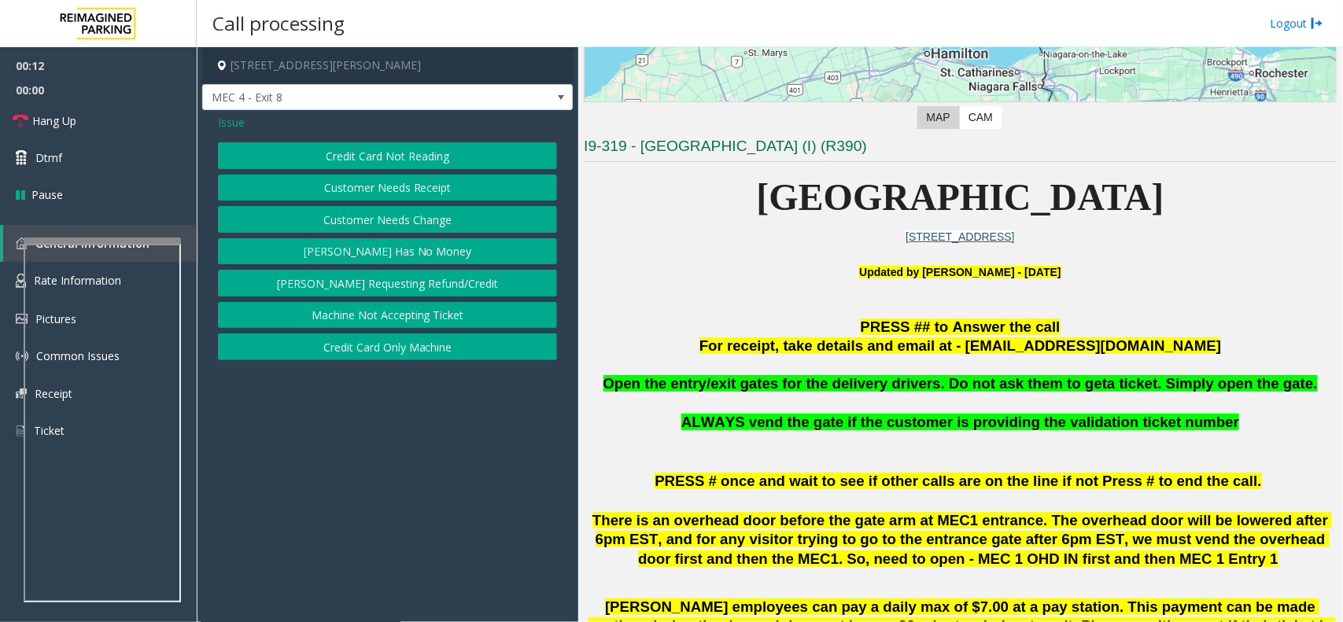
click at [341, 153] on button "Credit Card Not Reading" at bounding box center [387, 155] width 339 height 27
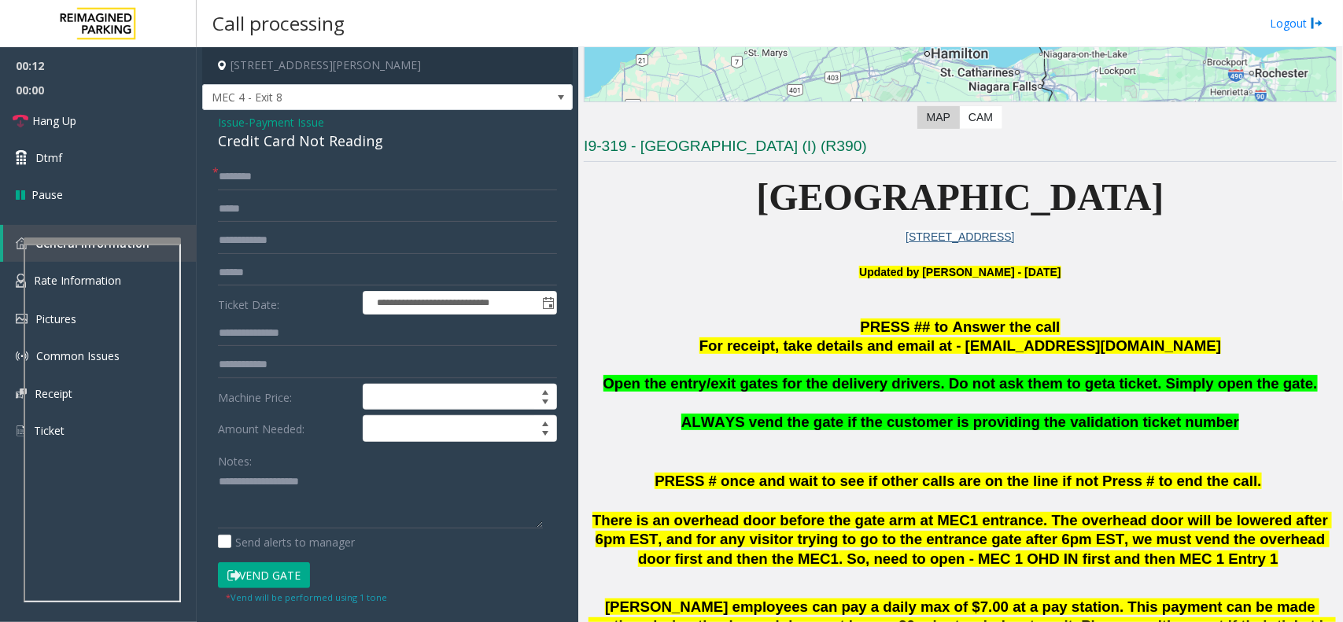
click at [341, 150] on div "Credit Card Not Reading" at bounding box center [387, 141] width 339 height 21
click at [338, 148] on div "Credit Card Not Reading" at bounding box center [387, 141] width 339 height 21
click at [334, 150] on div "Credit Card Not Reading" at bounding box center [387, 141] width 339 height 21
copy div "Credit Card Not Reading"
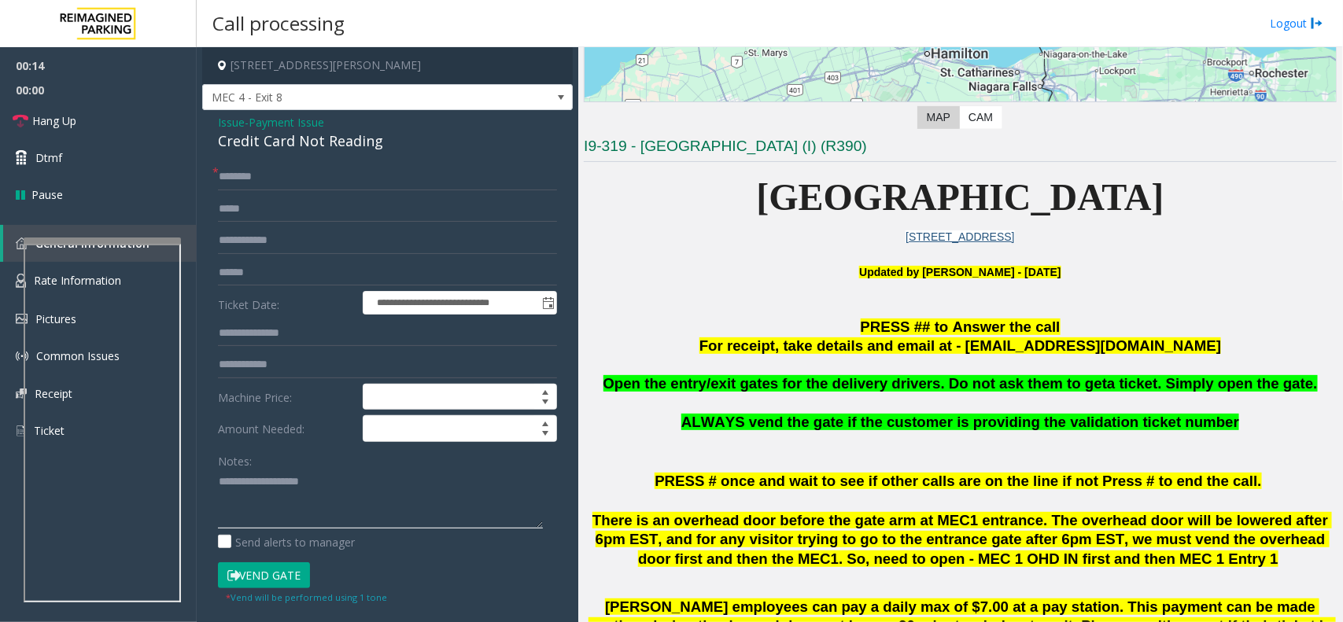
click at [319, 512] on textarea at bounding box center [380, 499] width 325 height 59
type textarea "*"
paste textarea "**********"
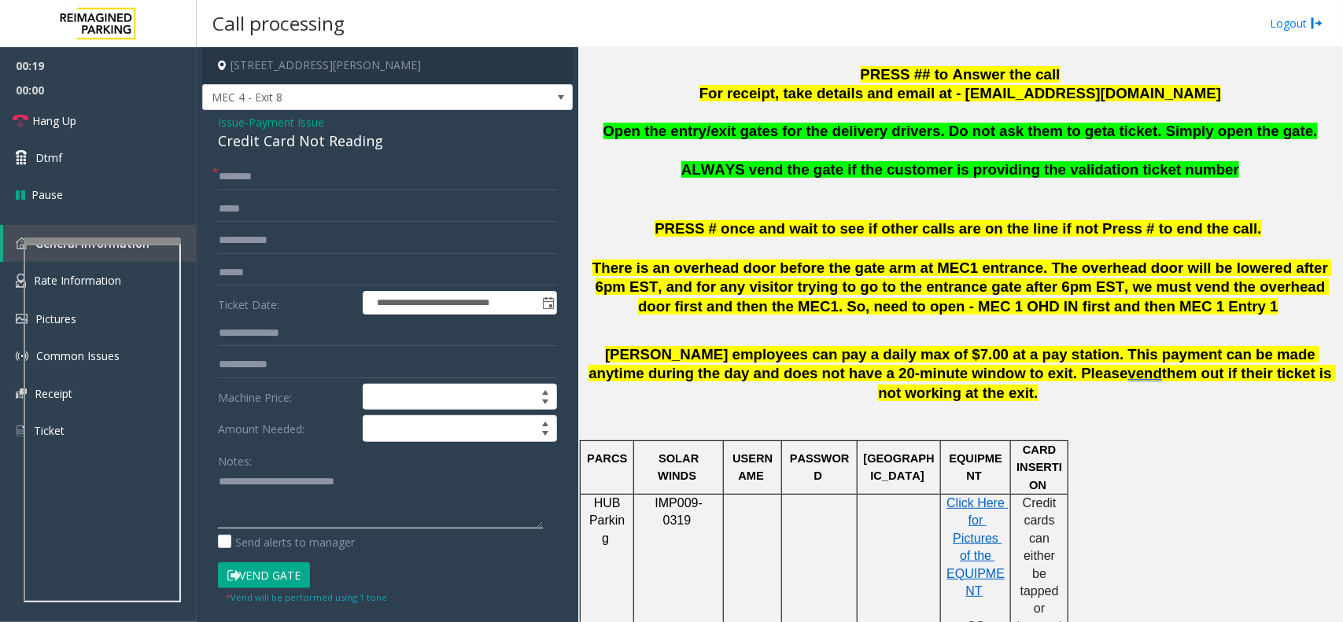
scroll to position [885, 0]
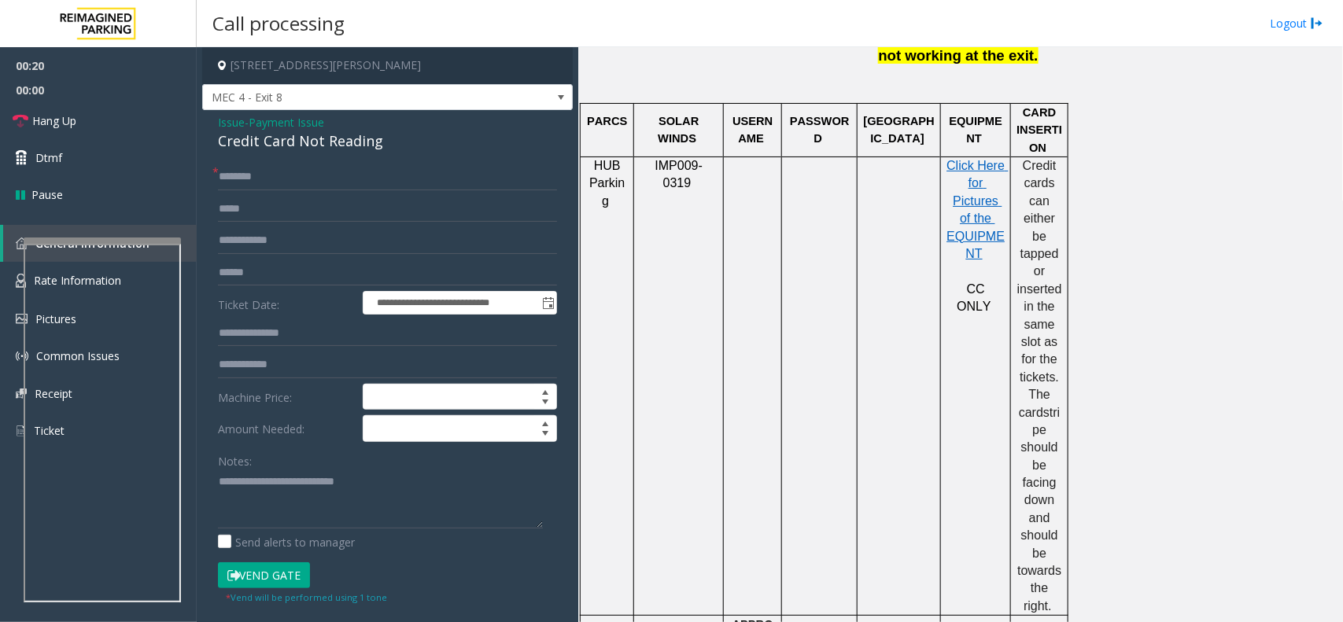
click at [1025, 159] on span "Credit cards can either be tapped or inserted in the same slot as for the ticke…" at bounding box center [1042, 289] width 48 height 260
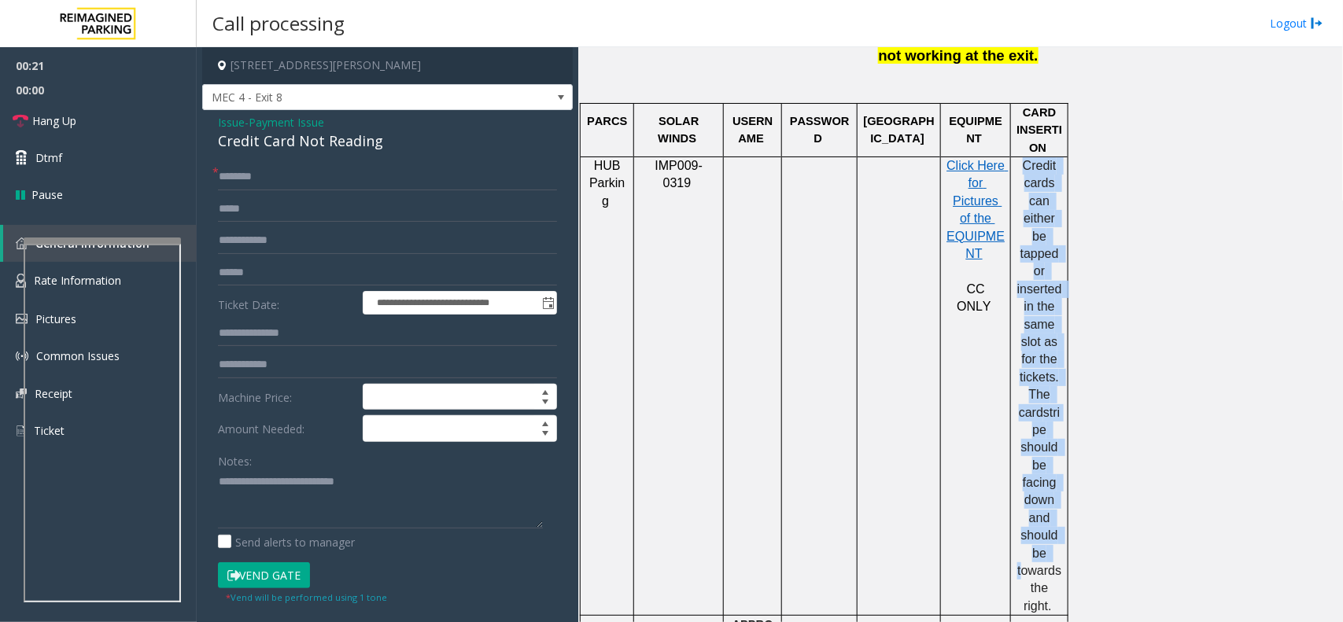
drag, startPoint x: 1025, startPoint y: 148, endPoint x: 1059, endPoint y: 518, distance: 371.5
click at [1059, 518] on p "Credit cards can either be tapped or inserted in the same slot as for the ticke…" at bounding box center [1040, 386] width 46 height 458
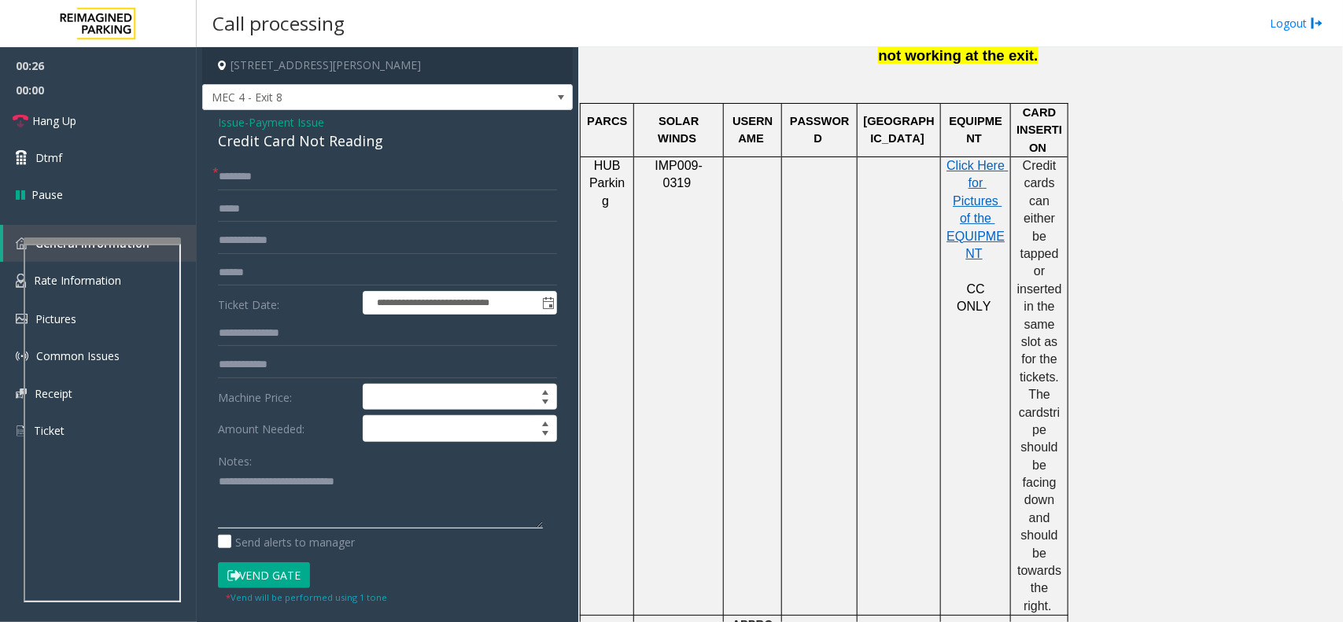
click at [223, 482] on textarea at bounding box center [380, 499] width 325 height 59
type textarea "**********"
click at [304, 175] on input "text" at bounding box center [387, 177] width 339 height 27
click at [1044, 287] on span "Credit cards can either be tapped or inserted in the same slot as for the ticke…" at bounding box center [1042, 289] width 48 height 260
drag, startPoint x: 1044, startPoint y: 287, endPoint x: 1044, endPoint y: 364, distance: 76.3
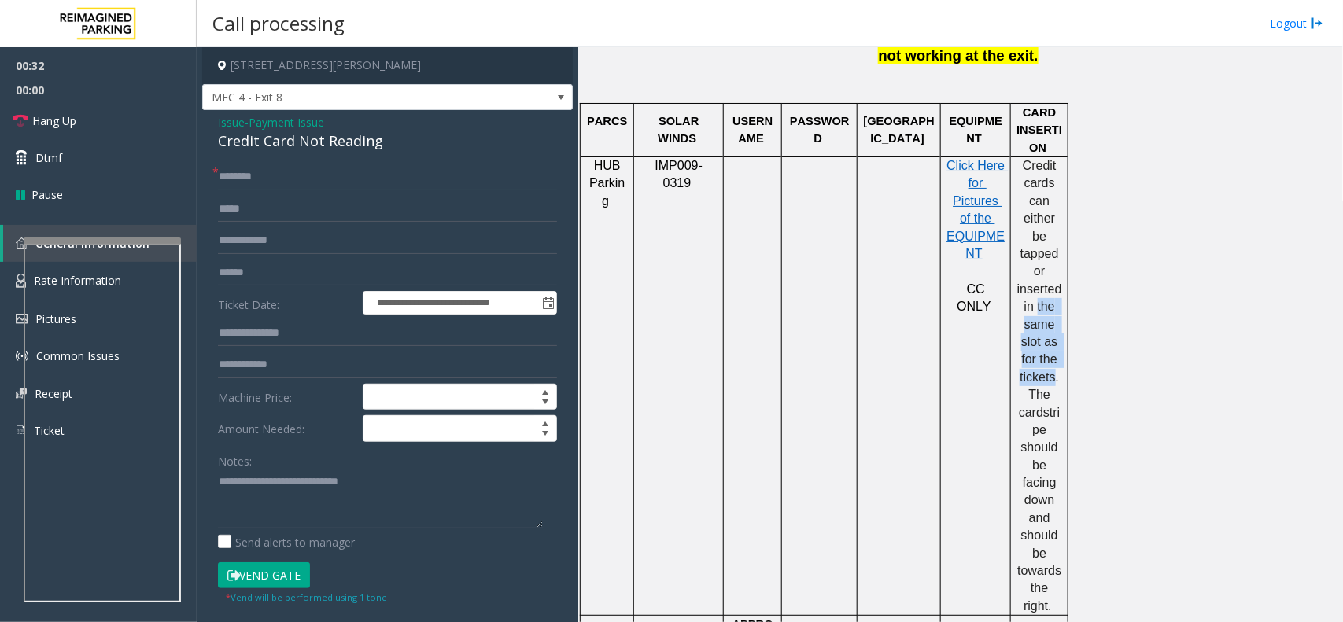
click at [1044, 364] on span "Credit cards can either be tapped or inserted in the same slot as for the ticke…" at bounding box center [1042, 289] width 48 height 260
click at [1044, 406] on span "stripe should be facing down and should be towards the right." at bounding box center [1041, 509] width 47 height 207
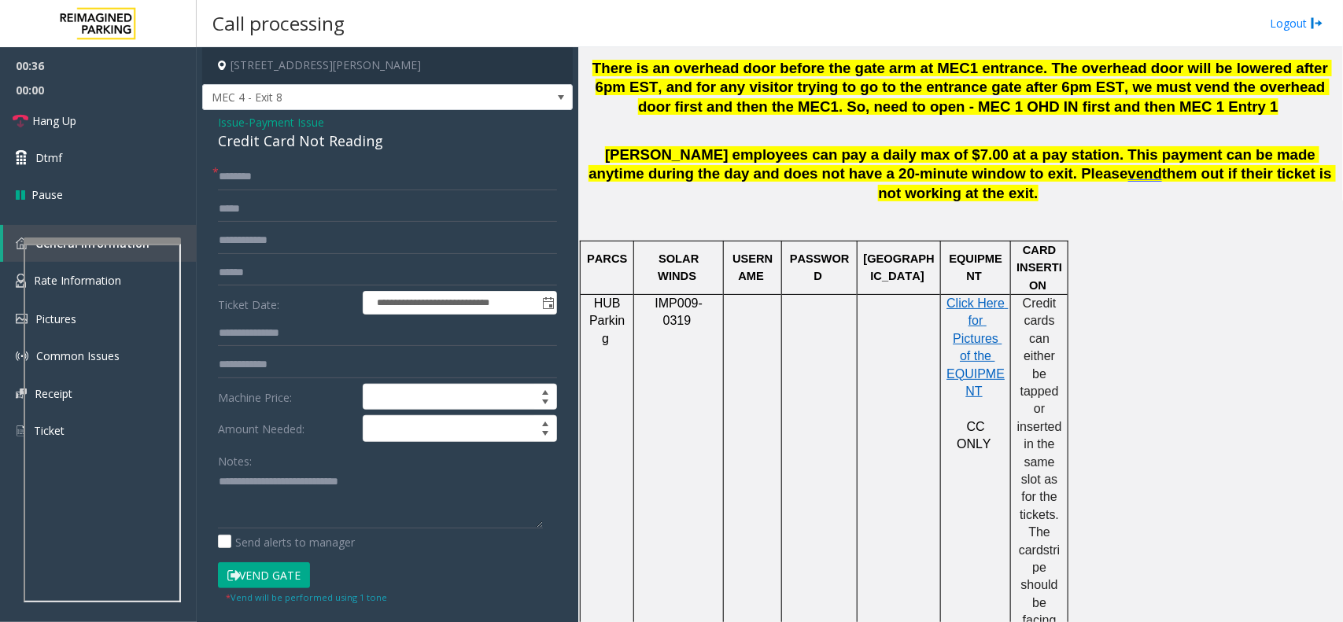
scroll to position [689, 0]
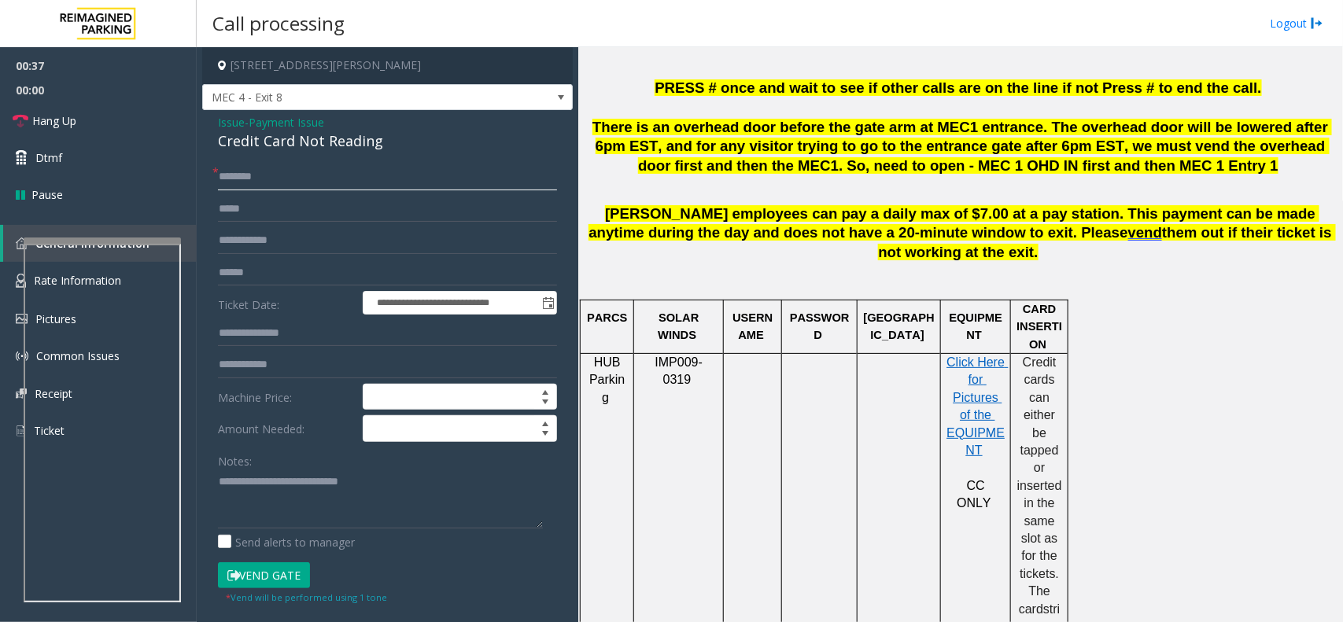
click at [308, 187] on input "text" at bounding box center [387, 177] width 339 height 27
type input "**"
drag, startPoint x: 118, startPoint y: 126, endPoint x: 191, endPoint y: 323, distance: 209.9
click at [118, 126] on link "Hang Up" at bounding box center [98, 120] width 197 height 37
drag, startPoint x: 353, startPoint y: 515, endPoint x: 345, endPoint y: 500, distance: 17.6
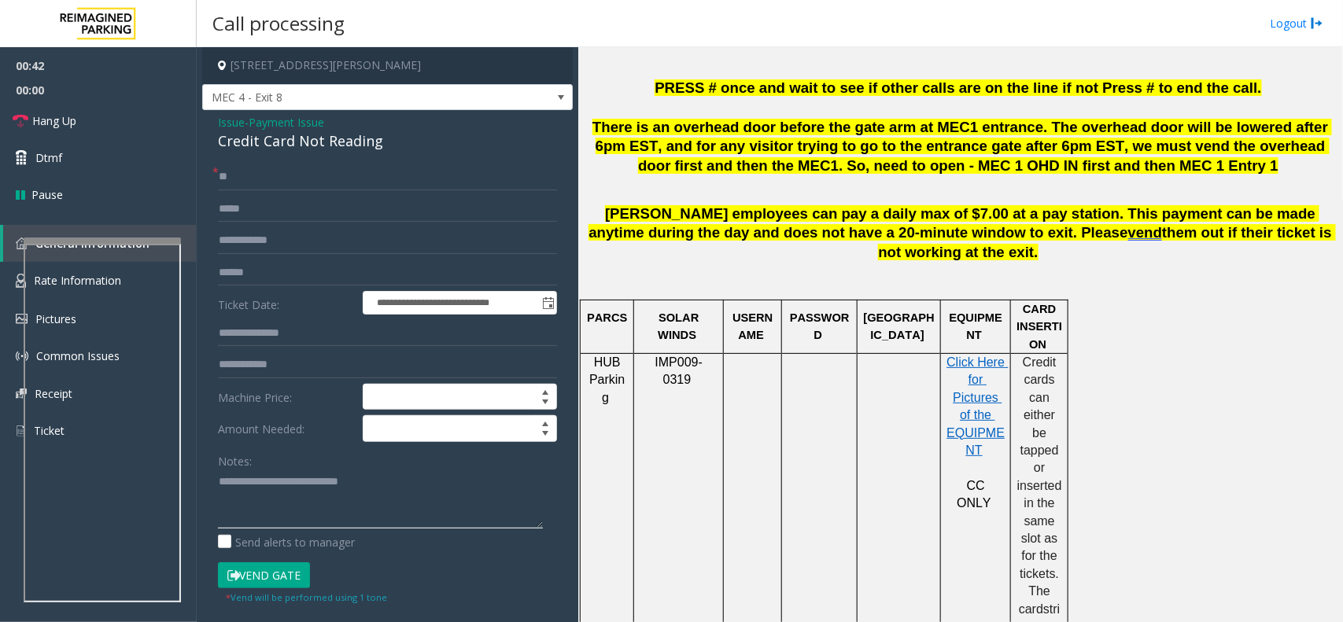
click at [353, 515] on textarea at bounding box center [380, 499] width 325 height 59
paste textarea "**********"
type textarea "**********"
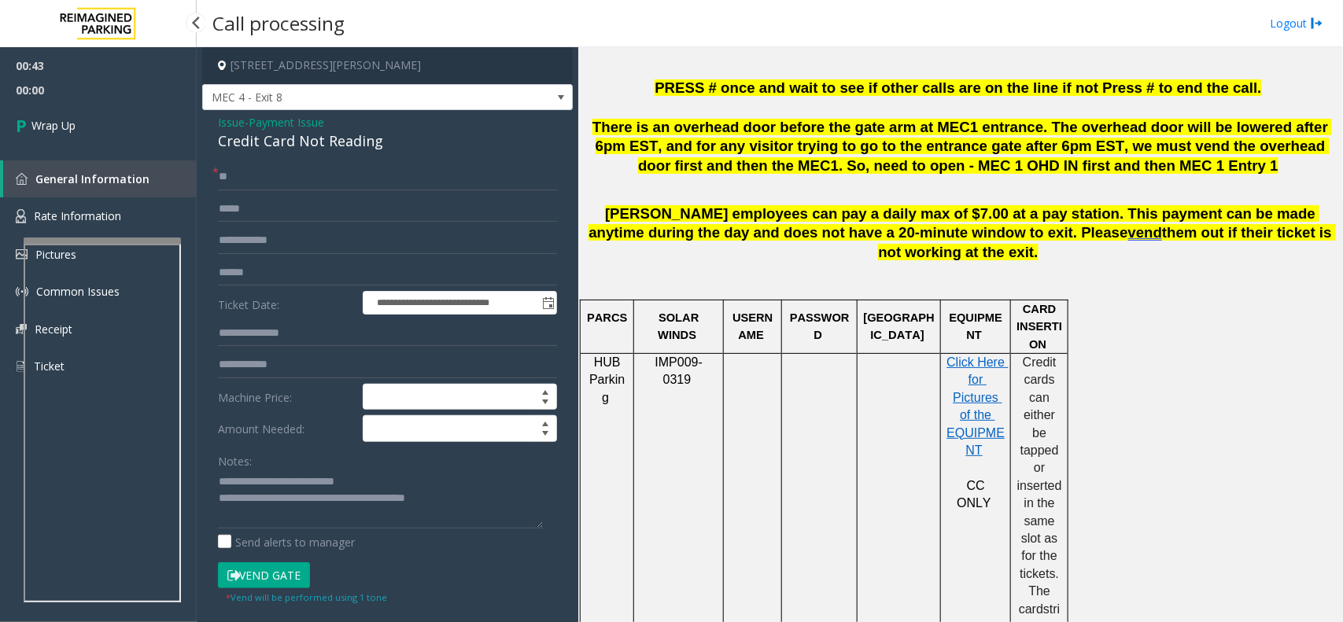
click at [135, 146] on link "Wrap Up" at bounding box center [98, 125] width 197 height 46
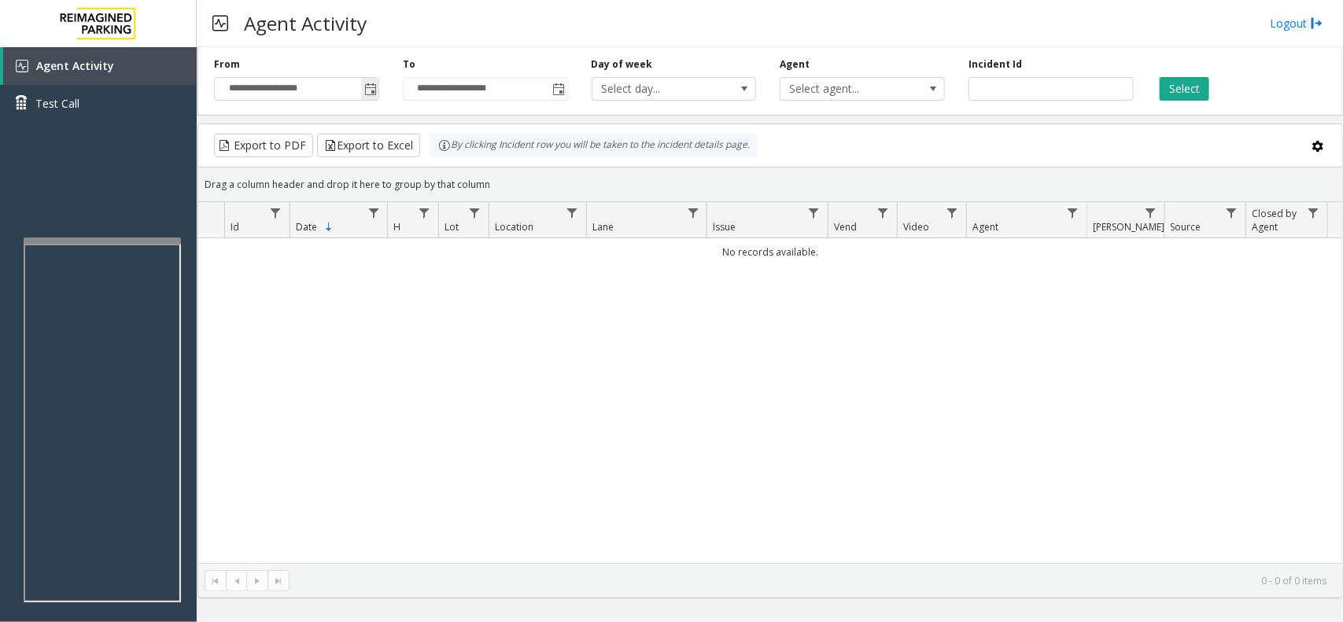
click at [364, 89] on span "Toggle popup" at bounding box center [370, 89] width 13 height 13
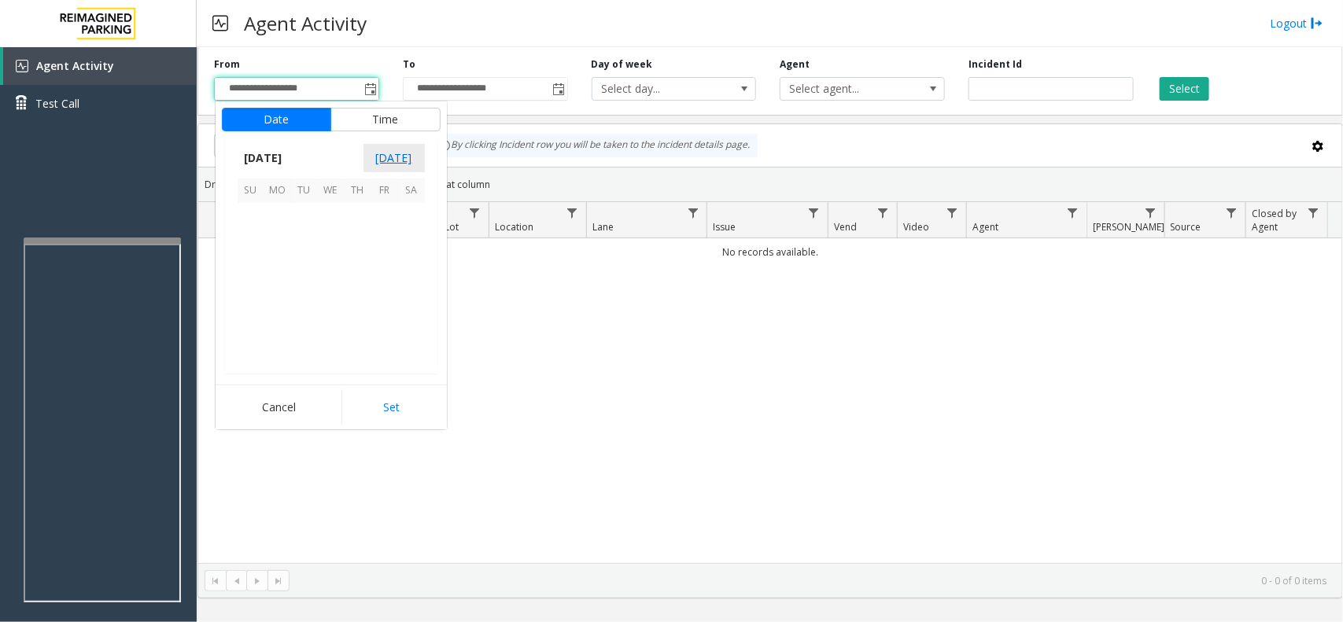
scroll to position [282129, 0]
click at [405, 190] on th "Sa" at bounding box center [411, 191] width 27 height 24
click at [379, 224] on span "1" at bounding box center [384, 217] width 27 height 27
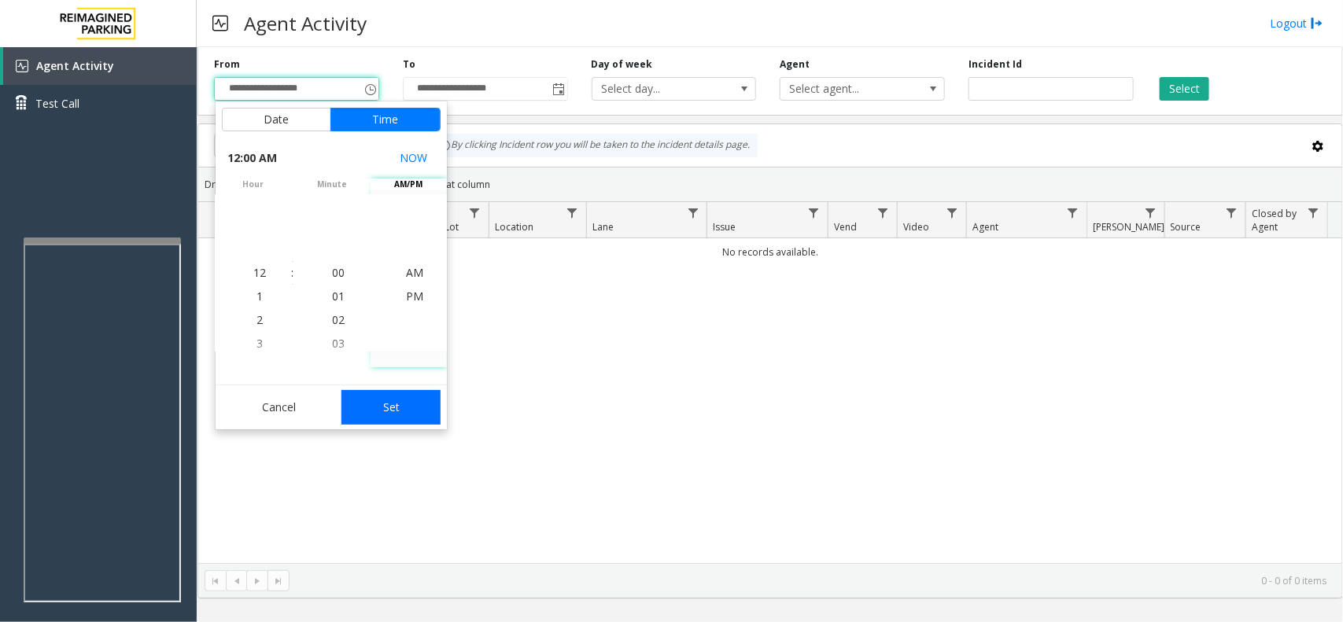
click at [414, 402] on button "Set" at bounding box center [391, 407] width 99 height 35
type input "**********"
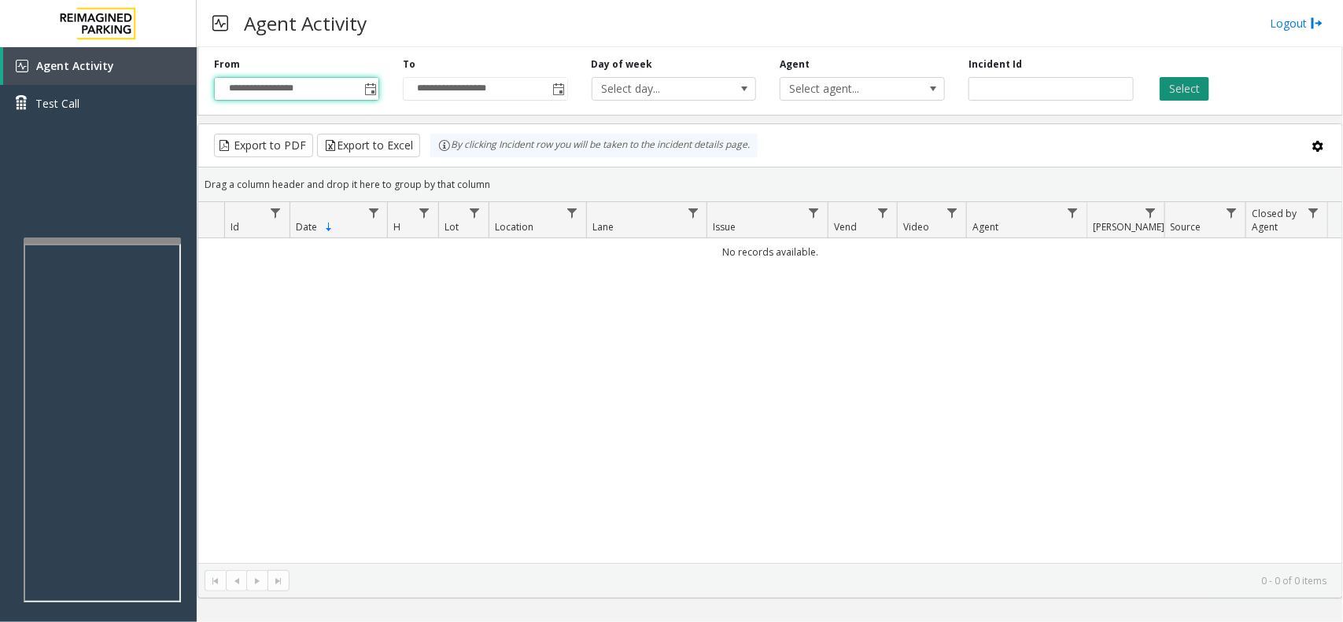
click at [1206, 98] on button "Select" at bounding box center [1185, 89] width 50 height 24
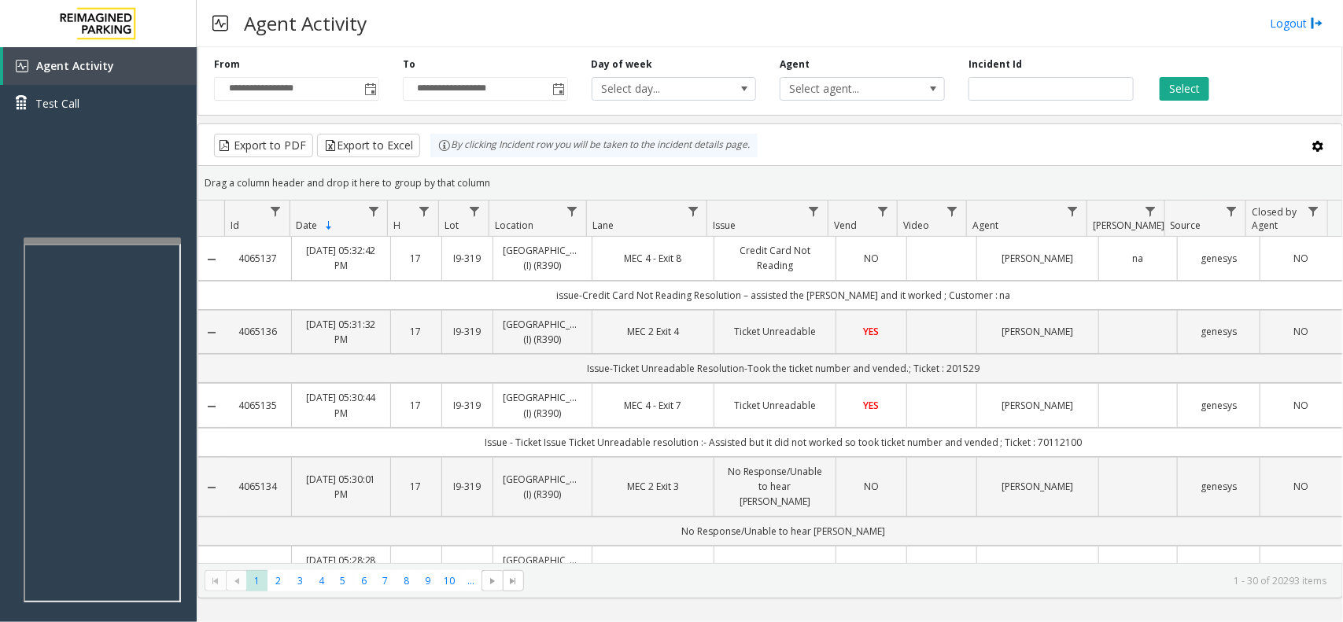
click at [1004, 280] on td "[PERSON_NAME]" at bounding box center [1038, 258] width 122 height 43
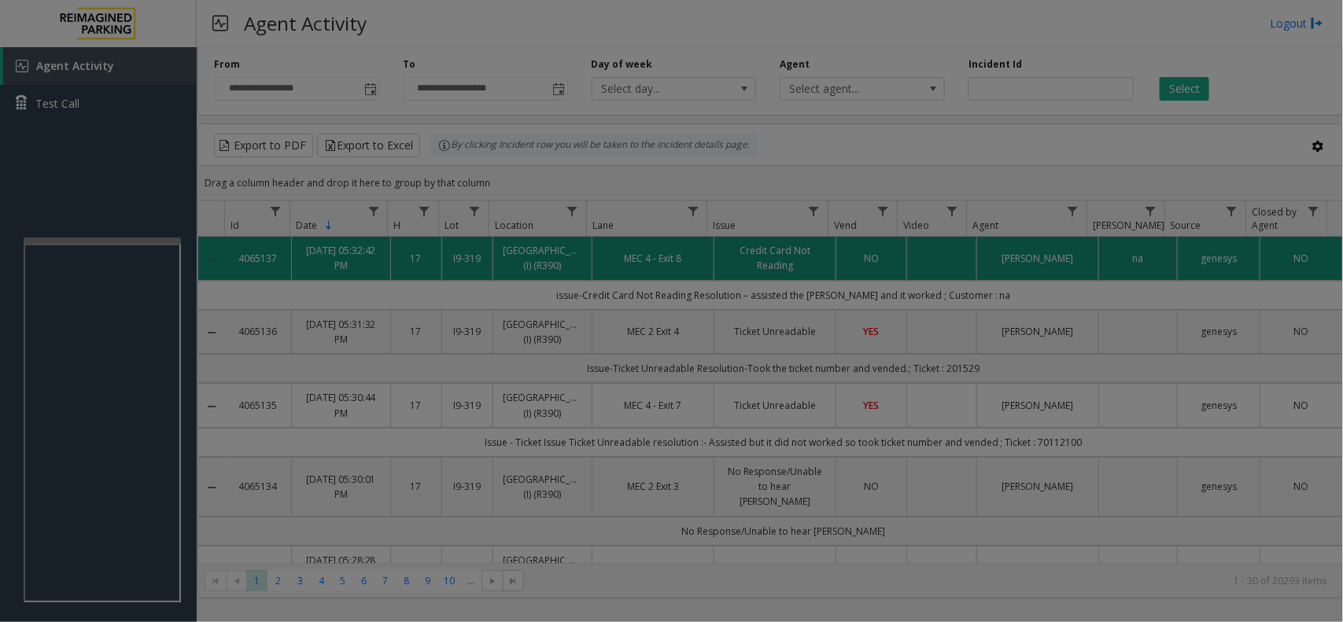
click at [1004, 296] on body "**********" at bounding box center [671, 311] width 1343 height 622
click at [0, 0] on div "Add note × Note Send alert Cancel Save" at bounding box center [0, 0] width 0 height 0
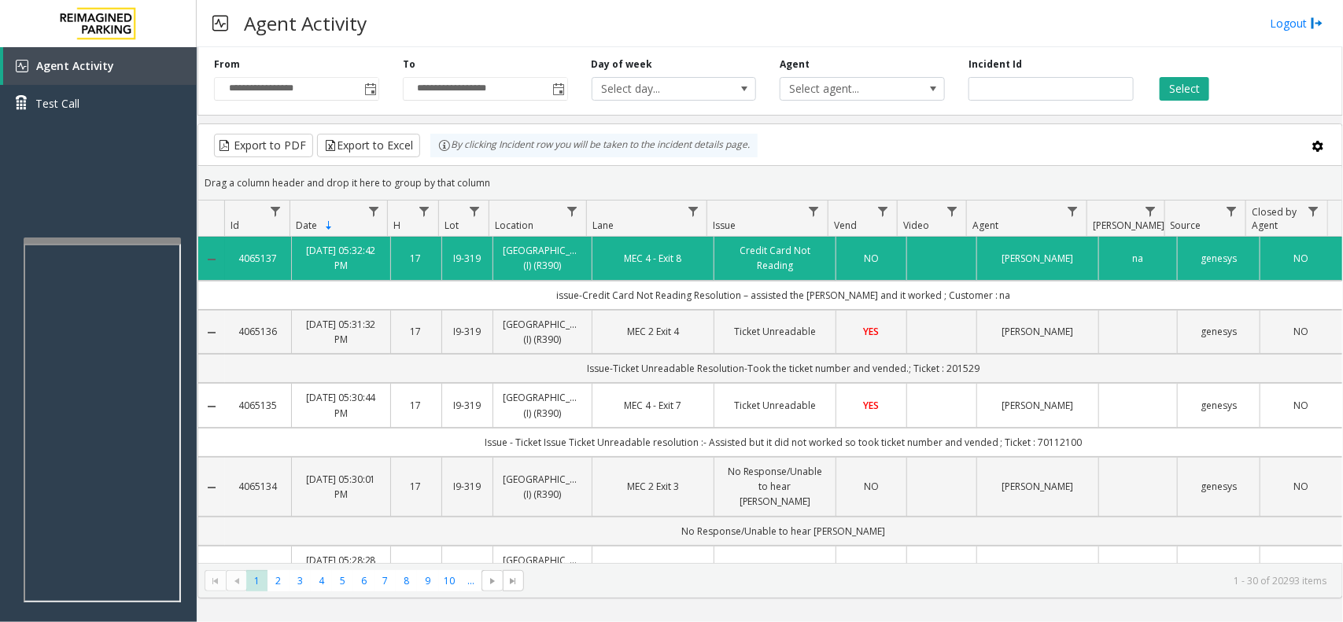
click at [1001, 310] on td "issue-Credit Card Not Reading Resolution – assisted the parker and it worked ; …" at bounding box center [783, 295] width 1117 height 29
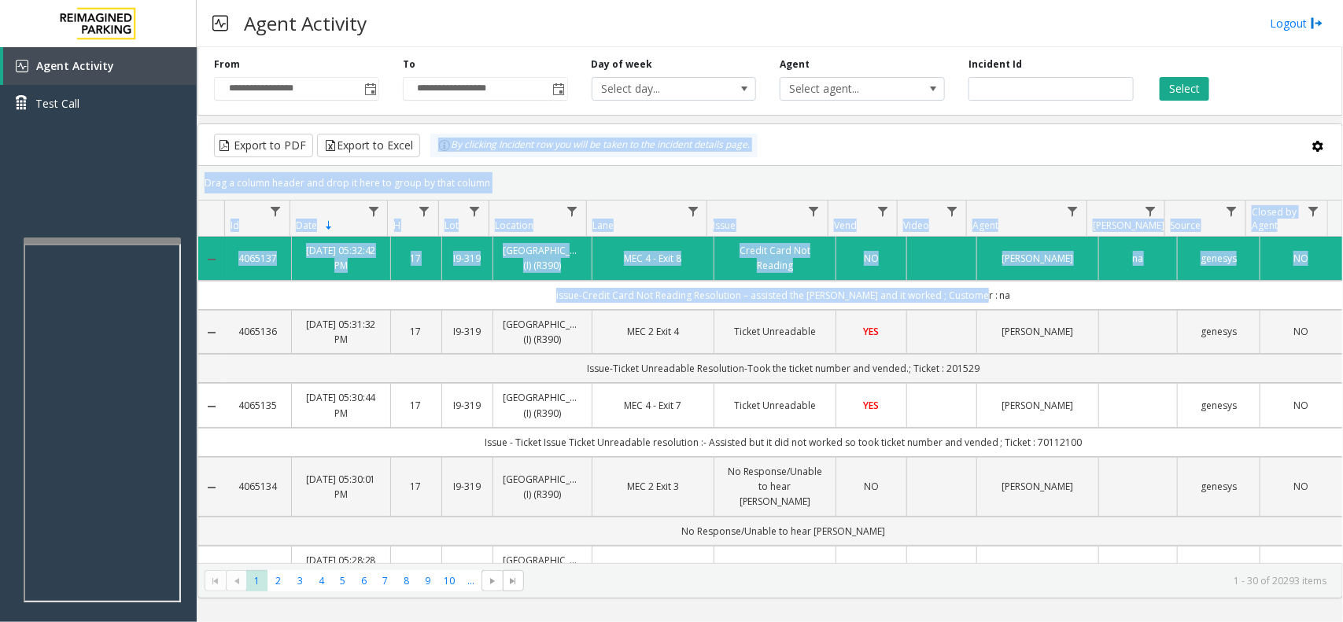
drag, startPoint x: 1001, startPoint y: 319, endPoint x: 442, endPoint y: 134, distance: 588.6
click at [442, 134] on kendo-grid "Export to PDF Export to Excel By clicking Incident row you will be taken to the…" at bounding box center [771, 361] width 1146 height 475
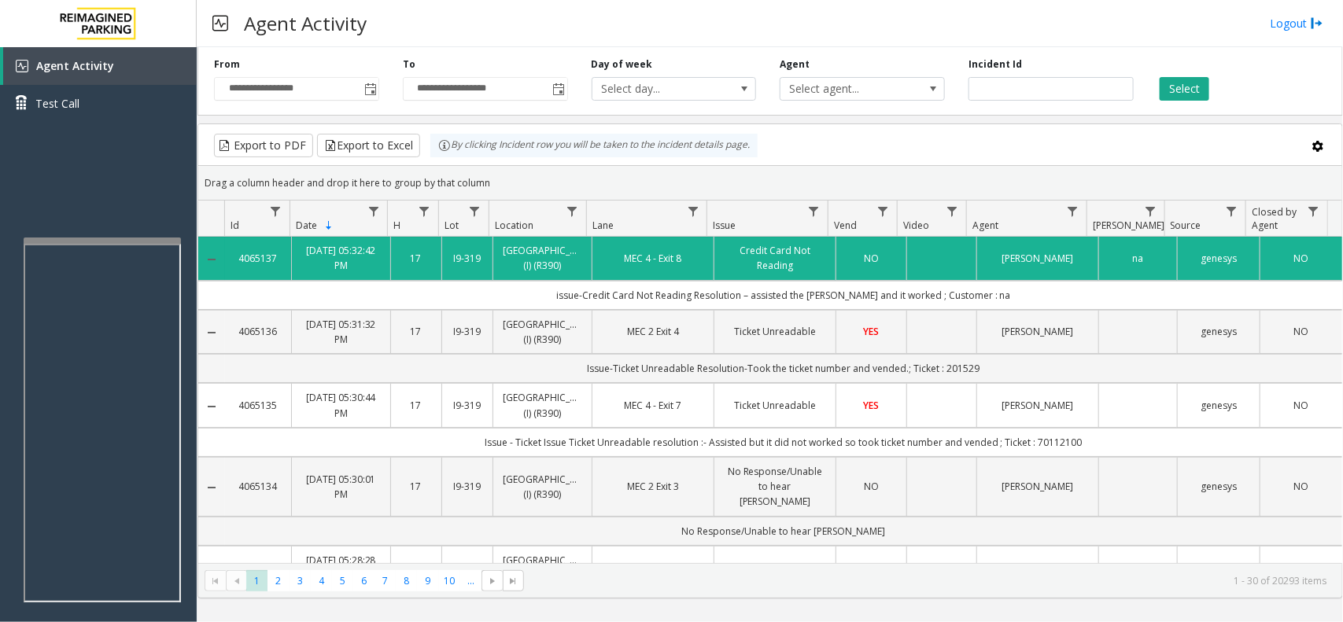
drag, startPoint x: 442, startPoint y: 119, endPoint x: 465, endPoint y: 138, distance: 29.6
click at [449, 124] on div "**********" at bounding box center [771, 320] width 1146 height 558
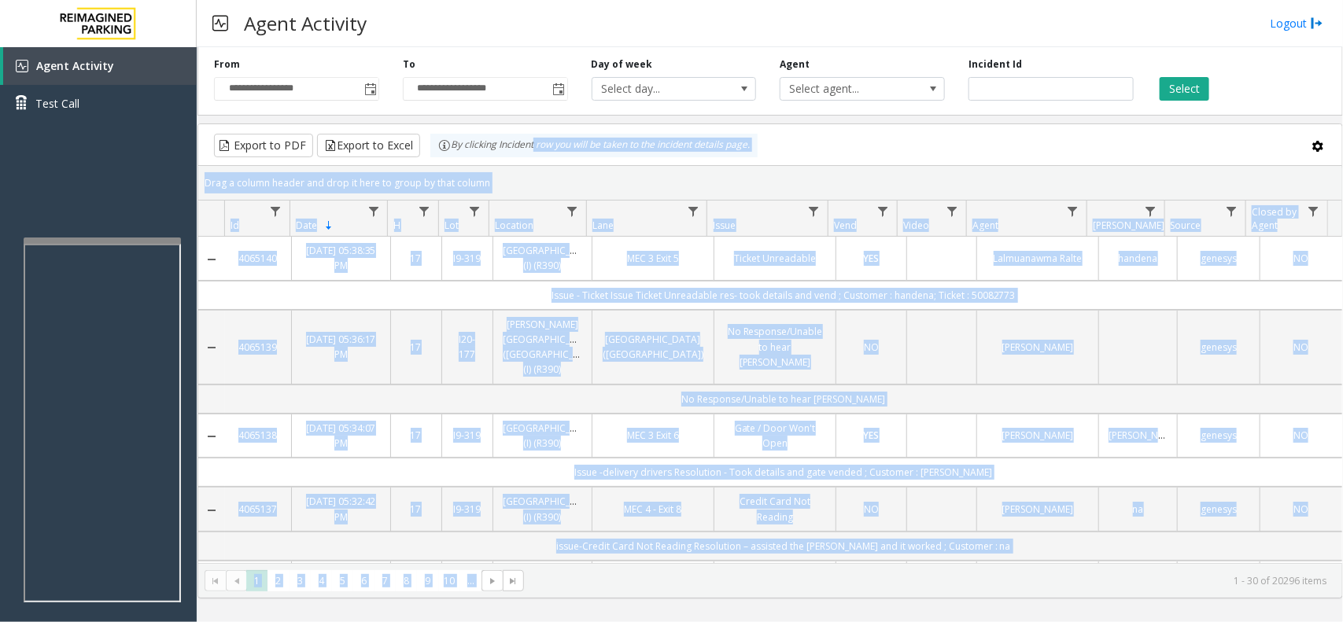
drag, startPoint x: 556, startPoint y: 140, endPoint x: 1009, endPoint y: 669, distance: 696.0
click at [1009, 622] on html "**********" at bounding box center [671, 311] width 1343 height 622
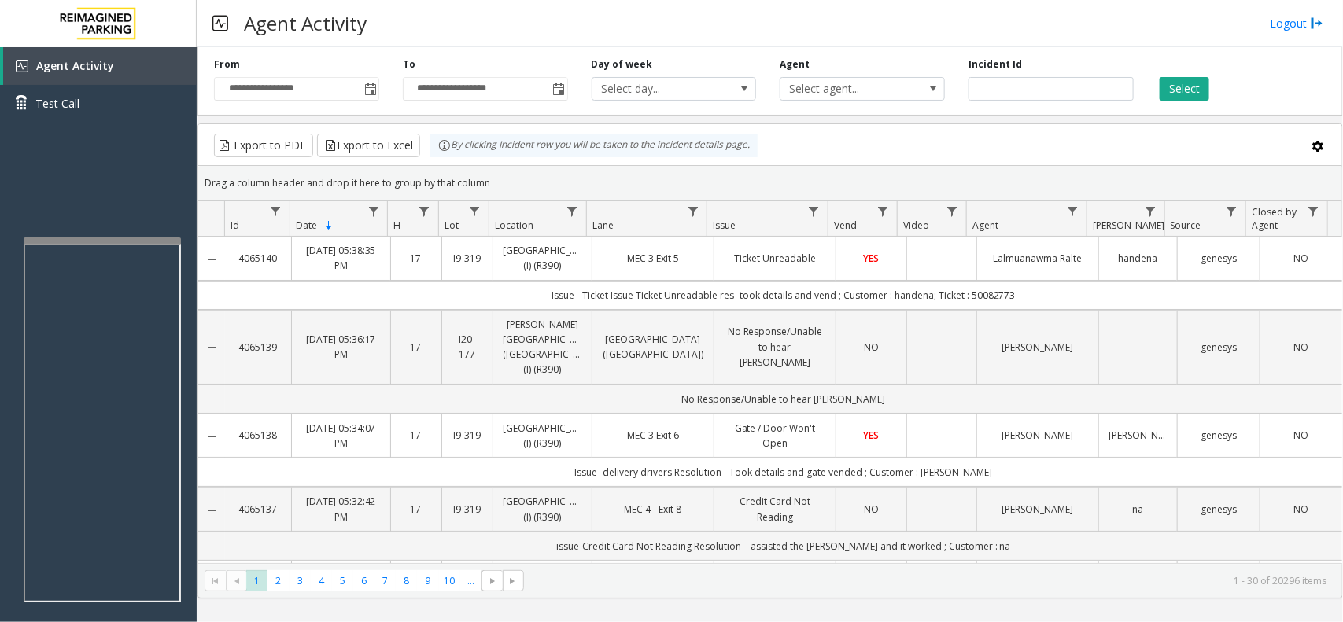
click at [488, 45] on div "Agent Activity Logout" at bounding box center [770, 23] width 1147 height 47
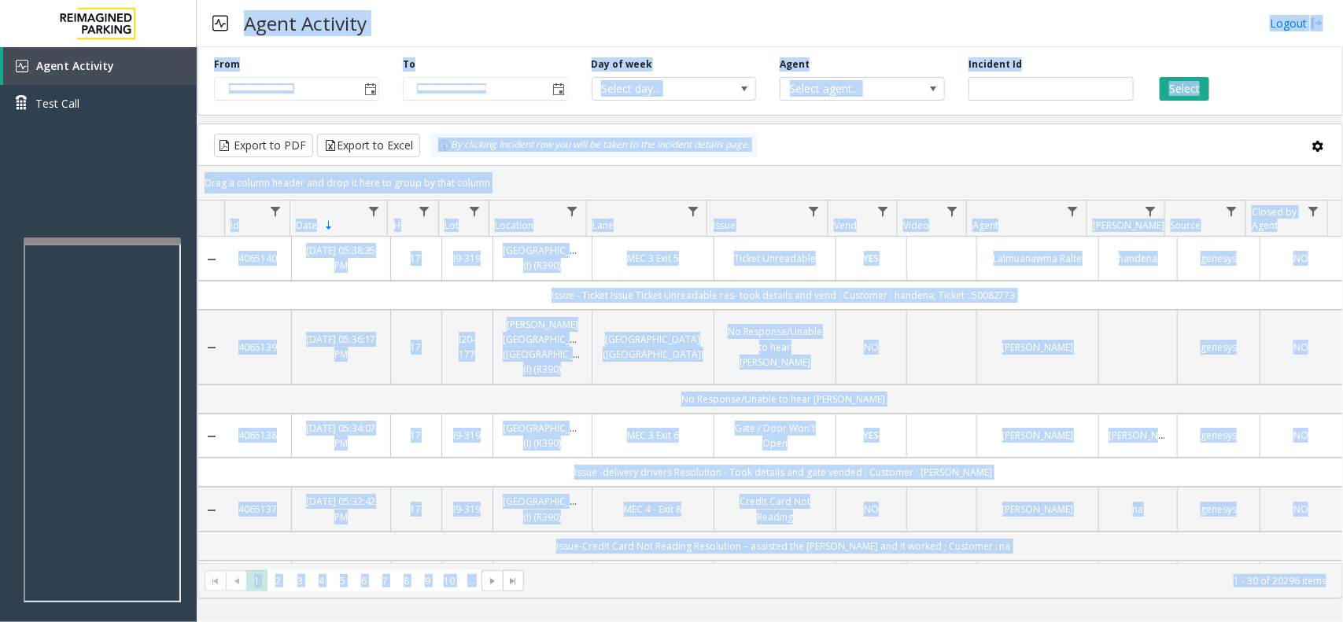
drag, startPoint x: 488, startPoint y: 45, endPoint x: 1153, endPoint y: 669, distance: 912.0
click at [1153, 622] on html "**********" at bounding box center [671, 311] width 1343 height 622
click at [596, 28] on div "Agent Activity Logout" at bounding box center [770, 23] width 1147 height 47
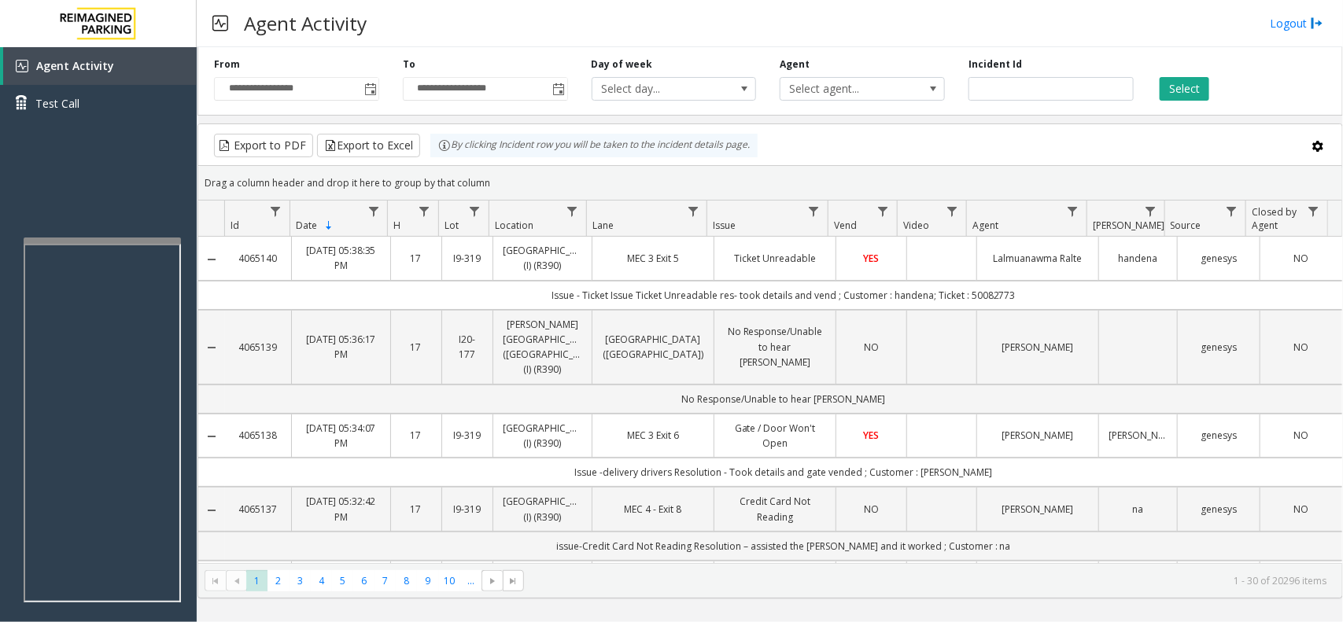
click at [596, 28] on div "Agent Activity Logout" at bounding box center [770, 23] width 1147 height 47
click at [957, 280] on td "Data table" at bounding box center [942, 258] width 70 height 43
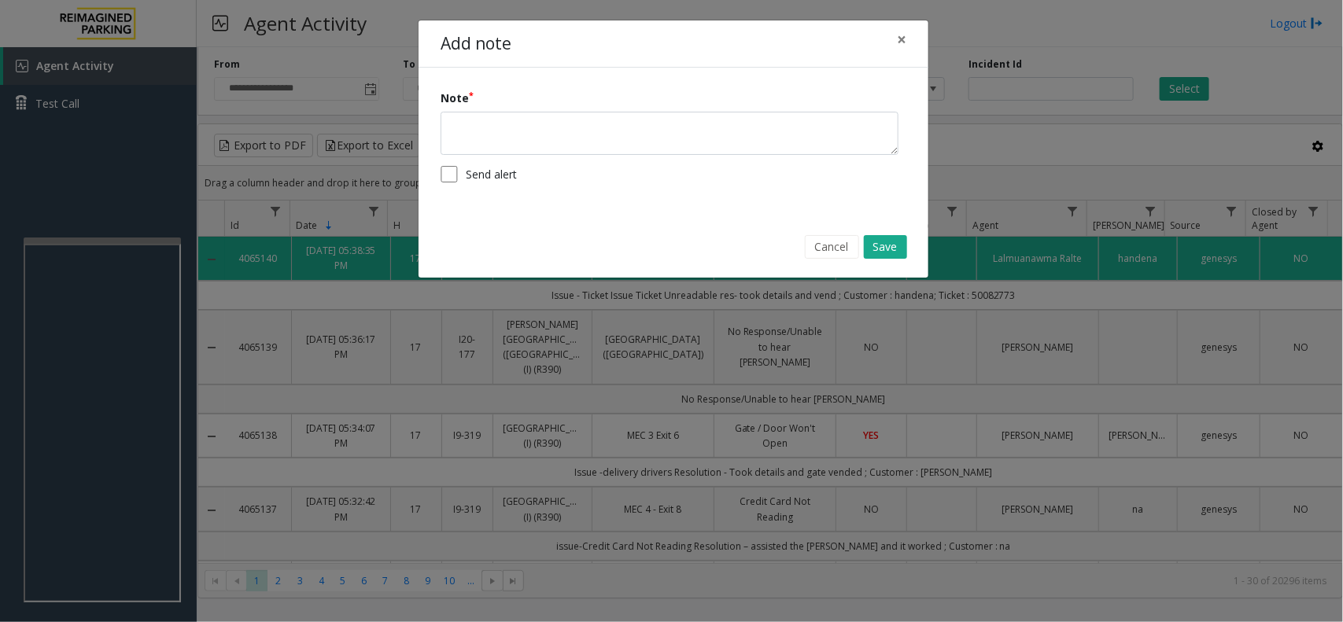
click at [994, 312] on div "Add note × Note Send alert Cancel Save" at bounding box center [671, 311] width 1343 height 622
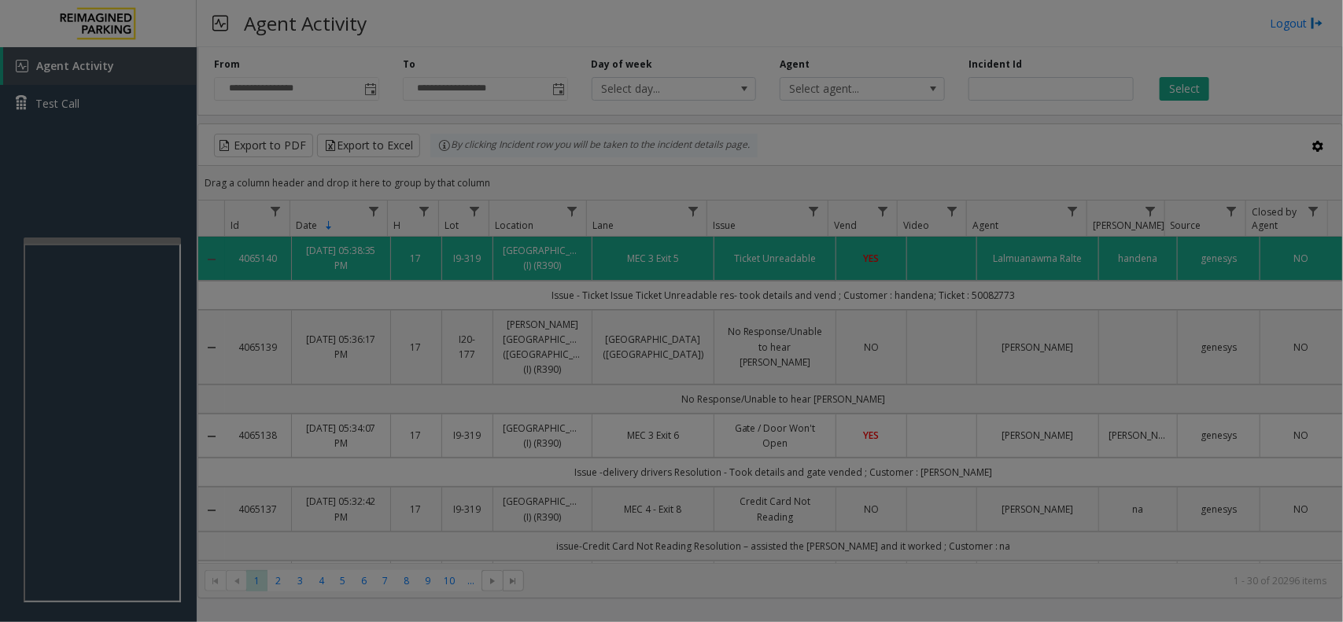
click at [994, 312] on div "Add note × Note Send alert Cancel Save" at bounding box center [671, 311] width 1343 height 622
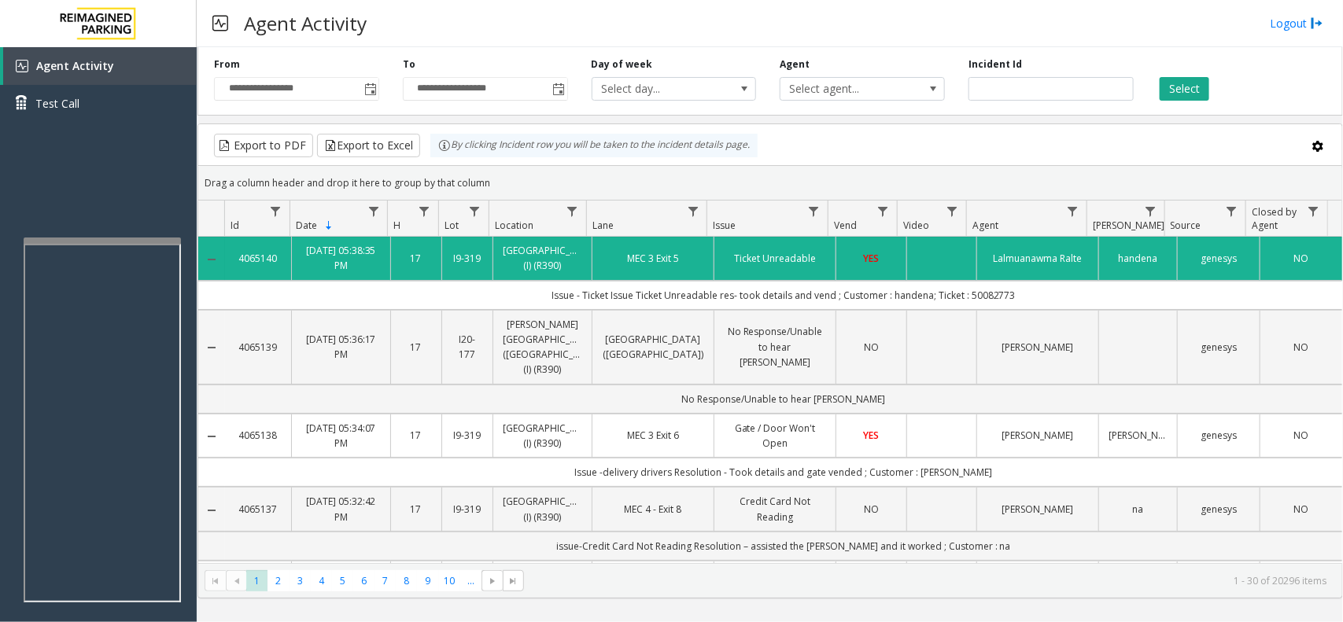
click at [994, 312] on bs-modal-backdrop at bounding box center [671, 311] width 1343 height 622
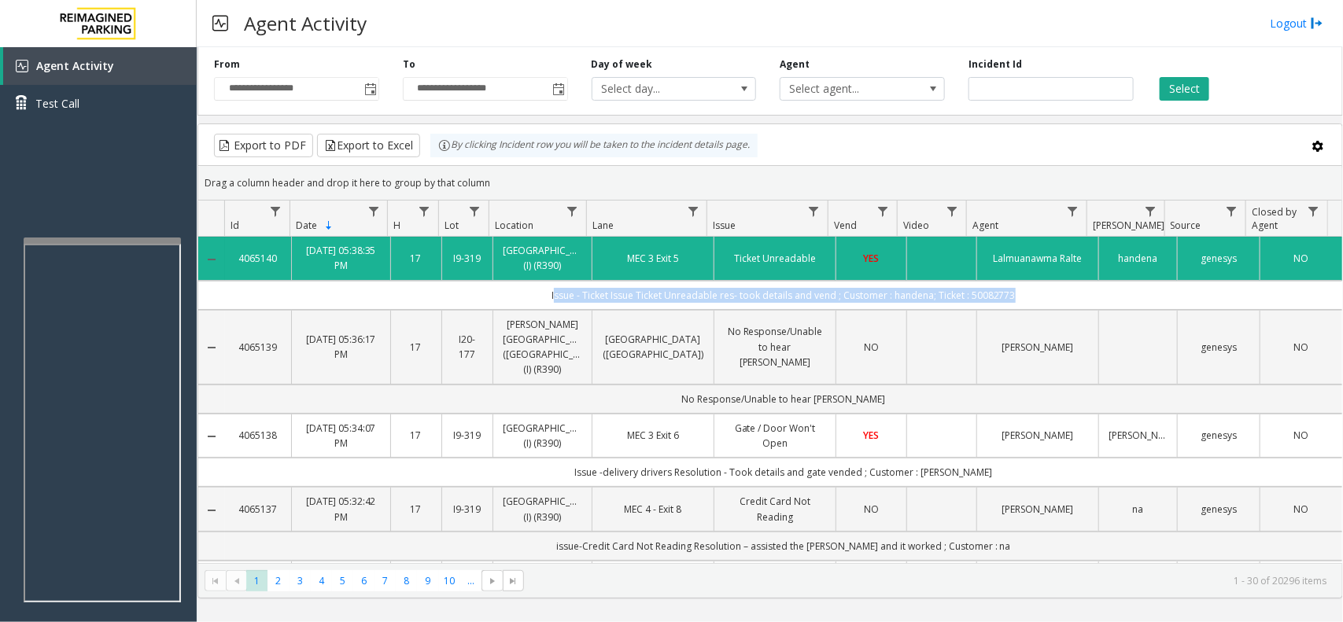
click at [994, 310] on td "Issue - Ticket Issue Ticket Unreadable res- took details and vend ; Customer : …" at bounding box center [783, 295] width 1117 height 29
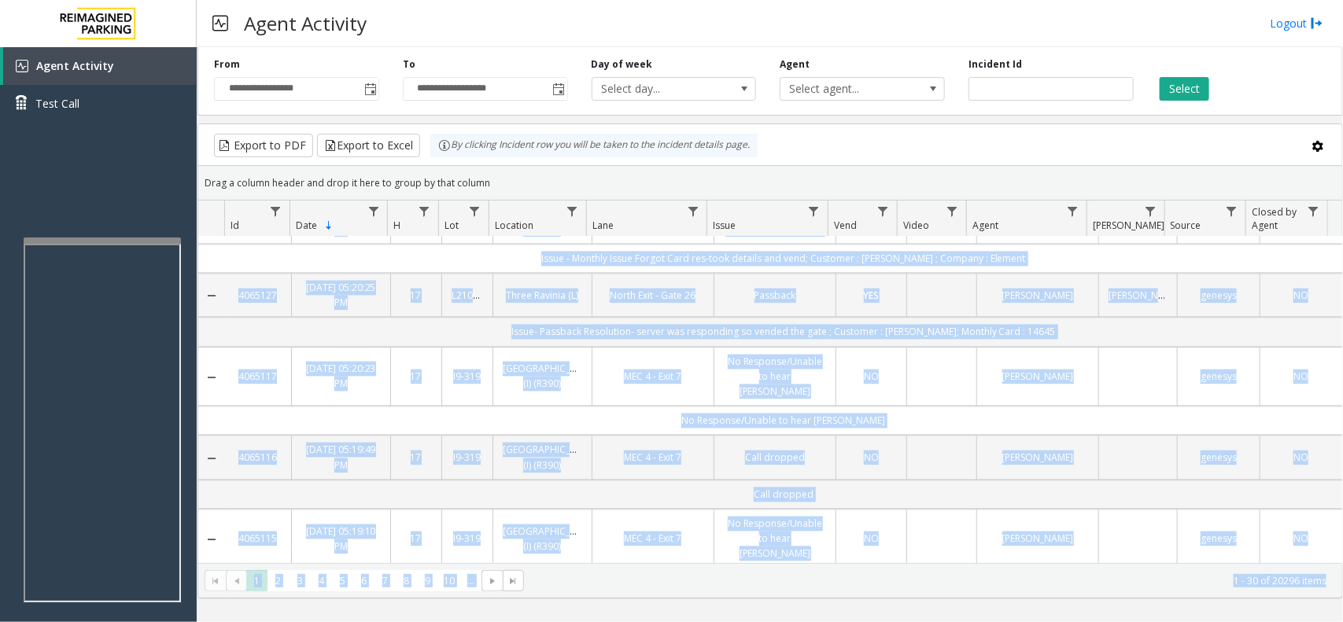
scroll to position [2282, 0]
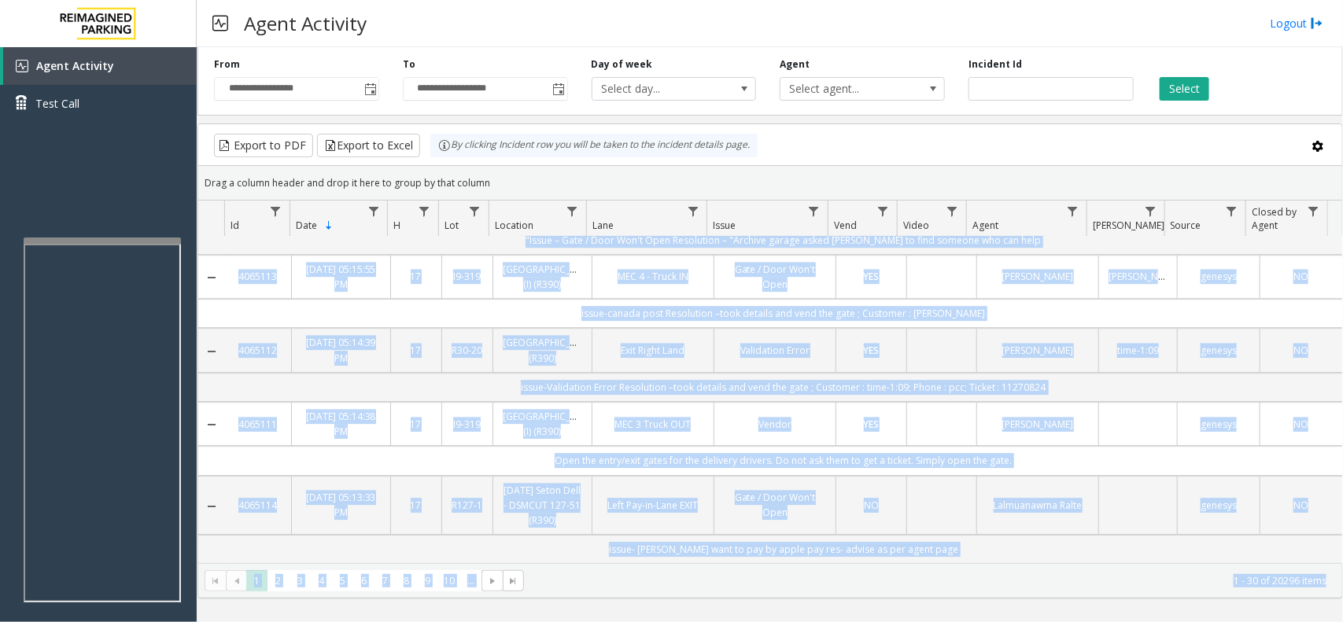
drag, startPoint x: 994, startPoint y: 312, endPoint x: 1305, endPoint y: 669, distance: 473.6
click at [1305, 622] on html "**********" at bounding box center [671, 311] width 1343 height 622
click at [1009, 565] on kendo-pager "* * * * * * * * * ** *** 1 2 3 4 5 6 7 8 9 10 ... 1 - 30 of 20296 items" at bounding box center [770, 580] width 1144 height 35
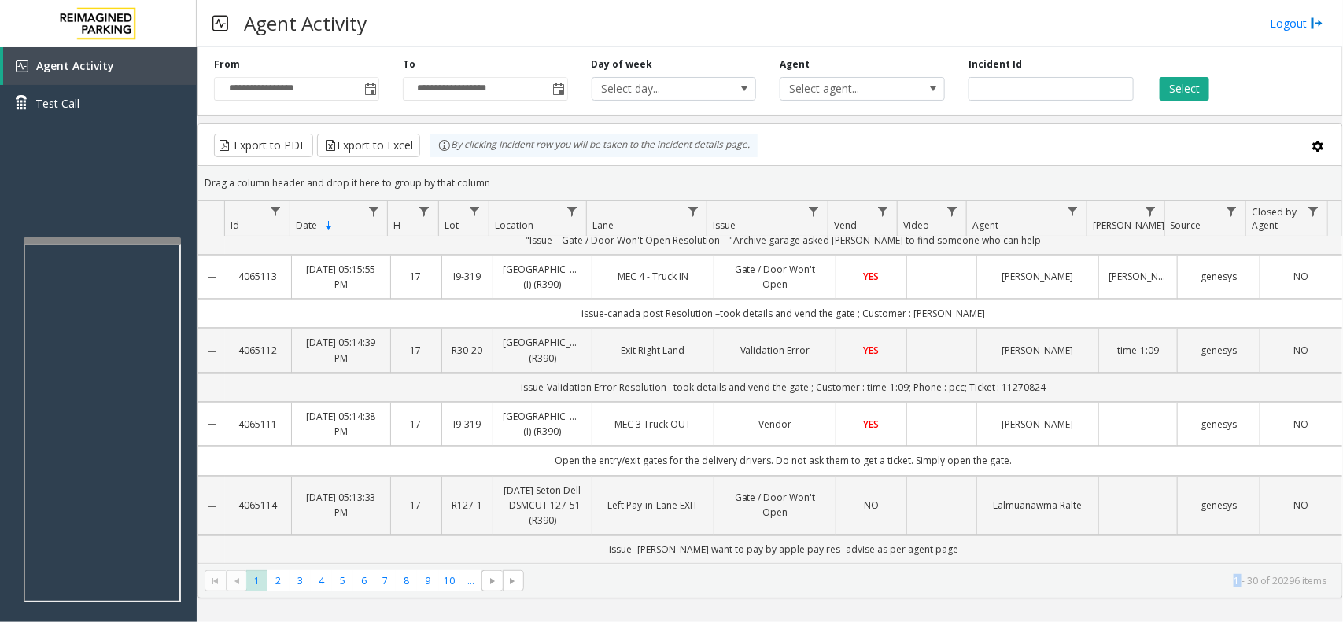
click at [1009, 565] on kendo-pager "* * * * * * * * * ** *** 1 2 3 4 5 6 7 8 9 10 ... 1 - 30 of 20296 items" at bounding box center [770, 580] width 1144 height 35
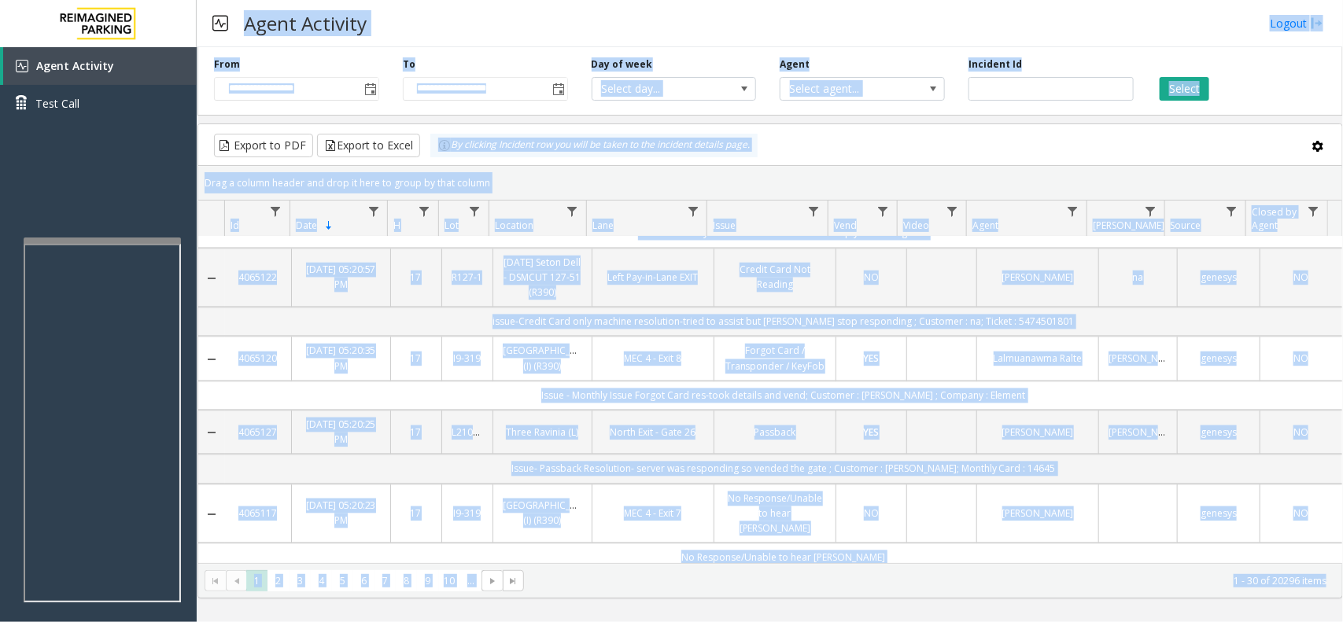
scroll to position [0, 0]
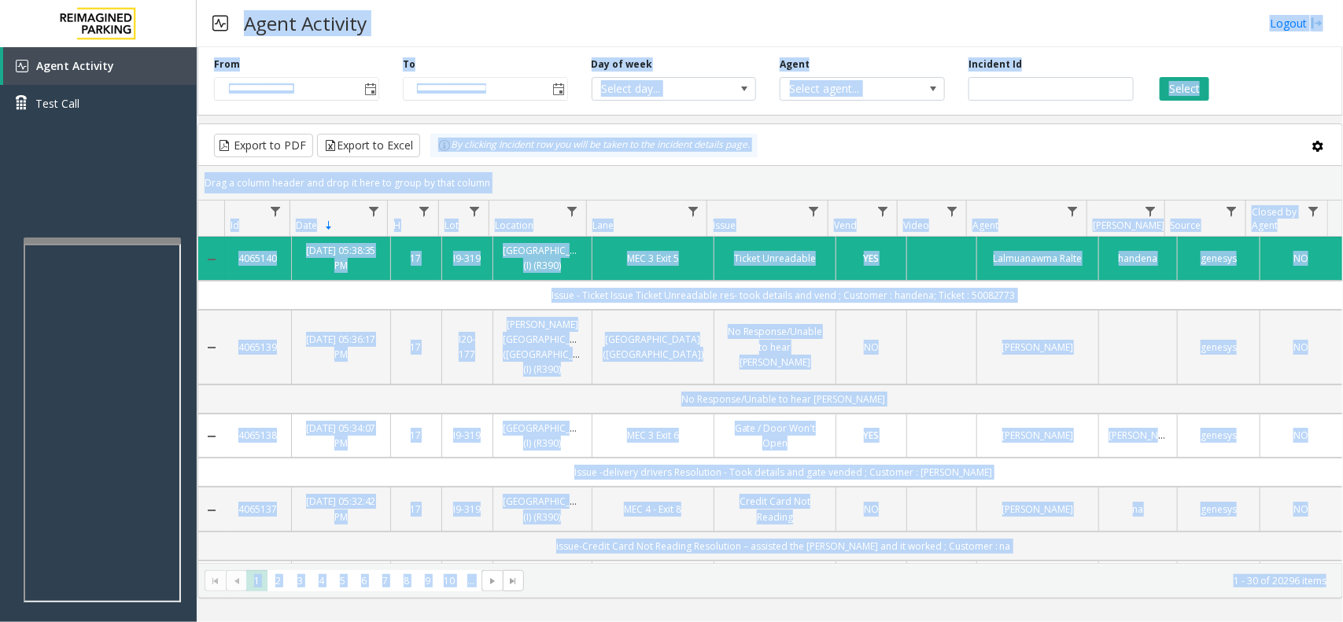
drag, startPoint x: 1009, startPoint y: 565, endPoint x: 285, endPoint y: 30, distance: 900.3
click at [292, 36] on div "**********" at bounding box center [770, 311] width 1147 height 622
click at [285, 30] on h3 "Agent Activity" at bounding box center [305, 23] width 139 height 39
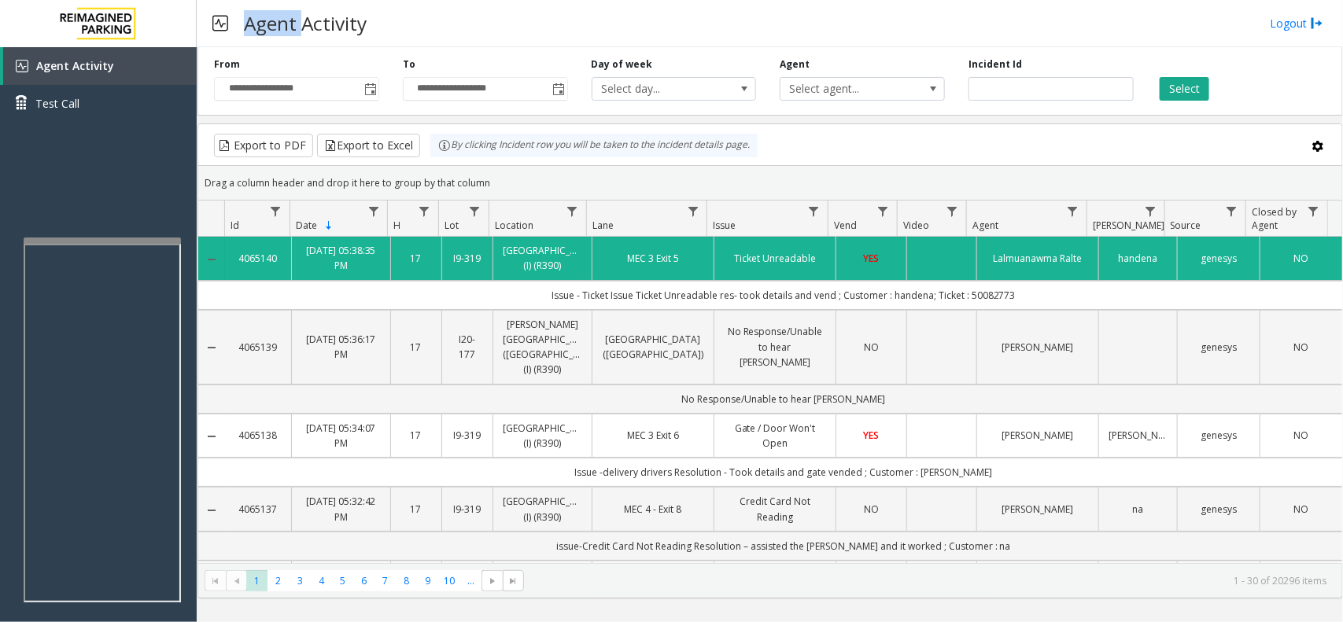
click at [285, 30] on h3 "Agent Activity" at bounding box center [305, 23] width 139 height 39
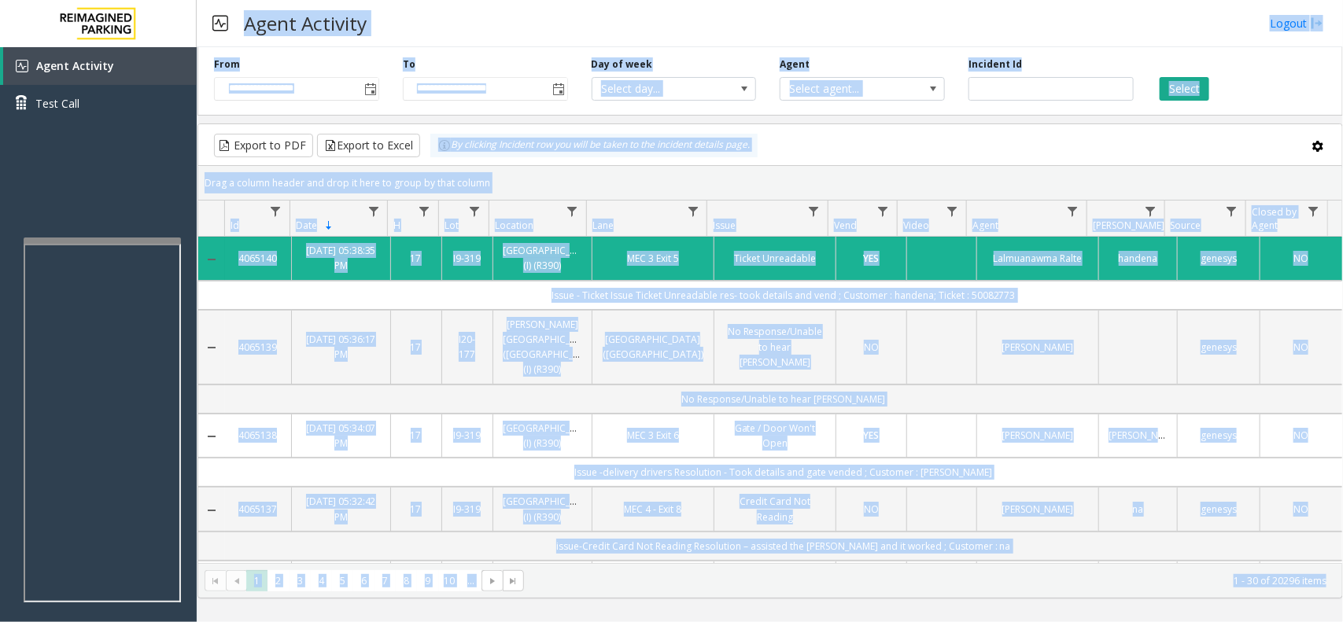
drag, startPoint x: 285, startPoint y: 30, endPoint x: 1291, endPoint y: 475, distance: 1099.6
click at [1343, 622] on html "**********" at bounding box center [671, 311] width 1343 height 622
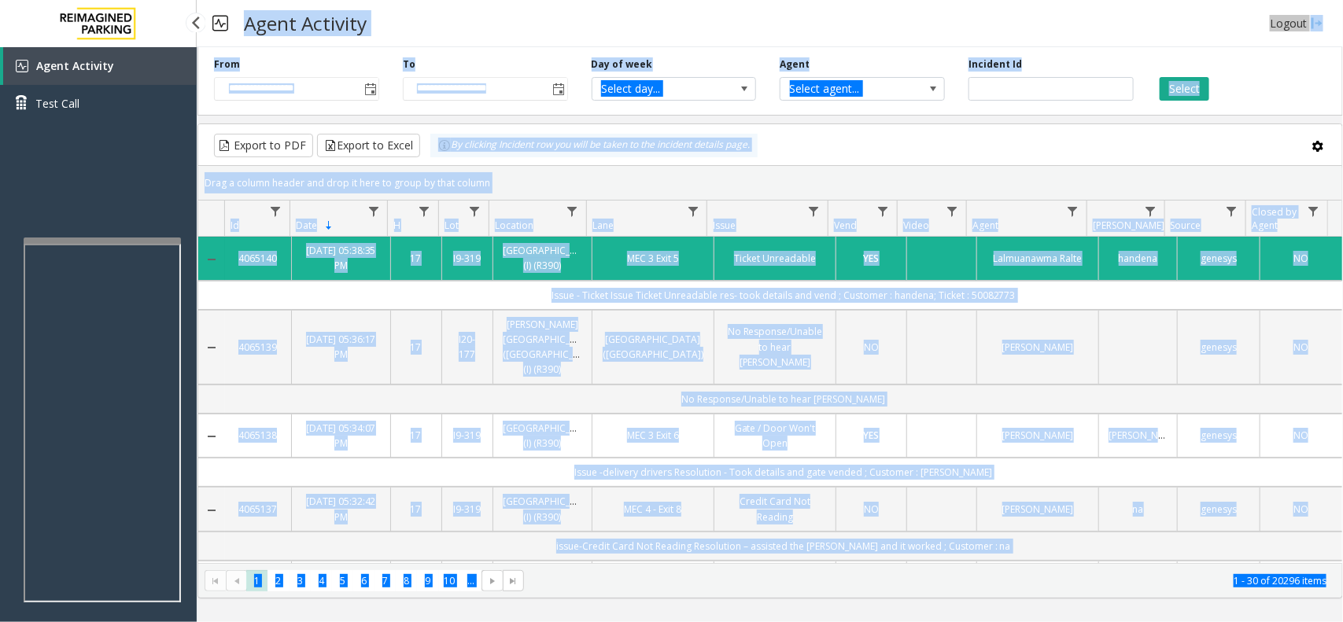
click at [156, 75] on link "Agent Activity" at bounding box center [100, 66] width 194 height 38
click at [585, 46] on div "Agent Activity Logout" at bounding box center [770, 23] width 1147 height 47
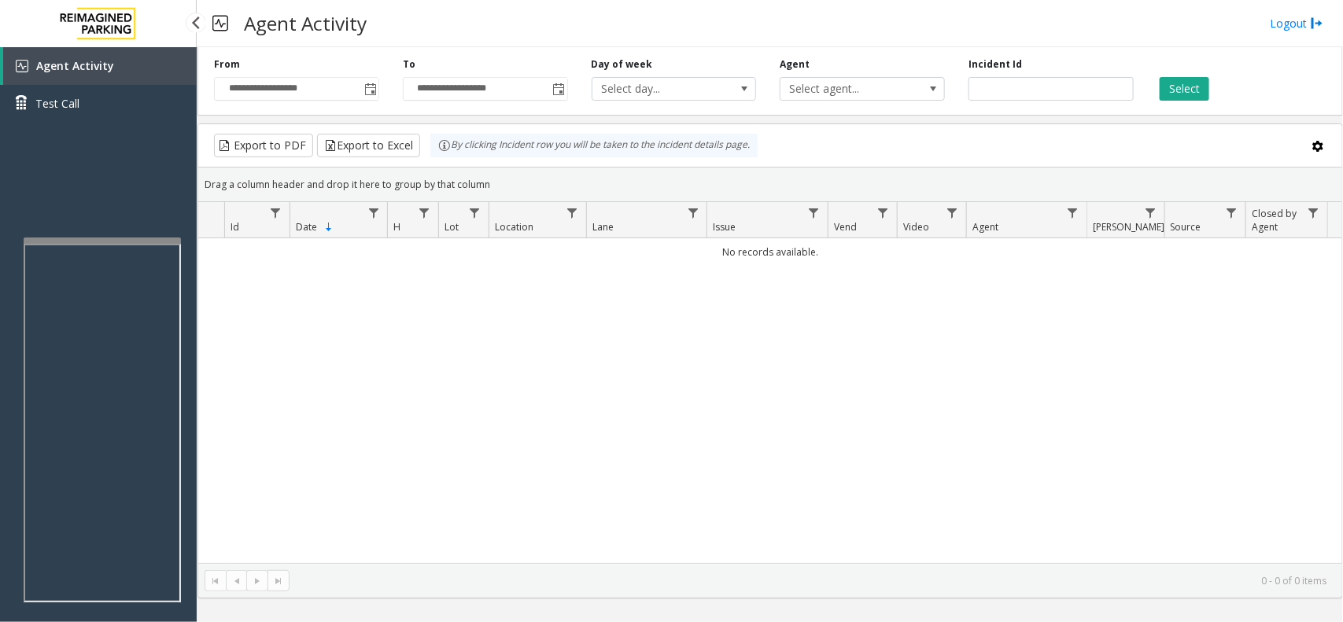
click at [20, 312] on div "Agent Activity Test Call" at bounding box center [98, 358] width 197 height 622
click at [2, 620] on div "Agent Activity Test Call" at bounding box center [98, 358] width 197 height 622
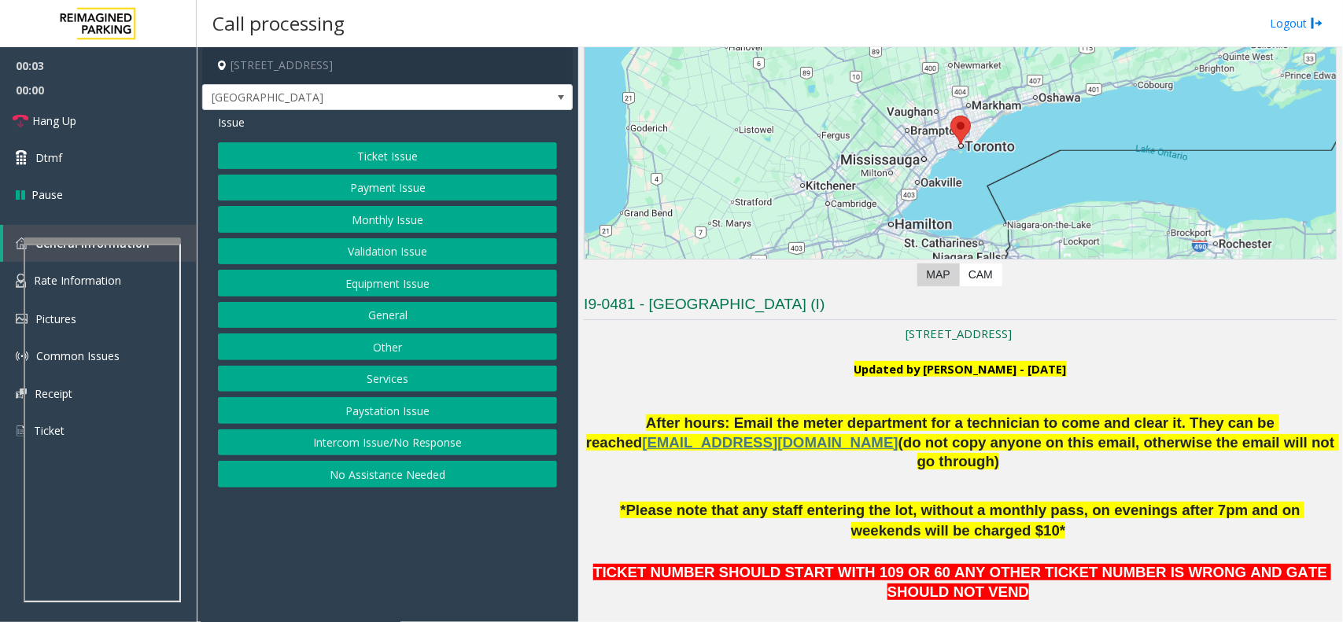
scroll to position [393, 0]
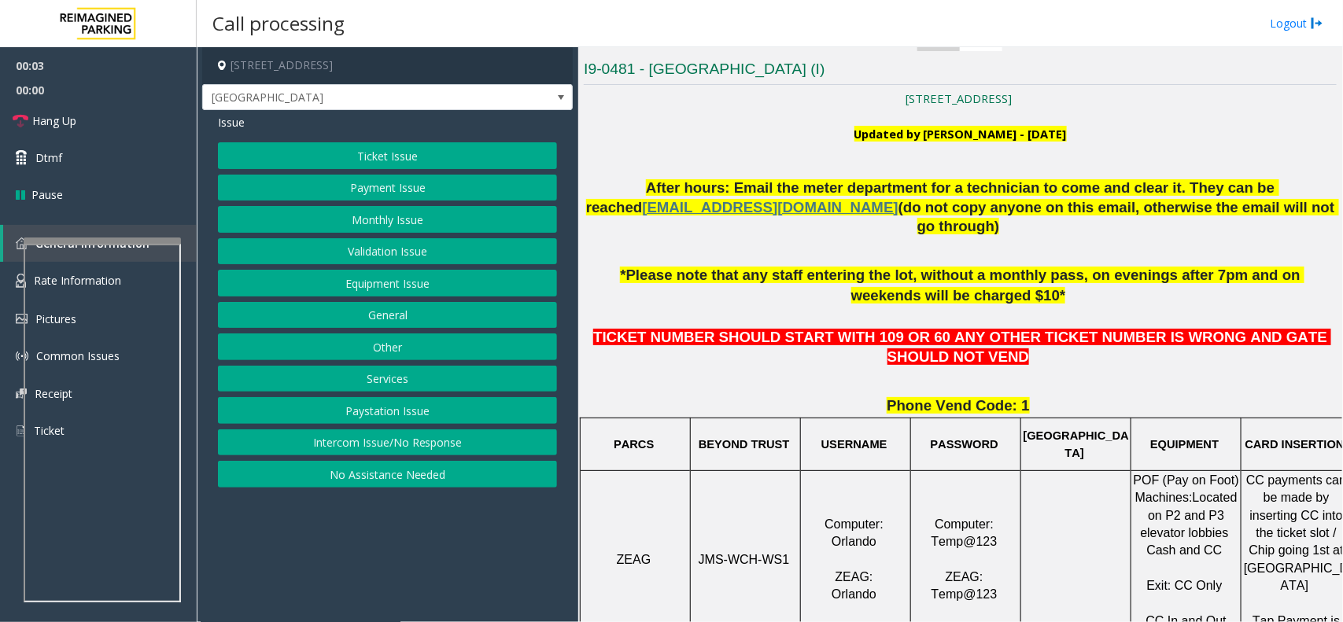
click at [327, 157] on button "Ticket Issue" at bounding box center [387, 155] width 339 height 27
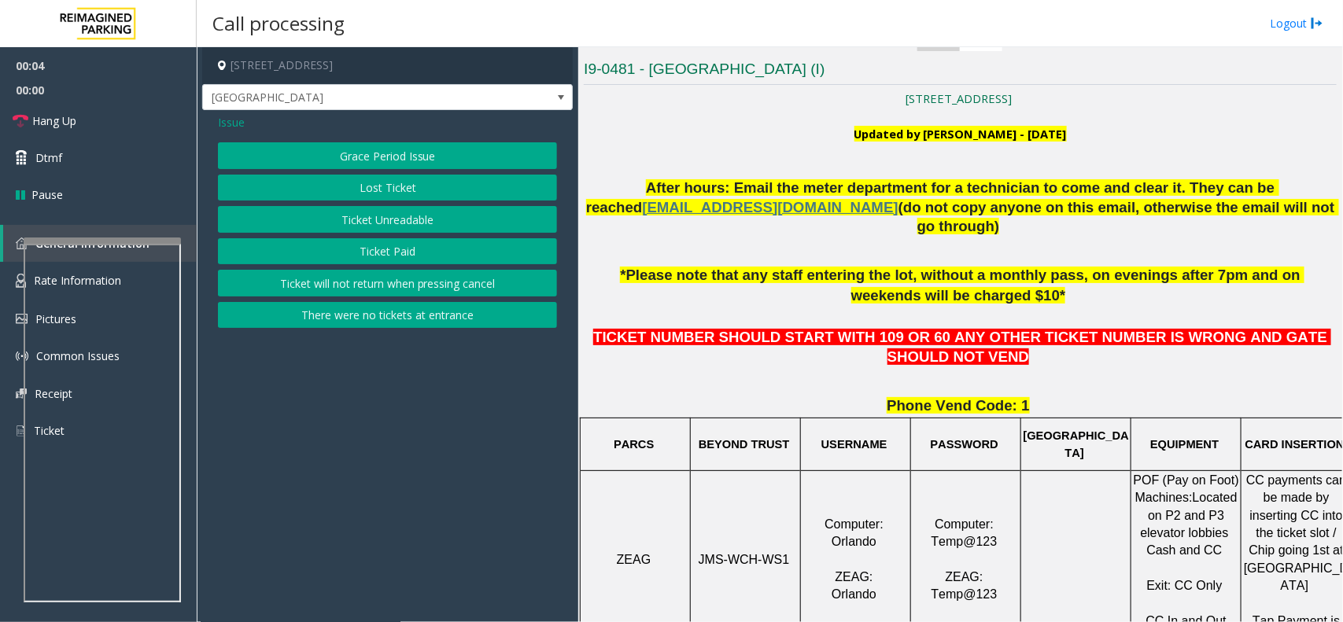
click at [338, 216] on button "Ticket Unreadable" at bounding box center [387, 219] width 339 height 27
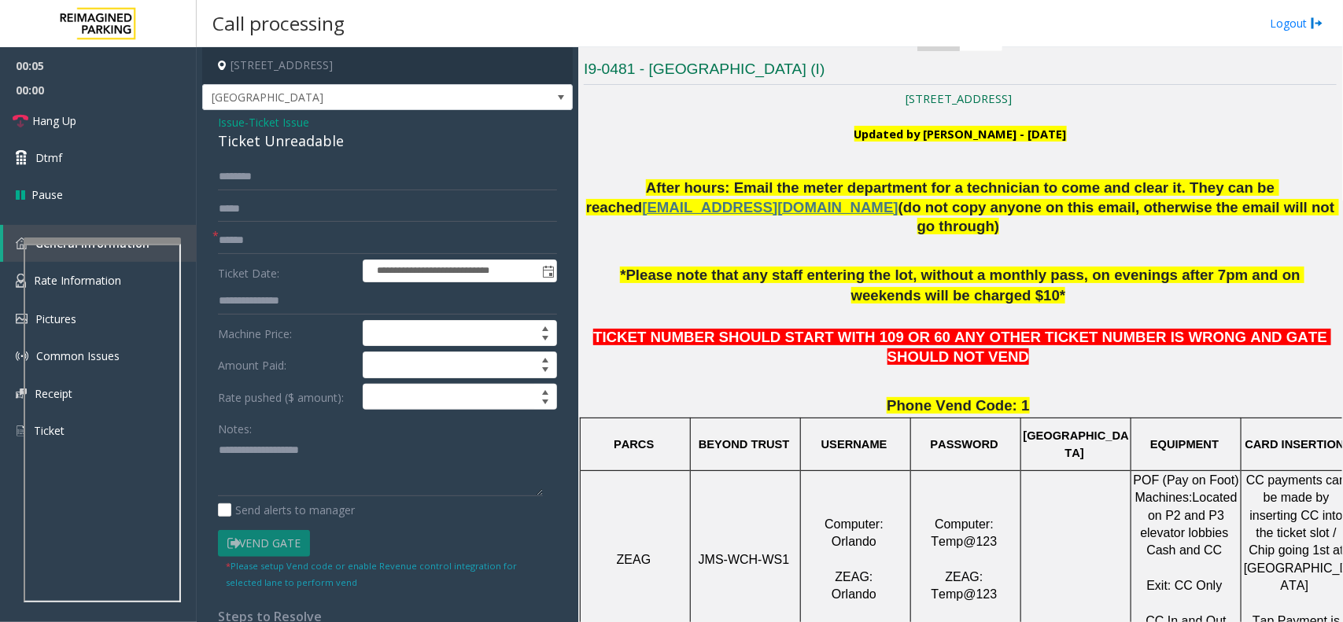
click at [297, 115] on span "Ticket Issue" at bounding box center [279, 122] width 61 height 17
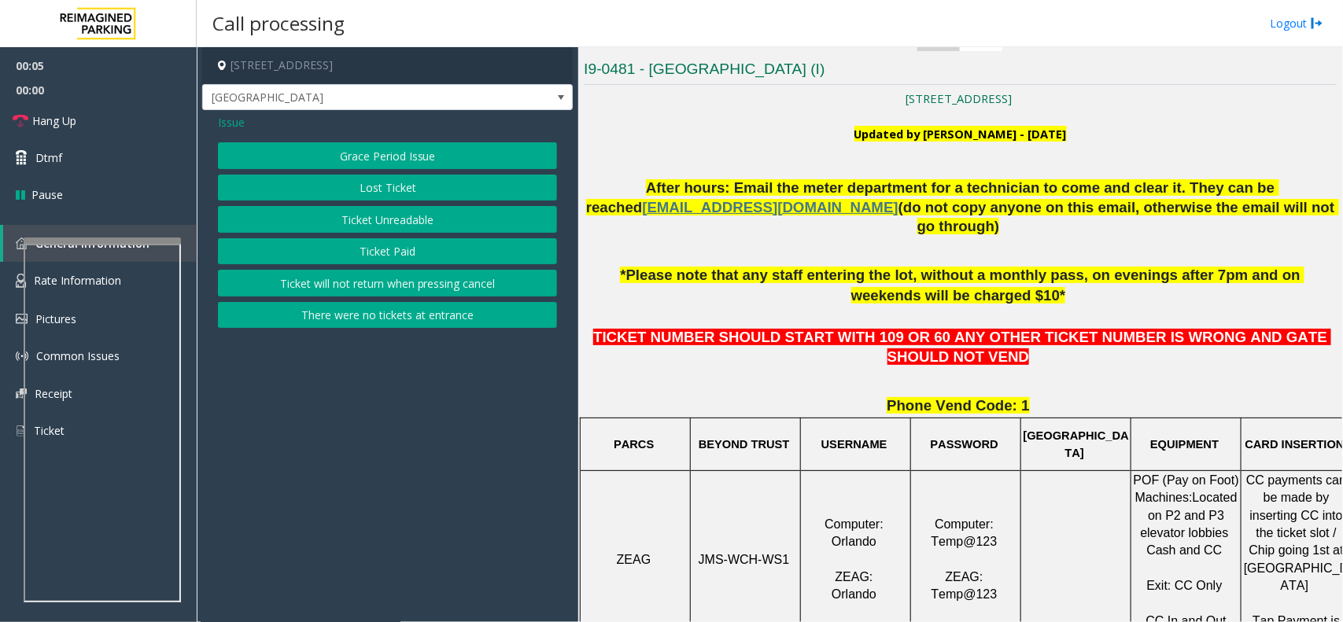
click at [321, 216] on button "Ticket Unreadable" at bounding box center [387, 219] width 339 height 27
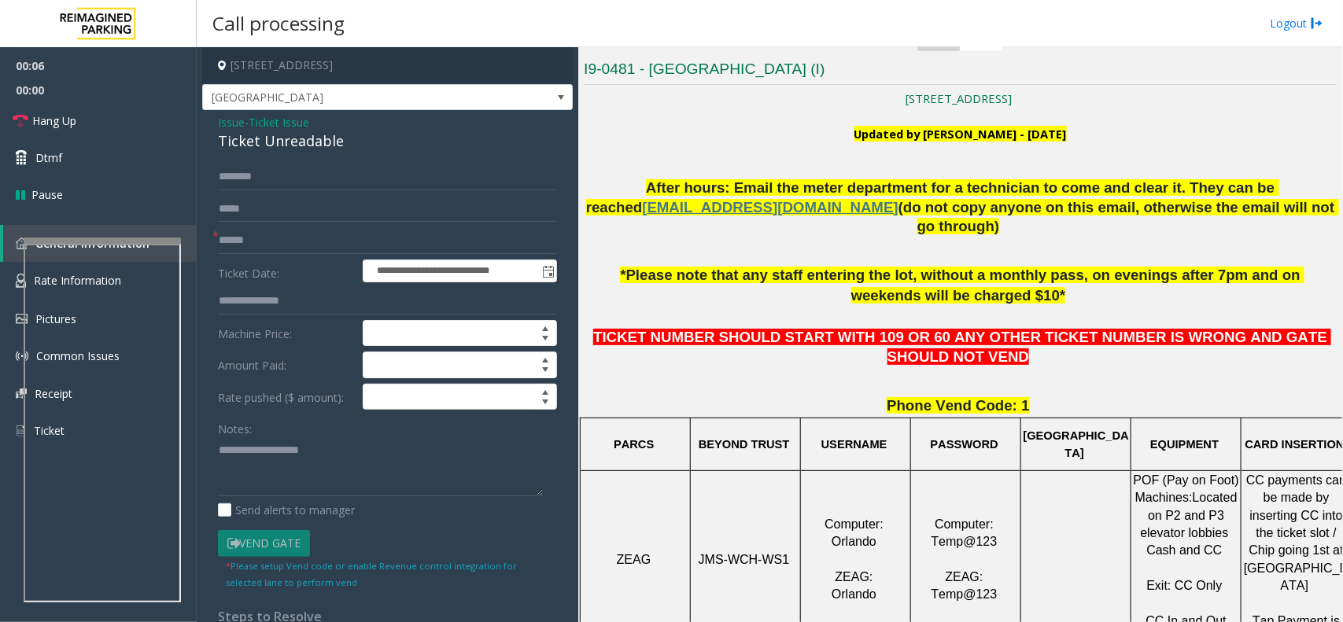
click at [297, 120] on span "Ticket Issue" at bounding box center [279, 122] width 61 height 17
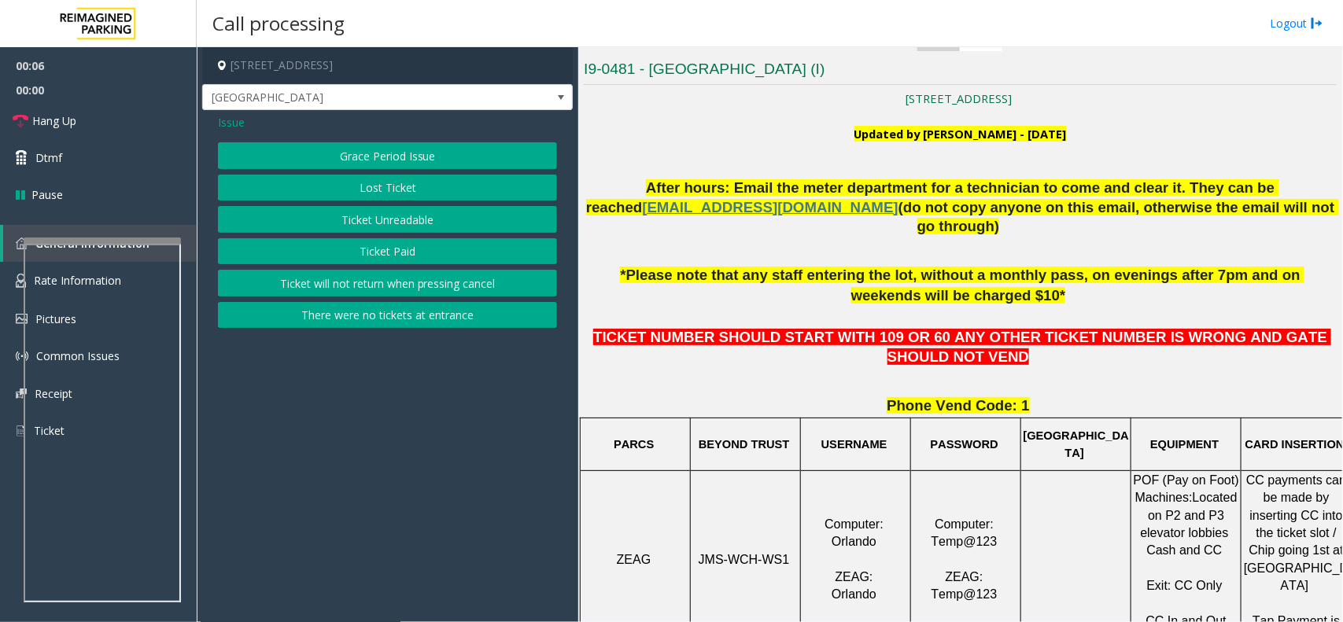
click at [321, 225] on button "Ticket Unreadable" at bounding box center [387, 219] width 339 height 27
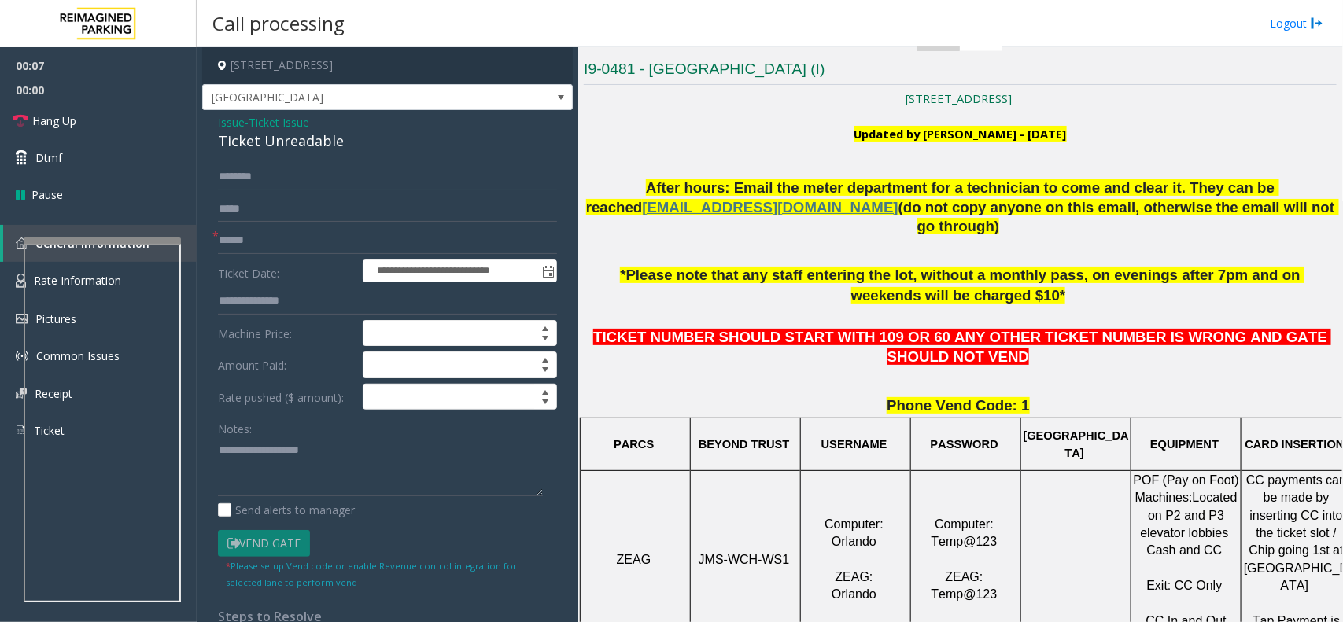
click at [305, 142] on div "Ticket Unreadable" at bounding box center [387, 141] width 339 height 21
click at [301, 142] on div "Ticket Unreadable" at bounding box center [387, 141] width 339 height 21
click at [303, 439] on textarea at bounding box center [380, 467] width 325 height 59
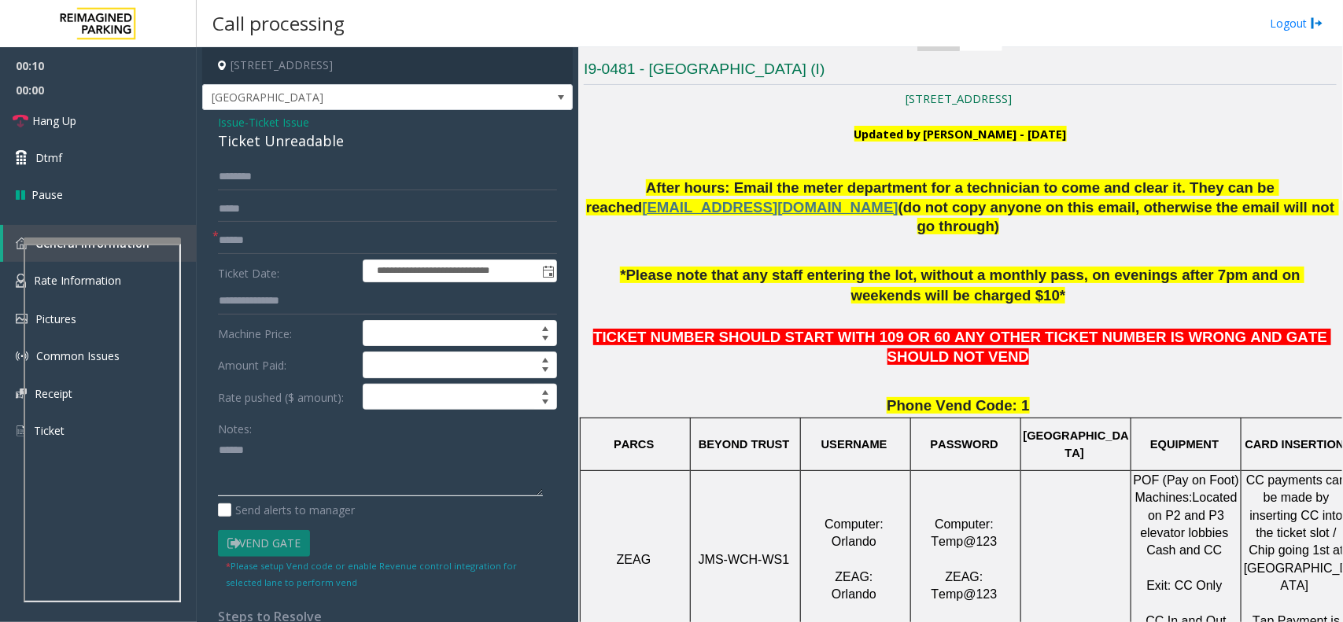
paste textarea "**********"
type textarea "**********"
click at [349, 241] on input "text" at bounding box center [387, 240] width 339 height 27
type input "**"
click at [317, 484] on textarea at bounding box center [380, 467] width 325 height 59
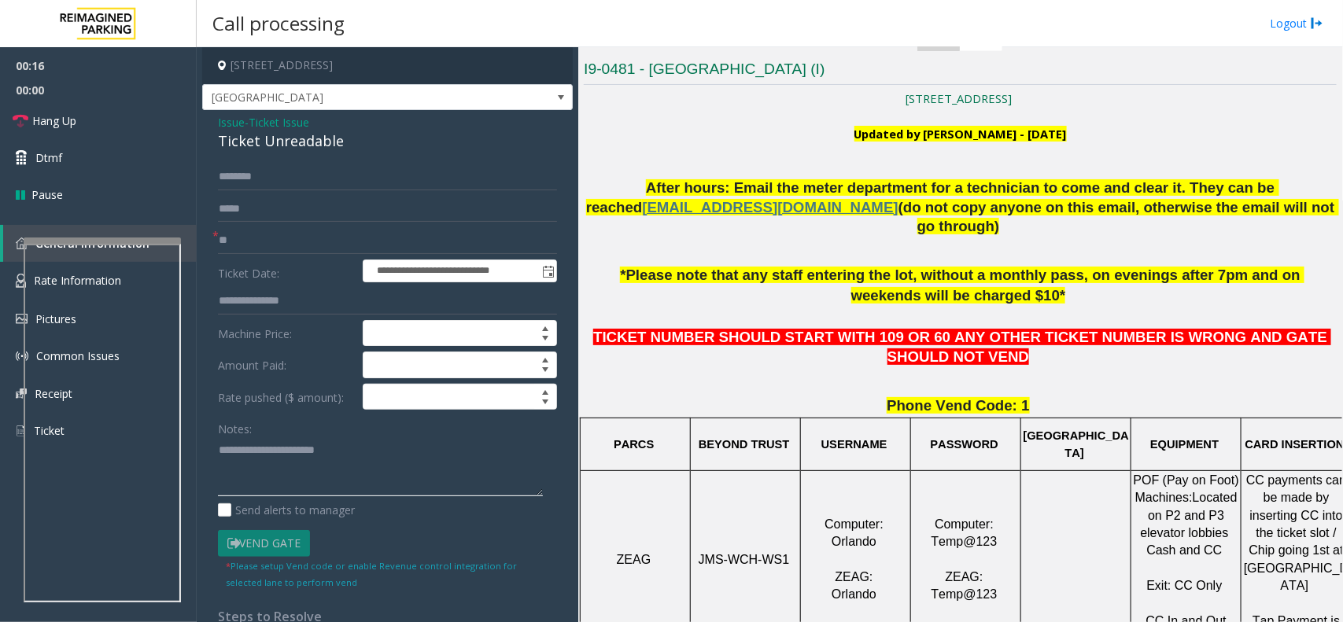
paste textarea "**********"
type textarea "**********"
click at [134, 116] on link "Hang Up" at bounding box center [98, 120] width 197 height 37
click at [131, 110] on link "Hang Up" at bounding box center [98, 120] width 197 height 37
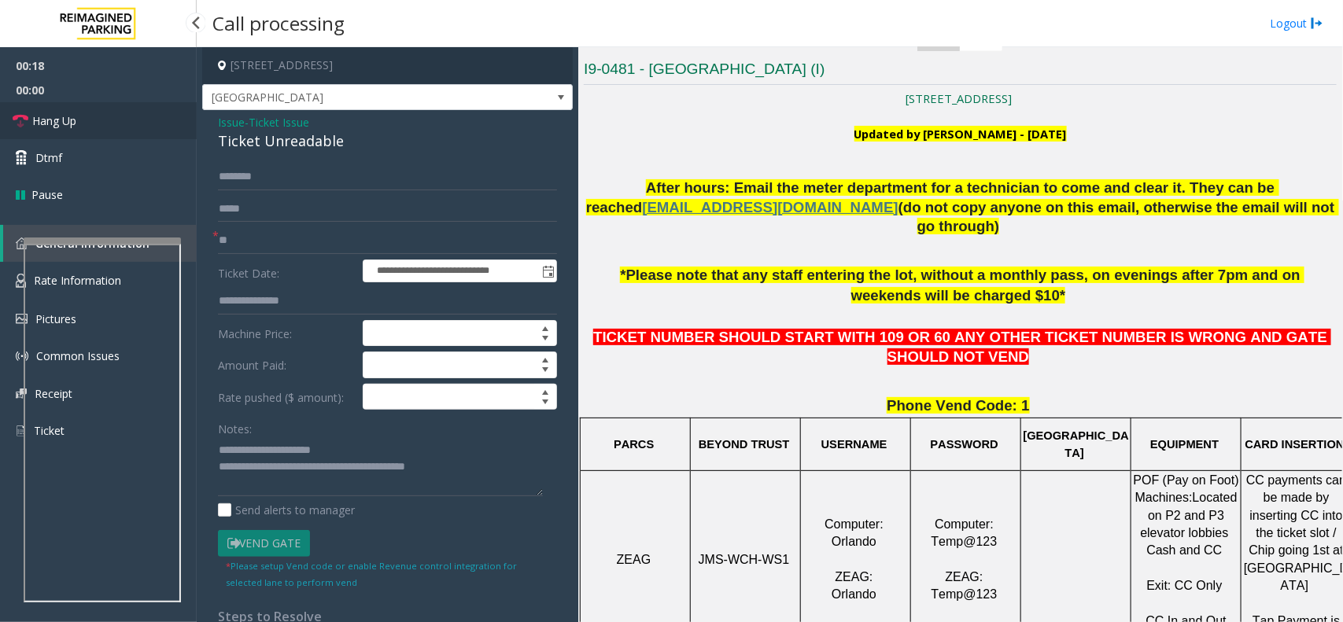
click at [131, 110] on link "Hang Up" at bounding box center [98, 120] width 197 height 37
click at [131, 108] on link "Hang Up" at bounding box center [98, 120] width 197 height 37
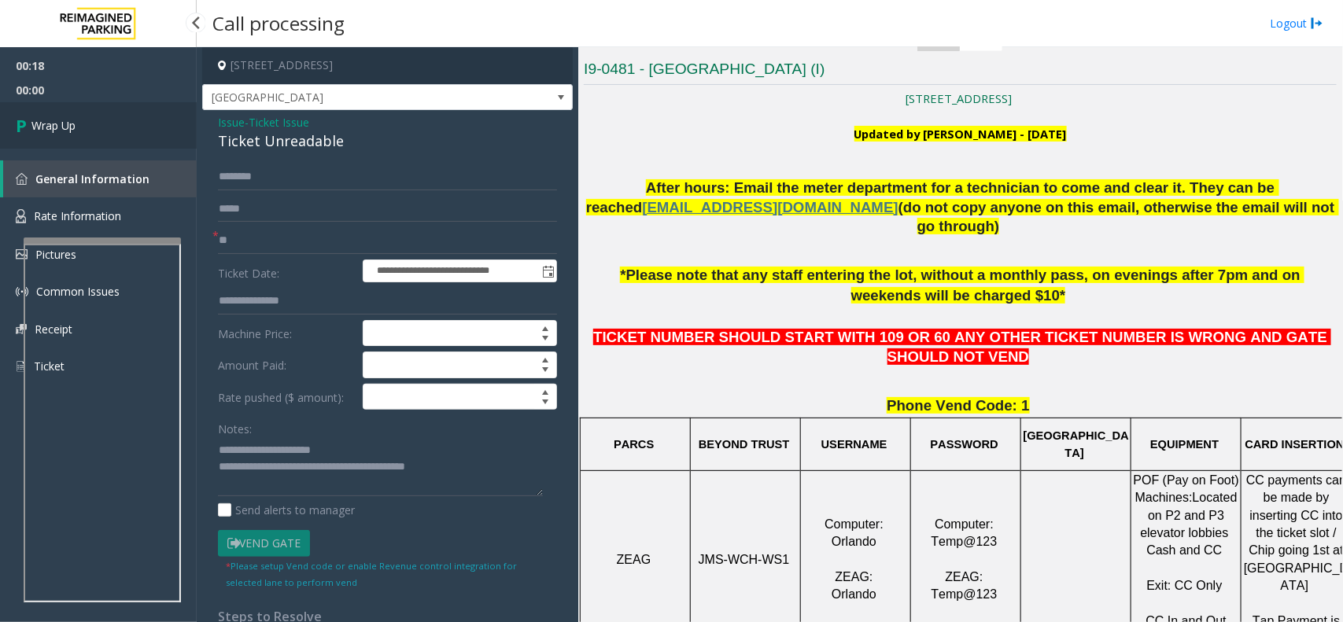
click at [135, 108] on link "Wrap Up" at bounding box center [98, 125] width 197 height 46
